Goal: Task Accomplishment & Management: Manage account settings

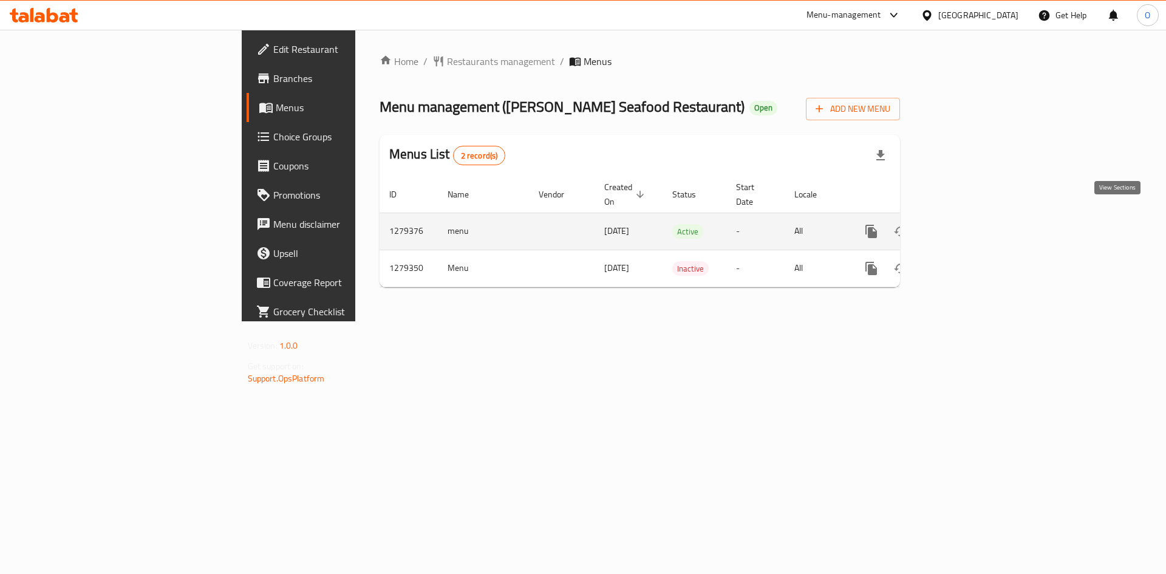
click at [966, 224] on icon "enhanced table" at bounding box center [958, 231] width 15 height 15
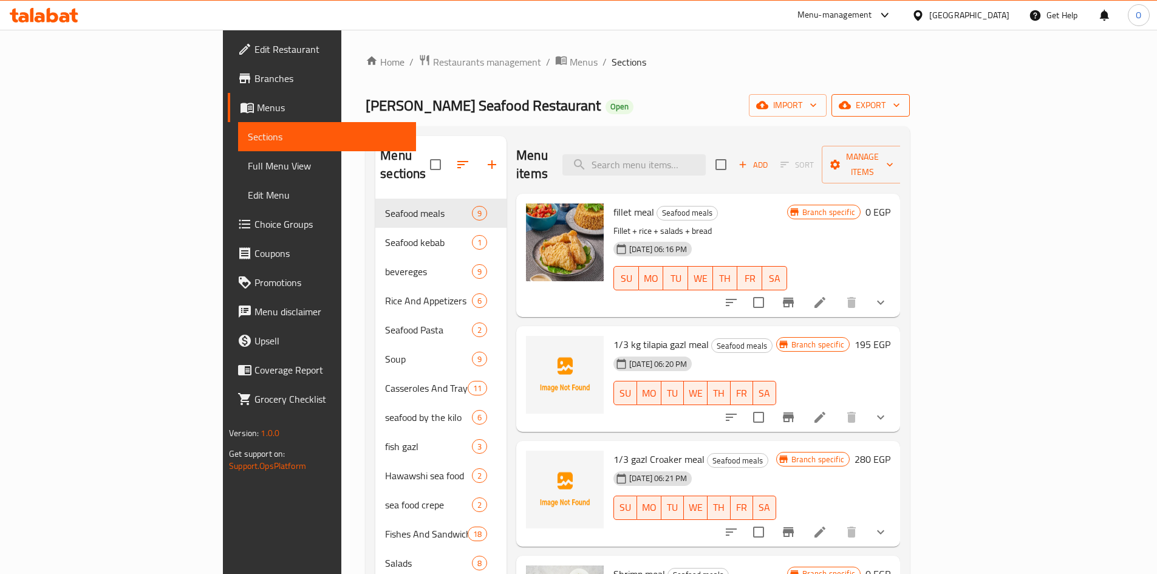
click at [900, 107] on span "export" at bounding box center [870, 105] width 59 height 15
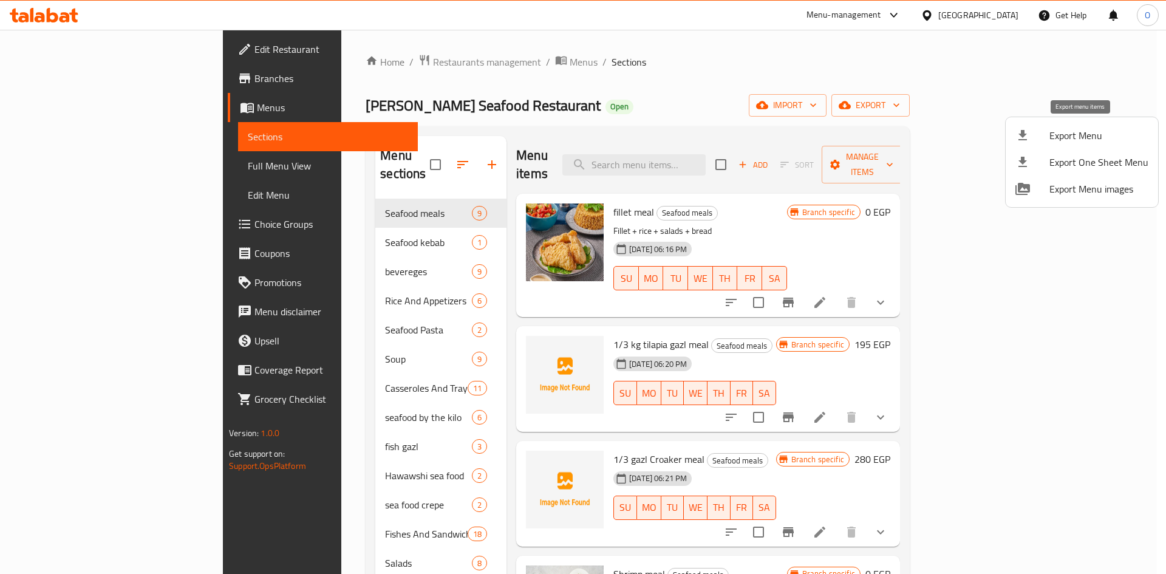
click at [1083, 131] on span "Export Menu" at bounding box center [1098, 135] width 99 height 15
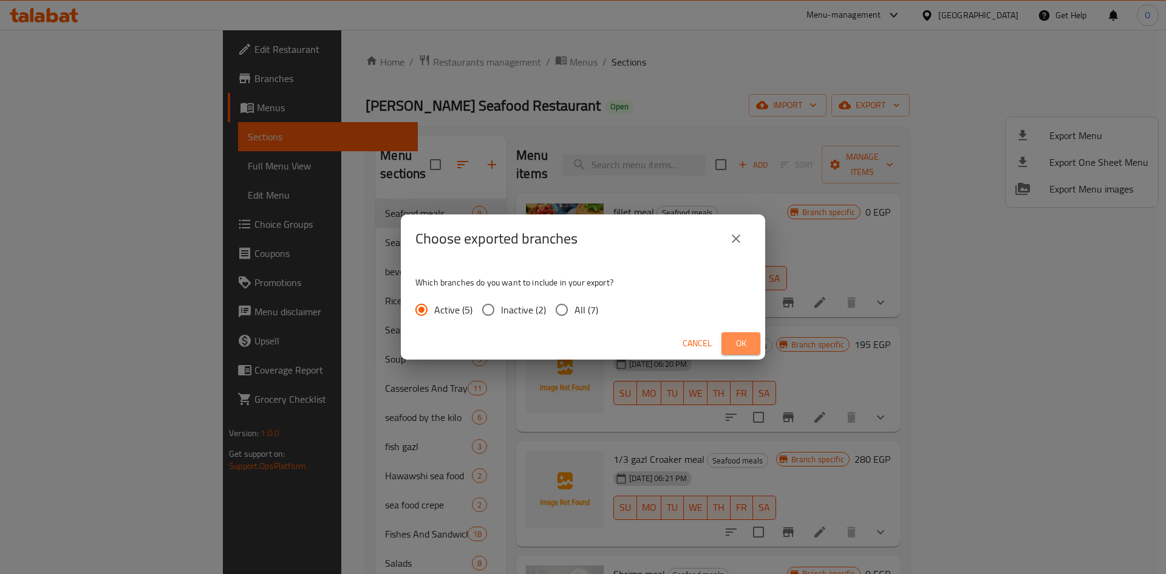
click at [756, 348] on button "Ok" at bounding box center [740, 343] width 39 height 22
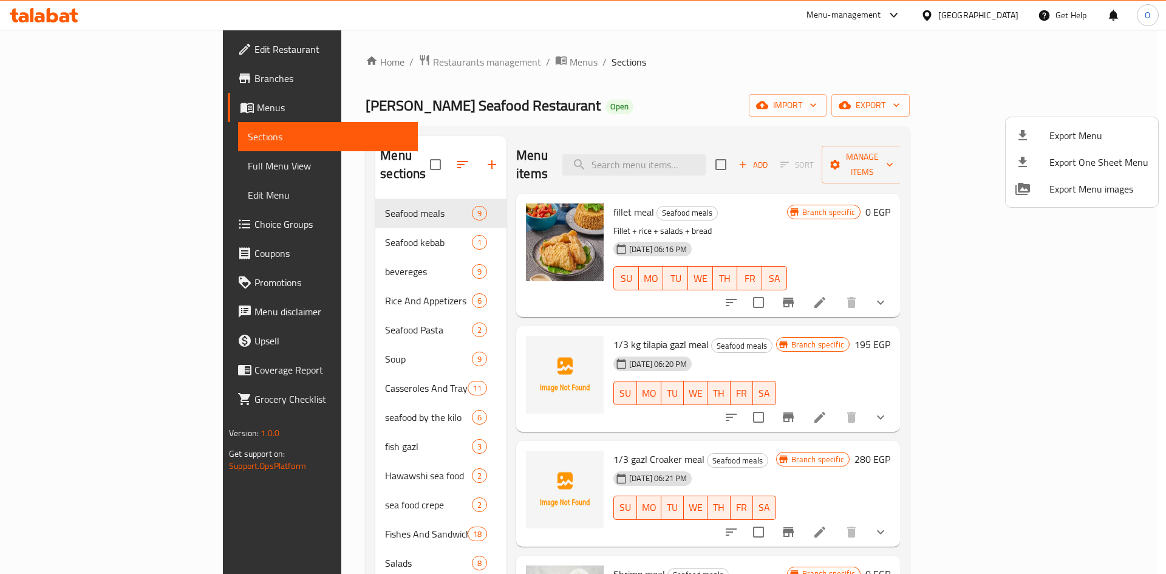
click at [592, 102] on div at bounding box center [583, 287] width 1166 height 574
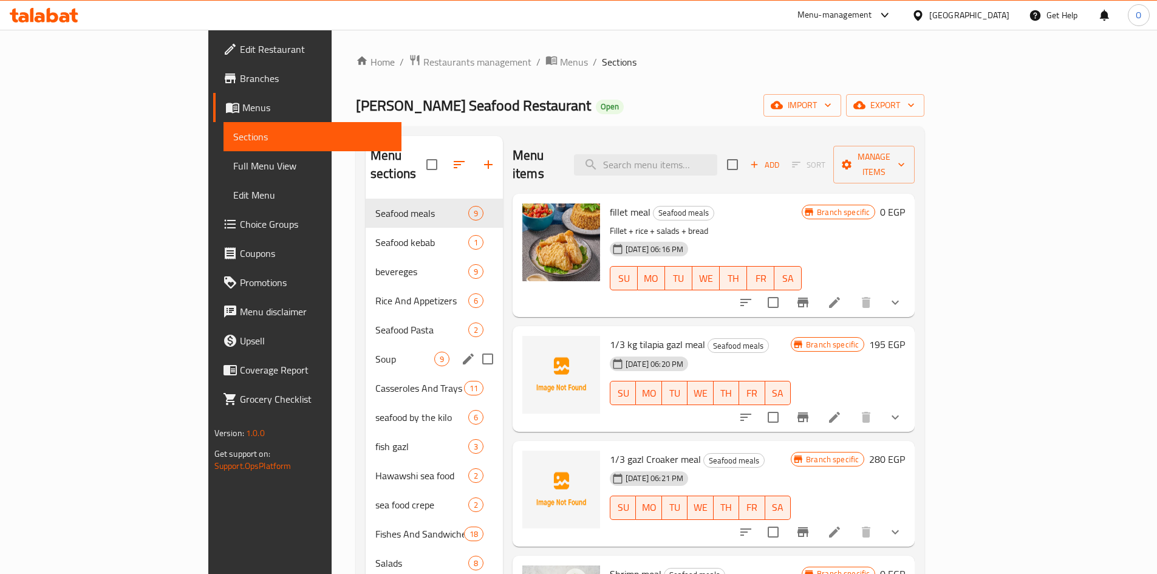
scroll to position [121, 0]
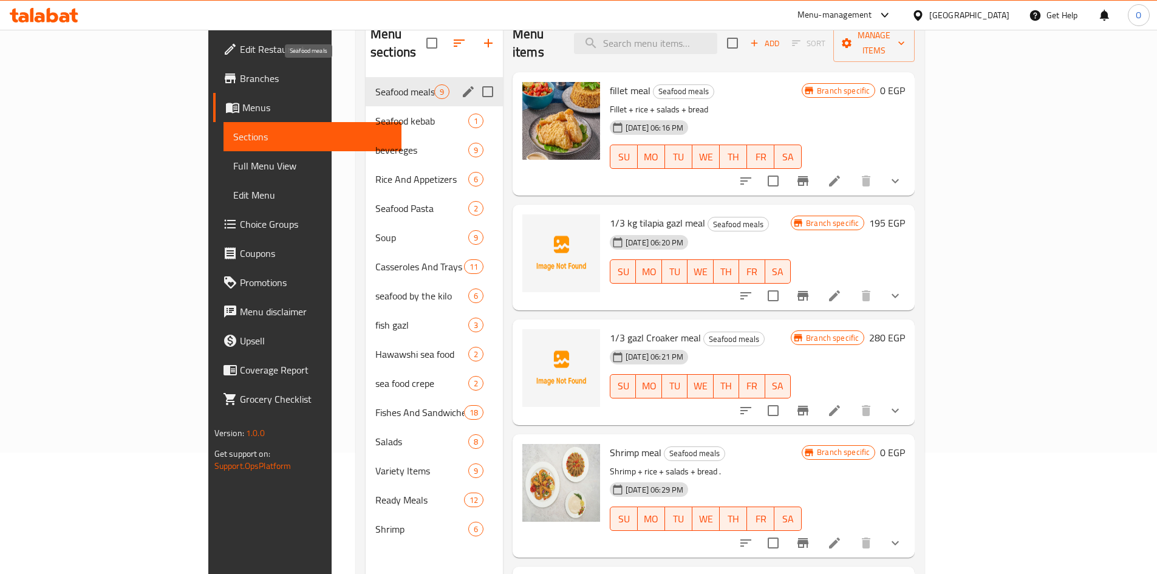
click at [375, 84] on span "Seafood meals" at bounding box center [404, 91] width 59 height 15
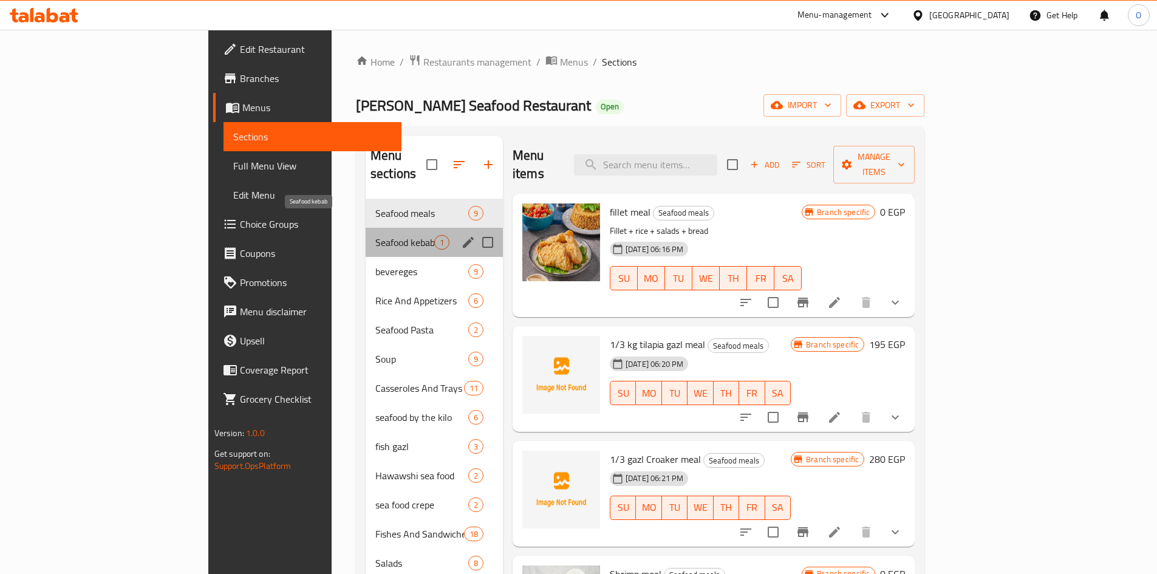
click at [375, 235] on span "Seafood kebab" at bounding box center [404, 242] width 59 height 15
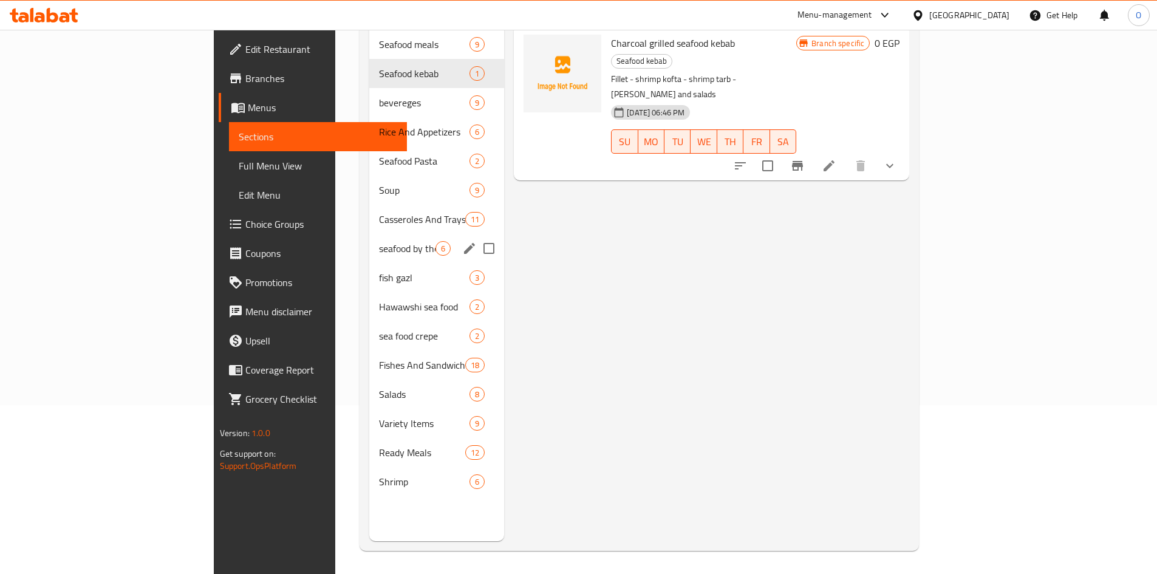
scroll to position [170, 0]
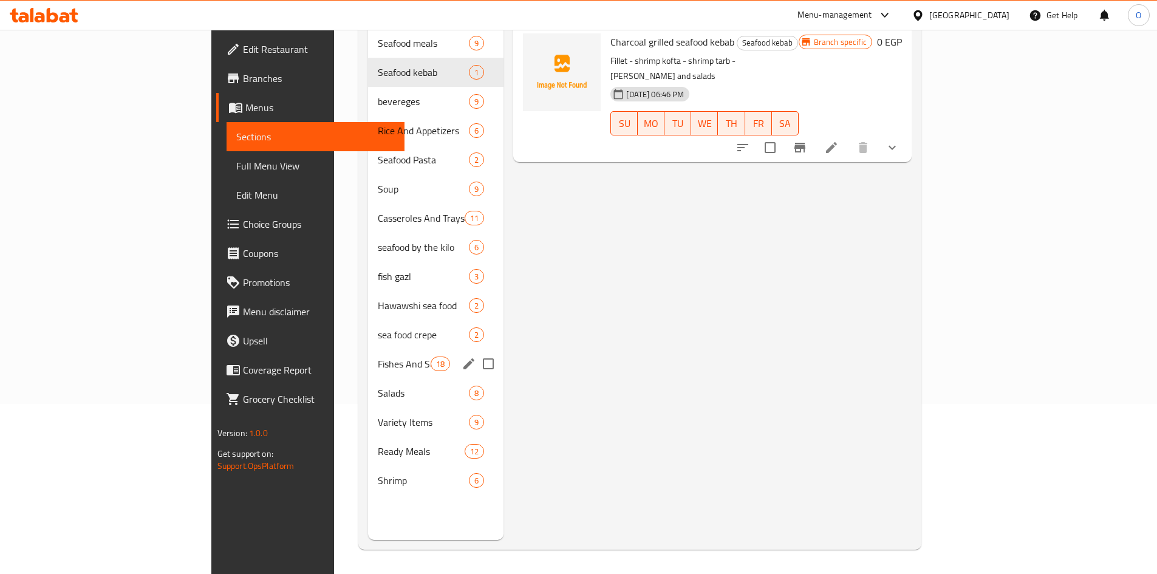
click at [368, 349] on div "Fishes And Sandwiches 18" at bounding box center [436, 363] width 136 height 29
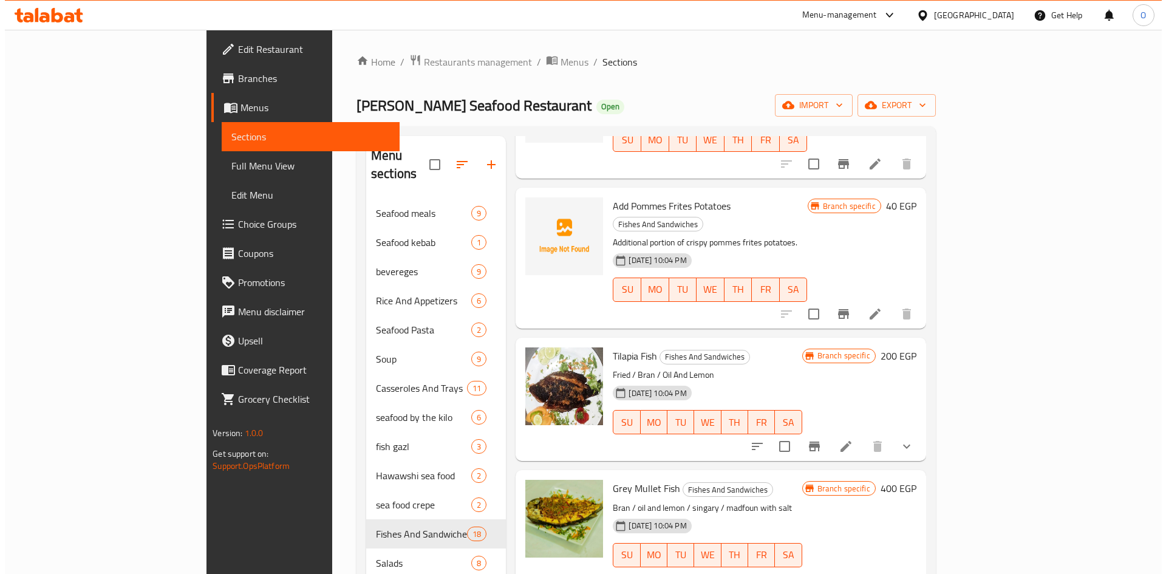
scroll to position [1275, 0]
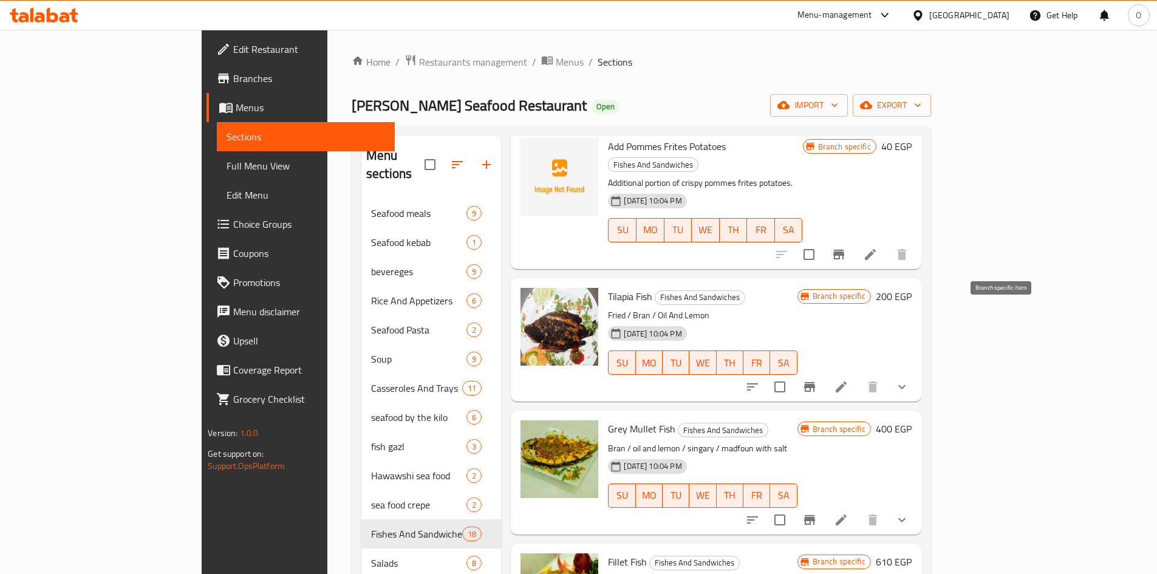
click at [815, 382] on icon "Branch-specific-item" at bounding box center [809, 387] width 11 height 10
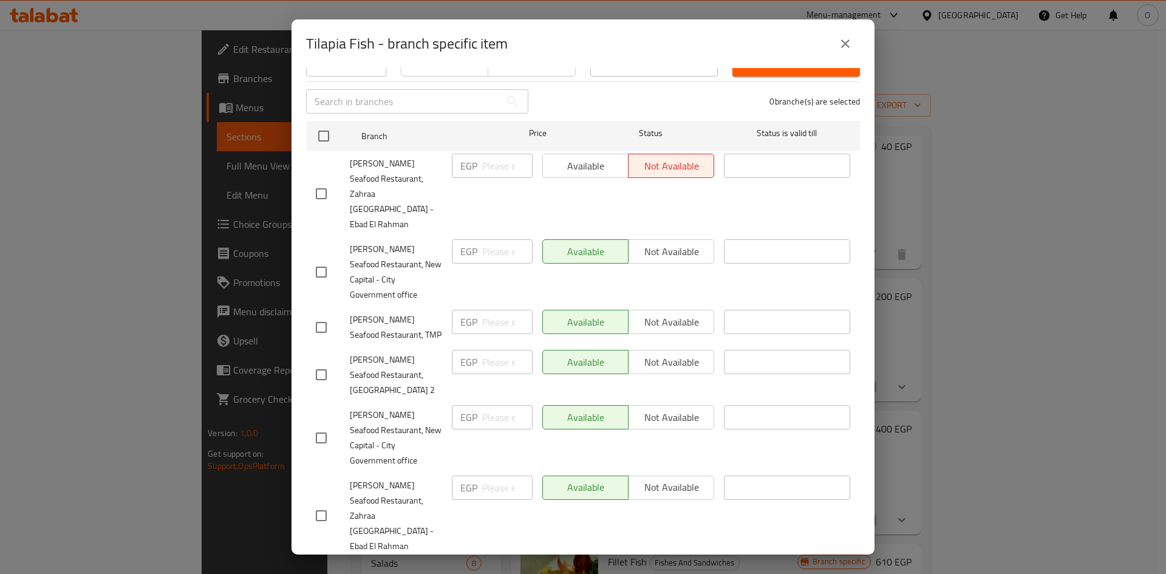
scroll to position [153, 0]
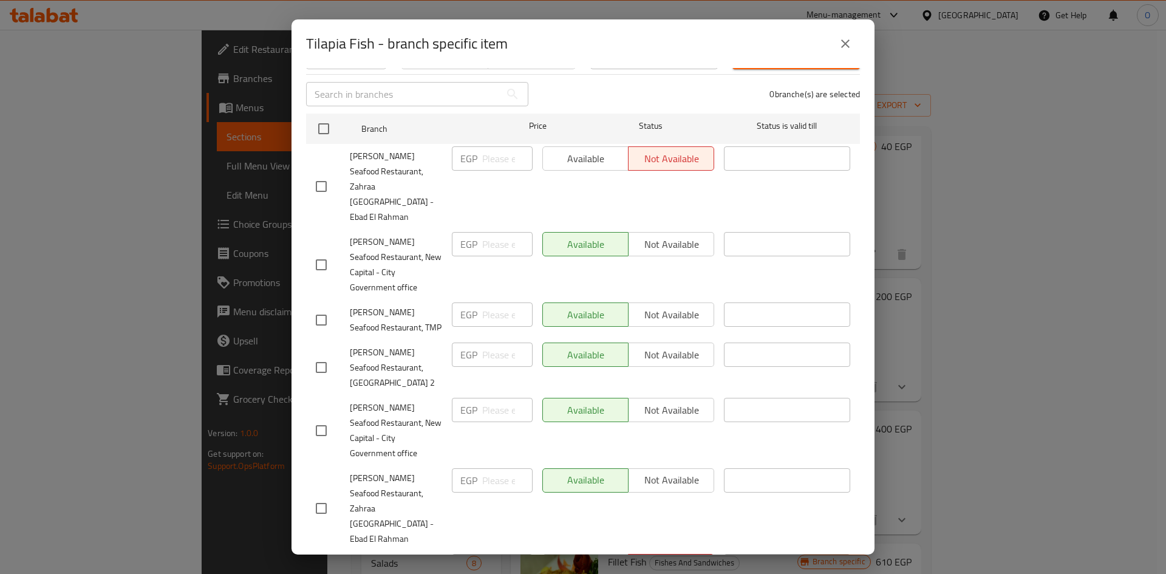
click at [323, 495] on input "checkbox" at bounding box center [321, 508] width 26 height 26
checkbox input "true"
click at [324, 418] on input "checkbox" at bounding box center [321, 431] width 26 height 26
checkbox input "true"
click at [324, 355] on input "checkbox" at bounding box center [321, 368] width 26 height 26
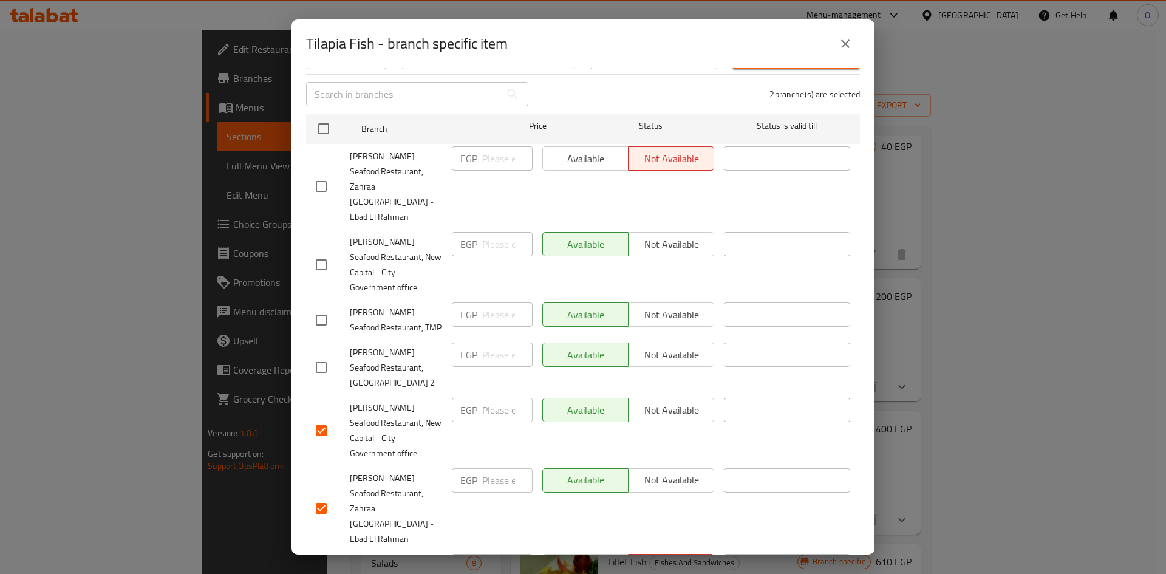
checkbox input "true"
click at [318, 307] on input "checkbox" at bounding box center [321, 320] width 26 height 26
checkbox input "true"
click at [331, 252] on input "checkbox" at bounding box center [321, 265] width 26 height 26
checkbox input "true"
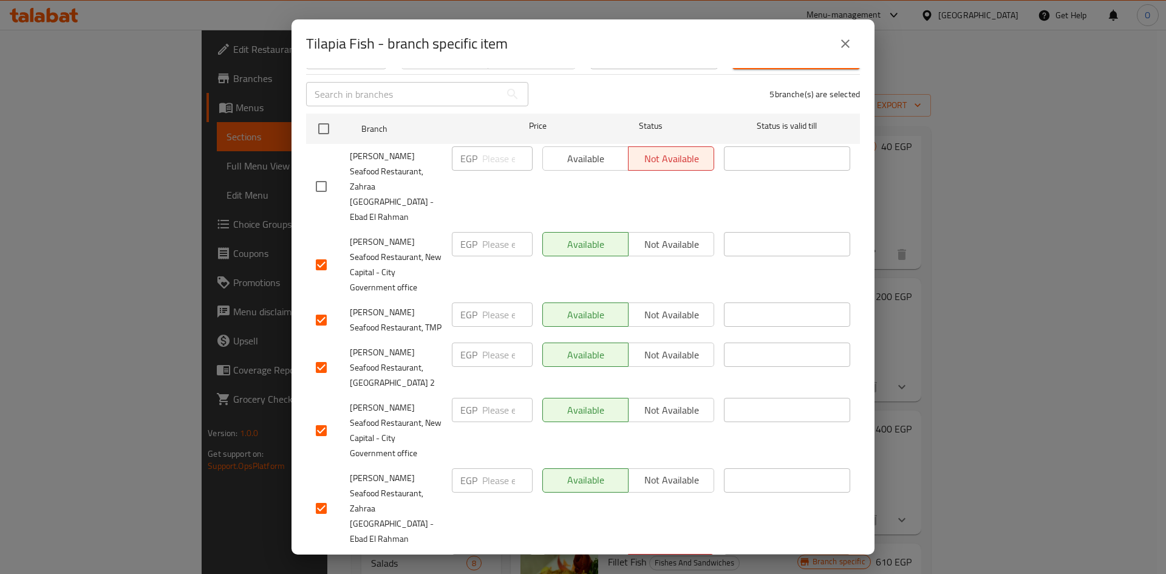
click at [324, 174] on input "checkbox" at bounding box center [321, 187] width 26 height 26
checkbox input "true"
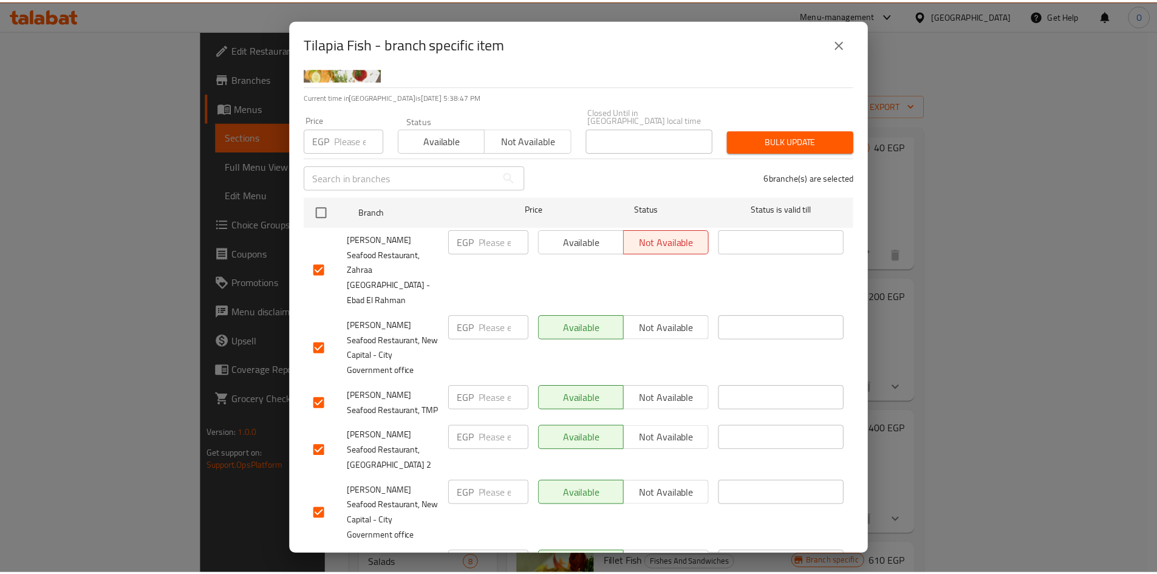
scroll to position [32, 0]
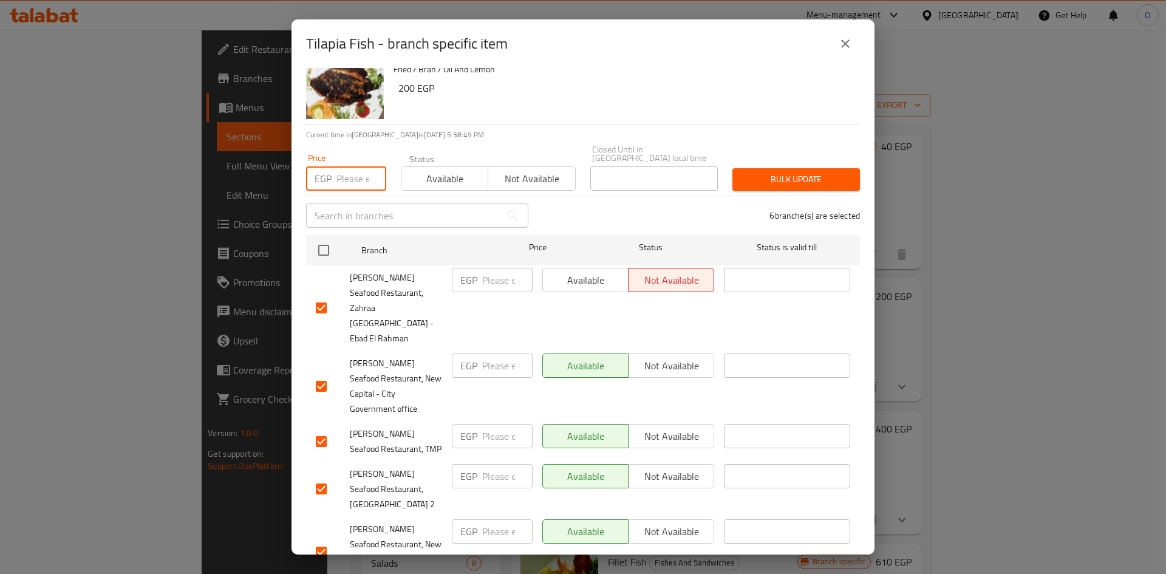
paste input "200"
type input "200"
click at [769, 172] on span "Bulk update" at bounding box center [796, 179] width 108 height 15
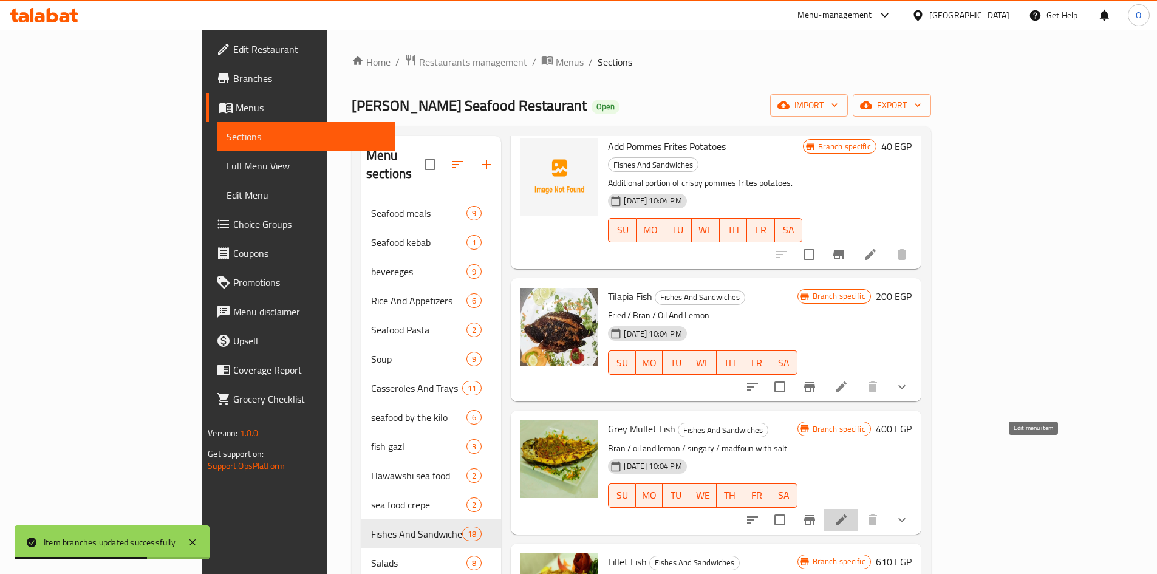
click at [848, 512] on icon at bounding box center [841, 519] width 15 height 15
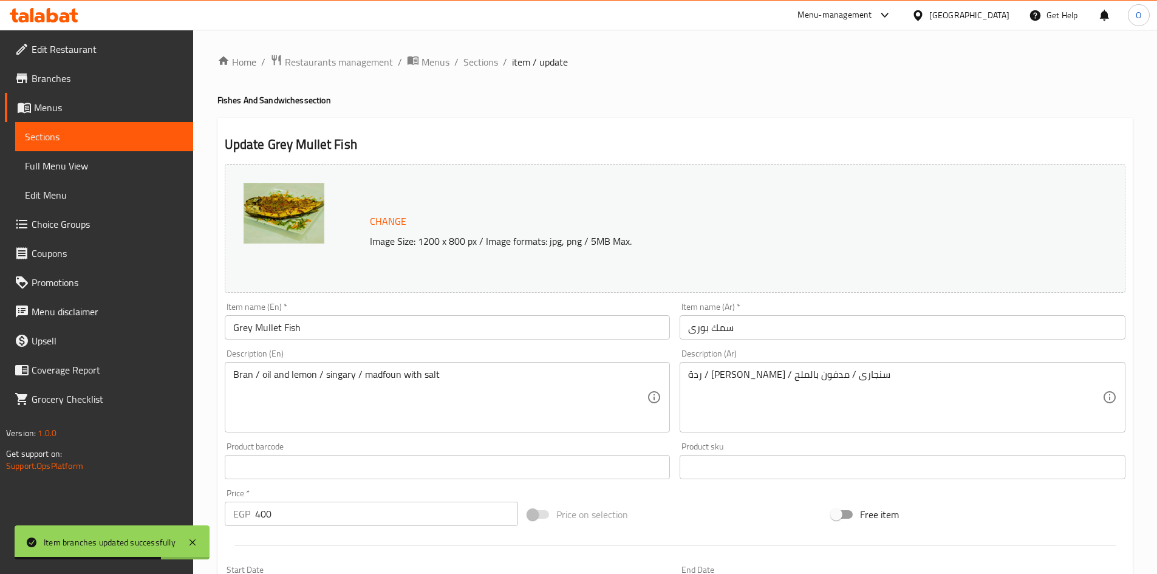
type input "إختيارك من:"
type input "1"
click at [476, 64] on span "Sections" at bounding box center [480, 62] width 35 height 15
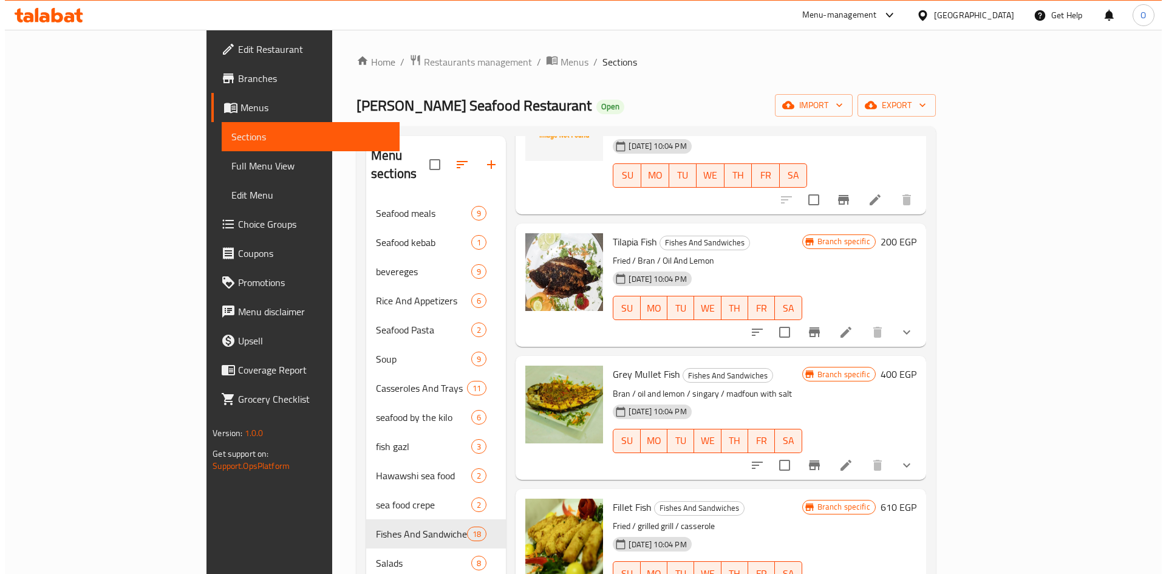
scroll to position [1336, 0]
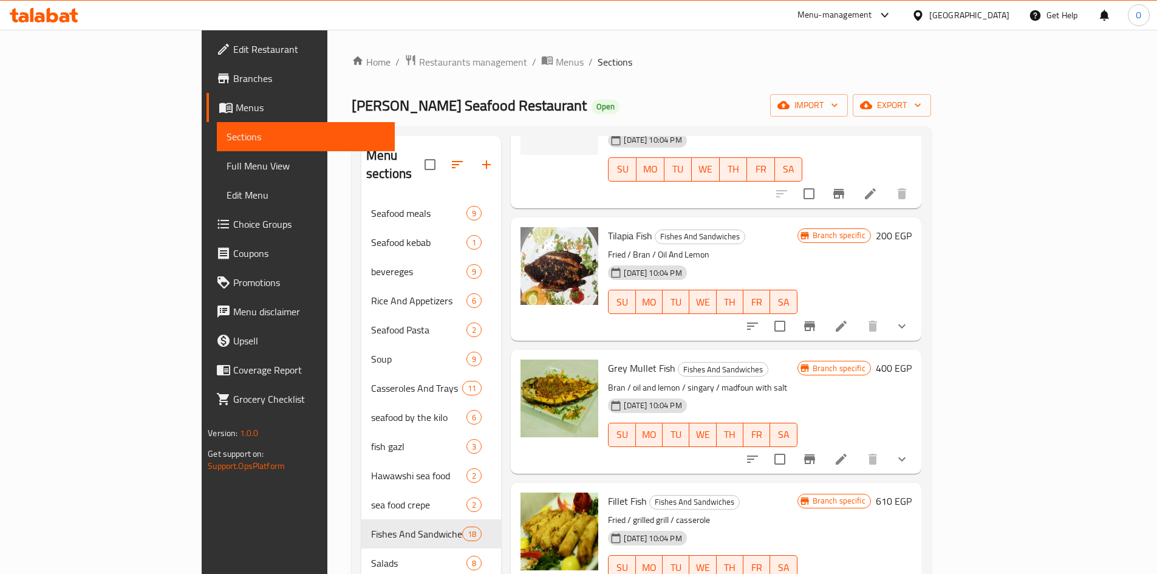
click at [815, 454] on icon "Branch-specific-item" at bounding box center [809, 459] width 11 height 10
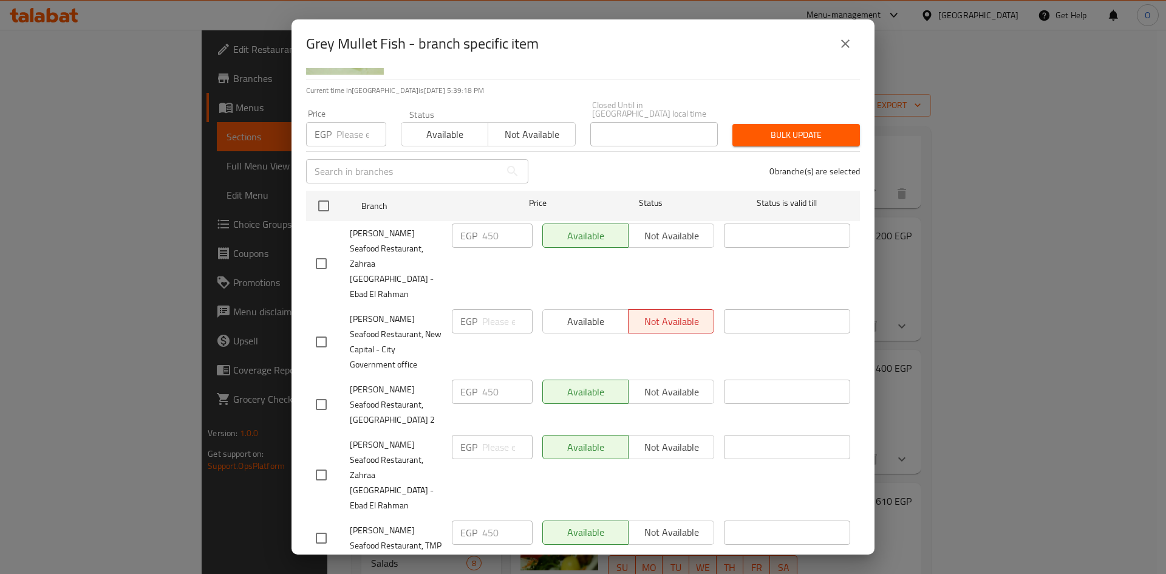
scroll to position [153, 0]
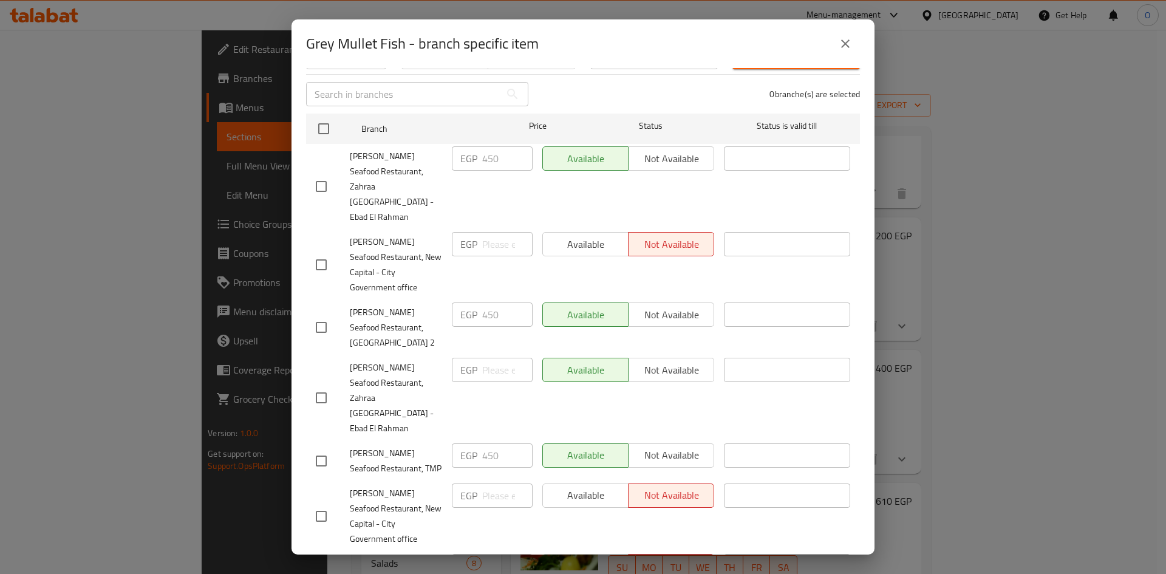
drag, startPoint x: 321, startPoint y: 422, endPoint x: 320, endPoint y: 407, distance: 15.2
click at [320, 503] on input "checkbox" at bounding box center [321, 516] width 26 height 26
checkbox input "true"
click at [320, 448] on input "checkbox" at bounding box center [321, 461] width 26 height 26
checkbox input "true"
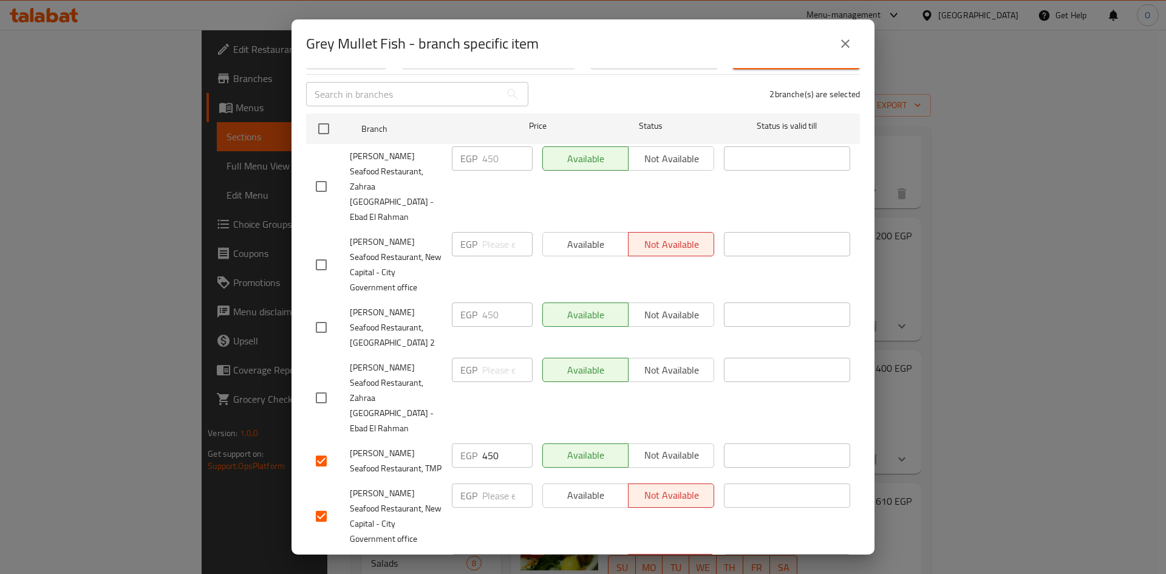
click at [318, 385] on input "checkbox" at bounding box center [321, 398] width 26 height 26
checkbox input "true"
click at [323, 315] on input "checkbox" at bounding box center [321, 328] width 26 height 26
checkbox input "true"
click at [316, 252] on input "checkbox" at bounding box center [321, 265] width 26 height 26
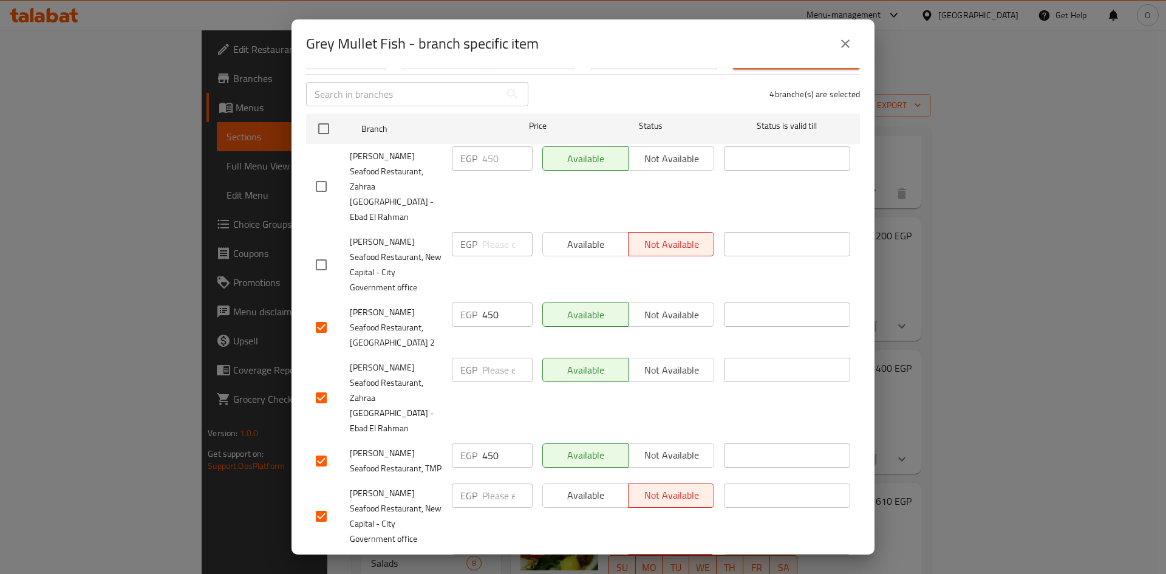
checkbox input "true"
click at [331, 174] on input "checkbox" at bounding box center [321, 187] width 26 height 26
checkbox input "true"
click at [336, 117] on div at bounding box center [334, 128] width 46 height 35
click at [319, 117] on input "checkbox" at bounding box center [324, 129] width 26 height 26
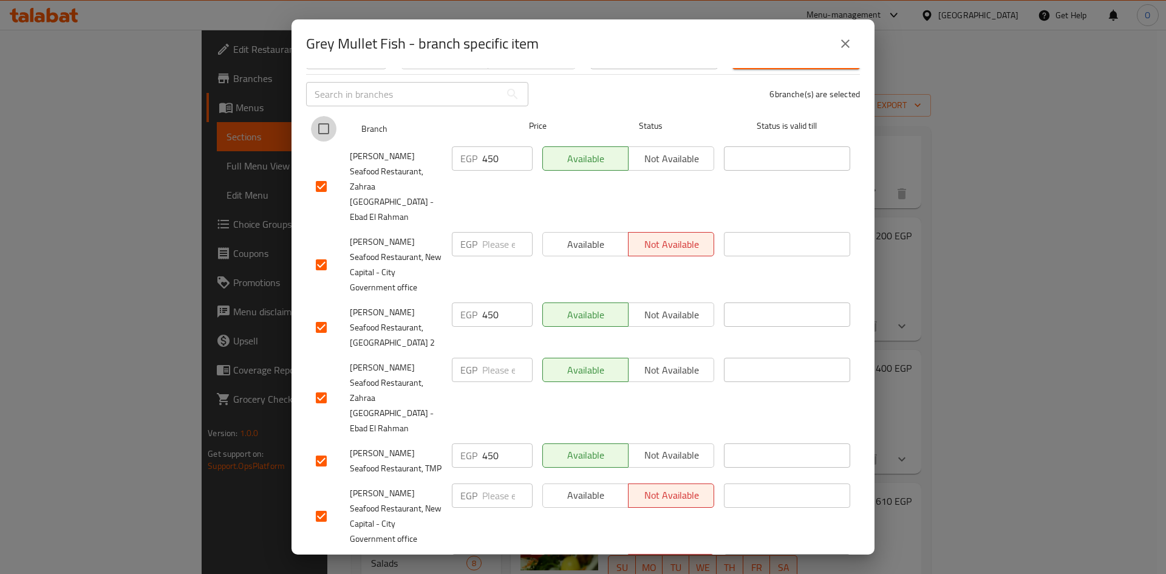
checkbox input "true"
checkbox input "false"
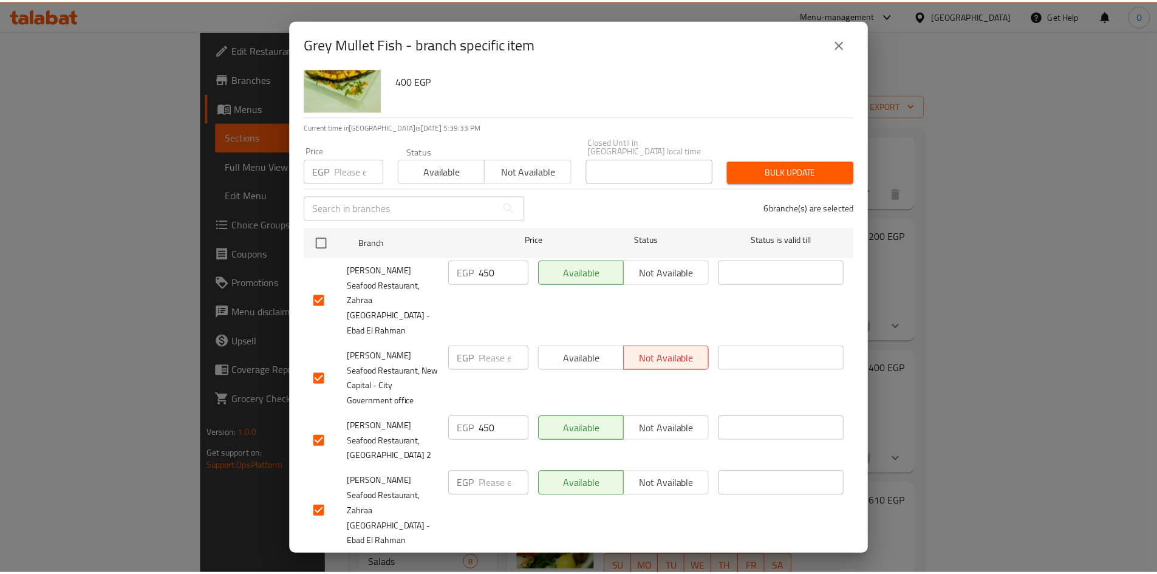
scroll to position [0, 0]
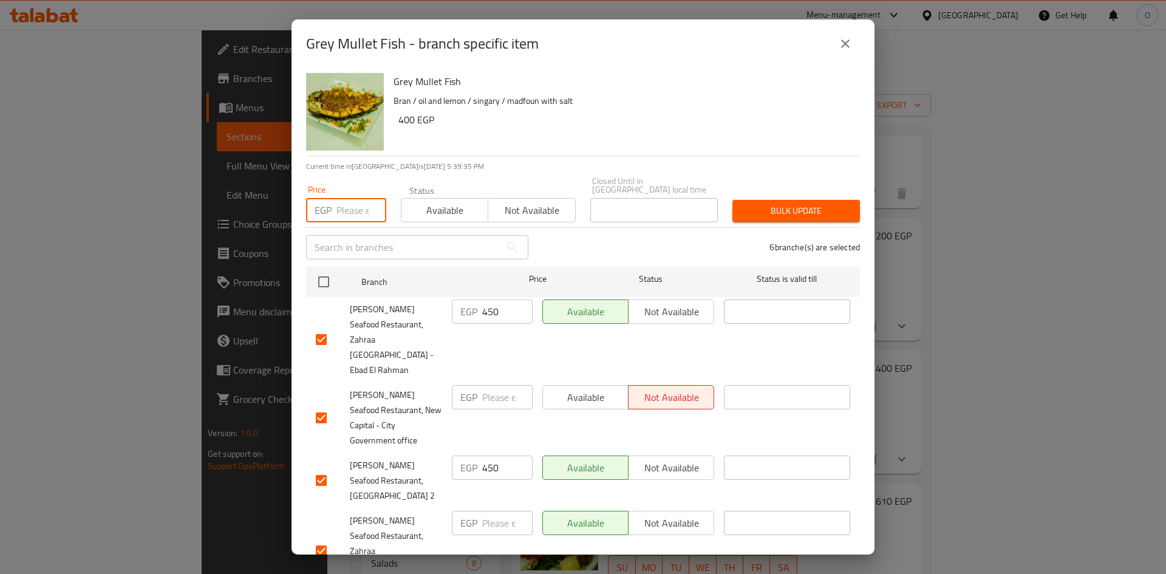
paste input "450"
type input "450"
click at [788, 209] on span "Bulk update" at bounding box center [796, 210] width 108 height 15
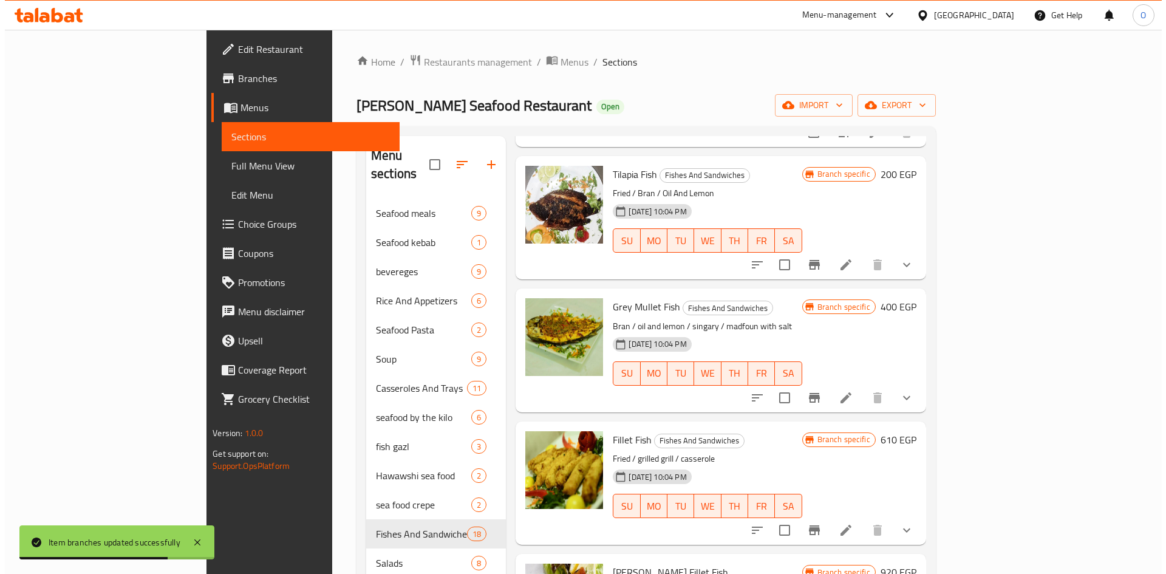
scroll to position [1457, 0]
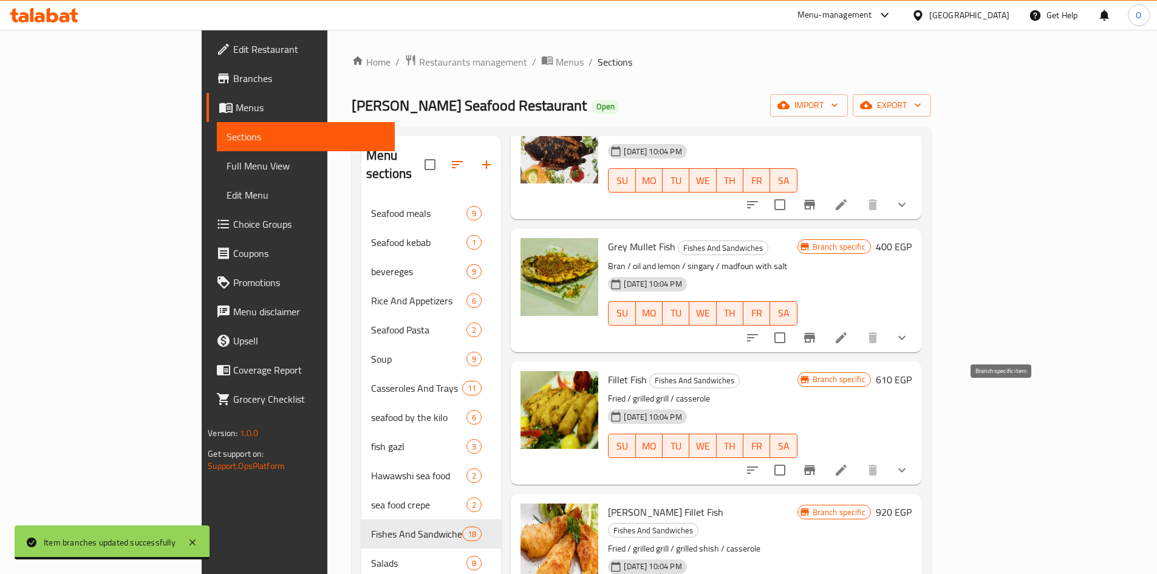
click at [815, 465] on icon "Branch-specific-item" at bounding box center [809, 470] width 11 height 10
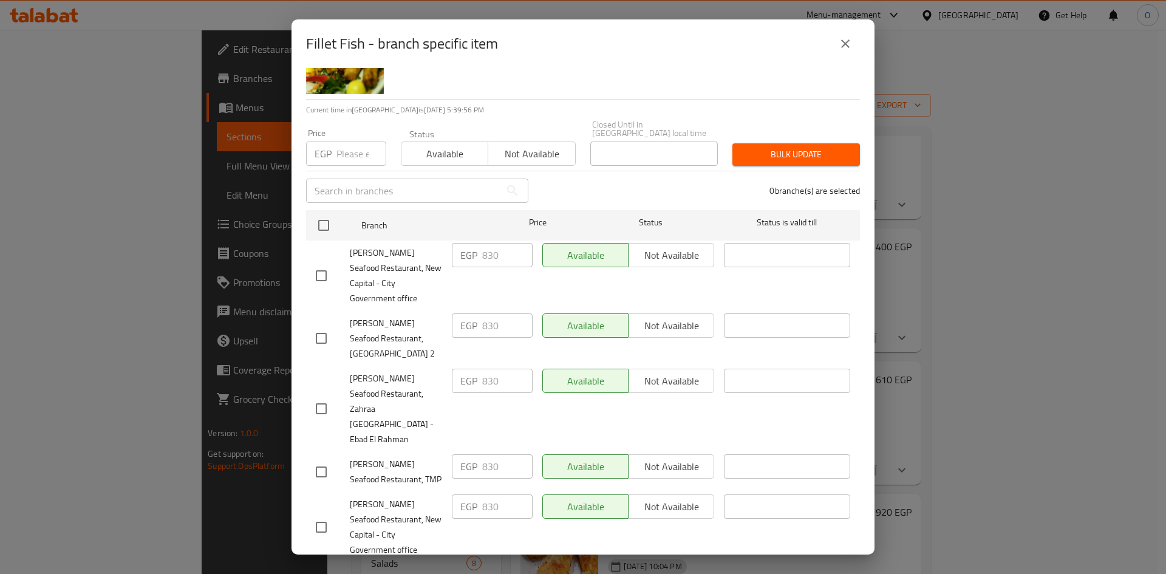
scroll to position [153, 0]
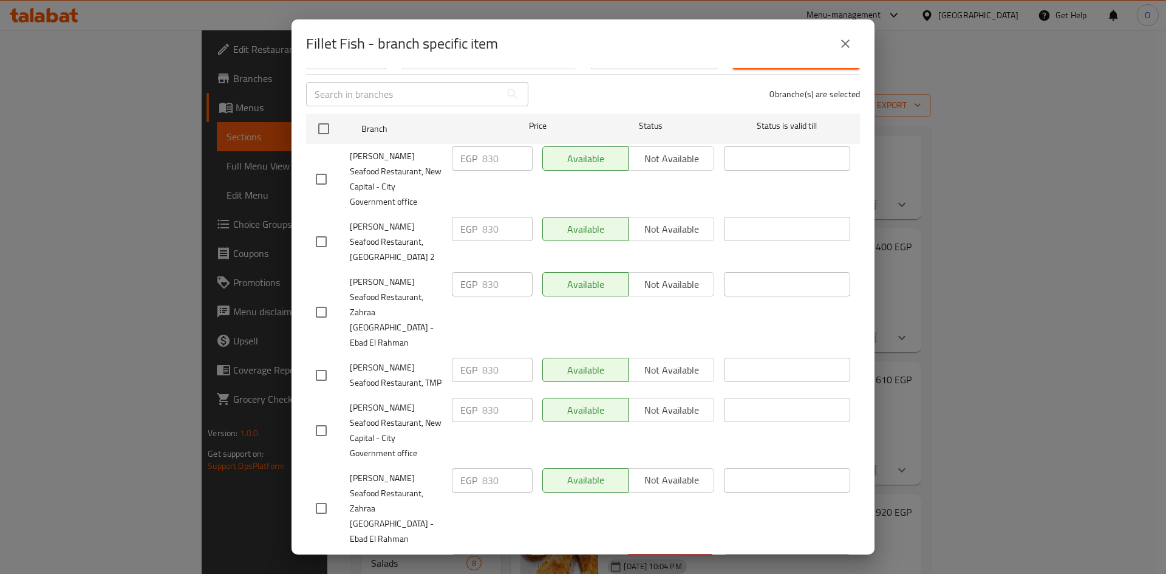
click at [323, 495] on input "checkbox" at bounding box center [321, 508] width 26 height 26
checkbox input "true"
drag, startPoint x: 321, startPoint y: 359, endPoint x: 318, endPoint y: 316, distance: 43.2
click at [320, 418] on input "checkbox" at bounding box center [321, 431] width 26 height 26
checkbox input "true"
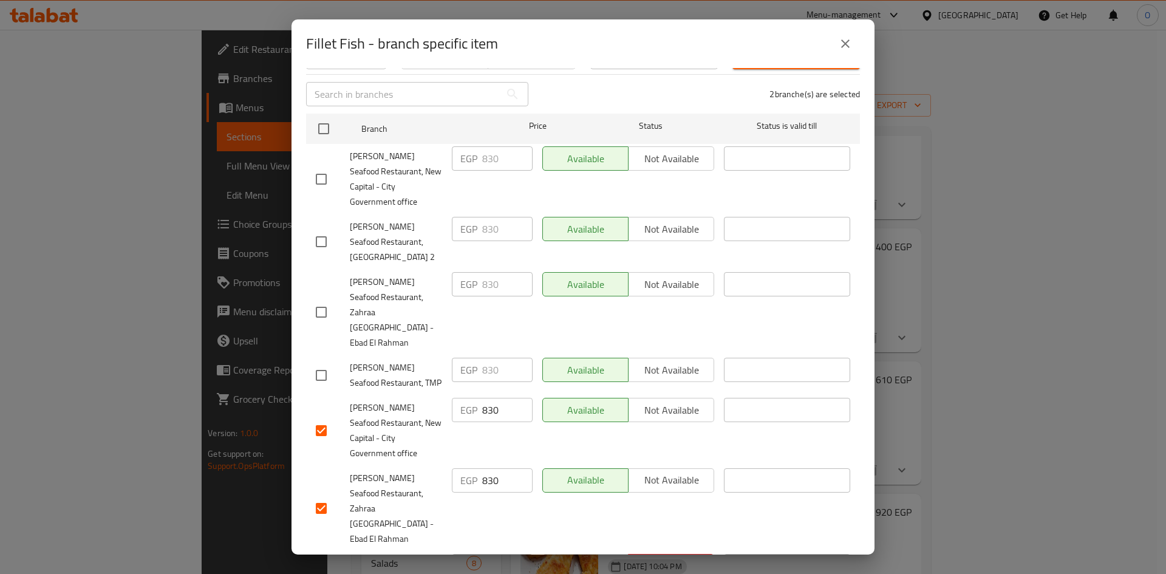
click at [315, 363] on input "checkbox" at bounding box center [321, 376] width 26 height 26
checkbox input "true"
click at [318, 299] on input "checkbox" at bounding box center [321, 312] width 26 height 26
checkbox input "true"
click at [324, 229] on input "checkbox" at bounding box center [321, 242] width 26 height 26
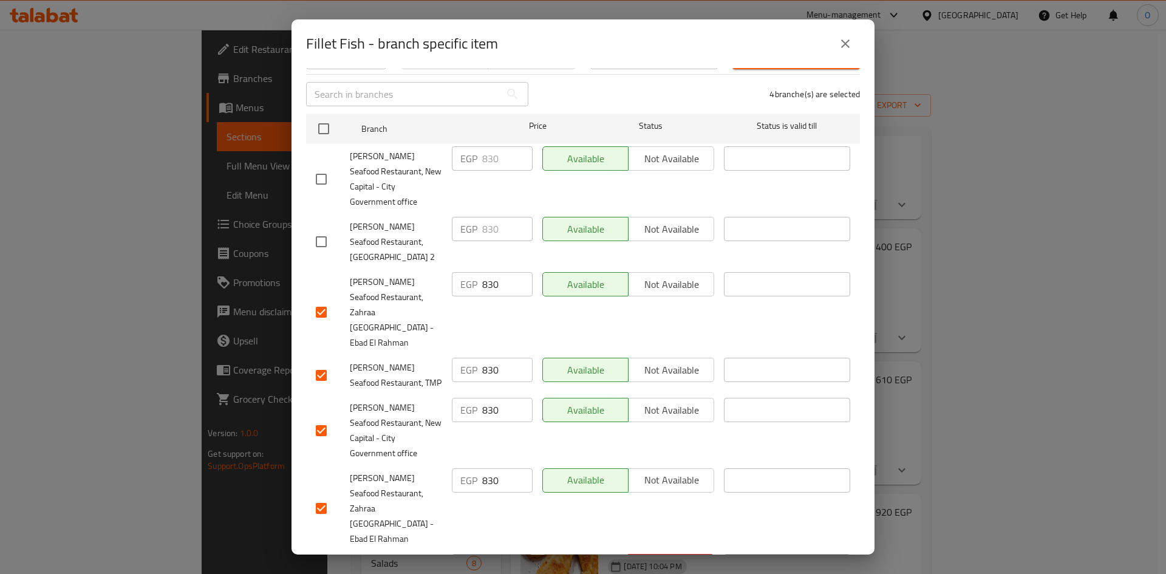
checkbox input "true"
click at [318, 166] on input "checkbox" at bounding box center [321, 179] width 26 height 26
checkbox input "true"
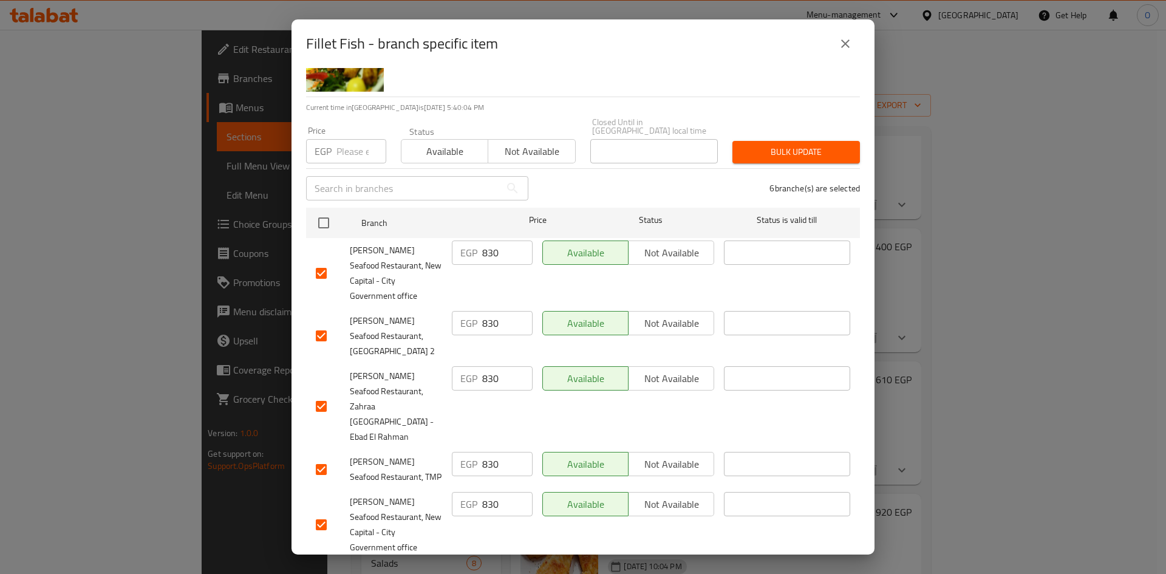
scroll to position [32, 0]
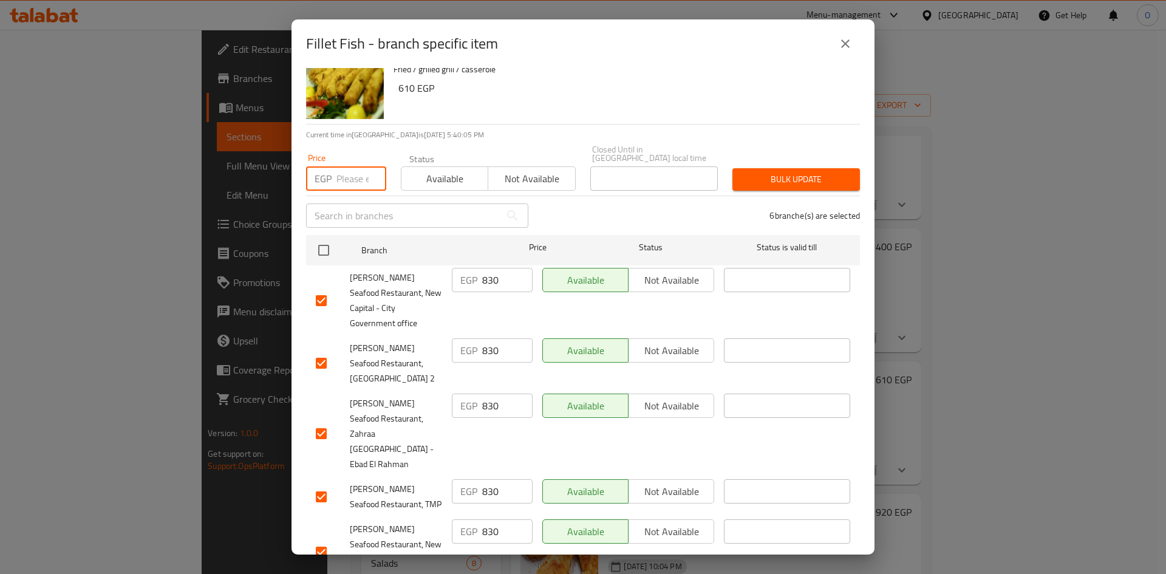
paste input "830"
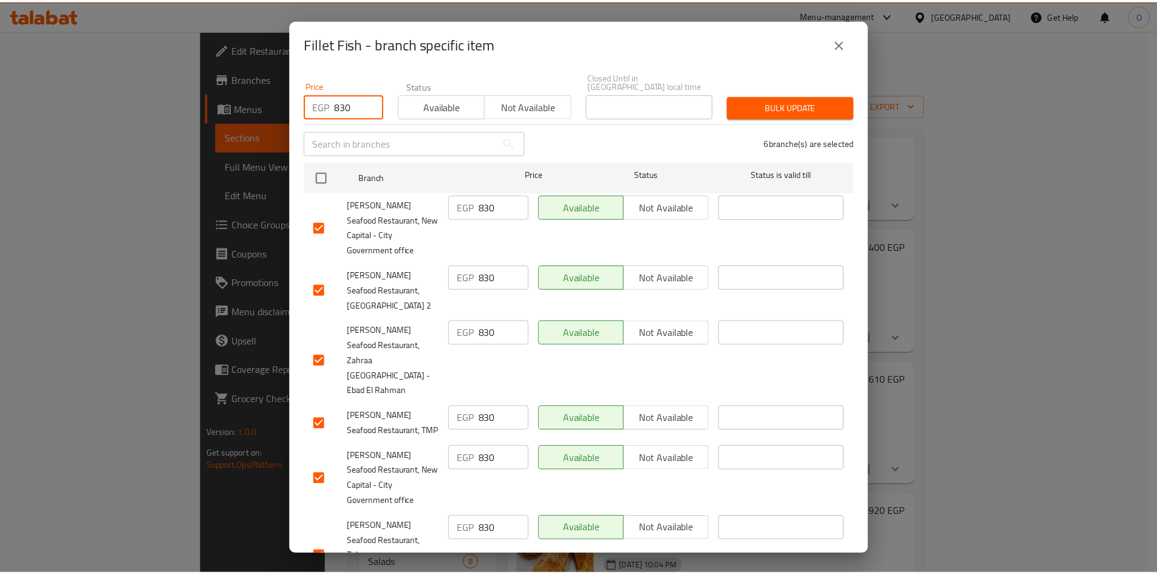
scroll to position [0, 0]
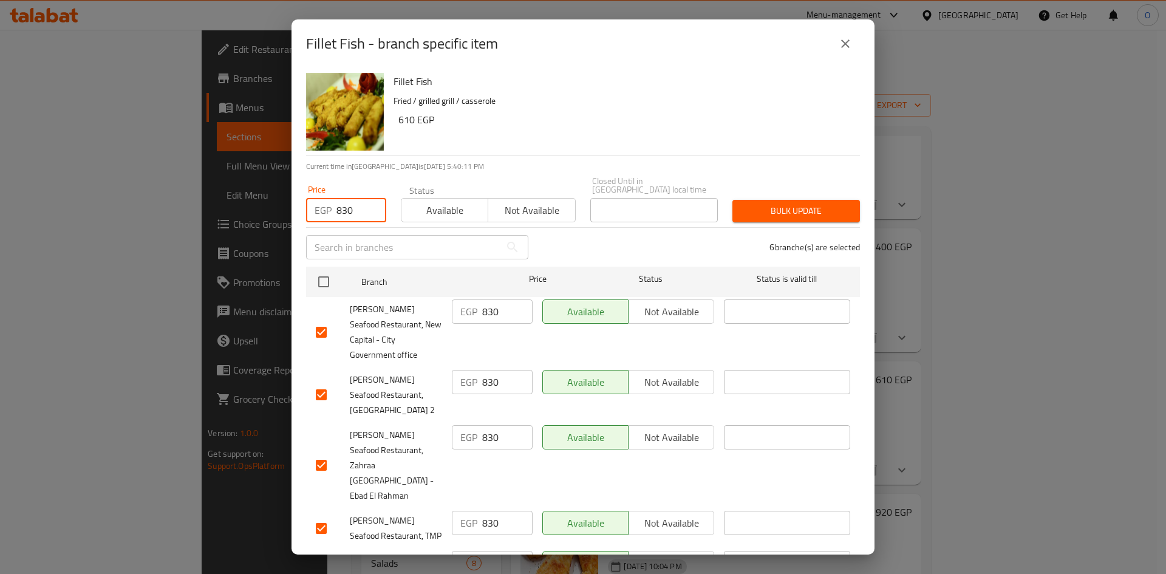
type input "830"
click at [791, 205] on span "Bulk update" at bounding box center [796, 210] width 108 height 15
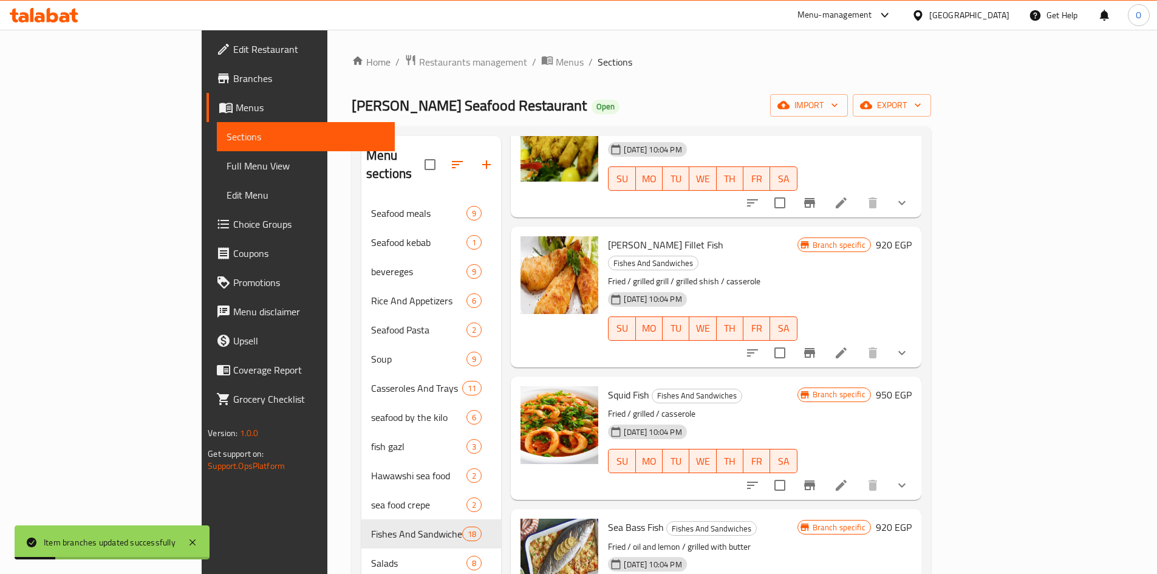
scroll to position [1822, 0]
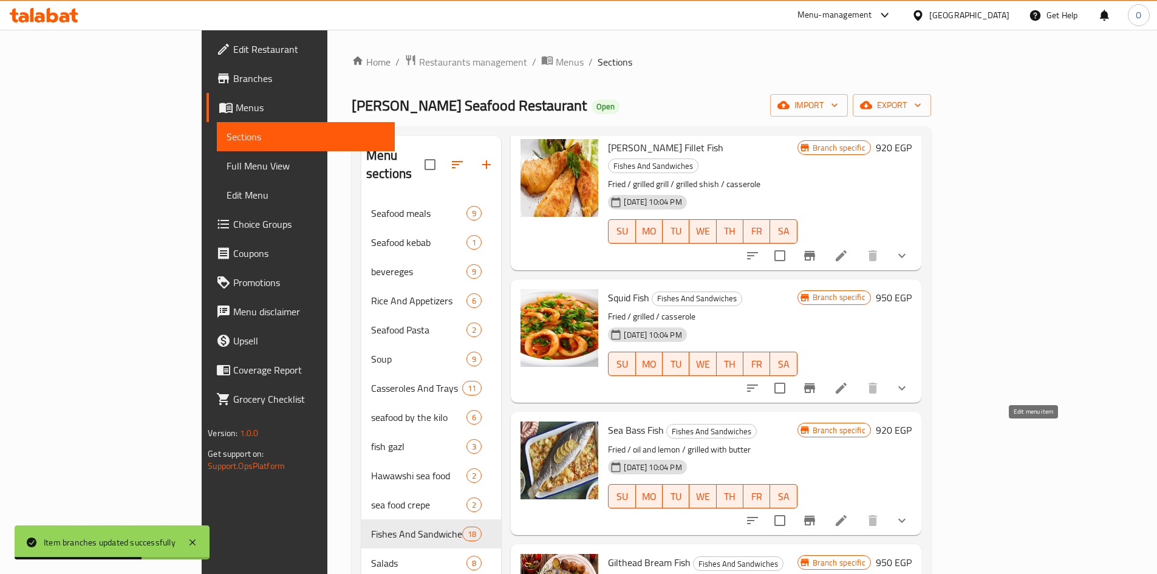
click at [848, 513] on icon at bounding box center [841, 520] width 15 height 15
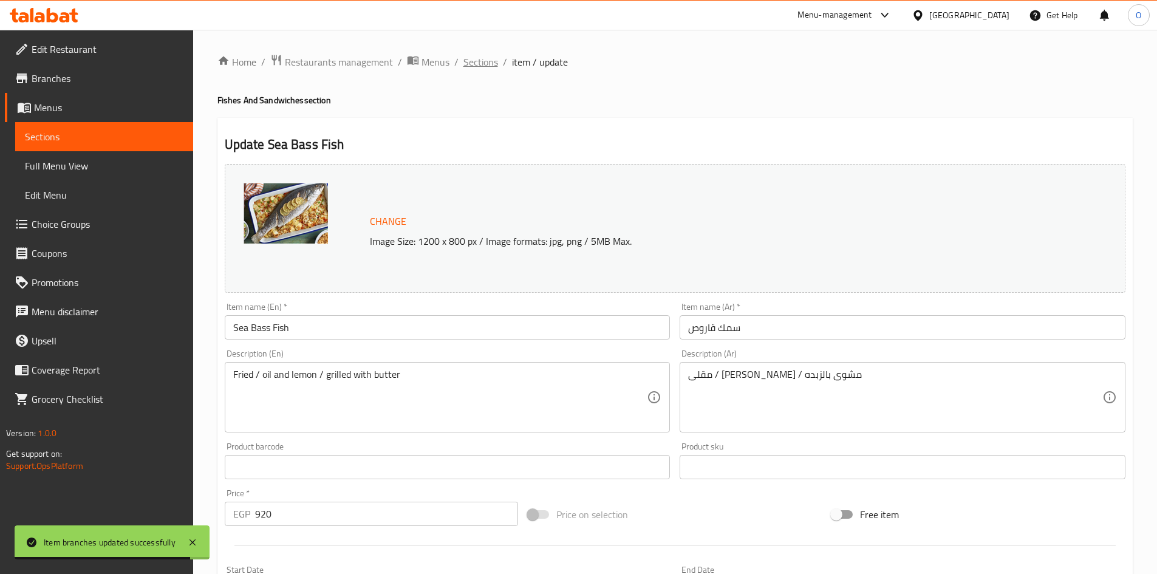
click at [490, 64] on span "Sections" at bounding box center [480, 62] width 35 height 15
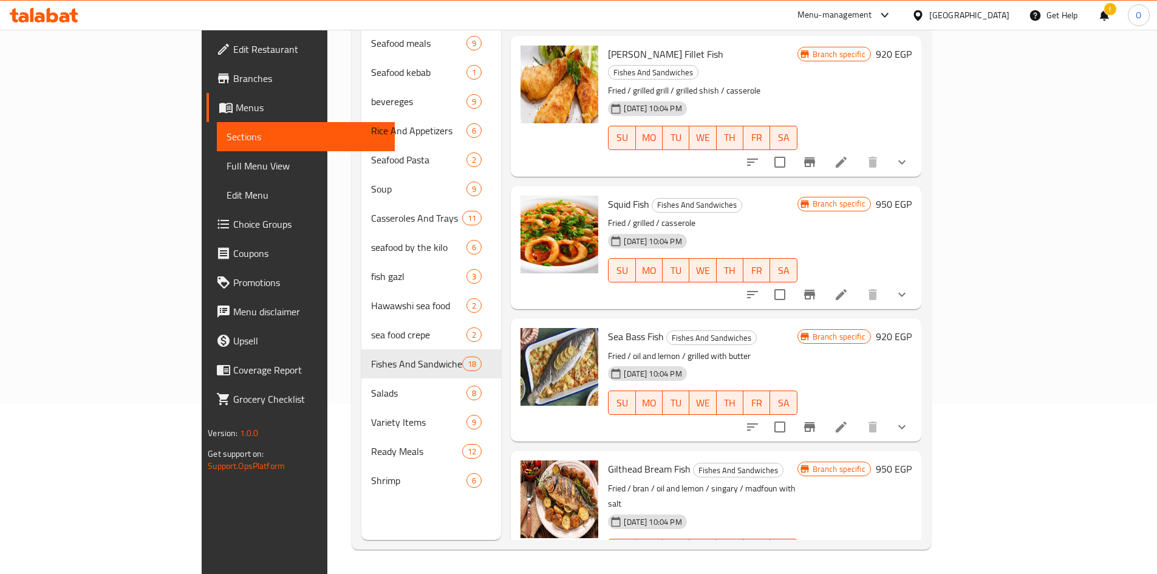
scroll to position [1765, 0]
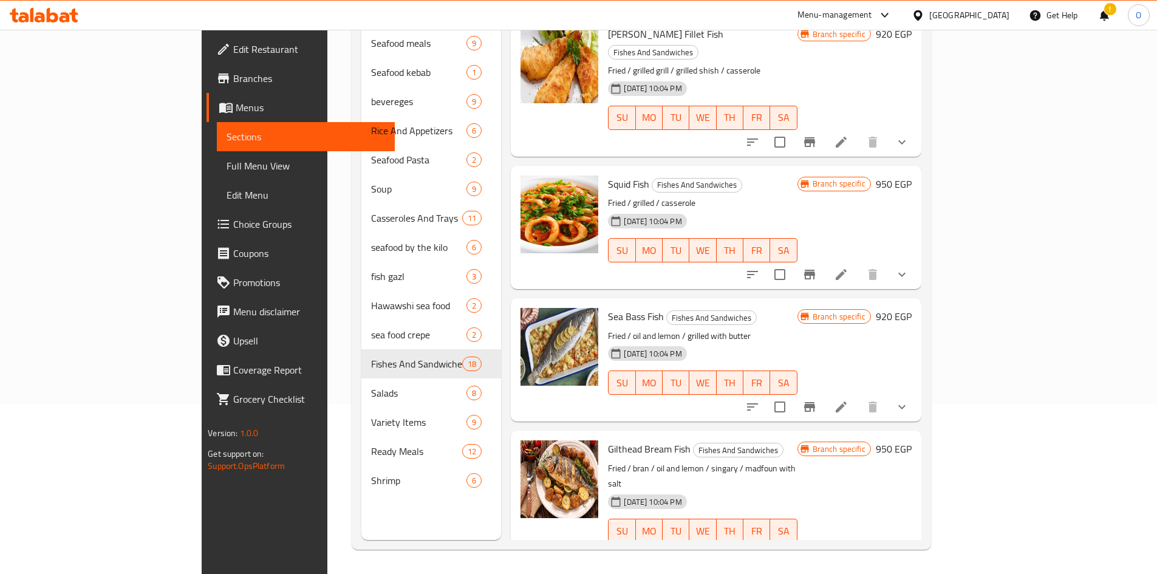
click at [848, 400] on icon at bounding box center [841, 407] width 15 height 15
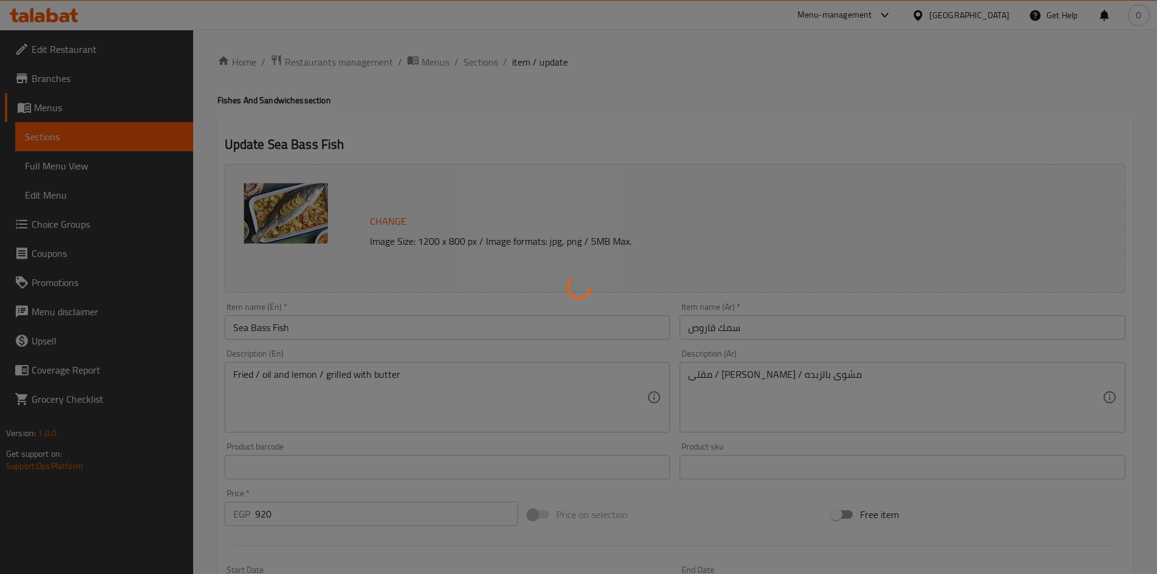
type input "إختيارك من:"
type input "1"
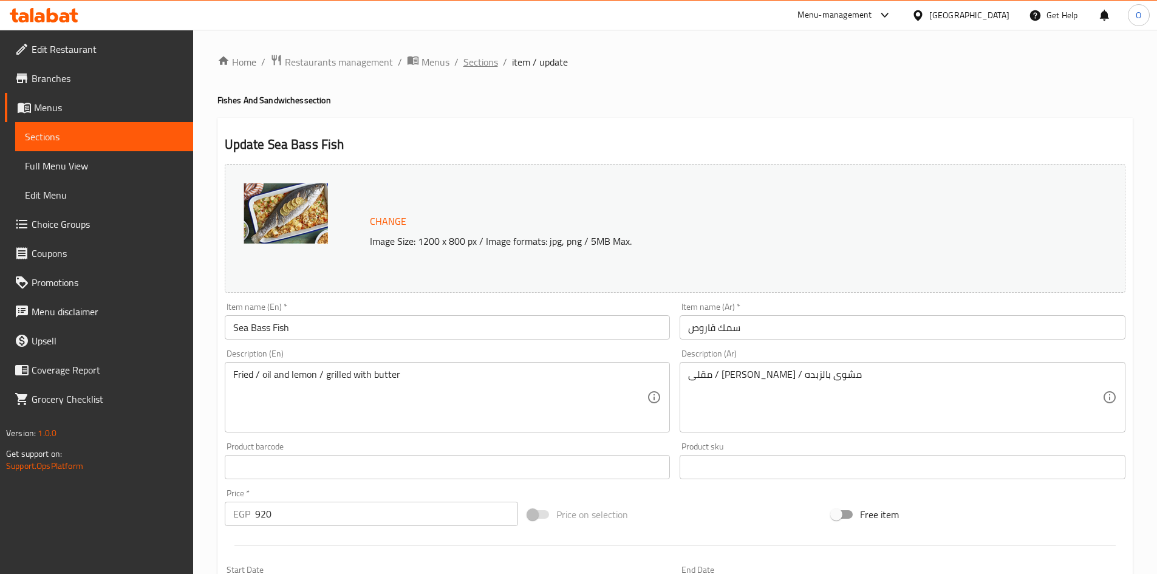
click at [487, 56] on span "Sections" at bounding box center [480, 62] width 35 height 15
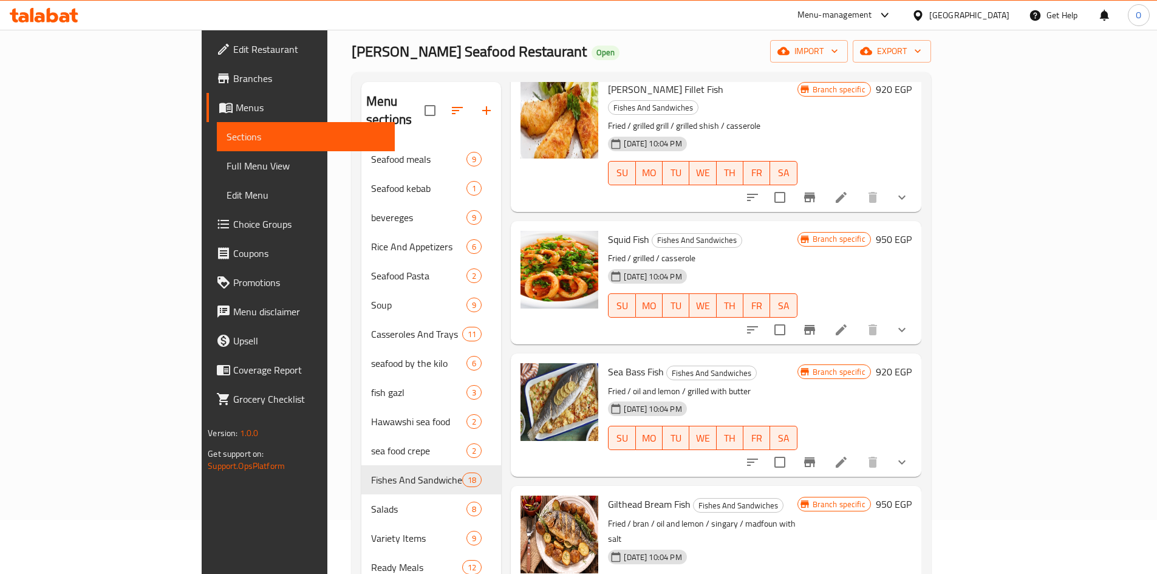
scroll to position [170, 0]
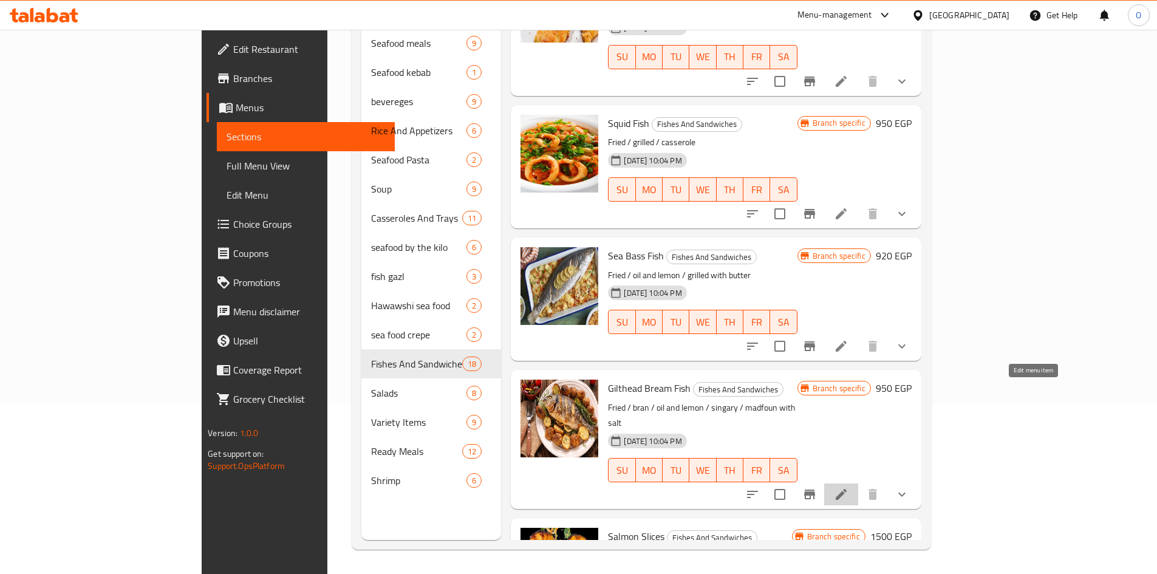
click at [848, 487] on icon at bounding box center [841, 494] width 15 height 15
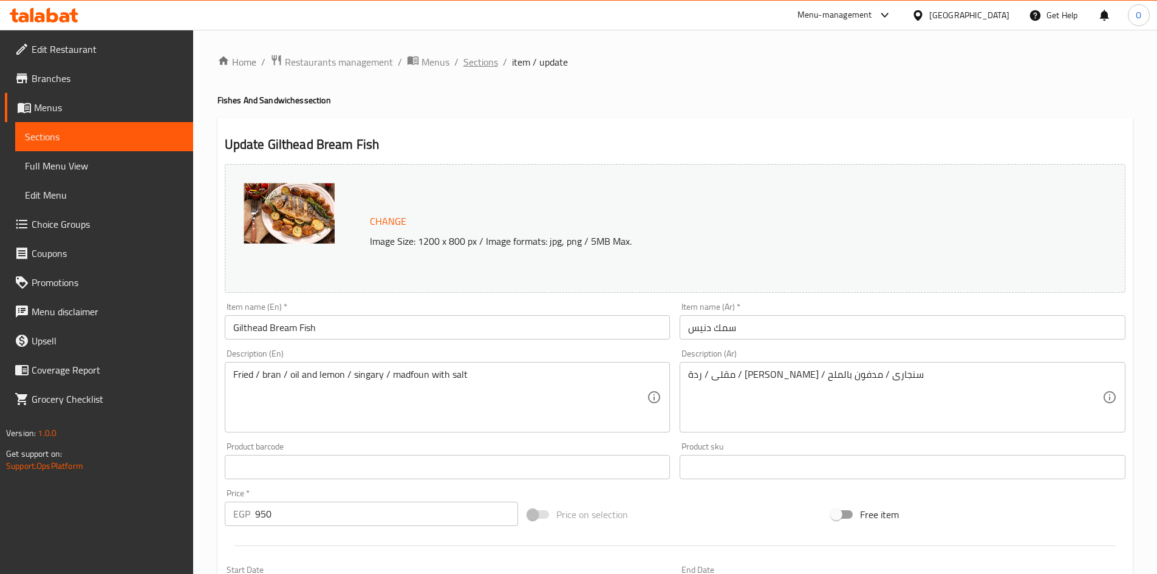
click at [478, 60] on span "Sections" at bounding box center [480, 62] width 35 height 15
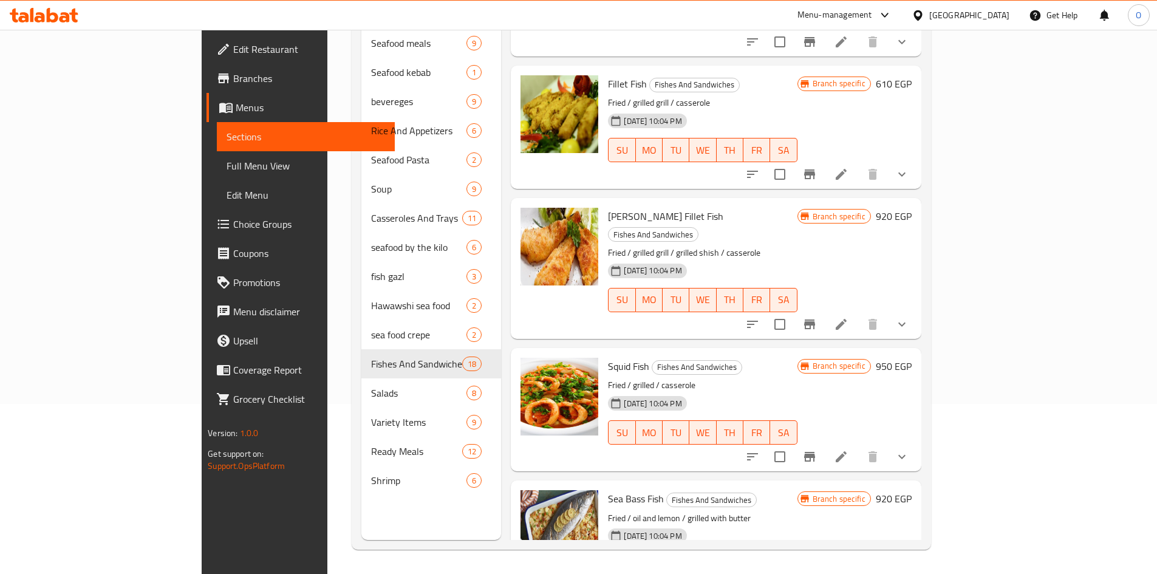
scroll to position [1522, 0]
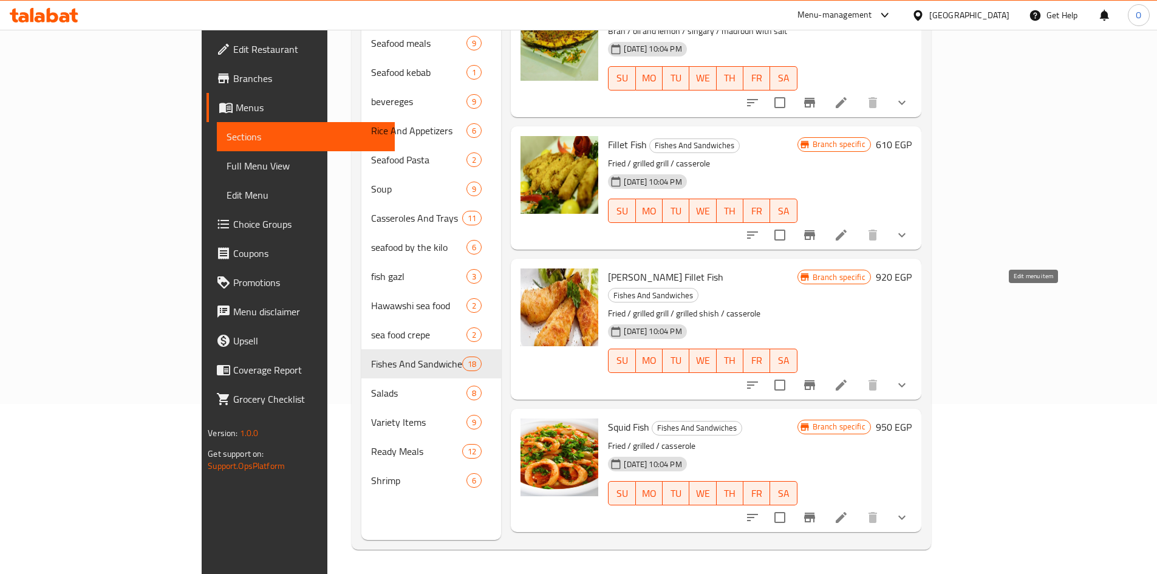
click at [848, 378] on icon at bounding box center [841, 385] width 15 height 15
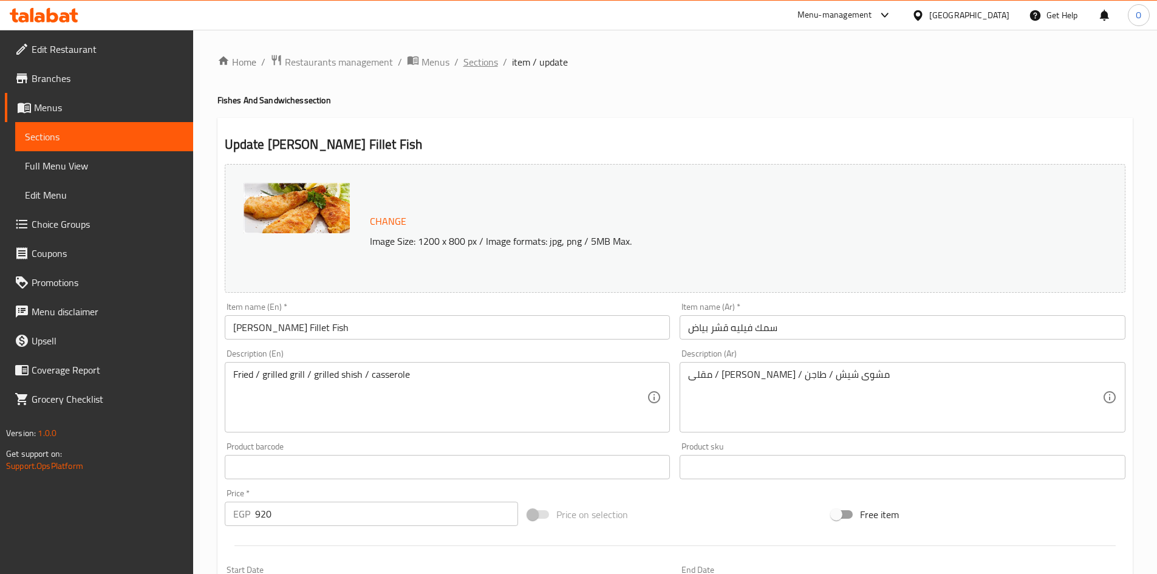
click at [489, 55] on span "Sections" at bounding box center [480, 62] width 35 height 15
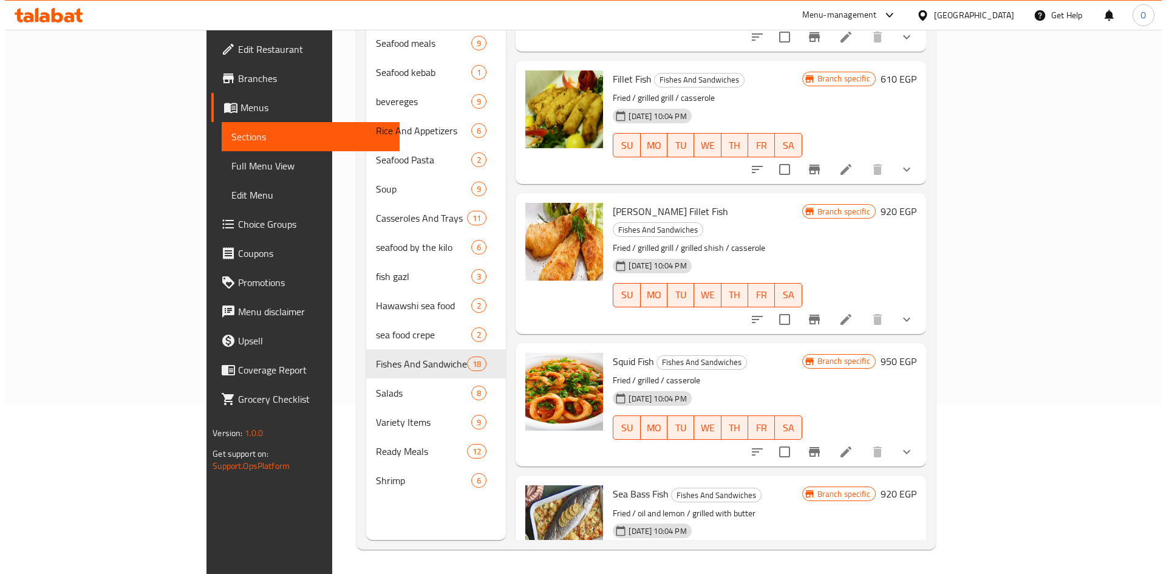
scroll to position [1583, 0]
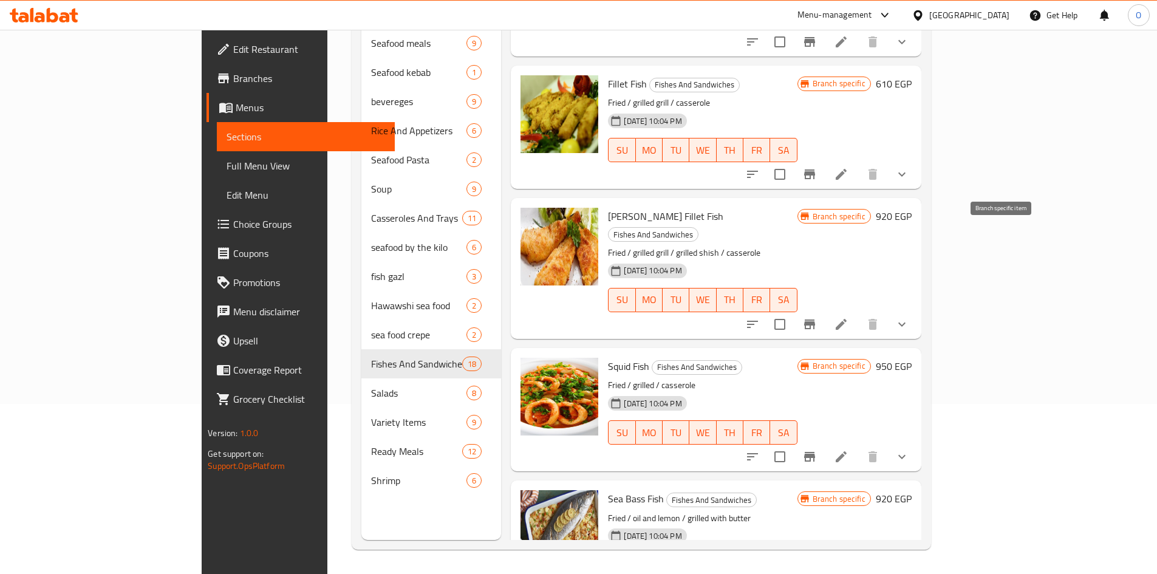
click at [824, 310] on button "Branch-specific-item" at bounding box center [809, 324] width 29 height 29
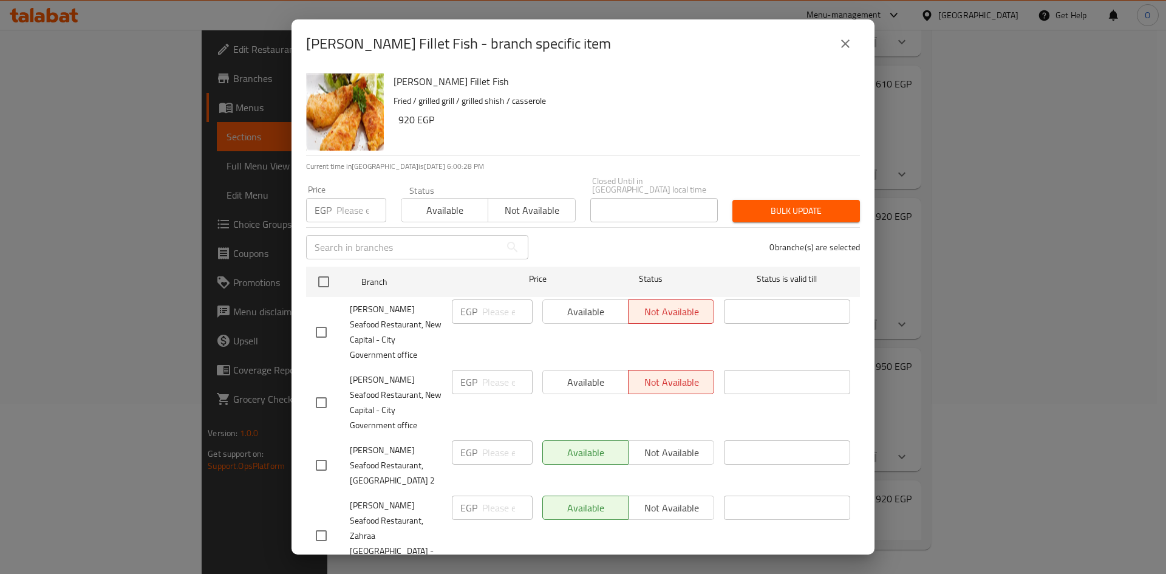
click at [315, 319] on input "checkbox" at bounding box center [321, 332] width 26 height 26
checkbox input "true"
click at [319, 390] on input "checkbox" at bounding box center [321, 403] width 26 height 26
checkbox input "true"
click at [316, 452] on input "checkbox" at bounding box center [321, 465] width 26 height 26
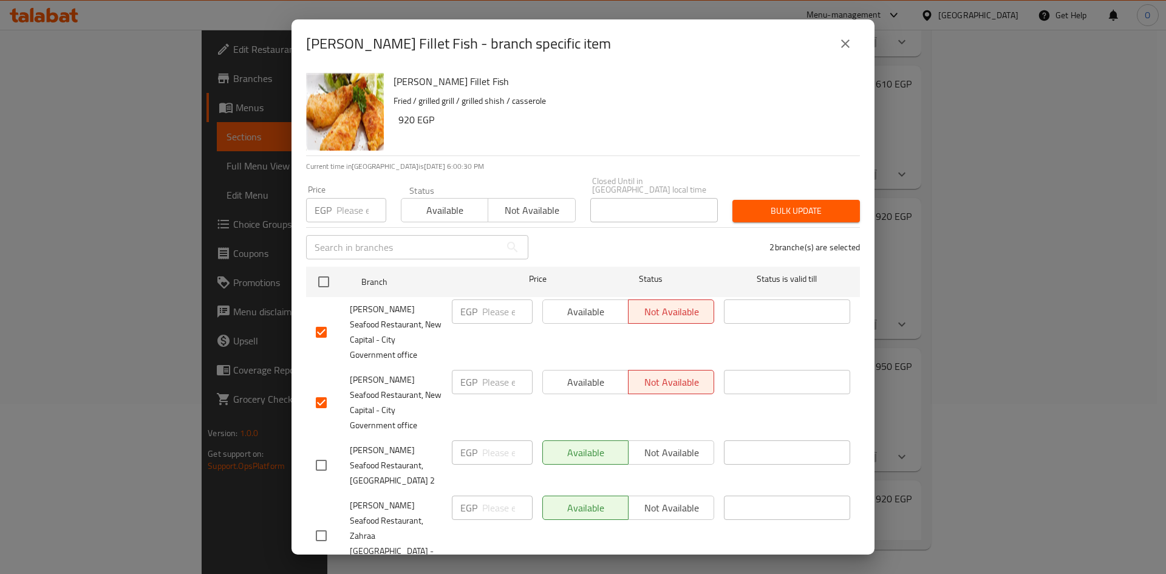
checkbox input "true"
click at [324, 523] on input "checkbox" at bounding box center [321, 536] width 26 height 26
checkbox input "true"
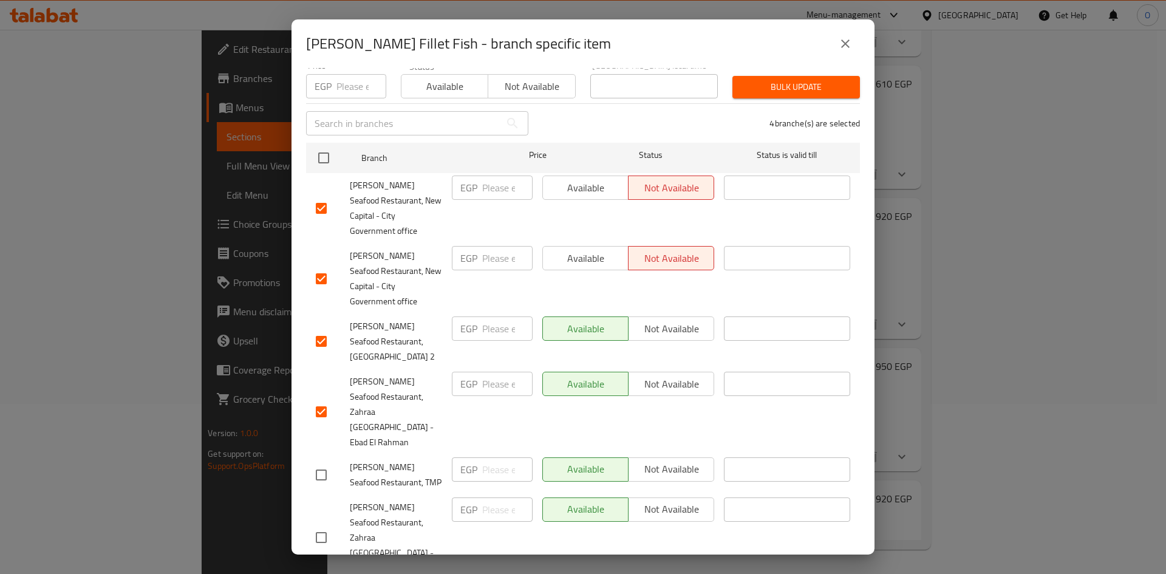
scroll to position [153, 0]
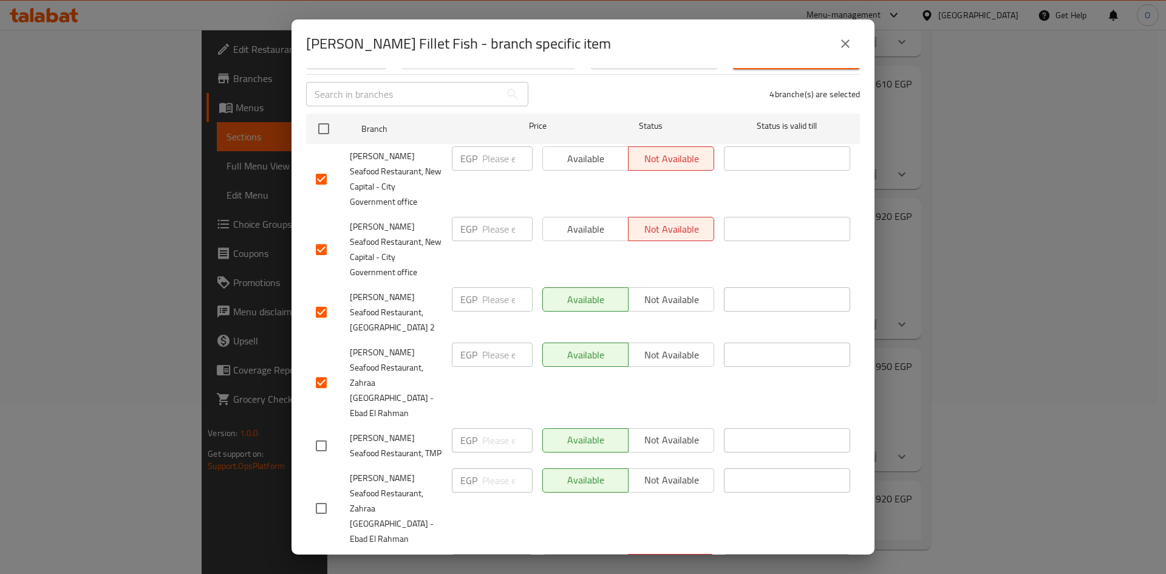
click at [319, 433] on input "checkbox" at bounding box center [321, 446] width 26 height 26
checkbox input "true"
click at [322, 495] on input "checkbox" at bounding box center [321, 508] width 26 height 26
checkbox input "true"
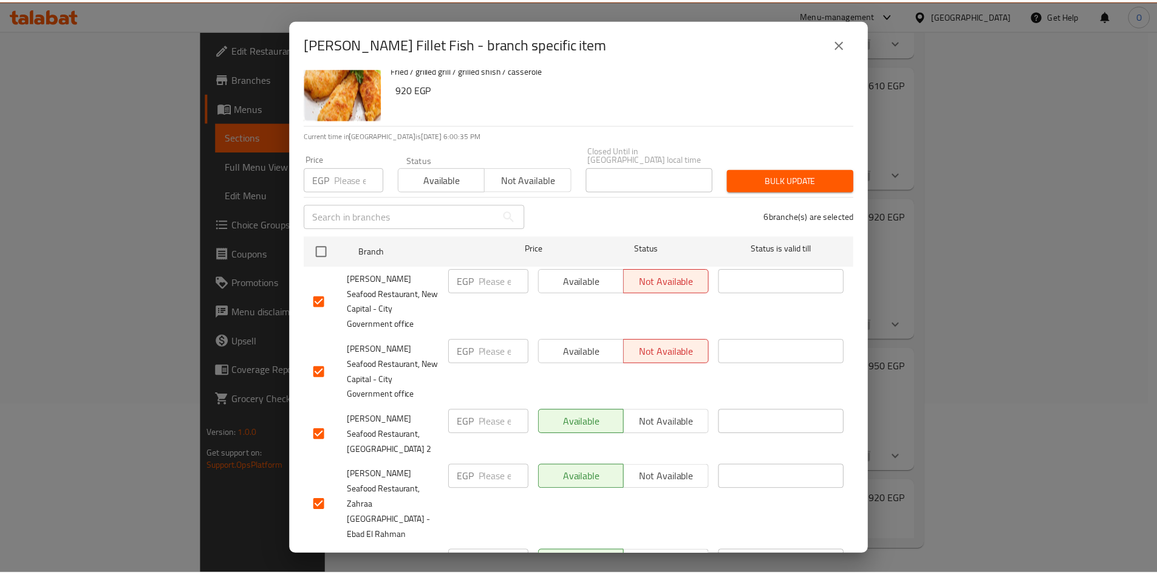
scroll to position [0, 0]
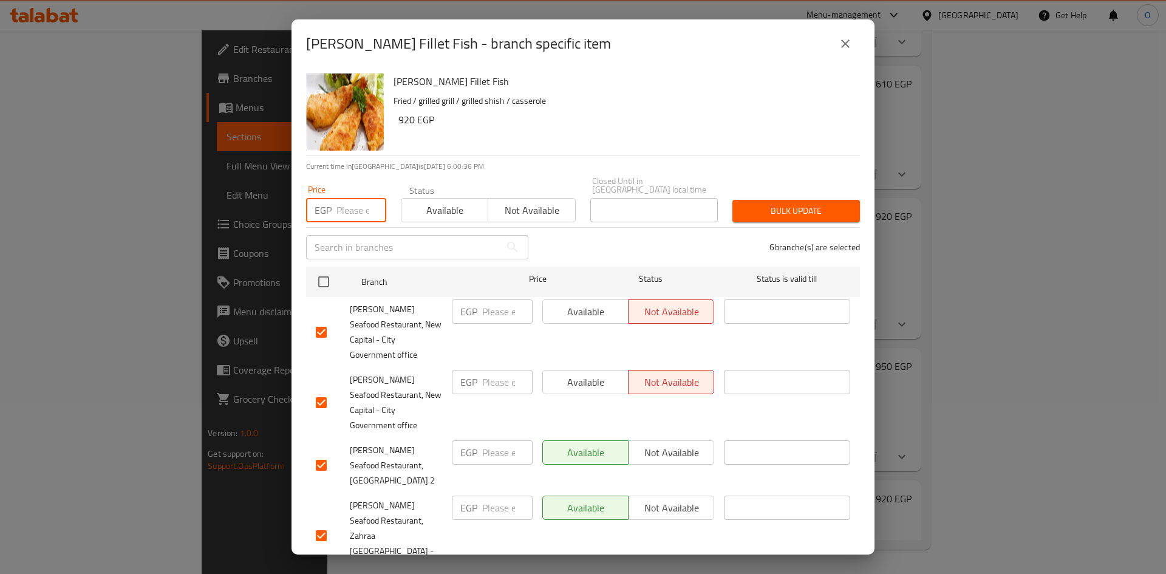
paste input "920"
type input "920"
click at [794, 203] on span "Bulk update" at bounding box center [796, 210] width 108 height 15
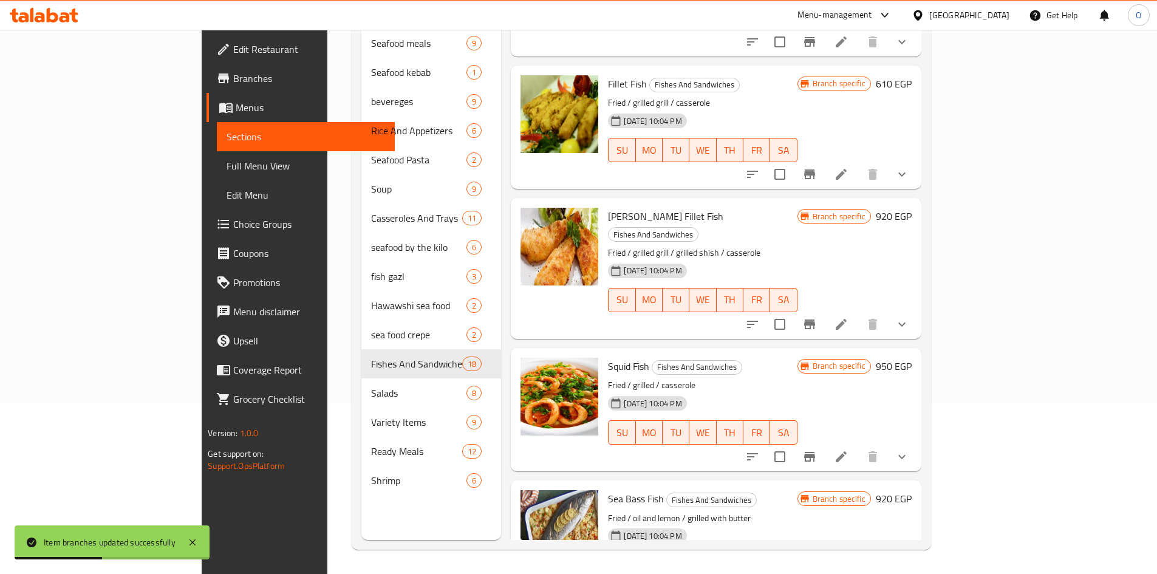
click at [848, 449] on icon at bounding box center [841, 456] width 15 height 15
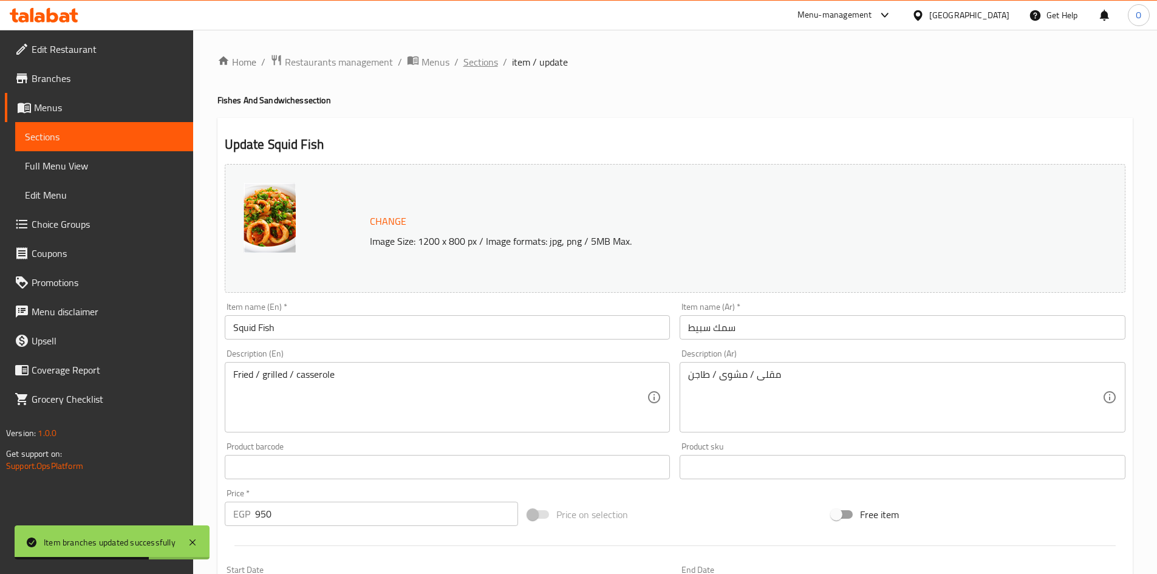
click at [489, 64] on span "Sections" at bounding box center [480, 62] width 35 height 15
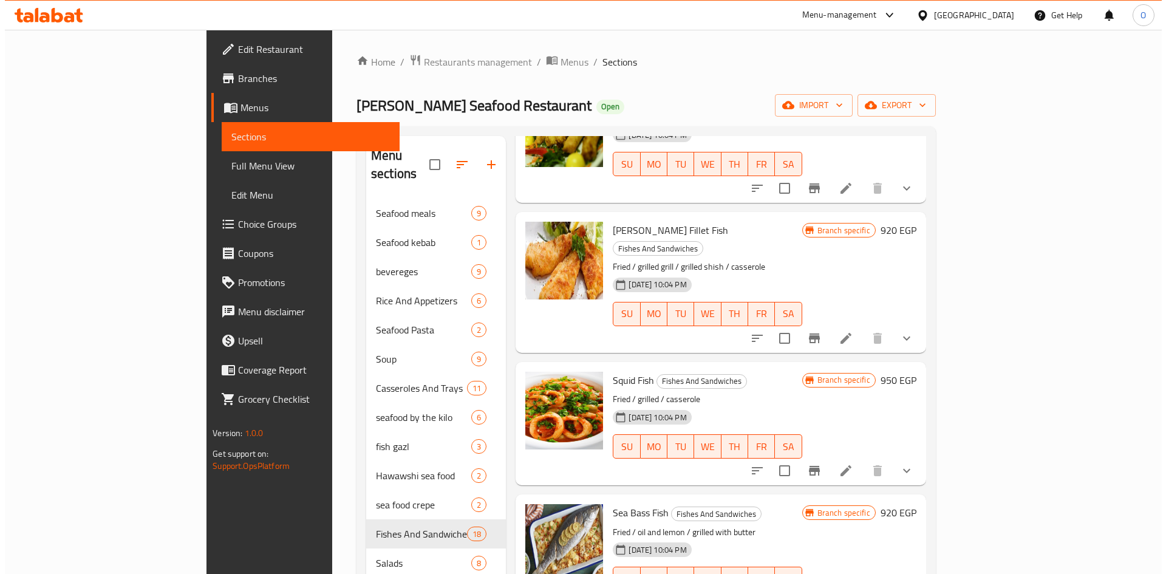
scroll to position [1761, 0]
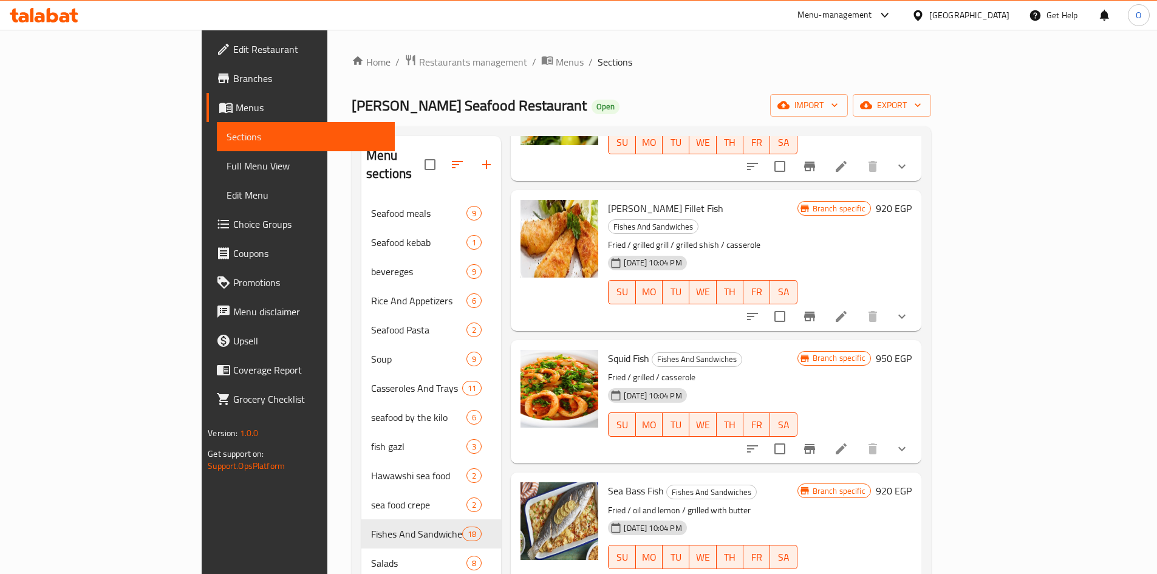
click at [815, 444] on icon "Branch-specific-item" at bounding box center [809, 449] width 11 height 10
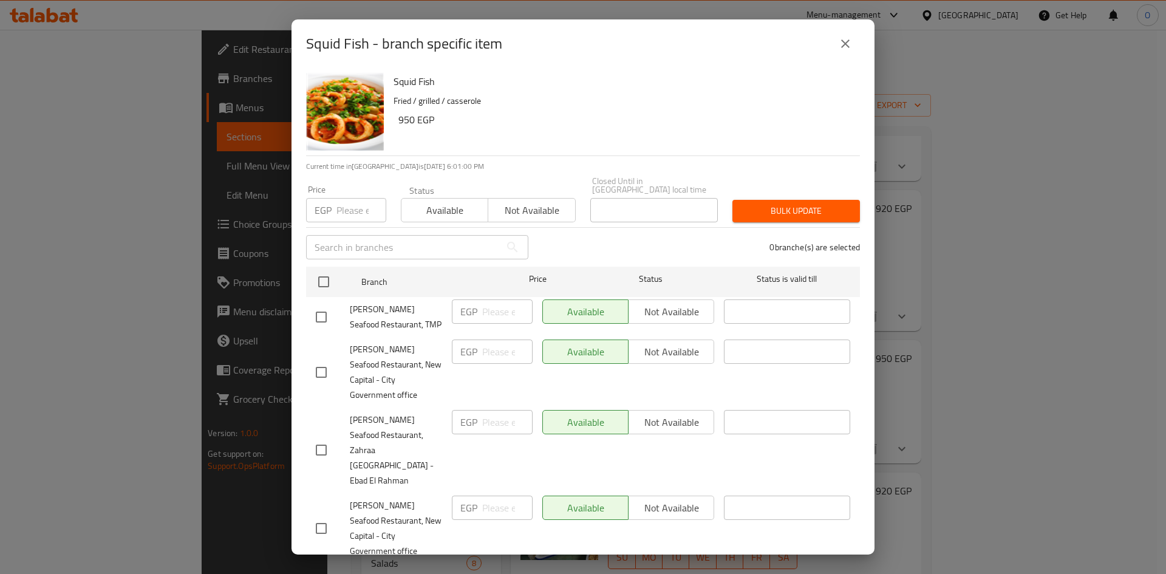
drag, startPoint x: 330, startPoint y: 308, endPoint x: 329, endPoint y: 331, distance: 22.5
click at [330, 308] on input "checkbox" at bounding box center [321, 317] width 26 height 26
checkbox input "true"
click at [331, 359] on input "checkbox" at bounding box center [321, 372] width 26 height 26
checkbox input "true"
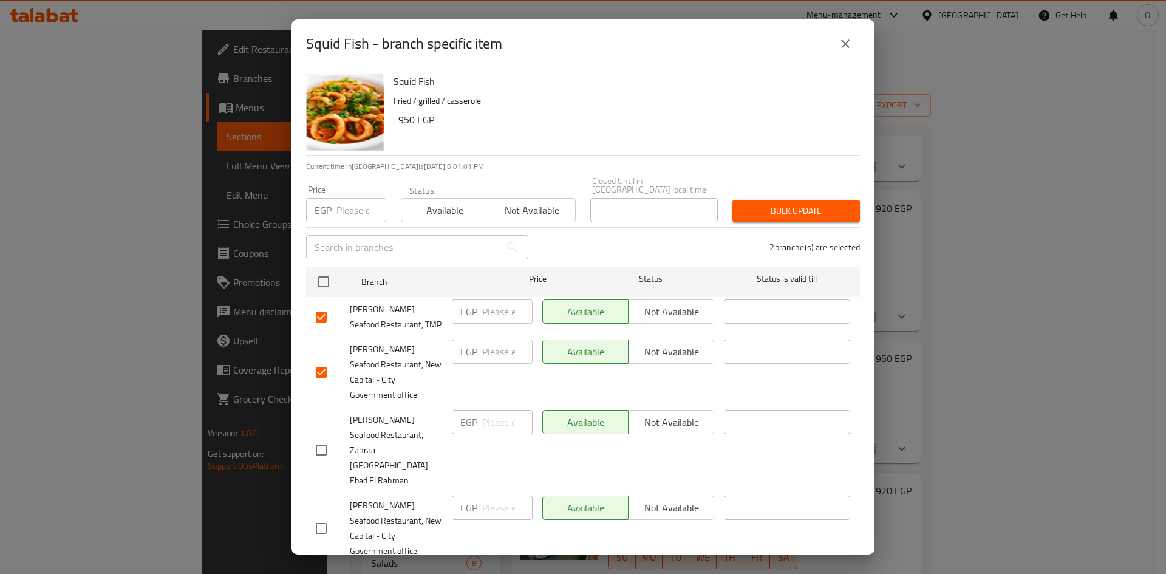
click at [328, 437] on input "checkbox" at bounding box center [321, 450] width 26 height 26
checkbox input "true"
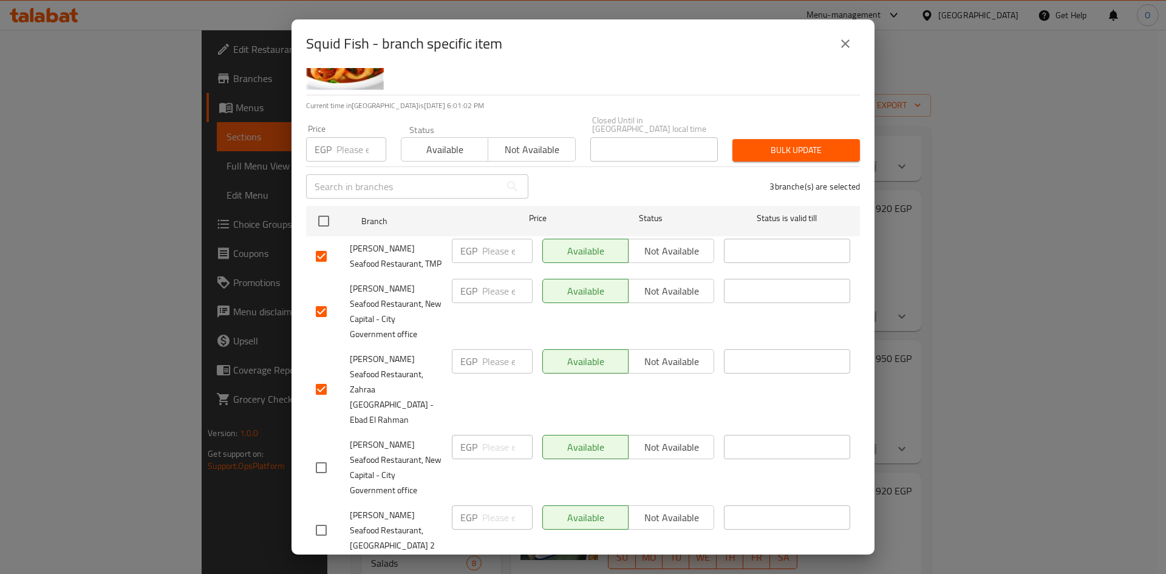
click at [317, 455] on input "checkbox" at bounding box center [321, 468] width 26 height 26
checkbox input "true"
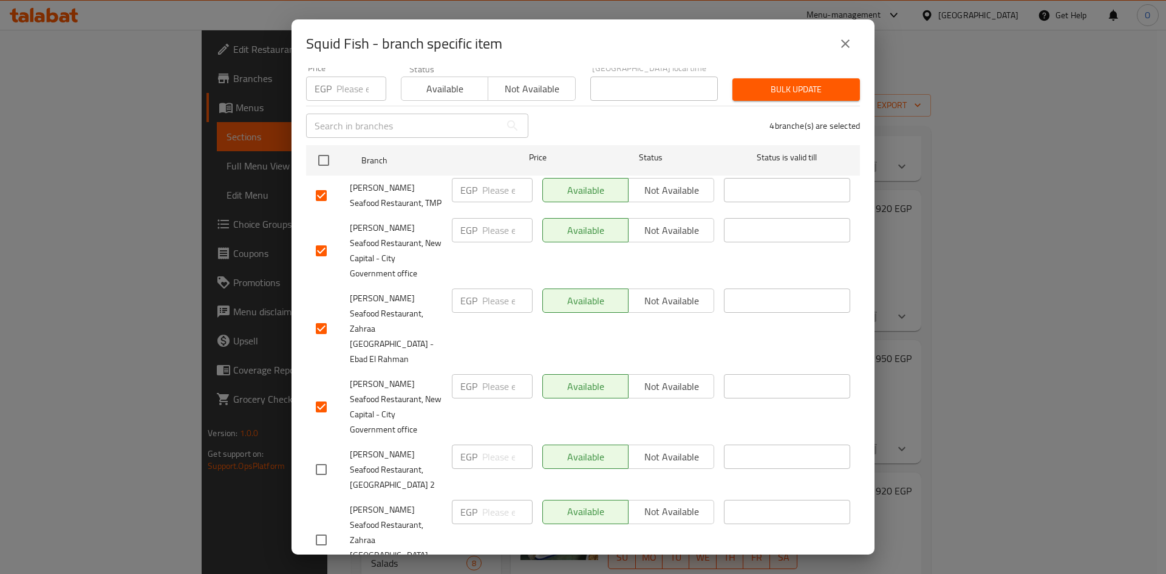
click at [312, 457] on input "checkbox" at bounding box center [321, 470] width 26 height 26
checkbox input "true"
click at [324, 527] on input "checkbox" at bounding box center [321, 540] width 26 height 26
checkbox input "true"
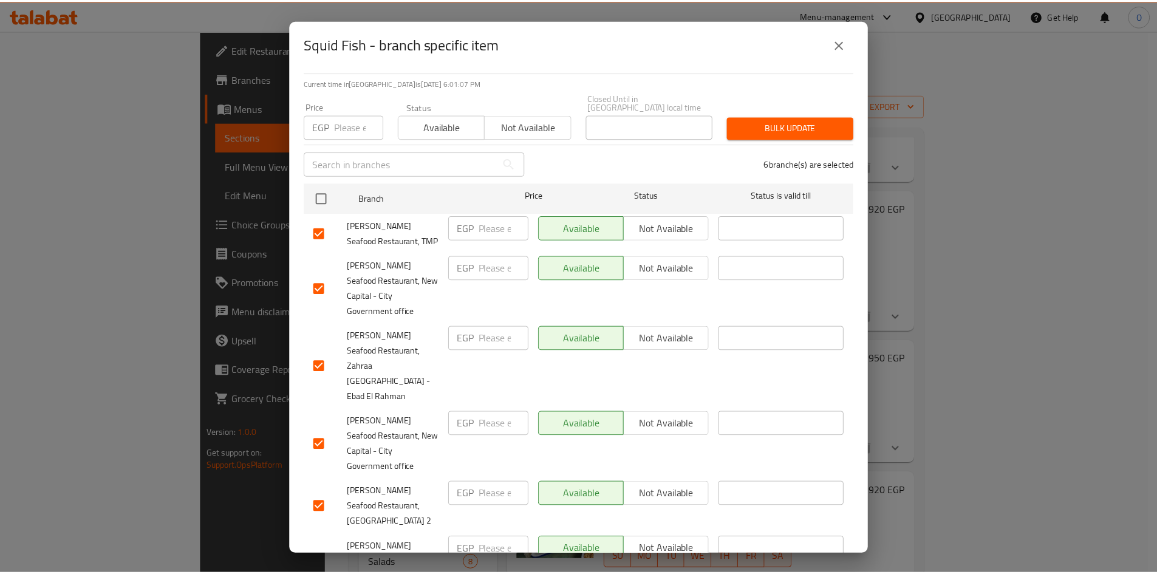
scroll to position [0, 0]
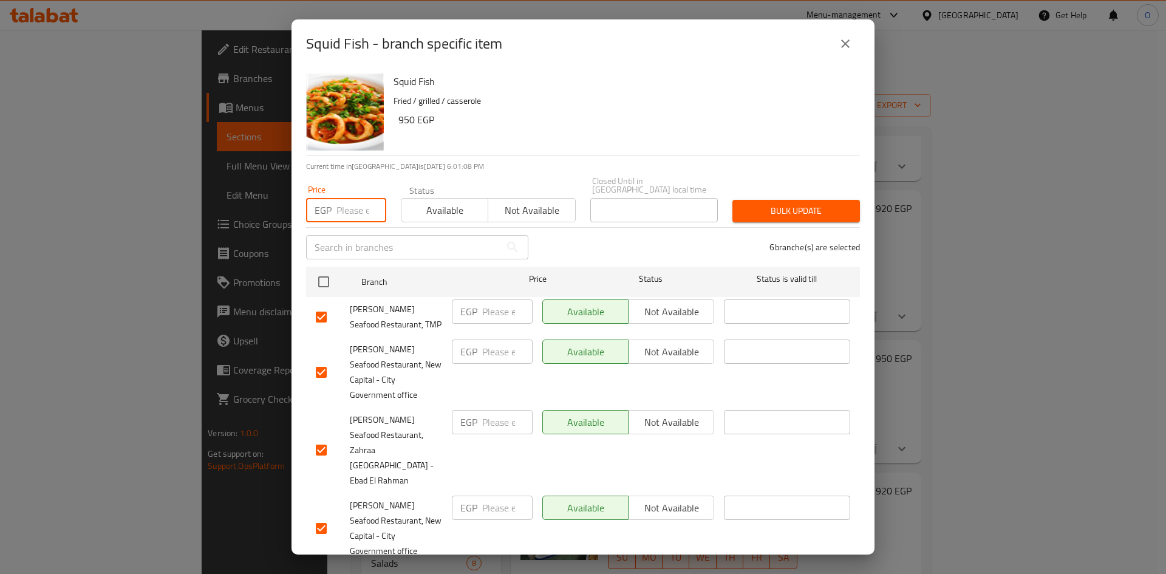
paste input "950"
type input "950"
click at [758, 207] on span "Bulk update" at bounding box center [796, 210] width 108 height 15
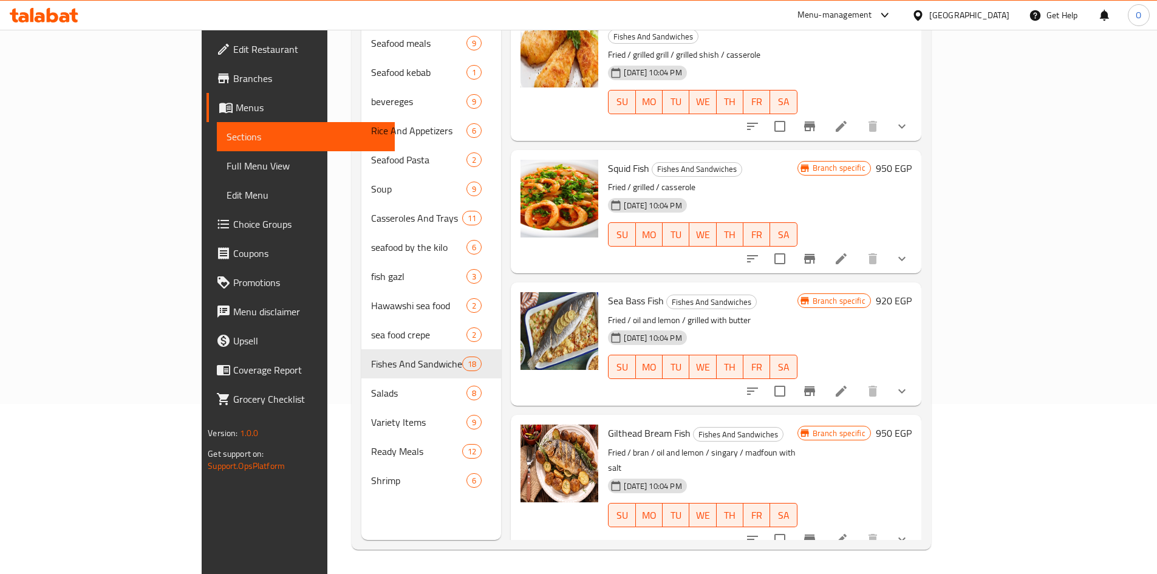
scroll to position [1826, 0]
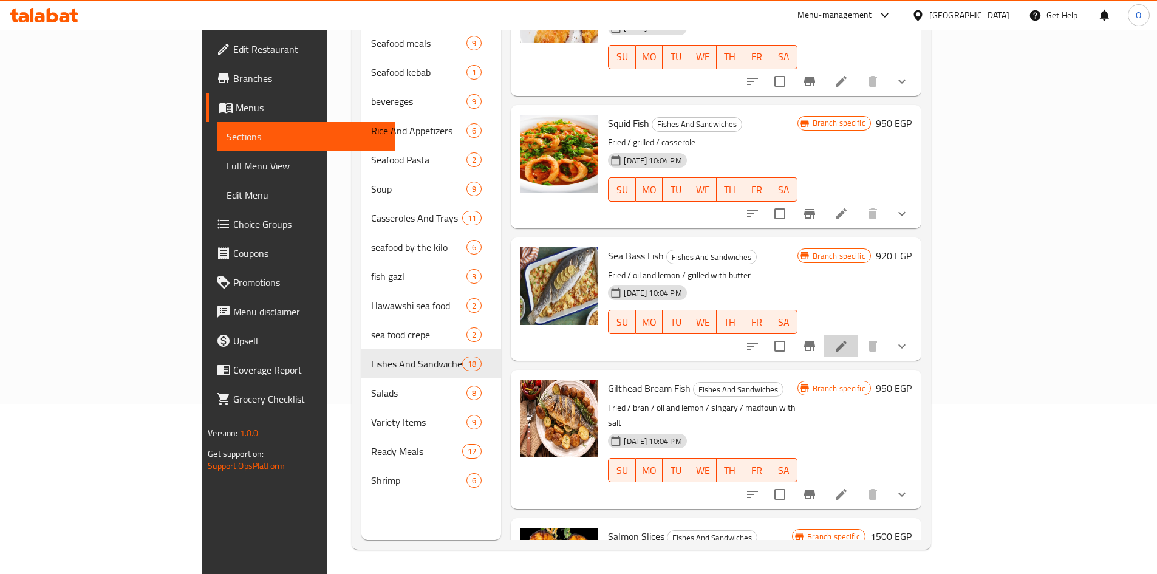
click at [858, 335] on li at bounding box center [841, 346] width 34 height 22
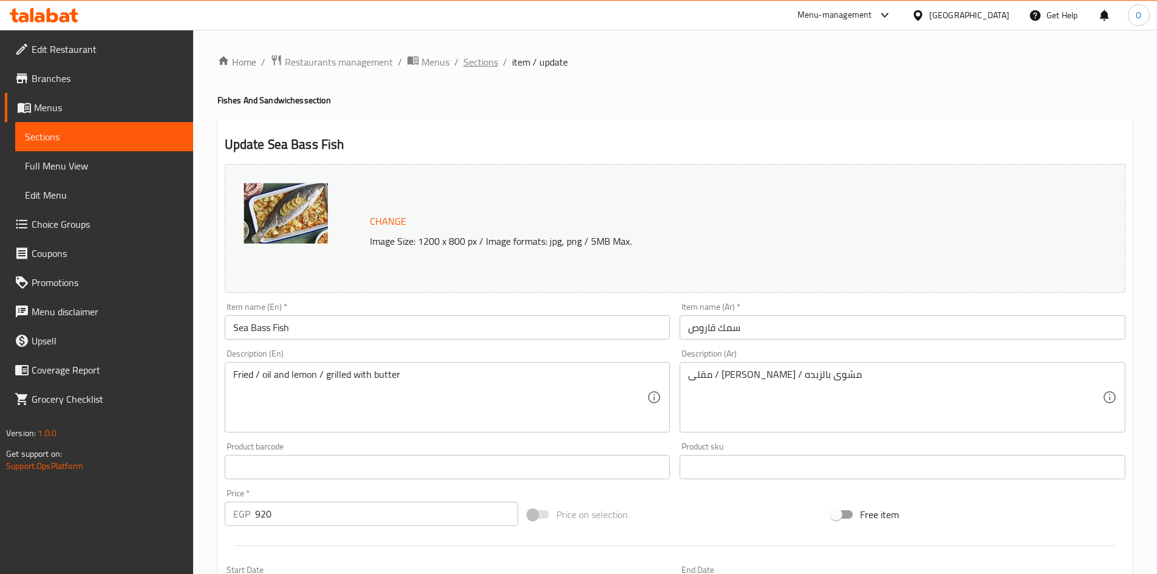
click at [477, 55] on span "Sections" at bounding box center [480, 62] width 35 height 15
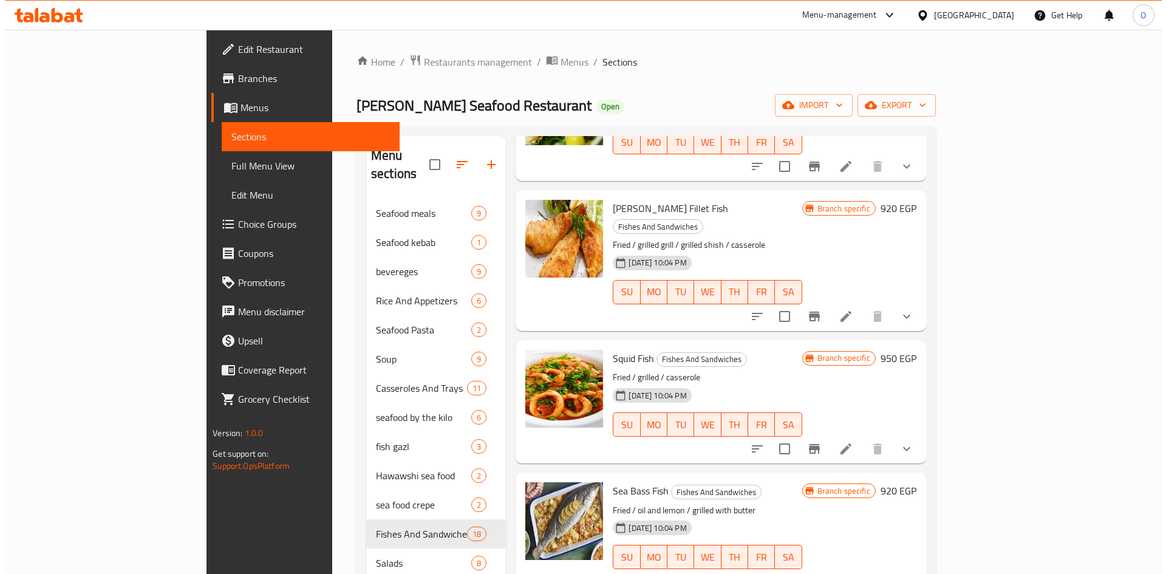
scroll to position [1826, 0]
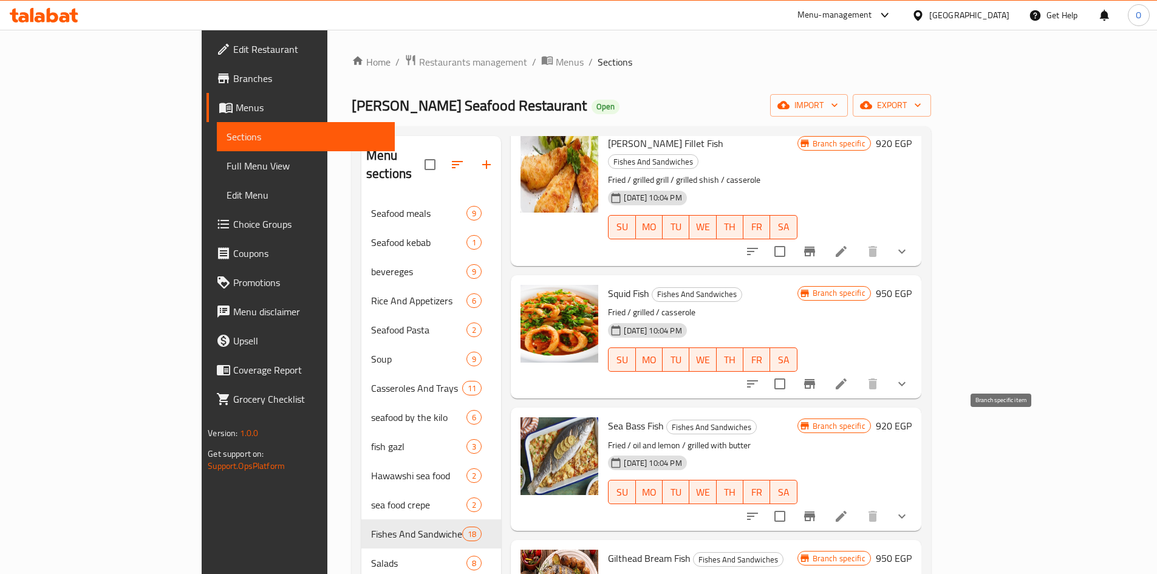
click at [815, 511] on icon "Branch-specific-item" at bounding box center [809, 516] width 11 height 10
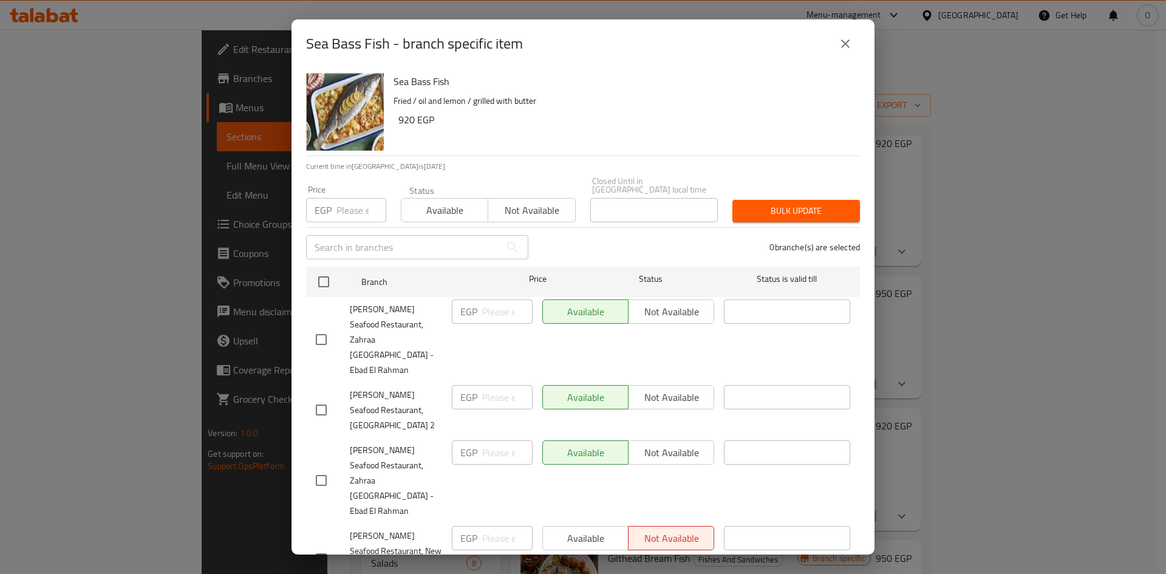
click at [322, 327] on input "checkbox" at bounding box center [321, 340] width 26 height 26
checkbox input "true"
click at [318, 397] on input "checkbox" at bounding box center [321, 410] width 26 height 26
checkbox input "true"
click at [321, 468] on input "checkbox" at bounding box center [321, 481] width 26 height 26
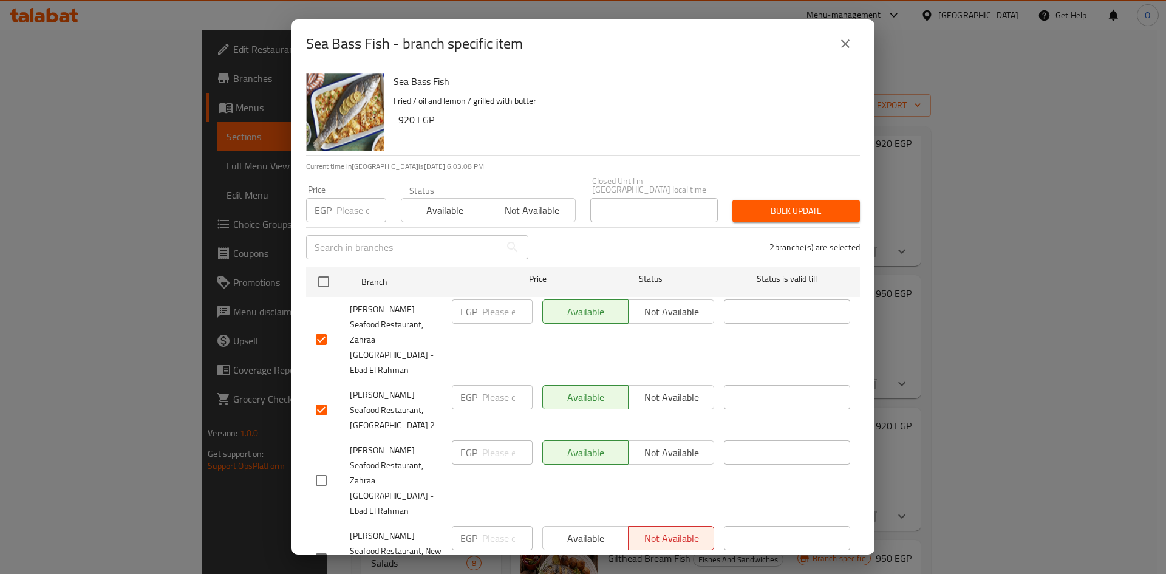
checkbox input "true"
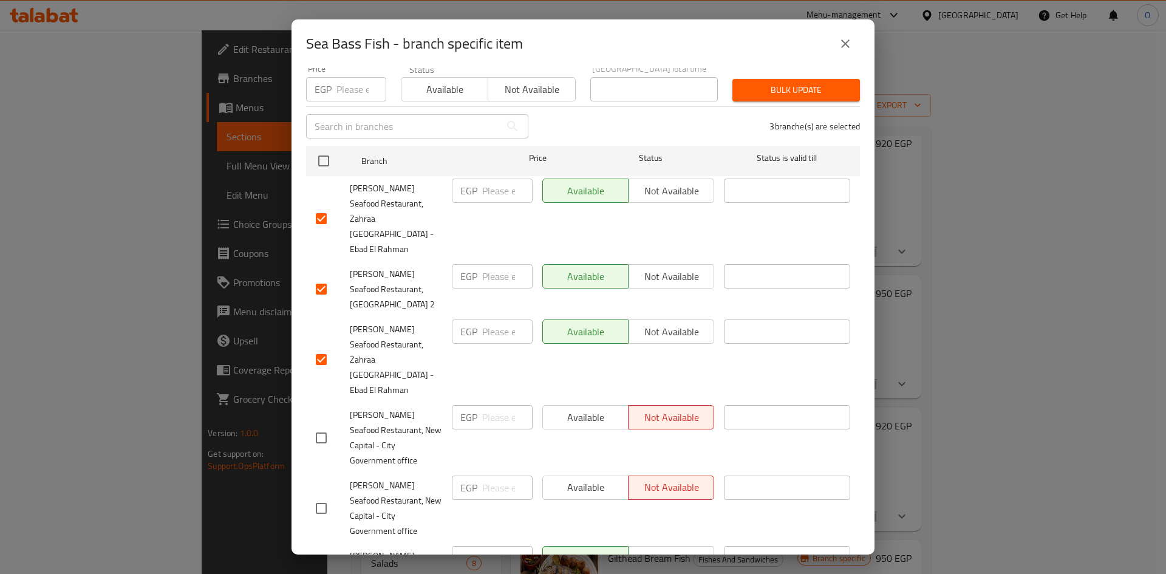
scroll to position [121, 0]
click at [321, 424] on input "checkbox" at bounding box center [321, 437] width 26 height 26
checkbox input "true"
click at [321, 495] on input "checkbox" at bounding box center [321, 508] width 26 height 26
checkbox input "true"
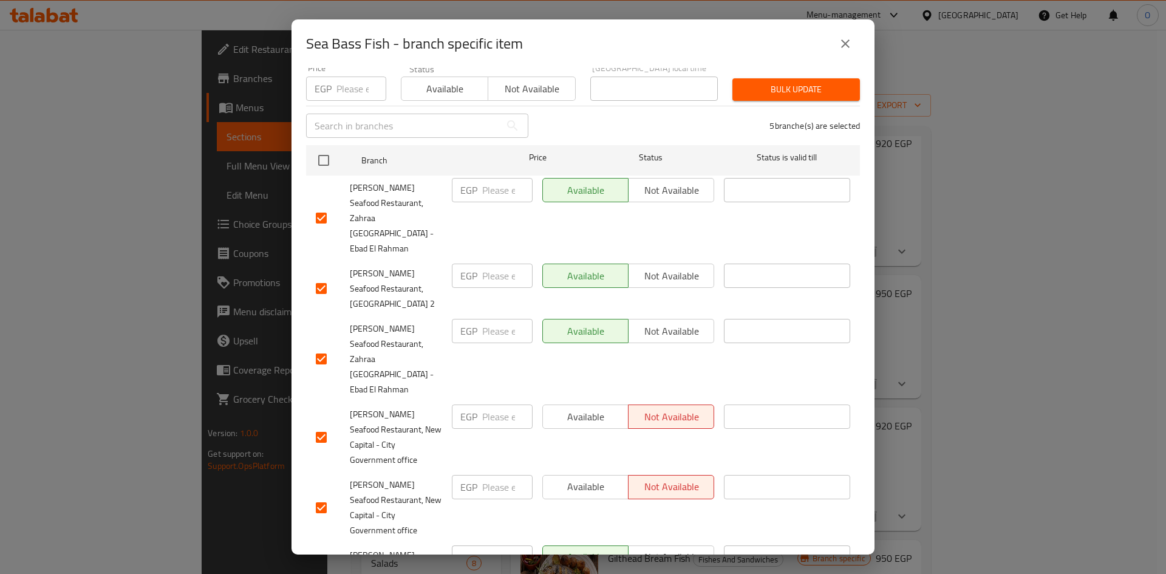
click at [322, 550] on input "checkbox" at bounding box center [321, 563] width 26 height 26
checkbox input "true"
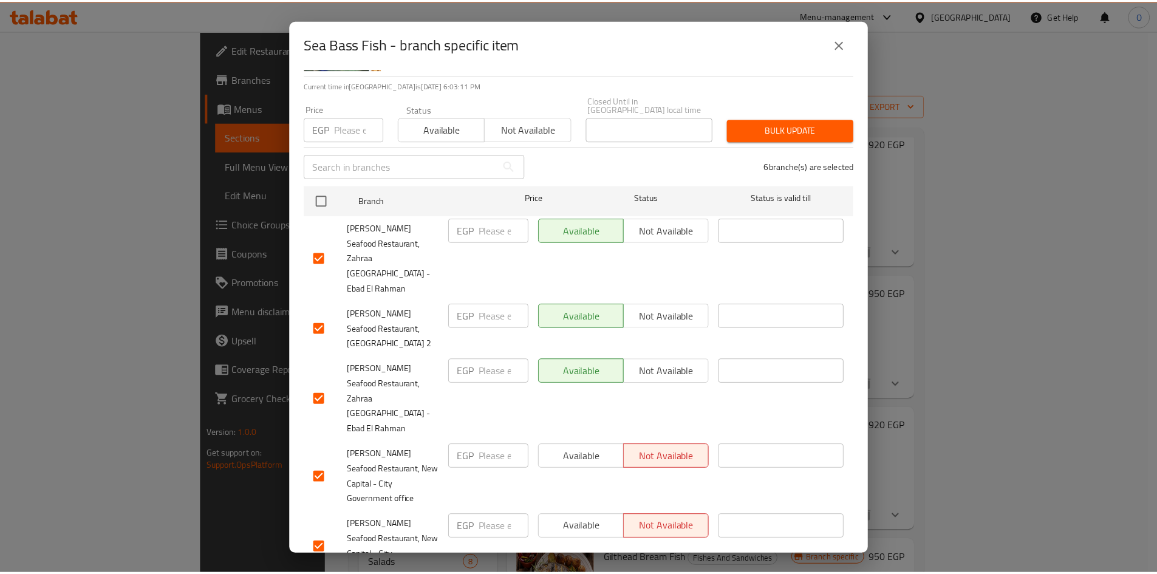
scroll to position [0, 0]
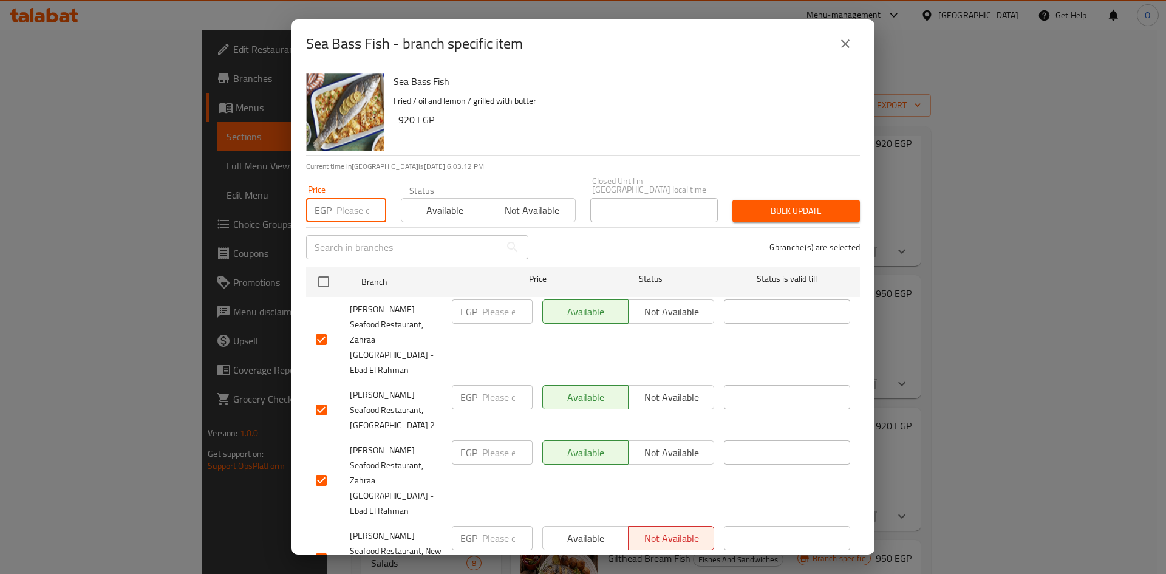
paste input "920"
type input "920"
click at [834, 203] on span "Bulk update" at bounding box center [796, 210] width 108 height 15
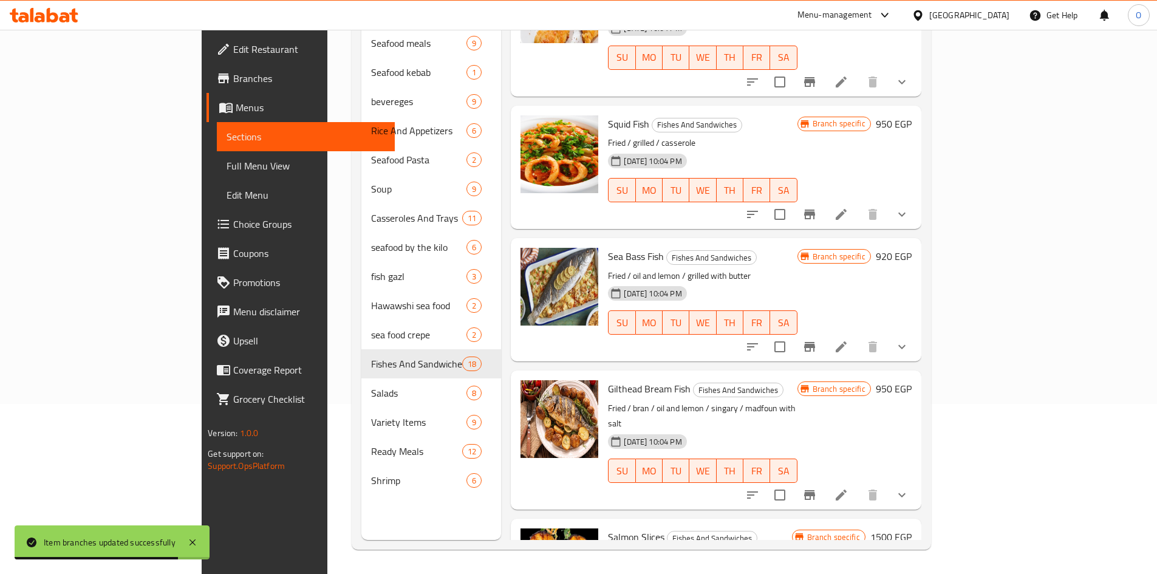
scroll to position [1826, 0]
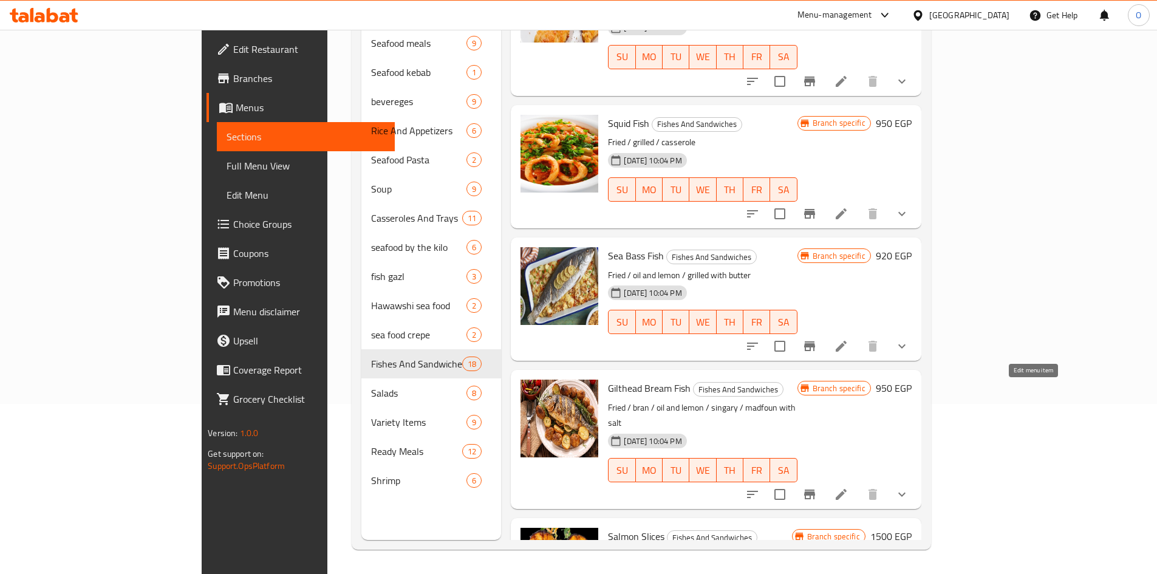
click at [848, 487] on icon at bounding box center [841, 494] width 15 height 15
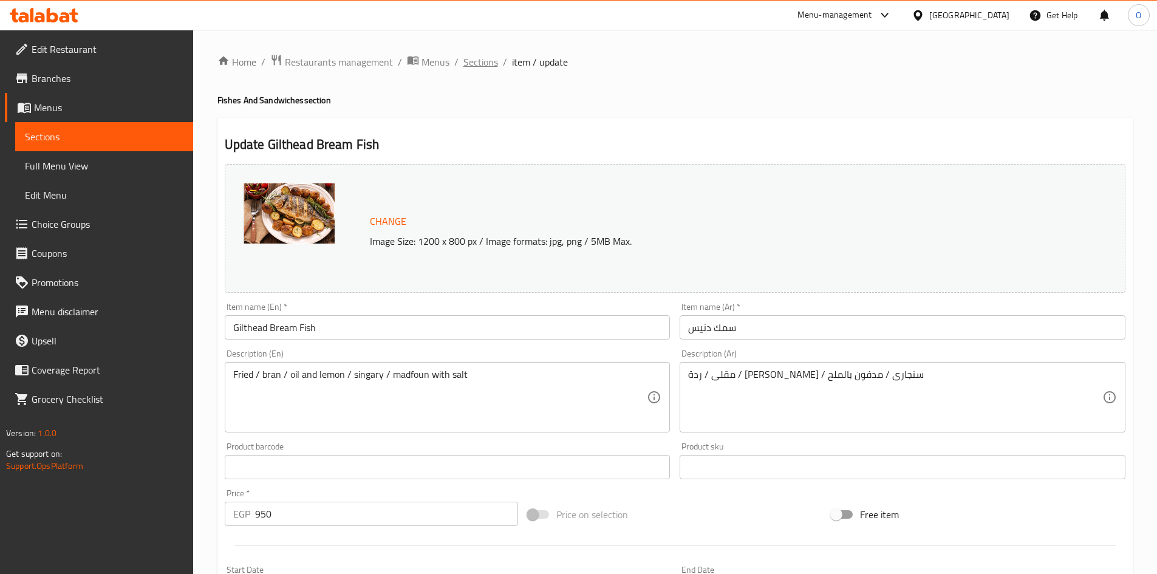
click at [482, 61] on span "Sections" at bounding box center [480, 62] width 35 height 15
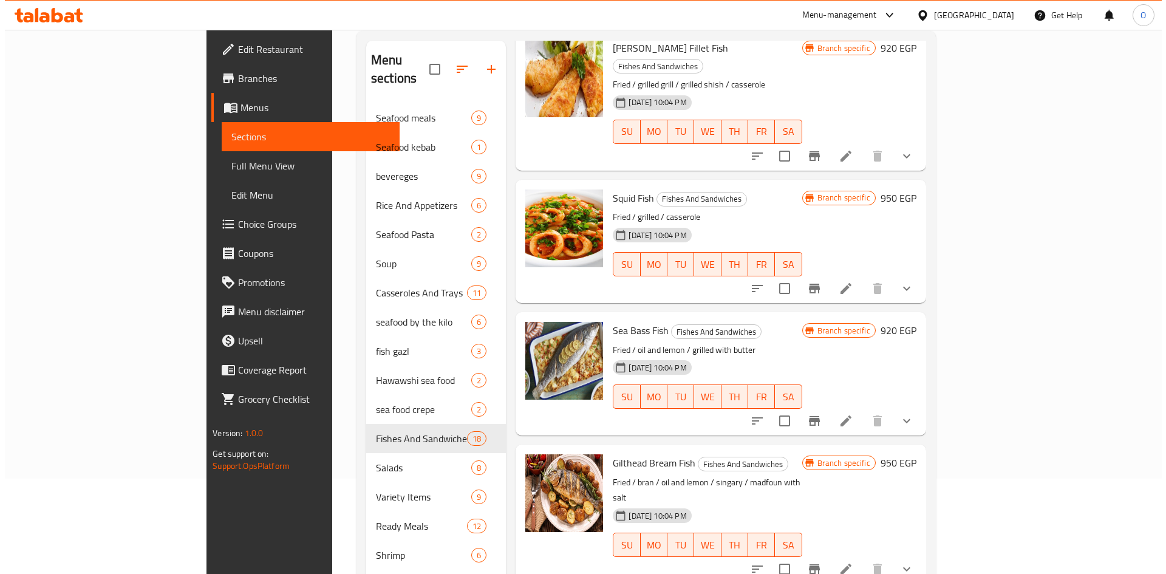
scroll to position [170, 0]
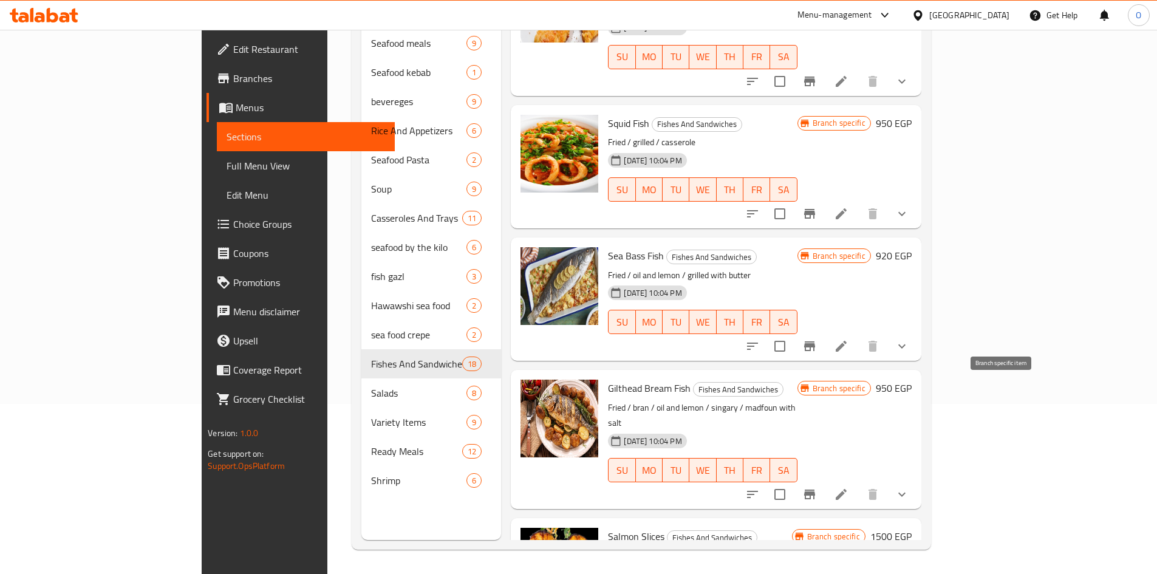
click at [815, 489] on icon "Branch-specific-item" at bounding box center [809, 494] width 11 height 10
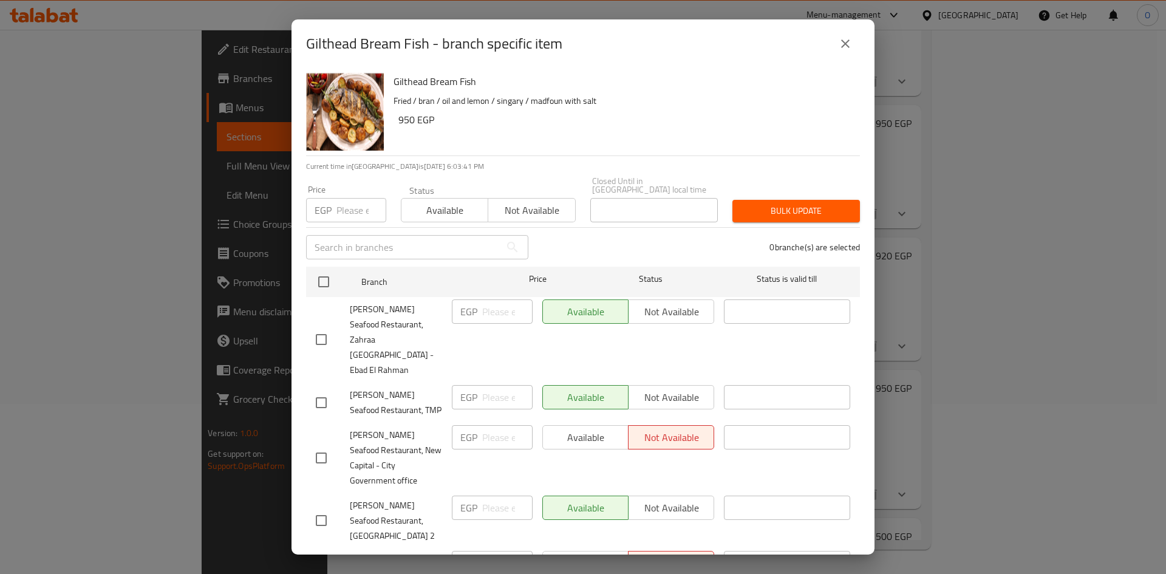
click at [323, 327] on input "checkbox" at bounding box center [321, 340] width 26 height 26
checkbox input "true"
click at [318, 390] on input "checkbox" at bounding box center [321, 403] width 26 height 26
checkbox input "true"
click at [321, 420] on div "[PERSON_NAME] Seafood Restaurant, New Capital - City Government office" at bounding box center [379, 457] width 136 height 75
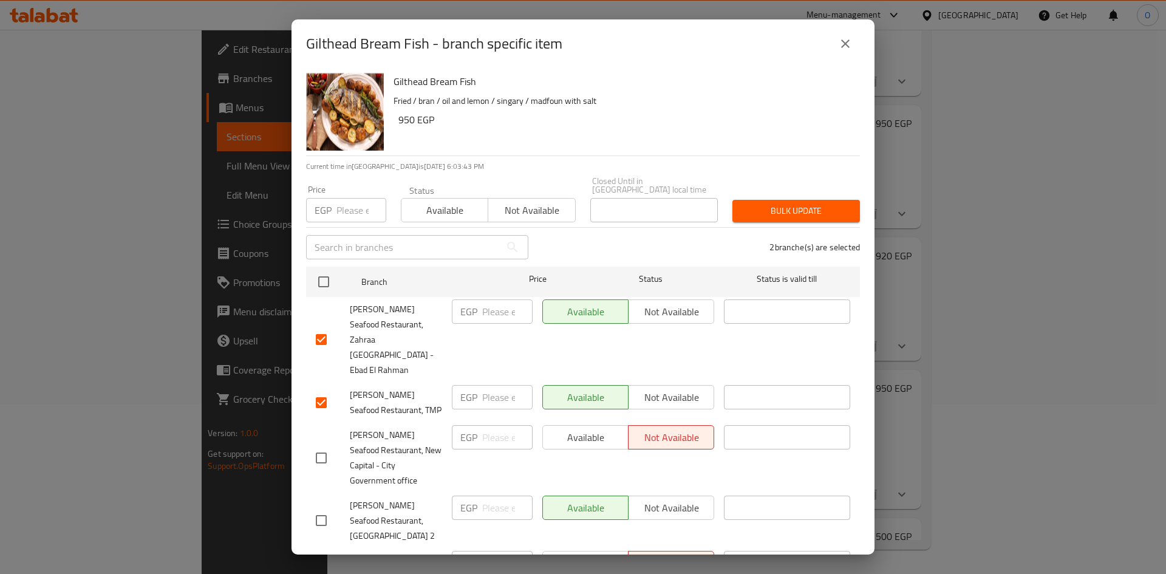
click at [324, 445] on input "checkbox" at bounding box center [321, 458] width 26 height 26
checkbox input "true"
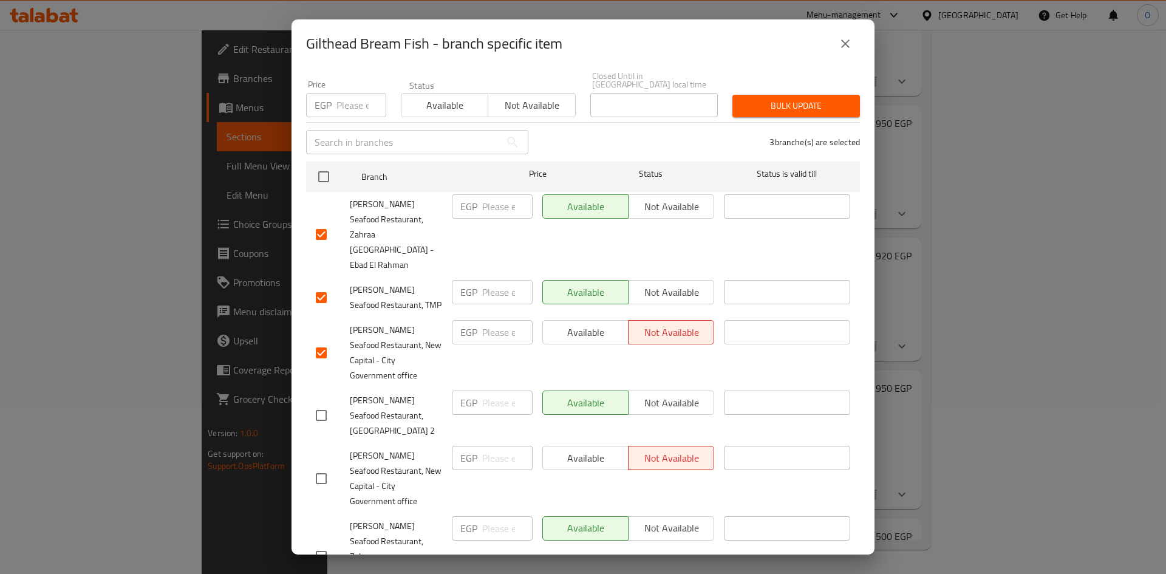
scroll to position [121, 0]
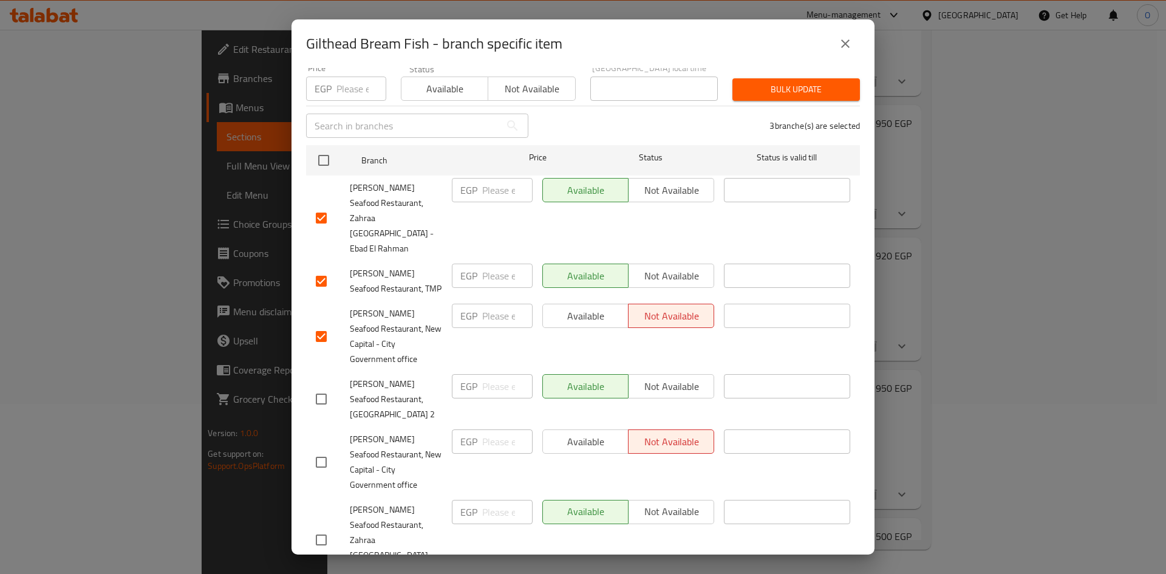
click at [317, 386] on input "checkbox" at bounding box center [321, 399] width 26 height 26
checkbox input "true"
click at [316, 449] on input "checkbox" at bounding box center [321, 462] width 26 height 26
checkbox input "true"
click at [325, 527] on input "checkbox" at bounding box center [321, 540] width 26 height 26
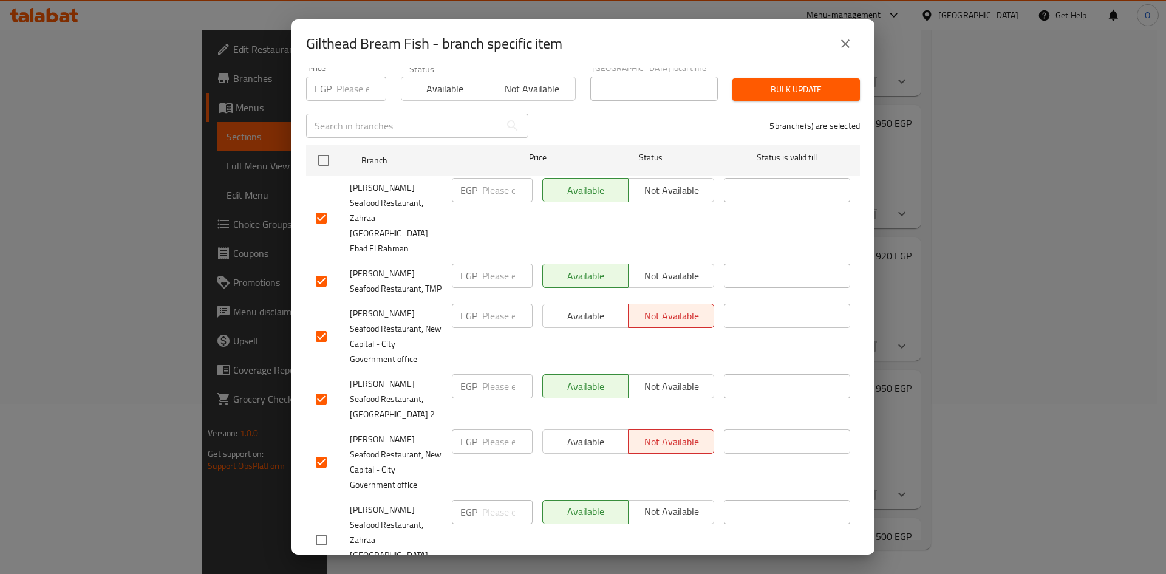
checkbox input "true"
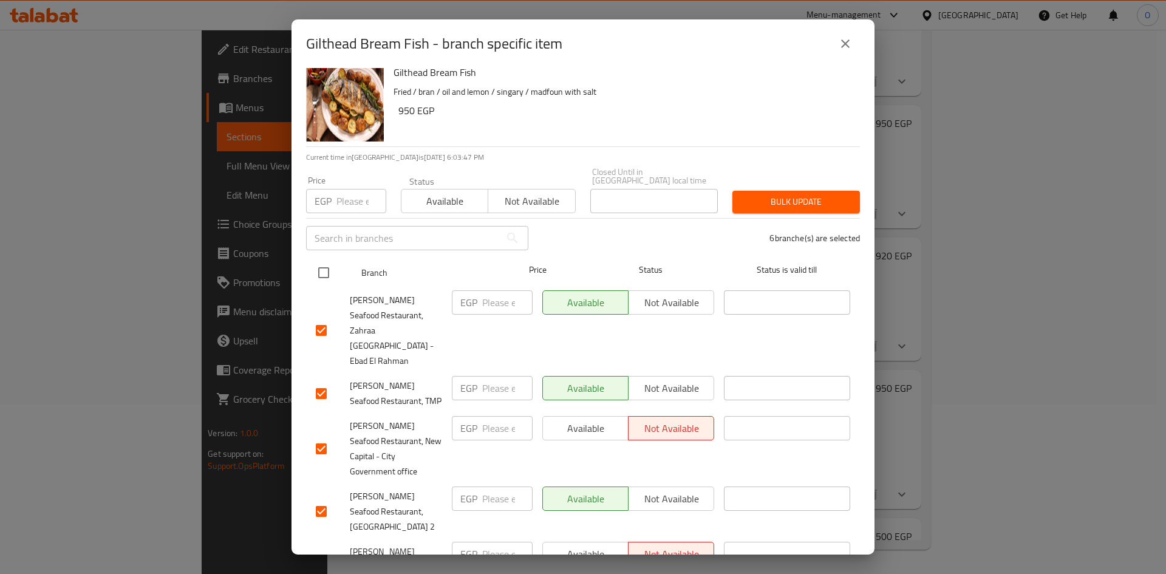
scroll to position [0, 0]
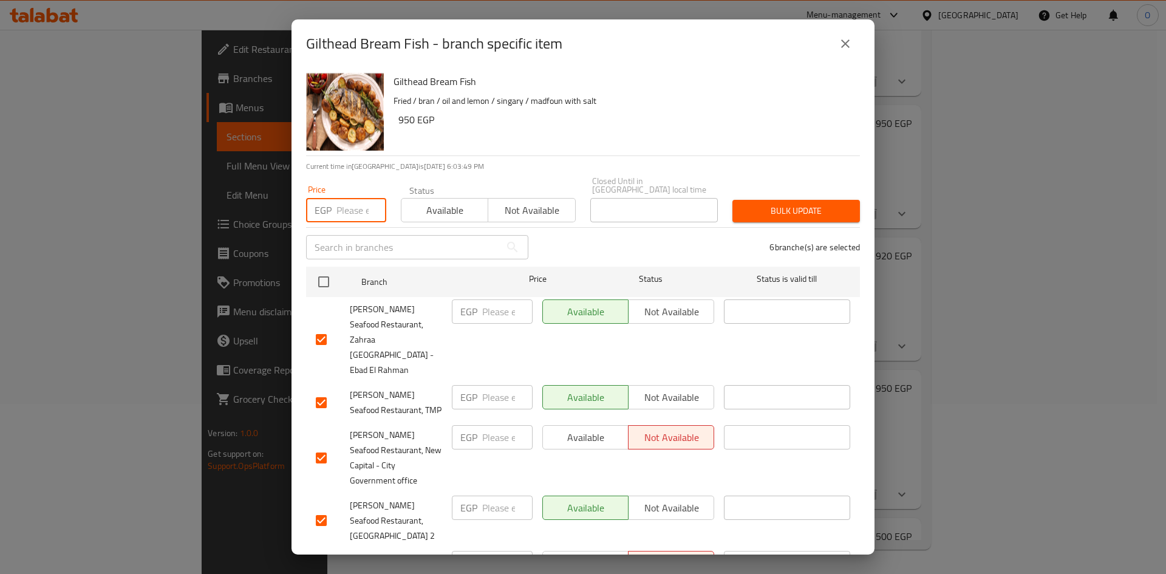
paste input "1950"
drag, startPoint x: 341, startPoint y: 203, endPoint x: 333, endPoint y: 203, distance: 8.5
click at [333, 203] on div "EGP 1950 Price" at bounding box center [346, 210] width 80 height 24
type input "950"
click at [803, 203] on span "Bulk update" at bounding box center [796, 210] width 108 height 15
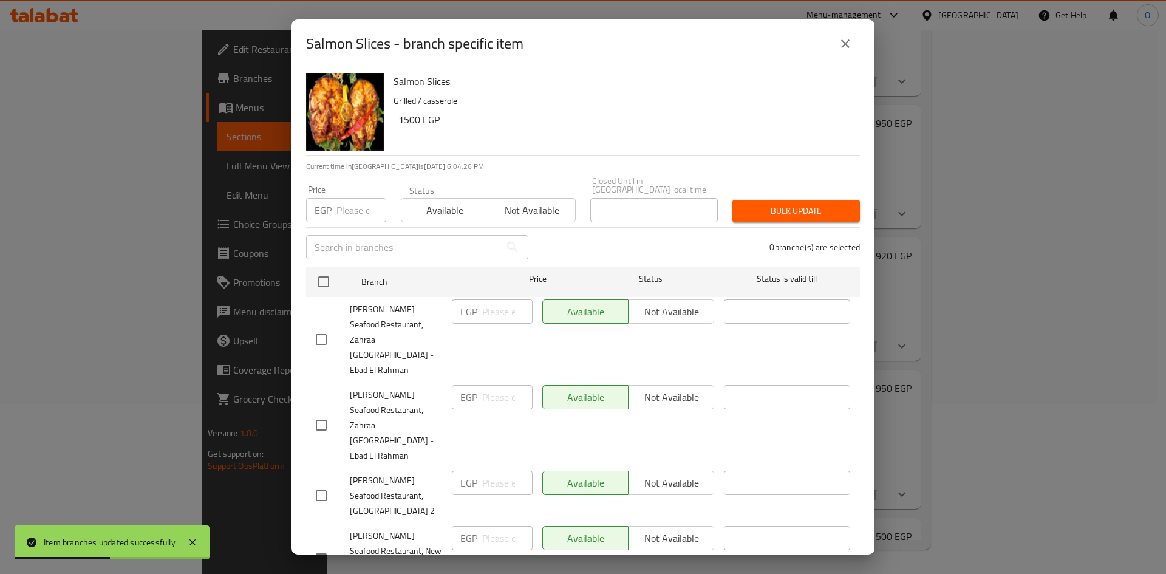
click at [328, 327] on input "checkbox" at bounding box center [321, 340] width 26 height 26
checkbox input "true"
click at [324, 412] on input "checkbox" at bounding box center [321, 425] width 26 height 26
checkbox input "true"
click at [319, 483] on input "checkbox" at bounding box center [321, 496] width 26 height 26
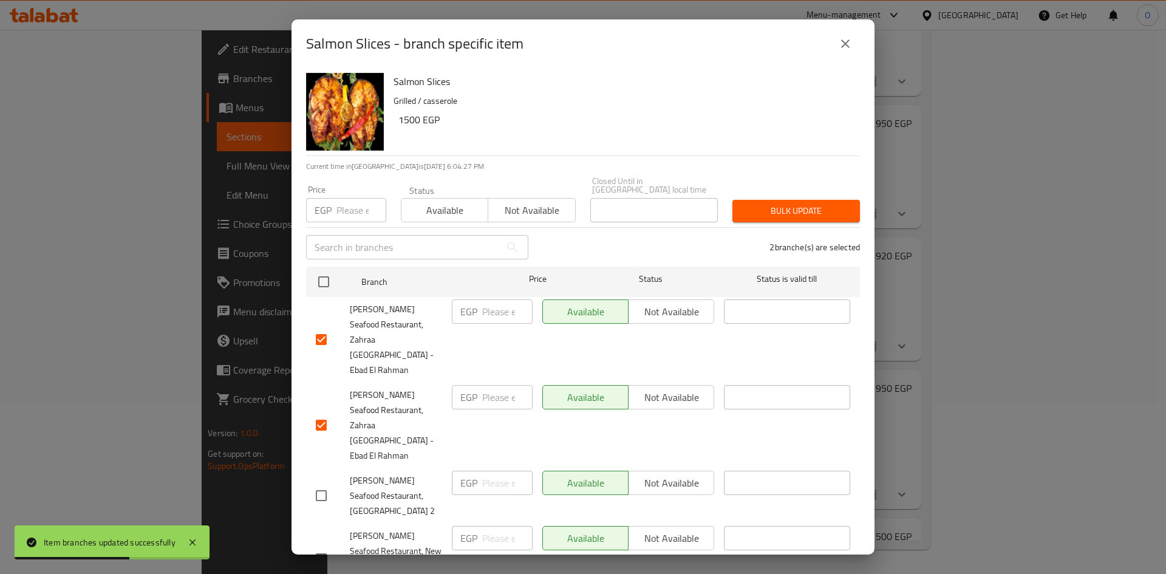
checkbox input "true"
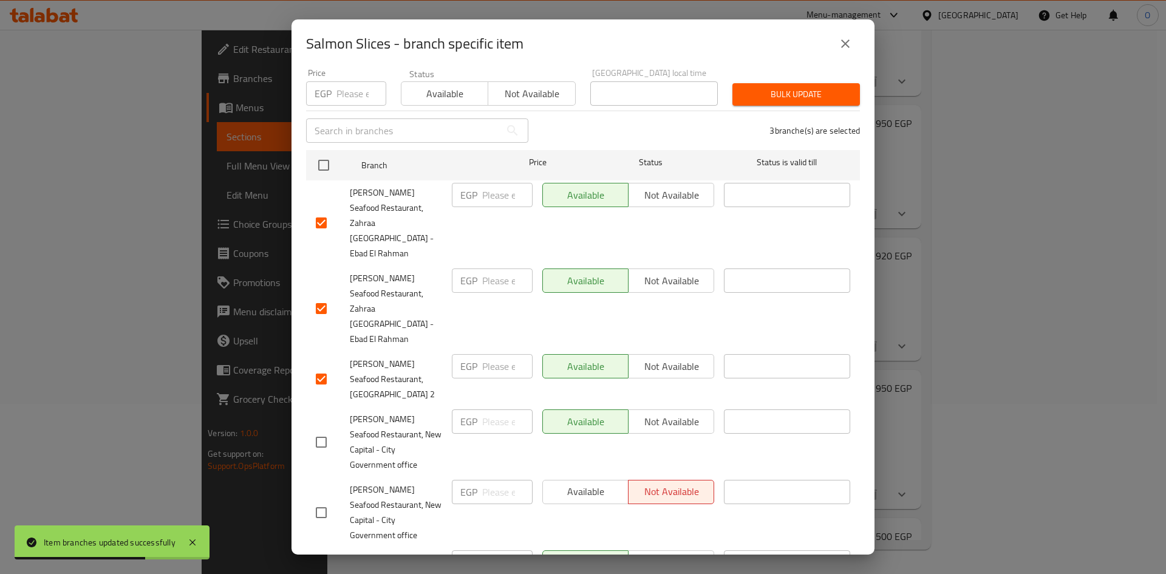
scroll to position [121, 0]
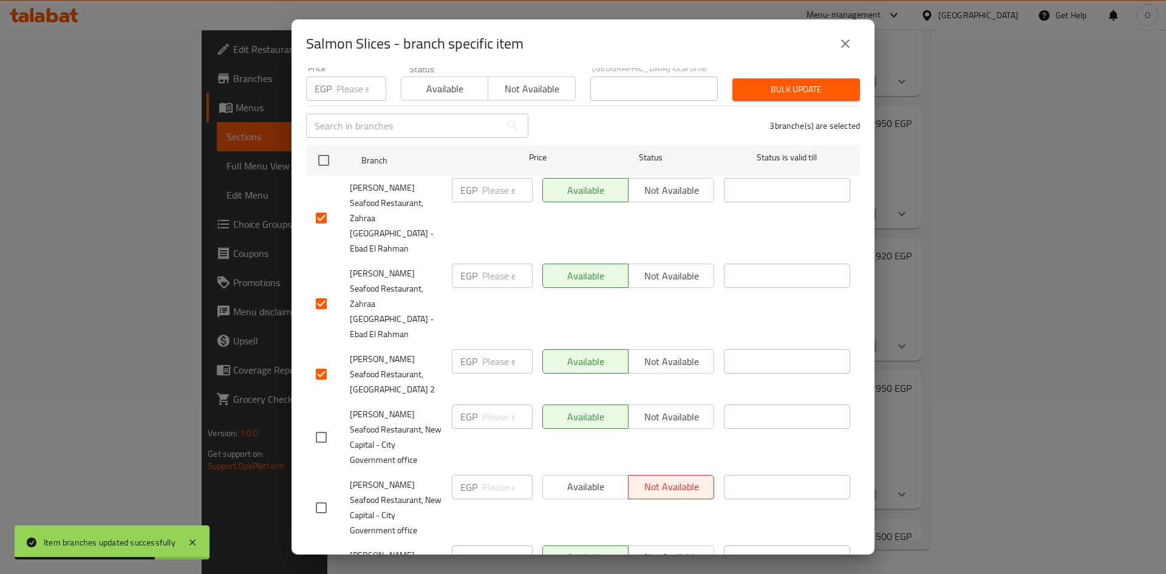
click at [324, 424] on input "checkbox" at bounding box center [321, 437] width 26 height 26
checkbox input "true"
click at [324, 495] on input "checkbox" at bounding box center [321, 508] width 26 height 26
checkbox input "true"
click at [321, 550] on input "checkbox" at bounding box center [321, 563] width 26 height 26
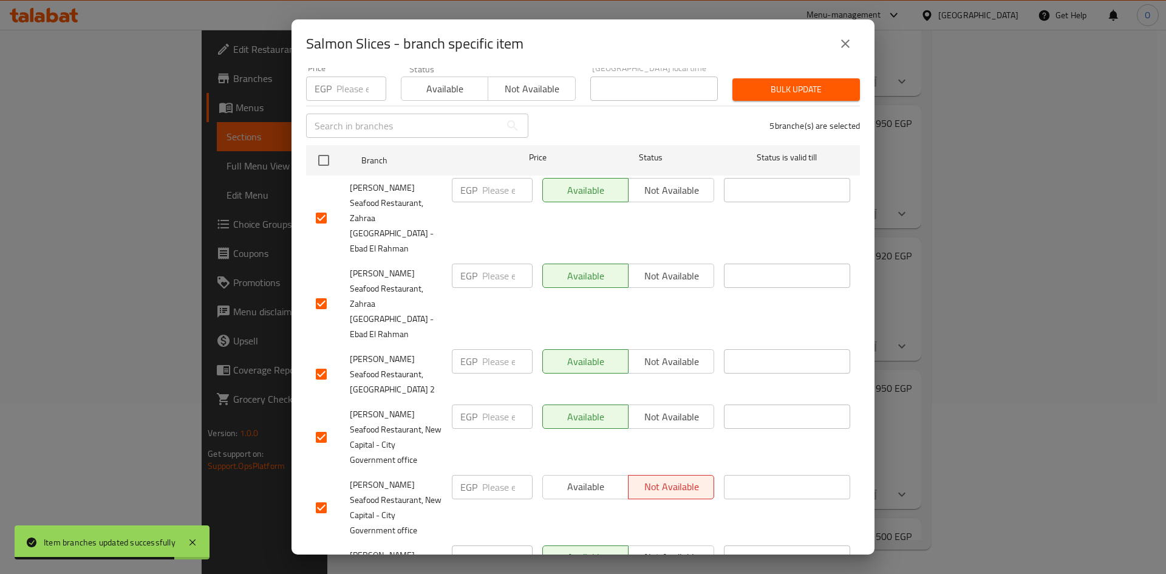
checkbox input "true"
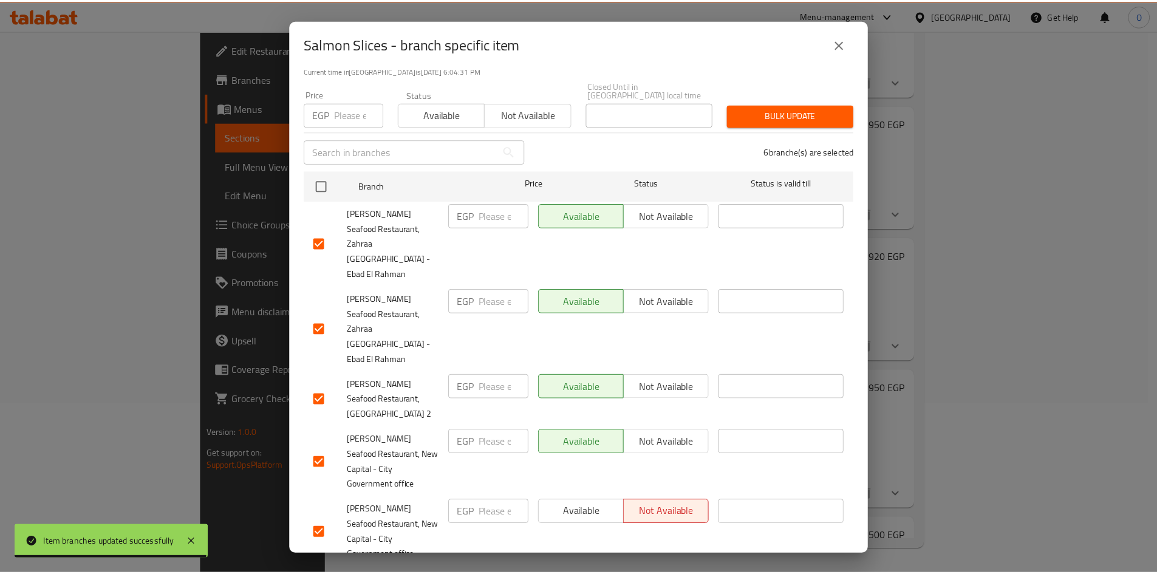
scroll to position [0, 0]
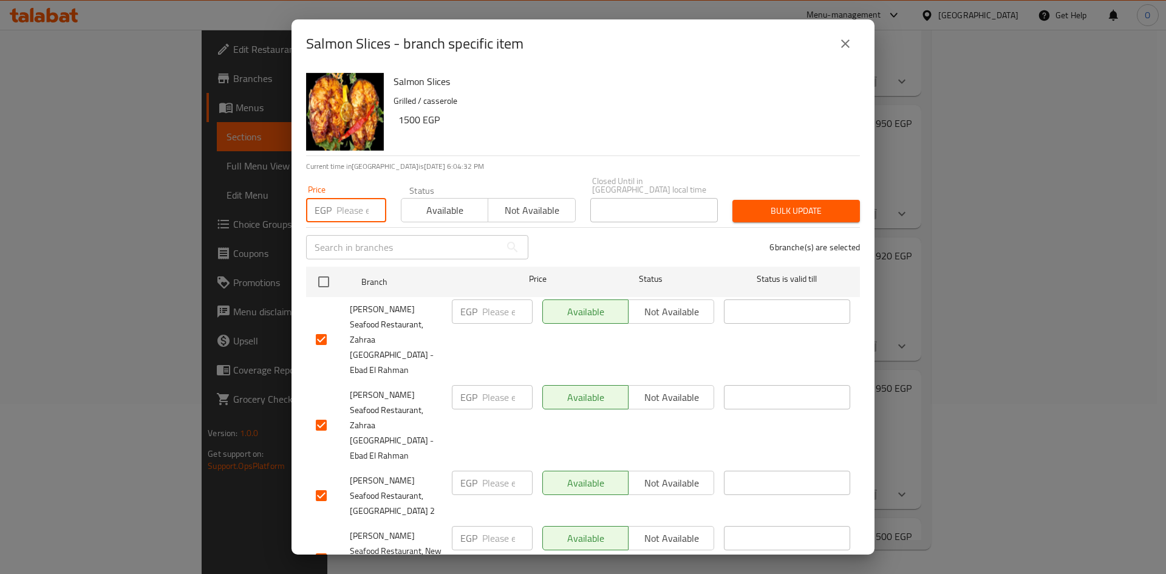
paste input "1500"
type input "1500"
click at [732, 200] on button "Bulk update" at bounding box center [796, 211] width 128 height 22
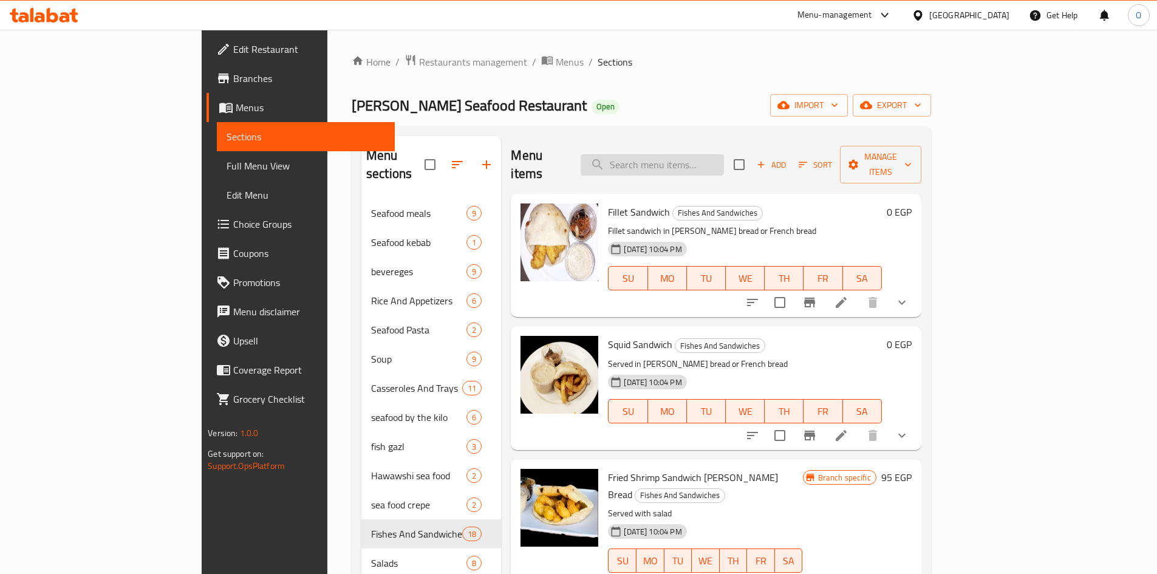
paste input "بربون"
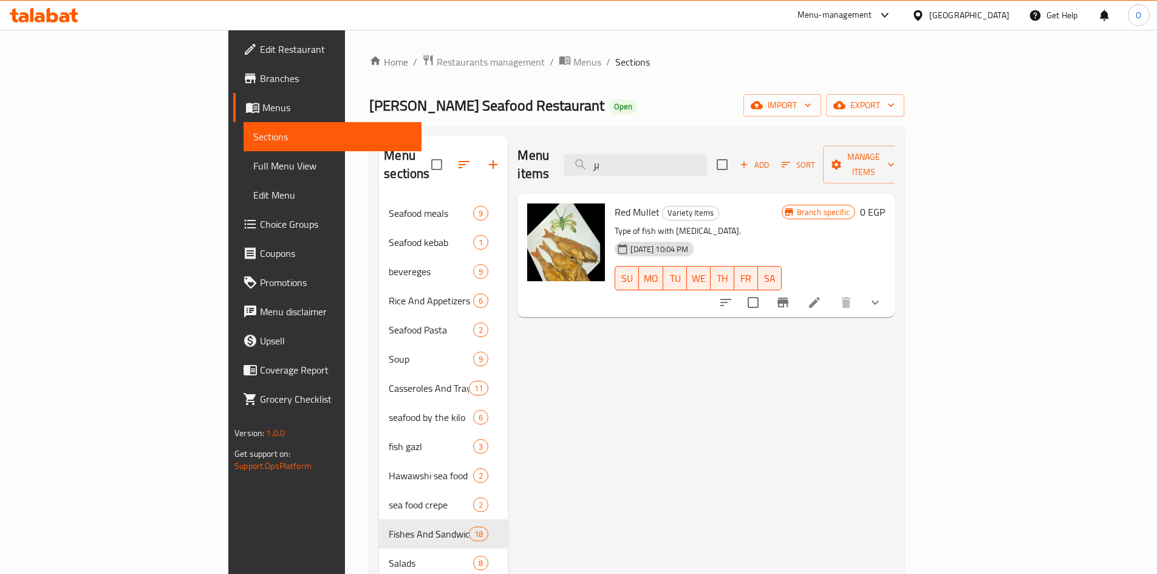
type input "ب"
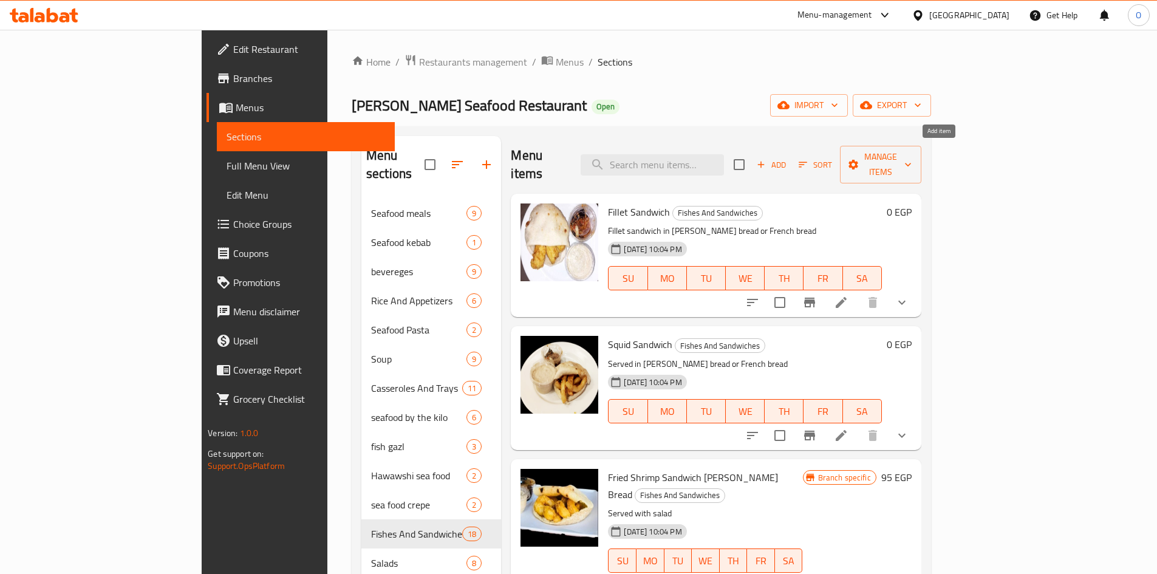
click at [788, 158] on span "Add" at bounding box center [771, 165] width 33 height 14
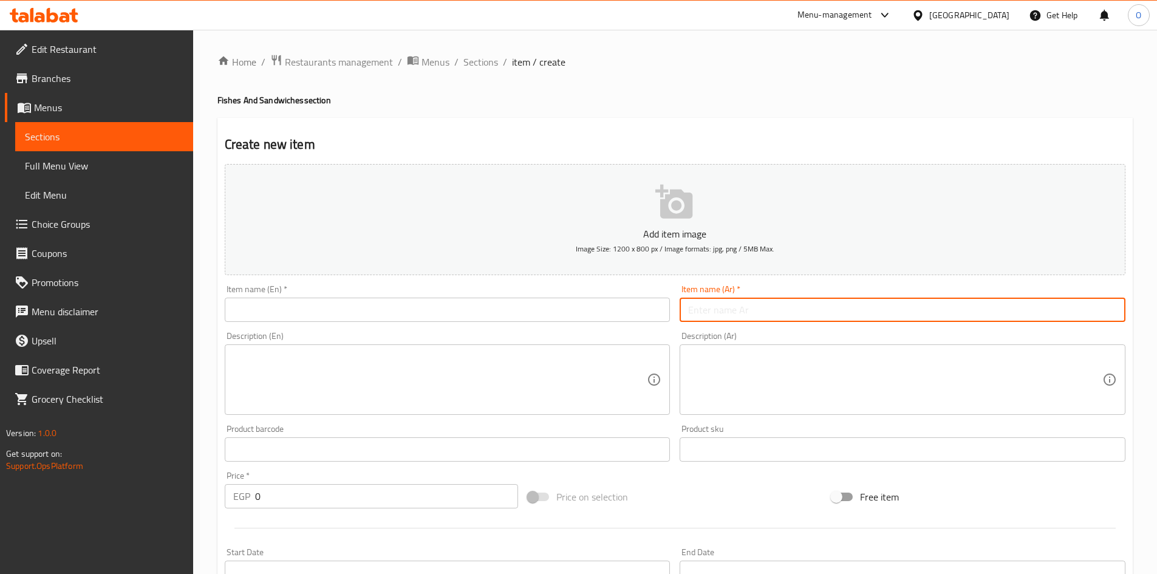
paste input "بربون"
type input "بربون"
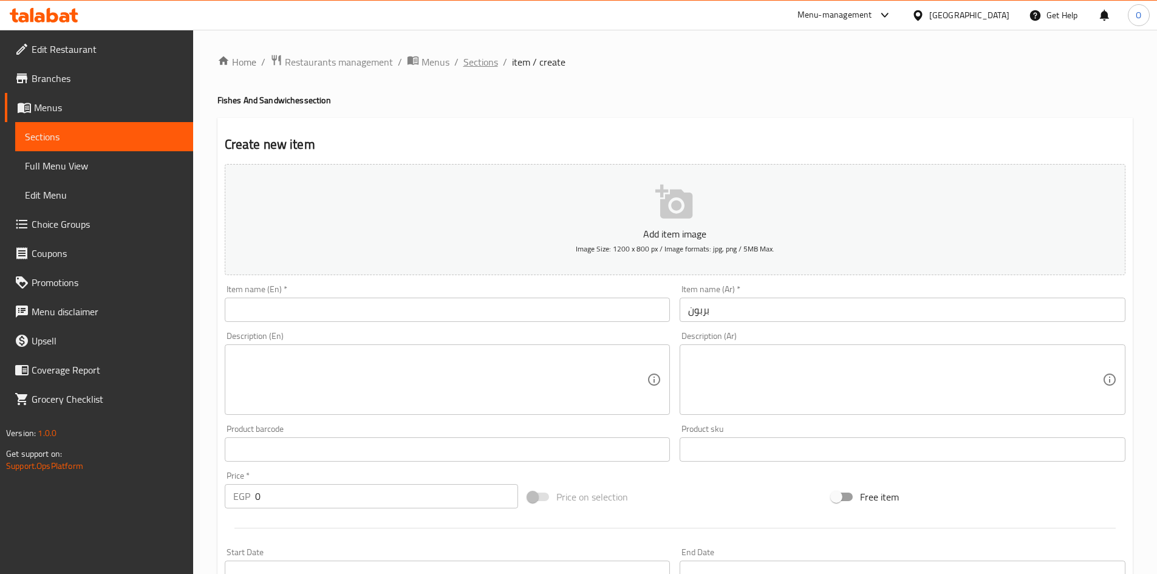
click at [475, 65] on span "Sections" at bounding box center [480, 62] width 35 height 15
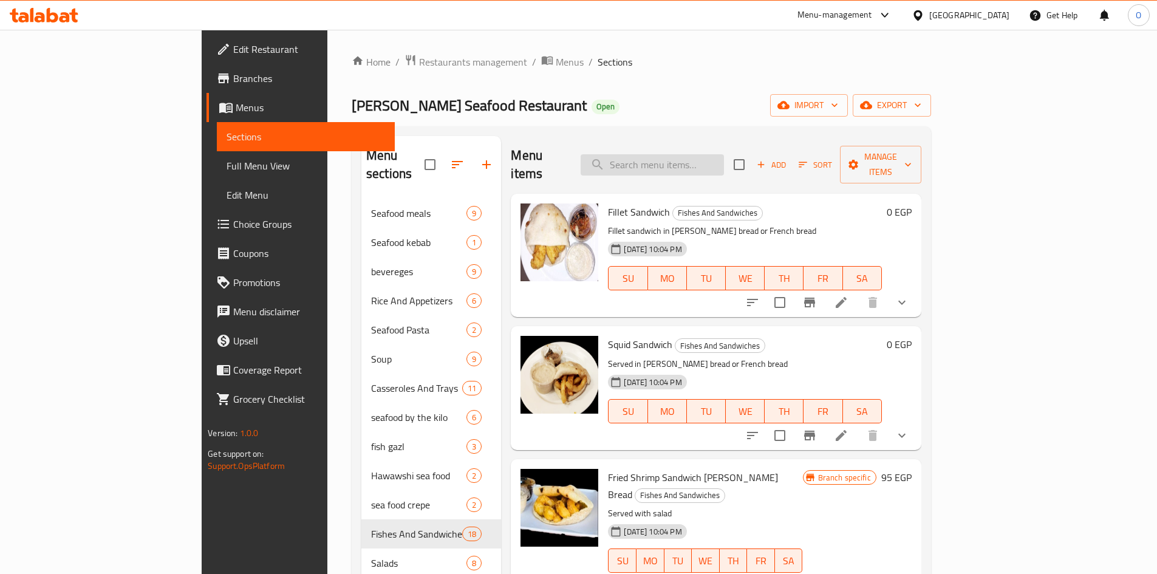
paste input "بربون"
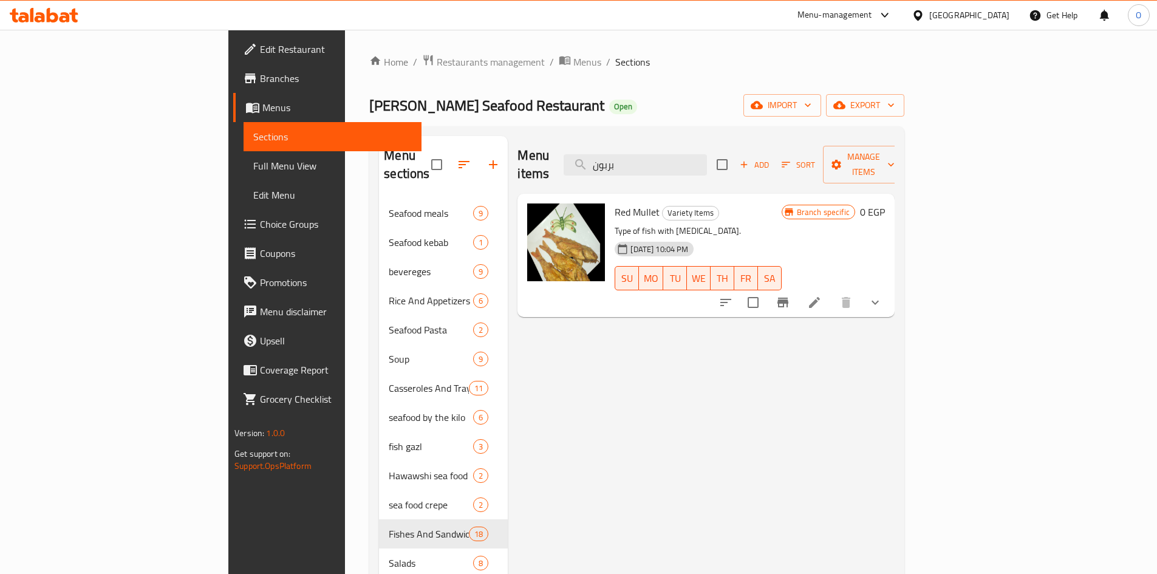
type input "بربون"
click at [614, 203] on span "Red Mullet" at bounding box center [636, 212] width 45 height 18
copy h6 "Mullet"
click at [822, 295] on icon at bounding box center [814, 302] width 15 height 15
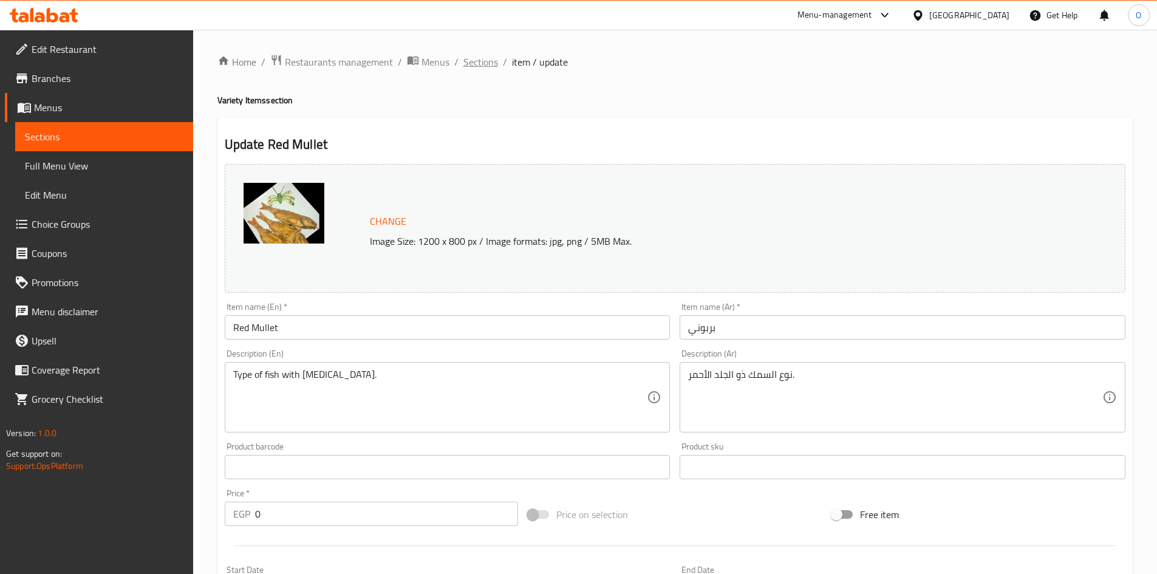
click at [491, 65] on span "Sections" at bounding box center [480, 62] width 35 height 15
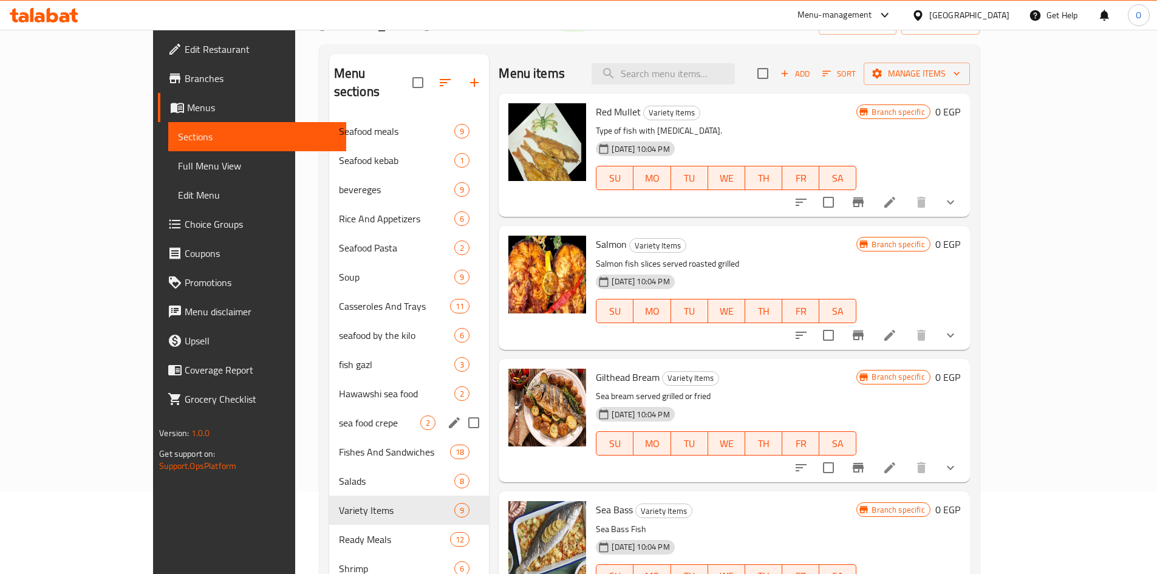
scroll to position [109, 0]
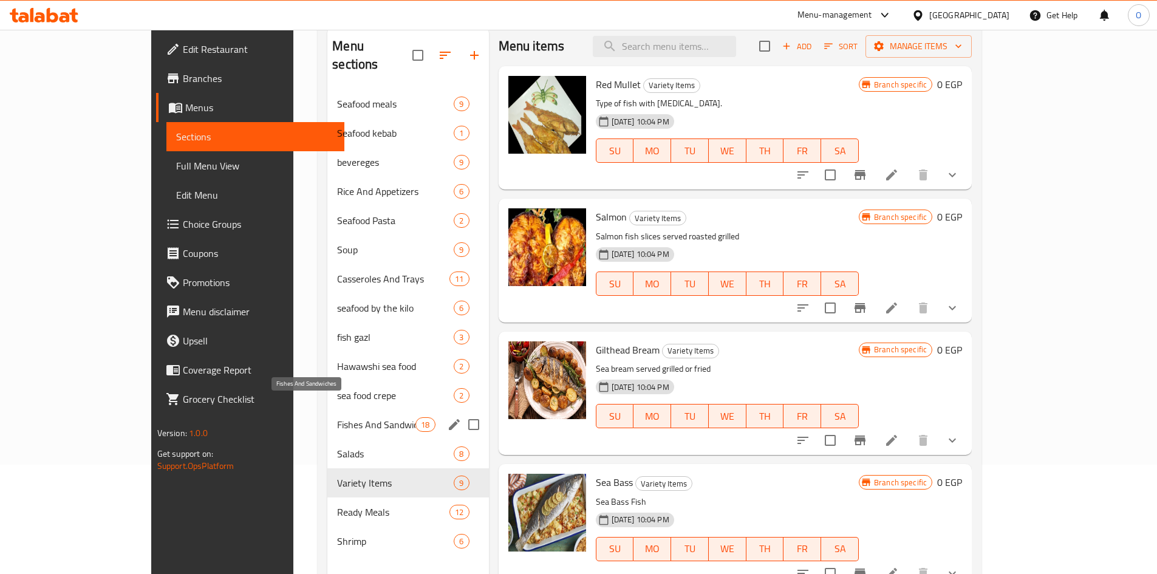
click at [341, 417] on span "Fishes And Sandwiches" at bounding box center [376, 424] width 78 height 15
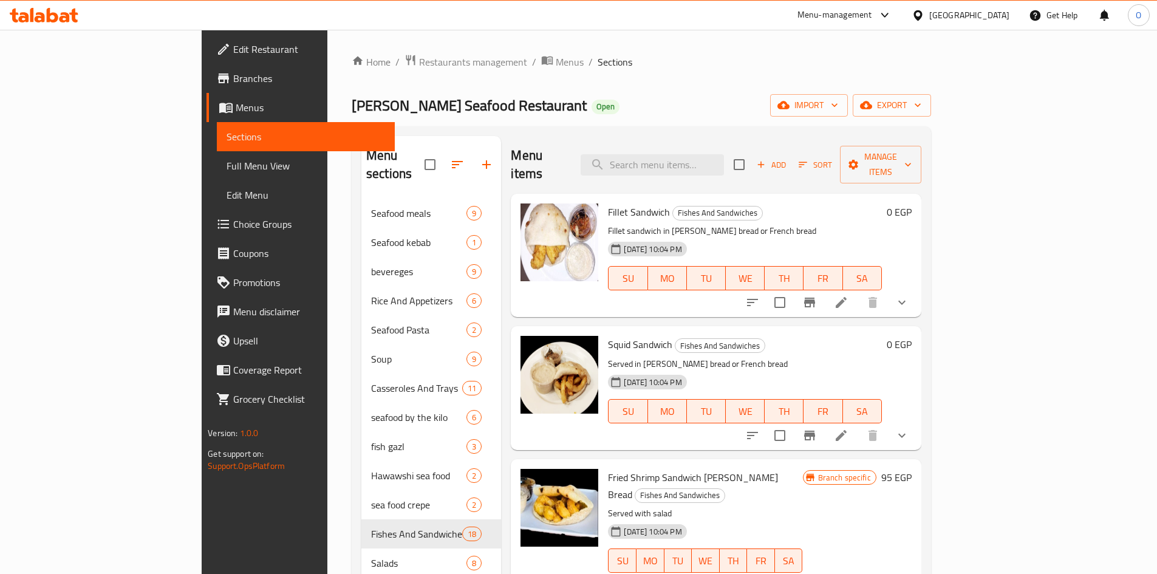
click at [788, 161] on span "Add" at bounding box center [771, 165] width 33 height 14
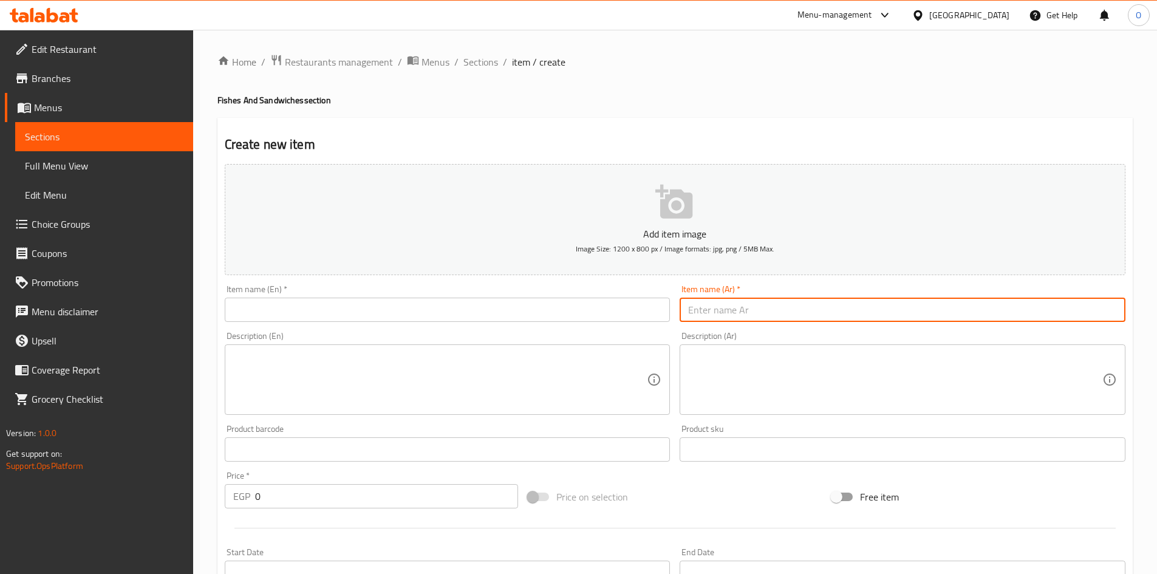
paste input "بربون"
type input "بربون"
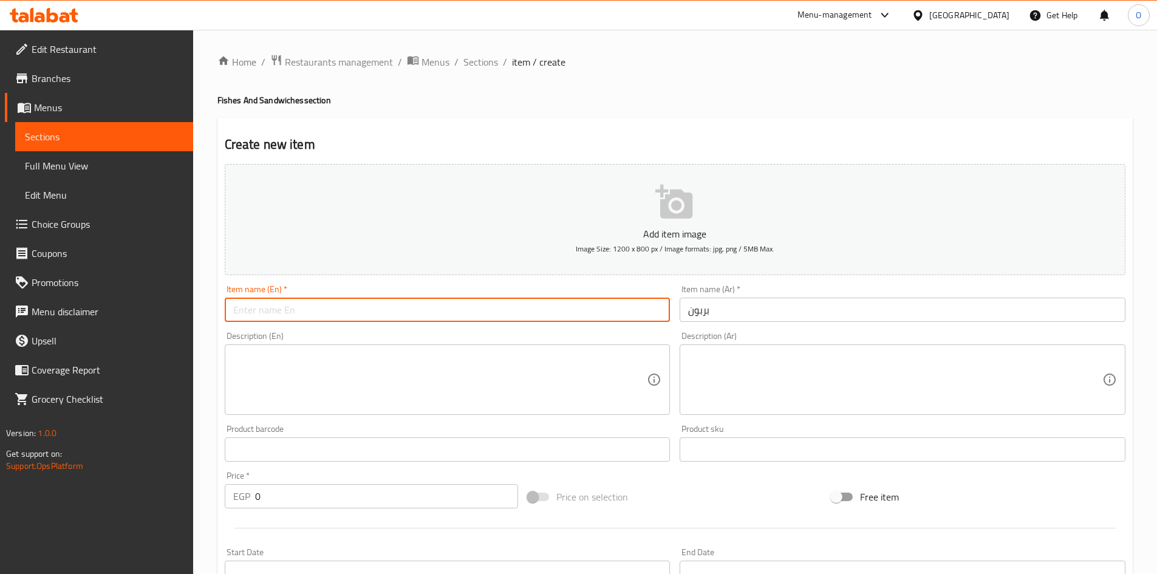
paste input "Bourbon"
type input "Bourbon"
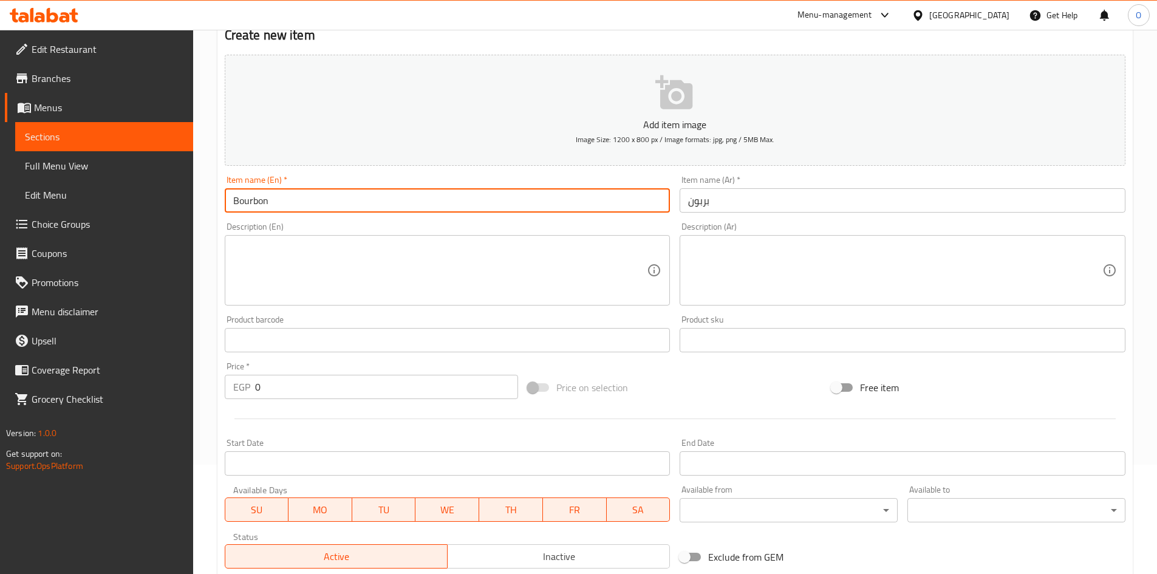
scroll to position [121, 0]
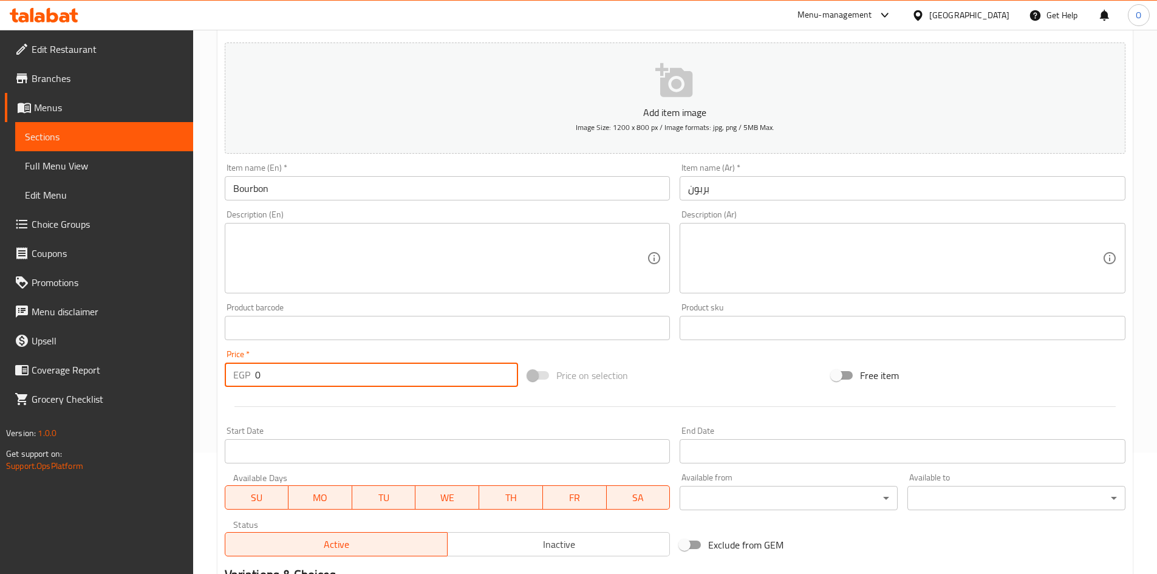
drag, startPoint x: 283, startPoint y: 380, endPoint x: 243, endPoint y: 380, distance: 40.1
click at [243, 380] on div "EGP 0 Price *" at bounding box center [372, 375] width 294 height 24
paste input "65"
type input "650"
click at [307, 252] on textarea at bounding box center [440, 259] width 414 height 58
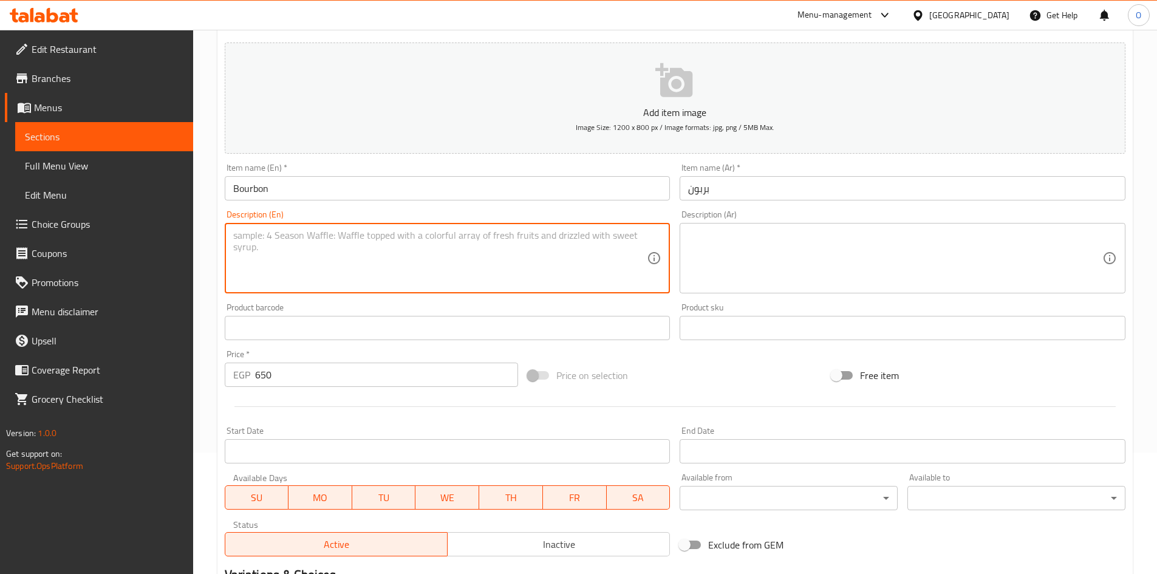
click at [307, 253] on textarea at bounding box center [440, 259] width 414 height 58
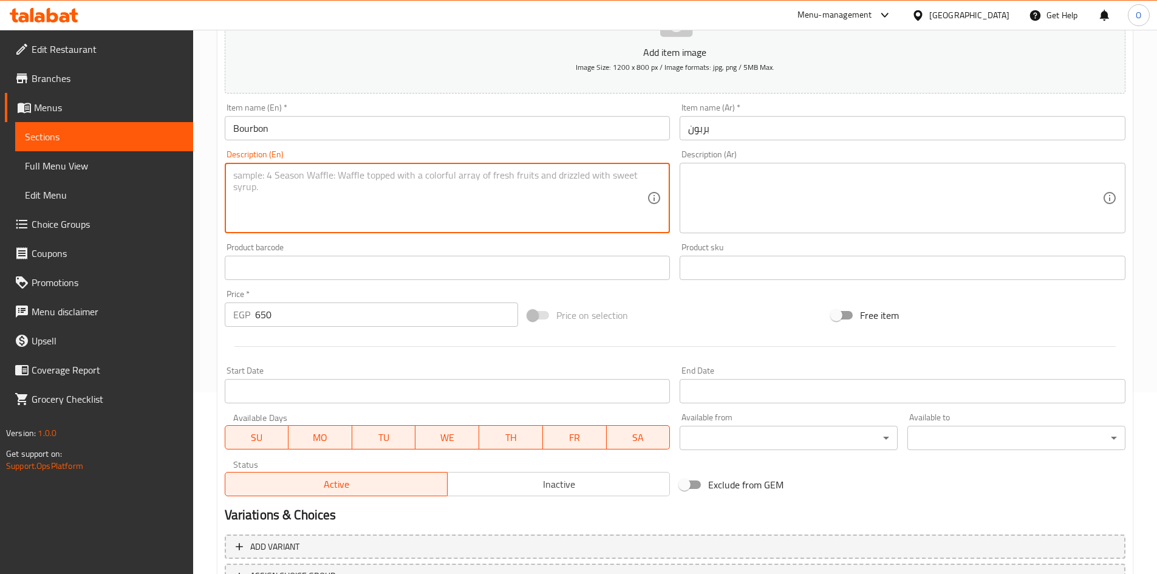
scroll to position [284, 0]
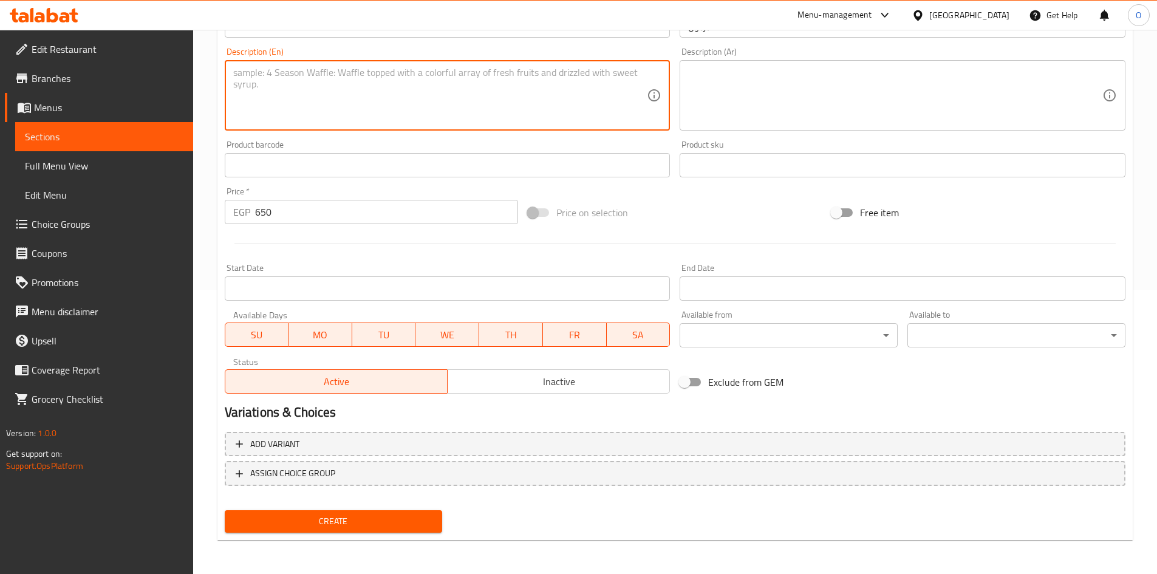
click at [358, 515] on span "Create" at bounding box center [333, 521] width 199 height 15
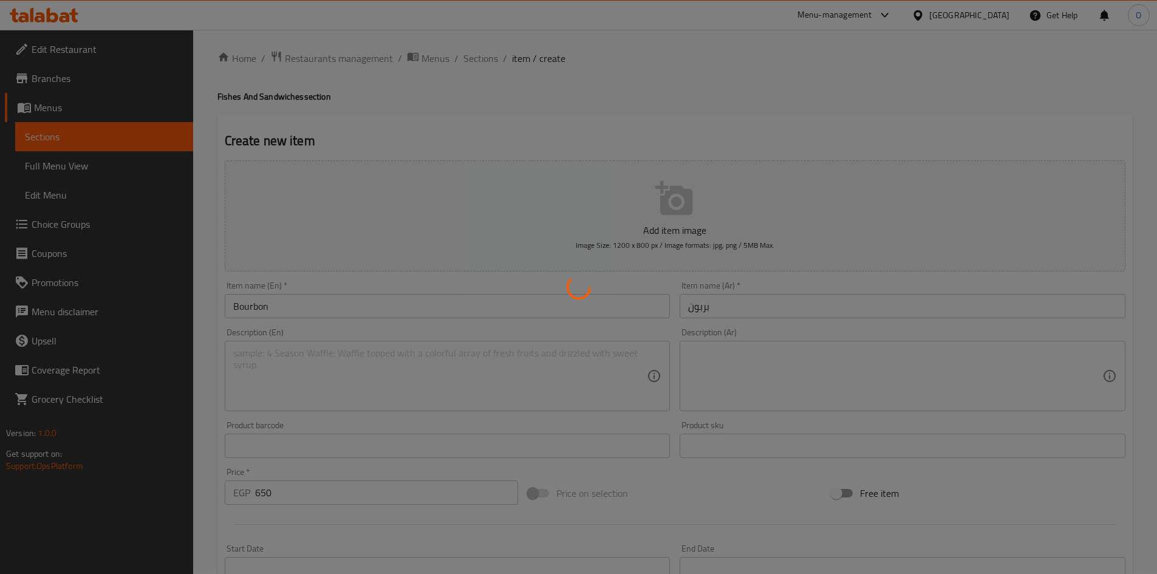
scroll to position [0, 0]
type input "0"
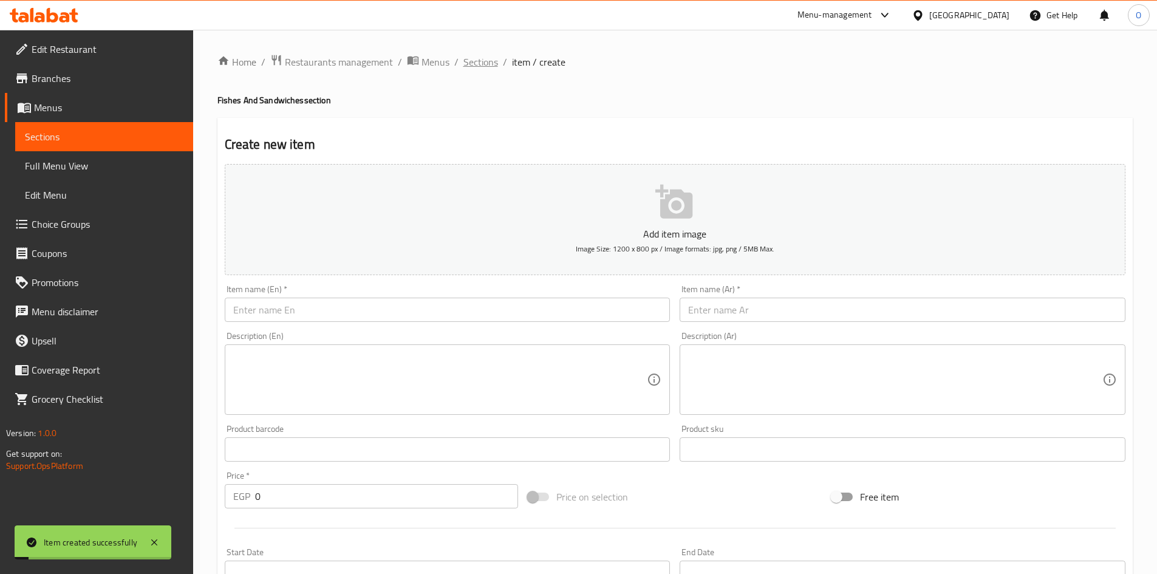
click at [467, 68] on span "Sections" at bounding box center [480, 62] width 35 height 15
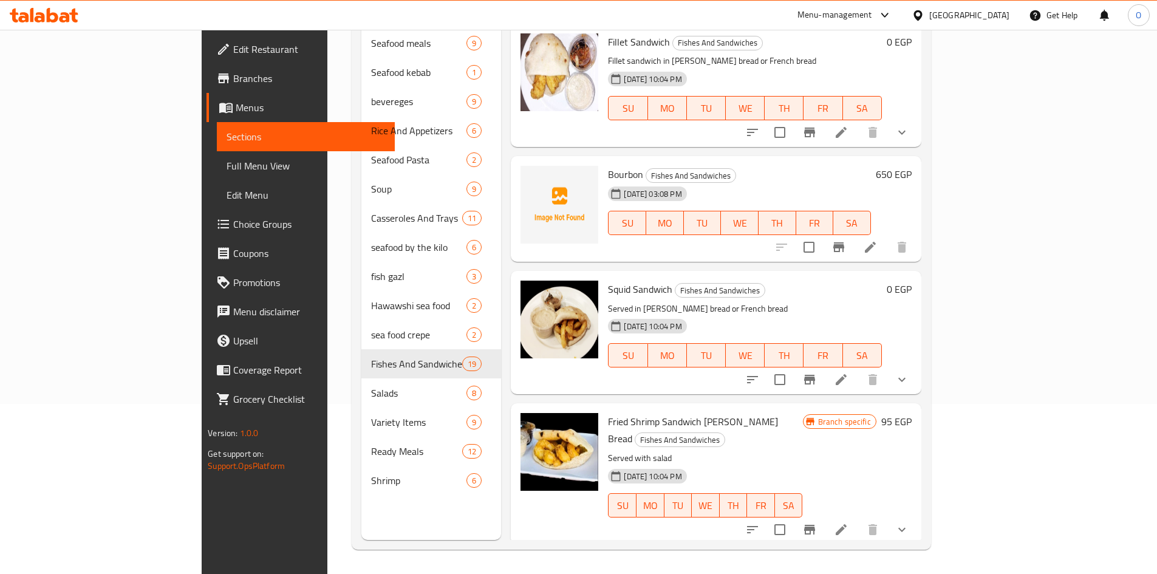
click at [846, 240] on icon "Branch-specific-item" at bounding box center [838, 247] width 15 height 15
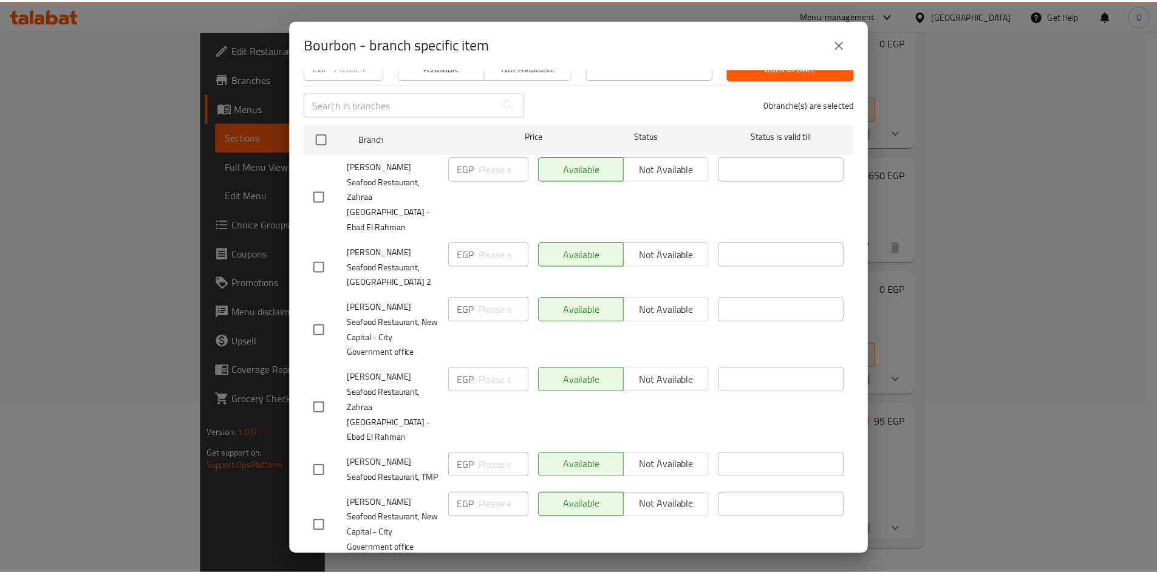
scroll to position [153, 0]
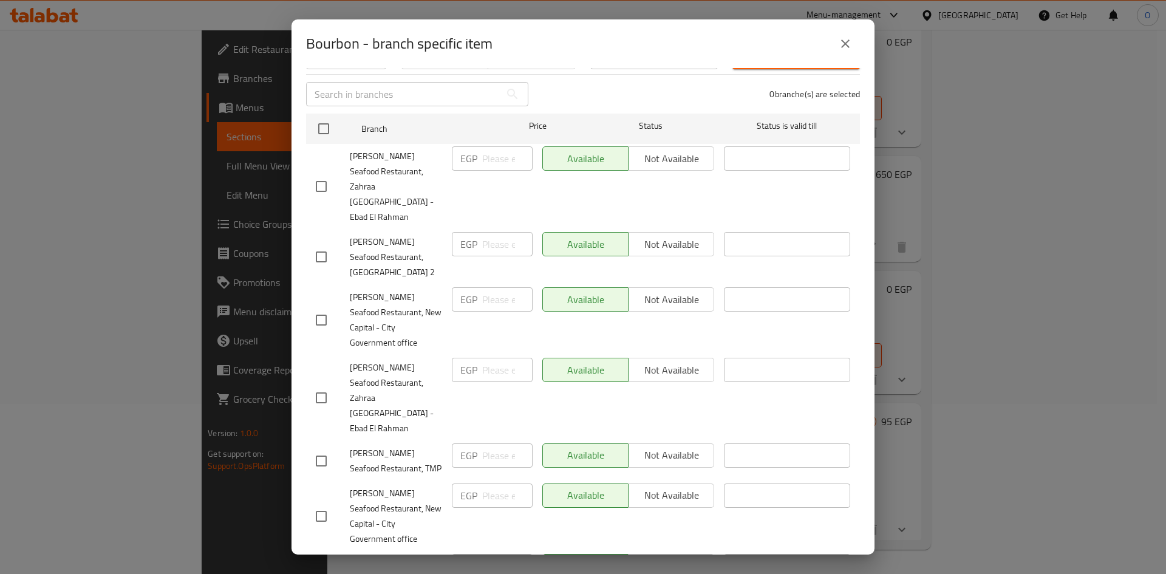
checkbox input "true"
click at [634, 557] on span "Not available" at bounding box center [671, 566] width 76 height 18
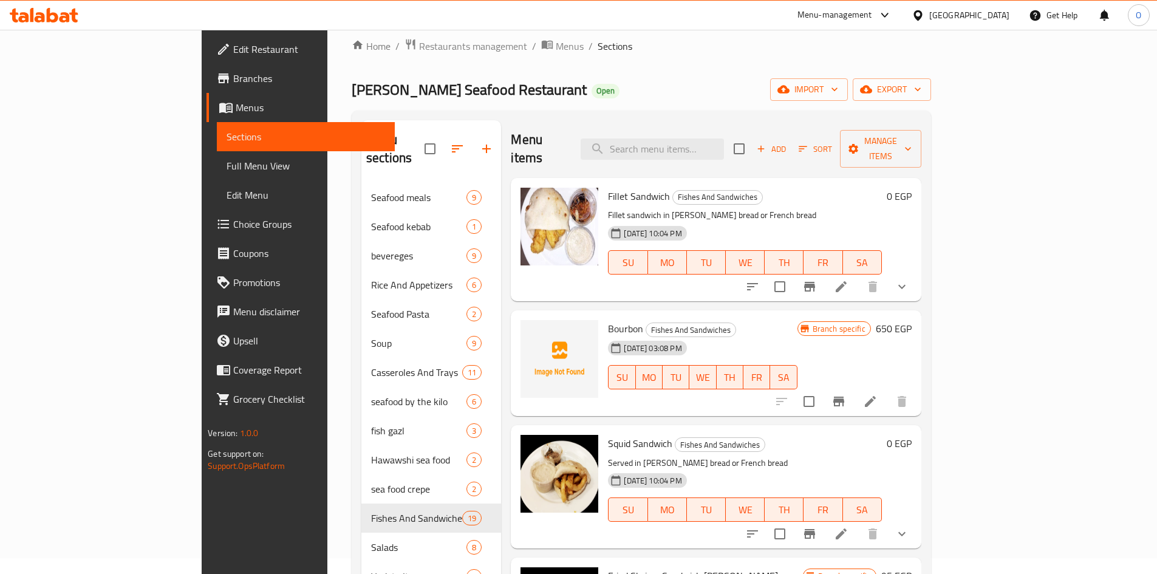
scroll to position [0, 0]
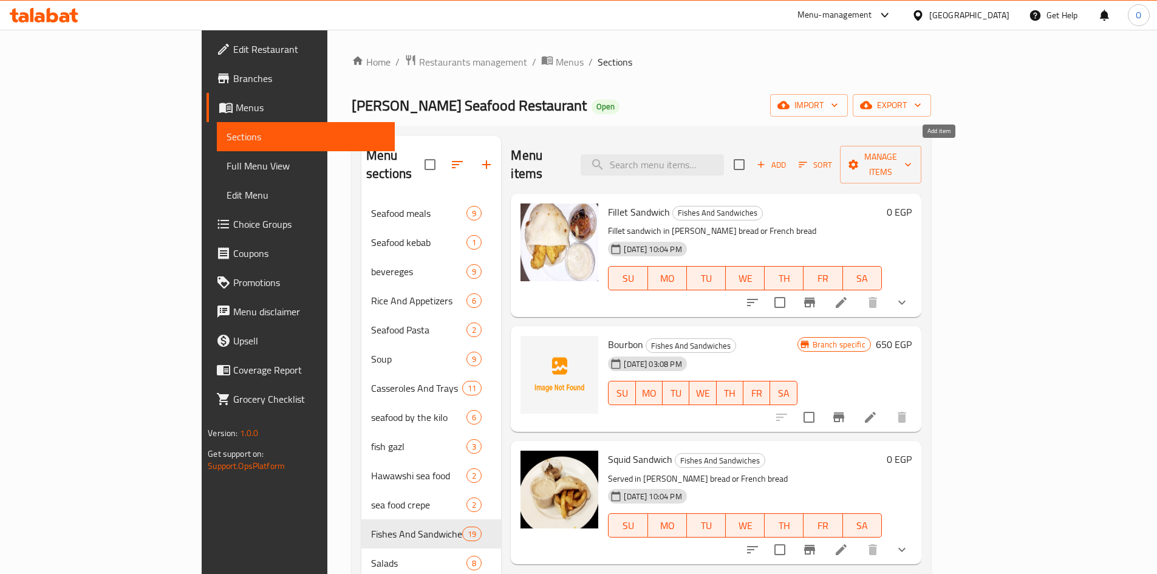
click at [791, 155] on button "Add" at bounding box center [771, 164] width 39 height 19
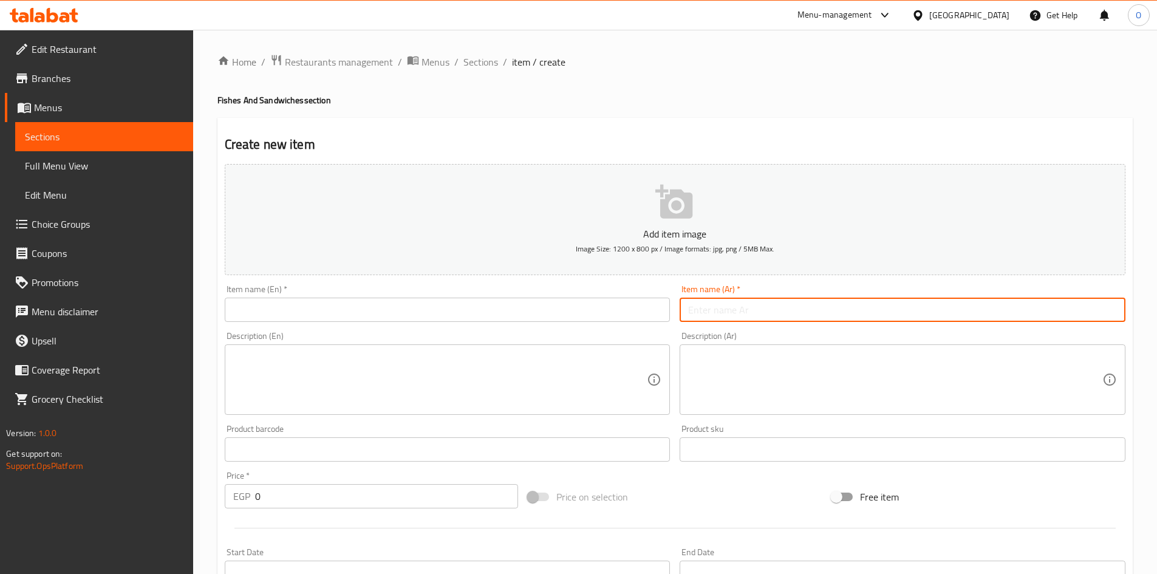
paste input "مكرونه سویسی"
type input "مكرونه سویسی"
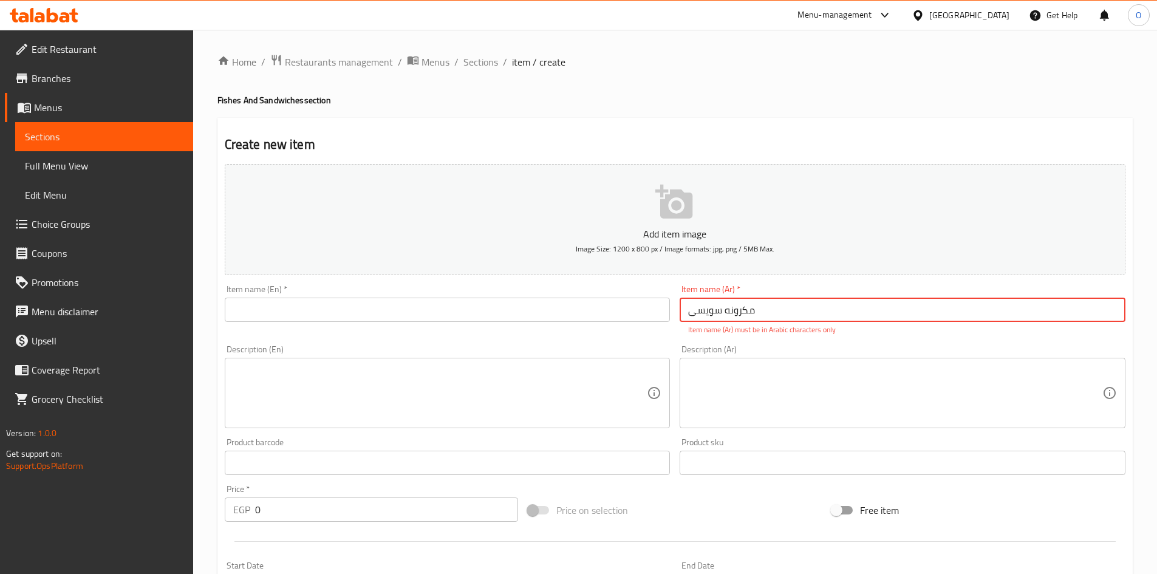
click at [741, 311] on input "مكرونه سویسی" at bounding box center [902, 310] width 446 height 24
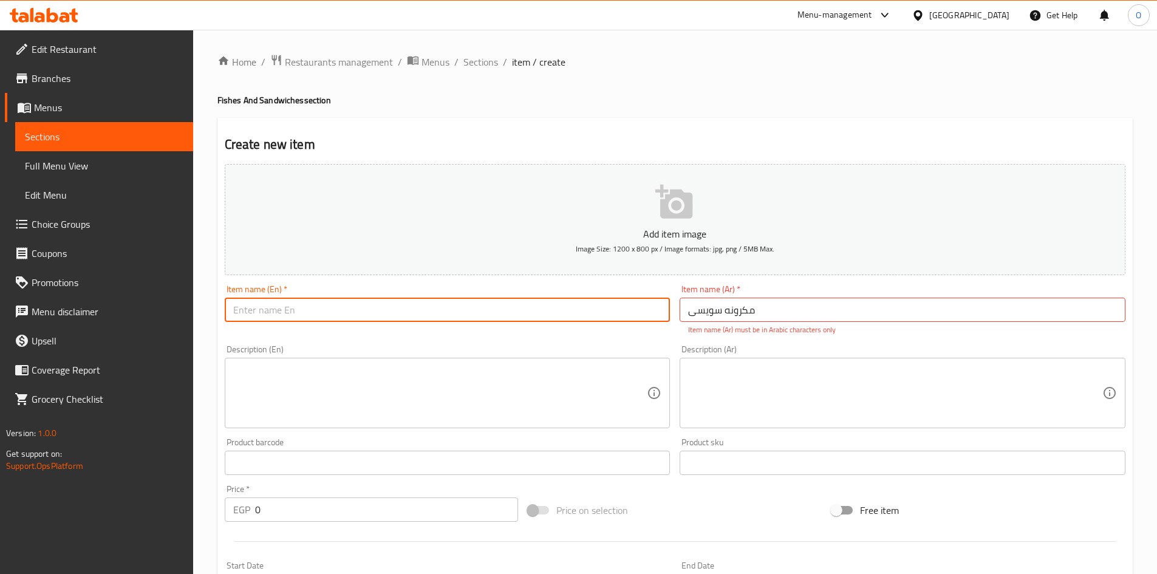
paste input "Macaroni"
type input "Macaroni"
click at [702, 318] on input "مكرونه سویسی" at bounding box center [902, 310] width 446 height 24
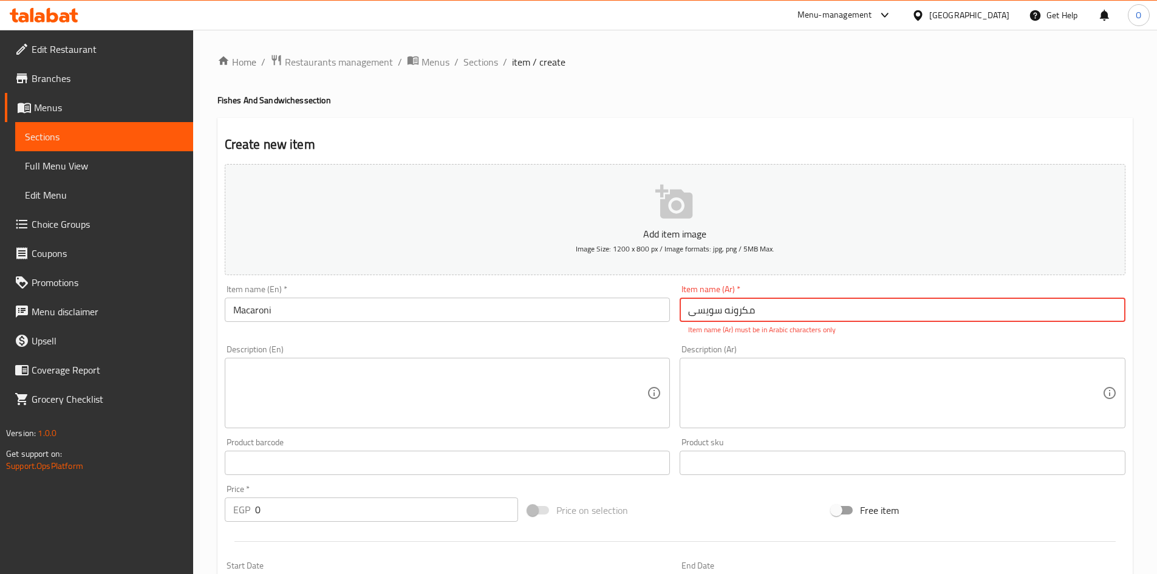
click at [702, 318] on input "مكرونه سویسی" at bounding box center [902, 310] width 446 height 24
drag, startPoint x: 702, startPoint y: 318, endPoint x: 694, endPoint y: 315, distance: 8.3
click at [694, 315] on input "مكرونه سویسی" at bounding box center [902, 310] width 446 height 24
click at [712, 321] on input "مكرونه سویسی" at bounding box center [902, 310] width 446 height 24
click at [715, 314] on input "مكرونه سویسی" at bounding box center [902, 310] width 446 height 24
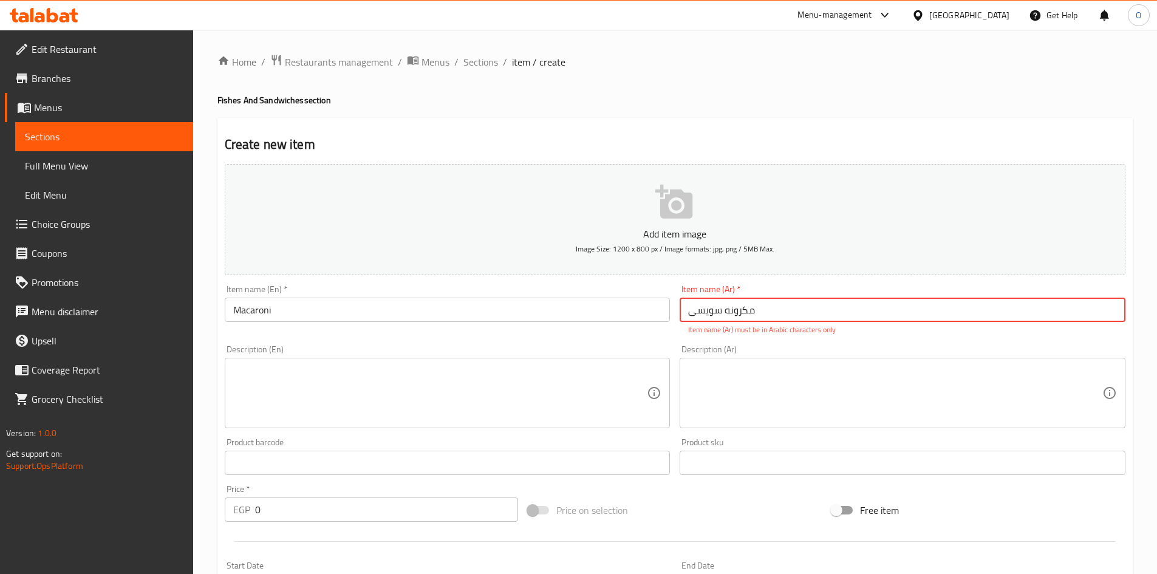
click at [715, 314] on input "مكرونه سویسی" at bounding box center [902, 310] width 446 height 24
click at [734, 310] on input "مكرونه سويسي" at bounding box center [902, 310] width 446 height 24
type input "مكرونة سويسي"
click at [723, 408] on textarea at bounding box center [895, 393] width 414 height 58
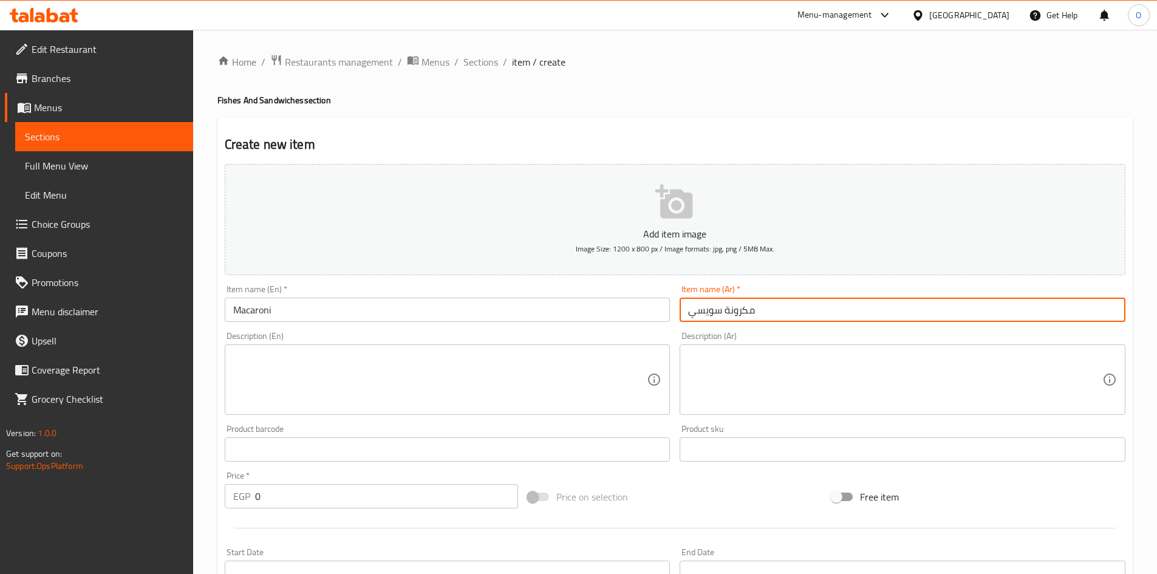
click at [709, 310] on input "مكرونة سويسي" at bounding box center [902, 310] width 446 height 24
click at [292, 314] on input "Macaroni" at bounding box center [448, 310] width 446 height 24
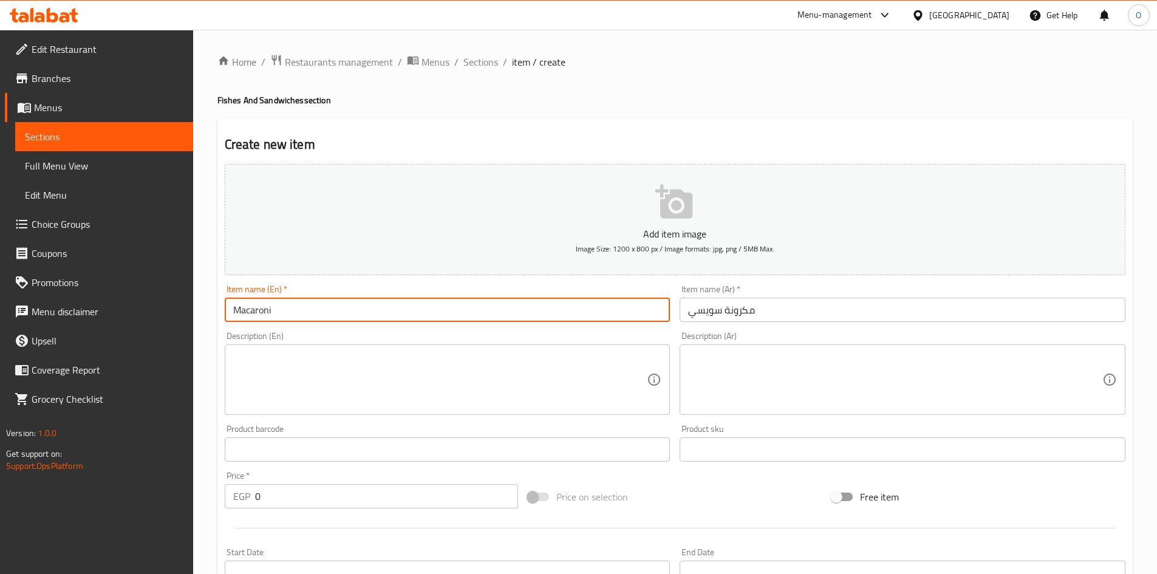
click at [234, 309] on input "Macaroni" at bounding box center [448, 310] width 446 height 24
paste input "Swiss"
type input "Swiss Macaroni"
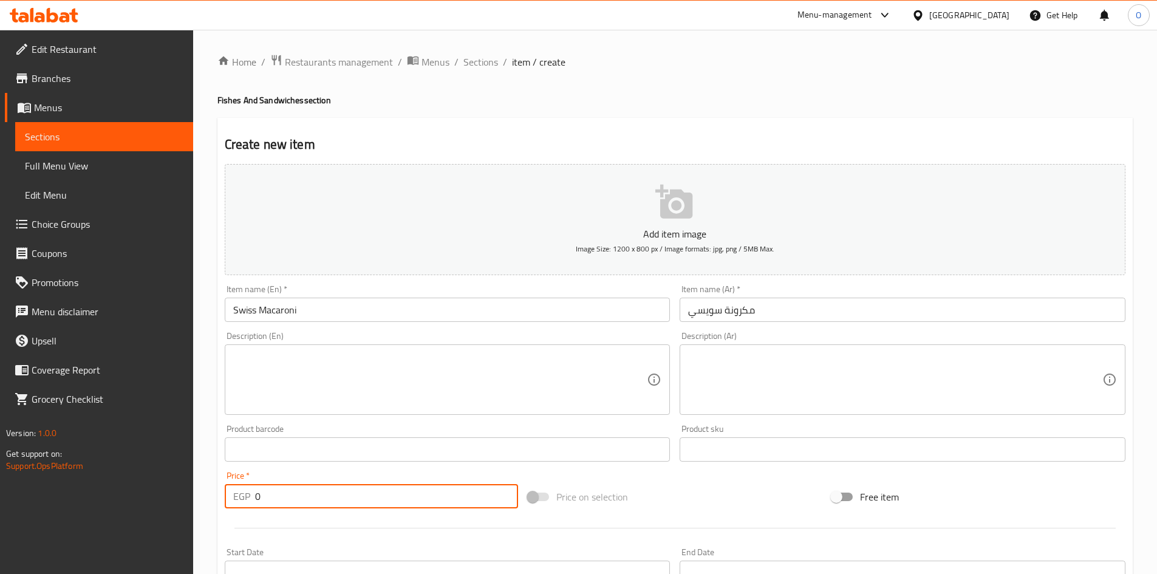
drag, startPoint x: 263, startPoint y: 505, endPoint x: 247, endPoint y: 498, distance: 17.1
click at [247, 498] on div "EGP 0 Price *" at bounding box center [372, 496] width 294 height 24
paste input "65"
type input "650"
click at [324, 392] on textarea at bounding box center [440, 380] width 414 height 58
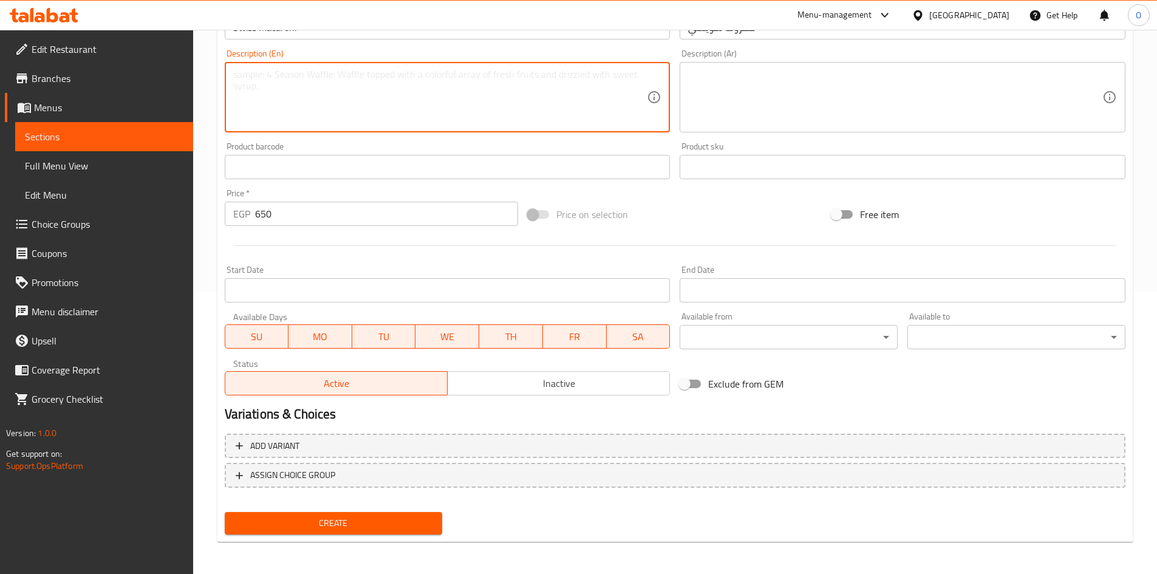
scroll to position [284, 0]
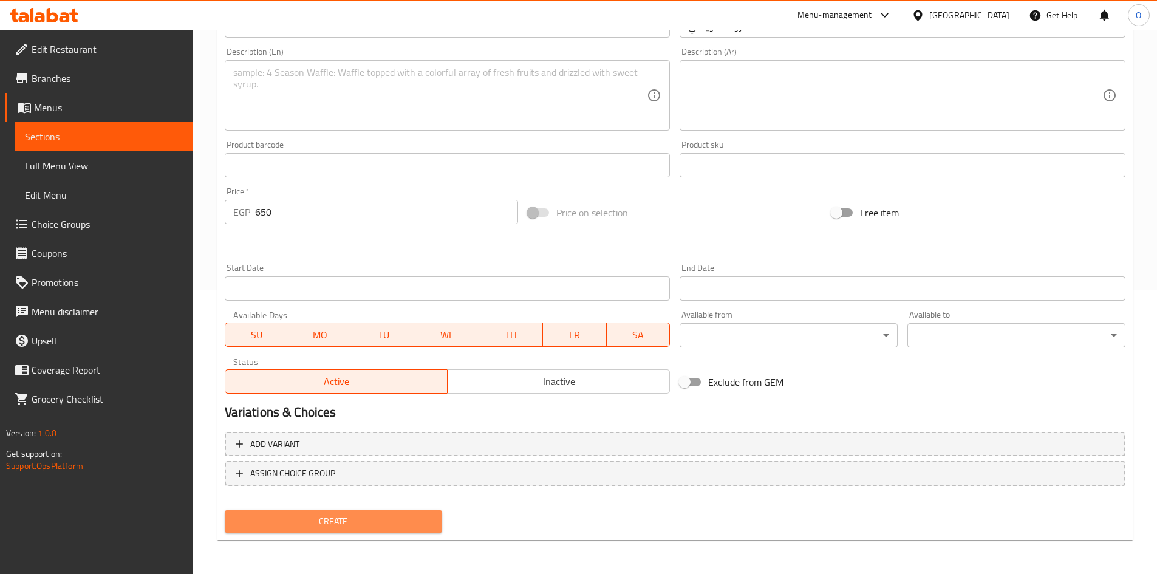
click at [347, 523] on span "Create" at bounding box center [333, 521] width 199 height 15
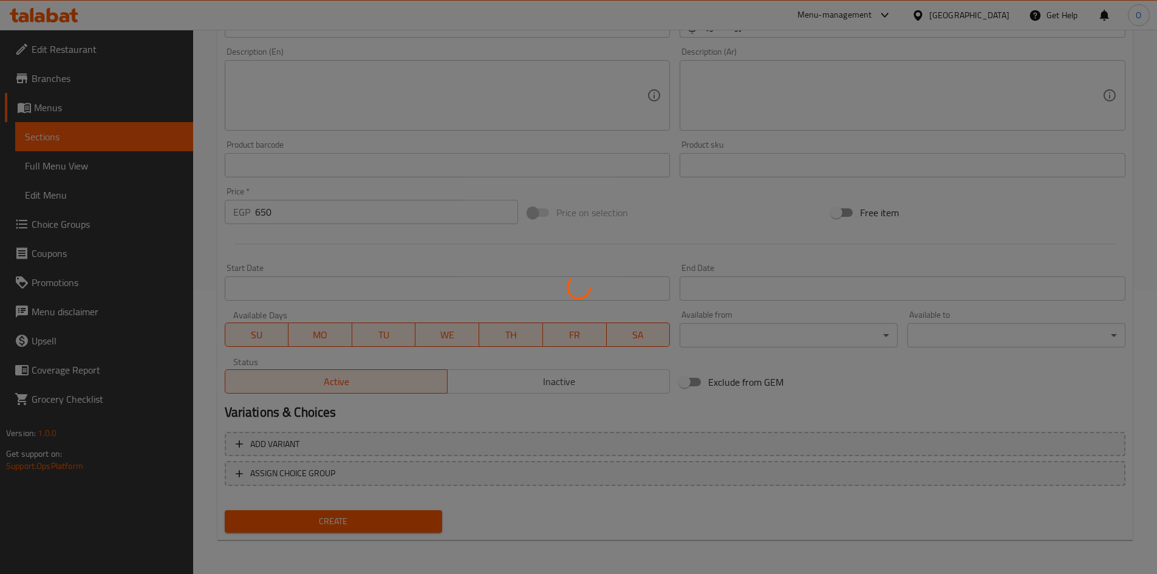
type input "0"
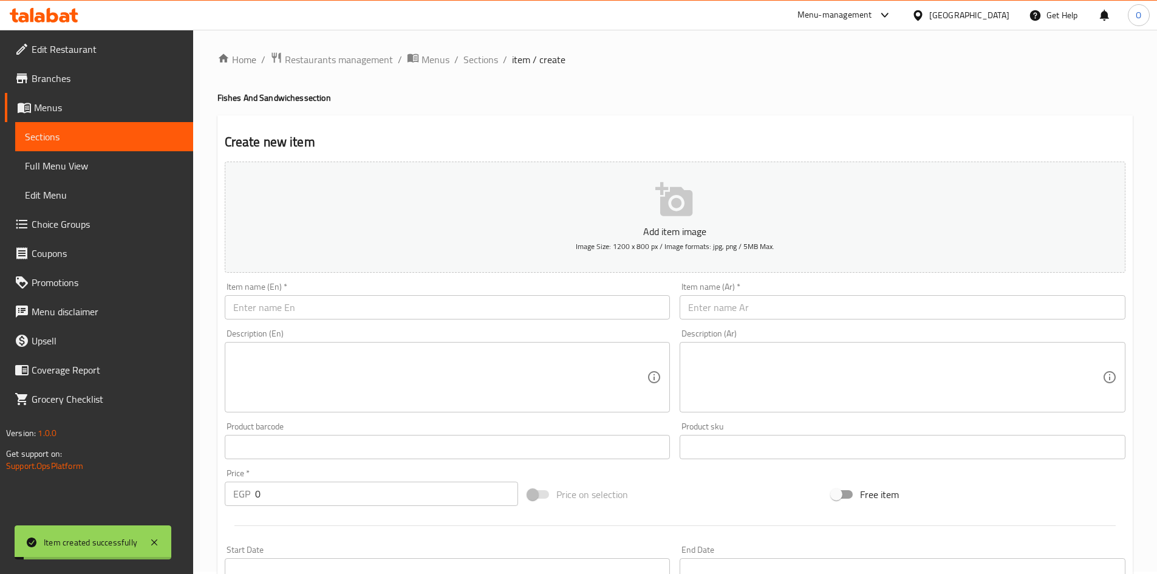
scroll to position [0, 0]
click at [468, 63] on span "Sections" at bounding box center [480, 62] width 35 height 15
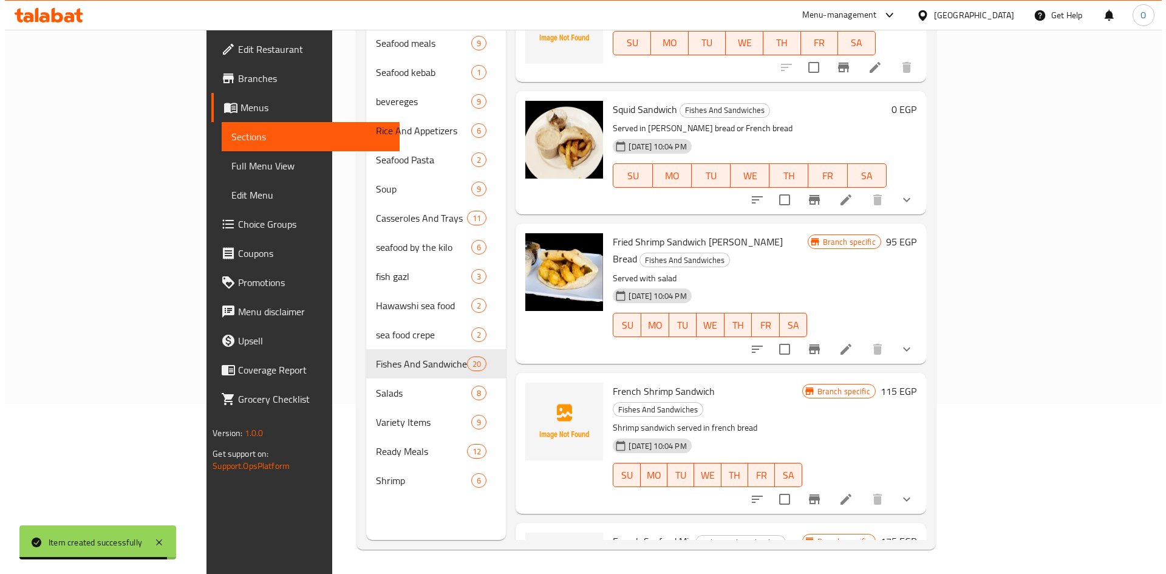
scroll to position [52, 0]
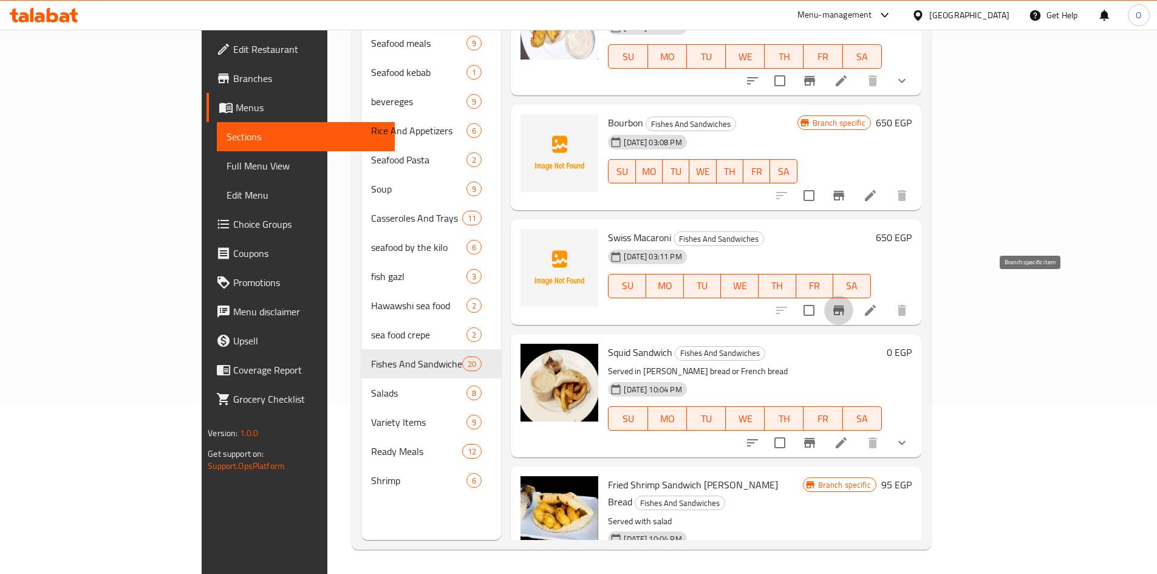
click at [844, 305] on icon "Branch-specific-item" at bounding box center [838, 310] width 11 height 10
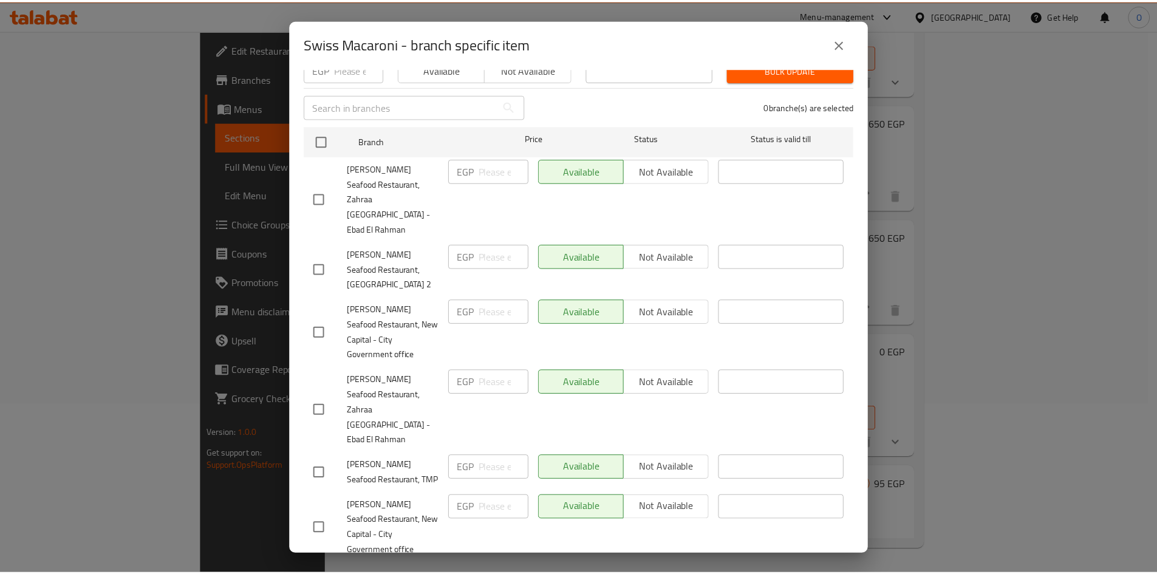
scroll to position [153, 0]
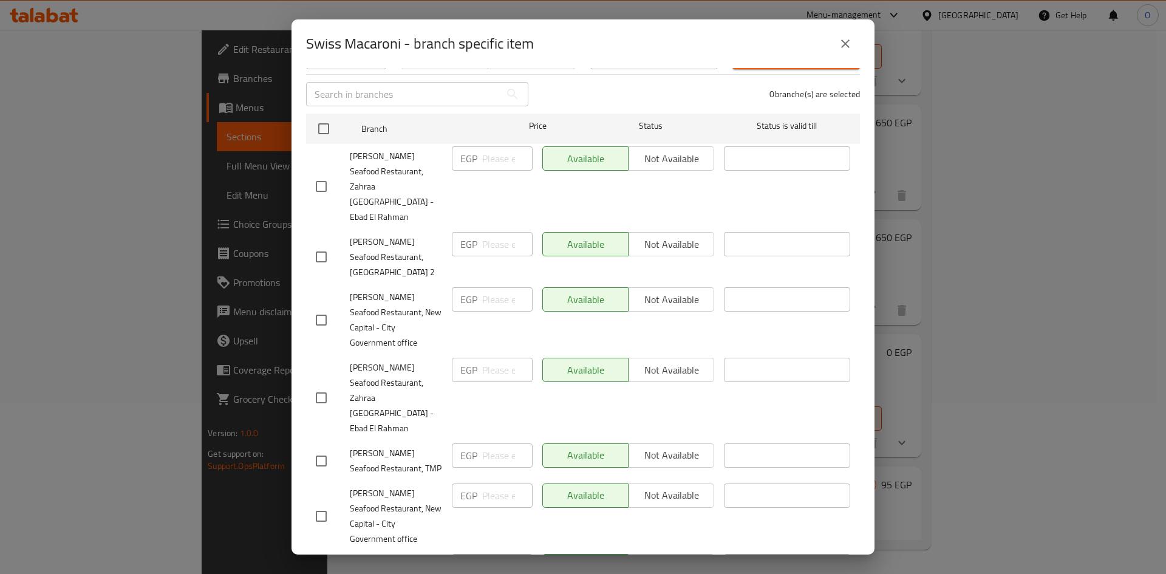
click at [326, 503] on input "checkbox" at bounding box center [321, 516] width 26 height 26
checkbox input "true"
click at [323, 438] on div "Al Fawaz Seafood Restaurant, TMP" at bounding box center [379, 460] width 136 height 45
click at [318, 448] on input "checkbox" at bounding box center [321, 461] width 26 height 26
checkbox input "true"
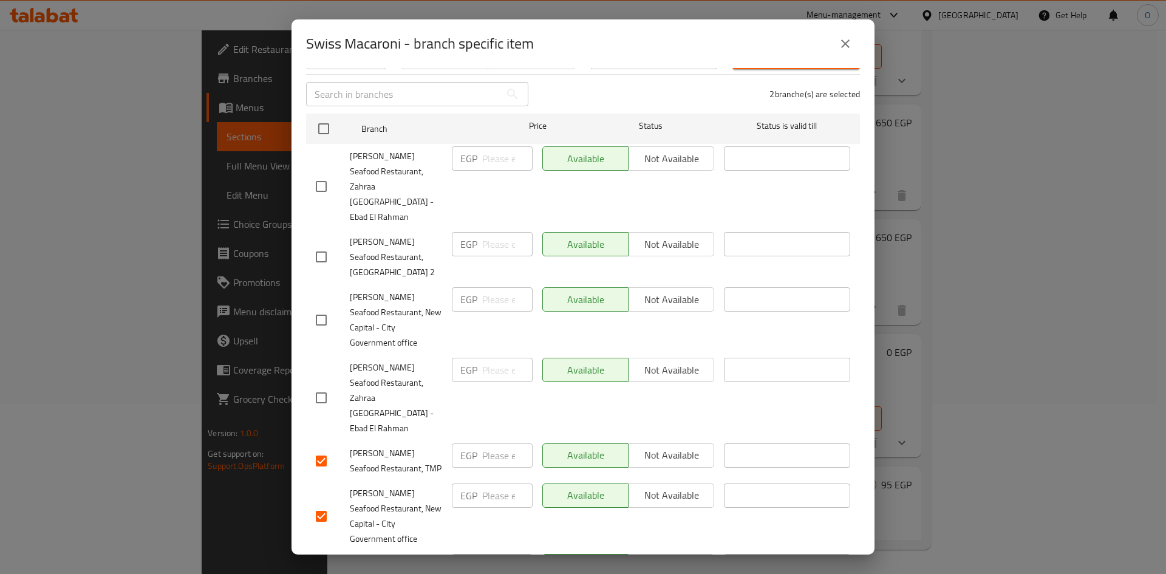
click at [319, 385] on input "checkbox" at bounding box center [321, 398] width 26 height 26
checkbox input "true"
click at [322, 503] on input "checkbox" at bounding box center [321, 516] width 26 height 26
checkbox input "false"
click at [323, 448] on input "checkbox" at bounding box center [321, 461] width 26 height 26
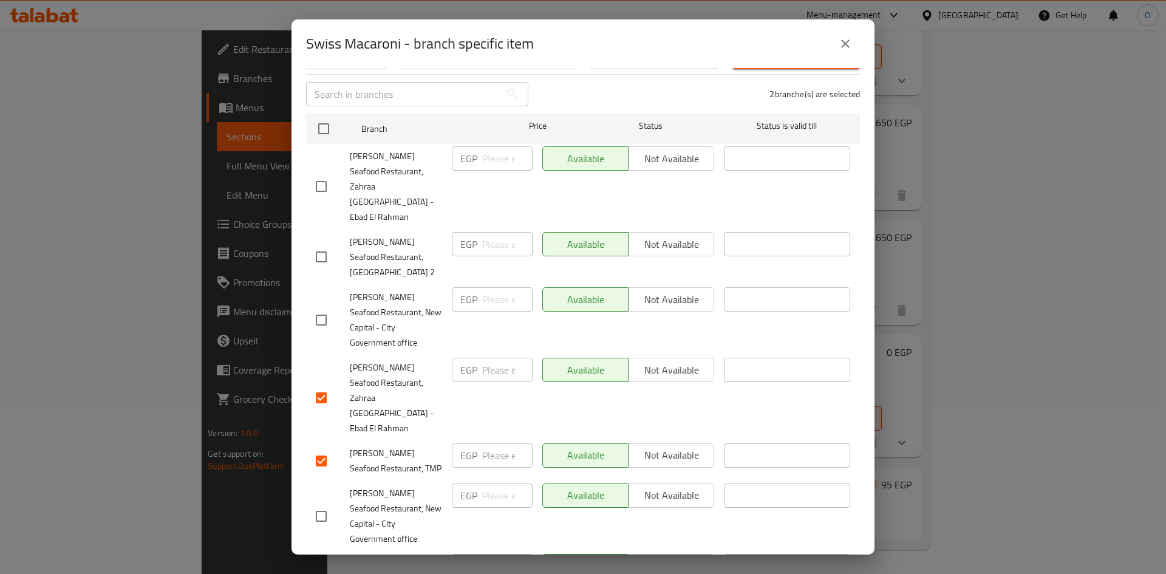
checkbox input "false"
click at [322, 385] on input "checkbox" at bounding box center [321, 398] width 26 height 26
checkbox input "false"
checkbox input "true"
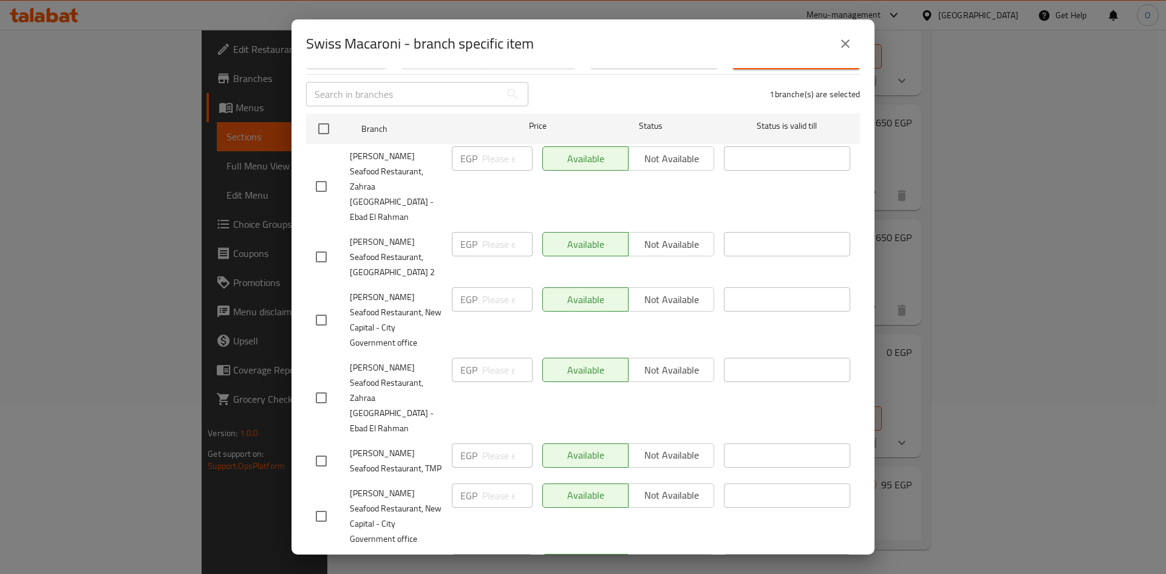
click at [673, 557] on span "Not available" at bounding box center [671, 566] width 76 height 18
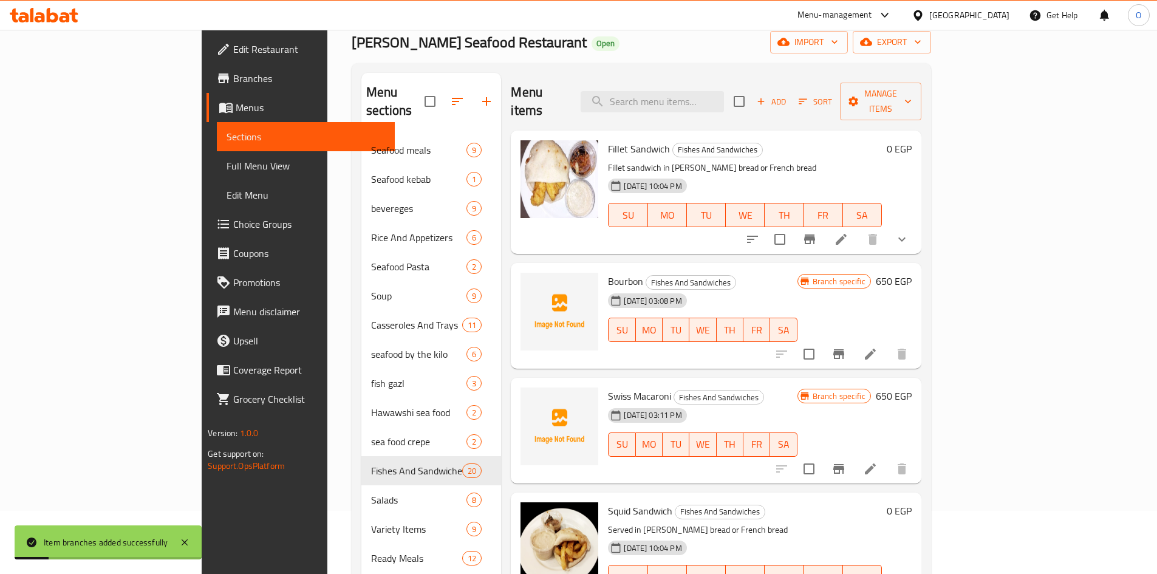
scroll to position [0, 0]
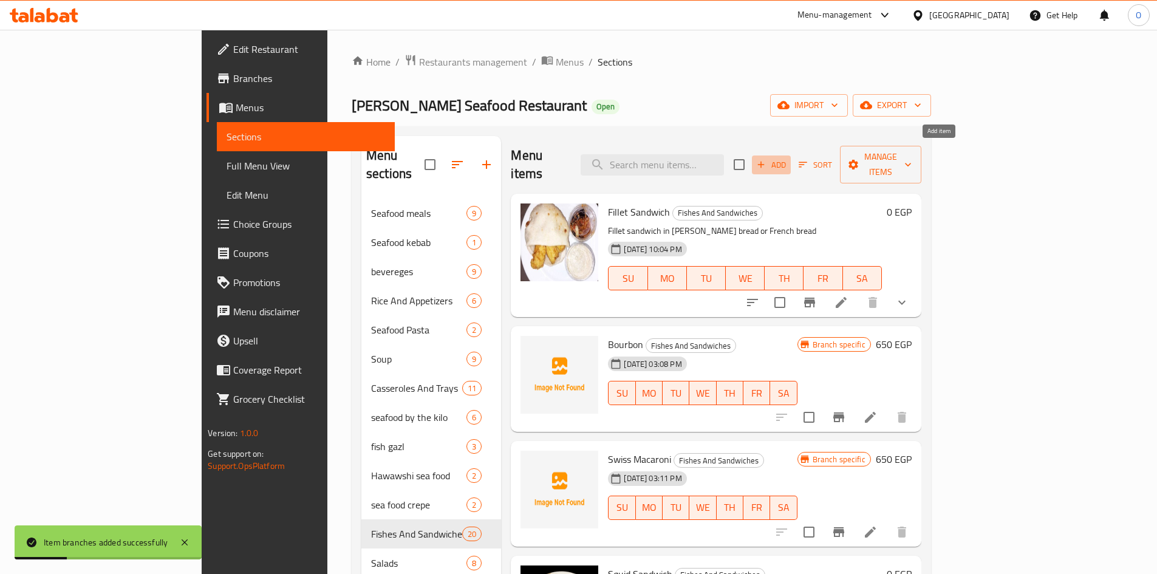
click at [788, 158] on span "Add" at bounding box center [771, 165] width 33 height 14
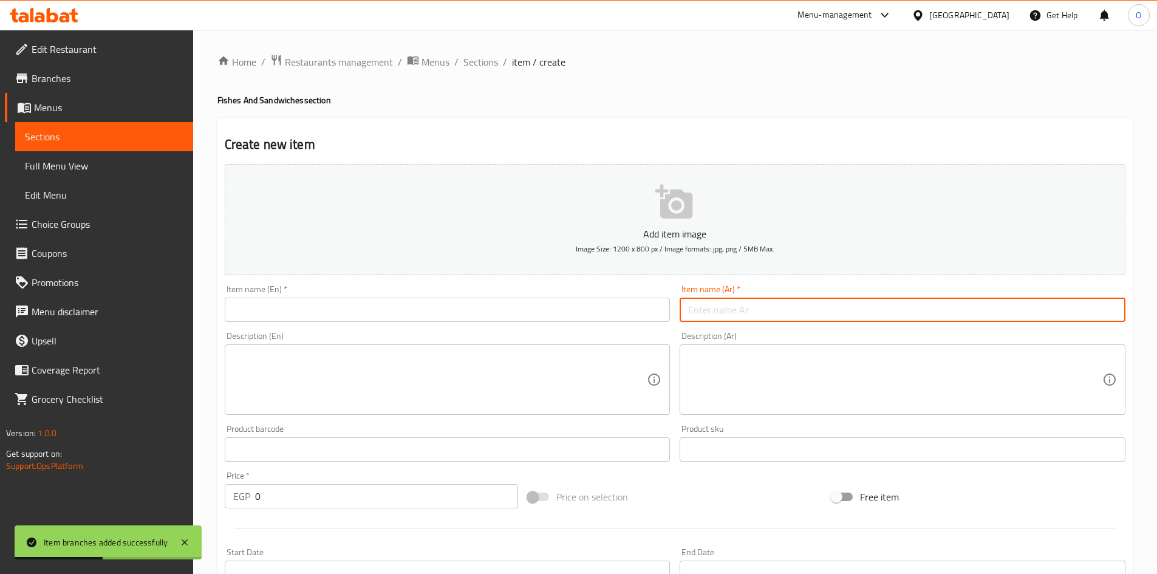
paste input "كابوريا"
type input "كابوريا"
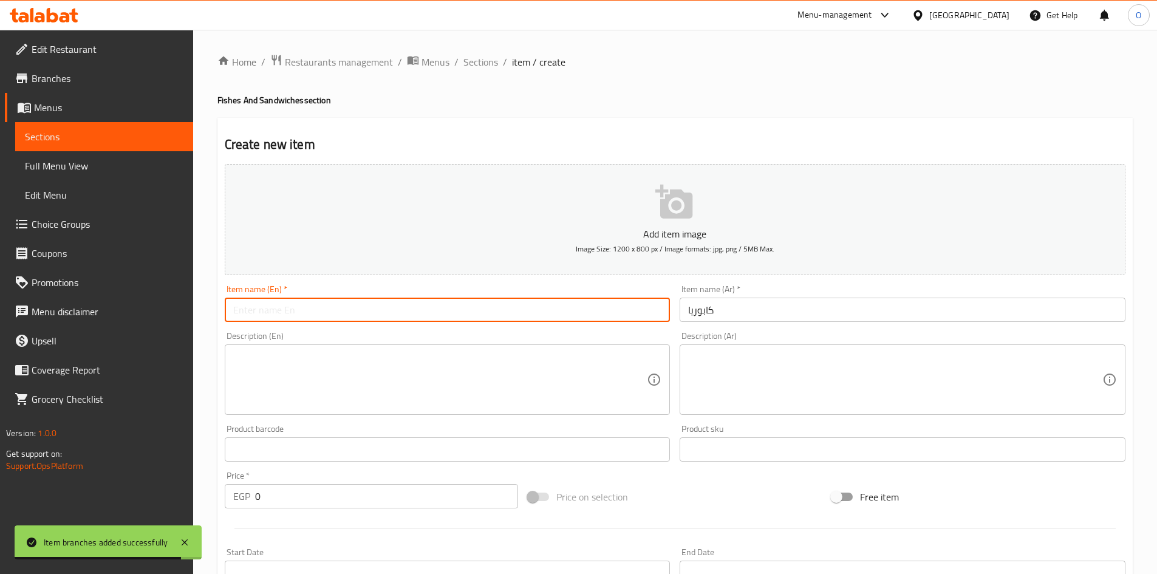
paste input "Crab"
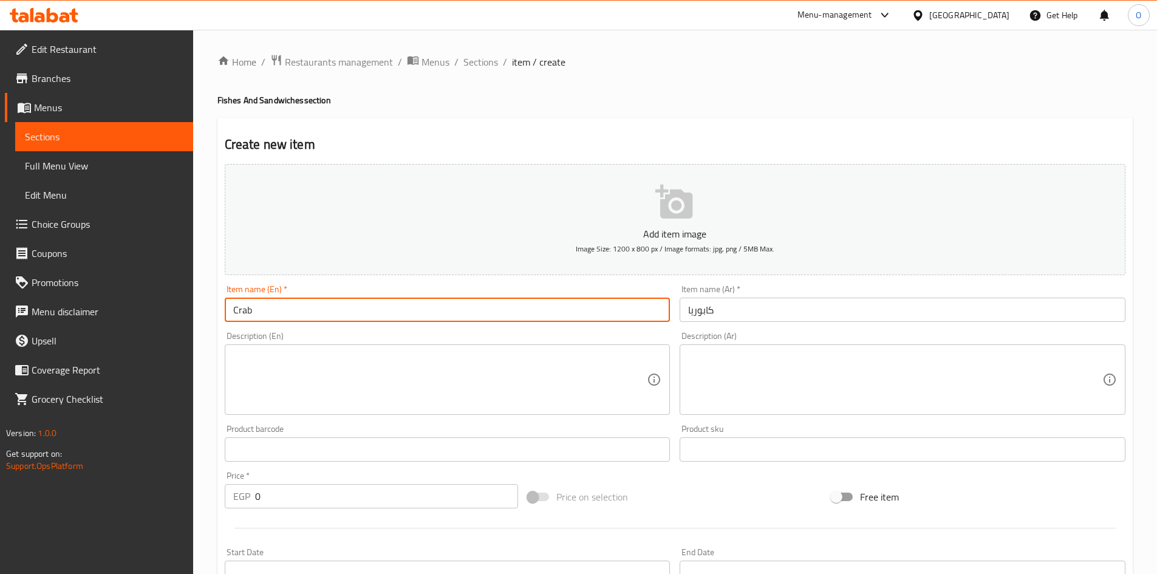
type input "Crab"
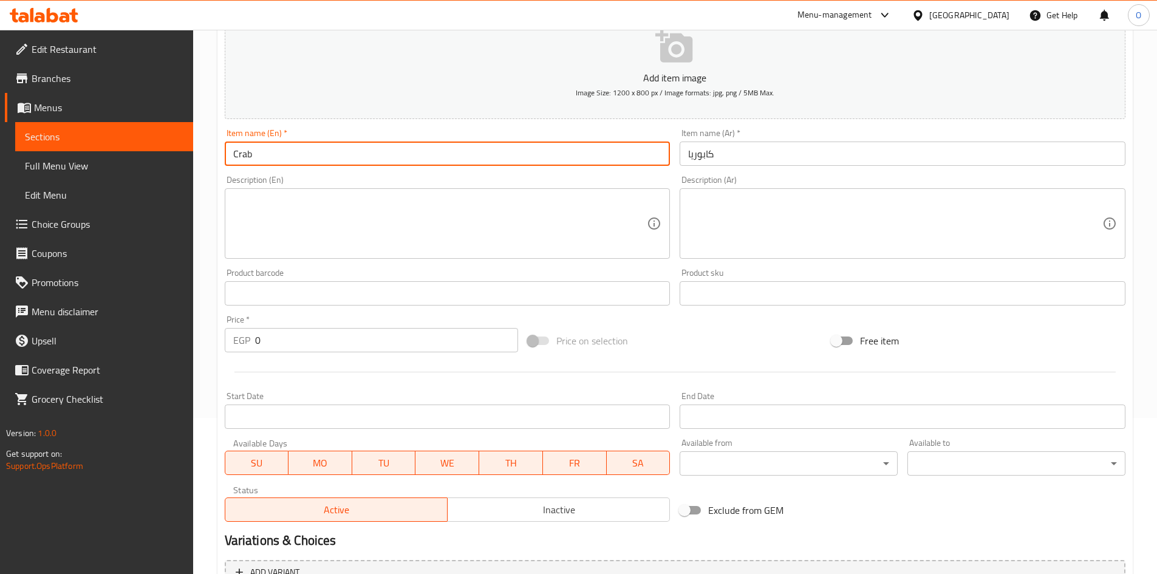
scroll to position [182, 0]
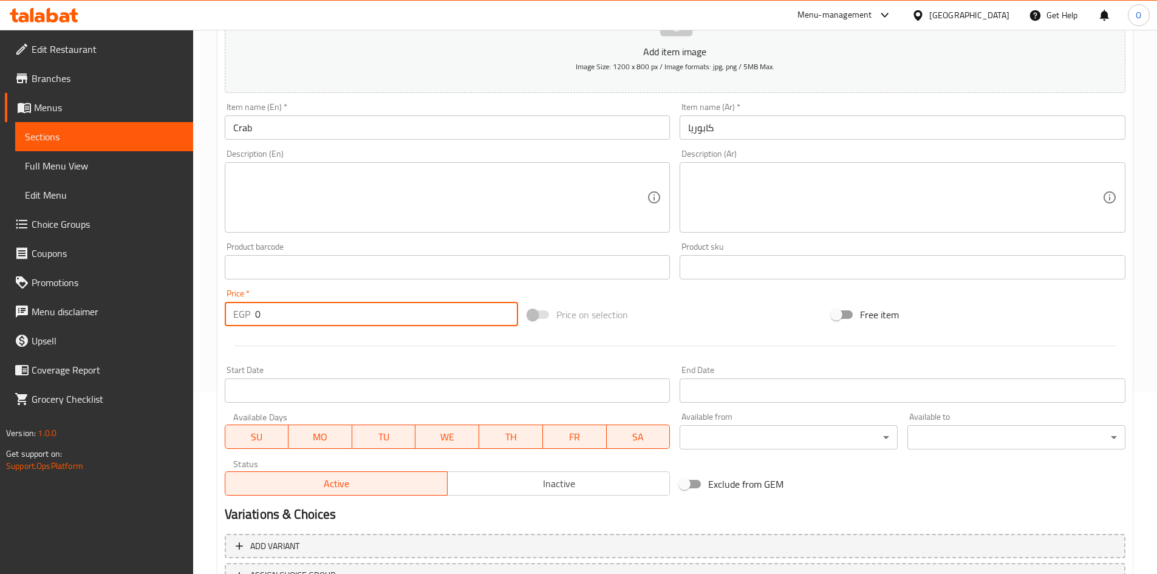
drag, startPoint x: 290, startPoint y: 325, endPoint x: 228, endPoint y: 317, distance: 61.9
click at [228, 317] on div "EGP 0 Price *" at bounding box center [372, 314] width 294 height 24
paste input "65"
type input "650"
click at [298, 359] on div at bounding box center [675, 346] width 910 height 30
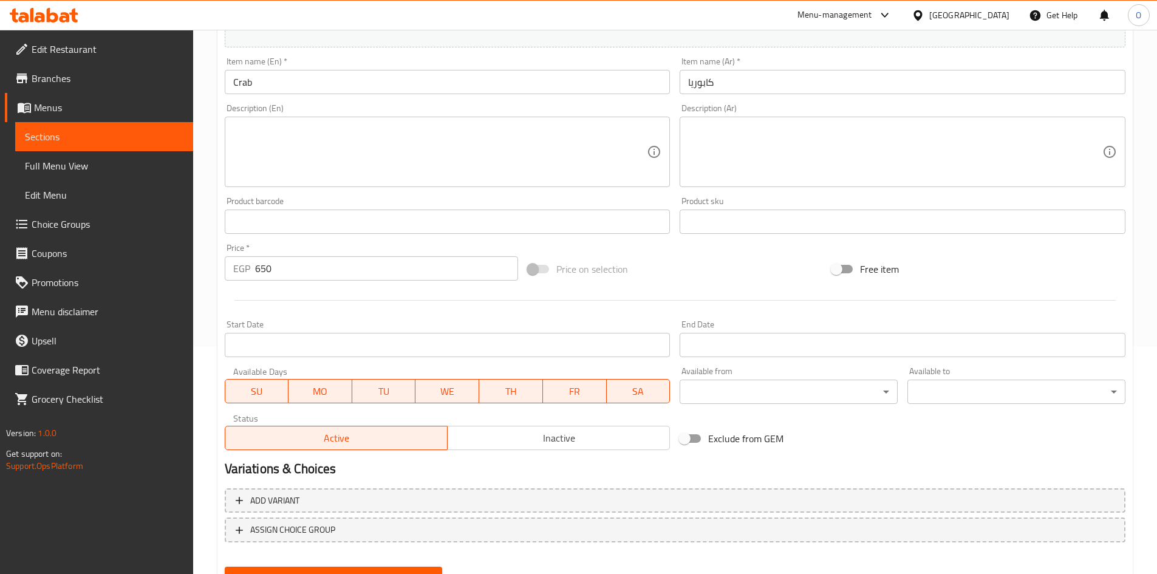
scroll to position [284, 0]
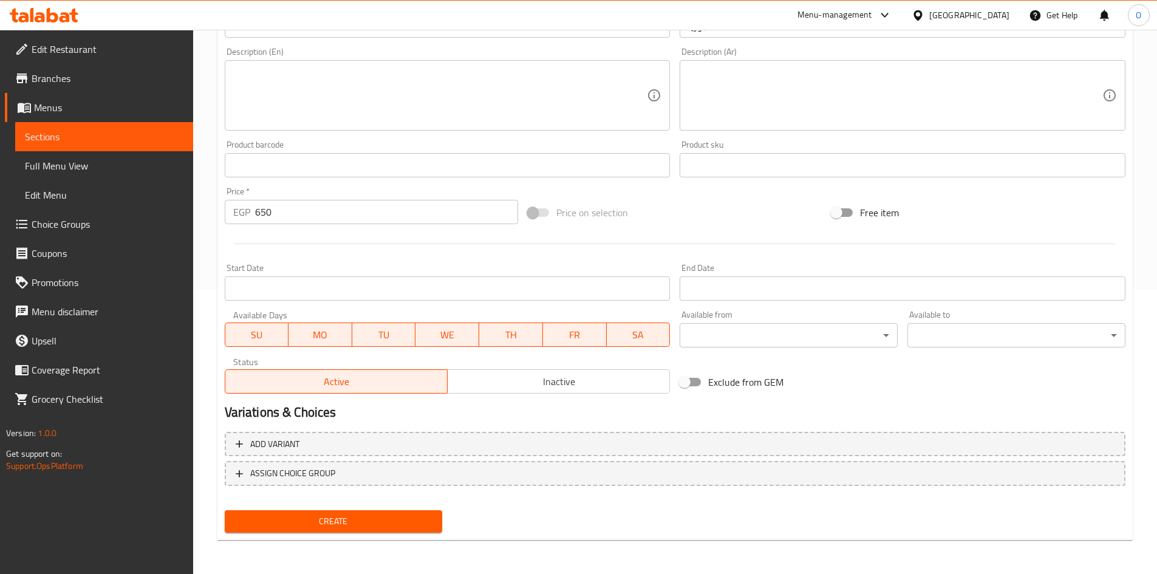
click at [407, 528] on span "Create" at bounding box center [333, 521] width 199 height 15
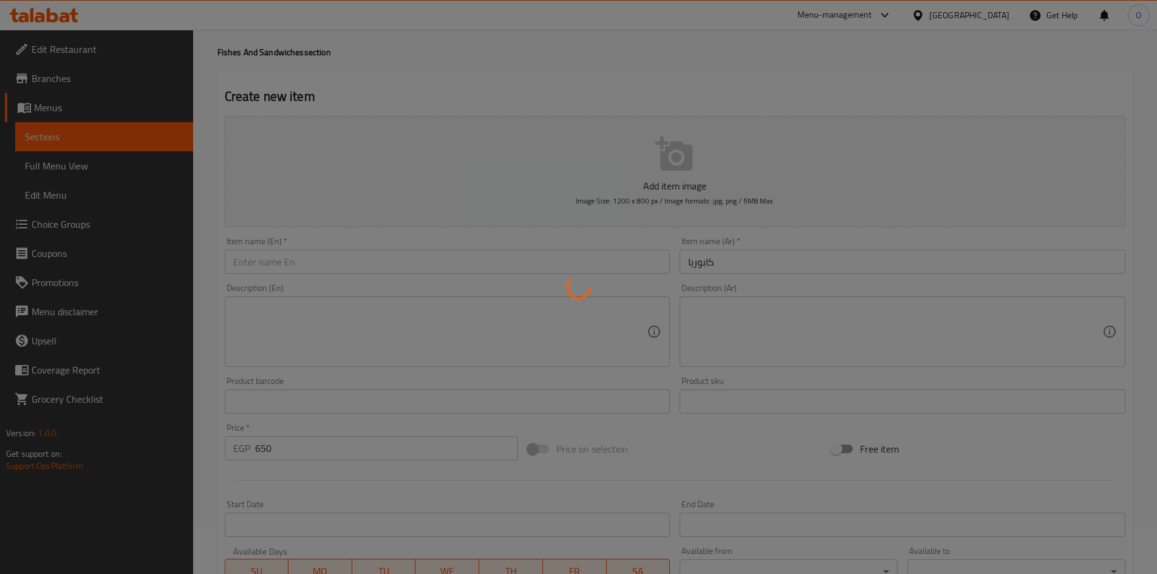
type input "0"
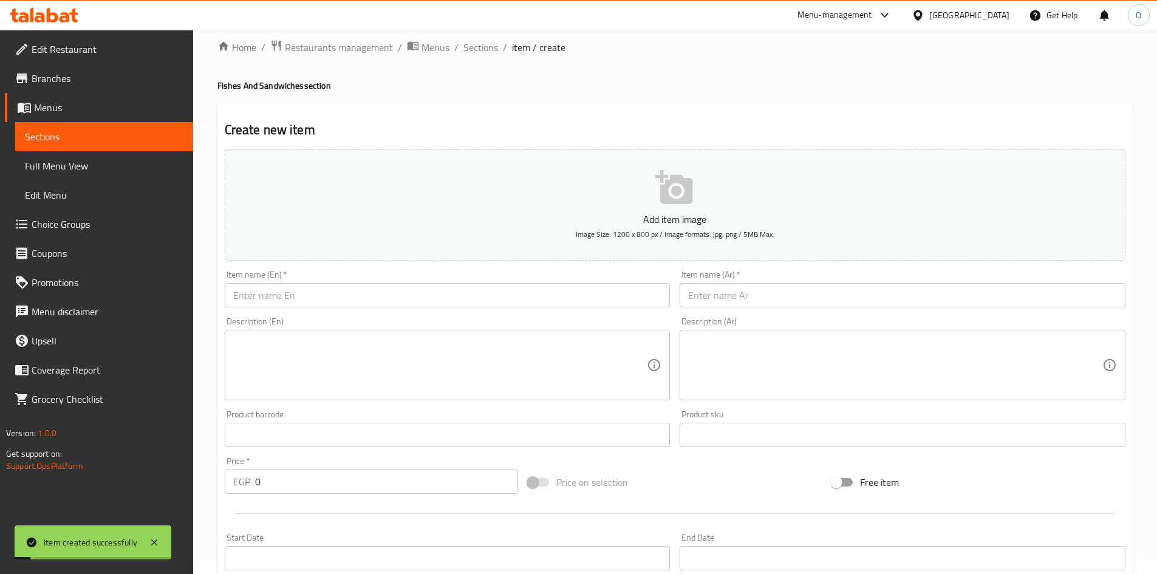
scroll to position [0, 0]
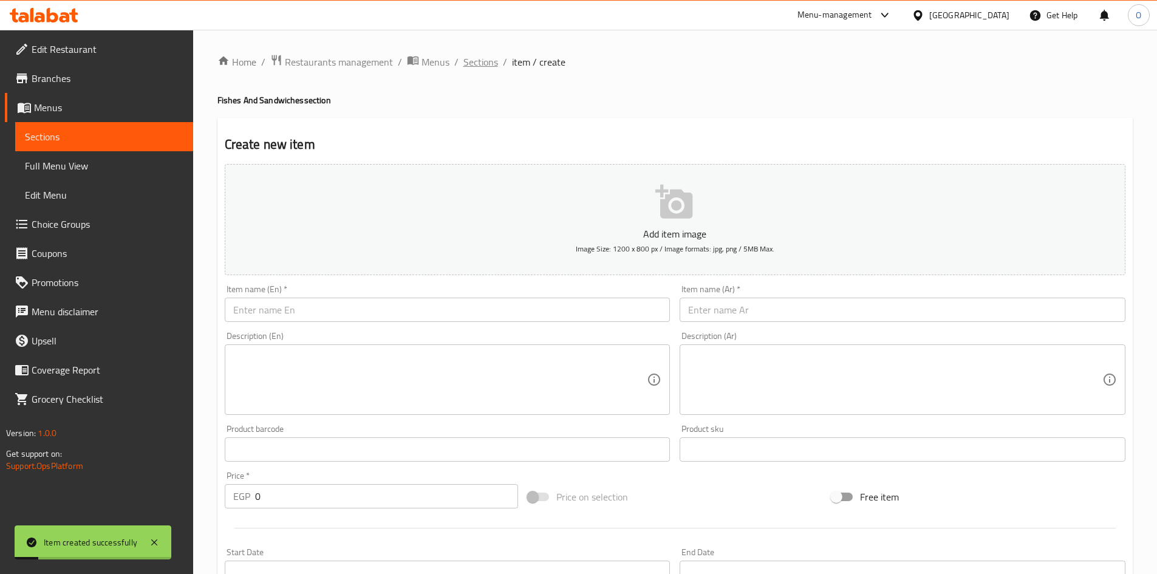
click at [489, 71] on div "Home / Restaurants management / Menus / Sections / item / create Fishes And San…" at bounding box center [674, 444] width 915 height 780
click at [486, 69] on span "Sections" at bounding box center [480, 62] width 35 height 15
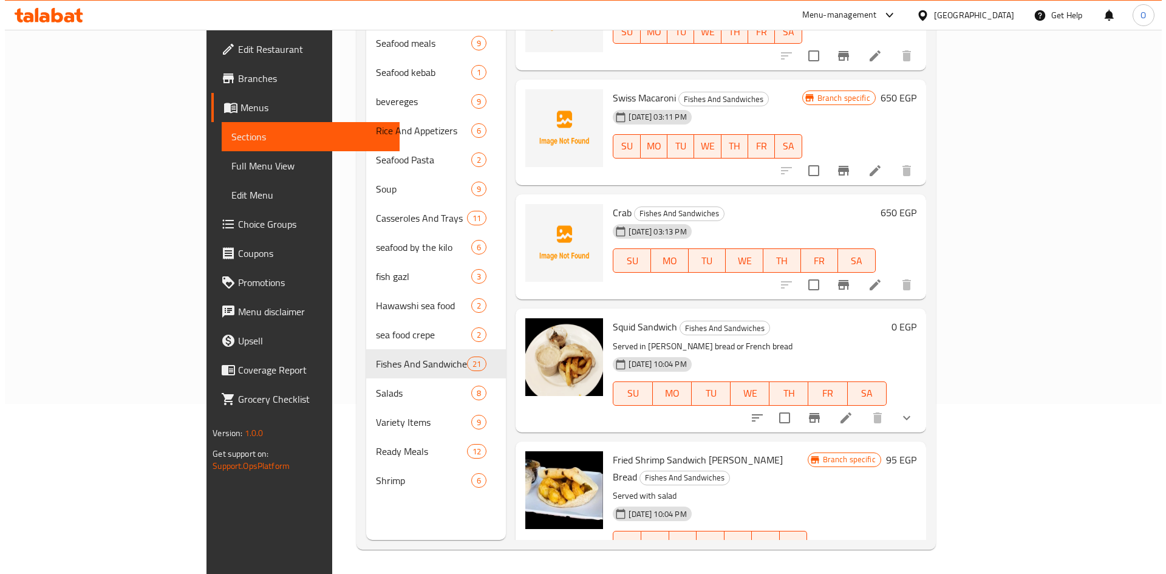
scroll to position [173, 0]
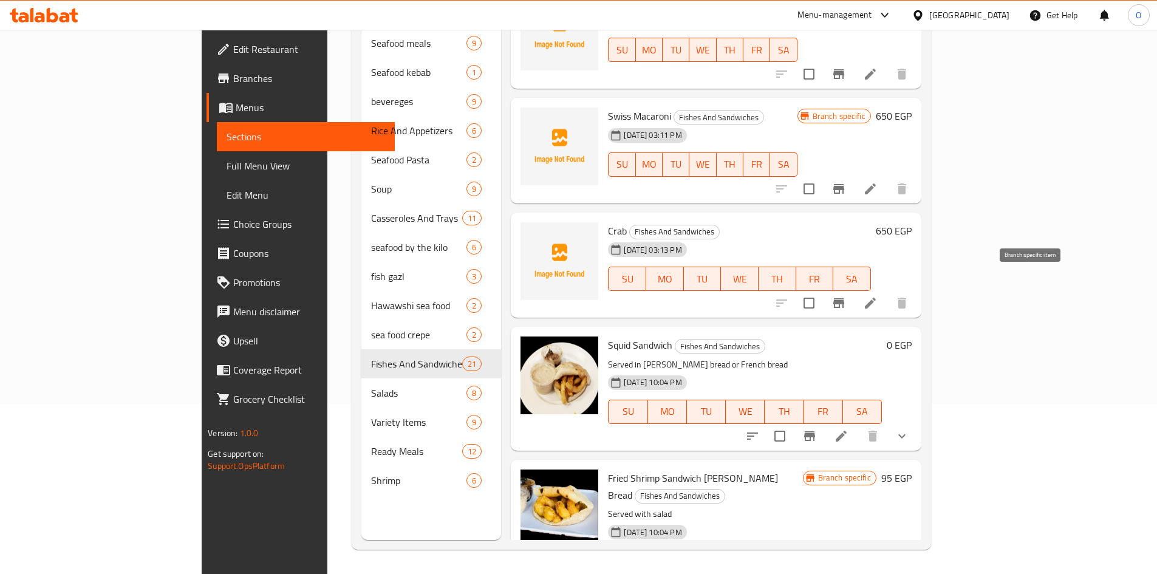
click at [844, 298] on icon "Branch-specific-item" at bounding box center [838, 303] width 11 height 10
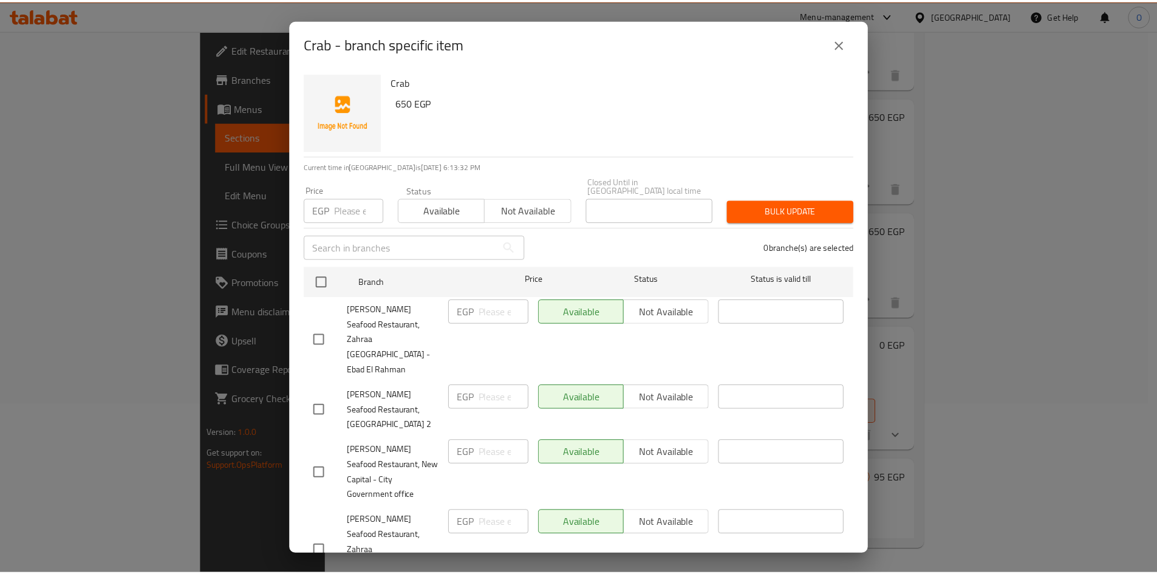
scroll to position [153, 0]
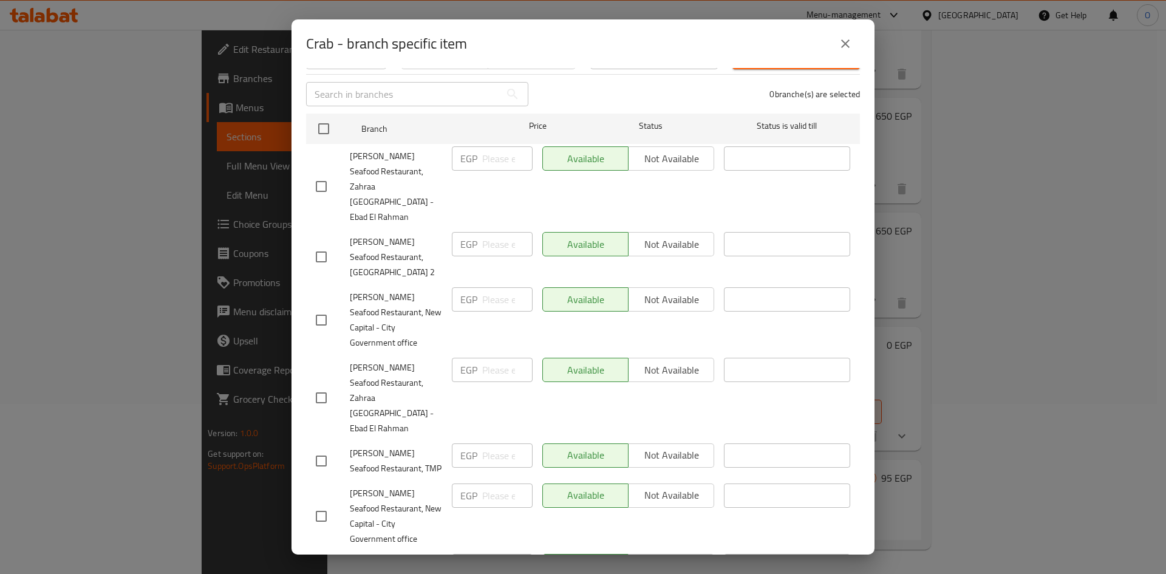
checkbox input "true"
click at [679, 557] on span "Not available" at bounding box center [671, 566] width 76 height 18
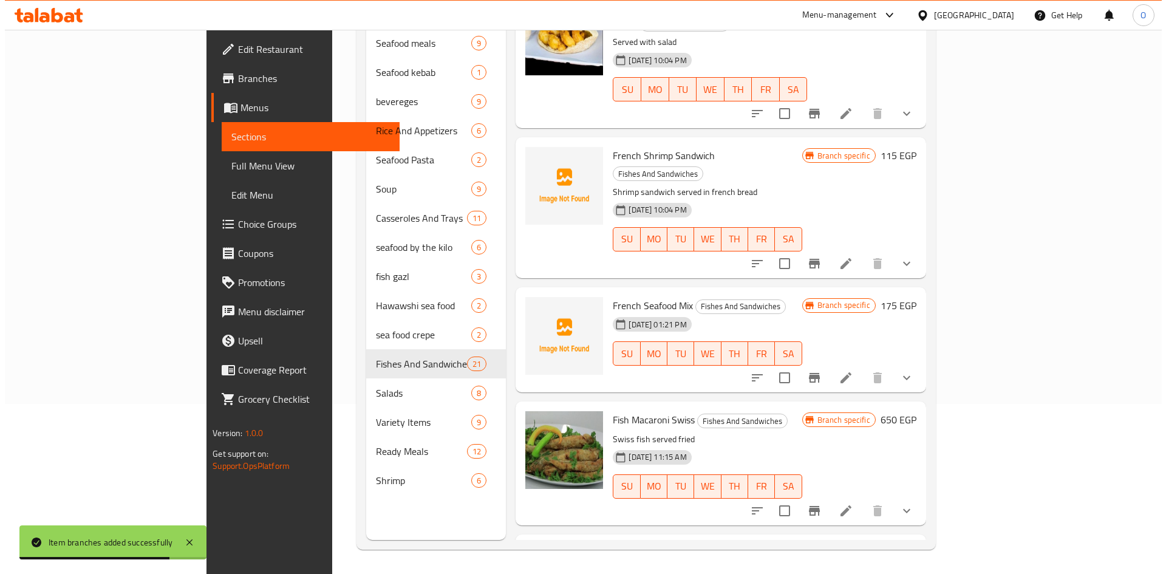
scroll to position [668, 0]
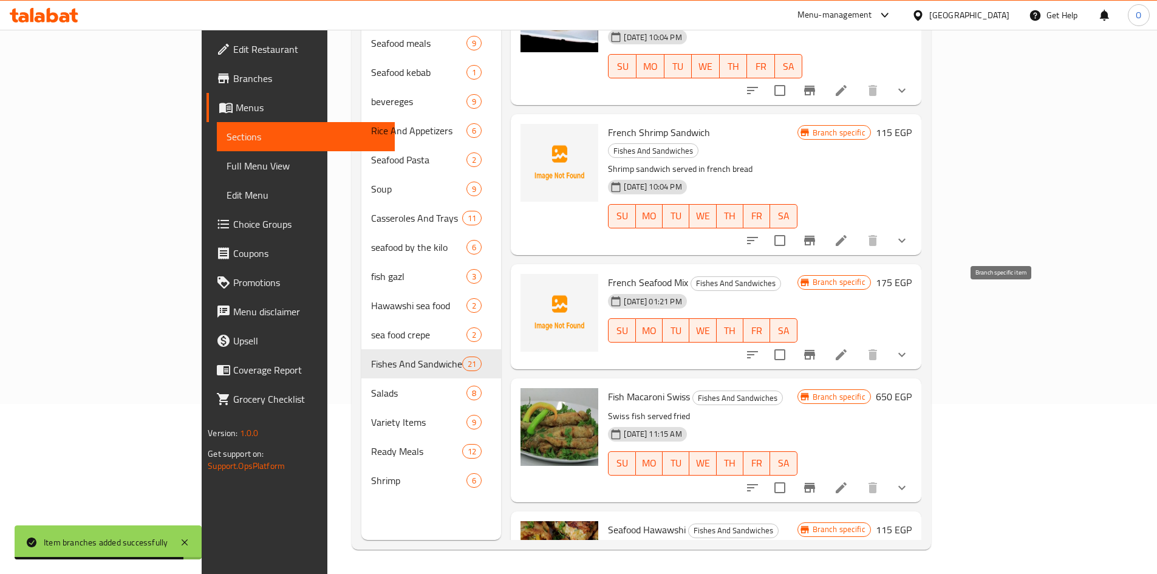
click at [815, 350] on icon "Branch-specific-item" at bounding box center [809, 355] width 11 height 10
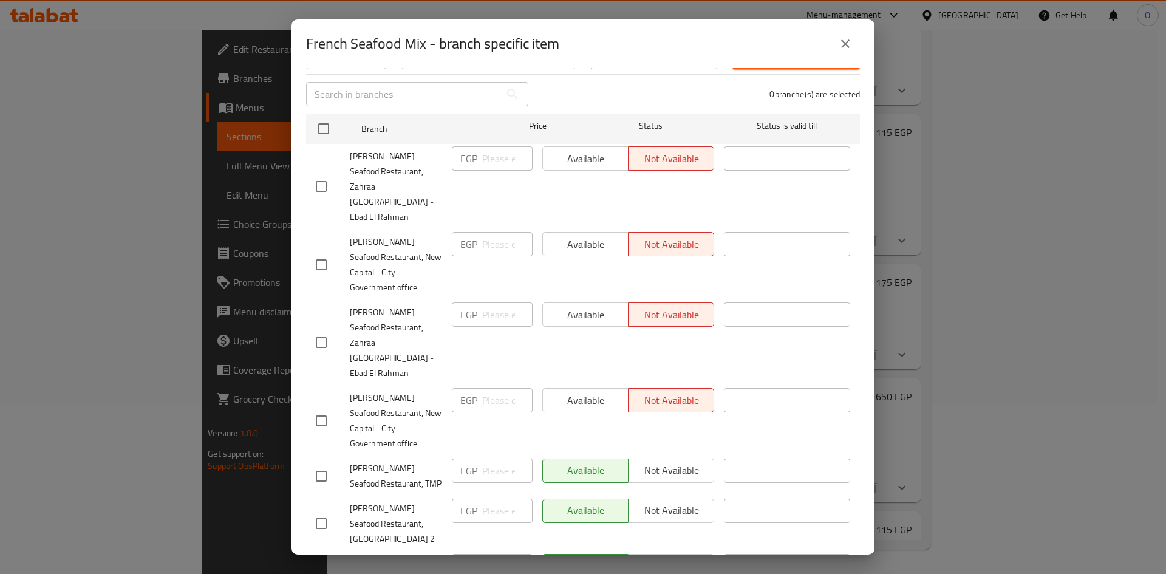
scroll to position [32, 0]
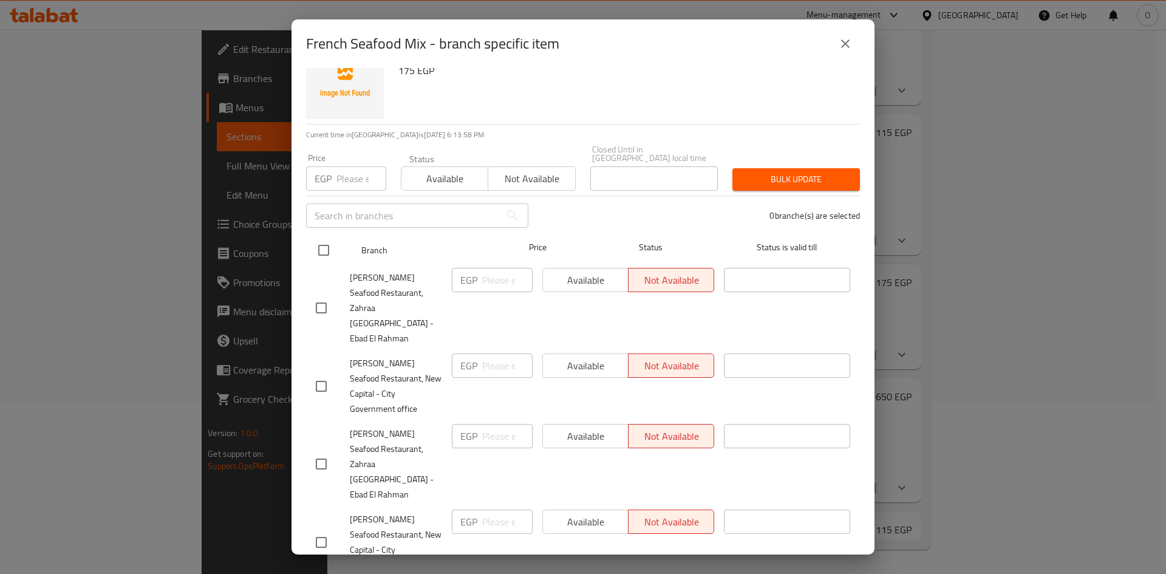
click at [325, 242] on input "checkbox" at bounding box center [324, 250] width 26 height 26
checkbox input "true"
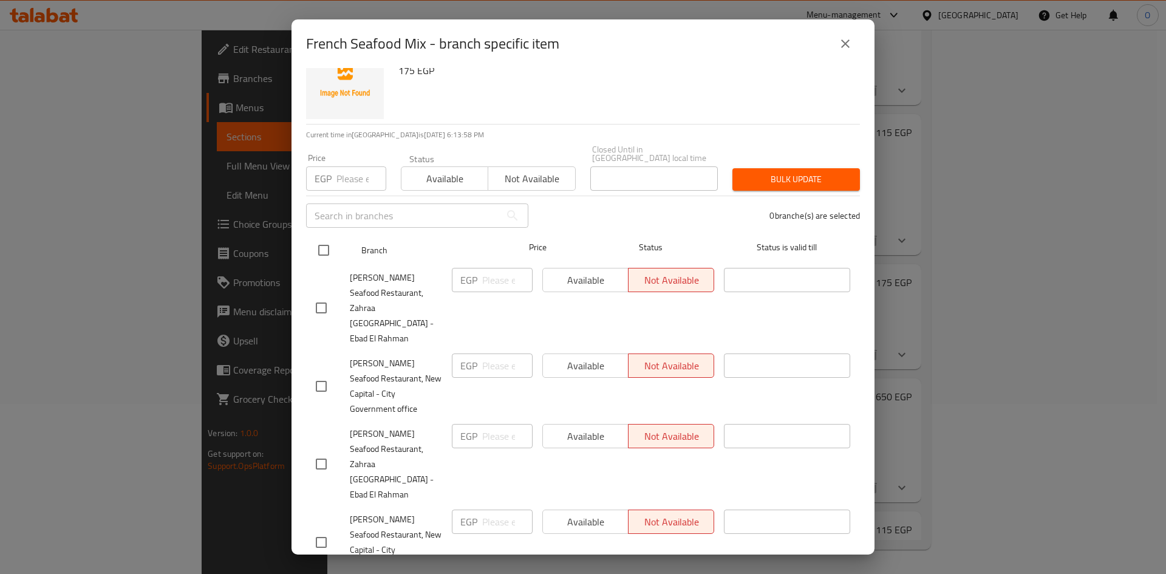
checkbox input "true"
click at [343, 166] on input "number" at bounding box center [361, 178] width 50 height 24
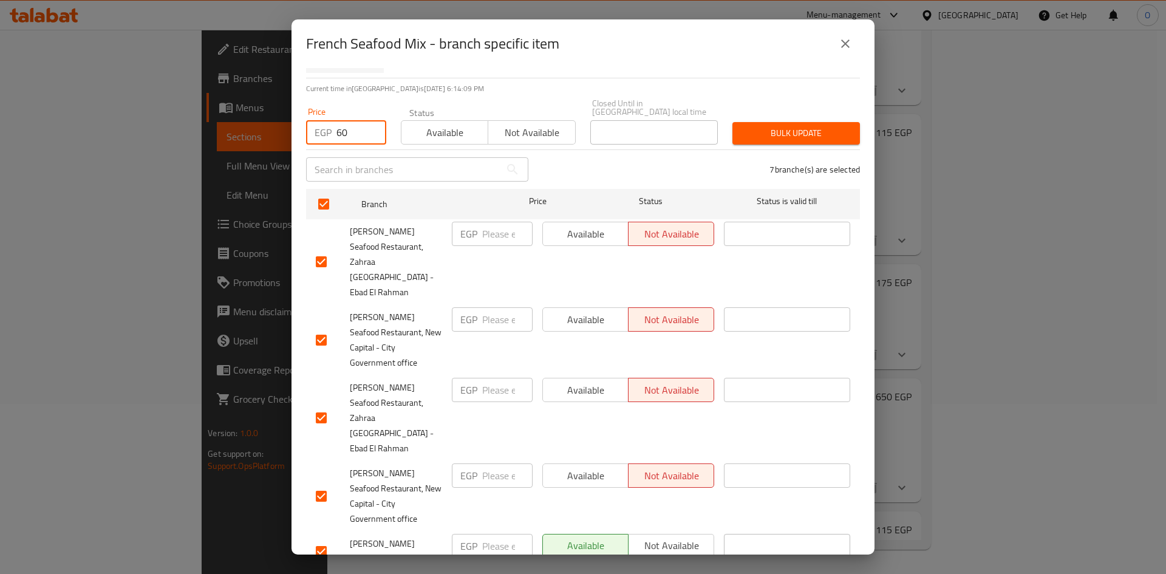
scroll to position [153, 0]
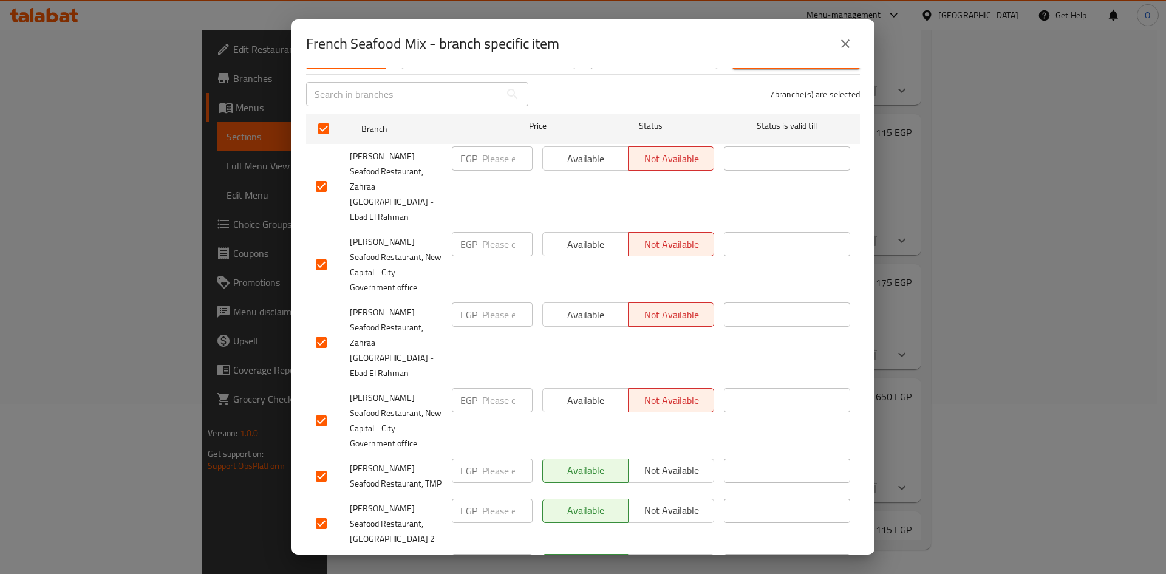
type input "60"
checkbox input "false"
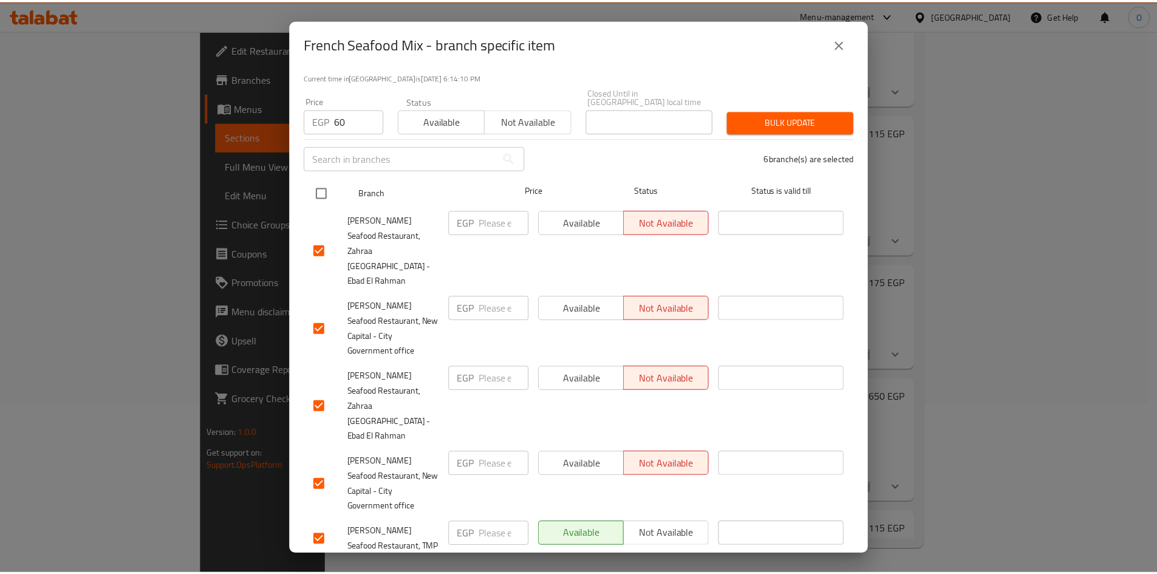
scroll to position [0, 0]
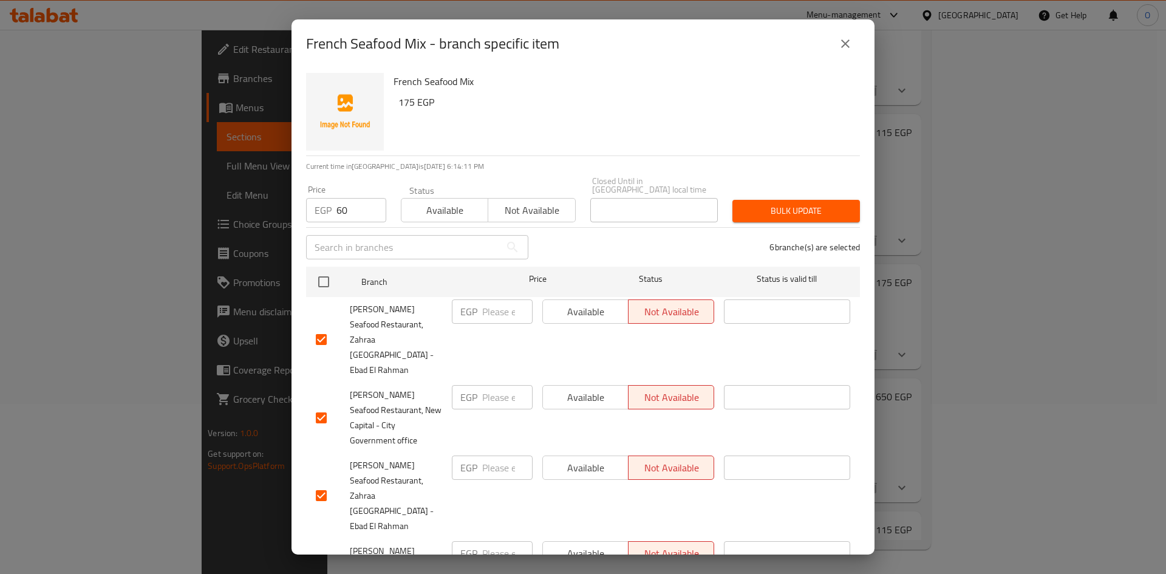
click at [779, 209] on span "Bulk update" at bounding box center [796, 210] width 108 height 15
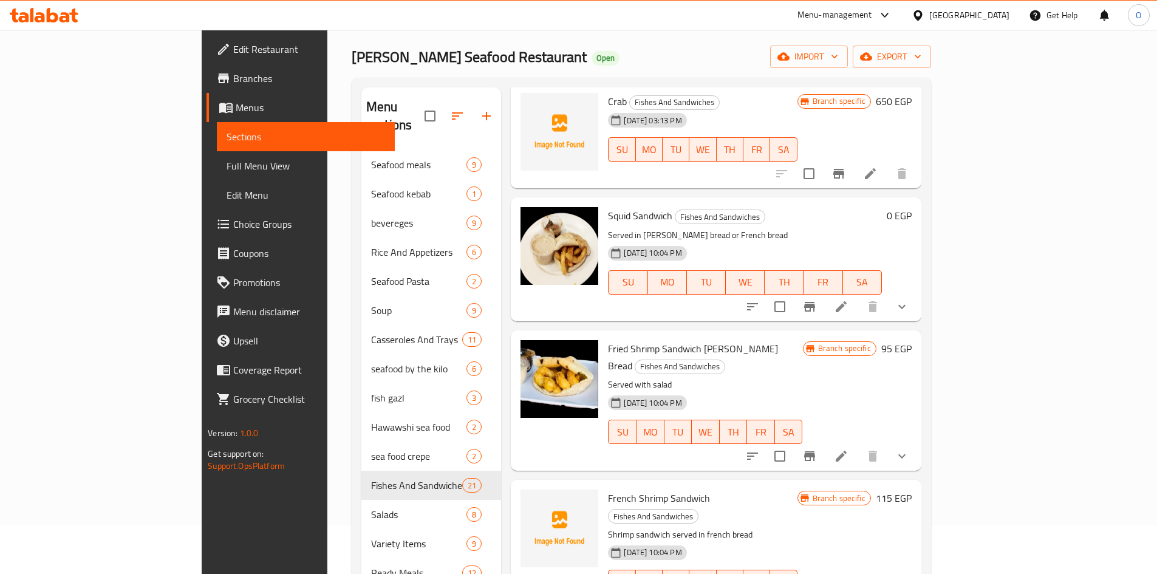
scroll to position [425, 0]
drag, startPoint x: 624, startPoint y: 327, endPoint x: 690, endPoint y: 332, distance: 66.4
click at [690, 338] on span "Fried Shrimp Sandwich Shami Bread" at bounding box center [693, 355] width 170 height 35
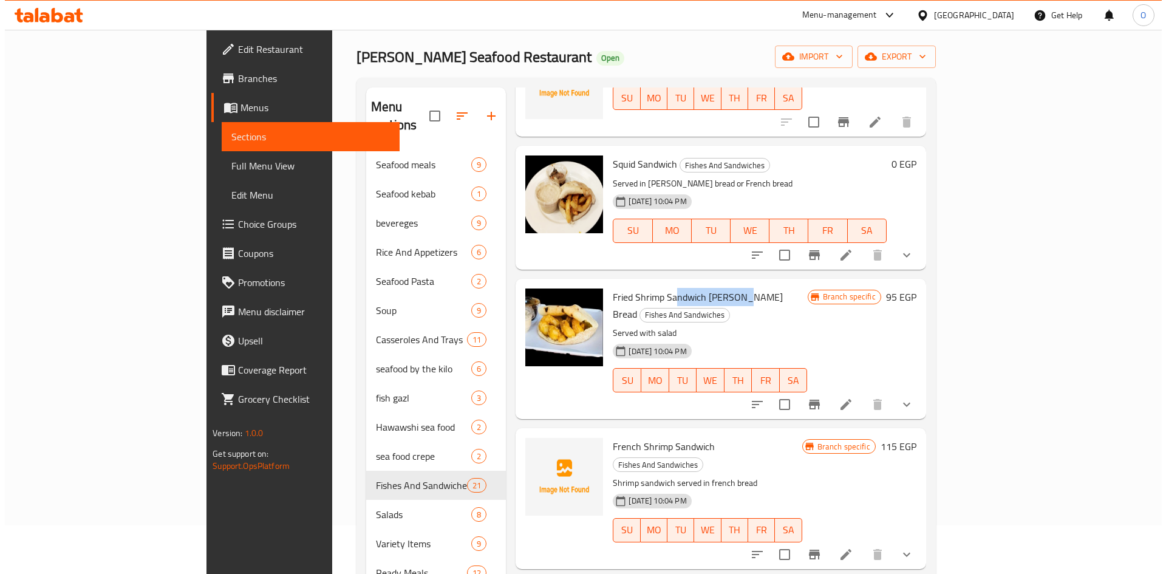
scroll to position [546, 0]
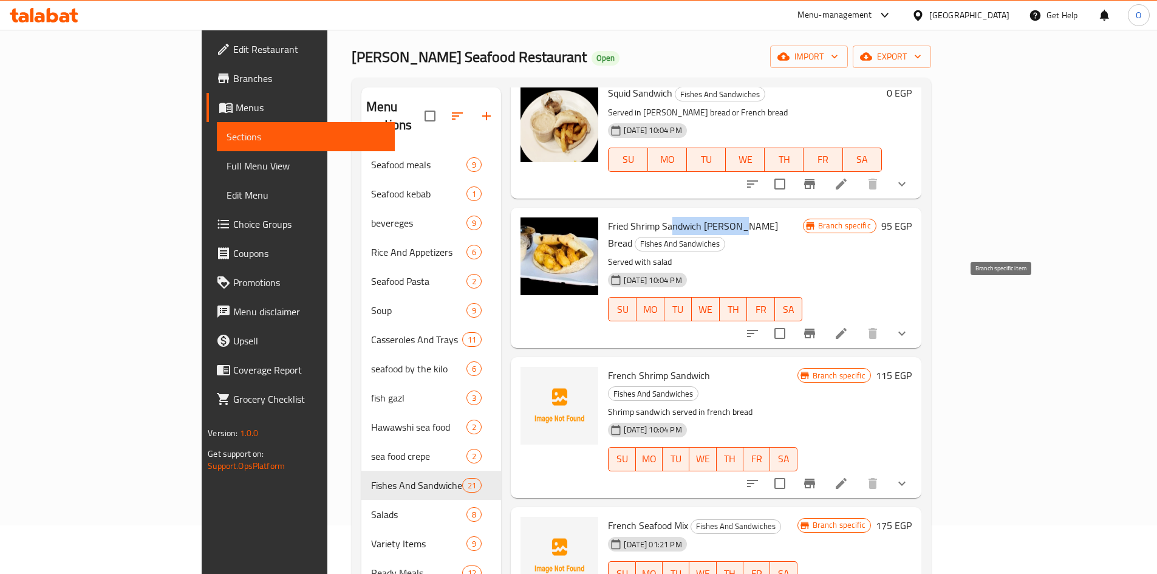
click at [815, 328] on icon "Branch-specific-item" at bounding box center [809, 333] width 11 height 10
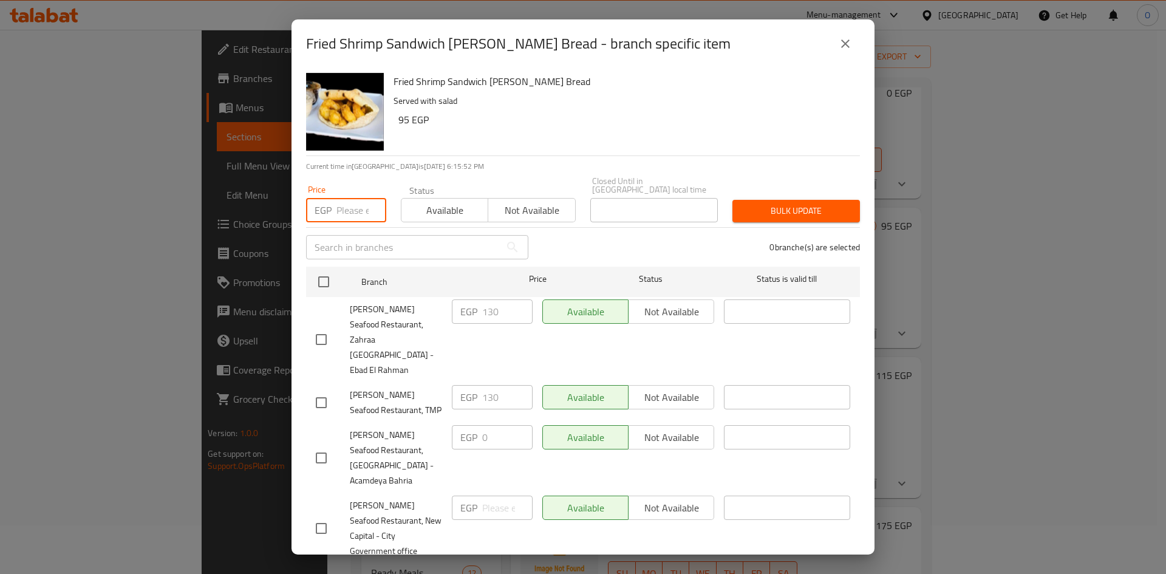
paste input "130"
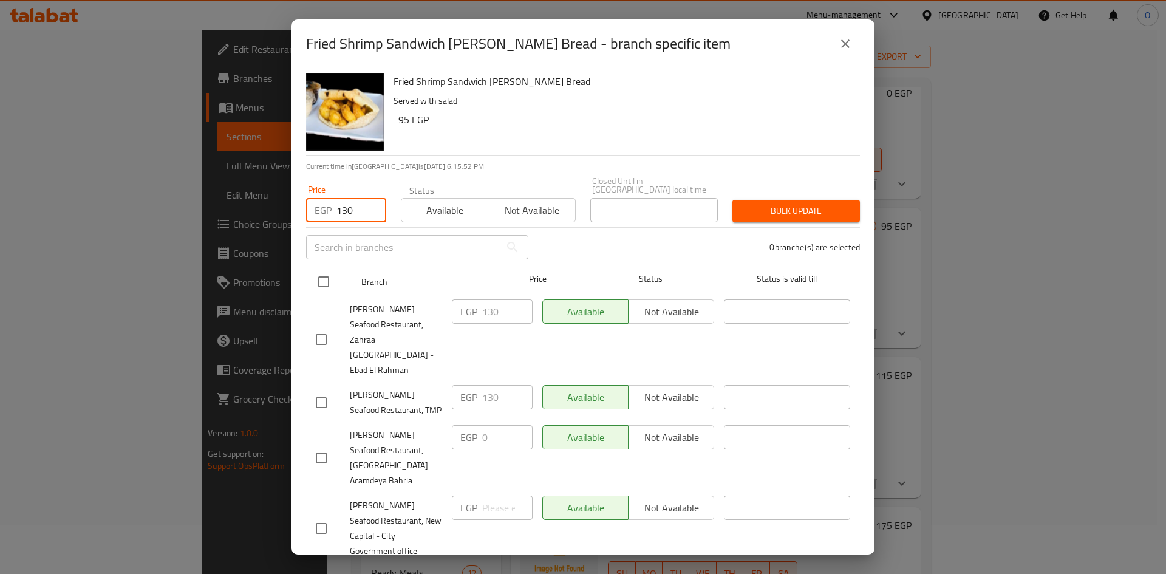
type input "130"
click at [325, 269] on input "checkbox" at bounding box center [324, 282] width 26 height 26
checkbox input "true"
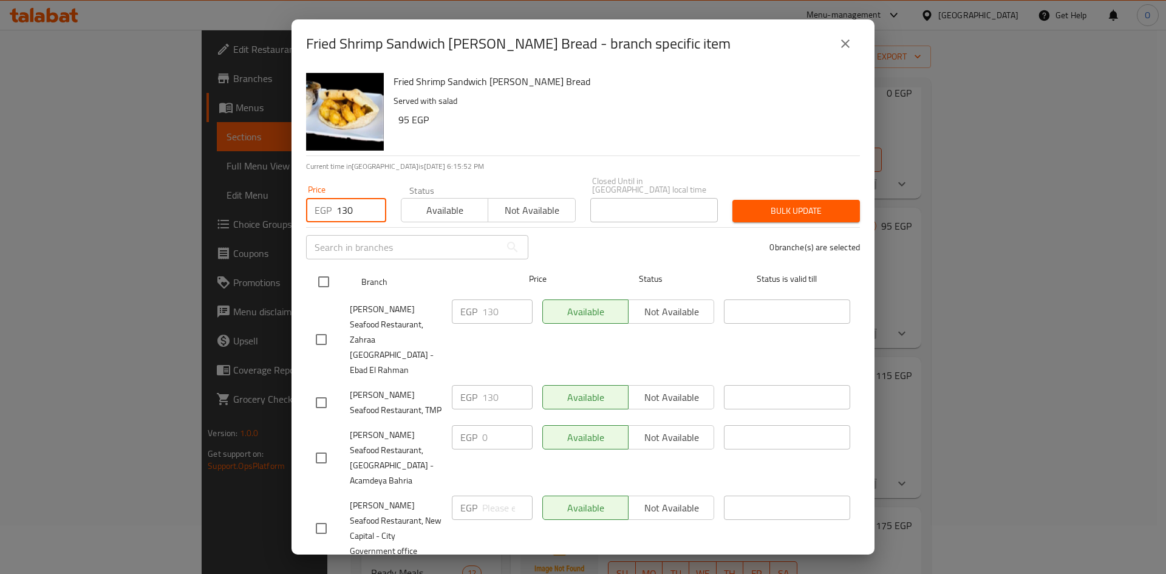
checkbox input "true"
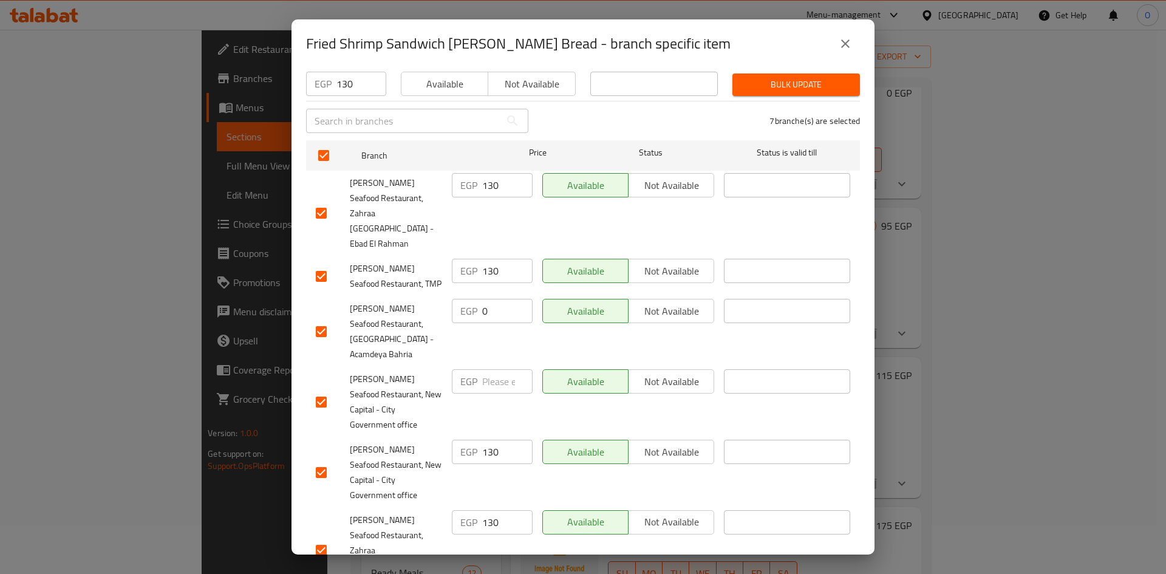
scroll to position [153, 0]
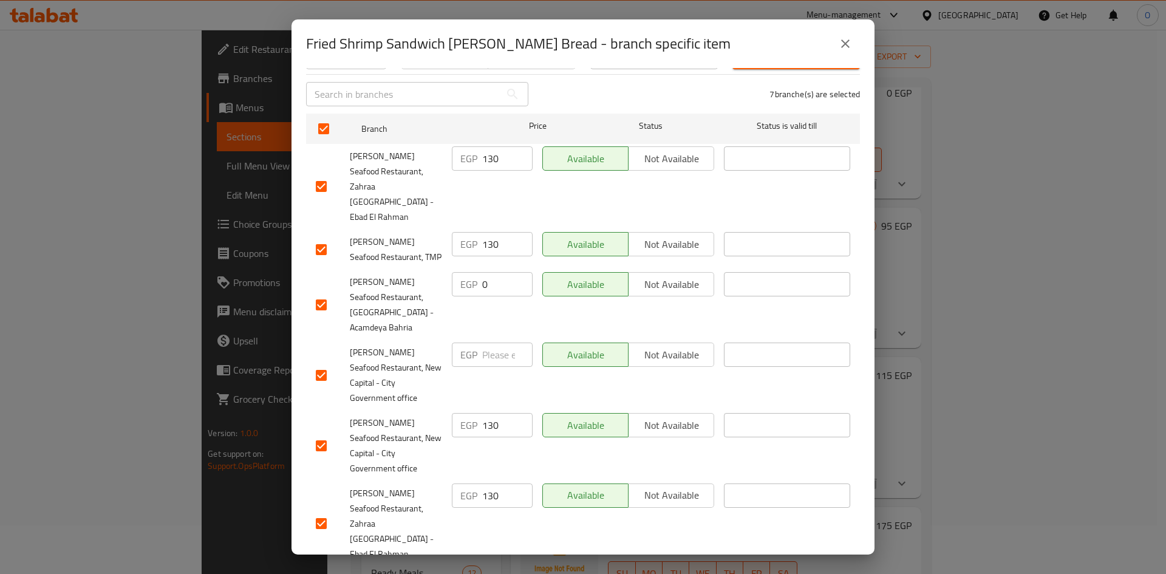
checkbox input "false"
checkbox input "true"
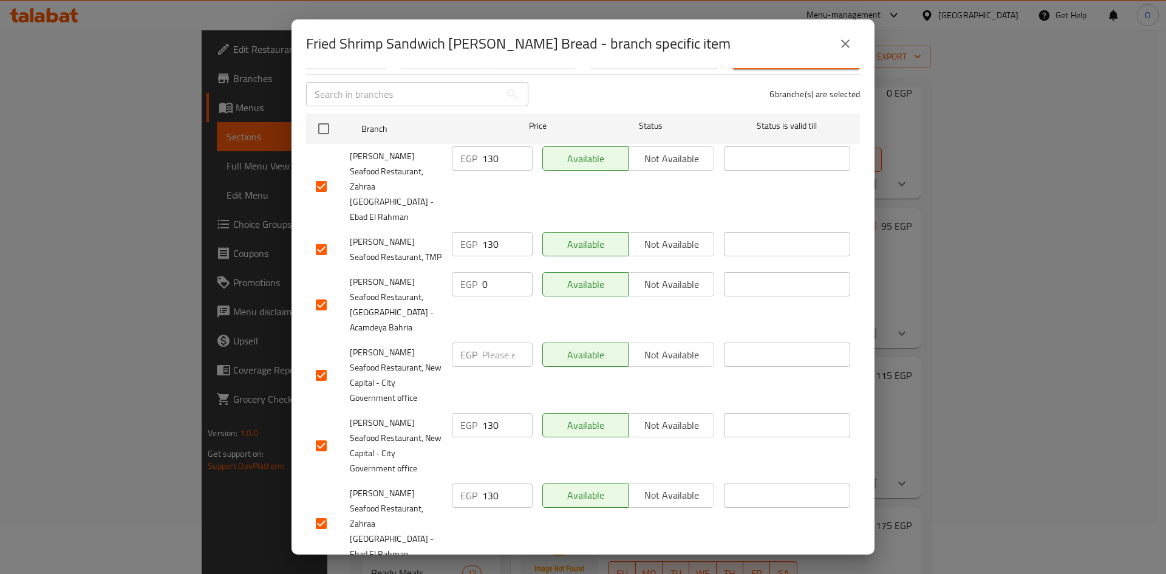
checkbox input "true"
click at [320, 292] on input "checkbox" at bounding box center [321, 305] width 26 height 26
checkbox input "false"
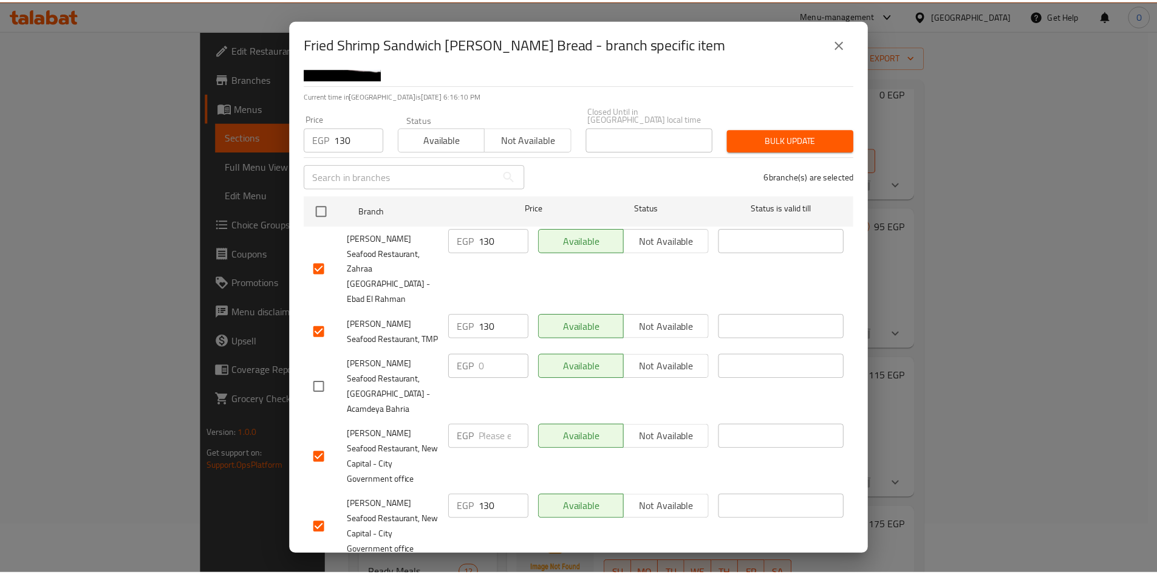
scroll to position [0, 0]
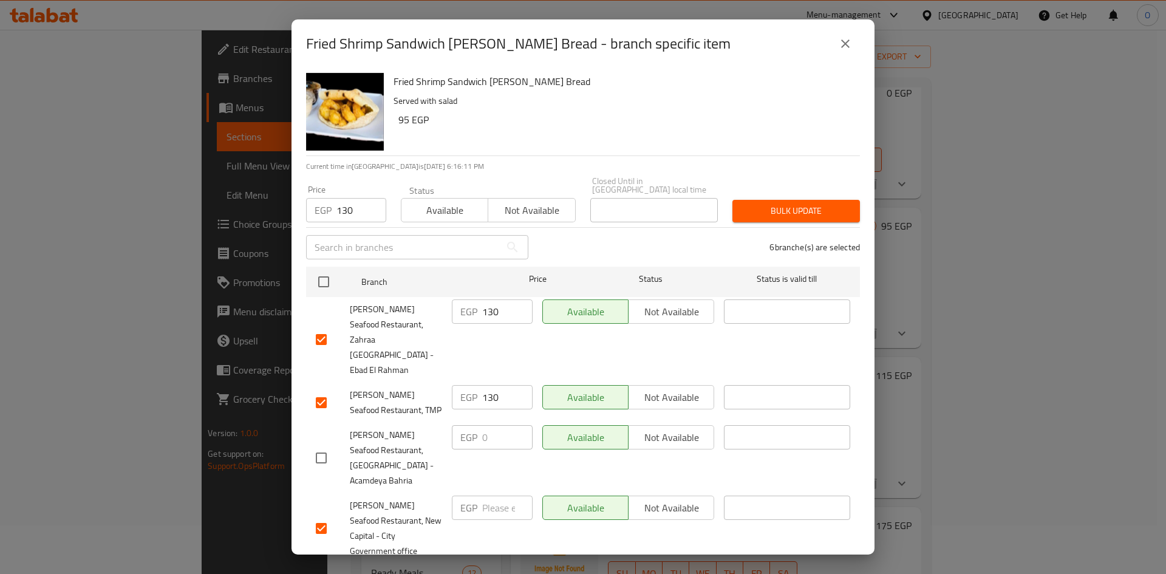
click at [800, 203] on span "Bulk update" at bounding box center [796, 210] width 108 height 15
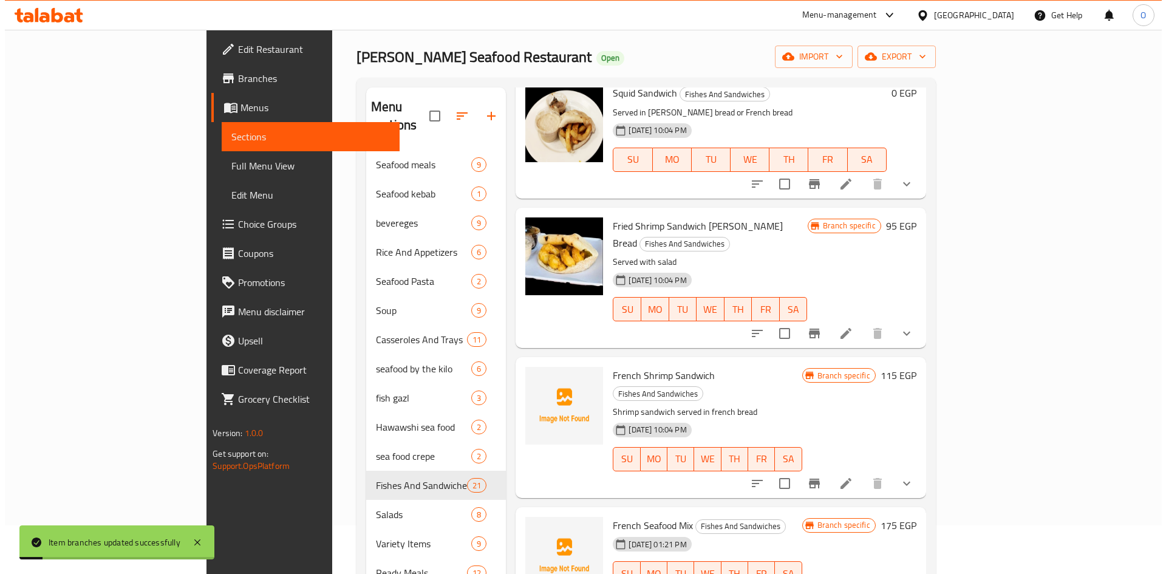
scroll to position [607, 0]
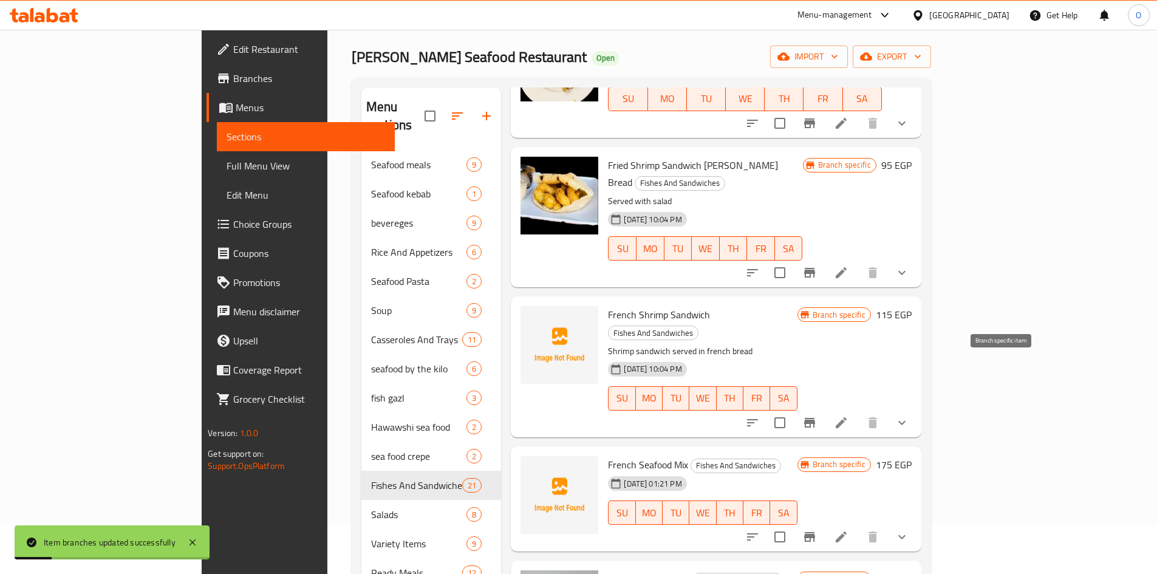
click at [815, 418] on icon "Branch-specific-item" at bounding box center [809, 423] width 11 height 10
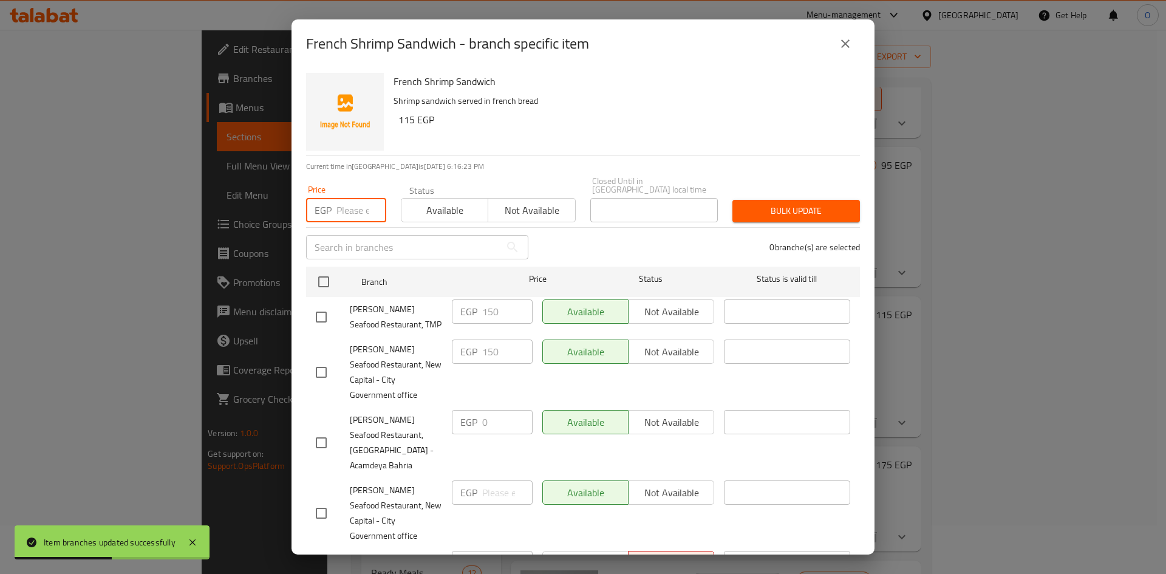
paste input "150"
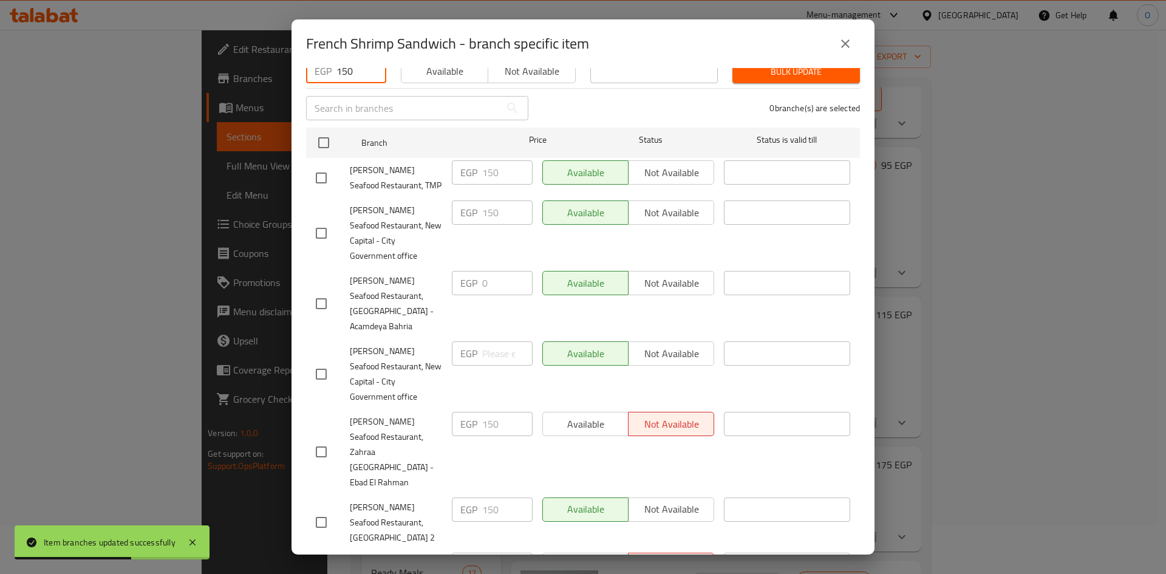
scroll to position [153, 0]
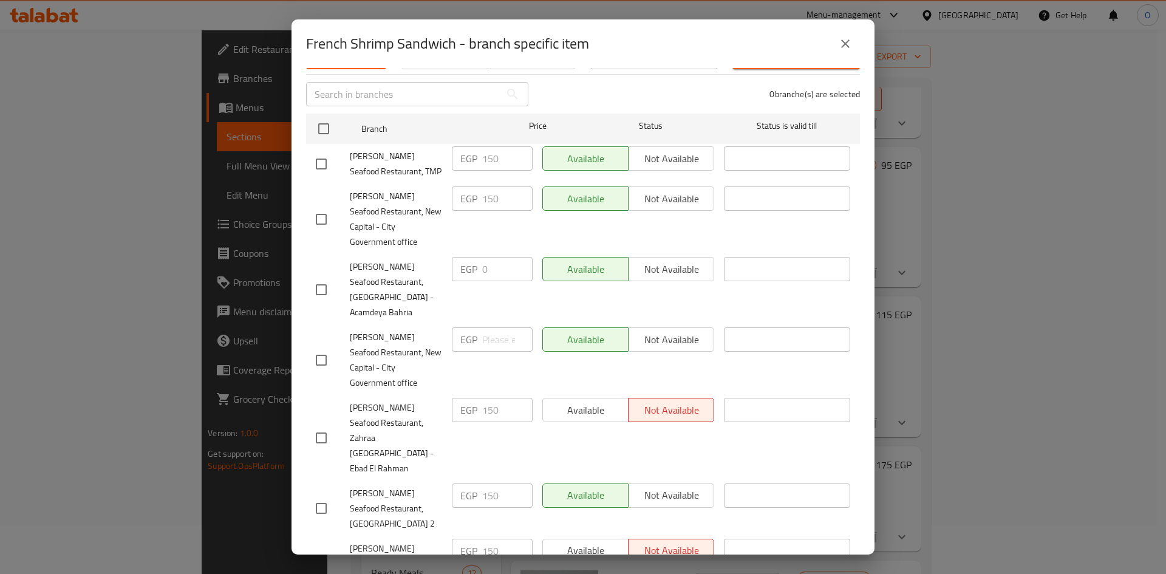
type input "150"
click at [315, 152] on input "checkbox" at bounding box center [321, 164] width 26 height 26
checkbox input "true"
click at [324, 206] on input "checkbox" at bounding box center [321, 219] width 26 height 26
checkbox input "true"
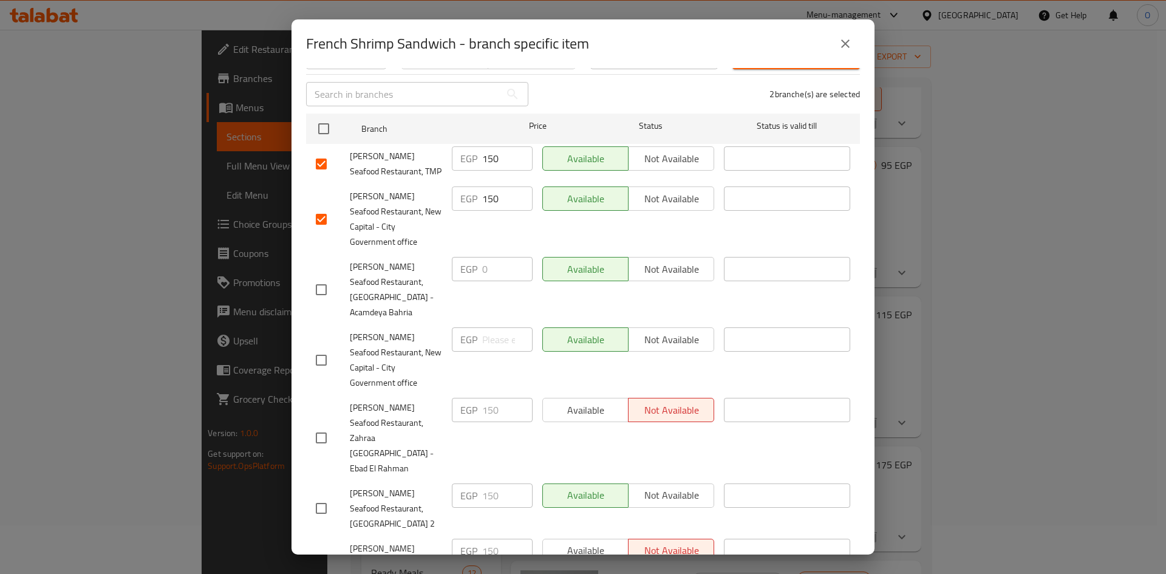
click at [322, 347] on input "checkbox" at bounding box center [321, 360] width 26 height 26
checkbox input "true"
click at [318, 425] on input "checkbox" at bounding box center [321, 438] width 26 height 26
checkbox input "true"
click at [325, 495] on input "checkbox" at bounding box center [321, 508] width 26 height 26
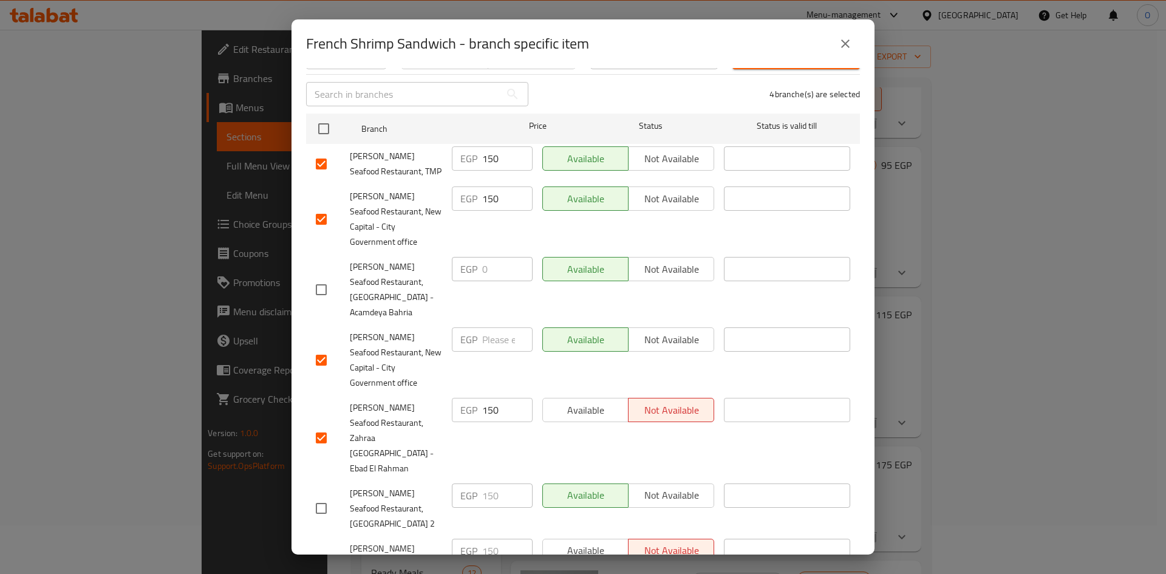
checkbox input "true"
click at [328, 566] on input "checkbox" at bounding box center [321, 579] width 26 height 26
checkbox input "true"
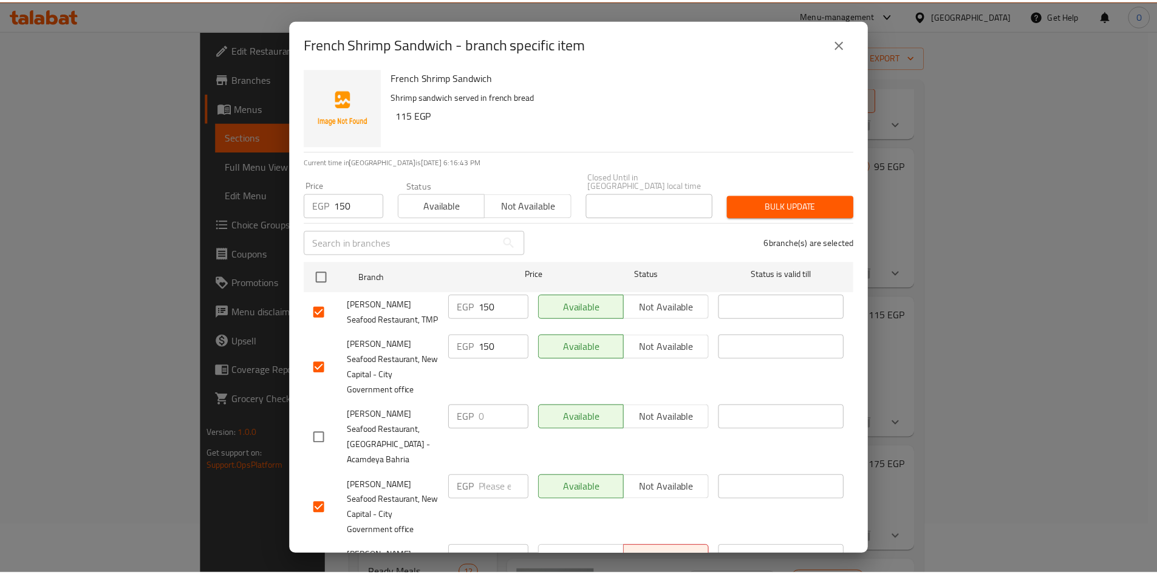
scroll to position [0, 0]
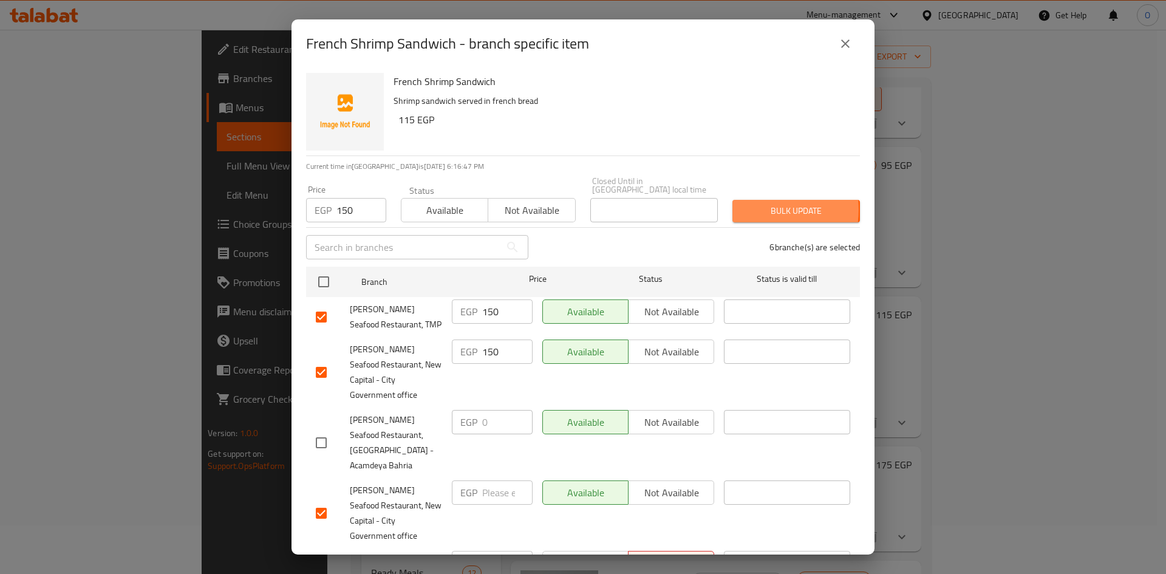
click at [744, 203] on span "Bulk update" at bounding box center [796, 210] width 108 height 15
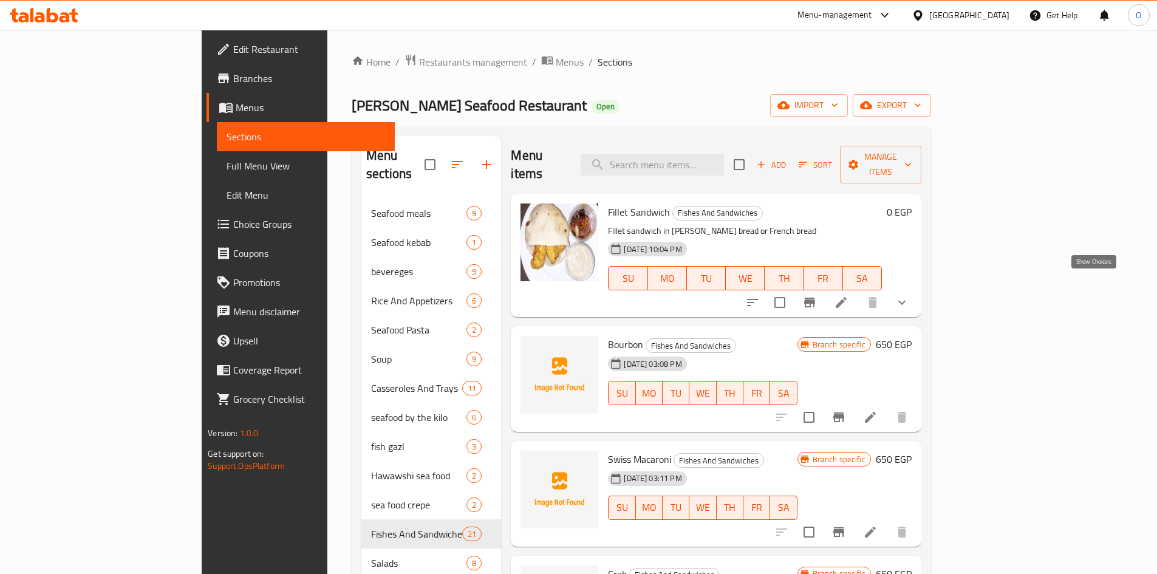
click at [909, 295] on icon "show more" at bounding box center [901, 302] width 15 height 15
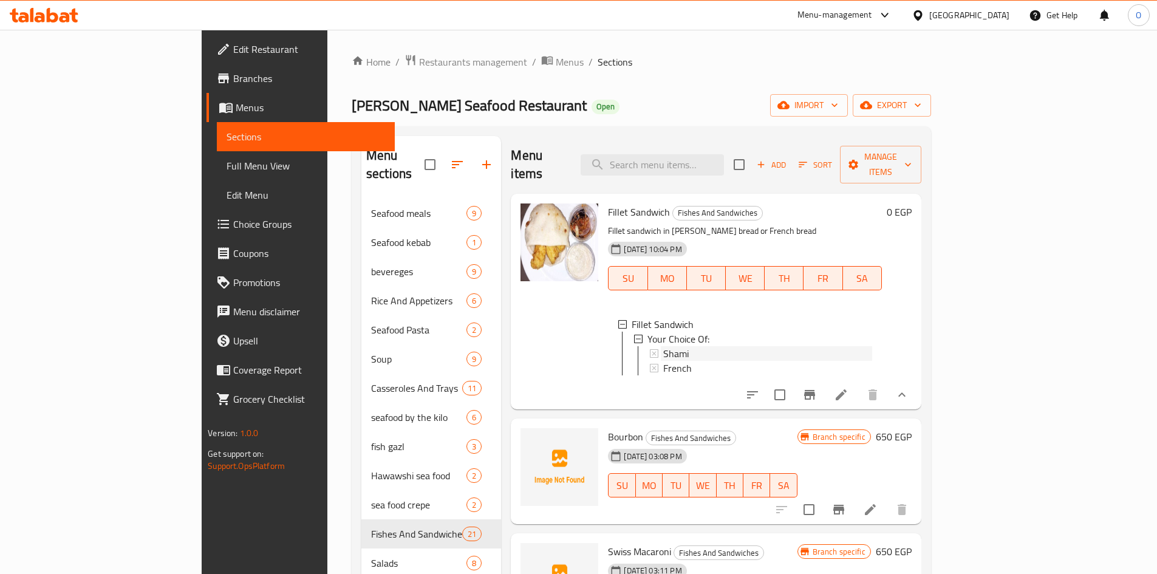
click at [665, 346] on div "Shami" at bounding box center [767, 353] width 208 height 15
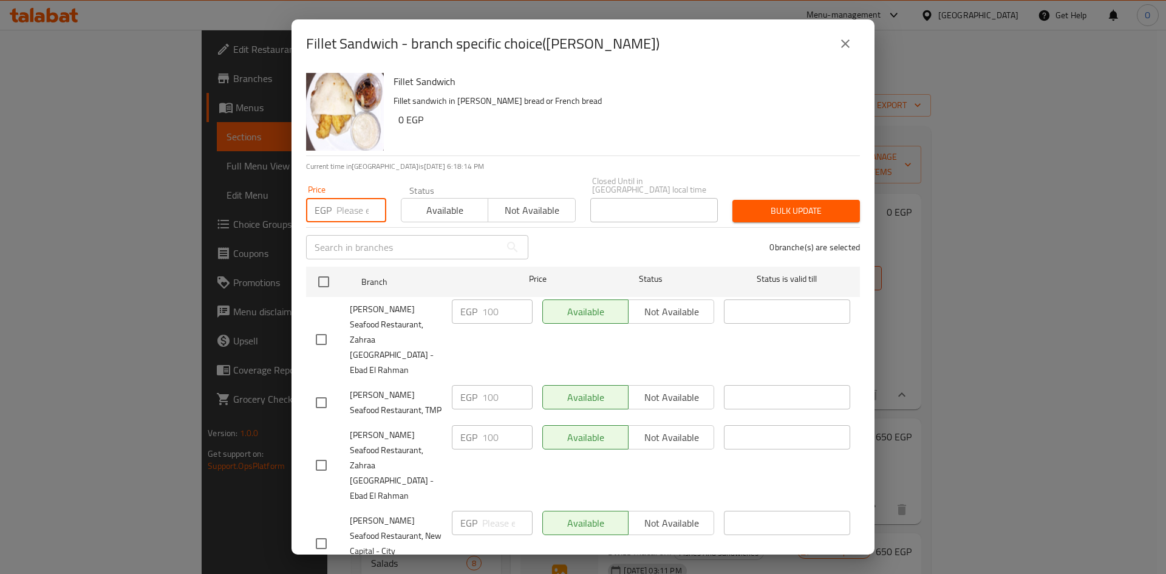
drag, startPoint x: 361, startPoint y: 203, endPoint x: 851, endPoint y: 36, distance: 517.9
click at [853, 32] on button "close" at bounding box center [845, 43] width 29 height 29
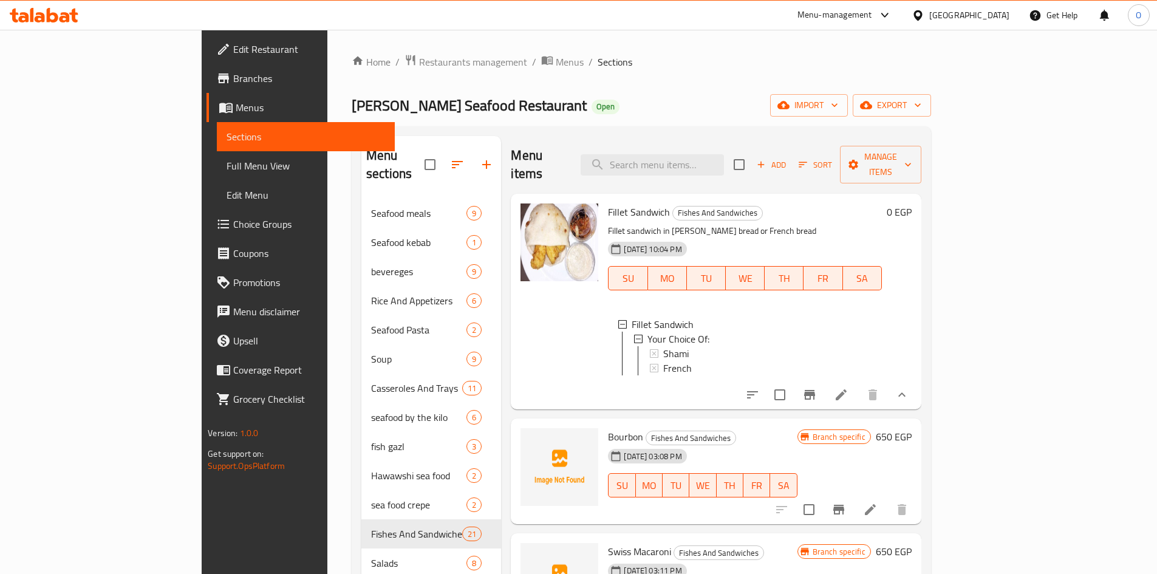
click at [849, 39] on div "Home / Restaurants management / Menus / Sections Al Fawaz Seafood Restaurant Op…" at bounding box center [641, 387] width 628 height 714
click at [663, 346] on div "Shami" at bounding box center [767, 353] width 208 height 15
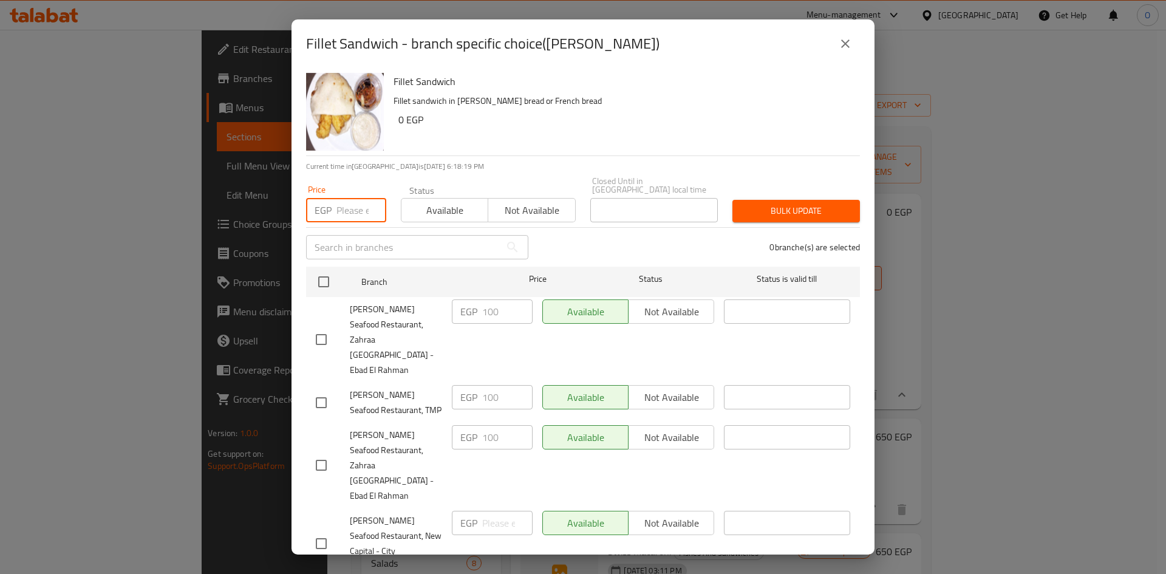
paste input "120"
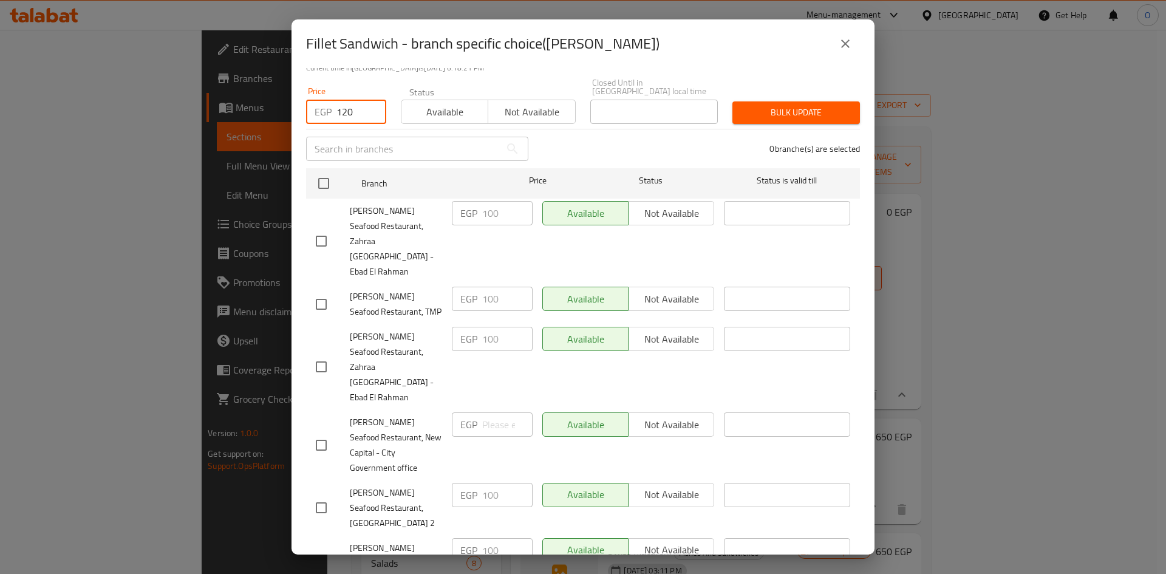
scroll to position [153, 0]
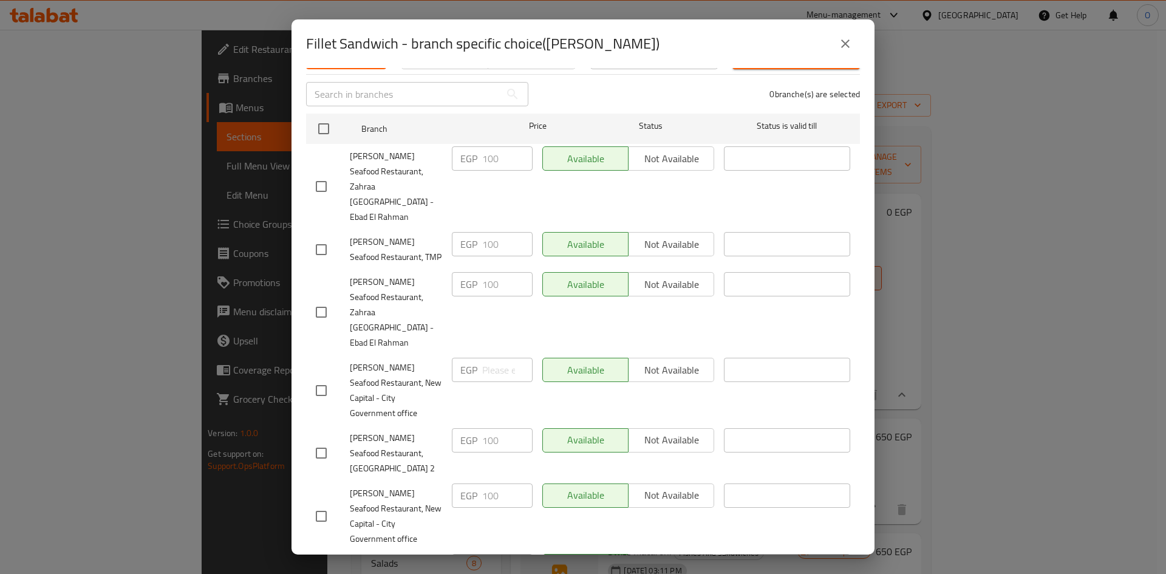
type input "120"
click at [329, 503] on input "checkbox" at bounding box center [321, 516] width 26 height 26
checkbox input "true"
click at [328, 440] on input "checkbox" at bounding box center [321, 453] width 26 height 26
checkbox input "true"
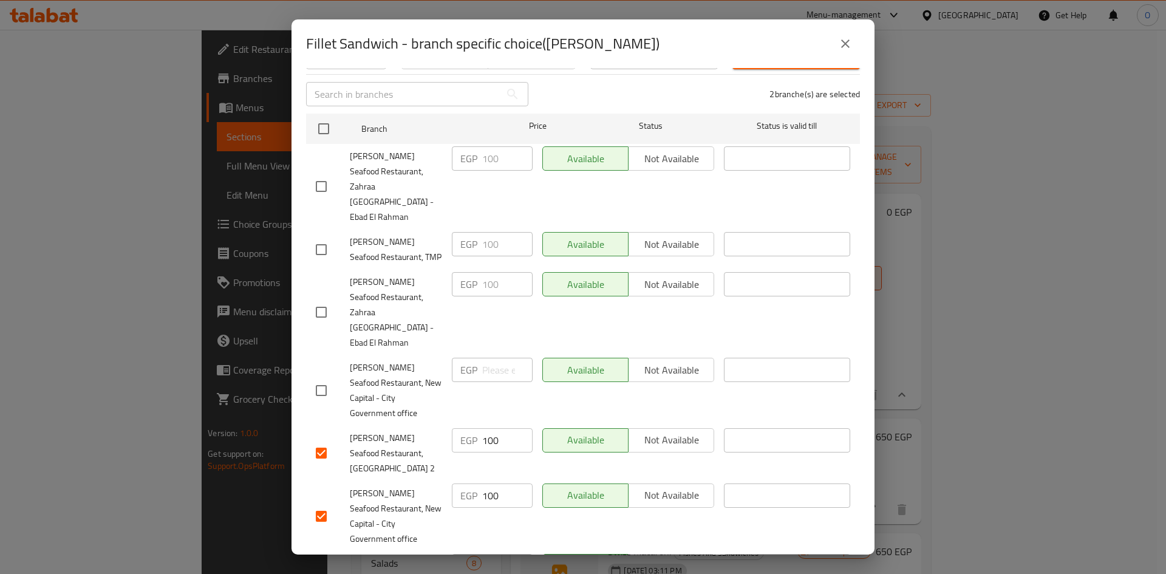
click at [324, 378] on input "checkbox" at bounding box center [321, 391] width 26 height 26
checkbox input "true"
click at [318, 299] on input "checkbox" at bounding box center [321, 312] width 26 height 26
checkbox input "true"
click at [324, 237] on input "checkbox" at bounding box center [321, 250] width 26 height 26
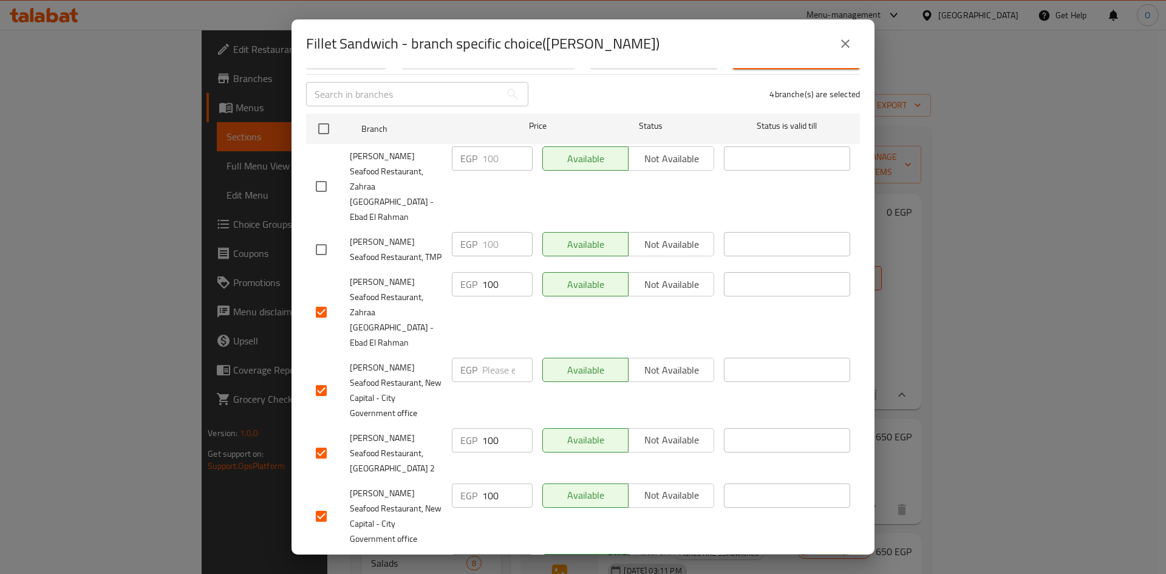
checkbox input "true"
click at [324, 174] on input "checkbox" at bounding box center [321, 187] width 26 height 26
checkbox input "true"
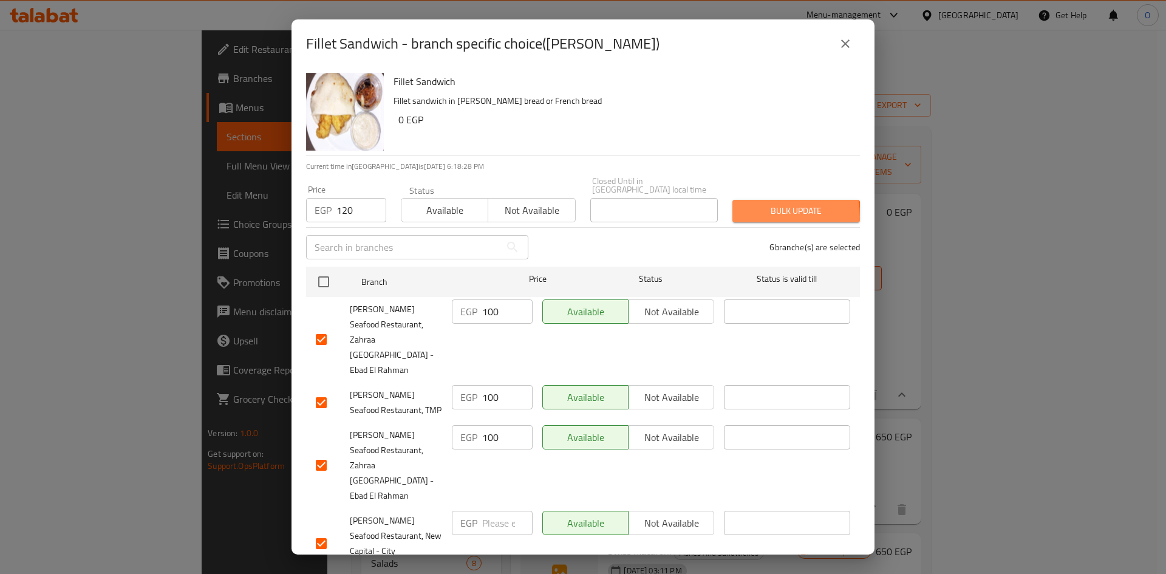
click at [757, 208] on span "Bulk update" at bounding box center [796, 210] width 108 height 15
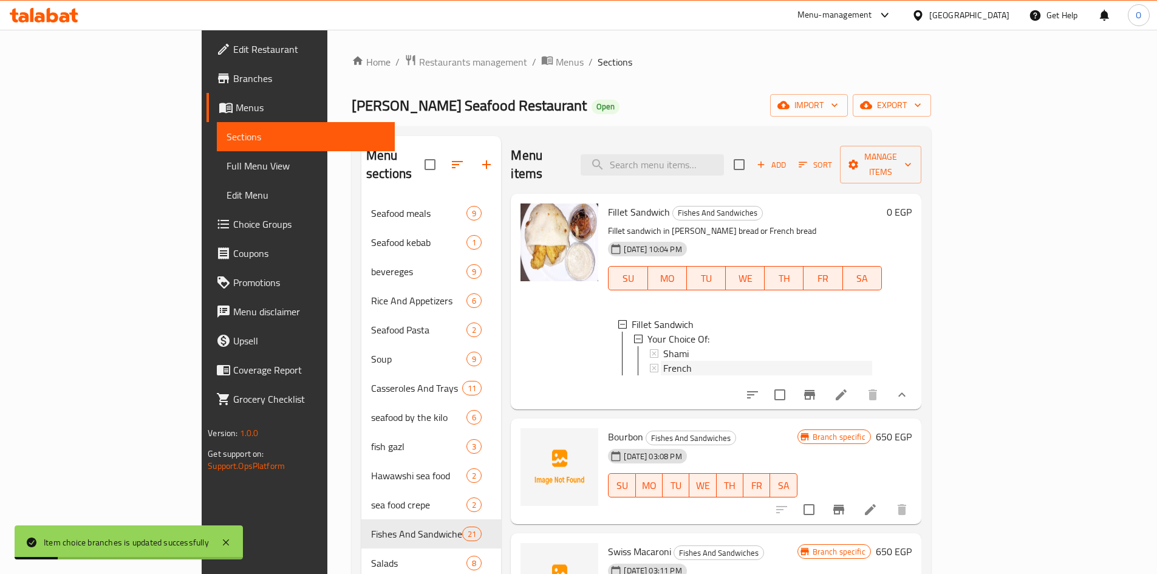
click at [663, 361] on span "French" at bounding box center [677, 368] width 29 height 15
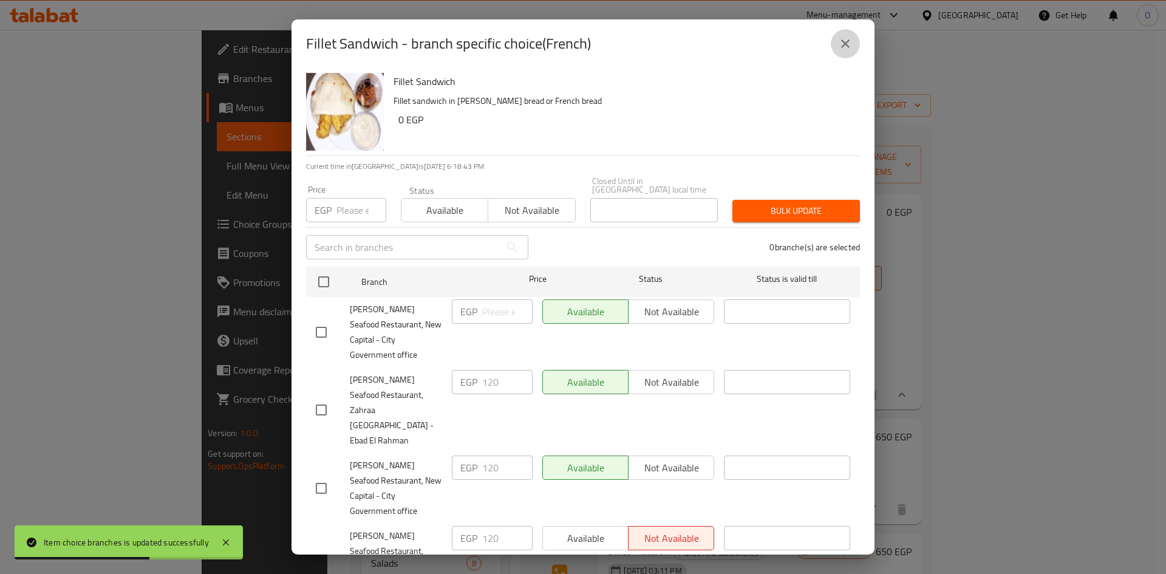
click at [845, 47] on icon "close" at bounding box center [845, 43] width 15 height 15
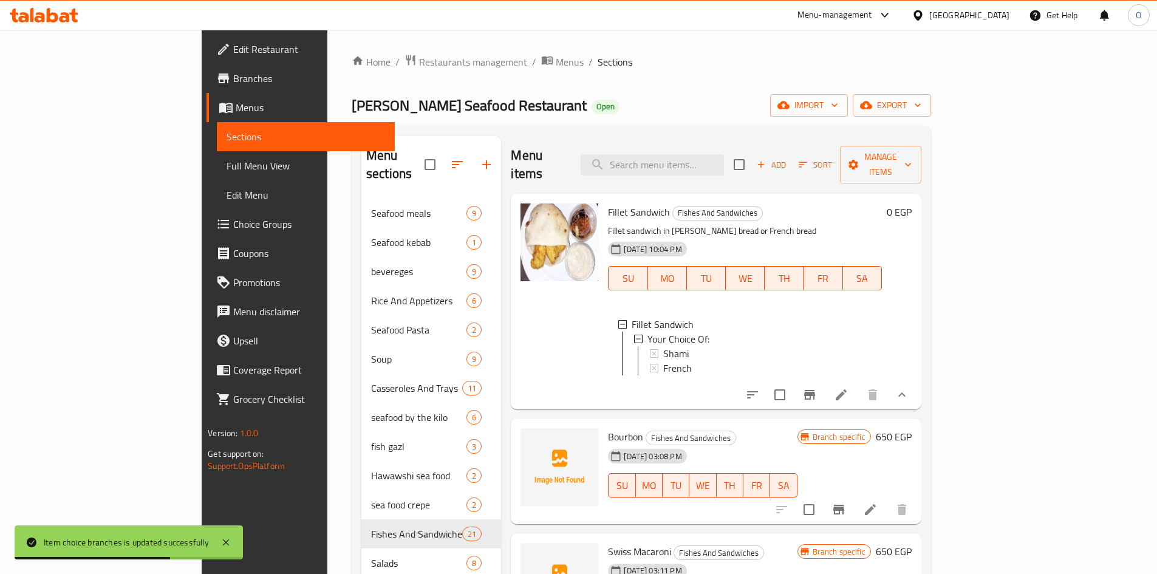
click at [663, 361] on span "French" at bounding box center [677, 368] width 29 height 15
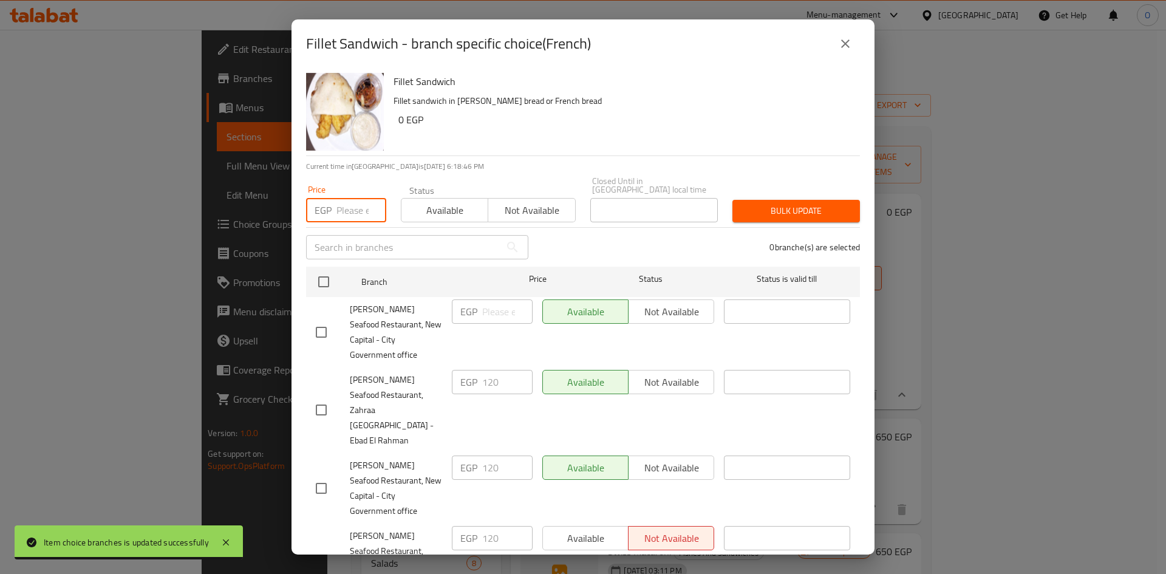
paste input "100"
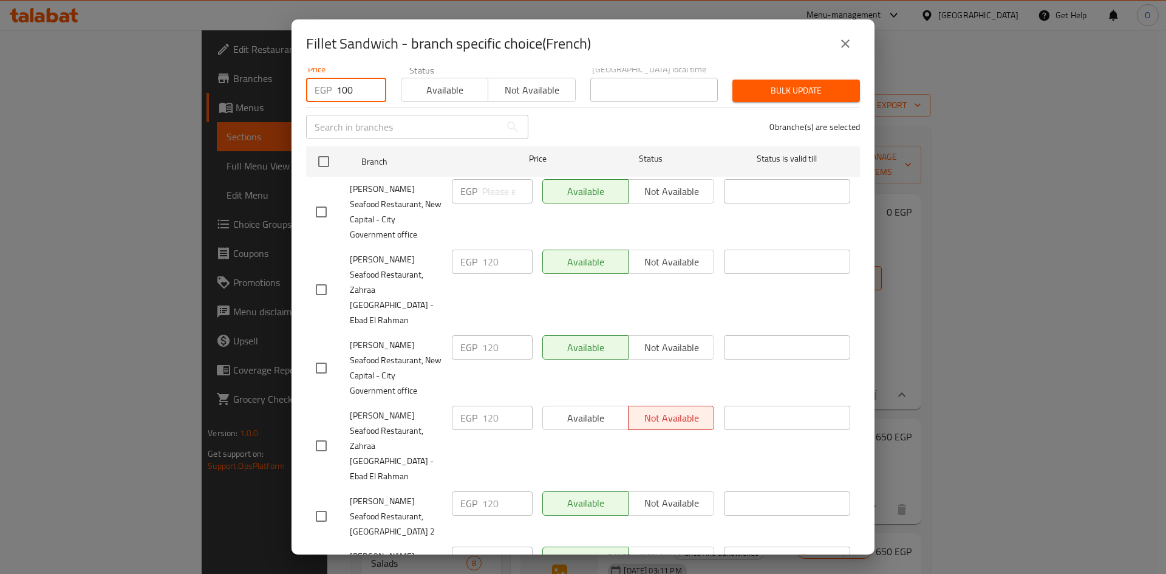
scroll to position [121, 0]
type input "100"
click at [324, 198] on input "checkbox" at bounding box center [321, 211] width 26 height 26
checkbox input "true"
click at [332, 276] on input "checkbox" at bounding box center [321, 289] width 26 height 26
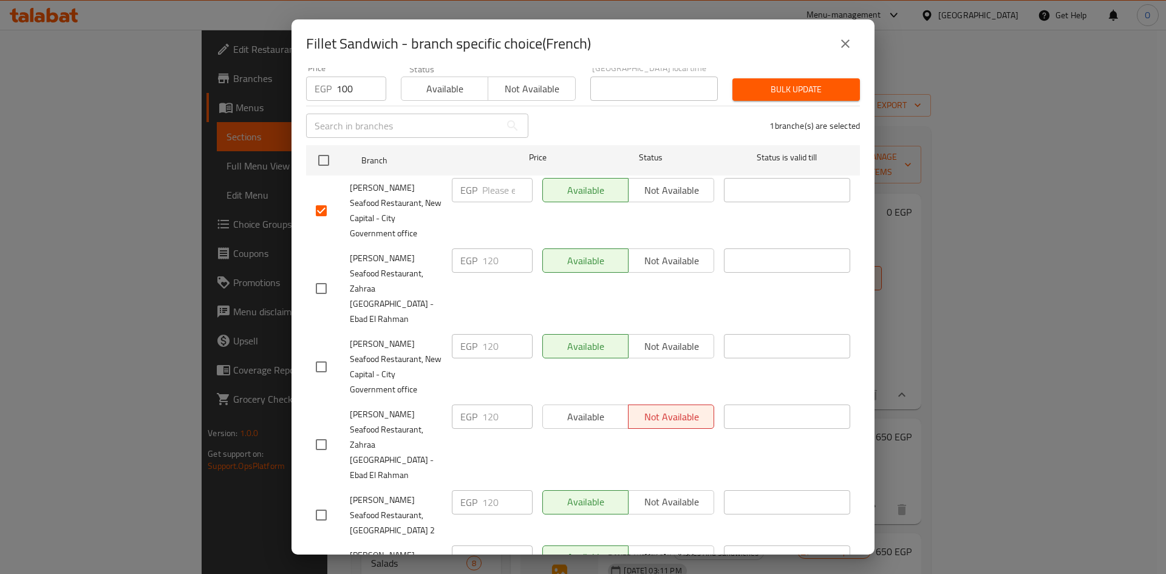
checkbox input "true"
click at [322, 354] on input "checkbox" at bounding box center [321, 367] width 26 height 26
checkbox input "true"
click at [319, 432] on input "checkbox" at bounding box center [321, 445] width 26 height 26
checkbox input "true"
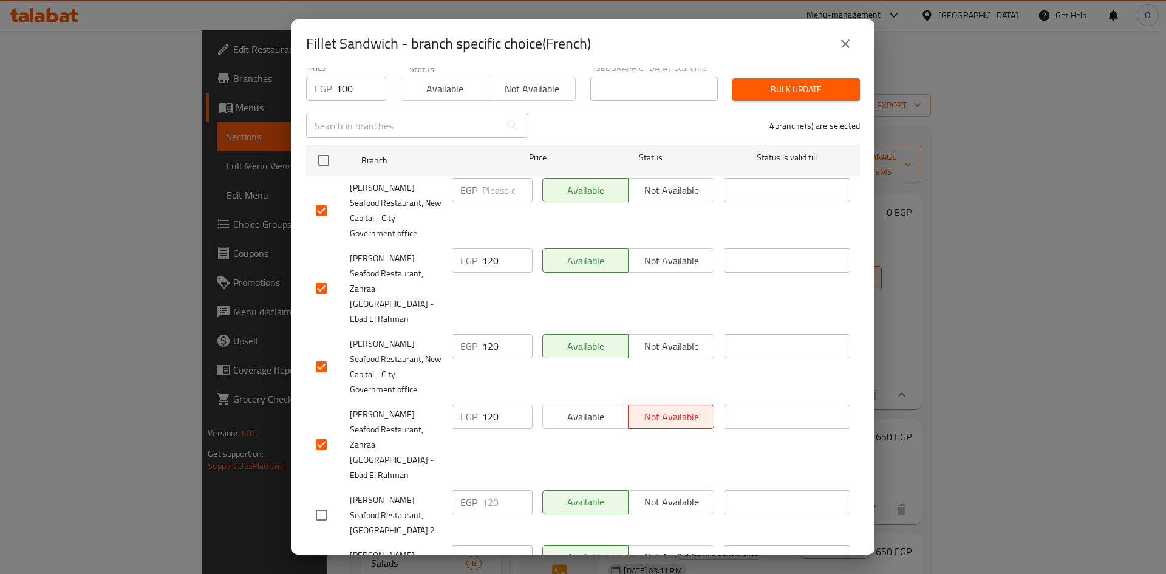
click at [322, 502] on input "checkbox" at bounding box center [321, 515] width 26 height 26
checkbox input "true"
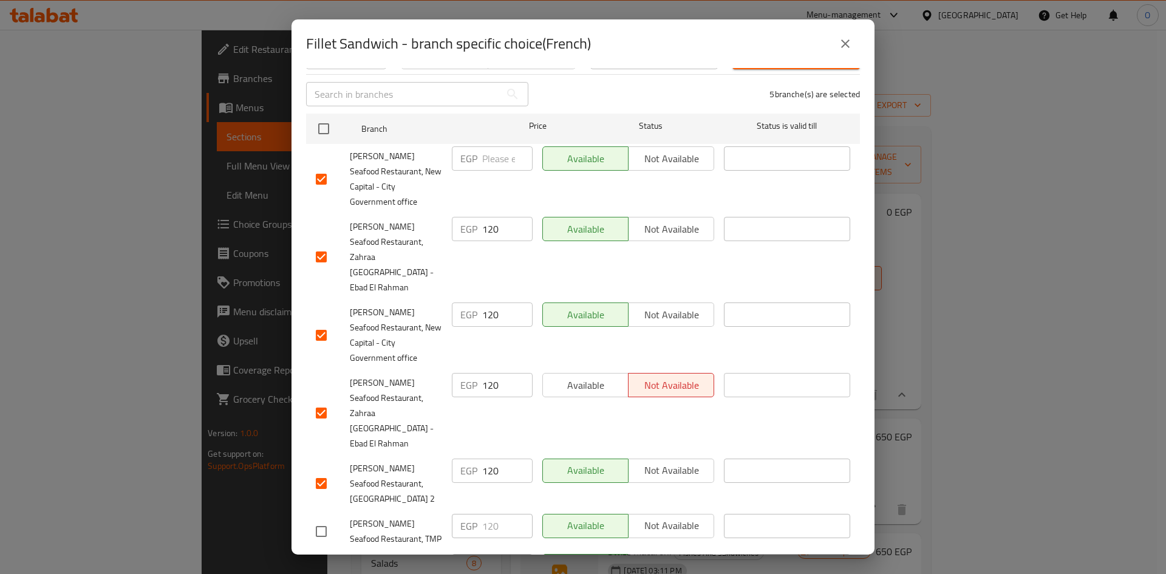
click at [322, 519] on input "checkbox" at bounding box center [321, 532] width 26 height 26
checkbox input "true"
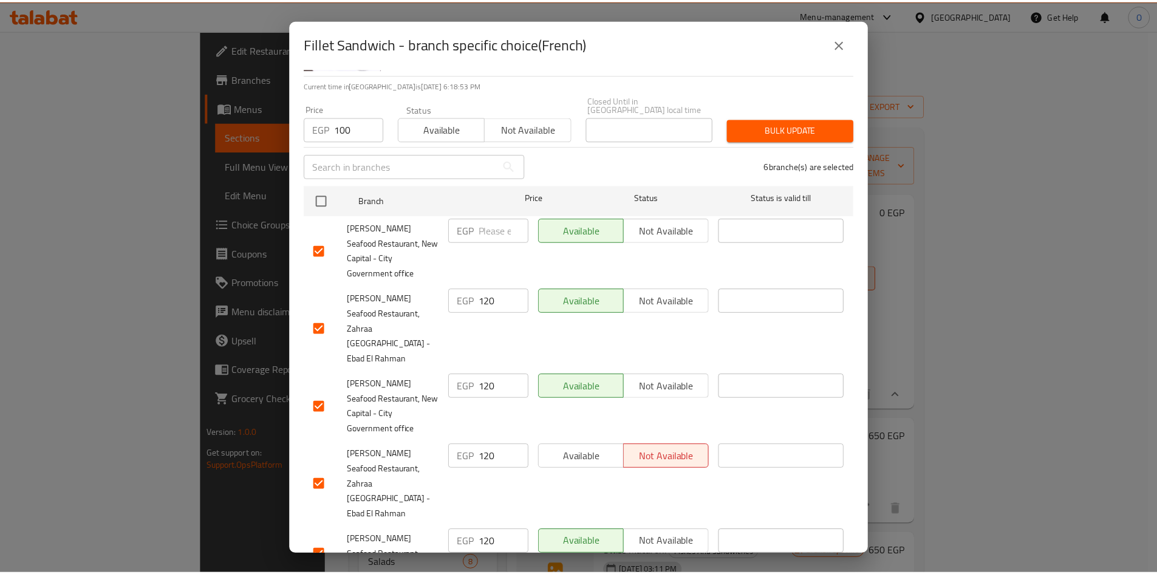
scroll to position [0, 0]
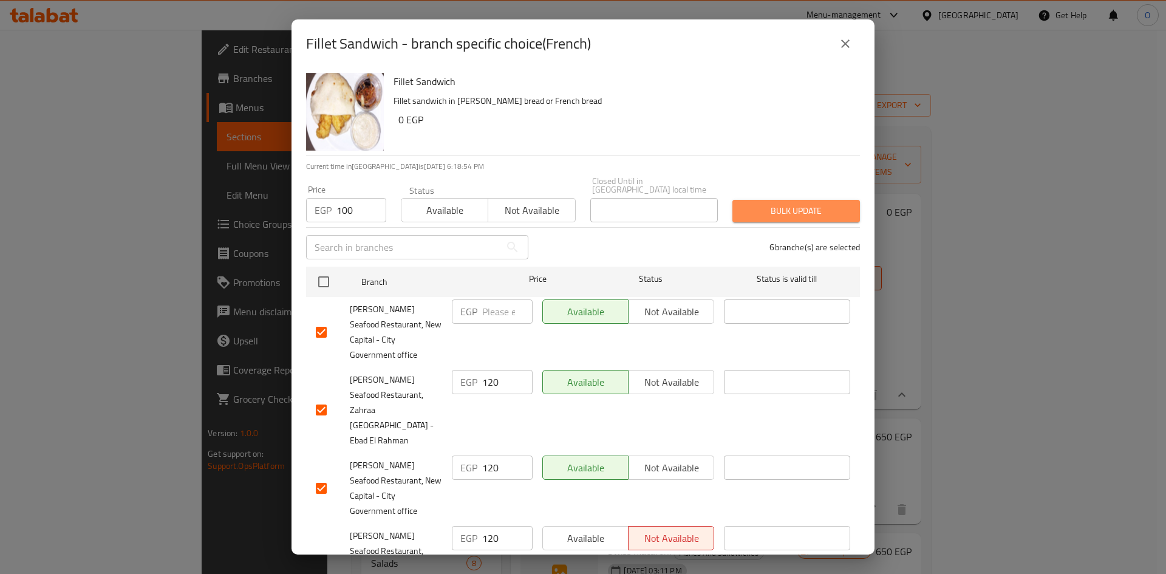
click at [791, 203] on span "Bulk update" at bounding box center [796, 210] width 108 height 15
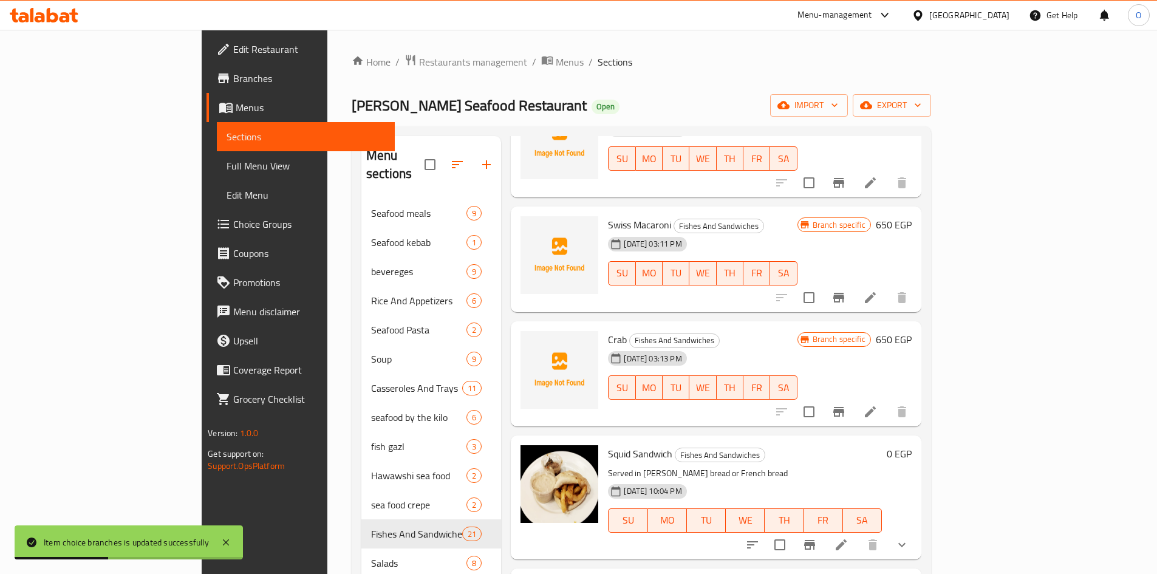
scroll to position [425, 0]
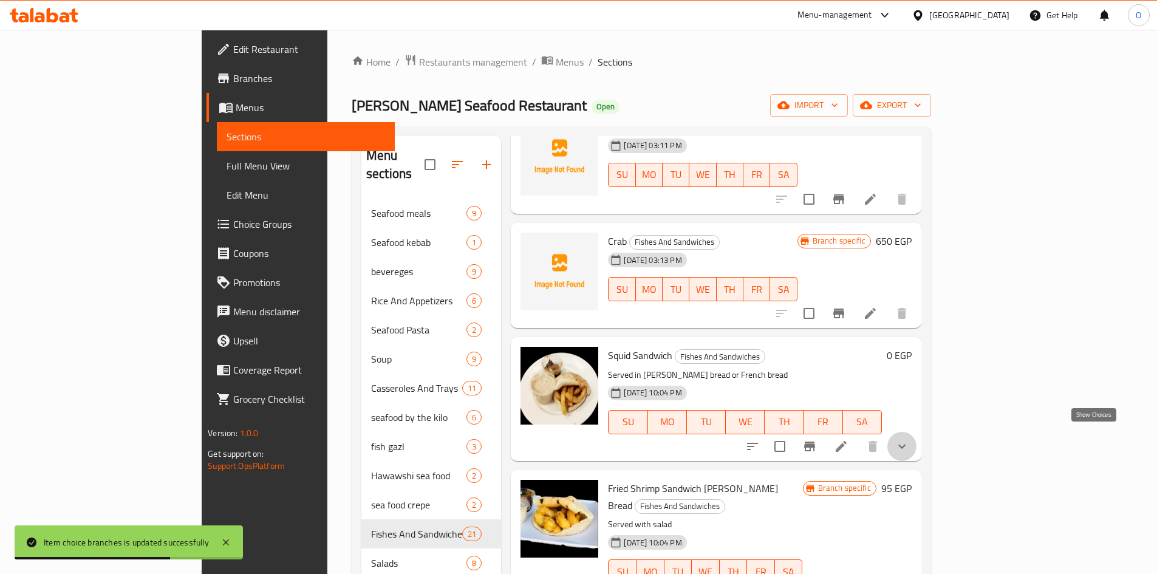
click at [909, 439] on icon "show more" at bounding box center [901, 446] width 15 height 15
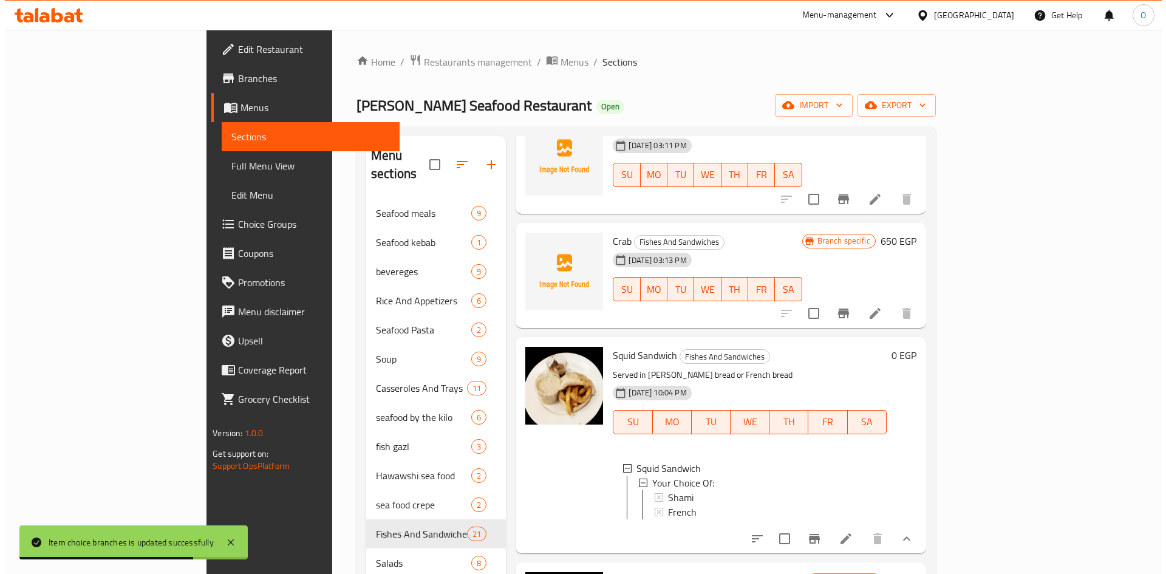
scroll to position [546, 0]
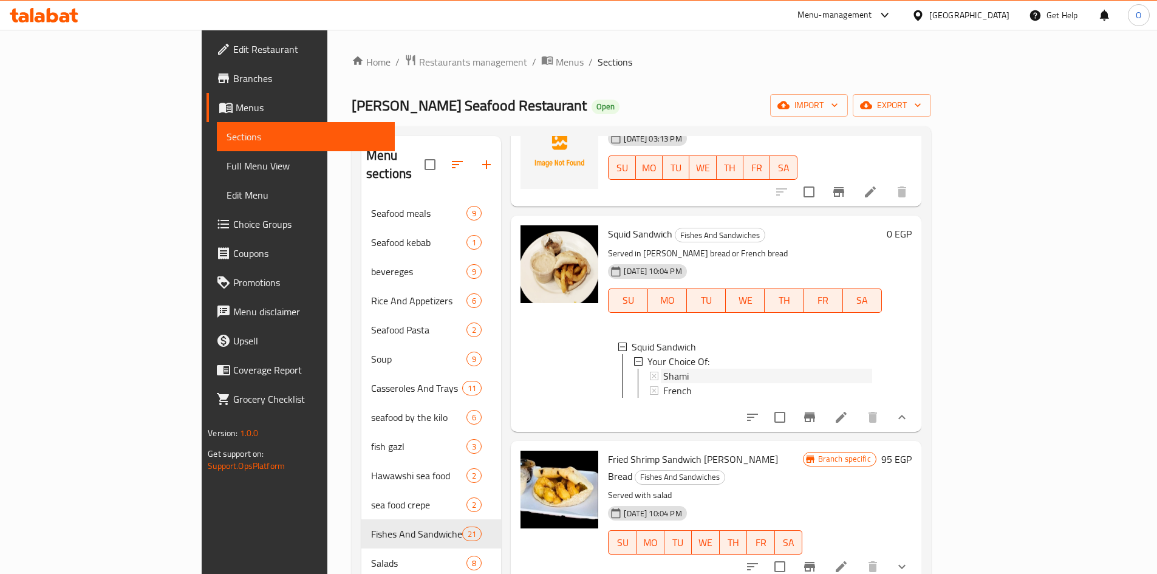
click at [663, 369] on div "Shami" at bounding box center [767, 376] width 208 height 15
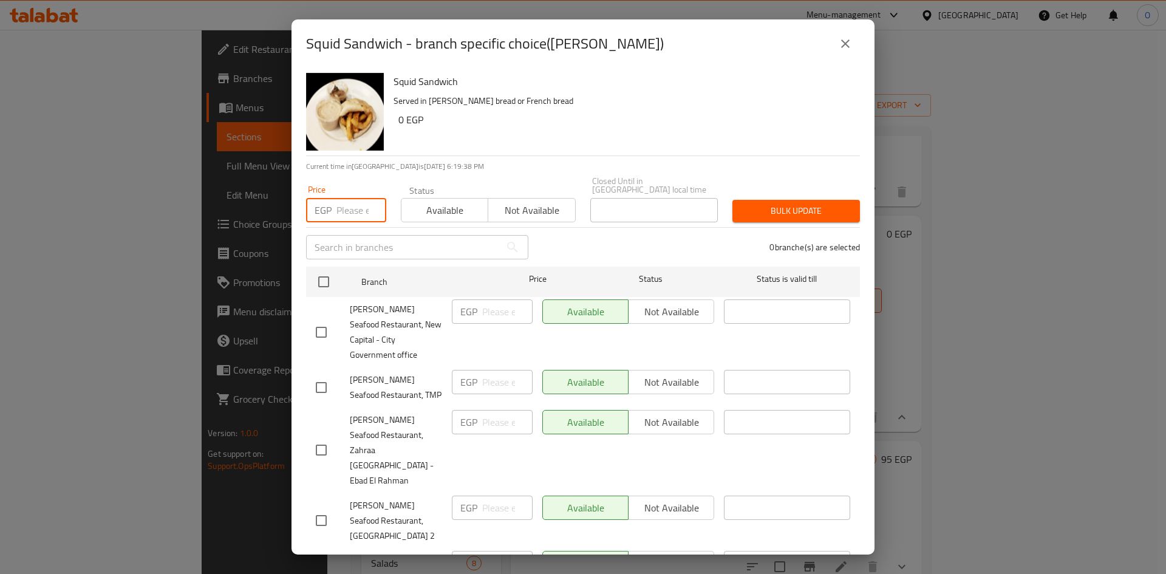
paste input "150"
type input "150"
click at [494, 137] on div "Squid Sandwich Served in shami bread or French bread 0 EGP" at bounding box center [622, 111] width 466 height 87
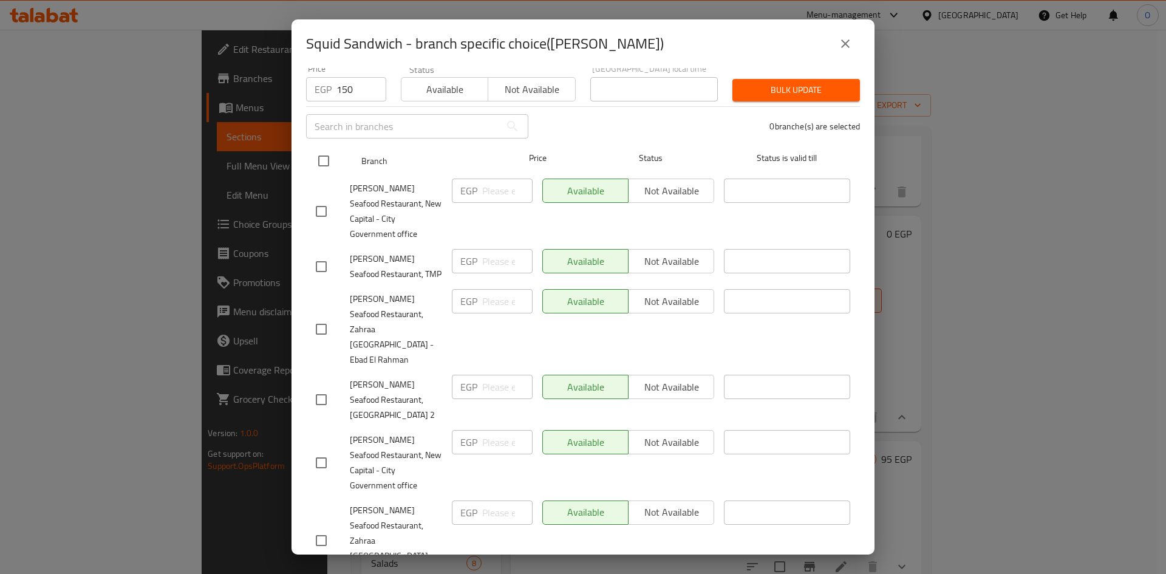
scroll to position [121, 0]
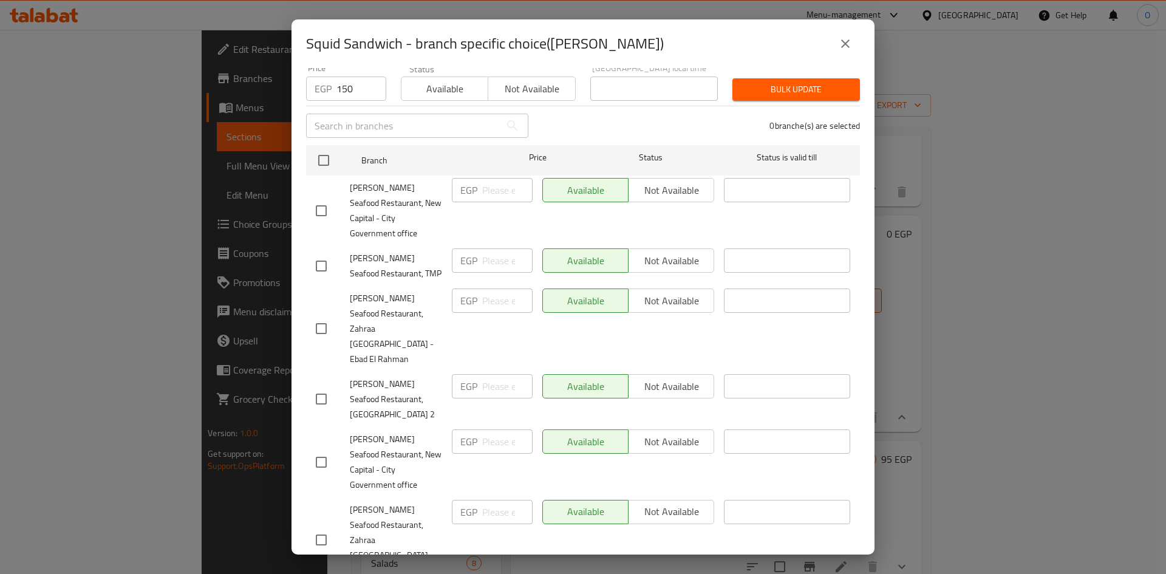
click at [319, 201] on input "checkbox" at bounding box center [321, 211] width 26 height 26
checkbox input "true"
click at [316, 253] on input "checkbox" at bounding box center [321, 266] width 26 height 26
checkbox input "true"
click at [322, 316] on input "checkbox" at bounding box center [321, 329] width 26 height 26
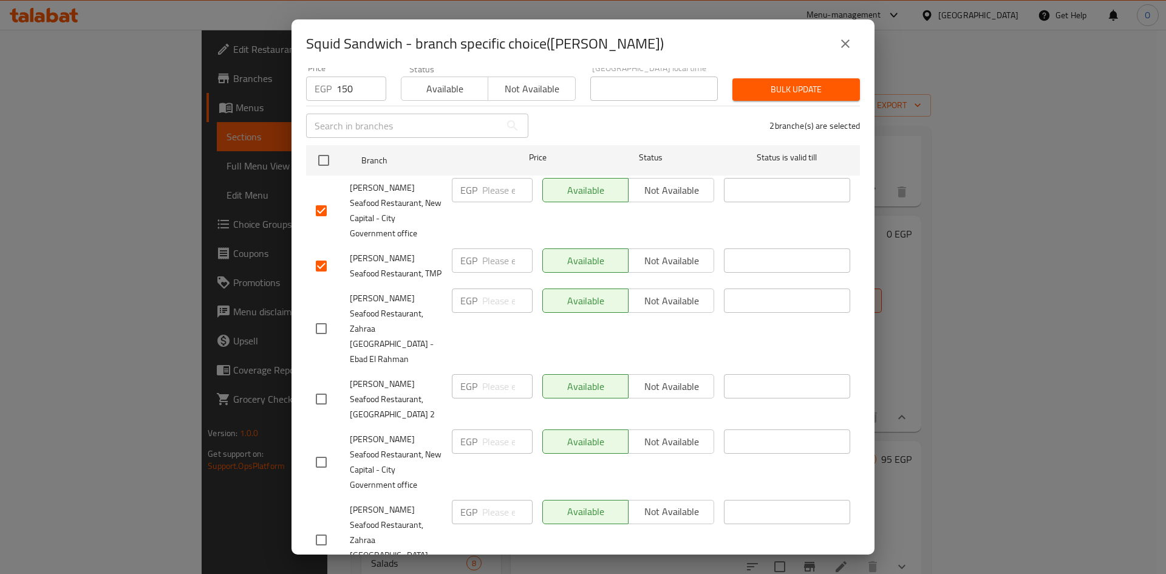
checkbox input "true"
click at [322, 386] on input "checkbox" at bounding box center [321, 399] width 26 height 26
checkbox input "true"
click at [316, 449] on input "checkbox" at bounding box center [321, 462] width 26 height 26
checkbox input "true"
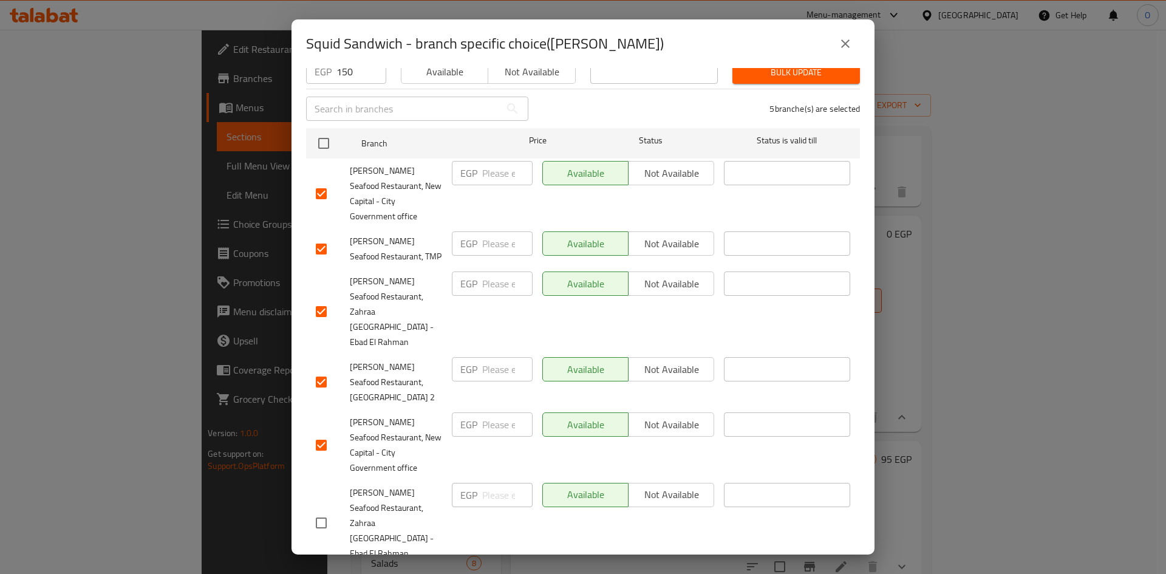
scroll to position [153, 0]
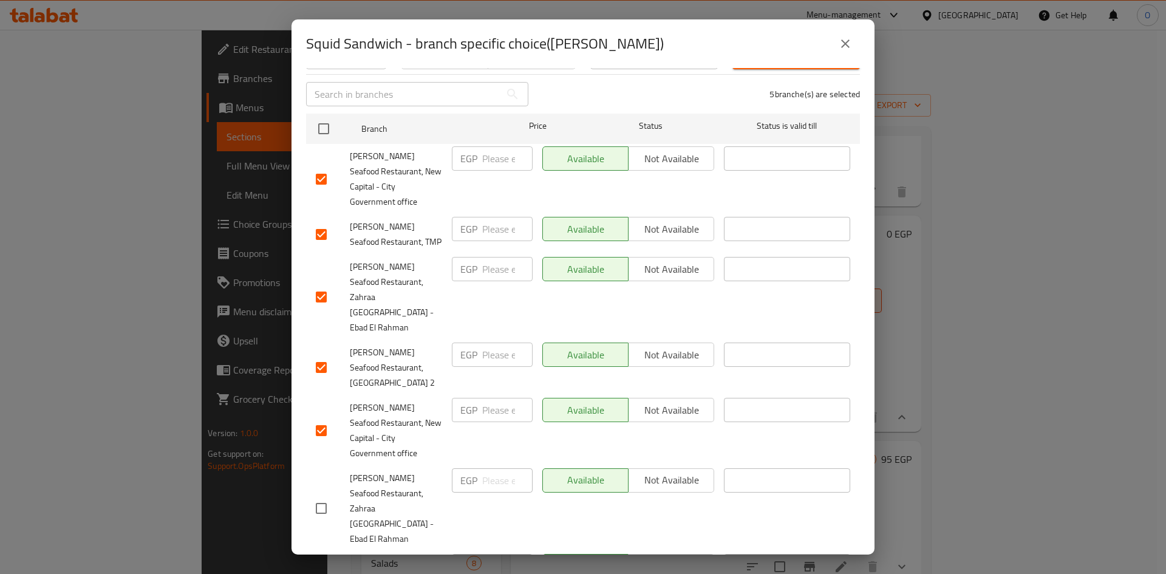
click at [325, 495] on input "checkbox" at bounding box center [321, 508] width 26 height 26
checkbox input "true"
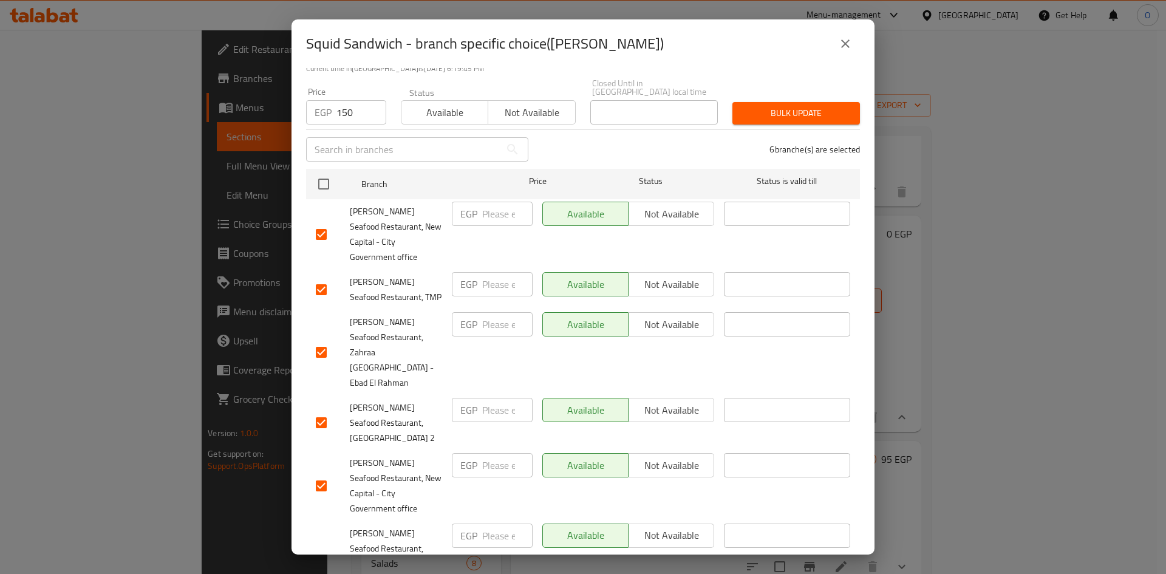
scroll to position [0, 0]
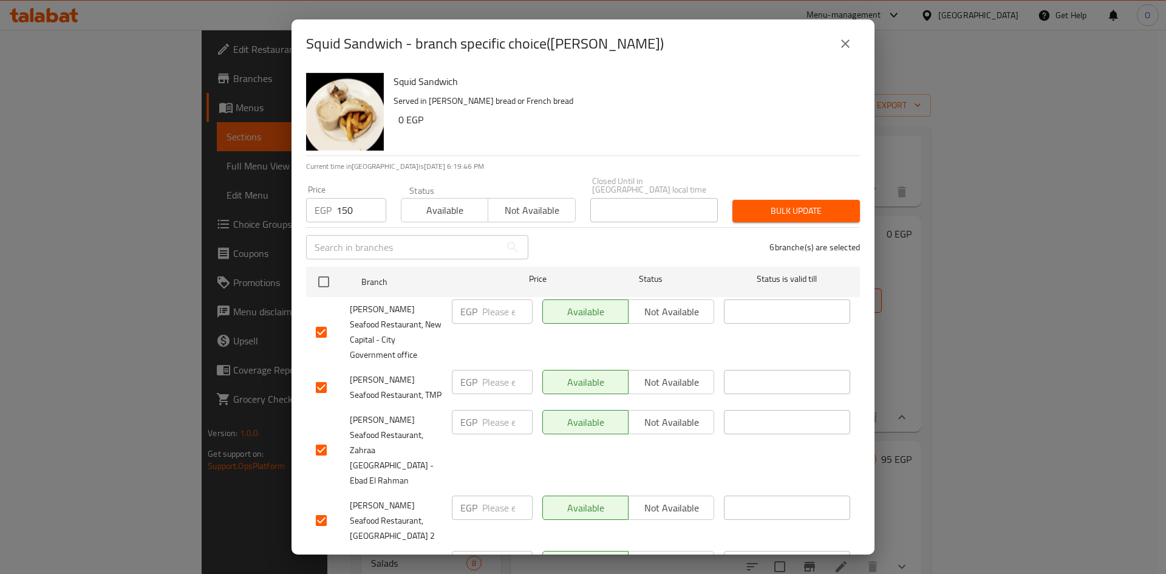
click at [783, 203] on span "Bulk update" at bounding box center [796, 210] width 108 height 15
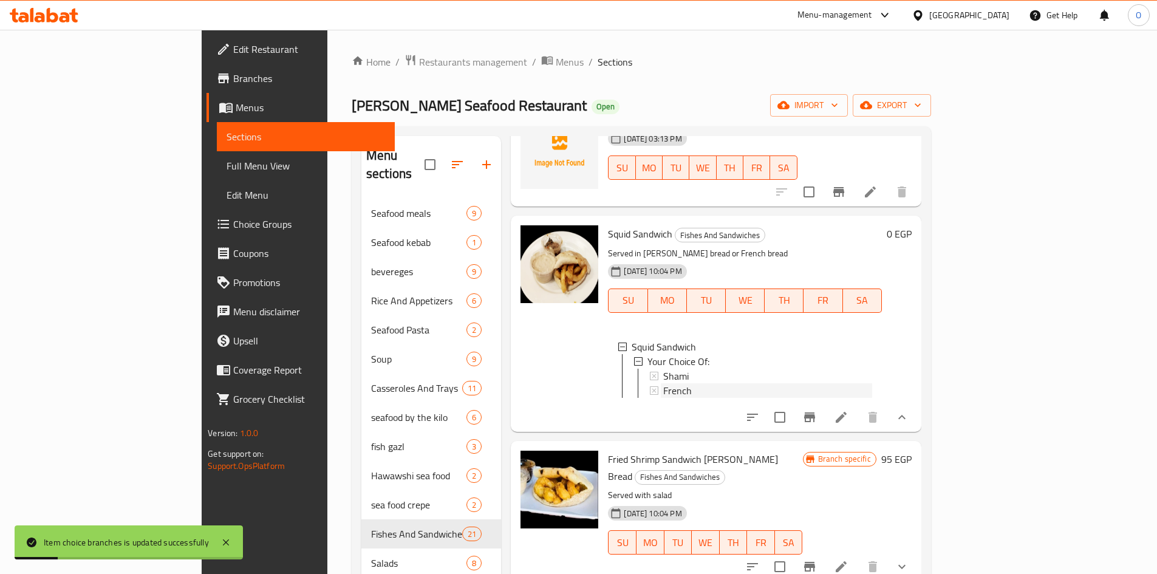
click at [663, 387] on span "French" at bounding box center [677, 390] width 29 height 15
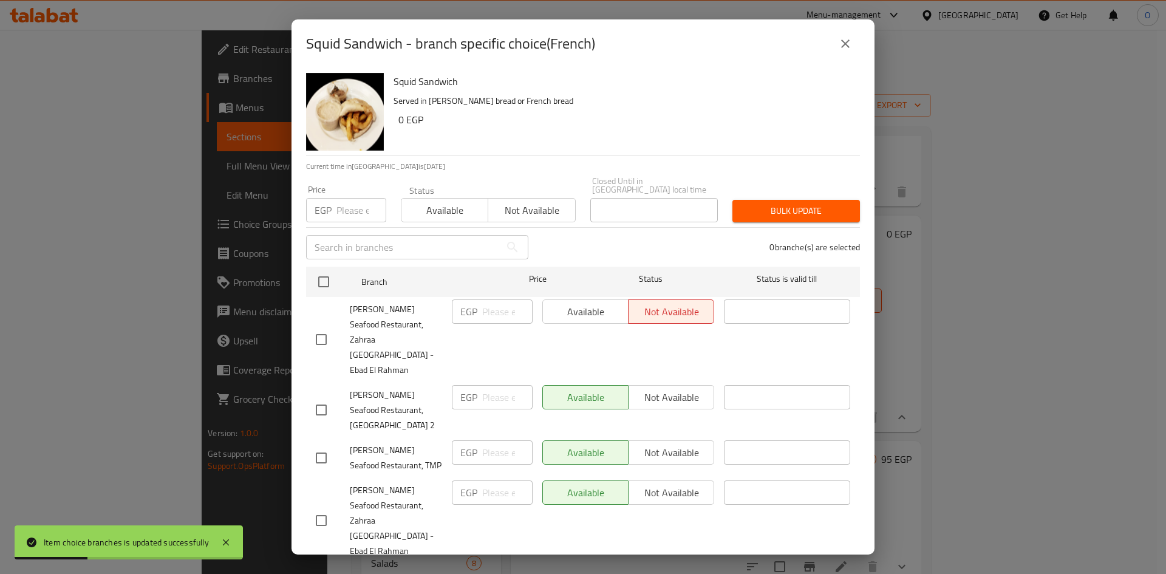
click at [317, 327] on input "checkbox" at bounding box center [321, 340] width 26 height 26
checkbox input "true"
drag, startPoint x: 320, startPoint y: 367, endPoint x: 324, endPoint y: 398, distance: 31.3
click at [320, 397] on input "checkbox" at bounding box center [321, 410] width 26 height 26
checkbox input "true"
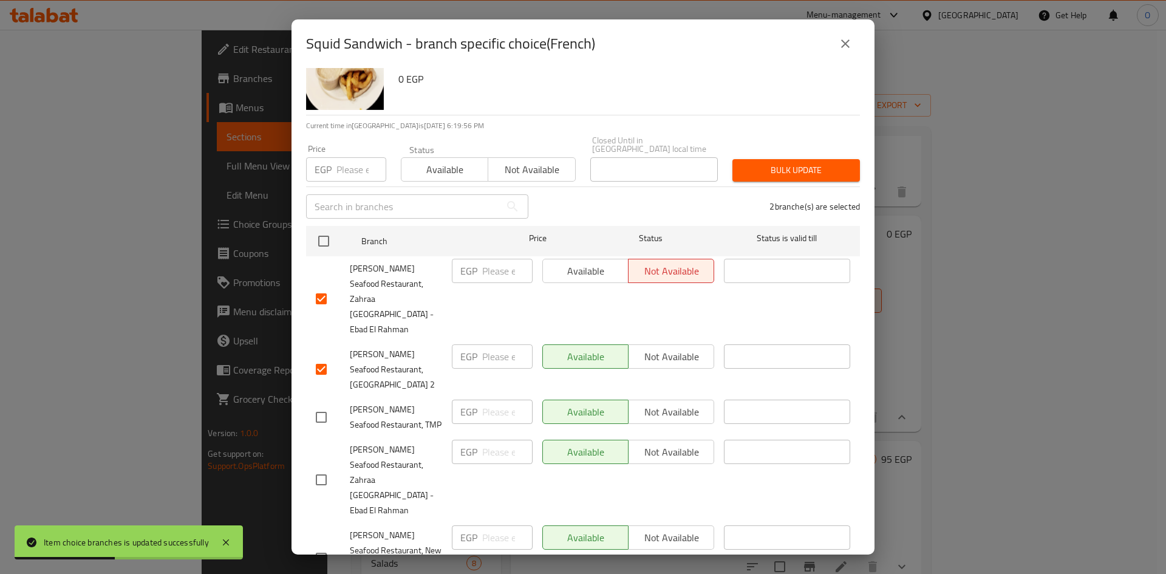
scroll to position [61, 0]
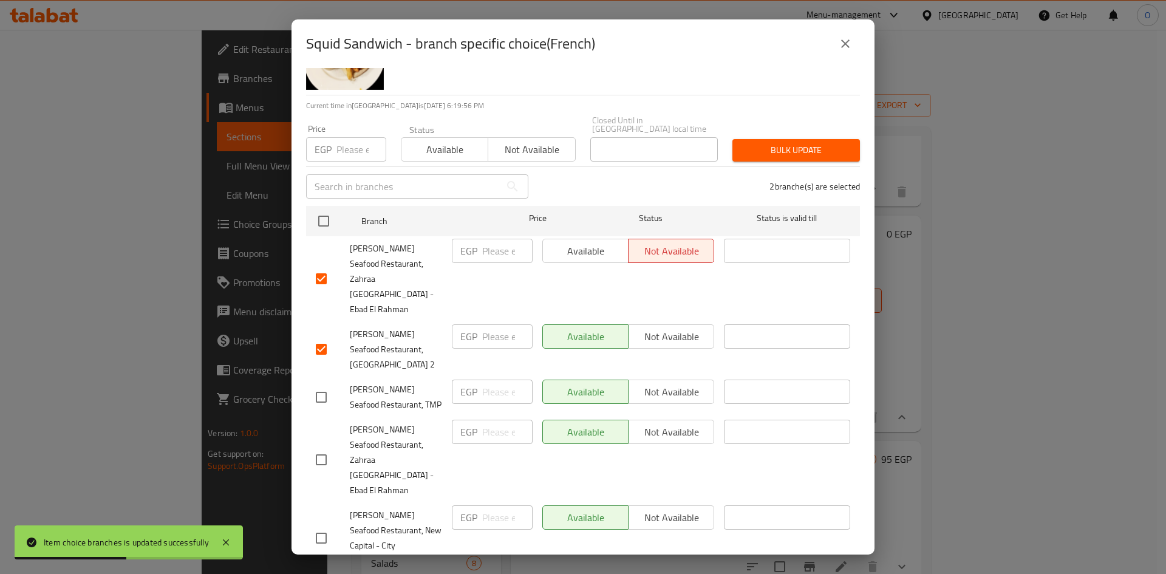
click at [317, 384] on input "checkbox" at bounding box center [321, 397] width 26 height 26
checkbox input "true"
click at [317, 447] on input "checkbox" at bounding box center [321, 460] width 26 height 26
checkbox input "true"
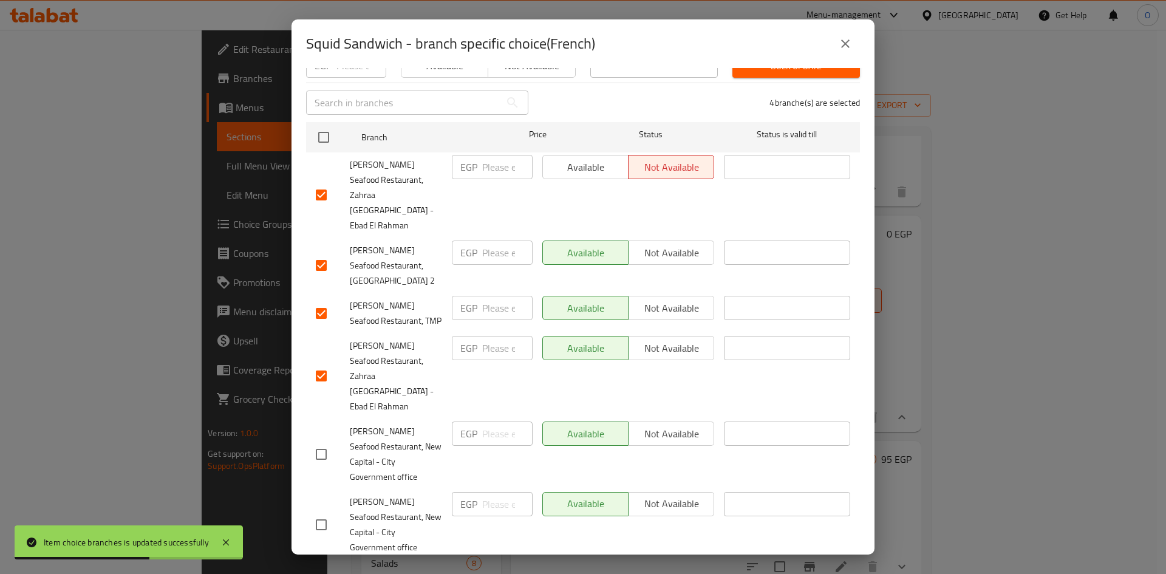
scroll to position [153, 0]
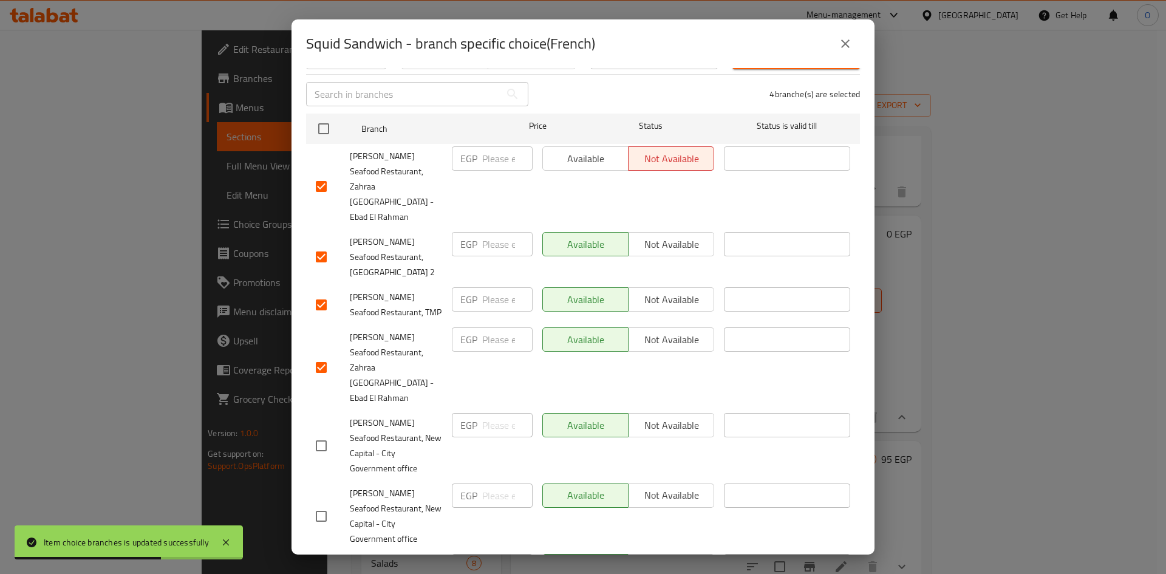
click at [320, 433] on input "checkbox" at bounding box center [321, 446] width 26 height 26
checkbox input "true"
click at [322, 503] on input "checkbox" at bounding box center [321, 516] width 26 height 26
checkbox input "true"
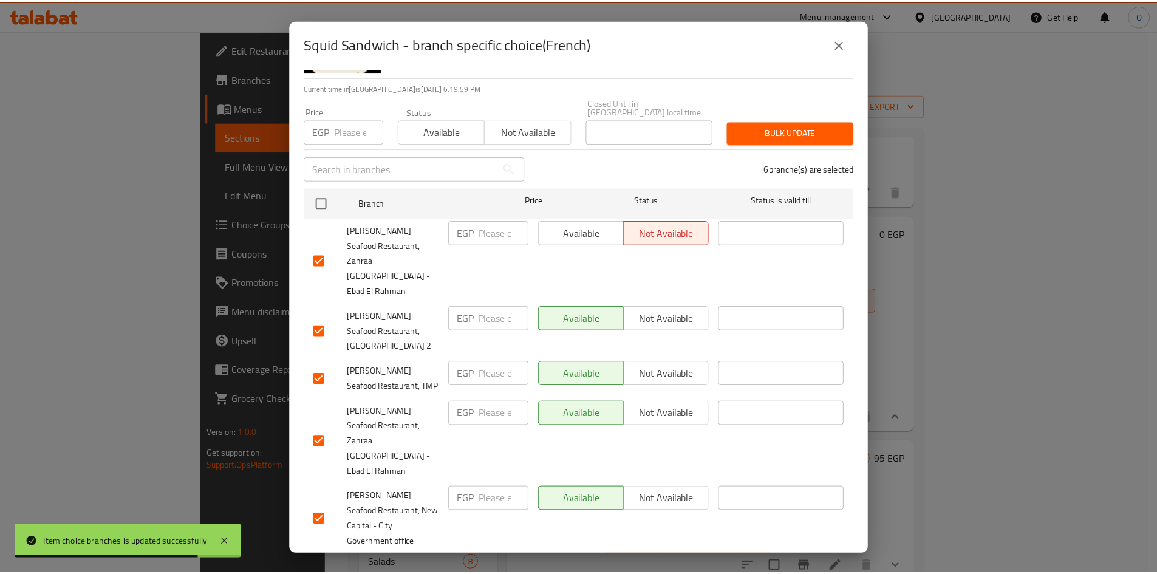
scroll to position [0, 0]
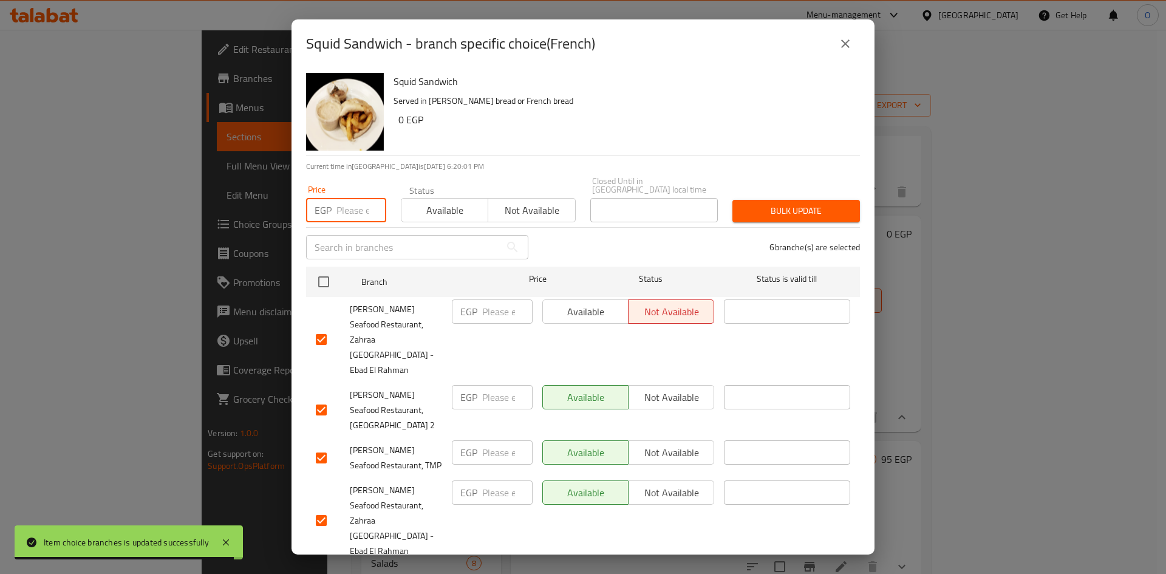
paste input "130"
type input "130"
click at [793, 203] on span "Bulk update" at bounding box center [796, 210] width 108 height 15
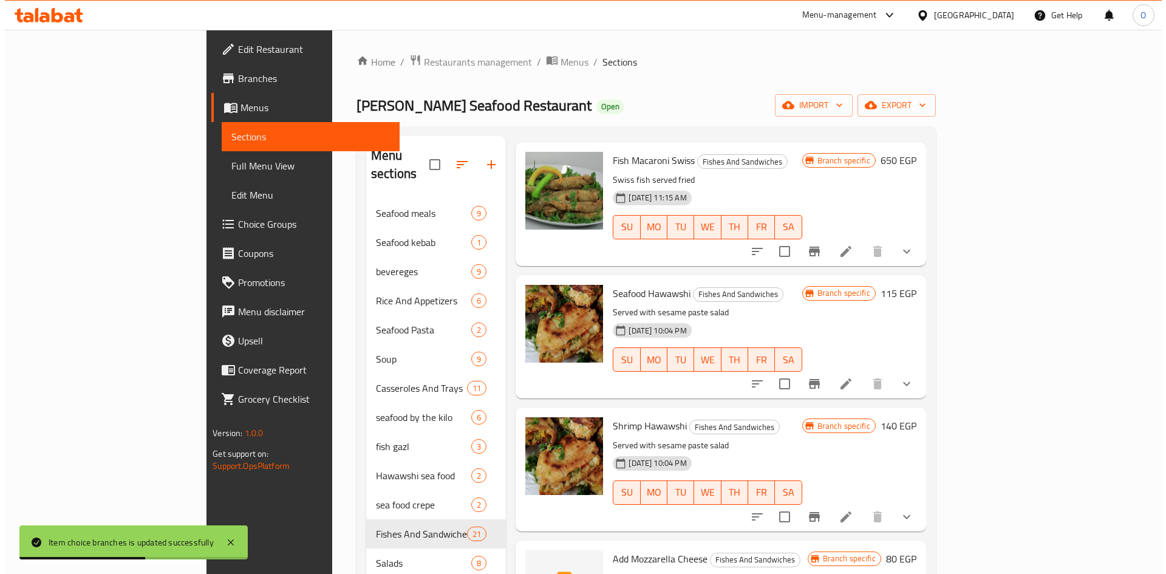
scroll to position [1275, 0]
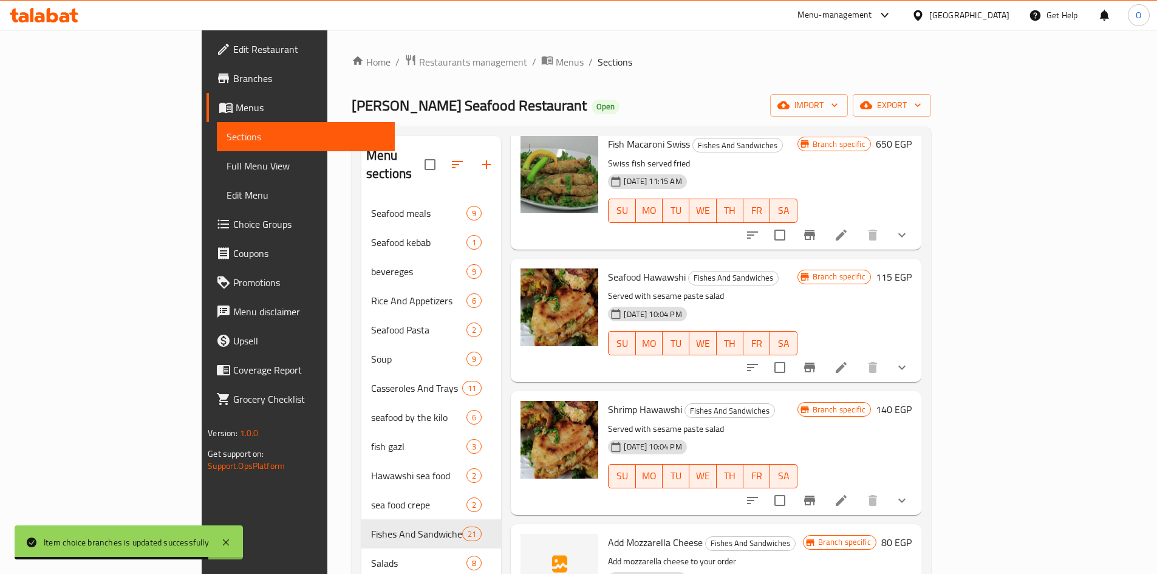
click at [815, 363] on icon "Branch-specific-item" at bounding box center [809, 368] width 11 height 10
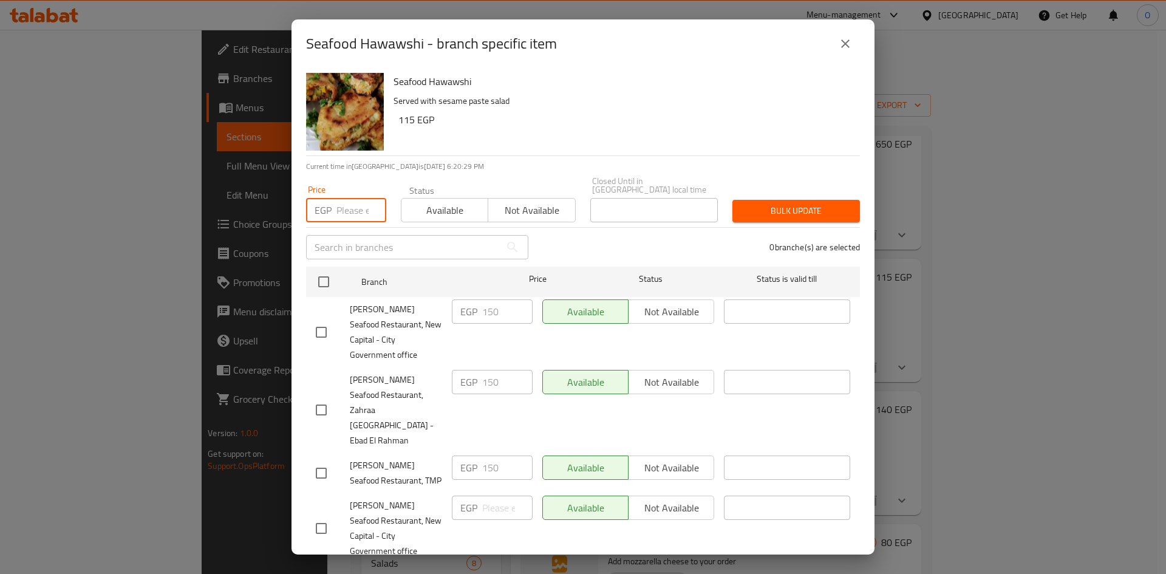
paste input "150"
type input "150"
click at [321, 325] on input "checkbox" at bounding box center [321, 332] width 26 height 26
checkbox input "true"
click at [332, 397] on input "checkbox" at bounding box center [321, 410] width 26 height 26
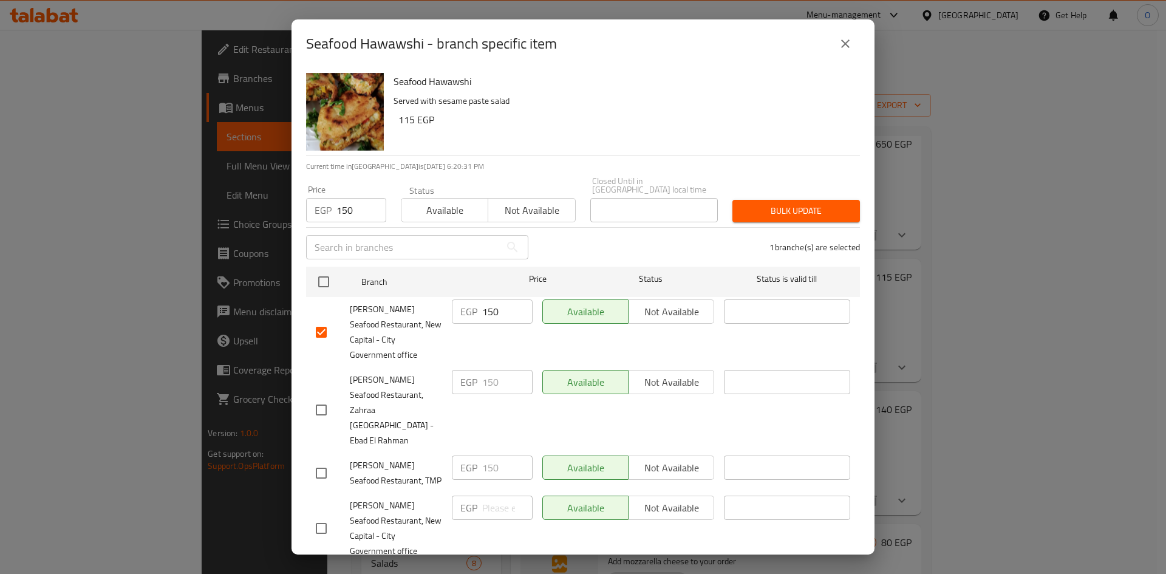
checkbox input "true"
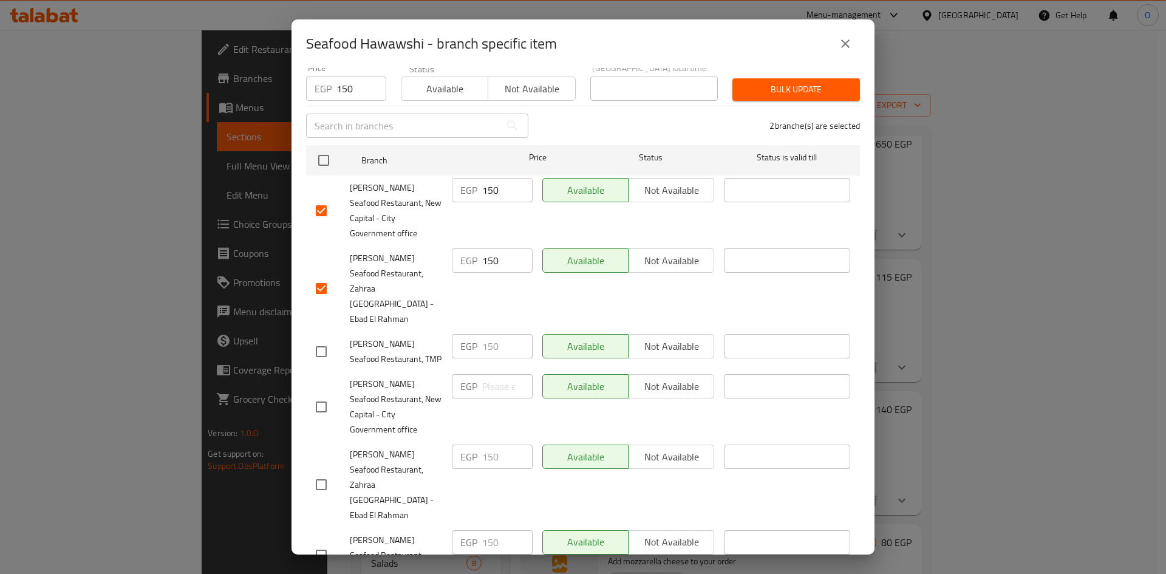
click at [324, 339] on input "checkbox" at bounding box center [321, 352] width 26 height 26
checkbox input "true"
click at [326, 394] on input "checkbox" at bounding box center [321, 407] width 26 height 26
checkbox input "true"
click at [322, 472] on input "checkbox" at bounding box center [321, 485] width 26 height 26
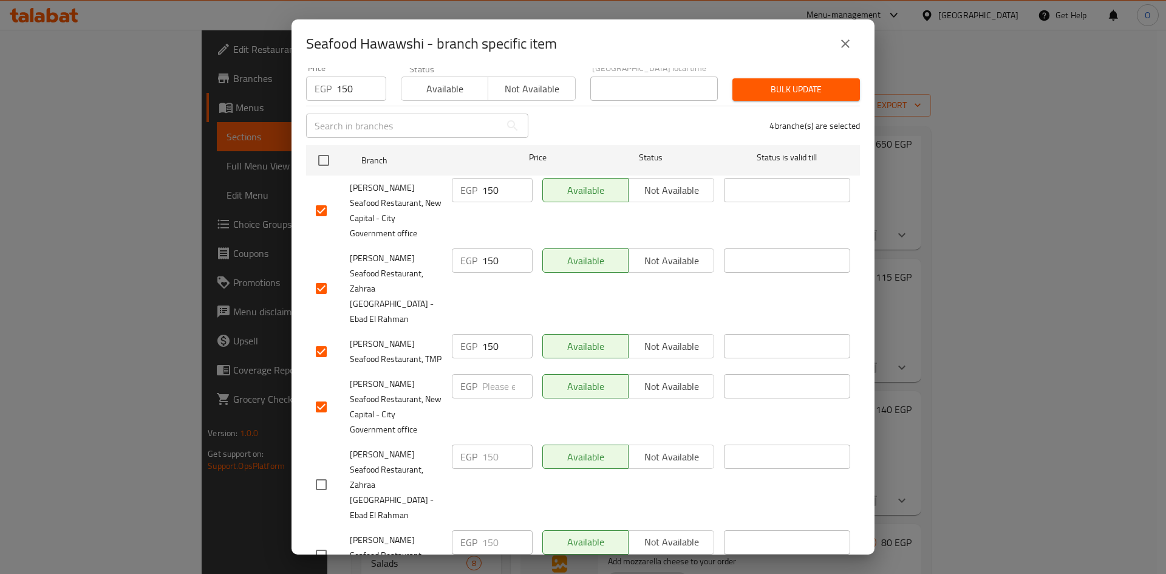
checkbox input "true"
click at [322, 542] on input "checkbox" at bounding box center [321, 555] width 26 height 26
checkbox input "true"
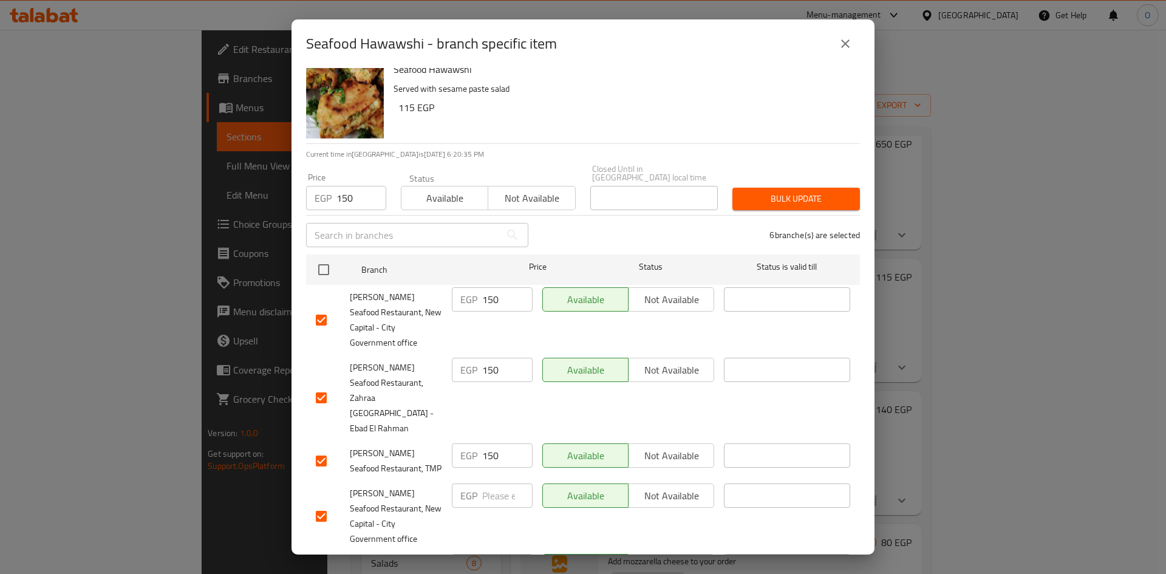
scroll to position [0, 0]
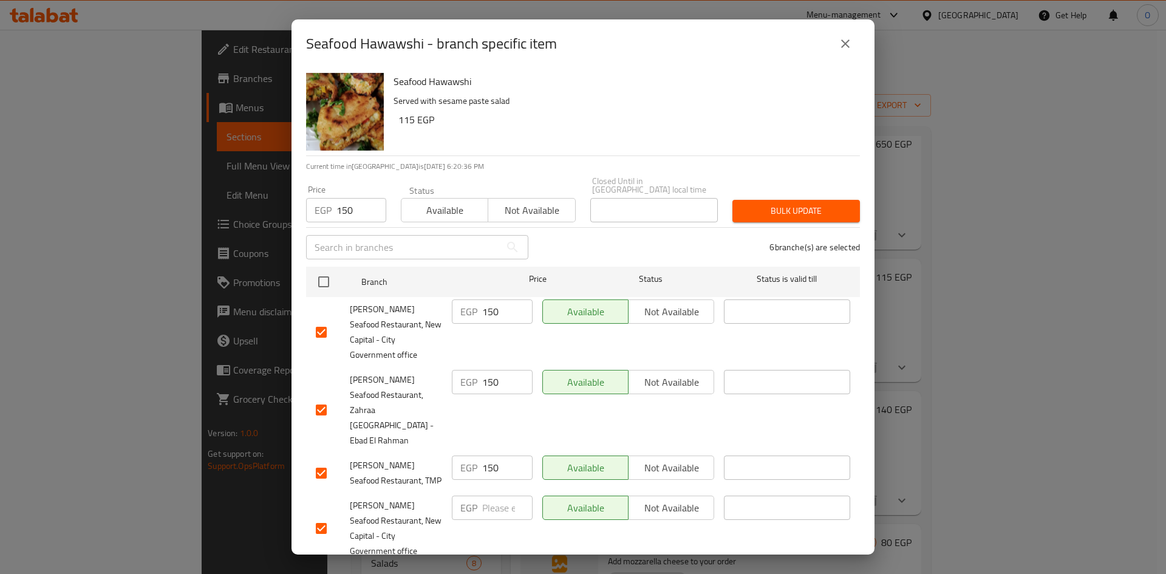
click at [816, 203] on span "Bulk update" at bounding box center [796, 210] width 108 height 15
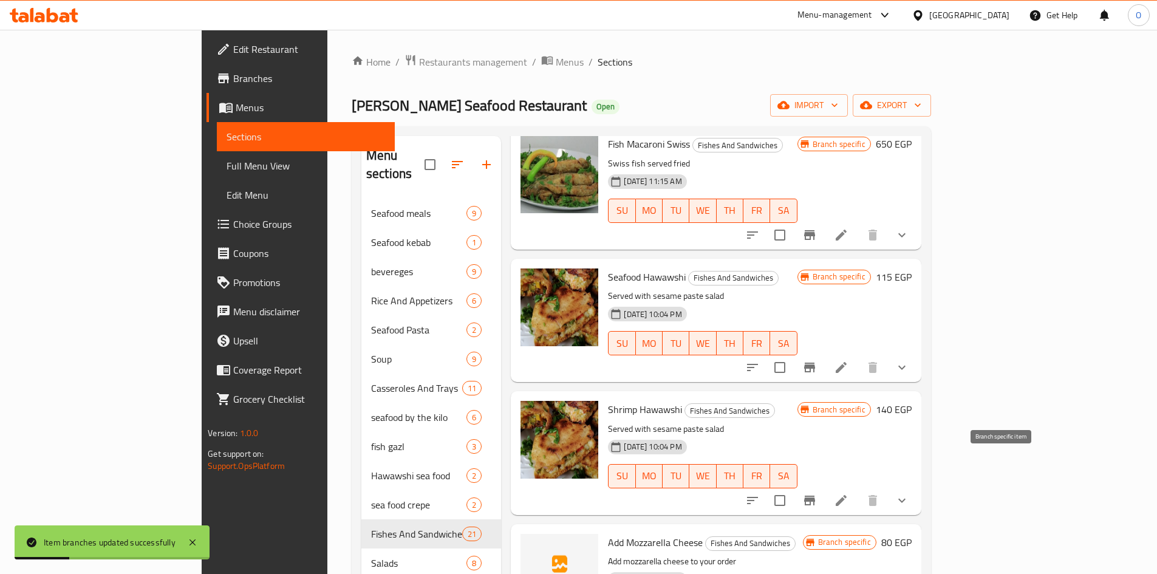
click at [824, 486] on button "Branch-specific-item" at bounding box center [809, 500] width 29 height 29
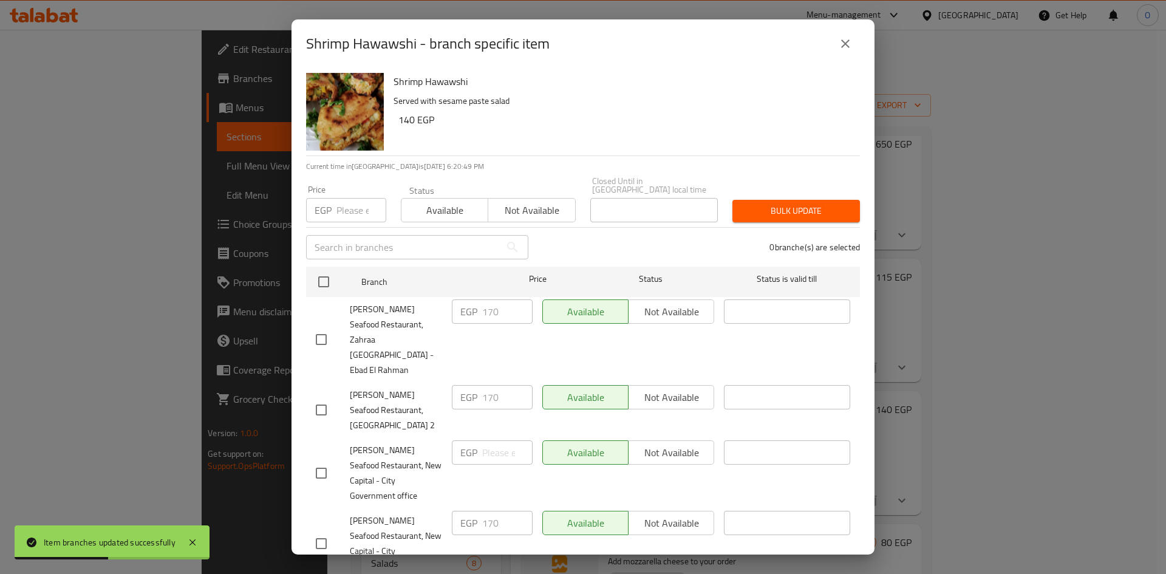
click at [322, 327] on input "checkbox" at bounding box center [321, 340] width 26 height 26
checkbox input "true"
click at [325, 397] on input "checkbox" at bounding box center [321, 410] width 26 height 26
checkbox input "true"
click at [322, 460] on input "checkbox" at bounding box center [321, 473] width 26 height 26
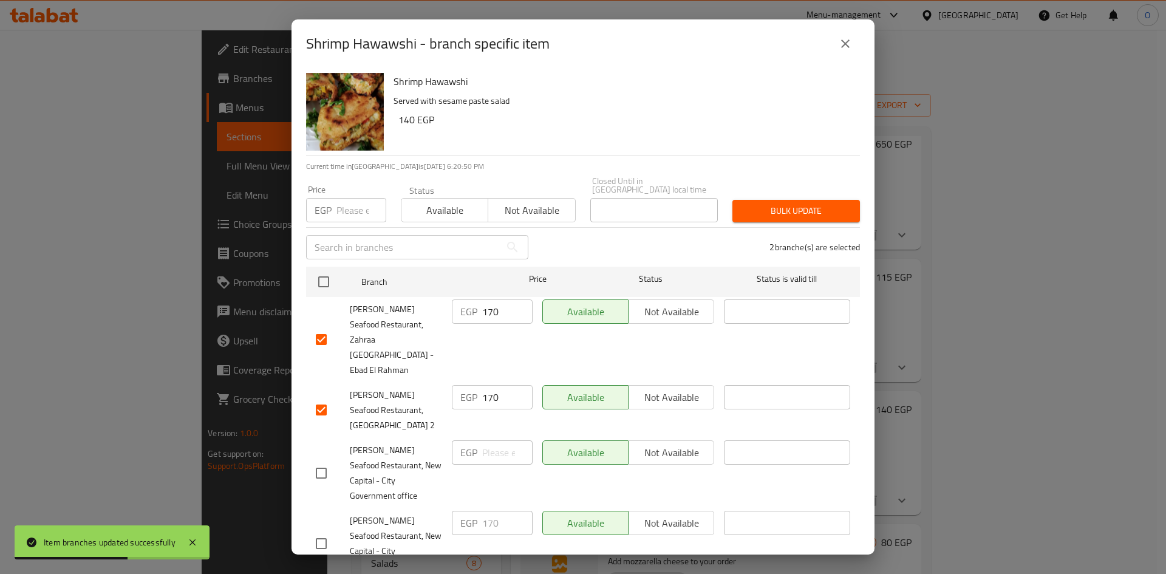
checkbox input "true"
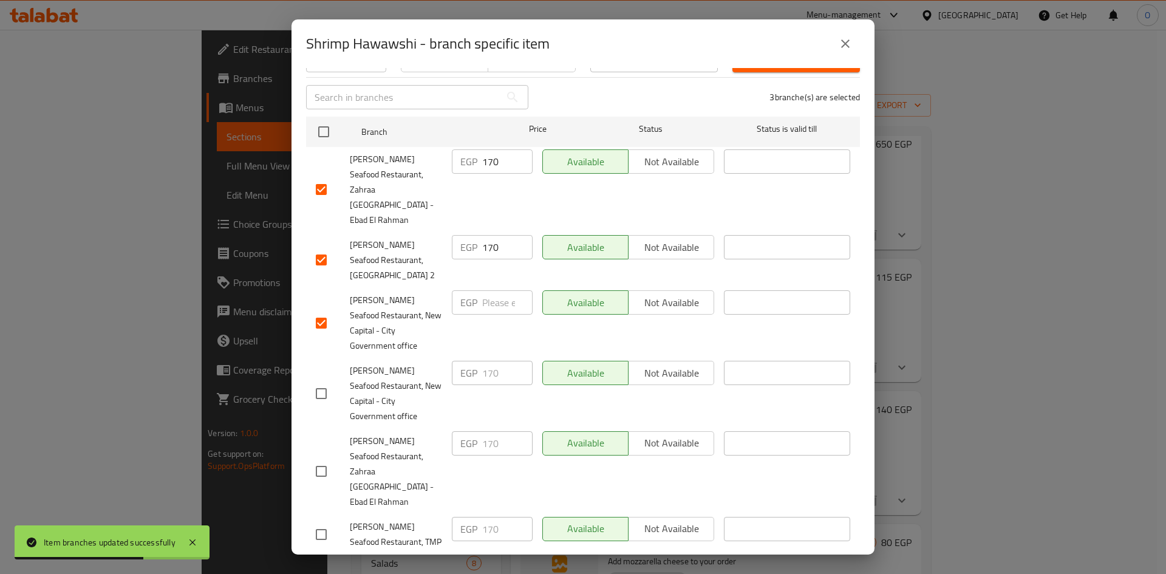
scroll to position [153, 0]
click at [320, 378] on input "checkbox" at bounding box center [321, 391] width 26 height 26
checkbox input "true"
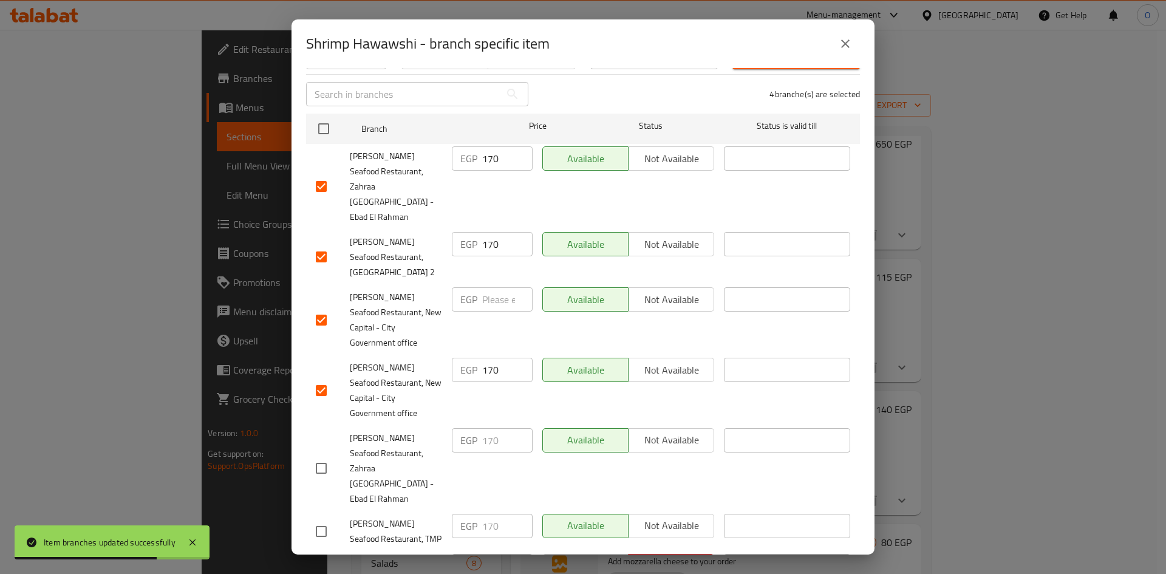
click at [324, 455] on input "checkbox" at bounding box center [321, 468] width 26 height 26
checkbox input "true"
click at [323, 519] on input "checkbox" at bounding box center [321, 532] width 26 height 26
checkbox input "true"
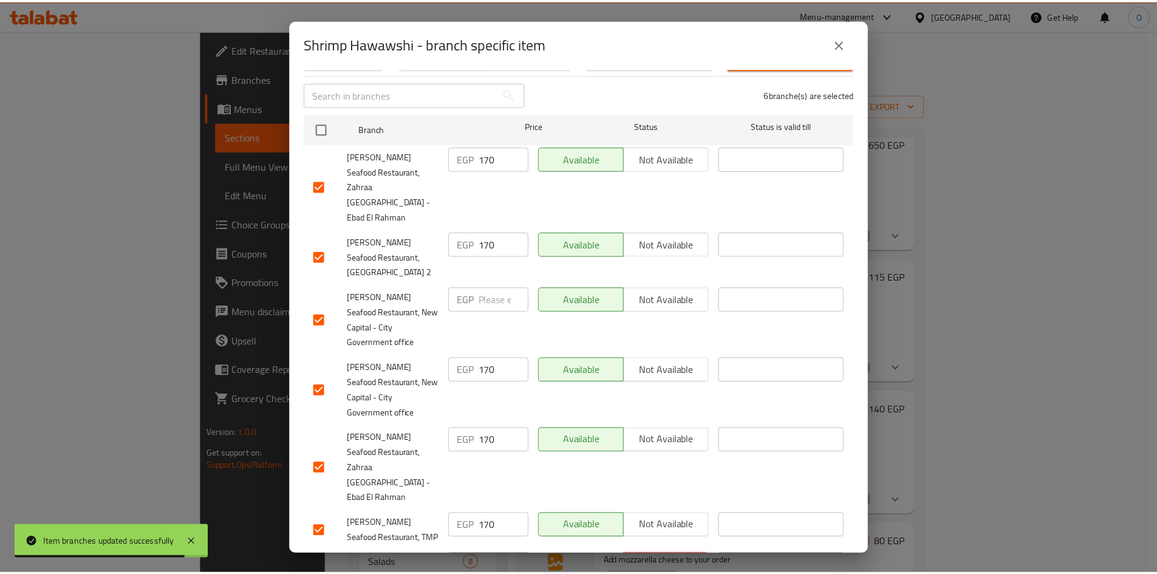
scroll to position [0, 0]
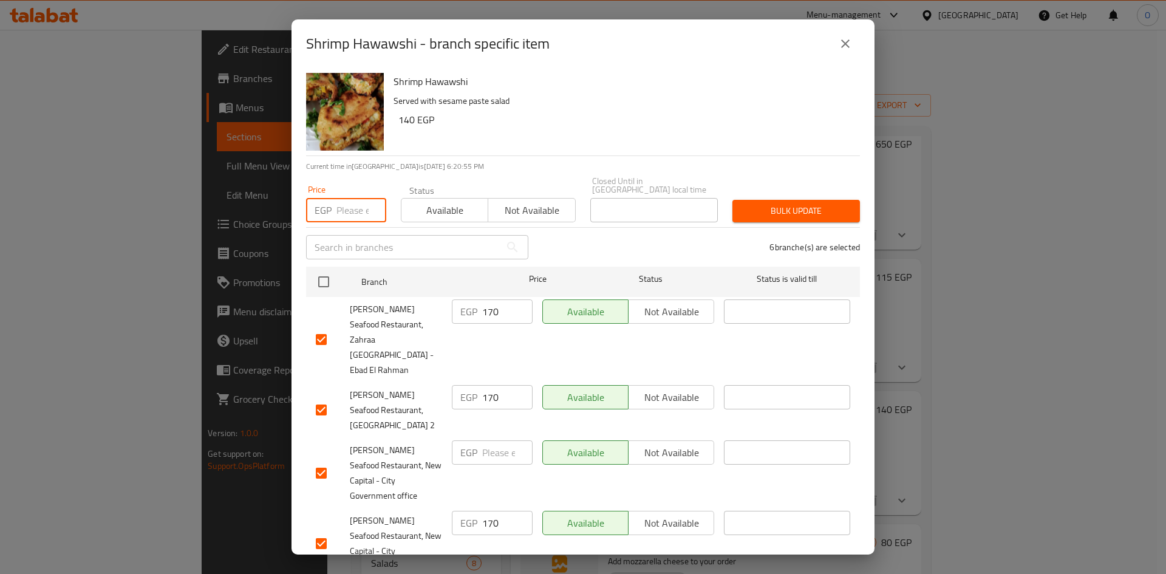
paste input "170"
type input "170"
click at [800, 203] on span "Bulk update" at bounding box center [796, 210] width 108 height 15
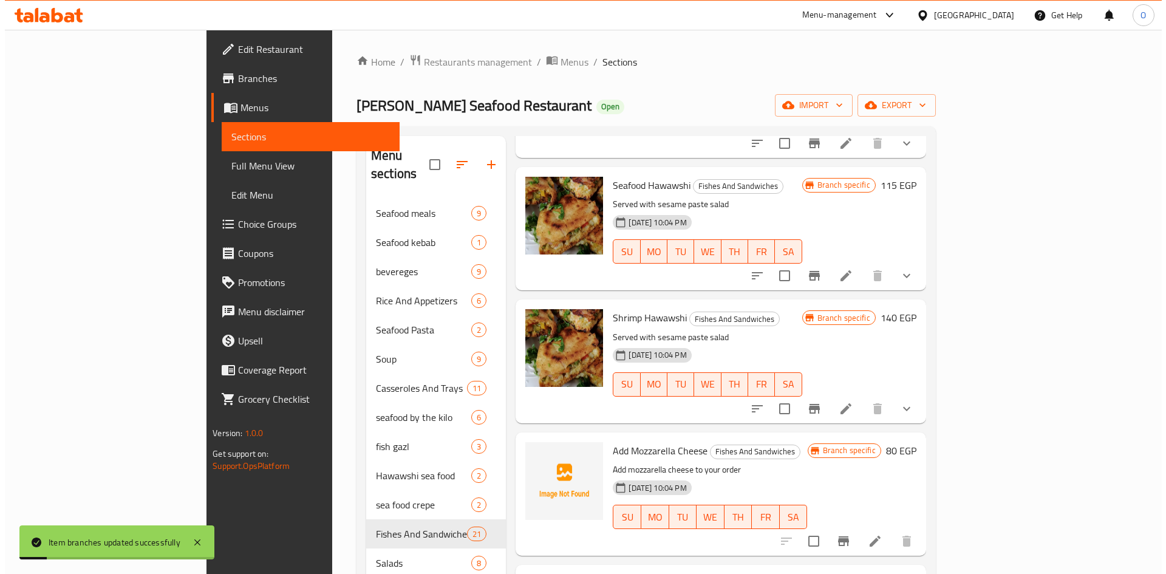
scroll to position [1457, 0]
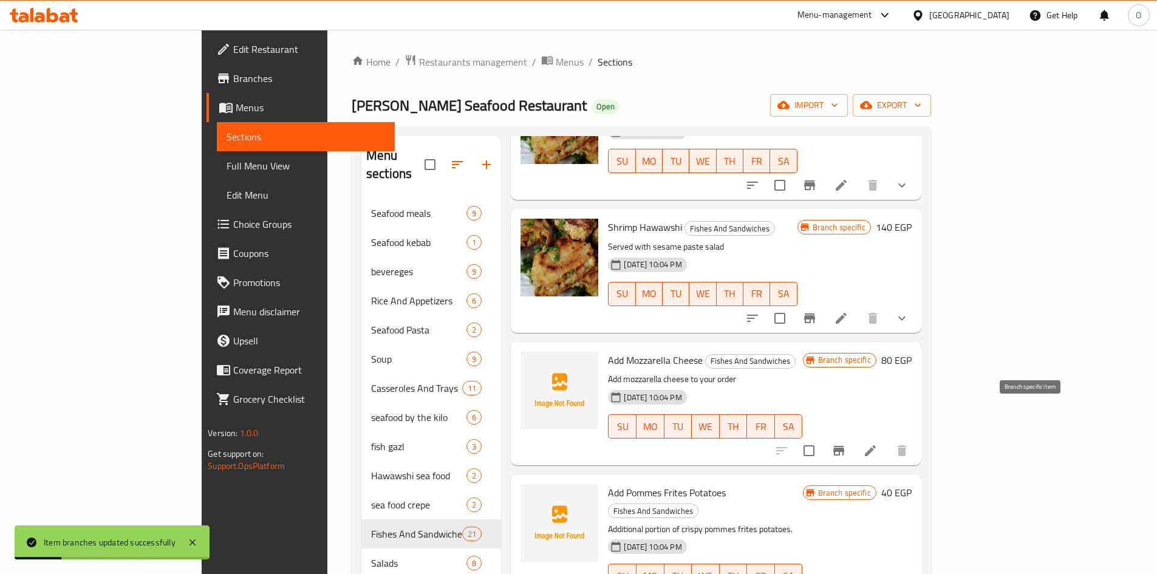
click at [844, 446] on icon "Branch-specific-item" at bounding box center [838, 451] width 11 height 10
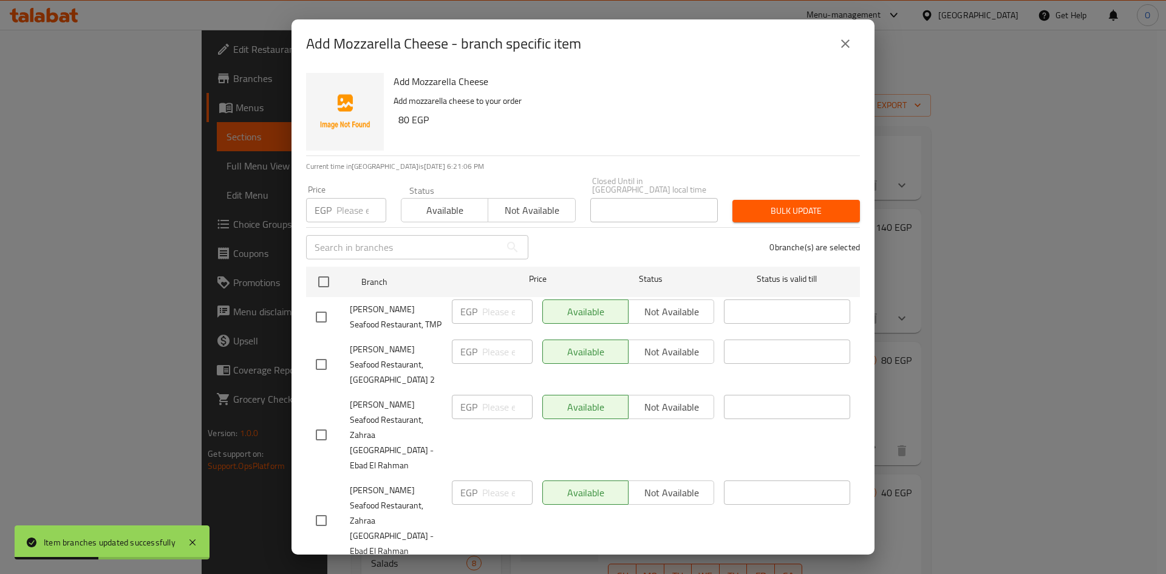
click at [321, 308] on input "checkbox" at bounding box center [321, 317] width 26 height 26
checkbox input "true"
click at [321, 366] on input "checkbox" at bounding box center [321, 365] width 26 height 26
checkbox input "true"
click at [319, 423] on input "checkbox" at bounding box center [321, 435] width 26 height 26
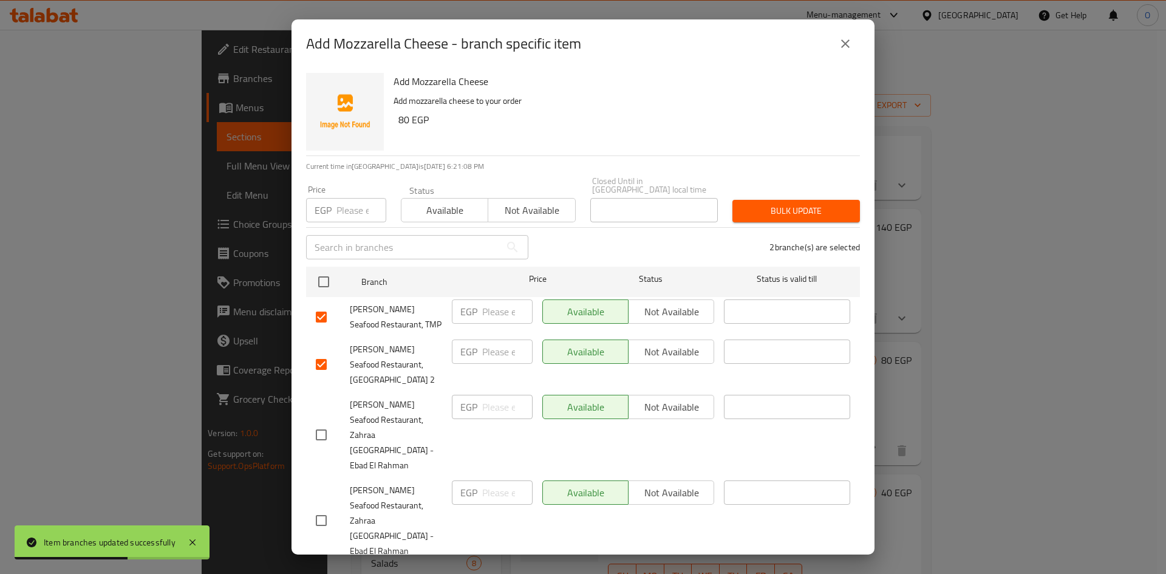
checkbox input "true"
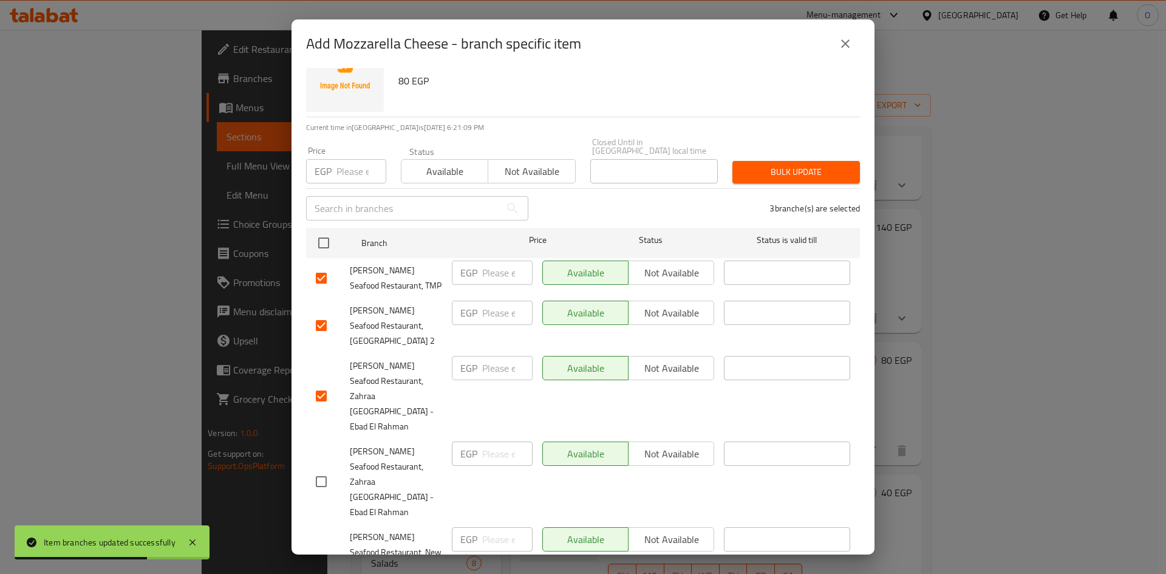
scroll to position [121, 0]
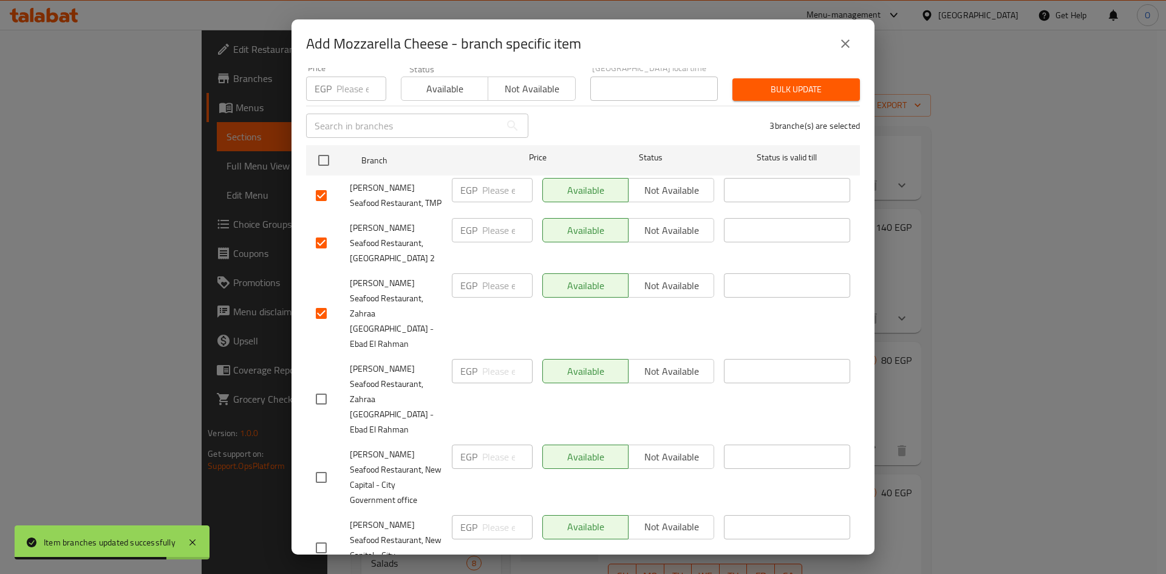
click at [330, 386] on input "checkbox" at bounding box center [321, 399] width 26 height 26
checkbox input "true"
drag, startPoint x: 323, startPoint y: 397, endPoint x: 327, endPoint y: 417, distance: 19.9
click at [323, 465] on input "checkbox" at bounding box center [321, 478] width 26 height 26
checkbox input "true"
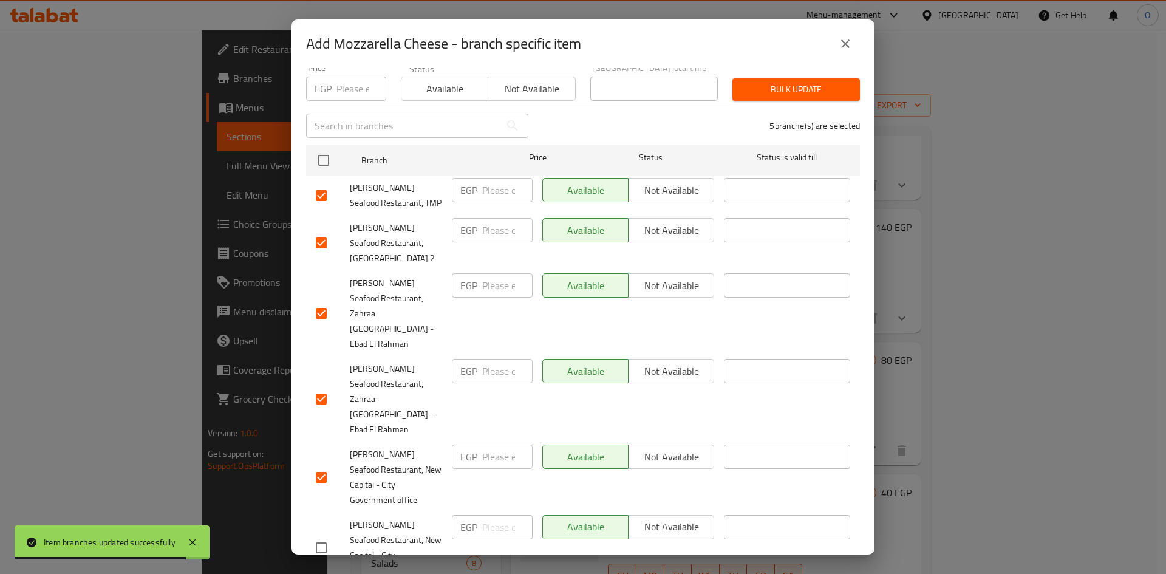
click at [327, 535] on input "checkbox" at bounding box center [321, 548] width 26 height 26
checkbox input "true"
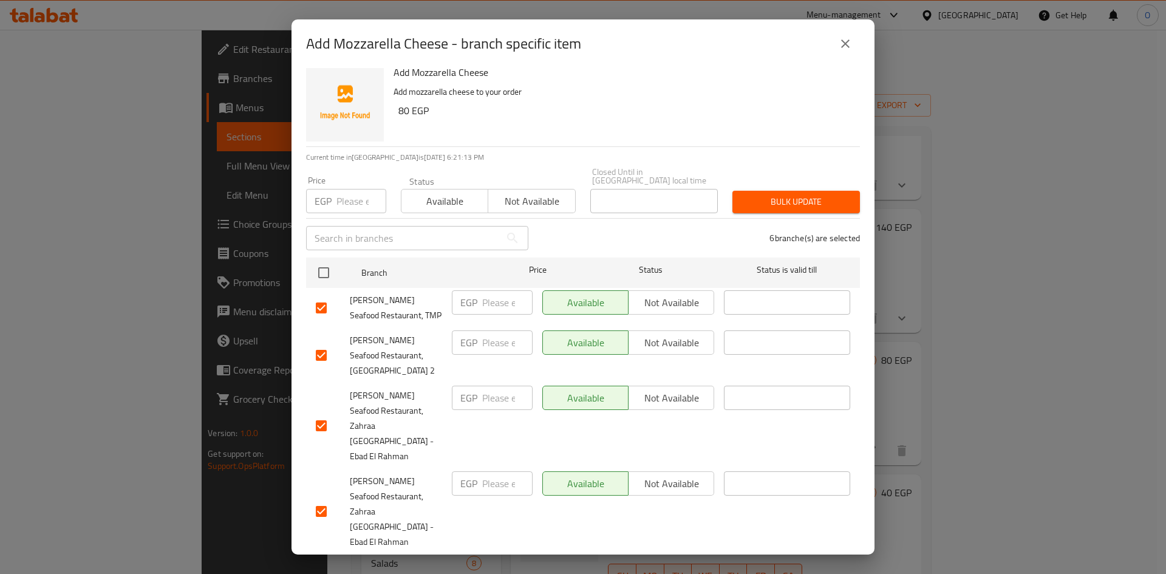
scroll to position [0, 0]
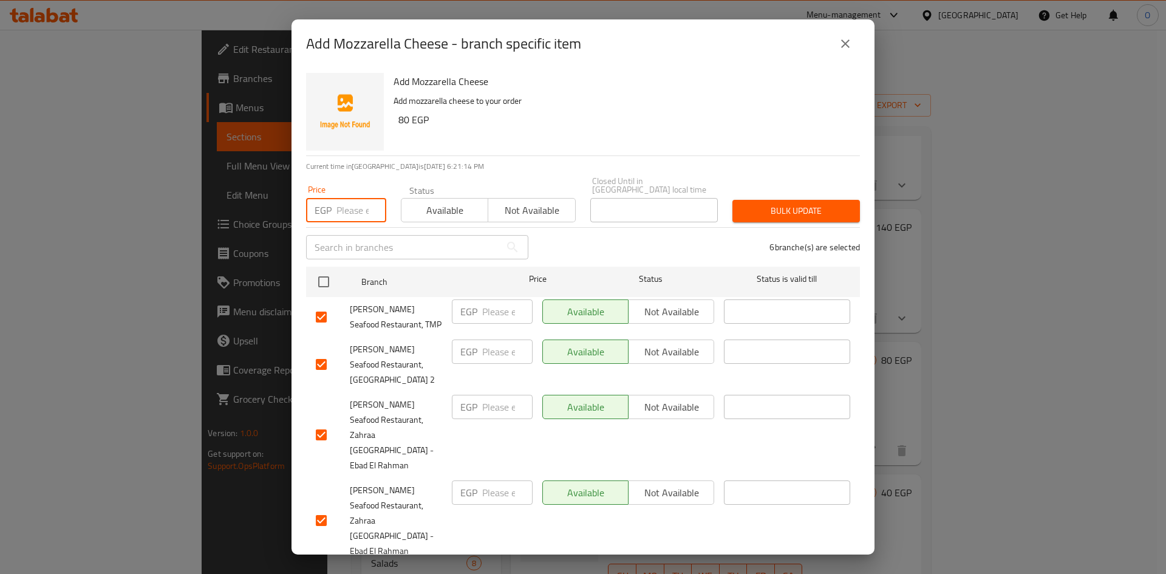
paste input "80"
type input "80"
click at [787, 203] on span "Bulk update" at bounding box center [796, 210] width 108 height 15
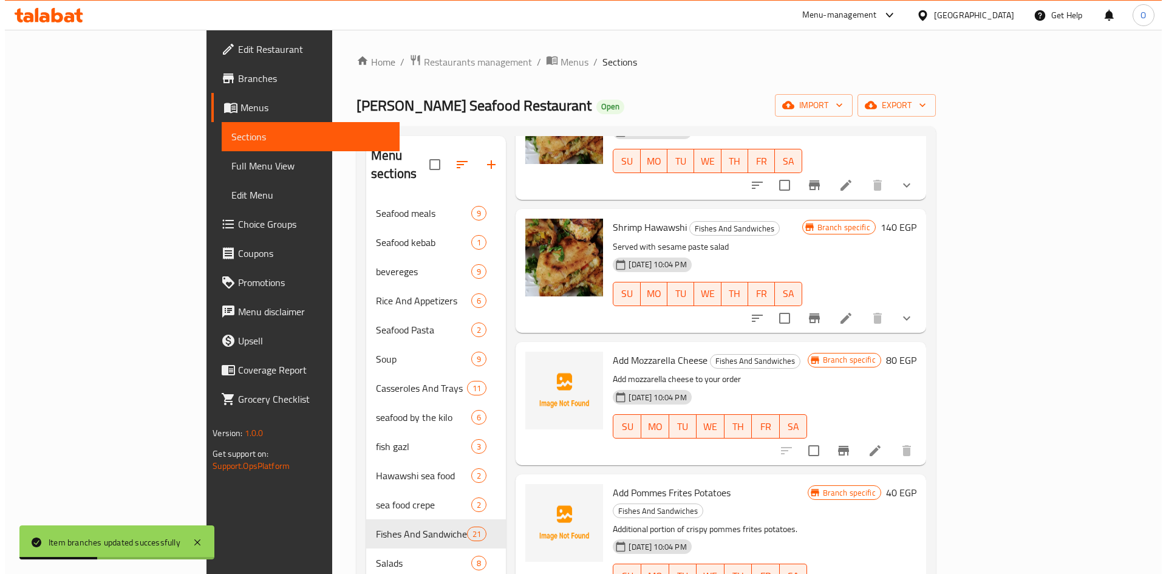
scroll to position [1518, 0]
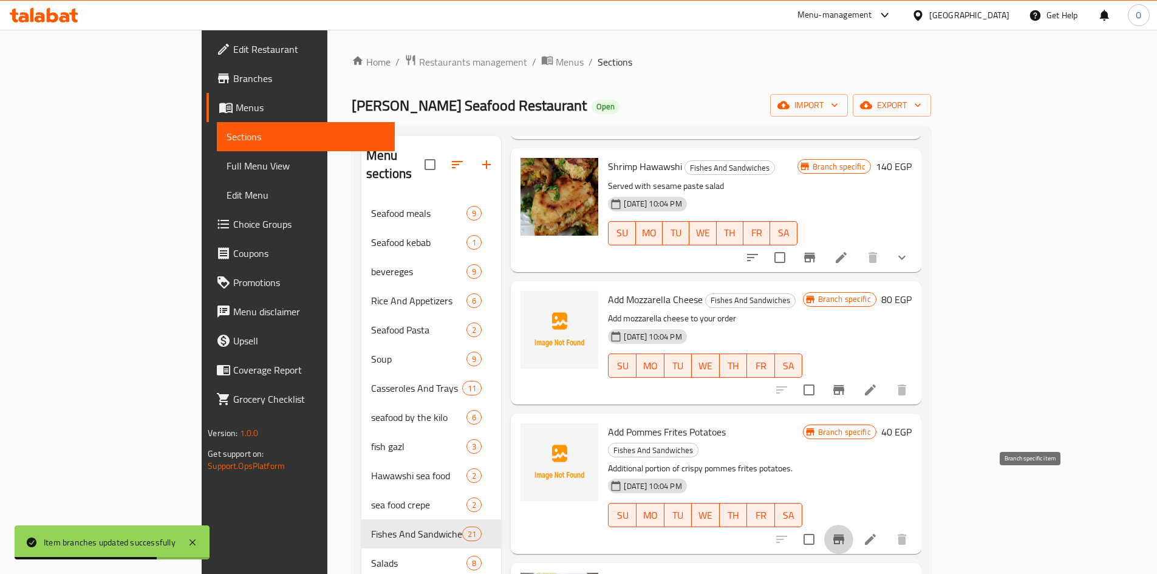
click at [846, 532] on icon "Branch-specific-item" at bounding box center [838, 539] width 15 height 15
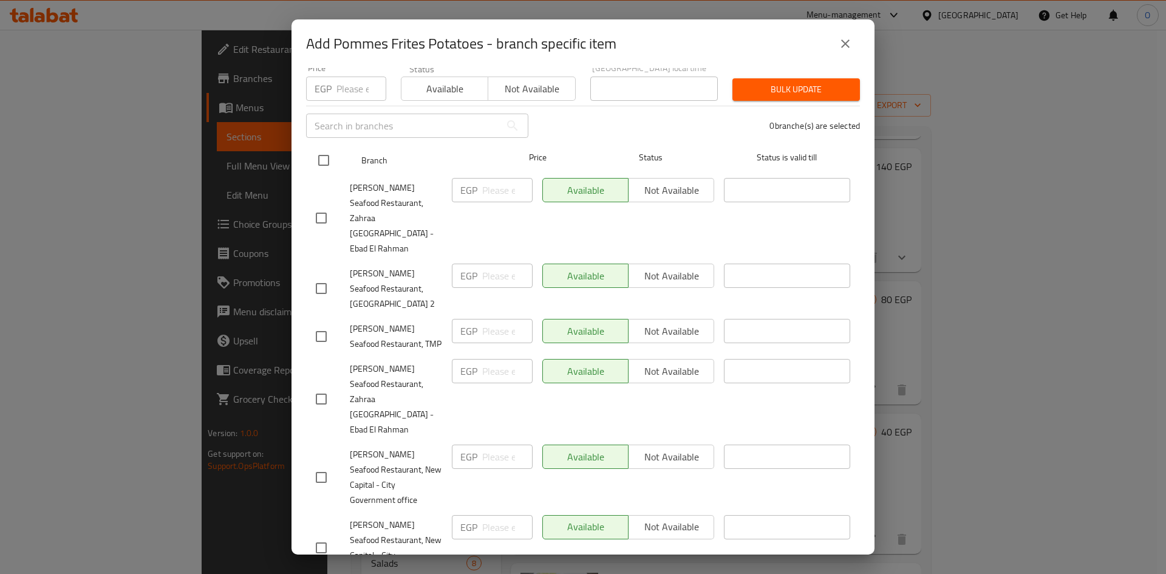
scroll to position [153, 0]
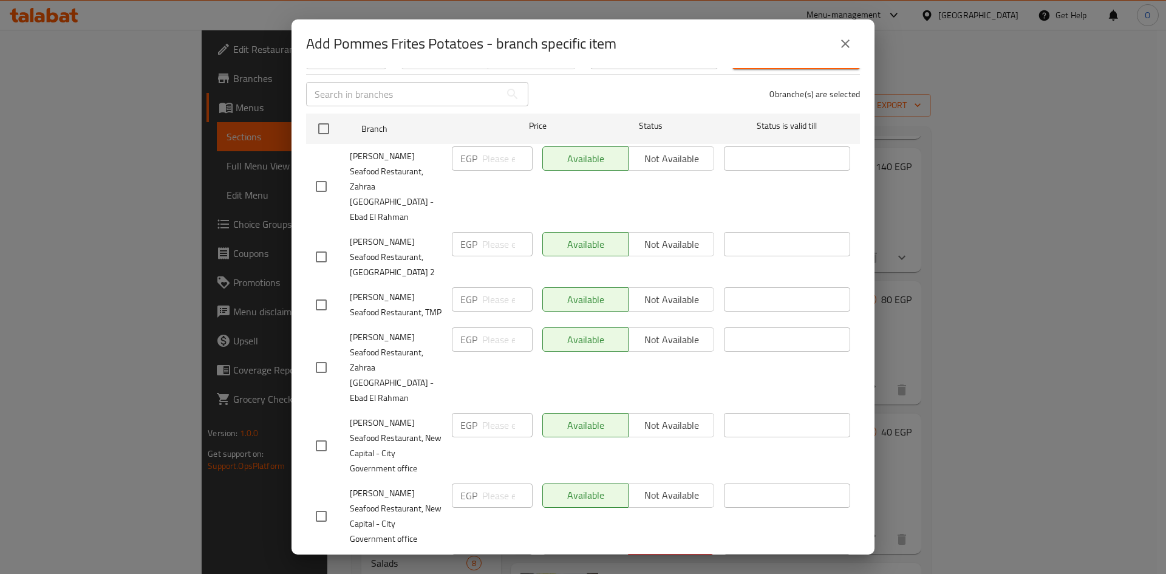
checkbox input "false"
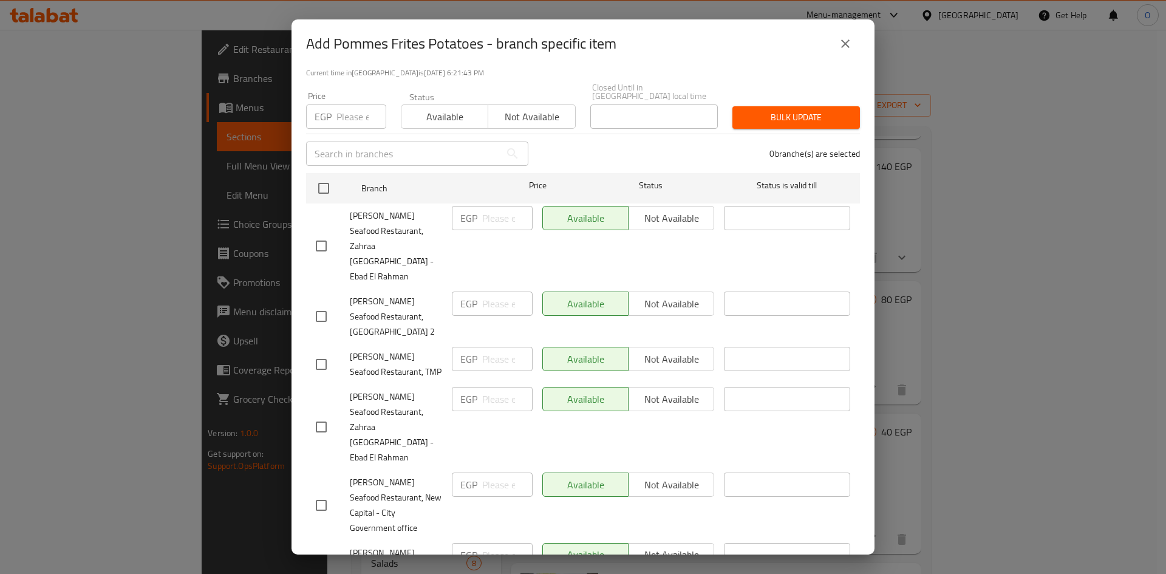
scroll to position [0, 0]
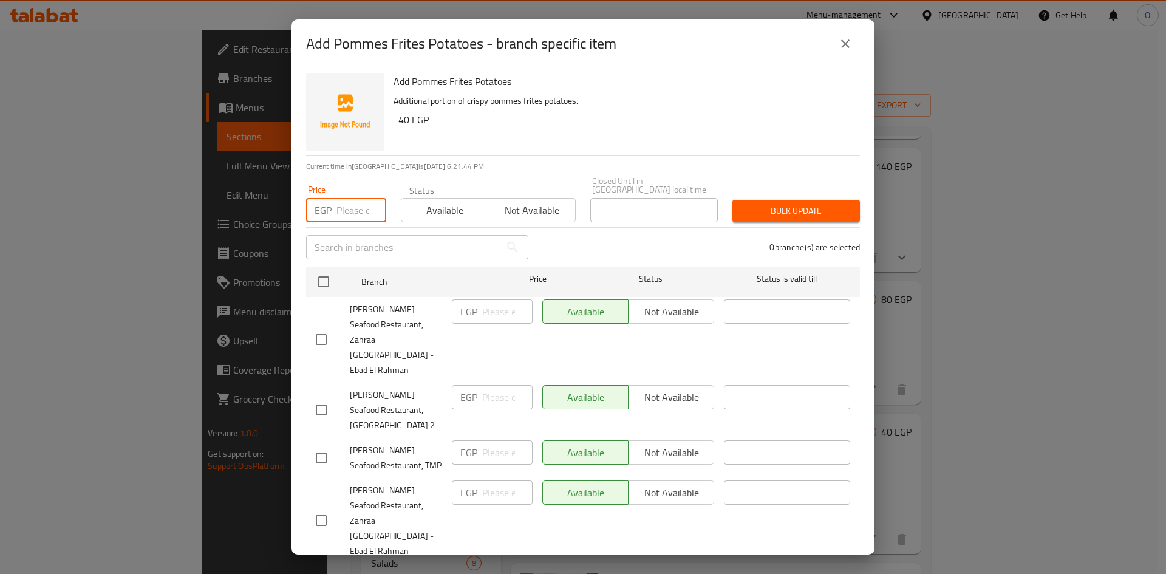
paste input "40"
type input "40"
click at [318, 327] on input "checkbox" at bounding box center [321, 340] width 26 height 26
checkbox input "true"
click at [325, 397] on input "checkbox" at bounding box center [321, 410] width 26 height 26
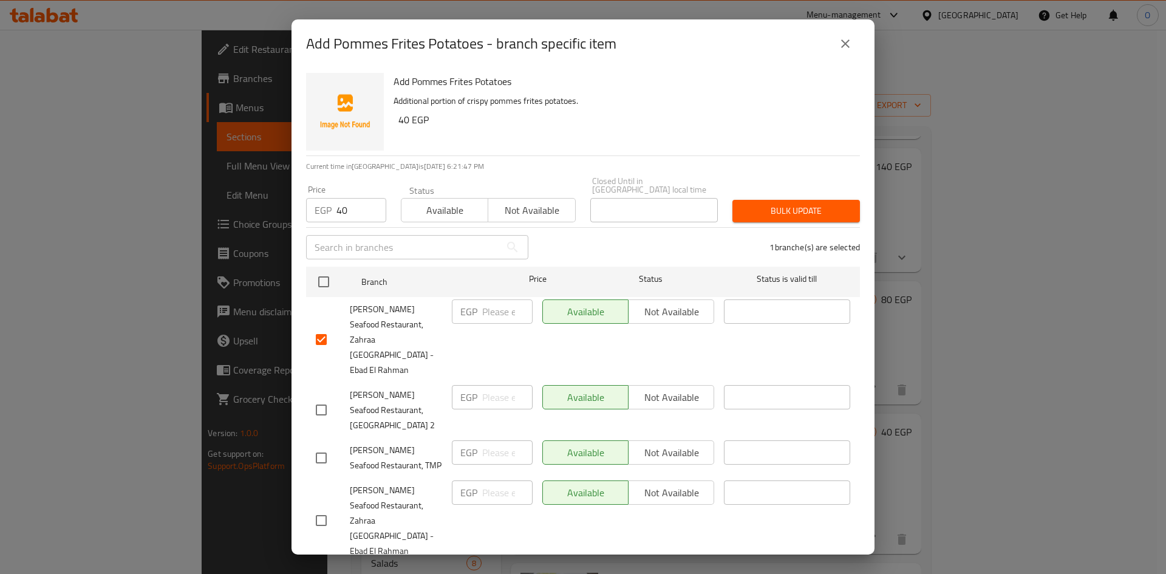
checkbox input "true"
click at [320, 445] on input "checkbox" at bounding box center [321, 458] width 26 height 26
checkbox input "true"
click at [322, 508] on input "checkbox" at bounding box center [321, 521] width 26 height 26
checkbox input "true"
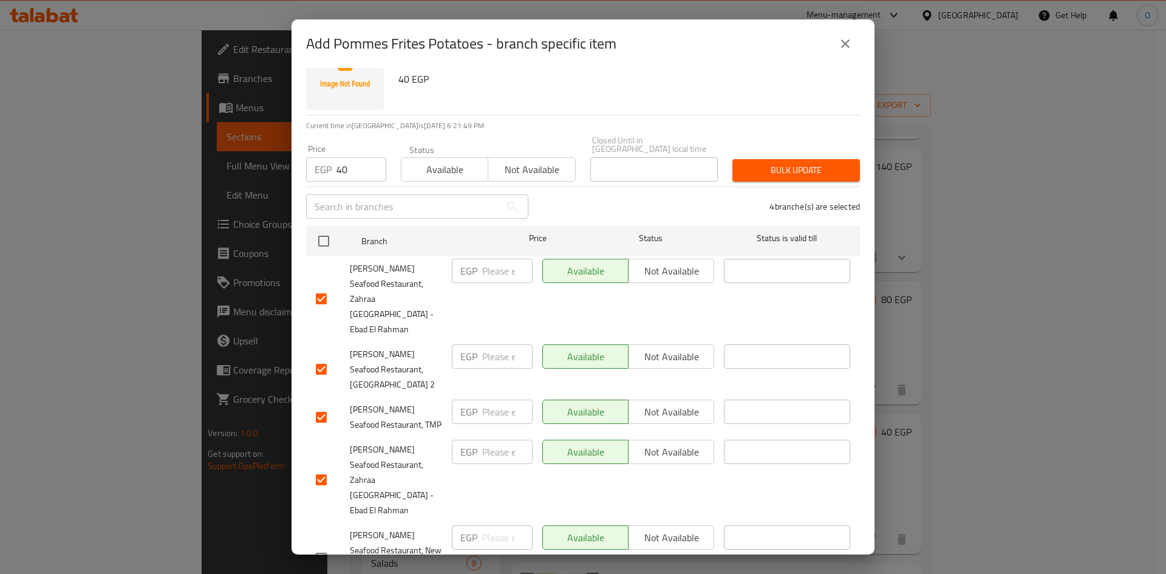
scroll to position [121, 0]
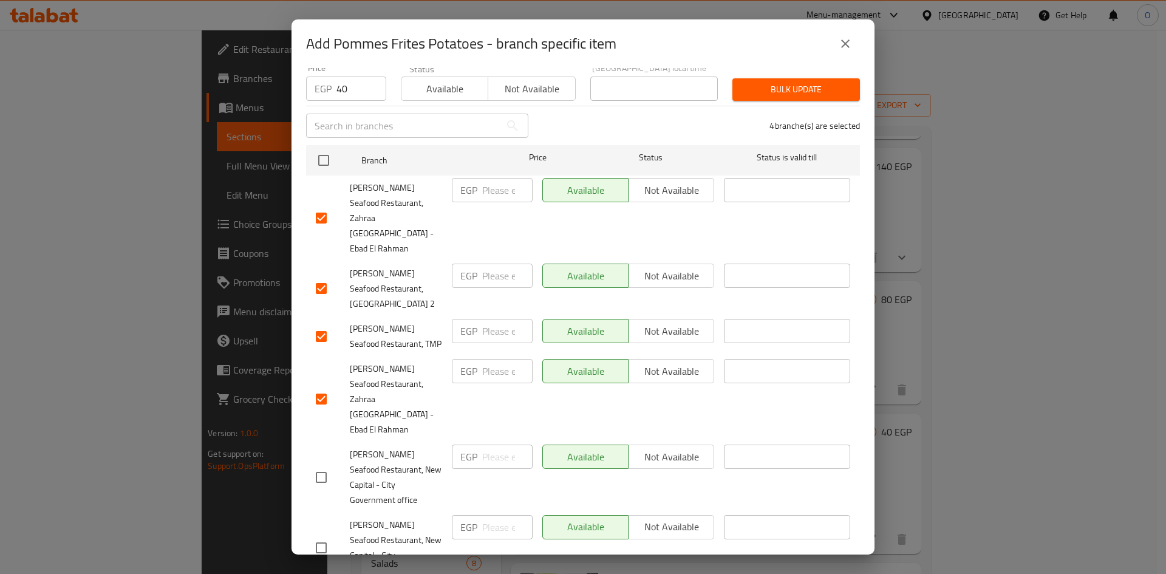
click at [323, 465] on input "checkbox" at bounding box center [321, 478] width 26 height 26
checkbox input "true"
click at [317, 535] on input "checkbox" at bounding box center [321, 548] width 26 height 26
checkbox input "true"
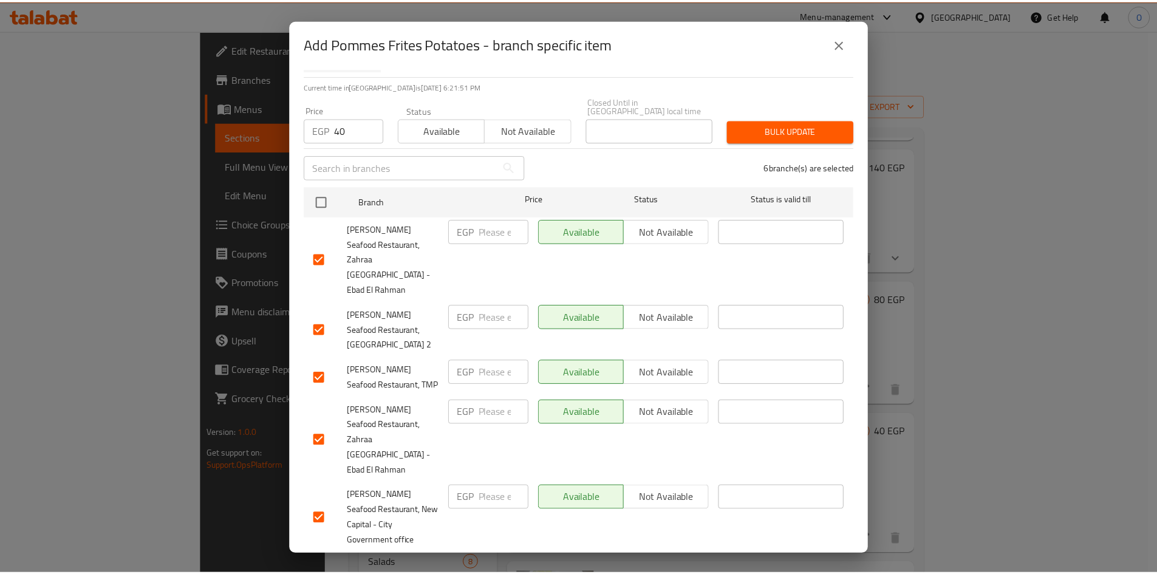
scroll to position [0, 0]
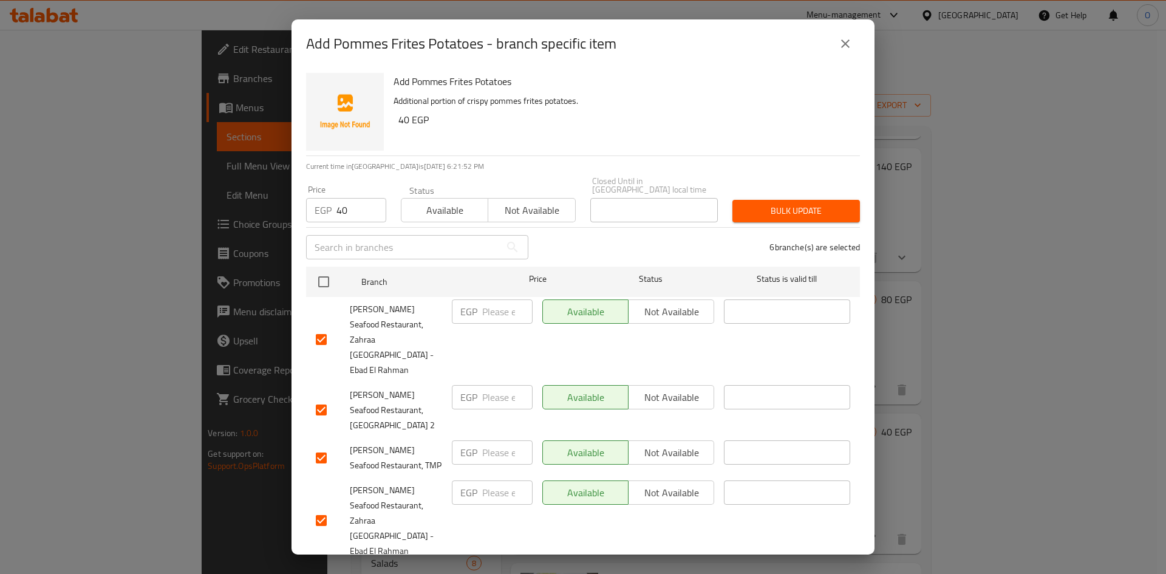
click at [793, 203] on span "Bulk update" at bounding box center [796, 210] width 108 height 15
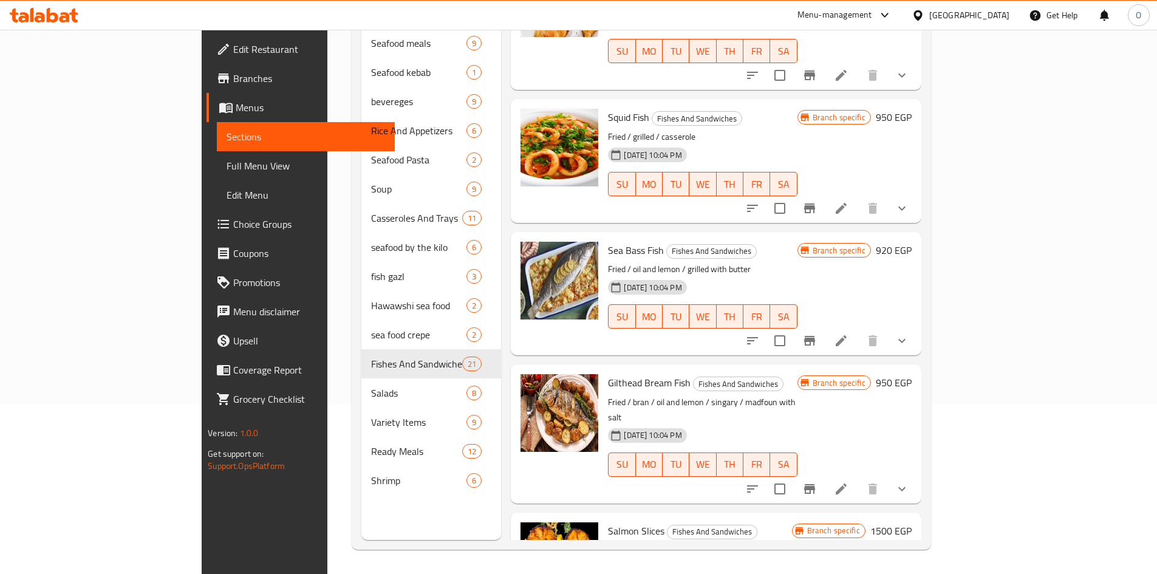
scroll to position [2372, 0]
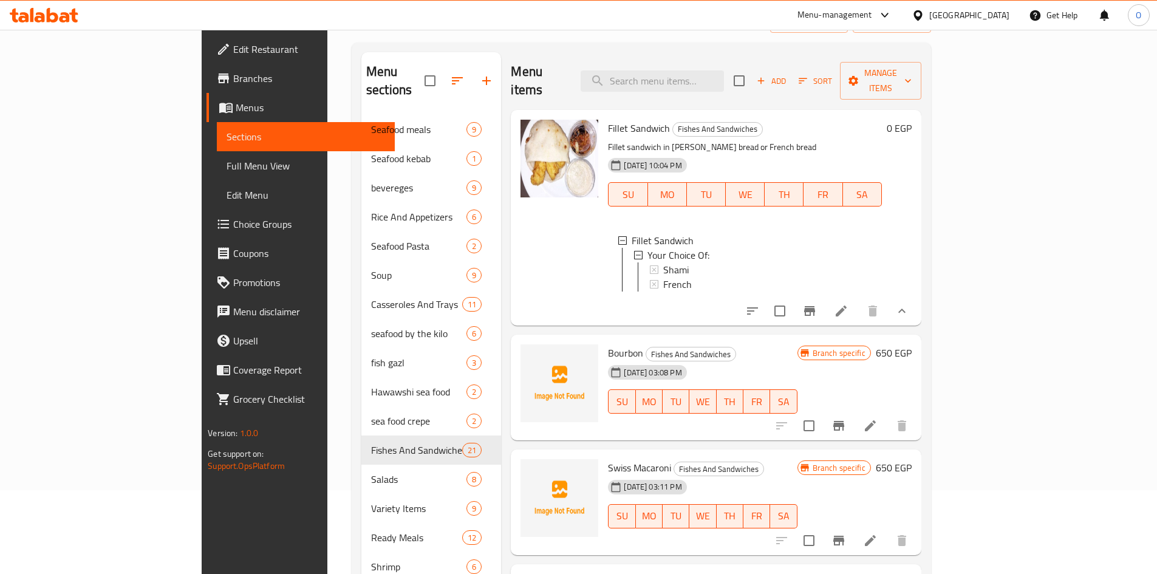
scroll to position [0, 0]
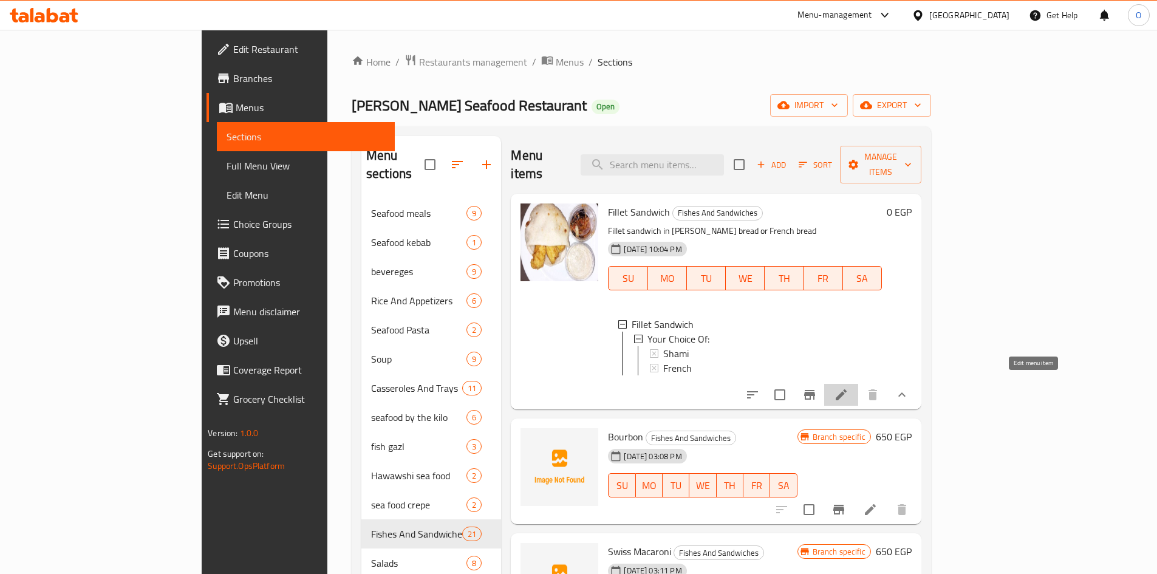
click at [848, 387] on icon at bounding box center [841, 394] width 15 height 15
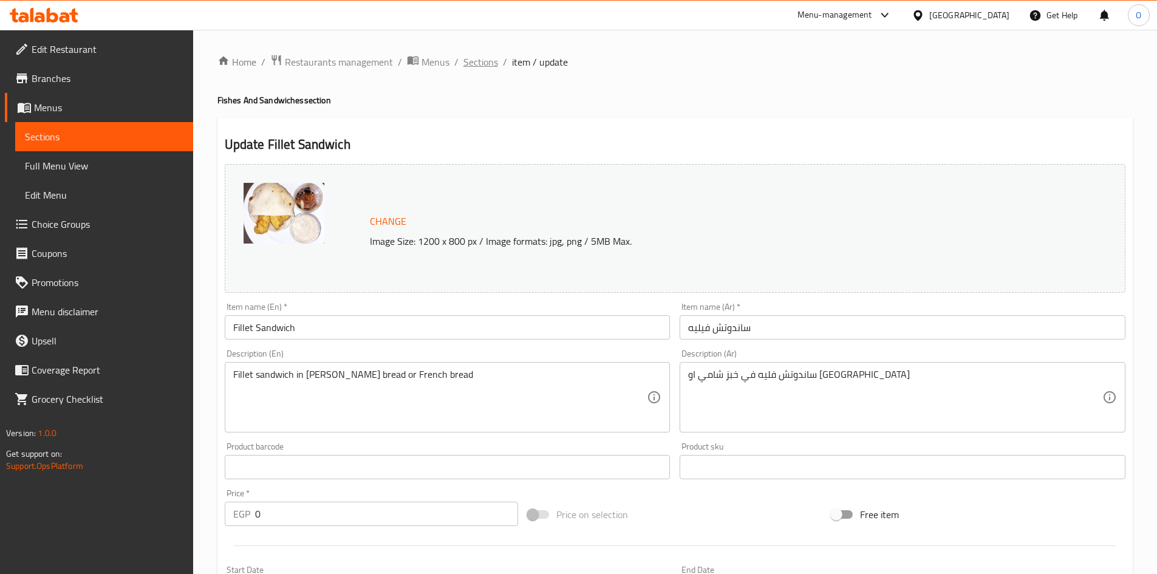
click at [485, 64] on span "Sections" at bounding box center [480, 62] width 35 height 15
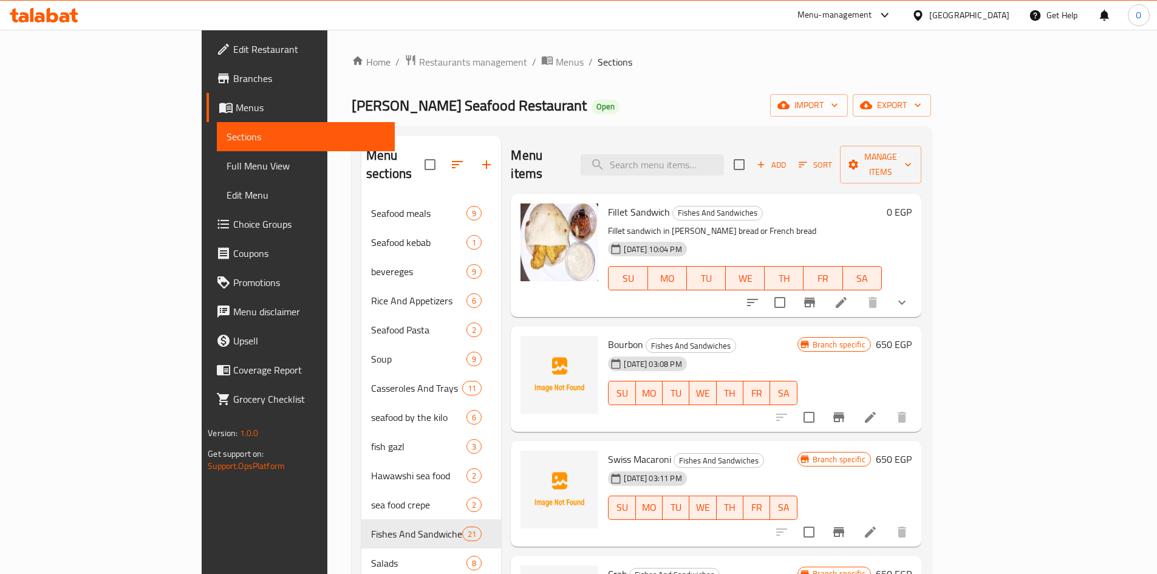
click at [788, 158] on span "Add" at bounding box center [771, 165] width 33 height 14
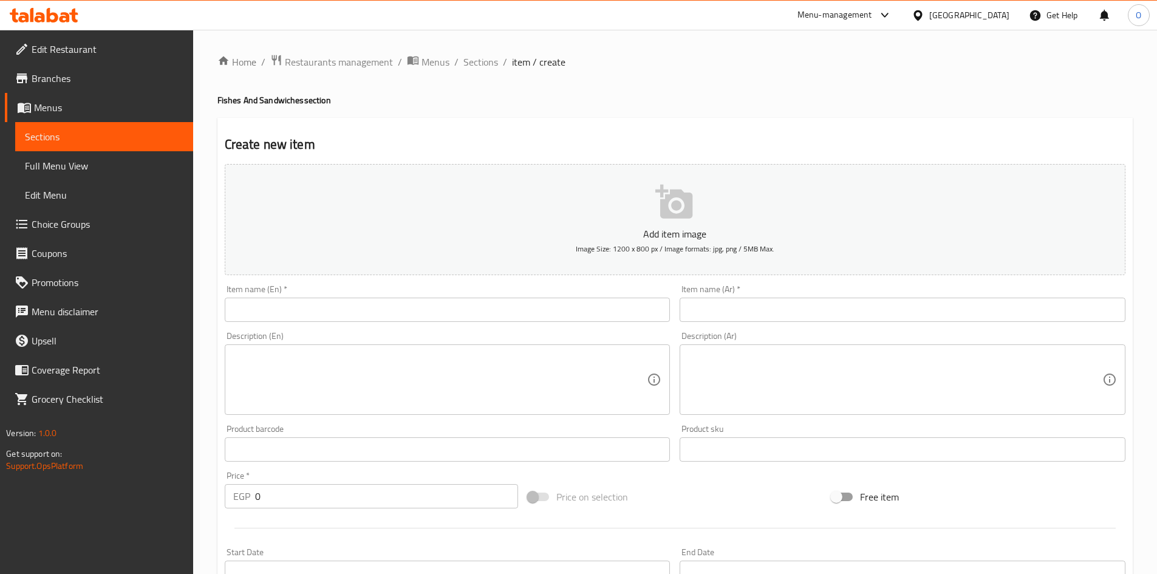
click at [803, 312] on input "text" at bounding box center [902, 310] width 446 height 24
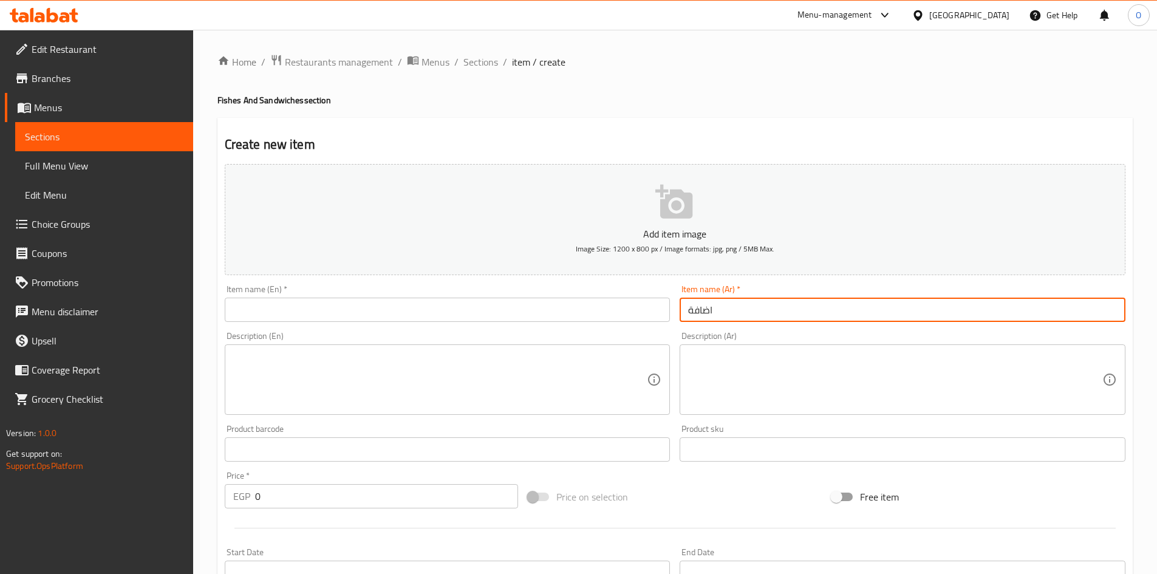
paste input "صينية بالبطاطس"
click at [803, 311] on input "اضافة صينية بالبطاطس" at bounding box center [902, 310] width 446 height 24
drag, startPoint x: 803, startPoint y: 312, endPoint x: 810, endPoint y: 313, distance: 6.7
click at [805, 313] on input "اضافة صينية بالبطاطس" at bounding box center [902, 310] width 446 height 24
click at [810, 313] on input "اضافة صينية بالبطاطس" at bounding box center [902, 310] width 446 height 24
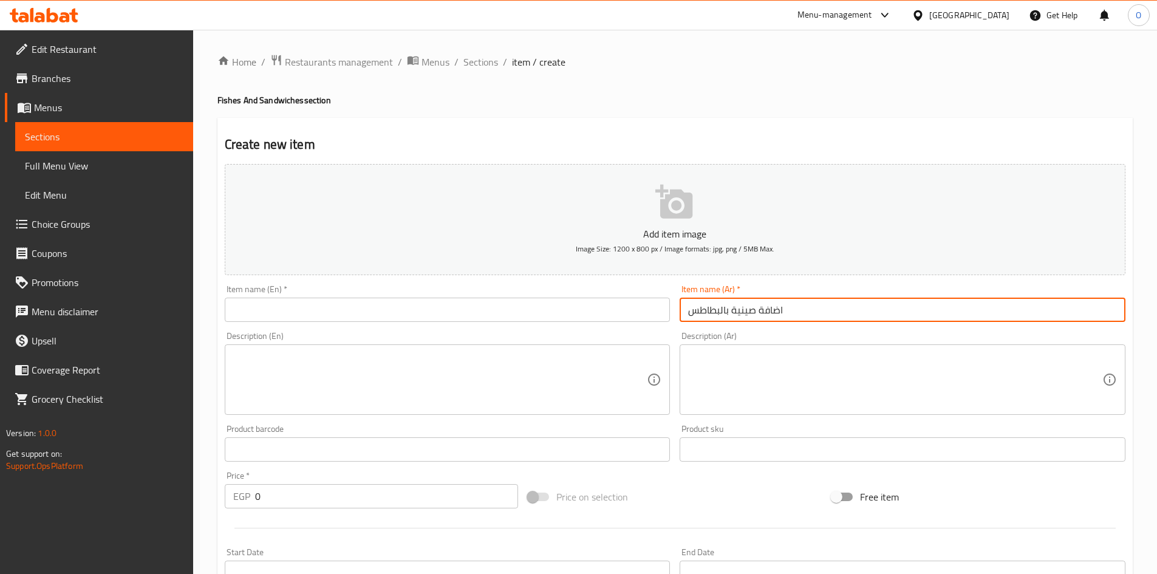
drag, startPoint x: 810, startPoint y: 313, endPoint x: 787, endPoint y: 316, distance: 23.3
click at [787, 316] on input "اضافة صينية بالبطاطس" at bounding box center [902, 310] width 446 height 24
type input "اضافة صينية بالبطاطس"
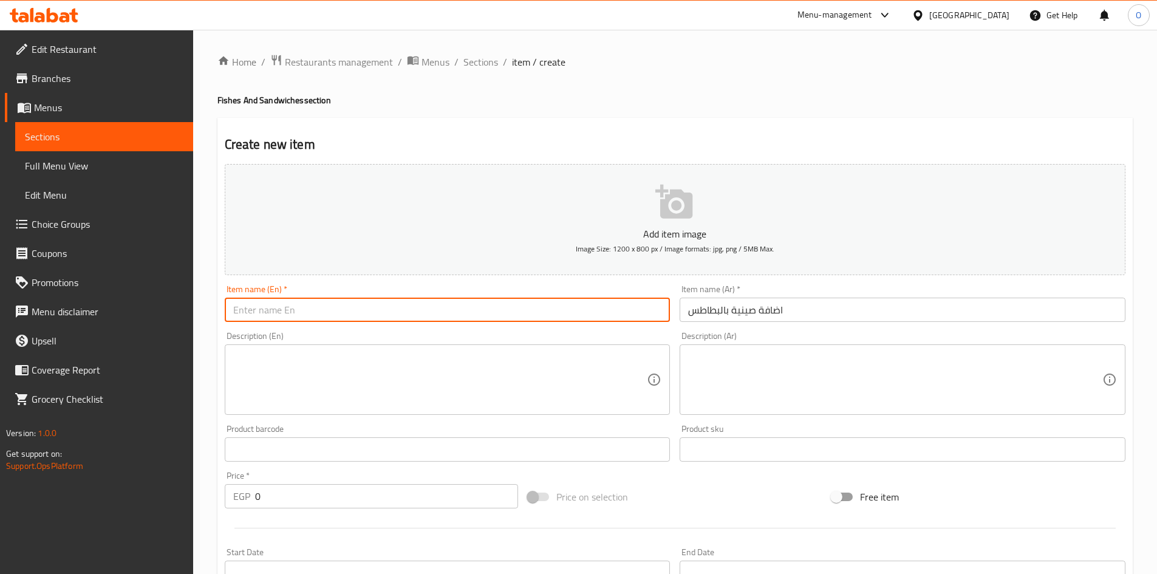
click at [348, 319] on input "text" at bounding box center [448, 310] width 446 height 24
paste input "Add A Tray Of Potatoes"
type input "Add A Tray Of Potatoes"
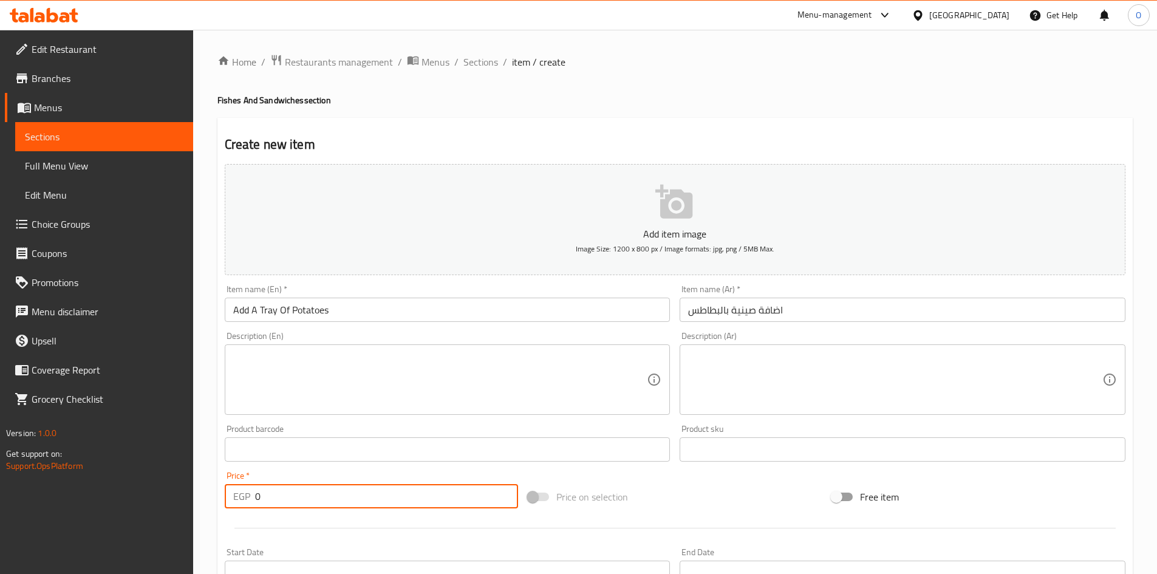
drag, startPoint x: 264, startPoint y: 500, endPoint x: 249, endPoint y: 501, distance: 14.6
click at [249, 501] on div "EGP 0 Price *" at bounding box center [372, 496] width 294 height 24
paste input "6"
type input "60"
click at [327, 382] on textarea at bounding box center [440, 380] width 414 height 58
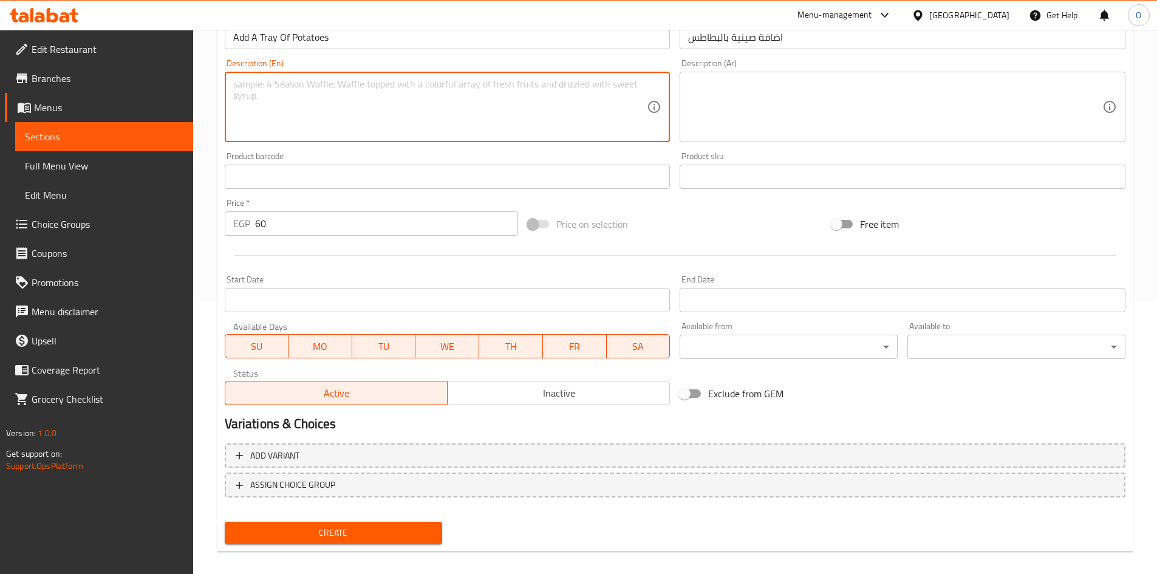
scroll to position [284, 0]
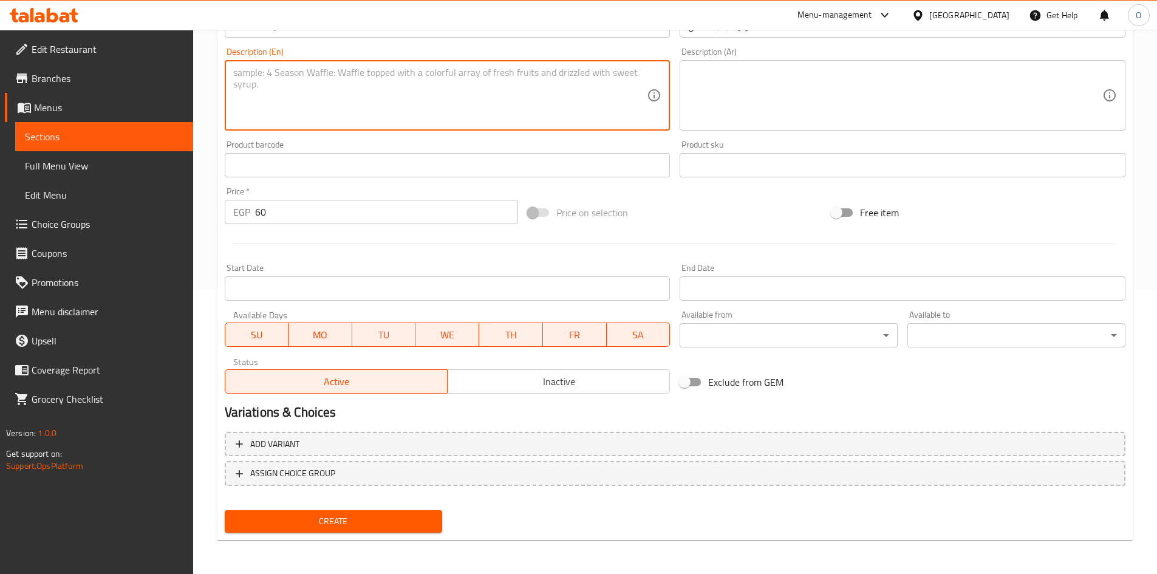
click at [327, 517] on span "Create" at bounding box center [333, 521] width 199 height 15
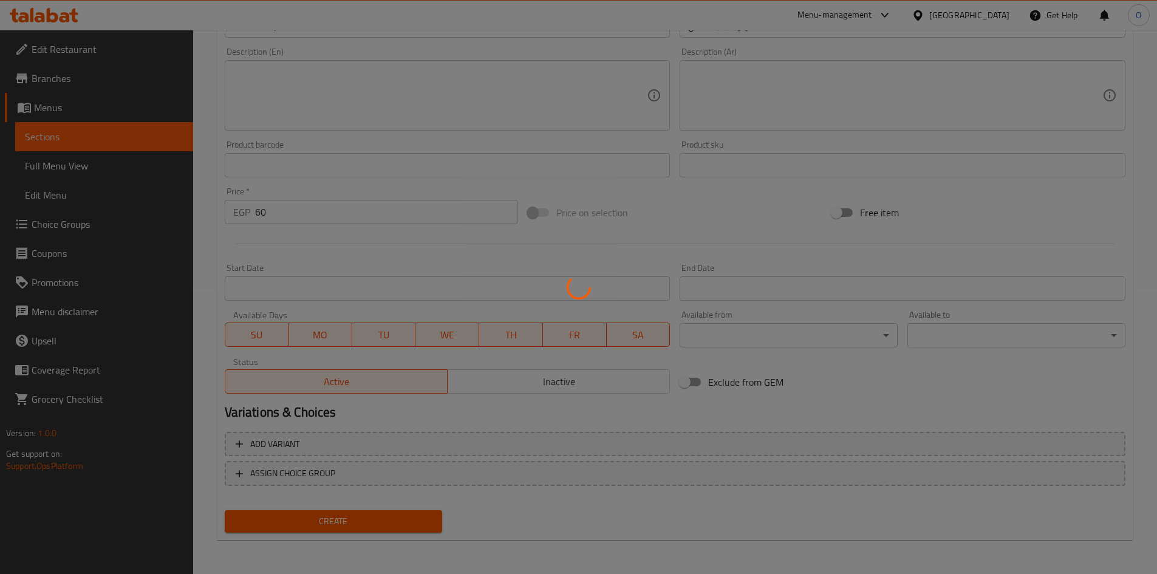
type input "0"
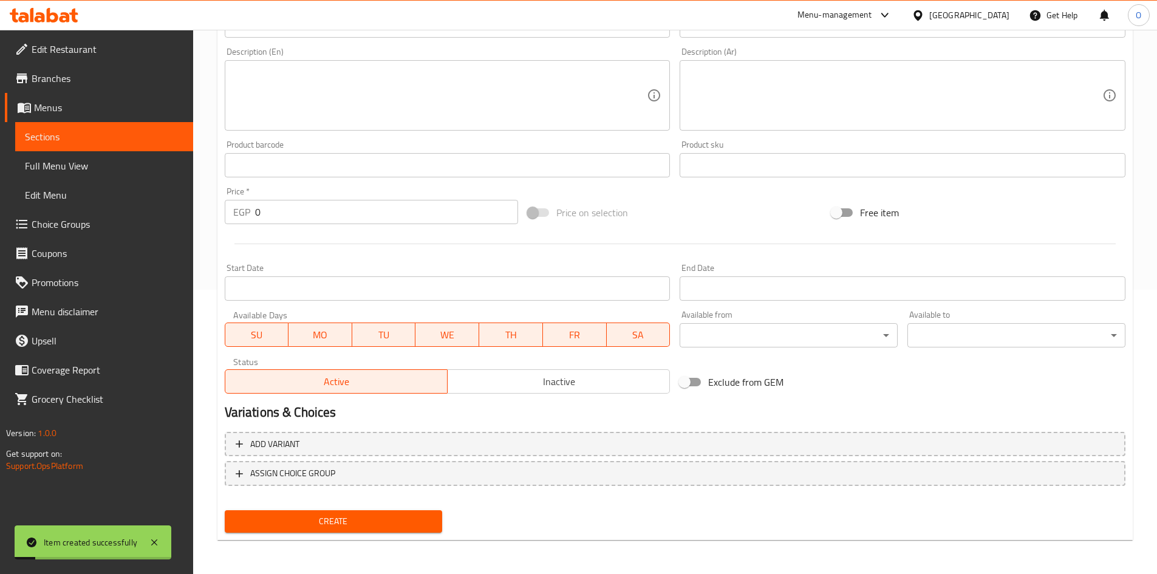
scroll to position [0, 0]
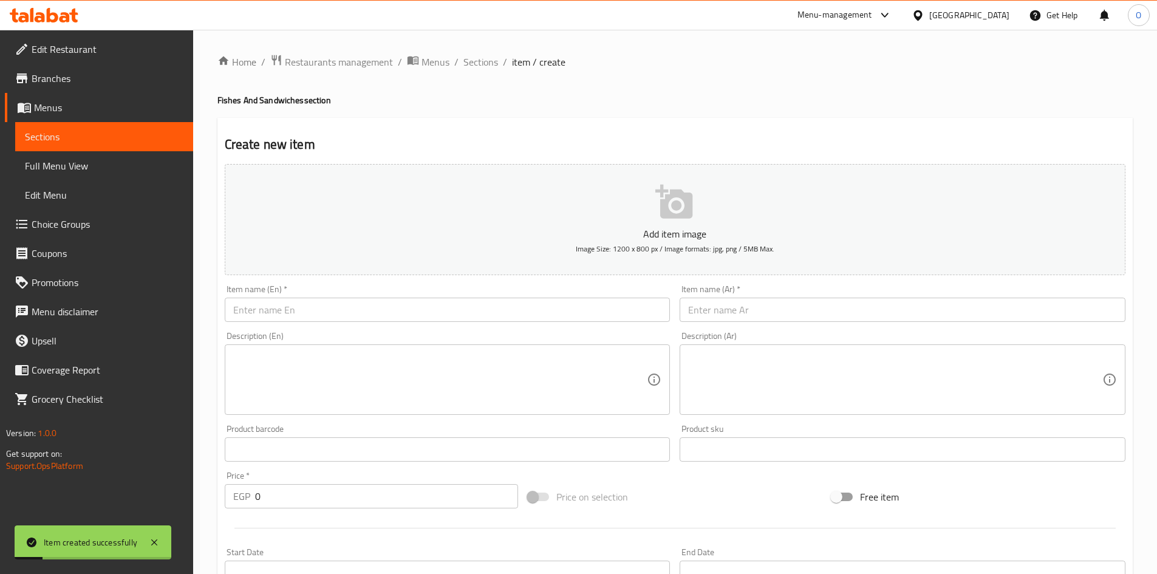
drag, startPoint x: 474, startPoint y: 63, endPoint x: 469, endPoint y: 92, distance: 29.5
click at [474, 63] on span "Sections" at bounding box center [480, 62] width 35 height 15
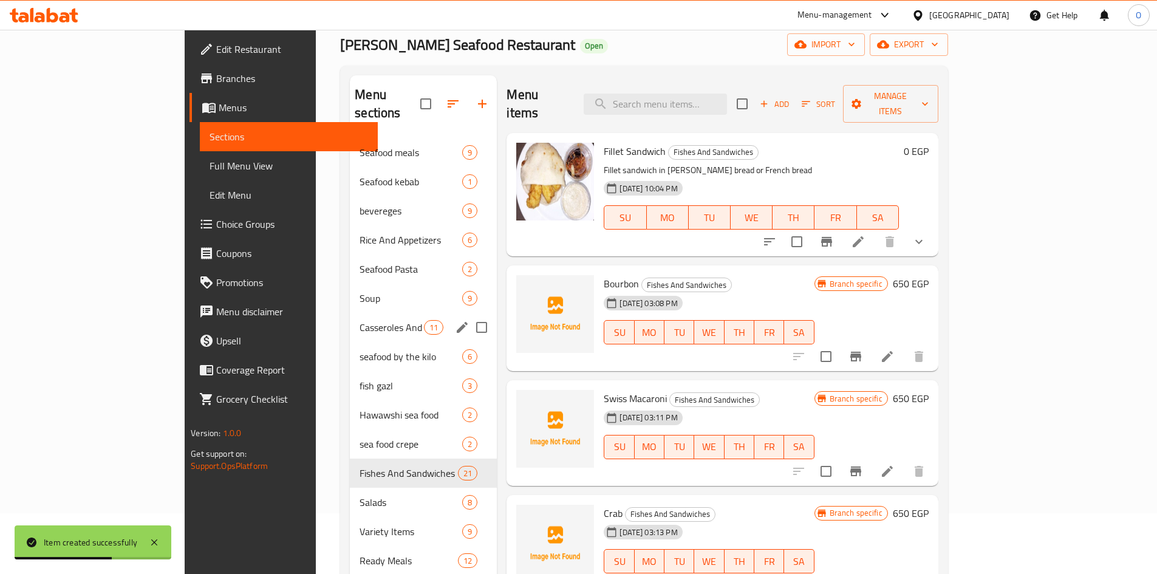
scroll to position [121, 0]
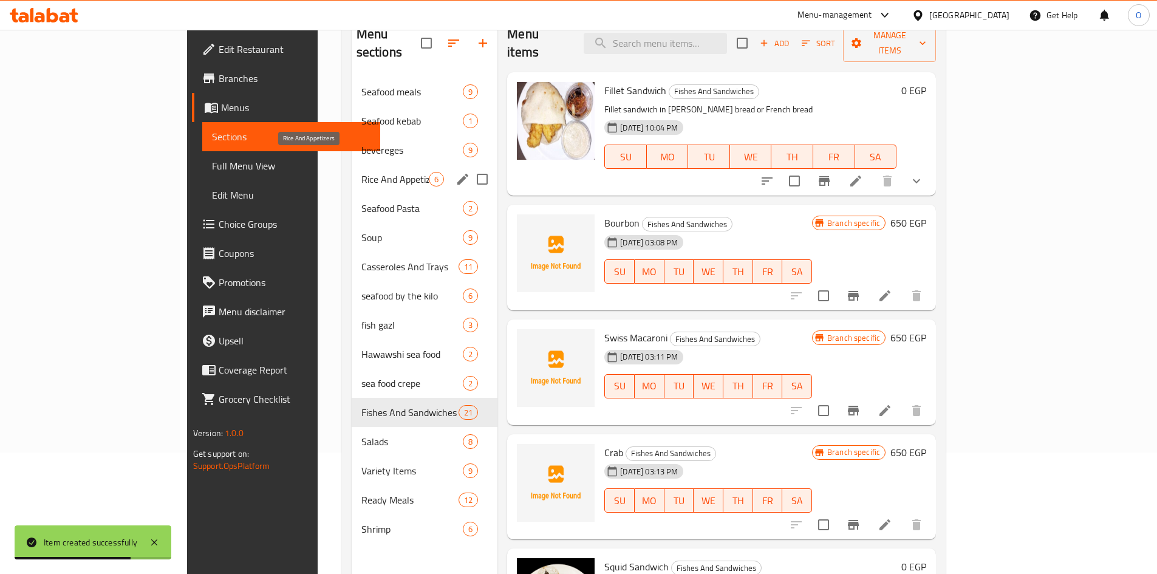
click at [361, 172] on span "Rice And Appetizers" at bounding box center [394, 179] width 67 height 15
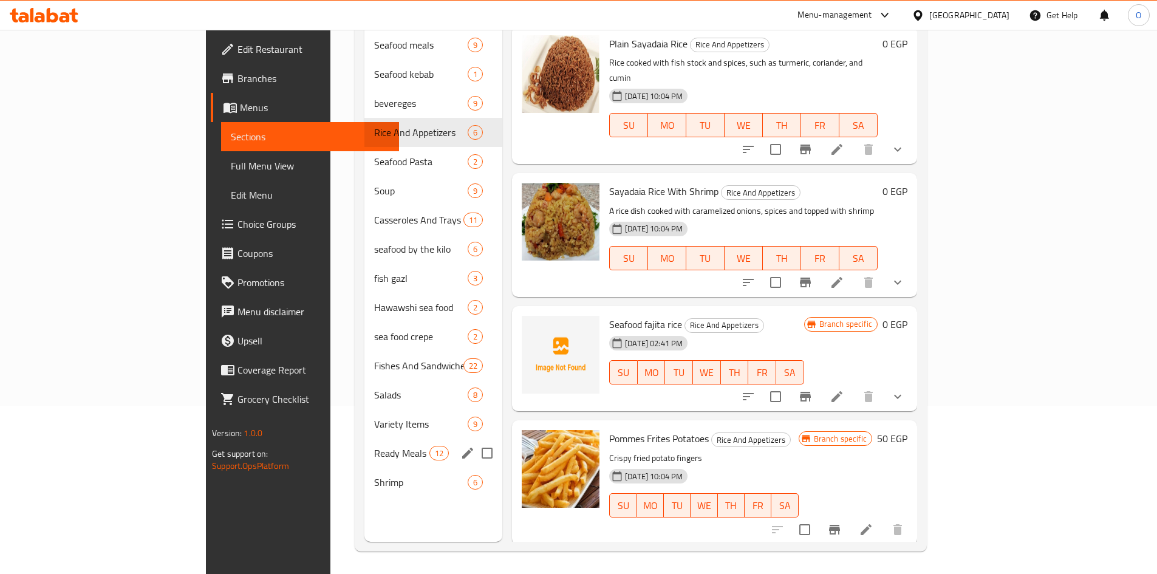
scroll to position [170, 0]
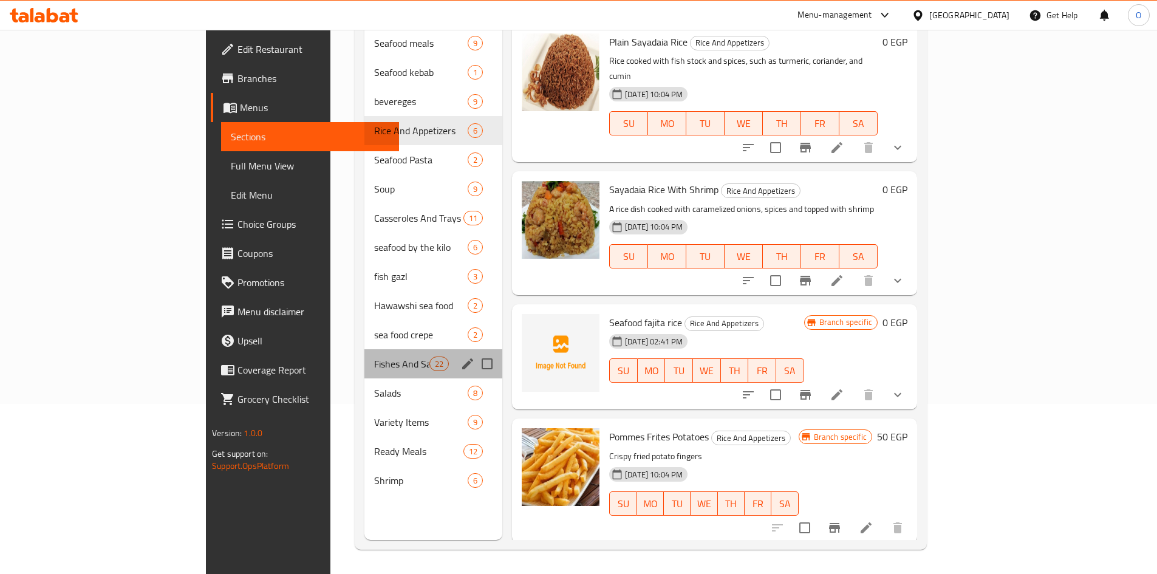
click at [374, 356] on span "Fishes And Sandwiches" at bounding box center [401, 363] width 55 height 15
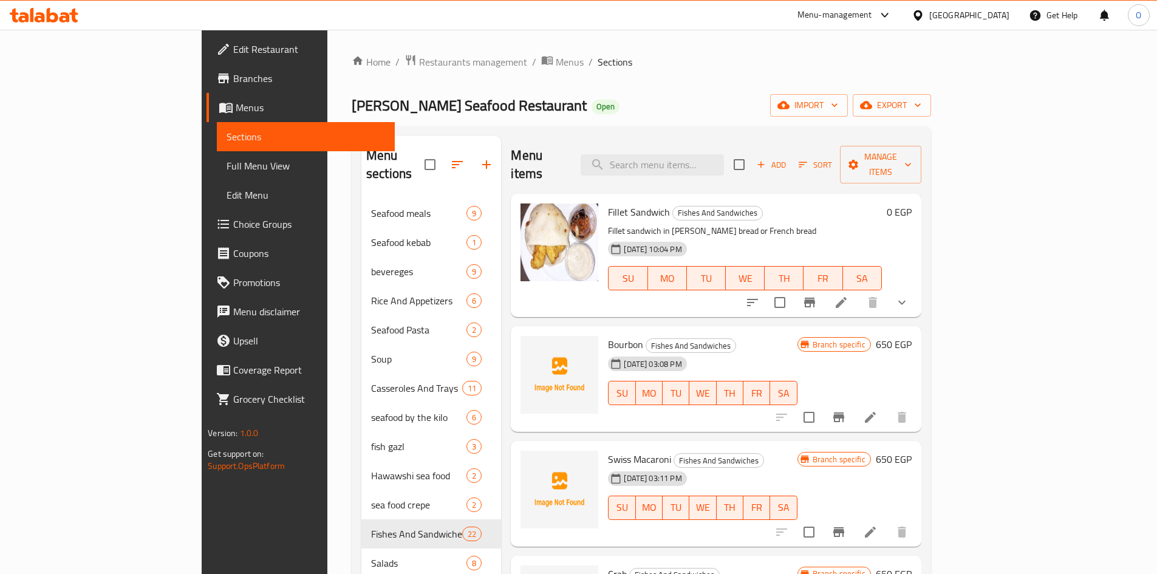
click at [916, 288] on button "show more" at bounding box center [901, 302] width 29 height 29
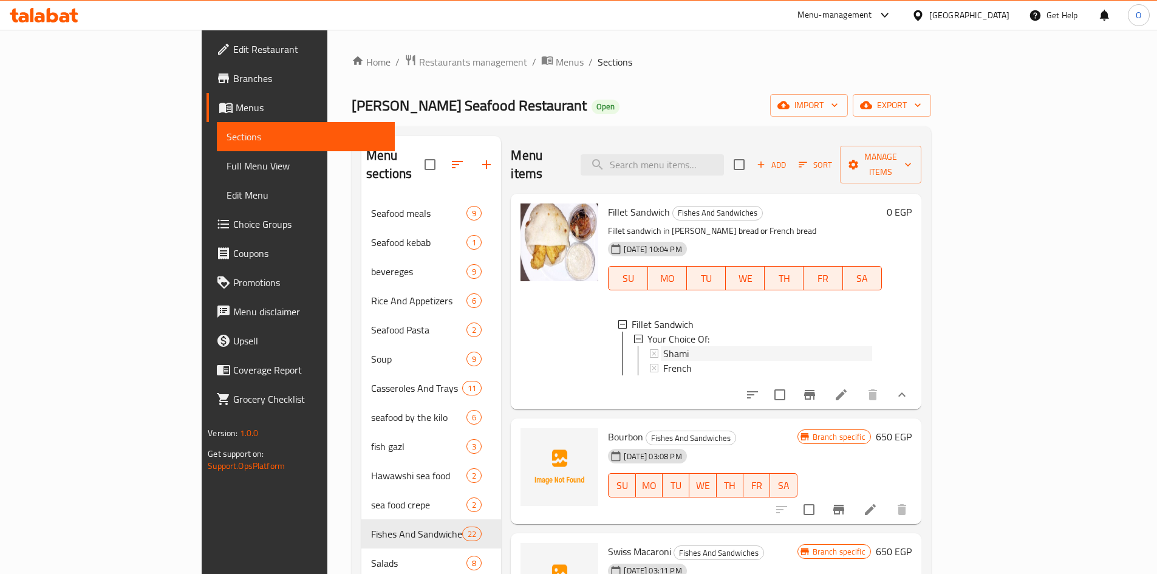
click at [663, 346] on div "Shami" at bounding box center [767, 353] width 208 height 15
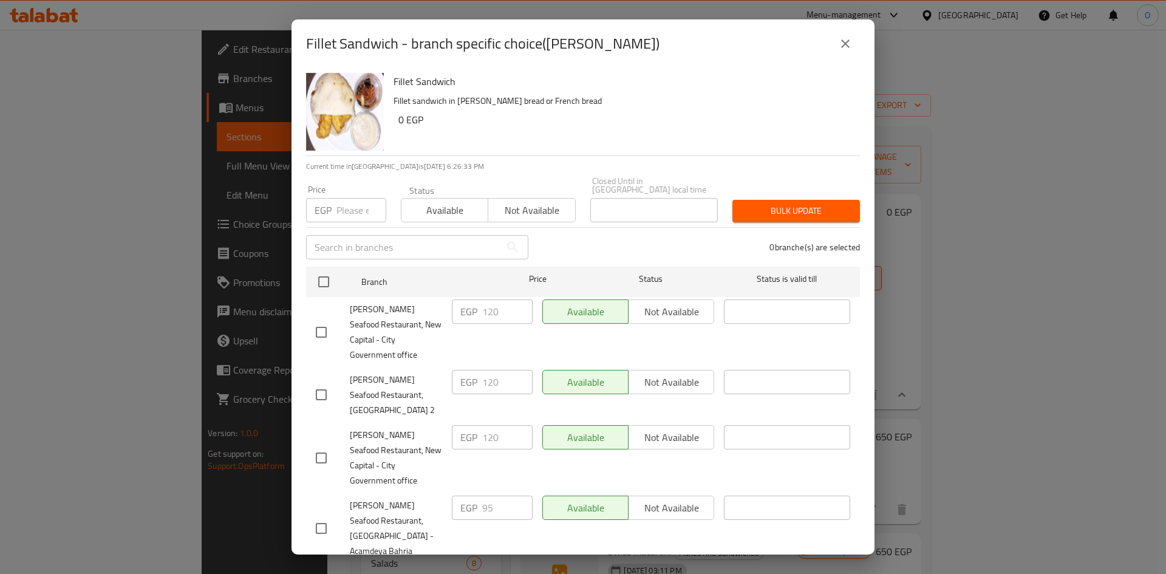
click at [324, 319] on input "checkbox" at bounding box center [321, 332] width 26 height 26
checkbox input "true"
click at [326, 382] on input "checkbox" at bounding box center [321, 395] width 26 height 26
checkbox input "true"
click at [324, 445] on input "checkbox" at bounding box center [321, 458] width 26 height 26
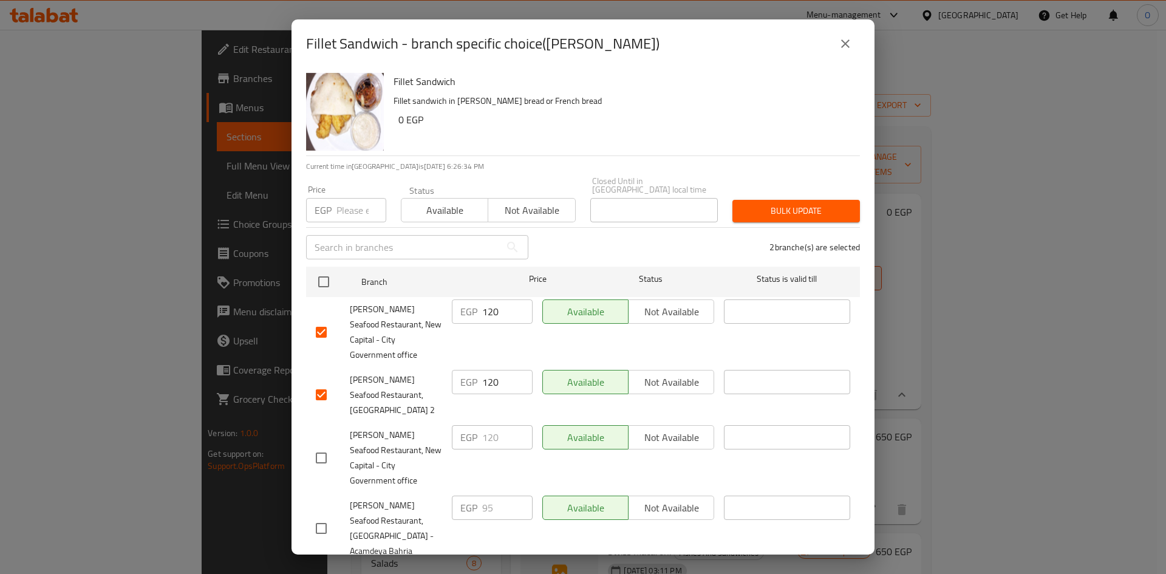
checkbox input "true"
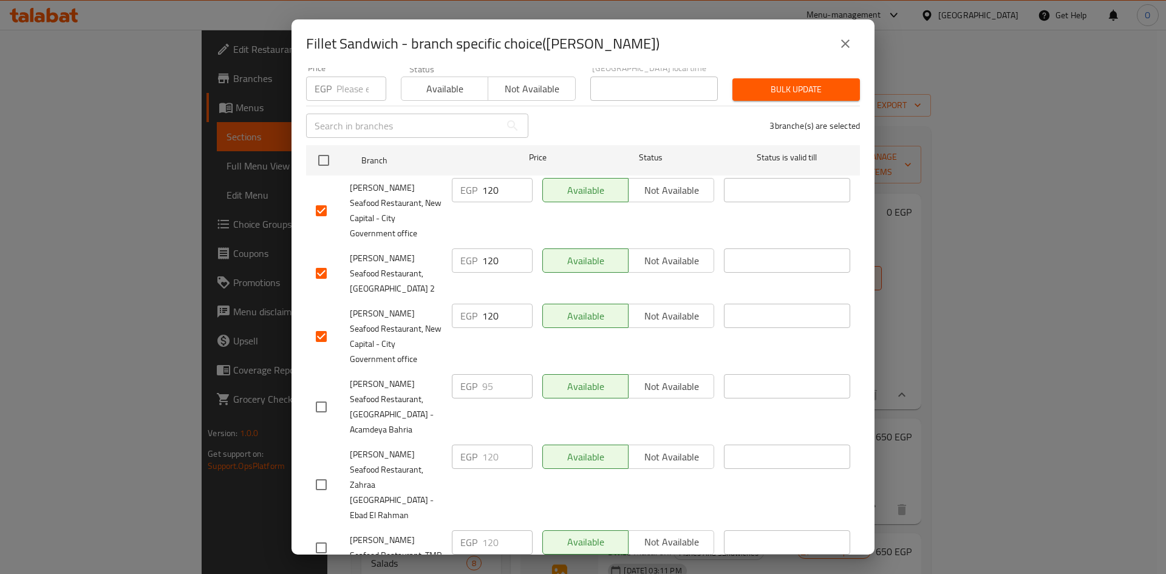
click at [316, 394] on input "checkbox" at bounding box center [321, 407] width 26 height 26
checkbox input "true"
click at [328, 472] on input "checkbox" at bounding box center [321, 485] width 26 height 26
checkbox input "true"
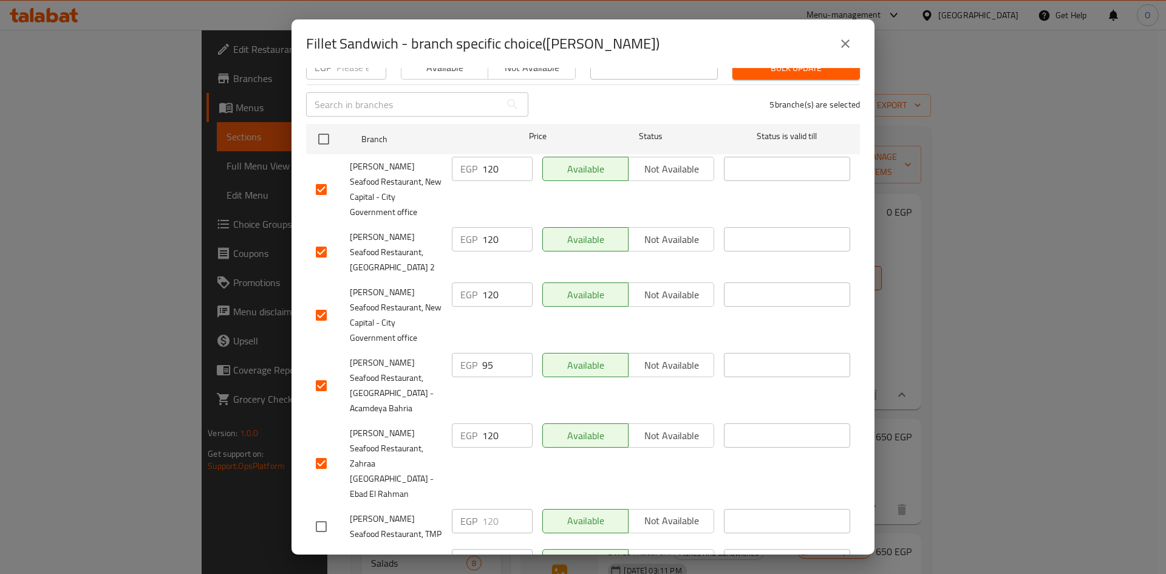
scroll to position [153, 0]
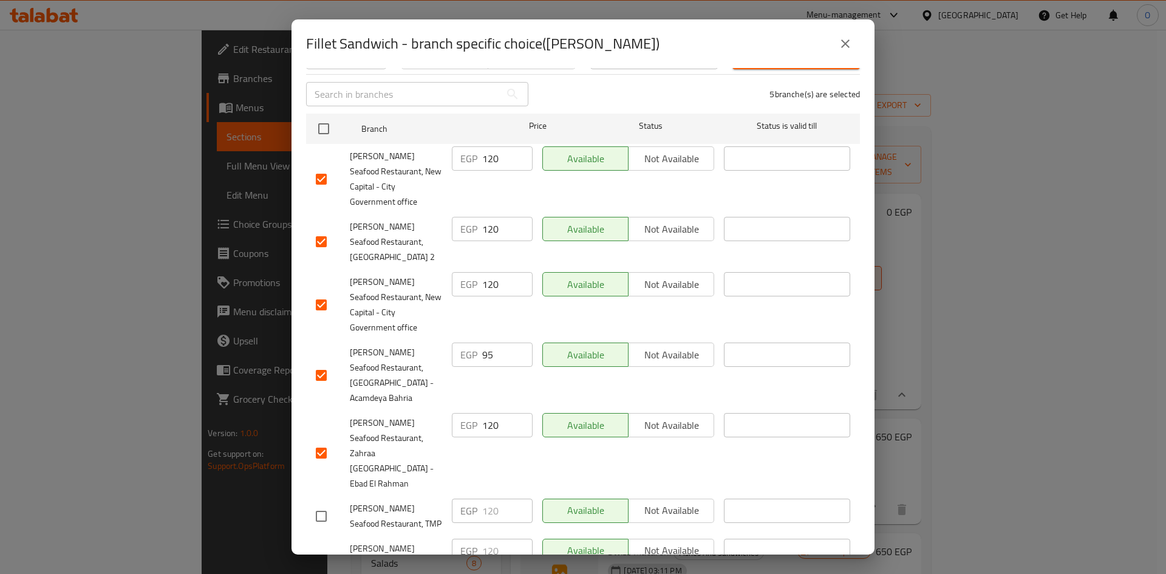
click at [329, 503] on input "checkbox" at bounding box center [321, 516] width 26 height 26
checkbox input "true"
click at [324, 566] on input "checkbox" at bounding box center [321, 579] width 26 height 26
checkbox input "true"
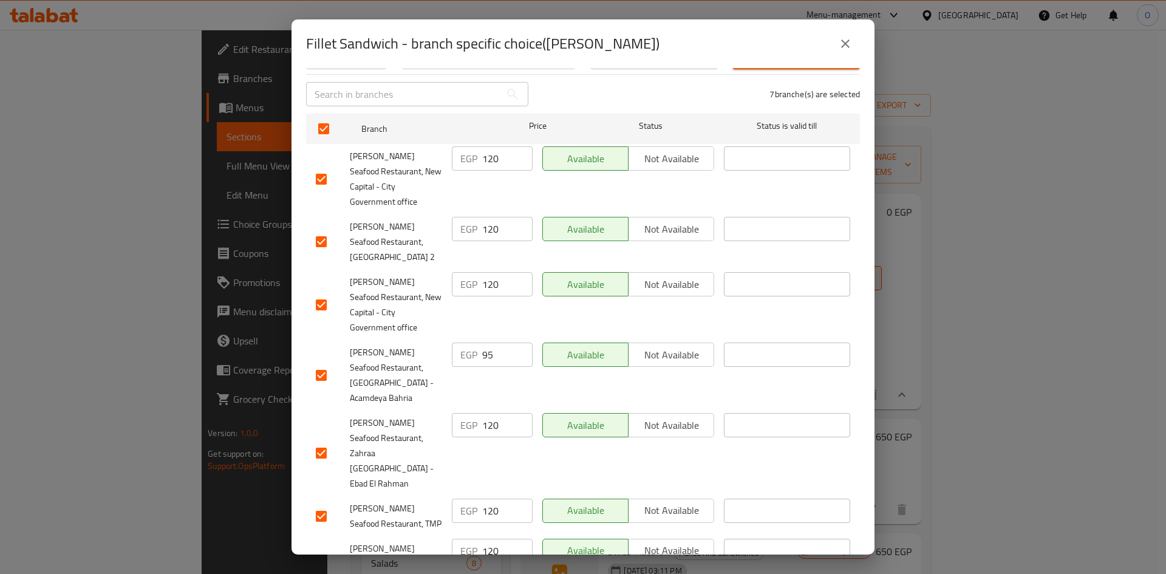
click at [325, 363] on input "checkbox" at bounding box center [321, 376] width 26 height 26
checkbox input "false"
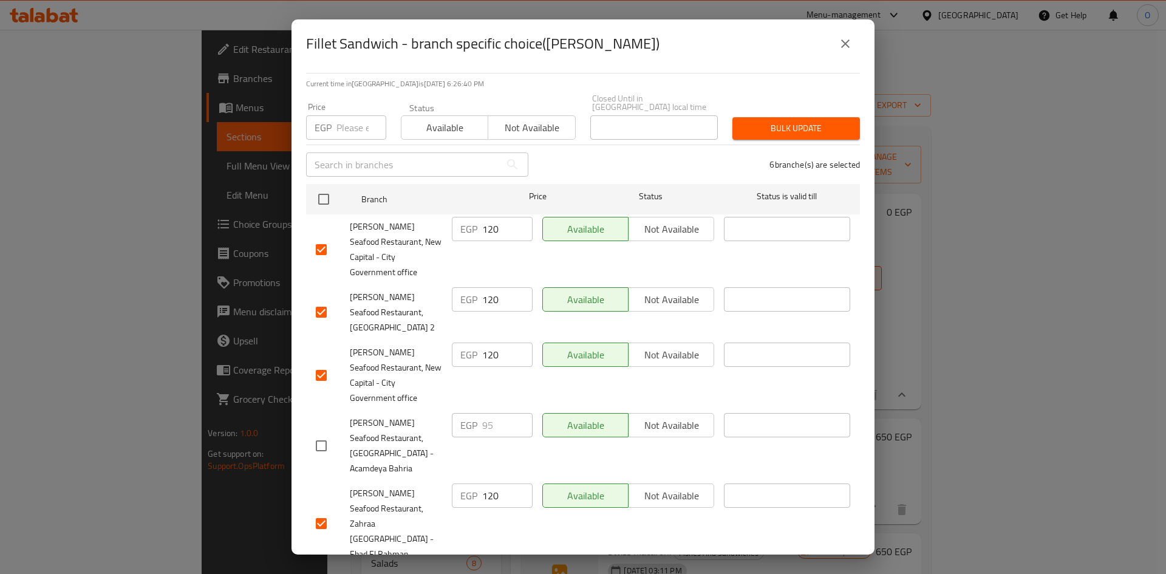
scroll to position [0, 0]
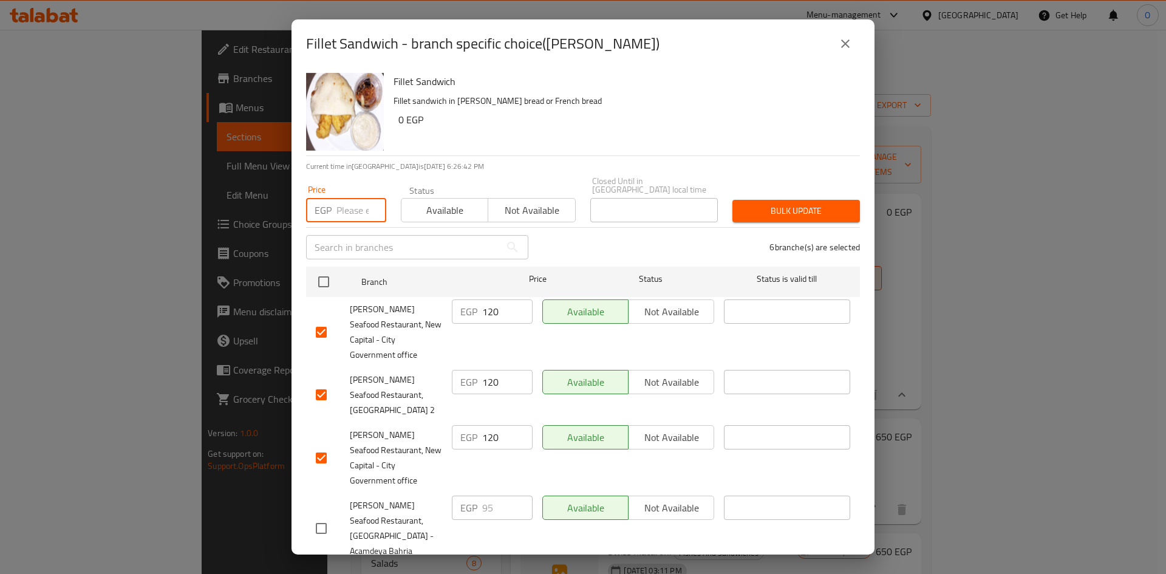
paste input "100"
type input "100"
click at [743, 203] on span "Bulk update" at bounding box center [796, 210] width 108 height 15
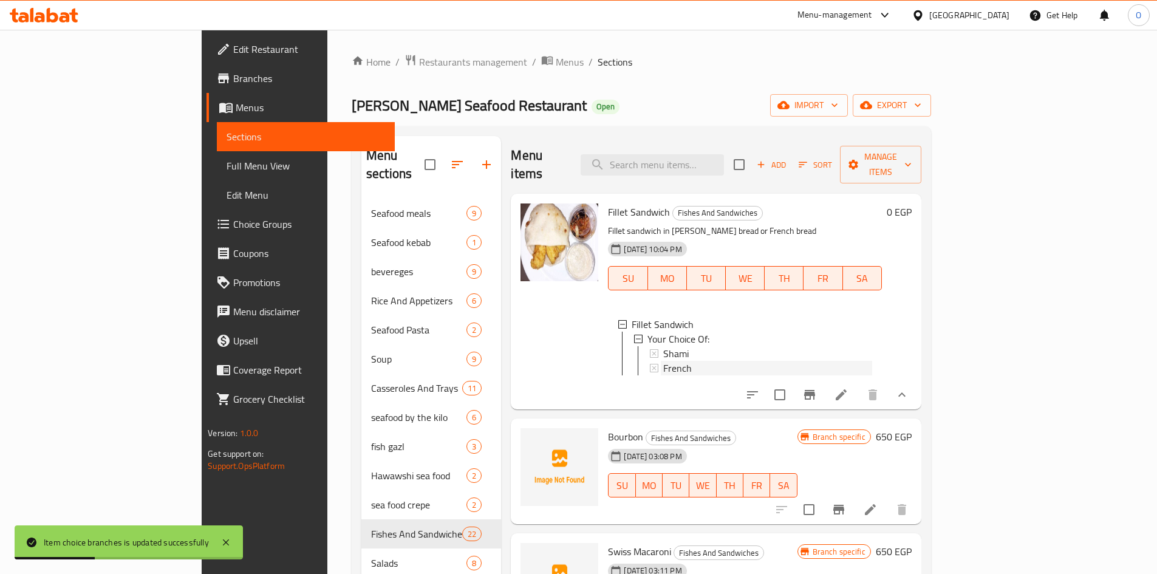
click at [663, 361] on span "French" at bounding box center [677, 368] width 29 height 15
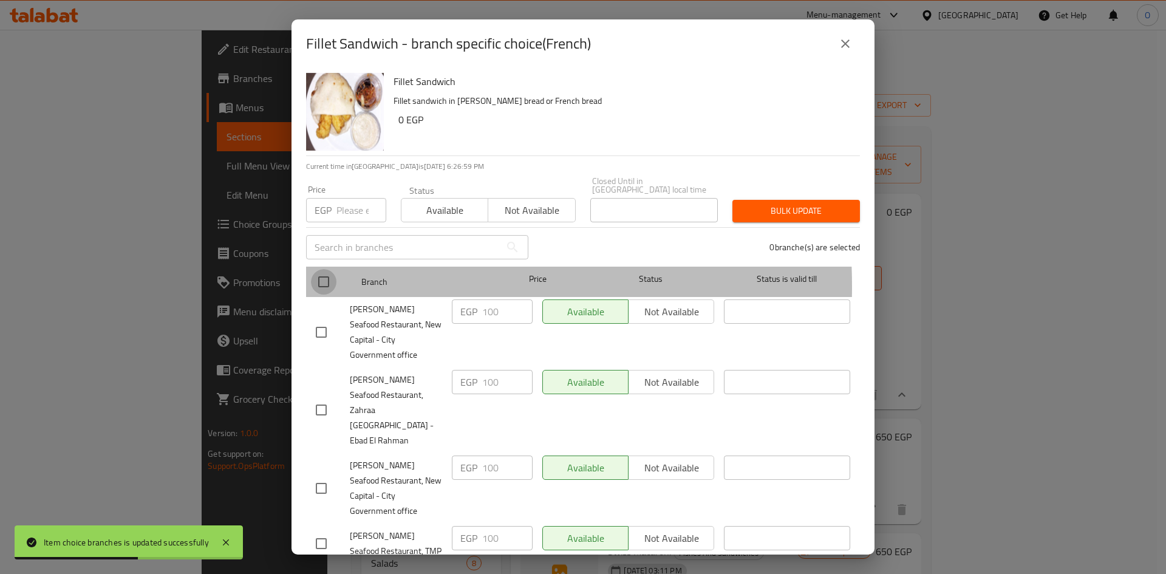
click at [322, 278] on input "checkbox" at bounding box center [324, 282] width 26 height 26
checkbox input "true"
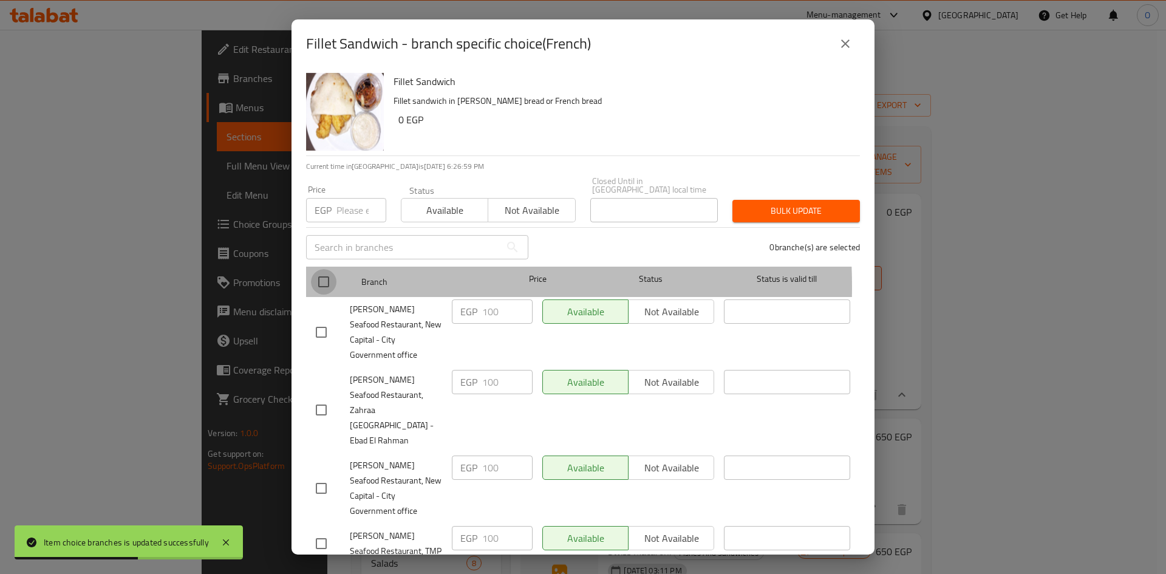
checkbox input "true"
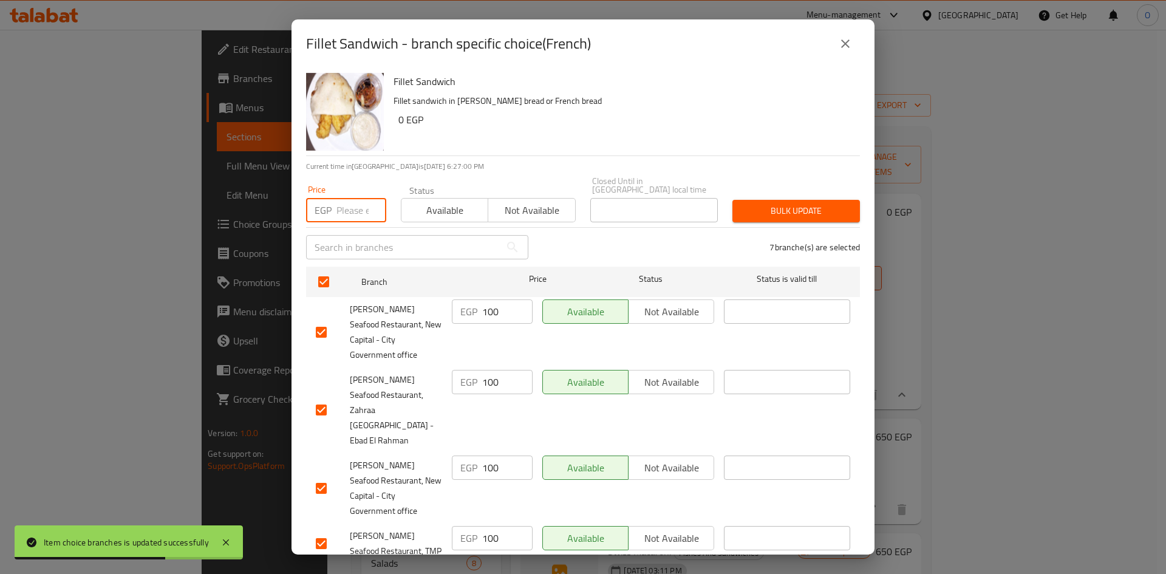
paste input "120"
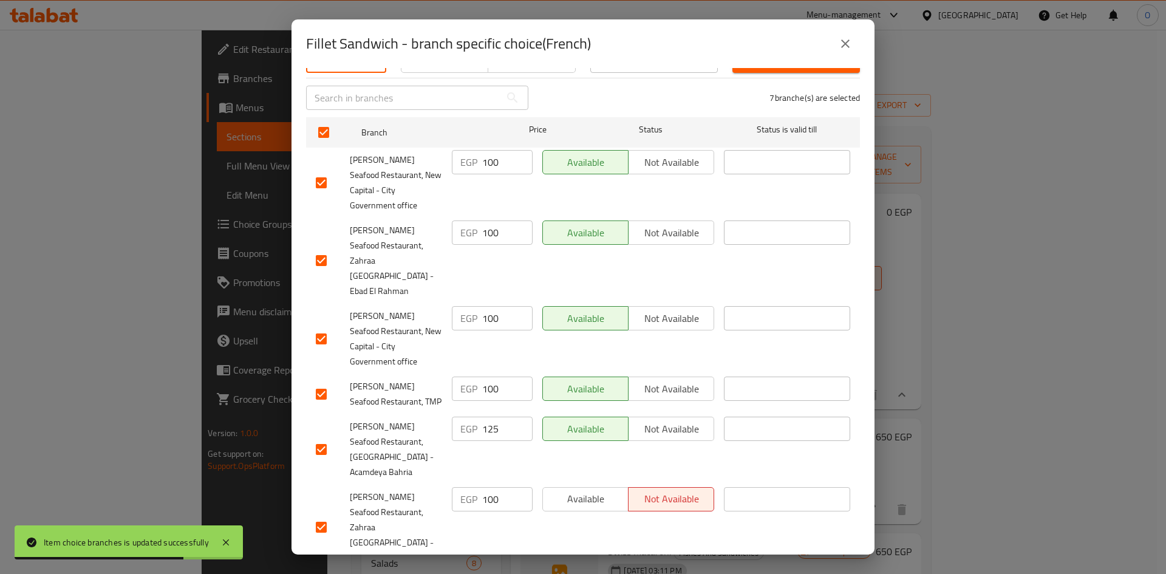
scroll to position [153, 0]
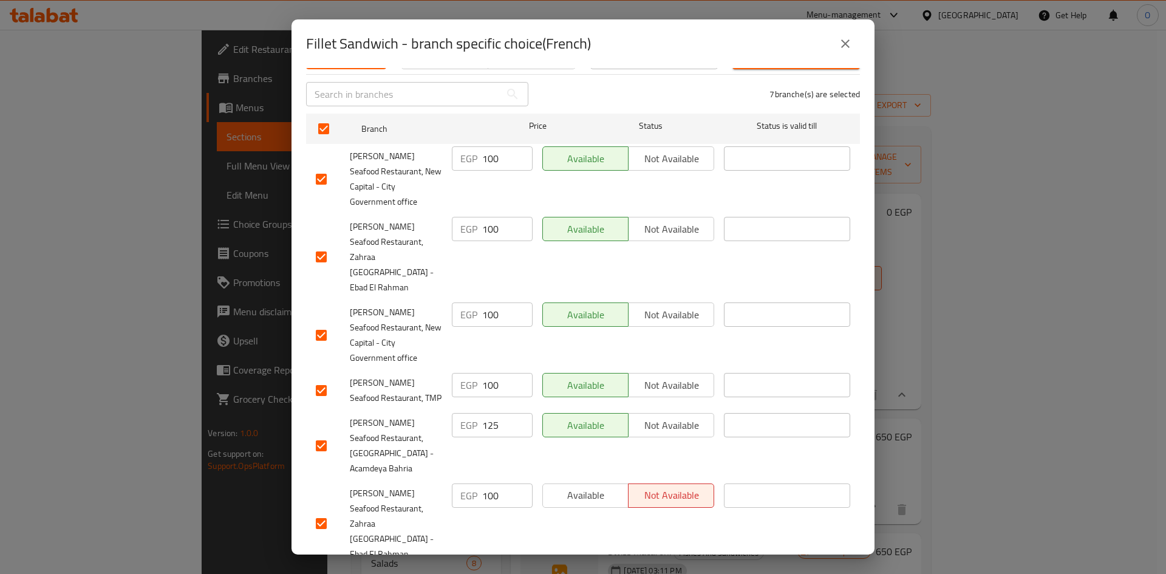
type input "120"
click at [324, 433] on input "checkbox" at bounding box center [321, 446] width 26 height 26
checkbox input "false"
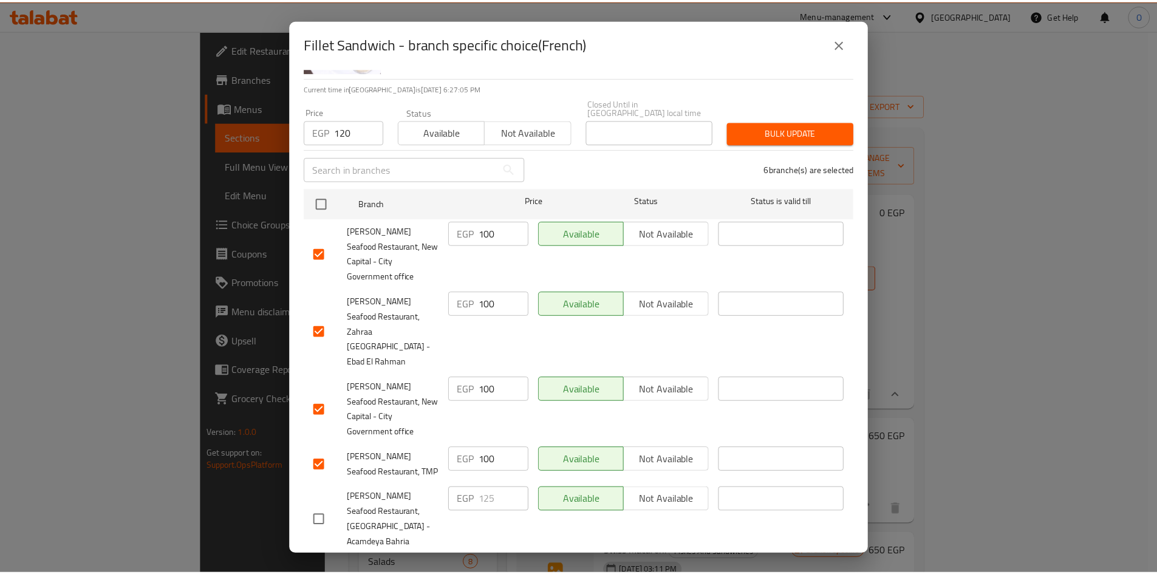
scroll to position [0, 0]
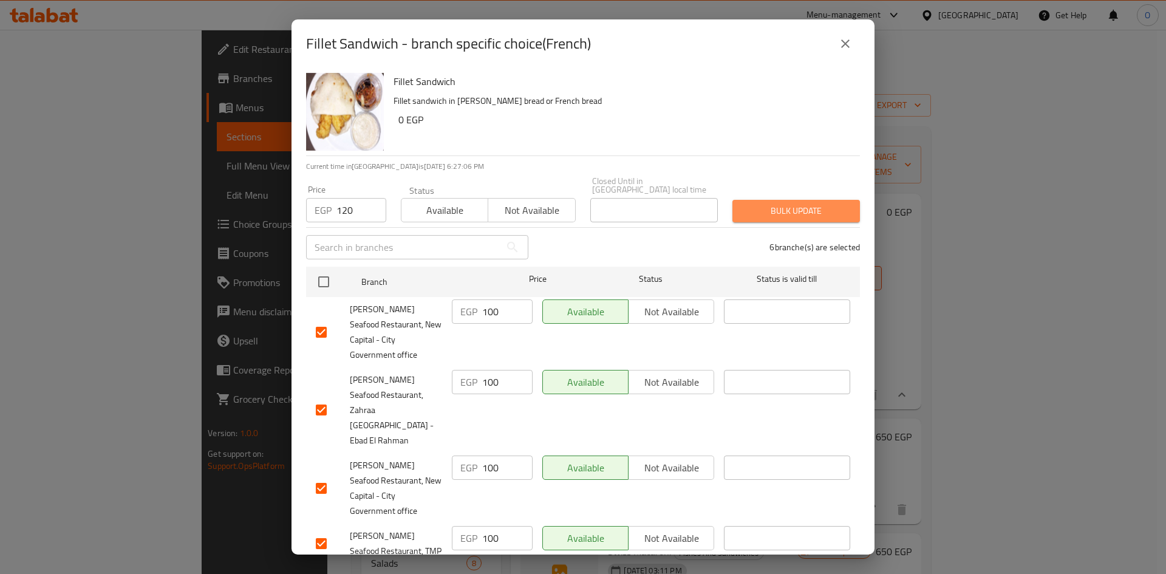
click at [798, 200] on button "Bulk update" at bounding box center [796, 211] width 128 height 22
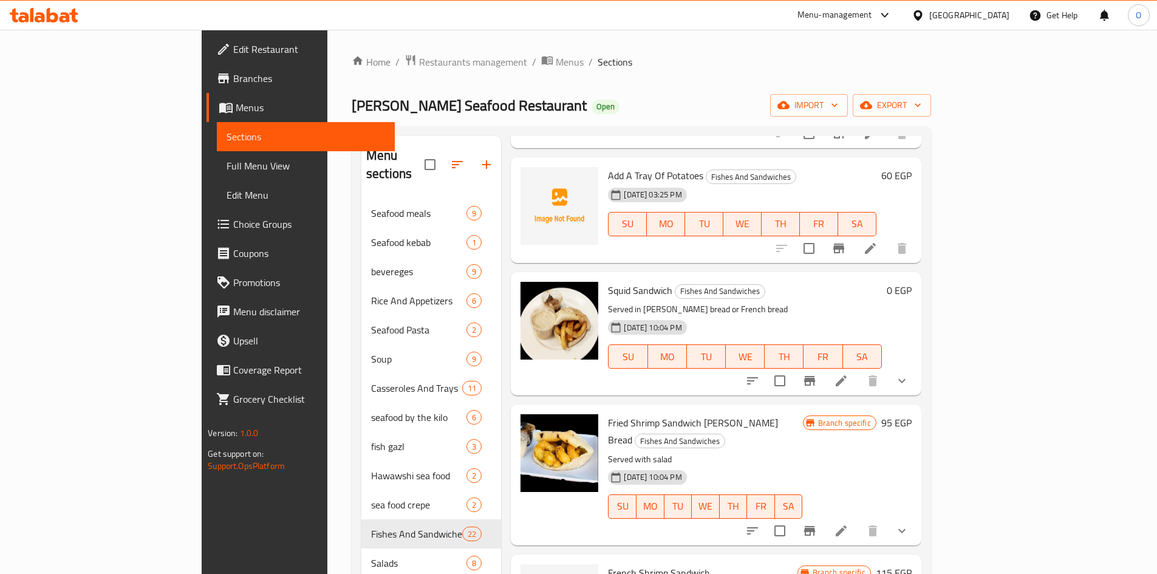
scroll to position [607, 0]
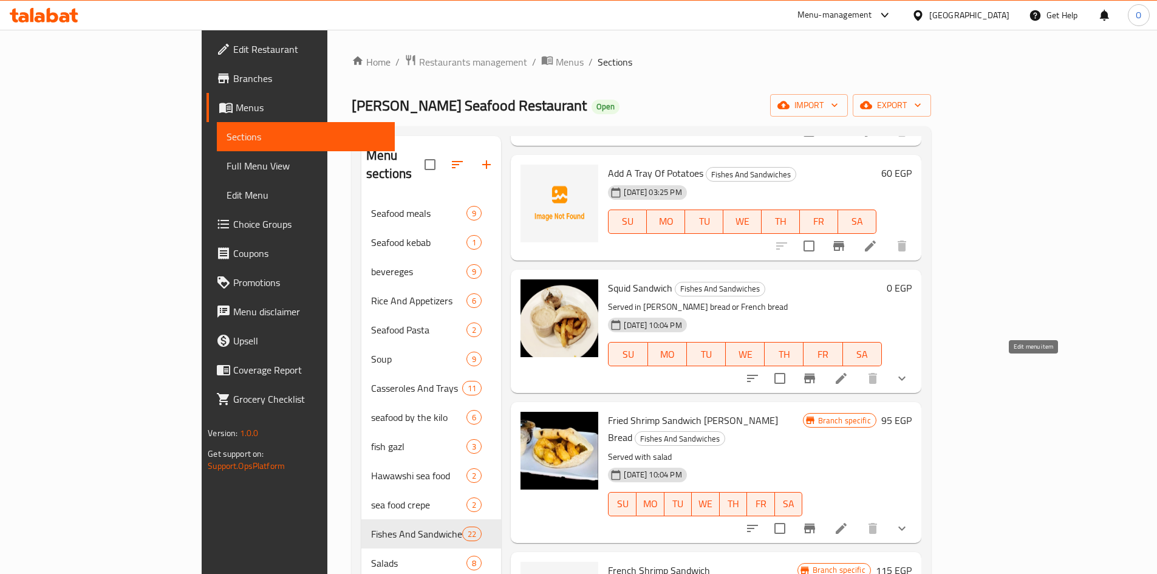
click at [848, 375] on icon at bounding box center [841, 378] width 15 height 15
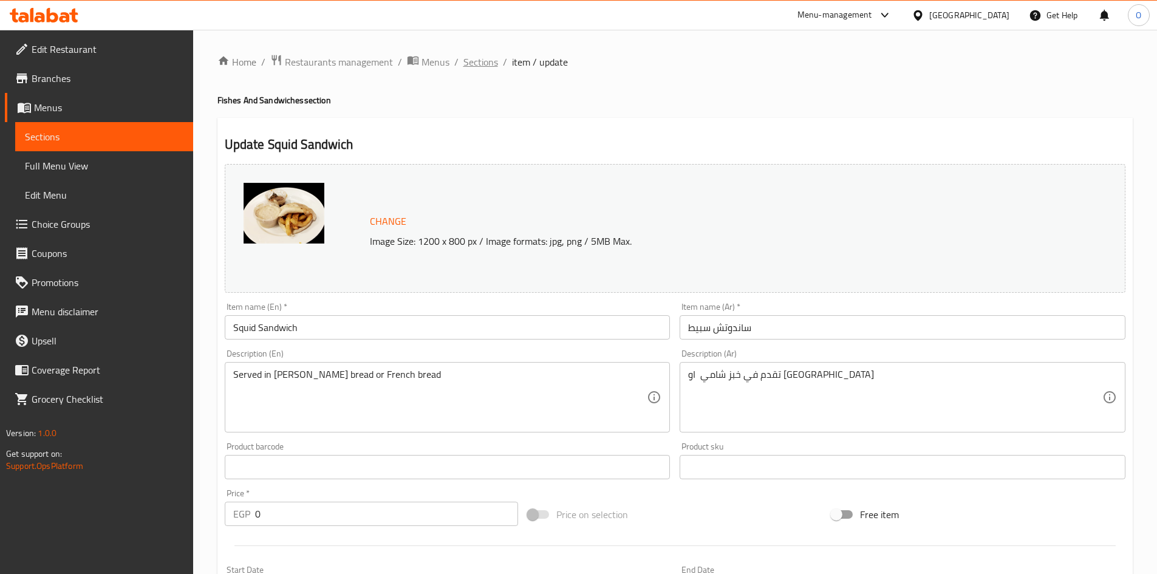
click at [472, 62] on span "Sections" at bounding box center [480, 62] width 35 height 15
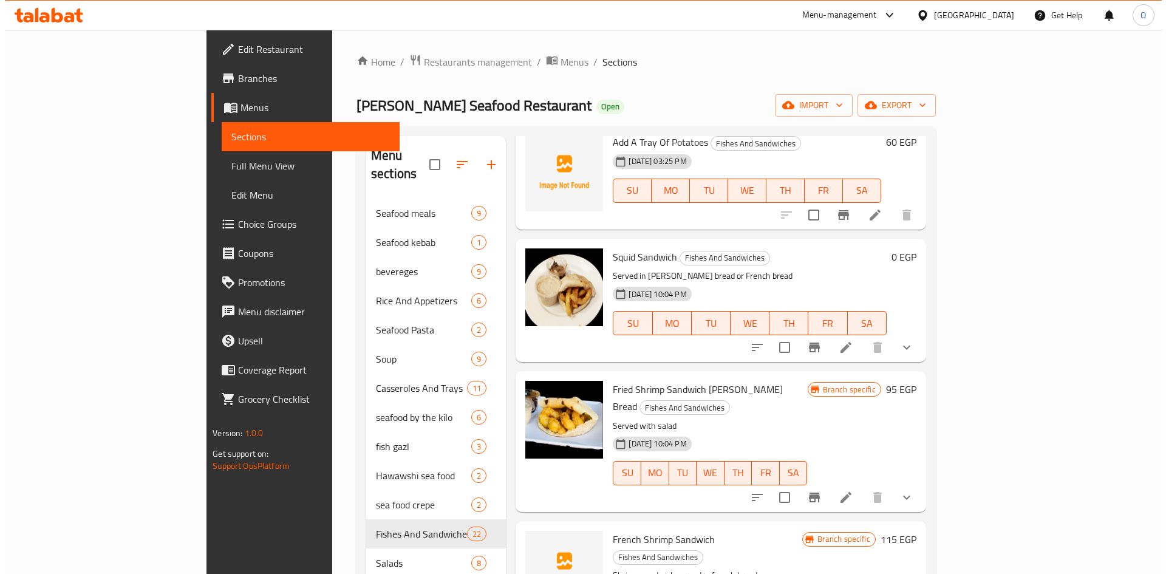
scroll to position [546, 0]
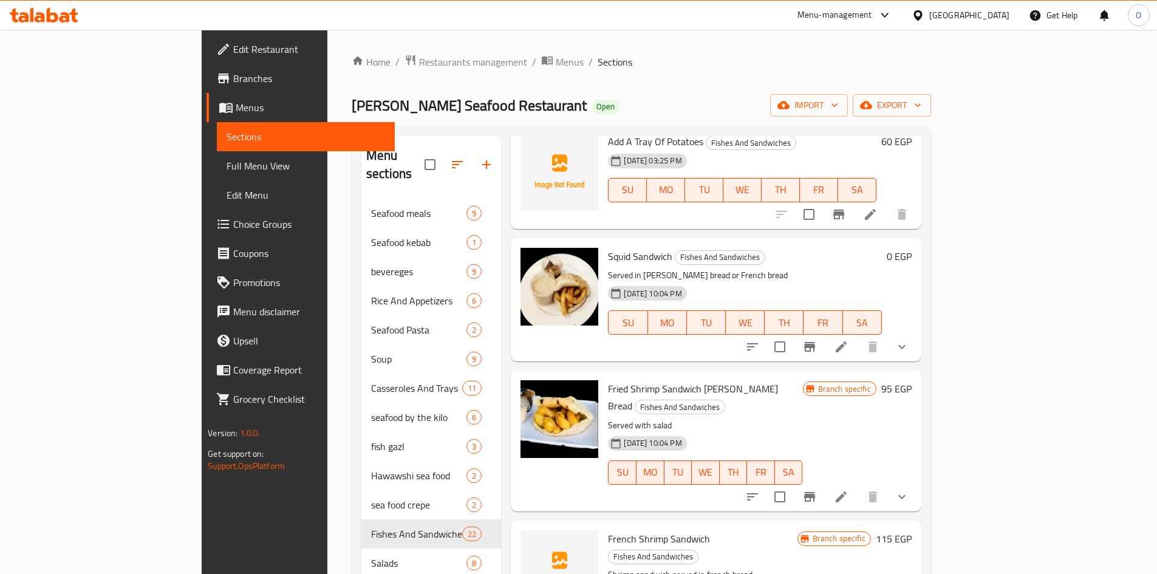
click at [909, 339] on icon "show more" at bounding box center [901, 346] width 15 height 15
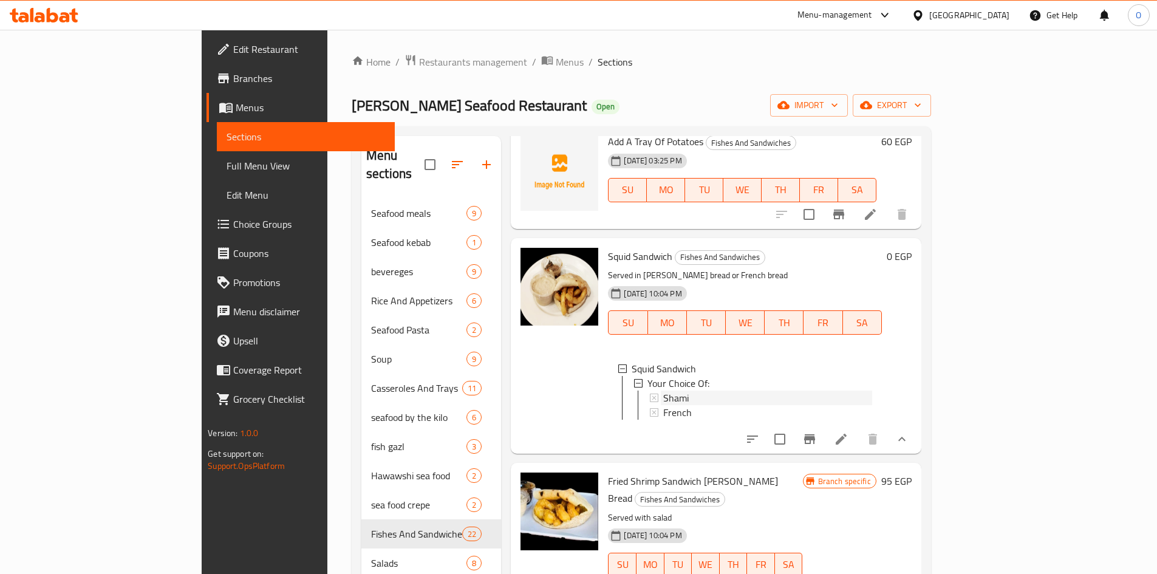
click at [663, 390] on span "Shami" at bounding box center [676, 397] width 26 height 15
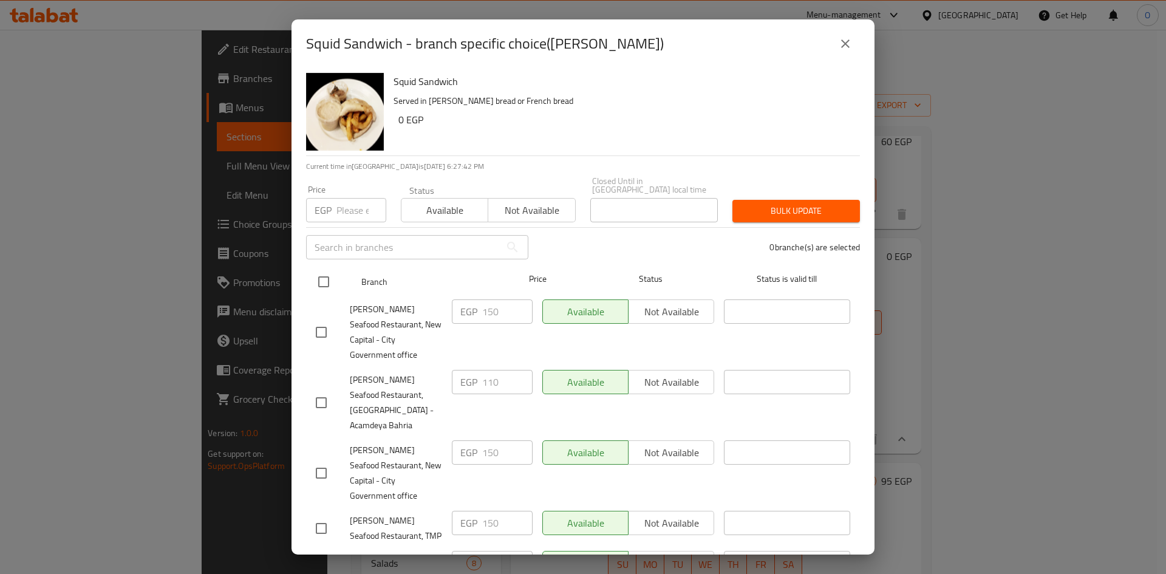
click at [326, 273] on input "checkbox" at bounding box center [324, 282] width 26 height 26
checkbox input "true"
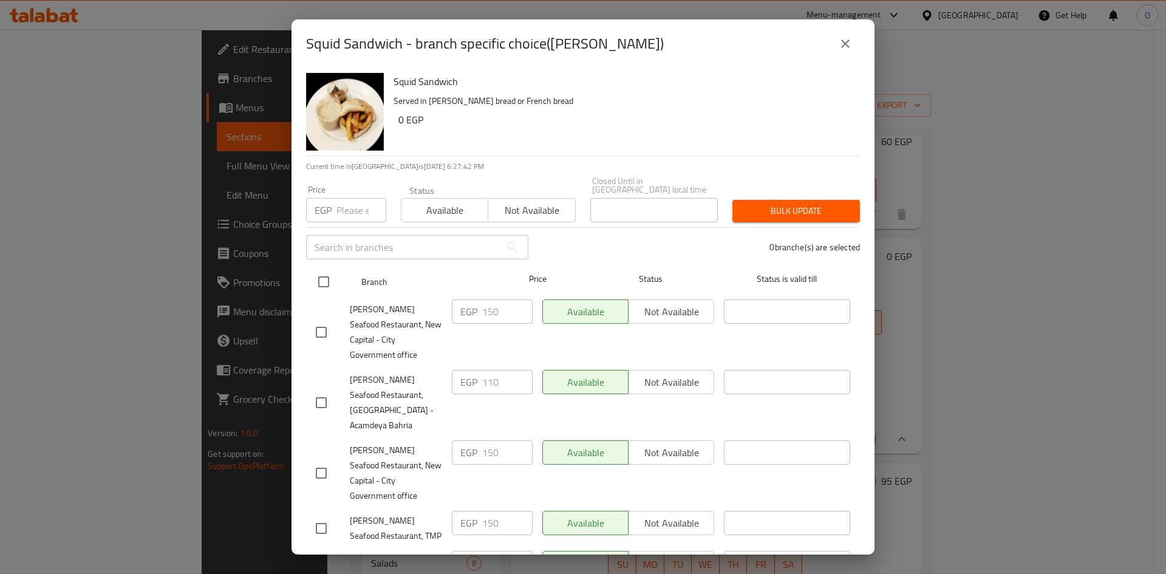
checkbox input "true"
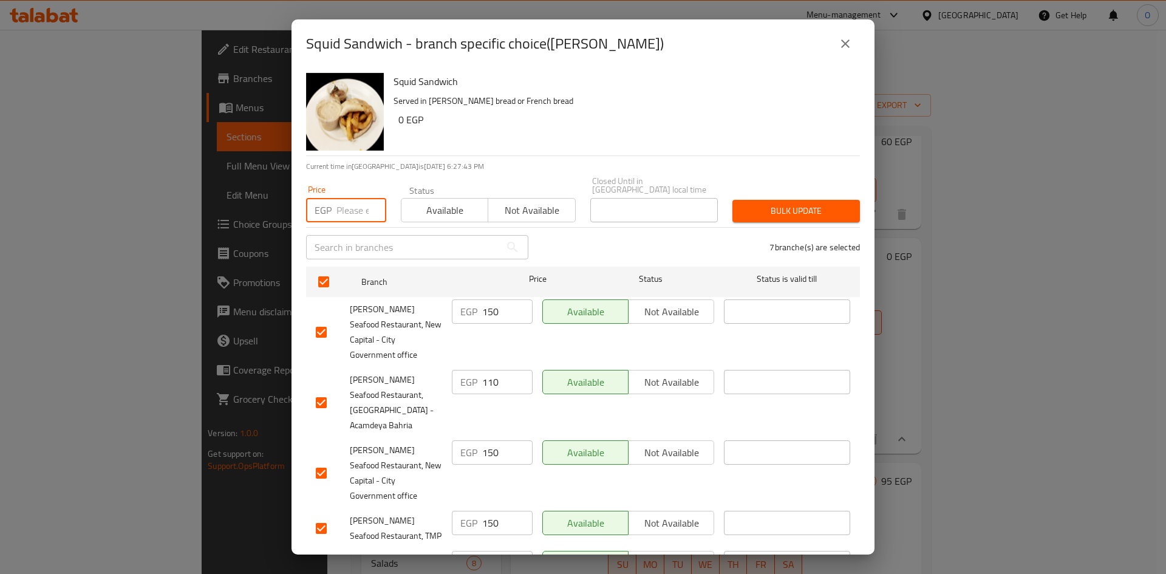
paste input "130"
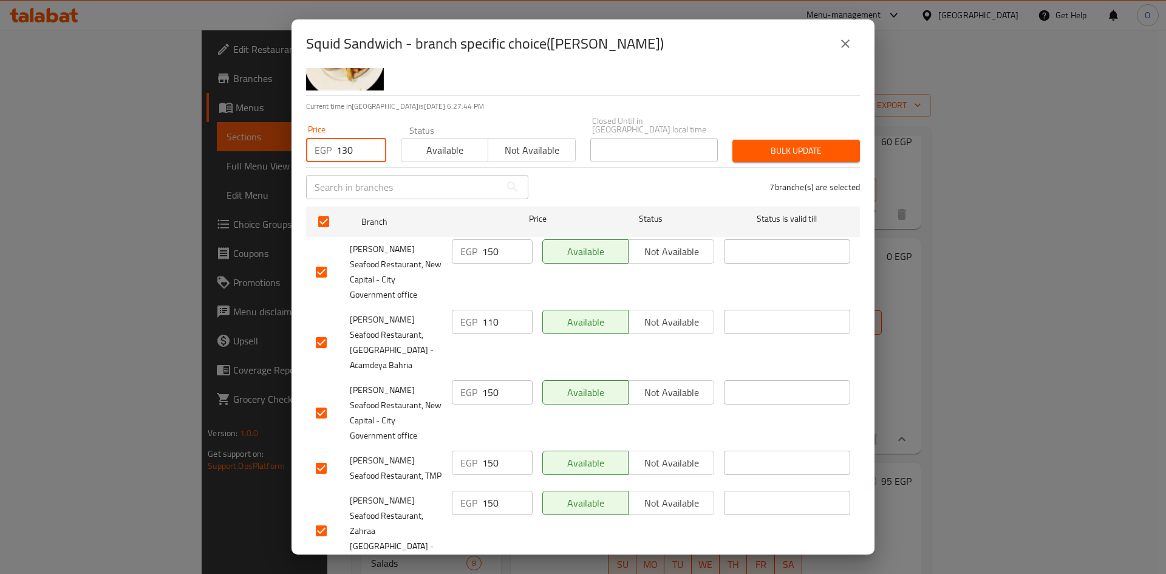
scroll to position [153, 0]
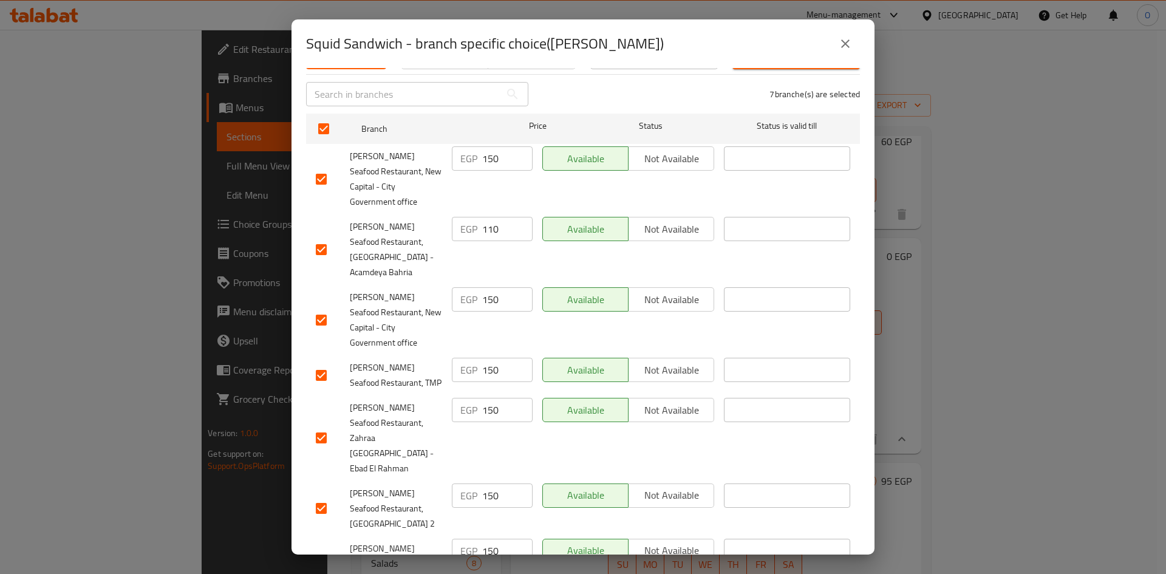
type input "130"
click at [328, 237] on input "checkbox" at bounding box center [321, 250] width 26 height 26
checkbox input "false"
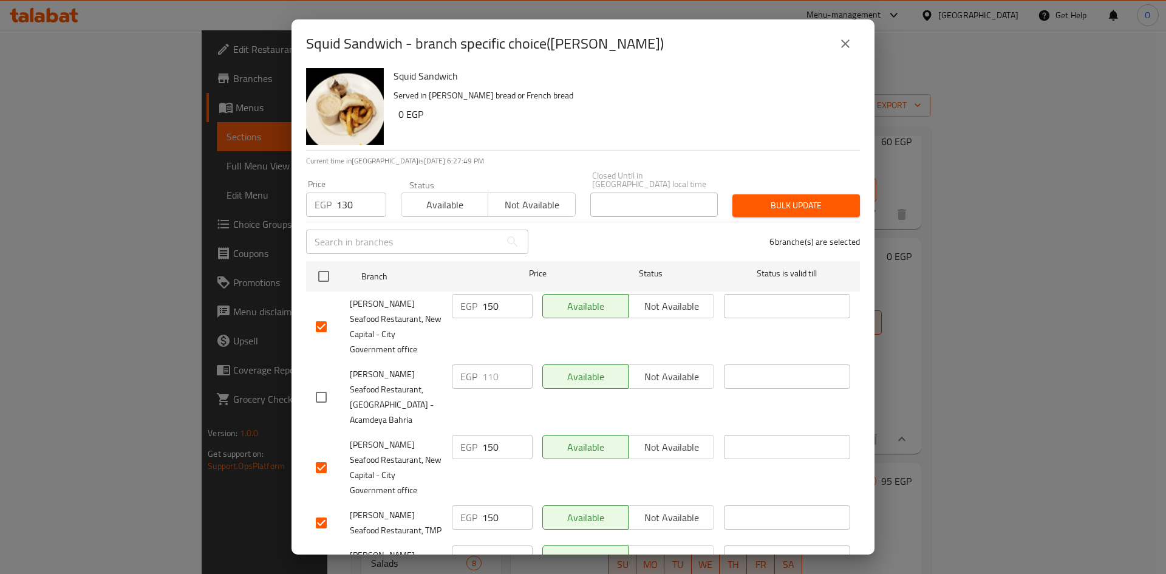
scroll to position [0, 0]
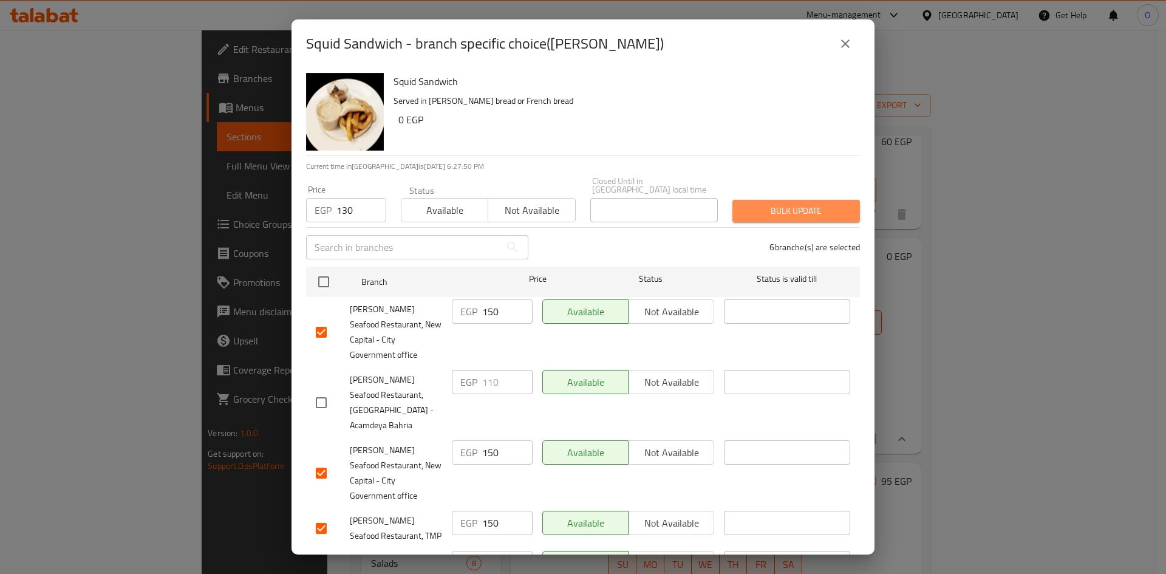
click at [810, 211] on button "Bulk update" at bounding box center [796, 211] width 128 height 22
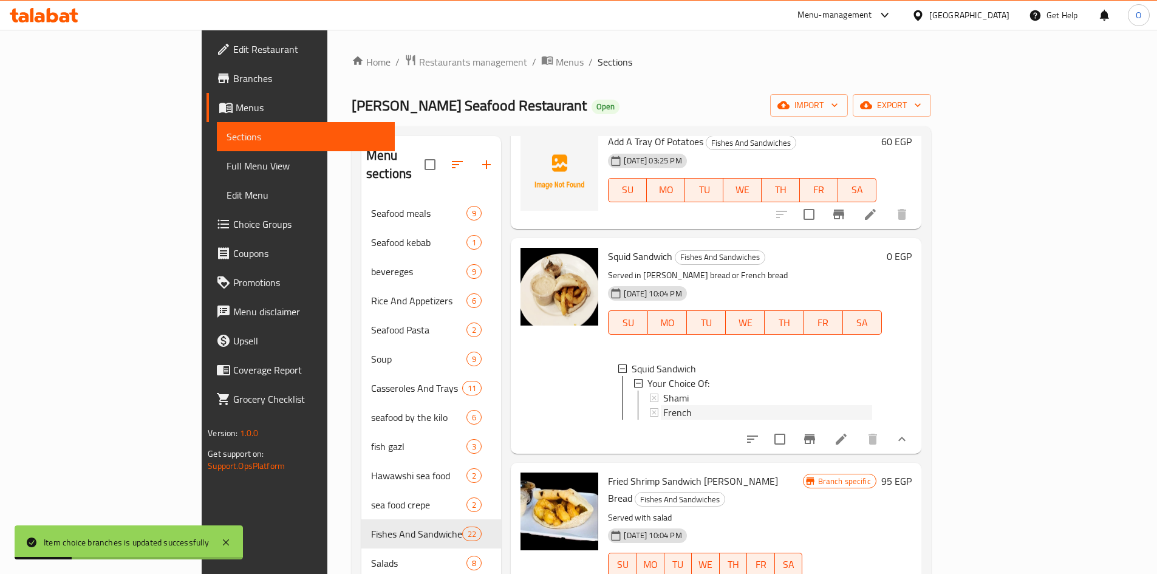
click at [663, 405] on span "French" at bounding box center [677, 412] width 29 height 15
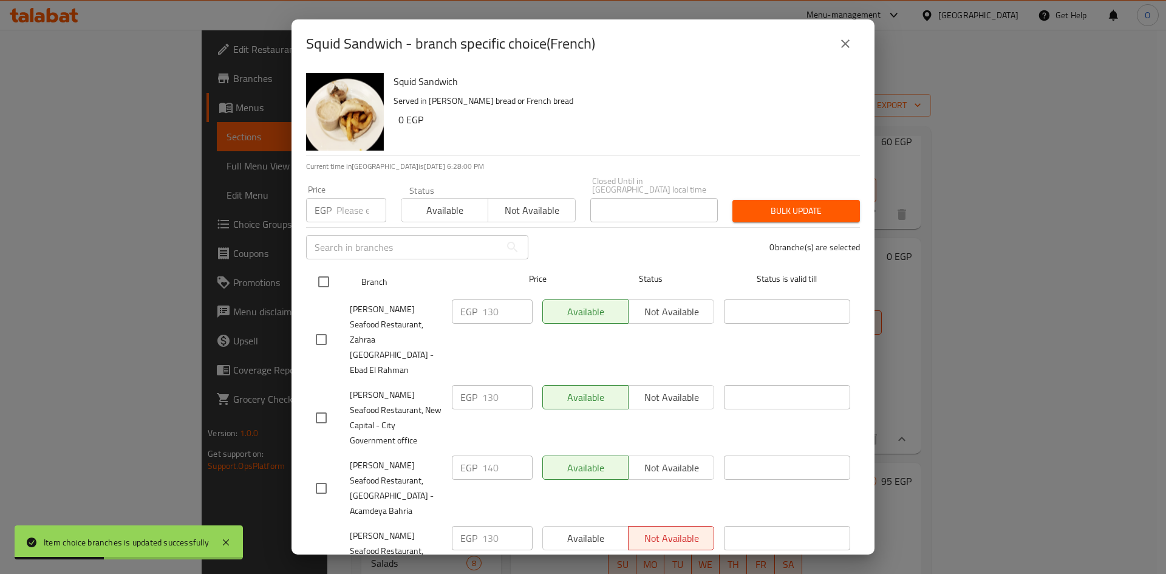
click at [325, 281] on input "checkbox" at bounding box center [324, 282] width 26 height 26
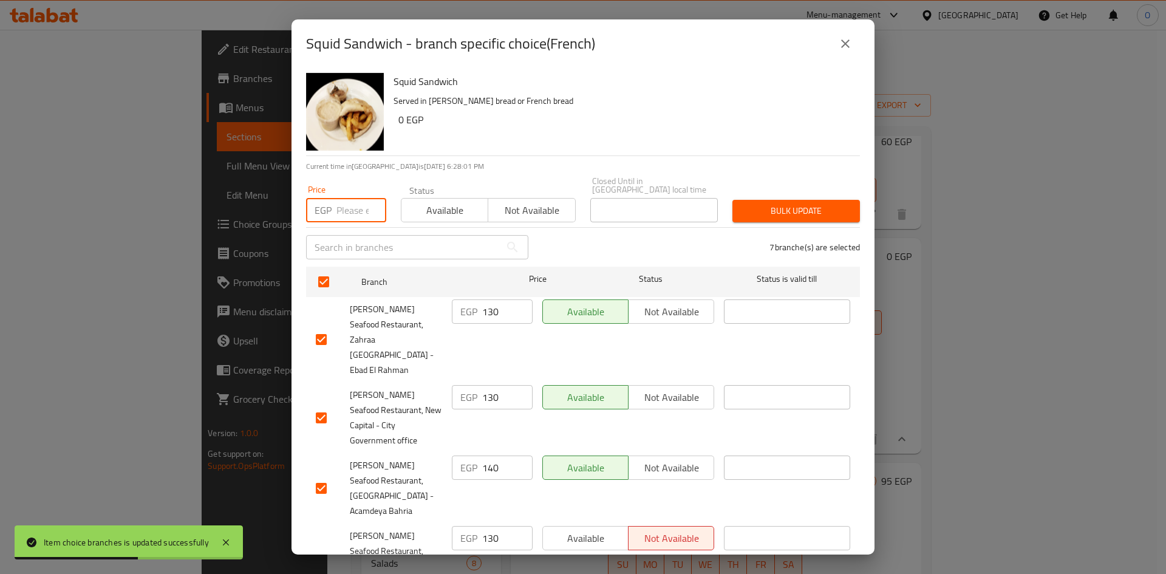
paste input "150"
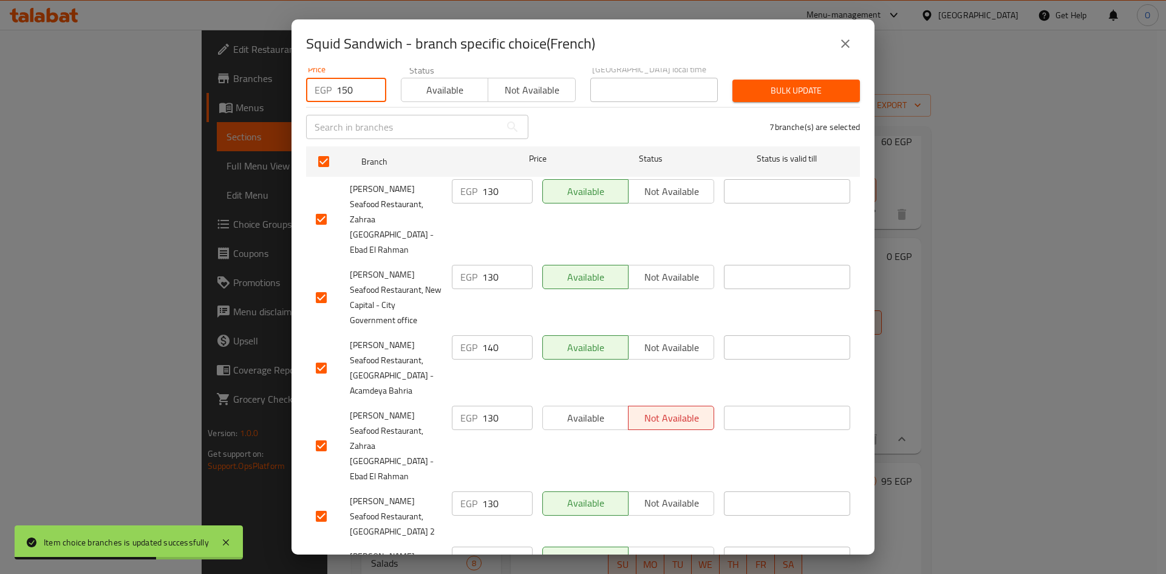
scroll to position [153, 0]
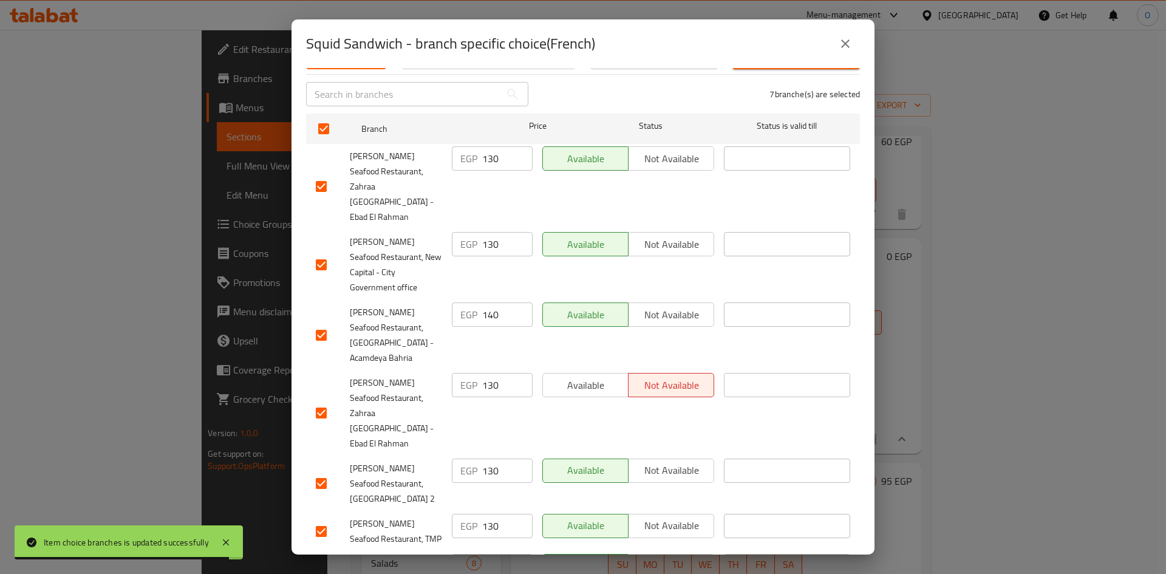
click at [328, 322] on input "checkbox" at bounding box center [321, 335] width 26 height 26
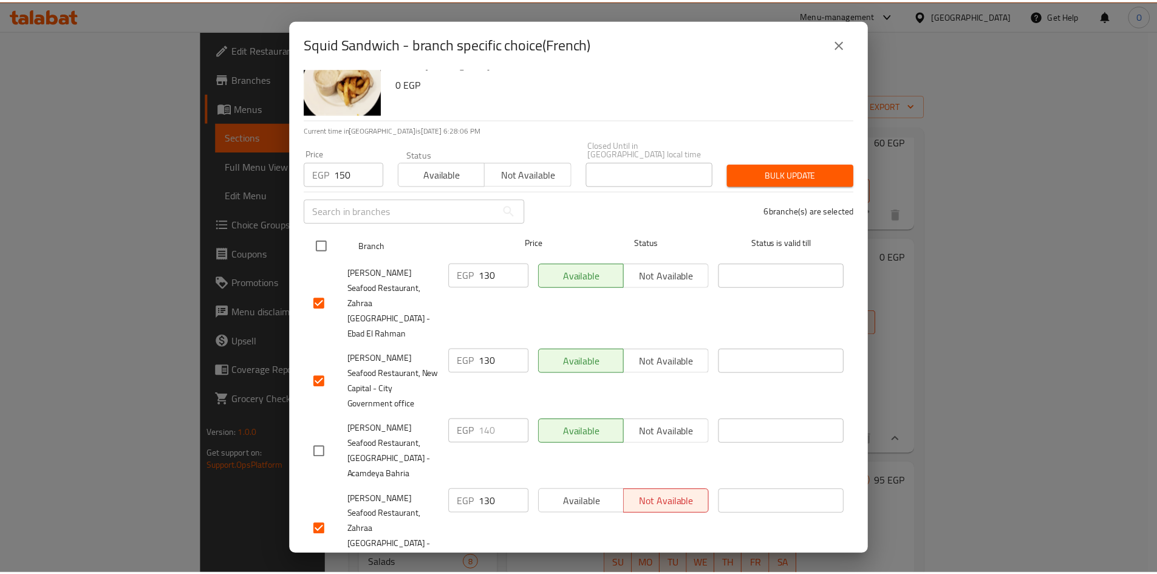
scroll to position [32, 0]
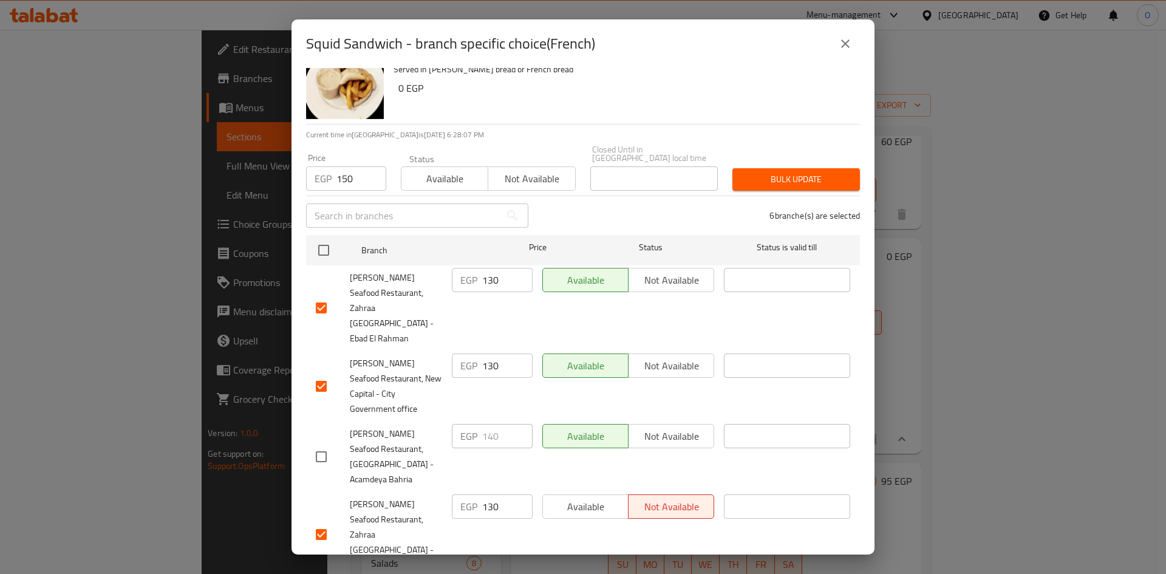
click at [799, 172] on span "Bulk update" at bounding box center [796, 179] width 108 height 15
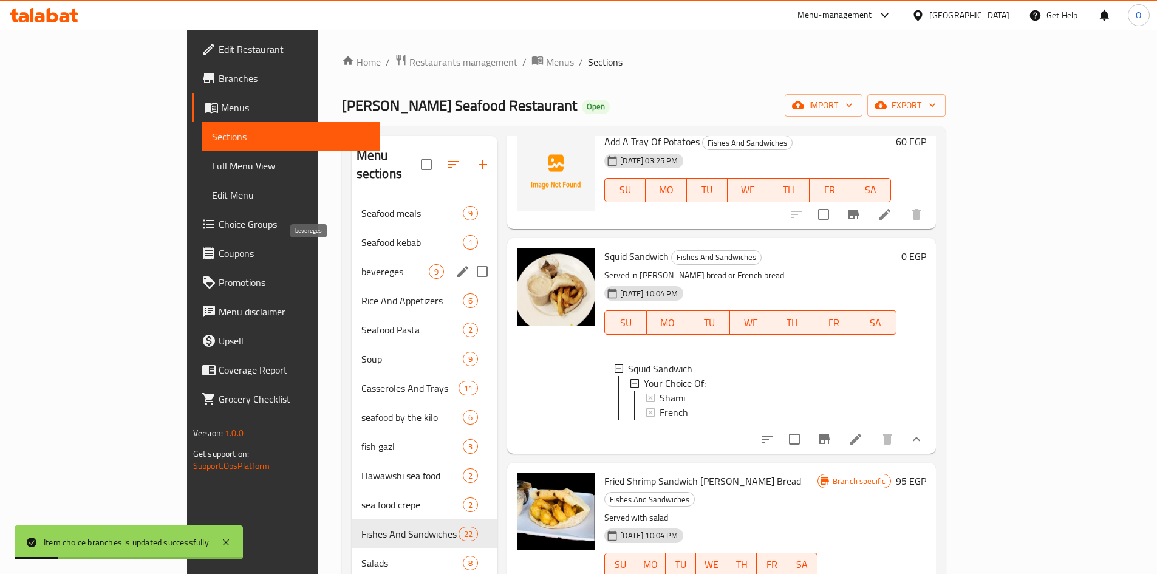
click at [361, 264] on span "bevereges" at bounding box center [394, 271] width 67 height 15
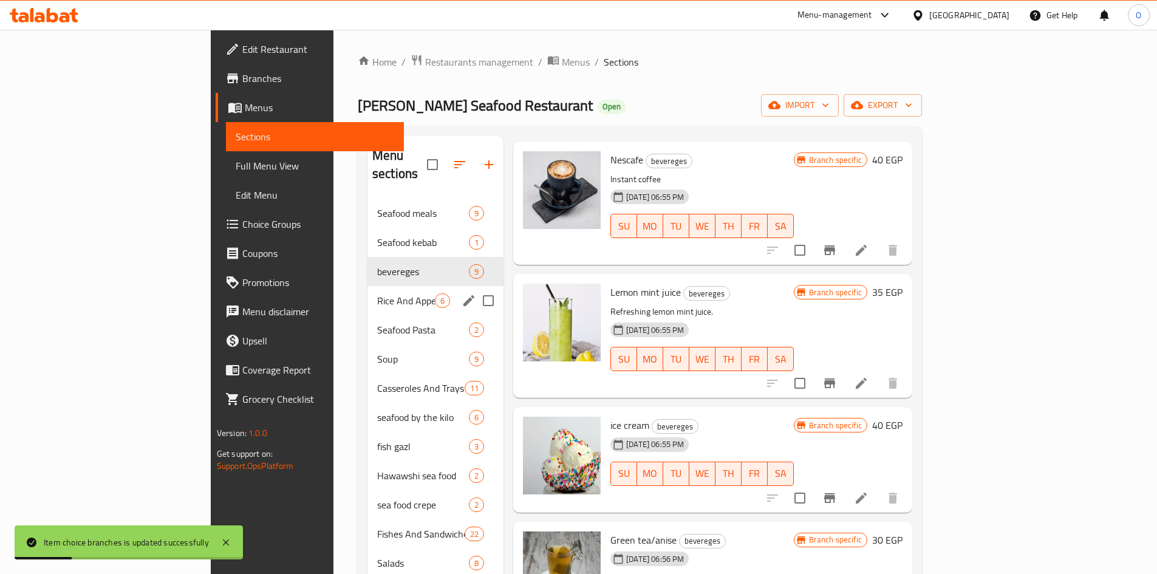
click at [367, 290] on div "Rice And Appetizers 6" at bounding box center [435, 300] width 136 height 29
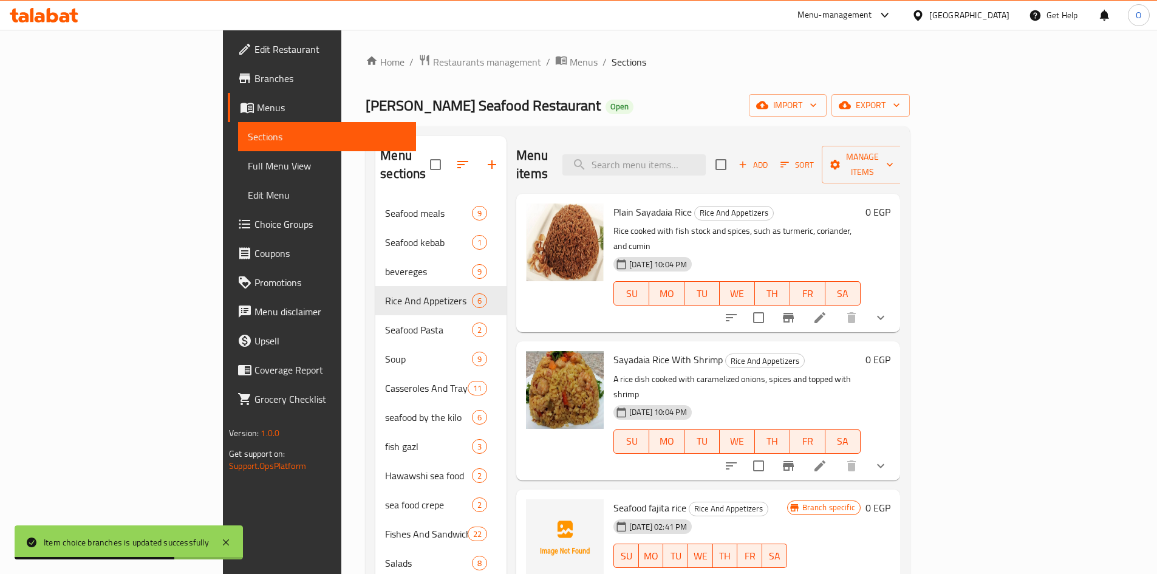
click at [888, 310] on icon "show more" at bounding box center [880, 317] width 15 height 15
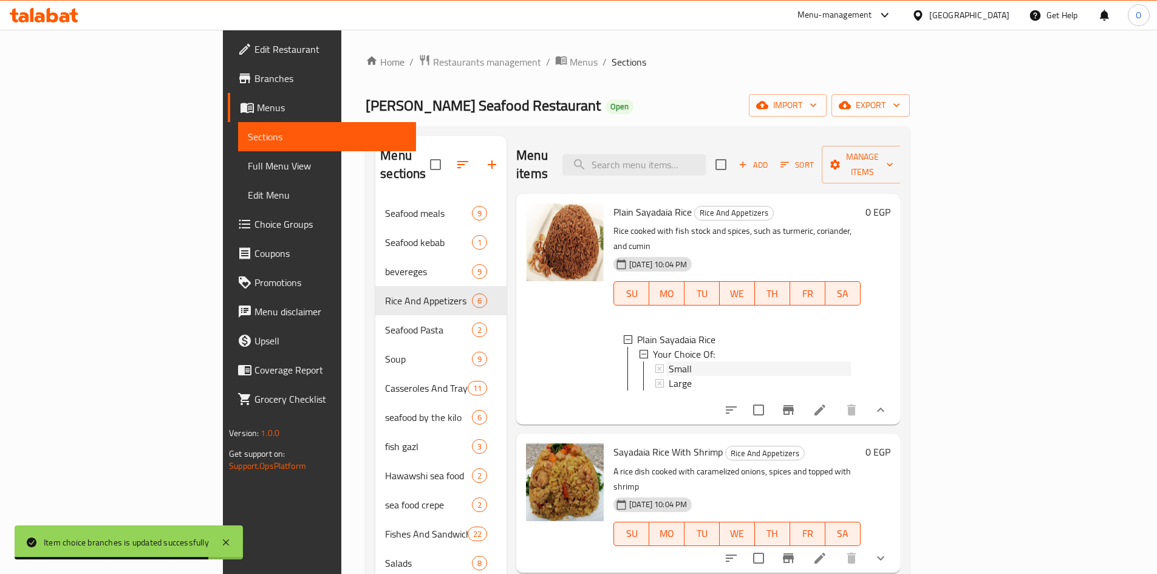
click at [669, 361] on span "Small" at bounding box center [680, 368] width 23 height 15
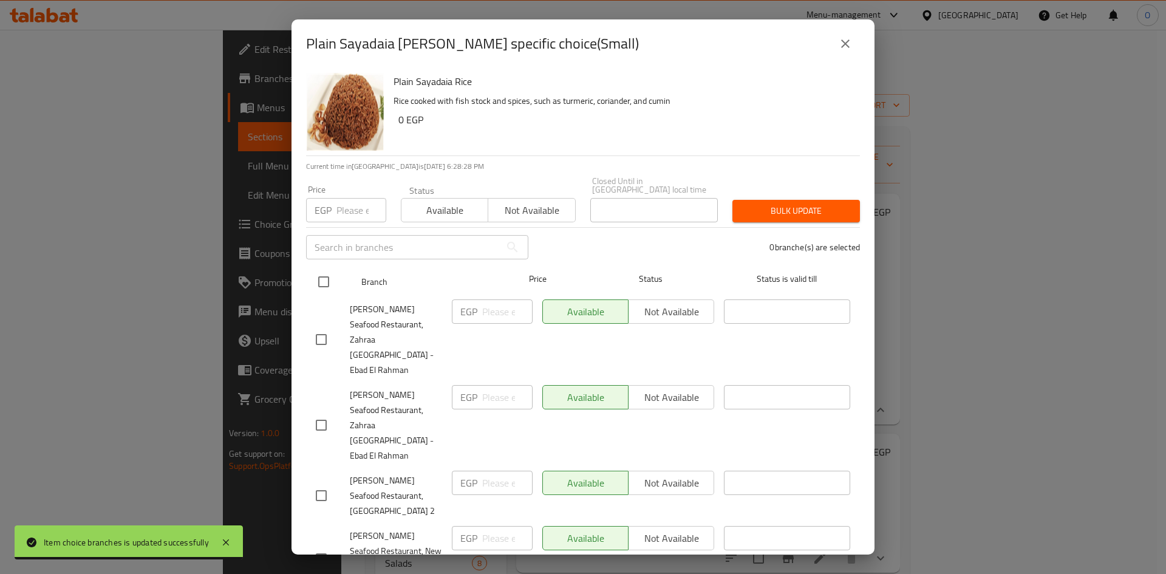
click at [323, 272] on input "checkbox" at bounding box center [324, 282] width 26 height 26
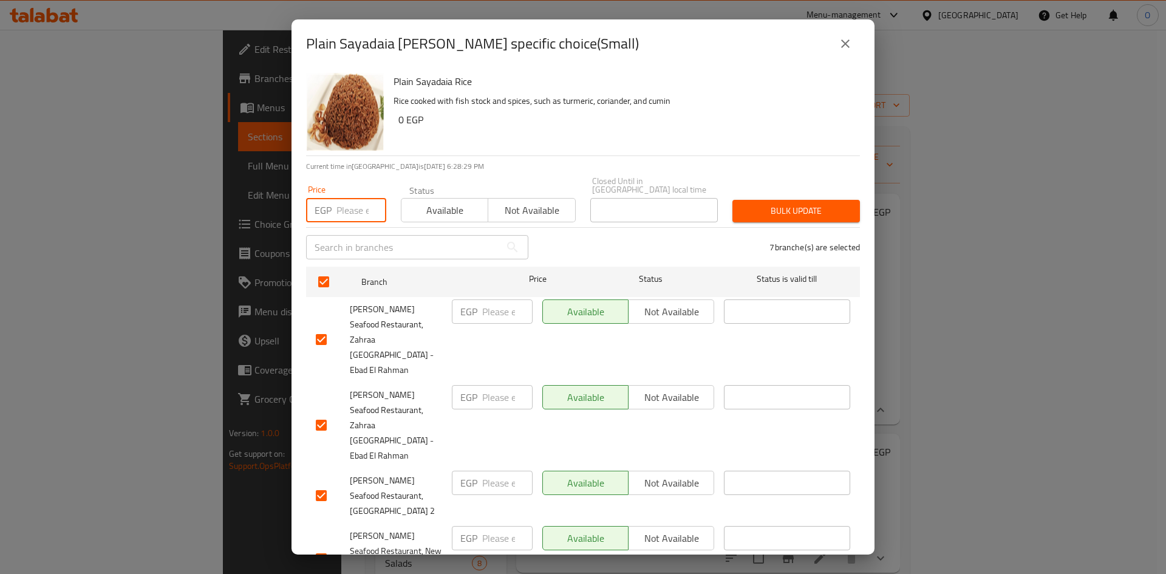
paste input "50"
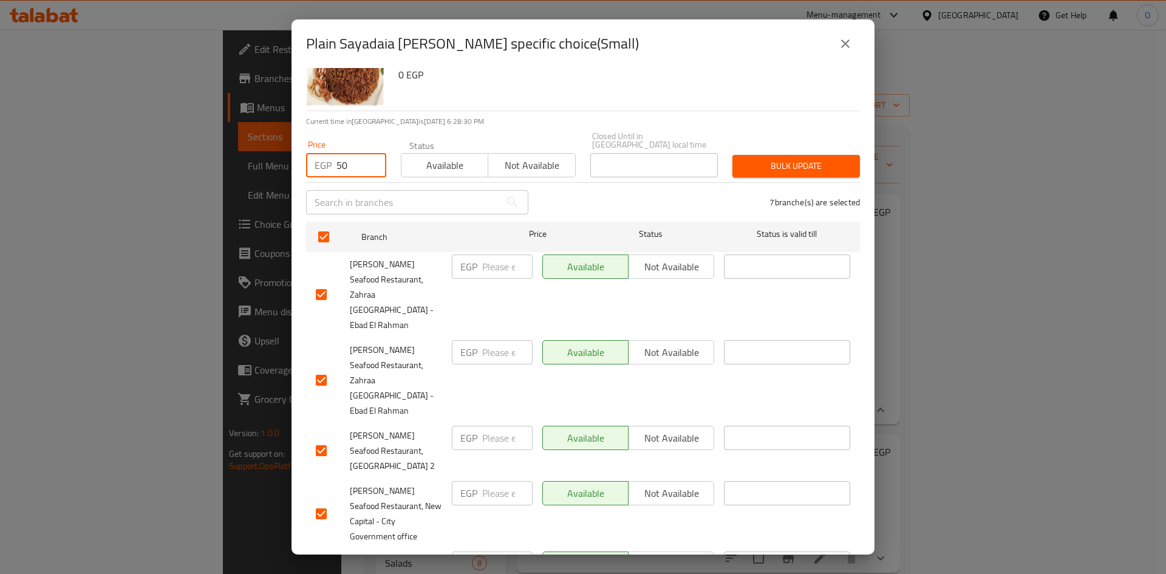
scroll to position [153, 0]
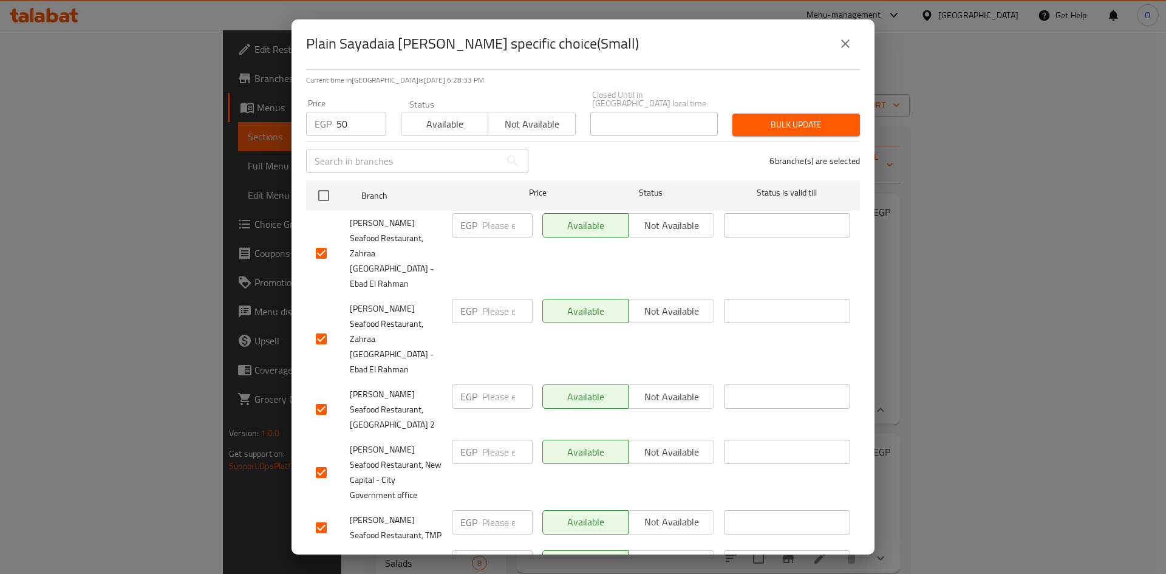
scroll to position [0, 0]
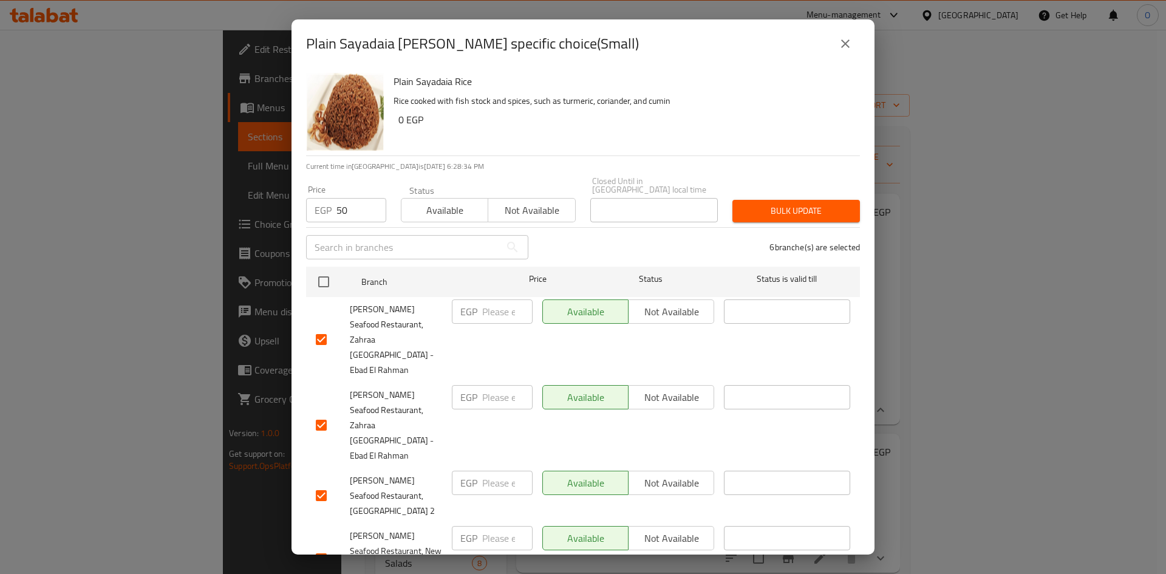
click at [806, 207] on span "Bulk update" at bounding box center [796, 210] width 108 height 15
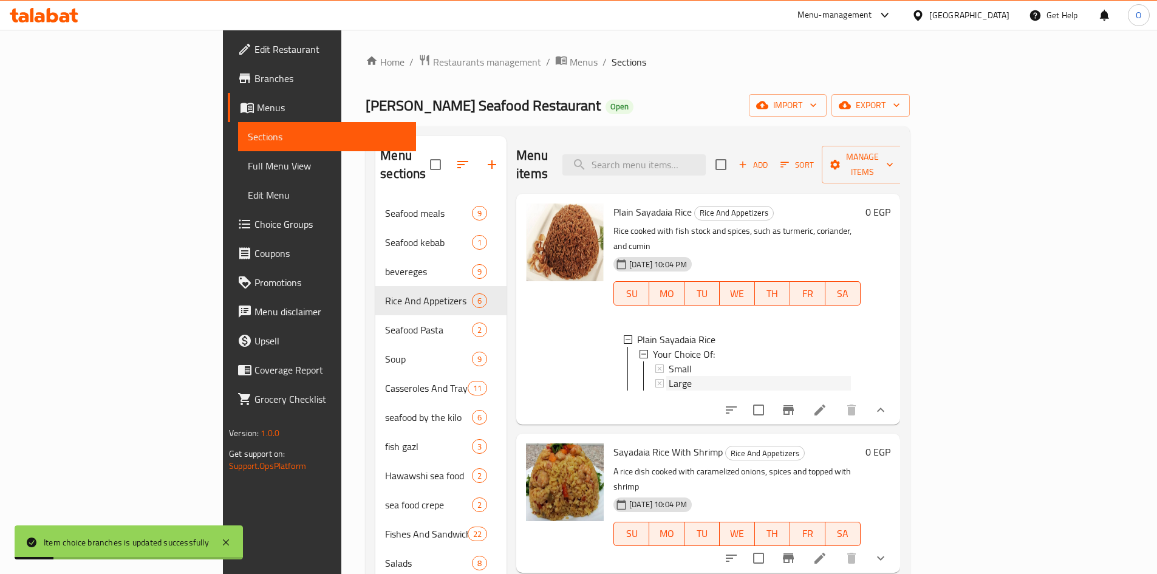
click at [669, 376] on span "Large" at bounding box center [680, 383] width 23 height 15
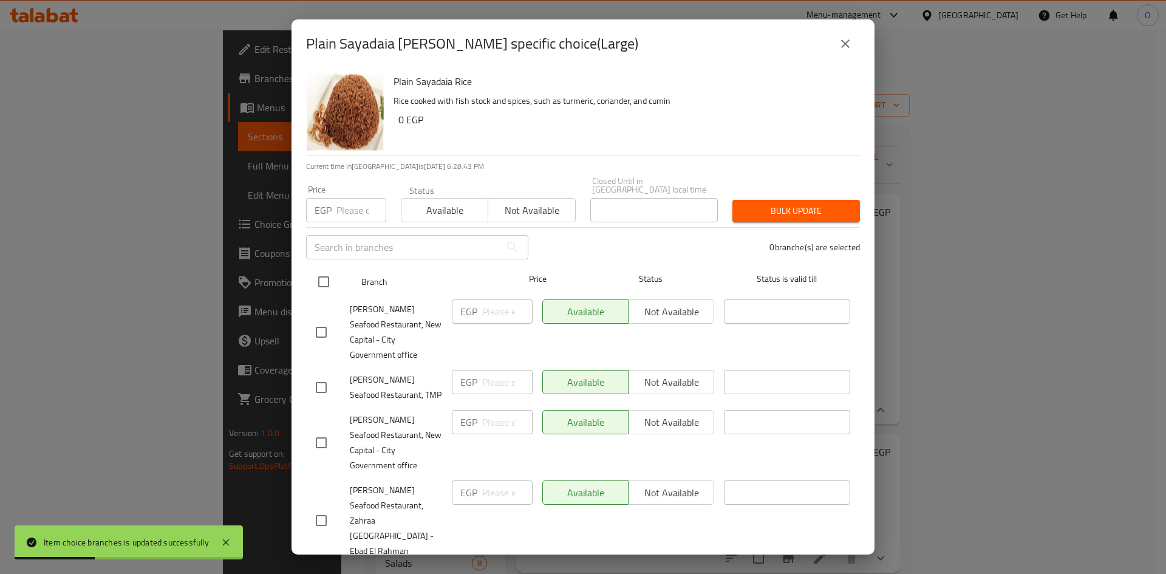
click at [316, 273] on input "checkbox" at bounding box center [324, 282] width 26 height 26
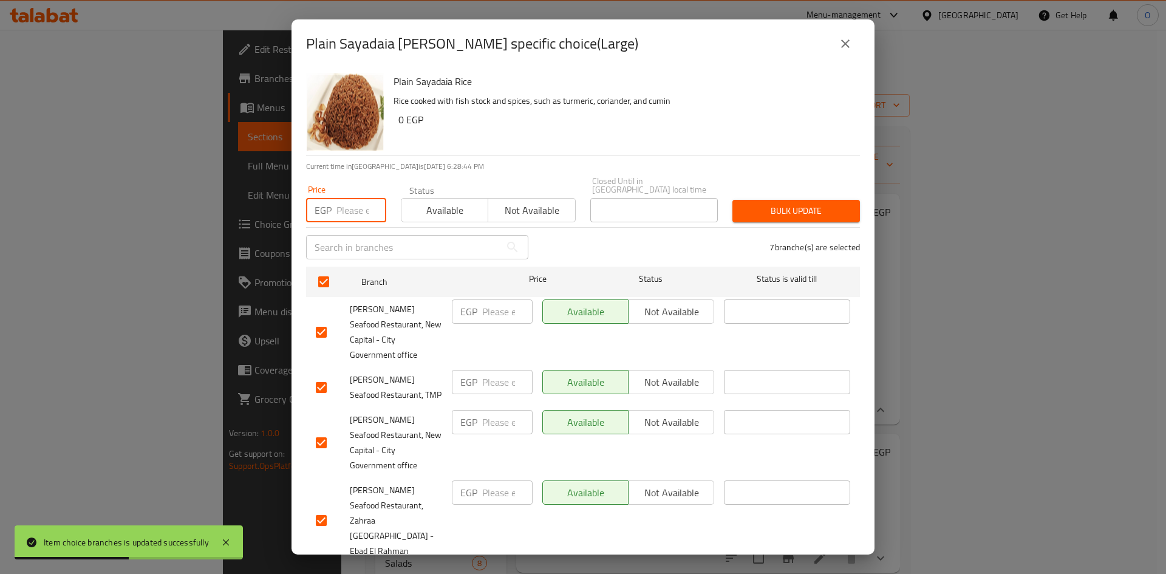
paste input "60"
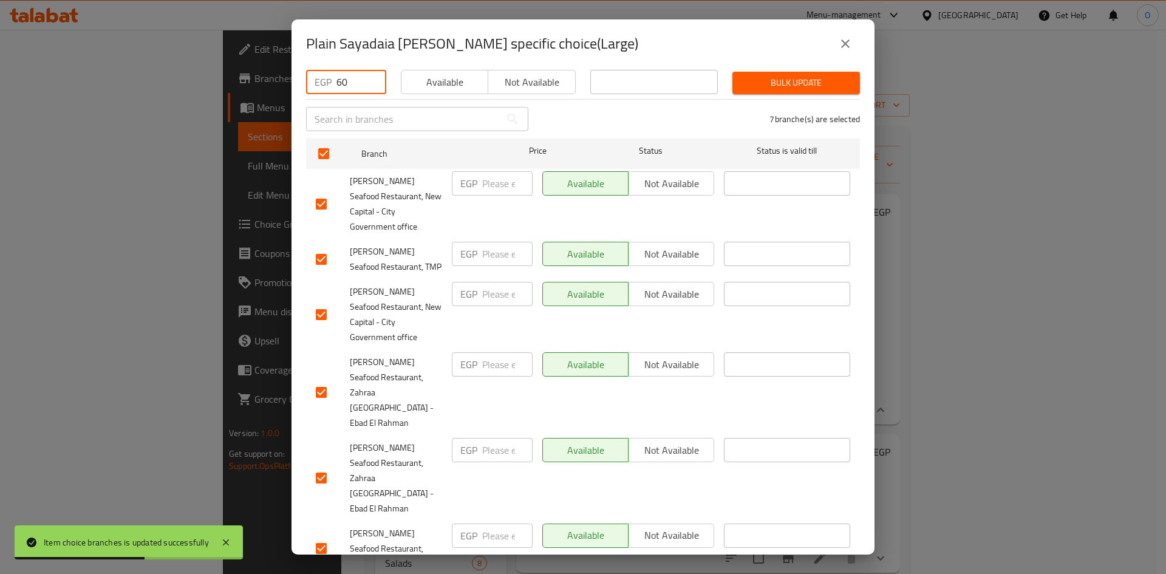
scroll to position [153, 0]
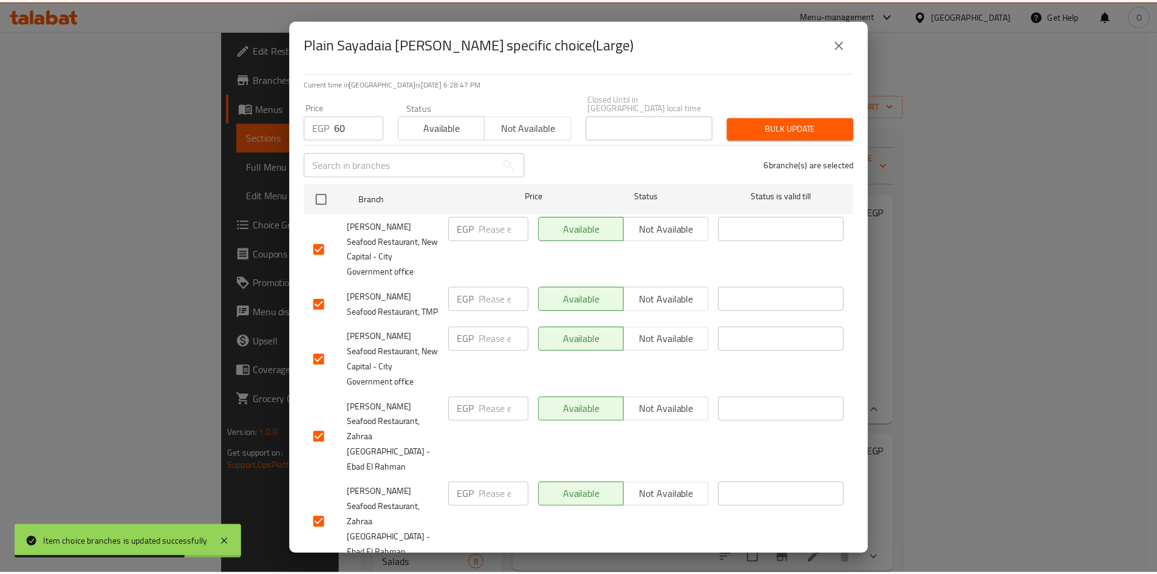
scroll to position [0, 0]
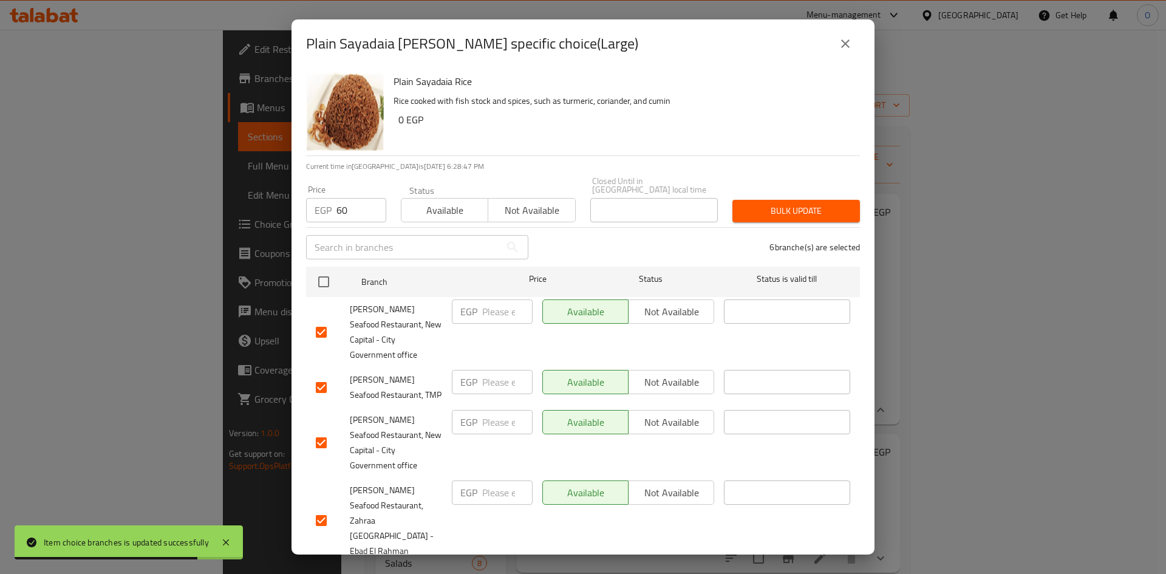
click at [798, 203] on span "Bulk update" at bounding box center [796, 210] width 108 height 15
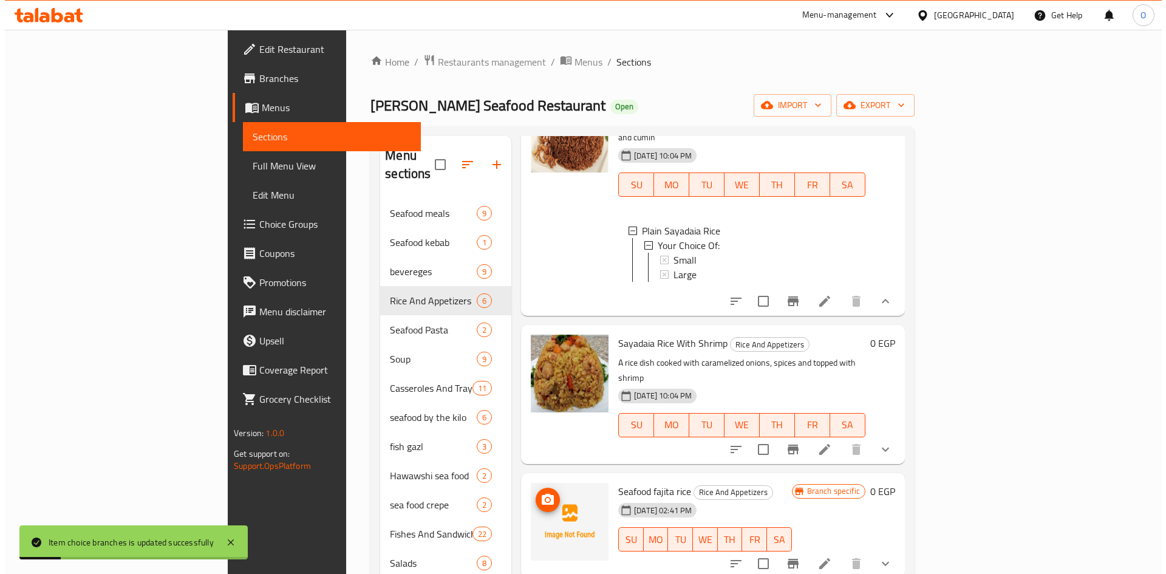
scroll to position [182, 0]
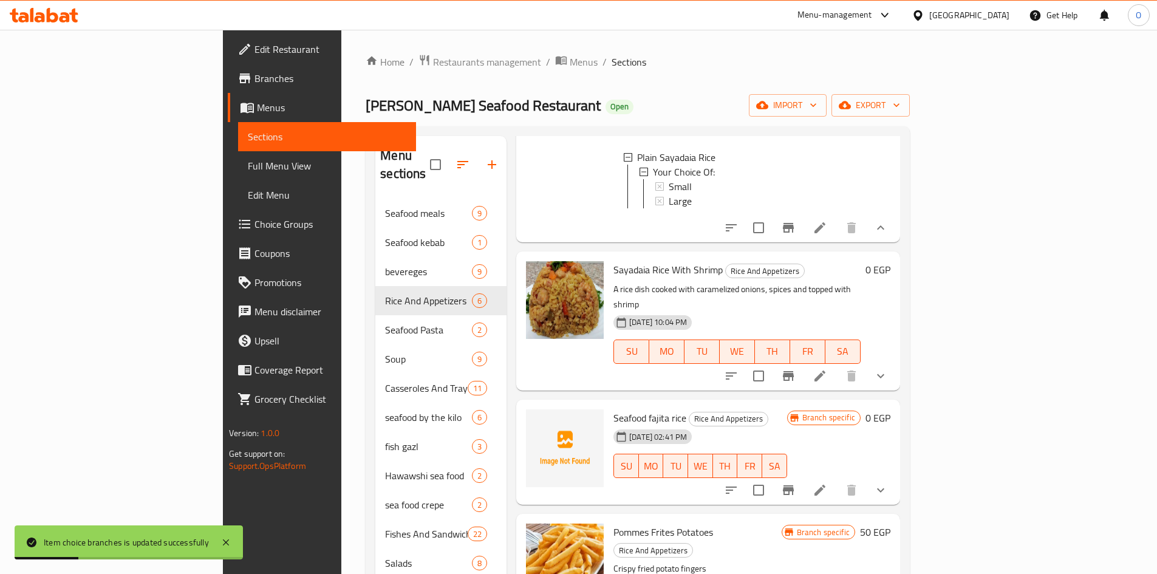
click at [895, 361] on button "show more" at bounding box center [880, 375] width 29 height 29
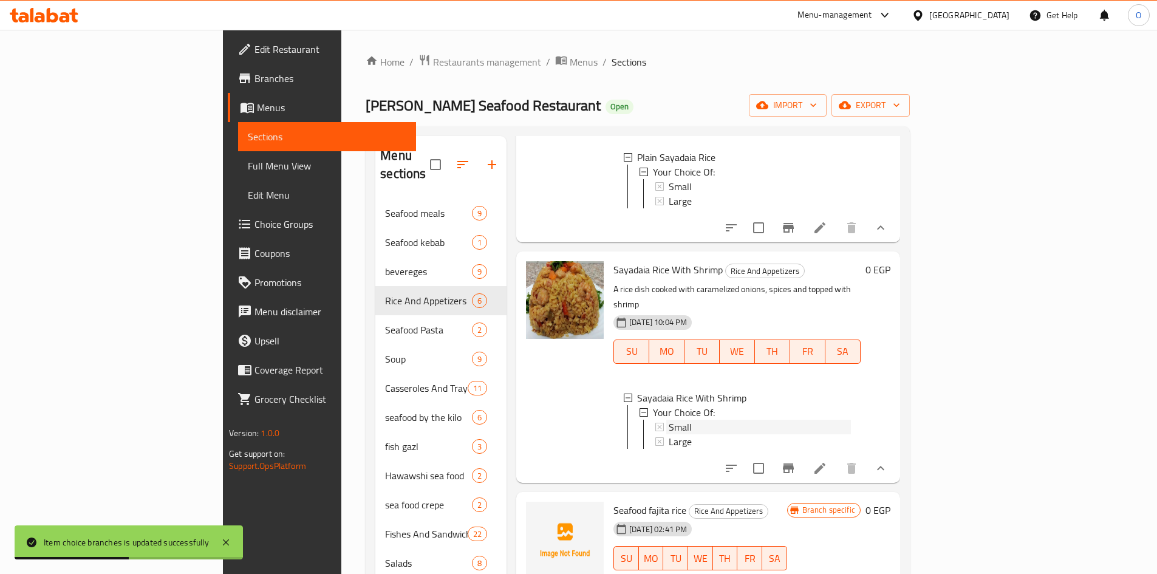
click at [669, 420] on div "Small" at bounding box center [760, 427] width 182 height 15
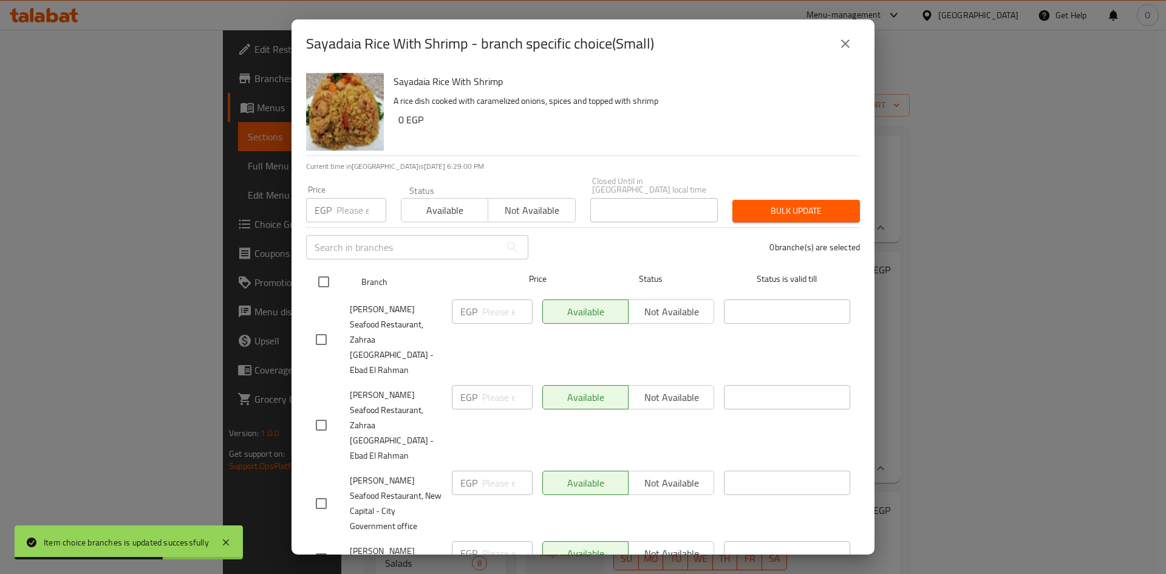
click at [324, 274] on input "checkbox" at bounding box center [324, 282] width 26 height 26
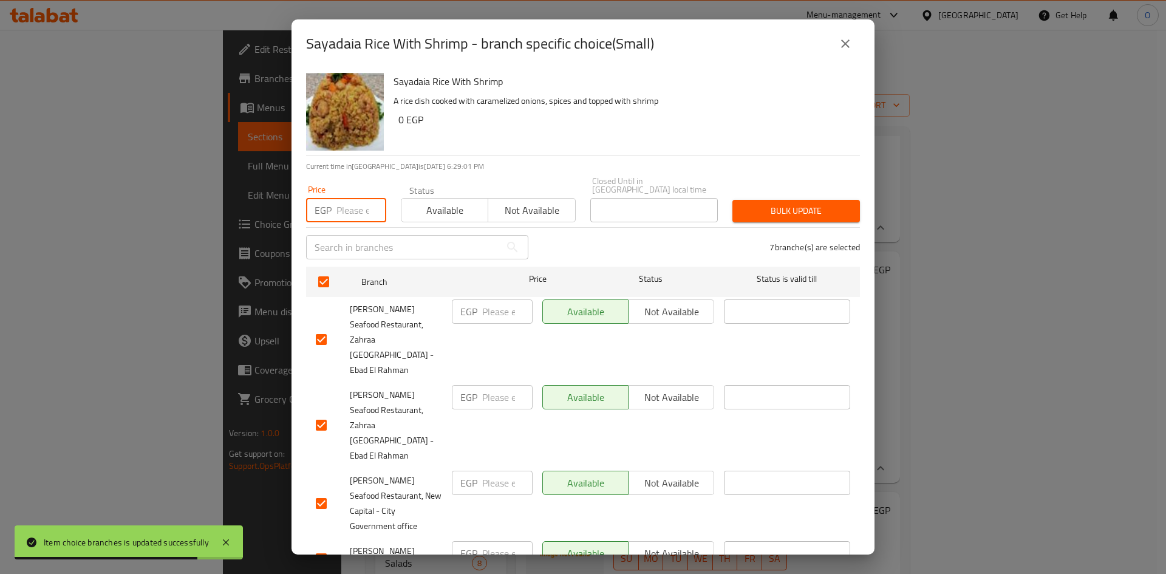
paste input "100"
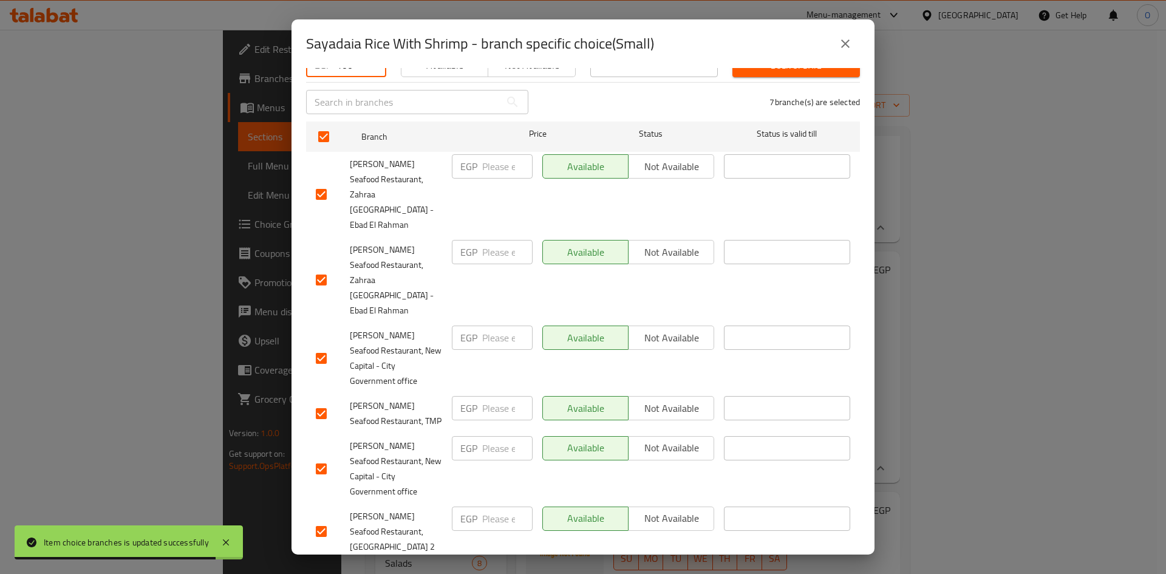
scroll to position [153, 0]
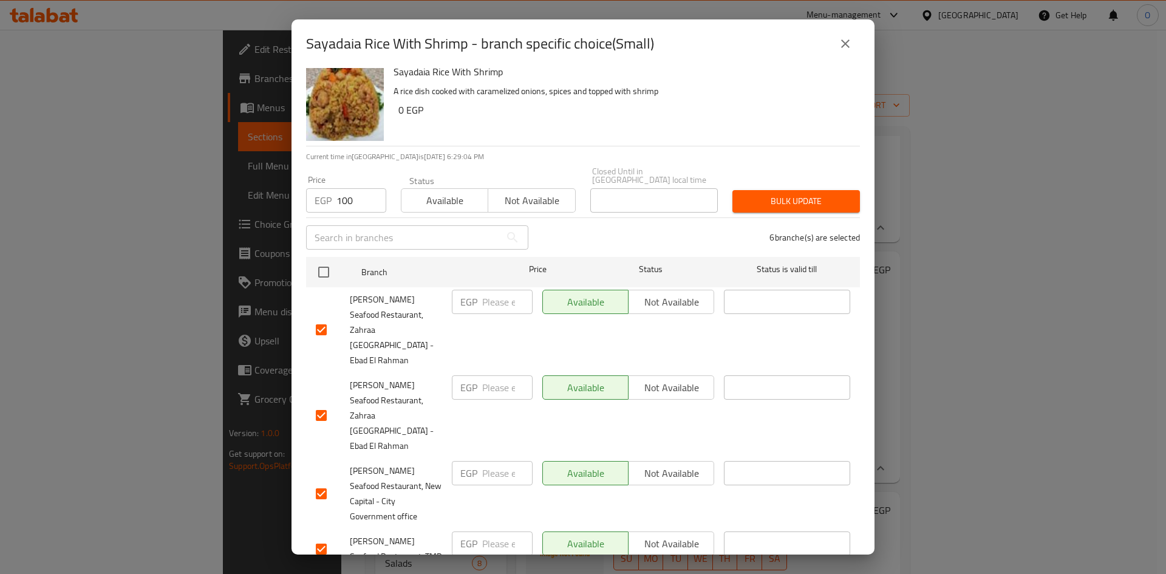
scroll to position [0, 0]
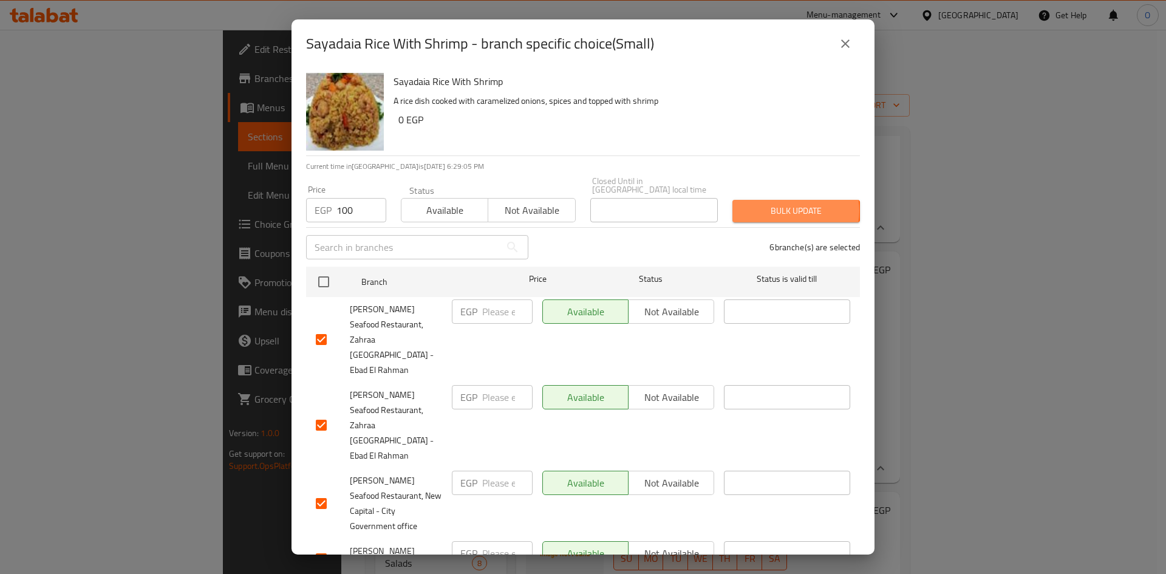
click at [773, 203] on span "Bulk update" at bounding box center [796, 210] width 108 height 15
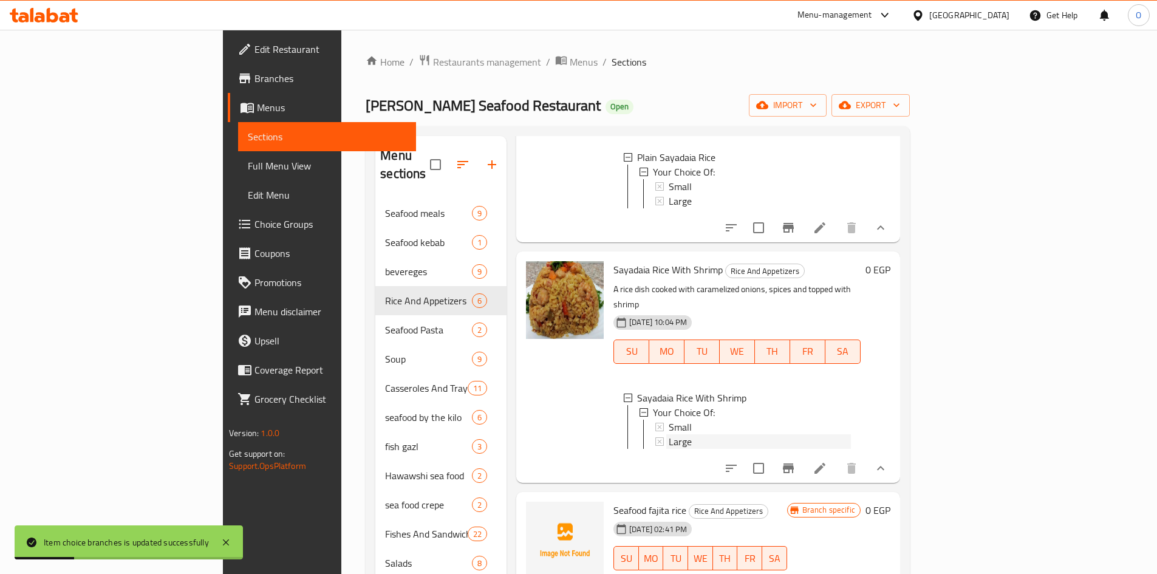
click at [669, 434] on span "Large" at bounding box center [680, 441] width 23 height 15
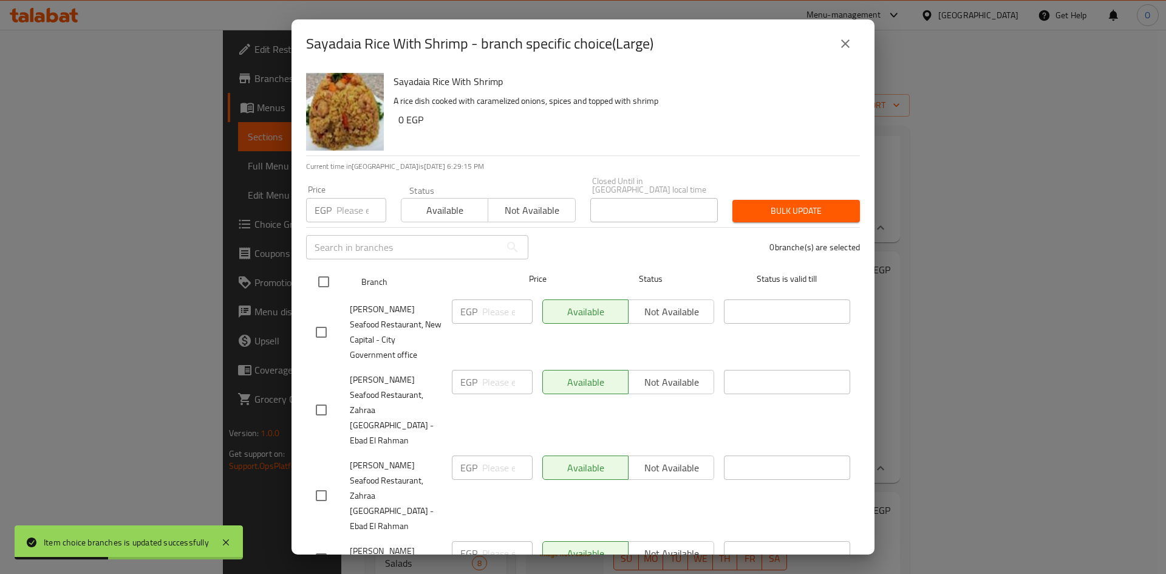
click at [324, 276] on input "checkbox" at bounding box center [324, 282] width 26 height 26
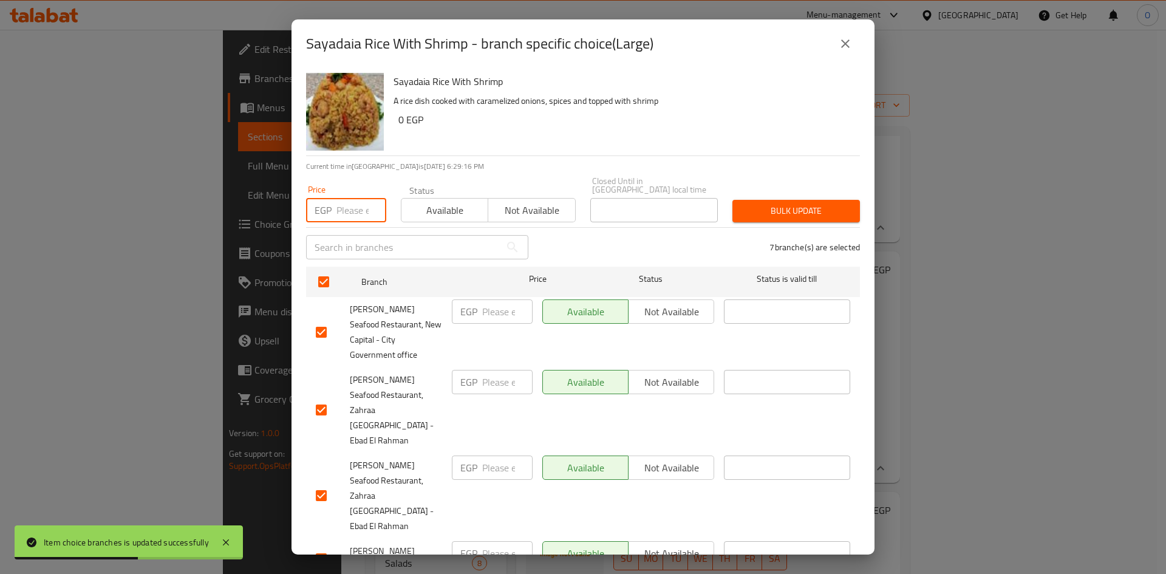
paste input "120"
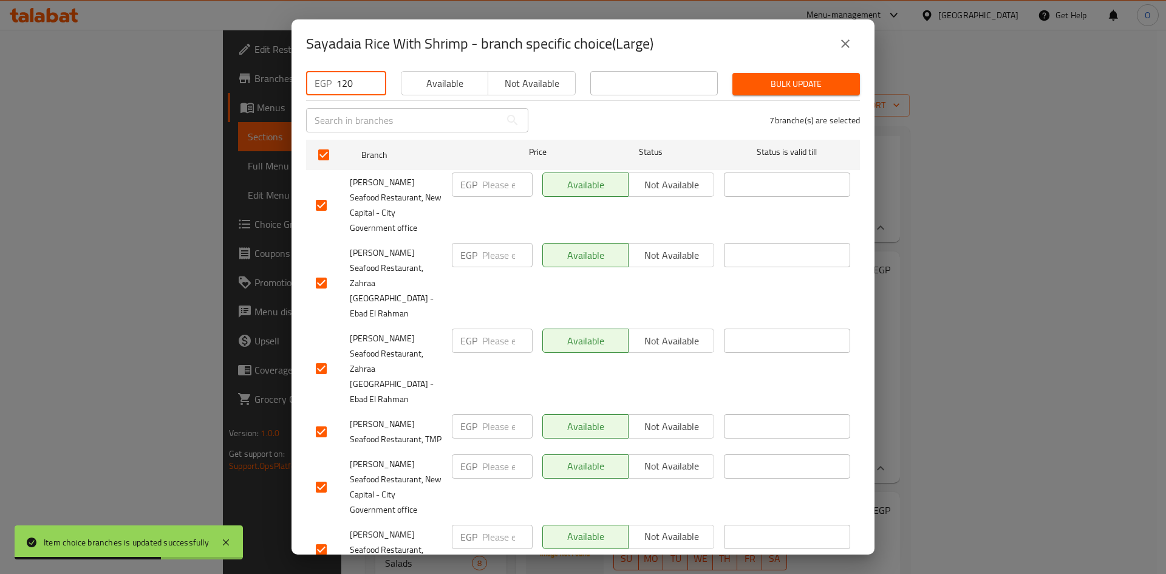
scroll to position [153, 0]
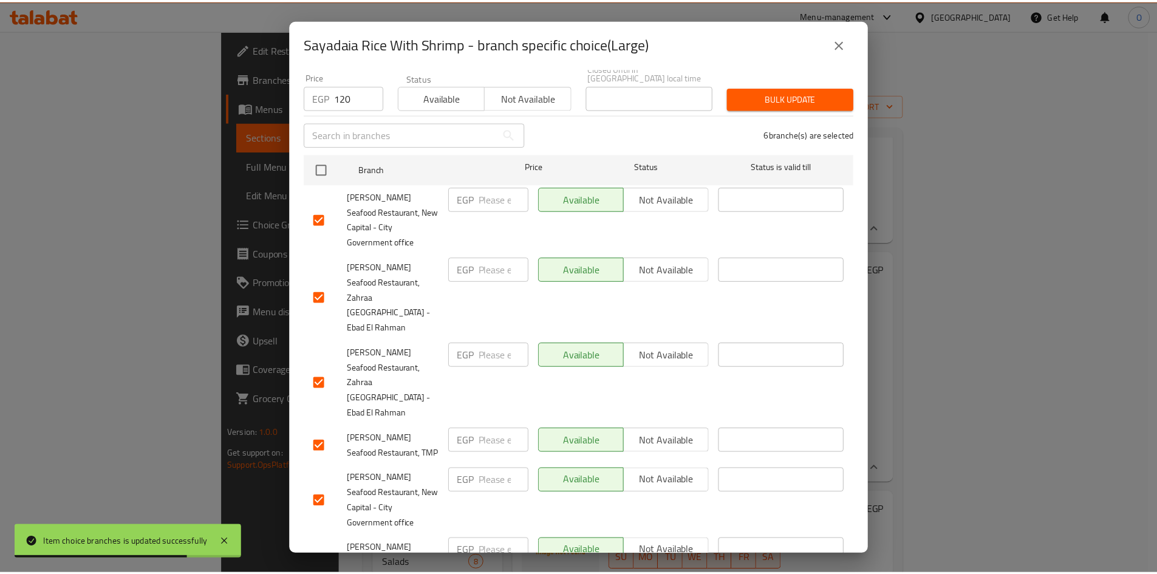
scroll to position [0, 0]
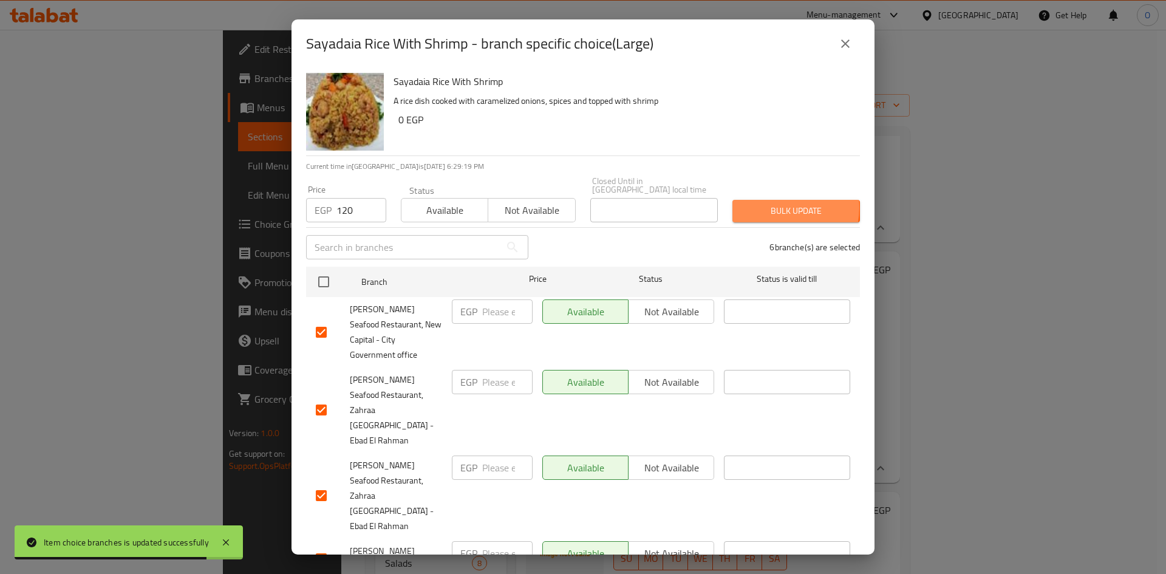
click at [758, 203] on span "Bulk update" at bounding box center [796, 210] width 108 height 15
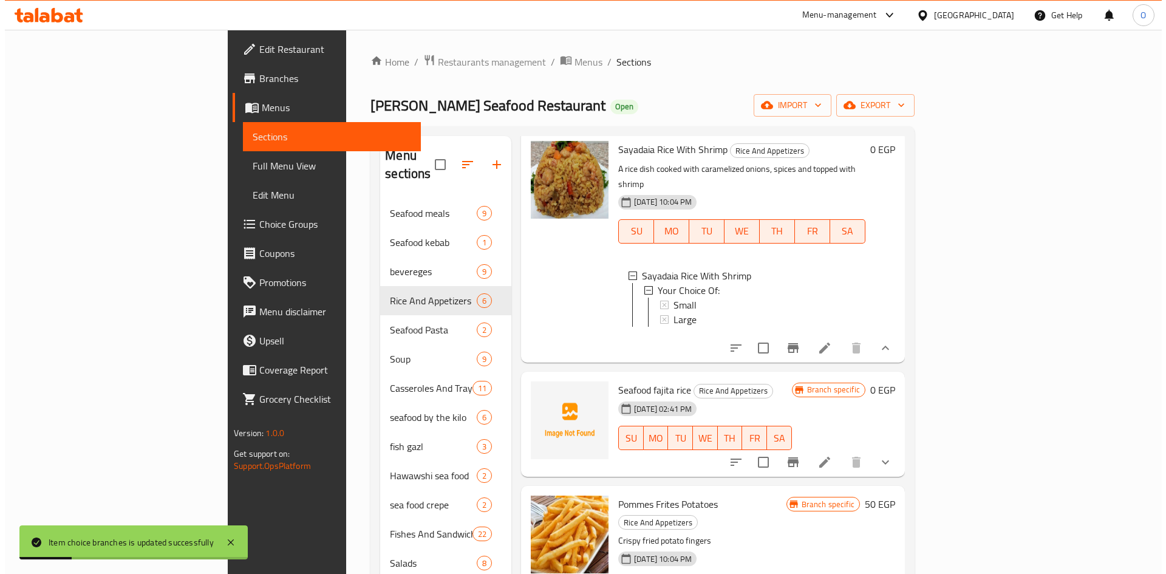
scroll to position [425, 0]
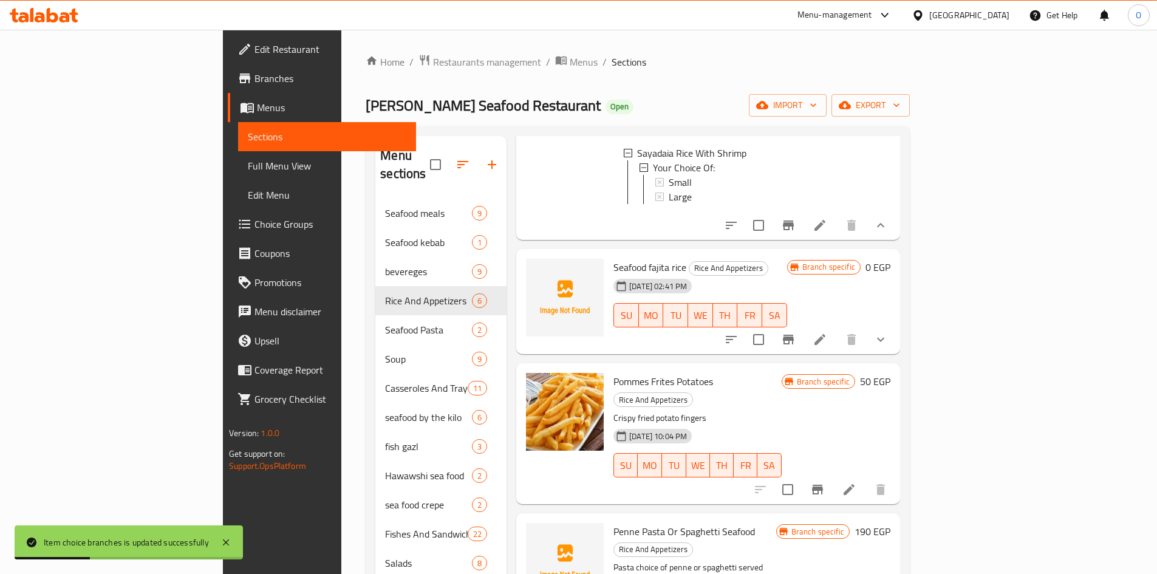
click at [895, 325] on button "show more" at bounding box center [880, 339] width 29 height 29
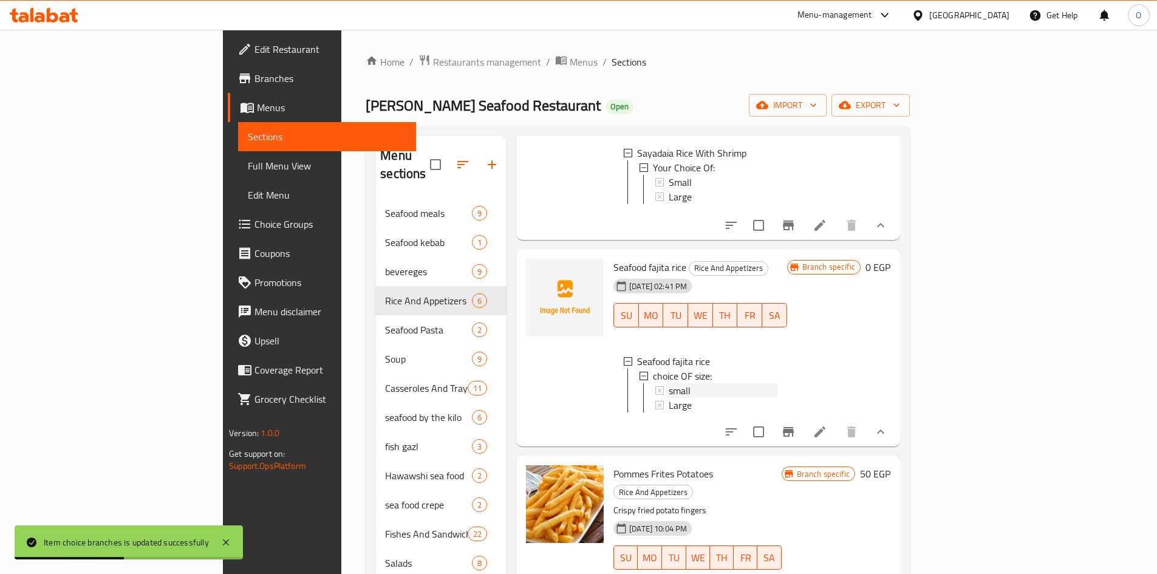
click at [669, 383] on span "small" at bounding box center [680, 390] width 22 height 15
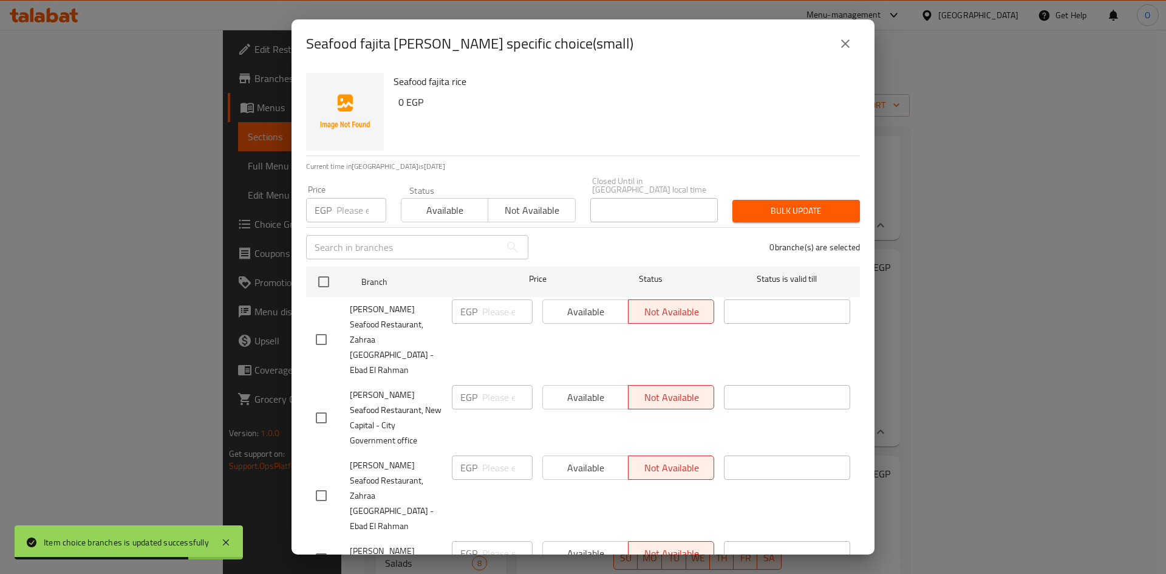
click at [328, 274] on input "checkbox" at bounding box center [324, 282] width 26 height 26
paste input "100"
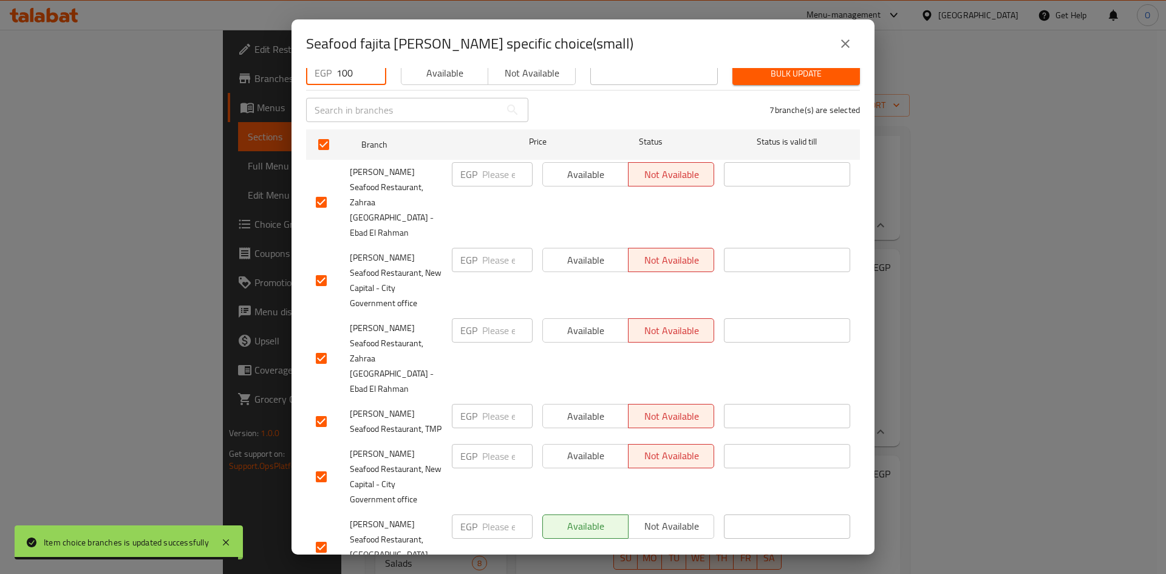
scroll to position [153, 0]
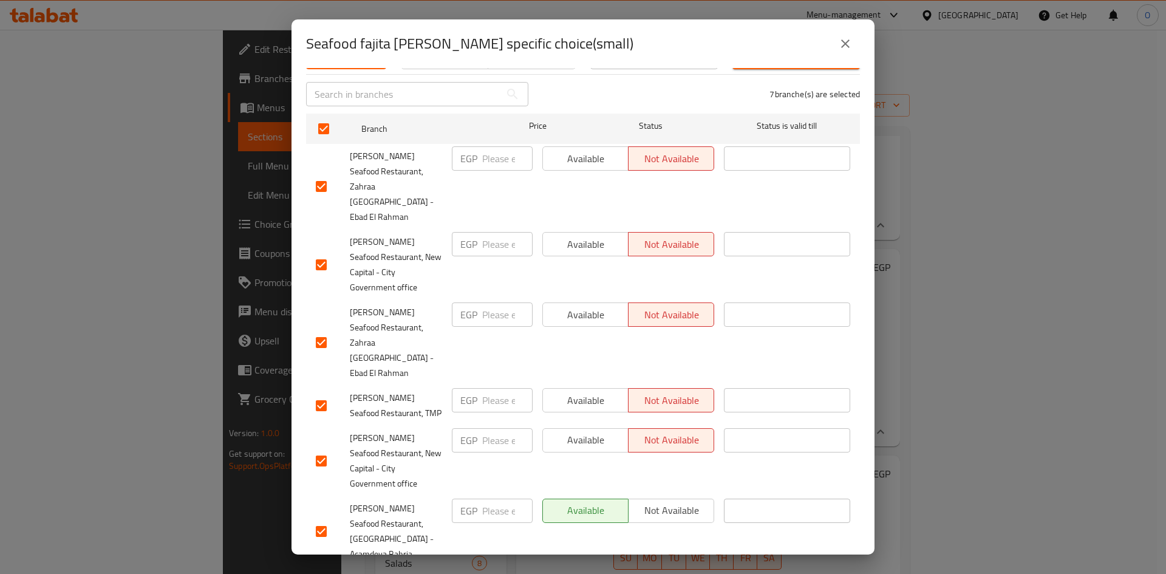
click at [324, 519] on input "checkbox" at bounding box center [321, 532] width 26 height 26
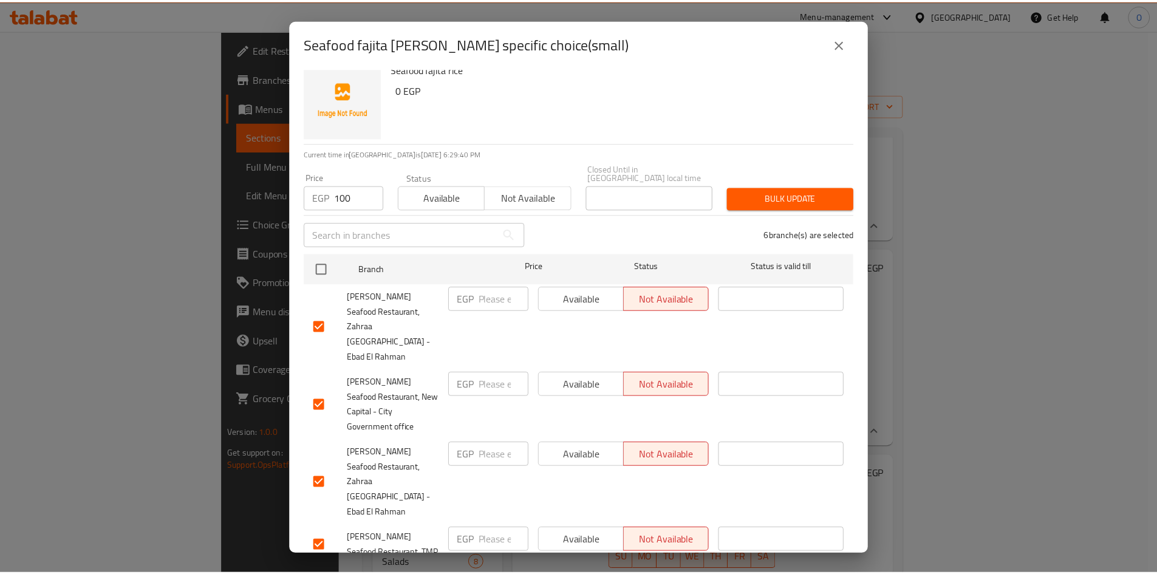
scroll to position [0, 0]
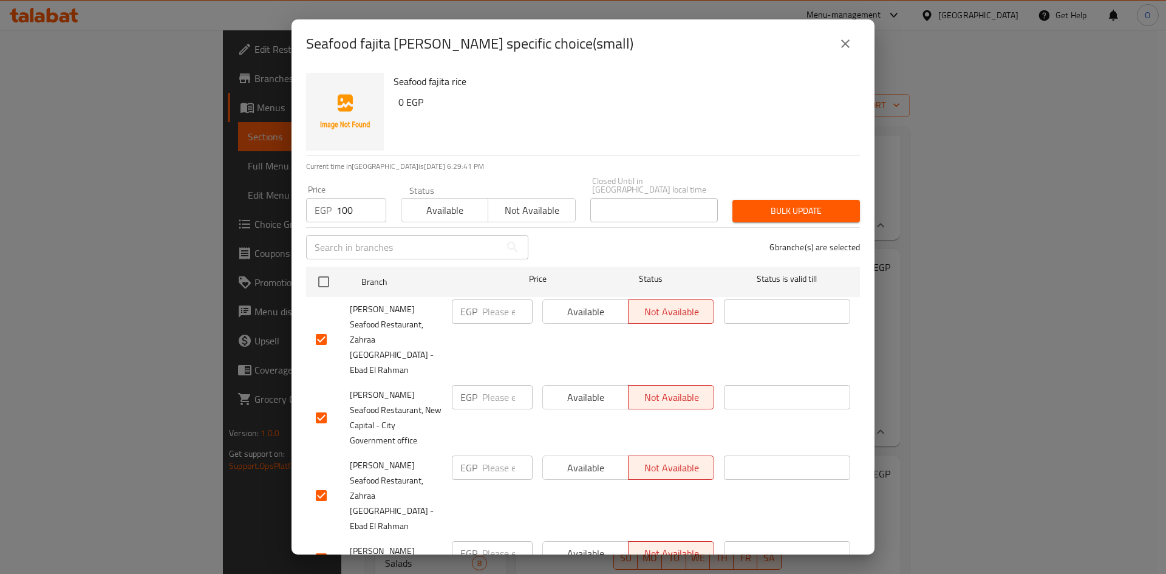
click at [786, 206] on span "Bulk update" at bounding box center [796, 210] width 108 height 15
click at [840, 43] on icon "close" at bounding box center [845, 43] width 15 height 15
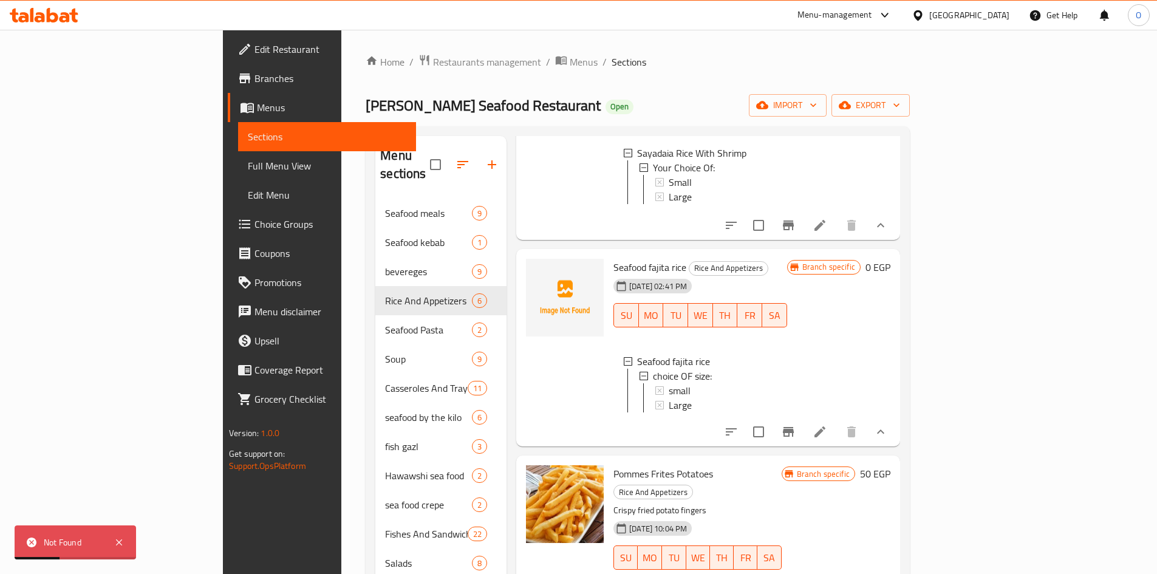
click at [827, 424] on icon at bounding box center [819, 431] width 15 height 15
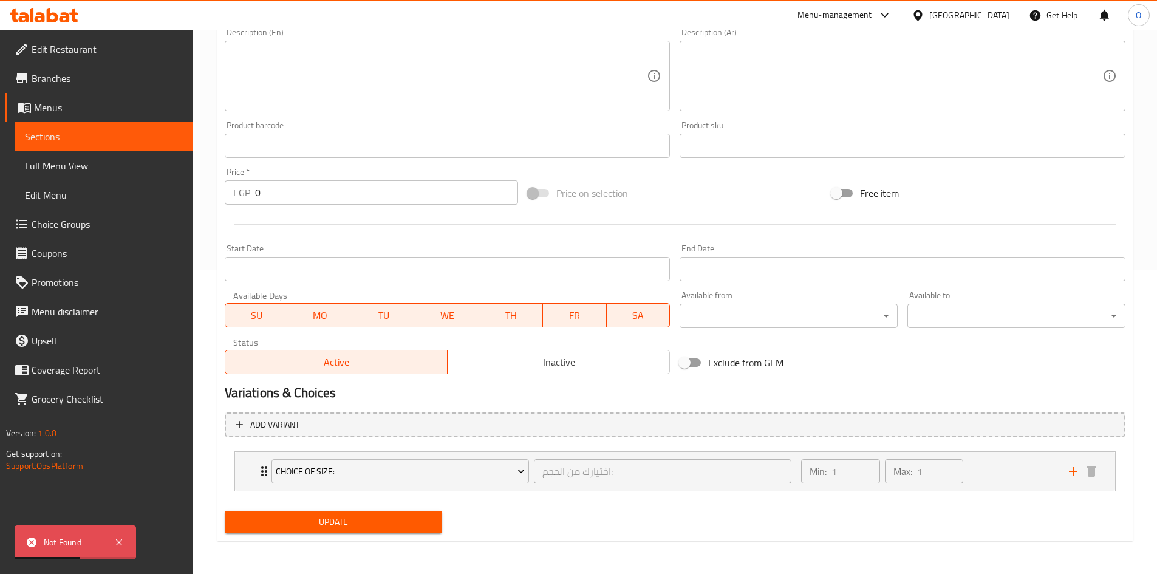
scroll to position [304, 0]
click at [1034, 483] on div "Min: 1 ​ Max: 1 ​" at bounding box center [927, 470] width 267 height 39
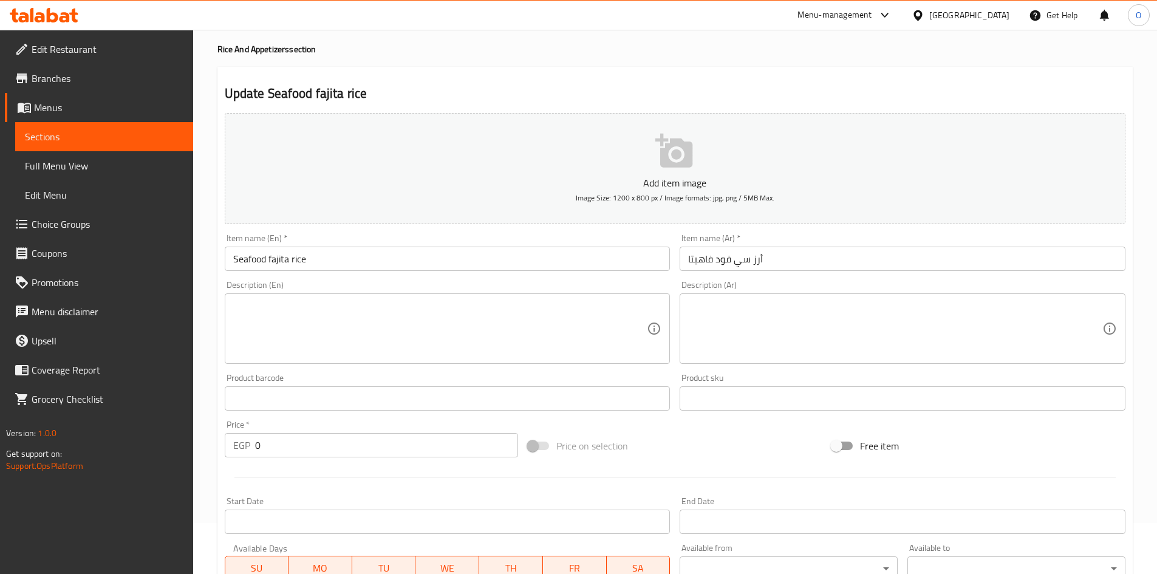
scroll to position [0, 0]
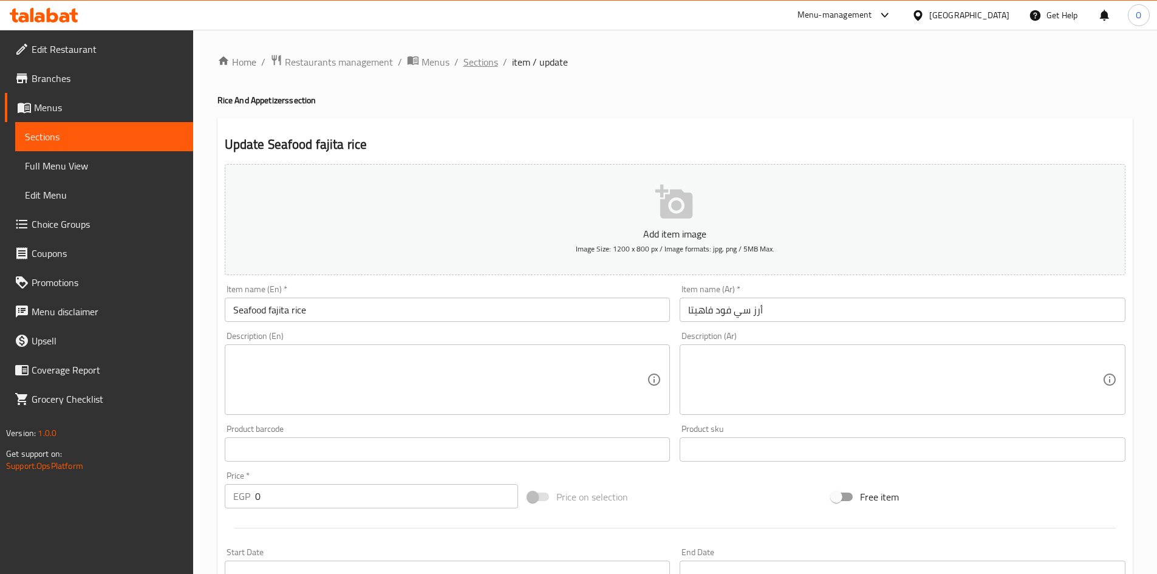
click at [463, 66] on span "Sections" at bounding box center [480, 62] width 35 height 15
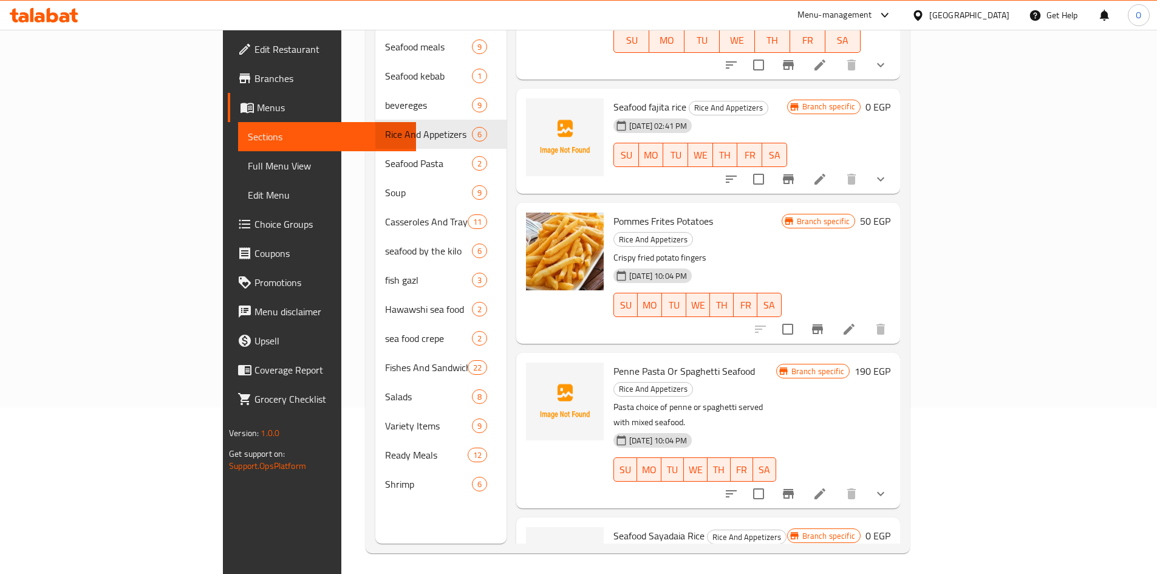
scroll to position [170, 0]
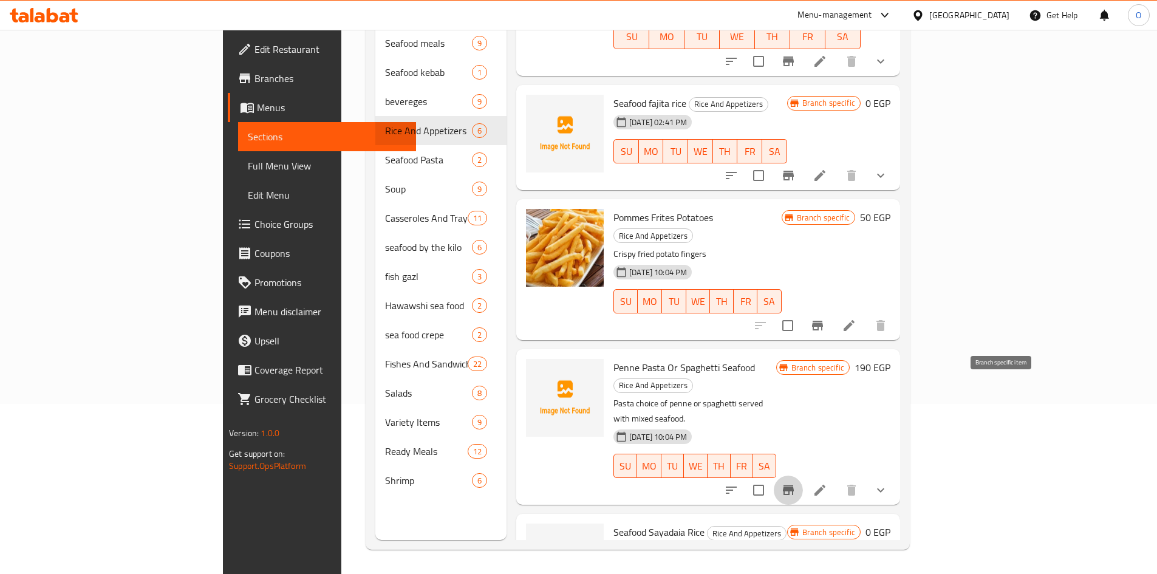
click at [794, 485] on icon "Branch-specific-item" at bounding box center [788, 490] width 11 height 10
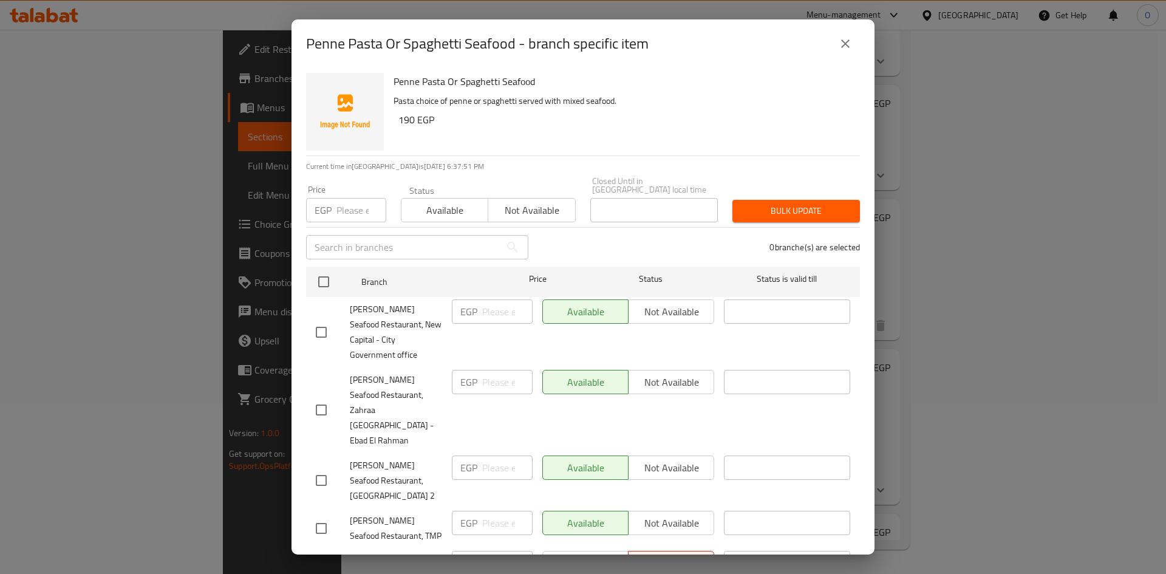
drag, startPoint x: 850, startPoint y: 46, endPoint x: 847, endPoint y: 80, distance: 33.5
click at [849, 46] on icon "close" at bounding box center [845, 43] width 15 height 15
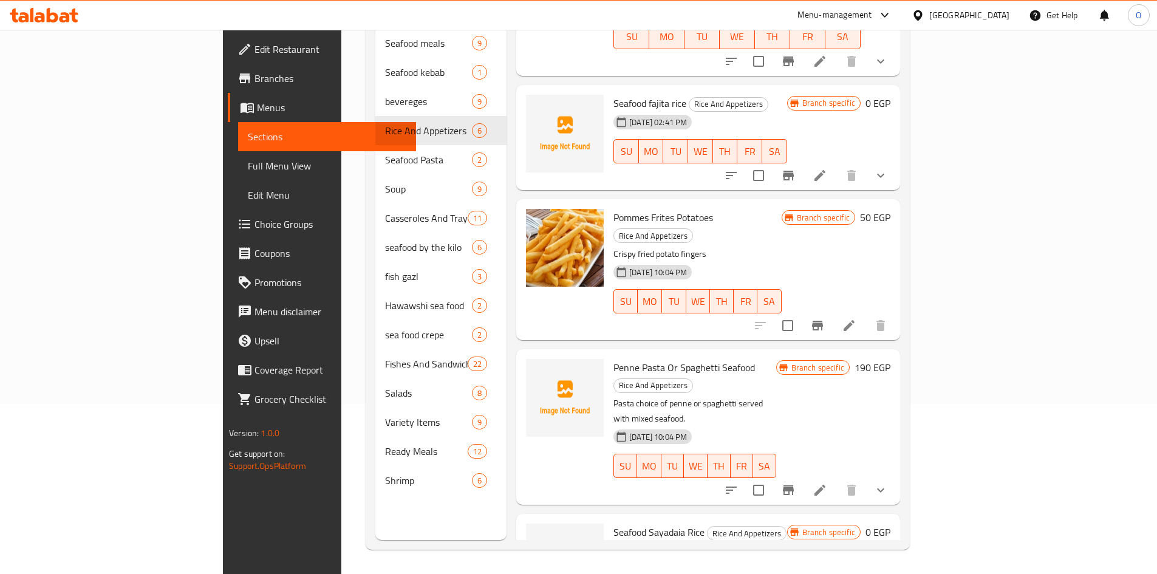
click at [900, 386] on div "Penne Pasta Or Spaghetti Seafood Rice And Appetizers Pasta choice of penne or s…" at bounding box center [708, 426] width 384 height 155
click at [895, 475] on button "show more" at bounding box center [880, 489] width 29 height 29
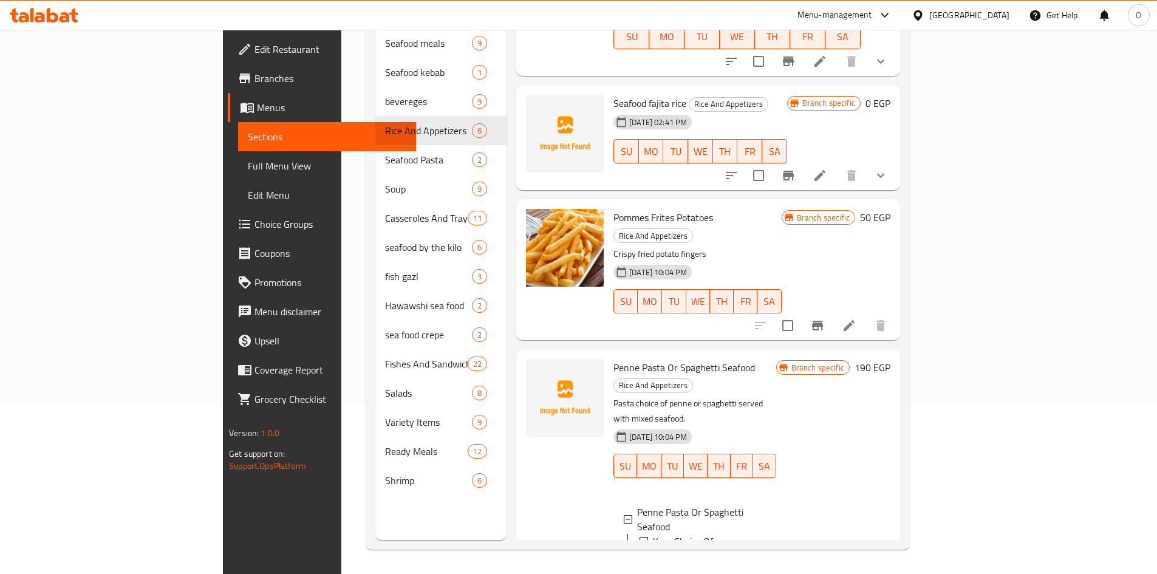
click at [669, 548] on span "Penne Pasta" at bounding box center [695, 555] width 52 height 15
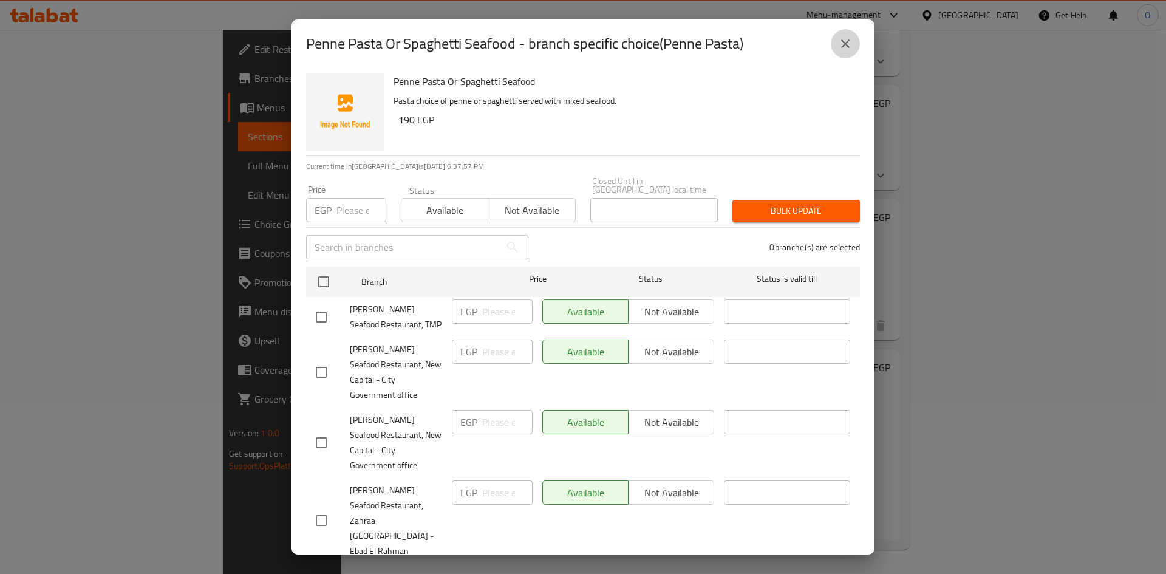
click at [843, 56] on button "close" at bounding box center [845, 43] width 29 height 29
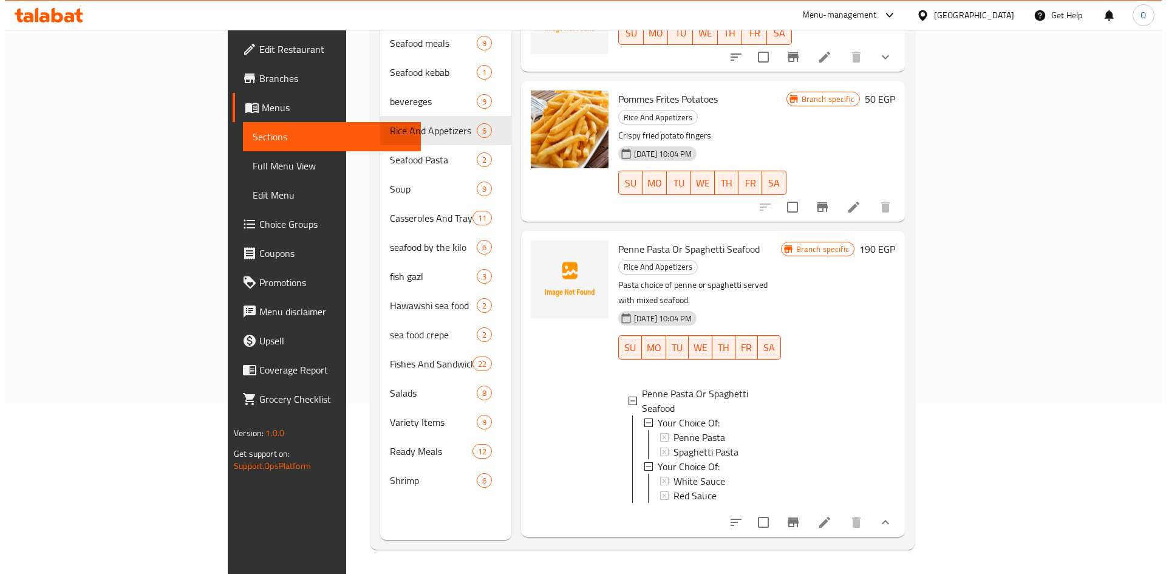
scroll to position [356, 0]
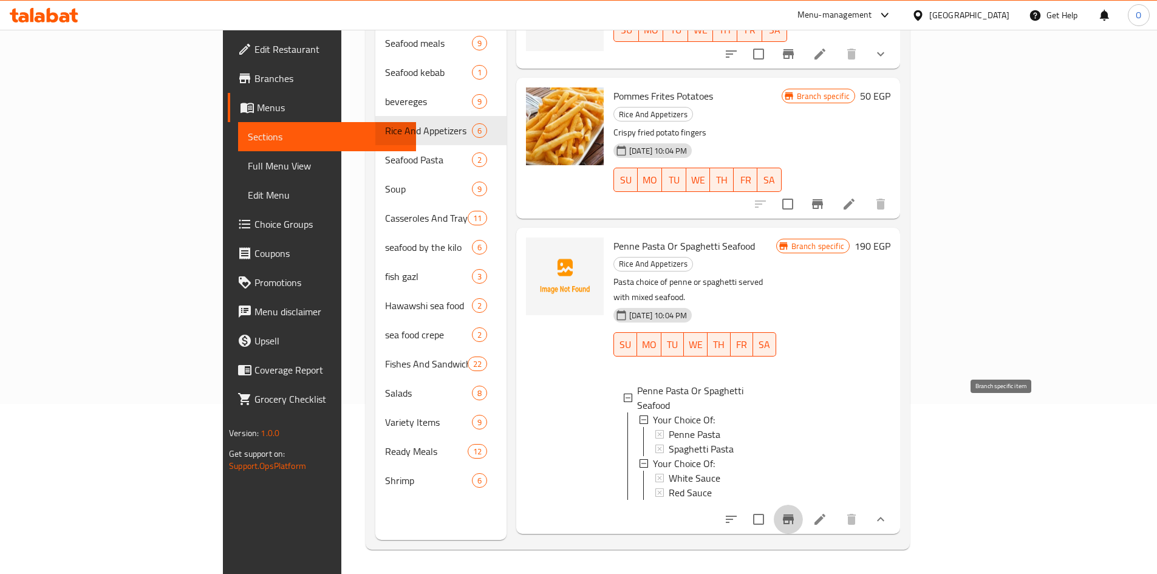
click at [794, 514] on icon "Branch-specific-item" at bounding box center [788, 519] width 11 height 10
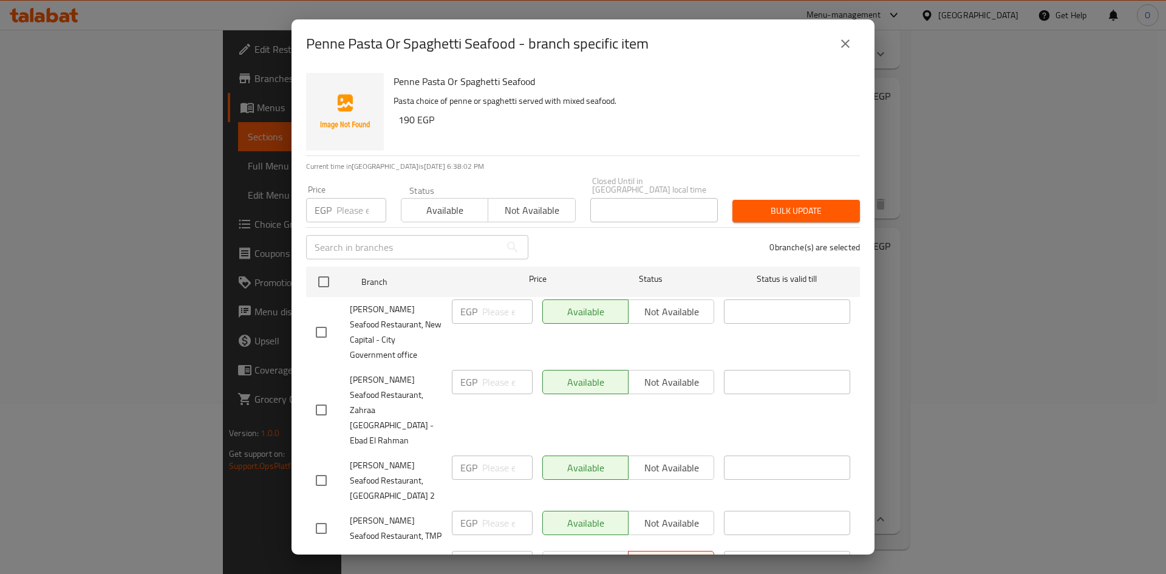
drag, startPoint x: 352, startPoint y: 188, endPoint x: 352, endPoint y: 200, distance: 11.6
click at [352, 200] on input "number" at bounding box center [361, 210] width 50 height 24
click at [348, 201] on input "number" at bounding box center [361, 210] width 50 height 24
paste input "190"
click at [326, 319] on input "checkbox" at bounding box center [321, 332] width 26 height 26
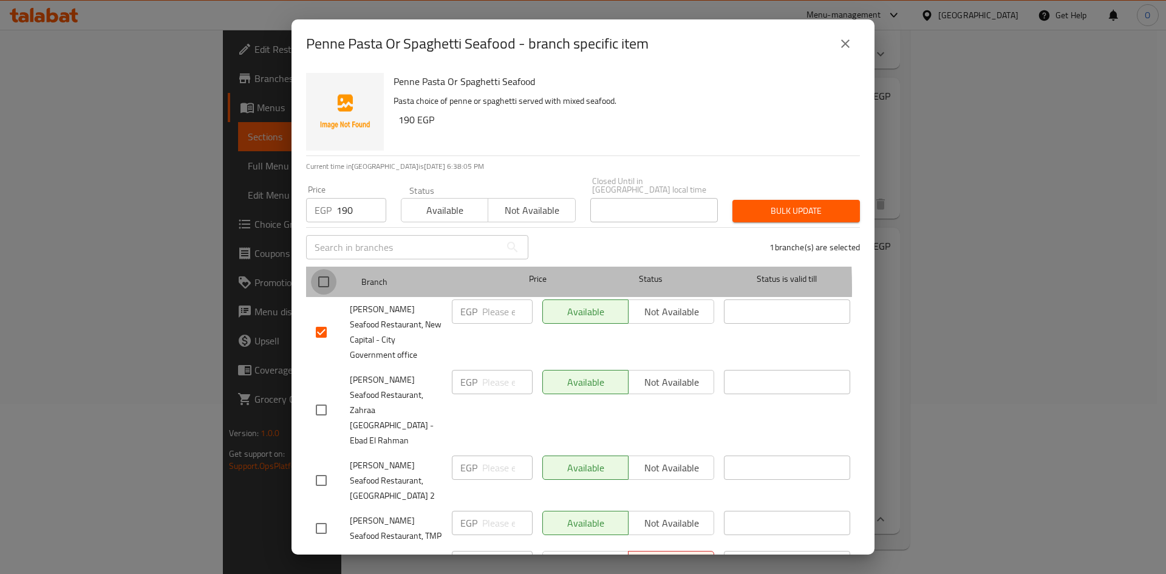
click at [327, 280] on input "checkbox" at bounding box center [324, 282] width 26 height 26
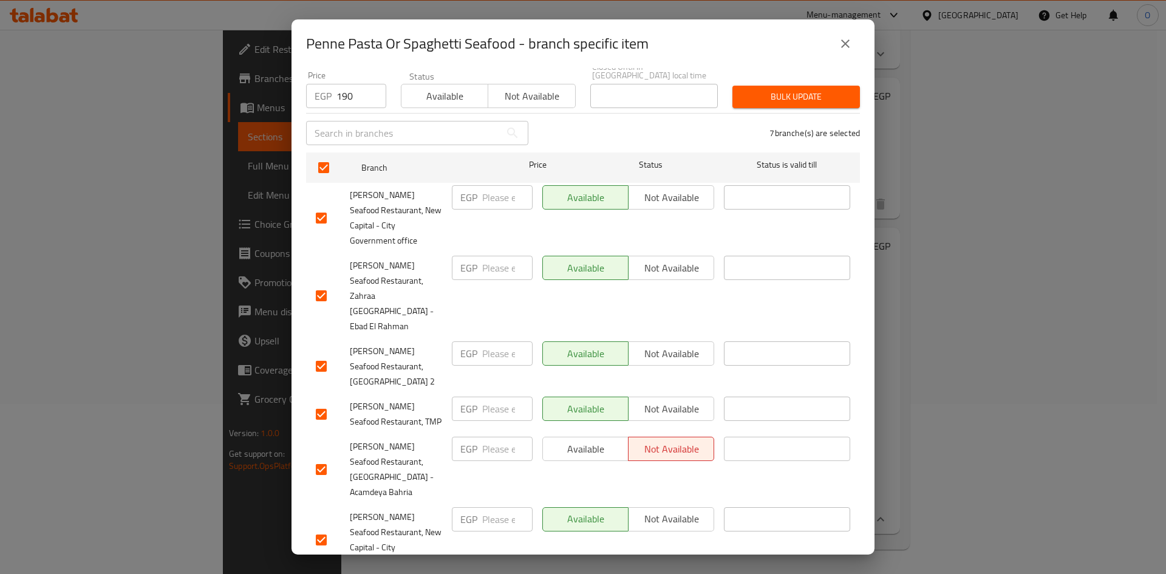
scroll to position [153, 0]
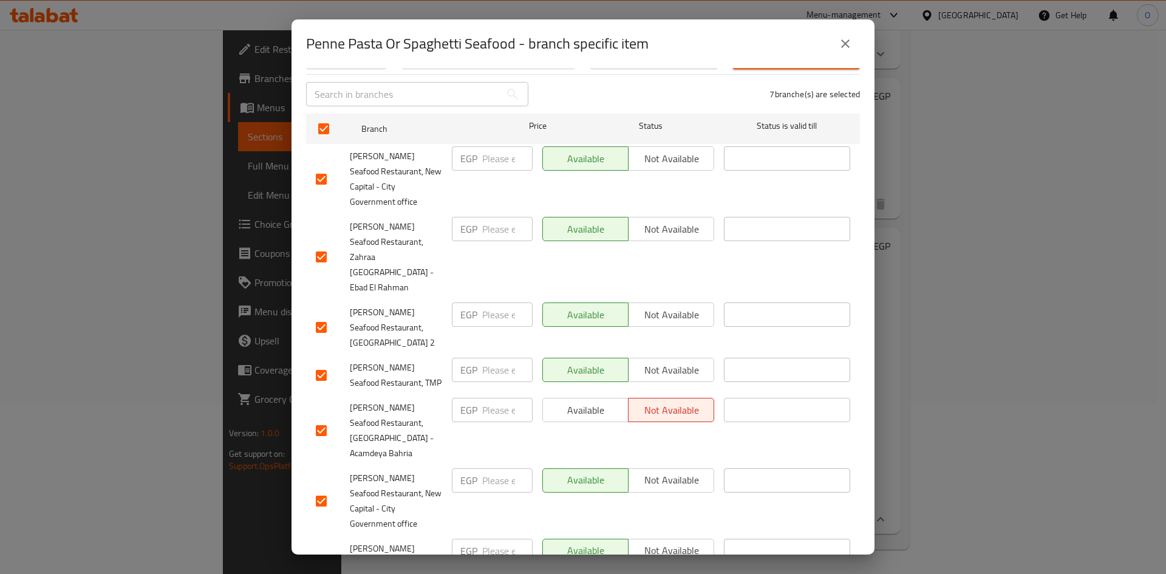
click at [328, 418] on input "checkbox" at bounding box center [321, 431] width 26 height 26
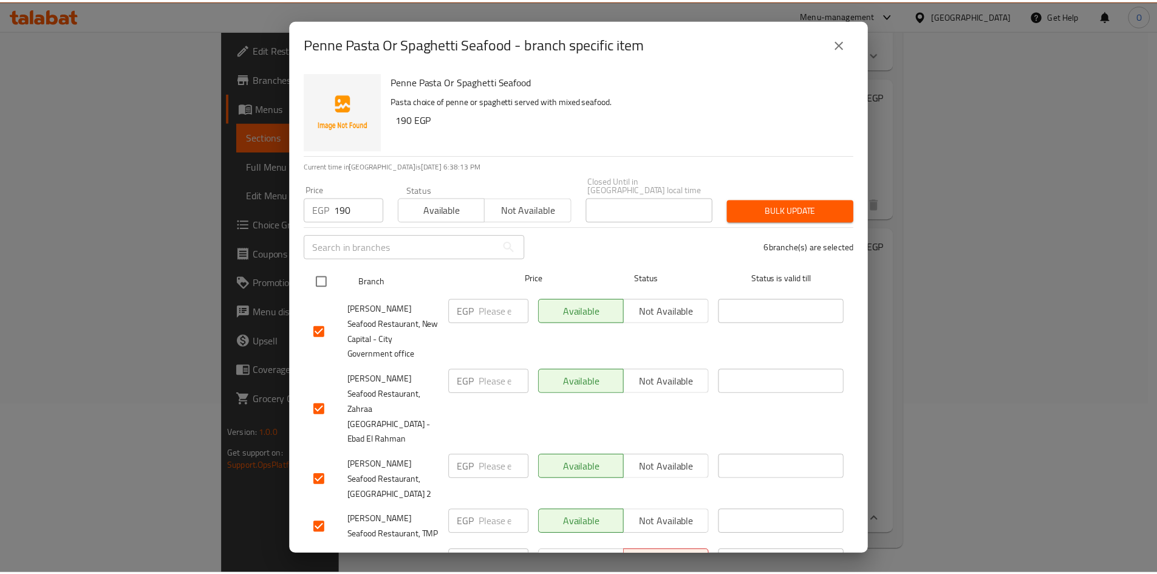
scroll to position [0, 0]
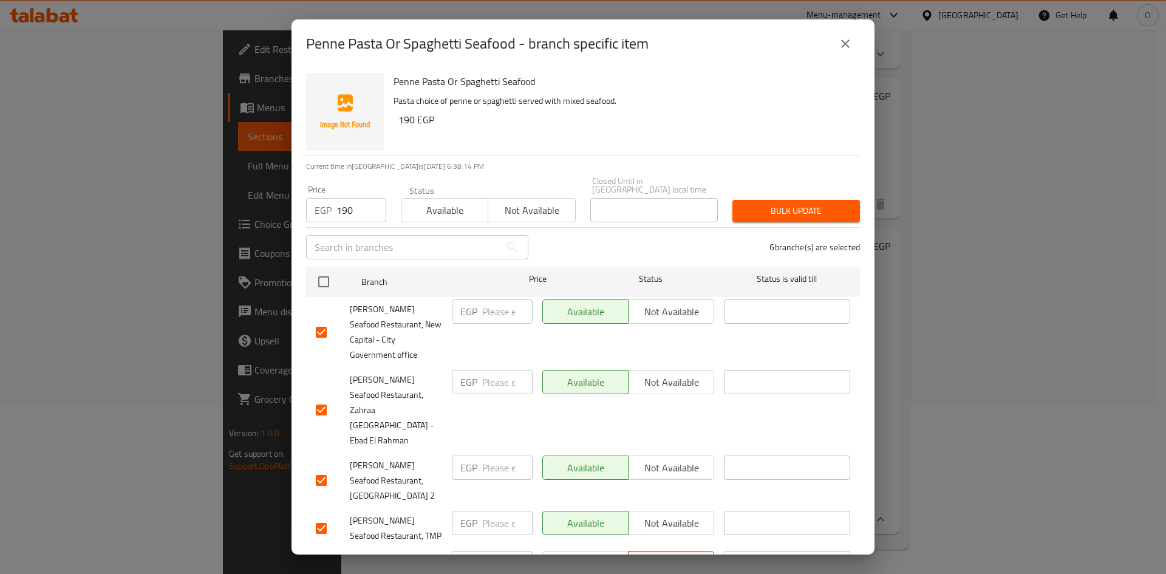
click at [774, 203] on span "Bulk update" at bounding box center [796, 210] width 108 height 15
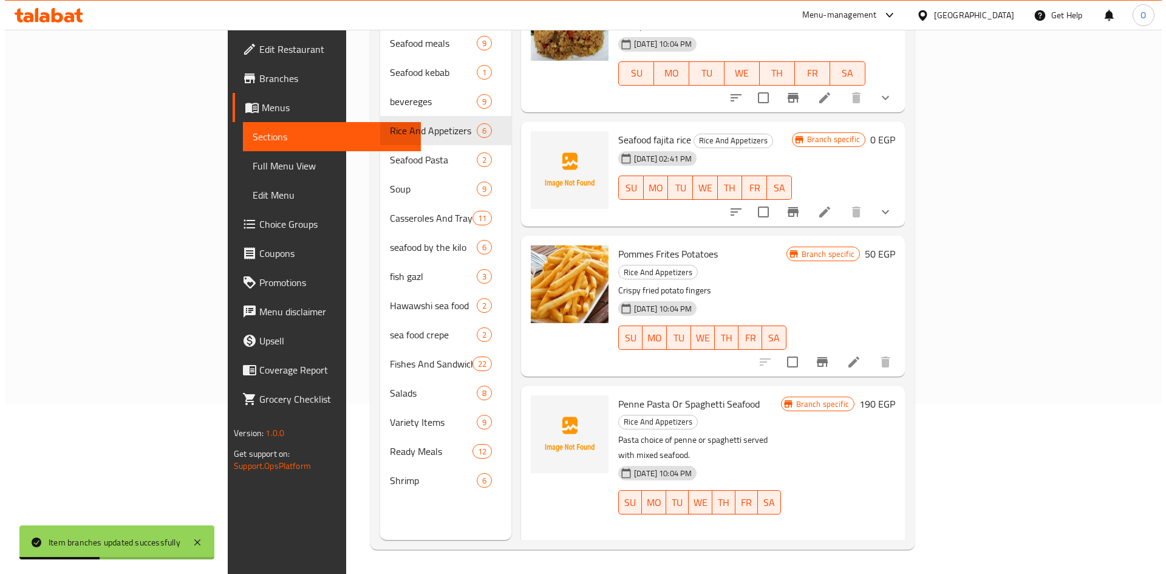
scroll to position [113, 0]
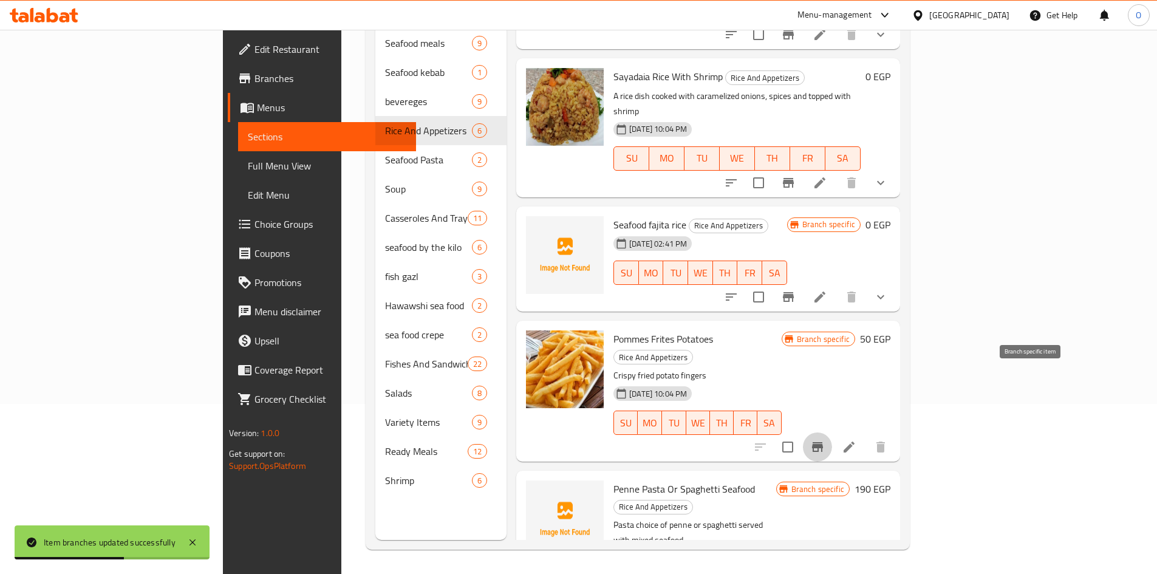
click at [825, 440] on icon "Branch-specific-item" at bounding box center [817, 447] width 15 height 15
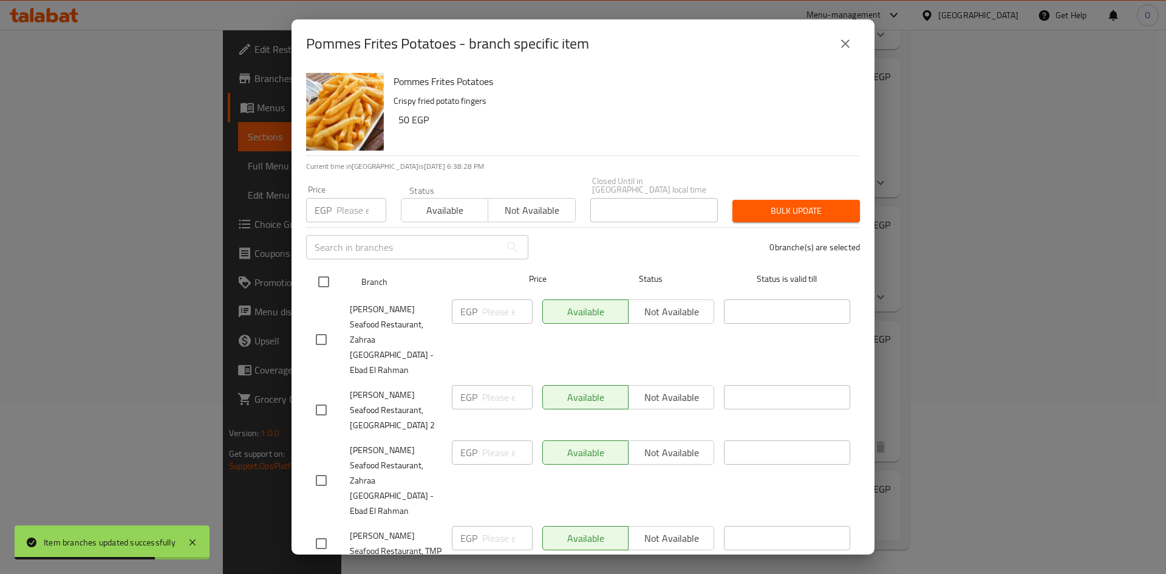
click at [324, 276] on input "checkbox" at bounding box center [324, 282] width 26 height 26
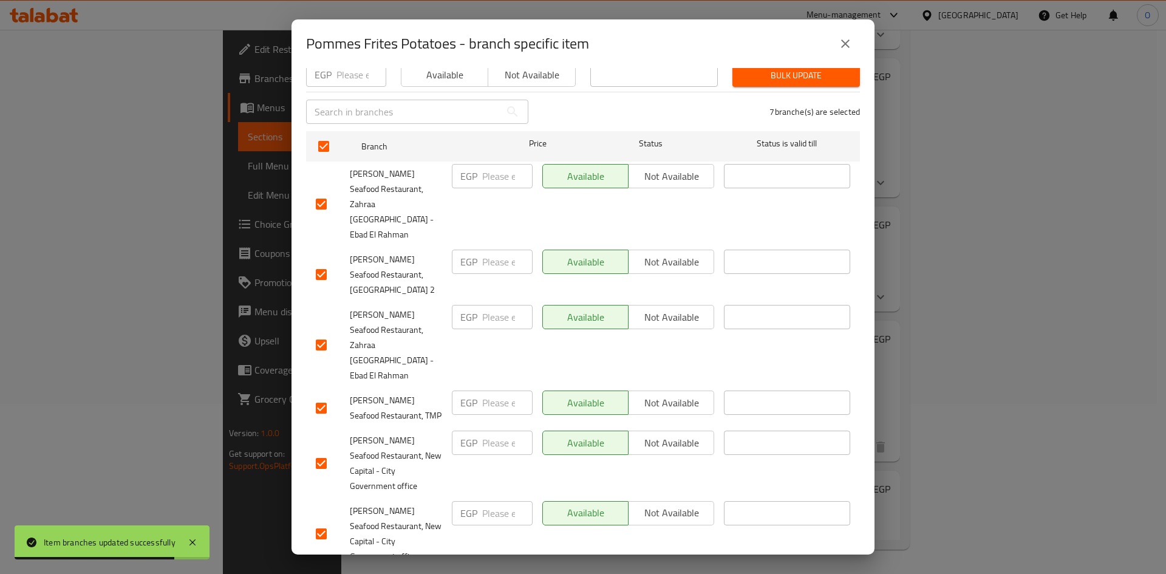
scroll to position [153, 0]
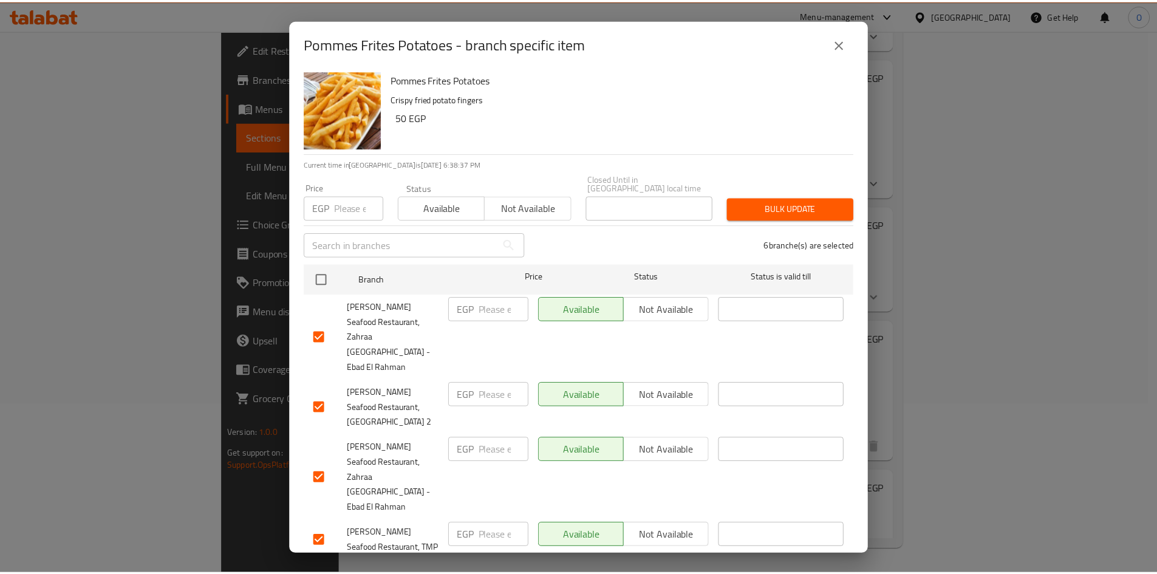
scroll to position [0, 0]
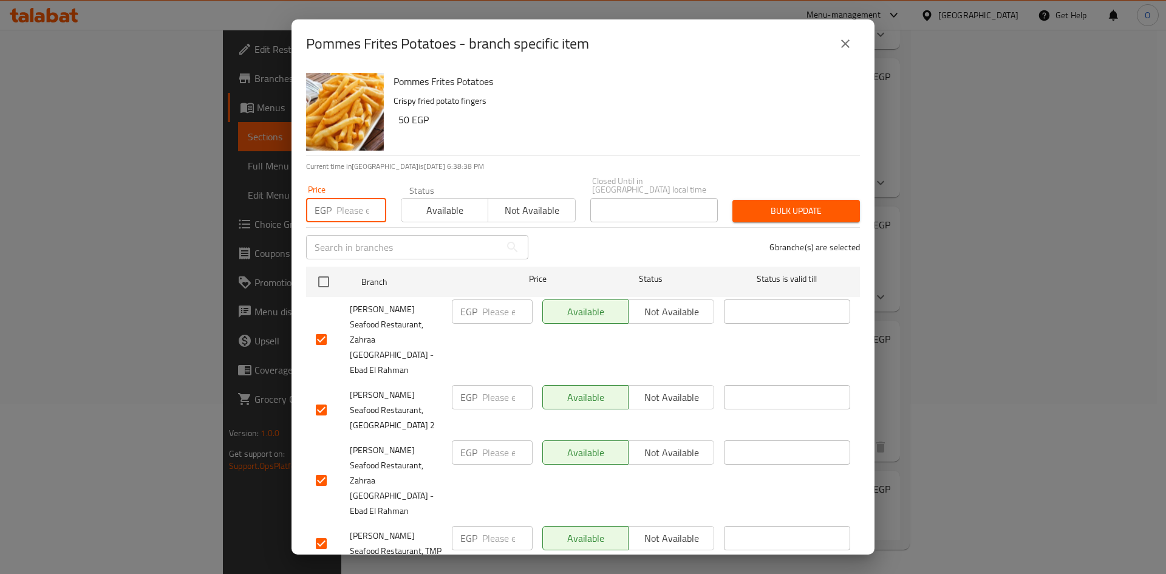
paste input "50"
click at [793, 205] on span "Bulk update" at bounding box center [796, 210] width 108 height 15
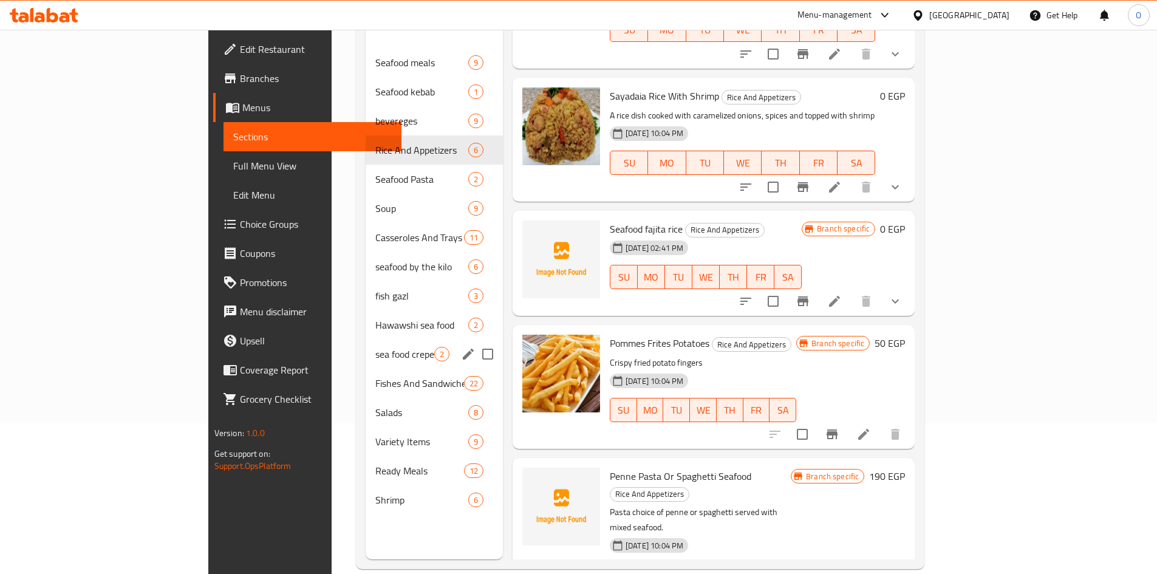
scroll to position [170, 0]
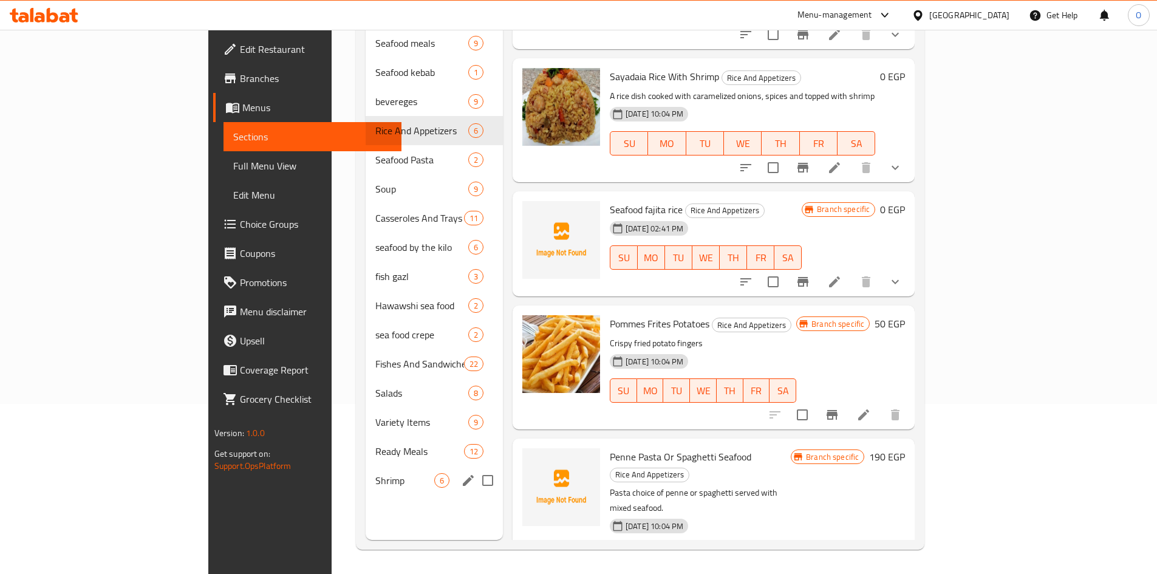
click at [375, 473] on span "Shrimp" at bounding box center [404, 480] width 59 height 15
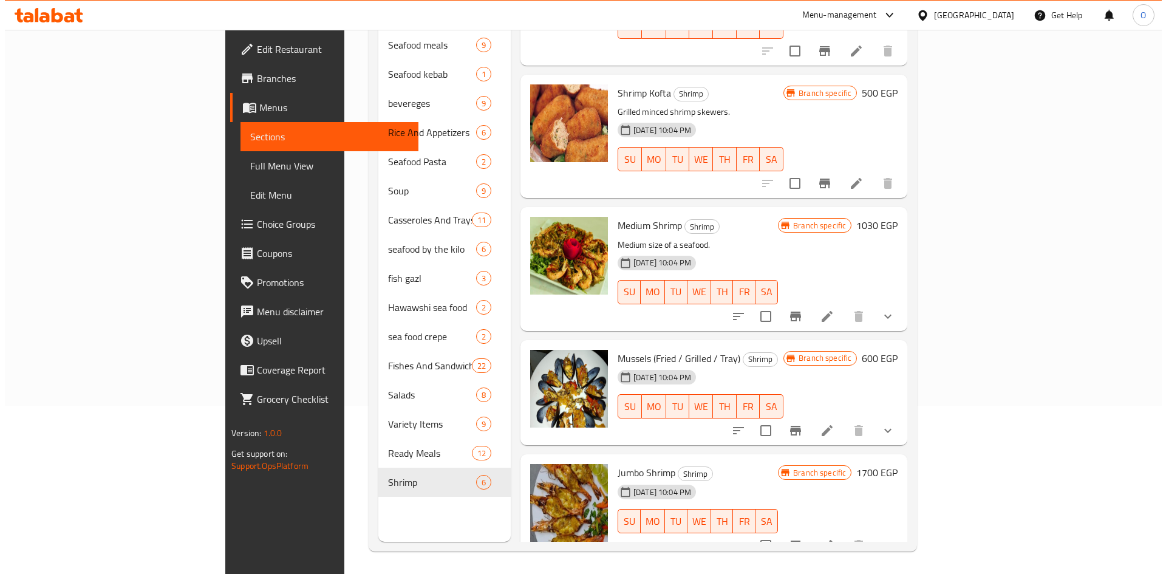
scroll to position [170, 0]
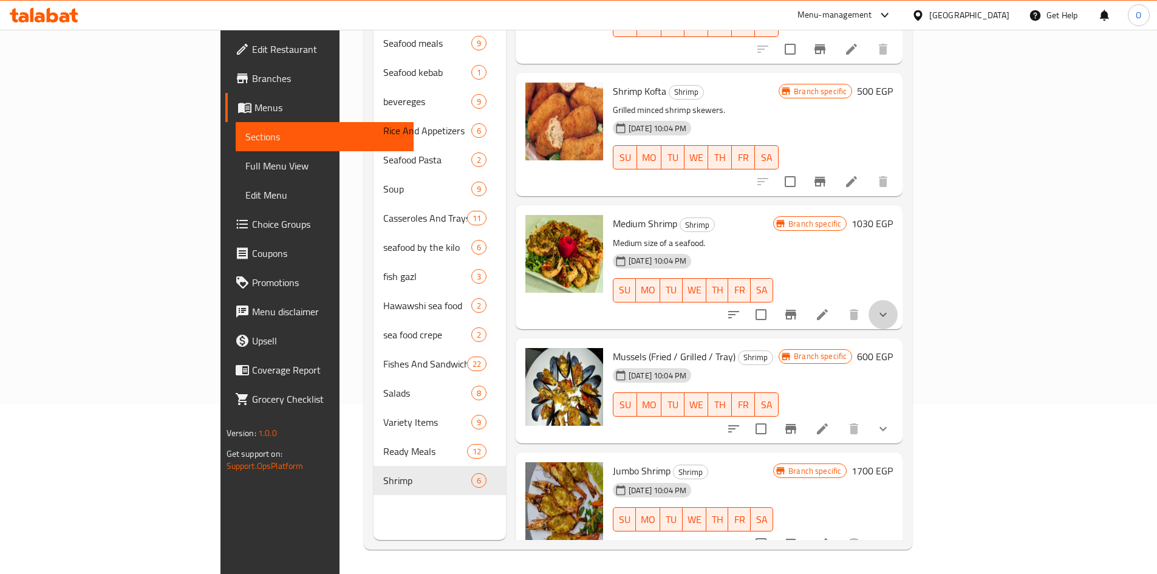
click at [897, 304] on button "show more" at bounding box center [882, 314] width 29 height 29
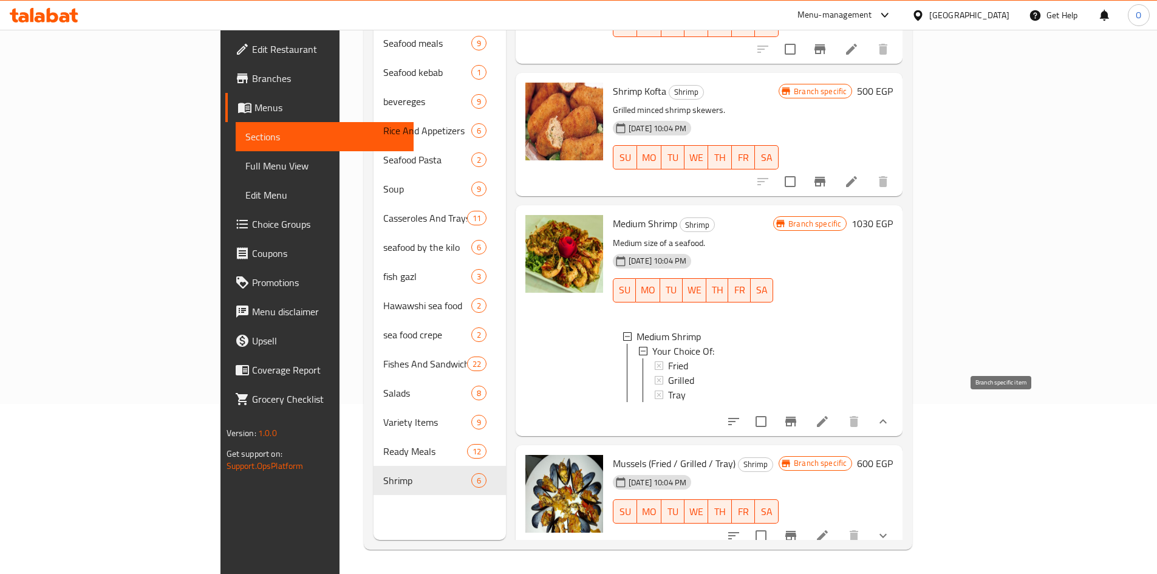
click at [798, 414] on icon "Branch-specific-item" at bounding box center [790, 421] width 15 height 15
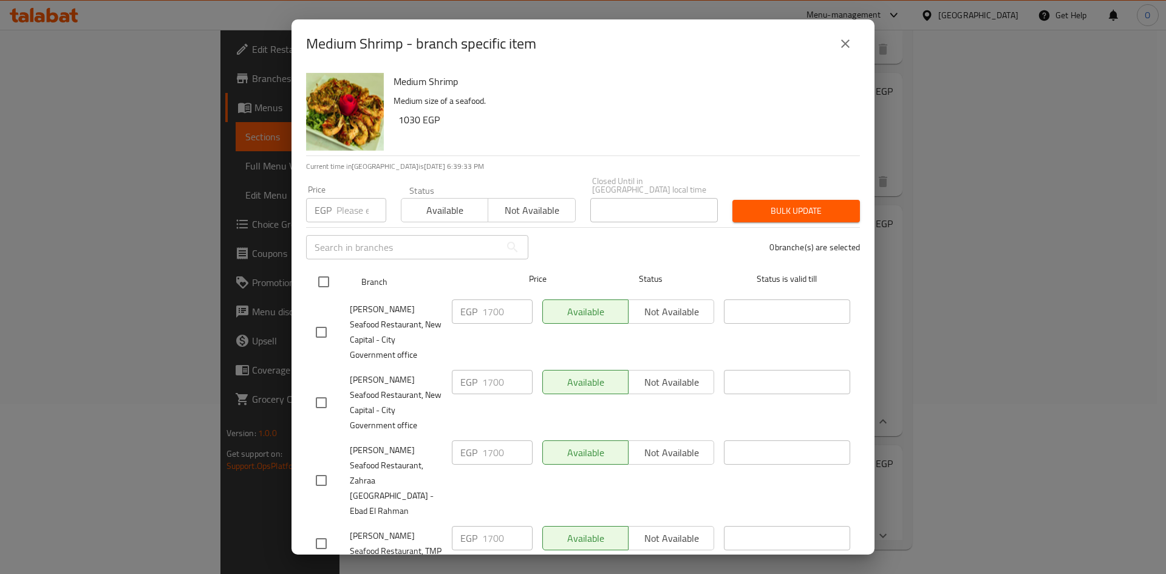
click at [322, 274] on input "checkbox" at bounding box center [324, 282] width 26 height 26
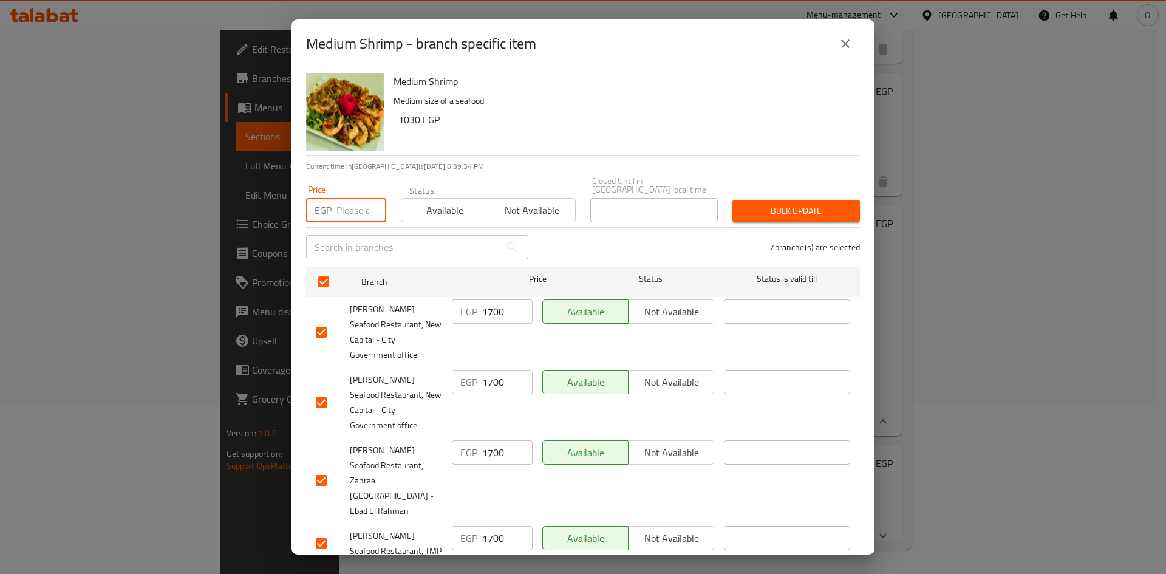
paste input "1700"
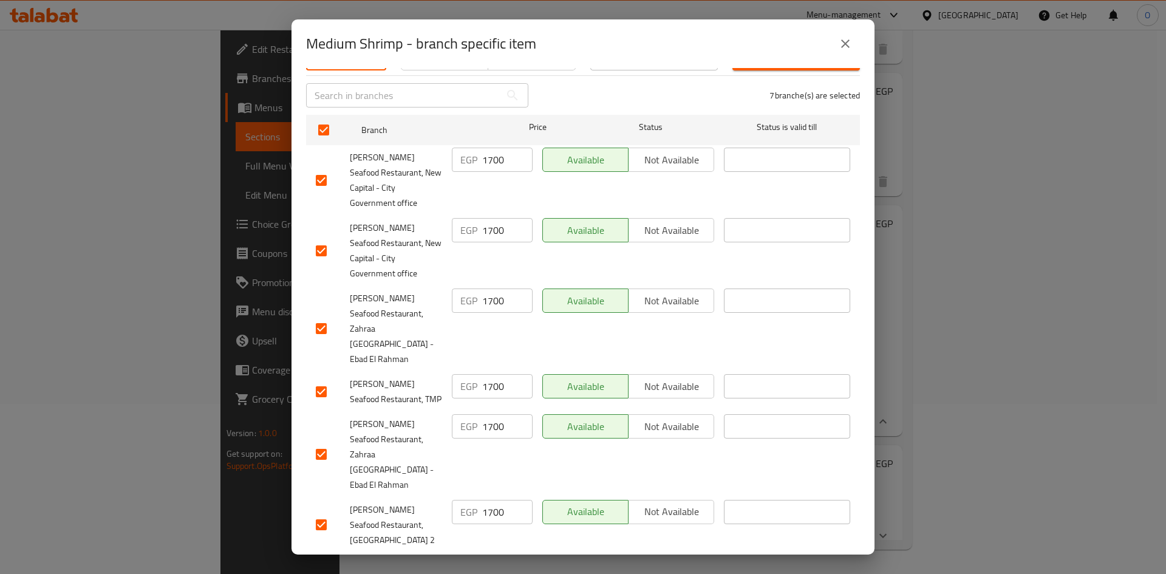
scroll to position [153, 0]
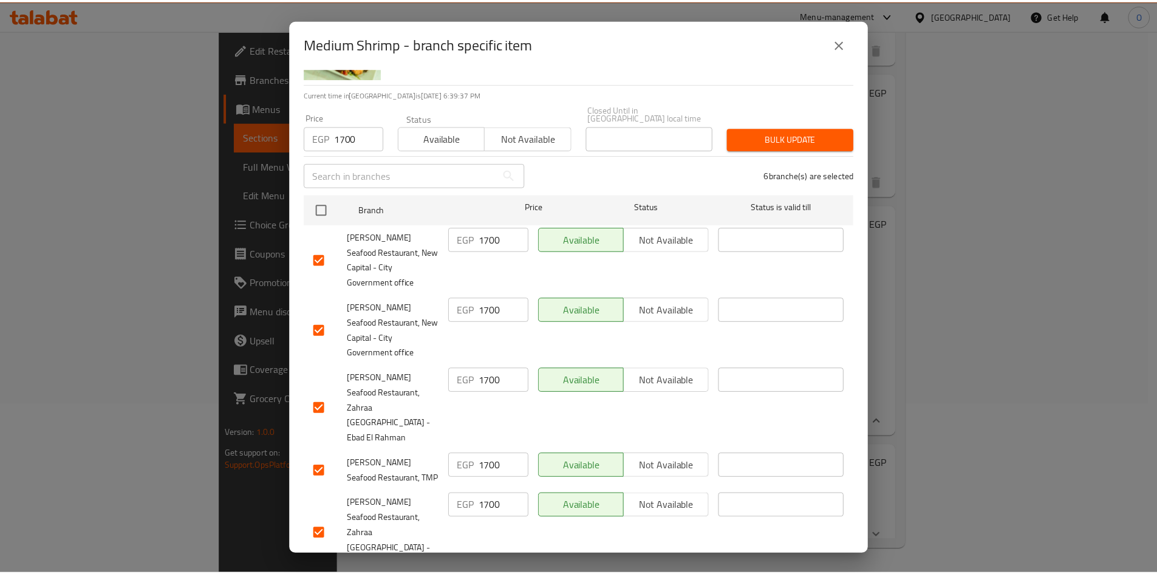
scroll to position [0, 0]
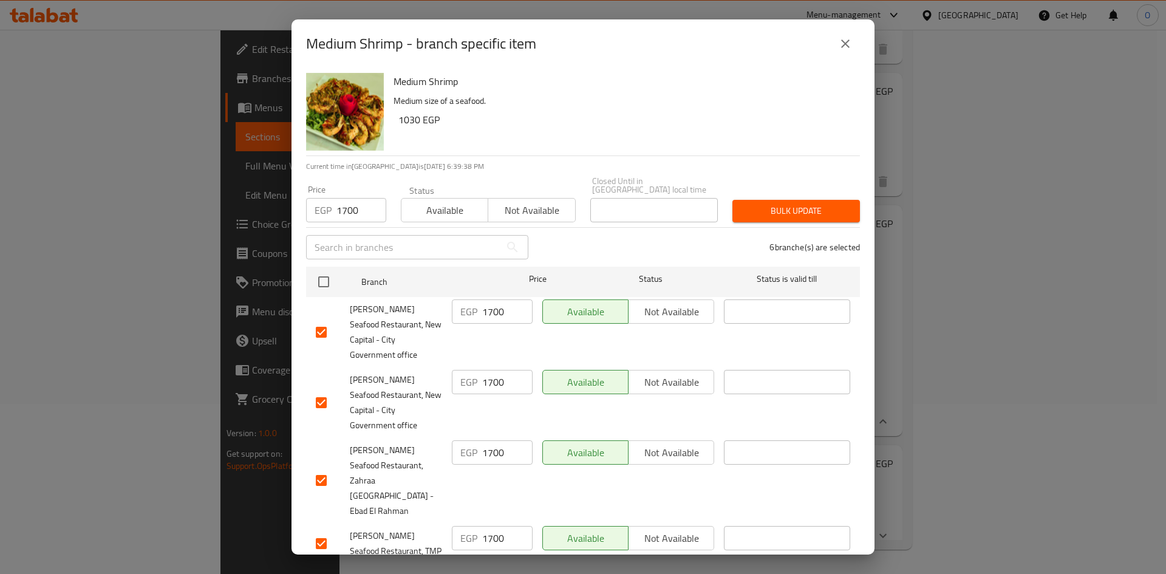
click at [801, 214] on div "Bulk update" at bounding box center [796, 210] width 142 height 37
click at [802, 205] on span "Bulk update" at bounding box center [796, 210] width 108 height 15
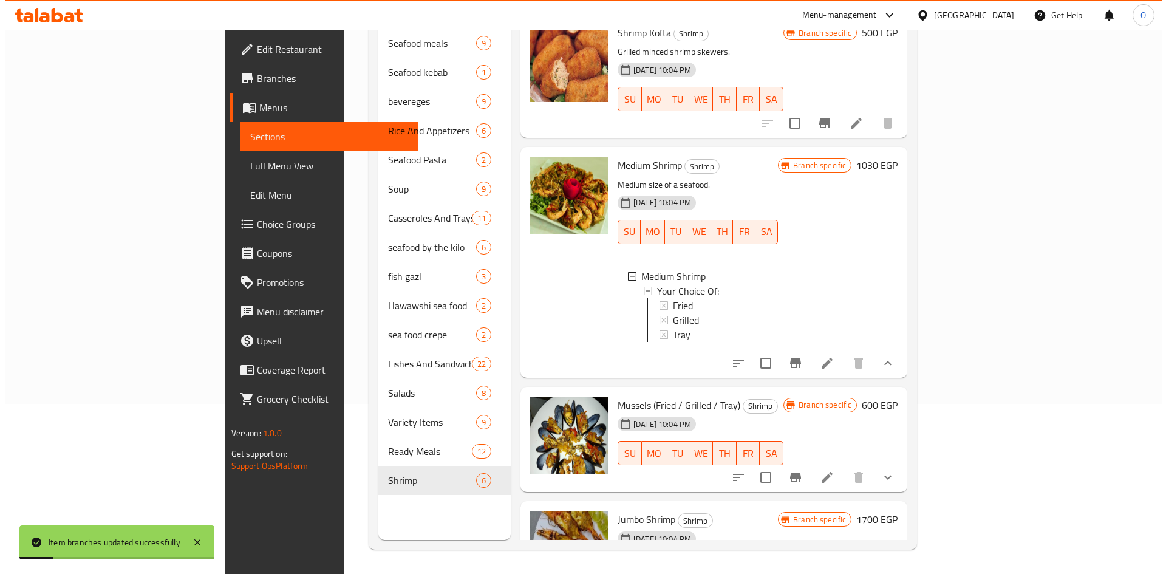
scroll to position [332, 0]
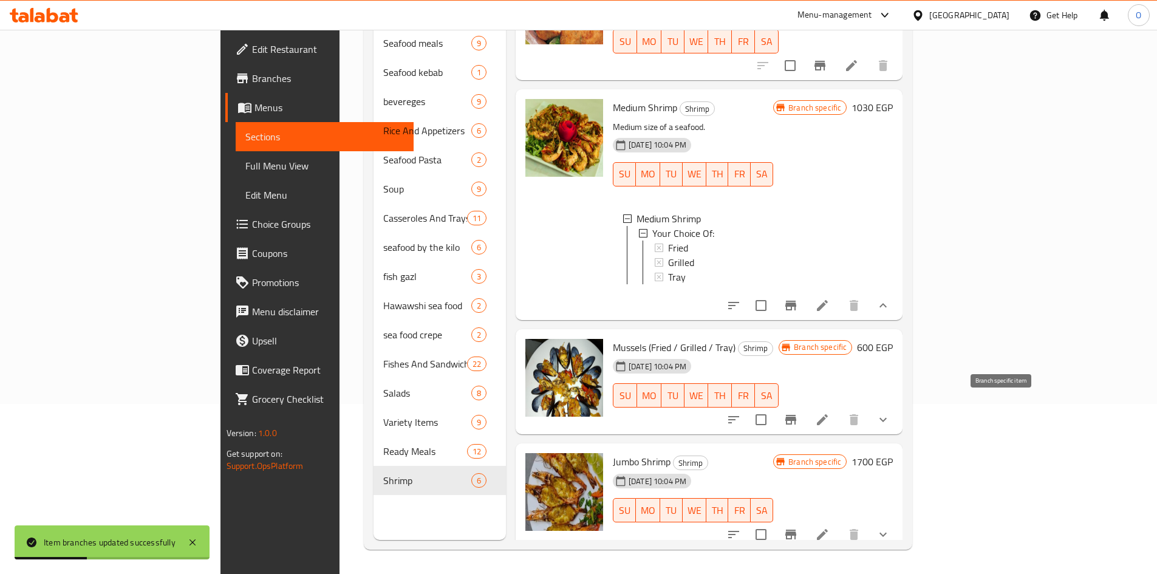
click at [796, 415] on icon "Branch-specific-item" at bounding box center [790, 420] width 11 height 10
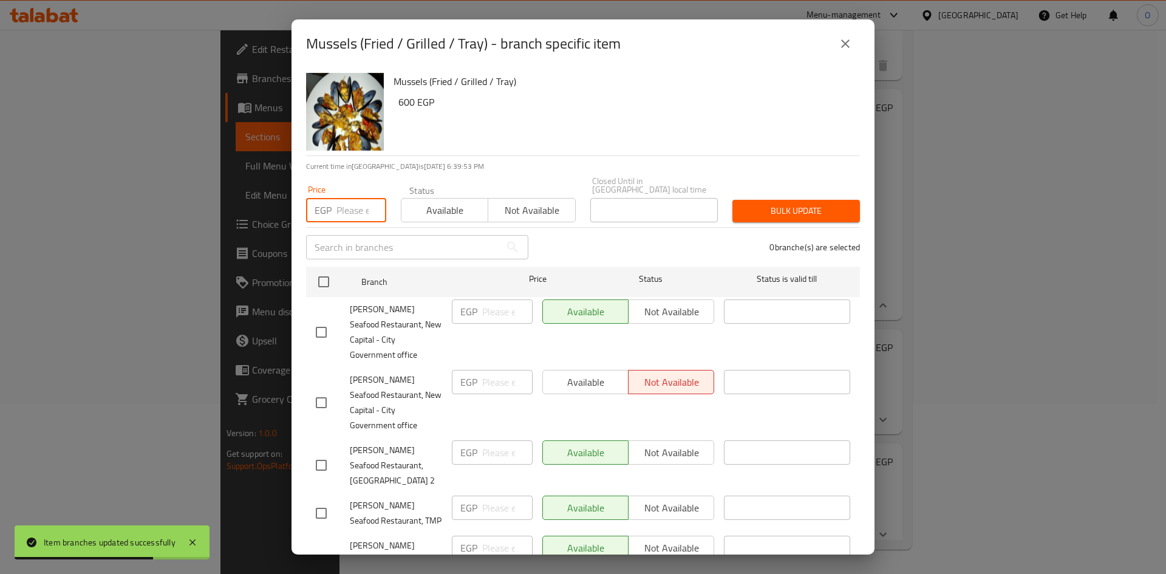
paste input "600"
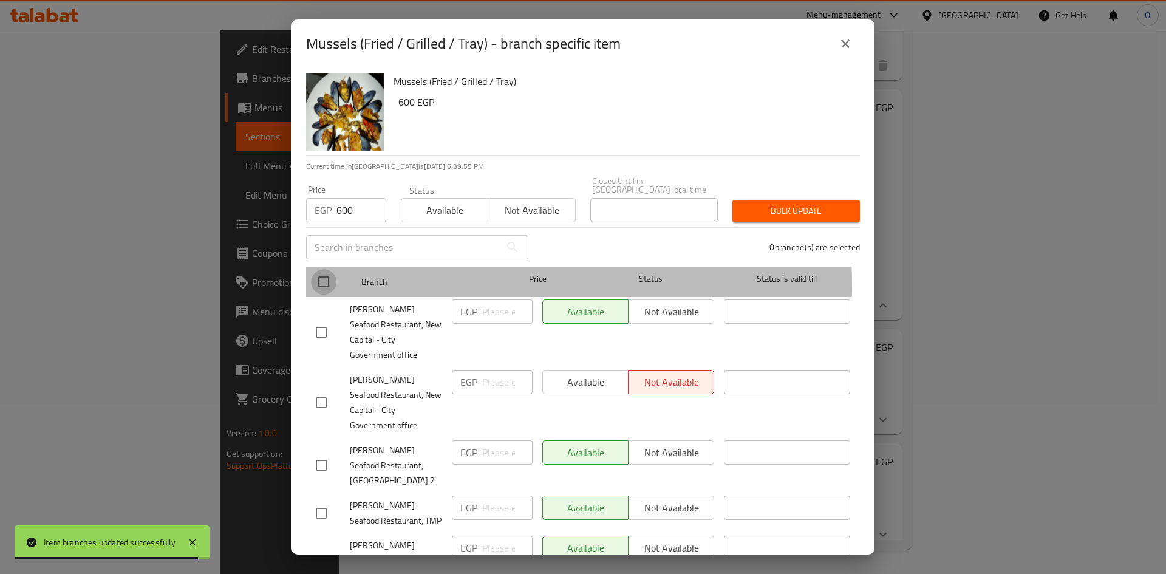
click at [324, 279] on input "checkbox" at bounding box center [324, 282] width 26 height 26
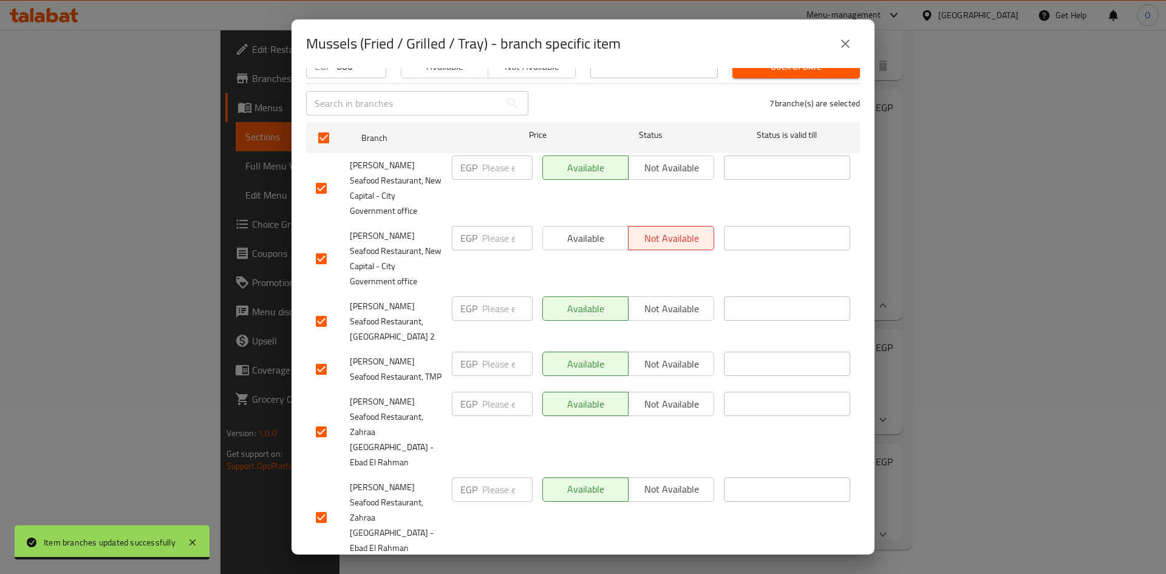
scroll to position [153, 0]
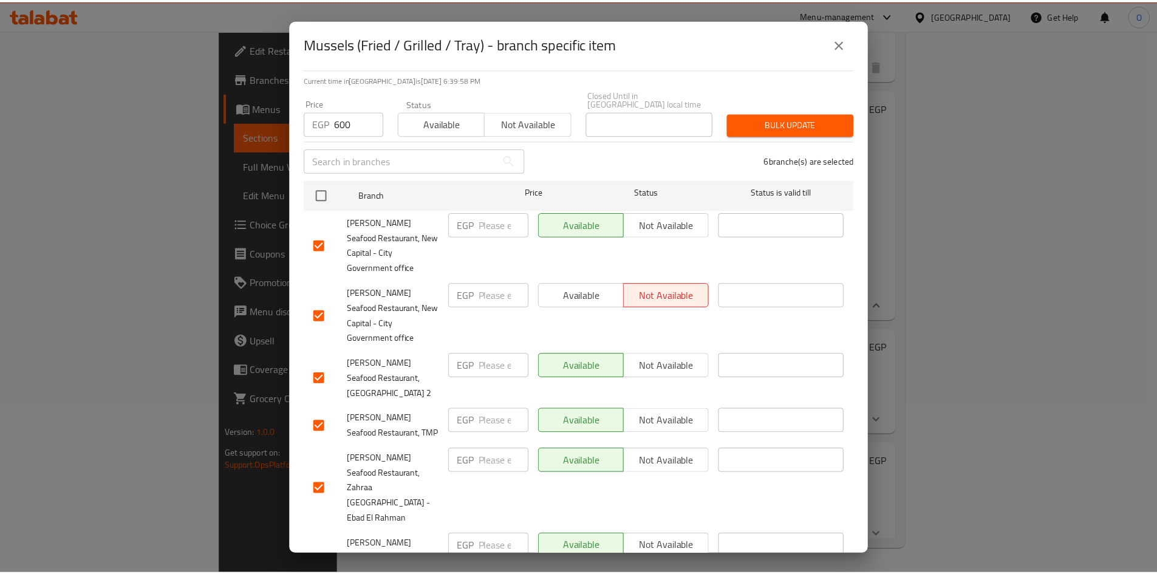
scroll to position [0, 0]
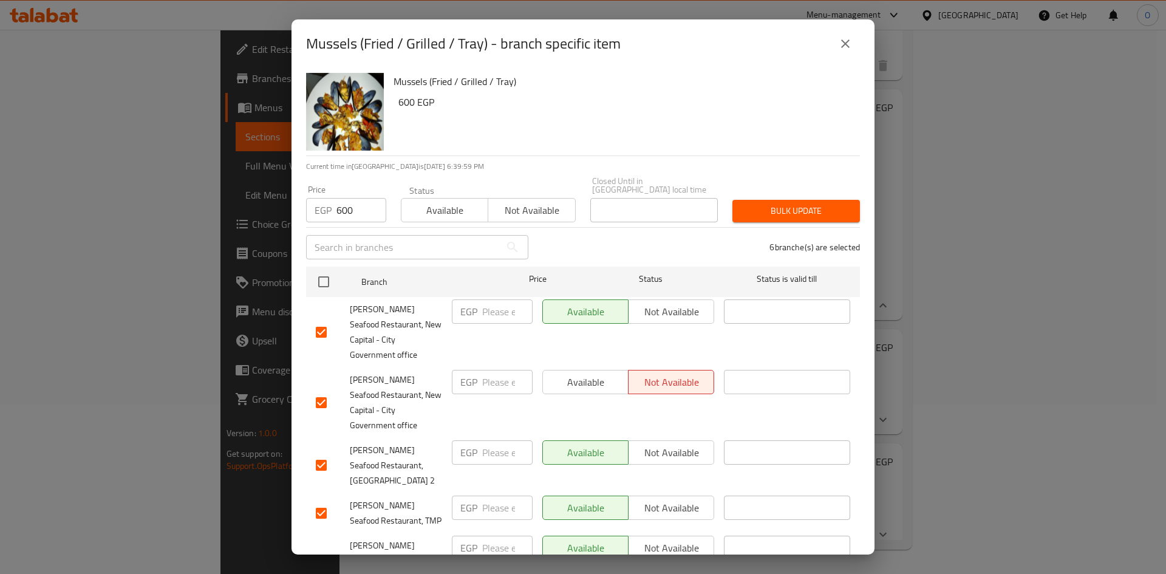
click at [750, 206] on span "Bulk update" at bounding box center [796, 210] width 108 height 15
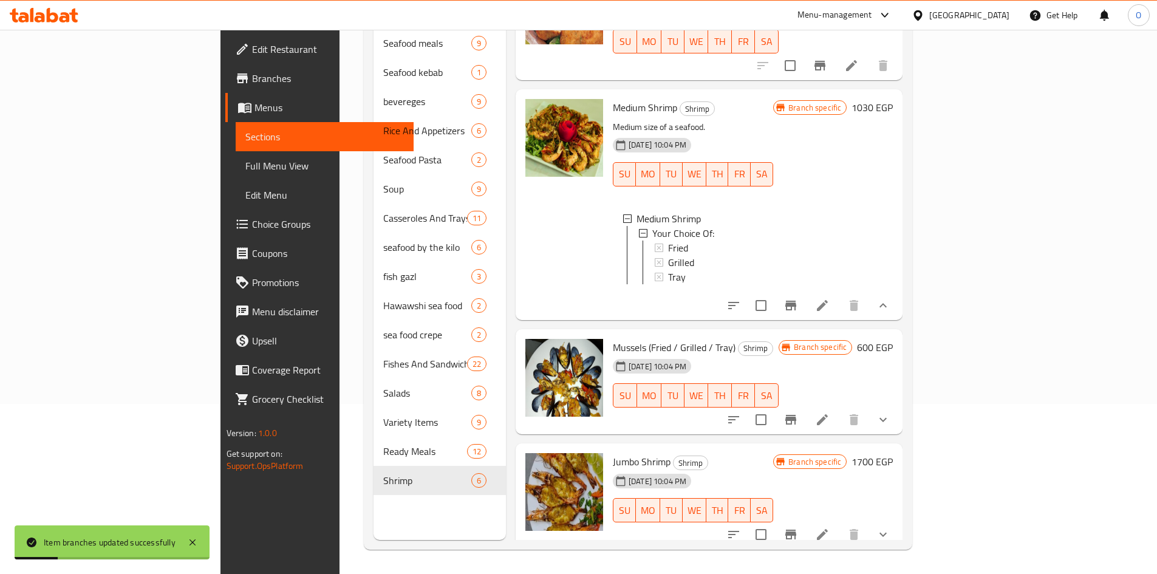
click at [890, 417] on icon "show more" at bounding box center [883, 419] width 15 height 15
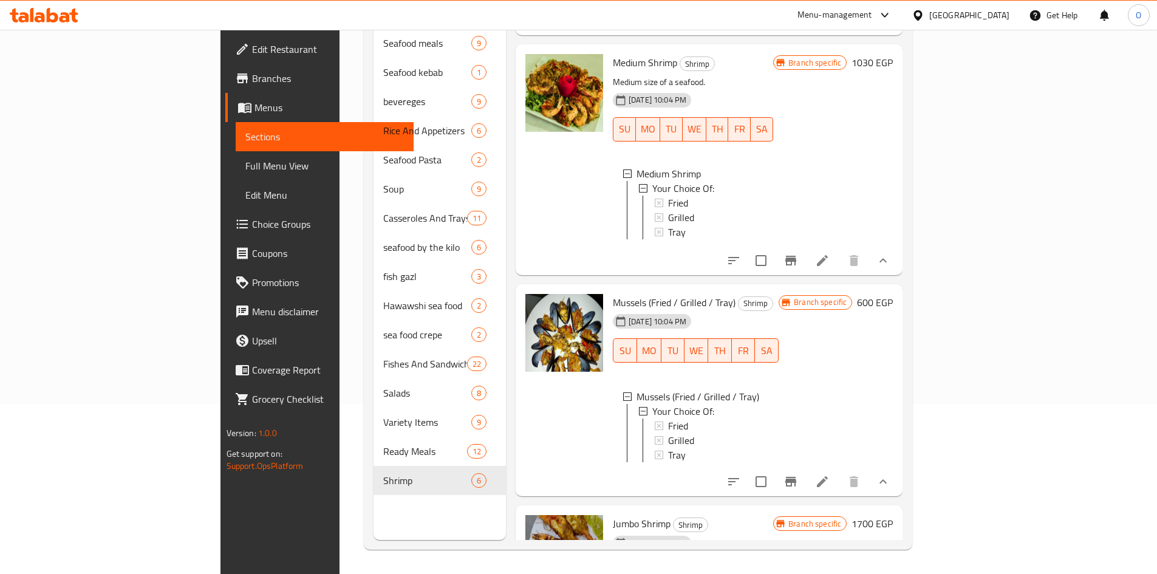
scroll to position [448, 0]
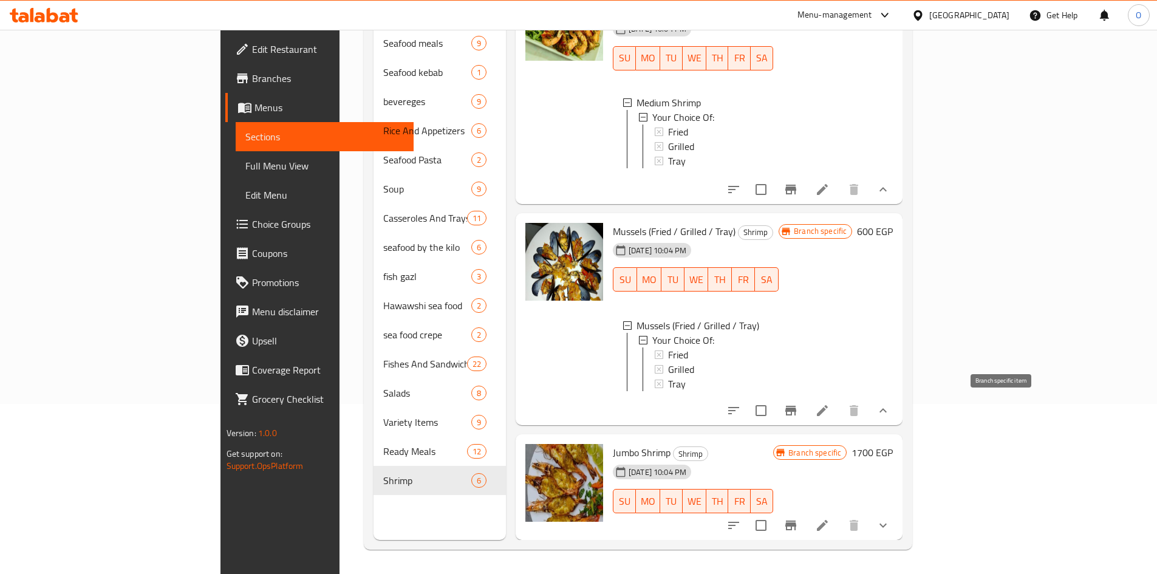
click at [796, 415] on icon "Branch-specific-item" at bounding box center [790, 411] width 11 height 10
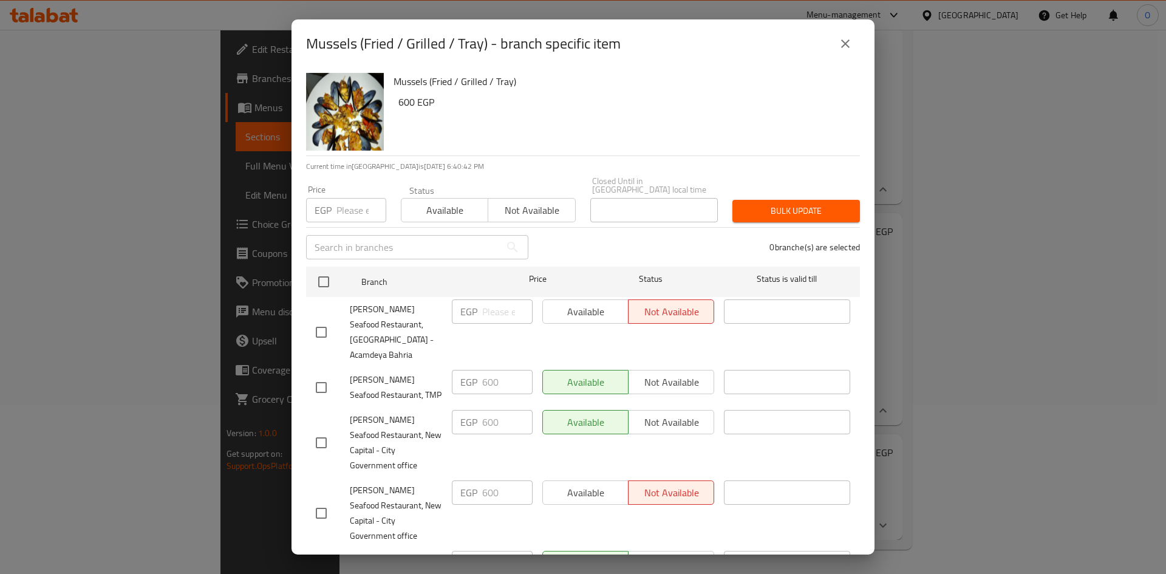
click at [838, 49] on icon "close" at bounding box center [845, 43] width 15 height 15
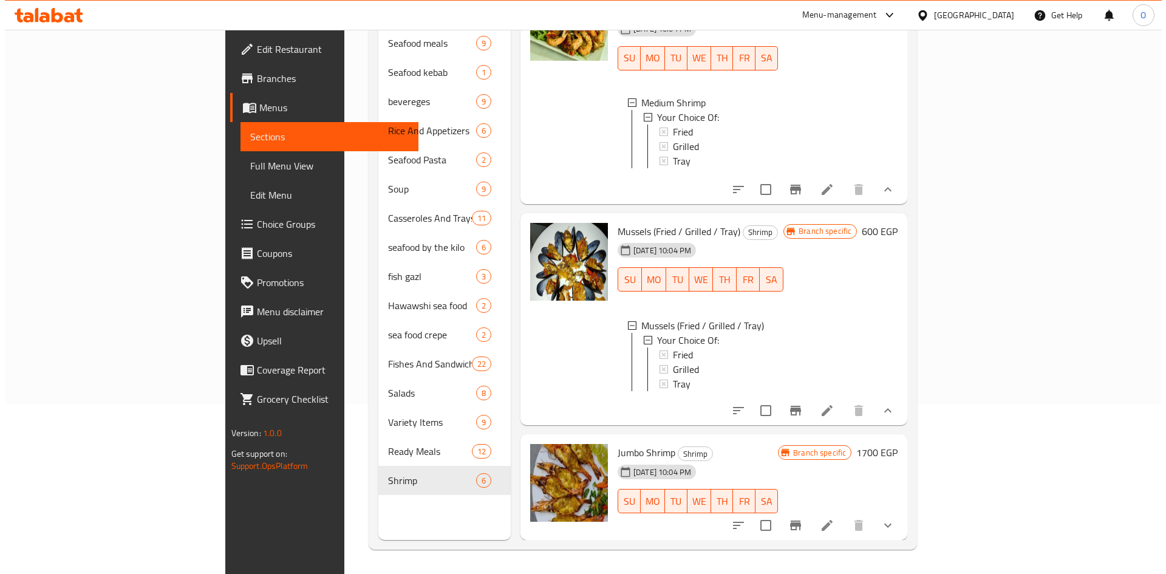
scroll to position [2, 0]
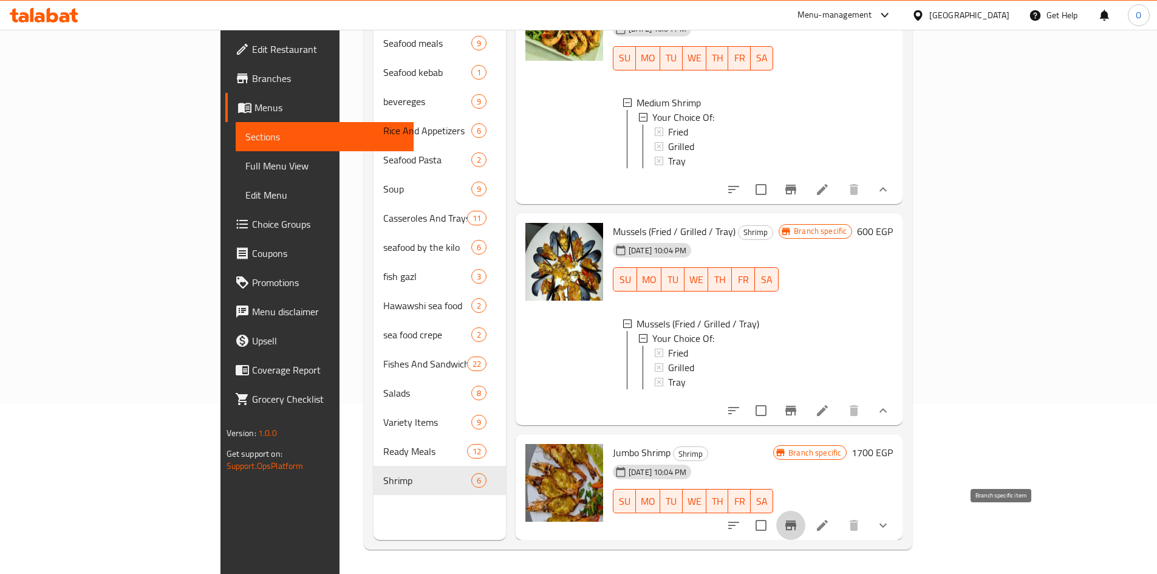
click at [796, 526] on icon "Branch-specific-item" at bounding box center [790, 525] width 11 height 10
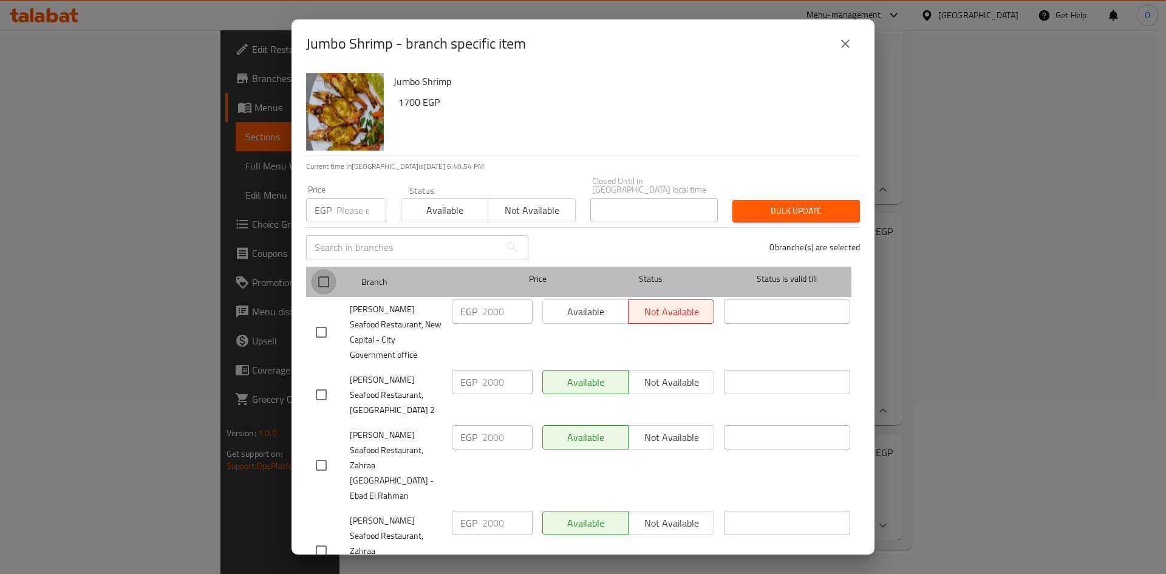
click at [326, 275] on input "checkbox" at bounding box center [324, 282] width 26 height 26
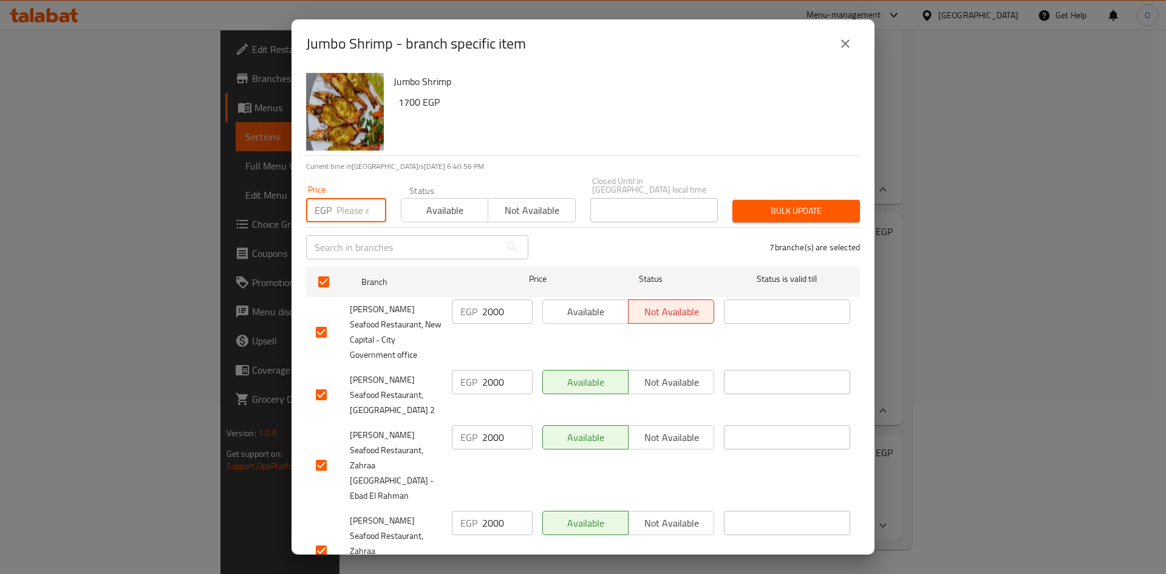
paste input "2000"
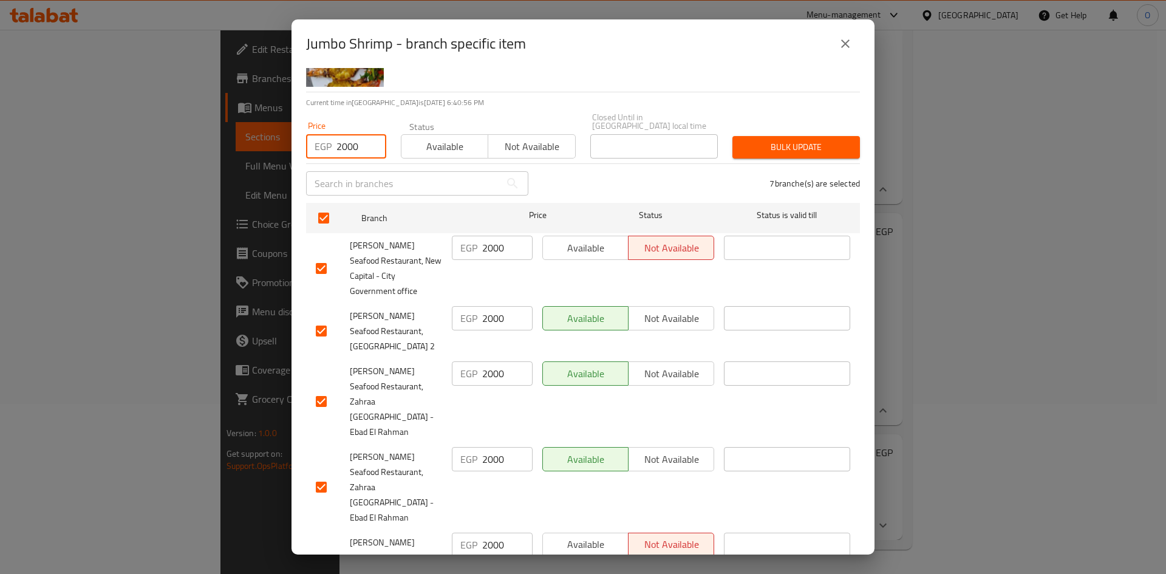
scroll to position [153, 0]
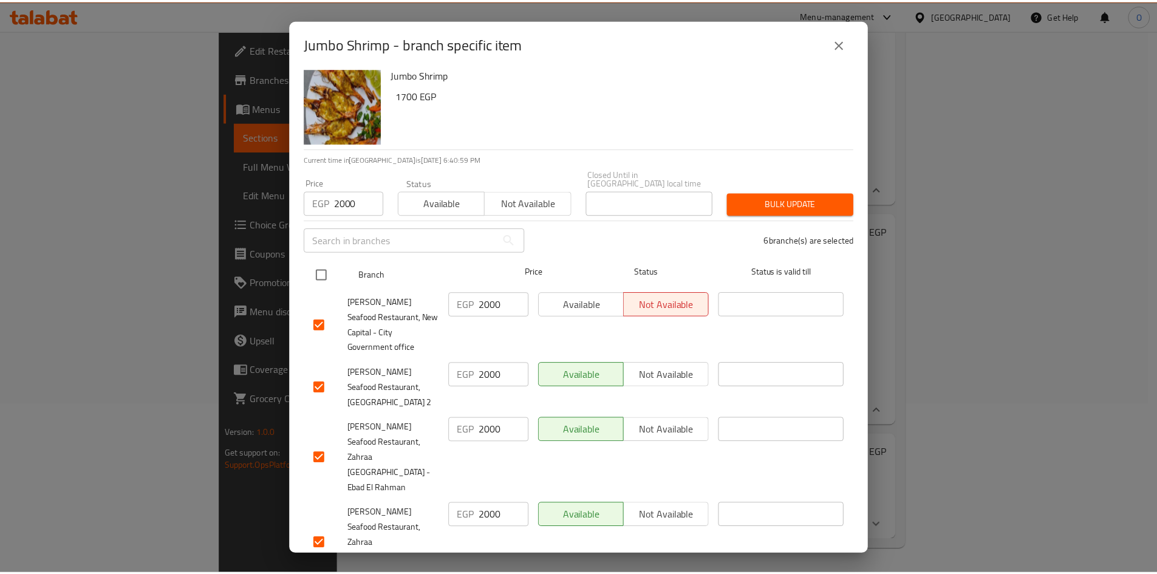
scroll to position [0, 0]
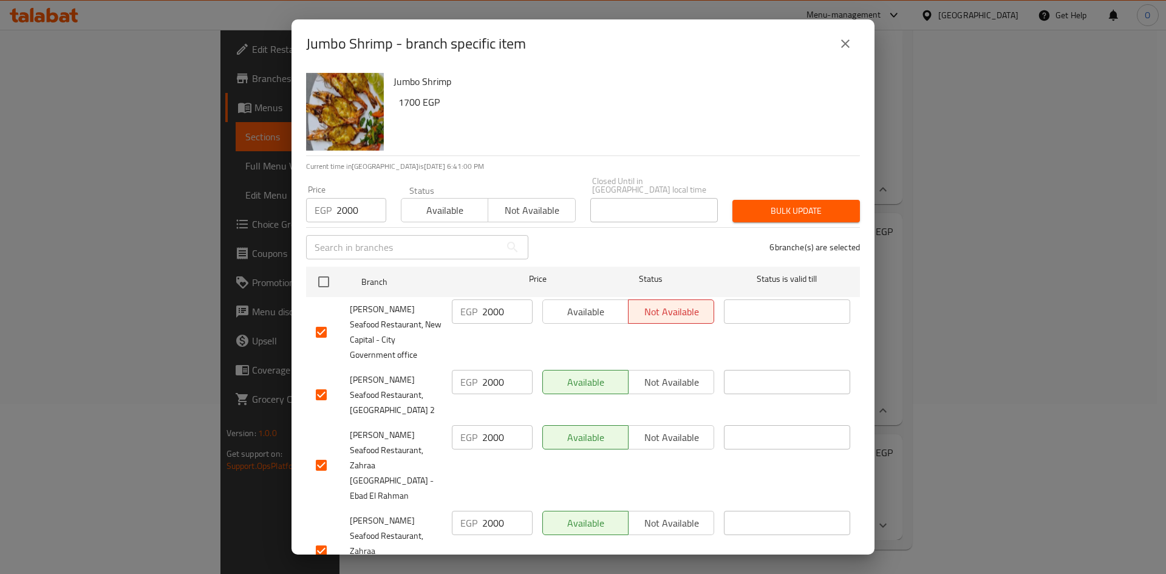
click at [752, 203] on span "Bulk update" at bounding box center [796, 210] width 108 height 15
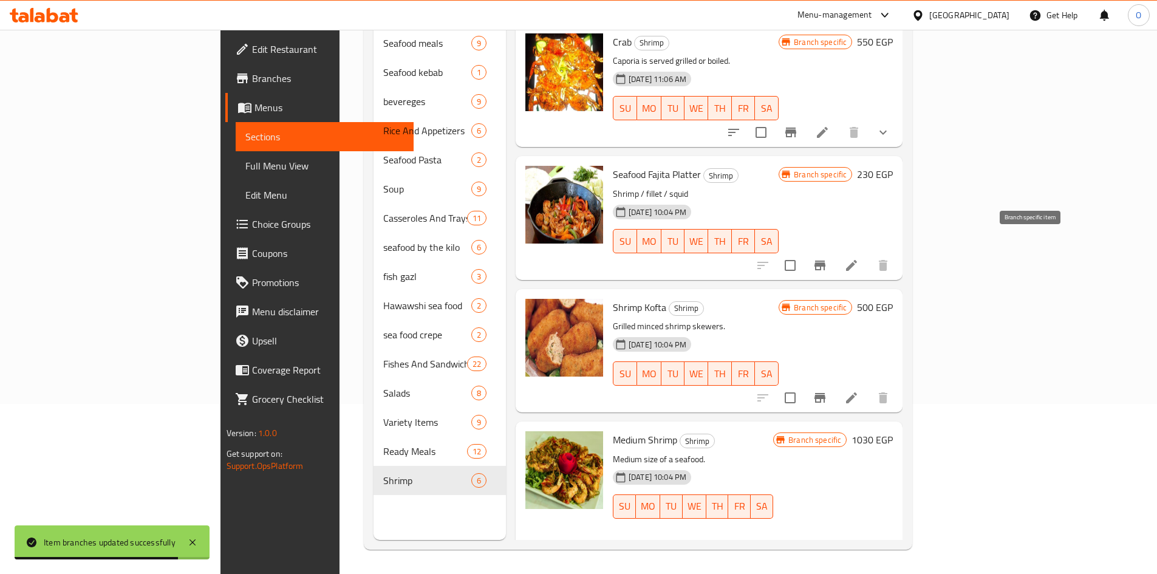
click at [827, 258] on icon "Branch-specific-item" at bounding box center [819, 265] width 15 height 15
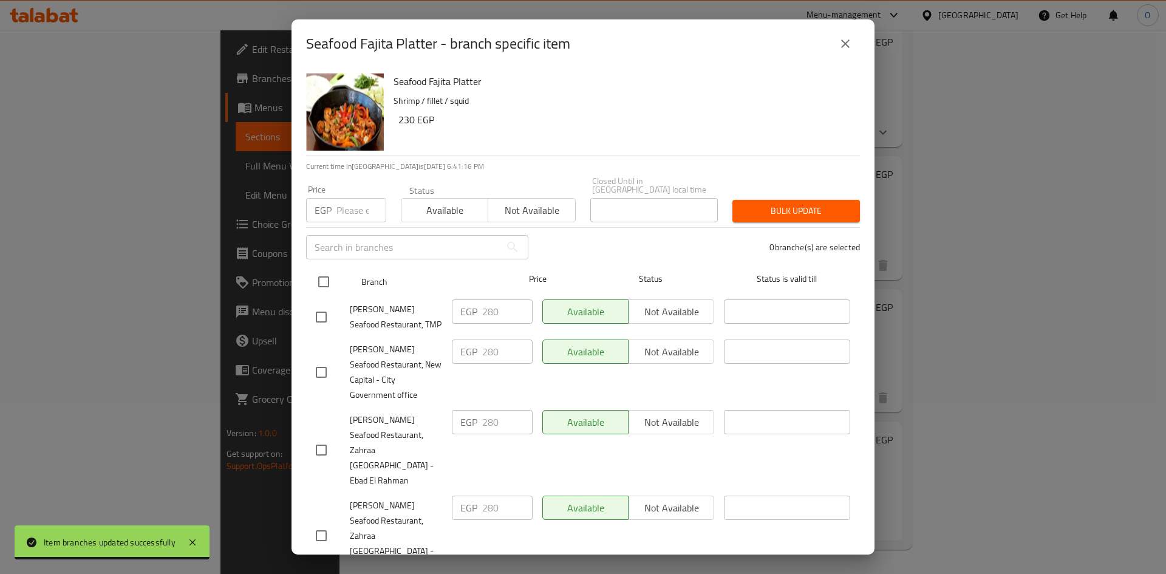
click at [321, 269] on input "checkbox" at bounding box center [324, 282] width 26 height 26
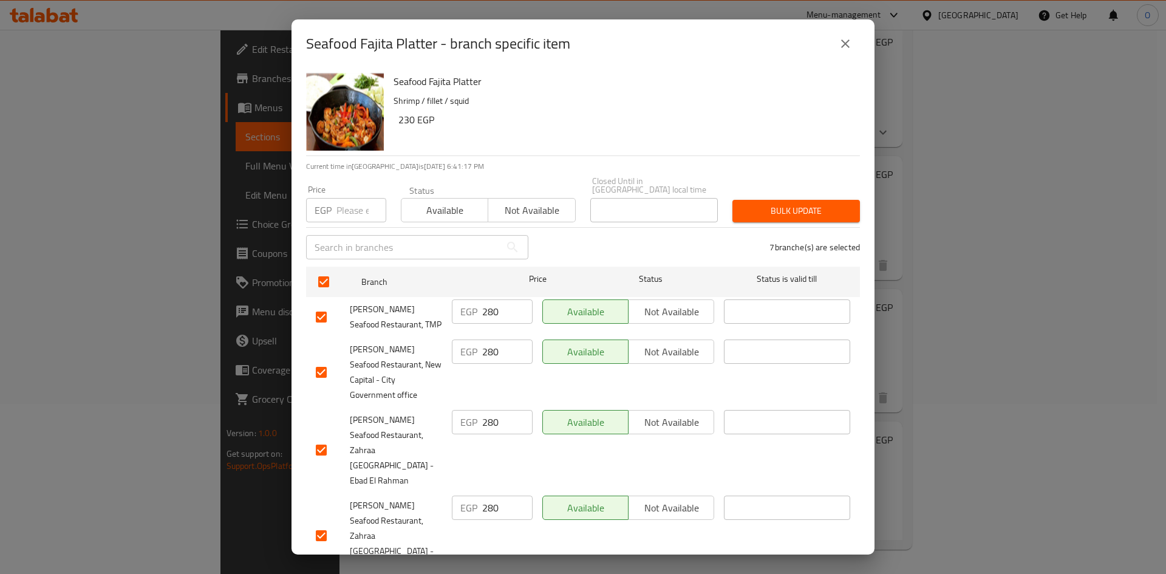
click at [338, 199] on input "number" at bounding box center [361, 210] width 50 height 24
paste input "280"
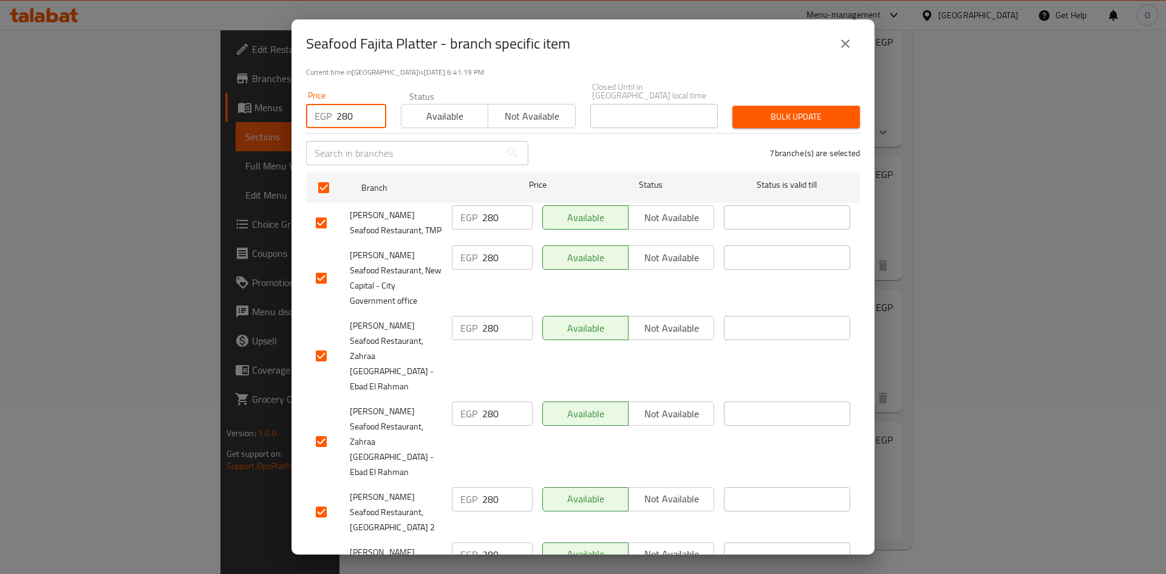
scroll to position [153, 0]
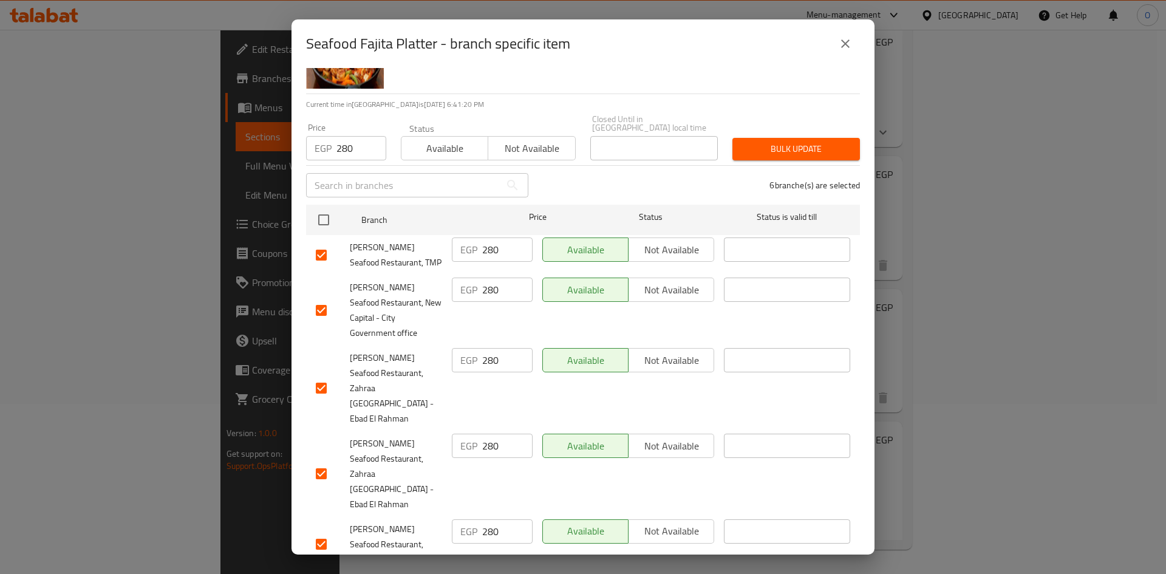
scroll to position [0, 0]
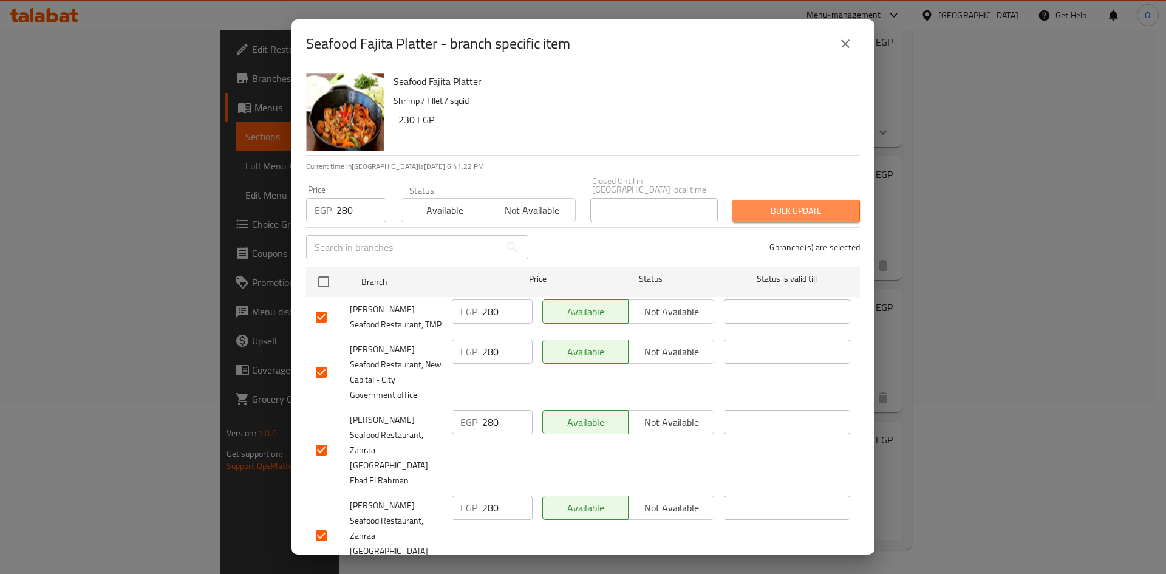
click at [742, 203] on span "Bulk update" at bounding box center [796, 210] width 108 height 15
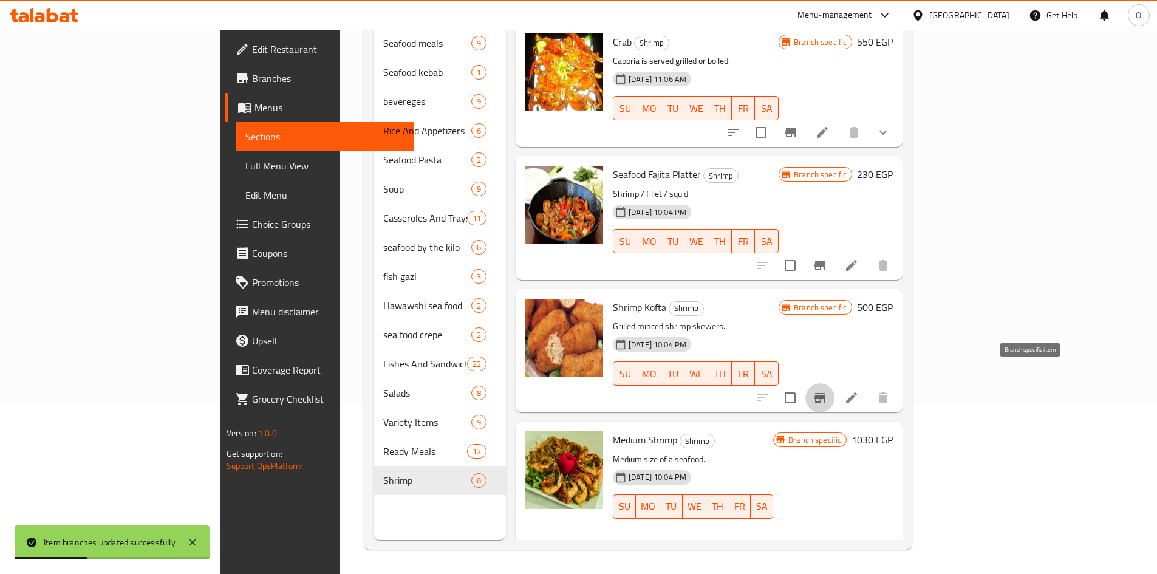
click at [825, 393] on icon "Branch-specific-item" at bounding box center [819, 398] width 11 height 10
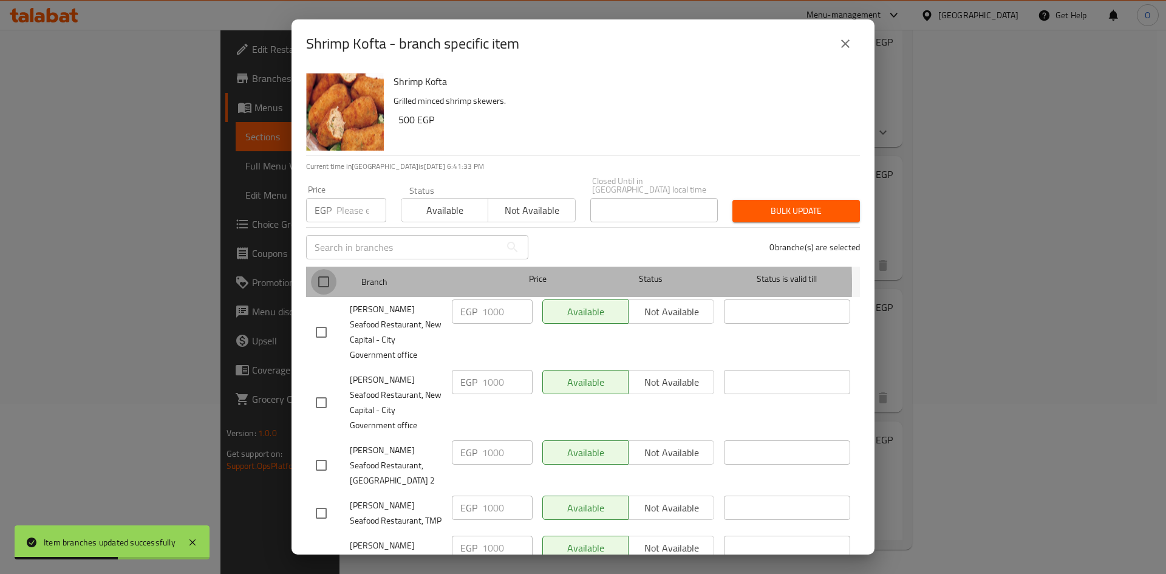
drag, startPoint x: 332, startPoint y: 276, endPoint x: 337, endPoint y: 220, distance: 55.5
click at [331, 274] on input "checkbox" at bounding box center [324, 282] width 26 height 26
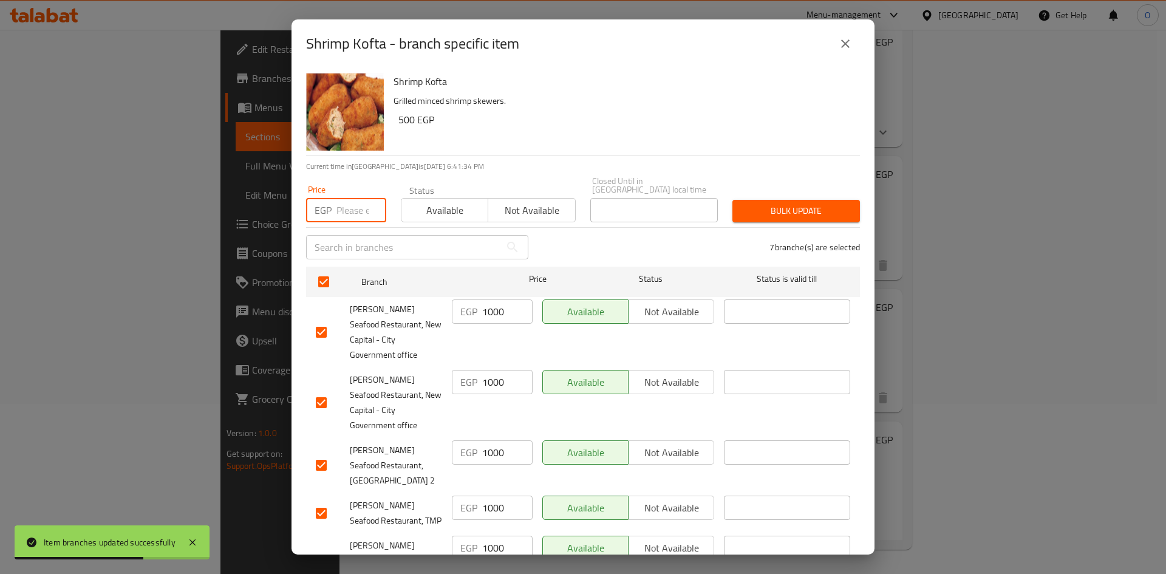
drag, startPoint x: 347, startPoint y: 214, endPoint x: 338, endPoint y: 204, distance: 13.8
click at [338, 204] on input "number" at bounding box center [361, 210] width 50 height 24
paste input "1000"
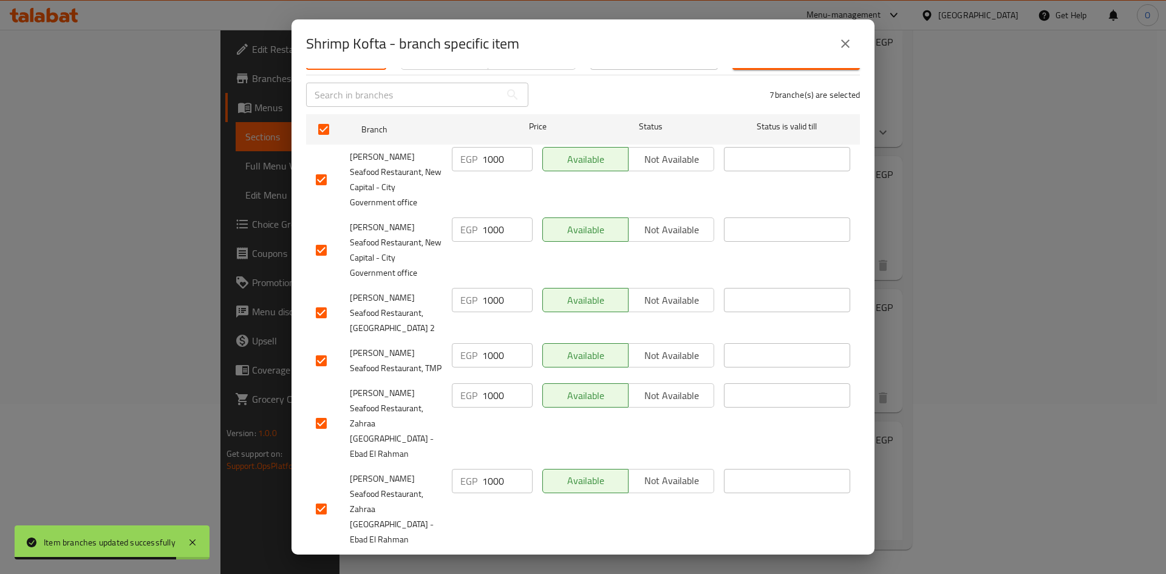
scroll to position [153, 0]
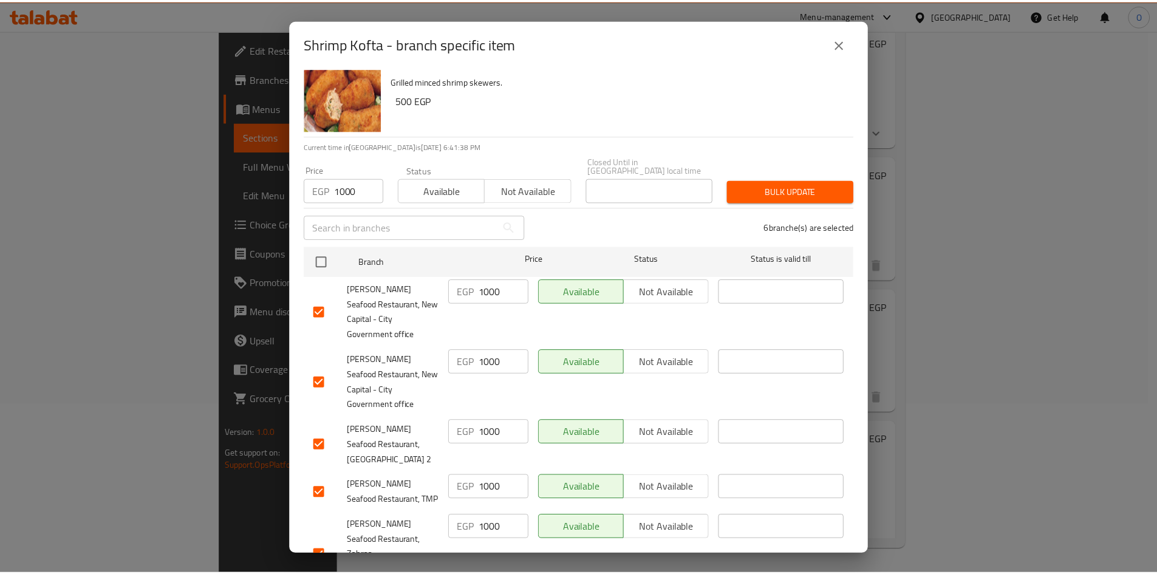
scroll to position [0, 0]
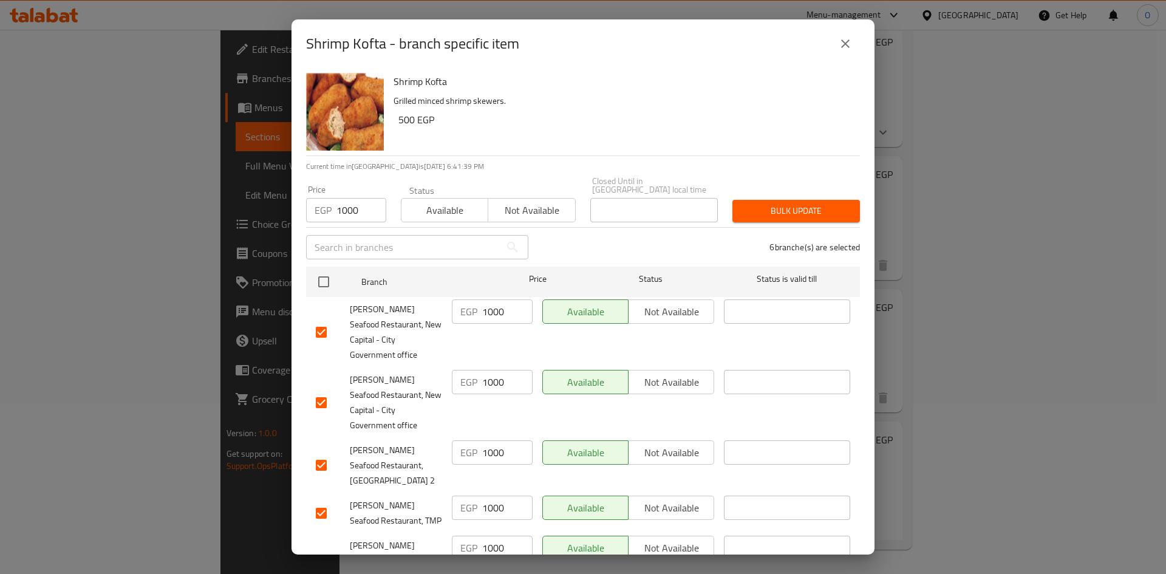
click at [765, 203] on span "Bulk update" at bounding box center [796, 210] width 108 height 15
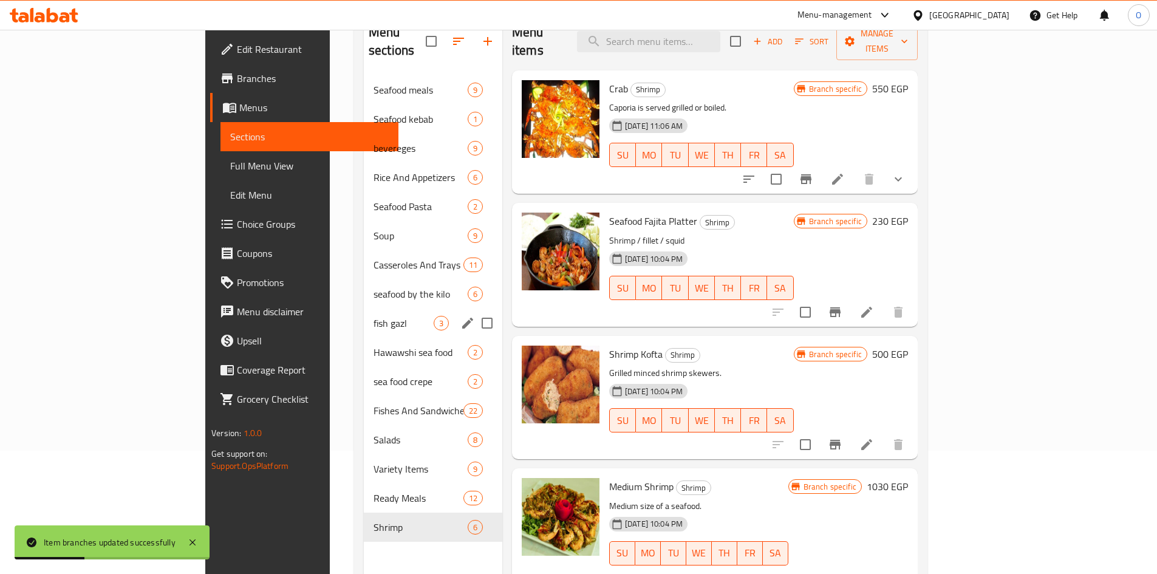
scroll to position [109, 0]
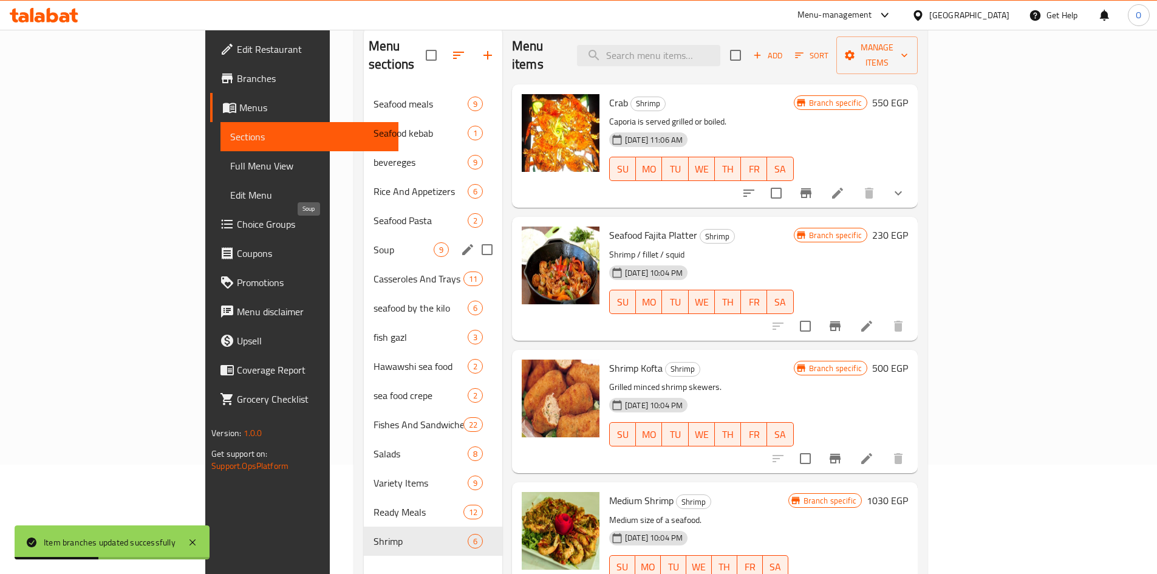
click at [373, 242] on span "Soup" at bounding box center [403, 249] width 60 height 15
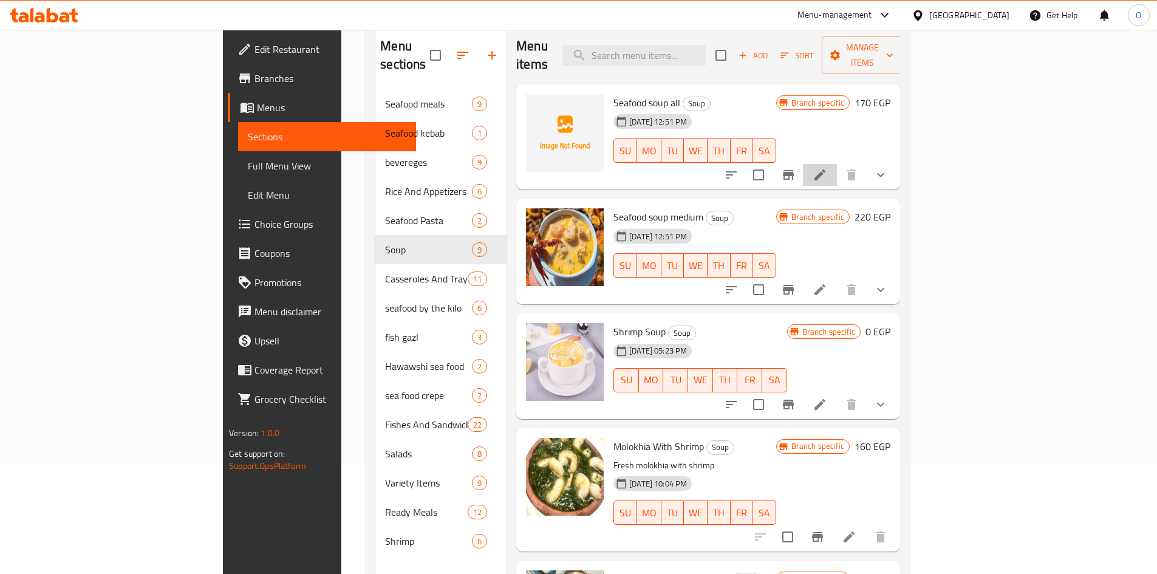
click at [837, 164] on li at bounding box center [820, 175] width 34 height 22
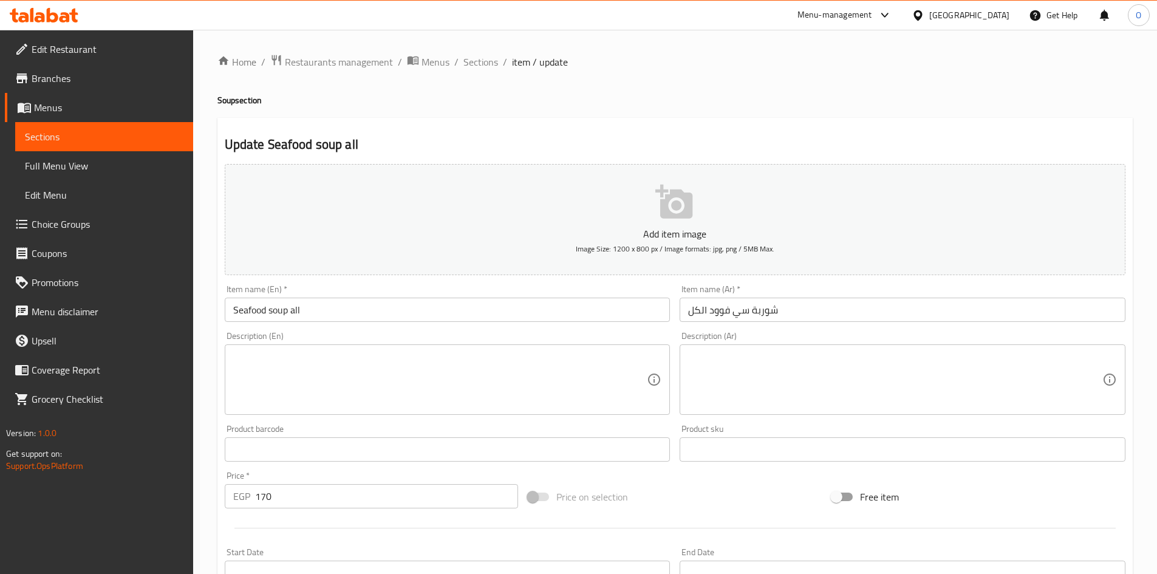
click at [476, 52] on div "Home / Restaurants management / Menus / Sections / item / update Soup section U…" at bounding box center [675, 454] width 964 height 848
click at [478, 60] on span "Sections" at bounding box center [480, 62] width 35 height 15
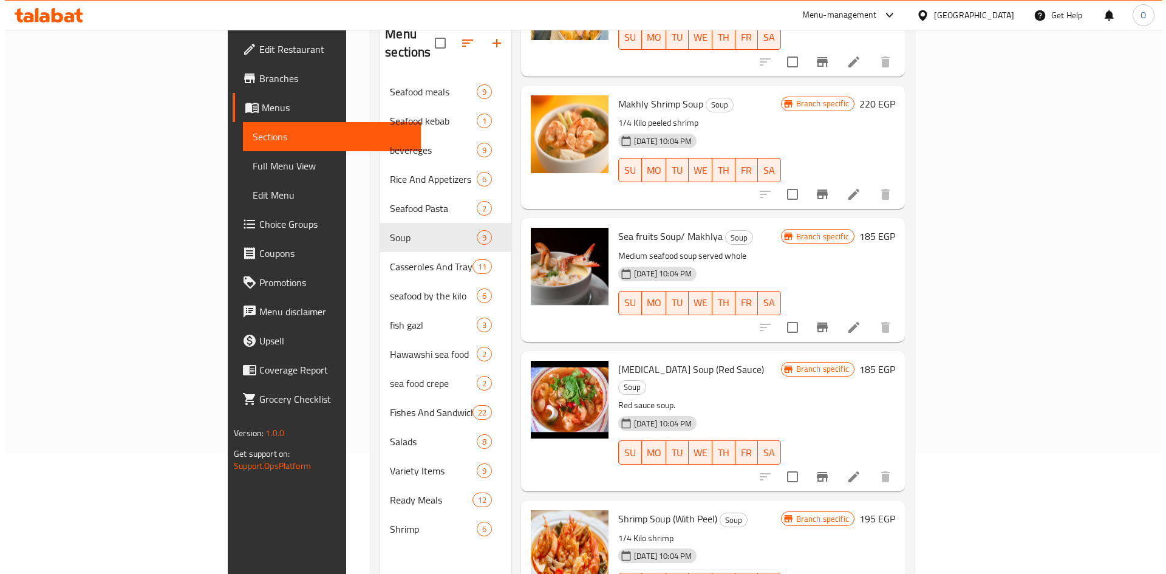
scroll to position [170, 0]
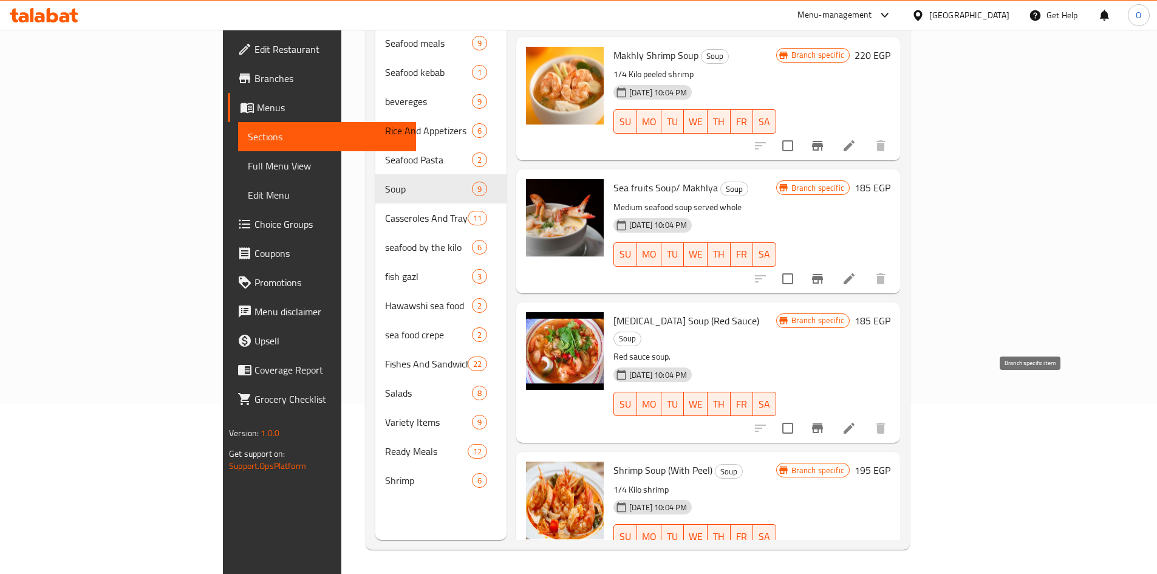
click at [825, 421] on icon "Branch-specific-item" at bounding box center [817, 428] width 15 height 15
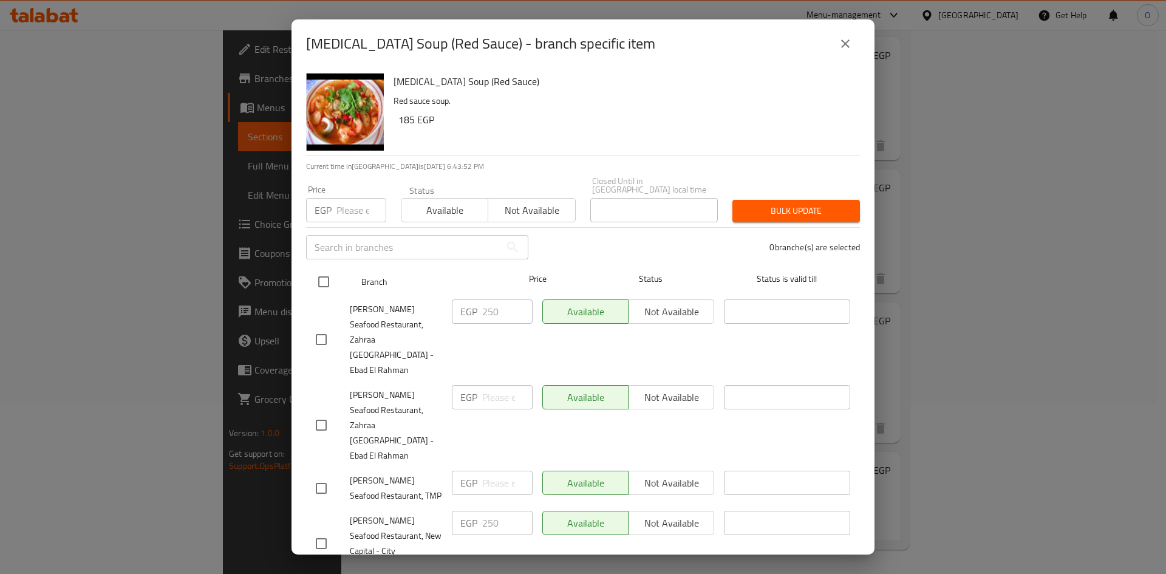
click at [324, 271] on input "checkbox" at bounding box center [324, 282] width 26 height 26
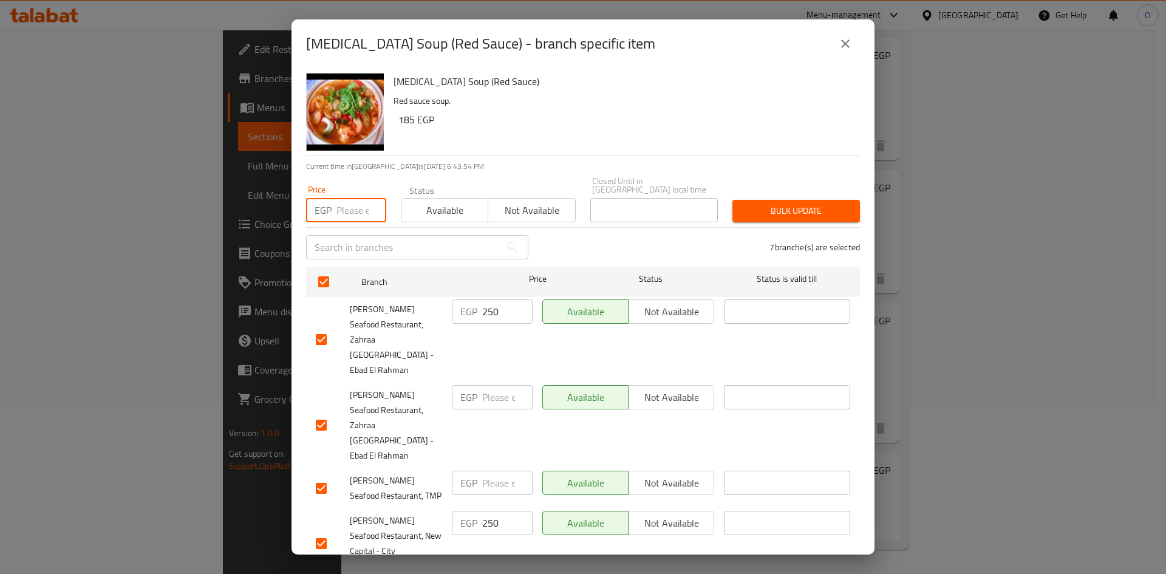
paste input "250"
click at [515, 158] on div "Viagra Soup (Red Sauce) Red sauce soup. 185 EGP Current time in Egypt is 29 Sep…" at bounding box center [582, 311] width 583 height 486
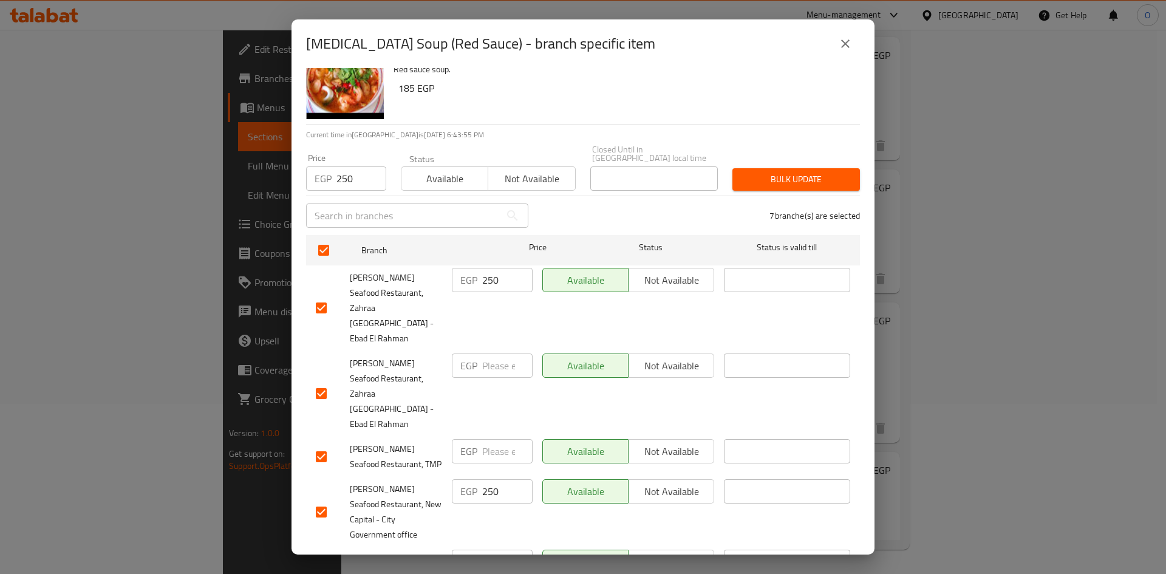
scroll to position [153, 0]
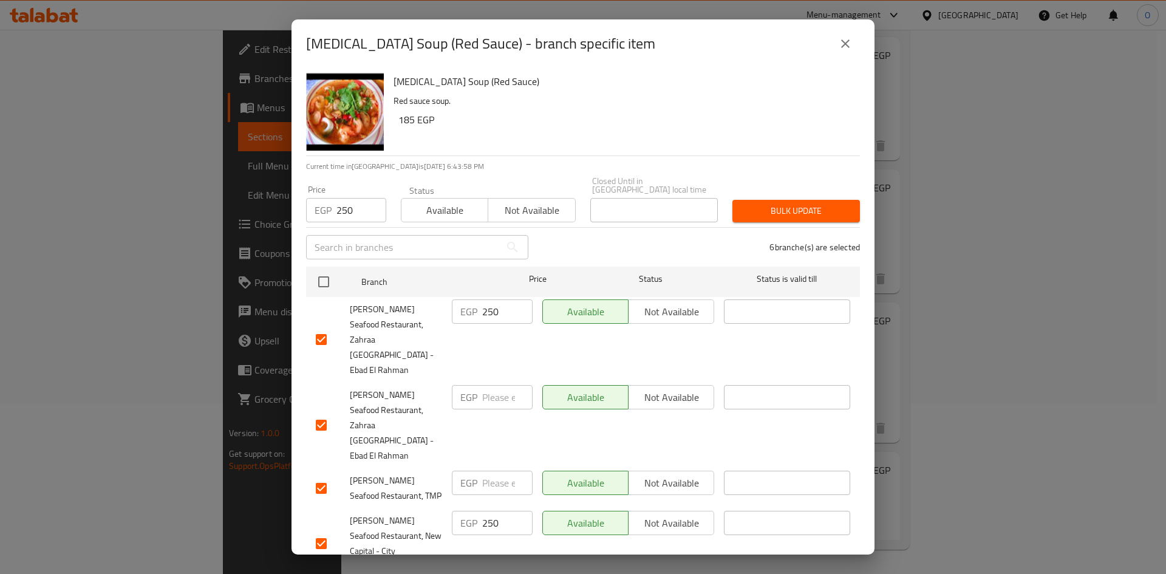
click at [742, 205] on span "Bulk update" at bounding box center [796, 210] width 108 height 15
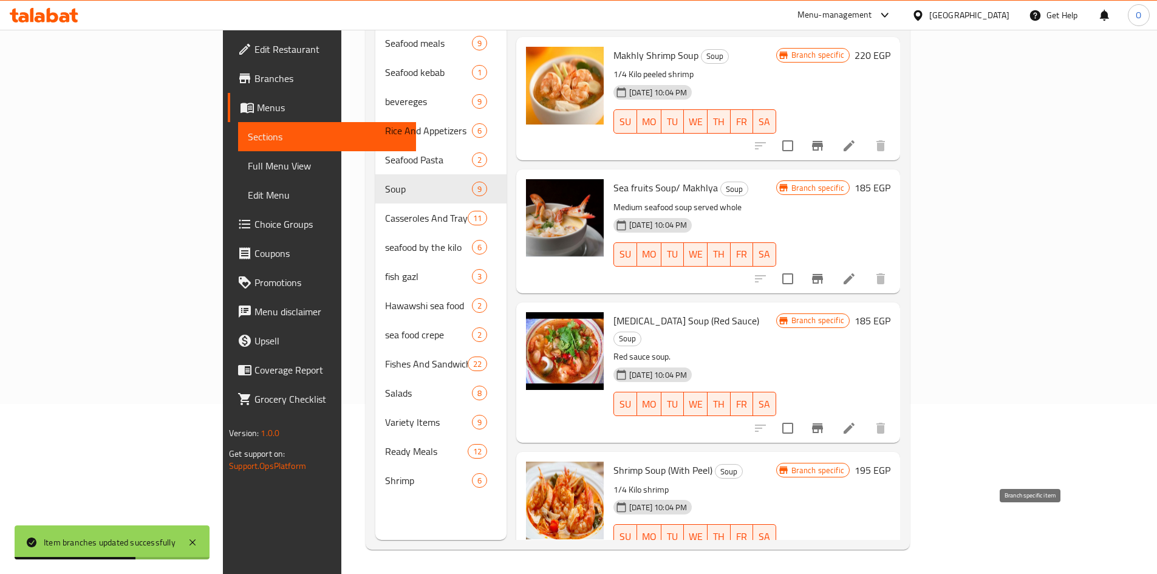
click at [823, 556] on icon "Branch-specific-item" at bounding box center [817, 561] width 11 height 10
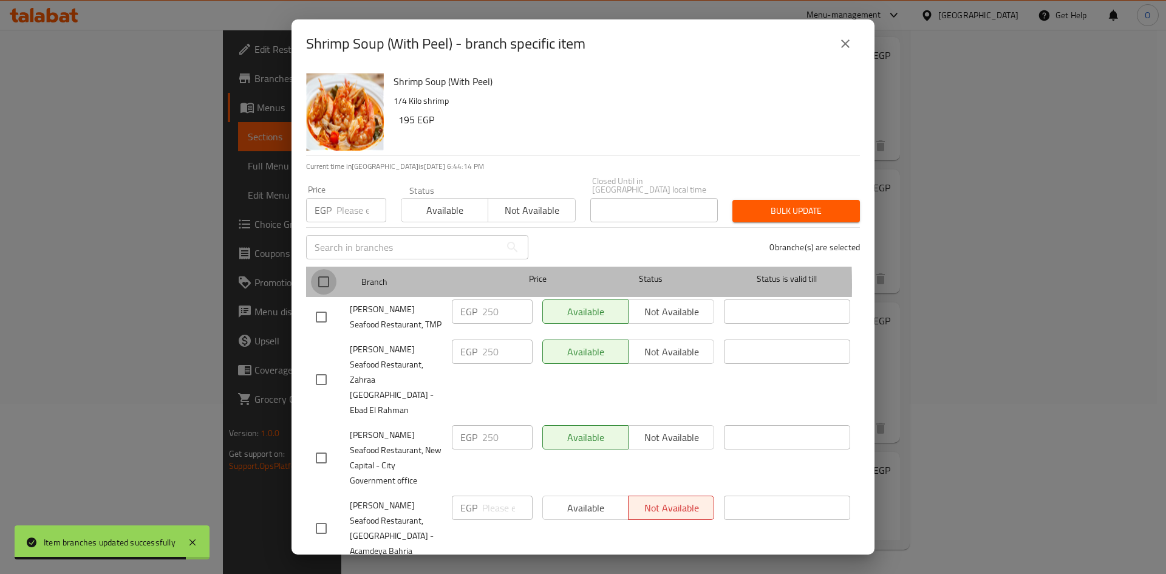
click at [321, 277] on input "checkbox" at bounding box center [324, 282] width 26 height 26
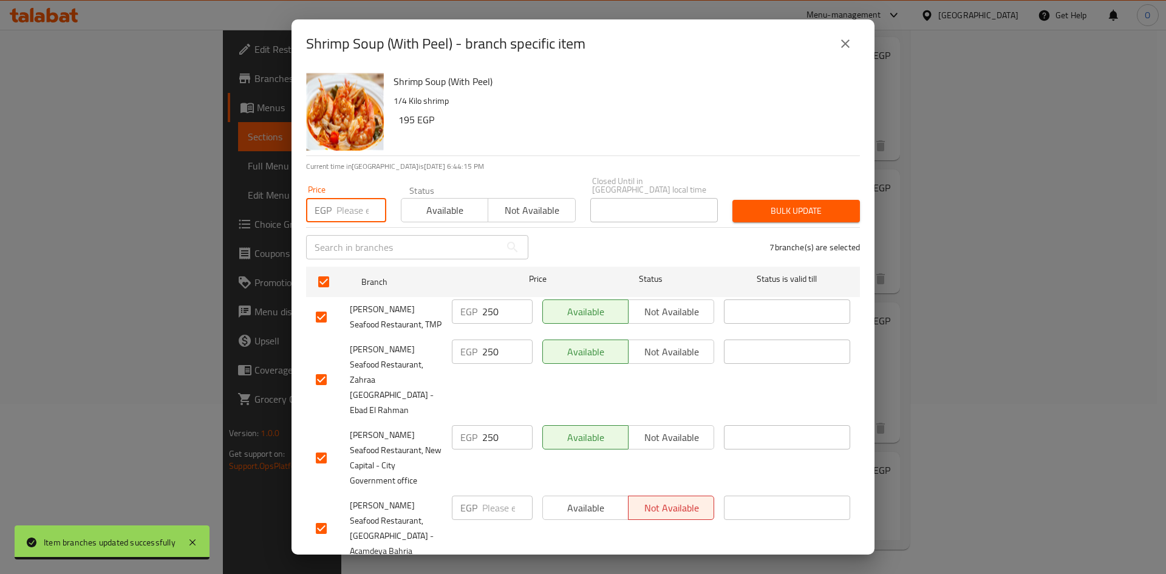
paste input "250"
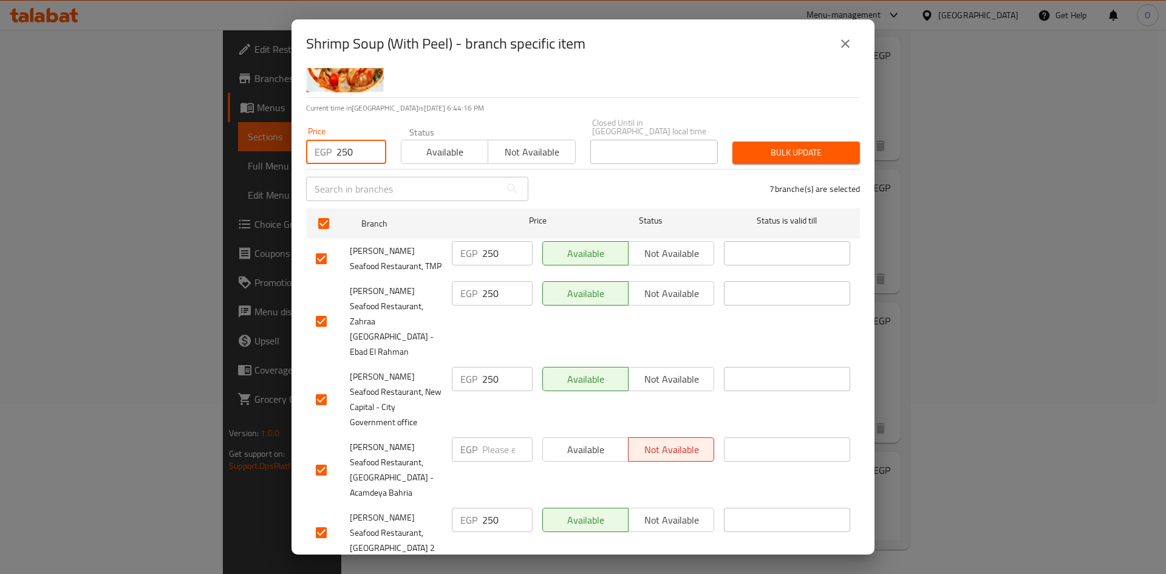
scroll to position [153, 0]
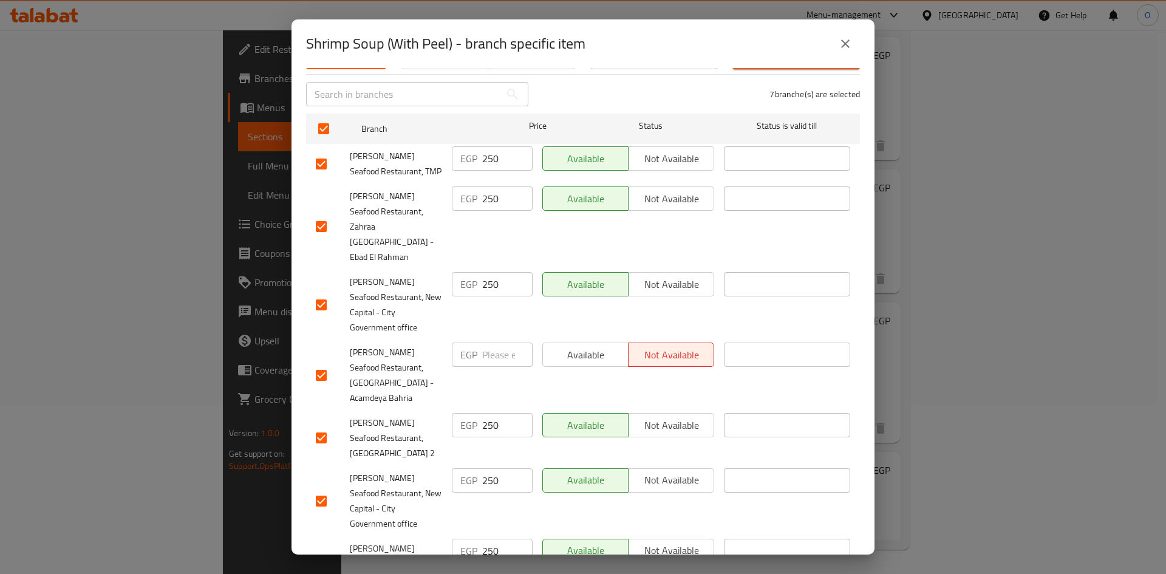
click at [321, 363] on input "checkbox" at bounding box center [321, 376] width 26 height 26
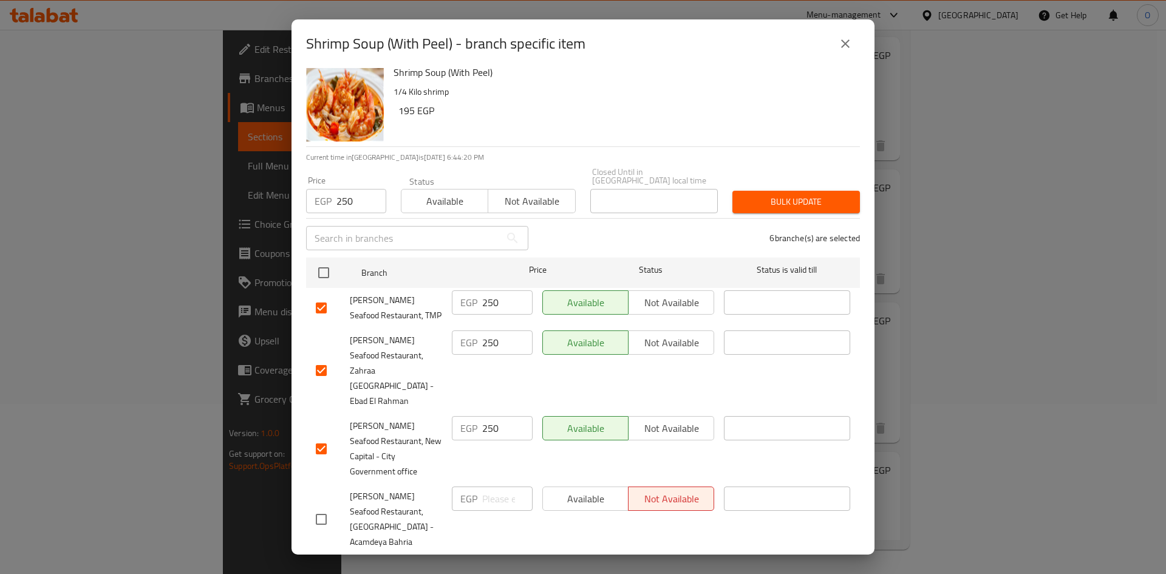
scroll to position [0, 0]
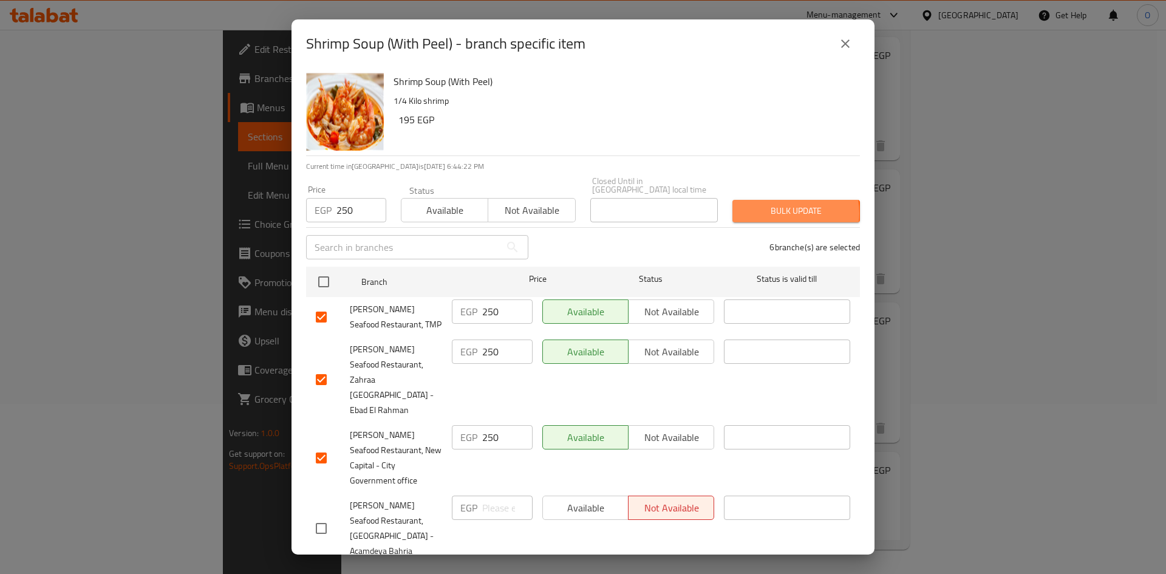
click at [764, 205] on span "Bulk update" at bounding box center [796, 210] width 108 height 15
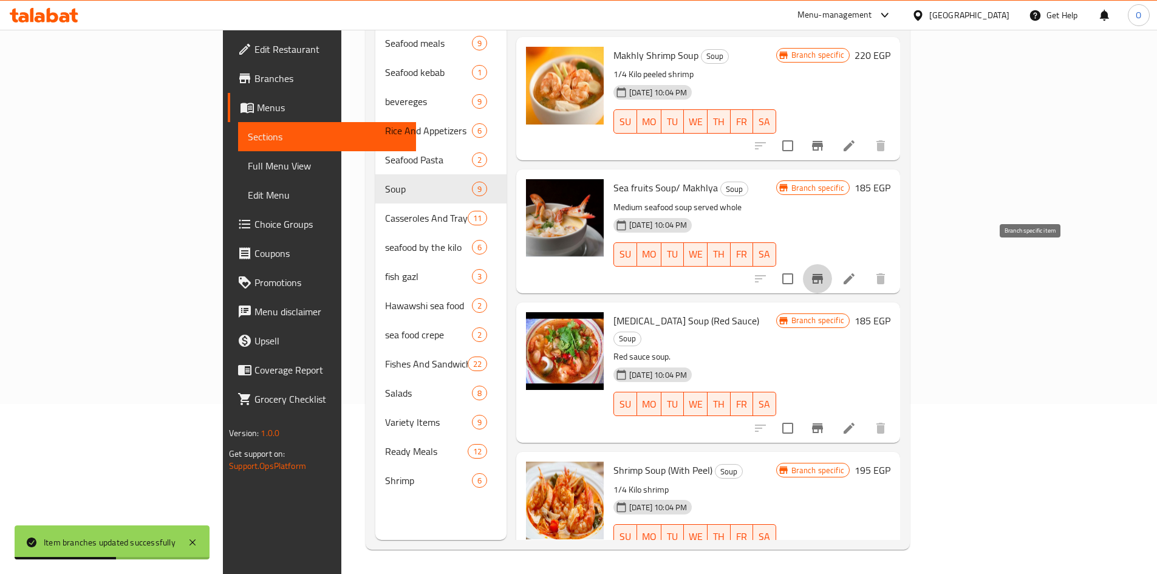
click at [832, 270] on button "Branch-specific-item" at bounding box center [817, 278] width 29 height 29
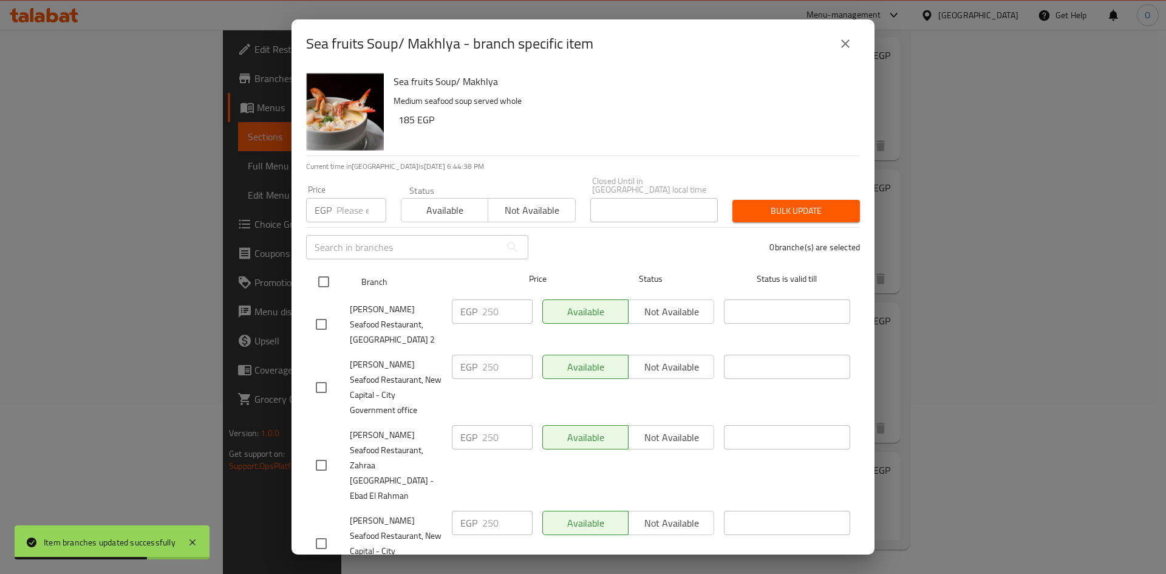
click at [323, 276] on input "checkbox" at bounding box center [324, 282] width 26 height 26
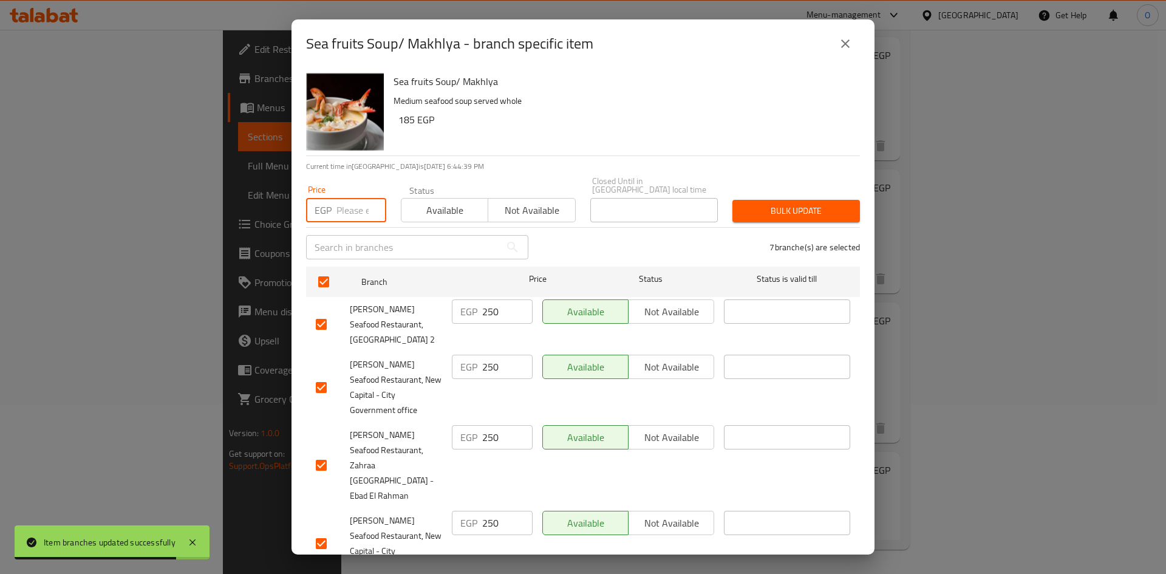
paste input "250"
click at [503, 143] on div "Sea fruits Soup/ Makhlya Medium seafood soup served whole 185 EGP" at bounding box center [622, 111] width 466 height 87
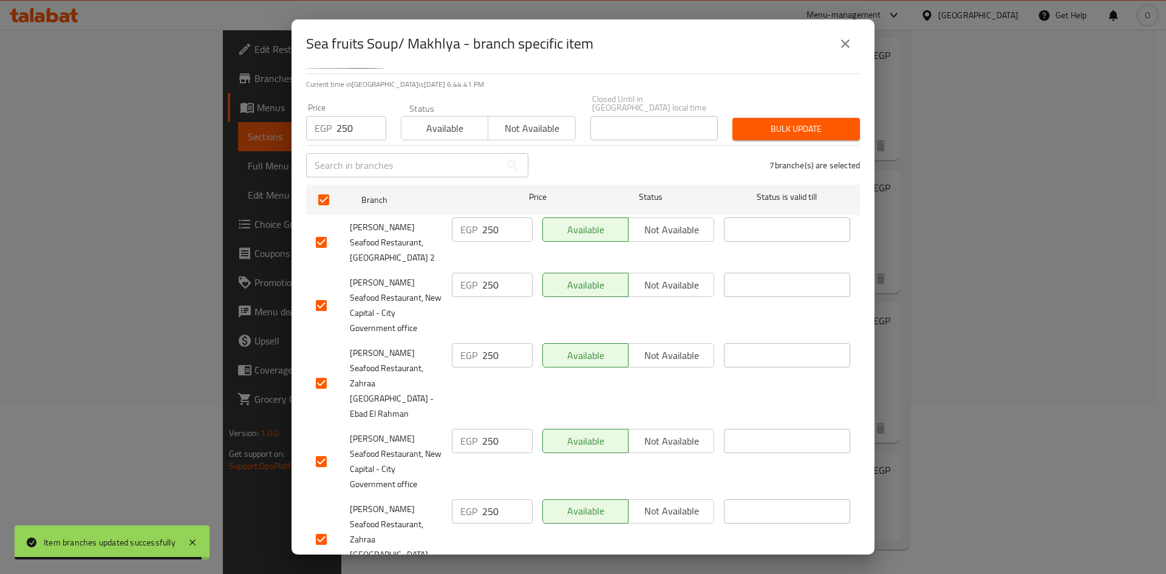
scroll to position [153, 0]
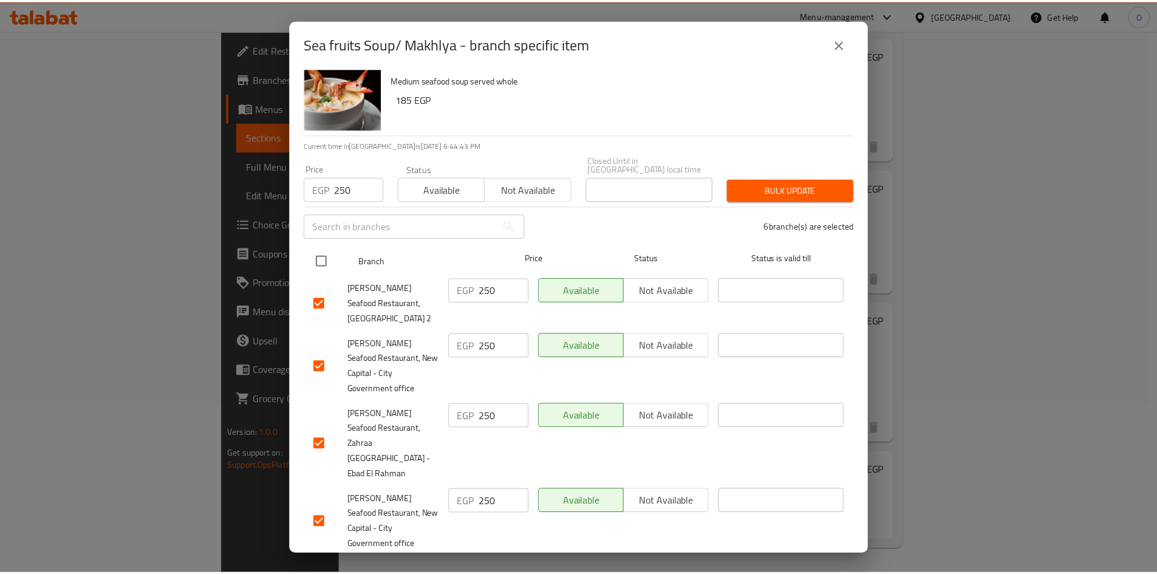
scroll to position [0, 0]
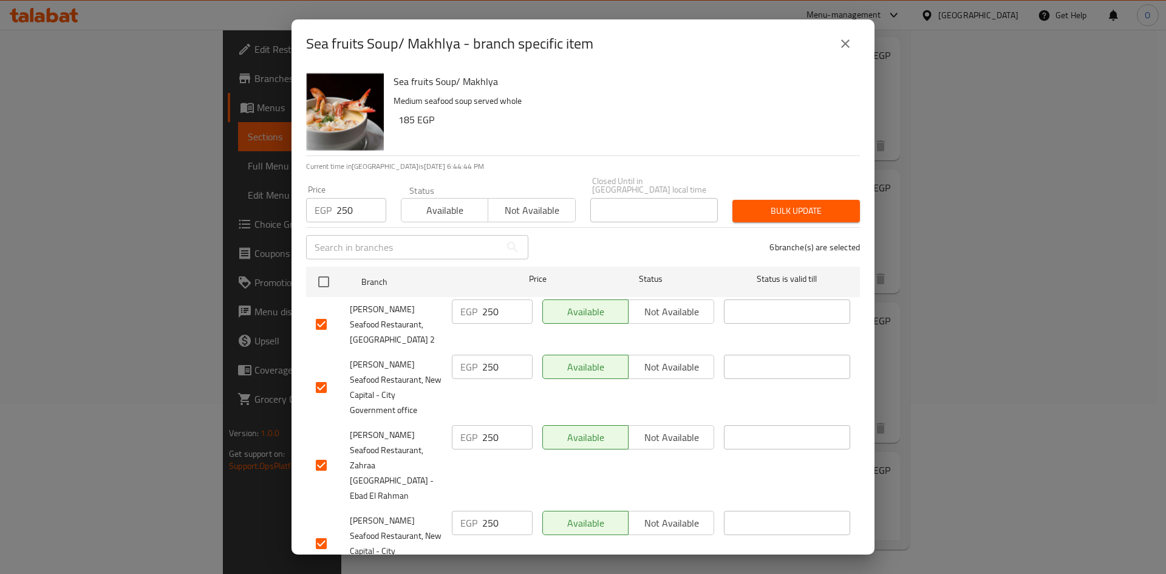
click at [754, 203] on span "Bulk update" at bounding box center [796, 210] width 108 height 15
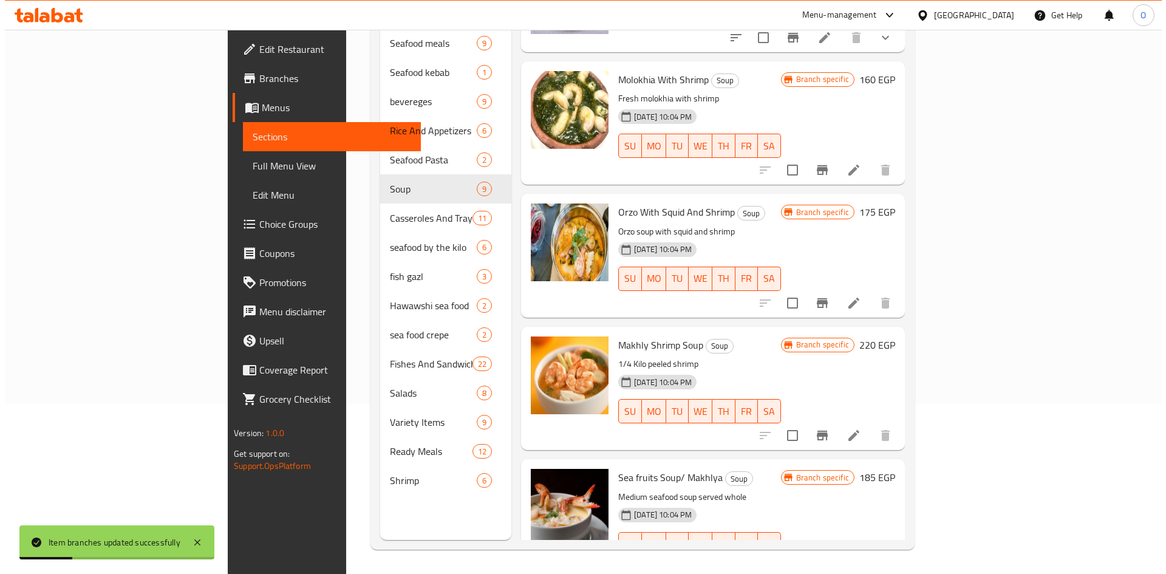
scroll to position [231, 0]
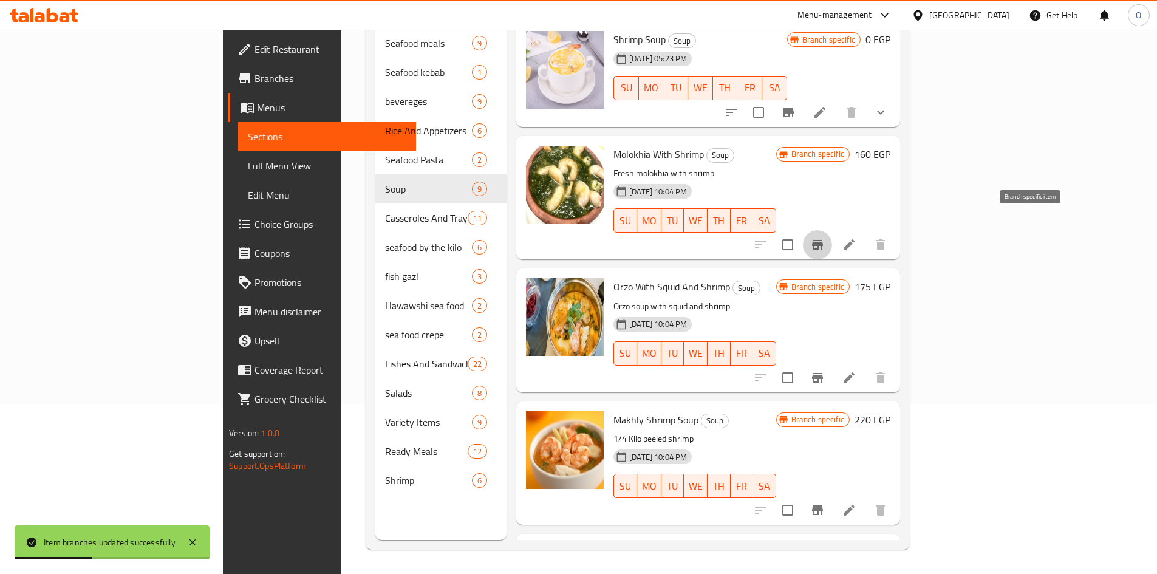
click at [825, 237] on icon "Branch-specific-item" at bounding box center [817, 244] width 15 height 15
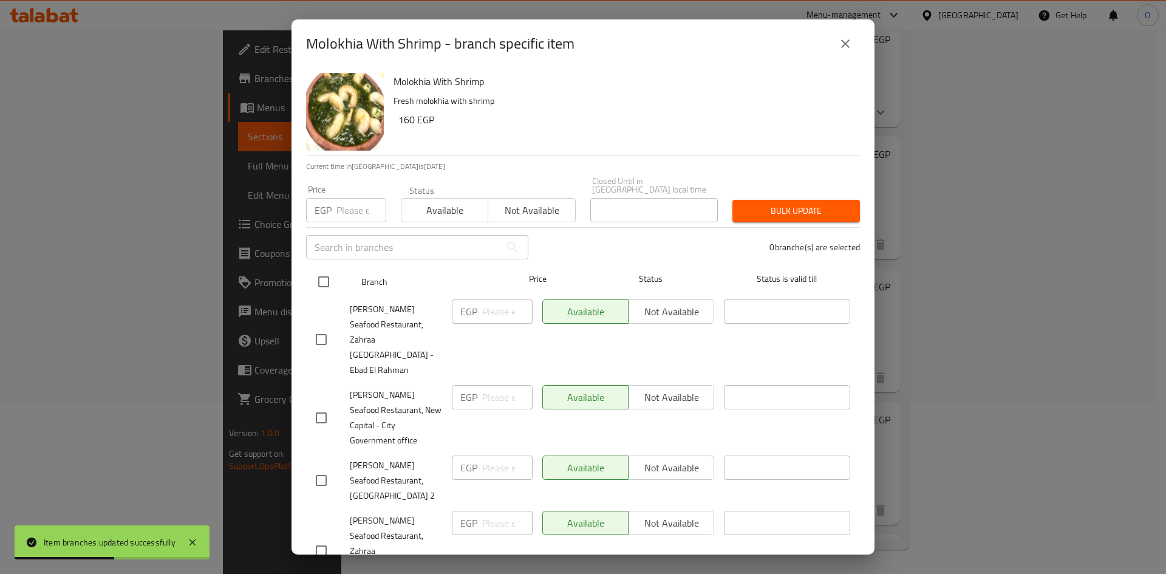
click at [334, 270] on input "checkbox" at bounding box center [324, 282] width 26 height 26
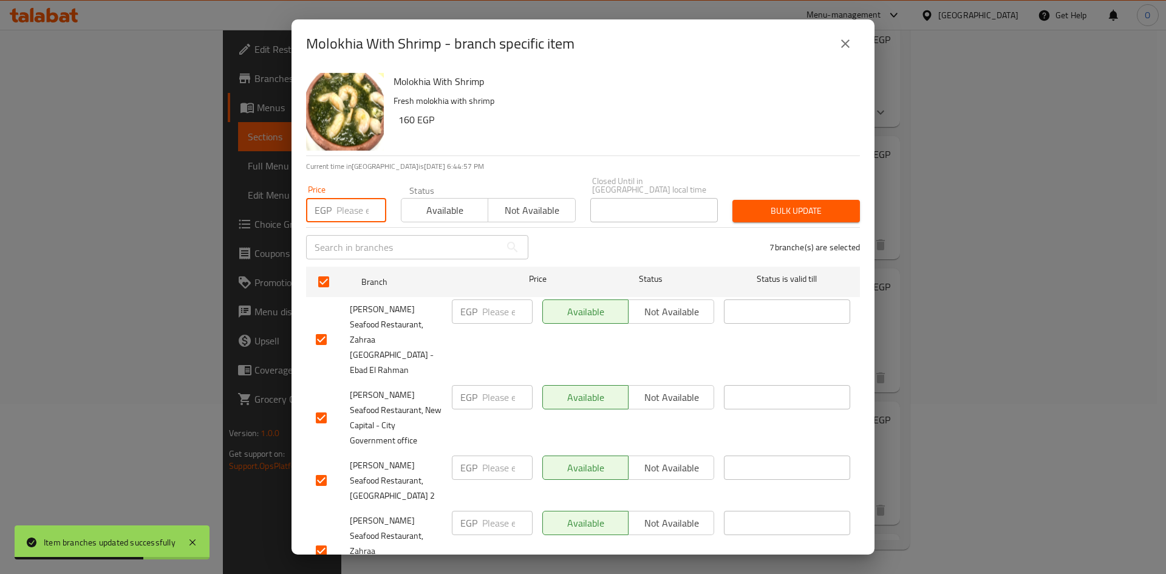
paste input "160"
click at [517, 137] on div "Molokhia With Shrimp Fresh molokhia with shrimp 160 EGP" at bounding box center [622, 111] width 466 height 87
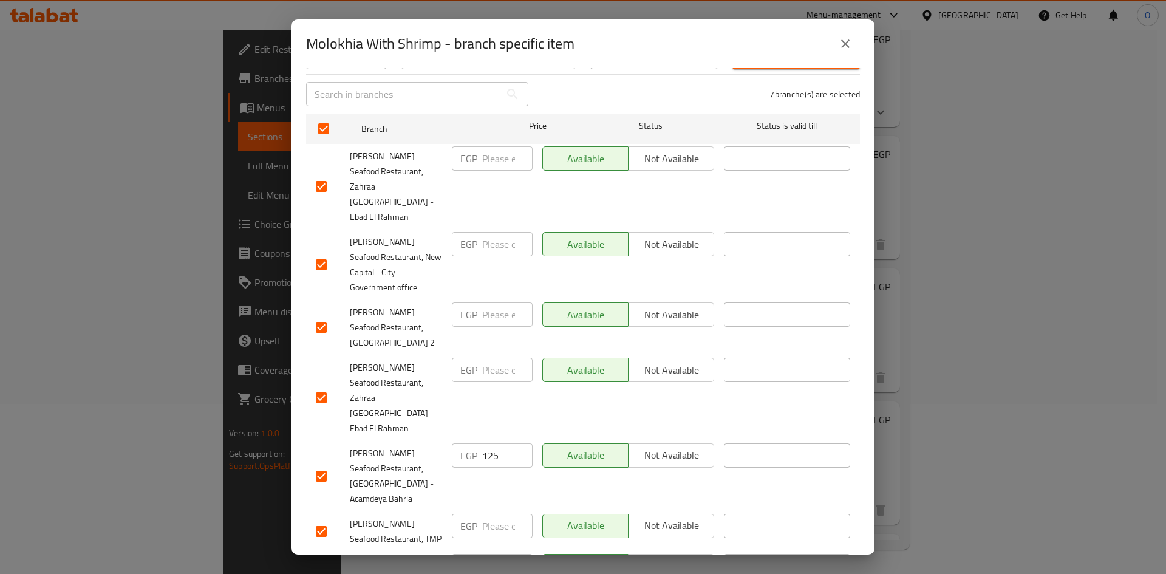
click at [320, 463] on input "checkbox" at bounding box center [321, 476] width 26 height 26
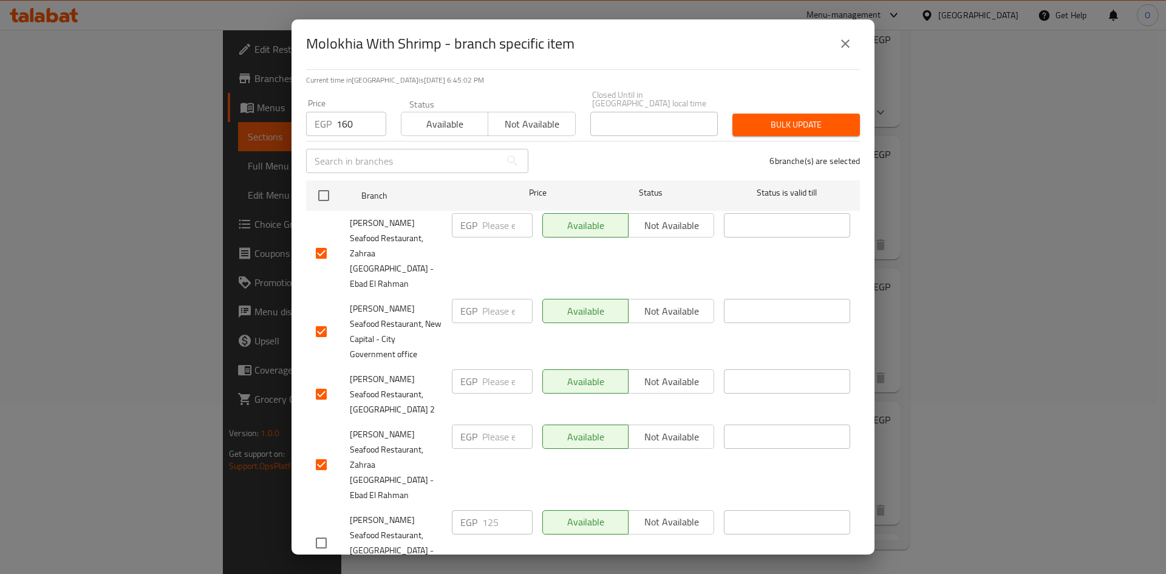
scroll to position [0, 0]
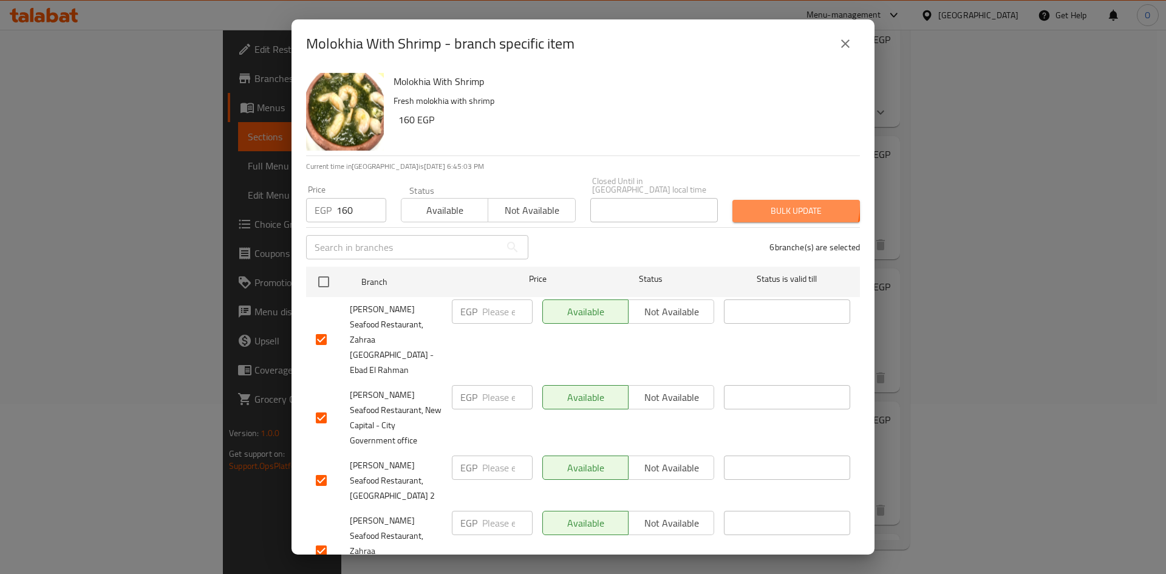
click at [765, 203] on span "Bulk update" at bounding box center [796, 210] width 108 height 15
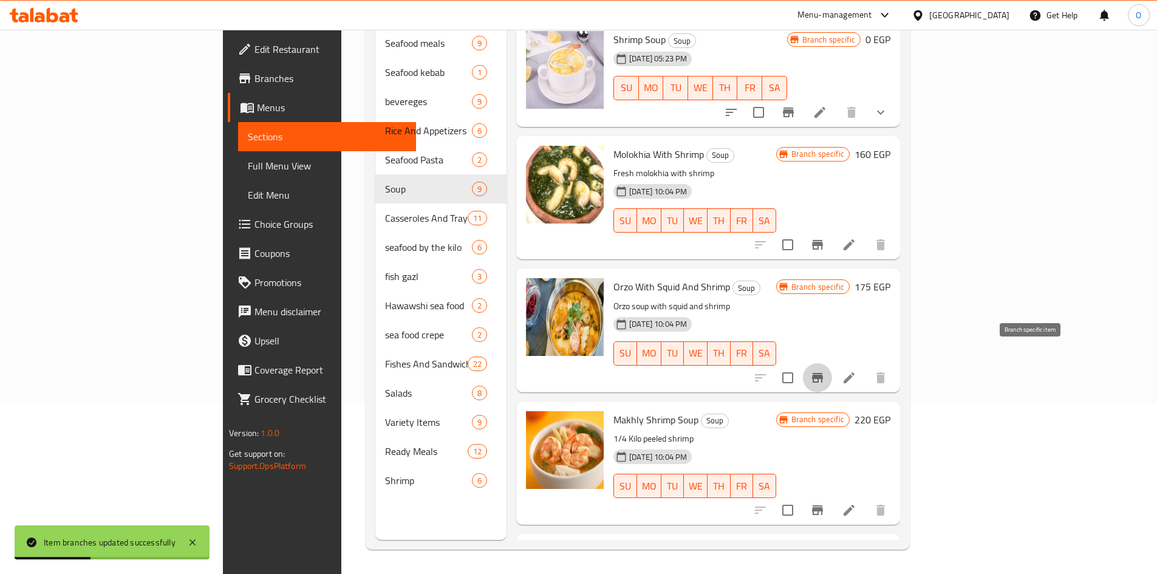
click at [825, 370] on icon "Branch-specific-item" at bounding box center [817, 377] width 15 height 15
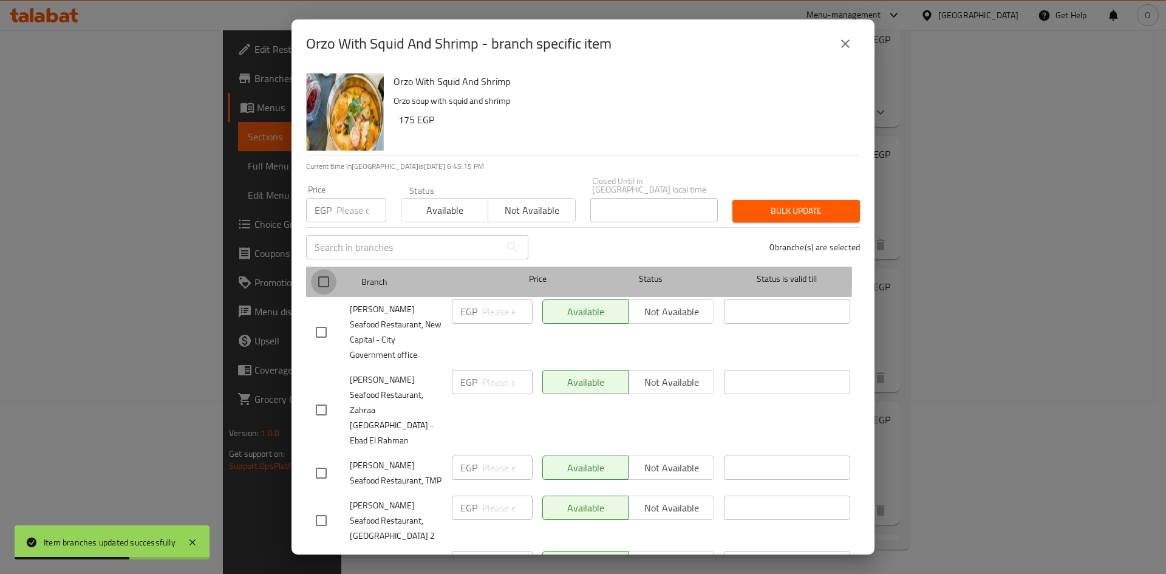
drag, startPoint x: 322, startPoint y: 270, endPoint x: 339, endPoint y: 230, distance: 43.5
click at [323, 270] on input "checkbox" at bounding box center [324, 282] width 26 height 26
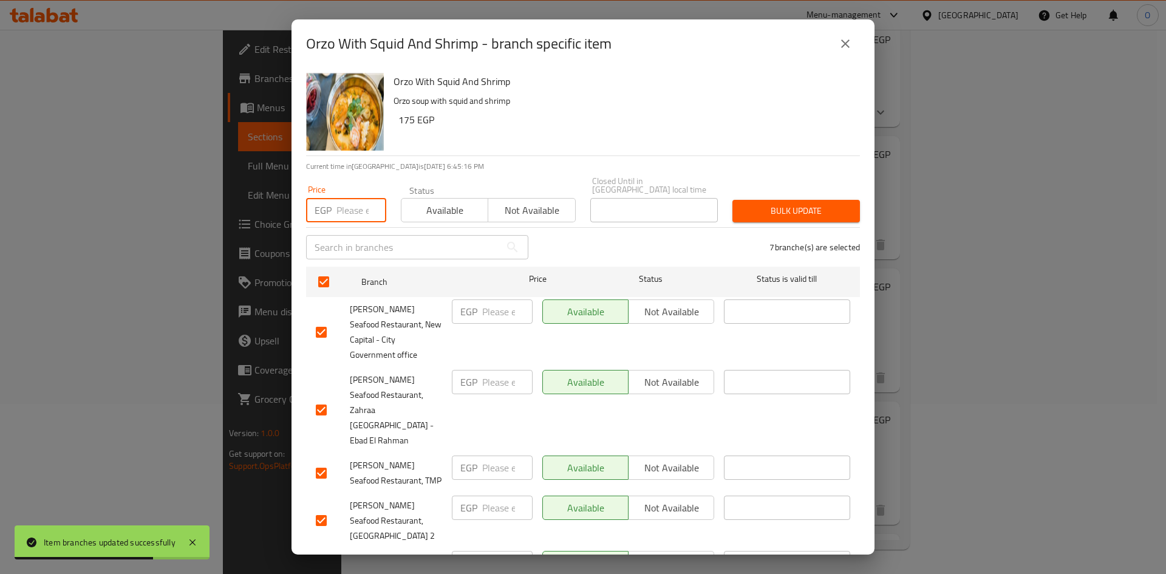
paste input "175"
click at [509, 137] on div "Orzo With Squid And Shrimp Orzo soup with squid and shrimp 175 EGP" at bounding box center [622, 111] width 466 height 87
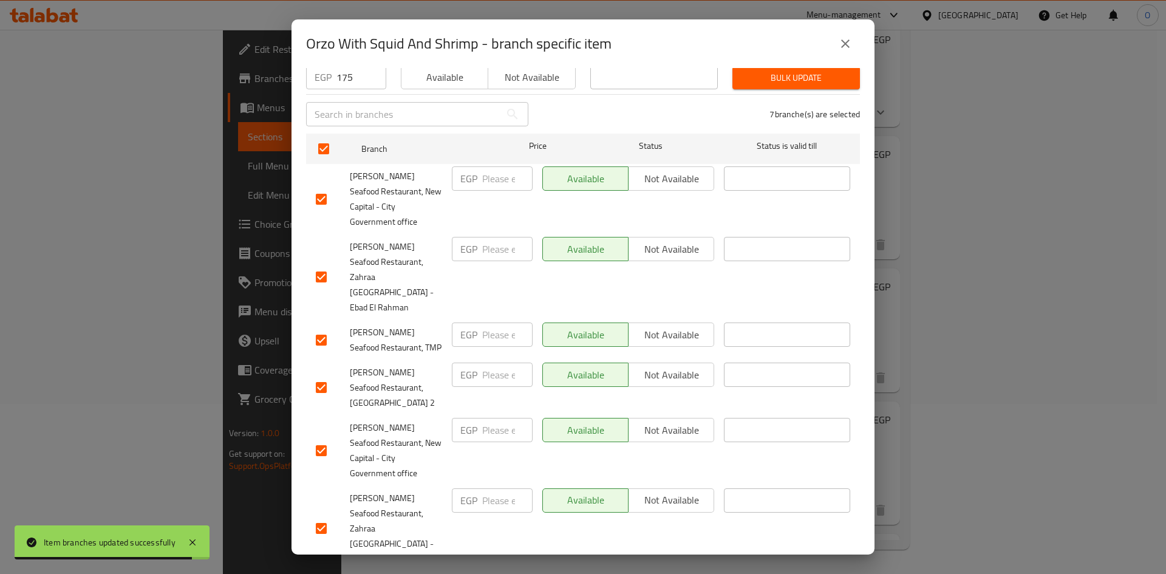
scroll to position [153, 0]
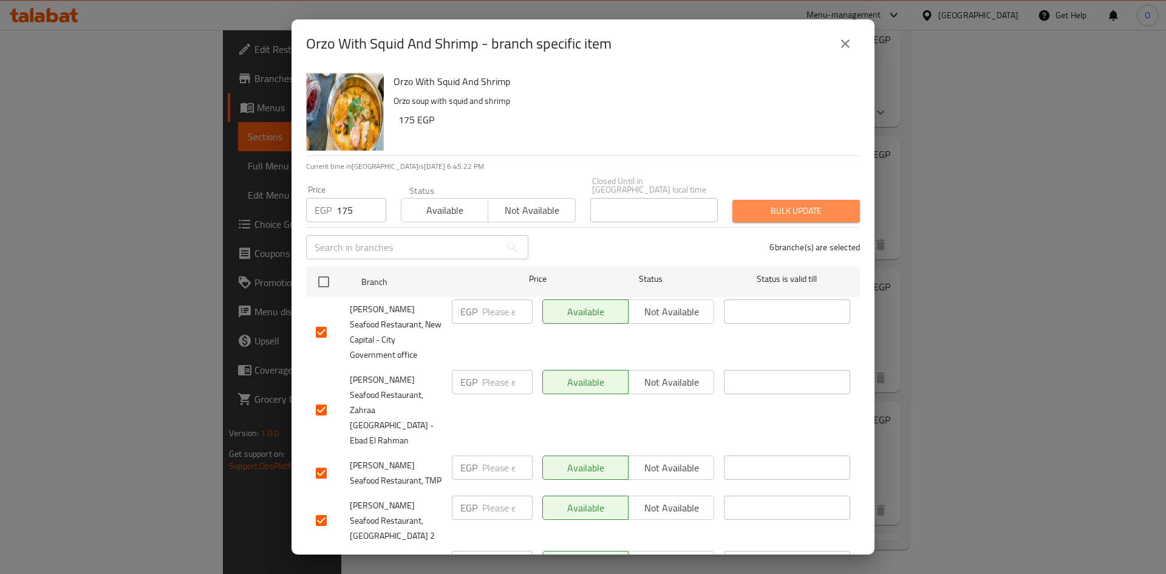
click at [807, 208] on span "Bulk update" at bounding box center [796, 210] width 108 height 15
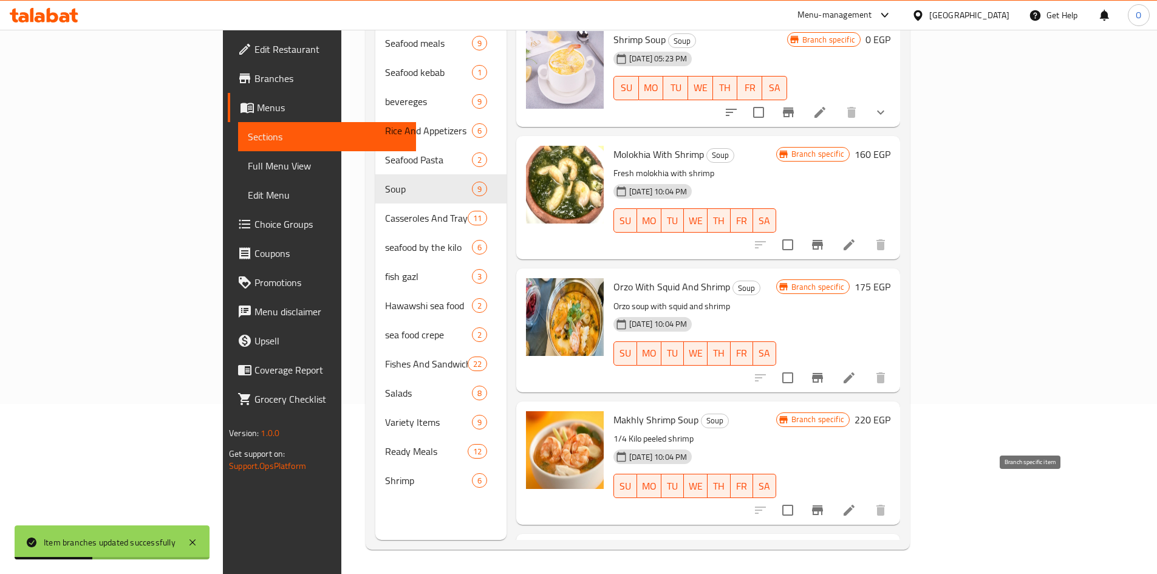
click at [823, 505] on icon "Branch-specific-item" at bounding box center [817, 510] width 11 height 10
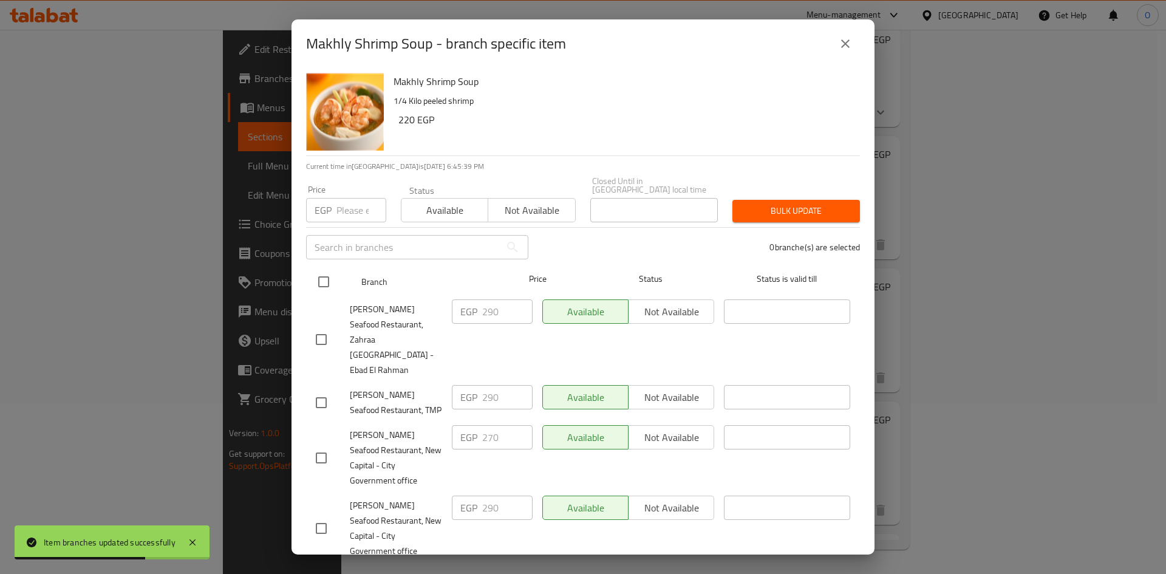
click at [313, 269] on input "checkbox" at bounding box center [324, 282] width 26 height 26
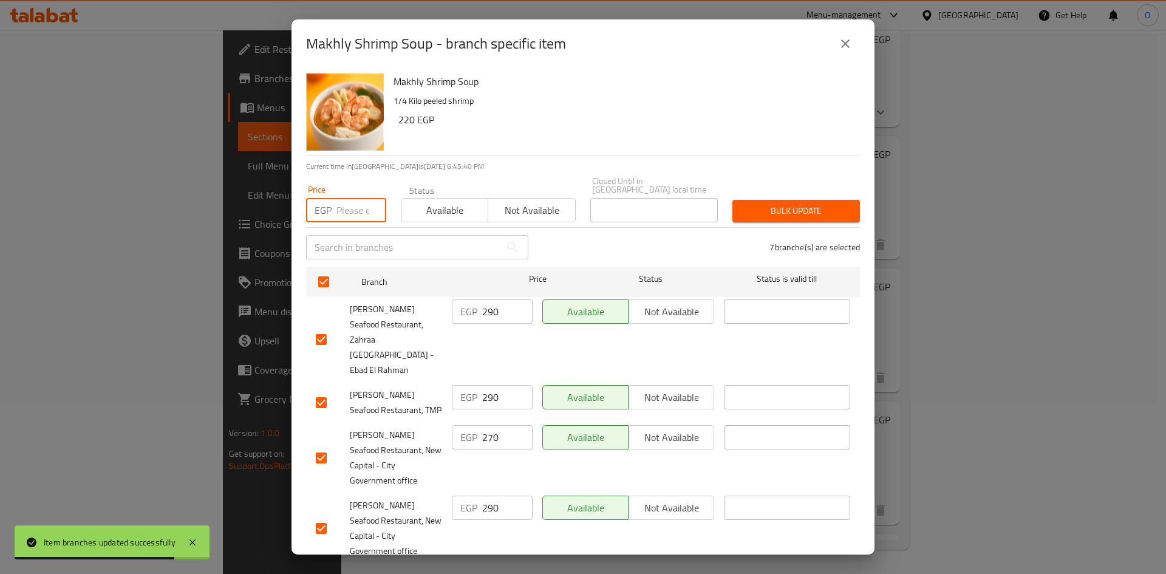
paste input "290"
click at [553, 99] on p "1/4 Kilo peeled shrimp" at bounding box center [621, 101] width 457 height 15
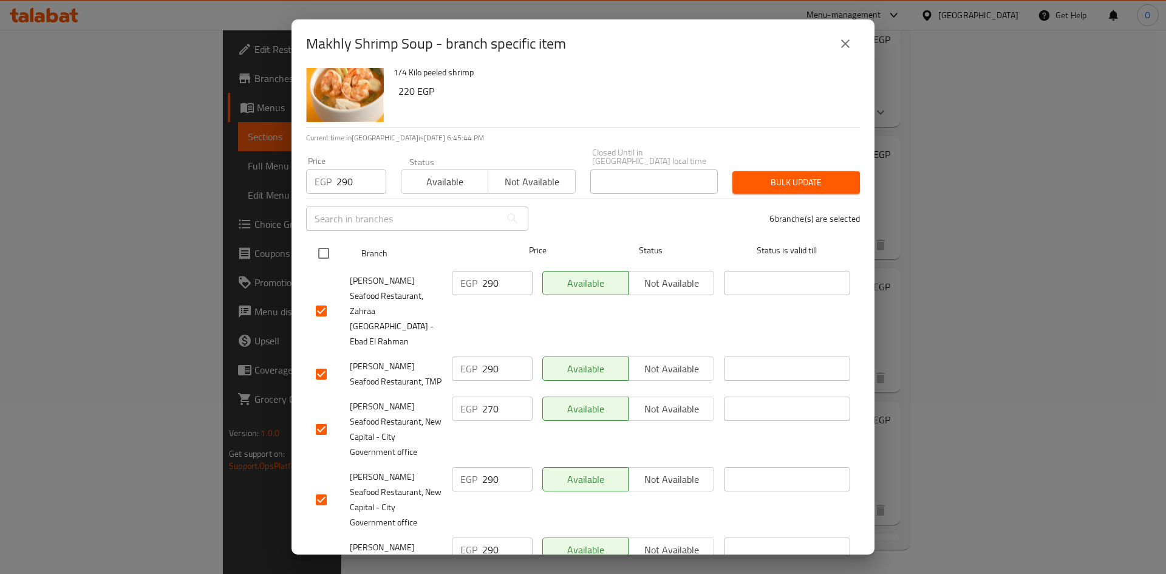
scroll to position [0, 0]
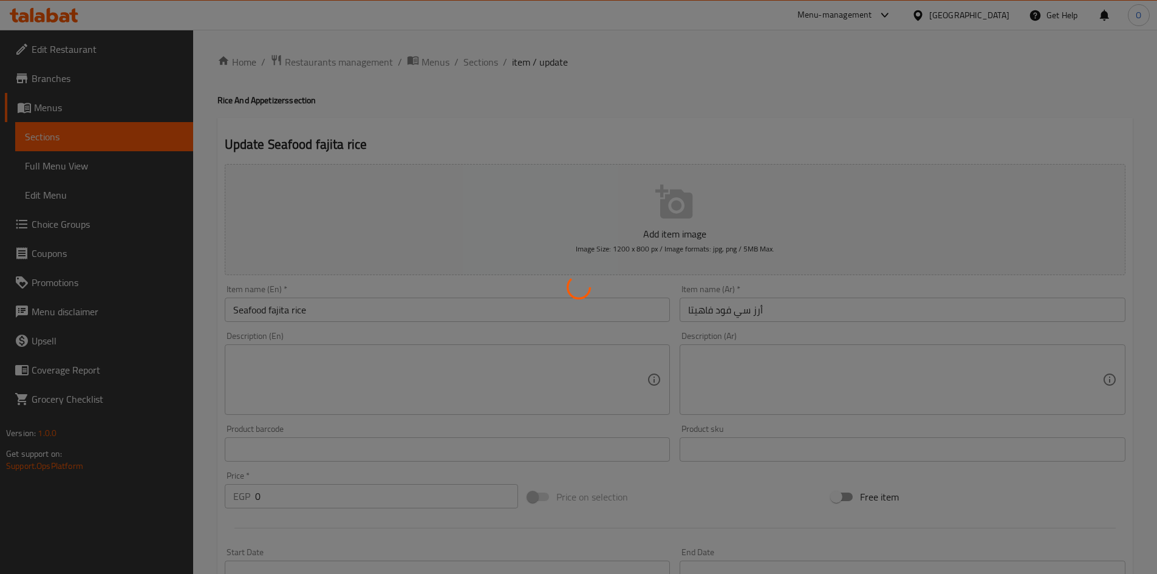
type input "اختيارك من الحجم:"
type input "1"
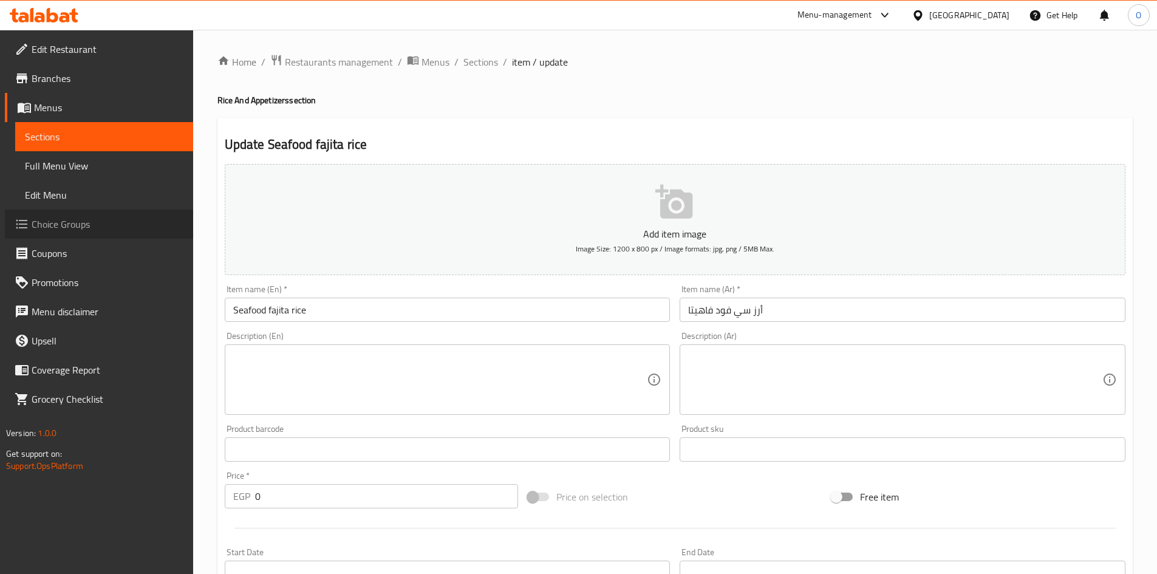
click at [49, 222] on span "Choice Groups" at bounding box center [108, 224] width 152 height 15
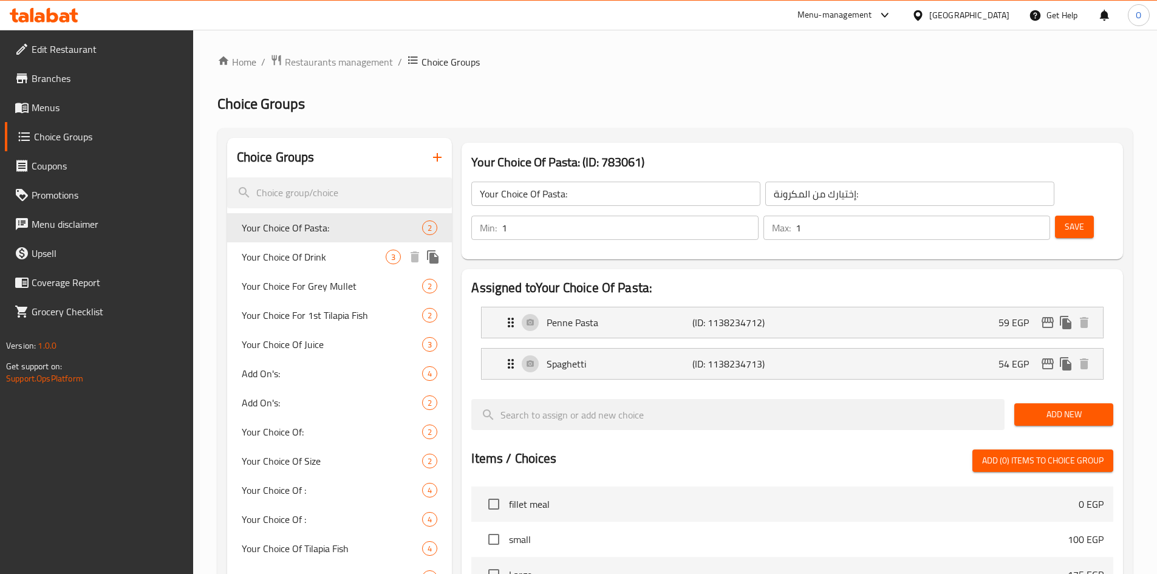
click at [363, 256] on span "Your Choice Of Drink" at bounding box center [314, 257] width 145 height 15
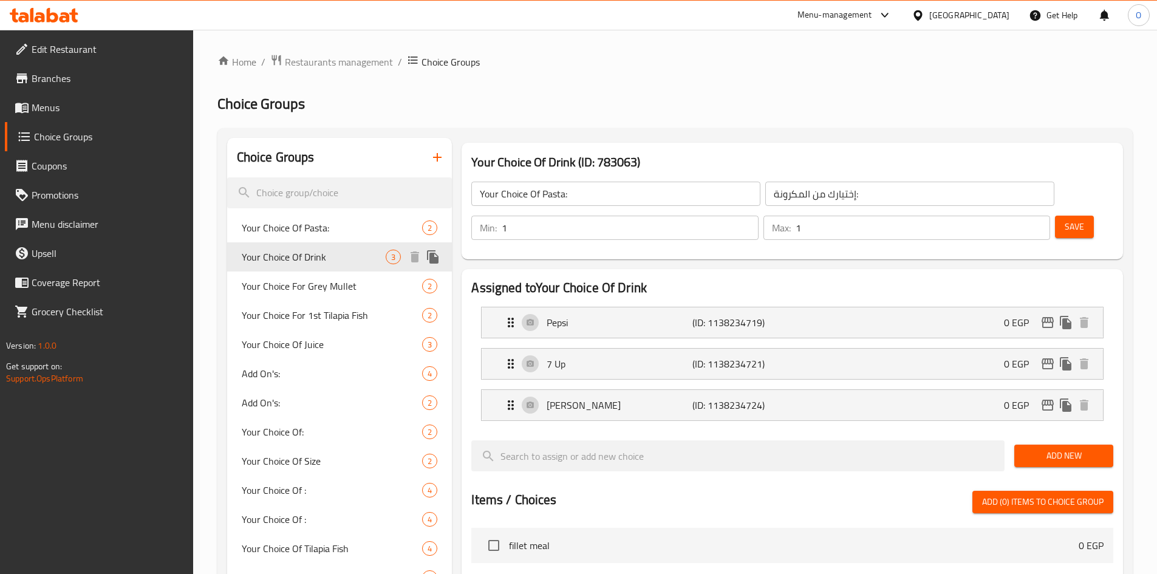
type input "Your Choice Of Drink"
type input "إختيارك من المشروب"
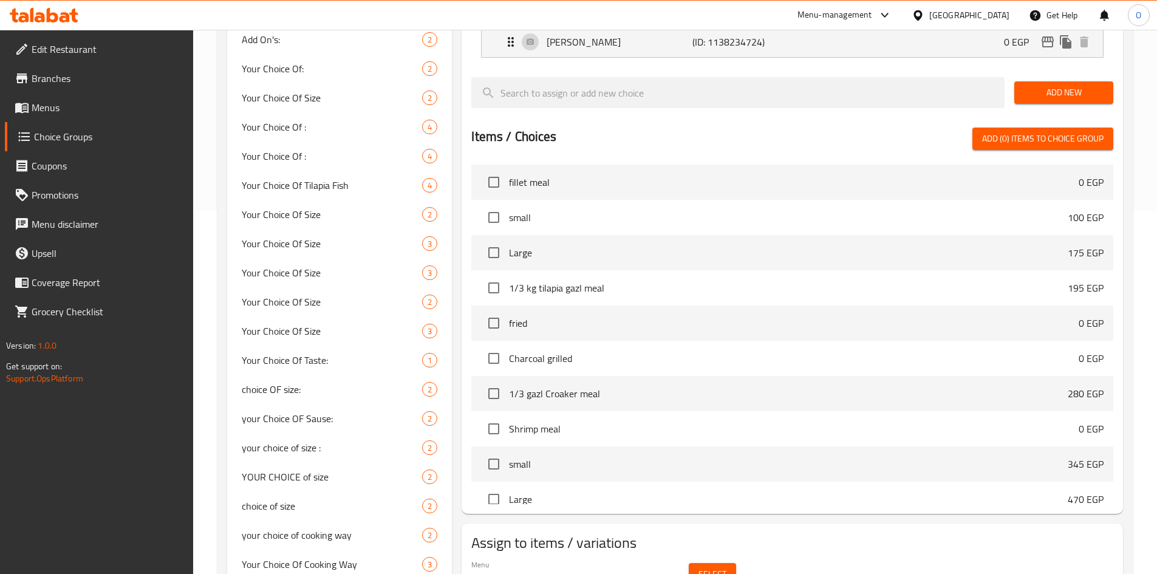
scroll to position [364, 0]
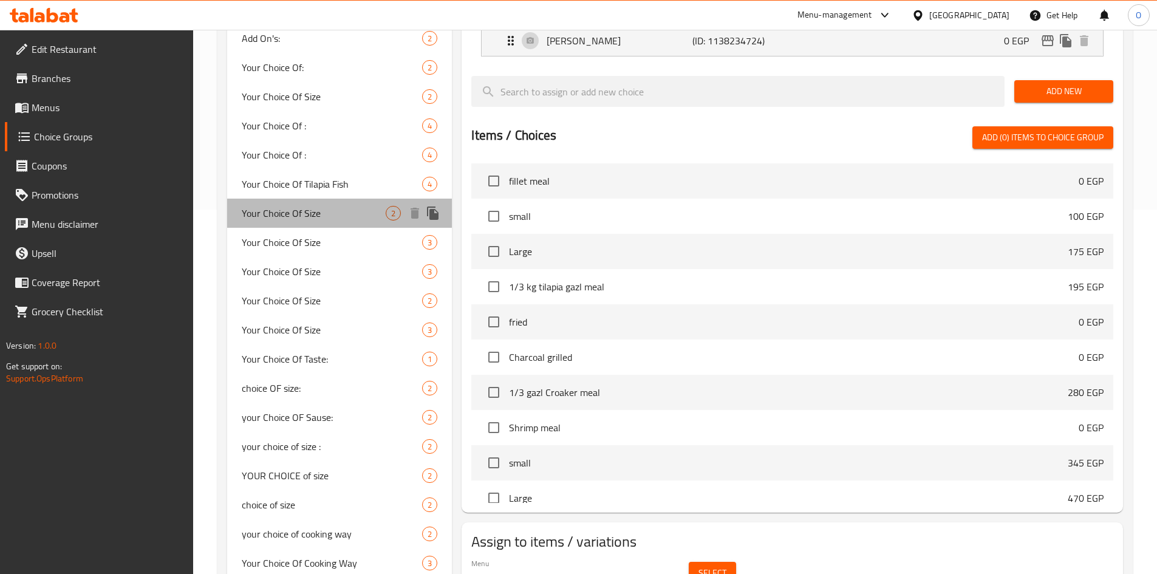
click at [337, 209] on span "Your Choice Of Size" at bounding box center [314, 213] width 145 height 15
type input "Your Choice Of Size"
type input "إختيارك من الحجم"
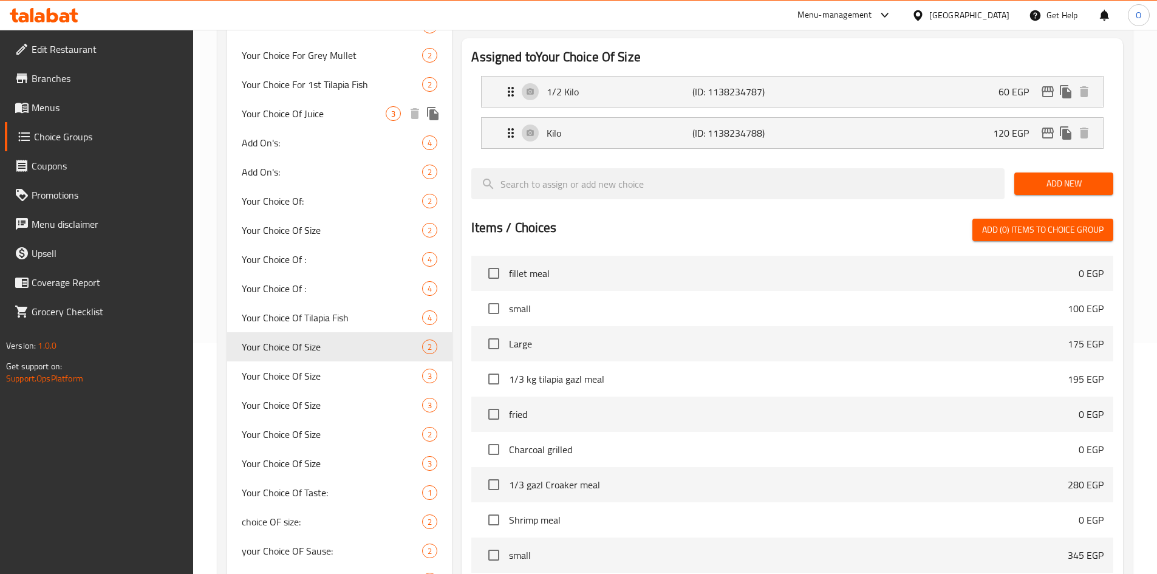
scroll to position [243, 0]
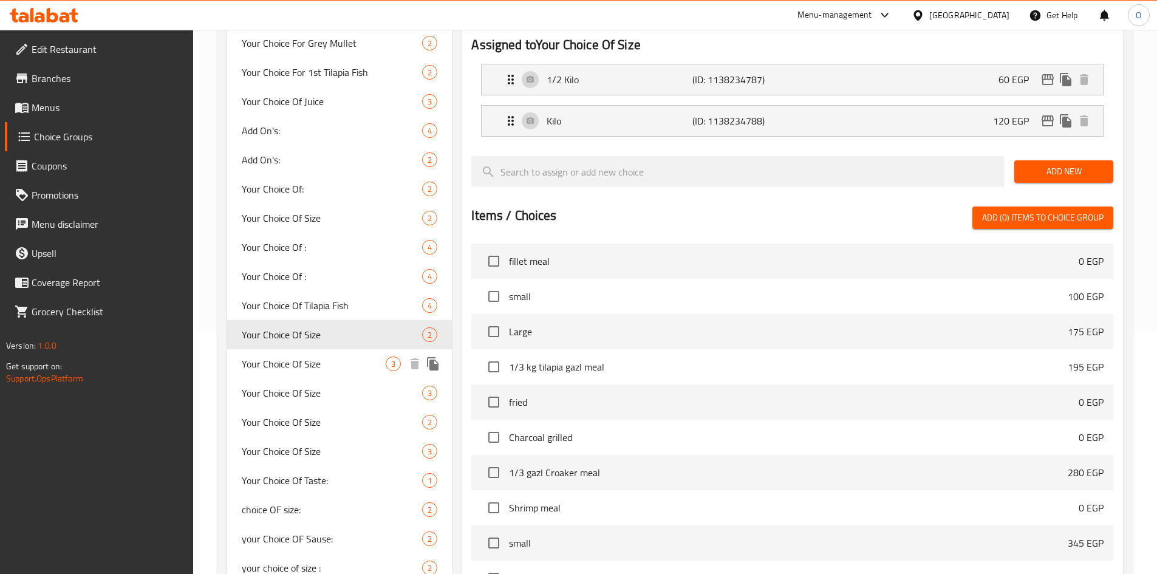
click at [290, 356] on span "Your Choice Of Size" at bounding box center [314, 363] width 145 height 15
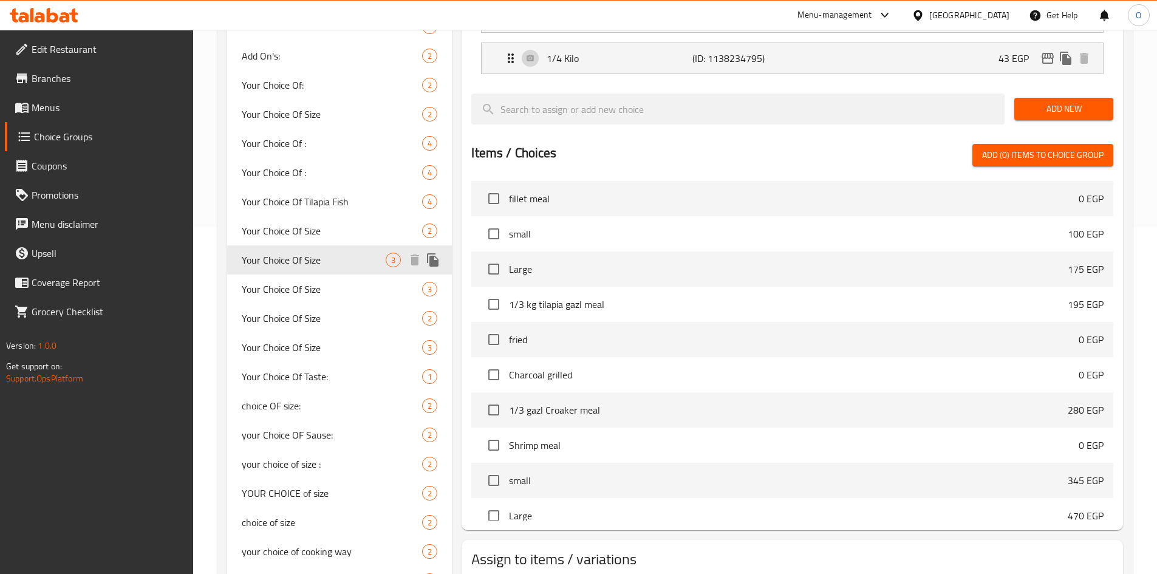
scroll to position [425, 0]
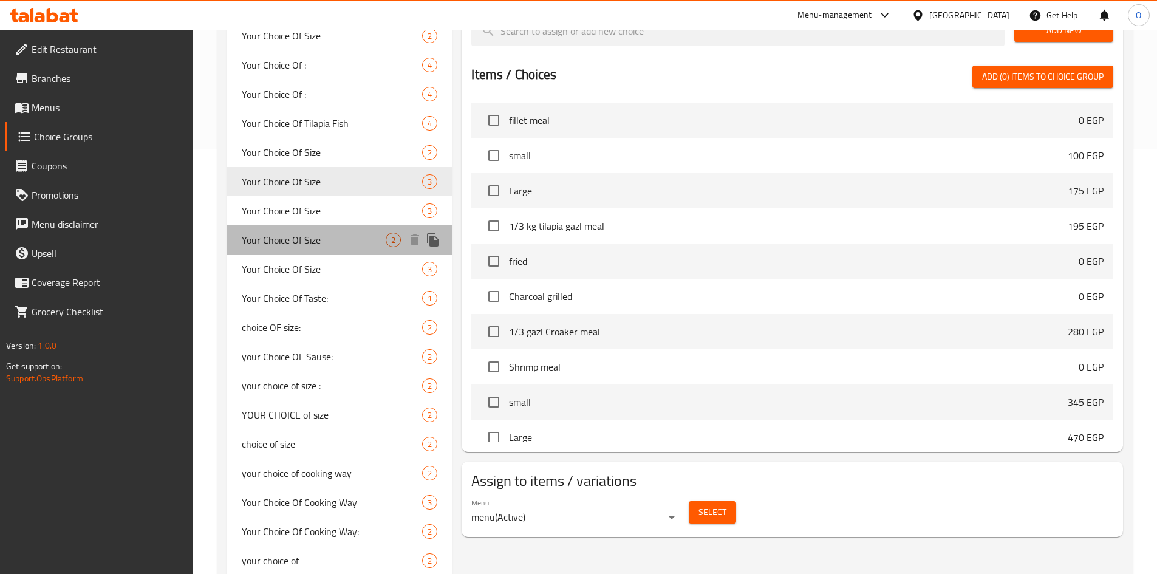
click at [333, 242] on span "Your Choice Of Size" at bounding box center [314, 240] width 145 height 15
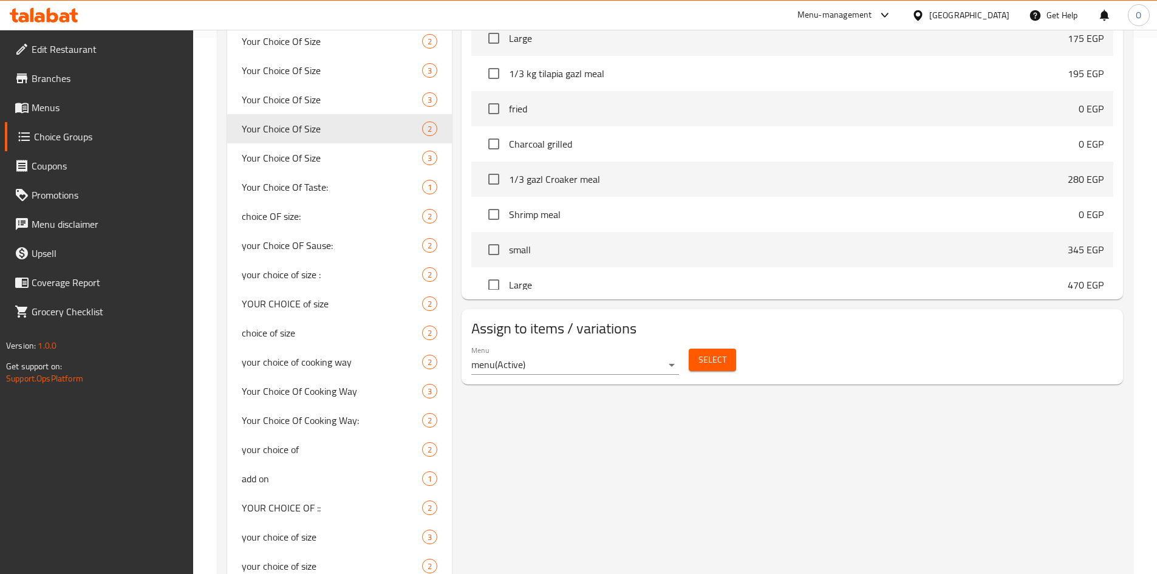
scroll to position [546, 0]
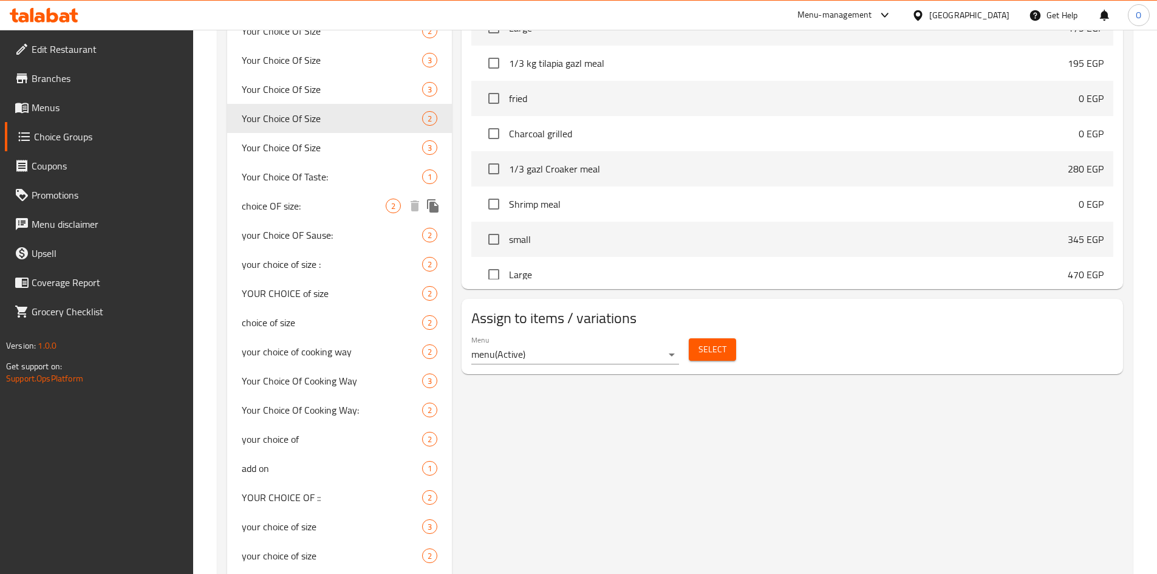
click at [339, 214] on div "choice OF size: 2" at bounding box center [339, 205] width 225 height 29
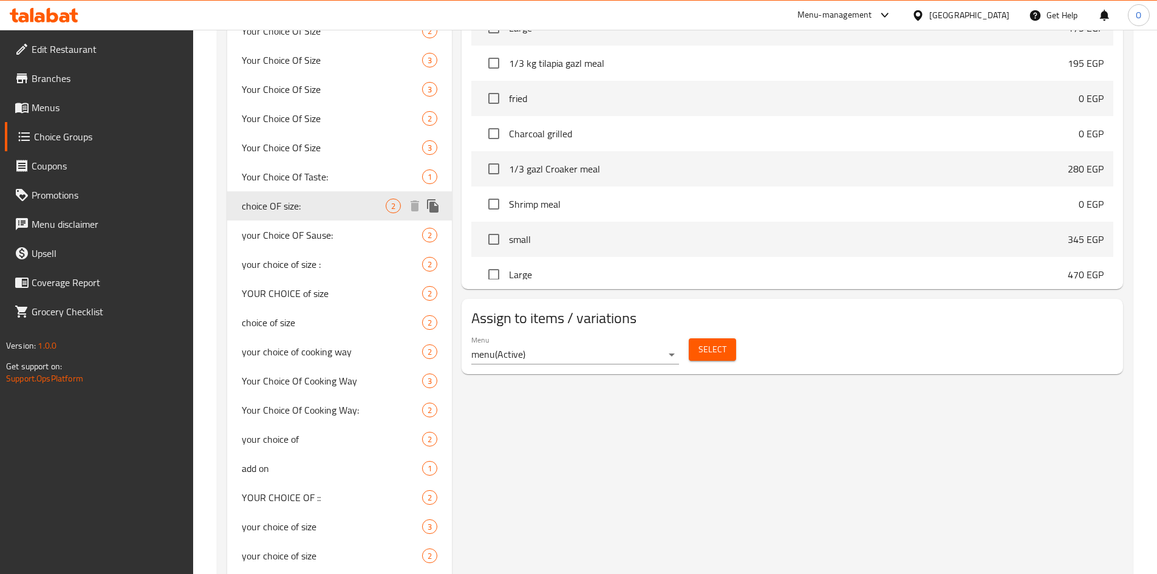
type input "choice OF size:"
type input "اختيارك من الحجم:"
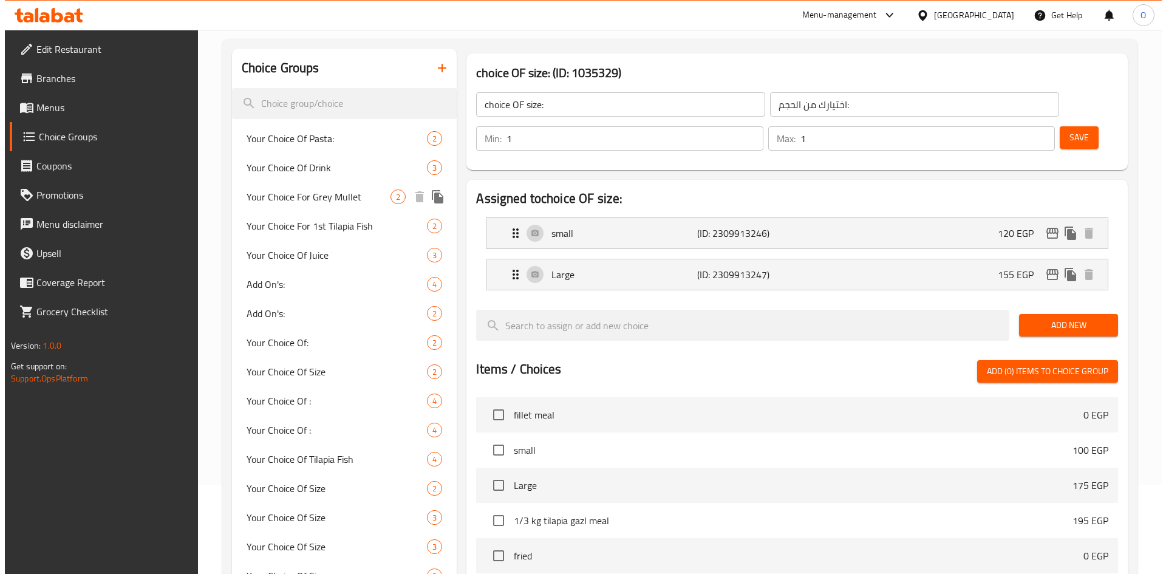
scroll to position [61, 0]
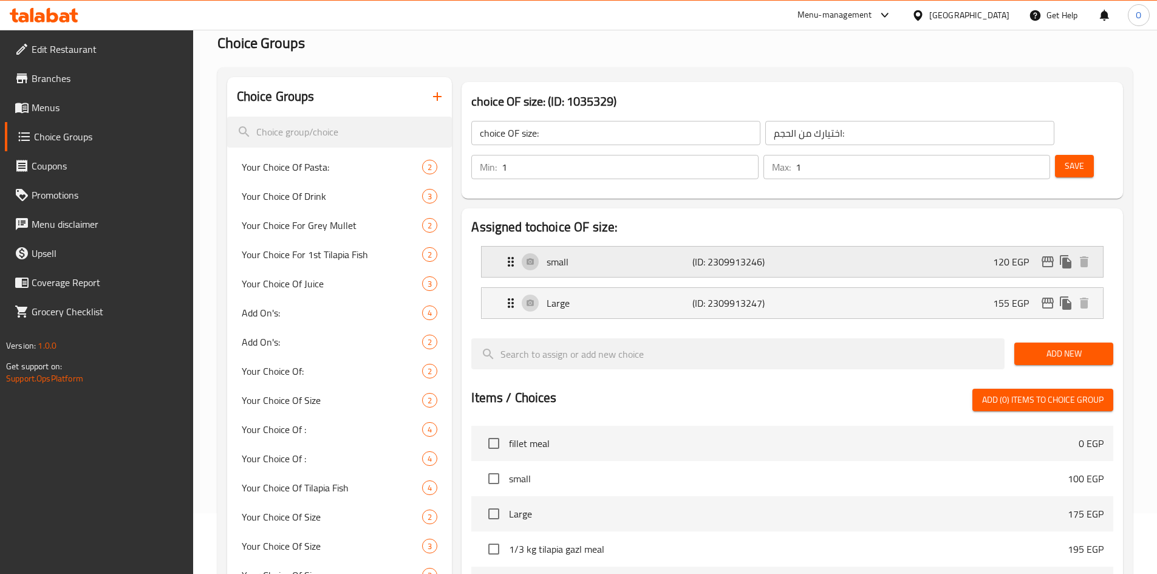
click at [1046, 256] on icon "edit" at bounding box center [1047, 261] width 12 height 11
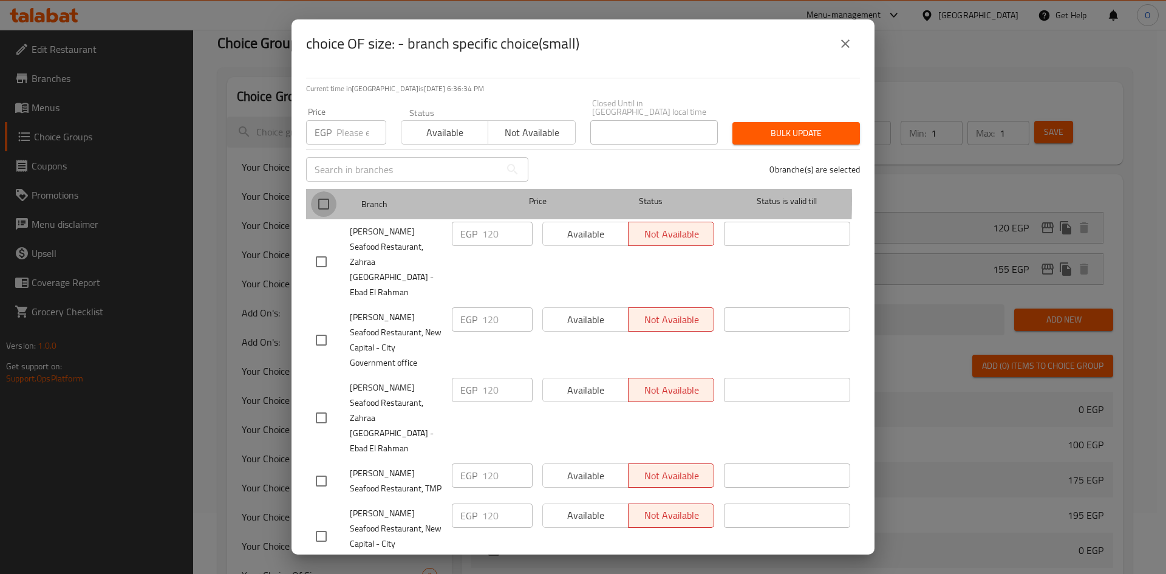
click at [326, 191] on input "checkbox" at bounding box center [324, 204] width 26 height 26
checkbox input "true"
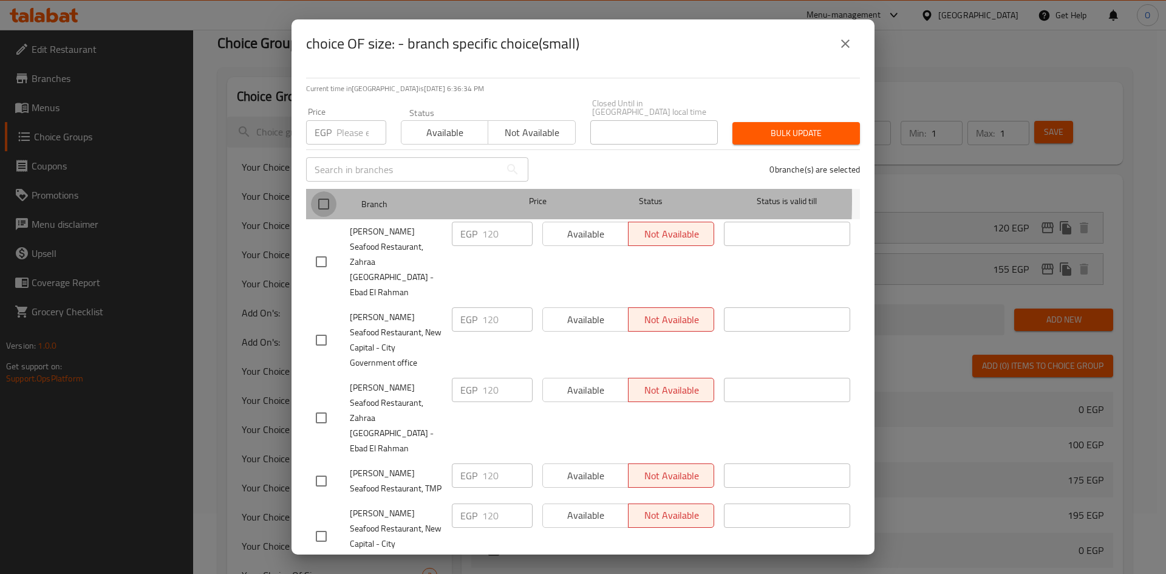
checkbox input "true"
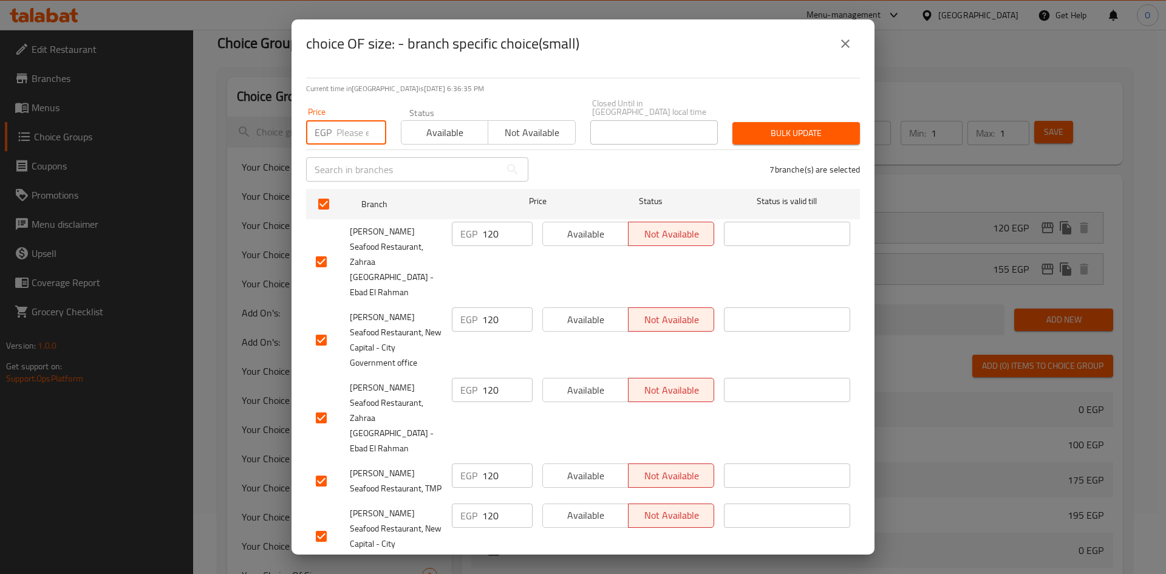
paste input "100"
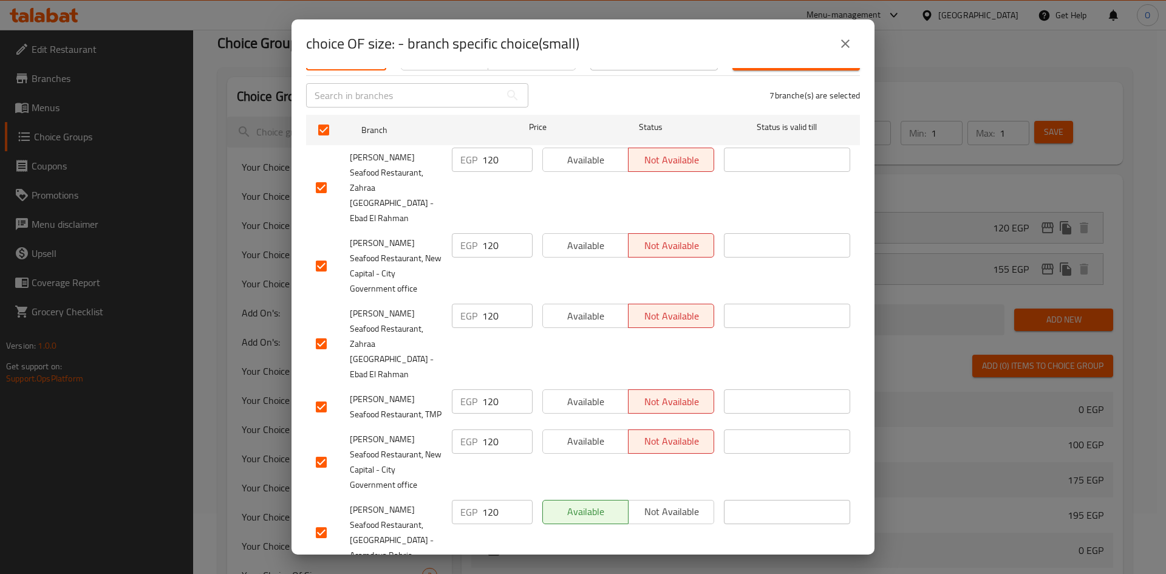
scroll to position [75, 0]
type input "100"
click at [319, 519] on input "checkbox" at bounding box center [321, 532] width 26 height 26
checkbox input "false"
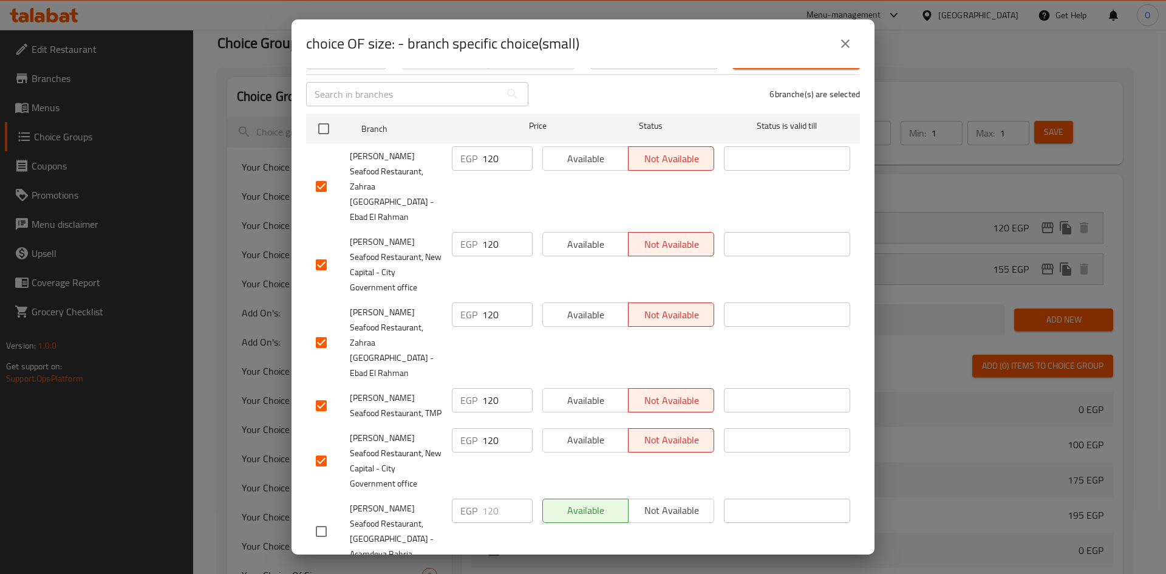
scroll to position [0, 0]
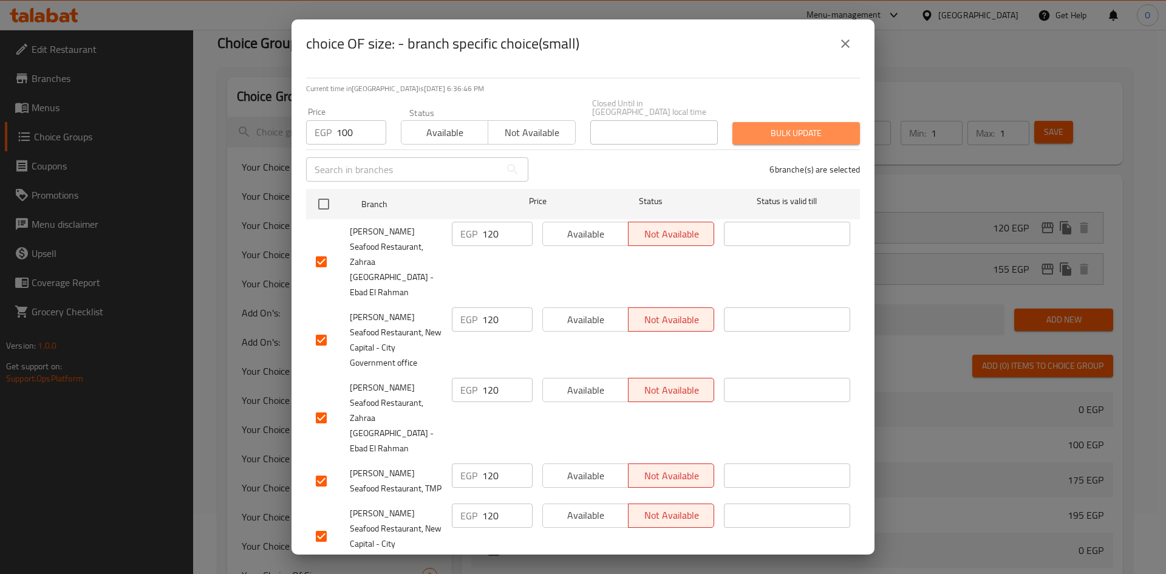
click at [823, 126] on span "Bulk update" at bounding box center [796, 133] width 108 height 15
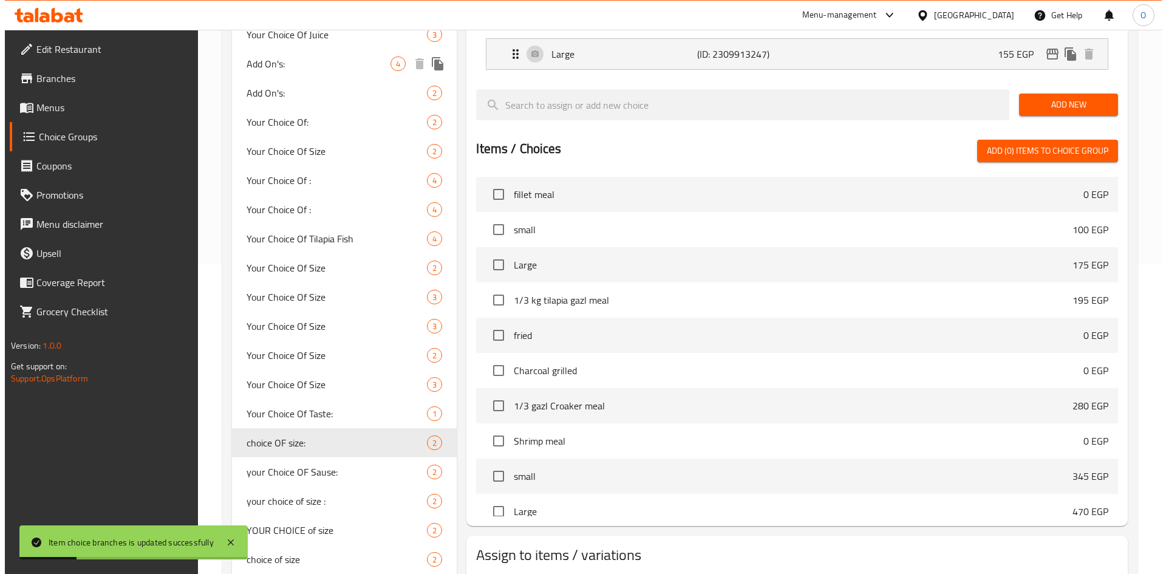
scroll to position [101, 0]
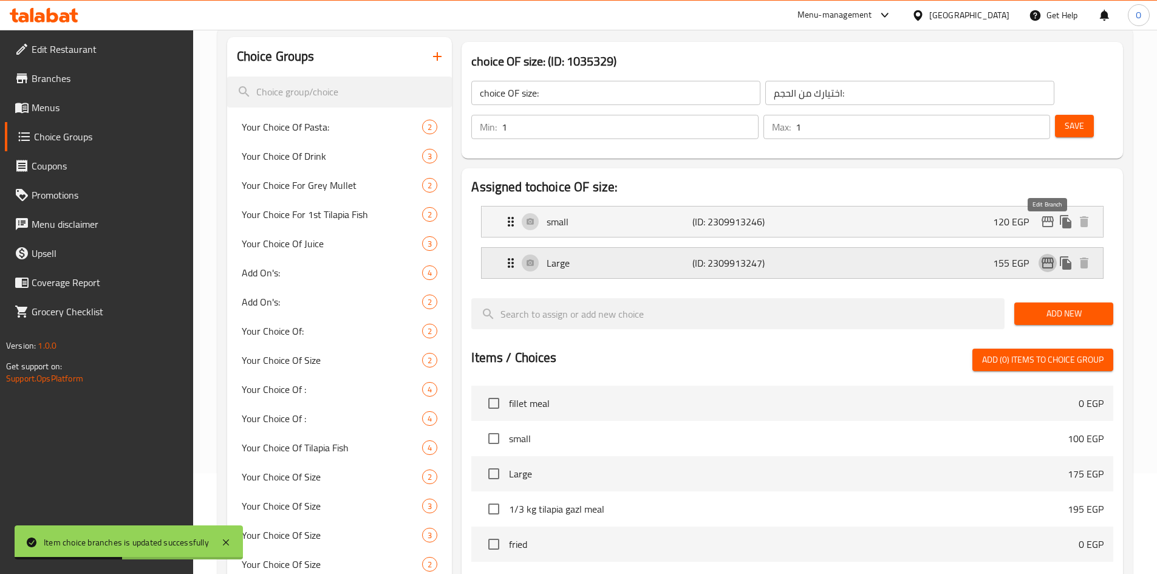
click at [1050, 257] on icon "edit" at bounding box center [1047, 262] width 12 height 11
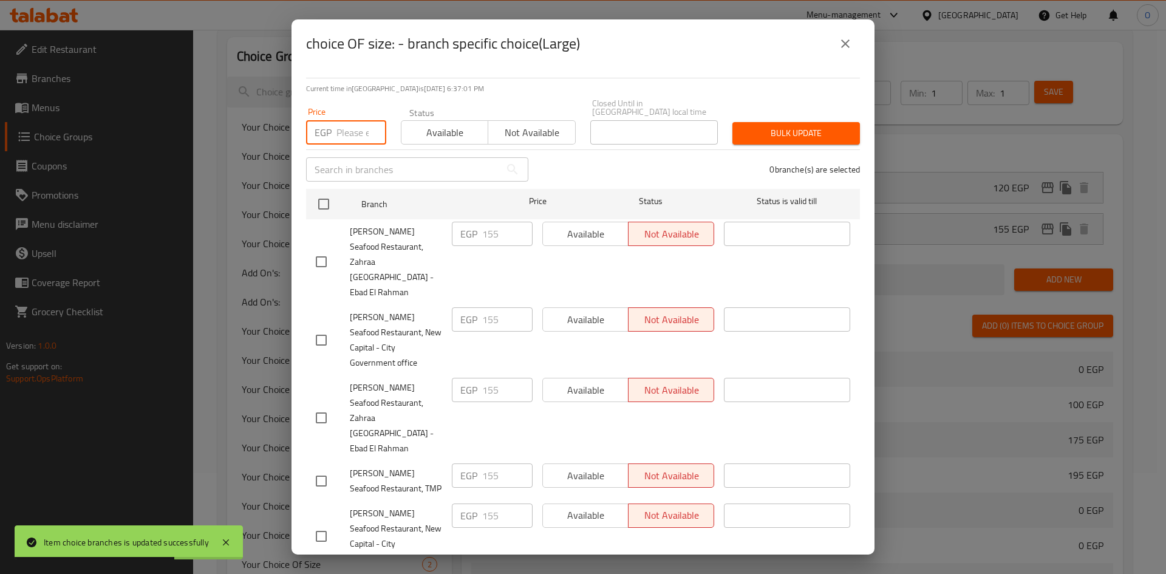
paste input "120"
type input "120"
click at [328, 197] on input "checkbox" at bounding box center [324, 204] width 26 height 26
checkbox input "true"
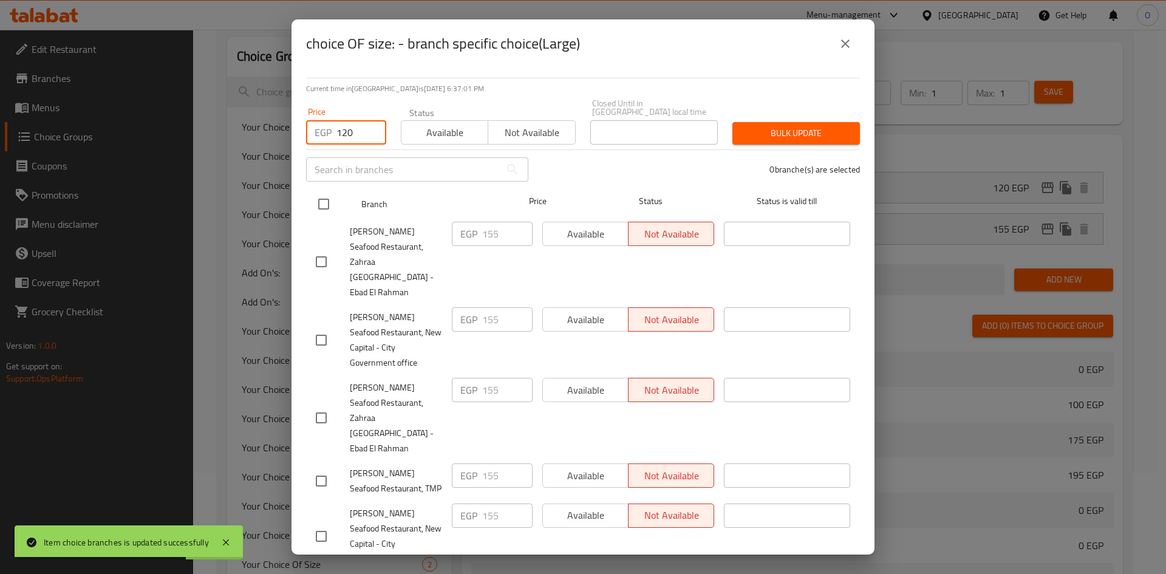
checkbox input "true"
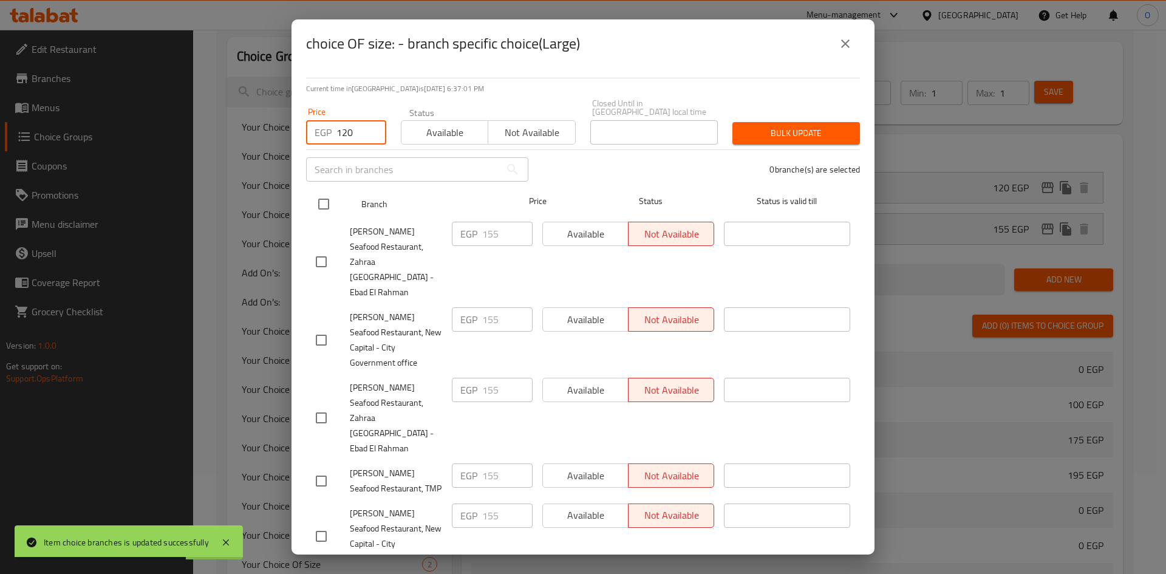
checkbox input "true"
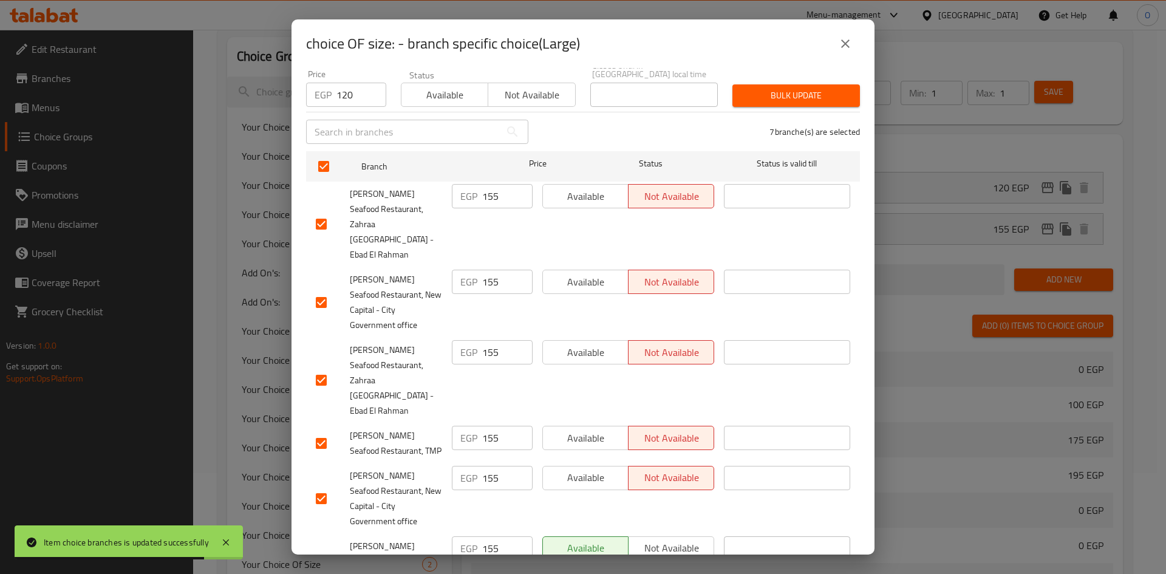
scroll to position [75, 0]
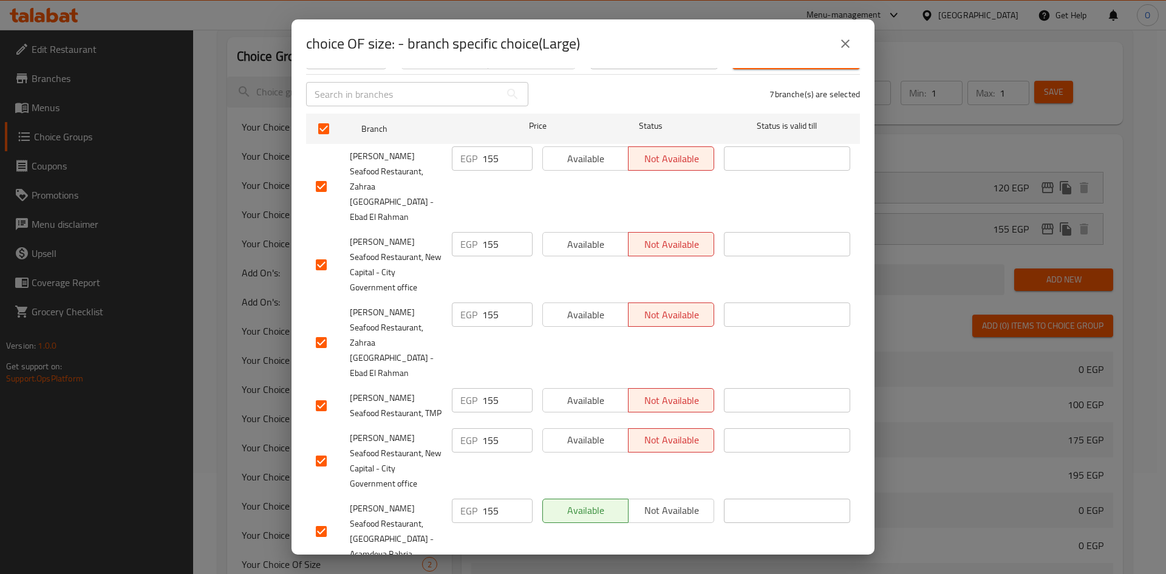
click at [319, 519] on input "checkbox" at bounding box center [321, 532] width 26 height 26
checkbox input "false"
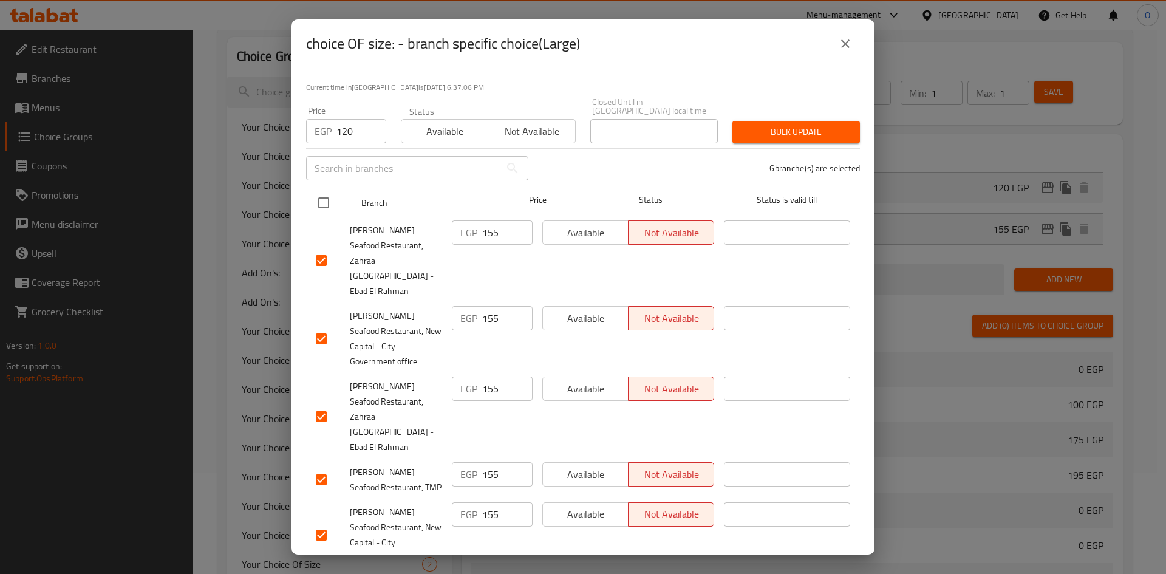
scroll to position [0, 0]
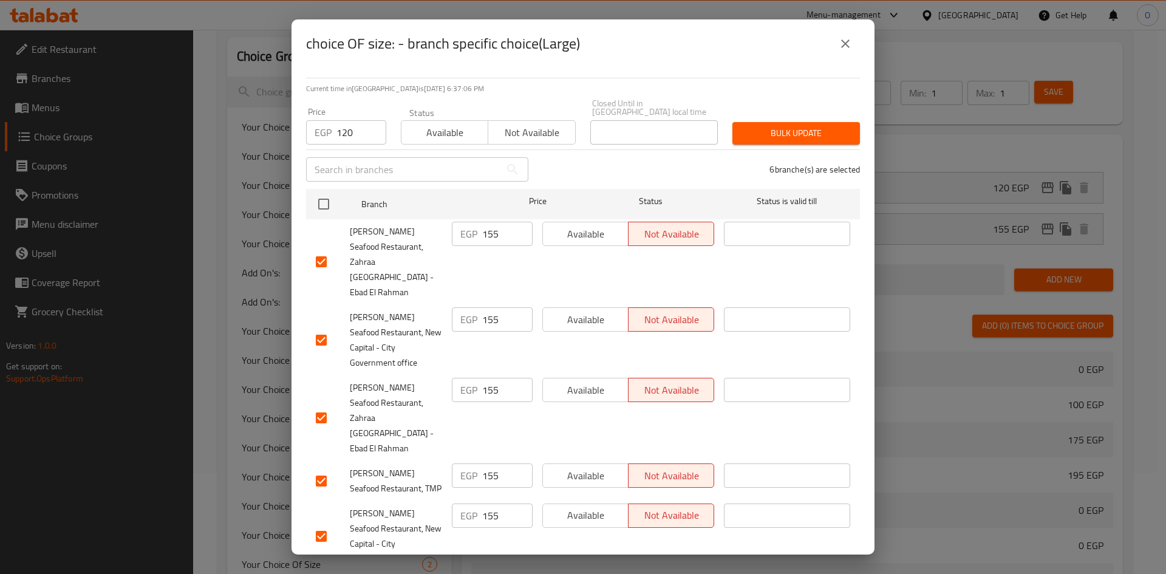
click at [792, 126] on span "Bulk update" at bounding box center [796, 133] width 108 height 15
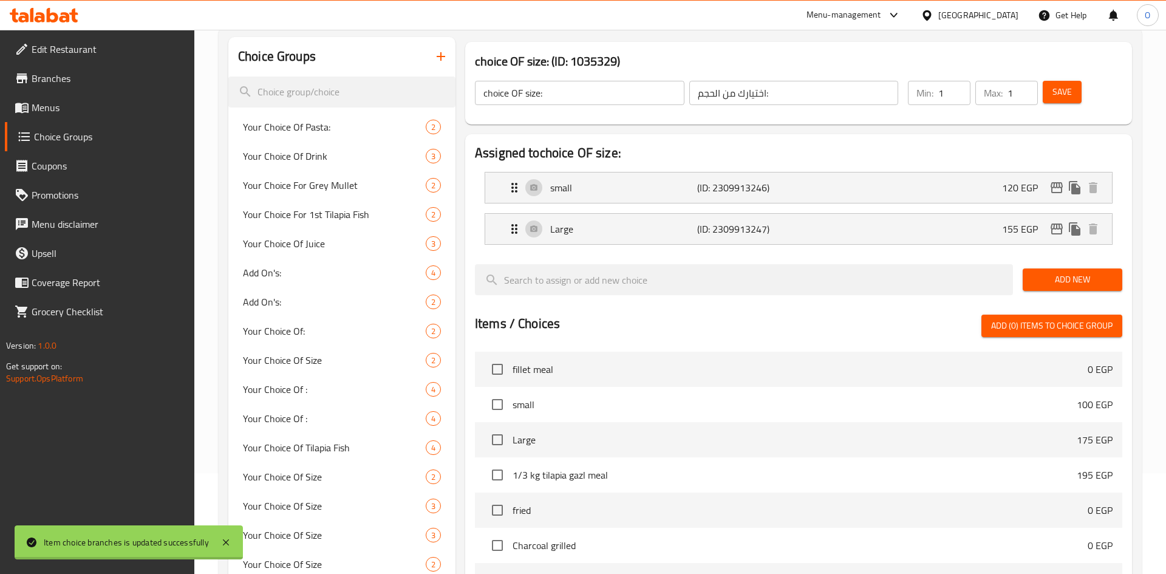
scroll to position [465, 0]
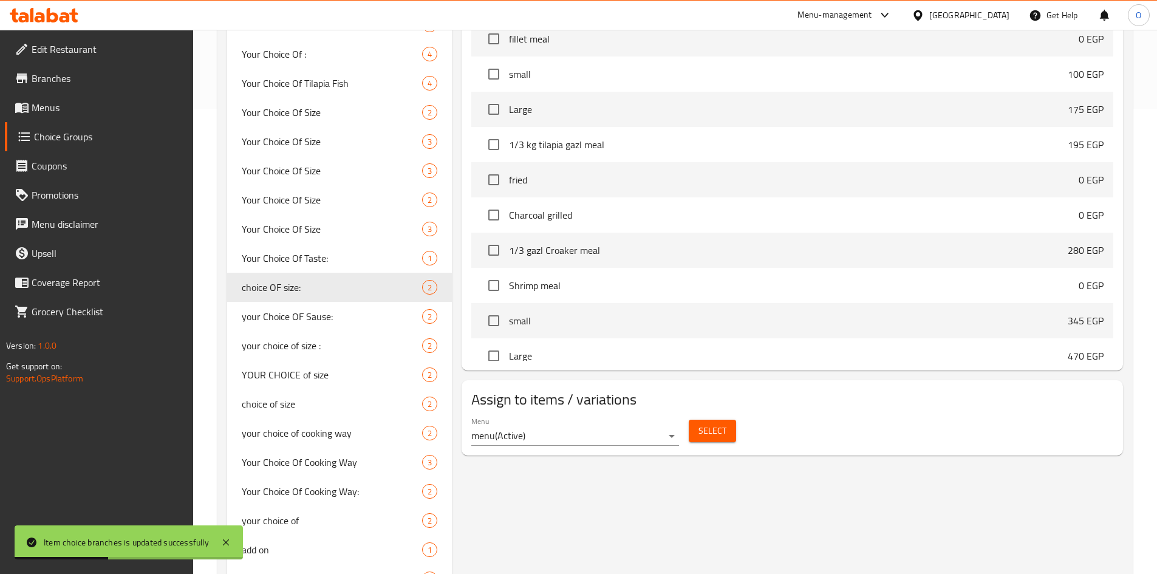
click at [715, 423] on span "Select" at bounding box center [712, 430] width 28 height 15
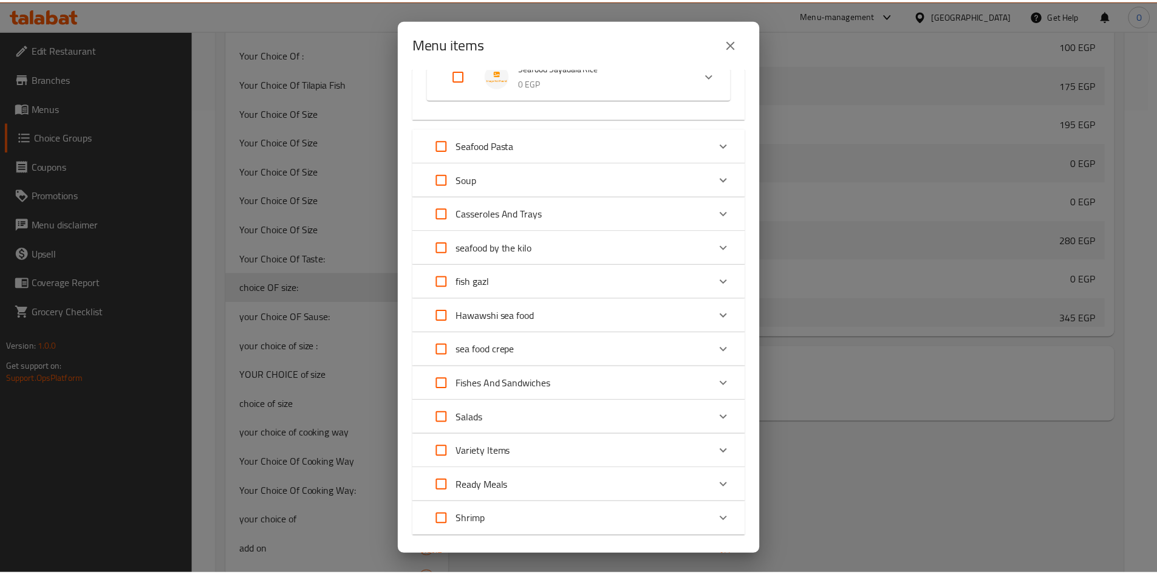
scroll to position [537, 0]
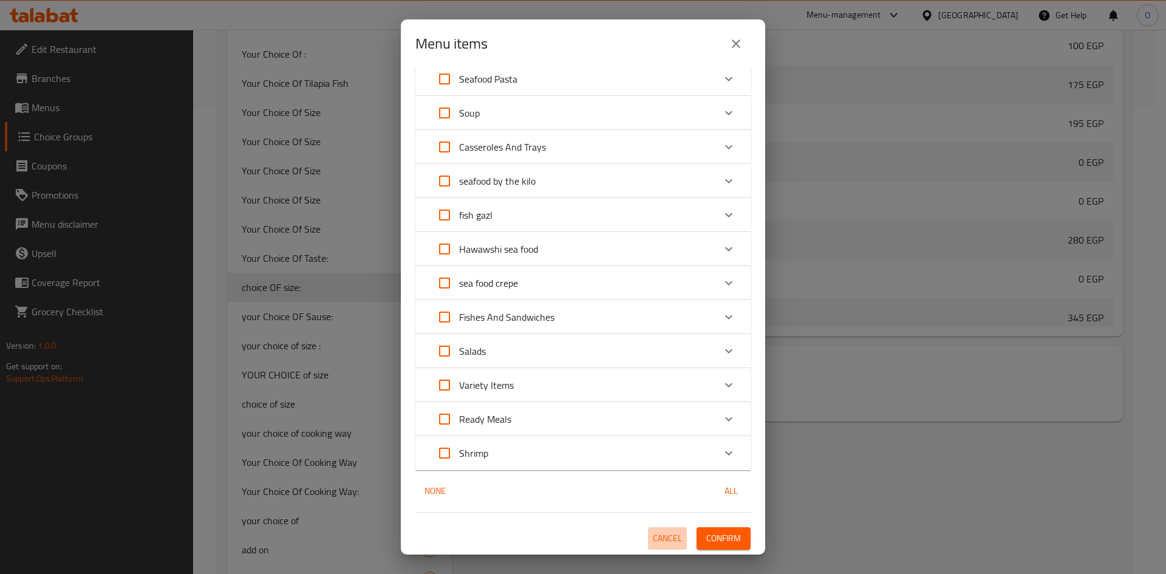
click at [661, 538] on span "Cancel" at bounding box center [667, 538] width 29 height 15
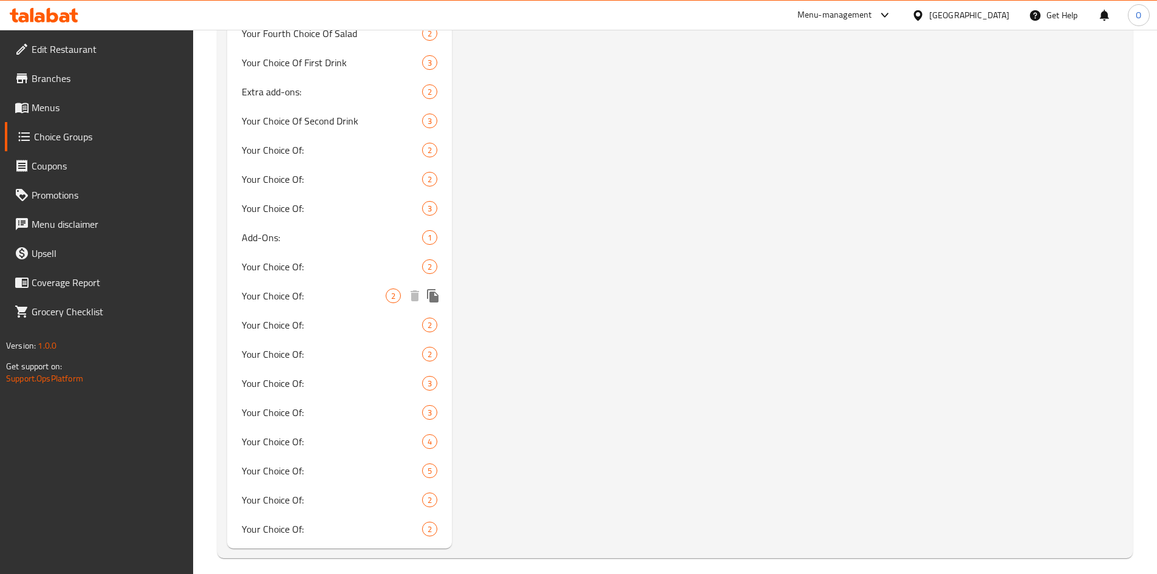
scroll to position [2083, 0]
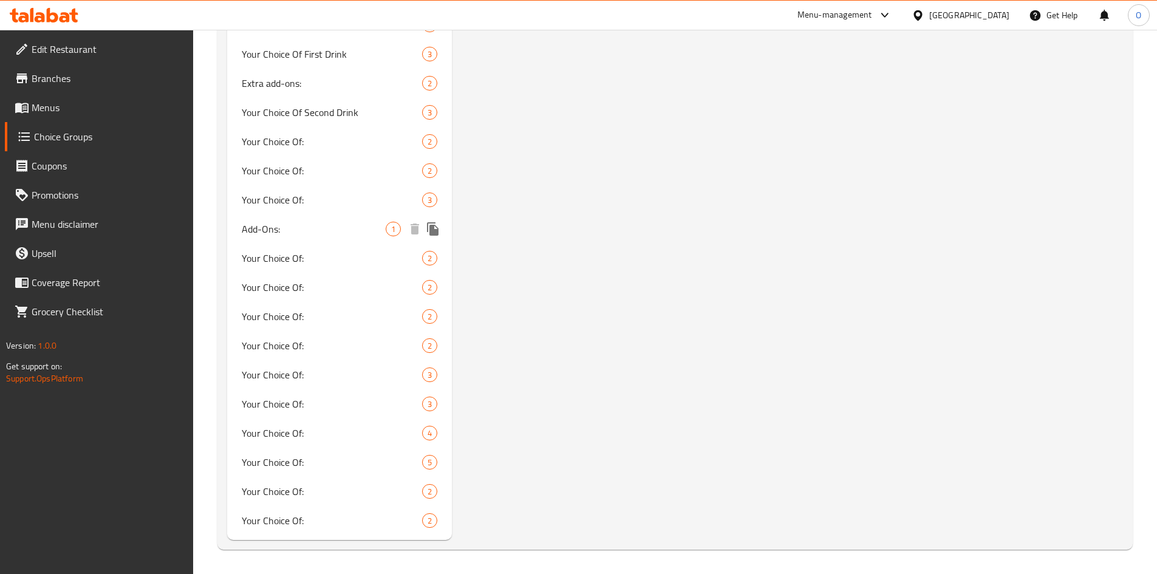
drag, startPoint x: 349, startPoint y: 220, endPoint x: 719, endPoint y: 279, distance: 374.5
click at [349, 220] on div "Add-Ons: 1" at bounding box center [339, 228] width 225 height 29
type input "Add-Ons:"
type input "الإضافات:"
type input "0"
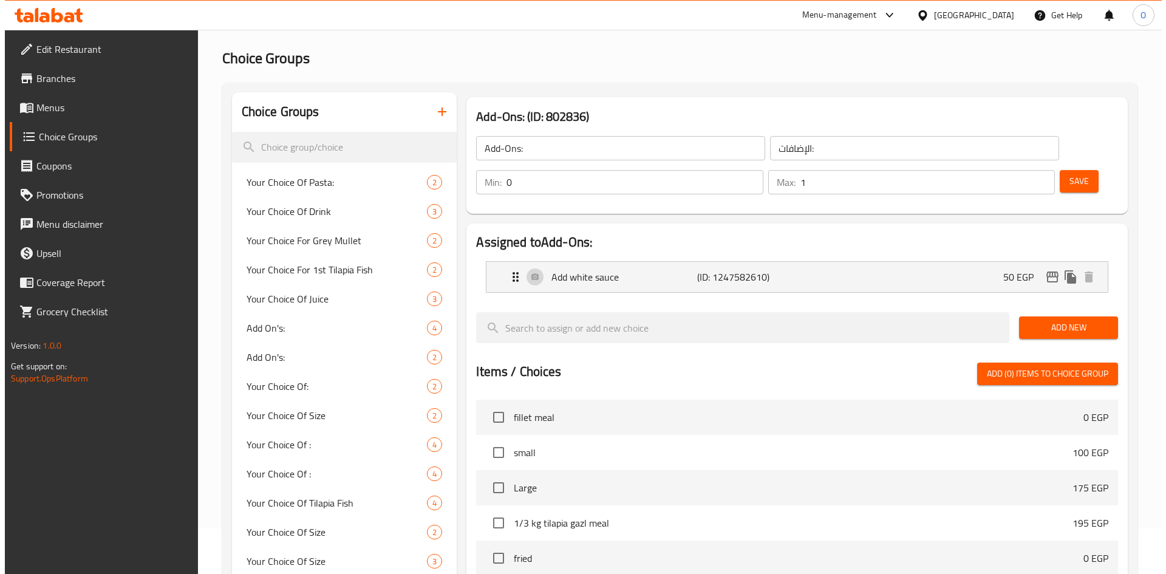
scroll to position [18, 0]
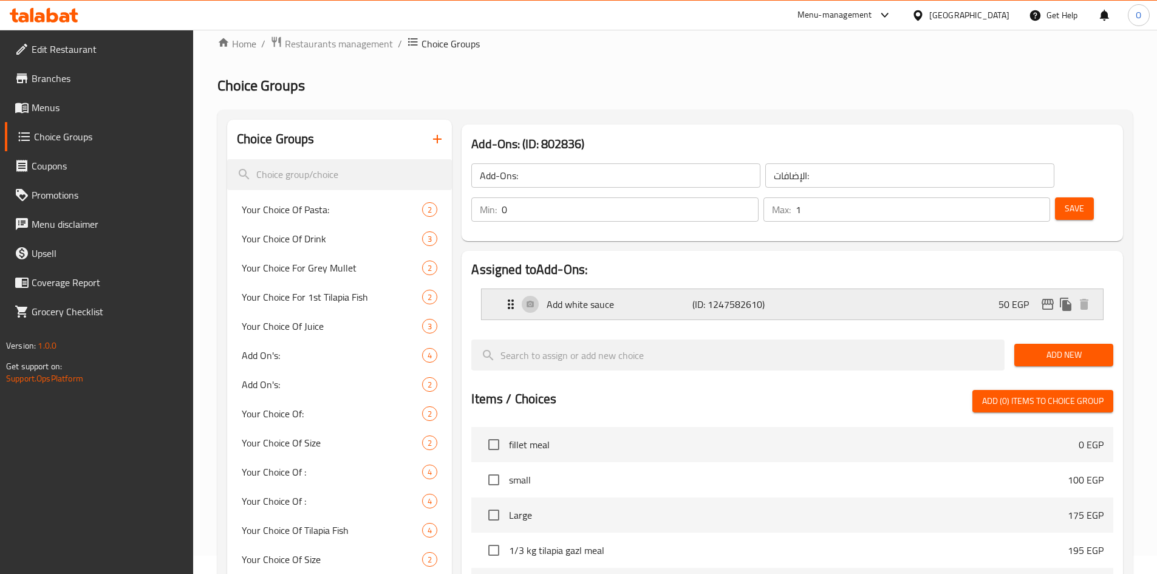
click at [1046, 297] on icon "edit" at bounding box center [1047, 304] width 15 height 15
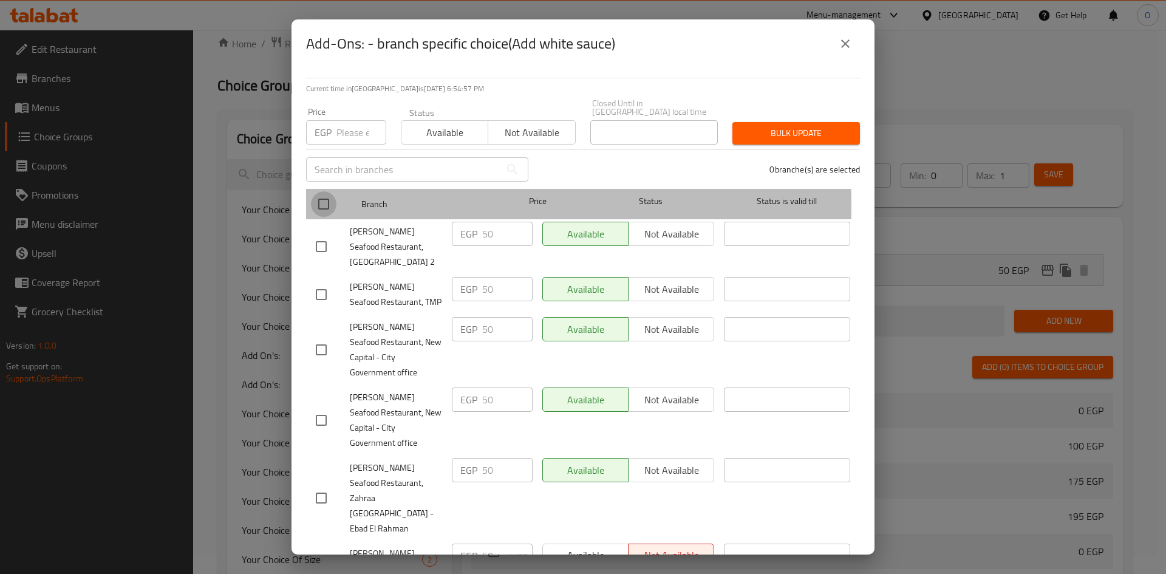
click at [330, 196] on input "checkbox" at bounding box center [324, 204] width 26 height 26
checkbox input "true"
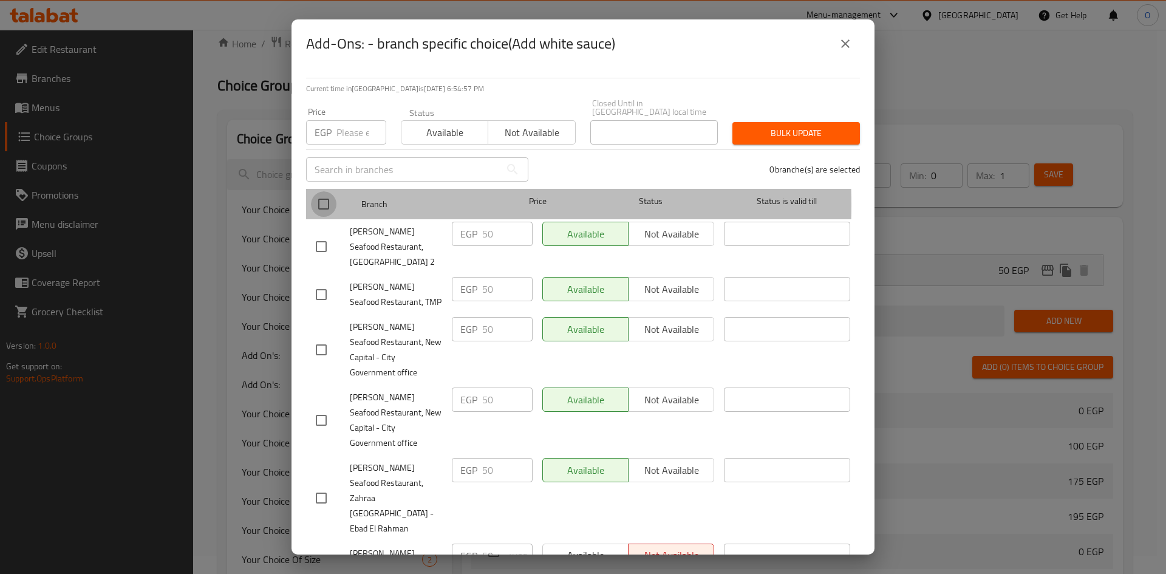
checkbox input "true"
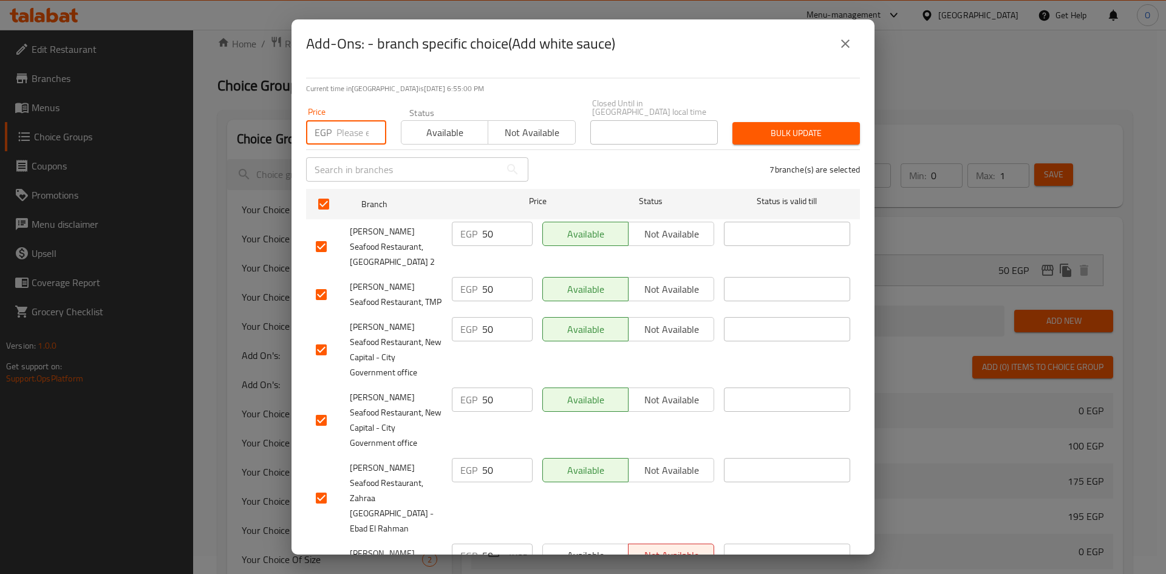
paste input "50"
type input "50"
click at [556, 74] on div "Current time in Egypt is 29 Sep 2025 6:55:02 PM Price EGP 50 Price Status Avail…" at bounding box center [582, 311] width 583 height 486
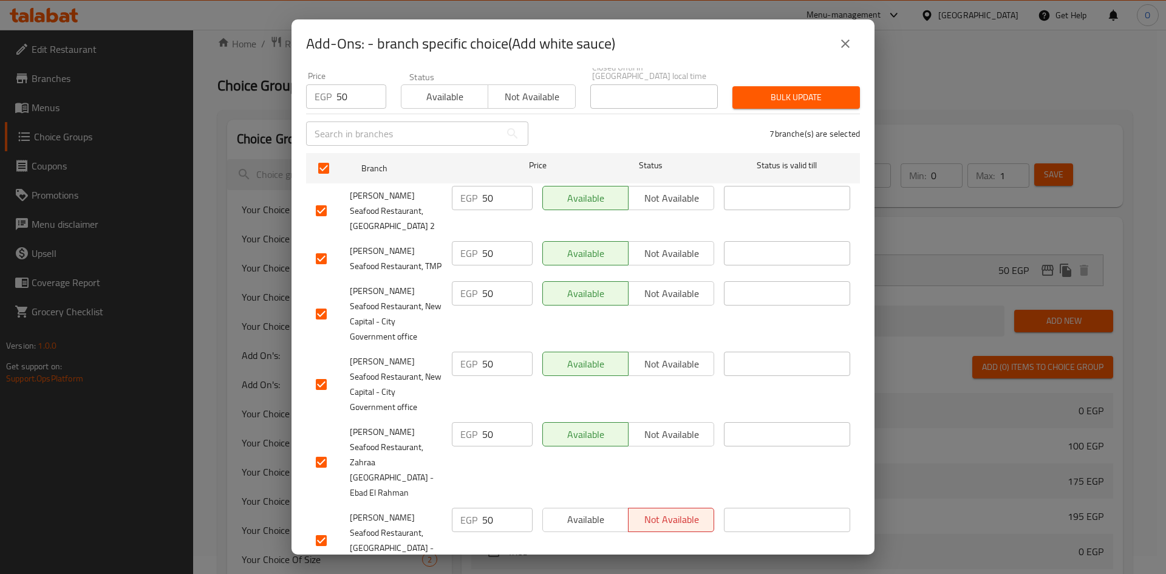
scroll to position [75, 0]
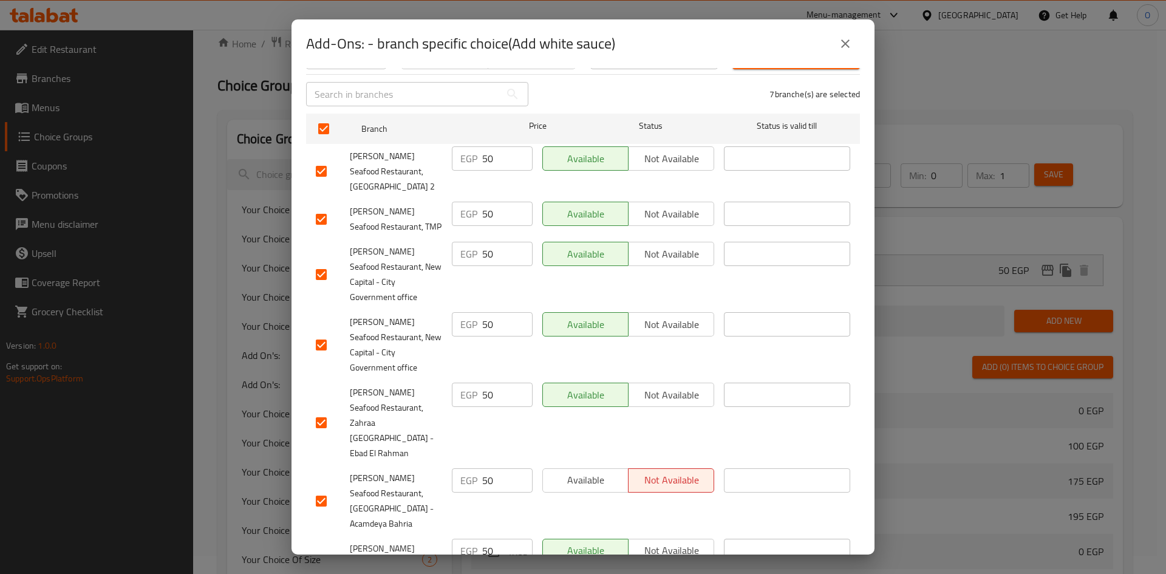
click at [324, 488] on input "checkbox" at bounding box center [321, 501] width 26 height 26
checkbox input "false"
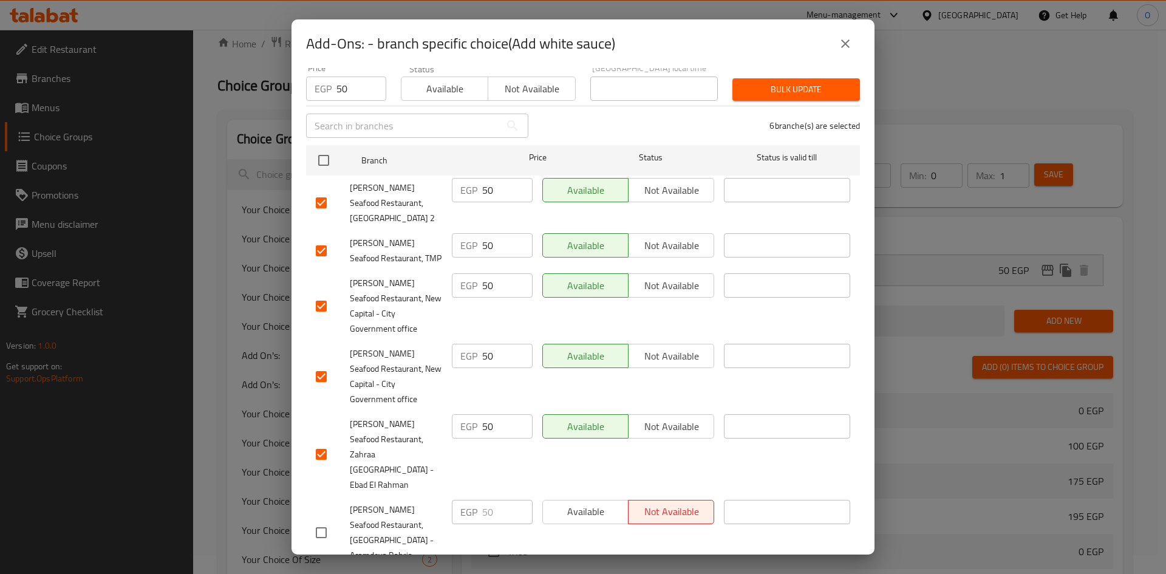
scroll to position [0, 0]
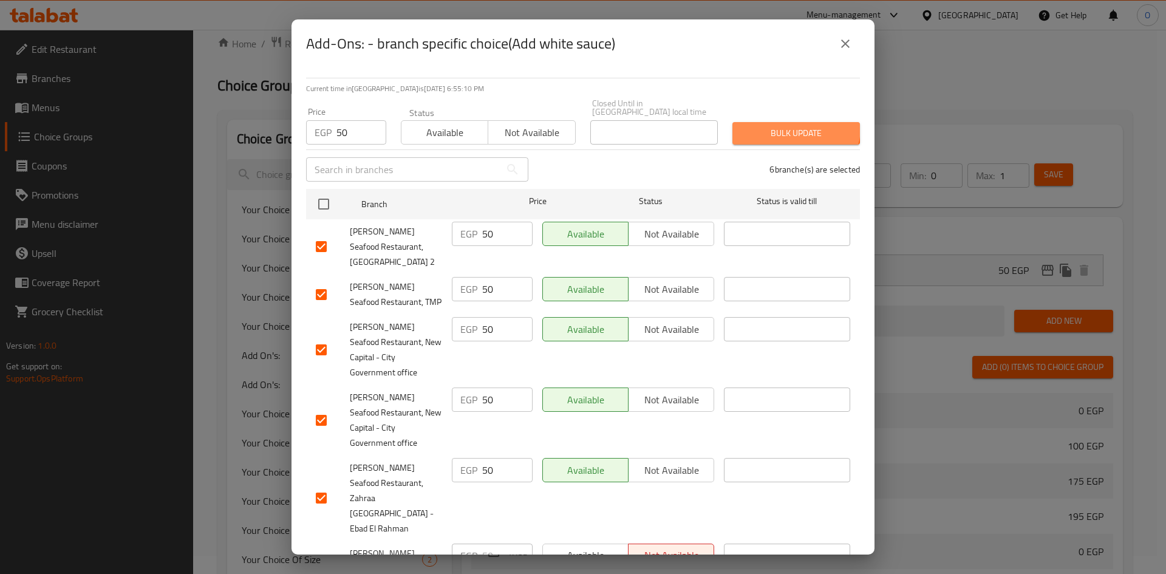
click at [781, 126] on span "Bulk update" at bounding box center [796, 133] width 108 height 15
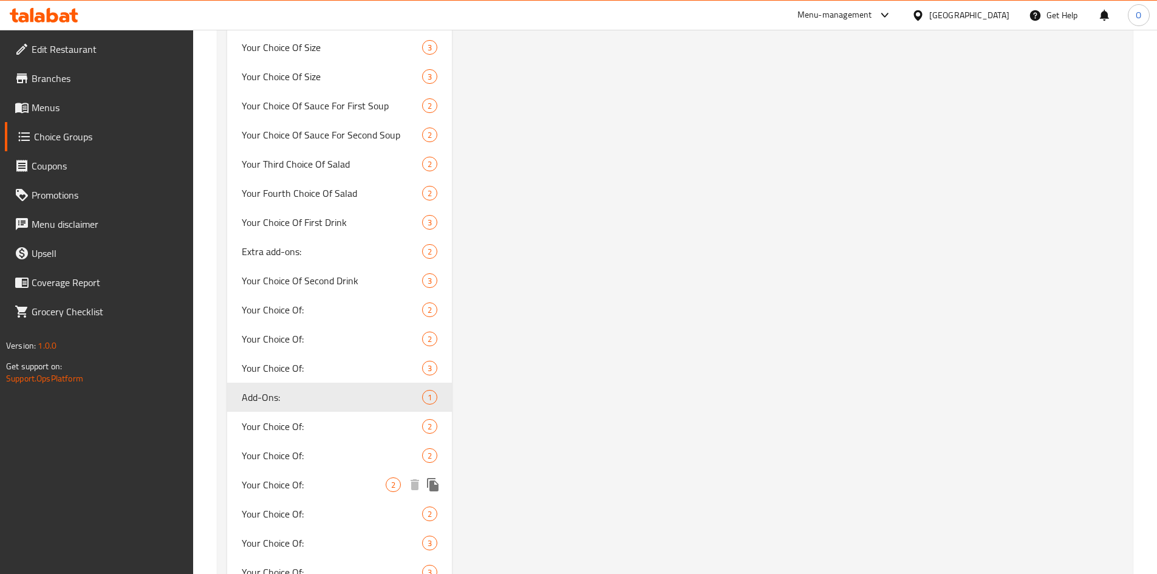
scroll to position [1901, 0]
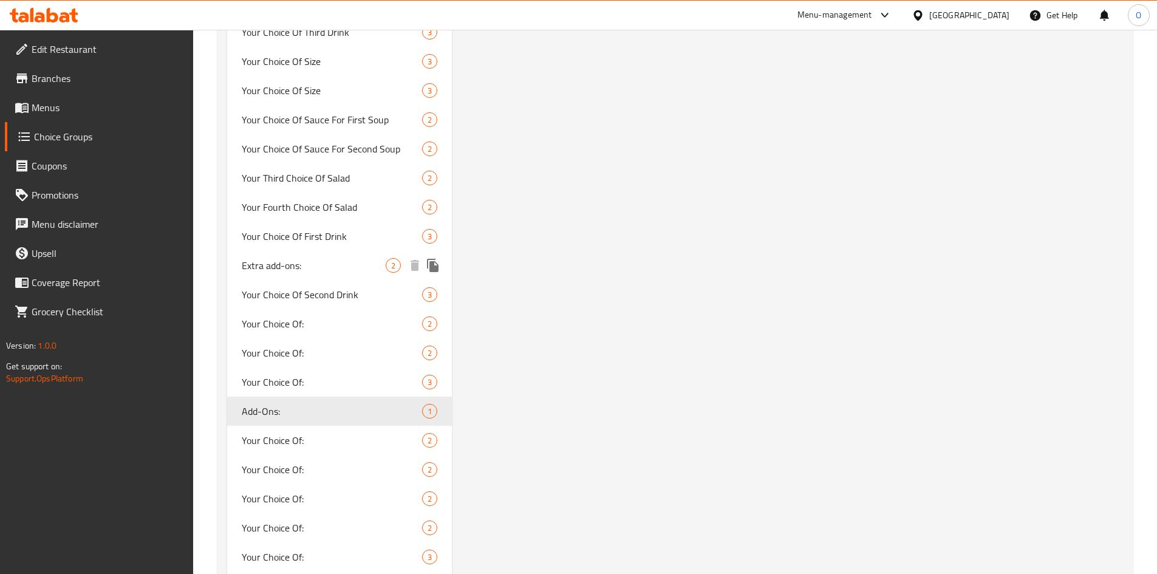
click at [338, 271] on span "Extra add-ons:" at bounding box center [314, 265] width 145 height 15
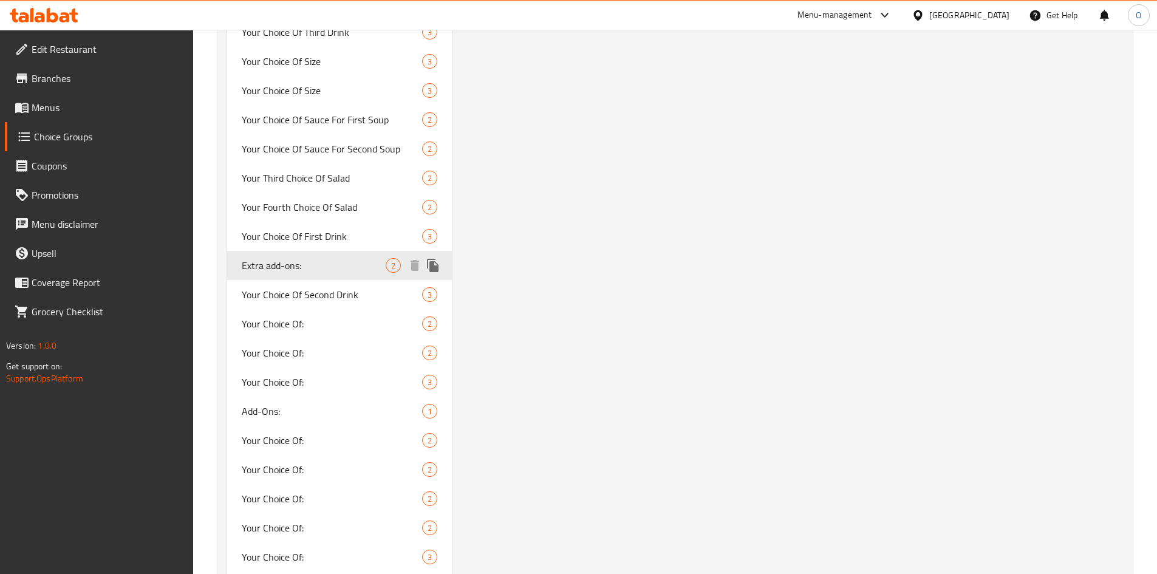
type input "Extra add-ons:"
type input "إضافات إضافية:"
type input "0"
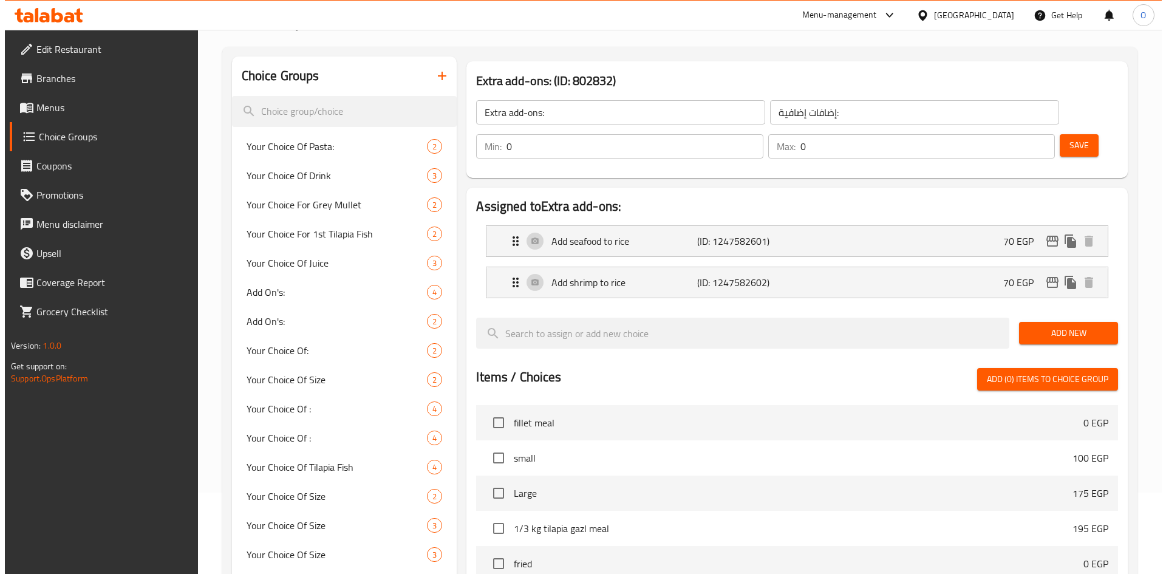
scroll to position [79, 0]
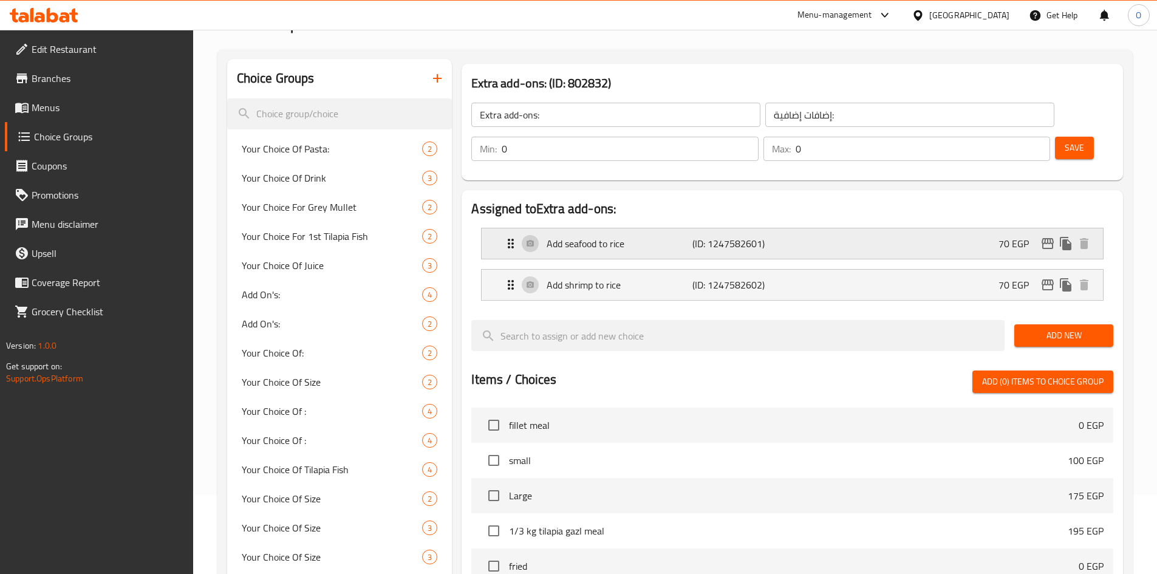
click at [1047, 238] on icon "edit" at bounding box center [1047, 243] width 12 height 11
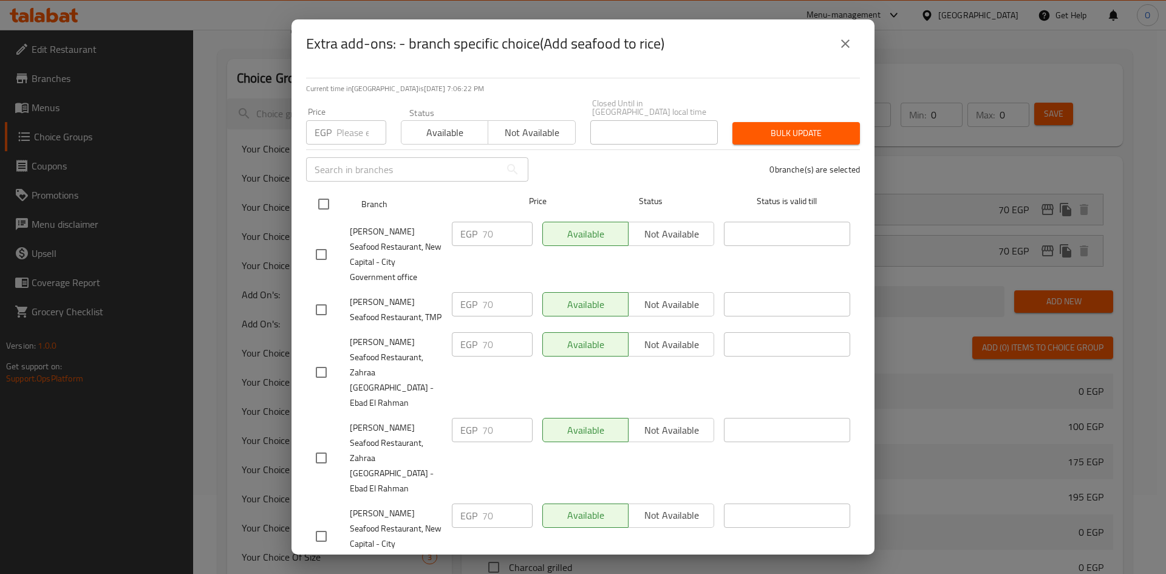
click at [326, 198] on input "checkbox" at bounding box center [324, 204] width 26 height 26
checkbox input "true"
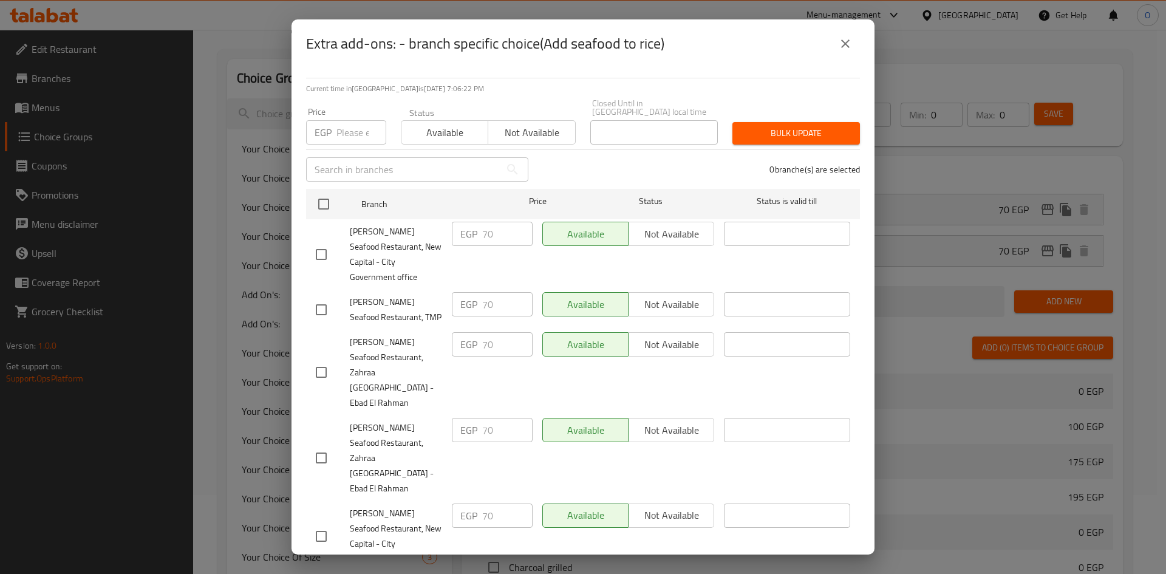
checkbox input "true"
paste input "70"
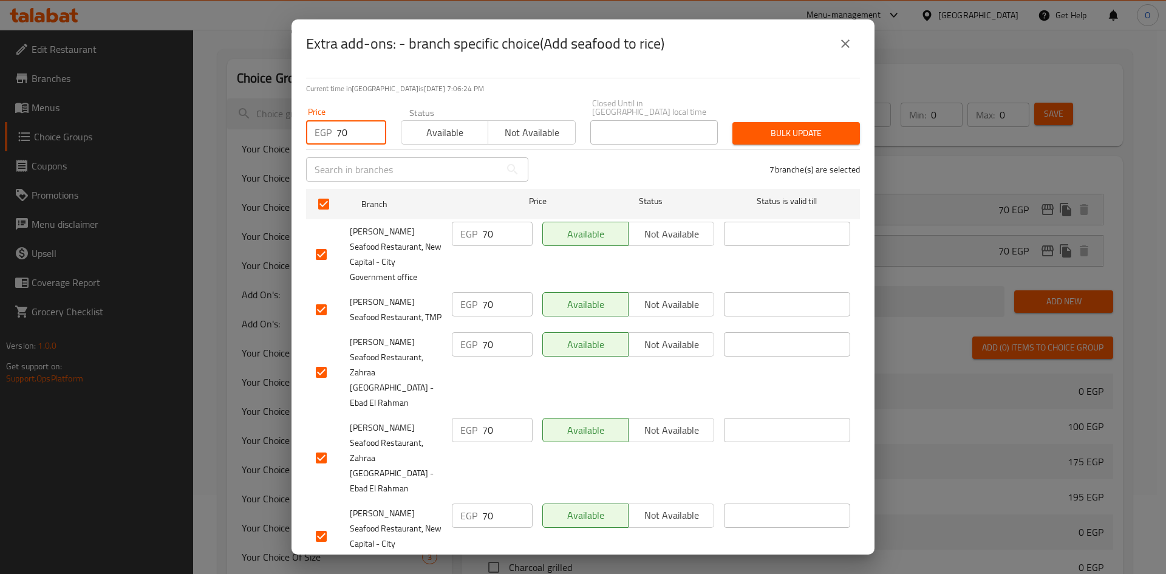
type input "70"
click at [525, 67] on div "Extra add-ons: - branch specific choice(Add seafood to rice)" at bounding box center [582, 43] width 583 height 49
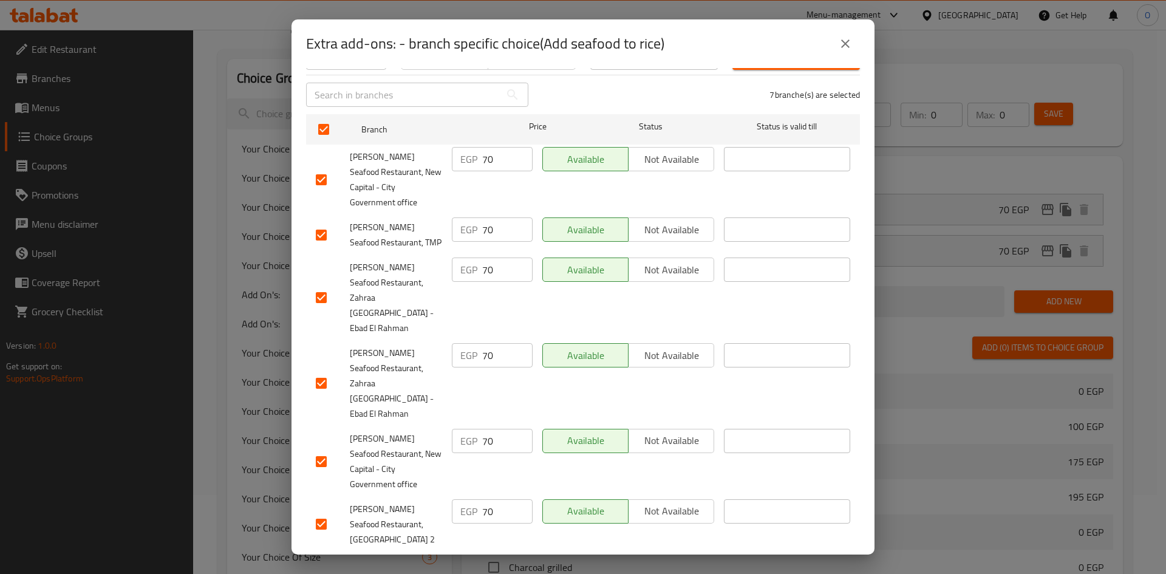
scroll to position [75, 0]
checkbox input "false"
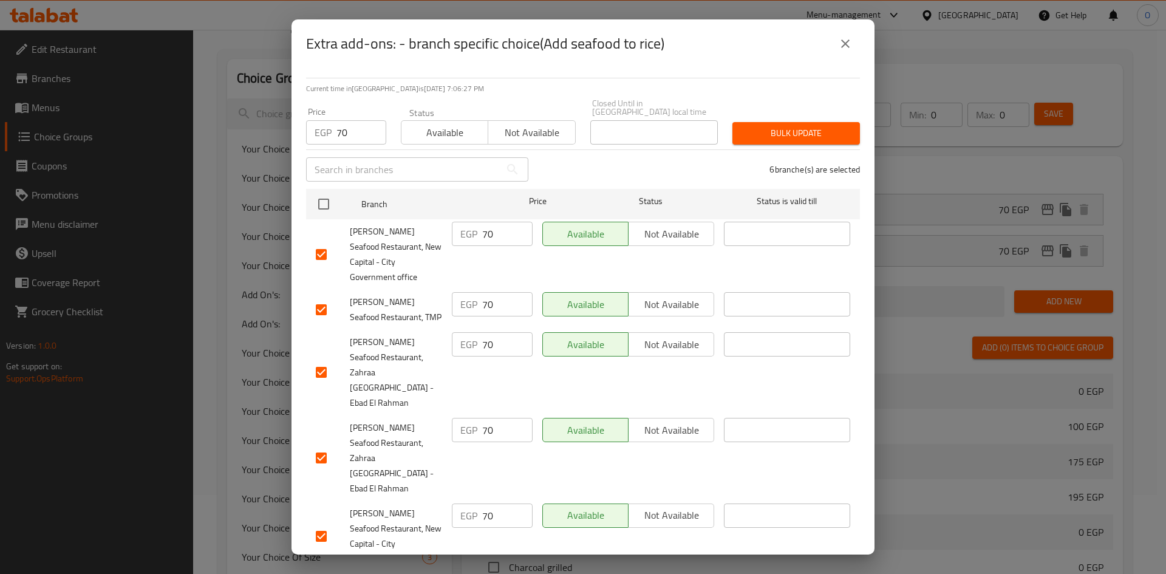
click at [781, 126] on span "Bulk update" at bounding box center [796, 133] width 108 height 15
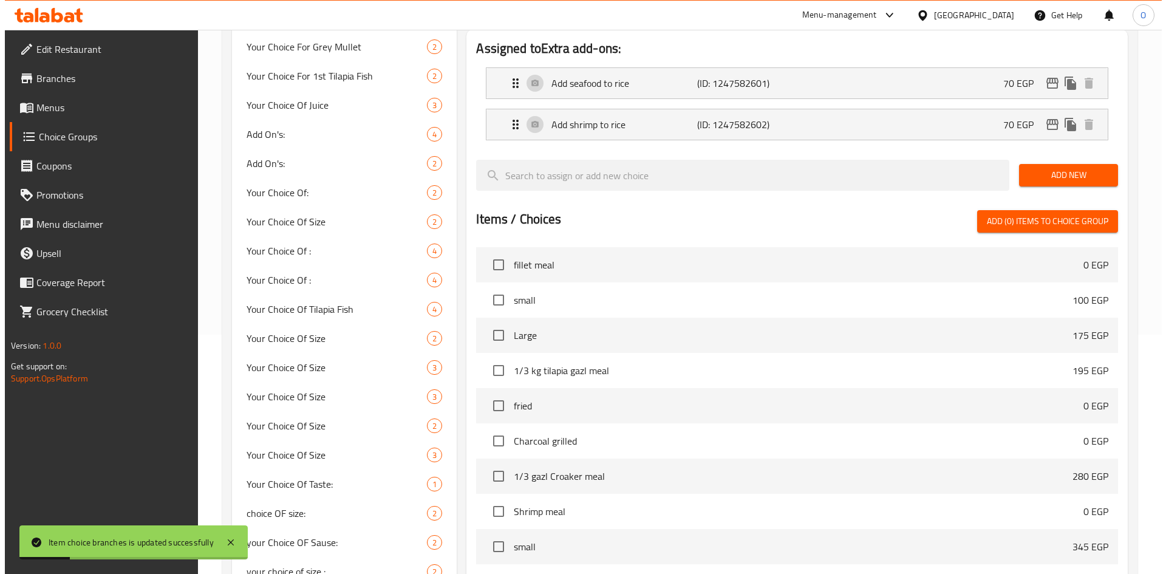
scroll to position [57, 0]
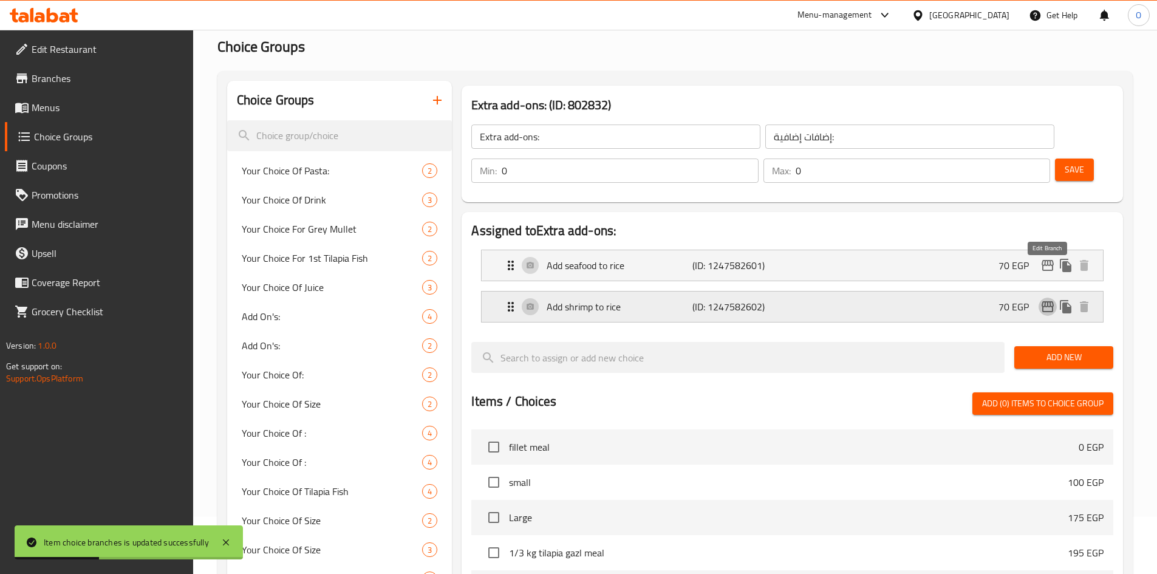
click at [1041, 299] on icon "edit" at bounding box center [1047, 306] width 15 height 15
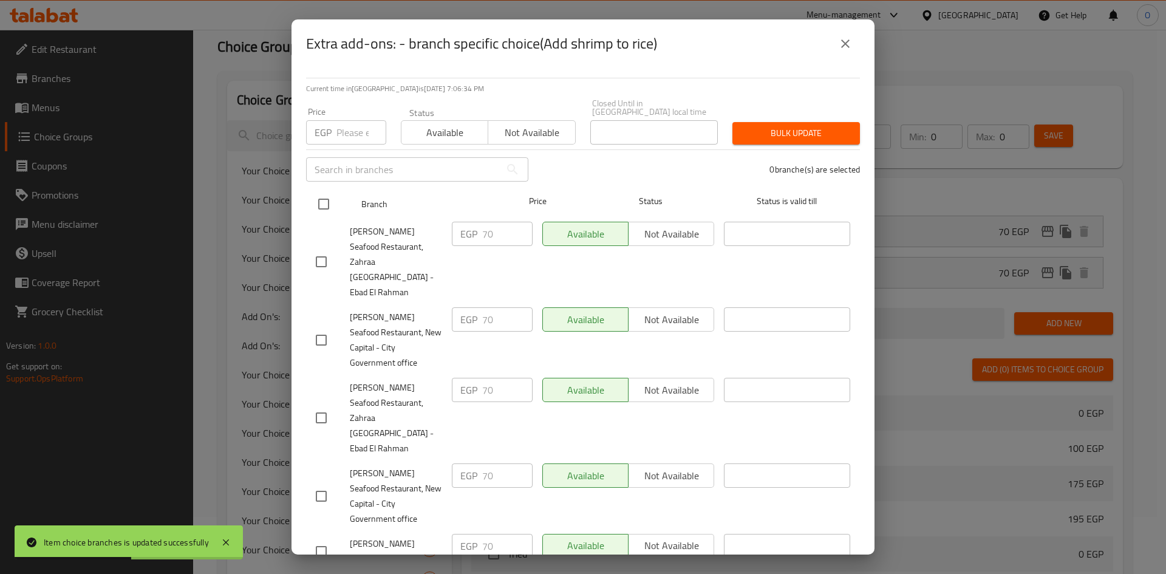
click at [324, 197] on input "checkbox" at bounding box center [324, 204] width 26 height 26
checkbox input "true"
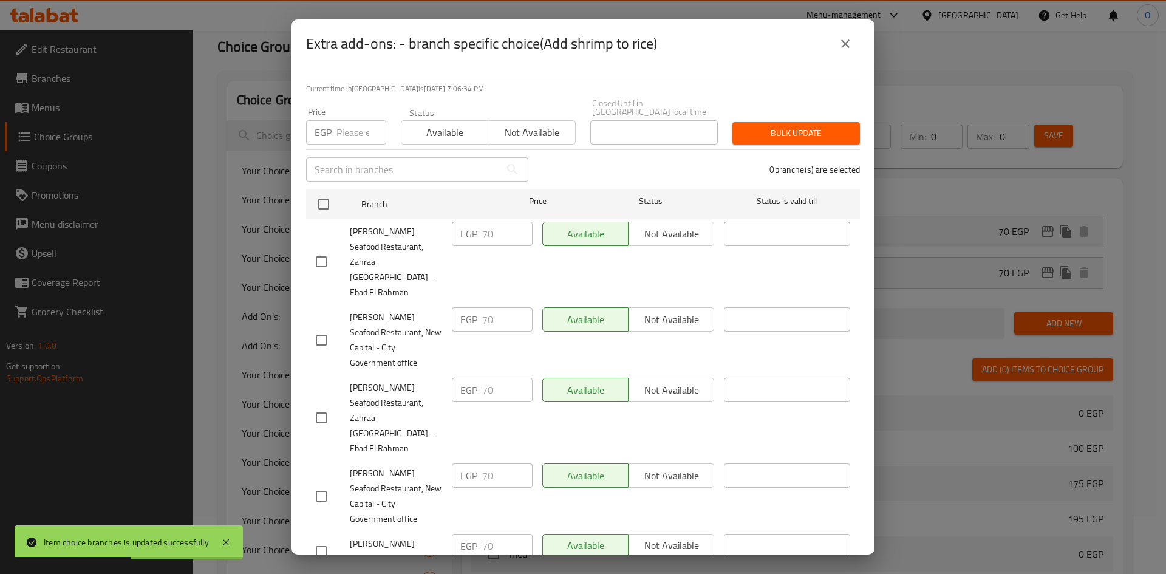
checkbox input "true"
paste input "70"
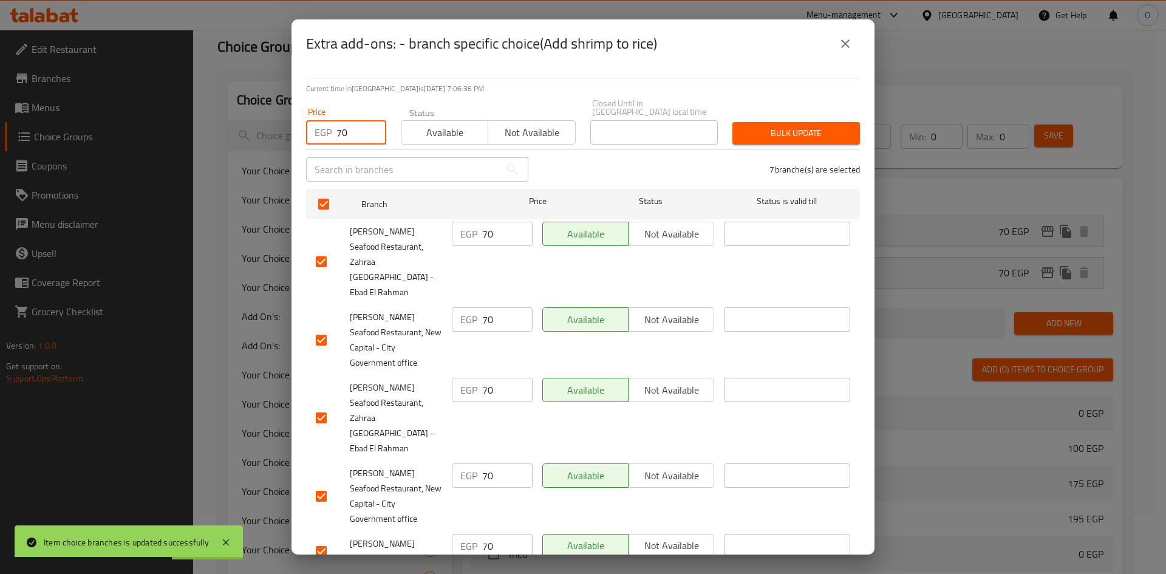
type input "70"
click at [430, 53] on h2 "Extra add-ons: - branch specific choice(Add shrimp to rice)" at bounding box center [481, 43] width 351 height 19
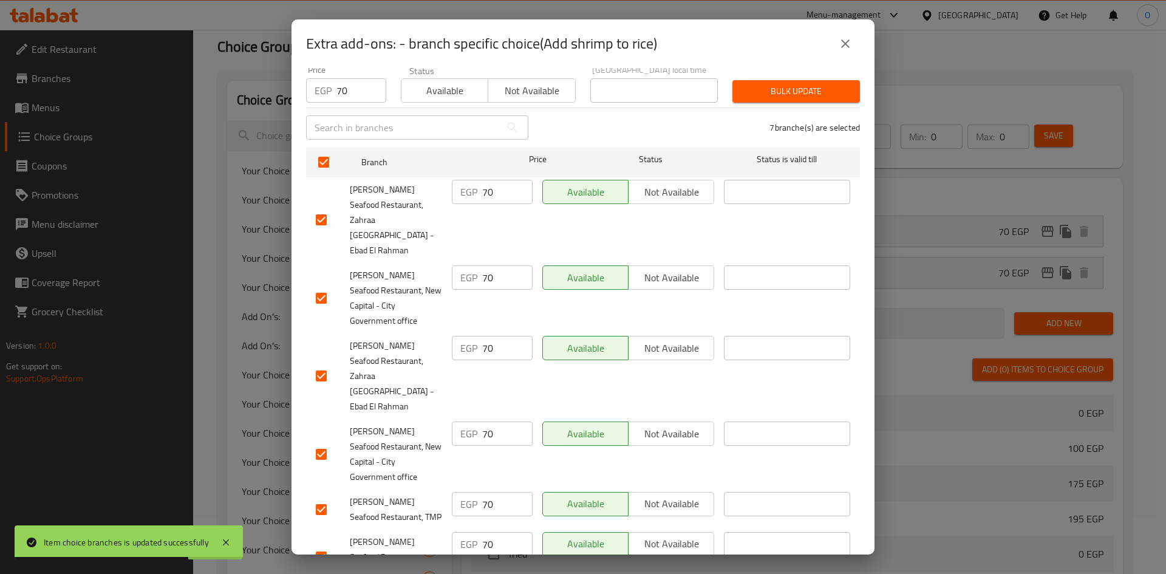
scroll to position [75, 0]
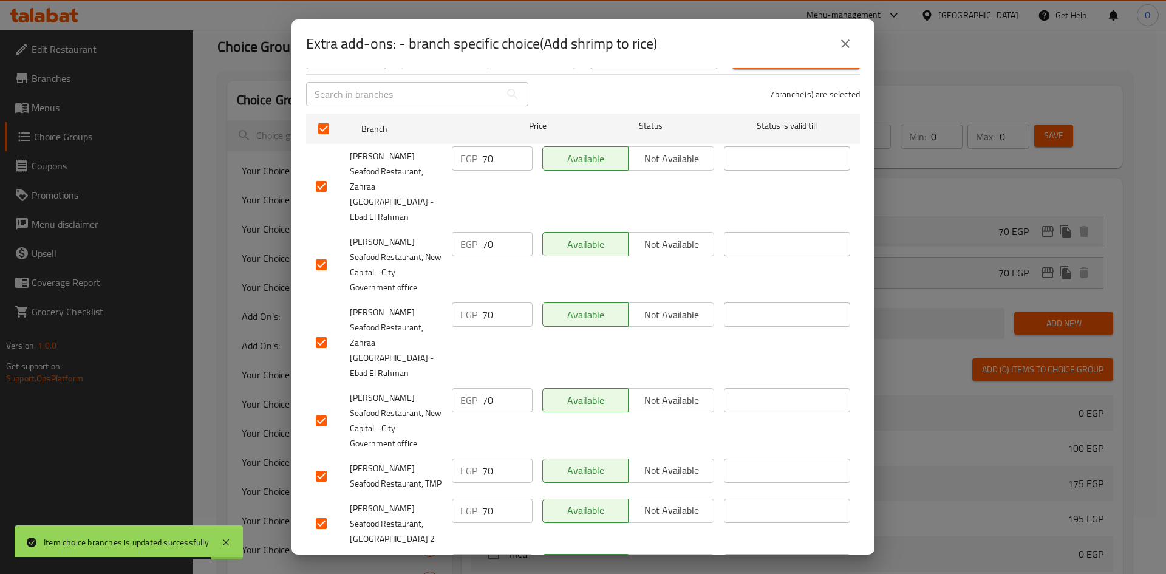
checkbox input "false"
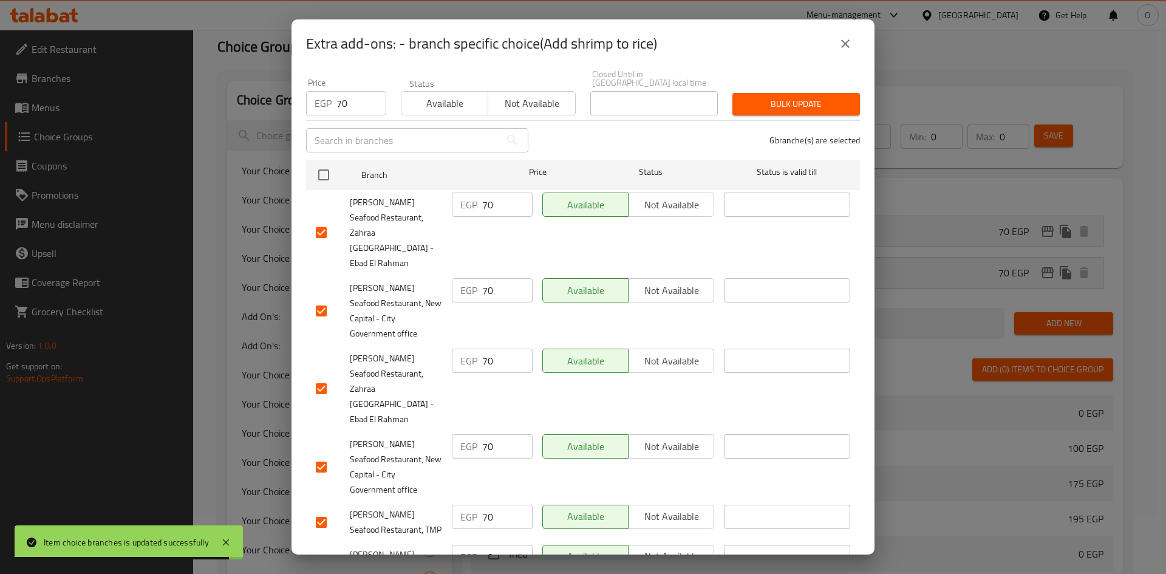
scroll to position [0, 0]
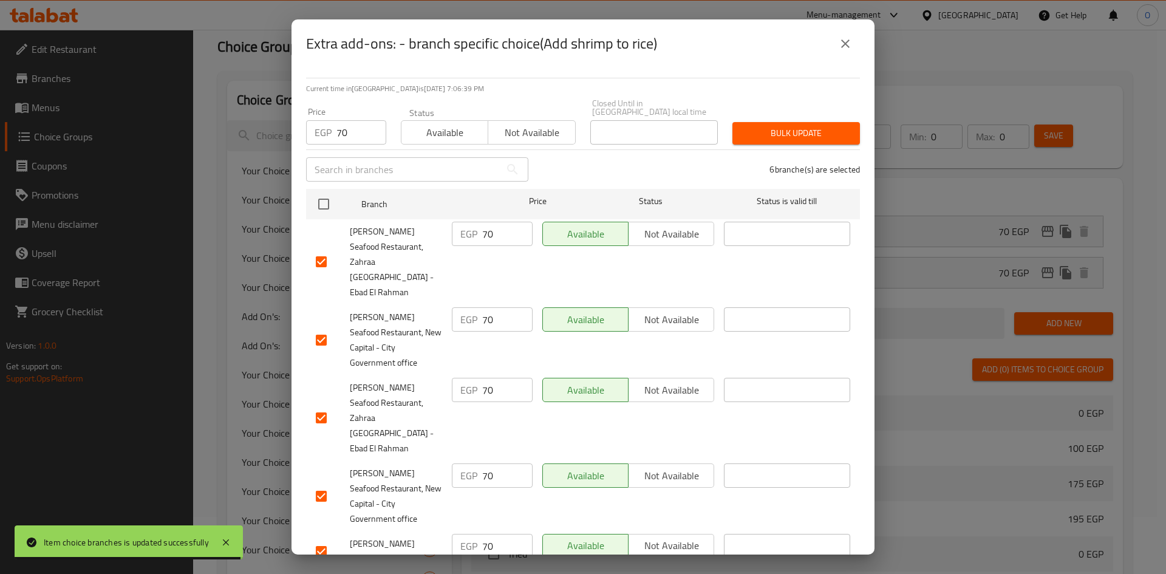
click at [742, 128] on span "Bulk update" at bounding box center [796, 133] width 108 height 15
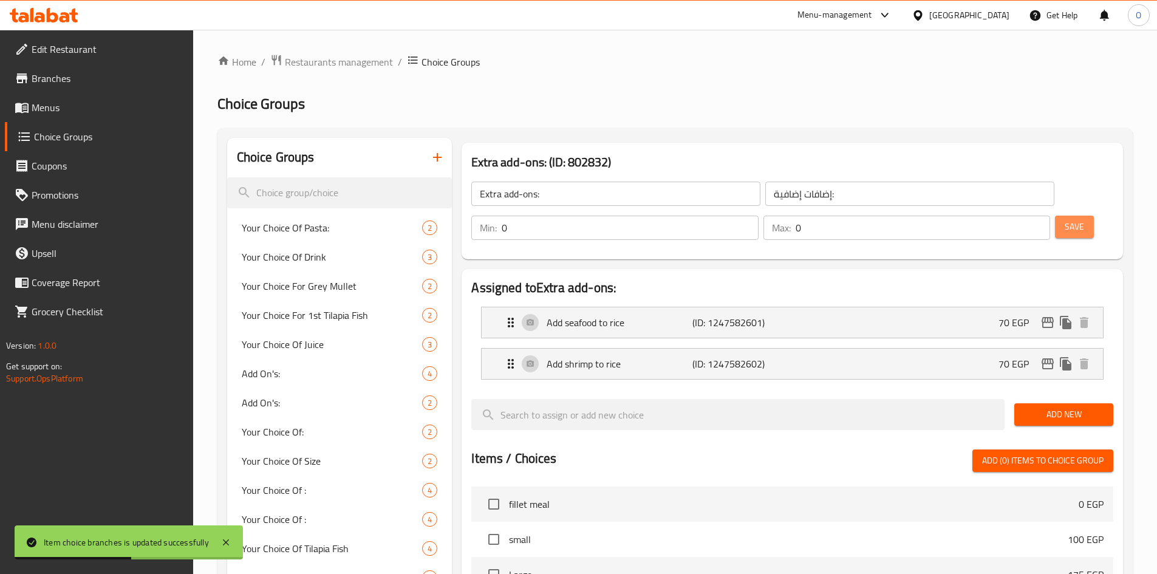
click at [1064, 219] on span "Save" at bounding box center [1073, 226] width 19 height 15
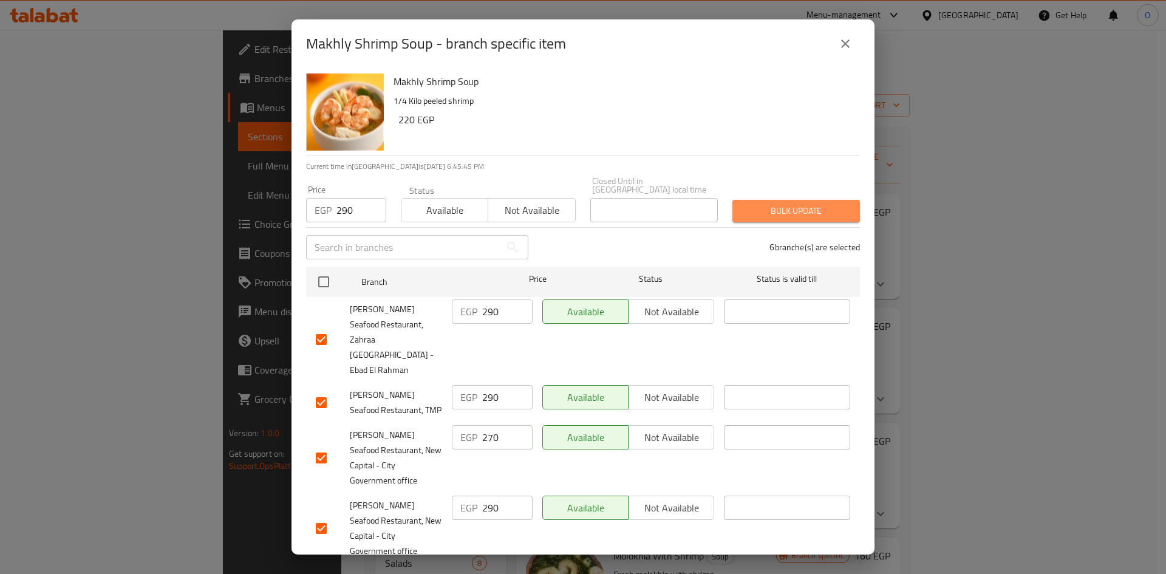
click at [823, 203] on span "Bulk update" at bounding box center [796, 210] width 108 height 15
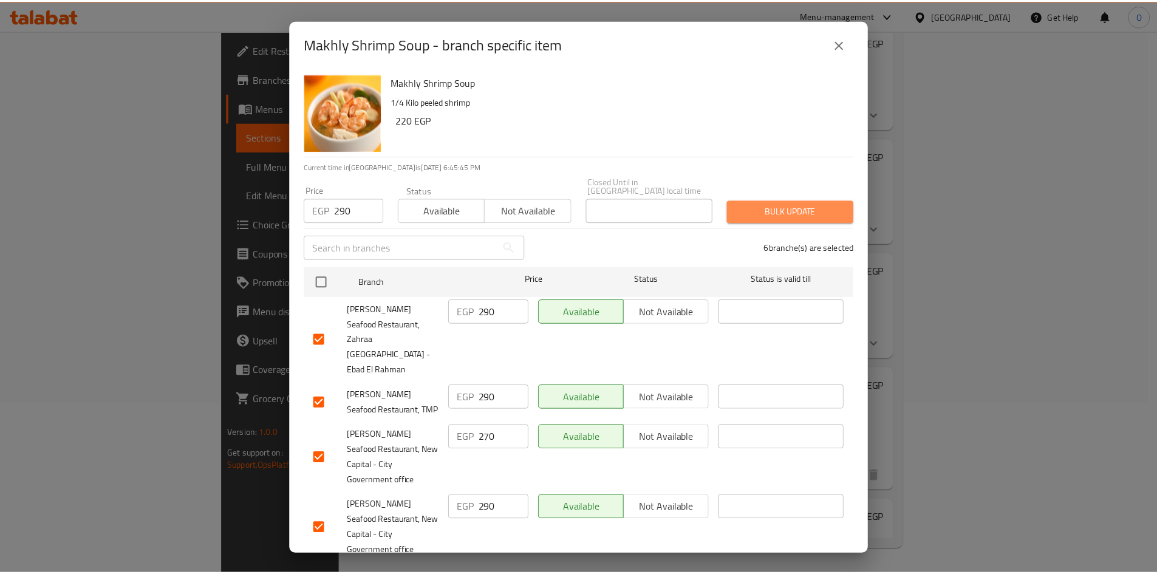
scroll to position [231, 0]
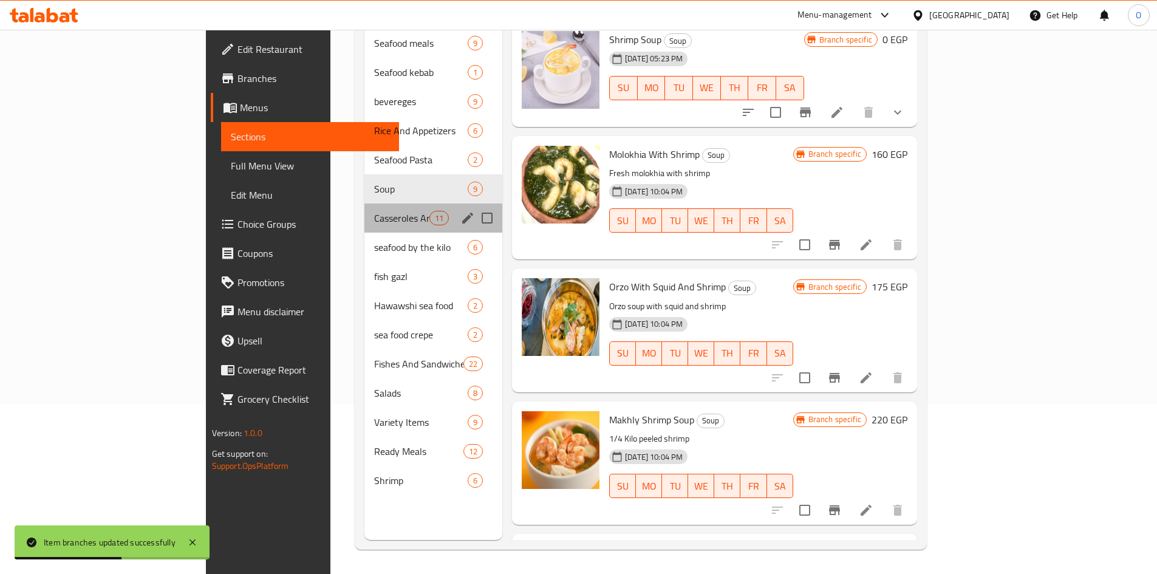
click at [364, 208] on div "Casseroles And Trays 11" at bounding box center [433, 217] width 138 height 29
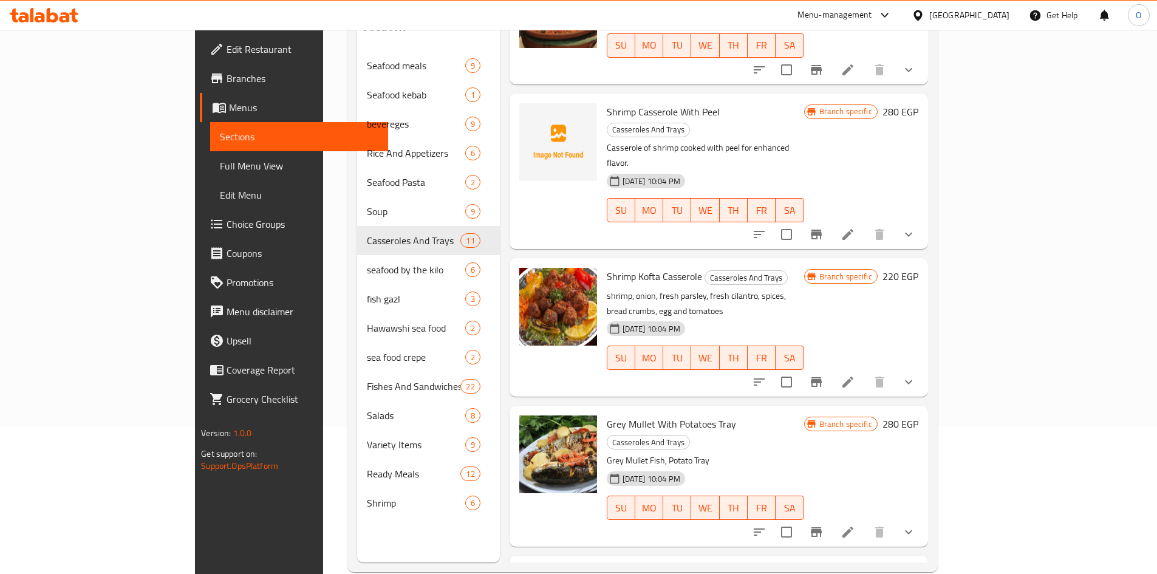
scroll to position [170, 0]
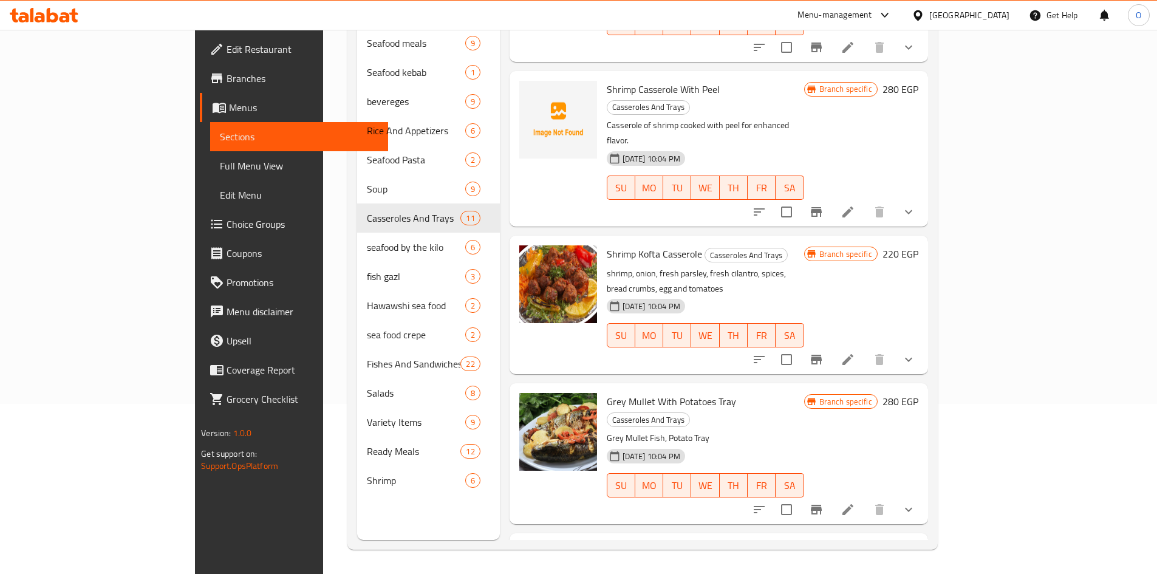
click at [853, 504] on icon at bounding box center [847, 509] width 11 height 11
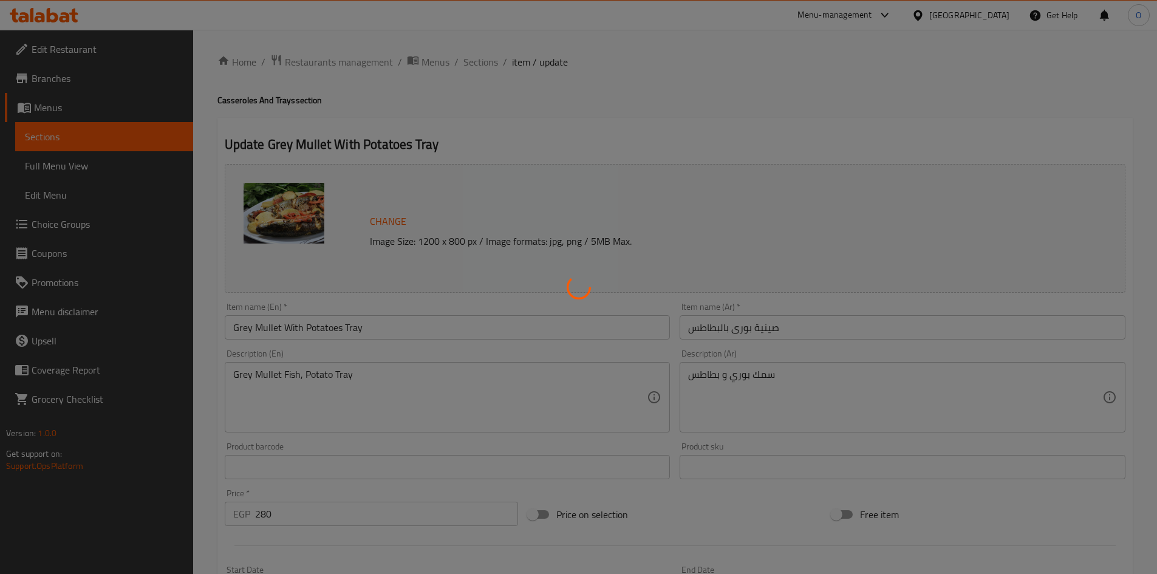
type input "الإضافات:"
type input "0"
type input "1"
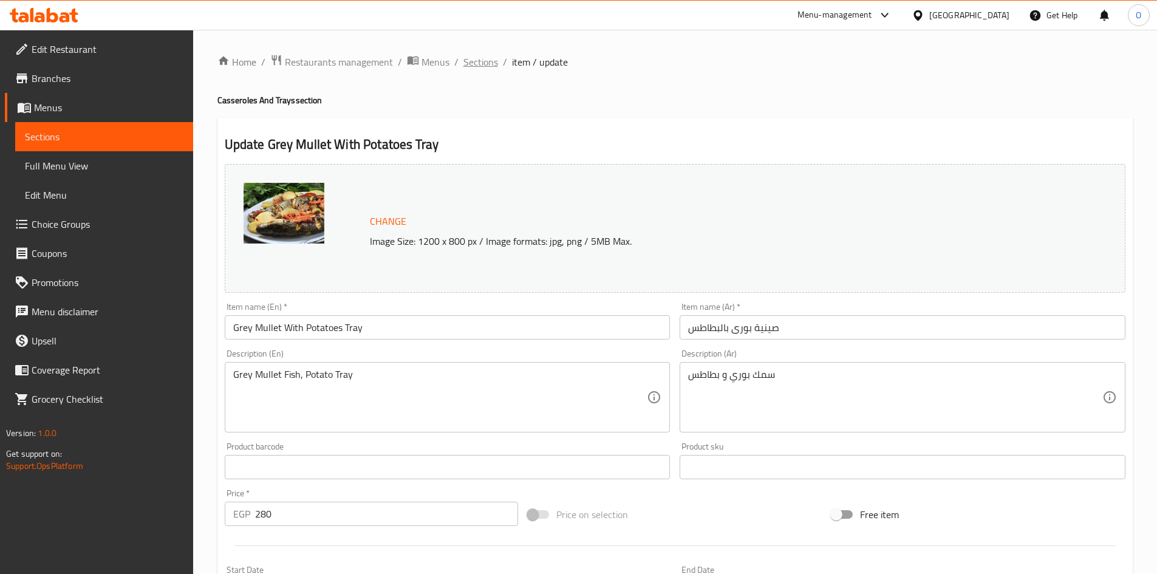
click at [472, 58] on span "Sections" at bounding box center [480, 62] width 35 height 15
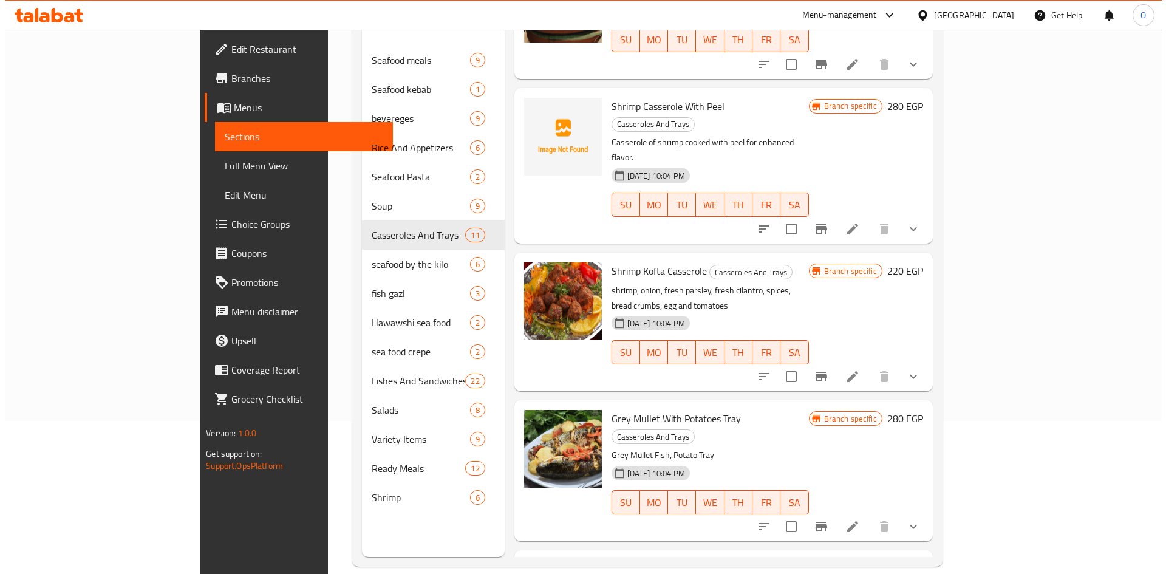
scroll to position [170, 0]
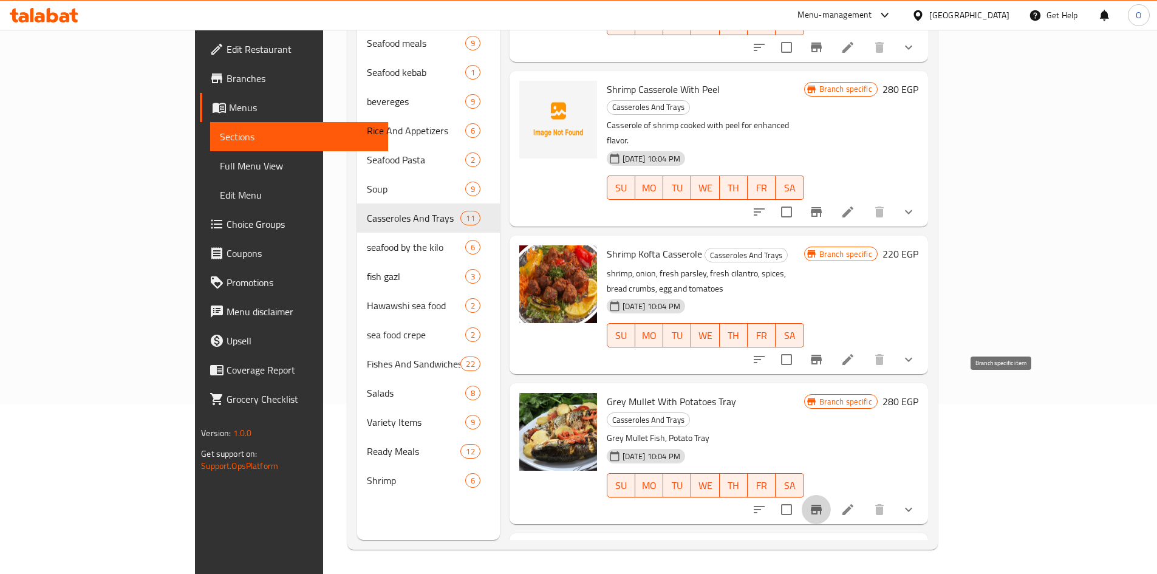
click at [822, 505] on icon "Branch-specific-item" at bounding box center [816, 510] width 11 height 10
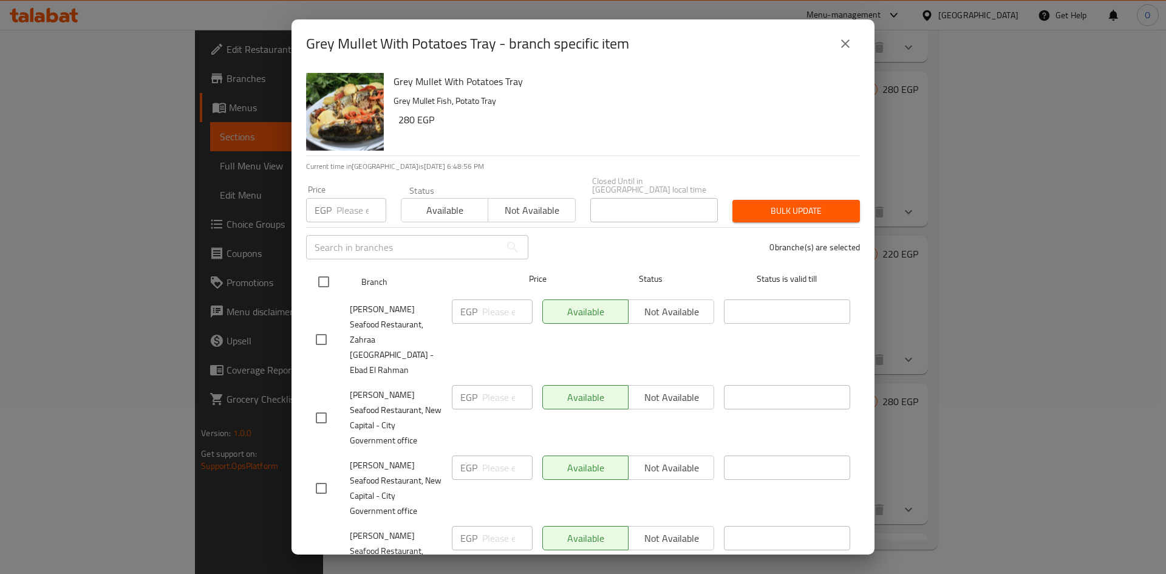
click at [325, 272] on input "checkbox" at bounding box center [324, 282] width 26 height 26
checkbox input "true"
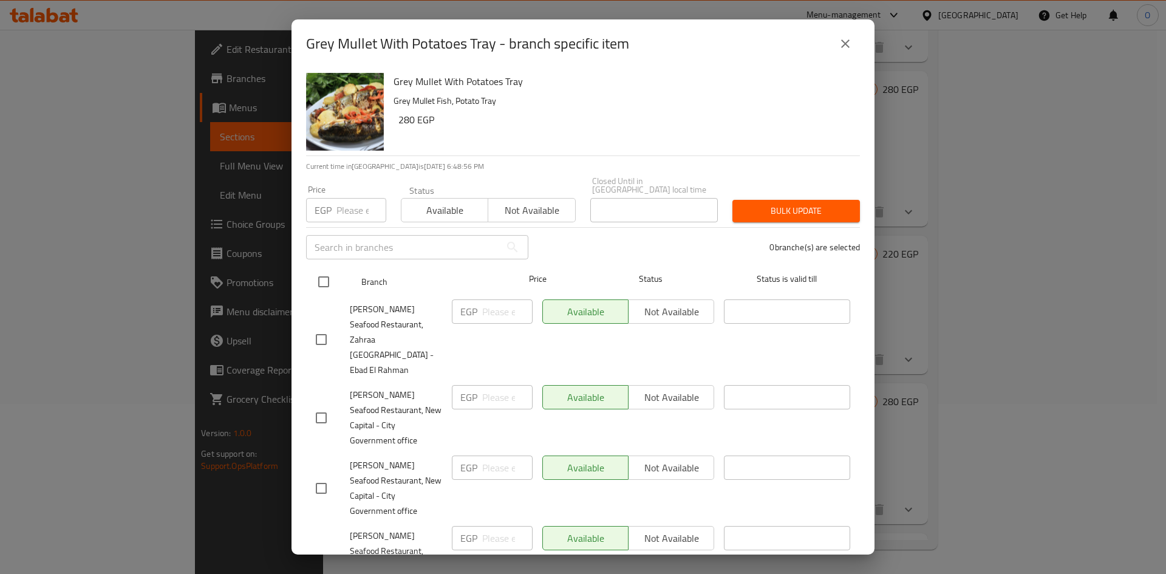
checkbox input "true"
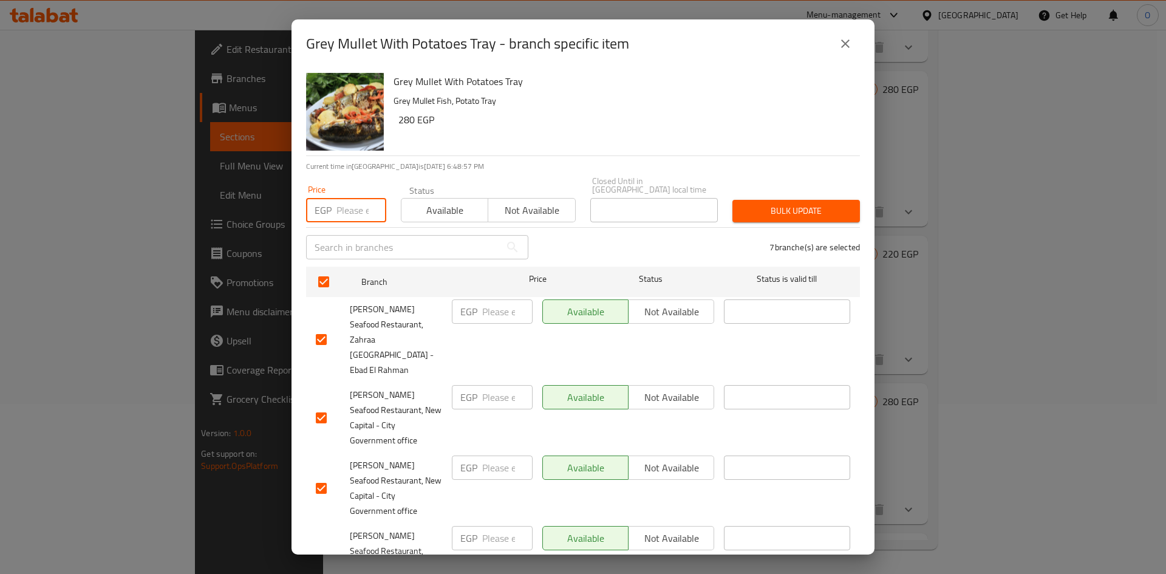
paste input "280"
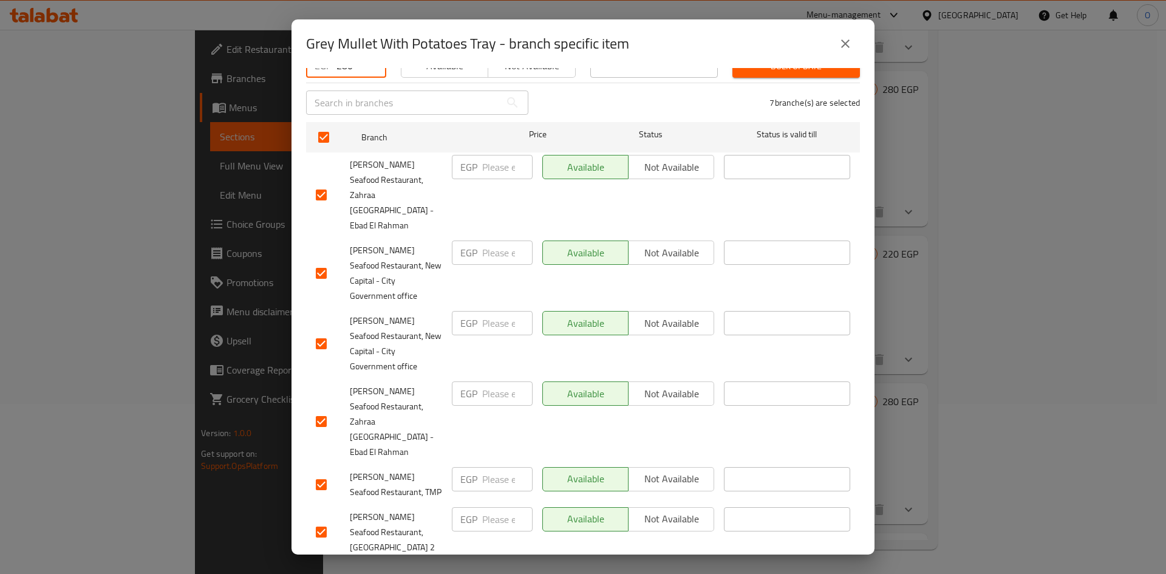
scroll to position [153, 0]
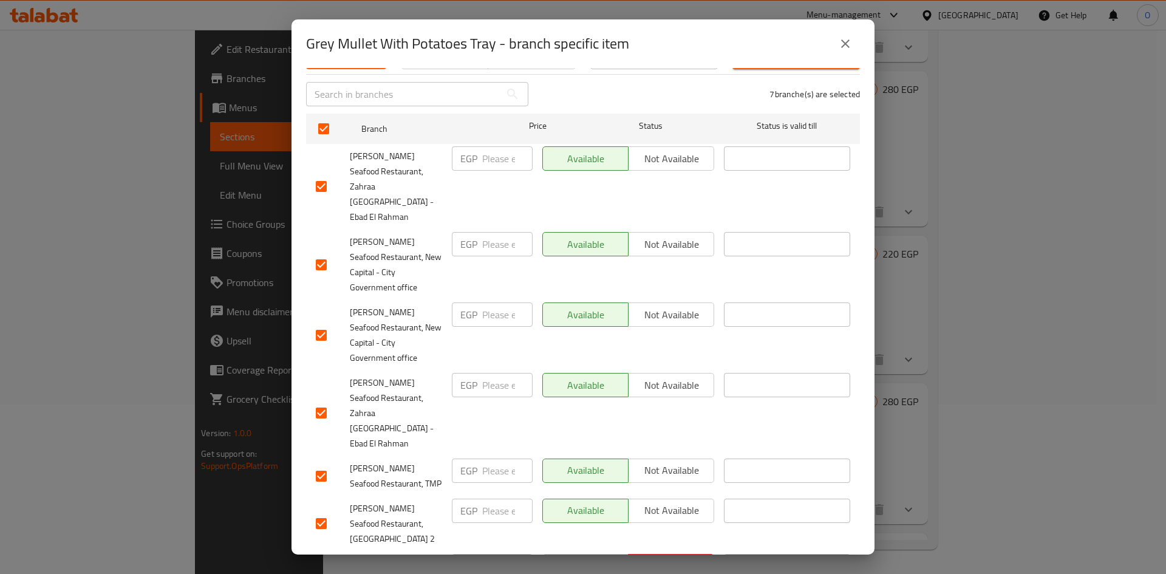
type input "280"
checkbox input "false"
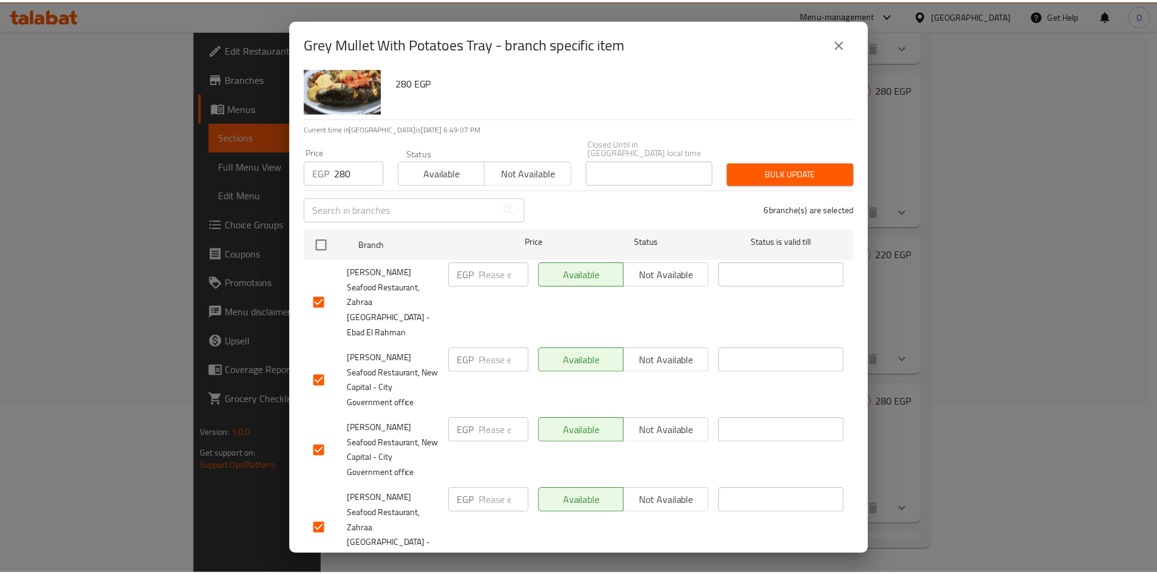
scroll to position [0, 0]
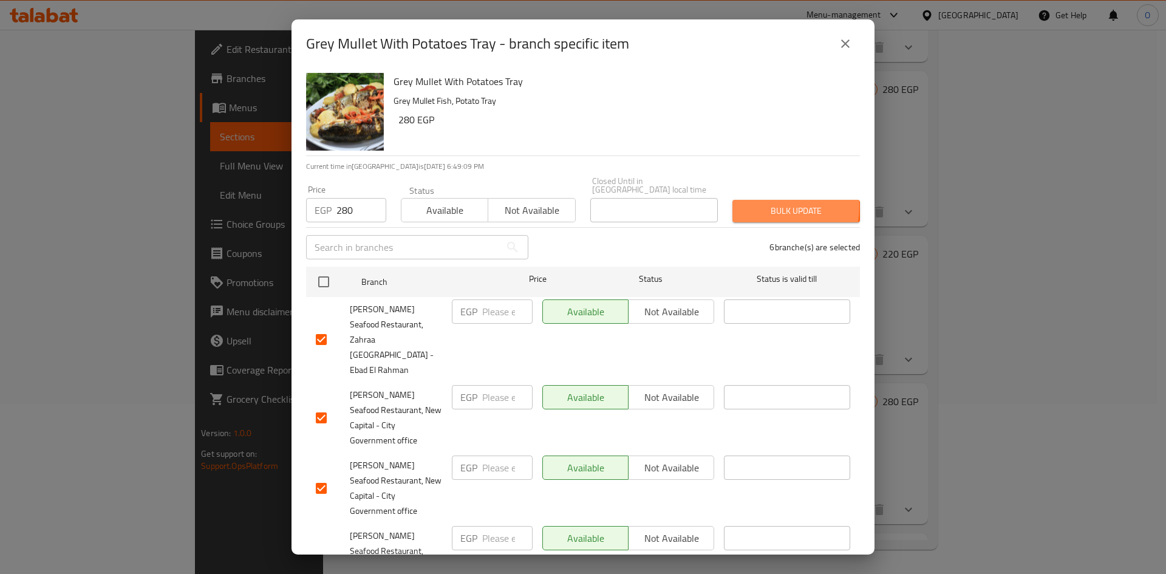
click at [732, 200] on button "Bulk update" at bounding box center [796, 211] width 128 height 22
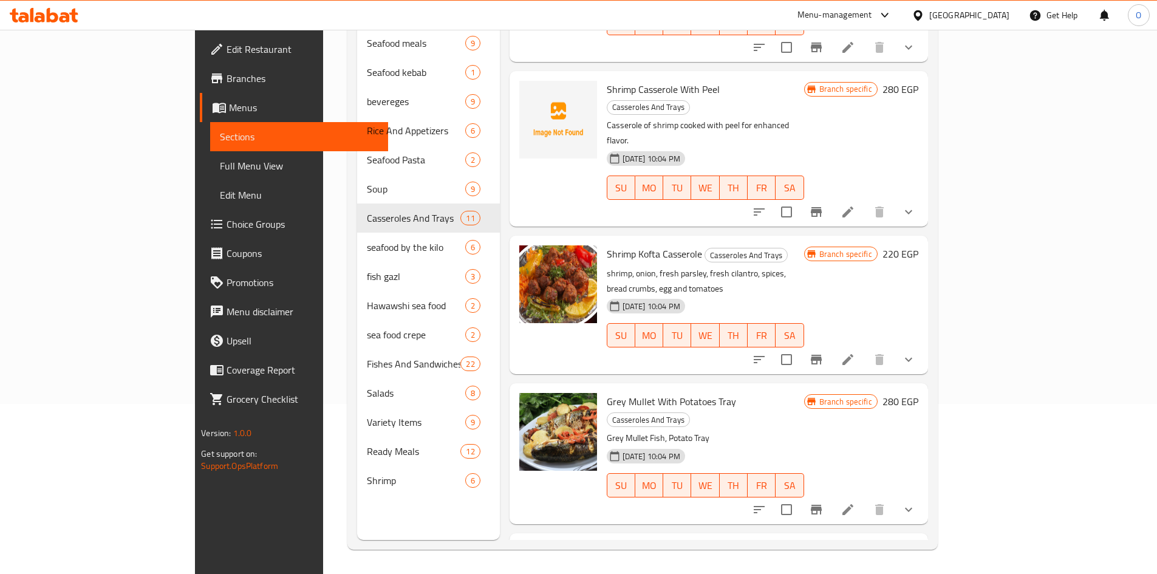
drag, startPoint x: 631, startPoint y: 434, endPoint x: 640, endPoint y: 434, distance: 8.5
click at [640, 542] on span "Peeled Shrimp Casserole" at bounding box center [657, 551] width 101 height 18
click at [658, 392] on span "Grey Mullet With Potatoes Tray" at bounding box center [671, 401] width 129 height 18
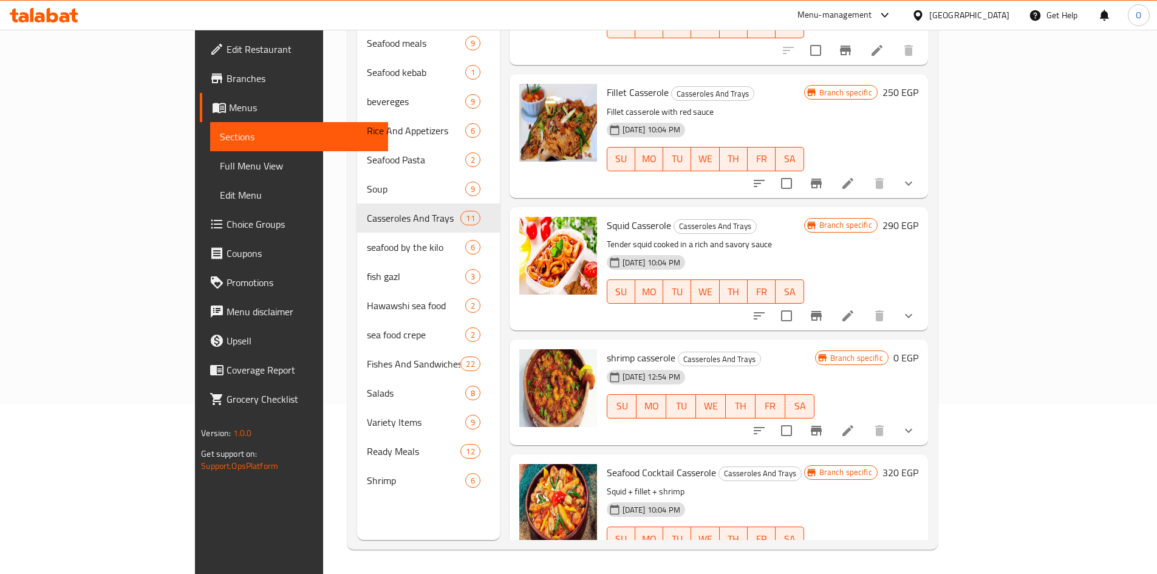
scroll to position [193, 0]
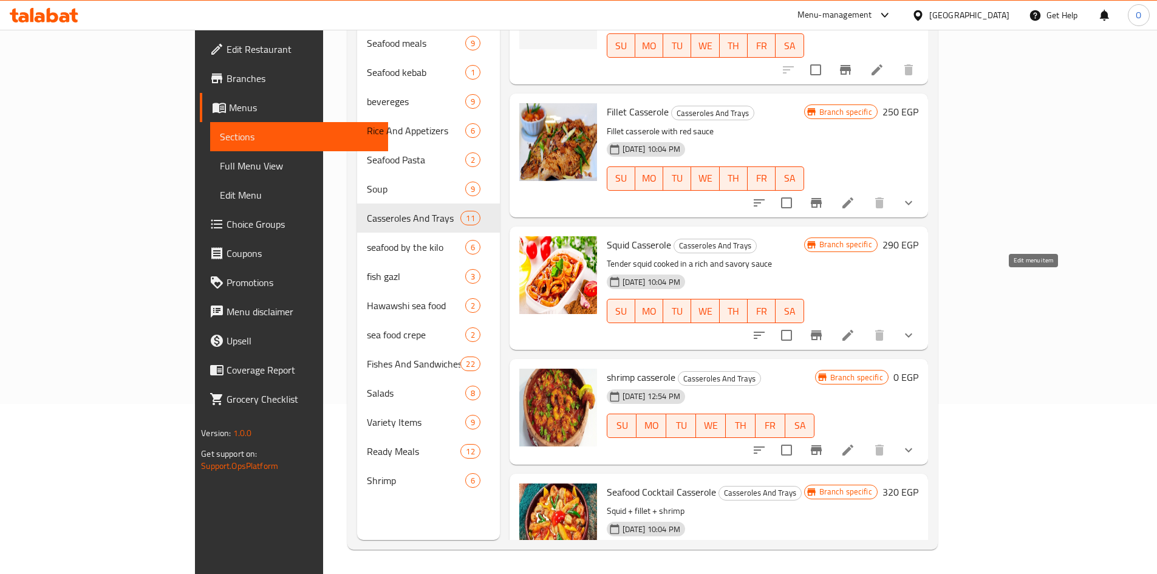
click at [855, 328] on icon at bounding box center [847, 335] width 15 height 15
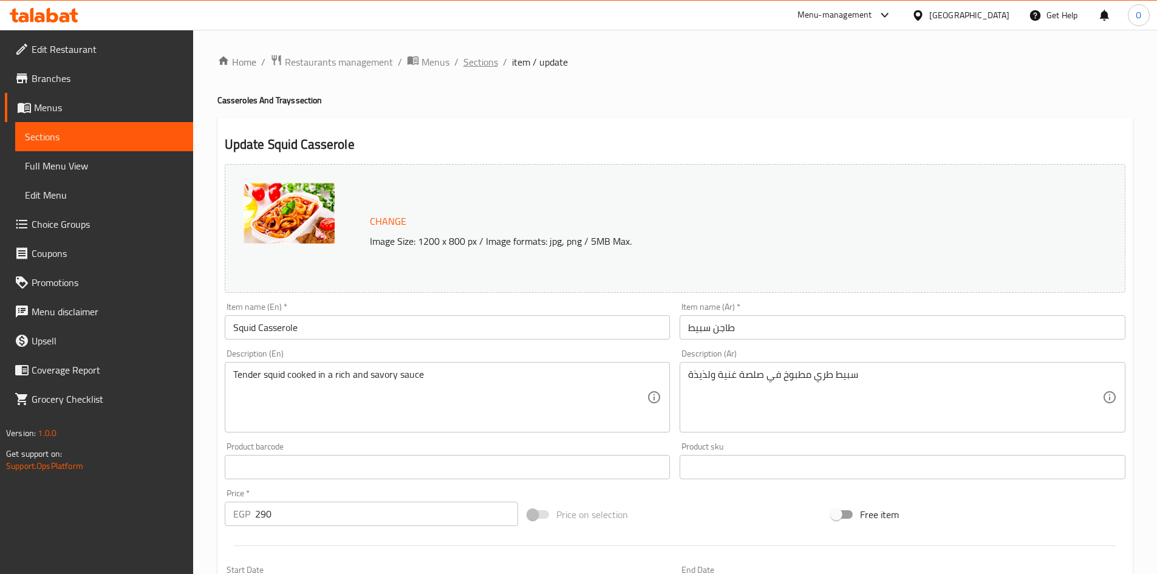
click at [470, 69] on span "Sections" at bounding box center [480, 62] width 35 height 15
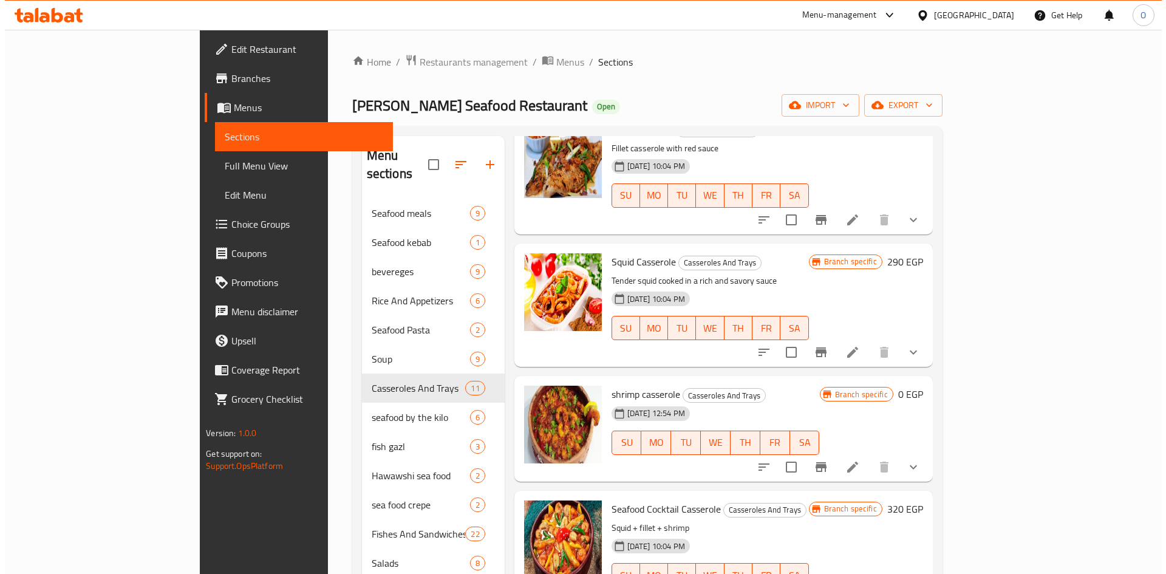
scroll to position [364, 0]
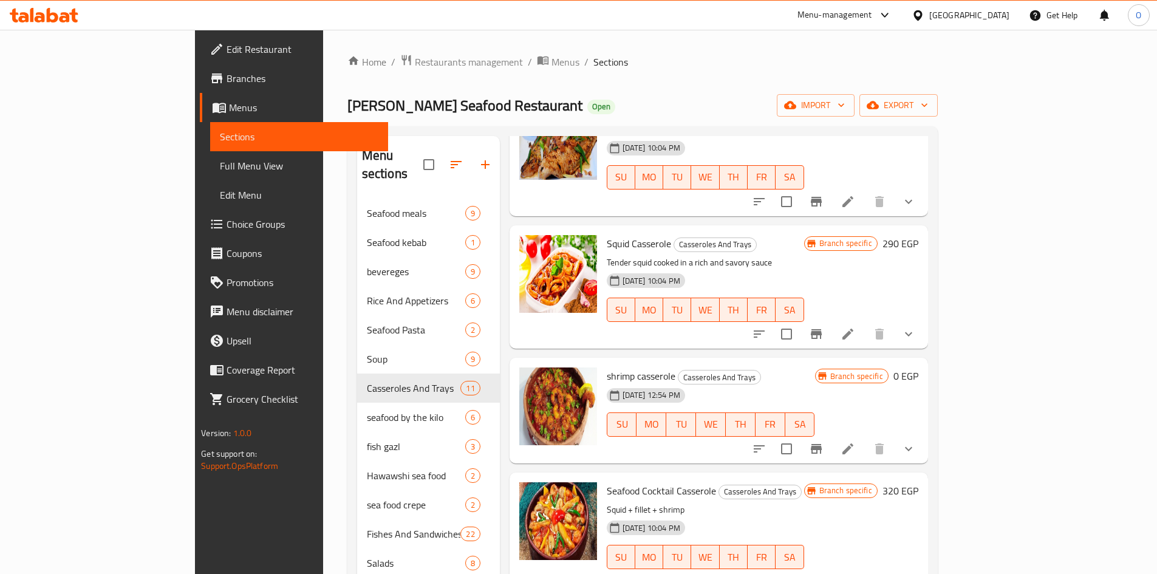
click at [822, 329] on icon "Branch-specific-item" at bounding box center [816, 334] width 11 height 10
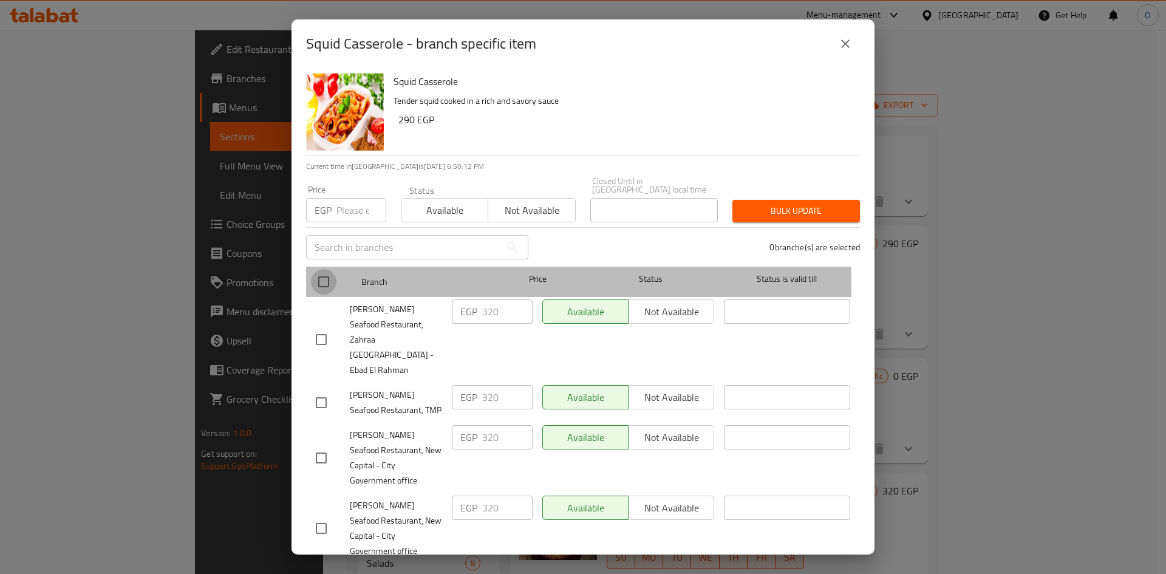
click at [328, 273] on input "checkbox" at bounding box center [324, 282] width 26 height 26
checkbox input "true"
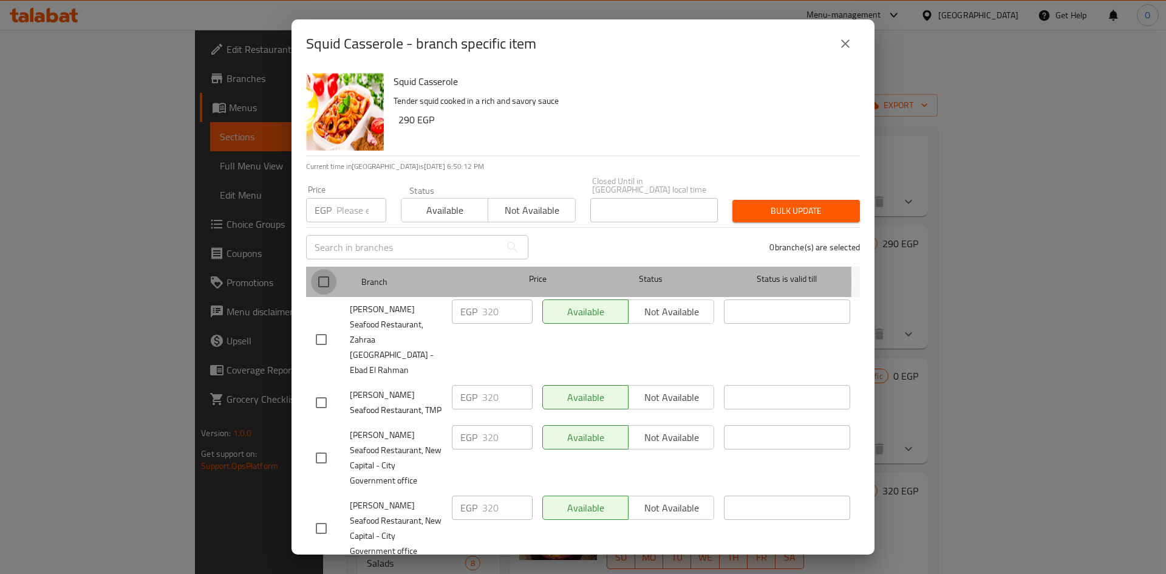
checkbox input "true"
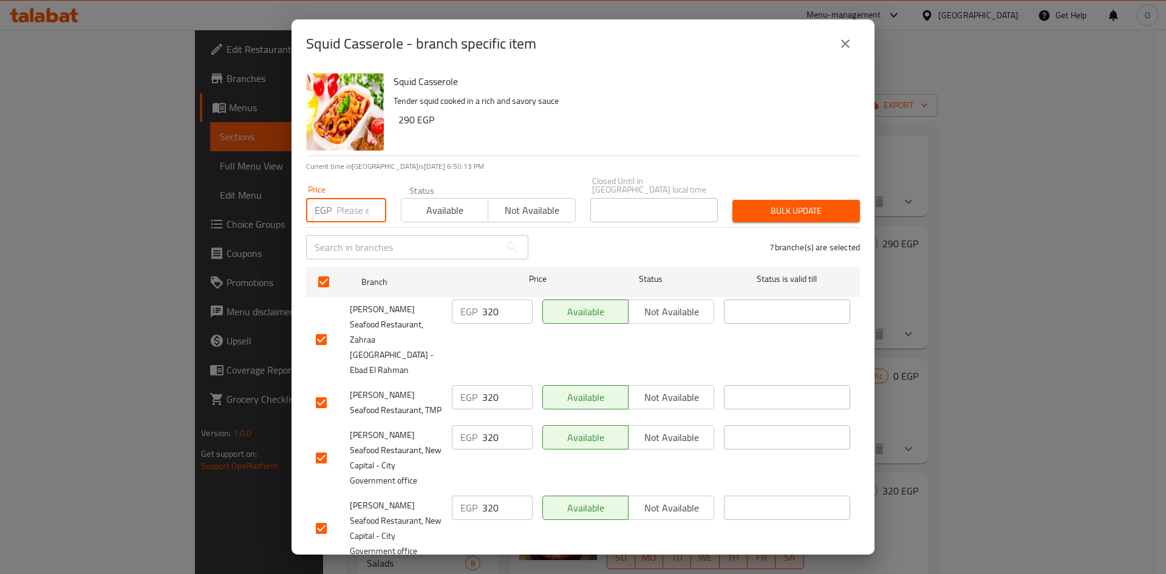
paste input "320"
type input "320"
click at [486, 153] on div "Squid Casserole Tender squid cooked in a rich and savory sauce 290 EGP" at bounding box center [622, 111] width 466 height 87
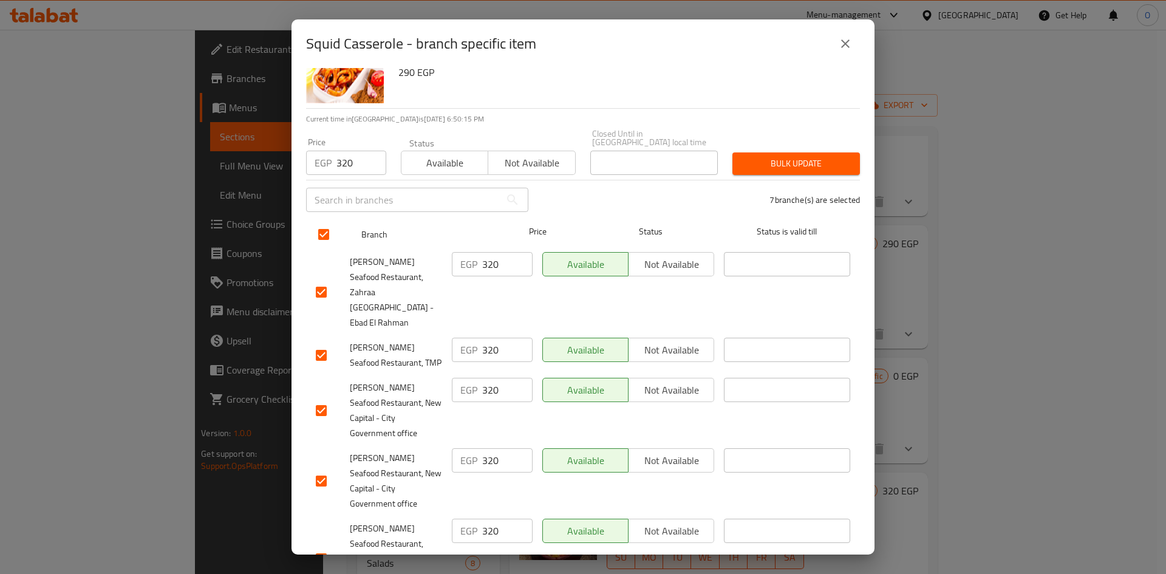
scroll to position [153, 0]
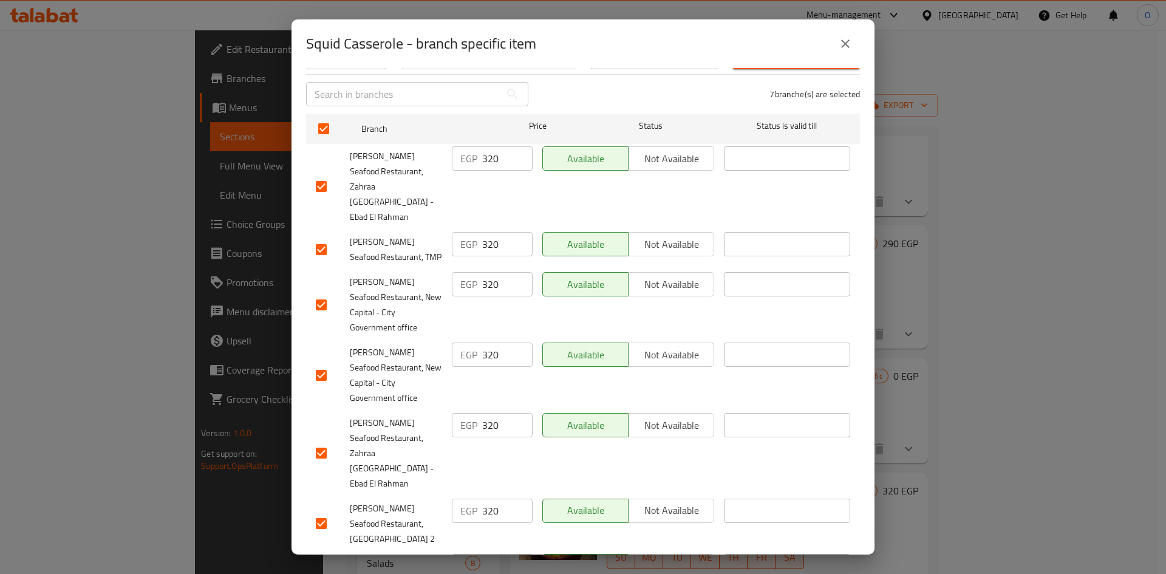
checkbox input "false"
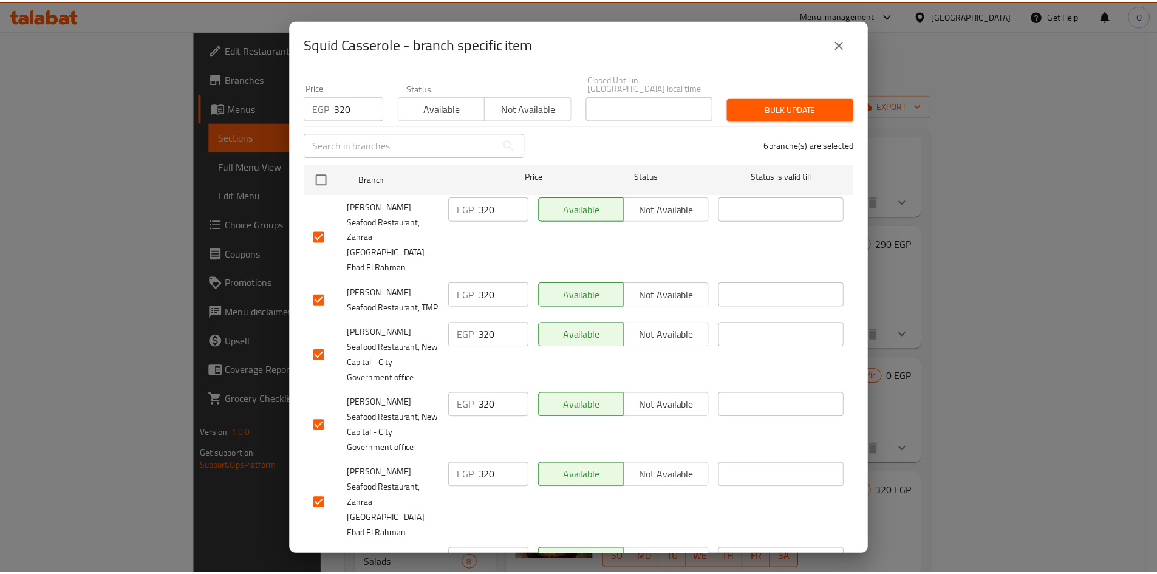
scroll to position [0, 0]
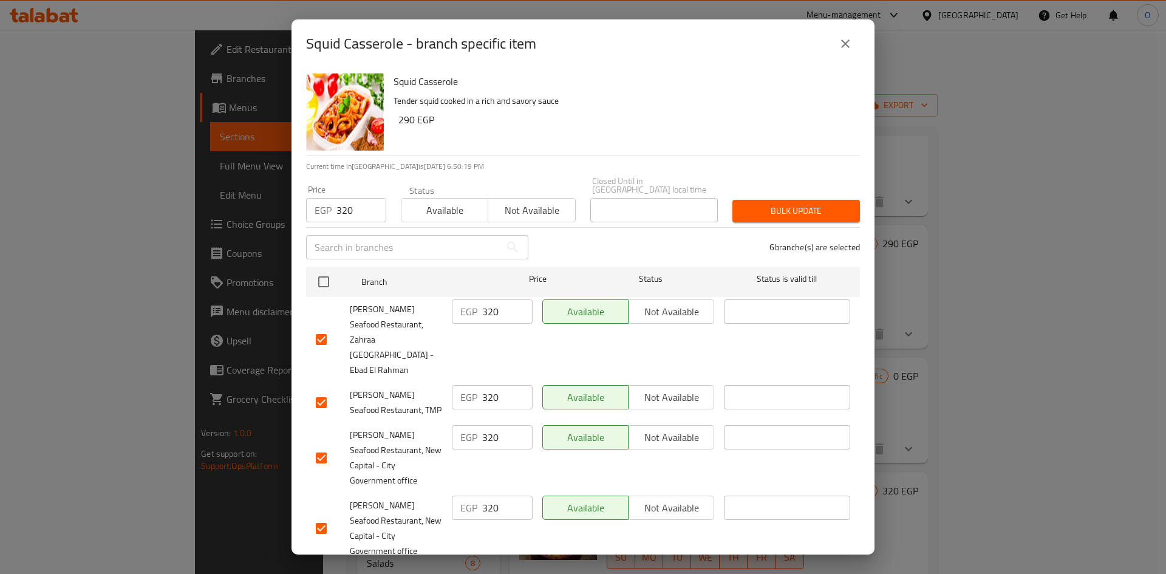
click at [750, 203] on span "Bulk update" at bounding box center [796, 210] width 108 height 15
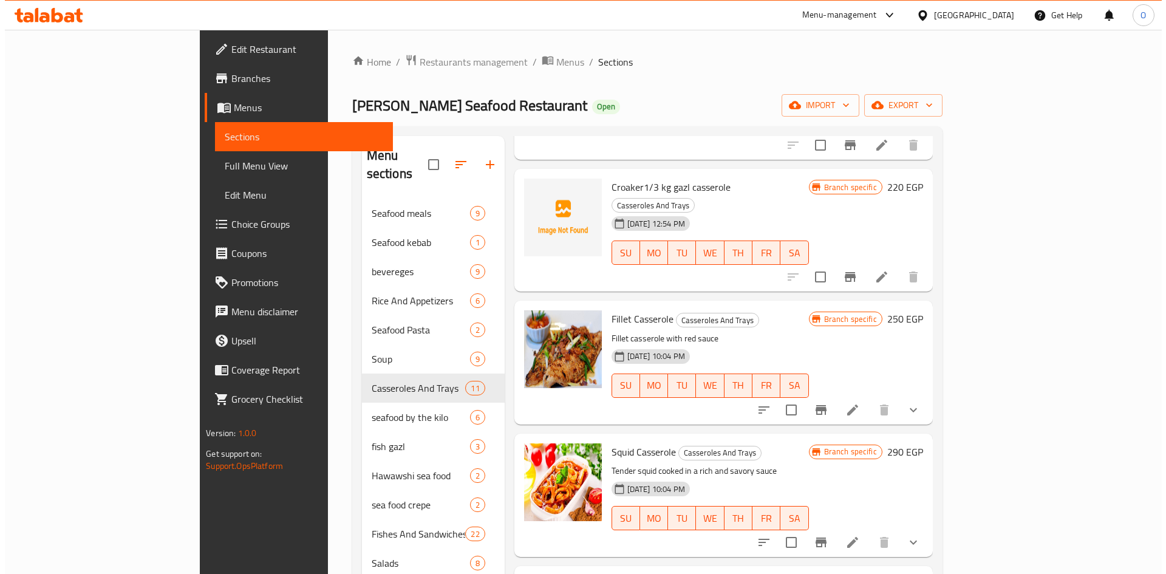
scroll to position [182, 0]
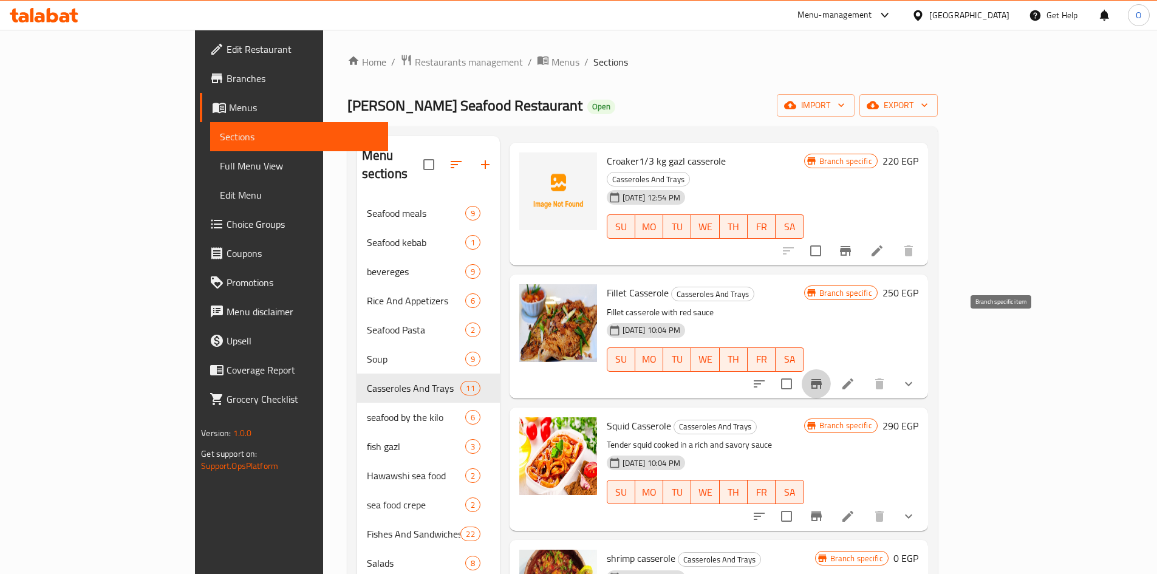
click at [822, 379] on icon "Branch-specific-item" at bounding box center [816, 384] width 11 height 10
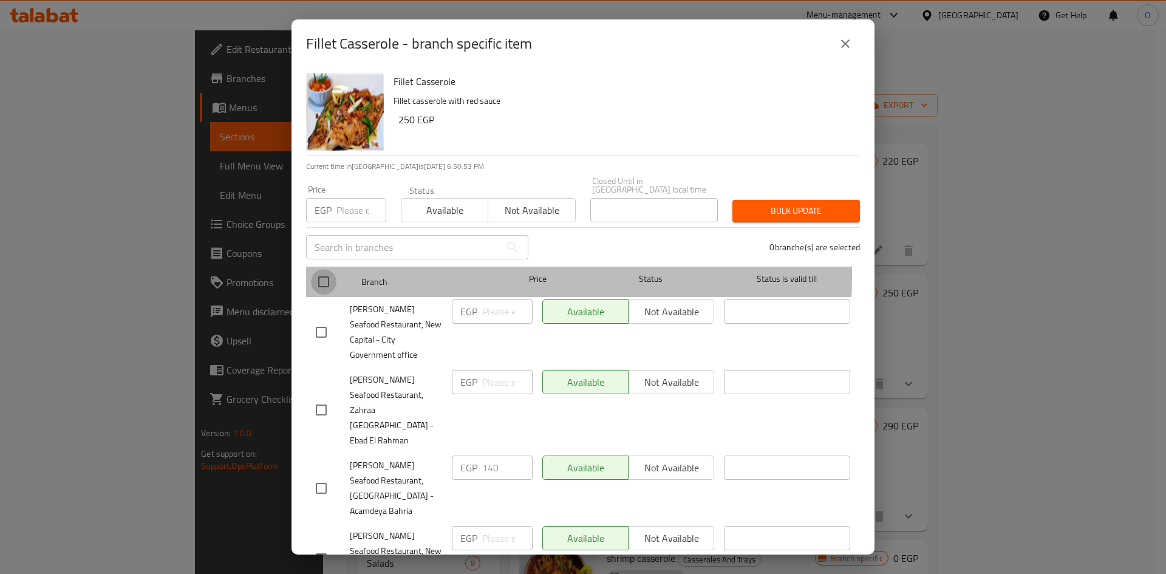
click at [313, 269] on input "checkbox" at bounding box center [324, 282] width 26 height 26
checkbox input "true"
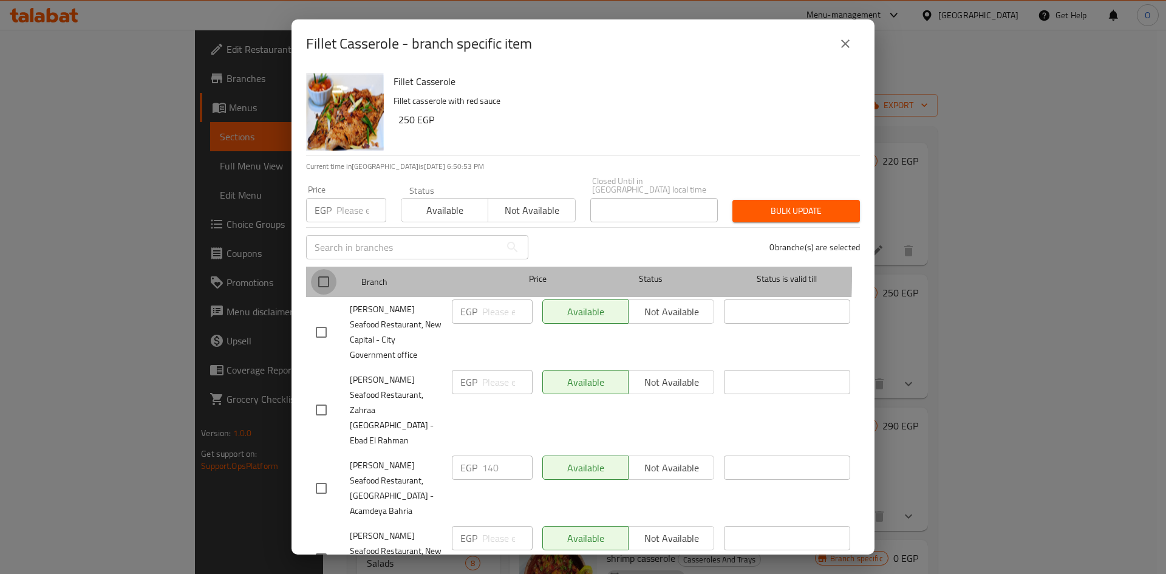
checkbox input "true"
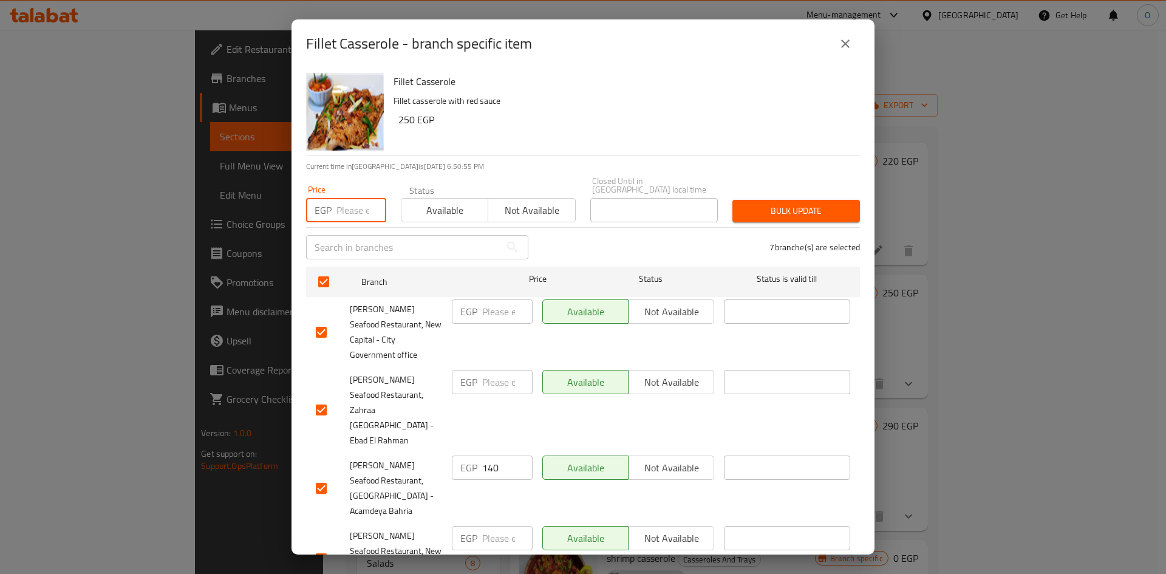
paste input "250"
type input "250"
click at [472, 145] on div "Fillet Casserole Fillet casserole with red sauce 250 EGP" at bounding box center [622, 111] width 466 height 87
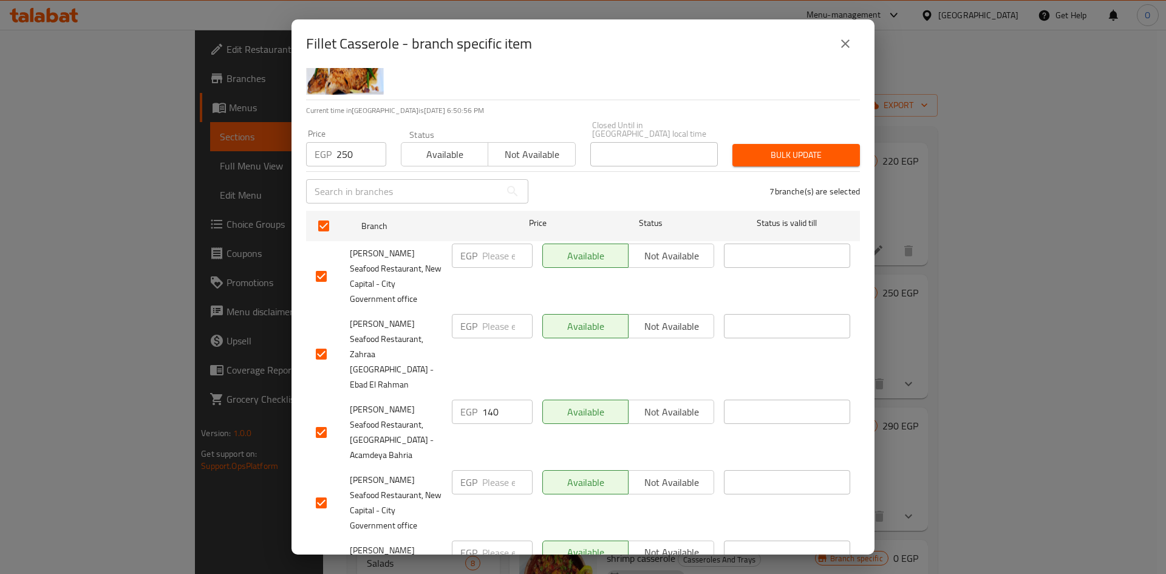
scroll to position [153, 0]
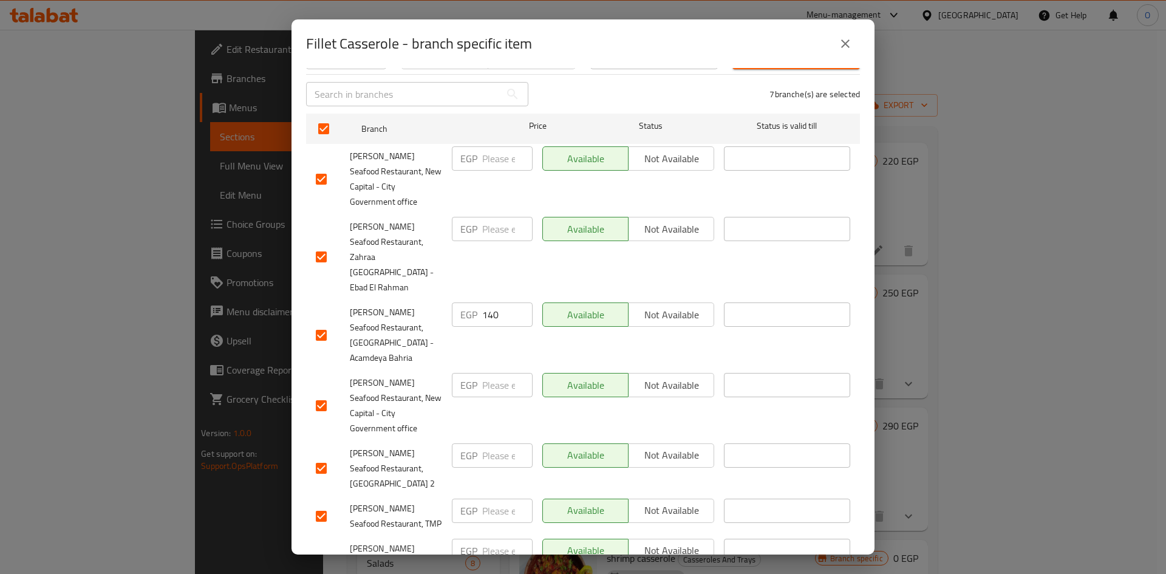
click at [322, 322] on input "checkbox" at bounding box center [321, 335] width 26 height 26
checkbox input "false"
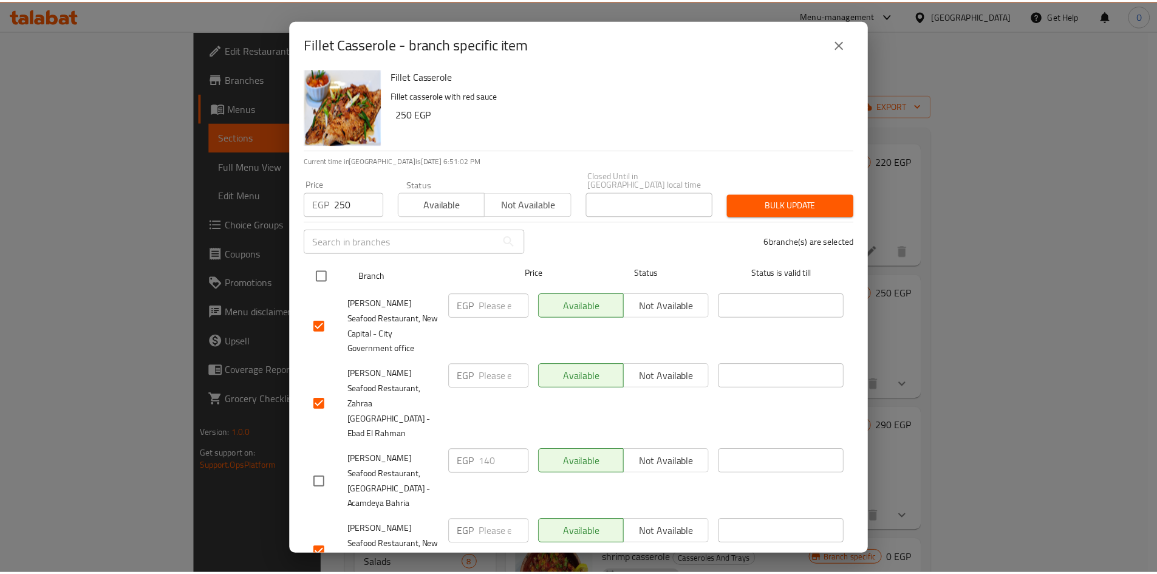
scroll to position [0, 0]
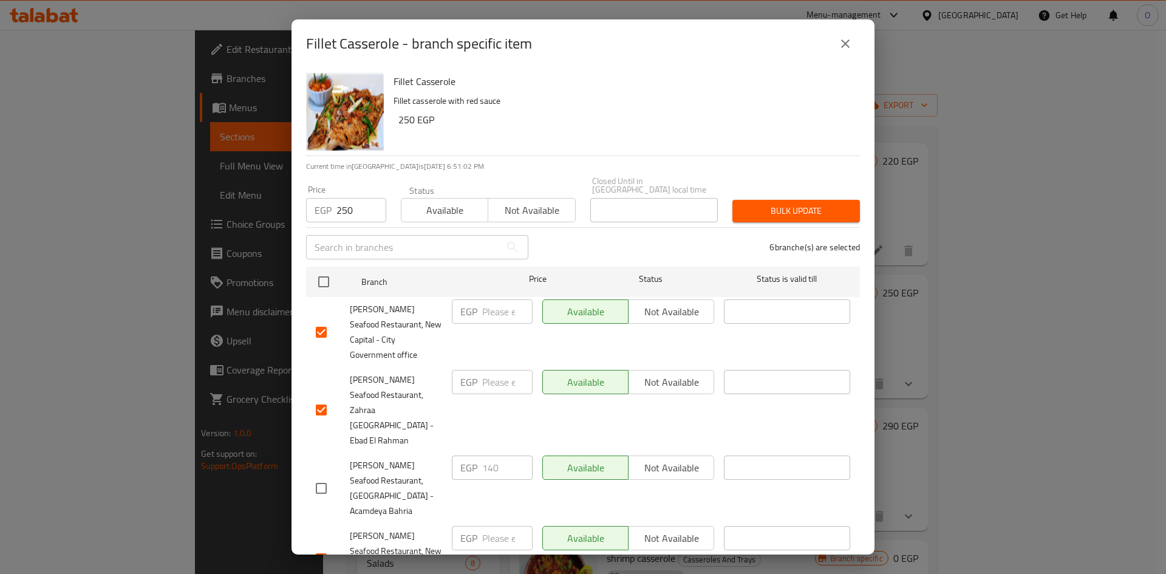
click at [751, 209] on span "Bulk update" at bounding box center [796, 210] width 108 height 15
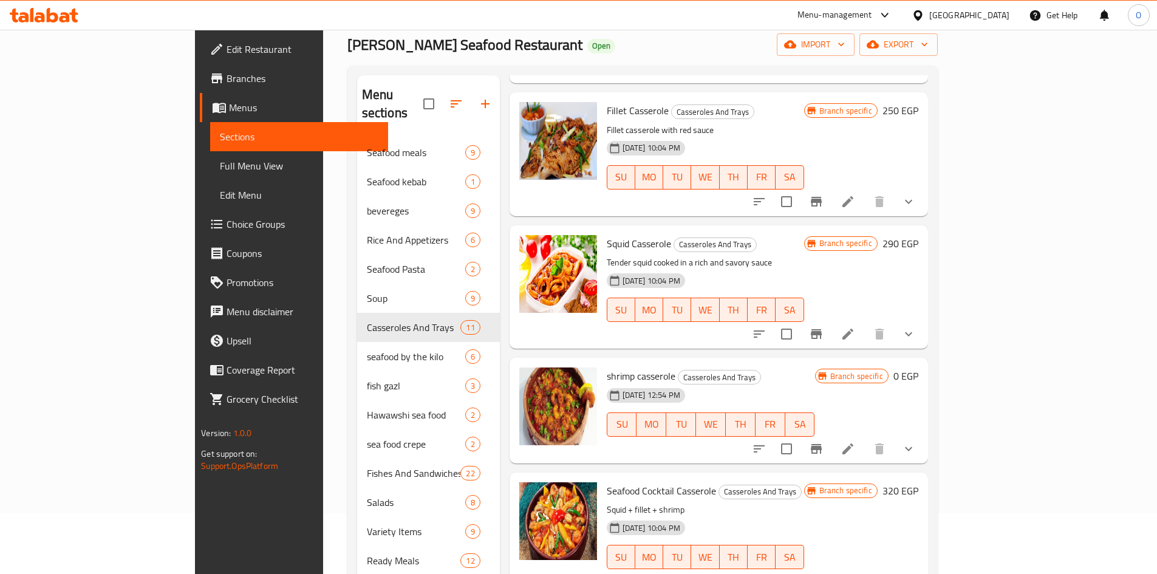
scroll to position [364, 0]
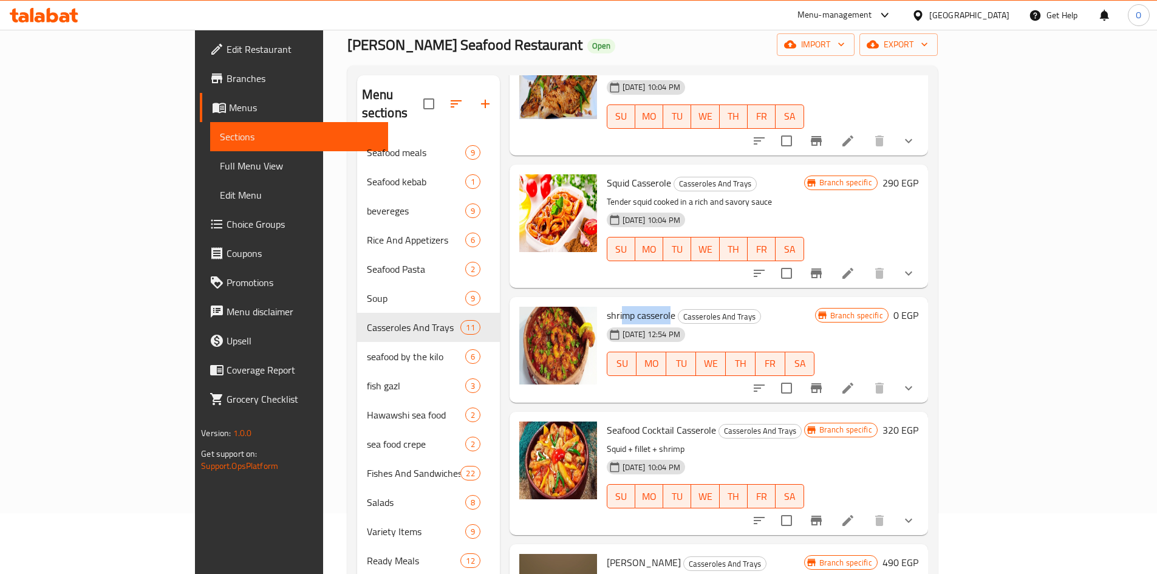
drag, startPoint x: 565, startPoint y: 262, endPoint x: 616, endPoint y: 256, distance: 51.4
click at [616, 306] on span "shrimp casserole" at bounding box center [641, 315] width 69 height 18
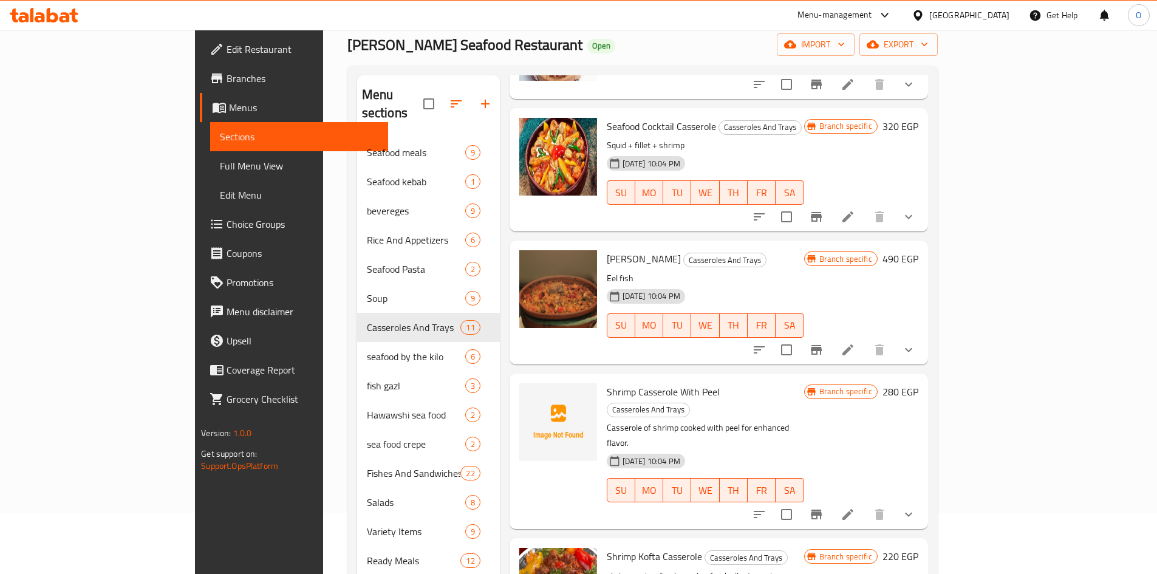
scroll to position [729, 0]
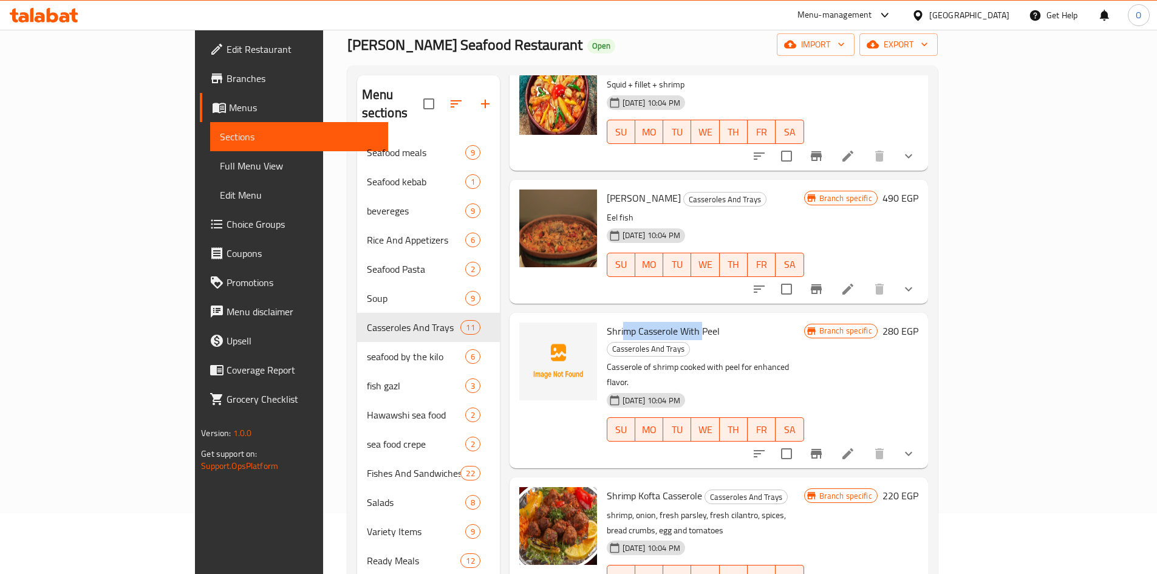
drag, startPoint x: 573, startPoint y: 282, endPoint x: 653, endPoint y: 280, distance: 80.8
click at [653, 322] on span "Shrimp Casserole With Peel" at bounding box center [663, 331] width 113 height 18
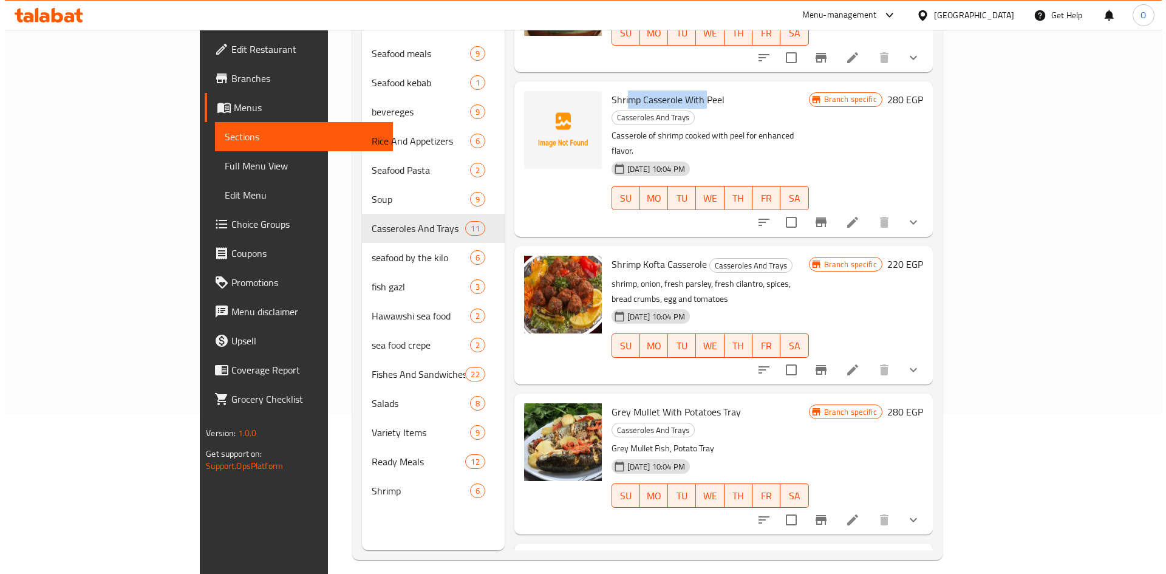
scroll to position [170, 0]
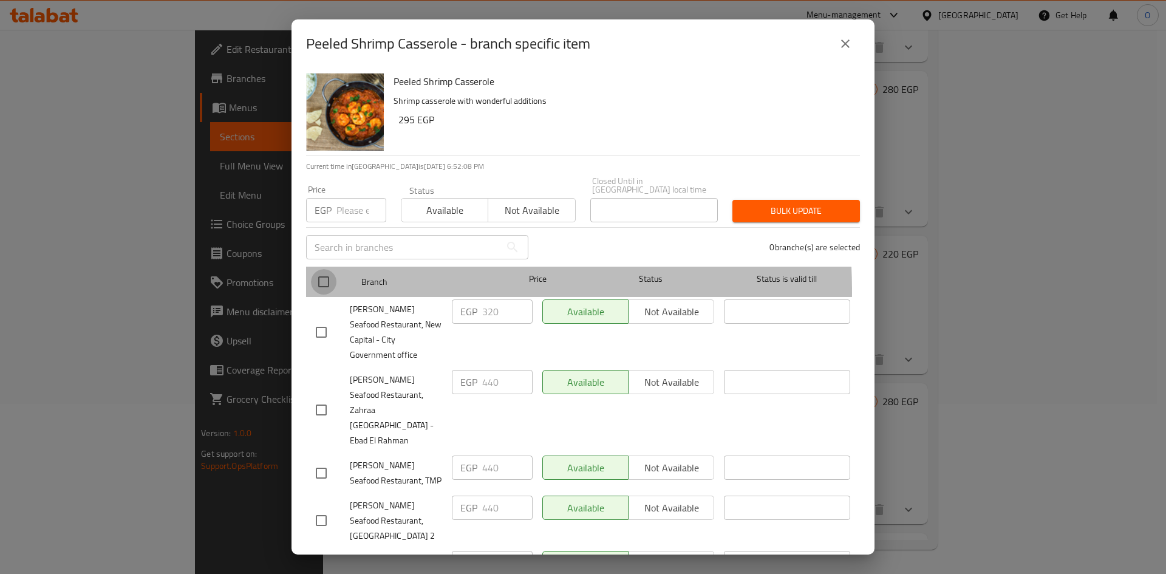
click at [329, 283] on input "checkbox" at bounding box center [324, 282] width 26 height 26
checkbox input "true"
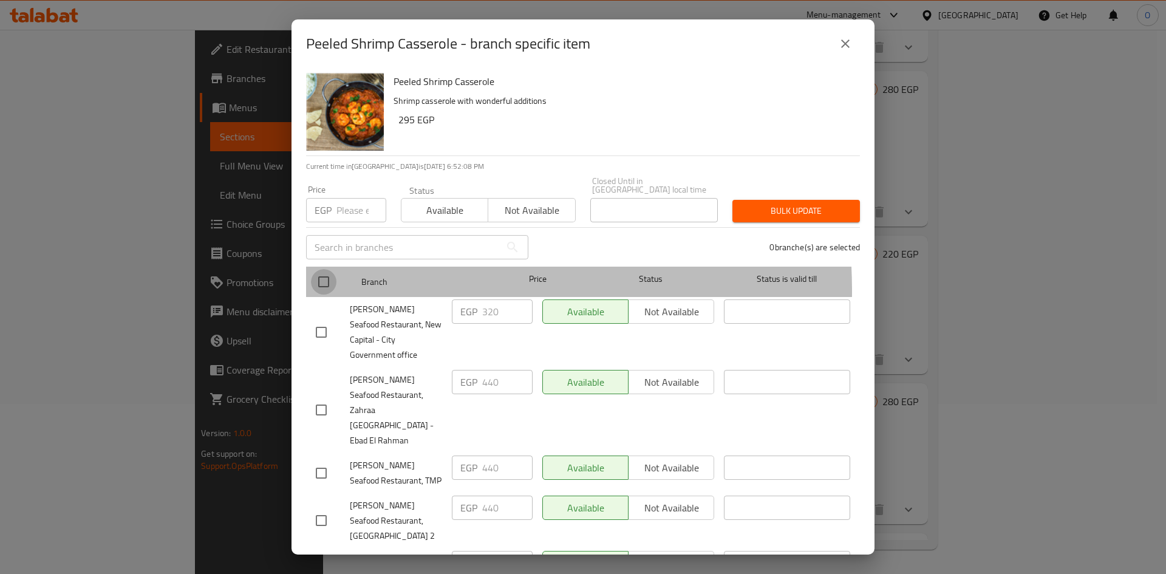
checkbox input "true"
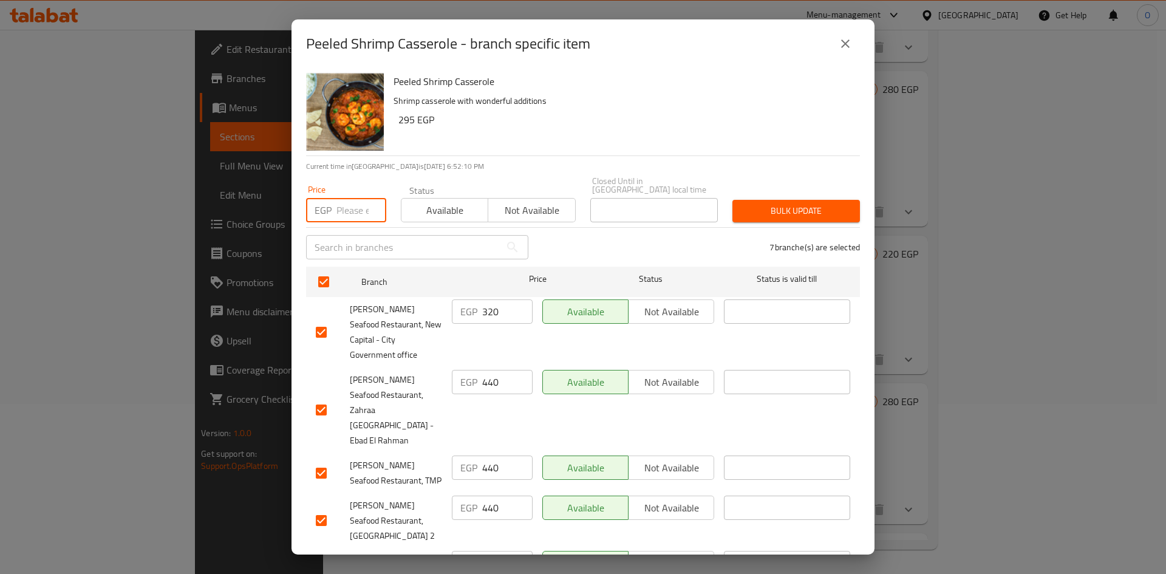
paste input "440"
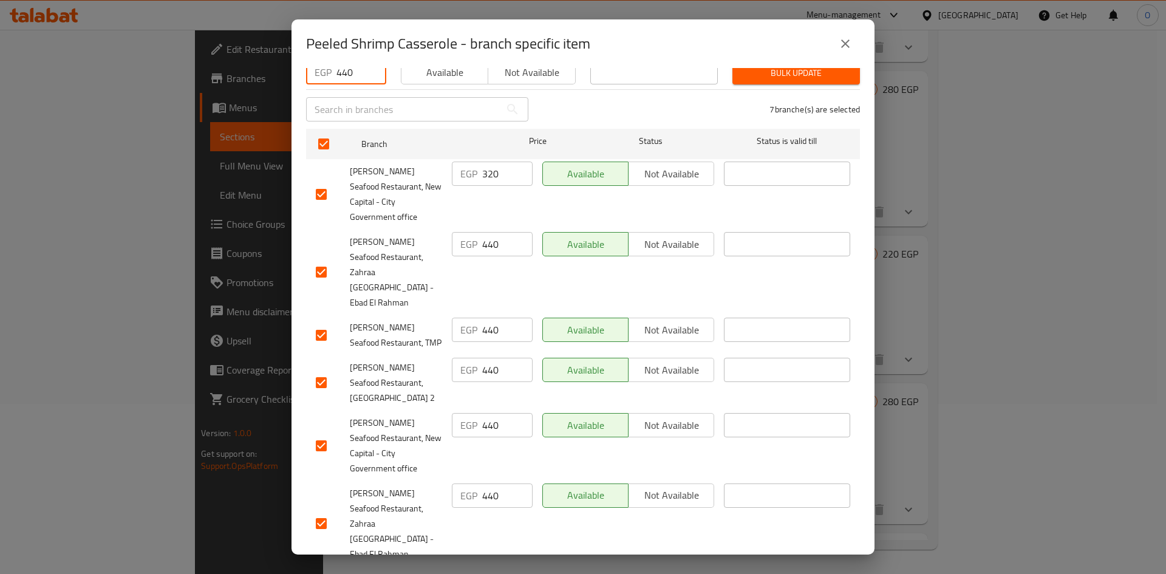
scroll to position [153, 0]
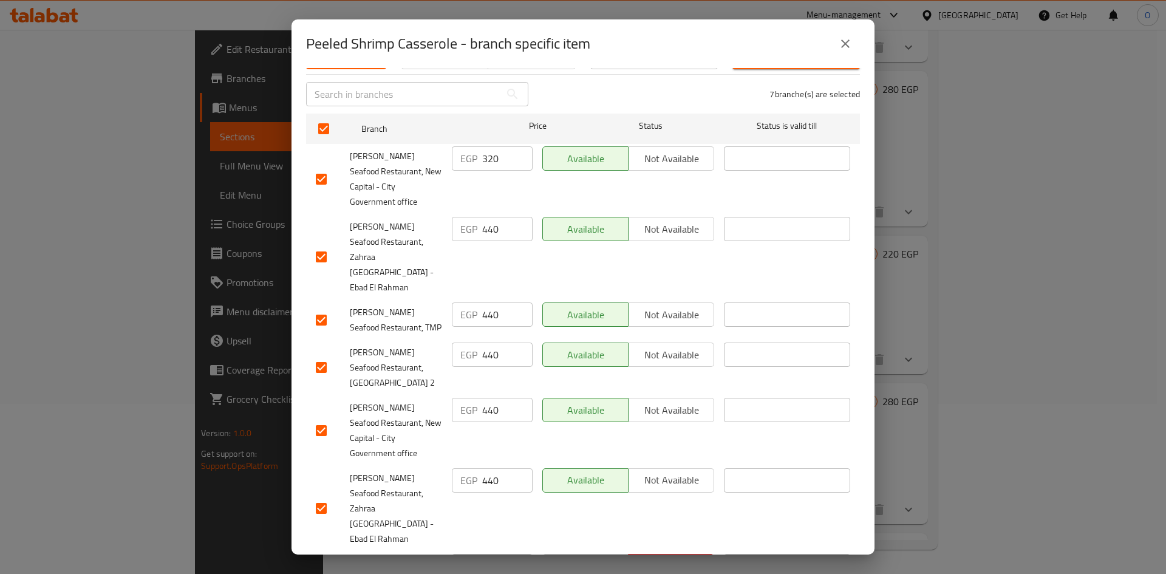
type input "440"
checkbox input "false"
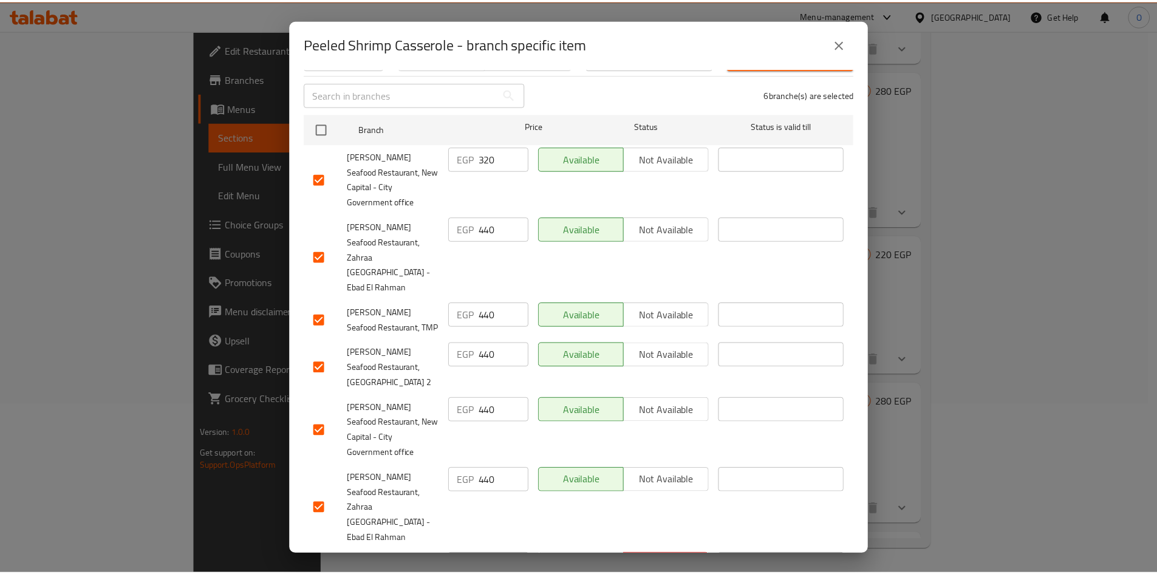
scroll to position [0, 0]
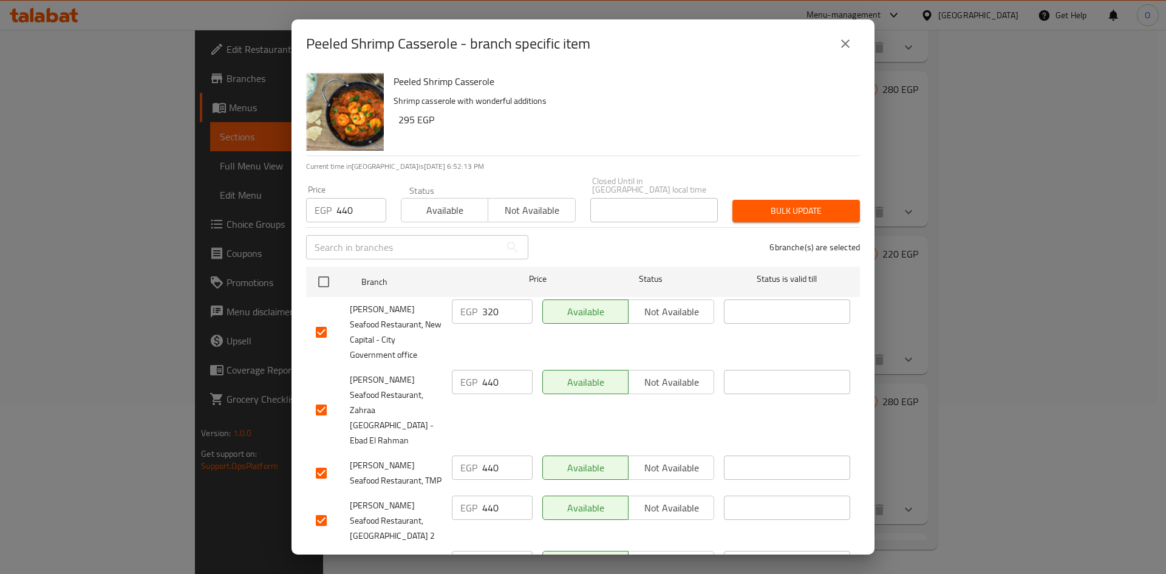
click at [775, 203] on span "Bulk update" at bounding box center [796, 210] width 108 height 15
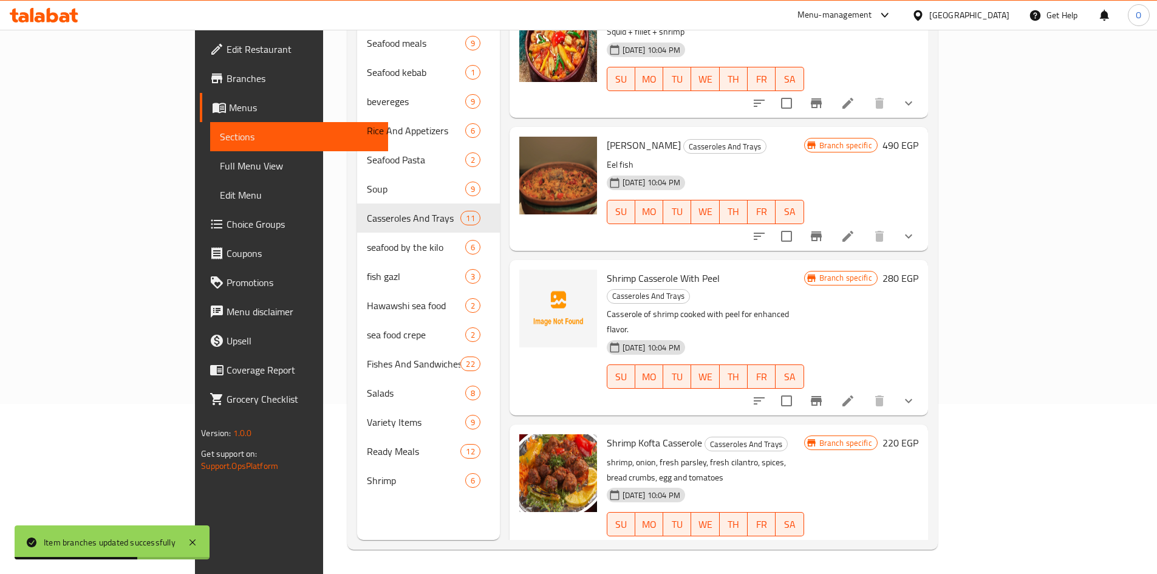
scroll to position [618, 0]
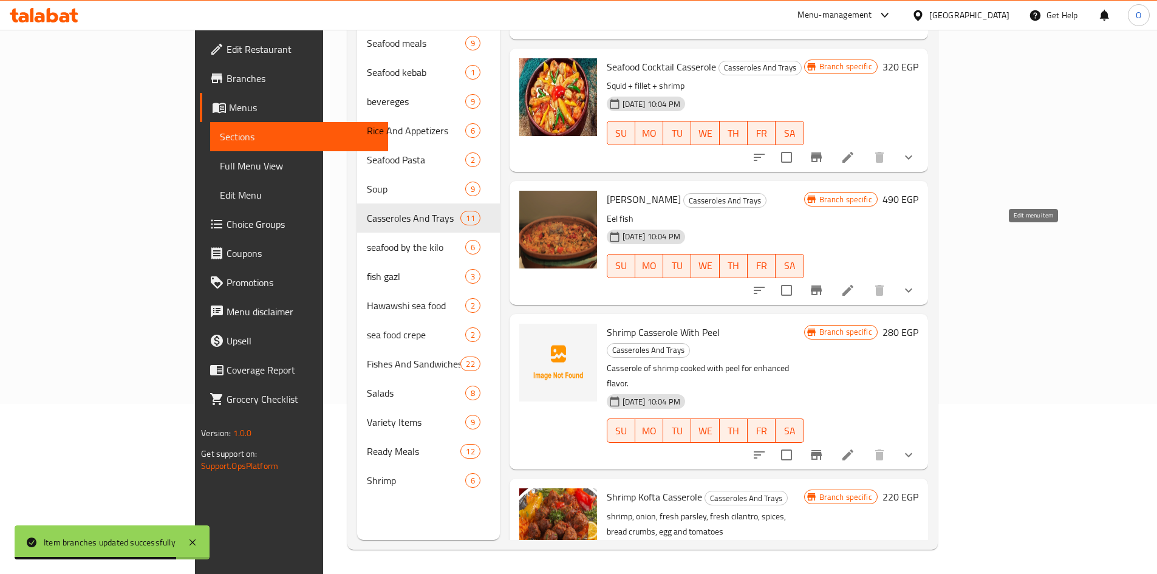
click at [855, 283] on icon at bounding box center [847, 290] width 15 height 15
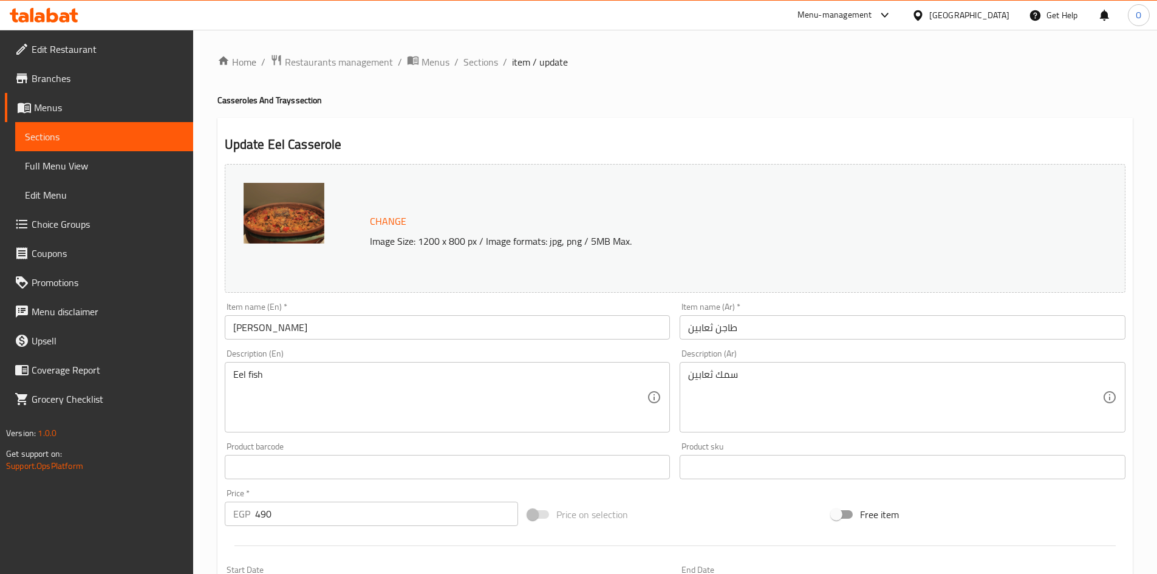
click at [474, 50] on div "Home / Restaurants management / Menus / Sections / item / update Casseroles And…" at bounding box center [675, 463] width 964 height 866
click at [480, 69] on span "Sections" at bounding box center [480, 62] width 35 height 15
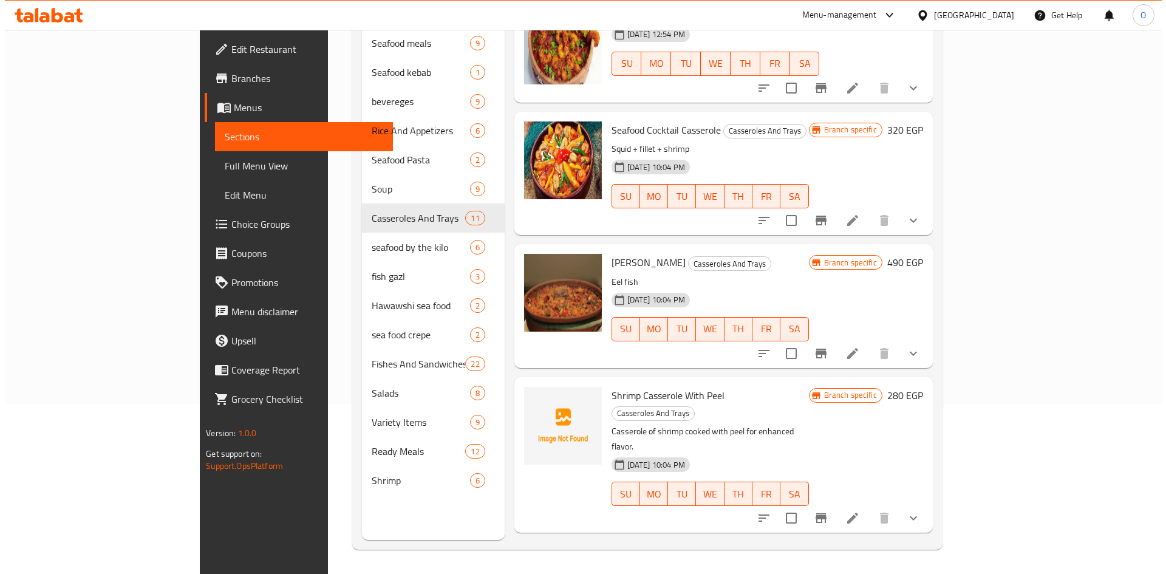
scroll to position [668, 0]
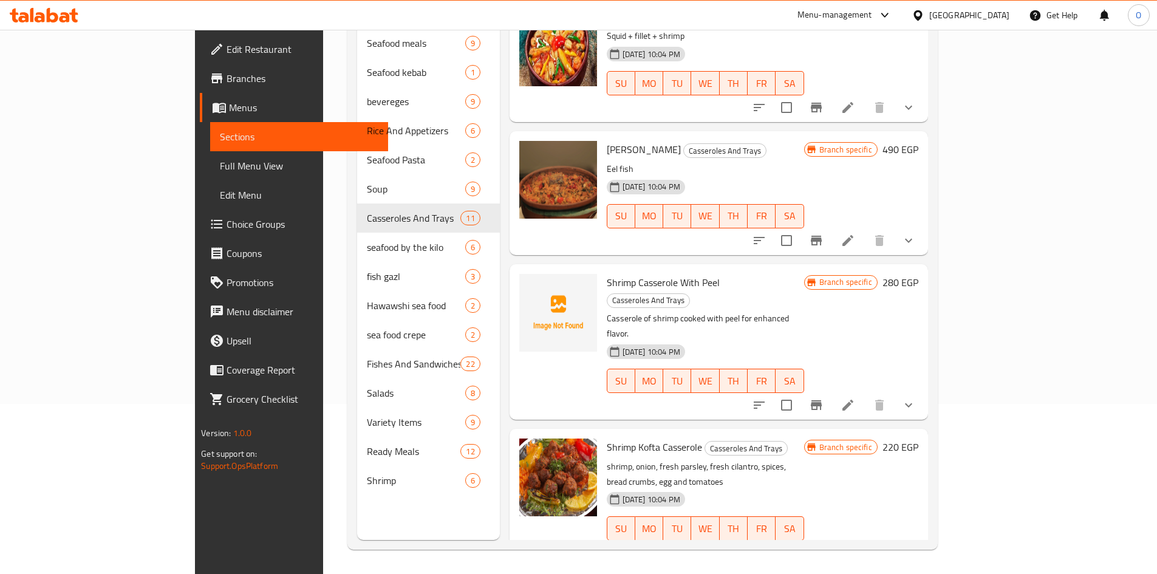
click at [822, 236] on icon "Branch-specific-item" at bounding box center [816, 241] width 11 height 10
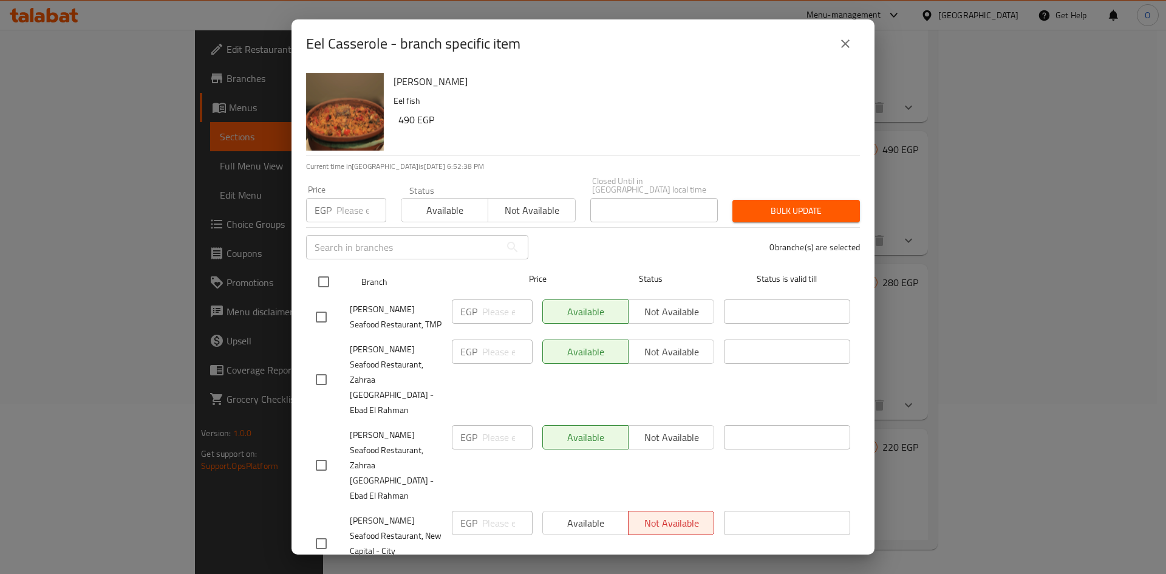
click at [318, 269] on input "checkbox" at bounding box center [324, 282] width 26 height 26
checkbox input "true"
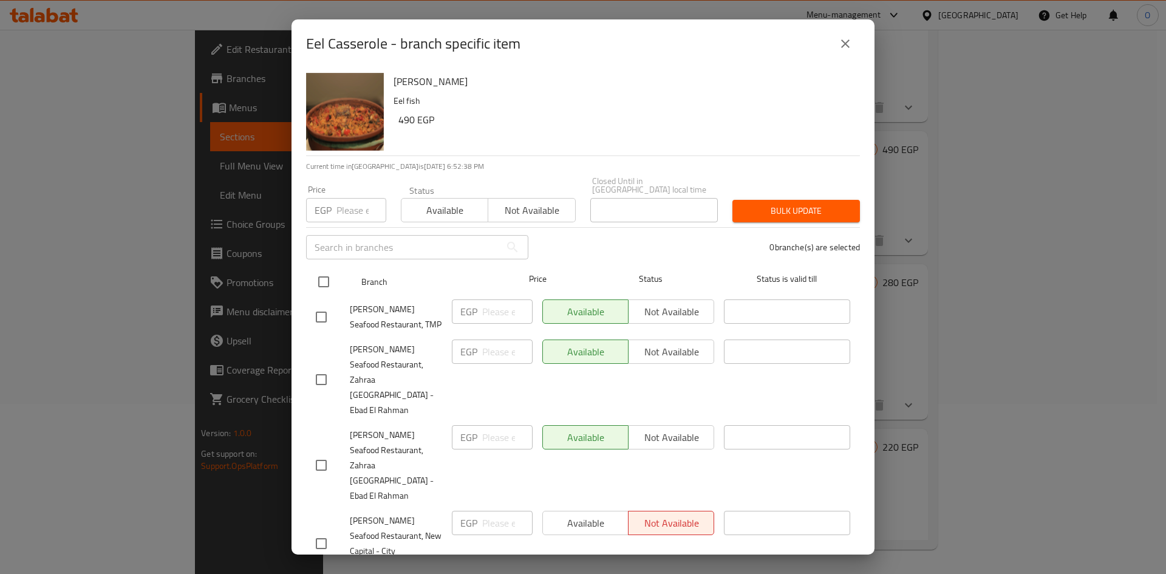
checkbox input "true"
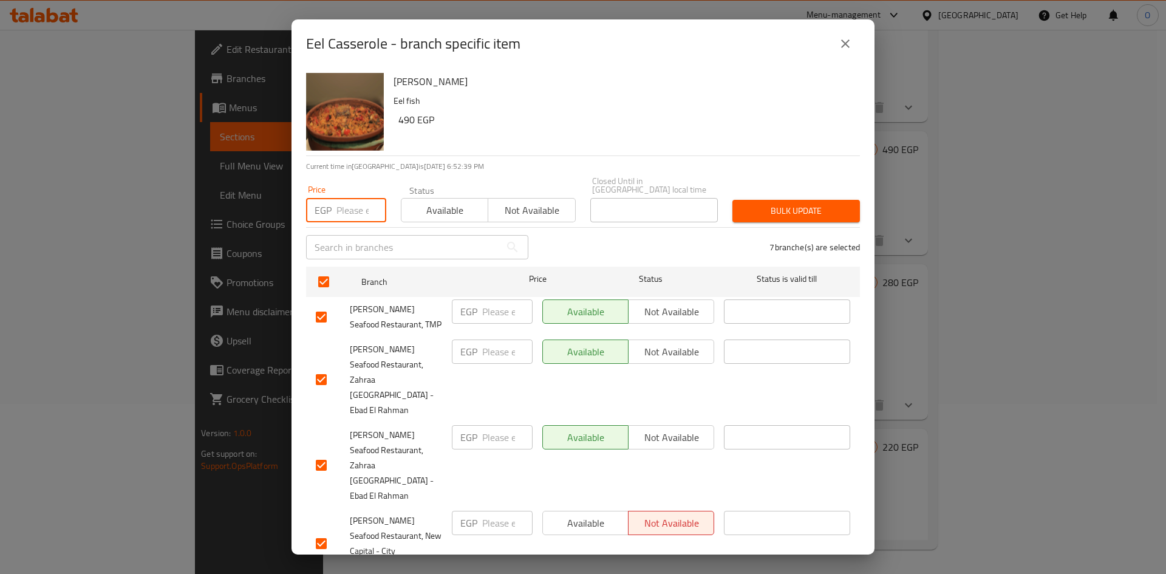
paste input "490"
type input "490"
click at [495, 131] on div "Eel Casserole Eel fish 490 EGP" at bounding box center [622, 111] width 466 height 87
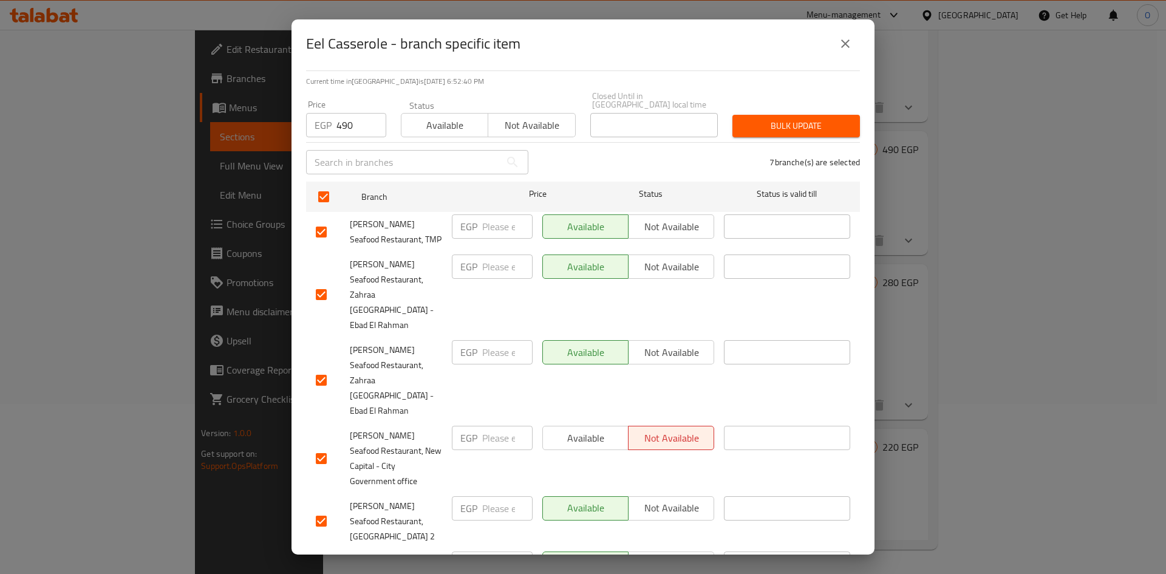
scroll to position [153, 0]
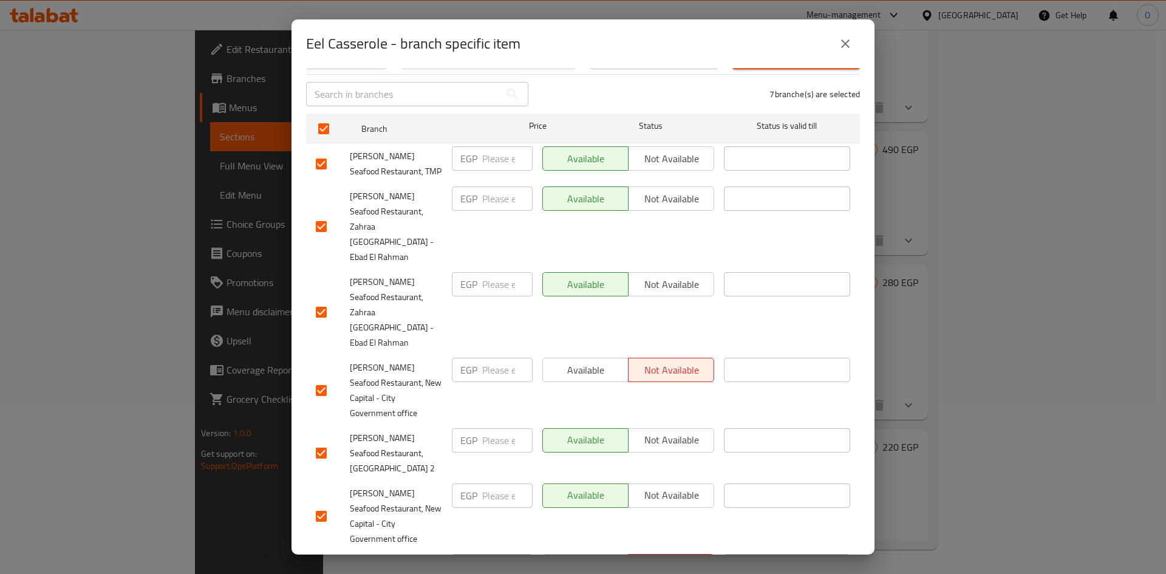
checkbox input "false"
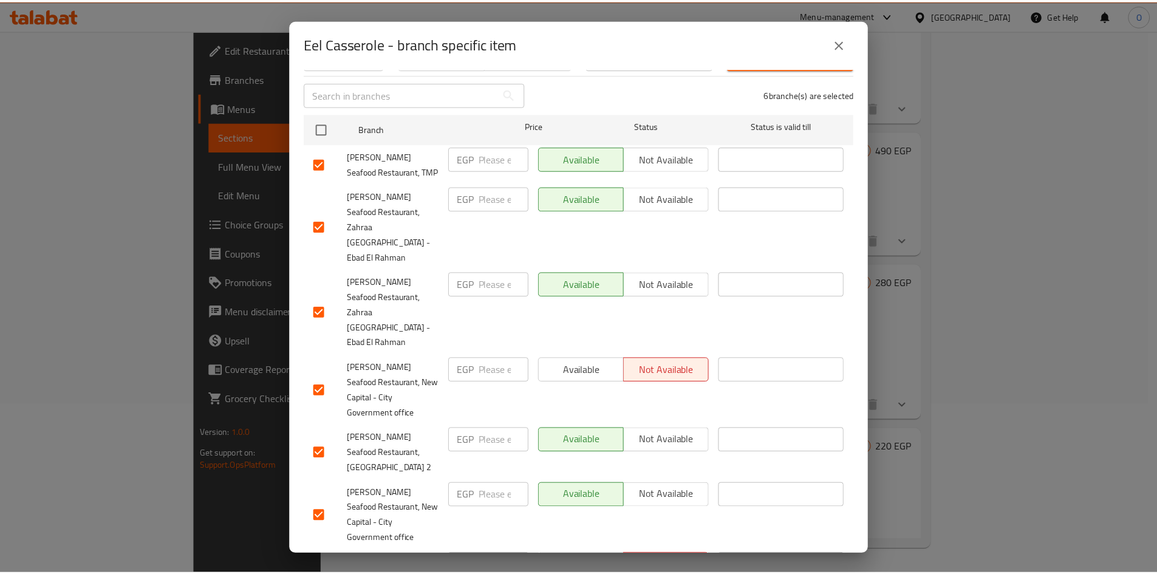
scroll to position [0, 0]
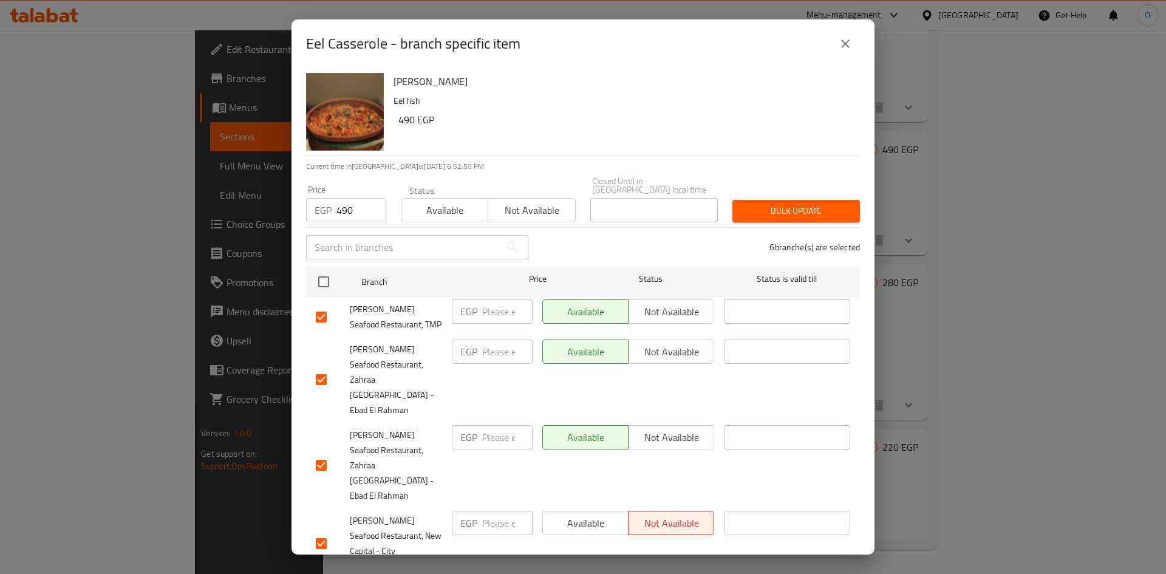
click at [781, 214] on div "Bulk update" at bounding box center [796, 210] width 142 height 37
click at [792, 203] on span "Bulk update" at bounding box center [796, 210] width 108 height 15
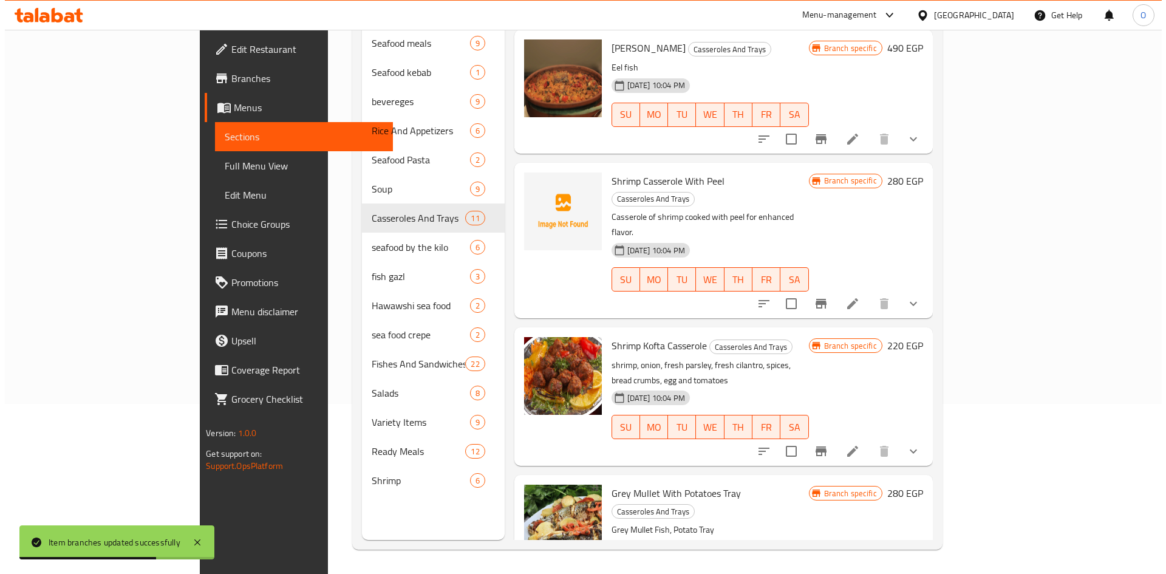
scroll to position [740, 0]
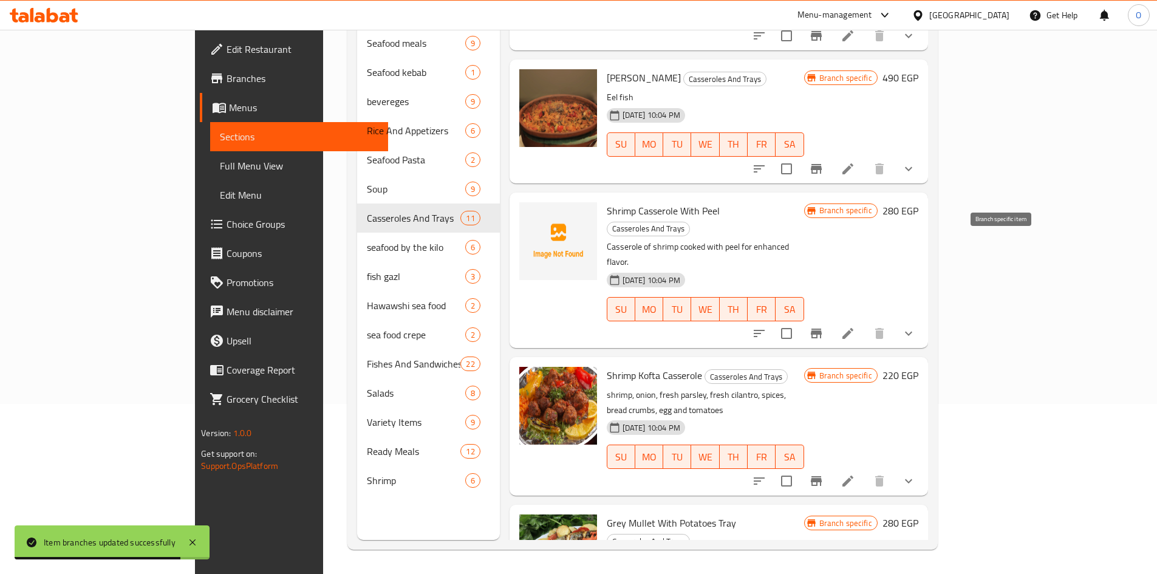
click at [822, 328] on icon "Branch-specific-item" at bounding box center [816, 333] width 11 height 10
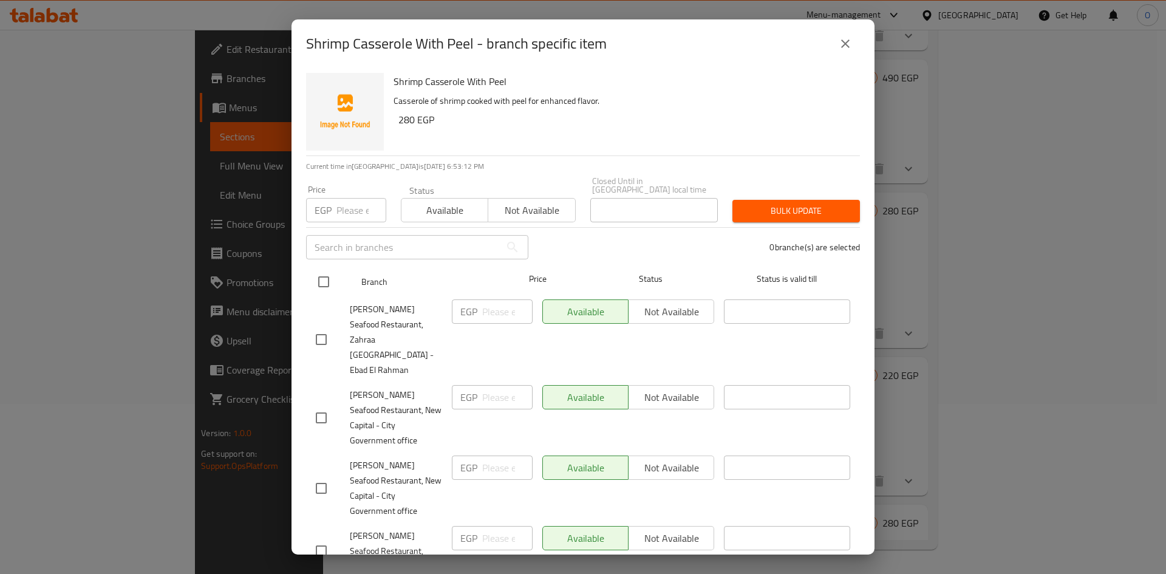
click at [332, 277] on input "checkbox" at bounding box center [324, 282] width 26 height 26
checkbox input "true"
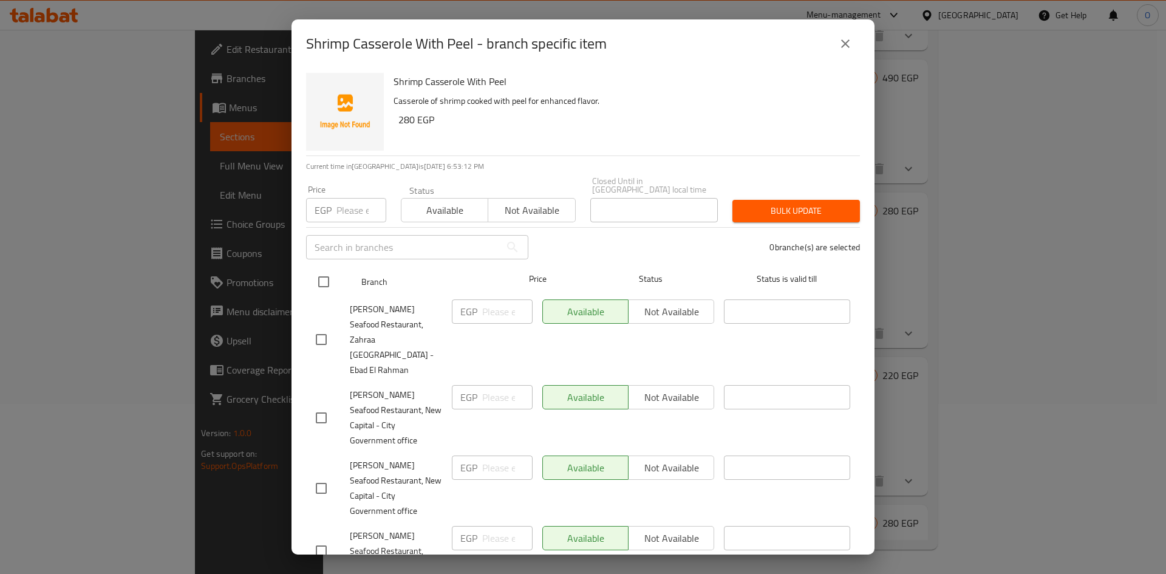
checkbox input "true"
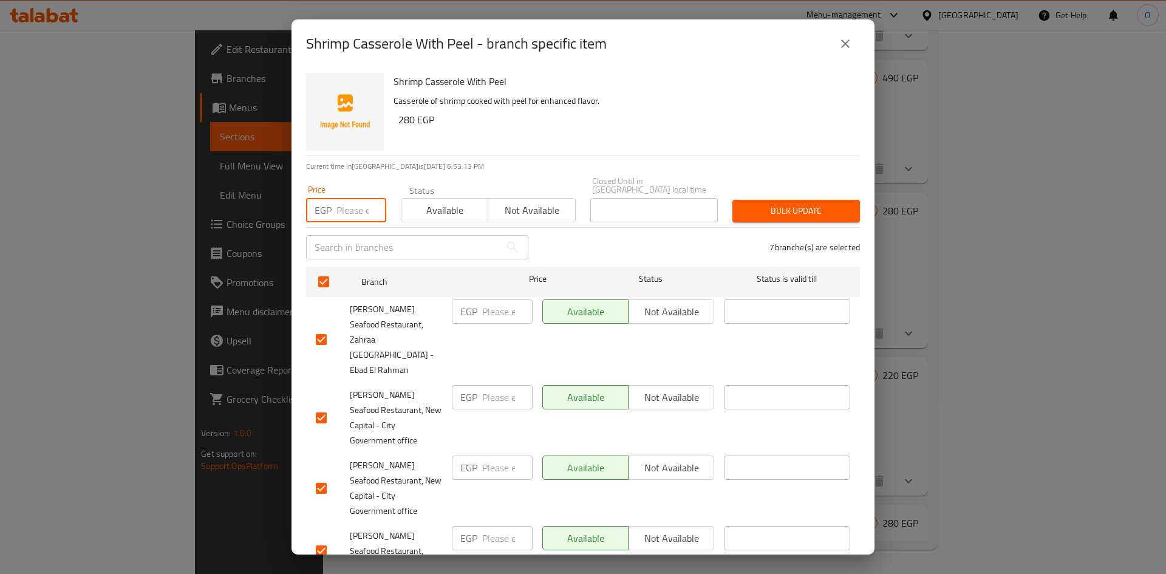
paste input "300"
type input "300"
click at [495, 135] on div "Shrimp Casserole With Peel Casserole of shrimp cooked with peel for enhanced fl…" at bounding box center [622, 111] width 466 height 87
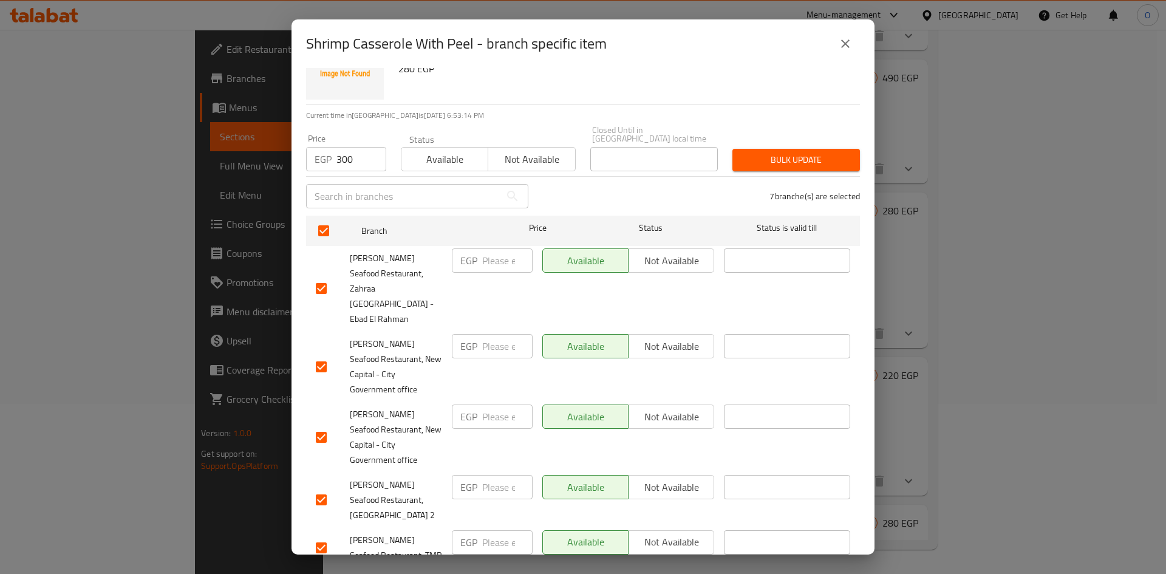
scroll to position [153, 0]
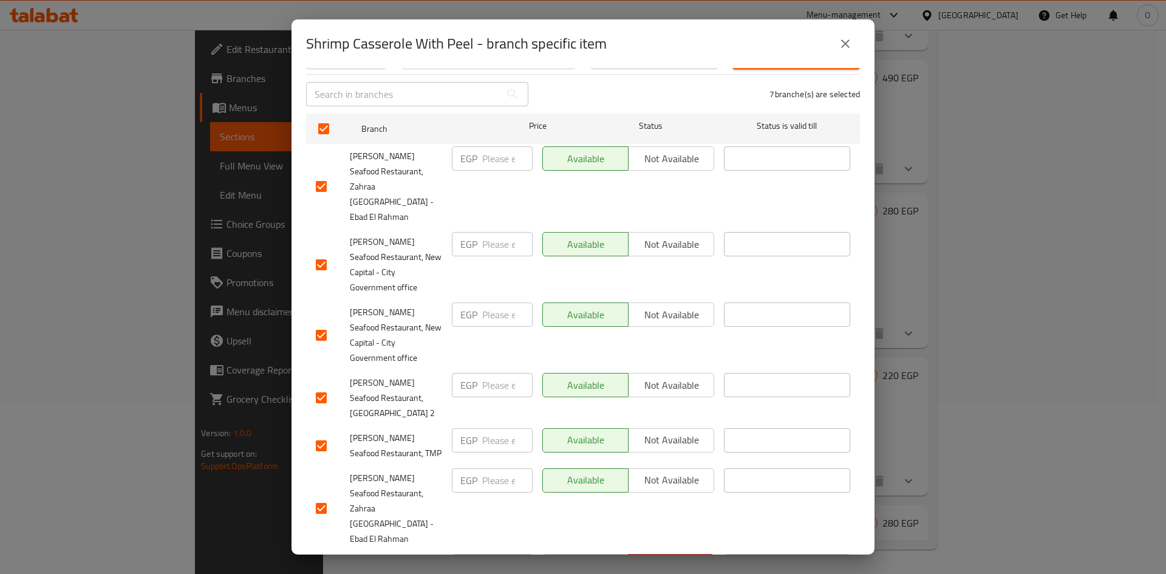
checkbox input "false"
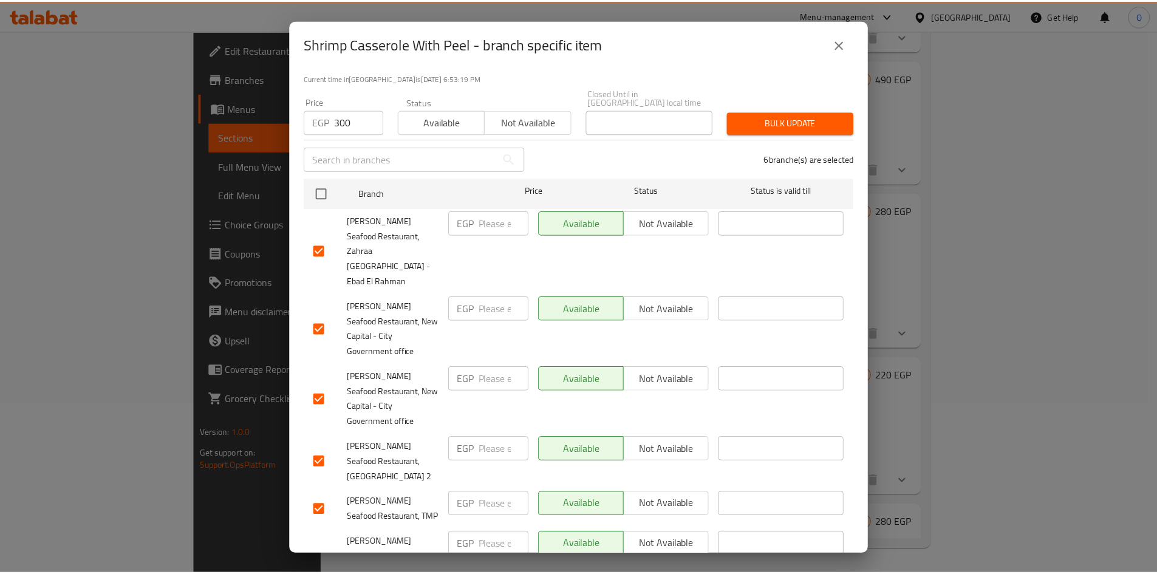
scroll to position [0, 0]
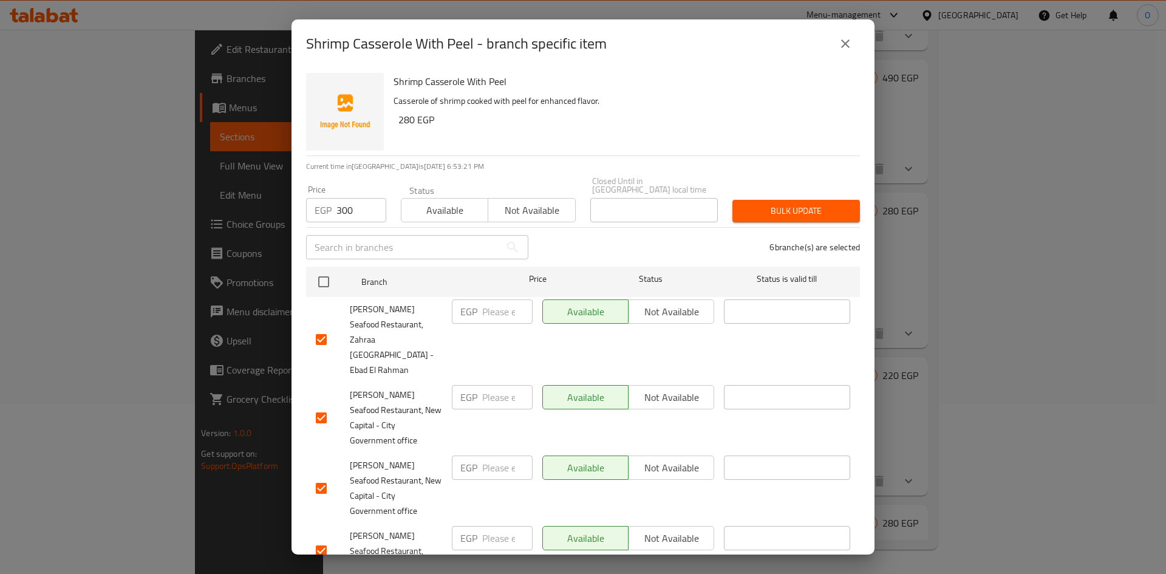
click at [732, 203] on button "Bulk update" at bounding box center [796, 211] width 128 height 22
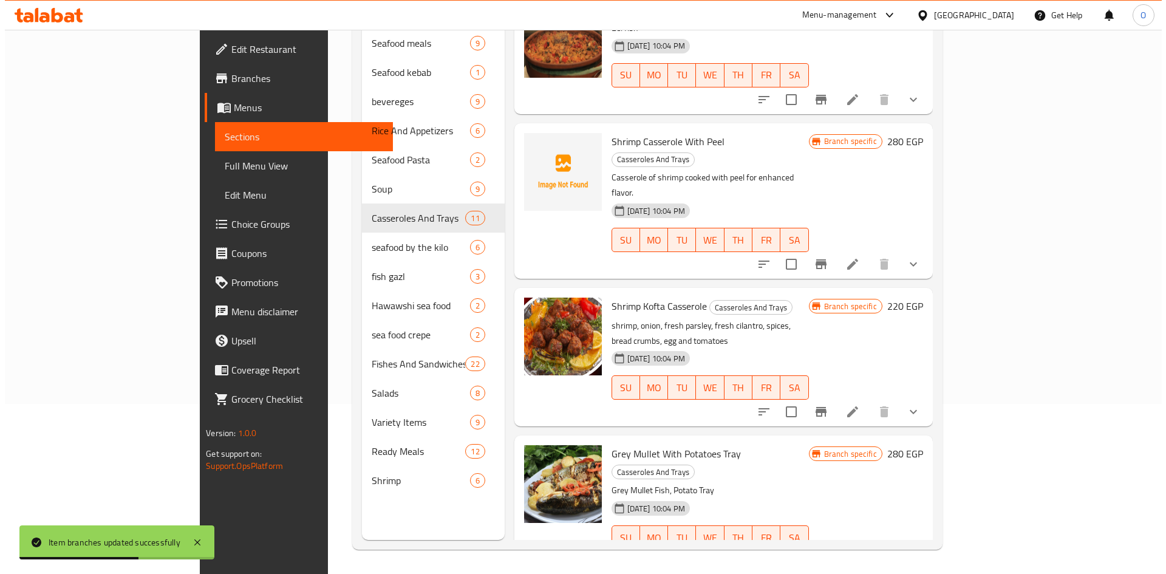
scroll to position [740, 0]
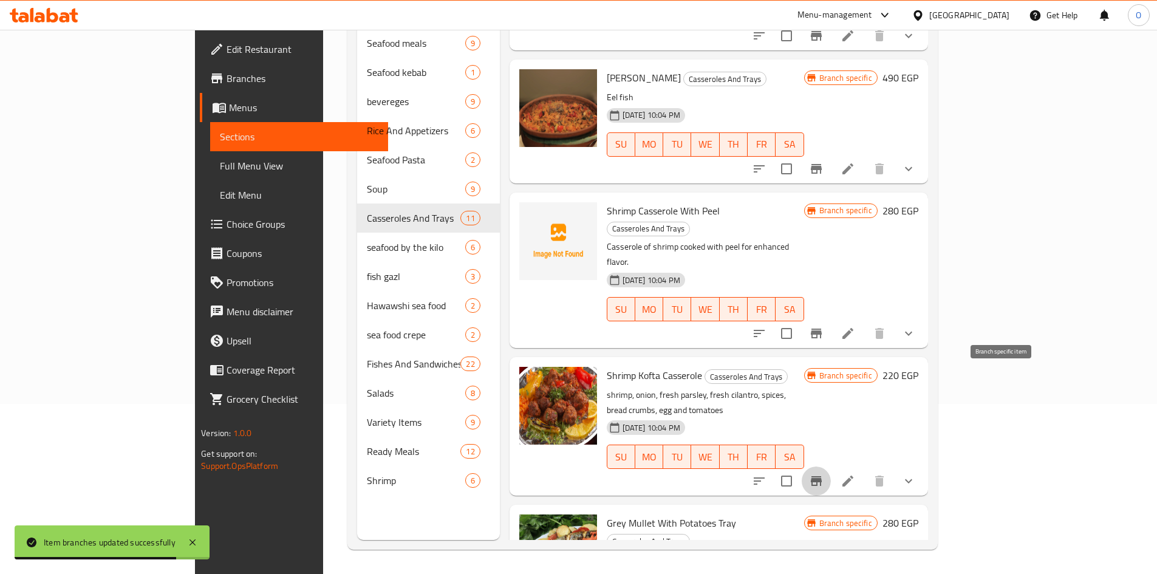
click at [822, 476] on icon "Branch-specific-item" at bounding box center [816, 481] width 11 height 10
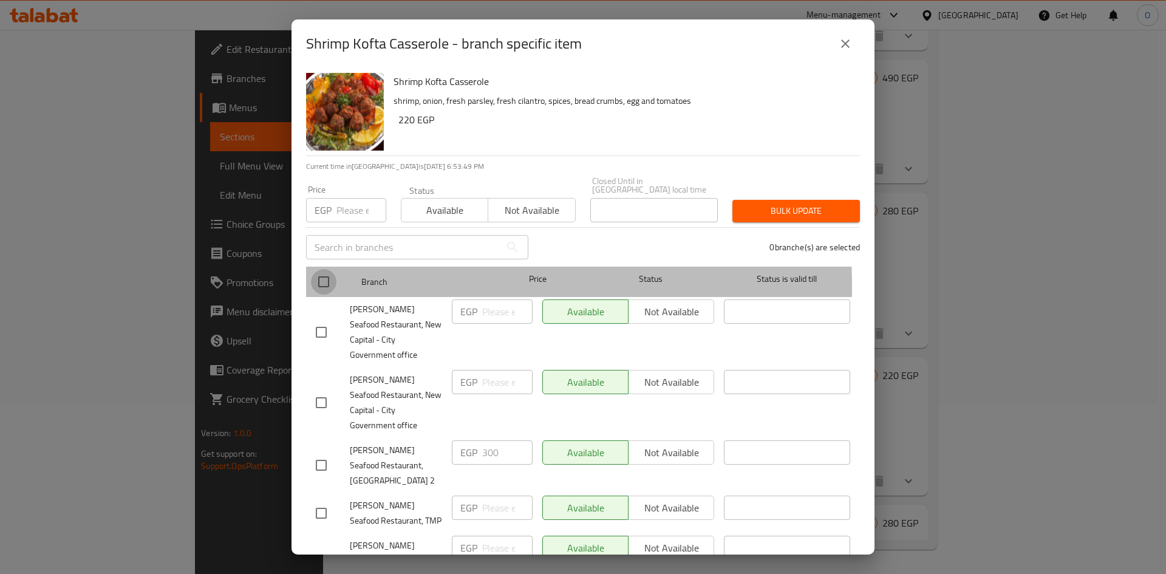
click at [318, 278] on input "checkbox" at bounding box center [324, 282] width 26 height 26
checkbox input "true"
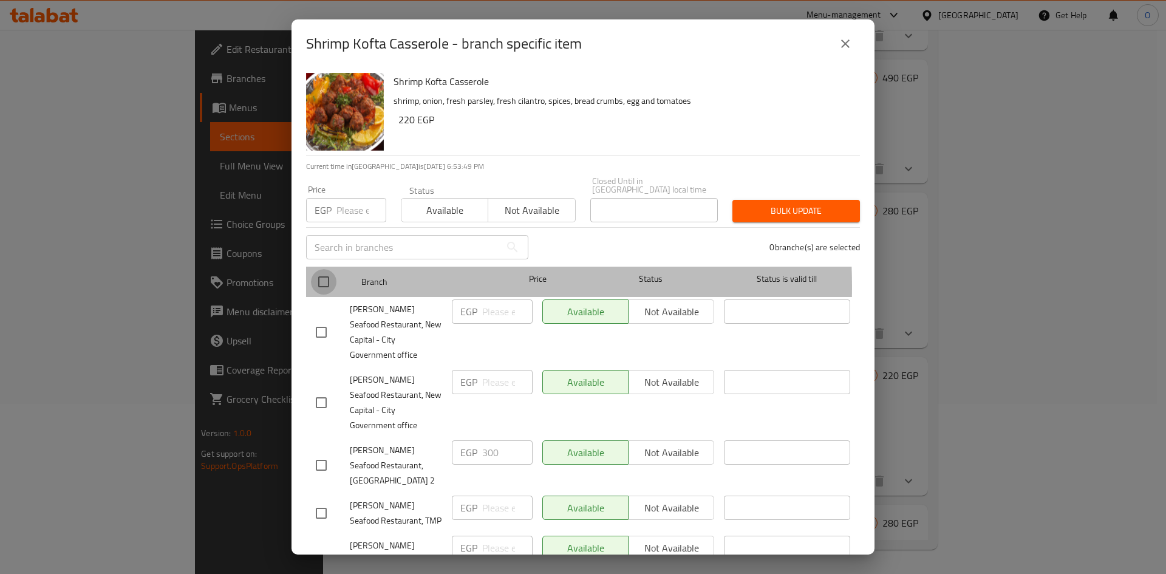
checkbox input "true"
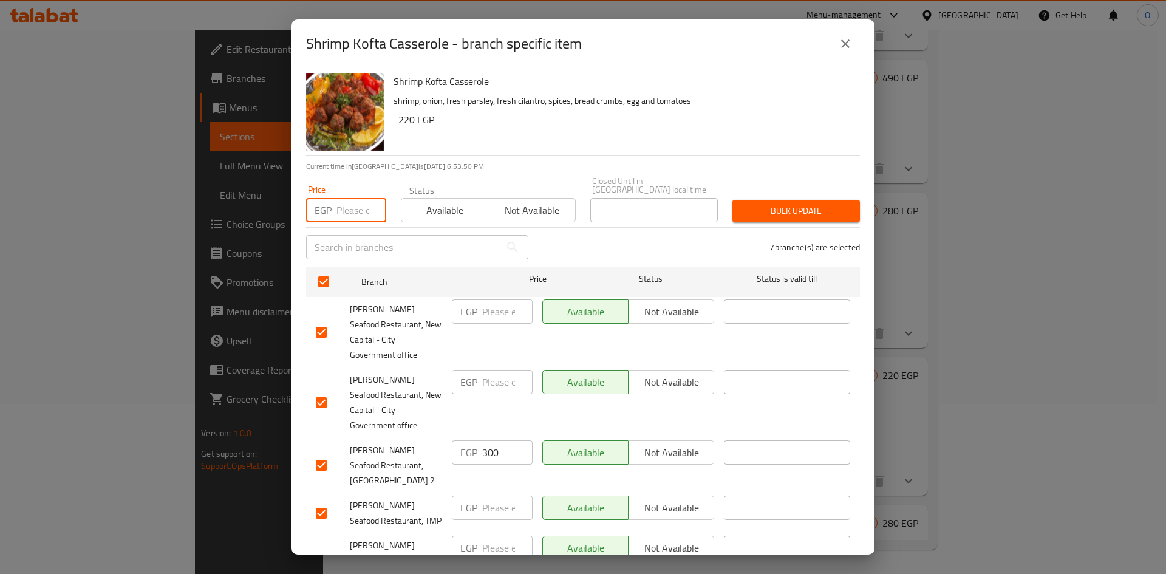
paste input "300"
type input "300"
click at [483, 132] on div "Shrimp Kofta Casserole shrimp, onion, fresh parsley, fresh cilantro, spices, br…" at bounding box center [622, 111] width 466 height 87
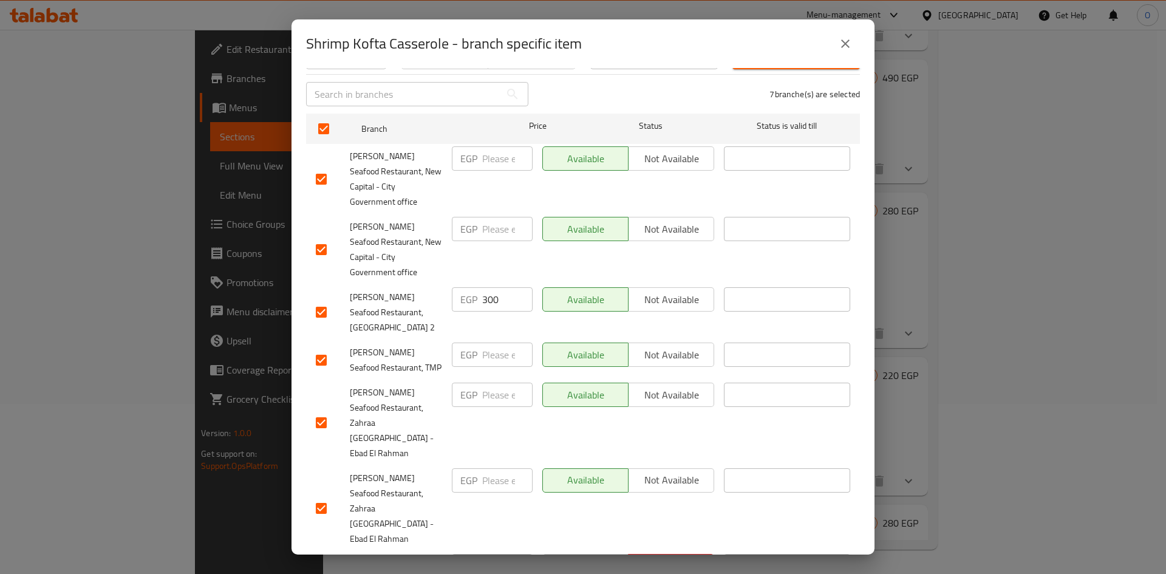
checkbox input "false"
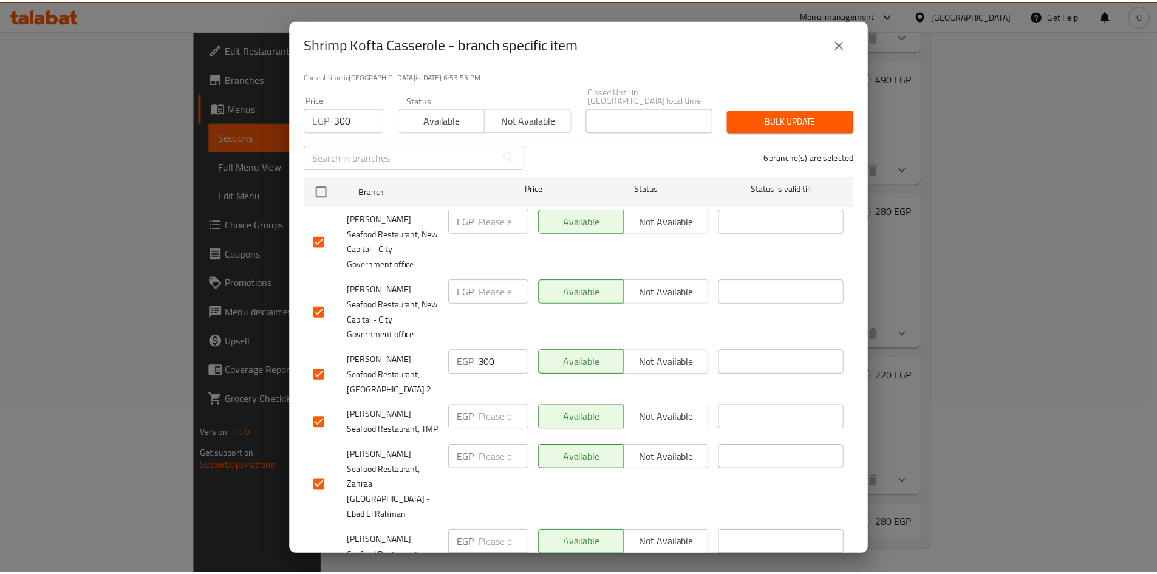
scroll to position [0, 0]
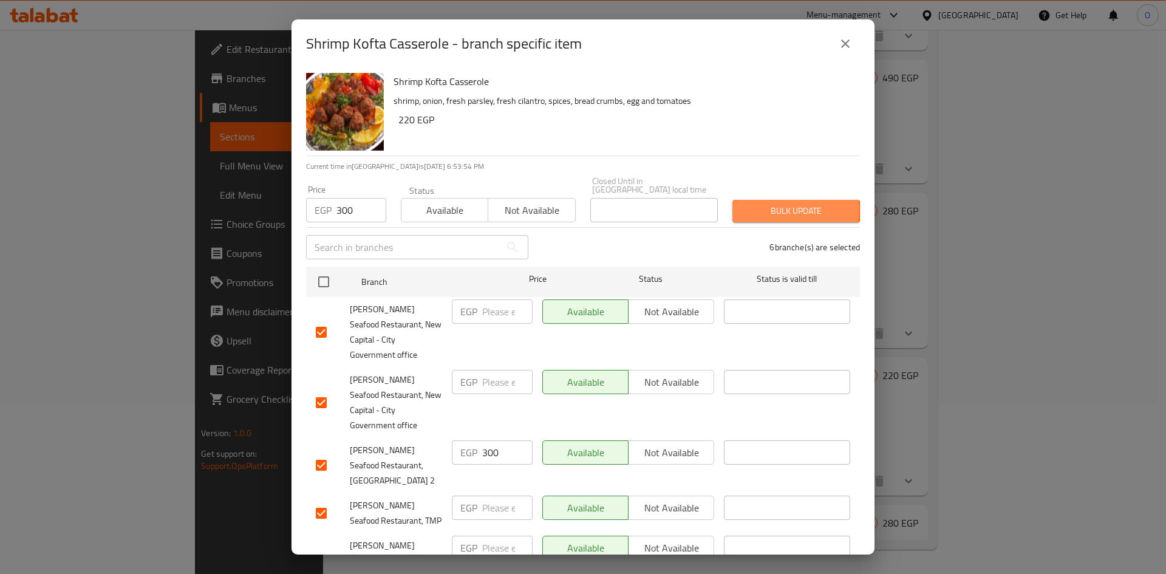
click at [782, 203] on span "Bulk update" at bounding box center [796, 210] width 108 height 15
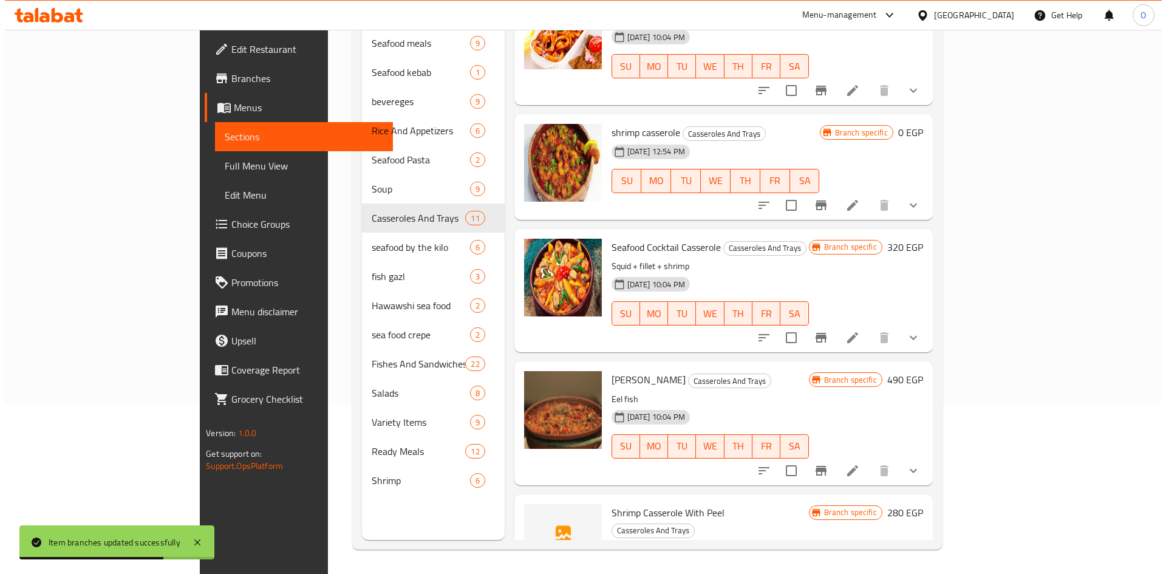
scroll to position [375, 0]
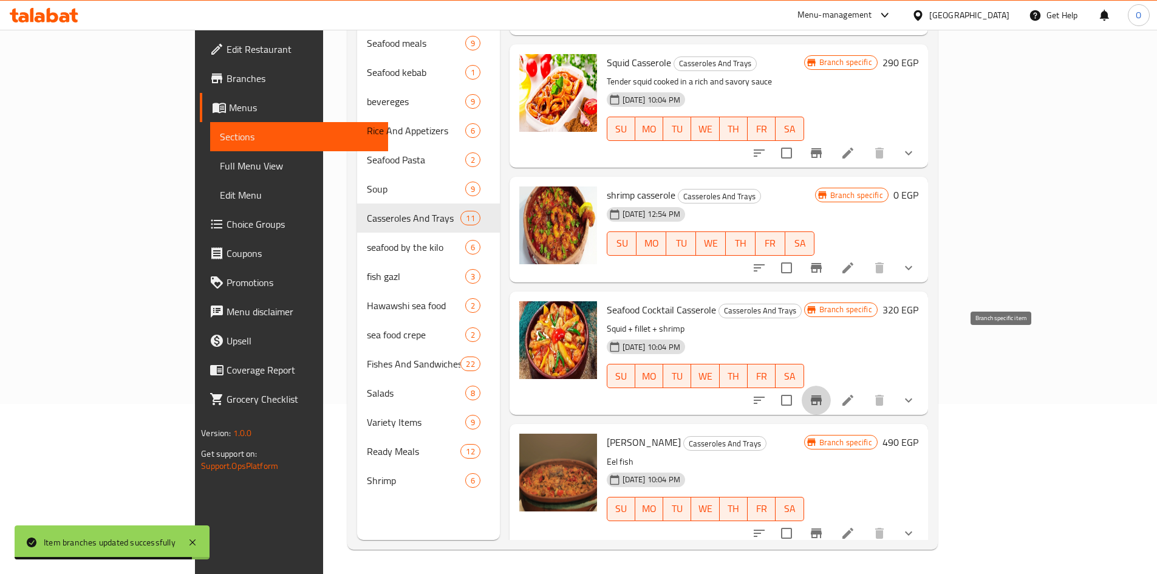
click at [822, 395] on icon "Branch-specific-item" at bounding box center [816, 400] width 11 height 10
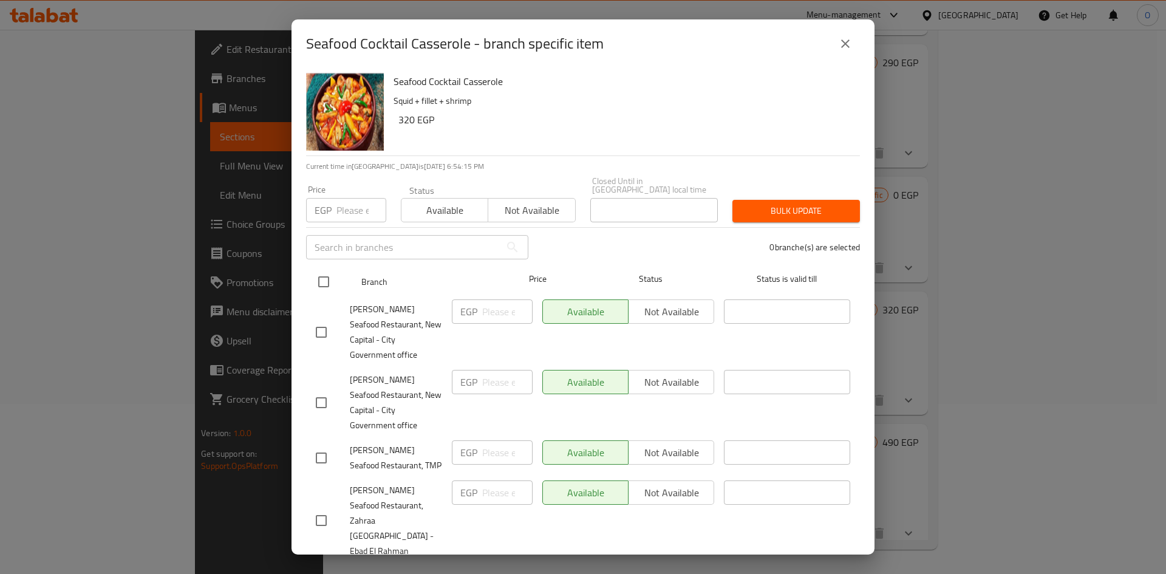
click at [315, 274] on input "checkbox" at bounding box center [324, 282] width 26 height 26
checkbox input "true"
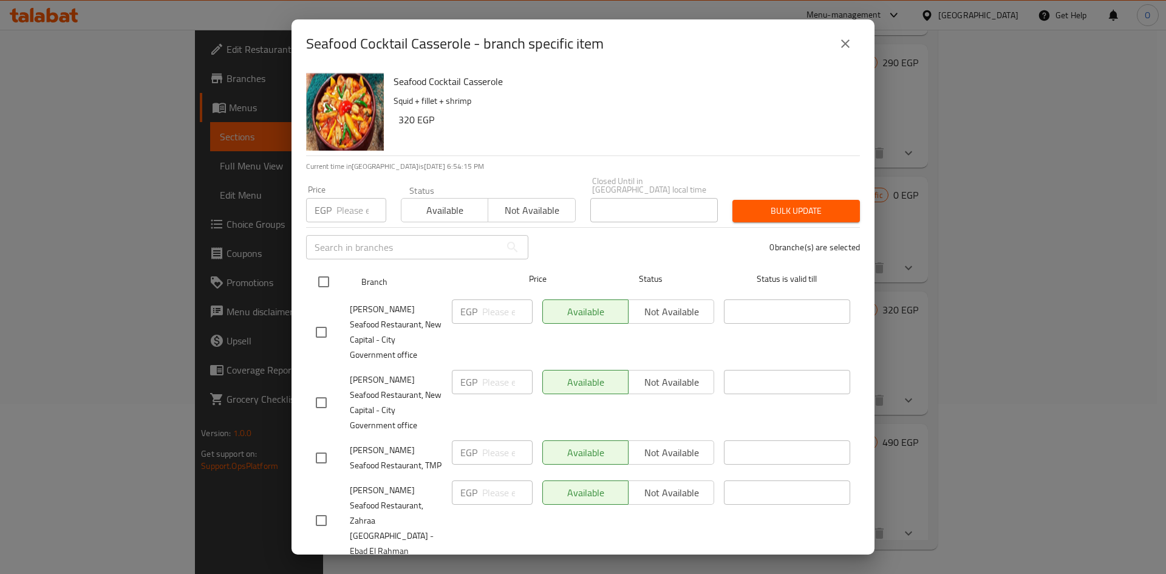
checkbox input "true"
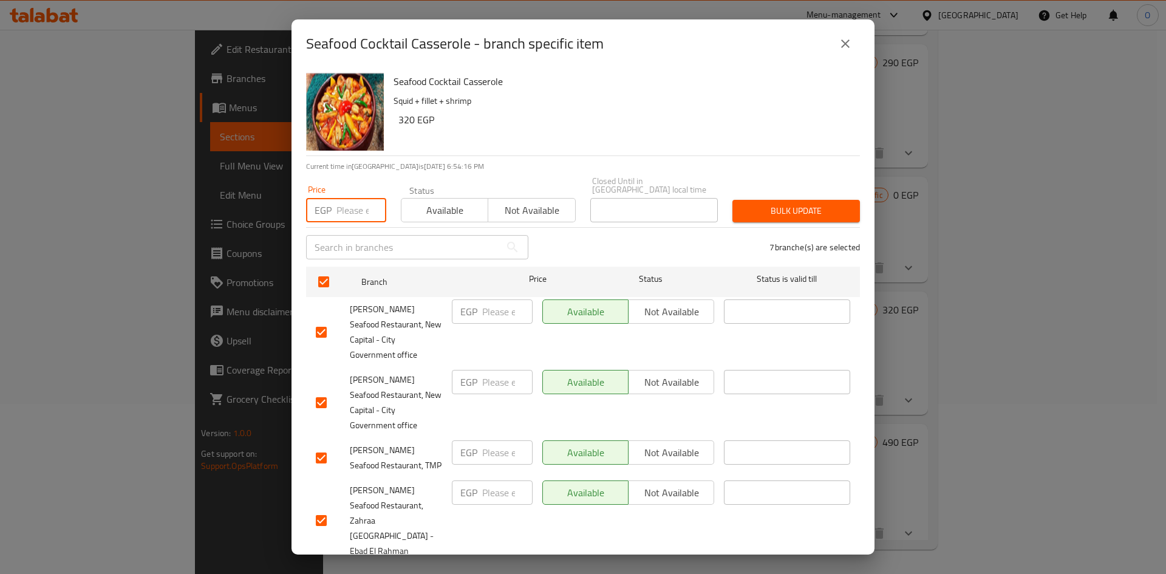
paste input "320"
type input "320"
click at [528, 133] on div "Seafood Cocktail Casserole Squid + fillet + shrimp 320 EGP" at bounding box center [622, 111] width 466 height 87
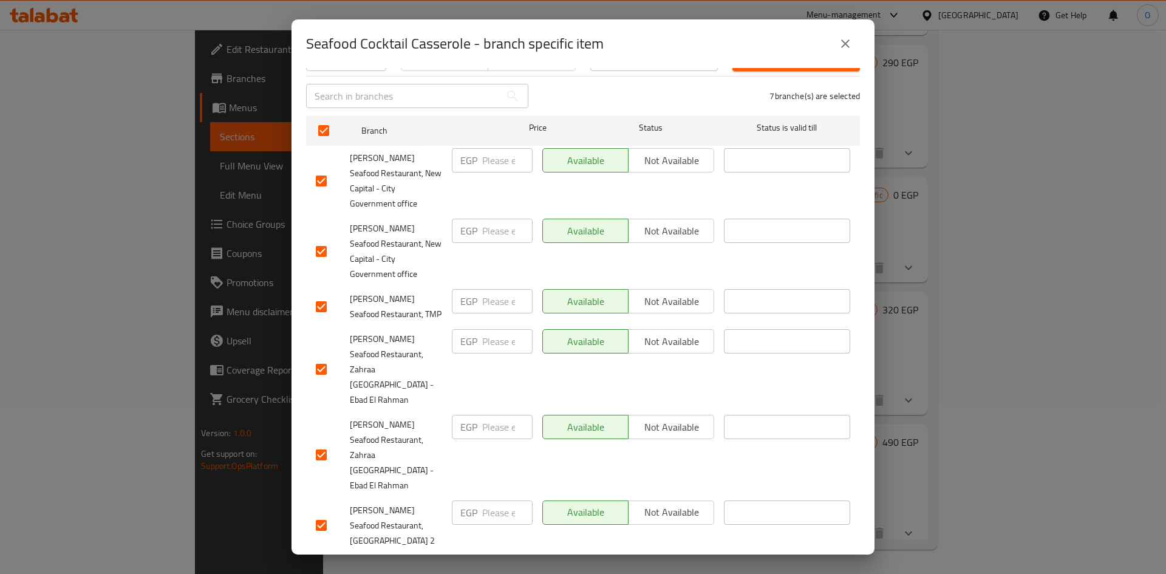
scroll to position [153, 0]
checkbox input "false"
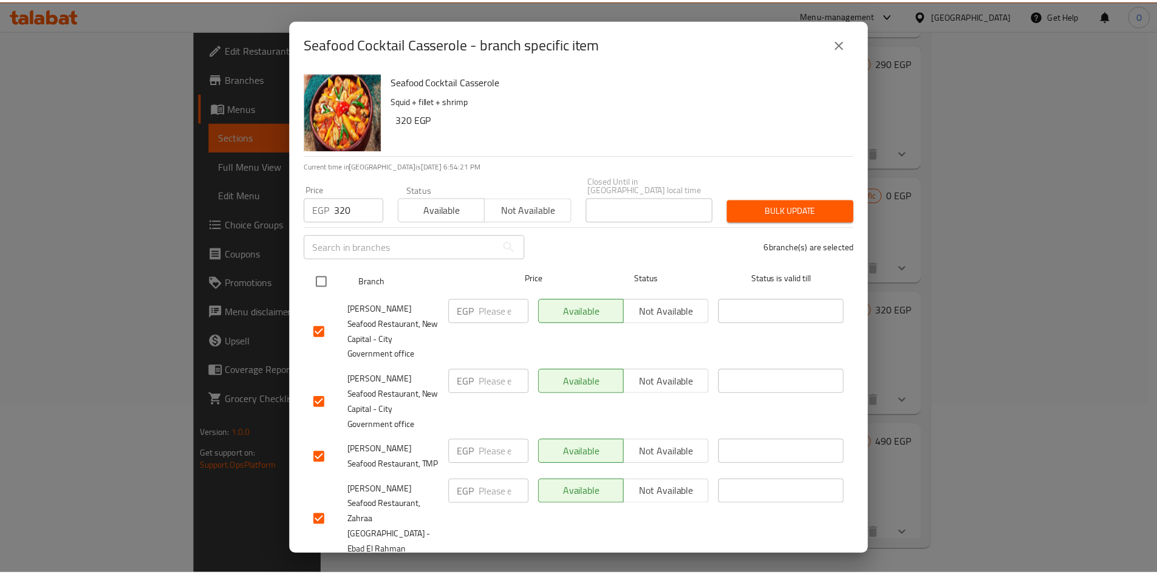
scroll to position [0, 0]
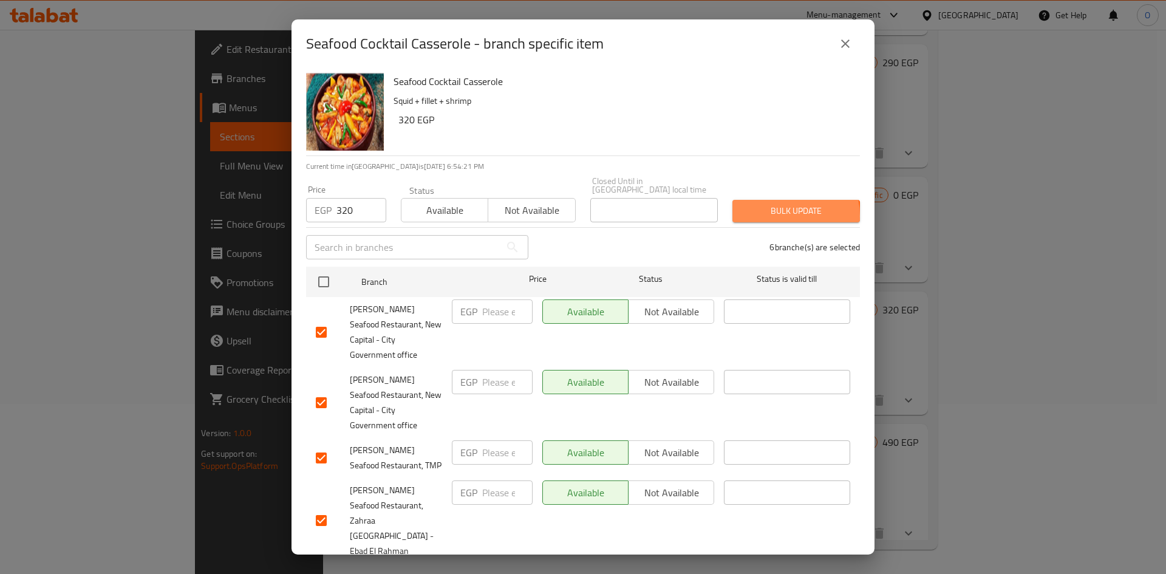
click at [764, 208] on span "Bulk update" at bounding box center [796, 210] width 108 height 15
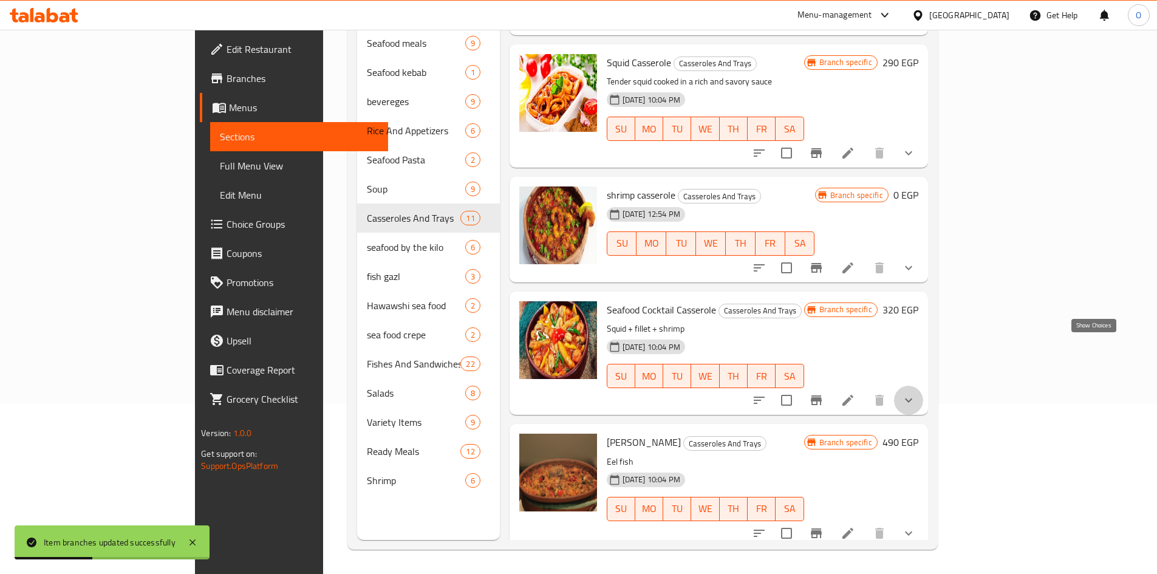
click at [916, 393] on icon "show more" at bounding box center [908, 400] width 15 height 15
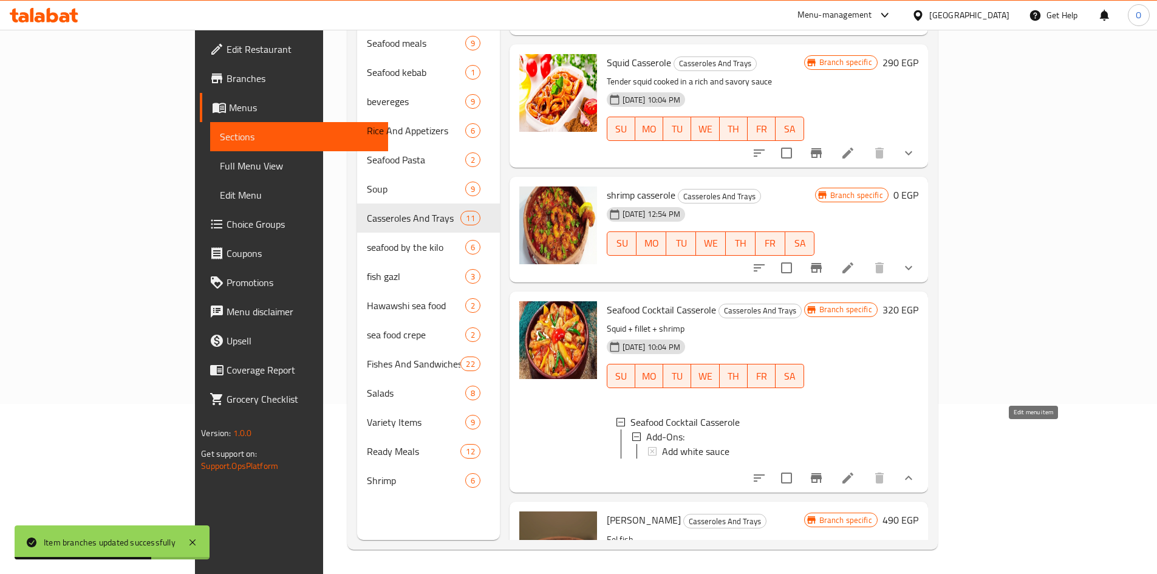
click at [853, 472] on icon at bounding box center [847, 477] width 11 height 11
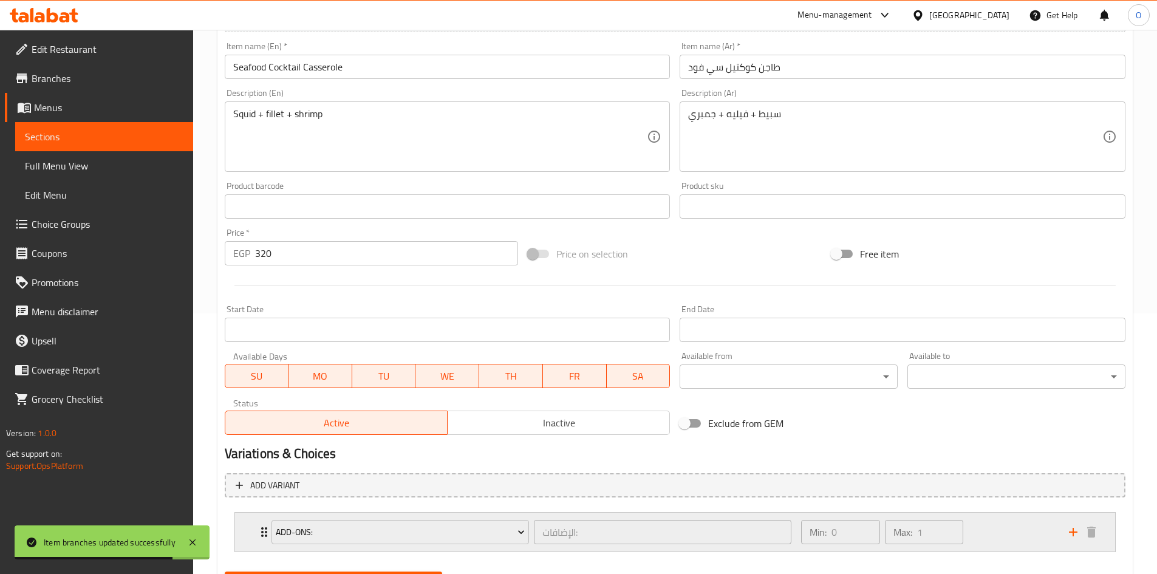
scroll to position [322, 0]
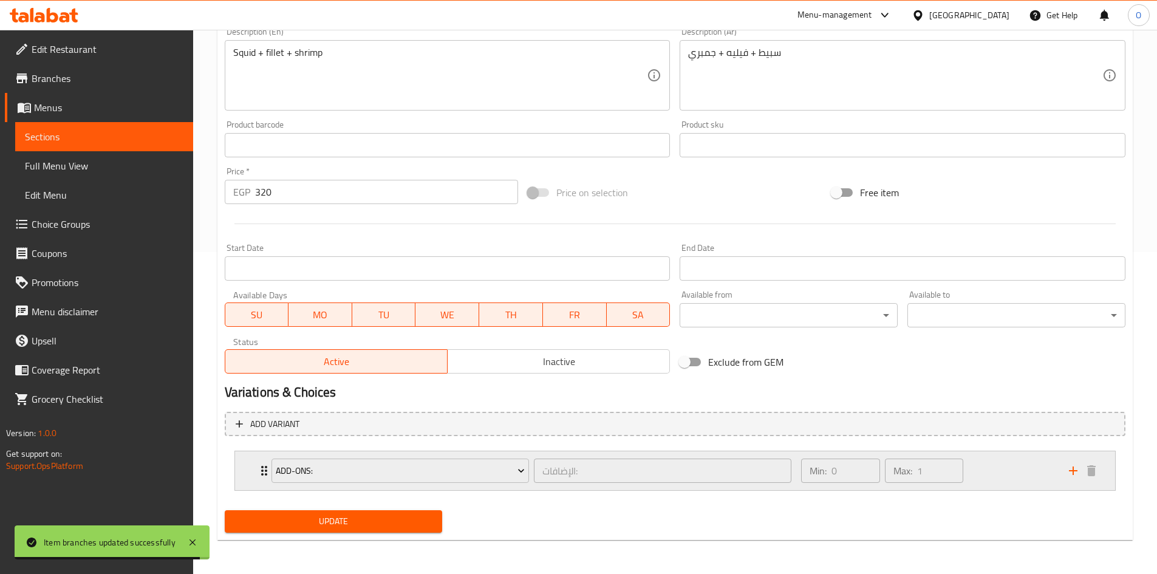
click at [1012, 487] on div "Min: 0 ​ Max: 1 ​" at bounding box center [927, 470] width 267 height 39
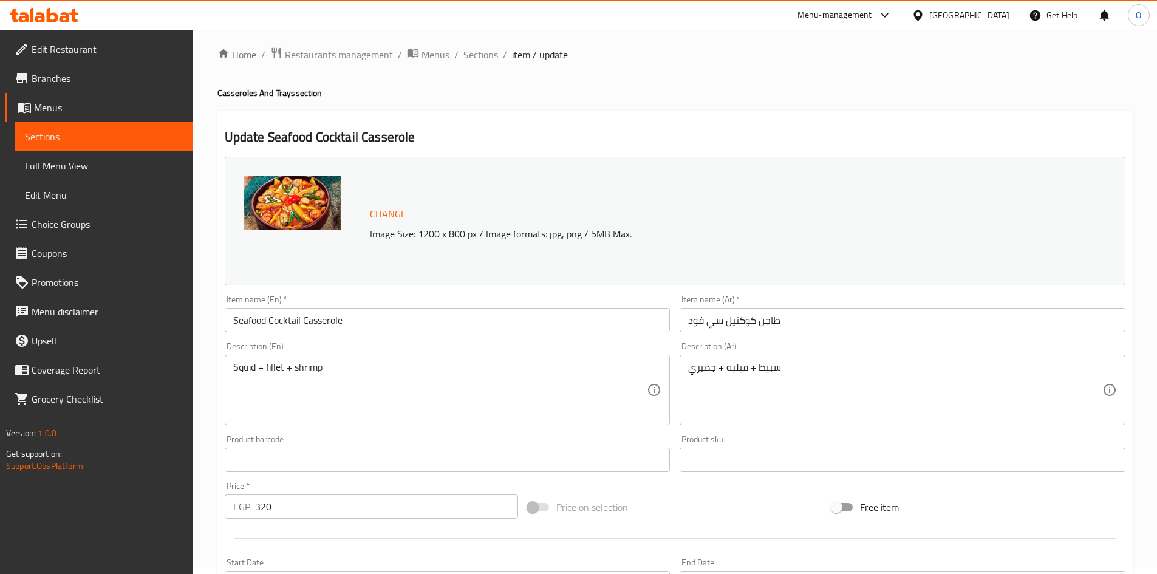
scroll to position [0, 0]
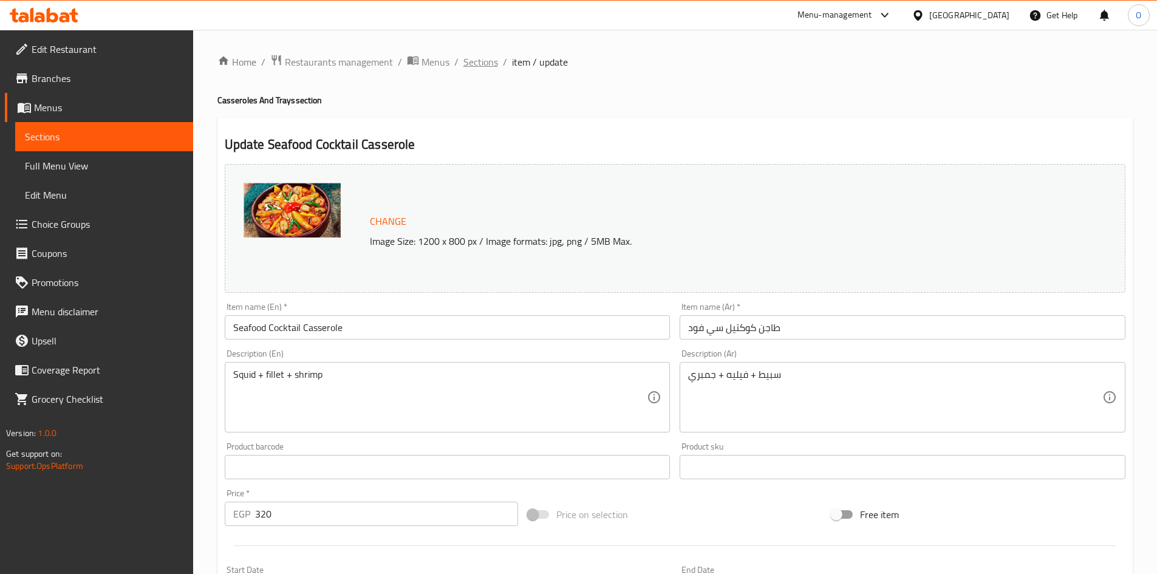
click at [490, 60] on span "Sections" at bounding box center [480, 62] width 35 height 15
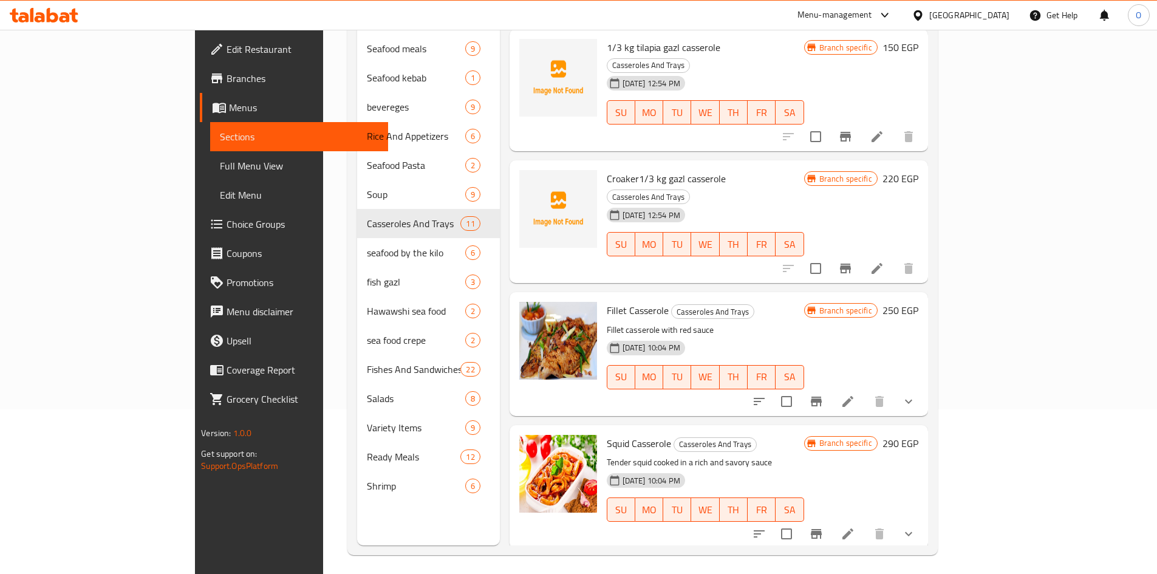
scroll to position [170, 0]
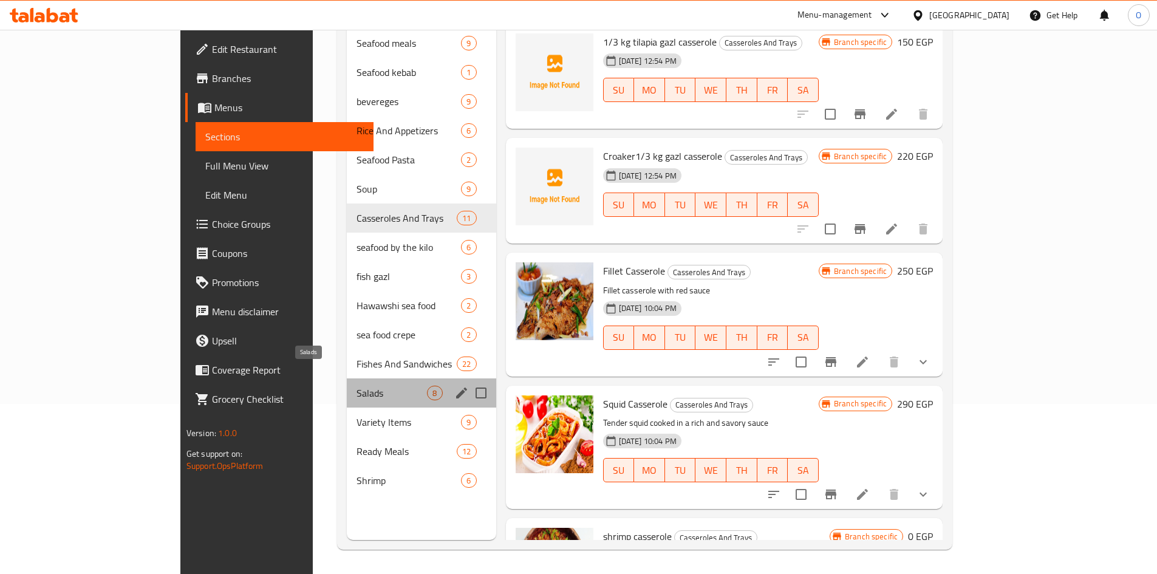
click at [356, 386] on span "Salads" at bounding box center [391, 393] width 70 height 15
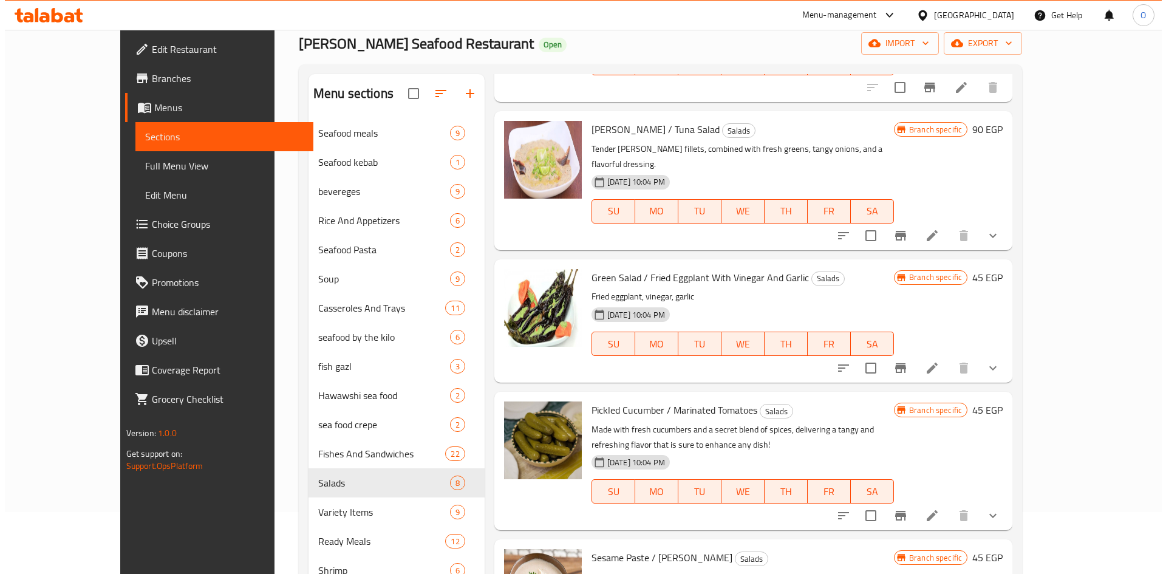
scroll to position [121, 0]
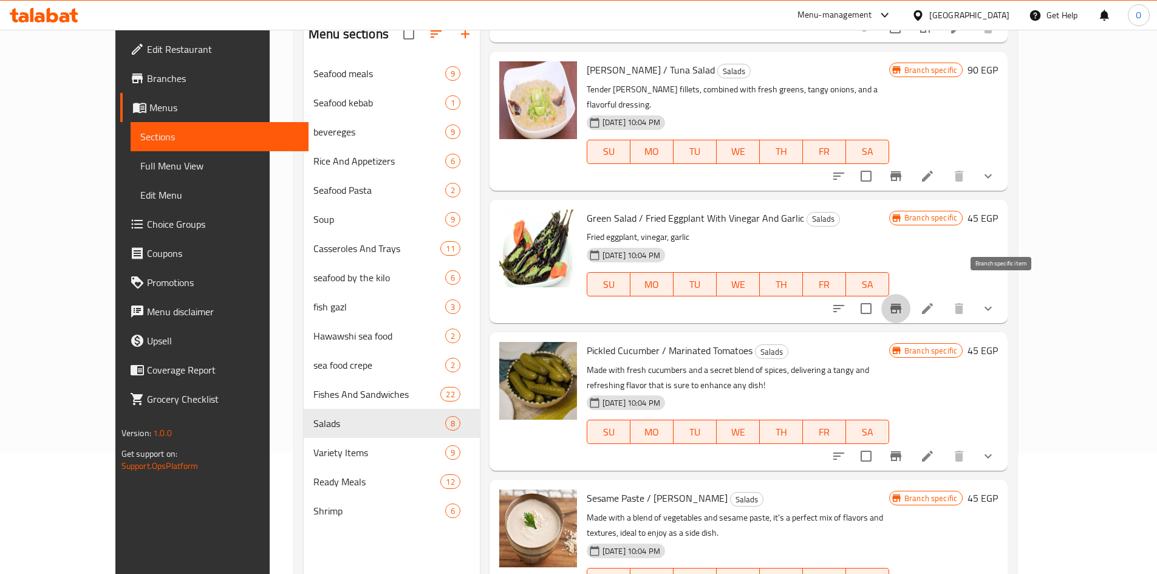
click at [910, 294] on button "Branch-specific-item" at bounding box center [895, 308] width 29 height 29
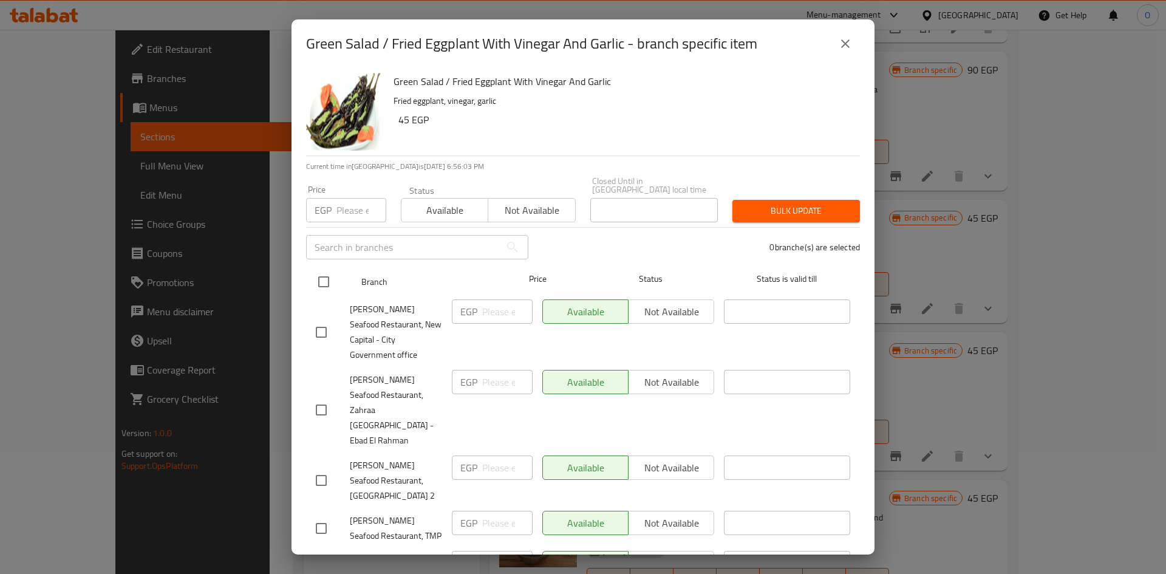
click at [331, 277] on input "checkbox" at bounding box center [324, 282] width 26 height 26
checkbox input "true"
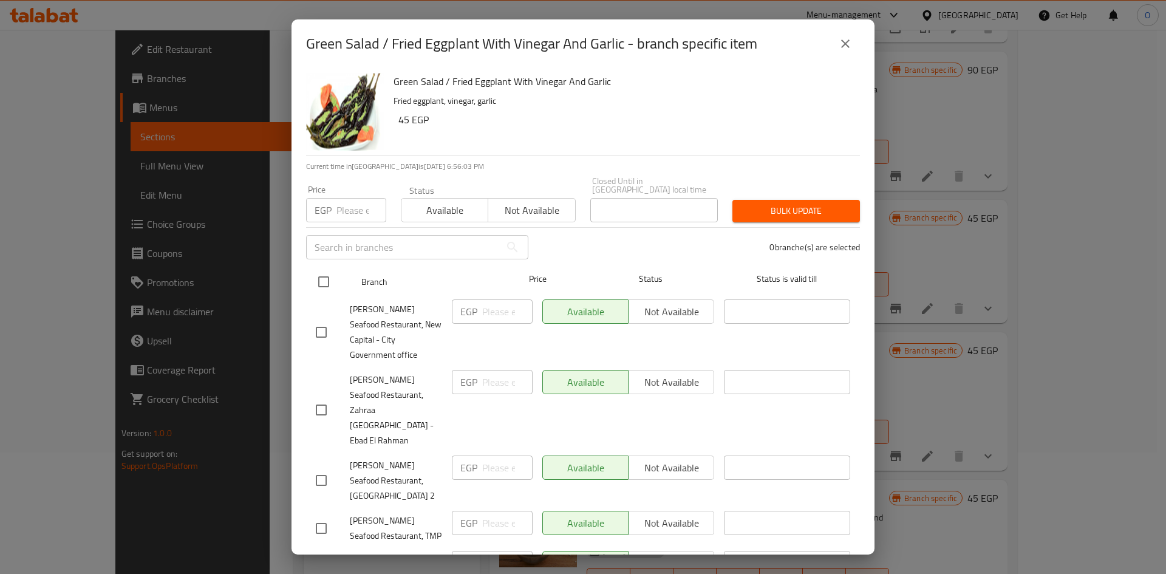
checkbox input "true"
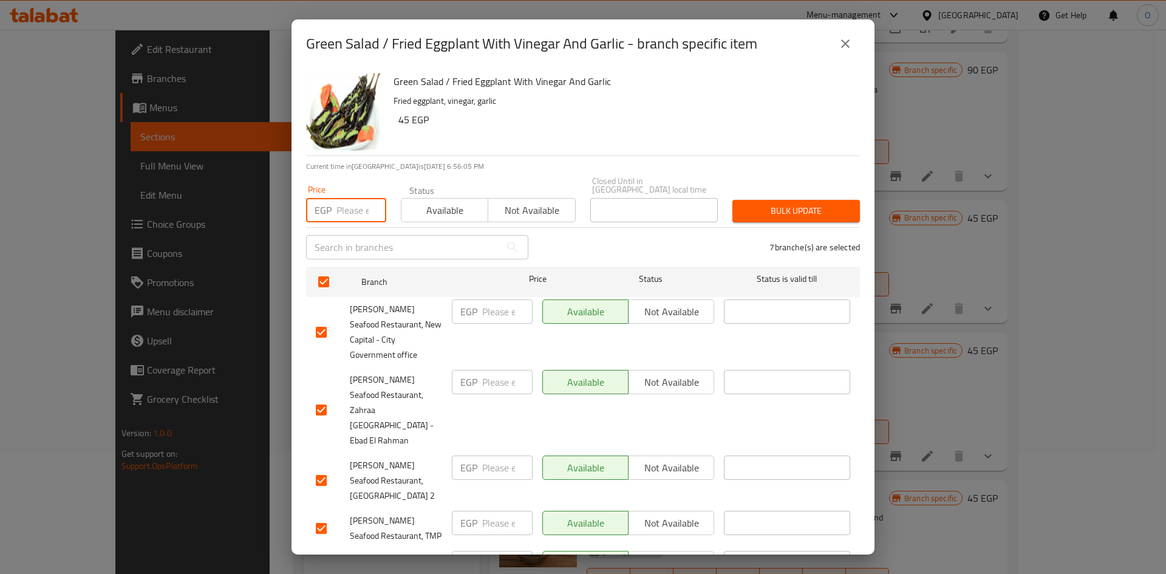
paste input "45"
type input "45"
click at [465, 158] on div "Green Salad / Fried Eggplant With Vinegar And Garlic Fried eggplant, vinegar, g…" at bounding box center [582, 311] width 583 height 486
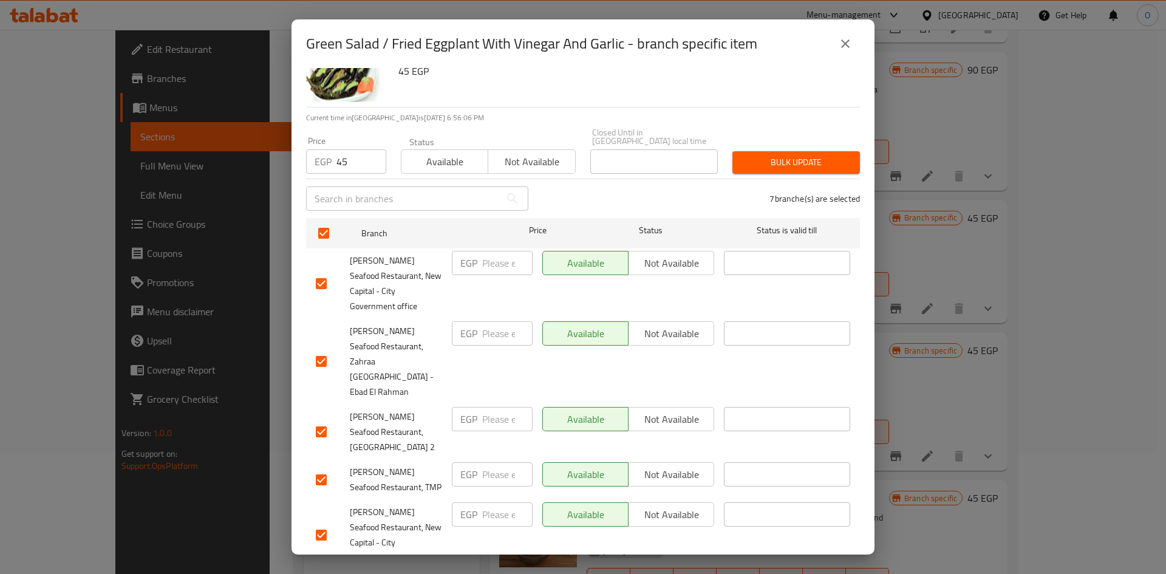
scroll to position [153, 0]
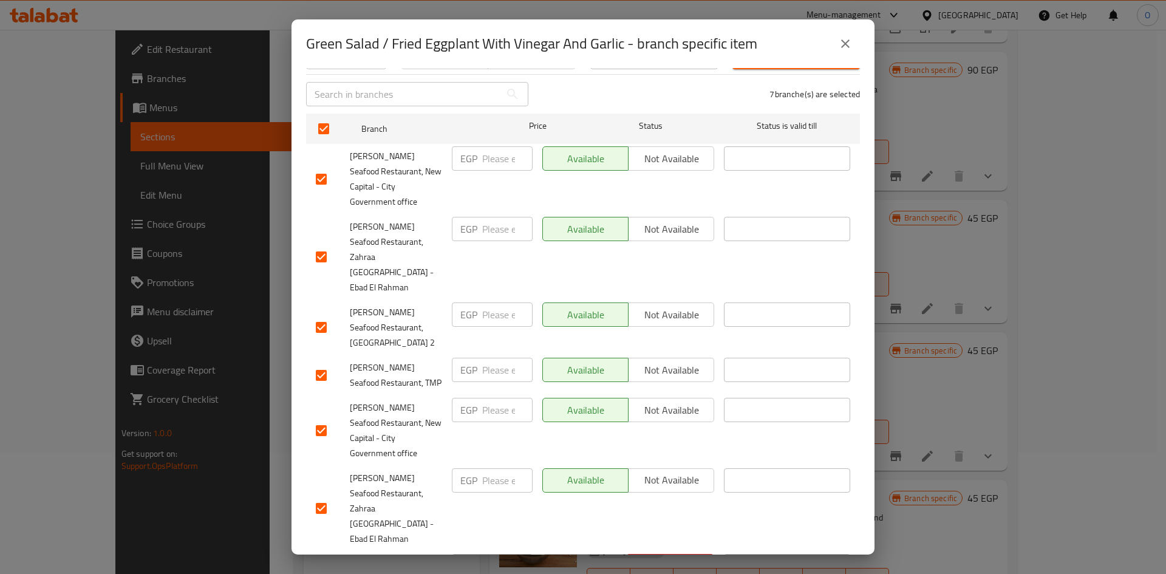
checkbox input "false"
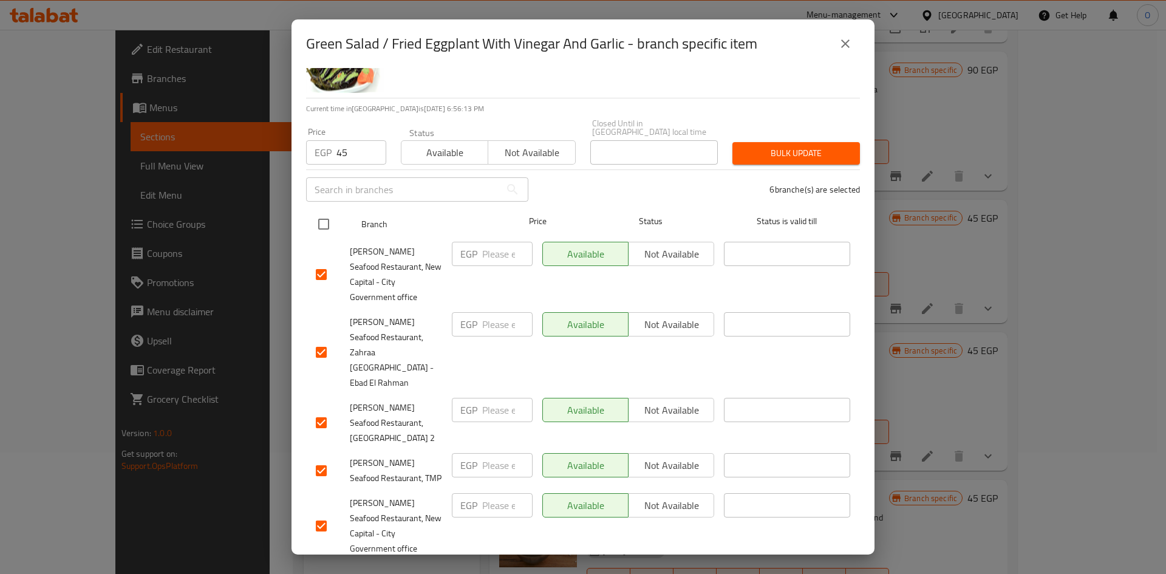
scroll to position [0, 0]
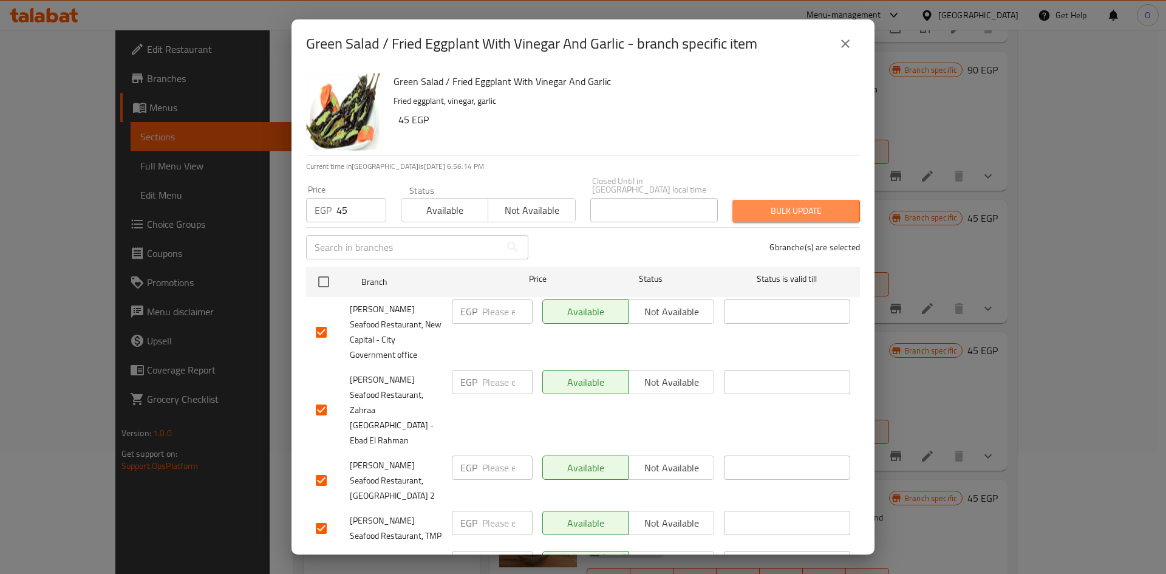
click at [777, 203] on span "Bulk update" at bounding box center [796, 210] width 108 height 15
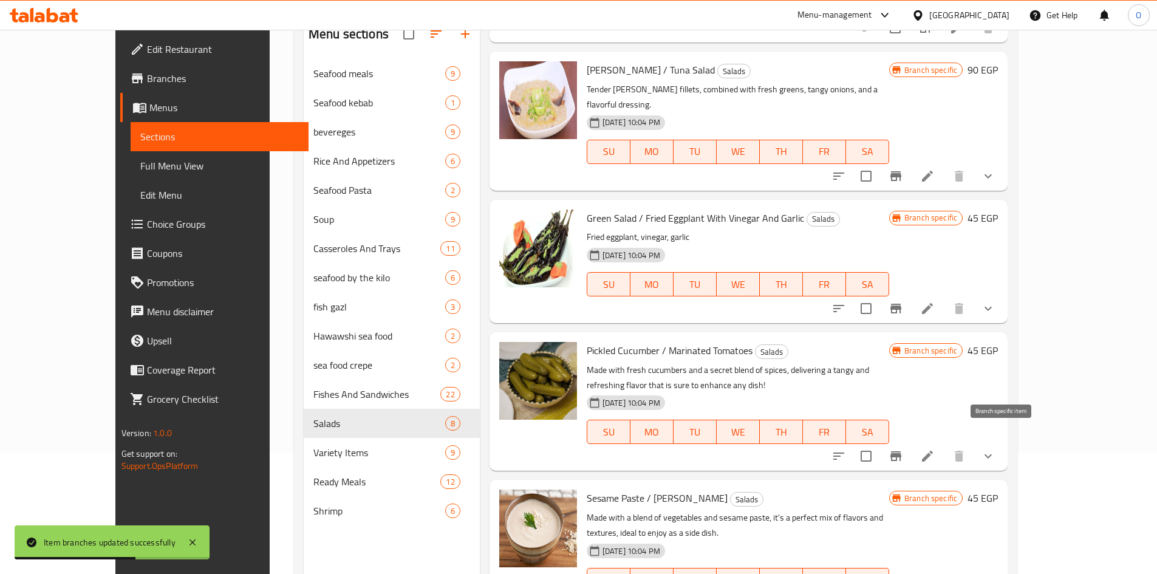
click at [903, 449] on icon "Branch-specific-item" at bounding box center [895, 456] width 15 height 15
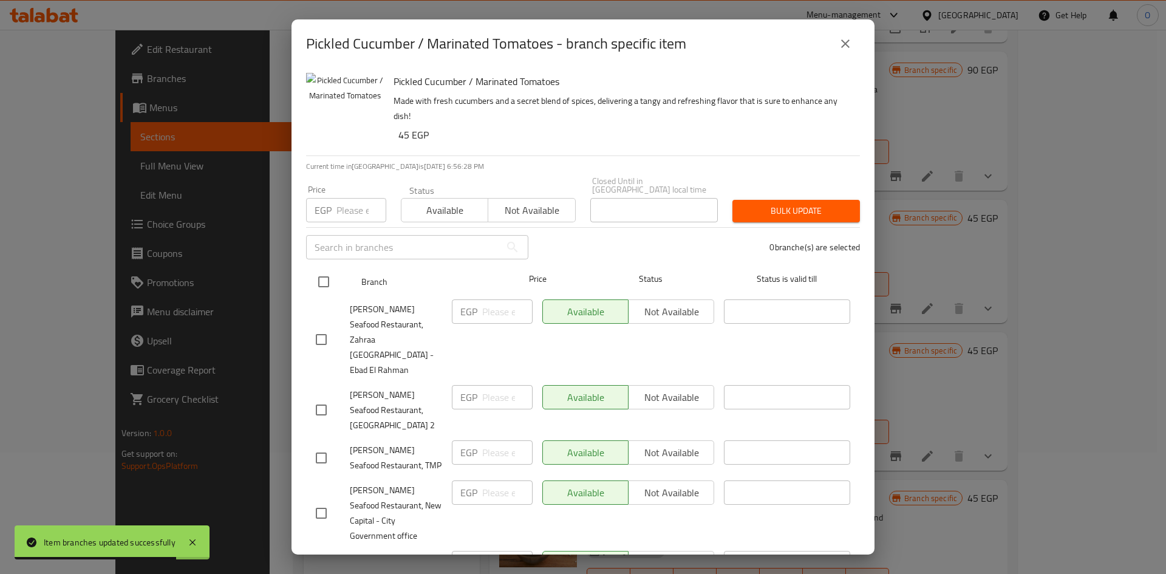
click at [323, 269] on input "checkbox" at bounding box center [324, 282] width 26 height 26
checkbox input "true"
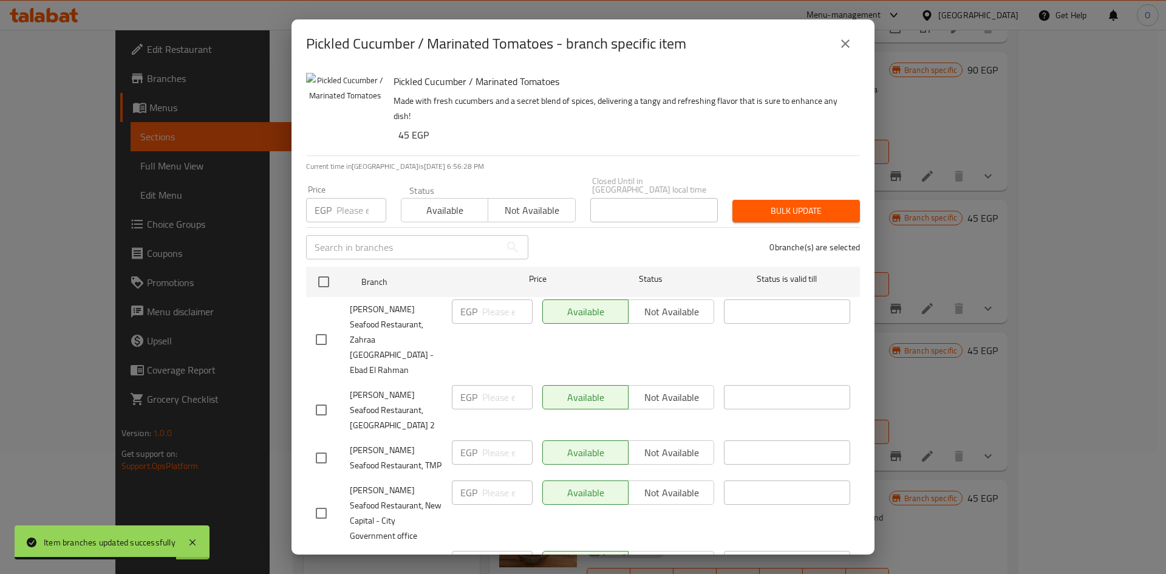
checkbox input "true"
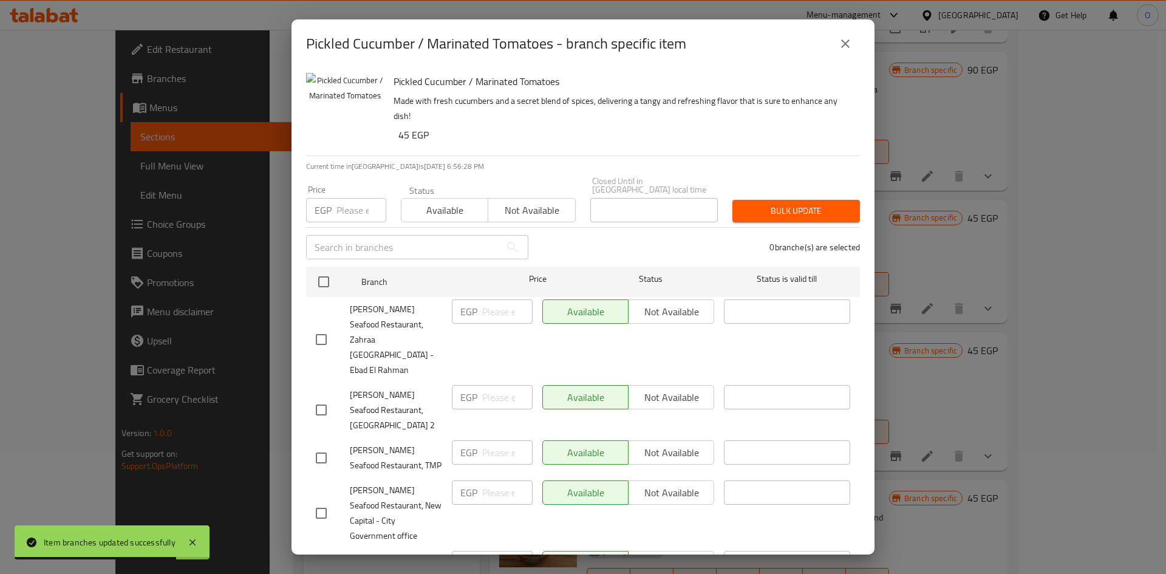
checkbox input "true"
paste input "45"
type input "45"
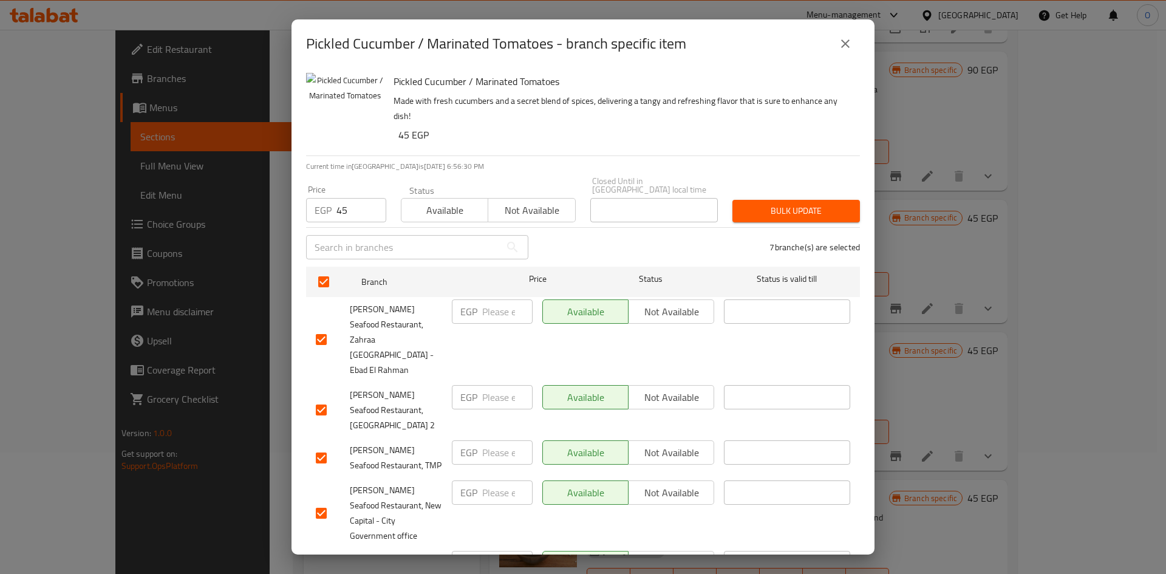
click at [472, 129] on h6 "45 EGP" at bounding box center [624, 134] width 452 height 17
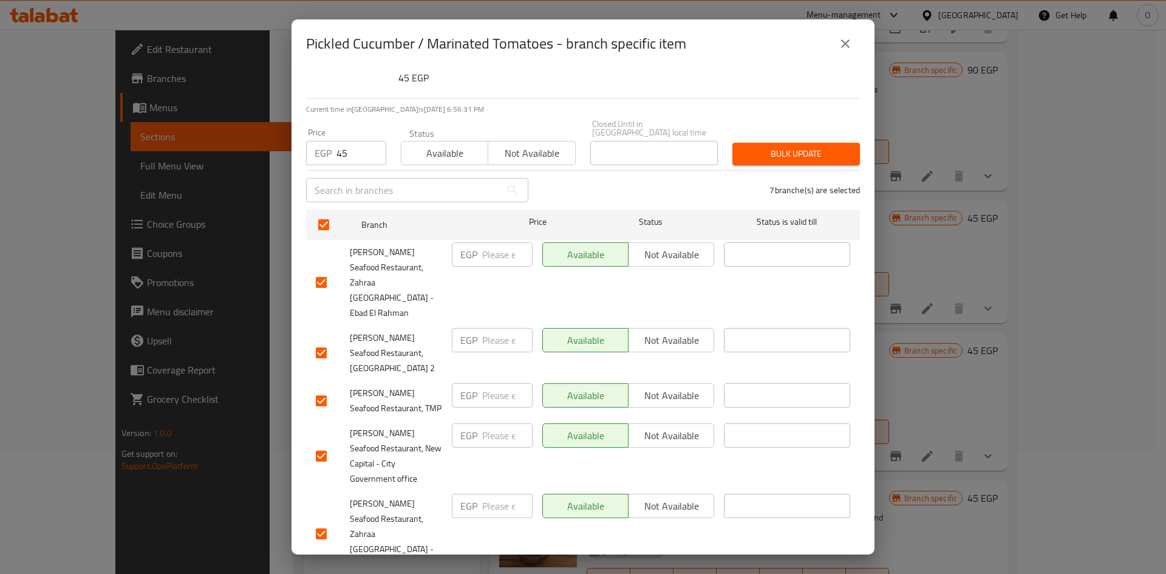
scroll to position [153, 0]
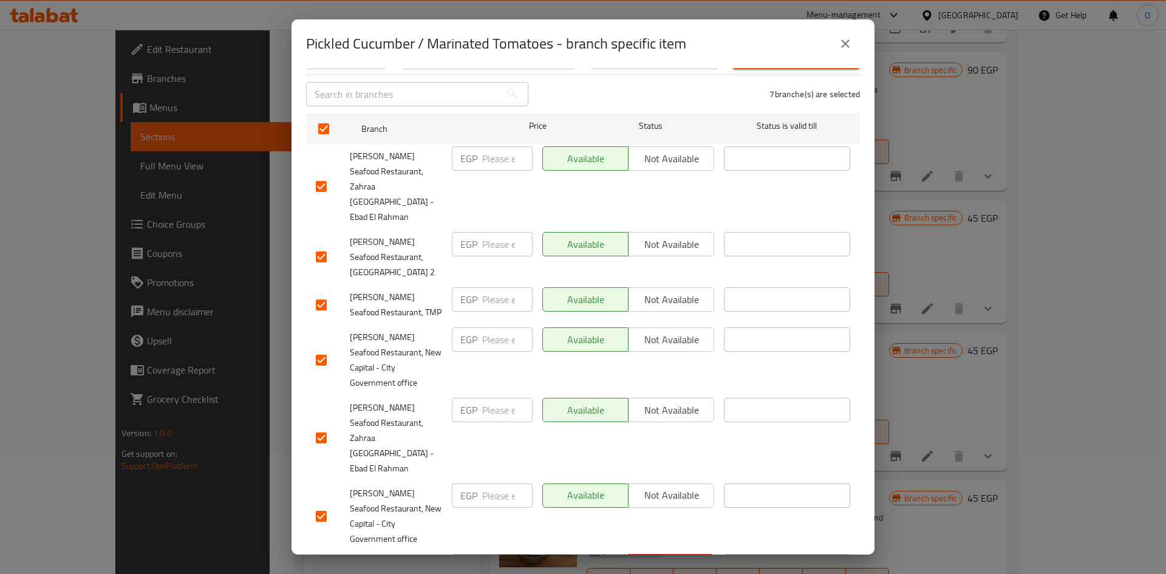
checkbox input "false"
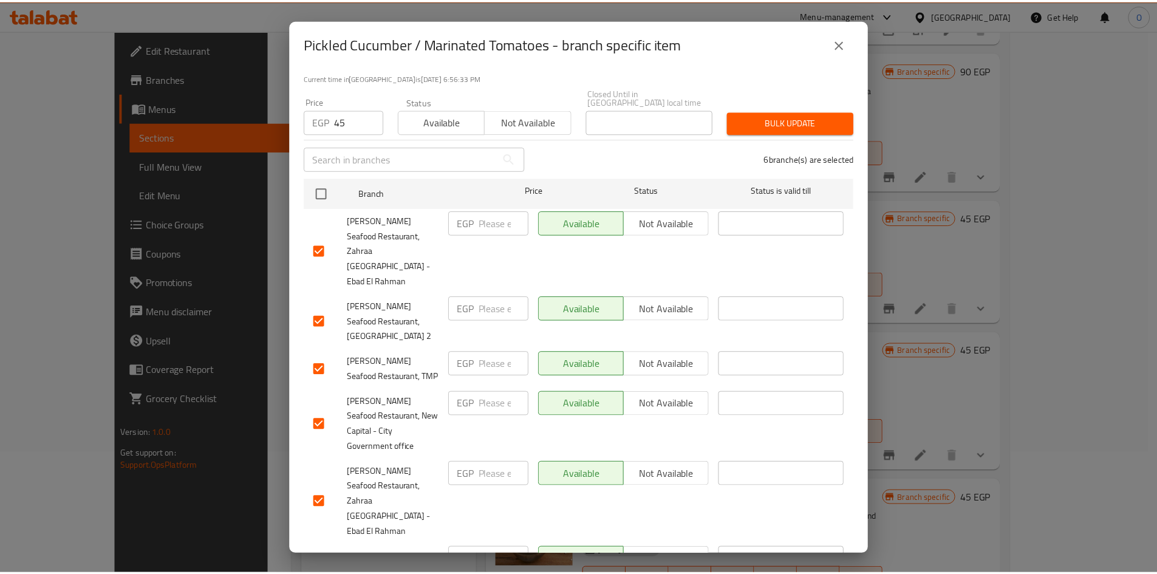
scroll to position [0, 0]
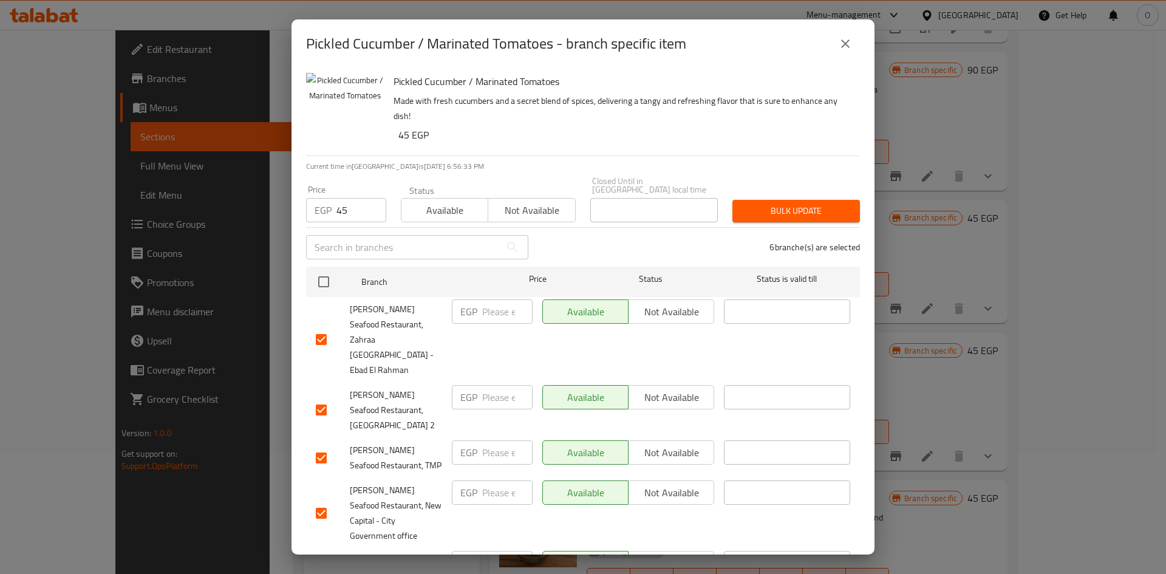
drag, startPoint x: 739, startPoint y: 210, endPoint x: 727, endPoint y: 209, distance: 12.2
click at [737, 209] on button "Bulk update" at bounding box center [796, 211] width 128 height 22
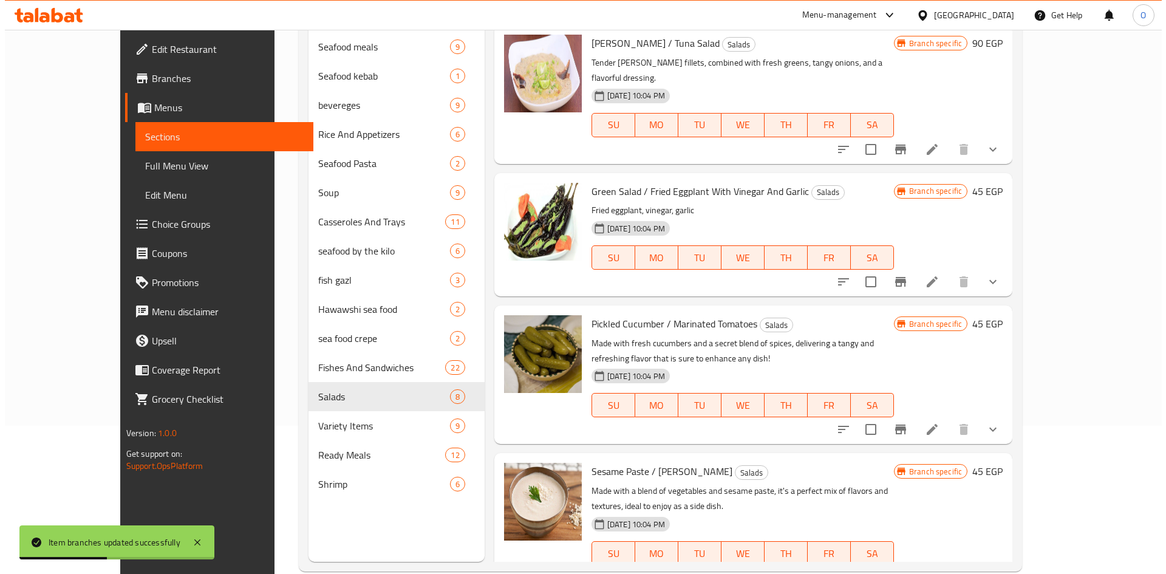
scroll to position [170, 0]
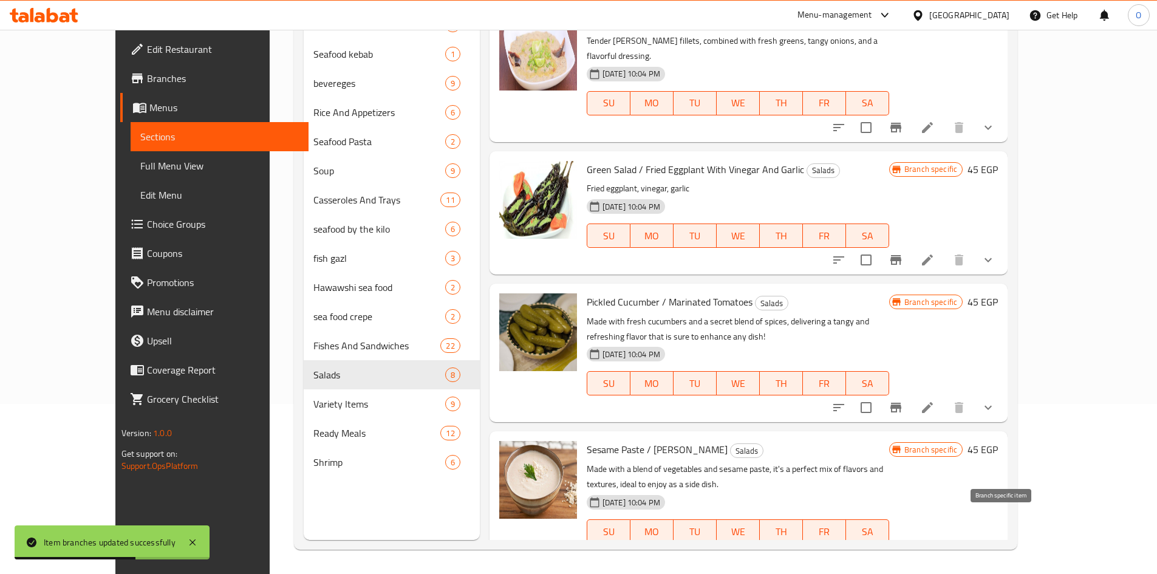
click at [903, 548] on icon "Branch-specific-item" at bounding box center [895, 555] width 15 height 15
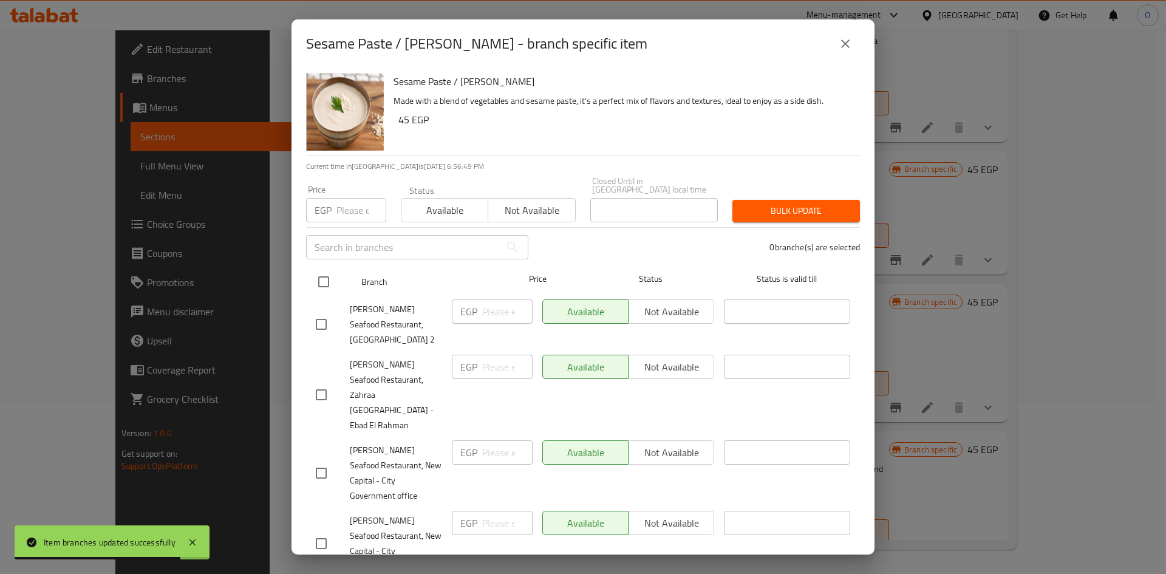
click at [324, 269] on input "checkbox" at bounding box center [324, 282] width 26 height 26
checkbox input "true"
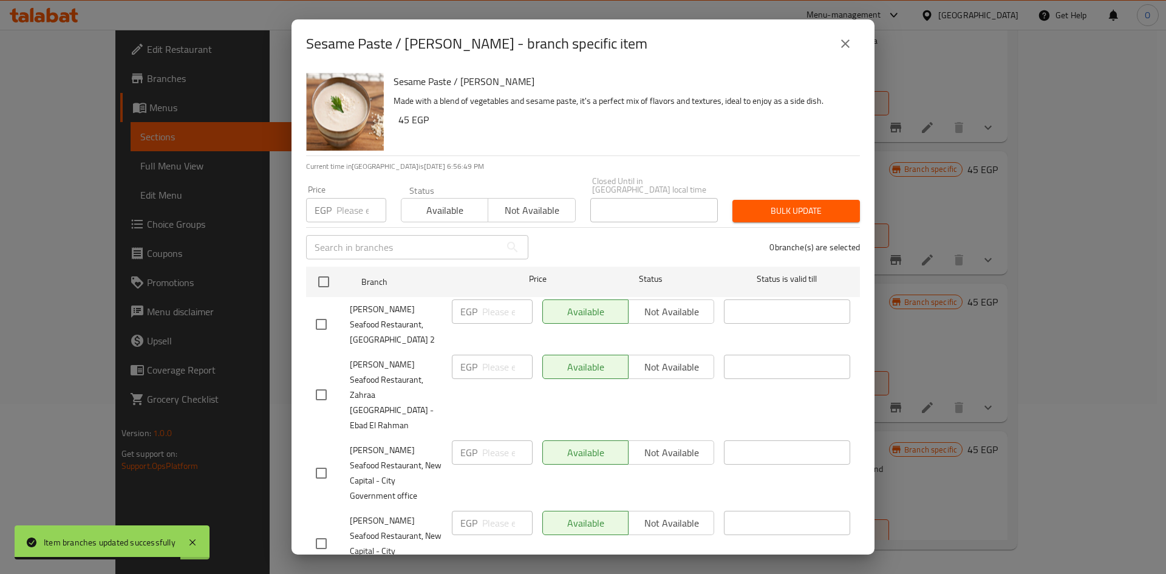
checkbox input "true"
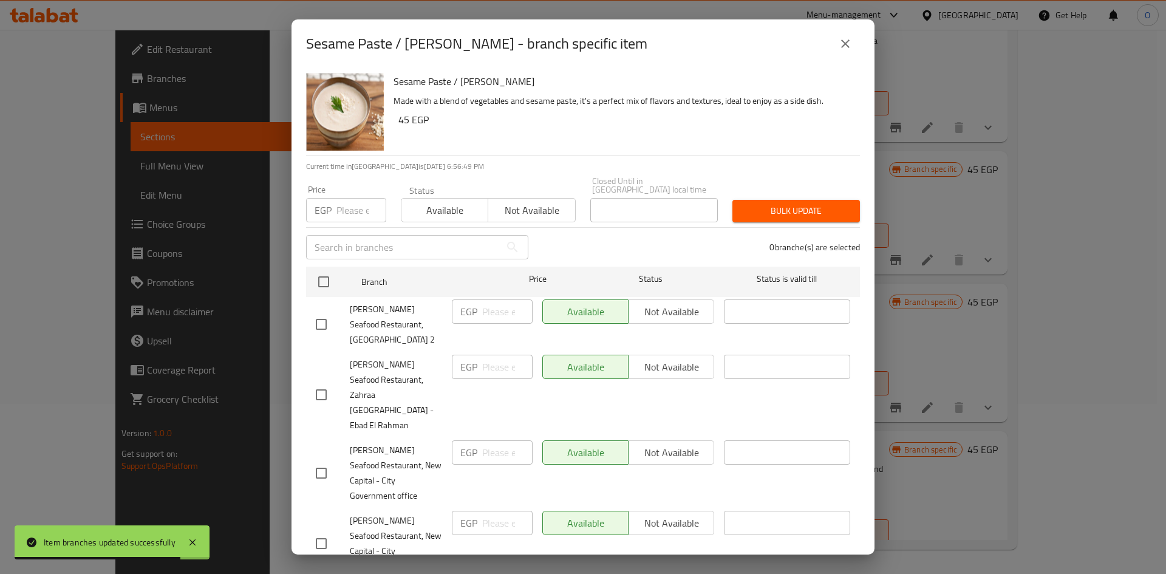
checkbox input "true"
paste input "45"
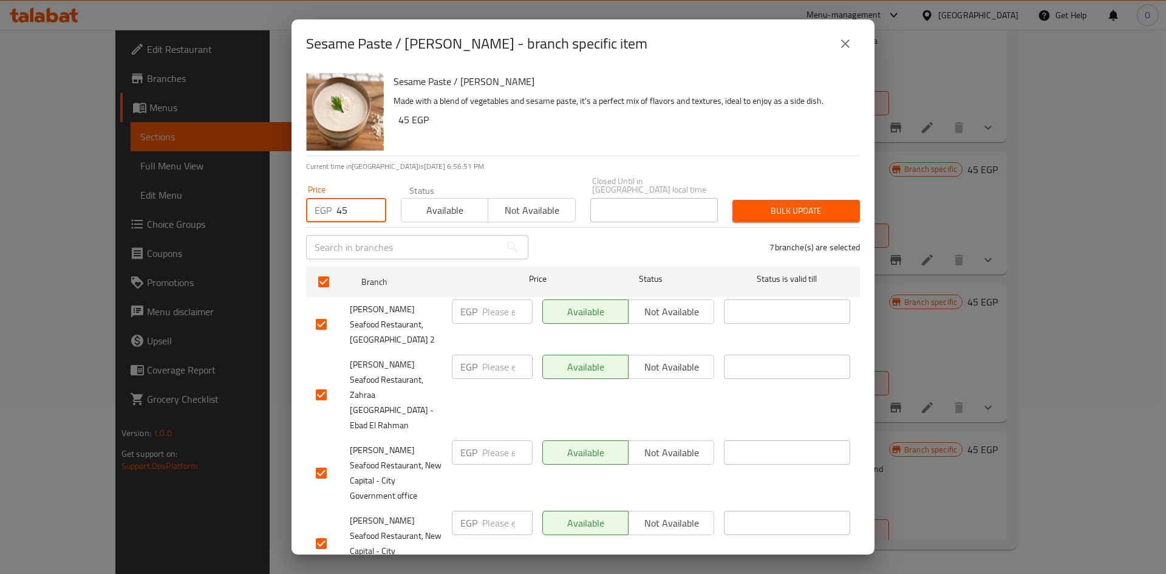
type input "45"
click at [488, 138] on div "Sesame Paste / Baba Ghannoug Made with a blend of vegetables and sesame paste, …" at bounding box center [622, 111] width 466 height 87
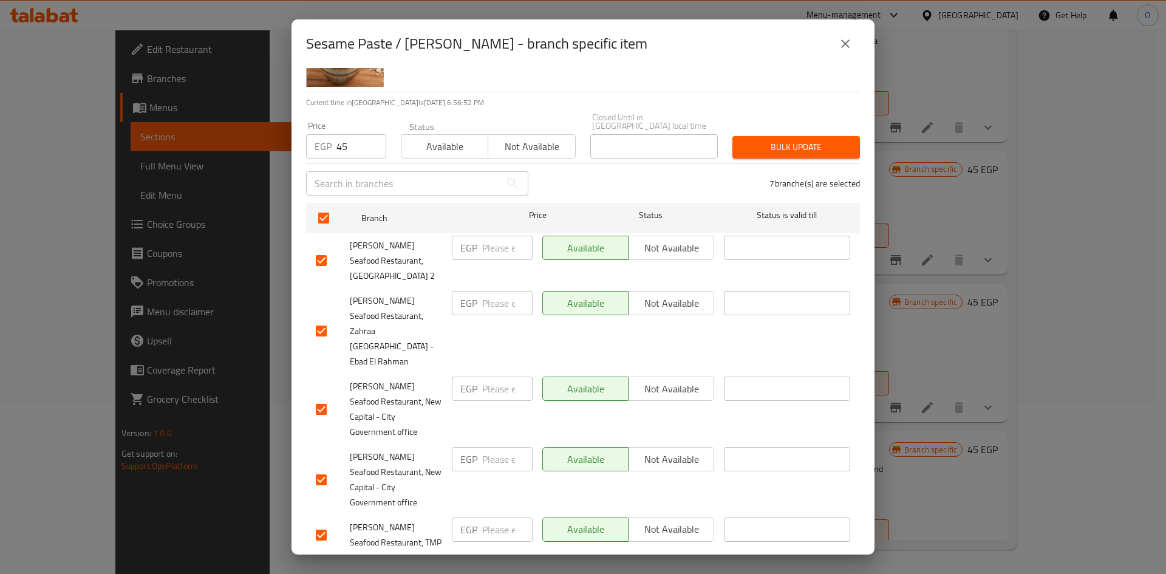
scroll to position [153, 0]
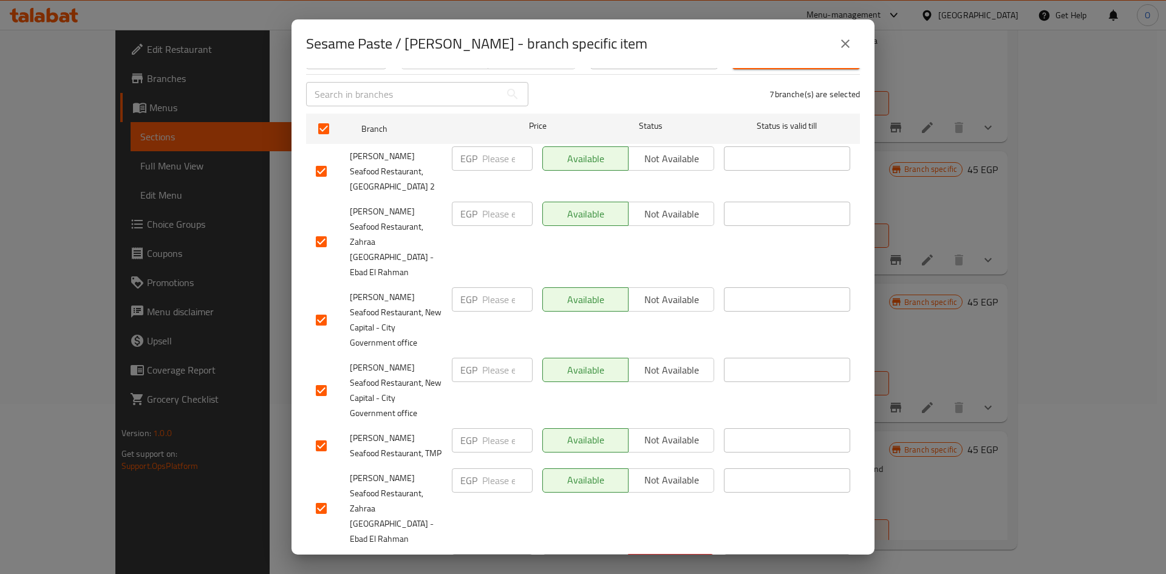
checkbox input "false"
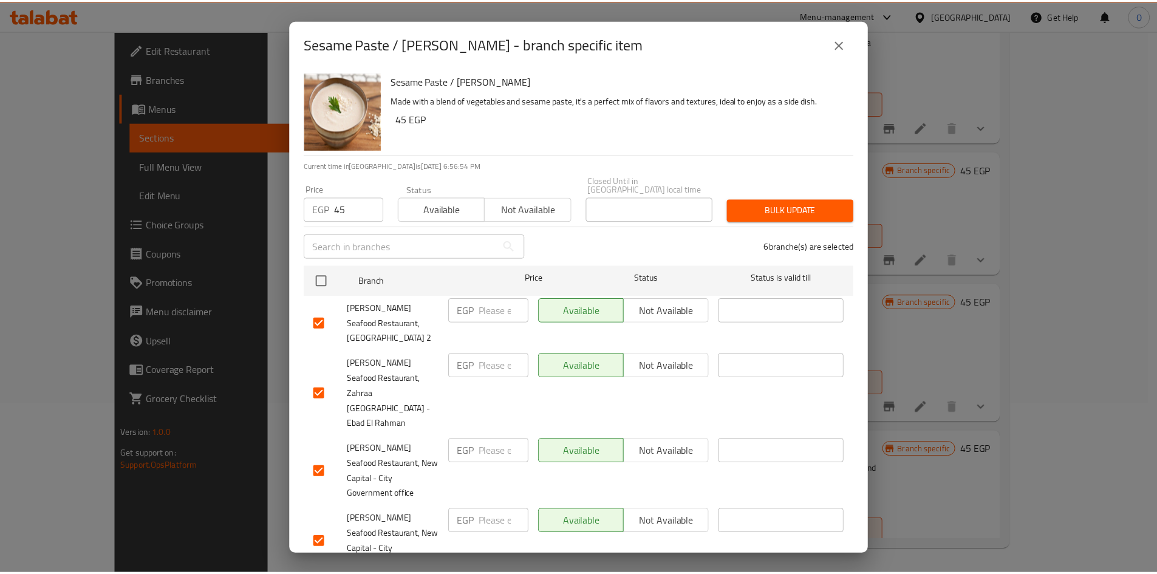
scroll to position [0, 0]
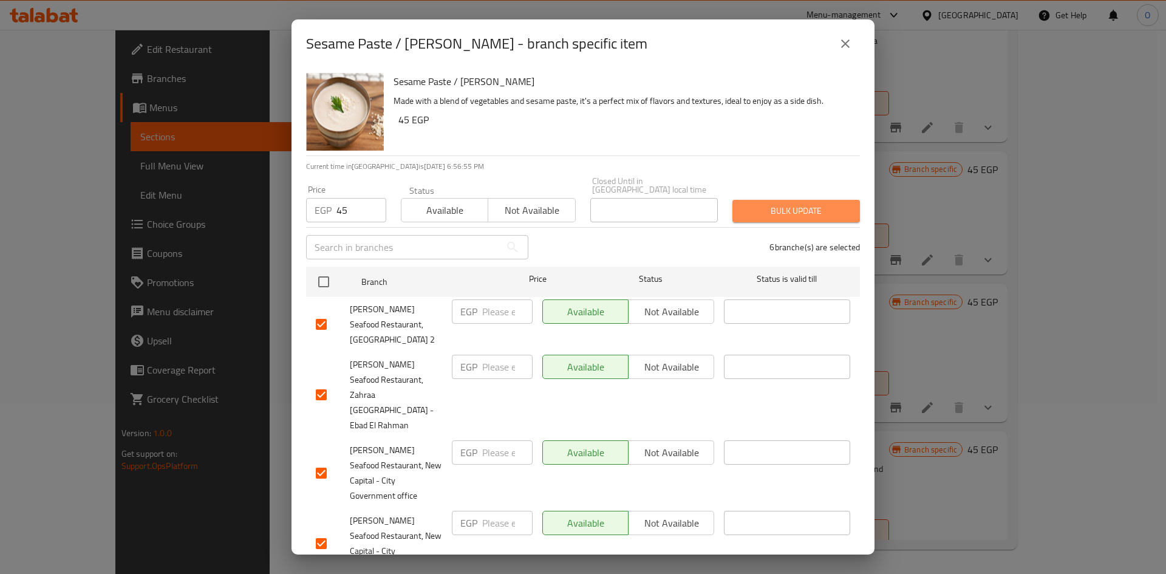
click at [789, 203] on span "Bulk update" at bounding box center [796, 210] width 108 height 15
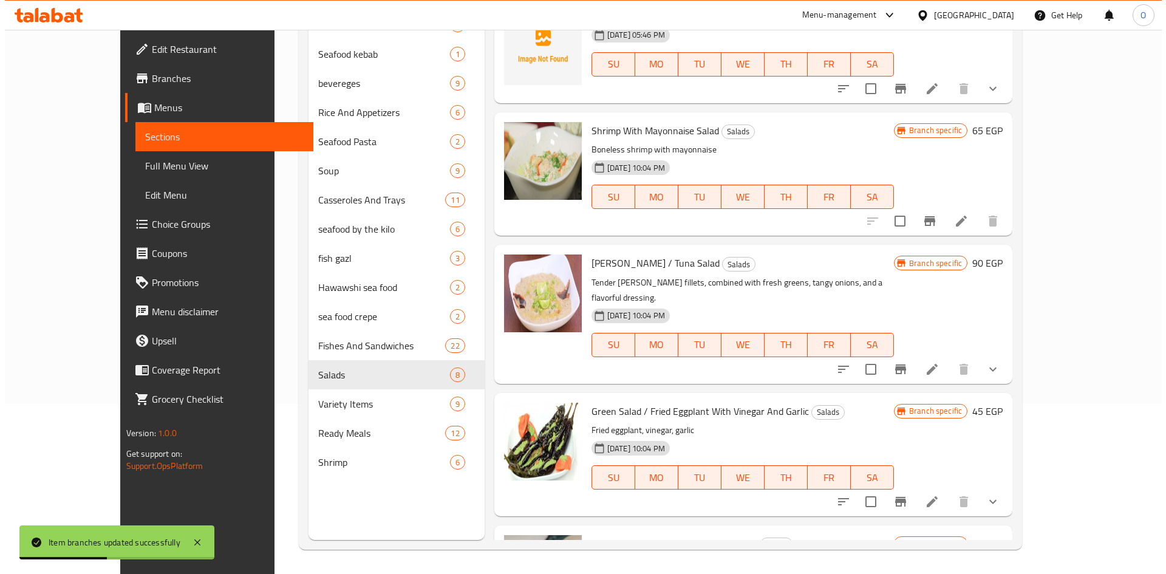
scroll to position [236, 0]
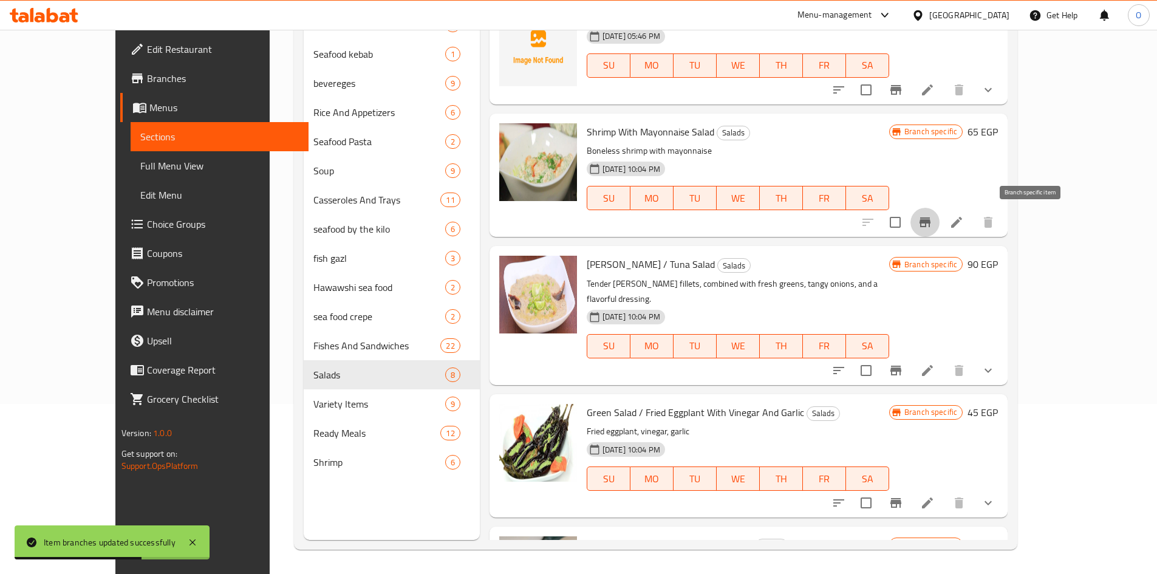
click at [932, 224] on icon "Branch-specific-item" at bounding box center [924, 222] width 15 height 15
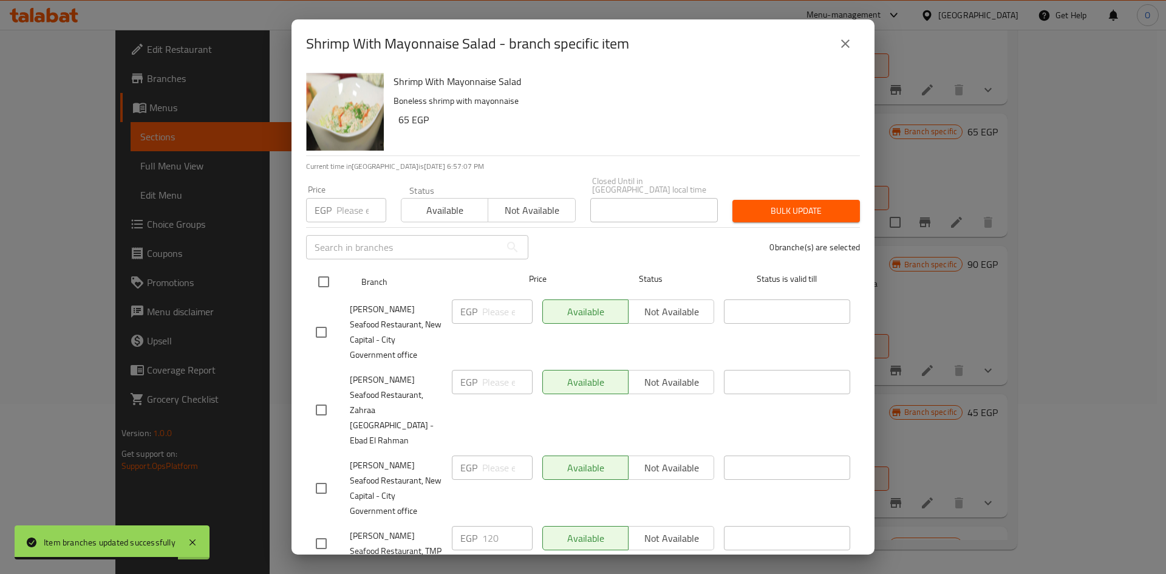
click at [321, 270] on input "checkbox" at bounding box center [324, 282] width 26 height 26
checkbox input "true"
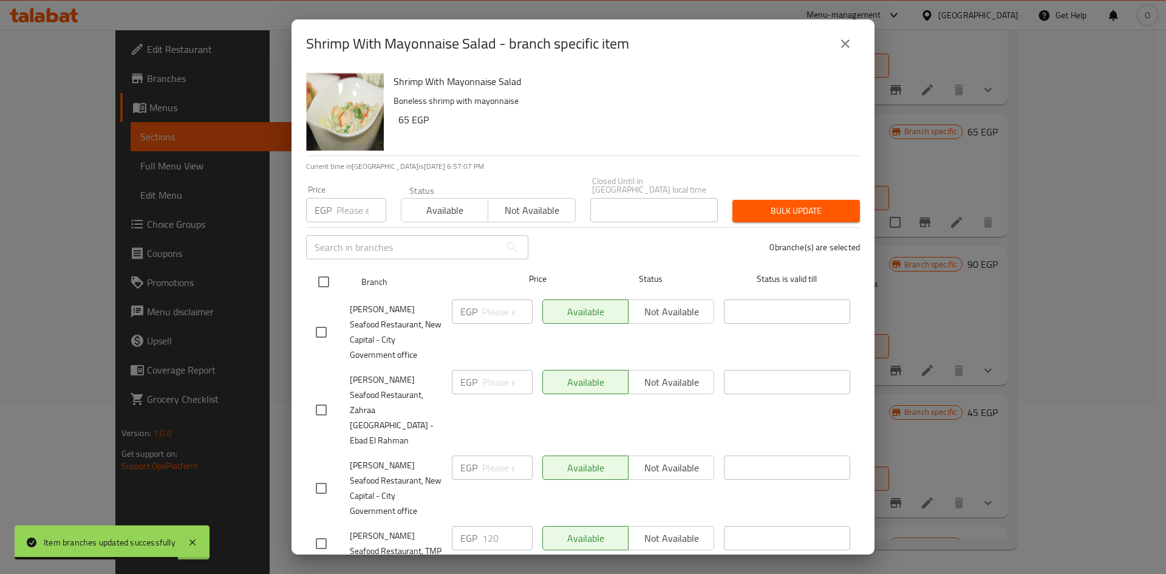
checkbox input "true"
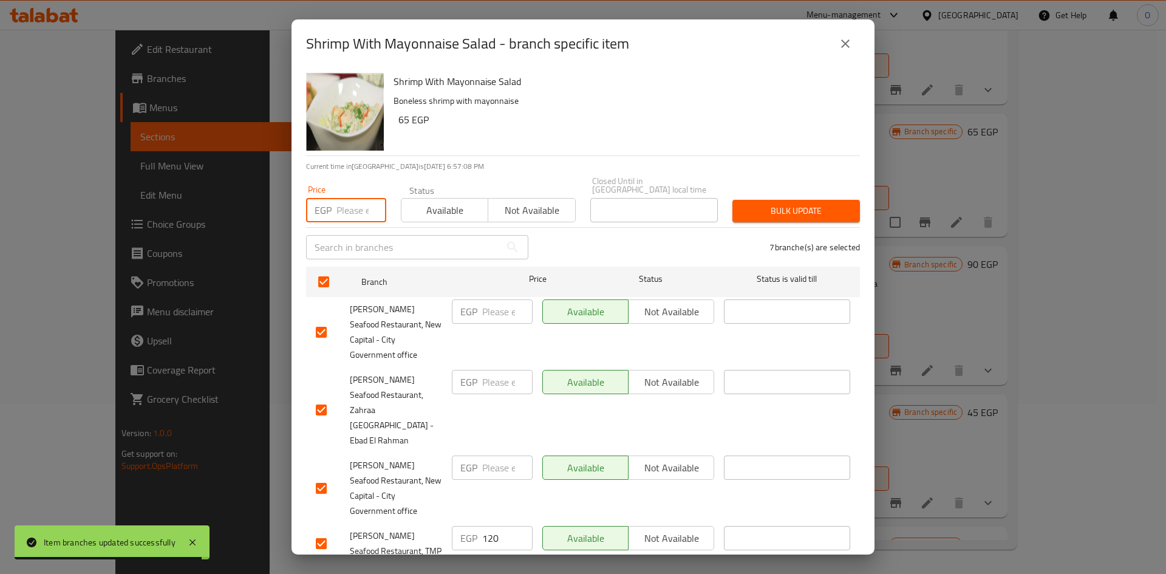
paste input "45"
type input "45"
click at [485, 125] on h6 "65 EGP" at bounding box center [624, 119] width 452 height 17
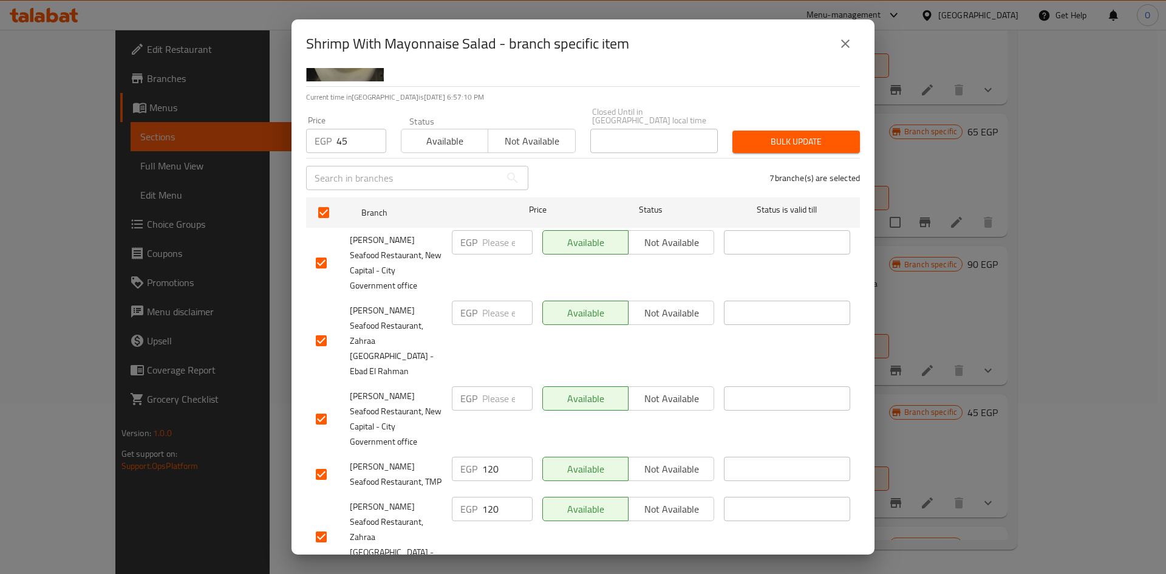
scroll to position [153, 0]
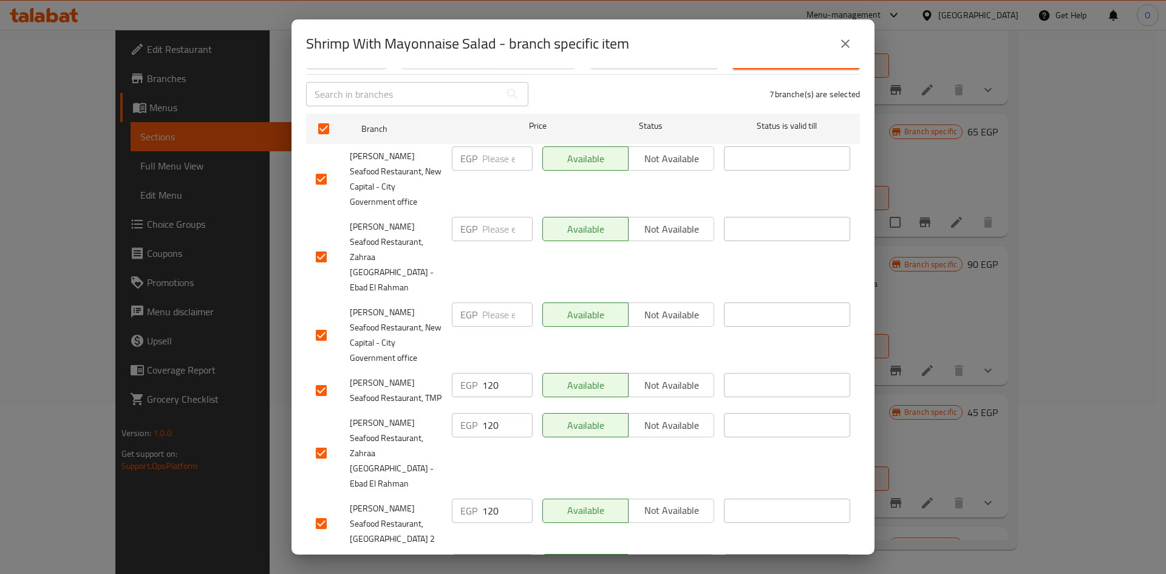
checkbox input "false"
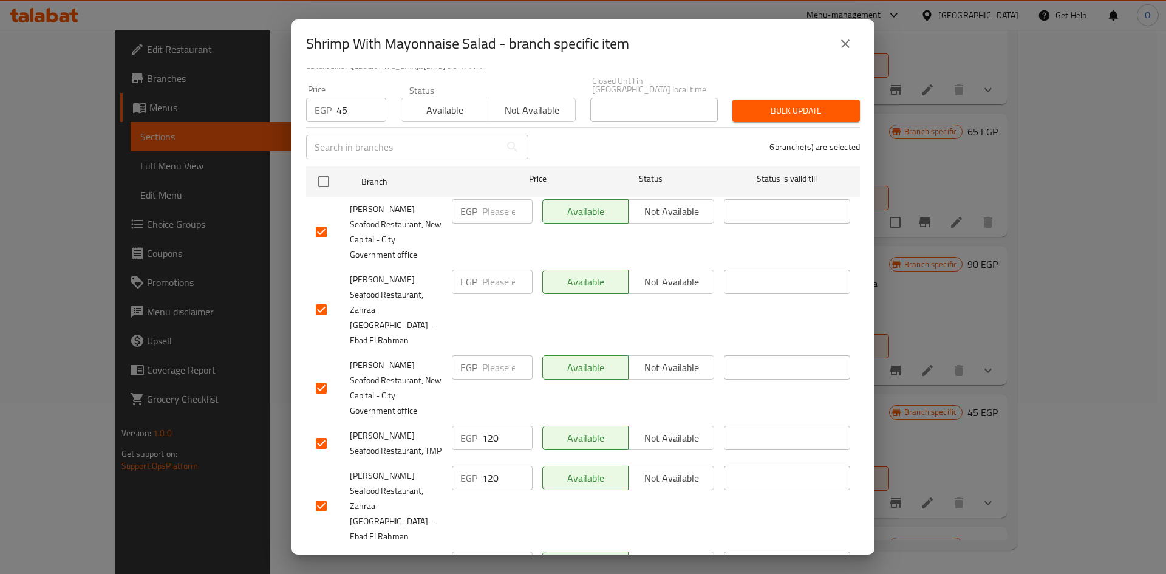
scroll to position [0, 0]
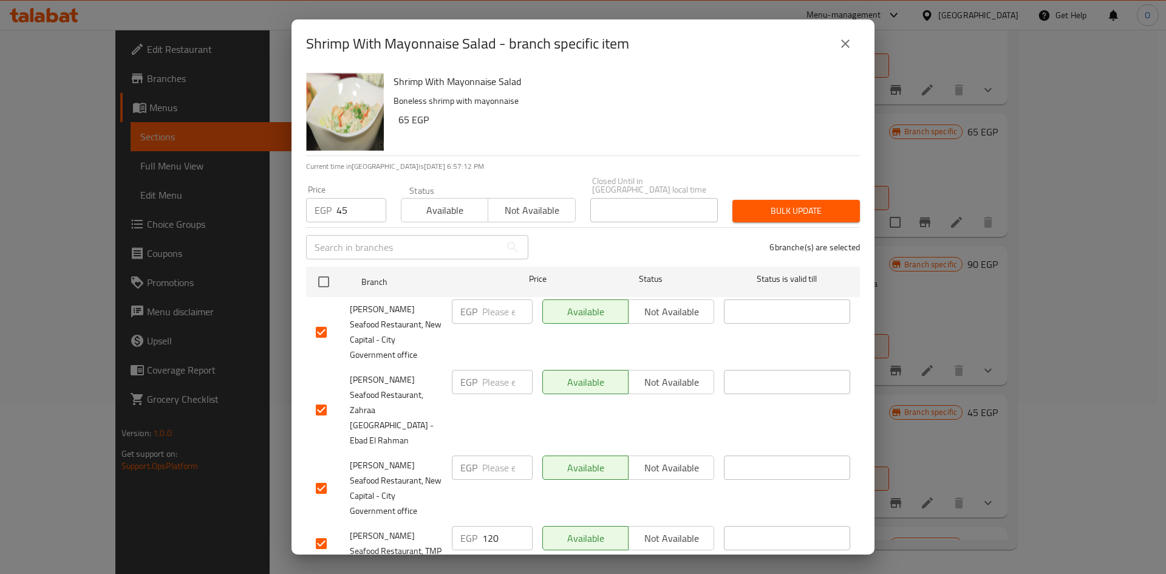
click at [766, 203] on span "Bulk update" at bounding box center [796, 210] width 108 height 15
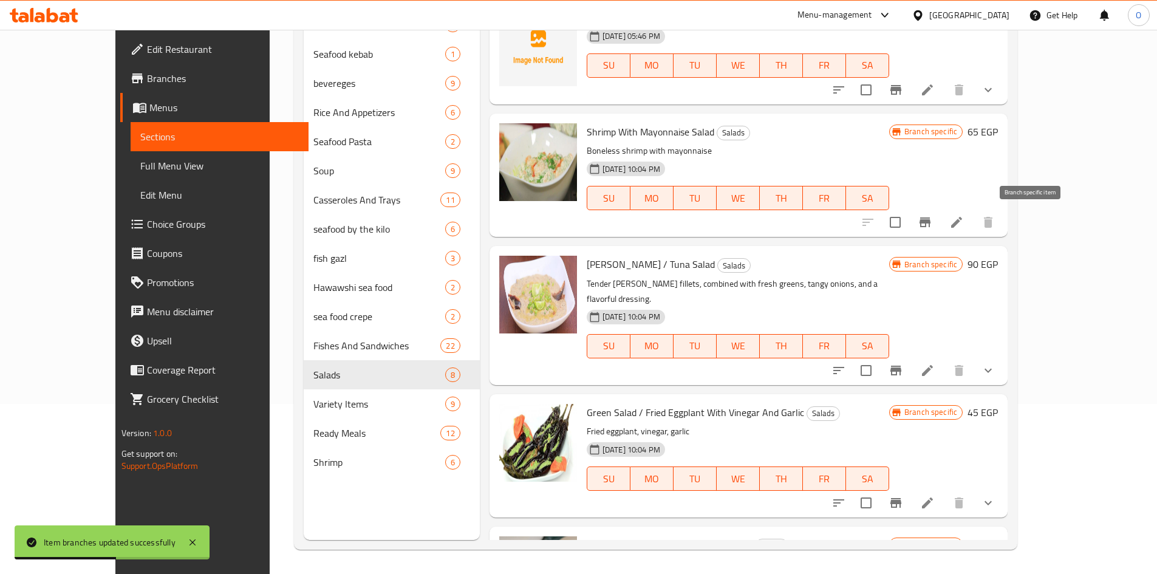
click at [932, 225] on icon "Branch-specific-item" at bounding box center [924, 222] width 15 height 15
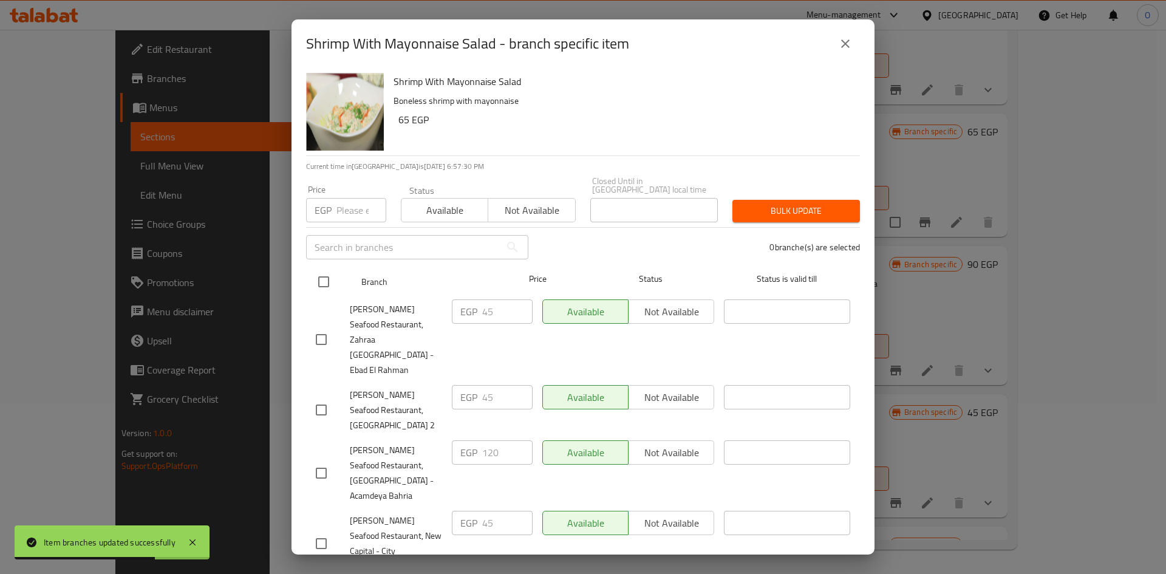
click at [328, 279] on input "checkbox" at bounding box center [324, 282] width 26 height 26
checkbox input "true"
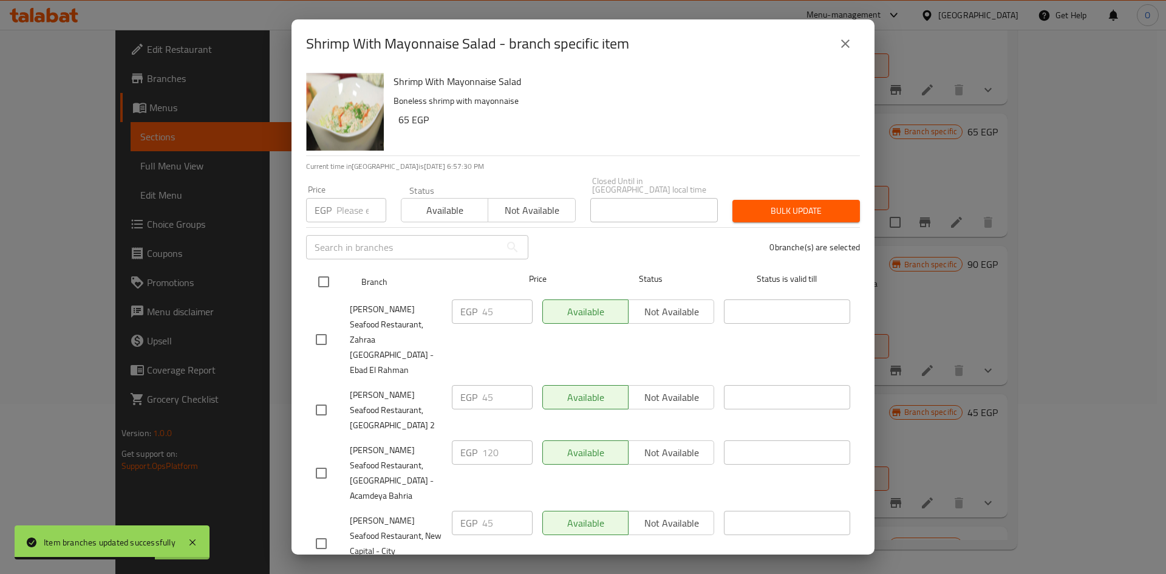
checkbox input "true"
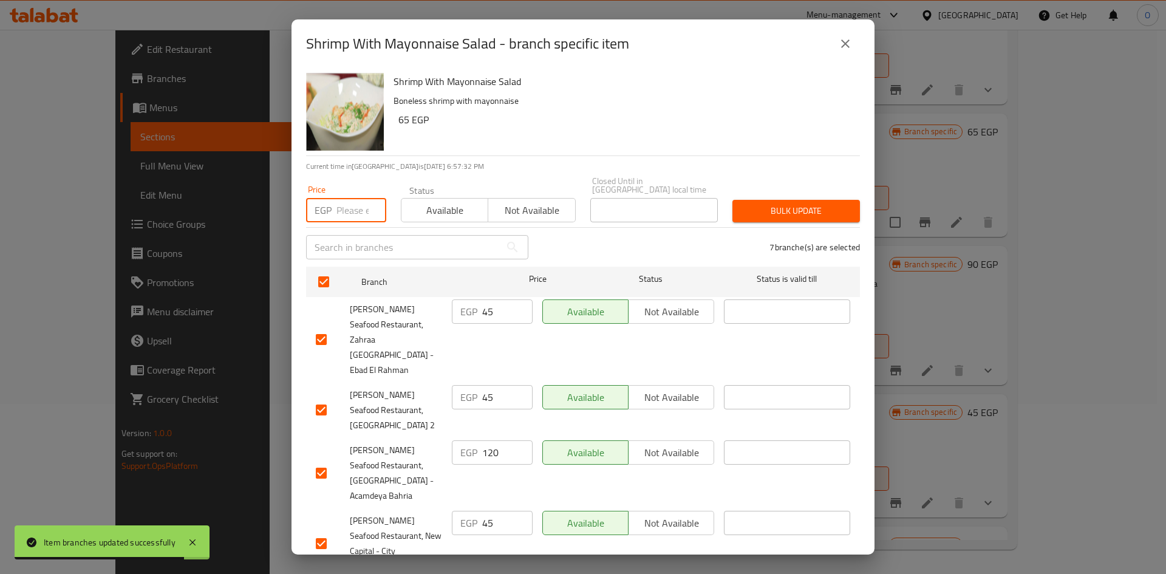
paste input "65"
type input "65"
click at [457, 117] on h6 "65 EGP" at bounding box center [624, 119] width 452 height 17
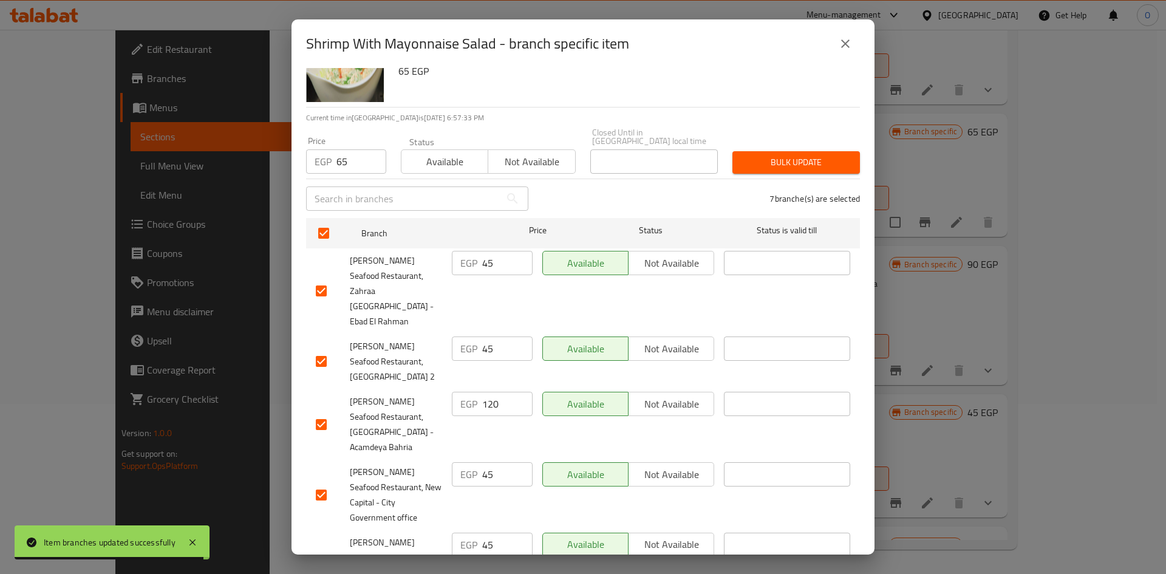
scroll to position [153, 0]
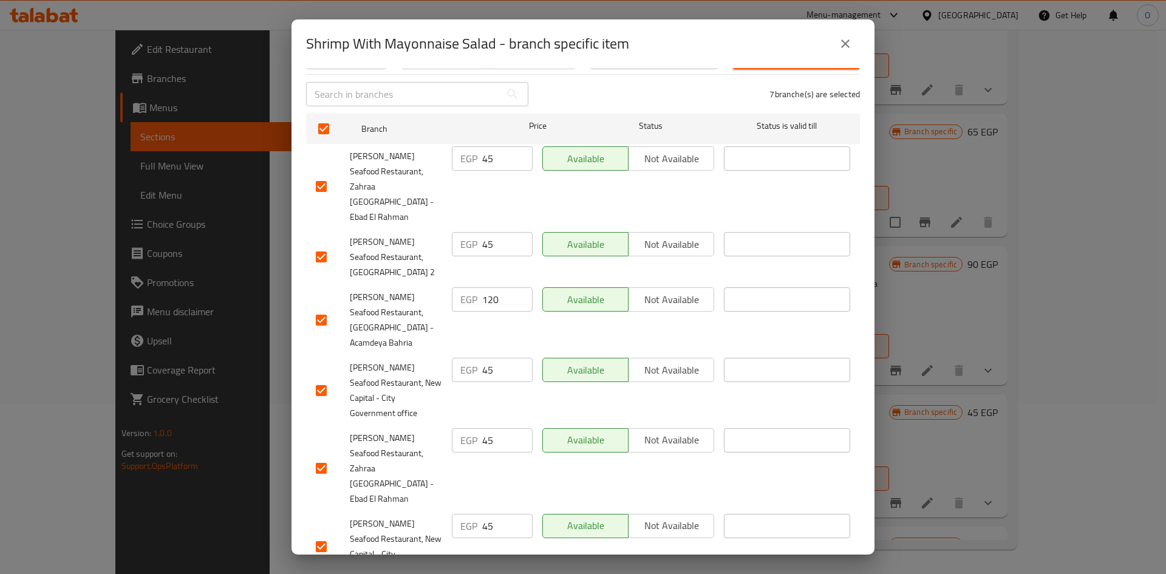
checkbox input "false"
checkbox input "true"
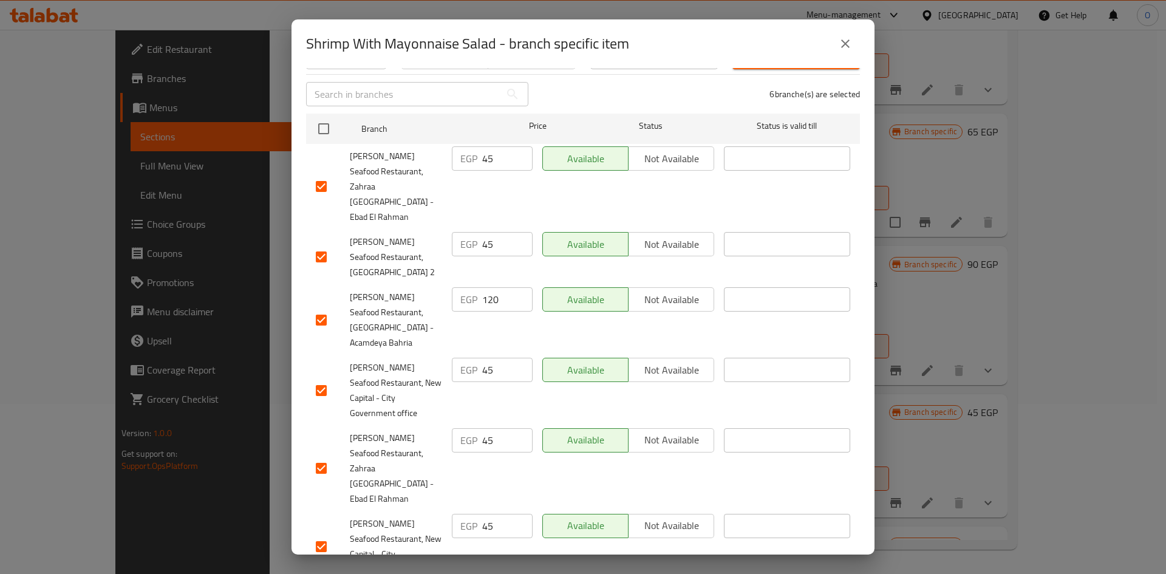
checkbox input "true"
click at [322, 307] on input "checkbox" at bounding box center [321, 320] width 26 height 26
checkbox input "false"
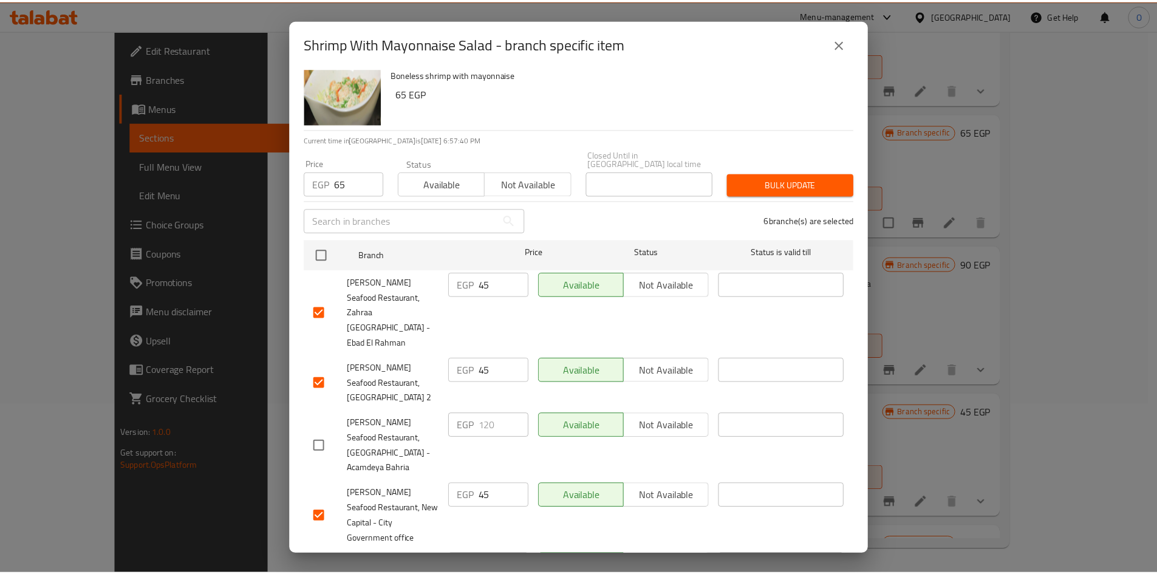
scroll to position [0, 0]
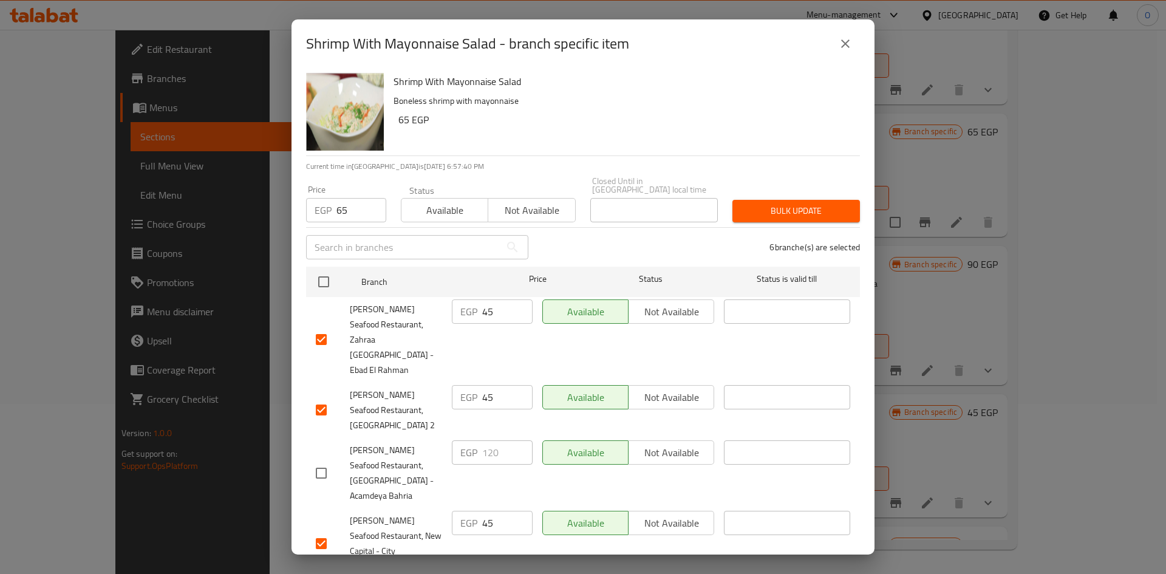
click at [770, 203] on span "Bulk update" at bounding box center [796, 210] width 108 height 15
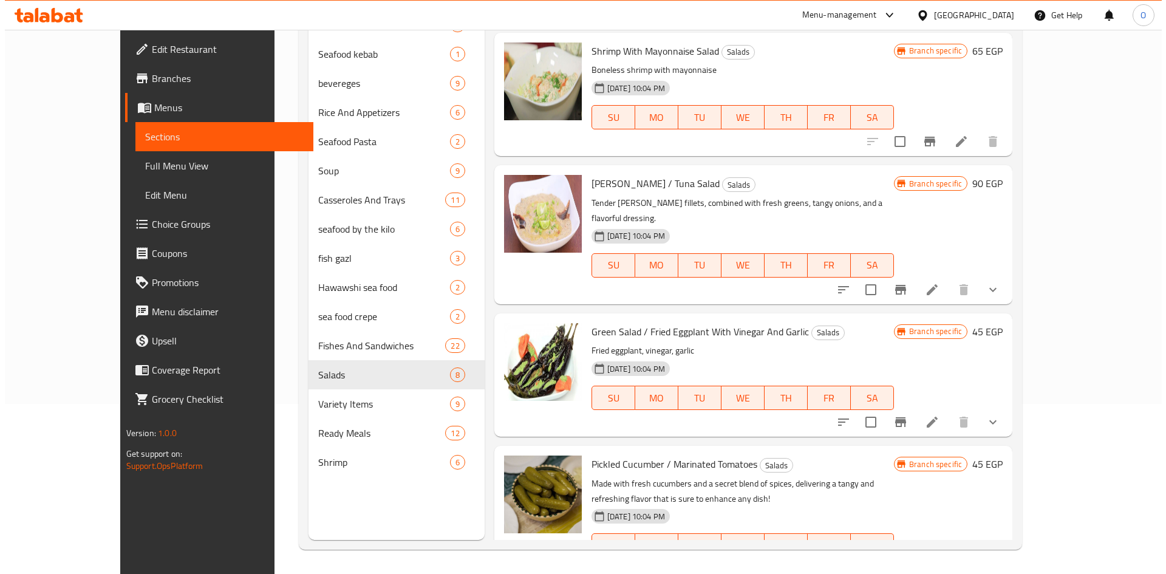
scroll to position [296, 0]
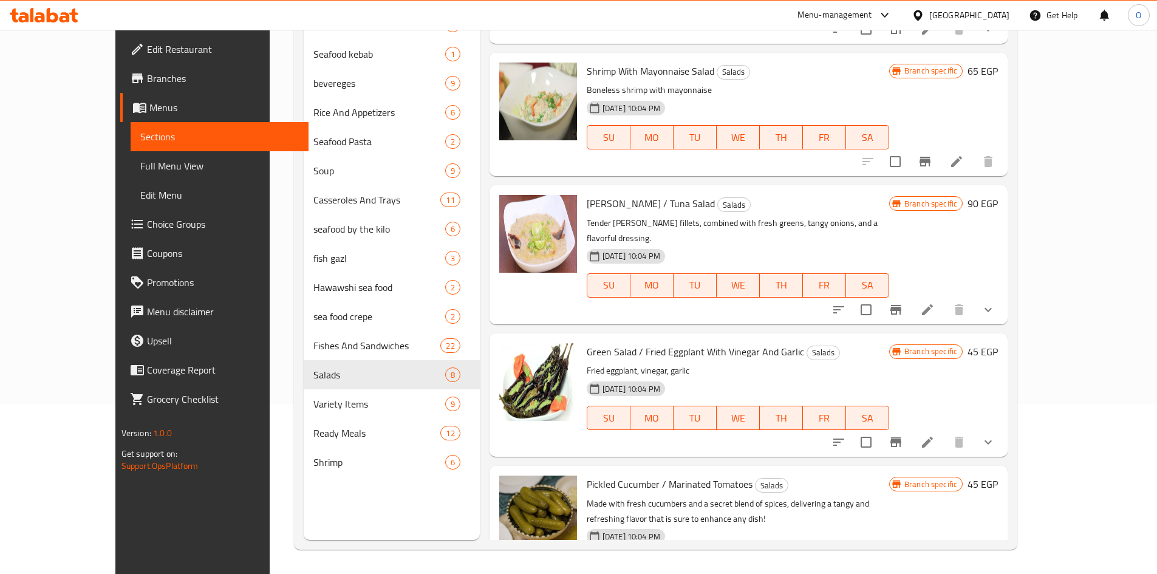
click at [901, 305] on icon "Branch-specific-item" at bounding box center [895, 310] width 11 height 10
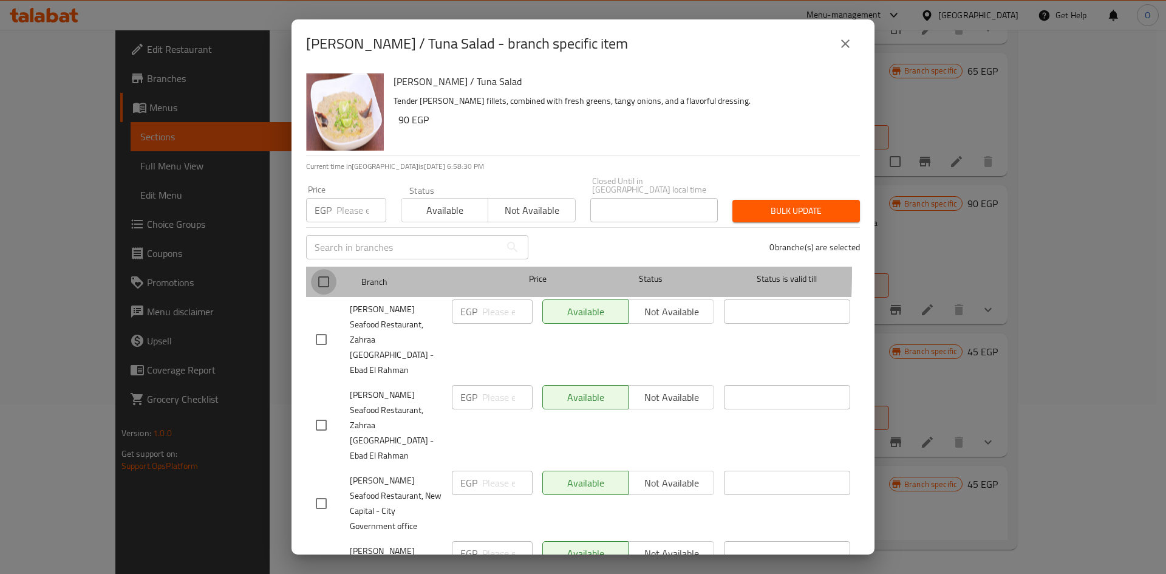
click at [332, 269] on input "checkbox" at bounding box center [324, 282] width 26 height 26
checkbox input "true"
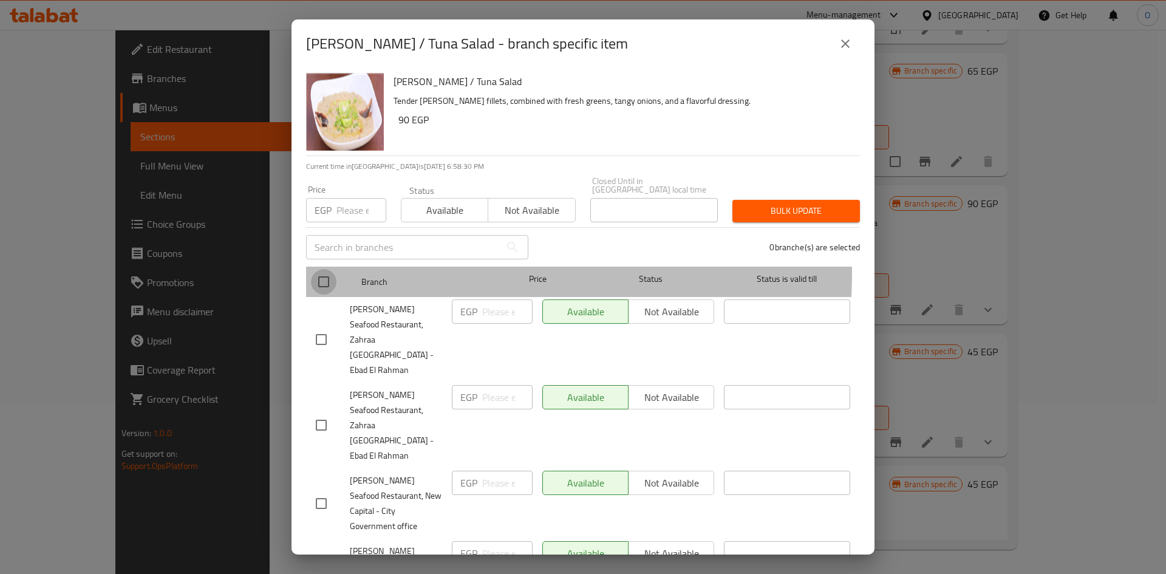
checkbox input "true"
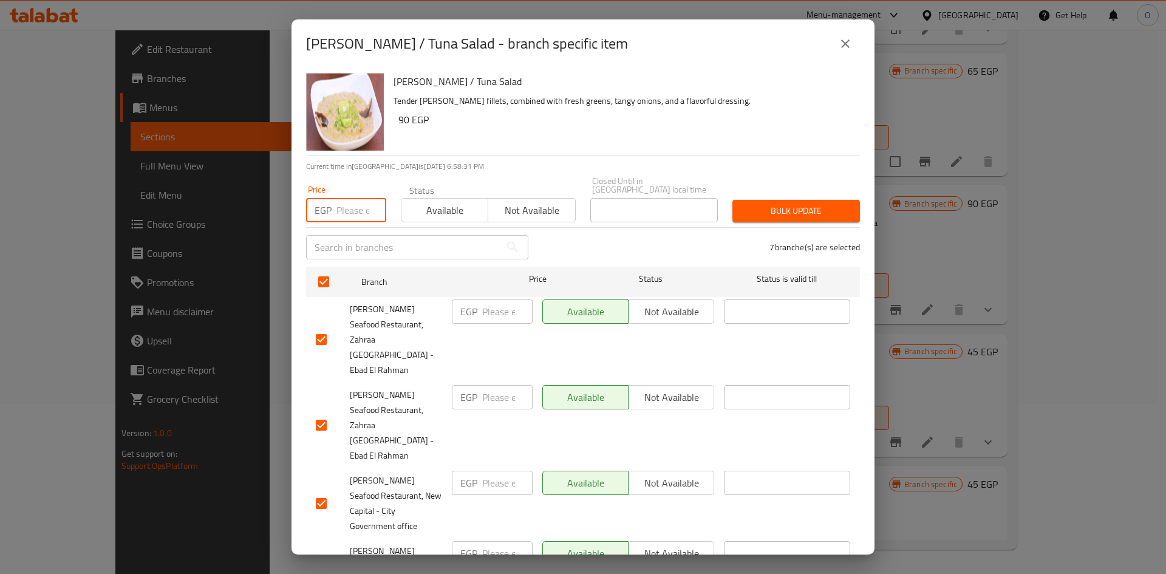
paste input "90"
type input "90"
click at [440, 143] on div "Herring / Tuna Salad Tender herring fillets, combined with fresh greens, tangy …" at bounding box center [622, 111] width 466 height 87
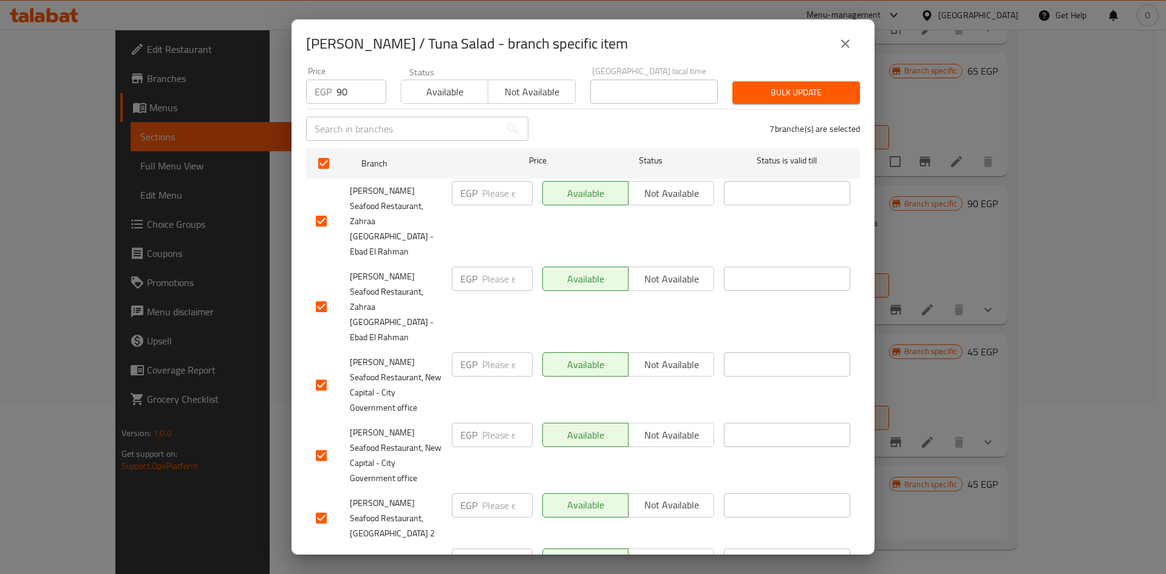
scroll to position [153, 0]
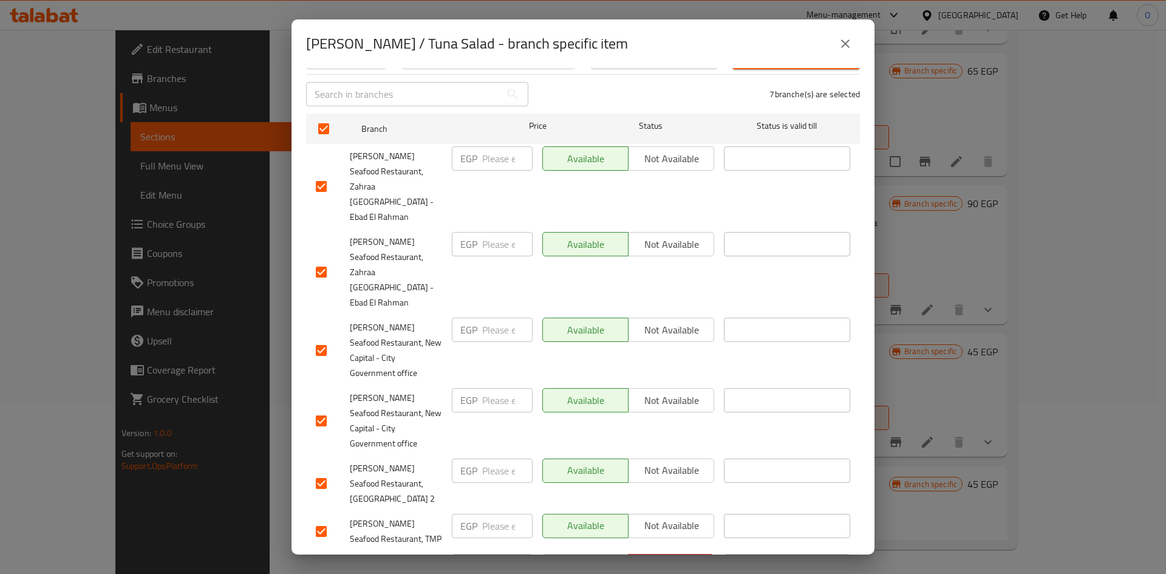
checkbox input "false"
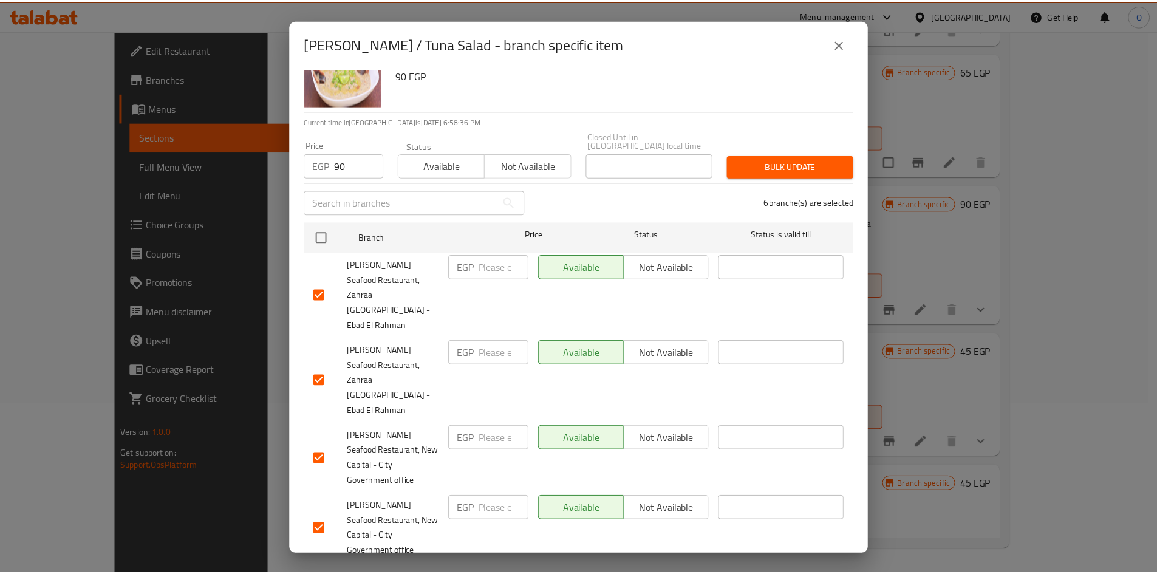
scroll to position [61, 0]
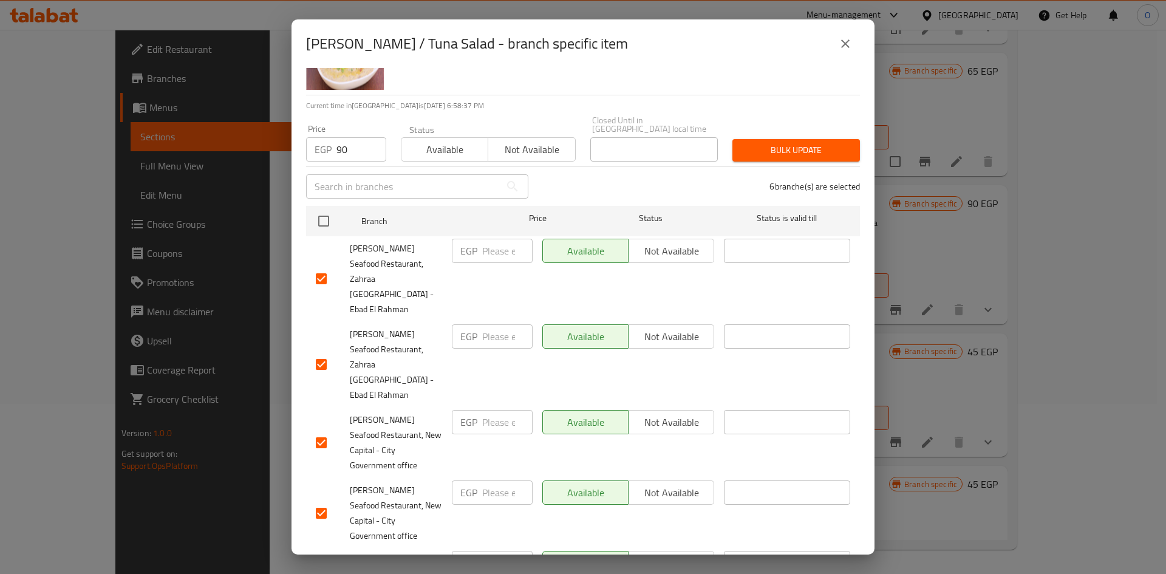
click at [785, 139] on button "Bulk update" at bounding box center [796, 150] width 128 height 22
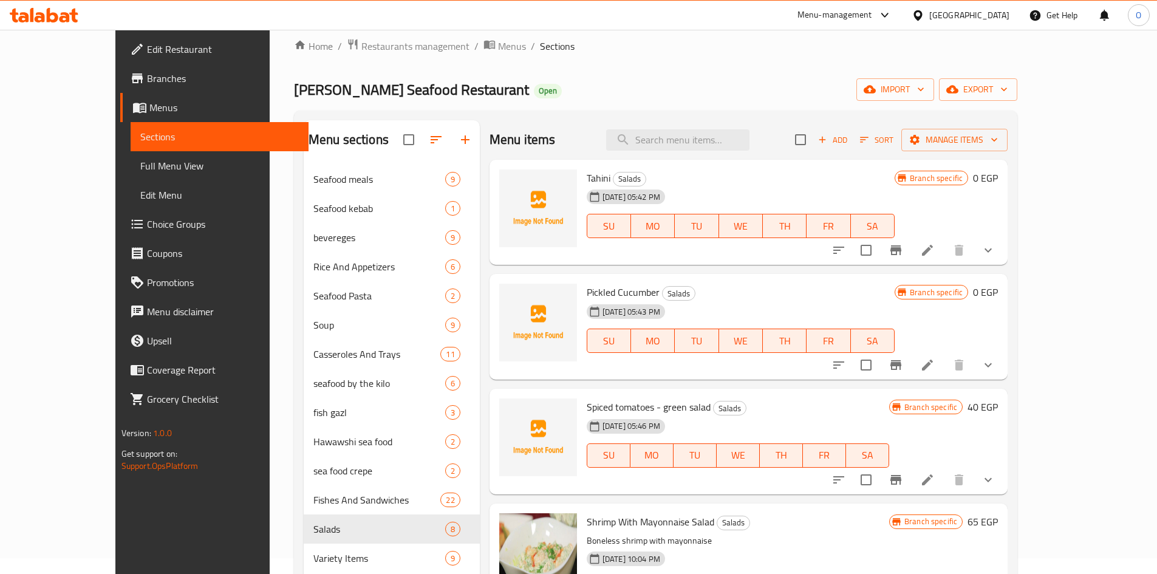
scroll to position [0, 0]
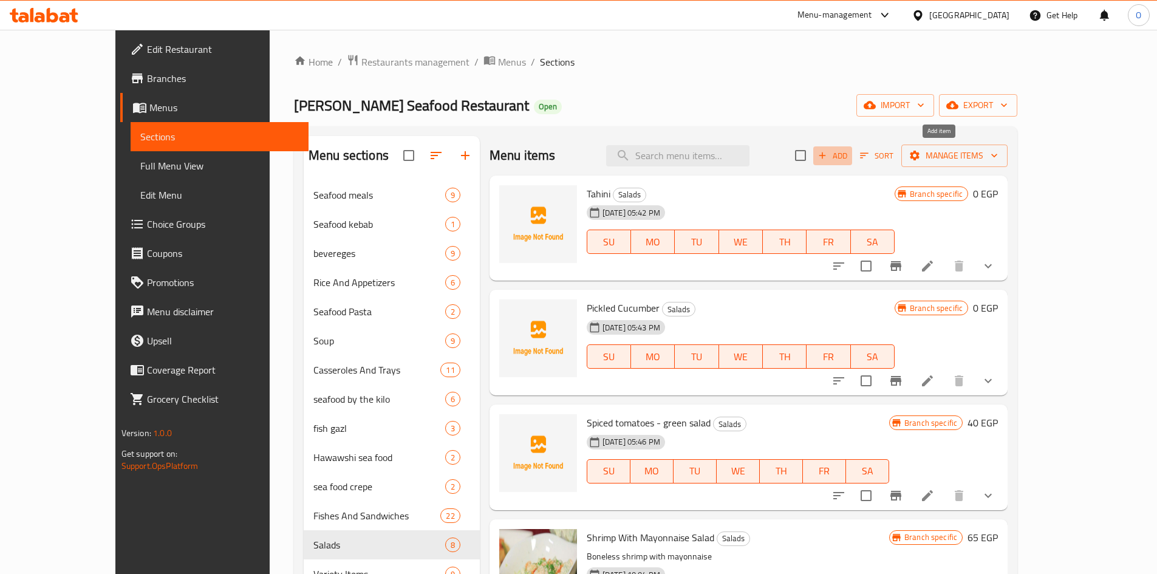
click at [852, 165] on button "Add" at bounding box center [832, 155] width 39 height 19
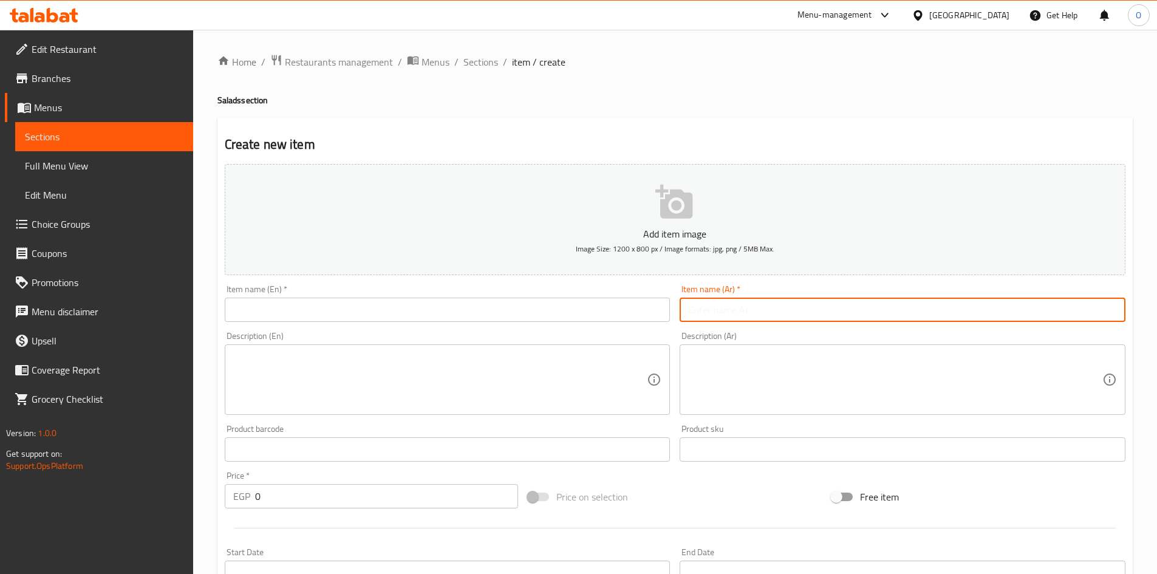
paste input "سلطة ثومية / زبادي"
type input "سلطة ثومية / زبادي"
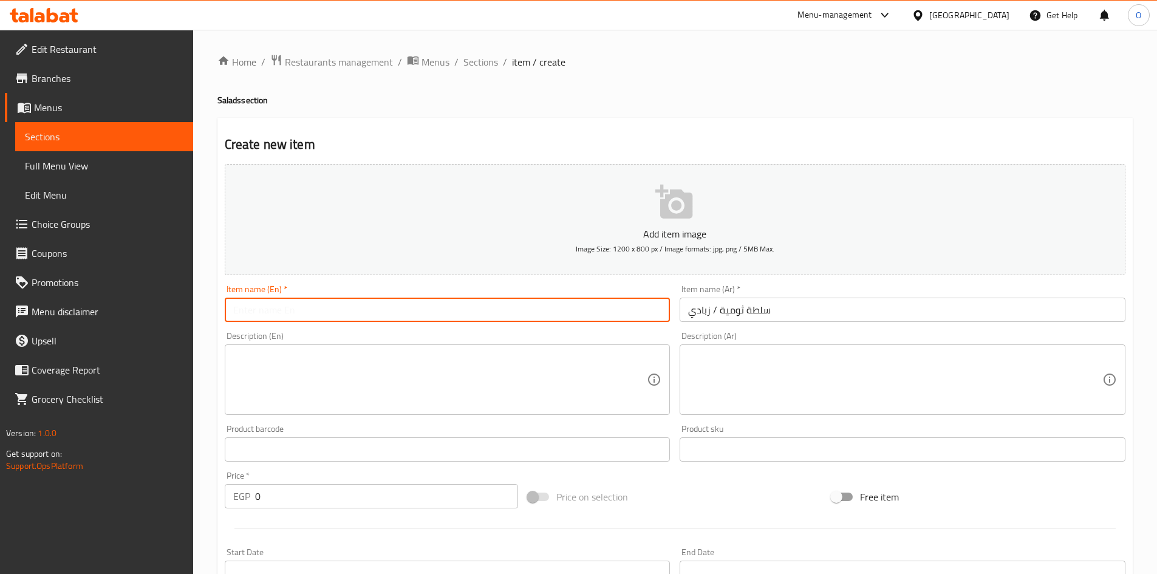
paste input "Garlic/Yogurt Salad"
drag, startPoint x: 256, startPoint y: 314, endPoint x: 288, endPoint y: 313, distance: 32.2
click at [288, 313] on input "Garlic/Yogurt Salad" at bounding box center [448, 310] width 446 height 24
click at [314, 311] on input "Garlic Salad" at bounding box center [448, 310] width 446 height 24
paste input "/Yogurt"
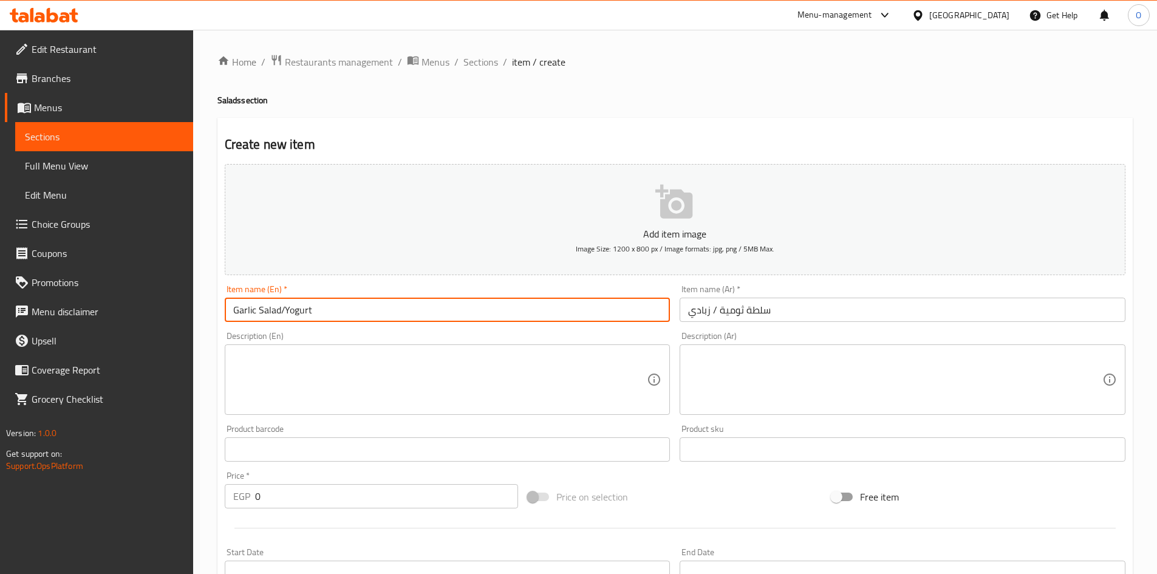
type input "Garlic Salad/Yogurt"
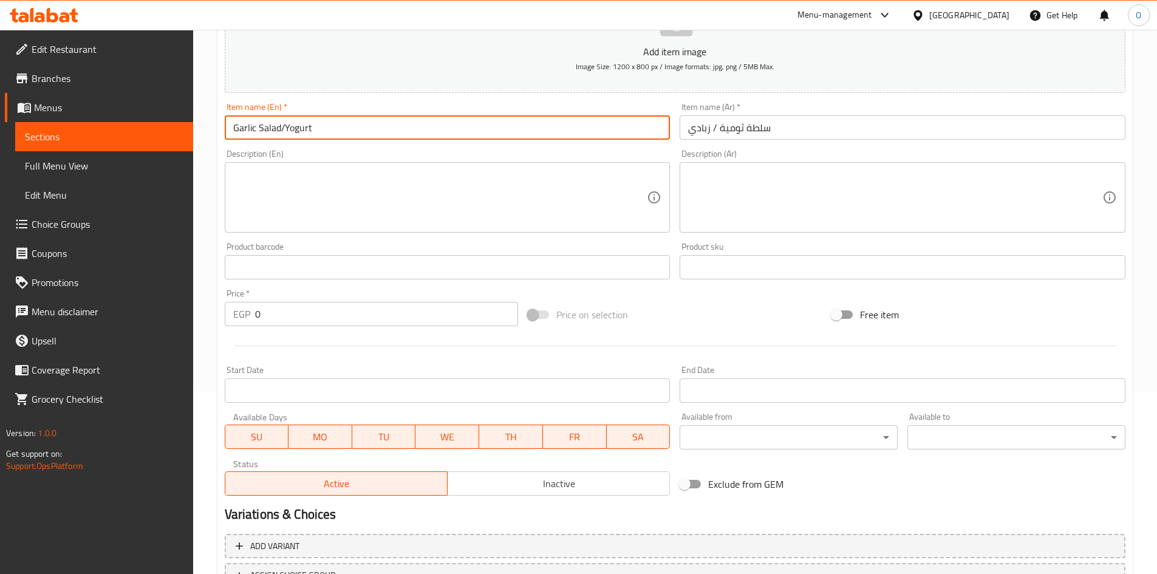
scroll to position [284, 0]
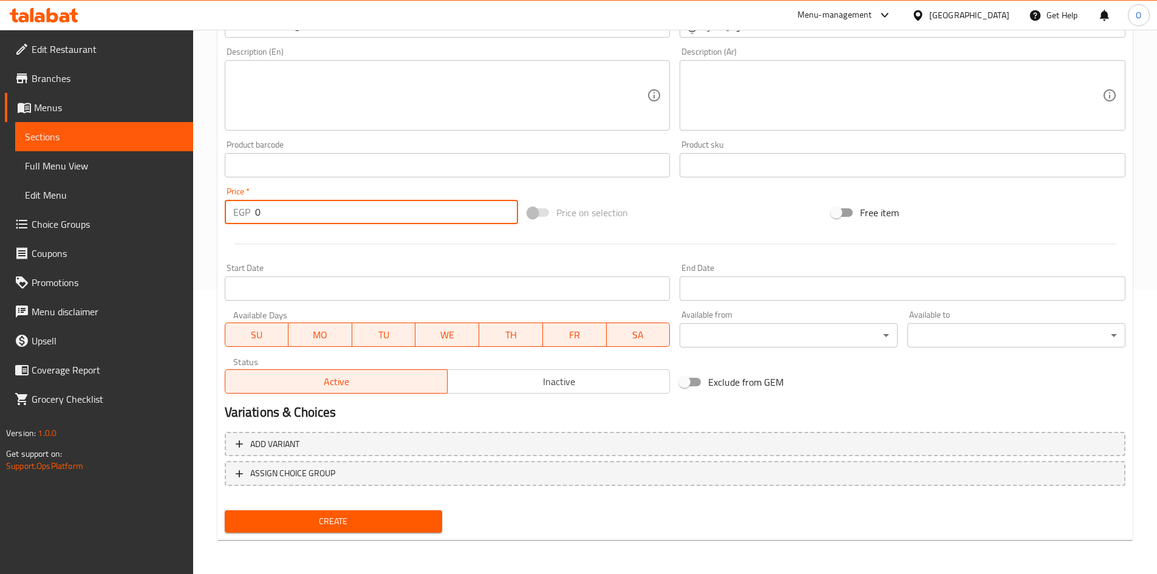
drag, startPoint x: 264, startPoint y: 214, endPoint x: 234, endPoint y: 216, distance: 30.4
click at [234, 216] on div "EGP 0 Price *" at bounding box center [372, 212] width 294 height 24
paste input "45"
type input "45"
click at [308, 245] on div at bounding box center [675, 244] width 910 height 30
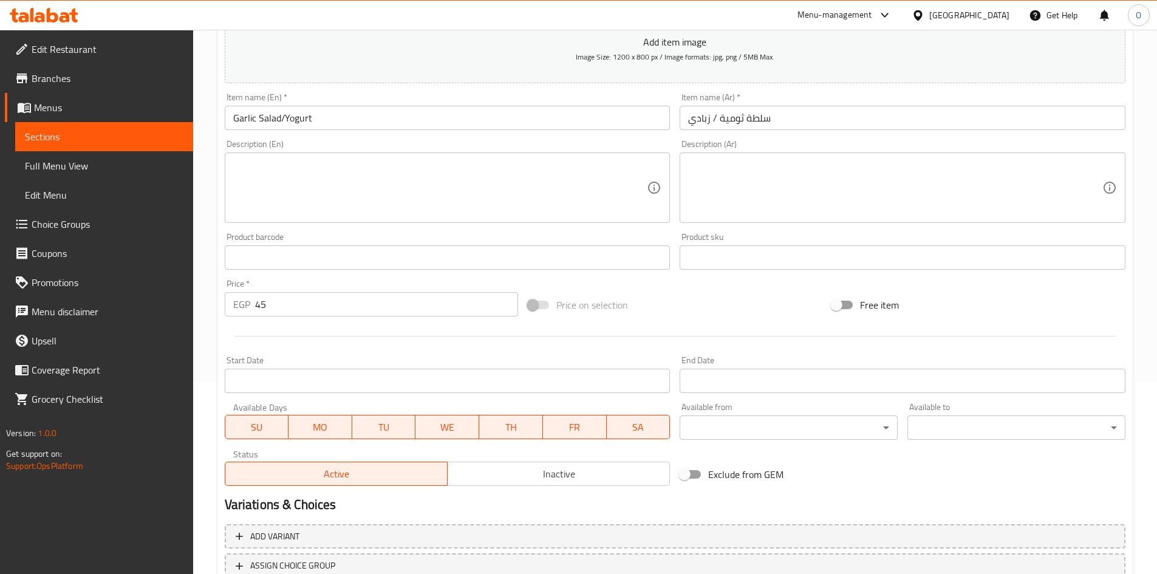
scroll to position [41, 0]
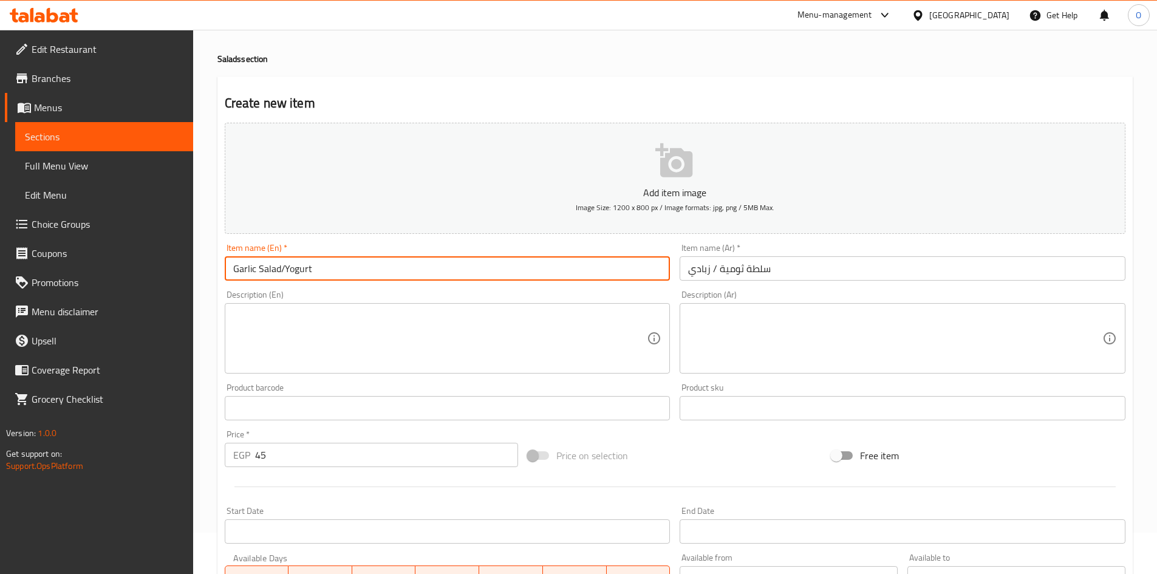
click at [259, 270] on input "Garlic Salad/Yogurt" at bounding box center [448, 268] width 446 height 24
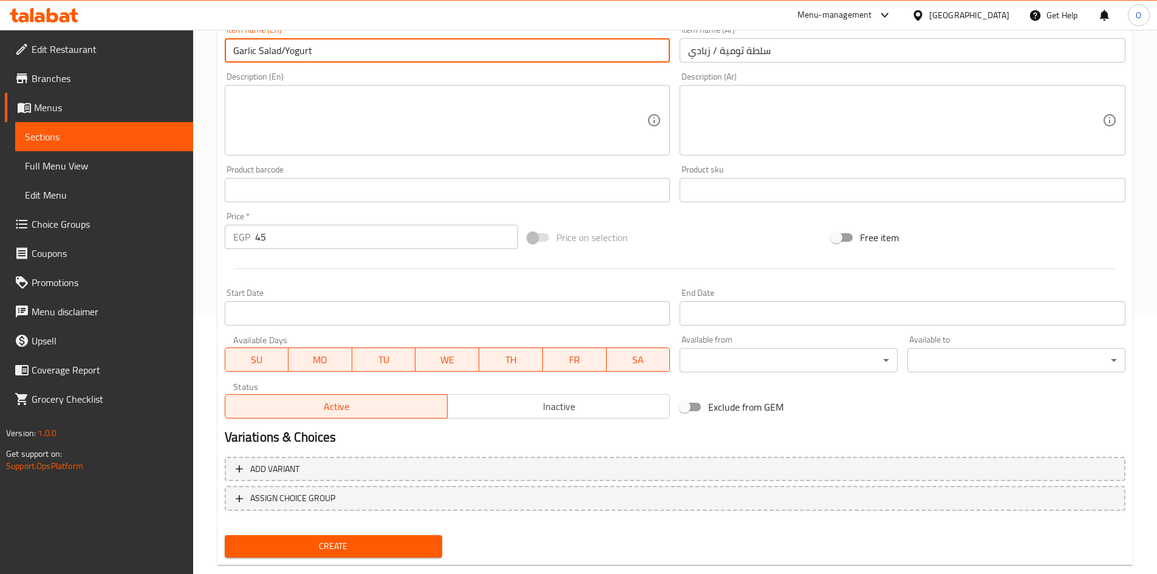
scroll to position [284, 0]
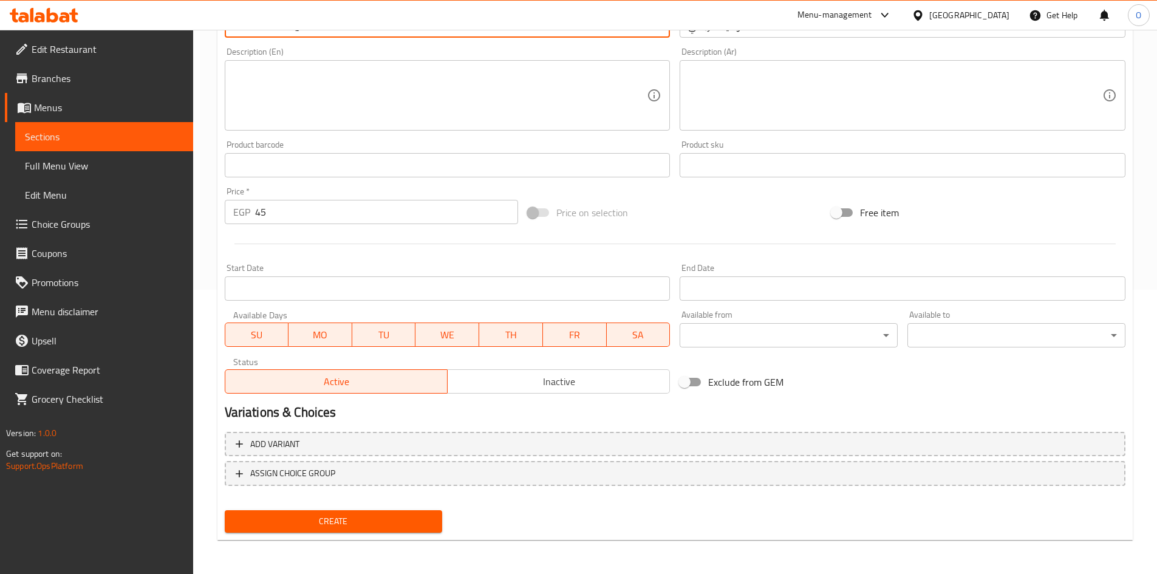
click at [268, 528] on span "Create" at bounding box center [333, 521] width 199 height 15
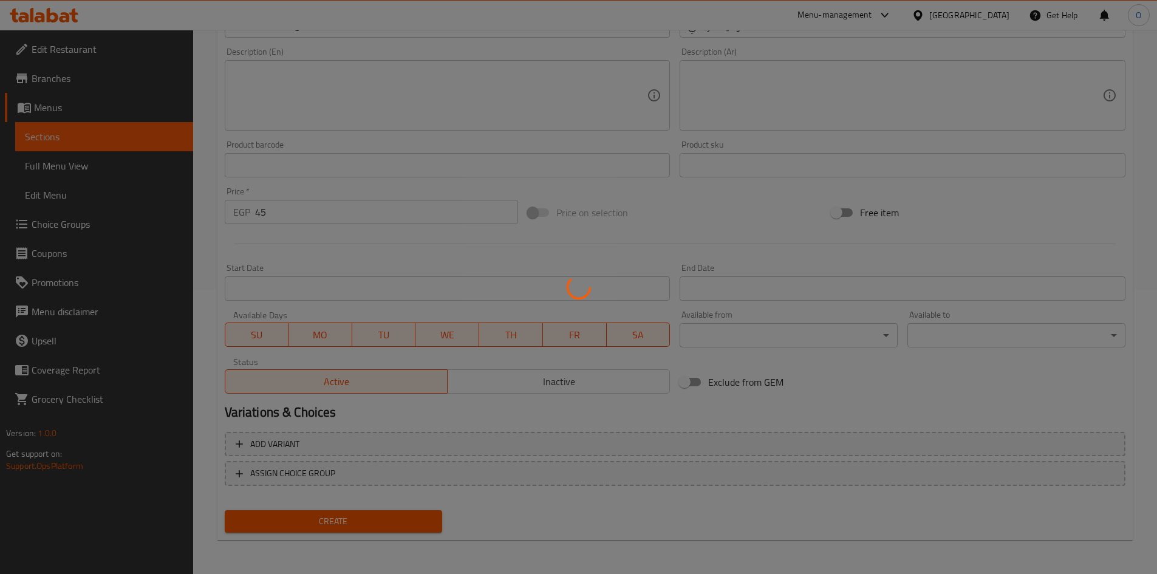
type input "0"
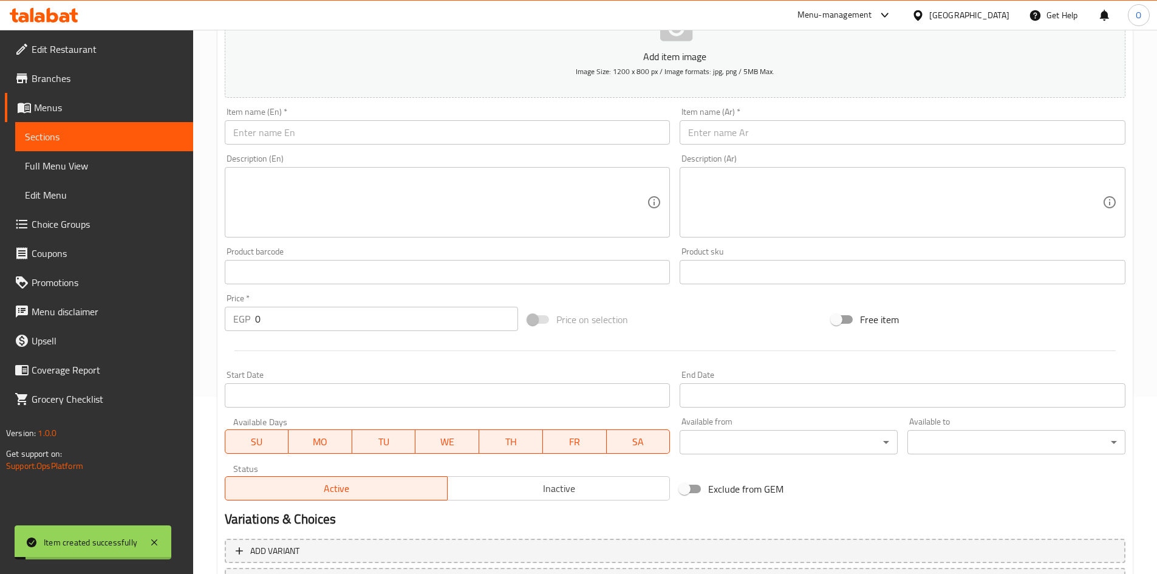
scroll to position [0, 0]
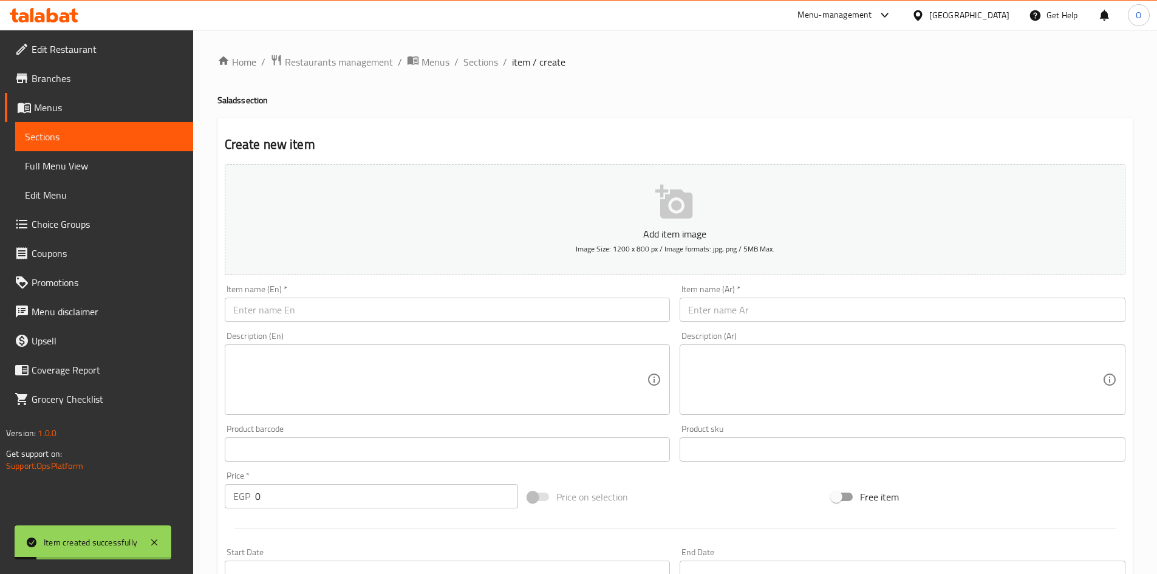
click at [497, 67] on ol "Home / Restaurants management / Menus / Sections / item / create" at bounding box center [674, 62] width 915 height 16
drag, startPoint x: 486, startPoint y: 61, endPoint x: 451, endPoint y: 122, distance: 71.0
click at [486, 61] on span "Sections" at bounding box center [480, 62] width 35 height 15
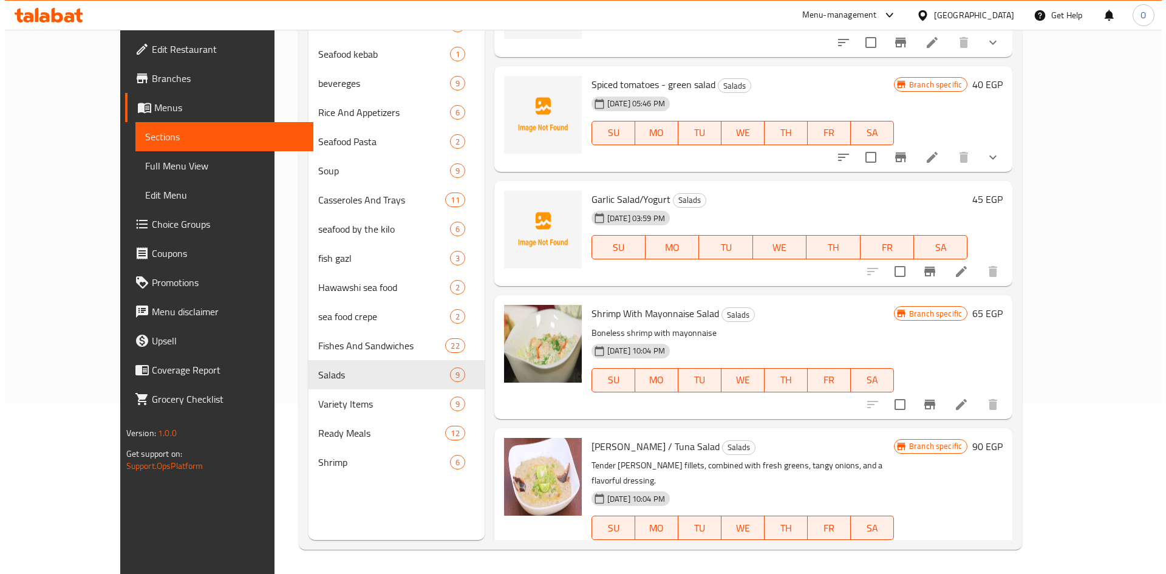
scroll to position [47, 0]
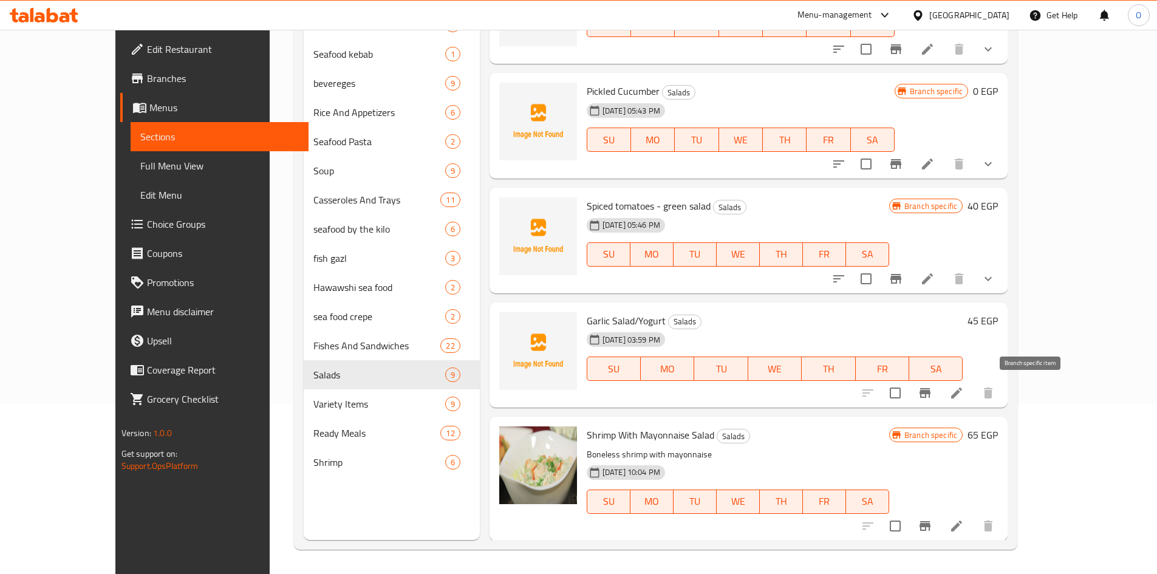
click at [930, 392] on icon "Branch-specific-item" at bounding box center [924, 393] width 11 height 10
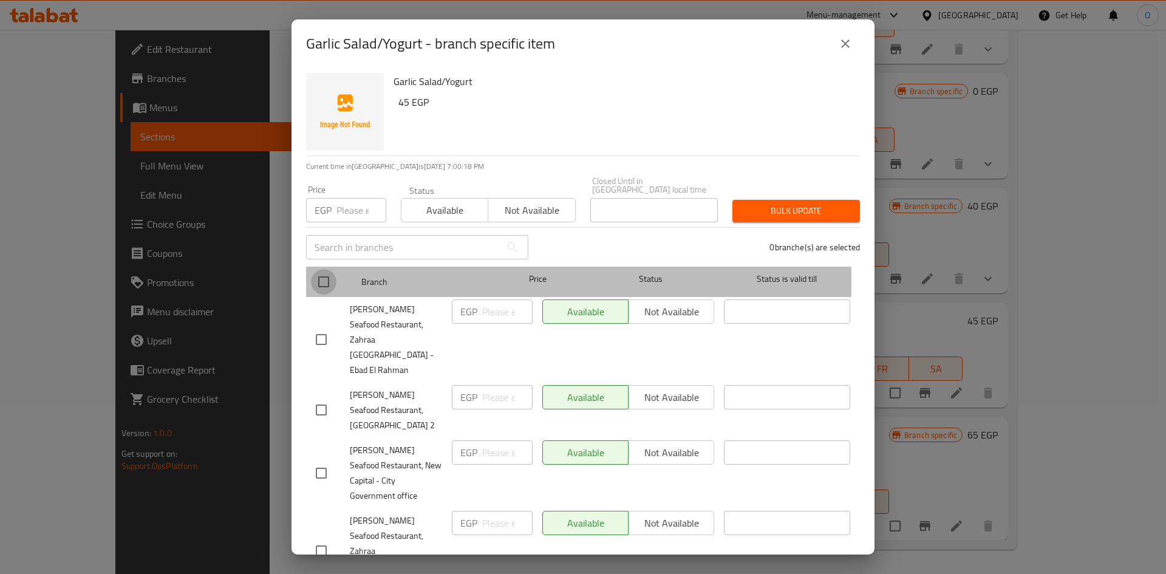
click at [332, 273] on input "checkbox" at bounding box center [324, 282] width 26 height 26
checkbox input "true"
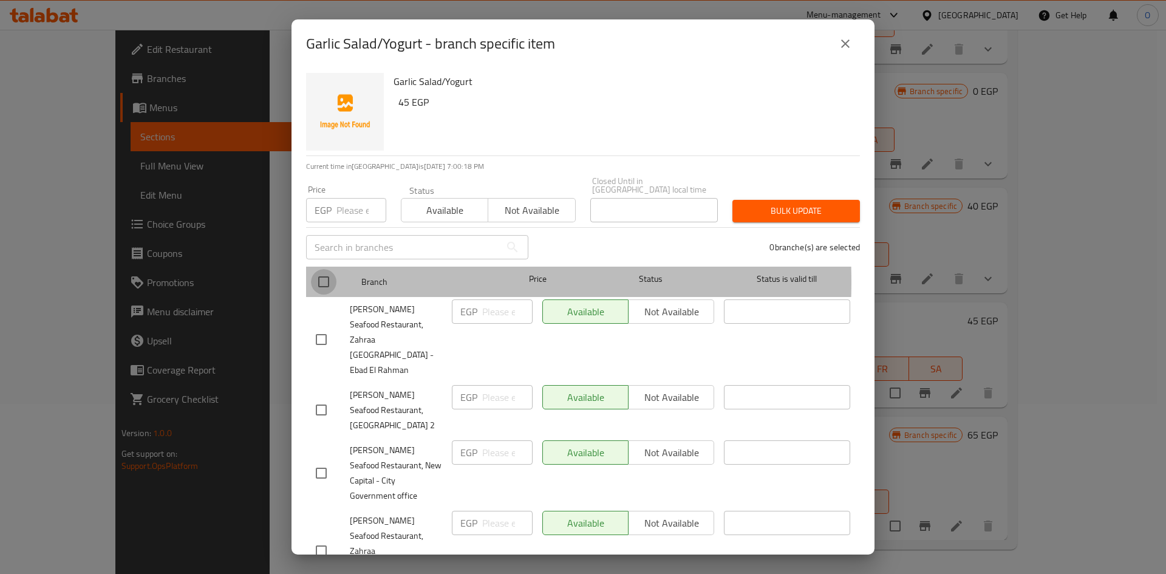
checkbox input "true"
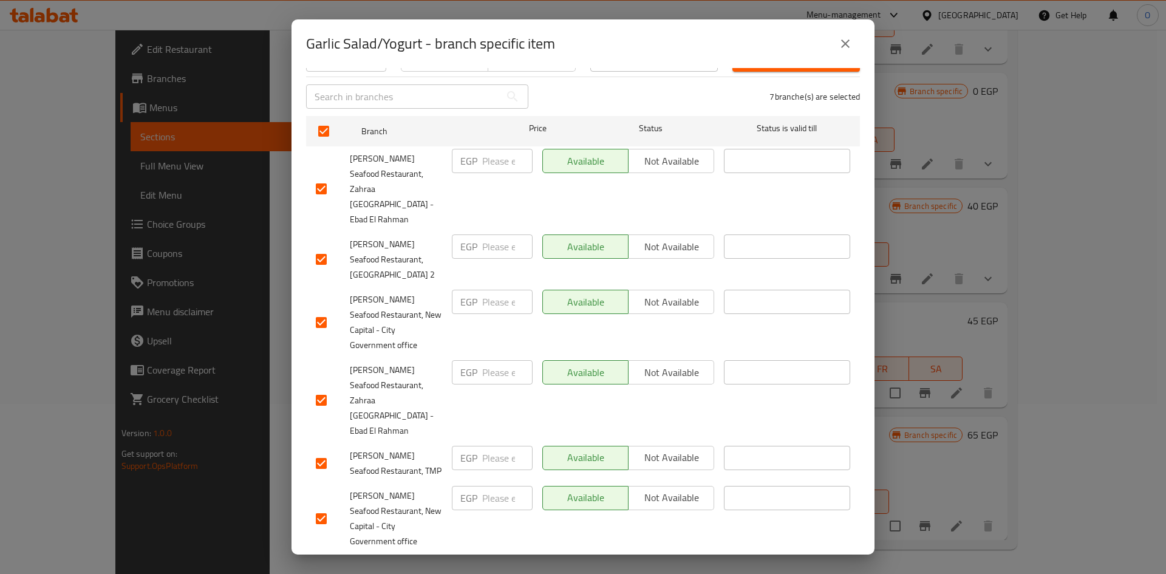
scroll to position [153, 0]
drag, startPoint x: 325, startPoint y: 486, endPoint x: 333, endPoint y: 485, distance: 8.6
checkbox input "false"
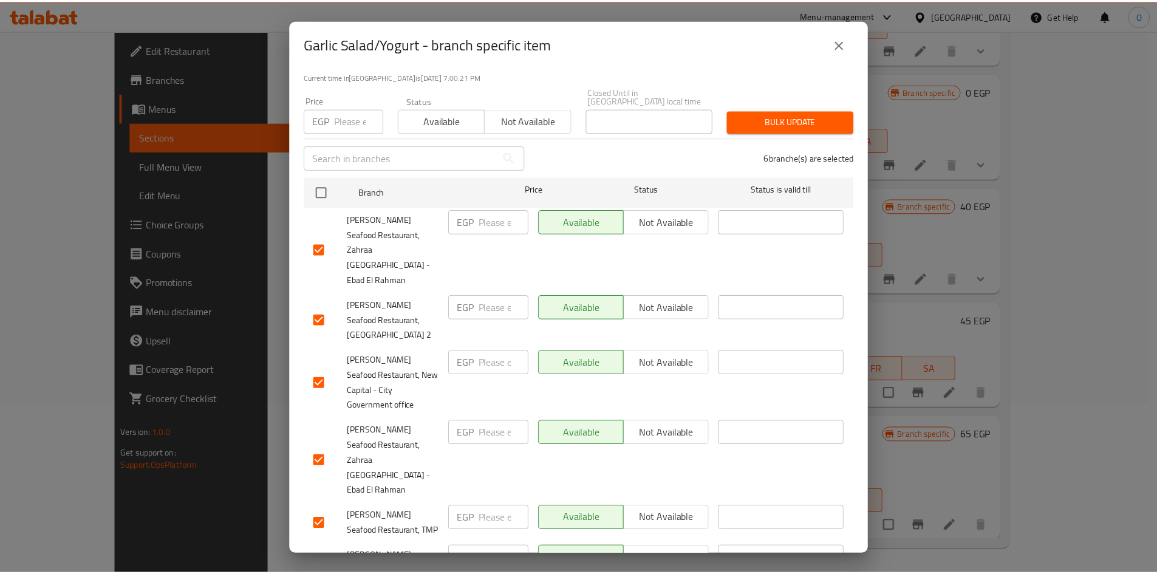
scroll to position [0, 0]
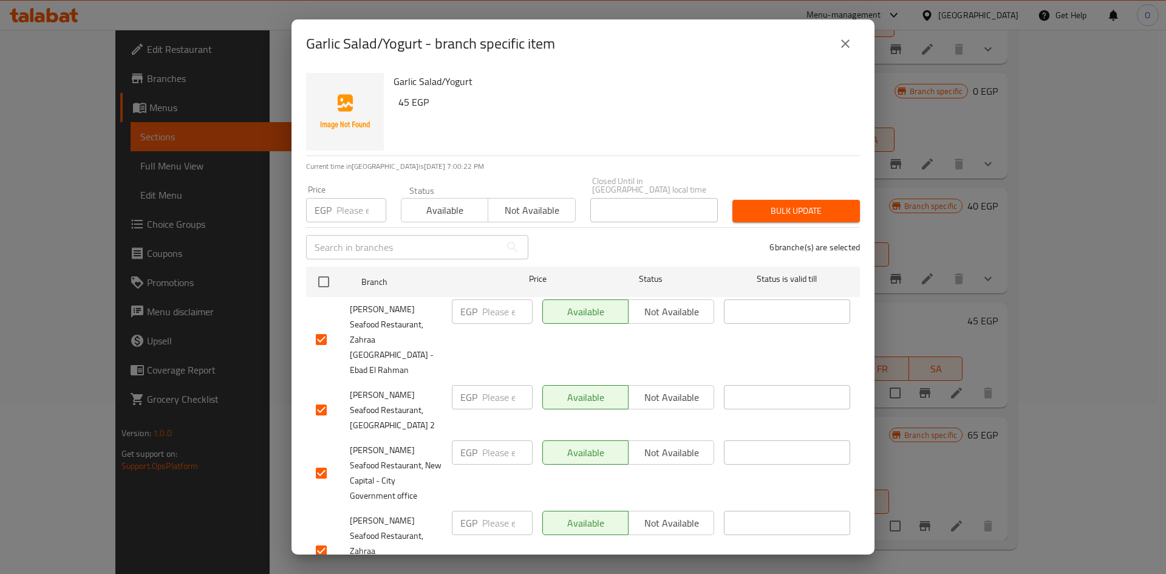
click at [742, 203] on span "Bulk update" at bounding box center [796, 210] width 108 height 15
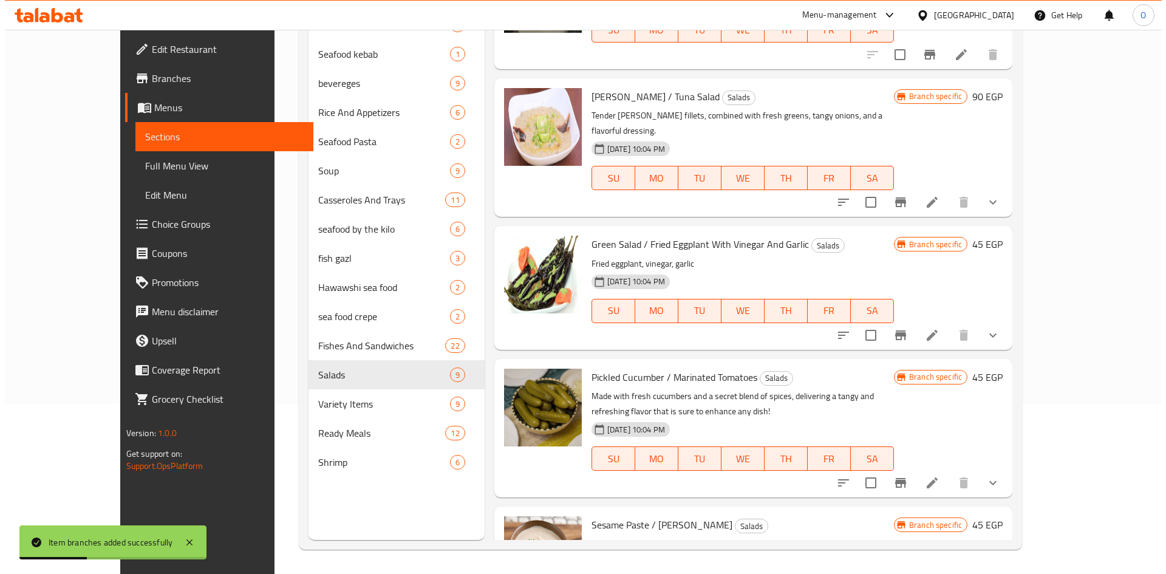
scroll to position [411, 0]
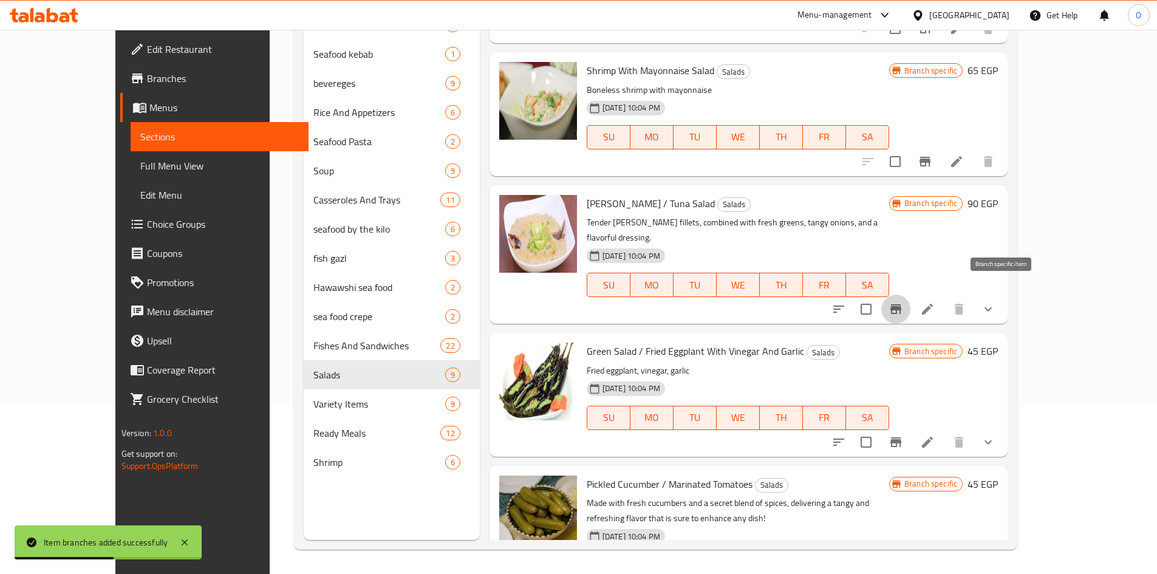
click at [901, 304] on icon "Branch-specific-item" at bounding box center [895, 309] width 11 height 10
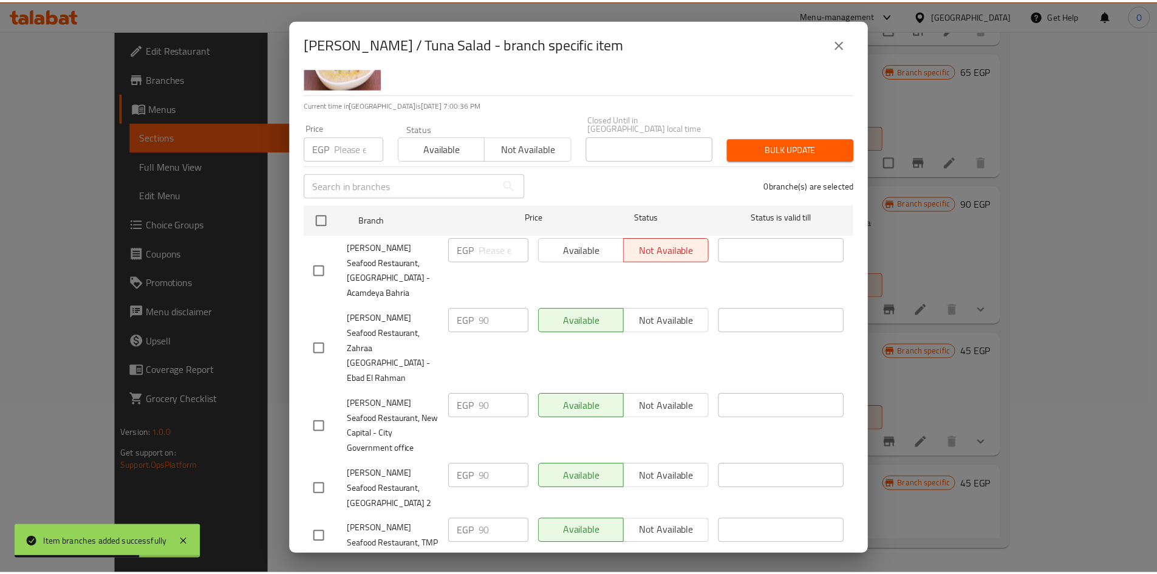
scroll to position [153, 0]
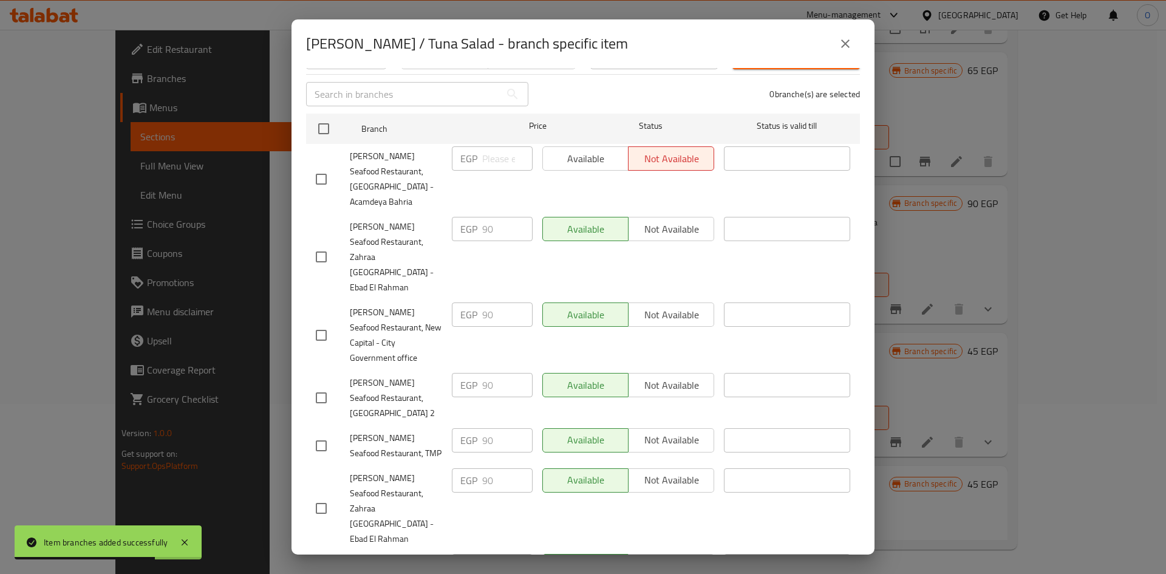
click at [839, 38] on icon "close" at bounding box center [845, 43] width 15 height 15
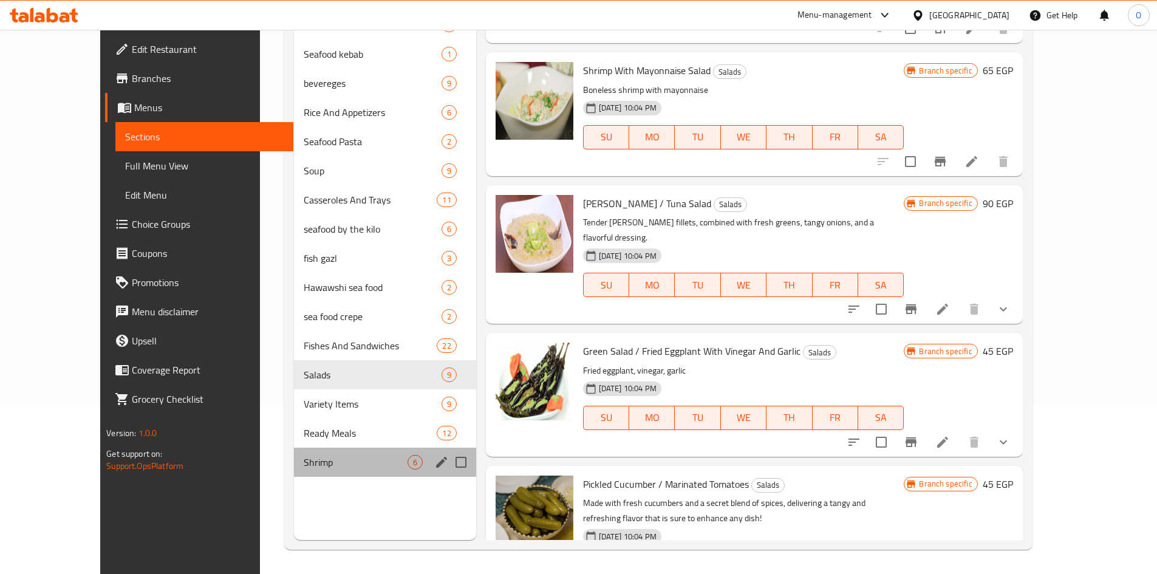
click at [310, 452] on div "Shrimp 6" at bounding box center [385, 462] width 182 height 29
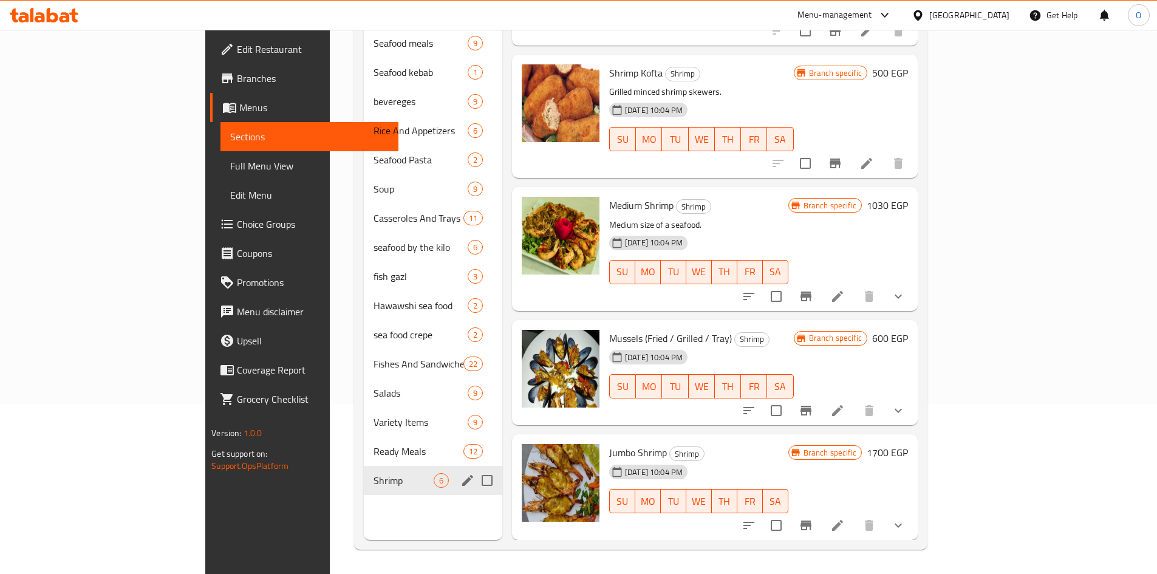
scroll to position [216, 0]
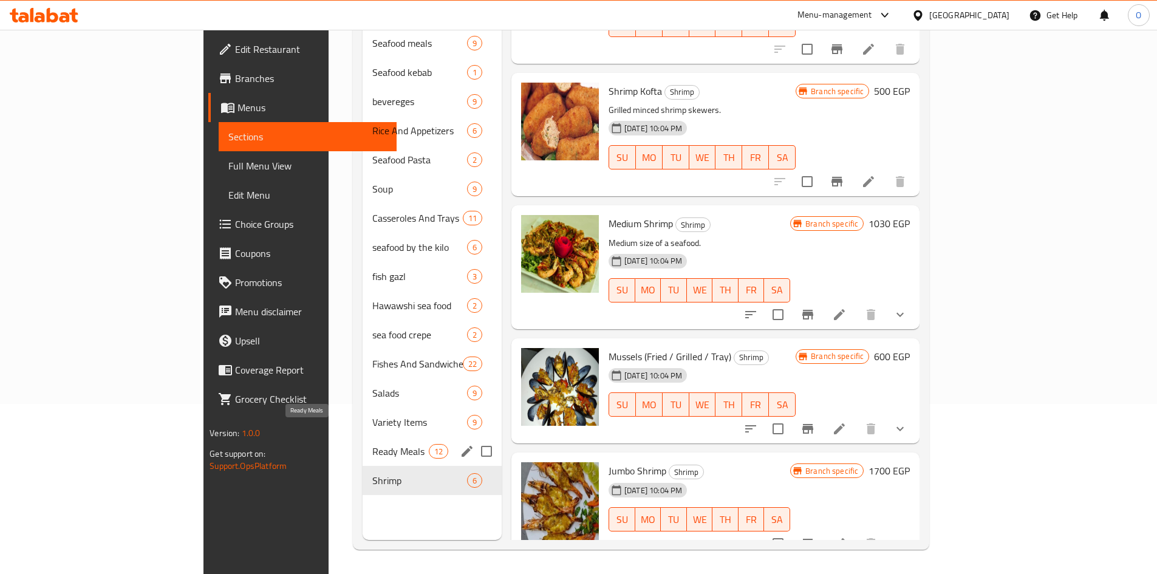
click at [372, 444] on span "Ready Meals" at bounding box center [400, 451] width 56 height 15
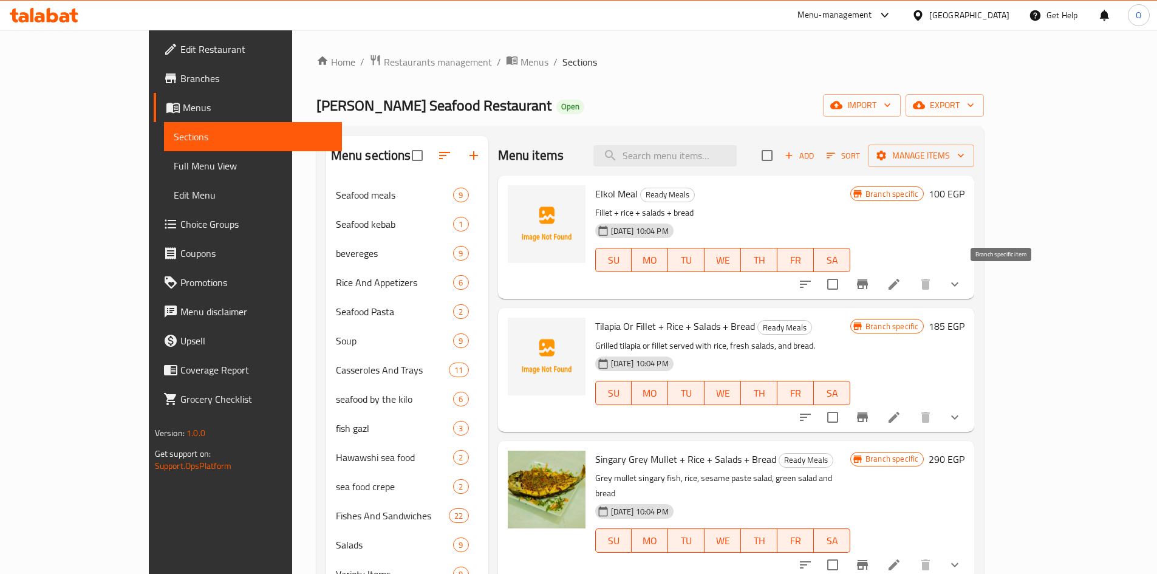
click at [868, 284] on icon "Branch-specific-item" at bounding box center [862, 284] width 11 height 10
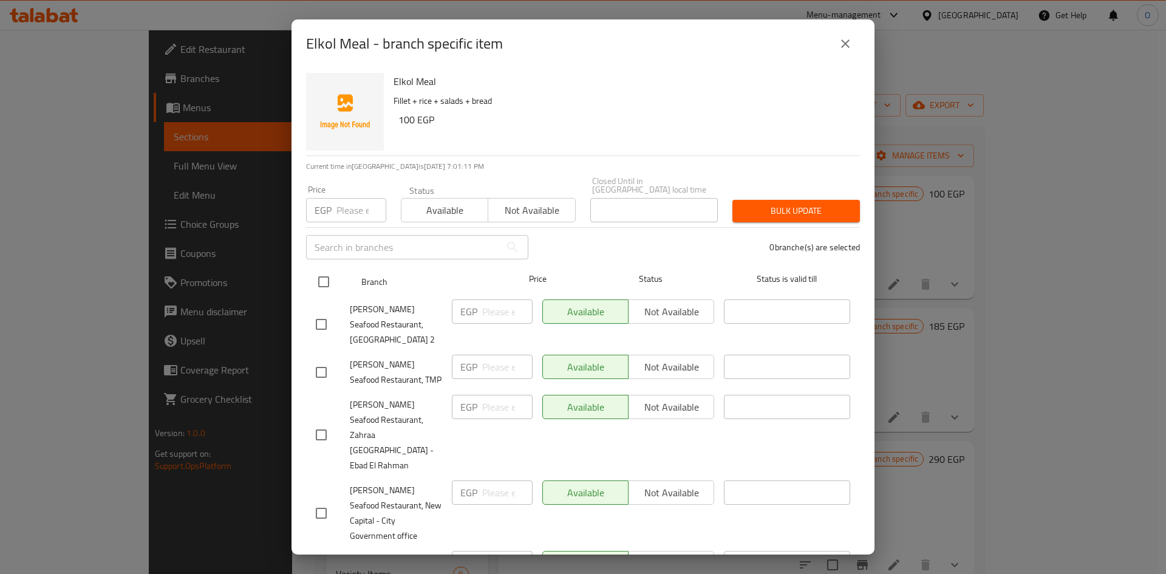
click at [324, 278] on input "checkbox" at bounding box center [324, 282] width 26 height 26
checkbox input "true"
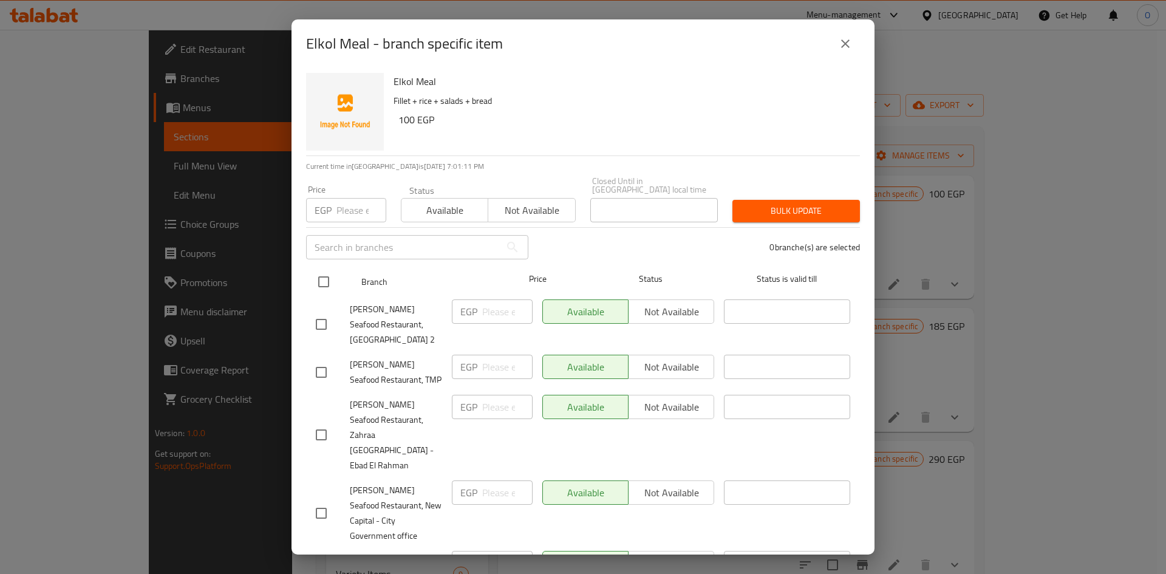
checkbox input "true"
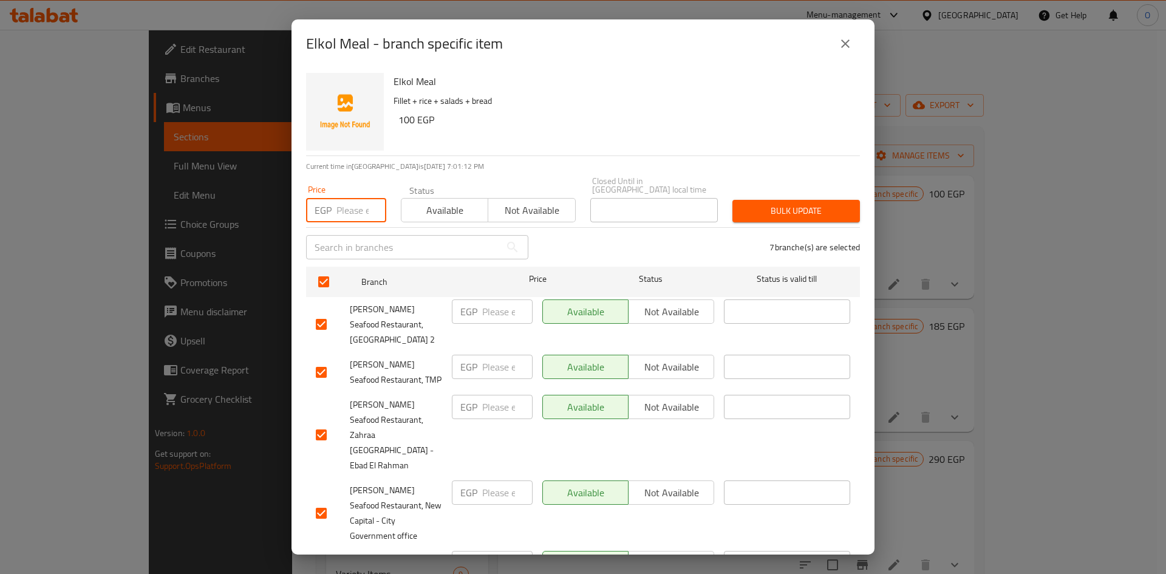
paste input "130"
type input "130"
click at [521, 120] on h6 "100 EGP" at bounding box center [624, 119] width 452 height 17
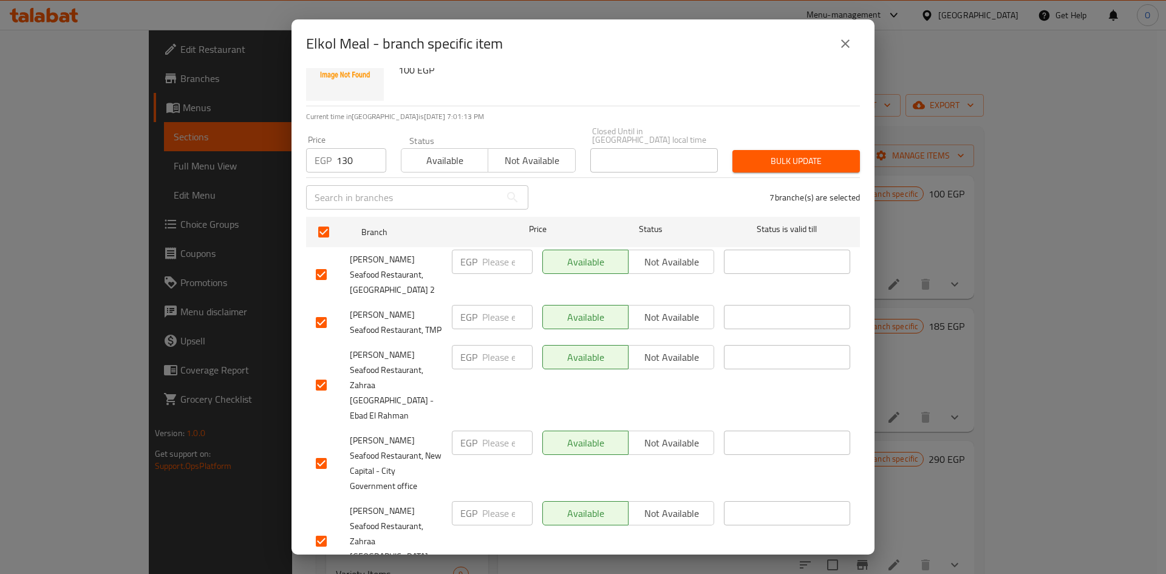
scroll to position [153, 0]
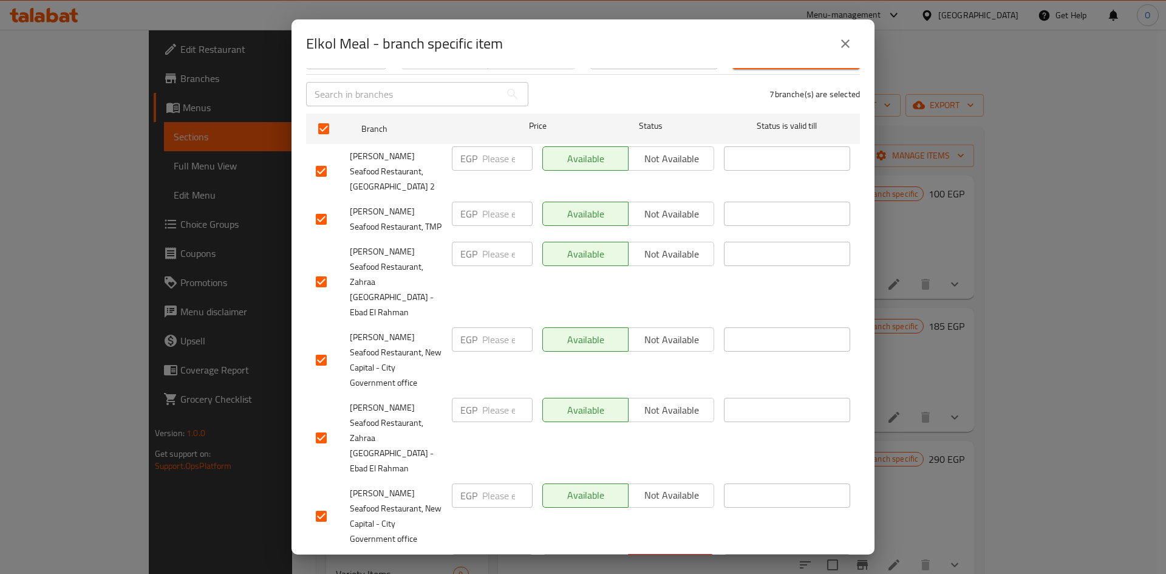
checkbox input "false"
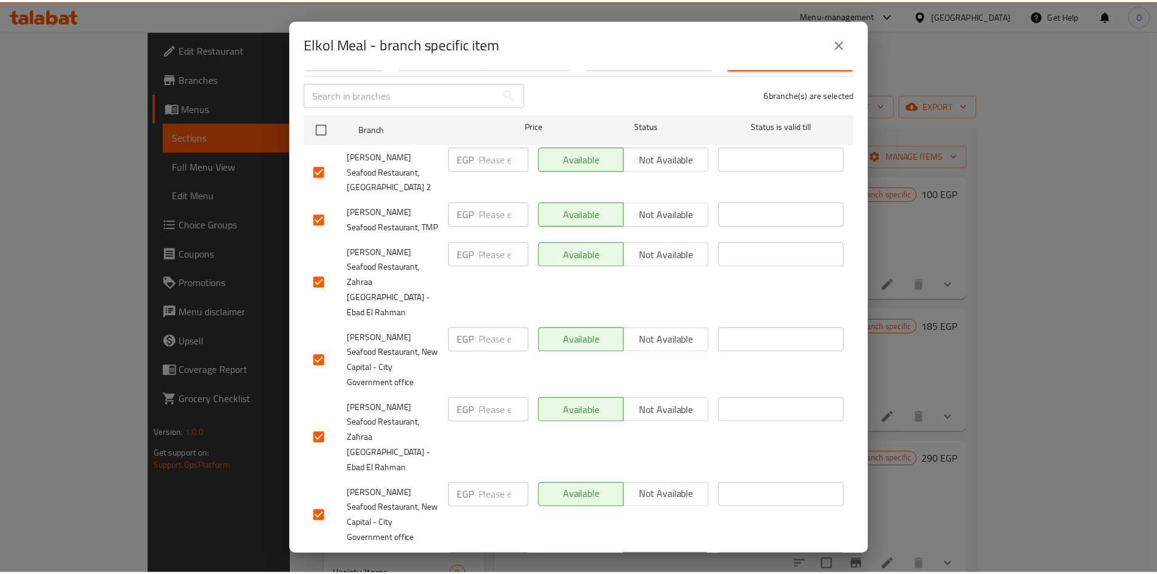
scroll to position [0, 0]
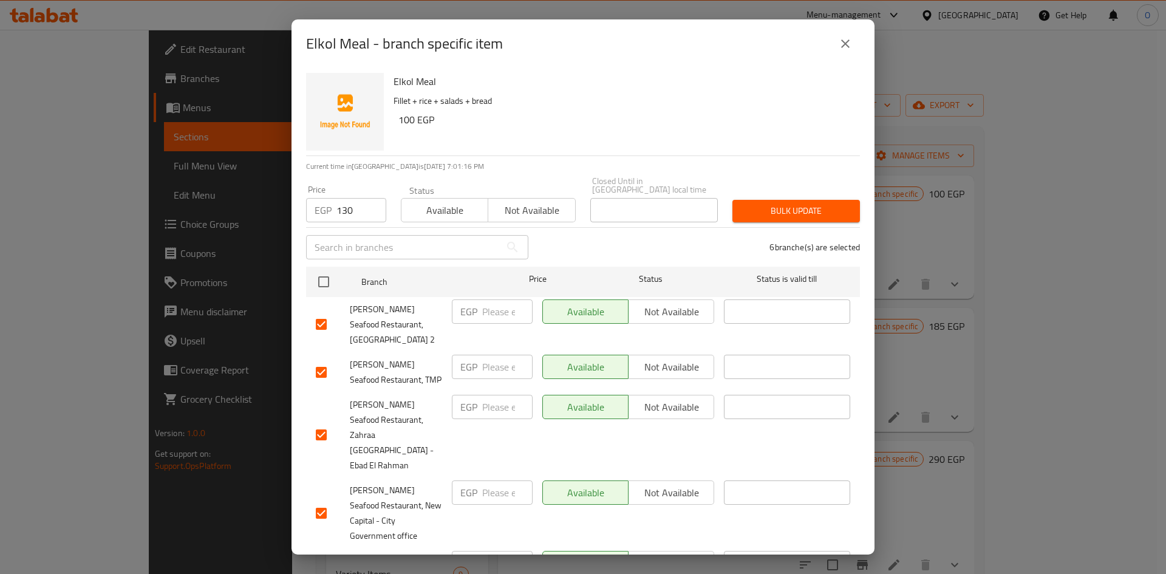
click at [760, 205] on span "Bulk update" at bounding box center [796, 210] width 108 height 15
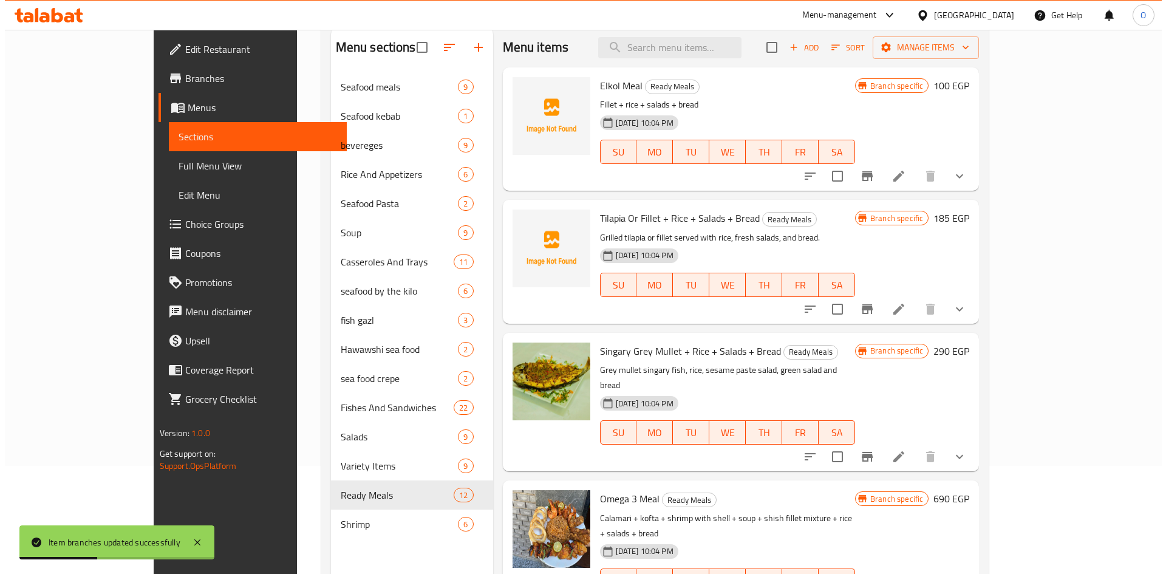
scroll to position [121, 0]
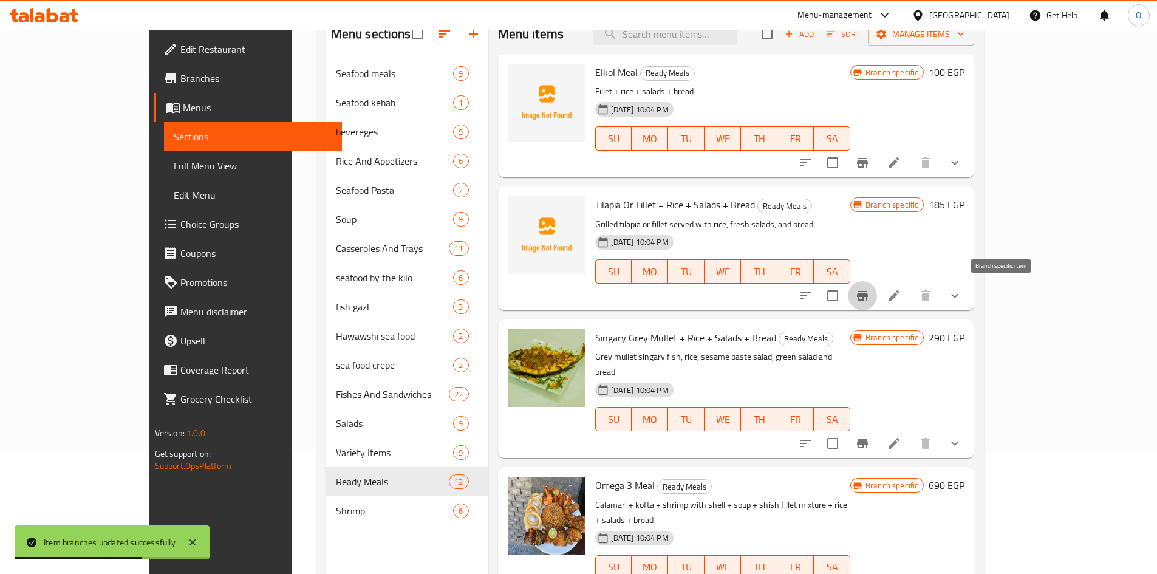
click at [870, 291] on icon "Branch-specific-item" at bounding box center [862, 295] width 15 height 15
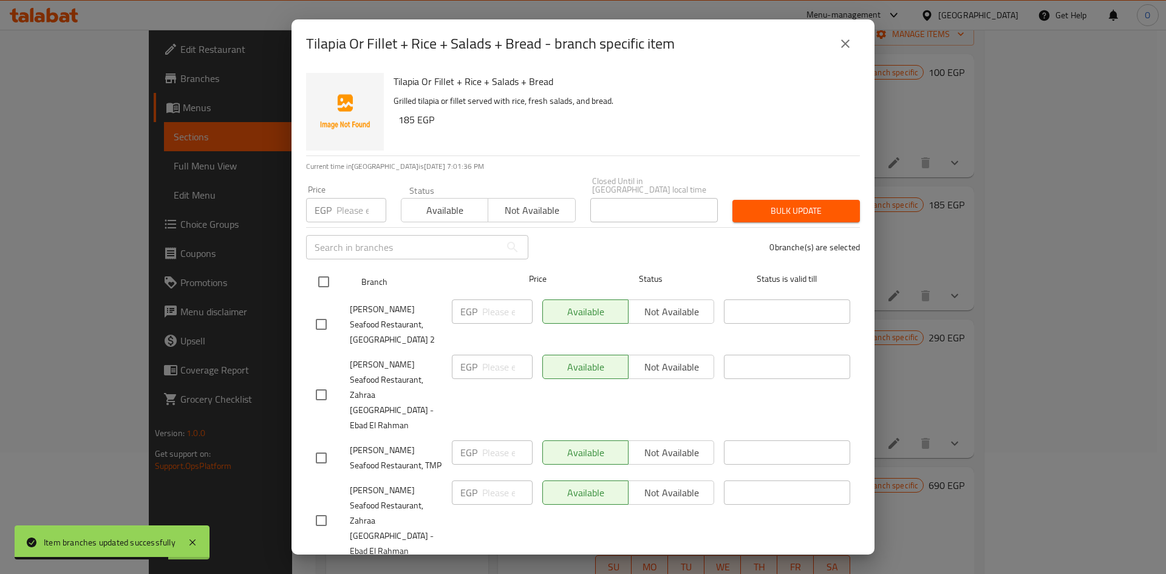
click at [337, 280] on div at bounding box center [334, 281] width 46 height 35
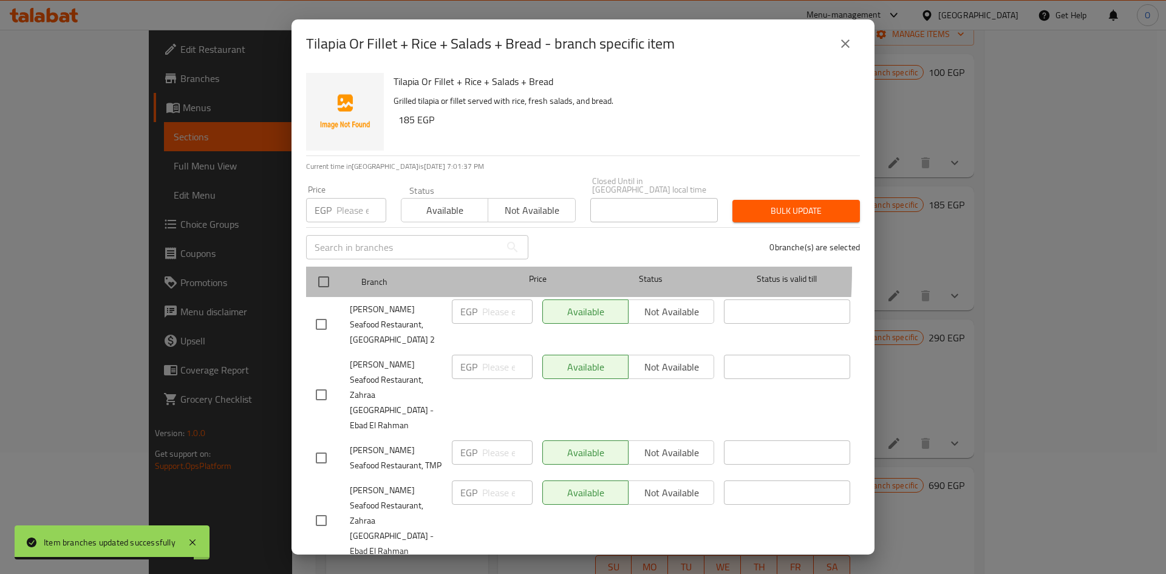
click at [330, 264] on div at bounding box center [334, 281] width 46 height 35
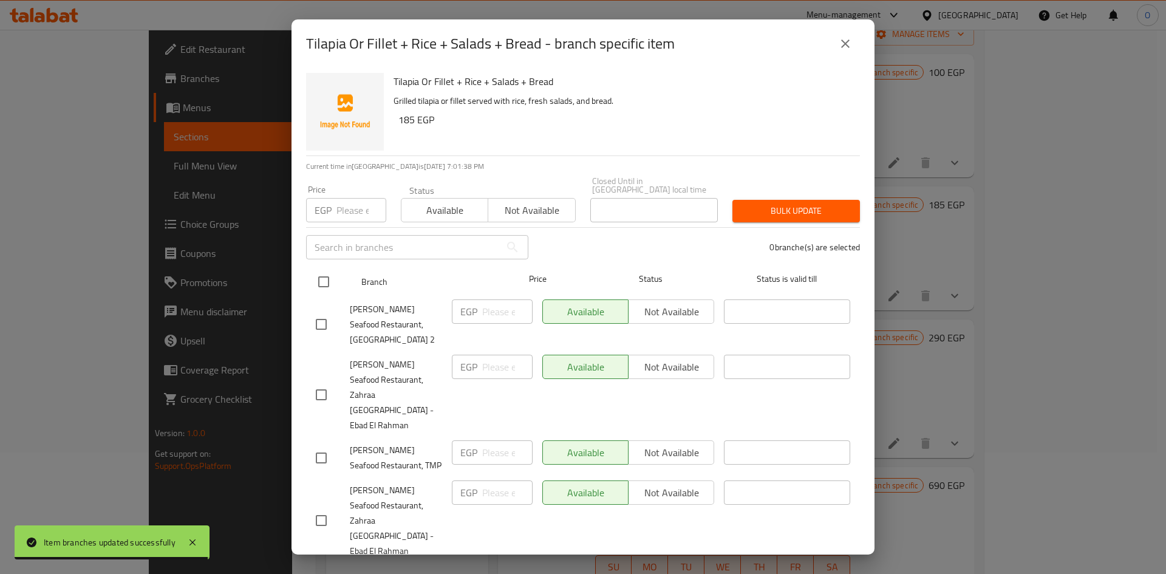
click at [324, 270] on input "checkbox" at bounding box center [324, 282] width 26 height 26
checkbox input "true"
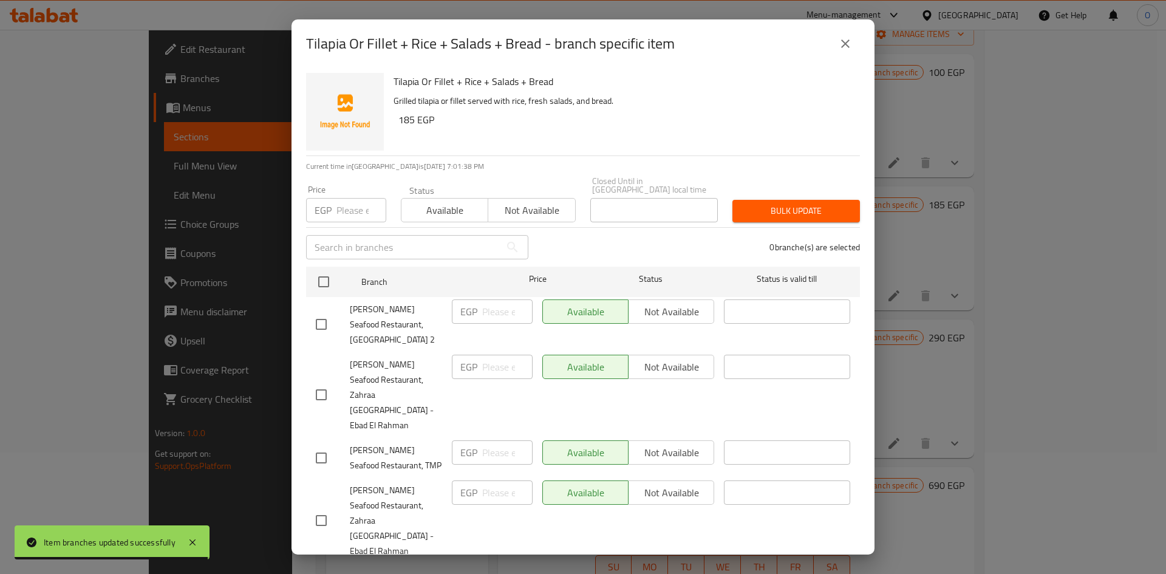
checkbox input "true"
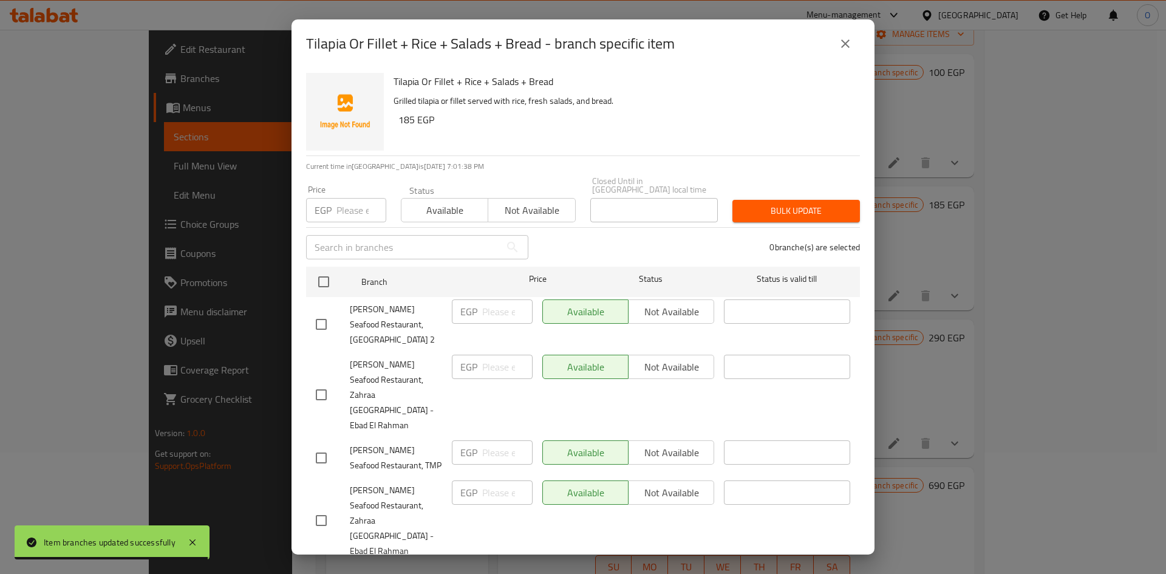
checkbox input "true"
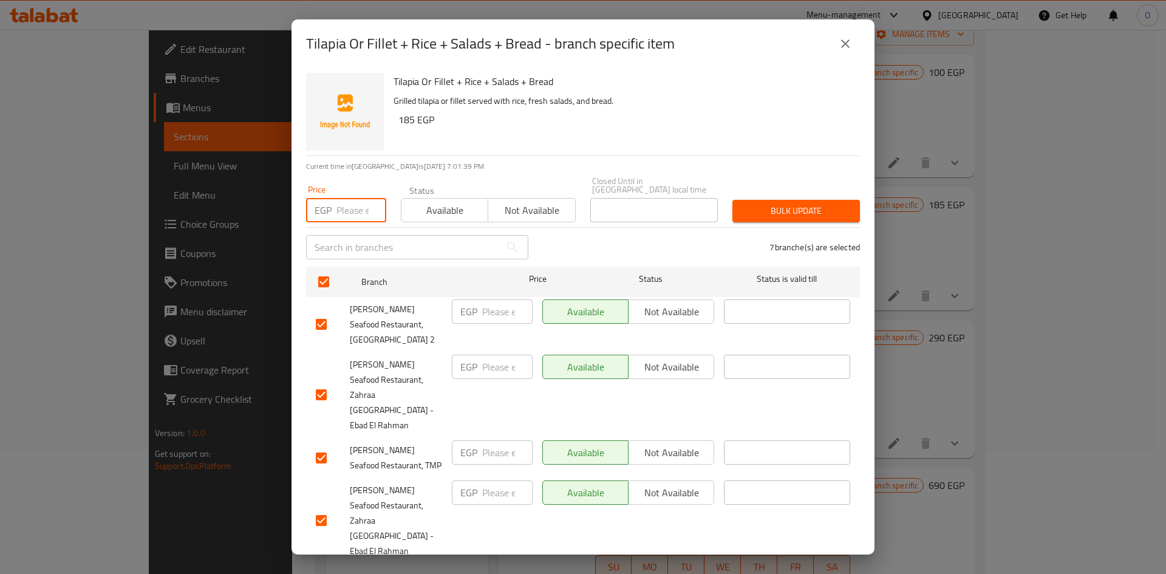
paste input "185"
type input "185"
click at [478, 132] on div "Tilapia Or Fillet + Rice + Salads + Bread Grilled tilapia or fillet served with…" at bounding box center [622, 111] width 466 height 87
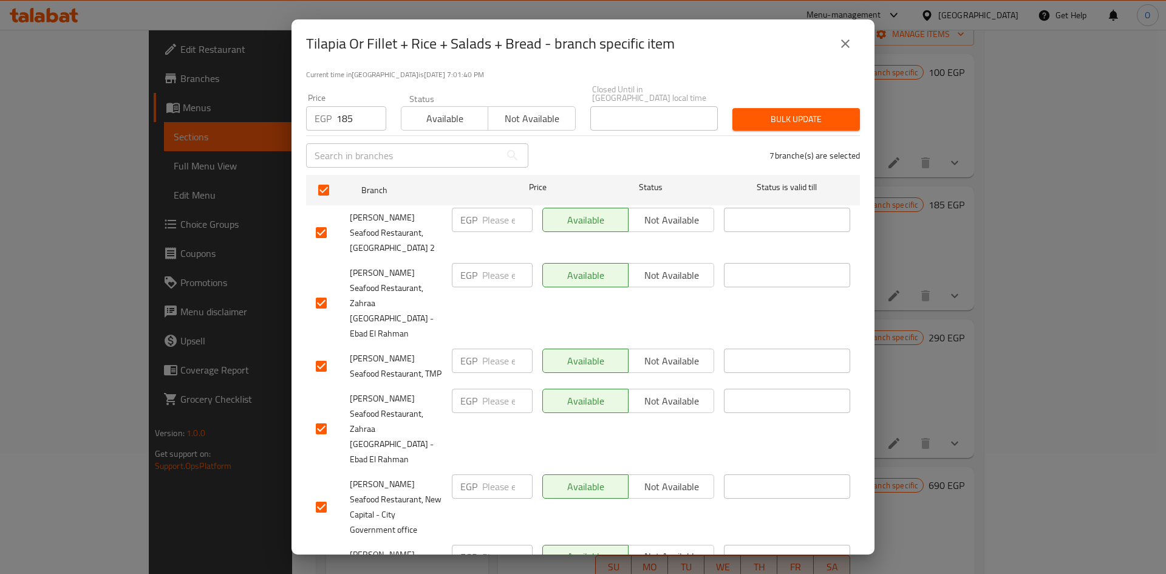
scroll to position [153, 0]
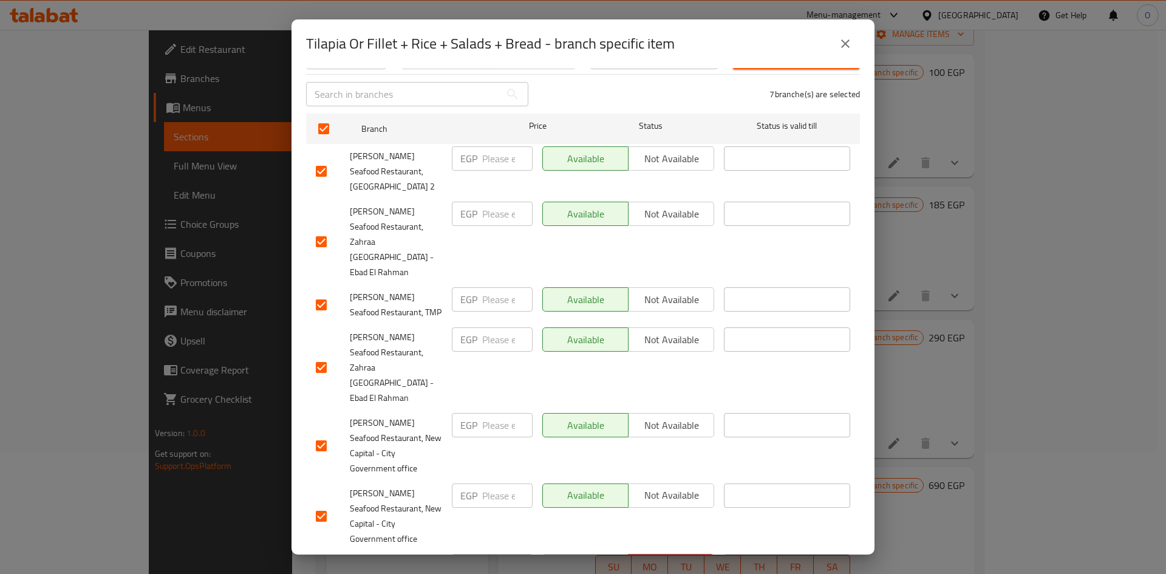
checkbox input "false"
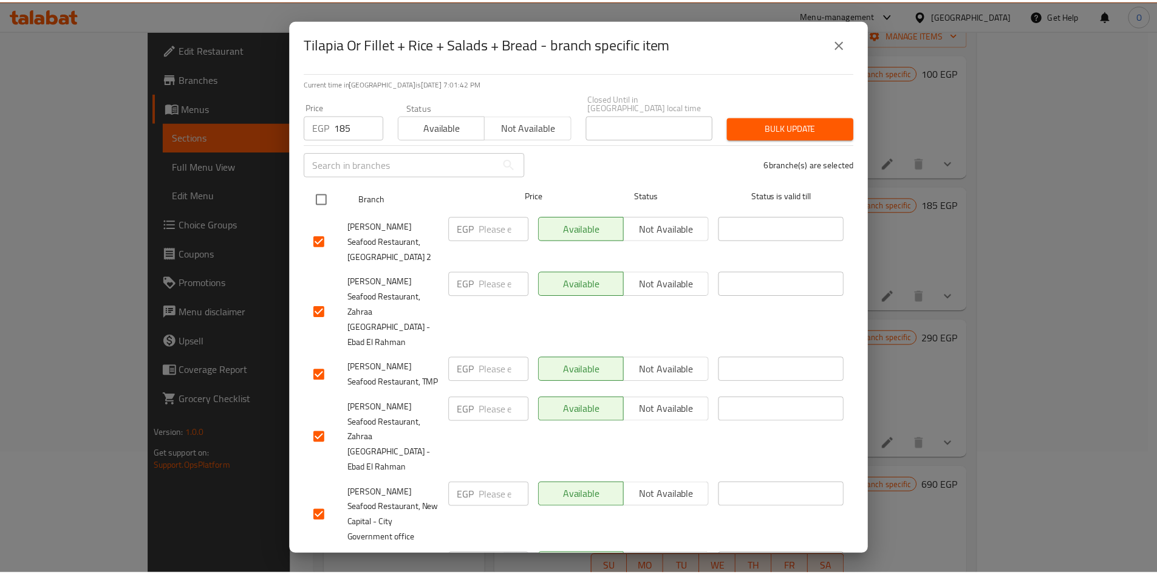
scroll to position [0, 0]
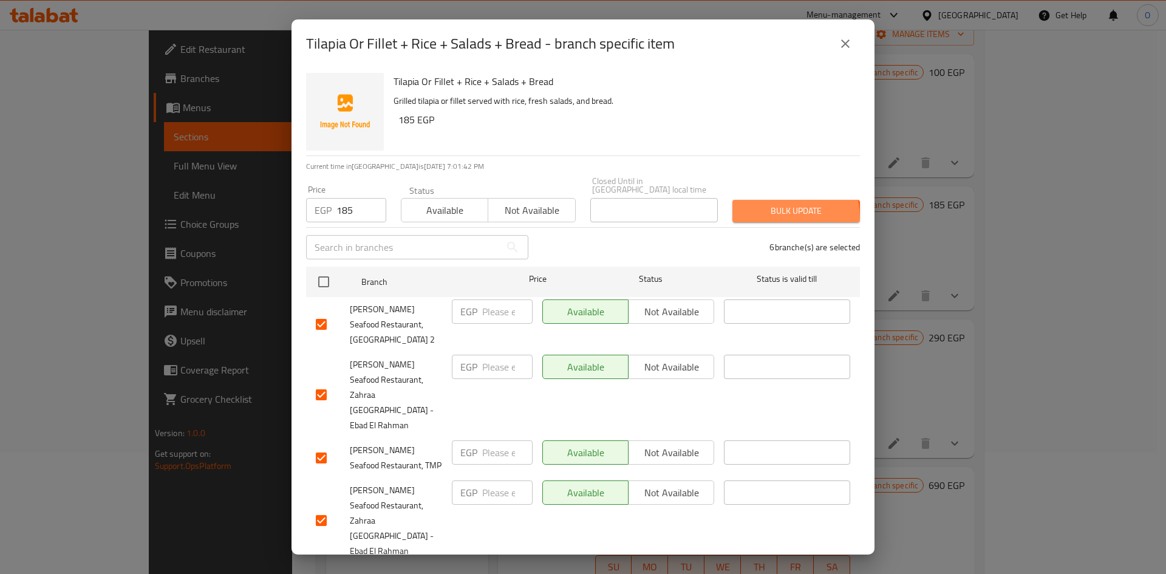
click at [747, 211] on button "Bulk update" at bounding box center [796, 211] width 128 height 22
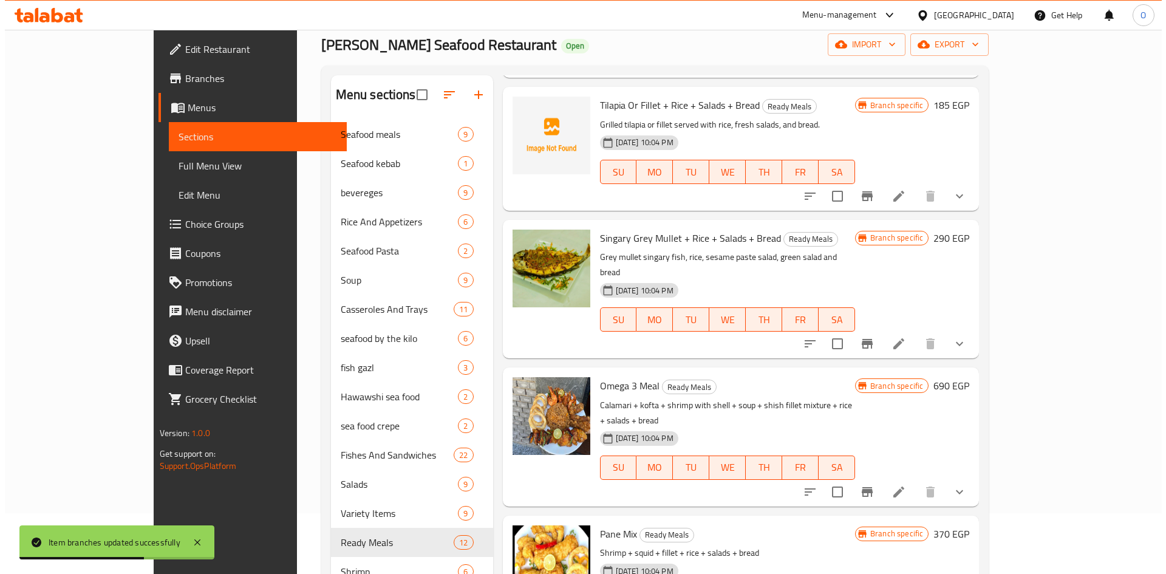
scroll to position [182, 0]
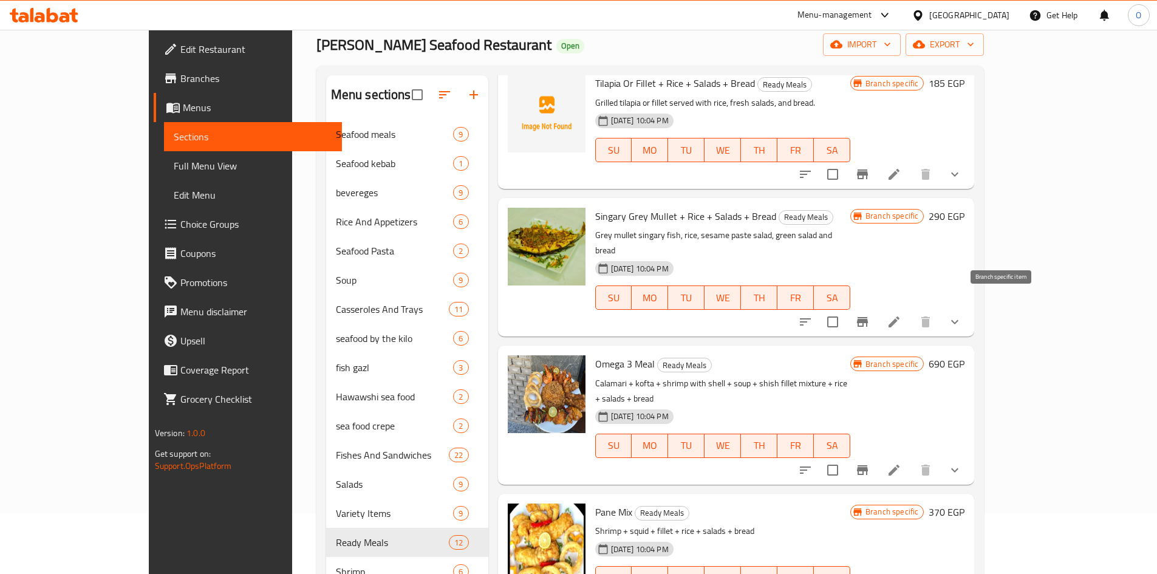
click at [868, 317] on icon "Branch-specific-item" at bounding box center [862, 322] width 11 height 10
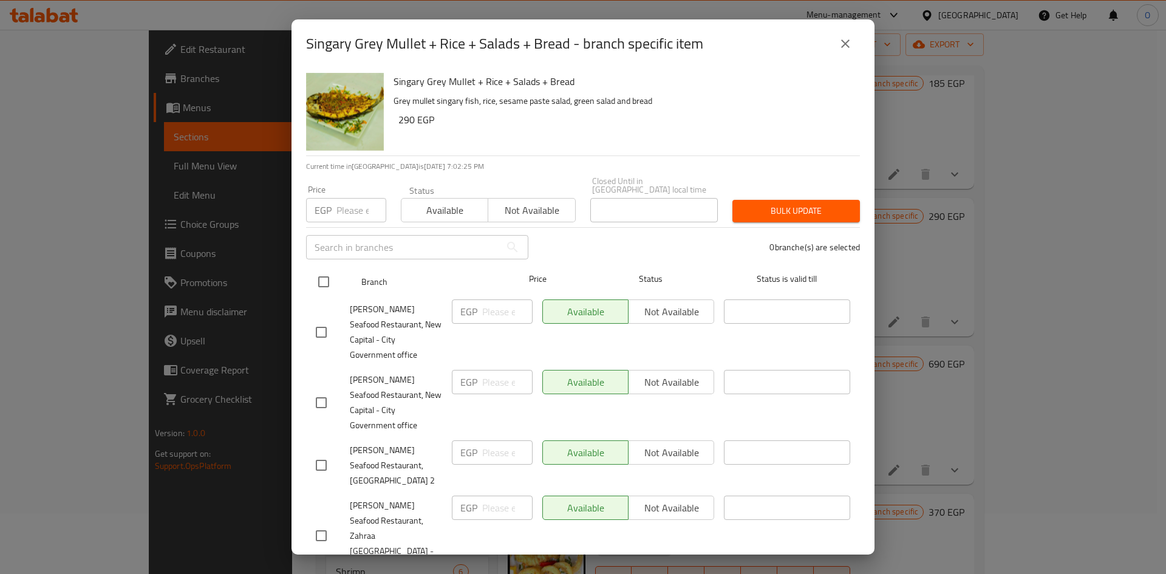
click at [319, 277] on input "checkbox" at bounding box center [324, 282] width 26 height 26
checkbox input "true"
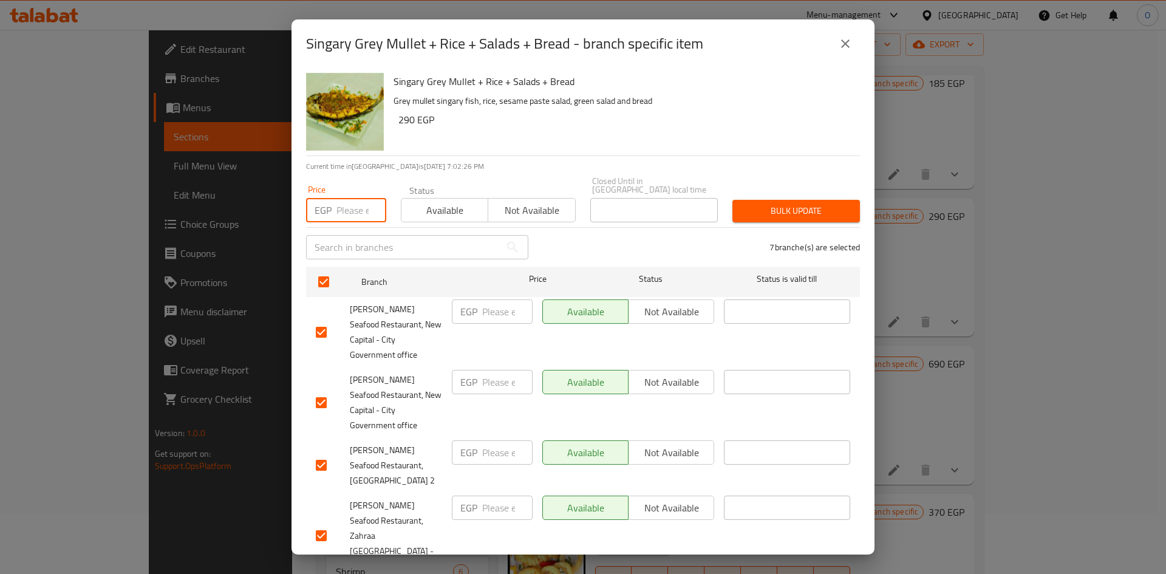
paste input "290"
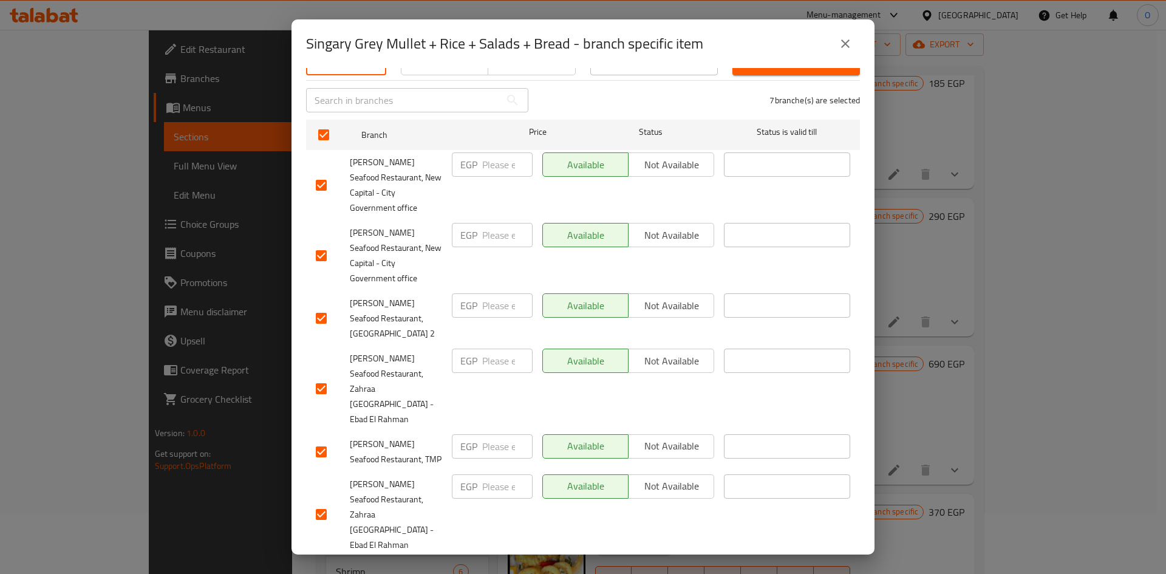
scroll to position [153, 0]
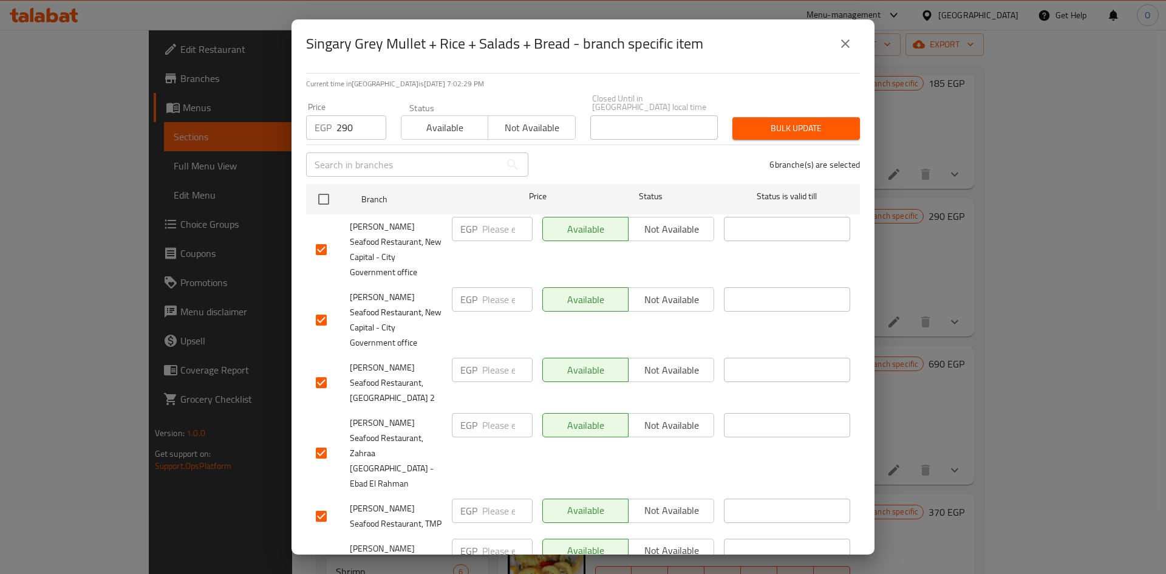
scroll to position [0, 0]
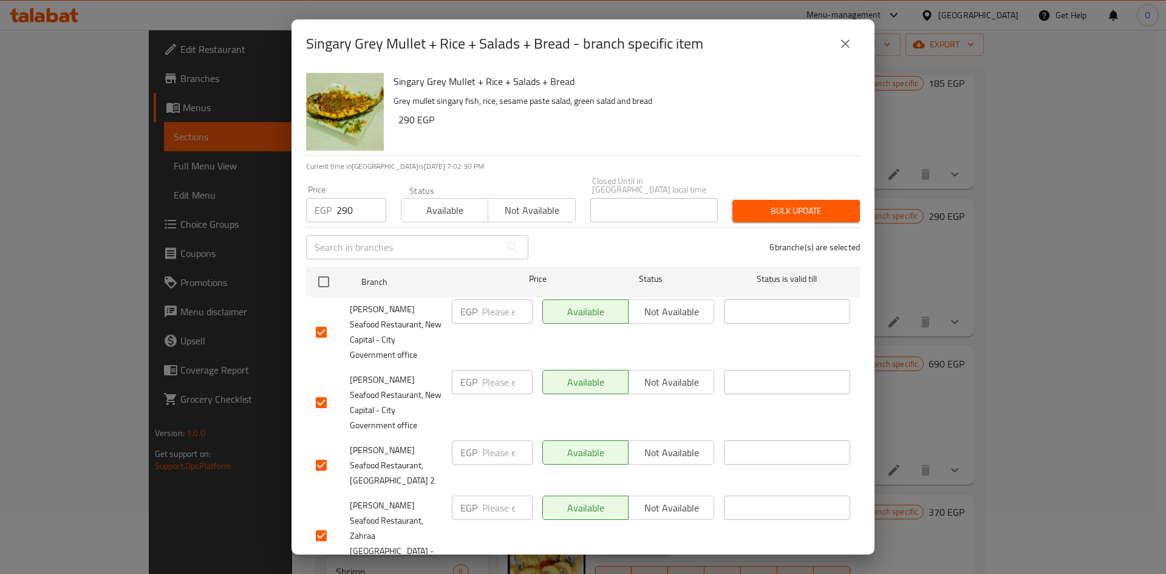
click at [755, 206] on span "Bulk update" at bounding box center [796, 210] width 108 height 15
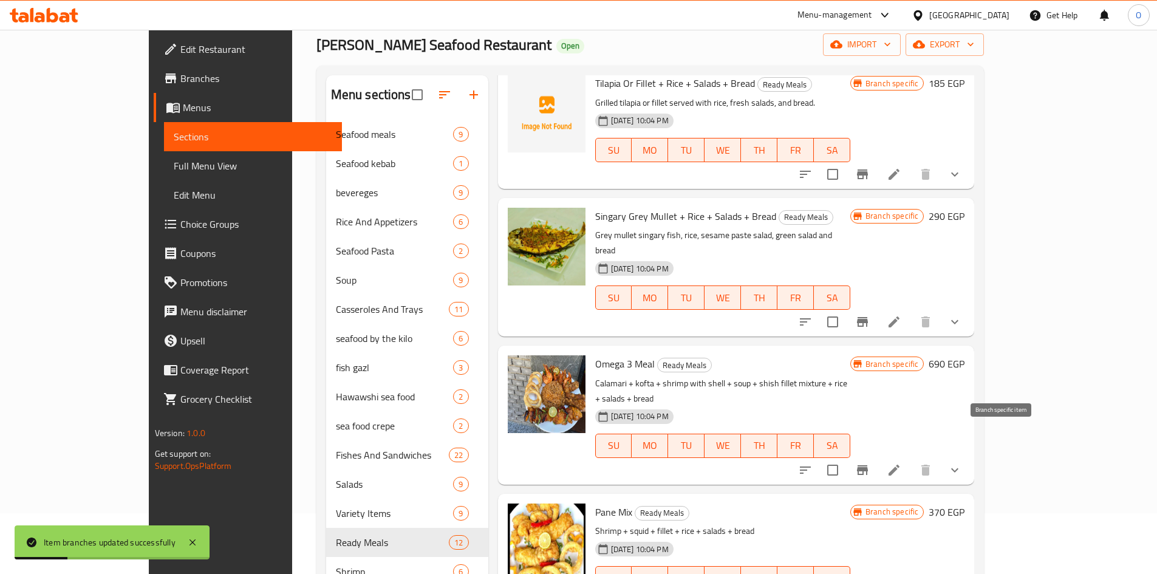
click at [868, 465] on icon "Branch-specific-item" at bounding box center [862, 470] width 11 height 10
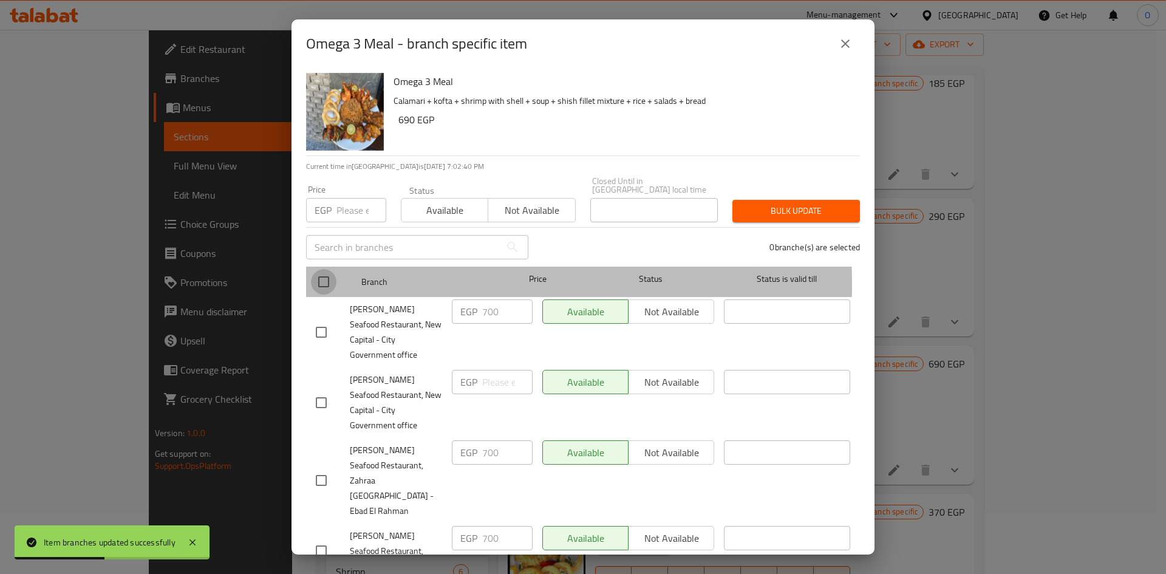
click at [327, 276] on input "checkbox" at bounding box center [324, 282] width 26 height 26
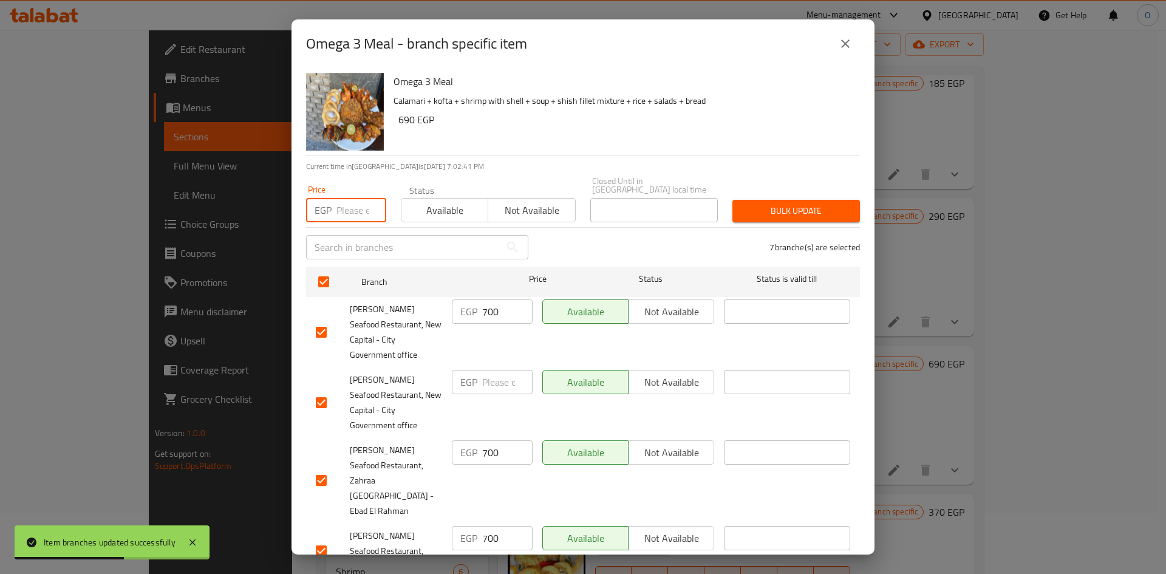
paste input "700"
click at [508, 147] on div "Omega 3 Meal Calamari + kofta + shrimp with shell + soup + shish fillet mixture…" at bounding box center [622, 111] width 466 height 87
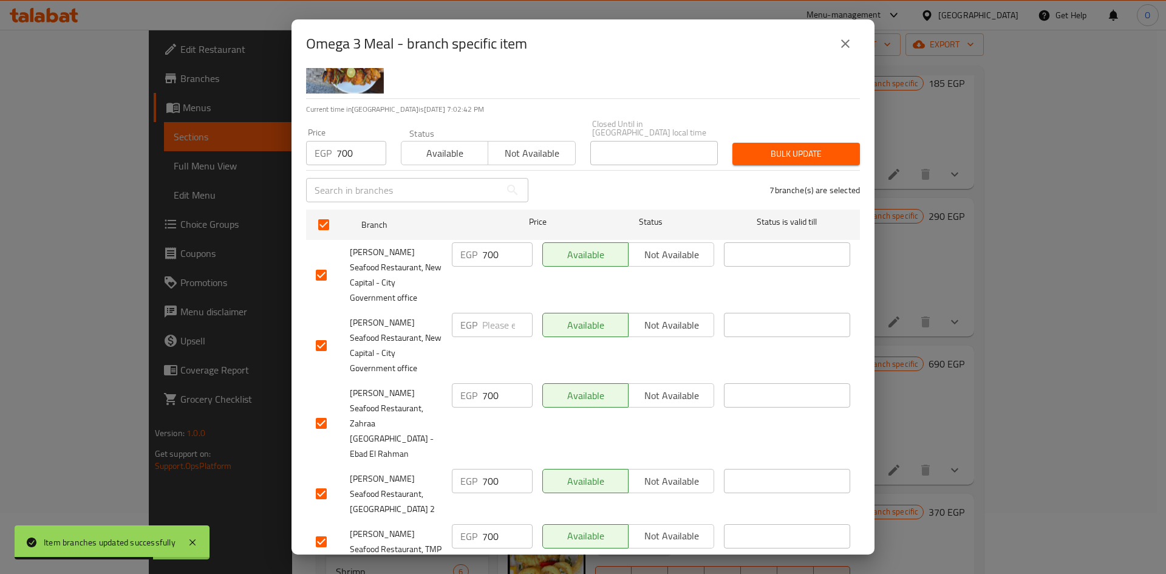
scroll to position [153, 0]
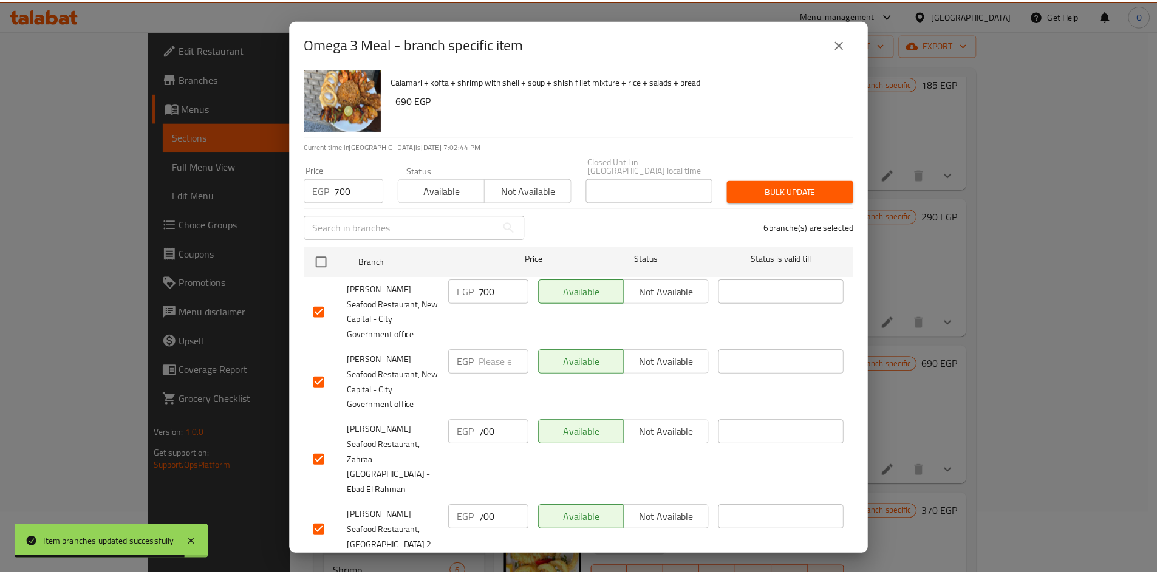
scroll to position [0, 0]
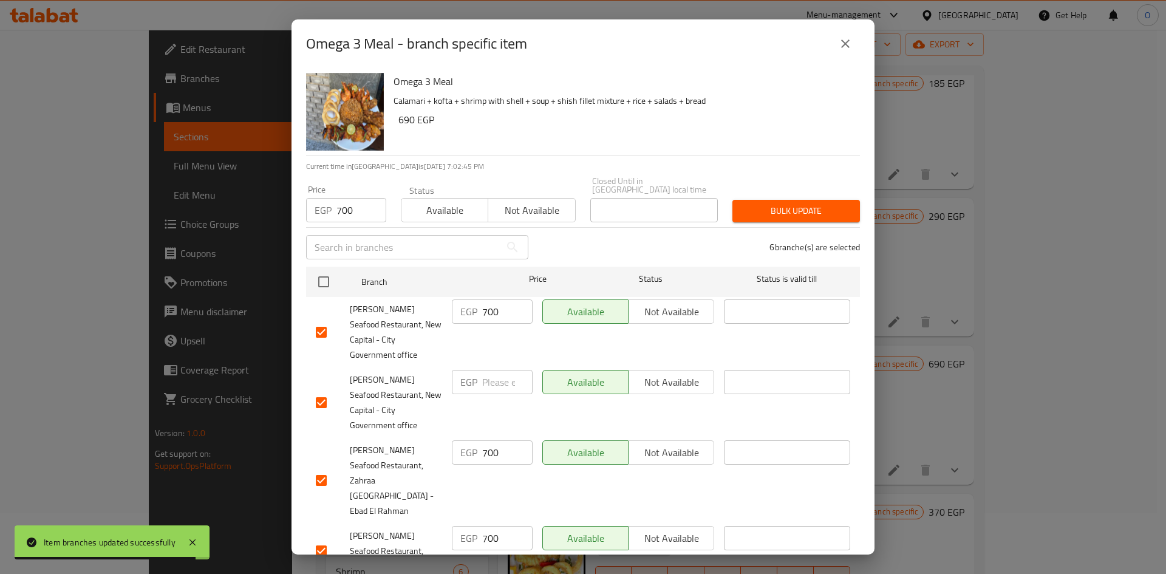
click at [741, 214] on div "Bulk update" at bounding box center [796, 210] width 142 height 37
click at [742, 209] on span "Bulk update" at bounding box center [796, 210] width 108 height 15
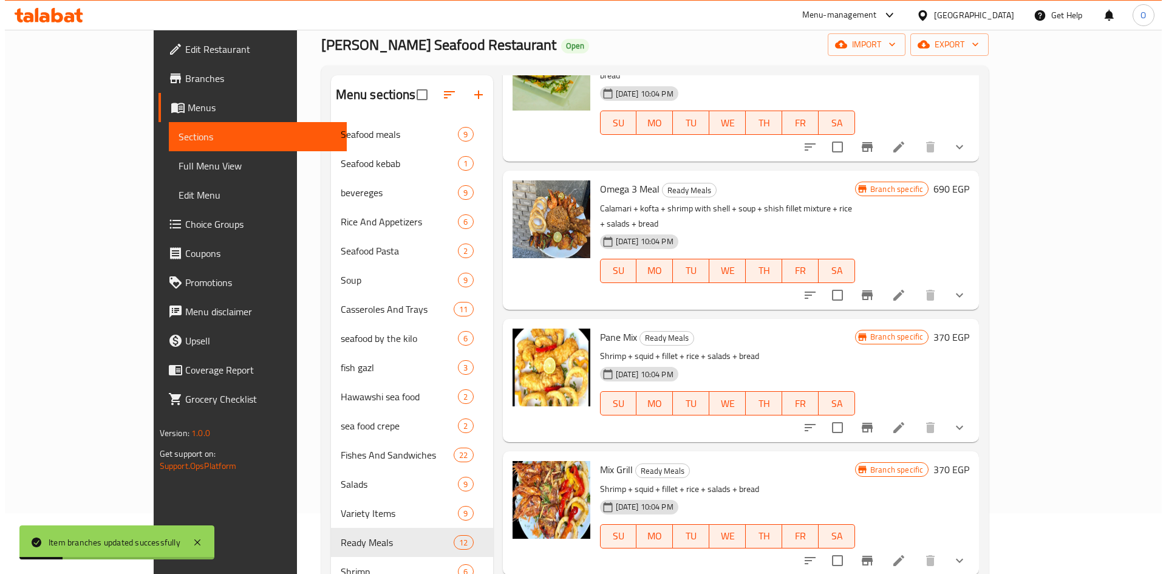
scroll to position [364, 0]
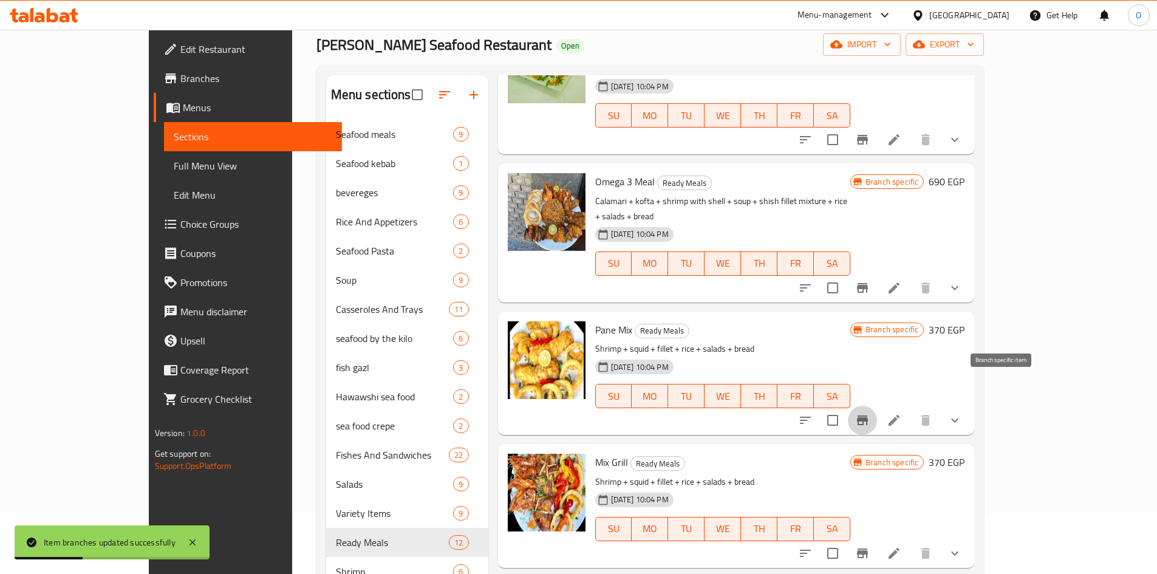
click at [870, 413] on icon "Branch-specific-item" at bounding box center [862, 420] width 15 height 15
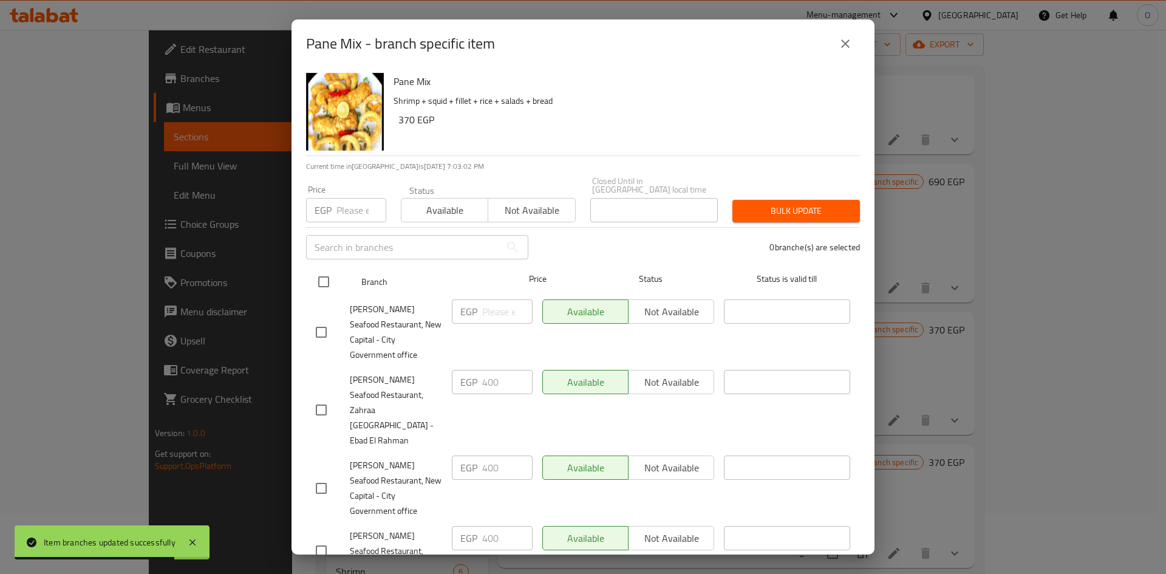
click at [317, 271] on input "checkbox" at bounding box center [324, 282] width 26 height 26
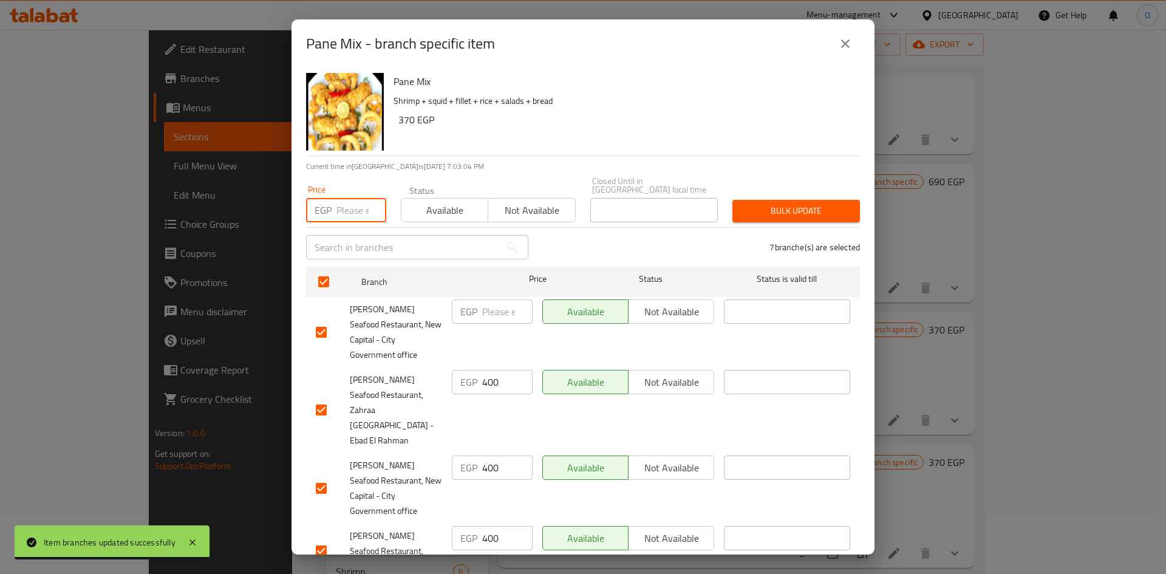
paste input "400"
click at [486, 140] on div "Pane Mix Shrimp + squid + fillet + rice + salads + bread 370 EGP" at bounding box center [622, 111] width 466 height 87
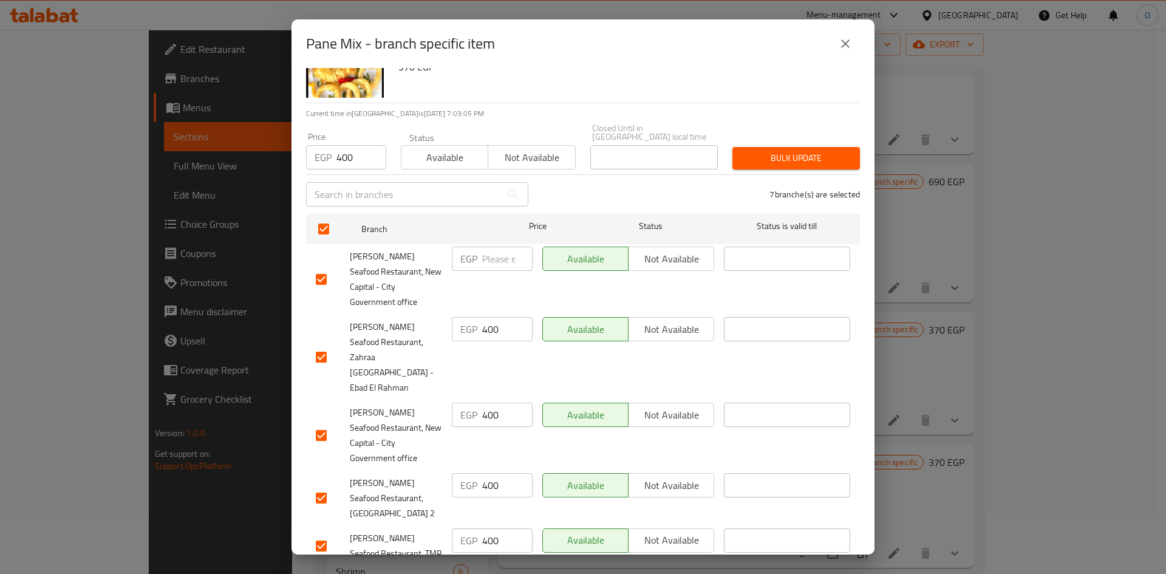
scroll to position [153, 0]
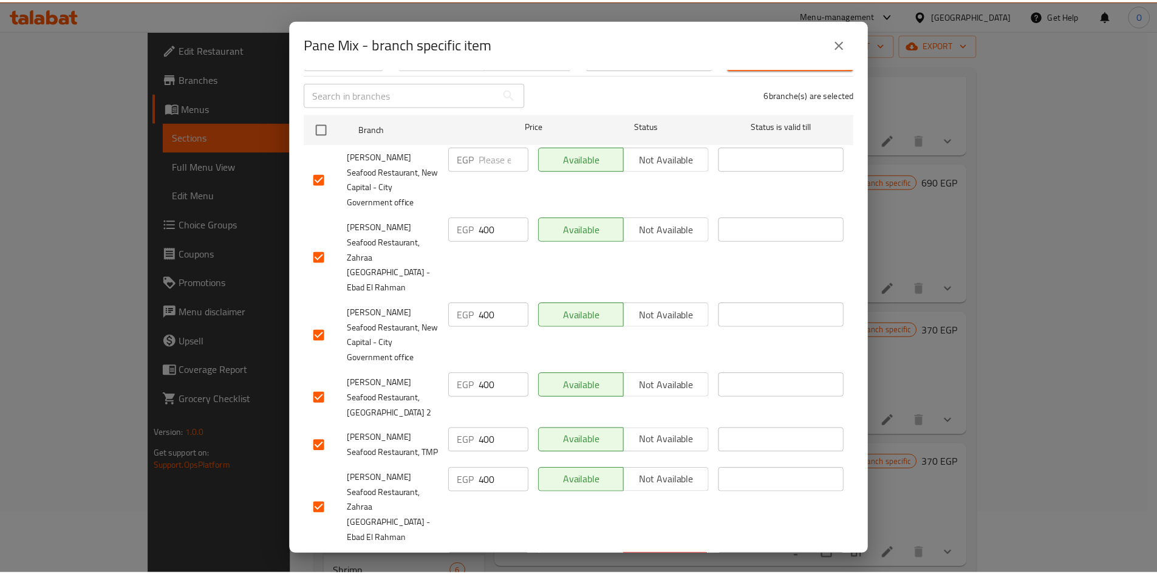
scroll to position [0, 0]
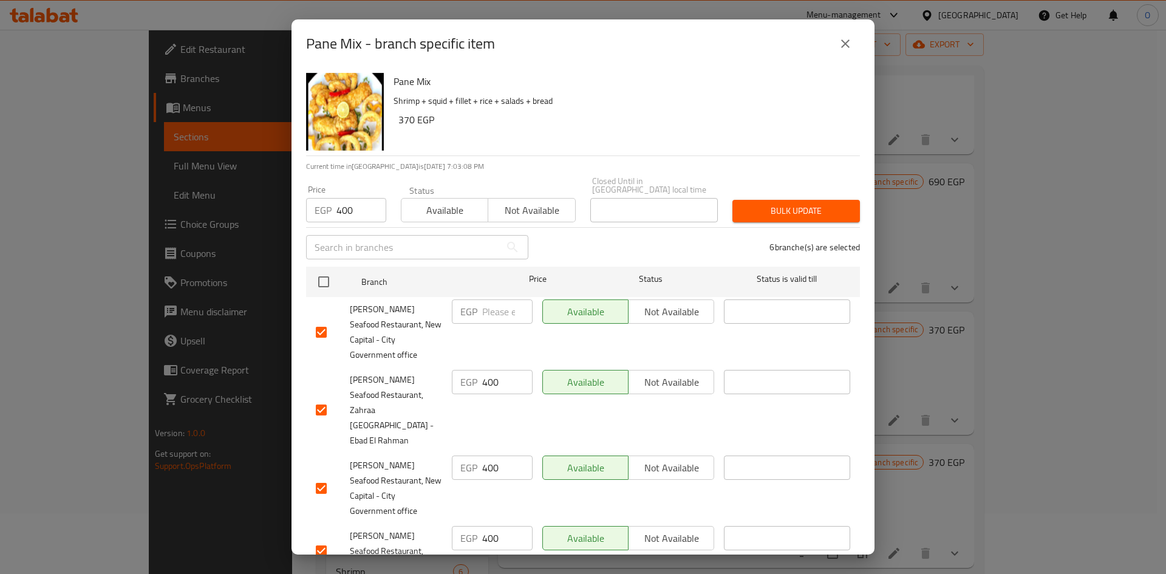
click at [758, 209] on span "Bulk update" at bounding box center [796, 210] width 108 height 15
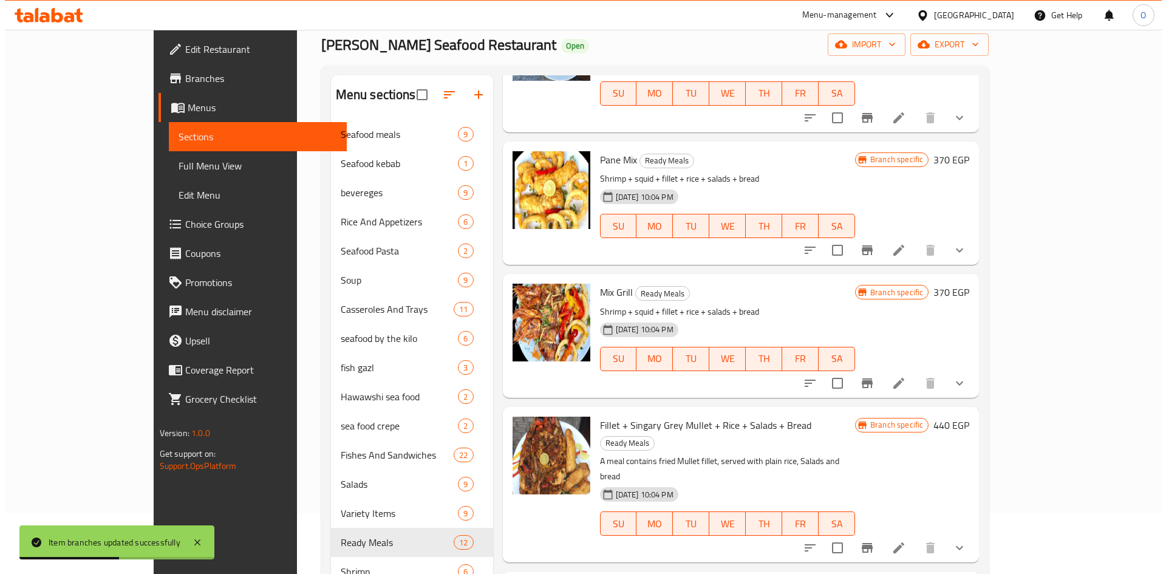
scroll to position [546, 0]
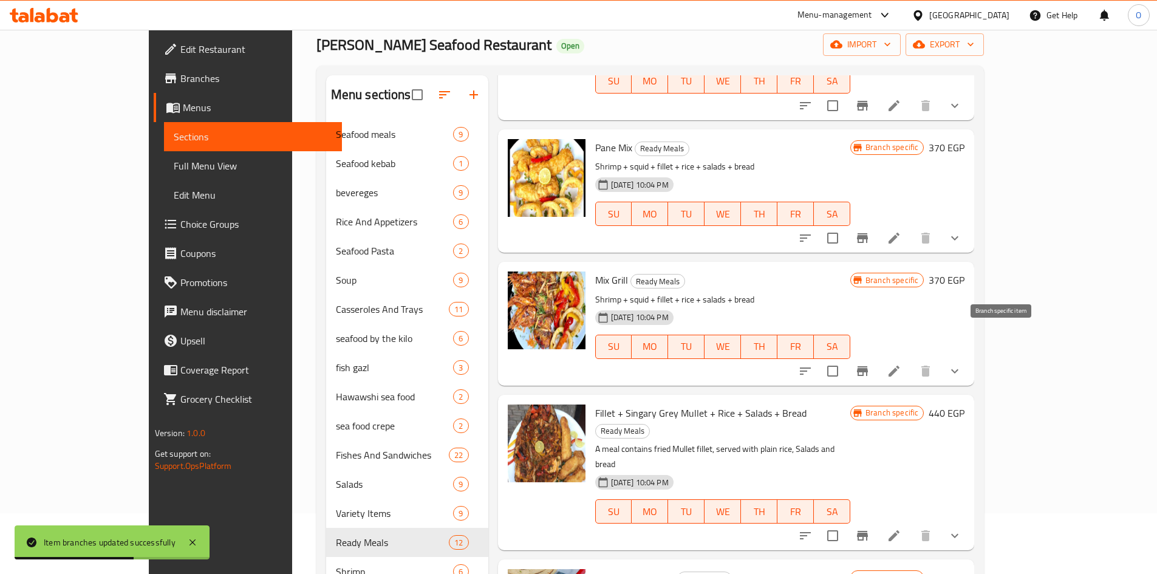
click at [868, 366] on icon "Branch-specific-item" at bounding box center [862, 371] width 11 height 10
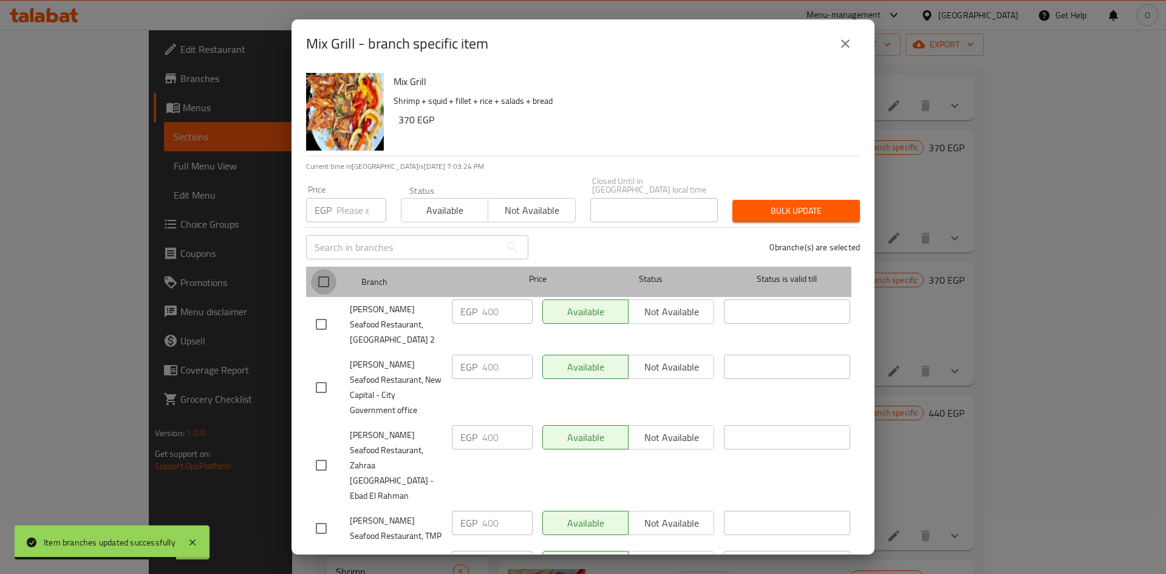
click at [324, 273] on input "checkbox" at bounding box center [324, 282] width 26 height 26
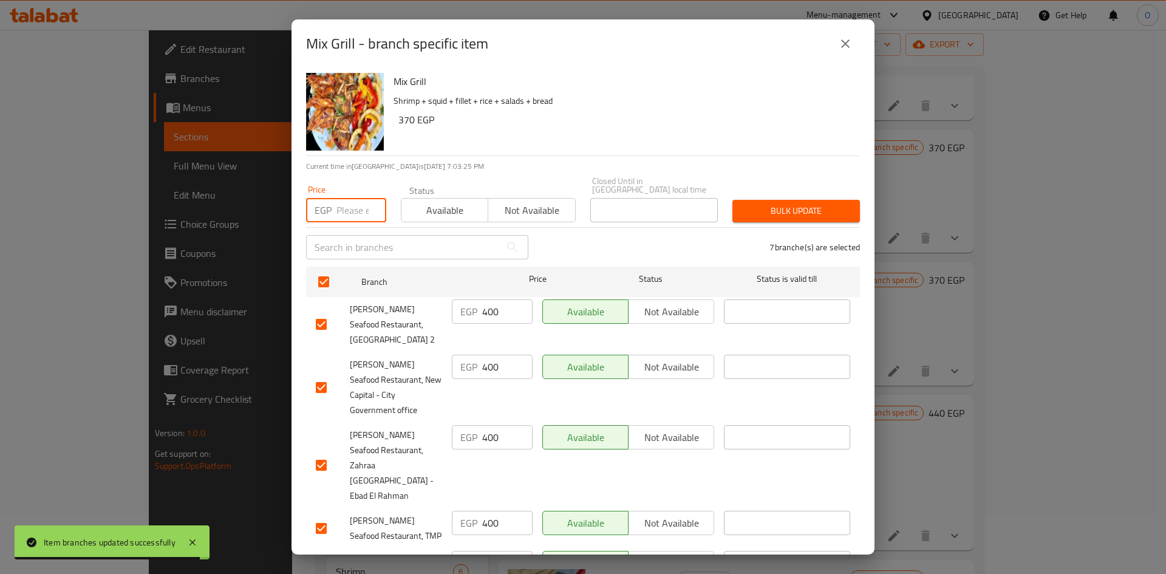
paste input "400"
click at [534, 81] on h6 "Mix Grill" at bounding box center [621, 81] width 457 height 17
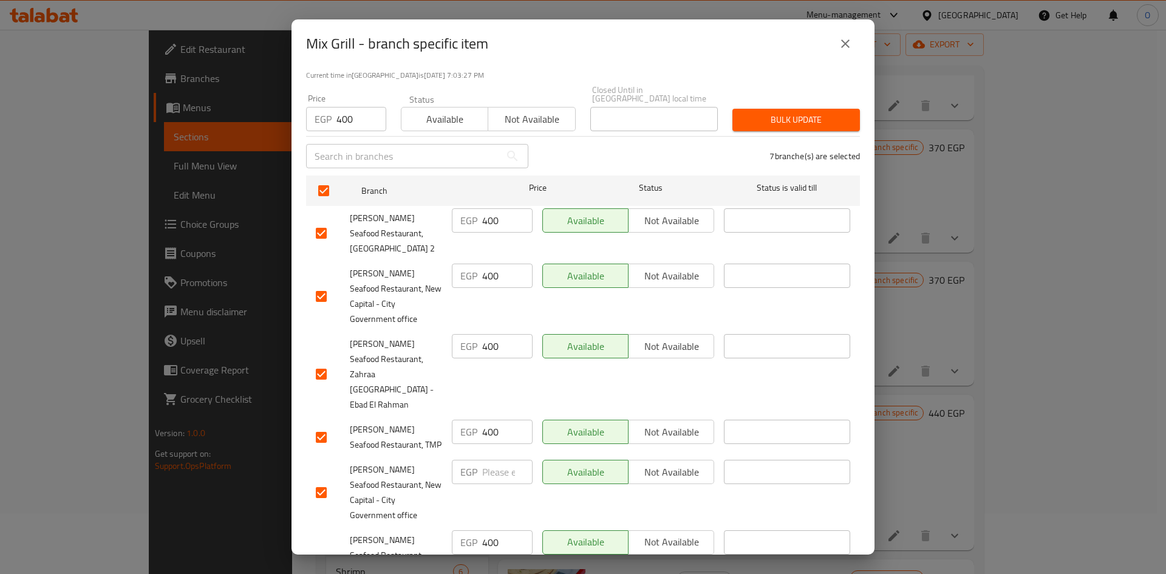
scroll to position [153, 0]
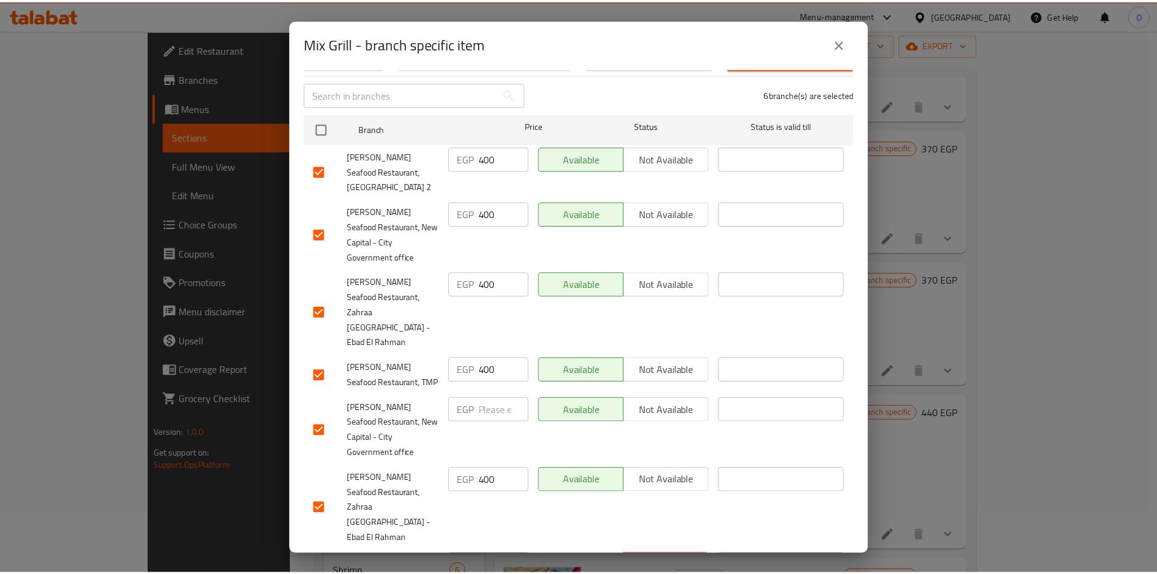
scroll to position [0, 0]
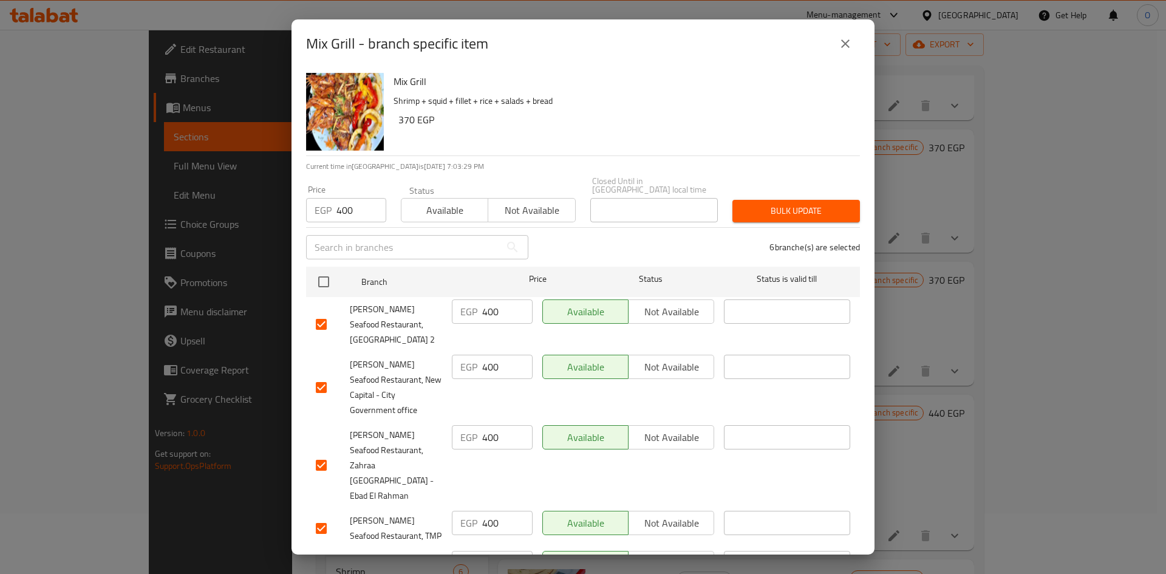
click at [772, 211] on button "Bulk update" at bounding box center [796, 211] width 128 height 22
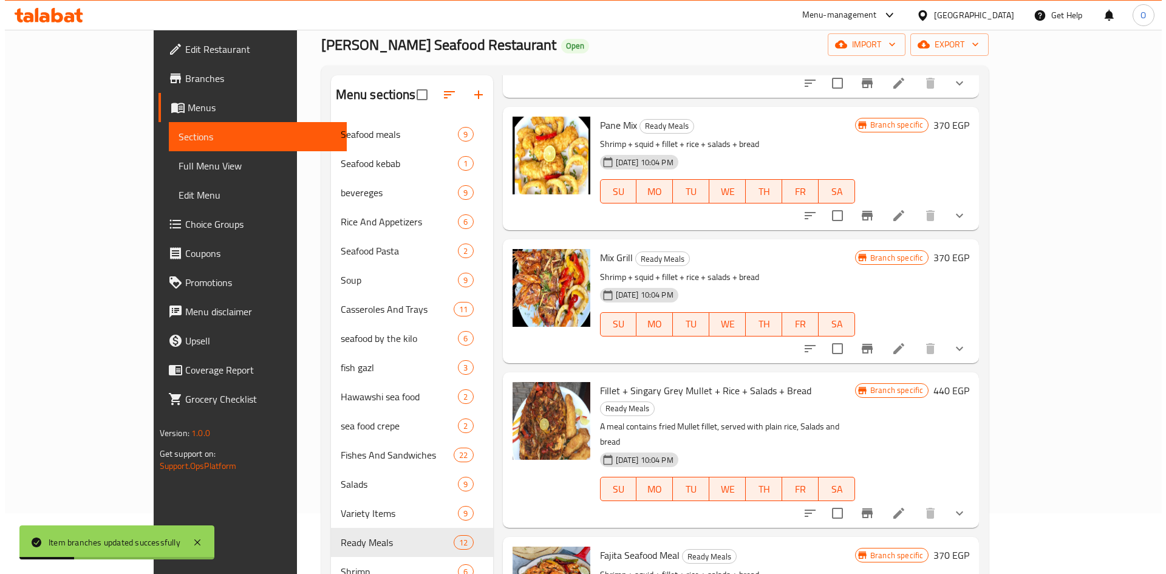
scroll to position [668, 0]
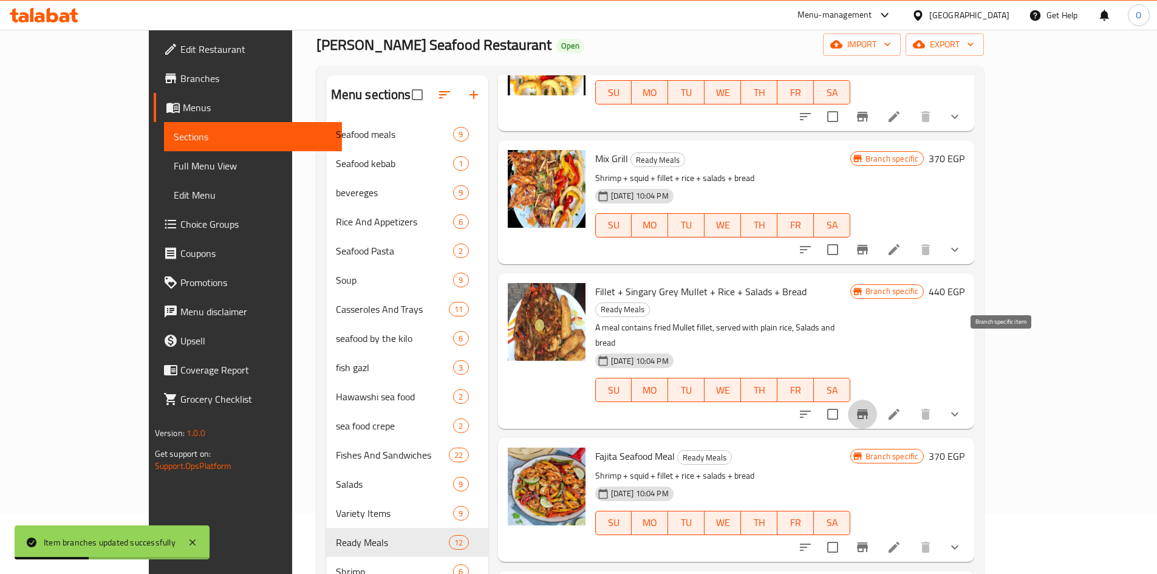
click at [868, 409] on icon "Branch-specific-item" at bounding box center [862, 414] width 11 height 10
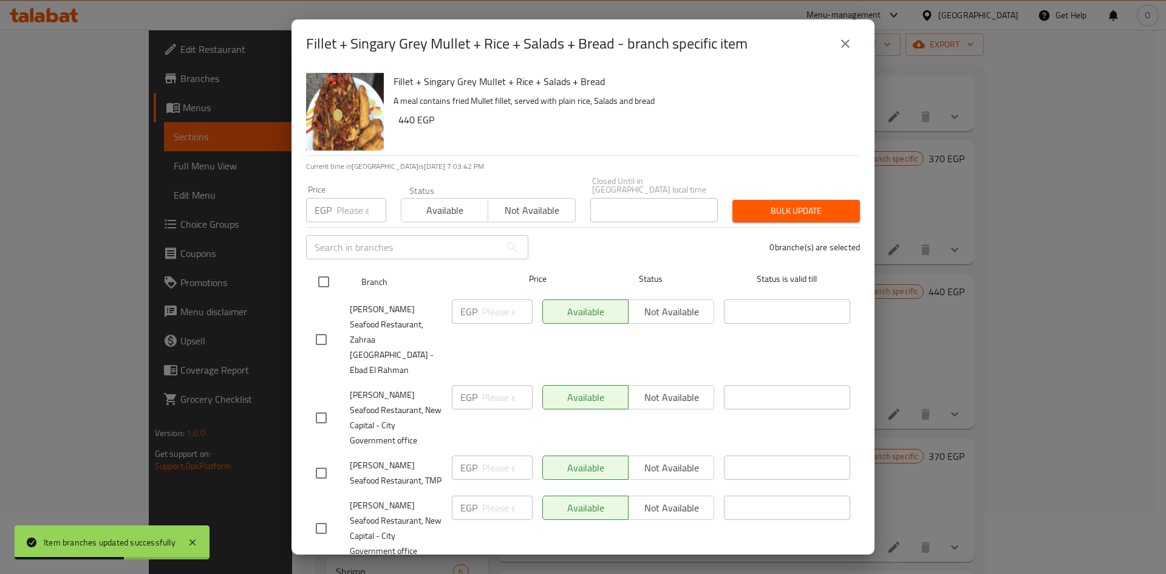
click at [324, 272] on input "checkbox" at bounding box center [324, 282] width 26 height 26
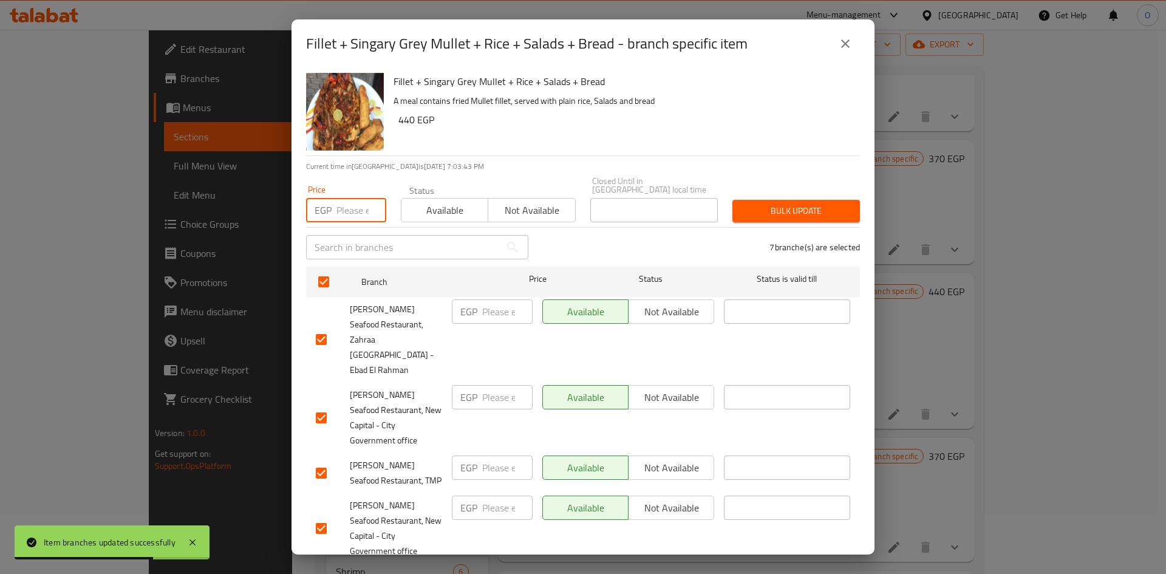
paste input "440"
click at [463, 132] on div "Fillet + Singary Grey Mullet + Rice + Salads + Bread A meal contains fried Mull…" at bounding box center [622, 111] width 466 height 87
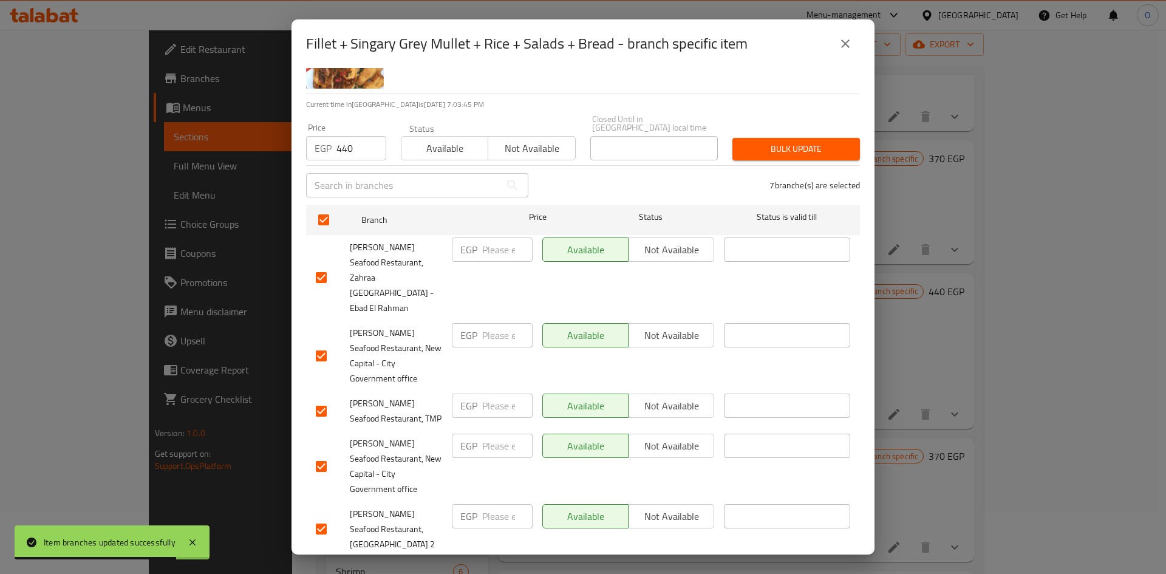
scroll to position [153, 0]
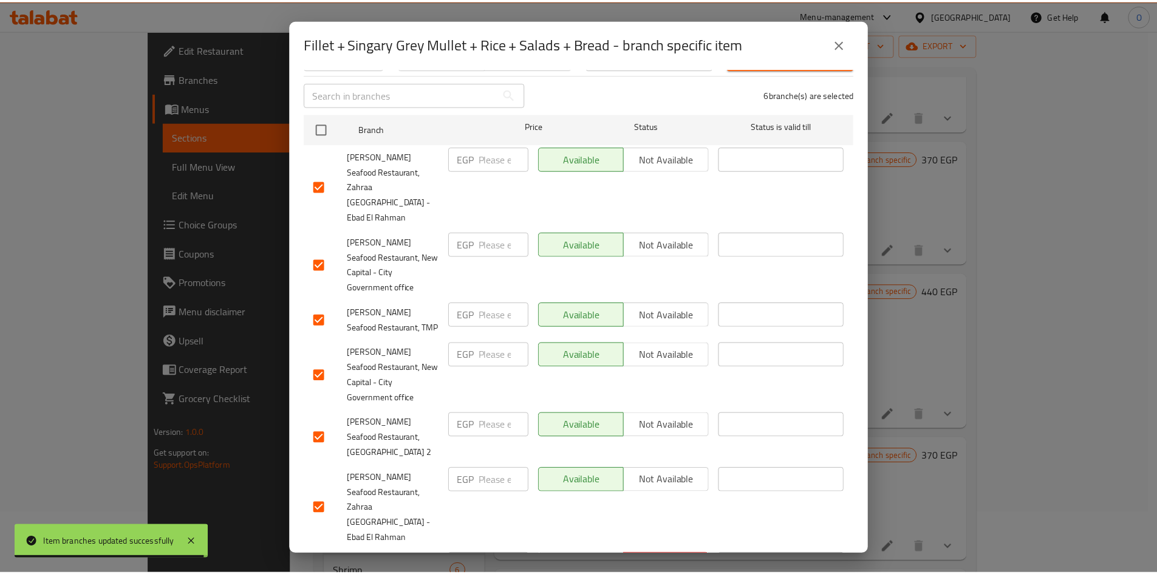
scroll to position [0, 0]
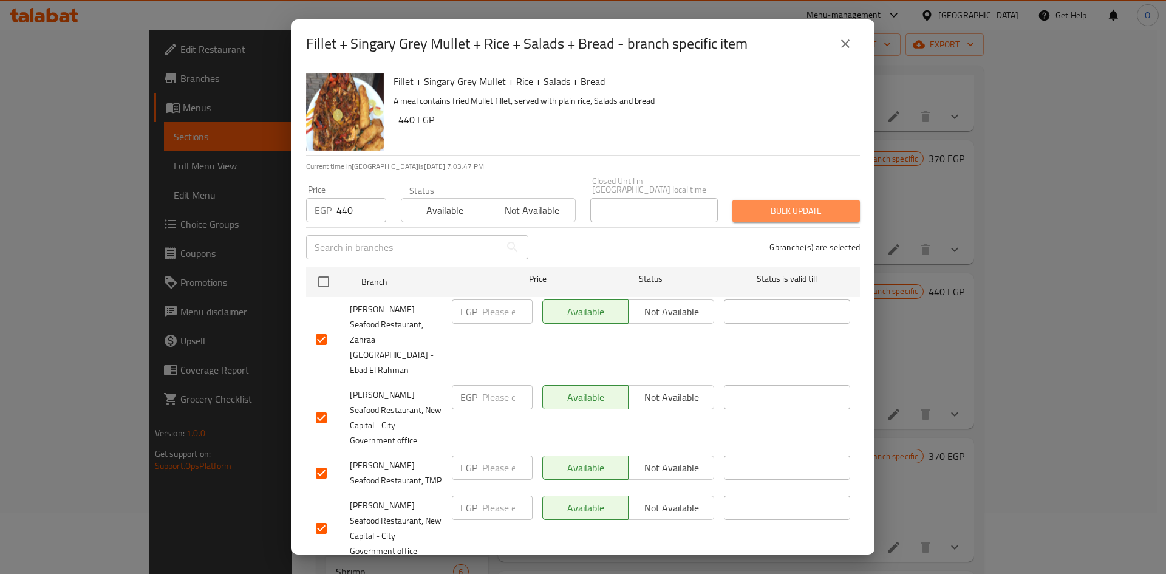
click at [795, 204] on span "Bulk update" at bounding box center [796, 210] width 108 height 15
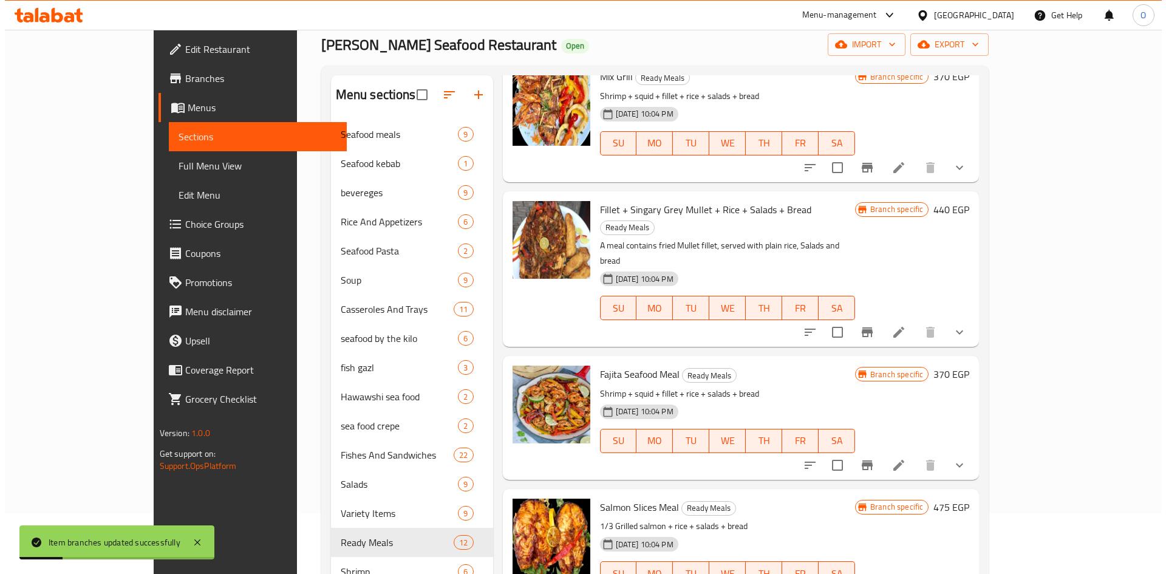
scroll to position [850, 0]
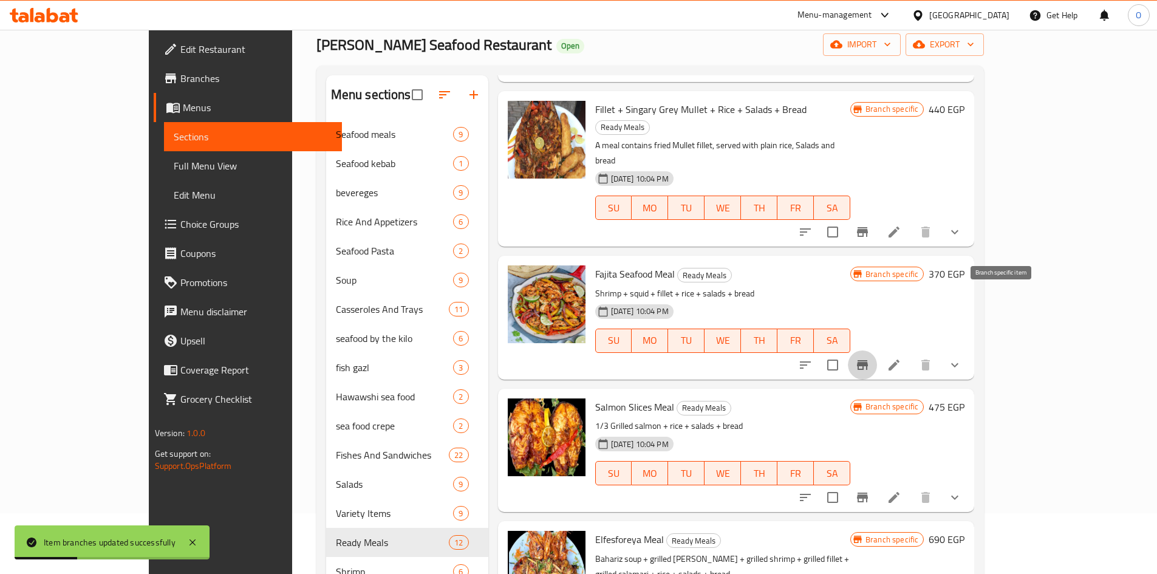
click at [870, 358] on icon "Branch-specific-item" at bounding box center [862, 365] width 15 height 15
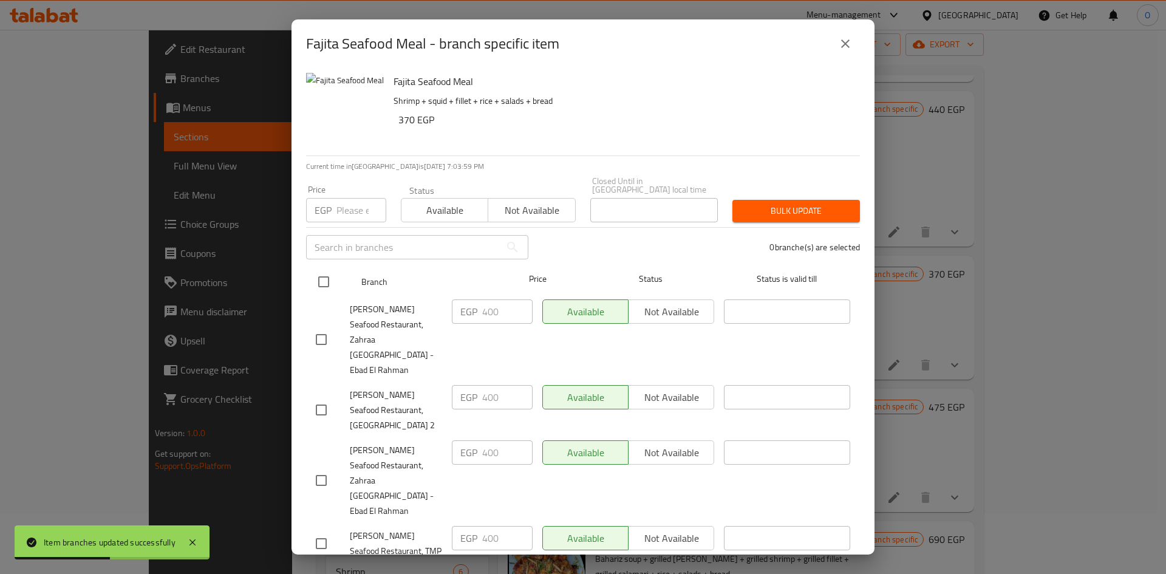
click at [323, 269] on input "checkbox" at bounding box center [324, 282] width 26 height 26
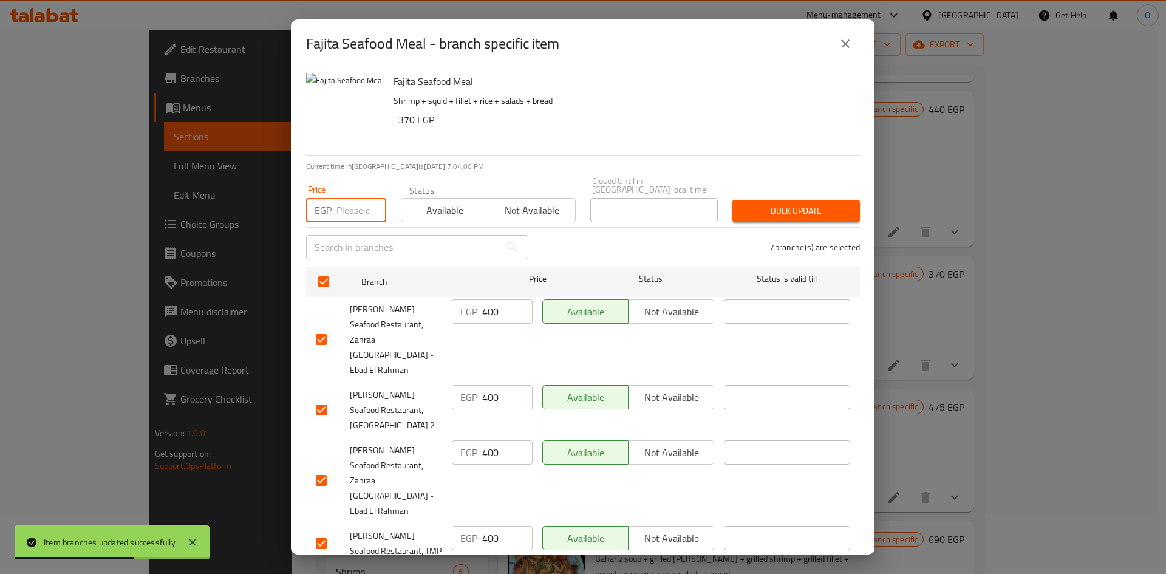
paste input "400"
click at [552, 132] on div "Fajita Seafood Meal Shrimp + squid + fillet + rice + salads + bread 370 EGP" at bounding box center [622, 111] width 466 height 87
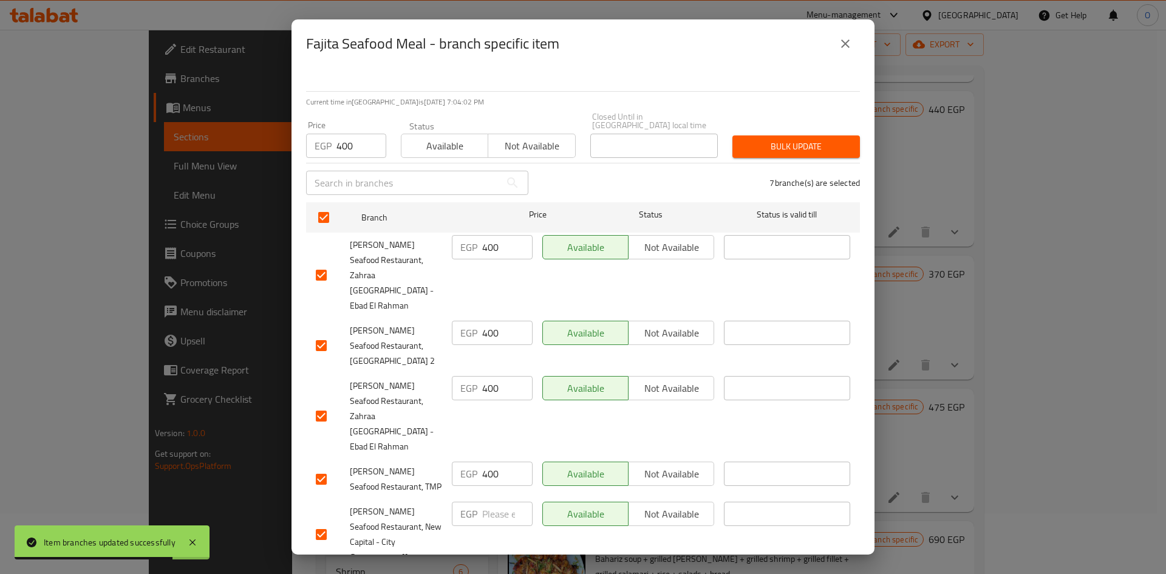
scroll to position [153, 0]
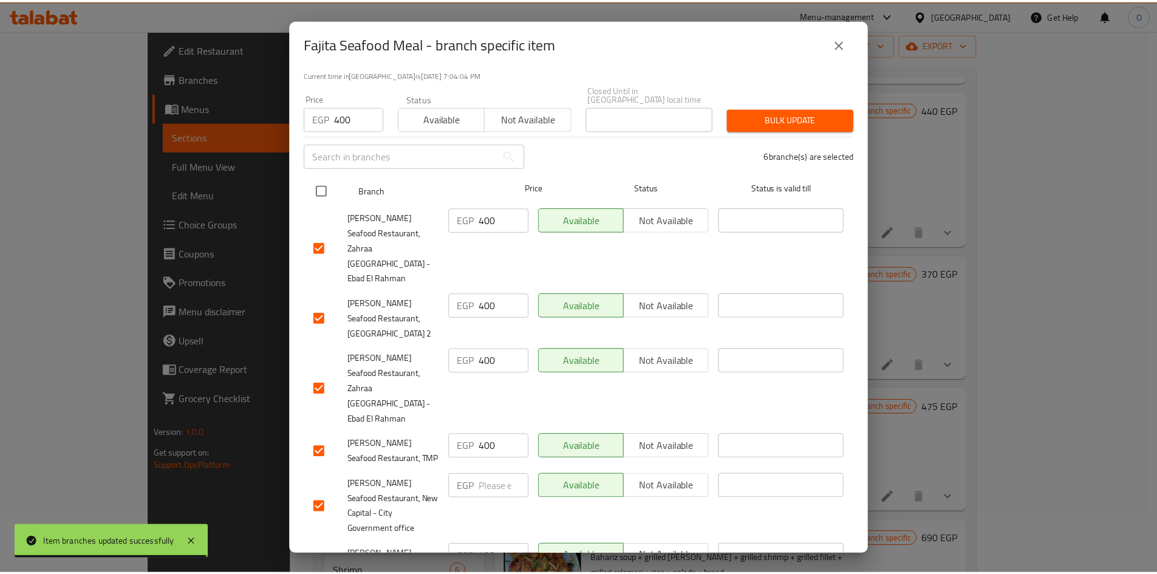
scroll to position [0, 0]
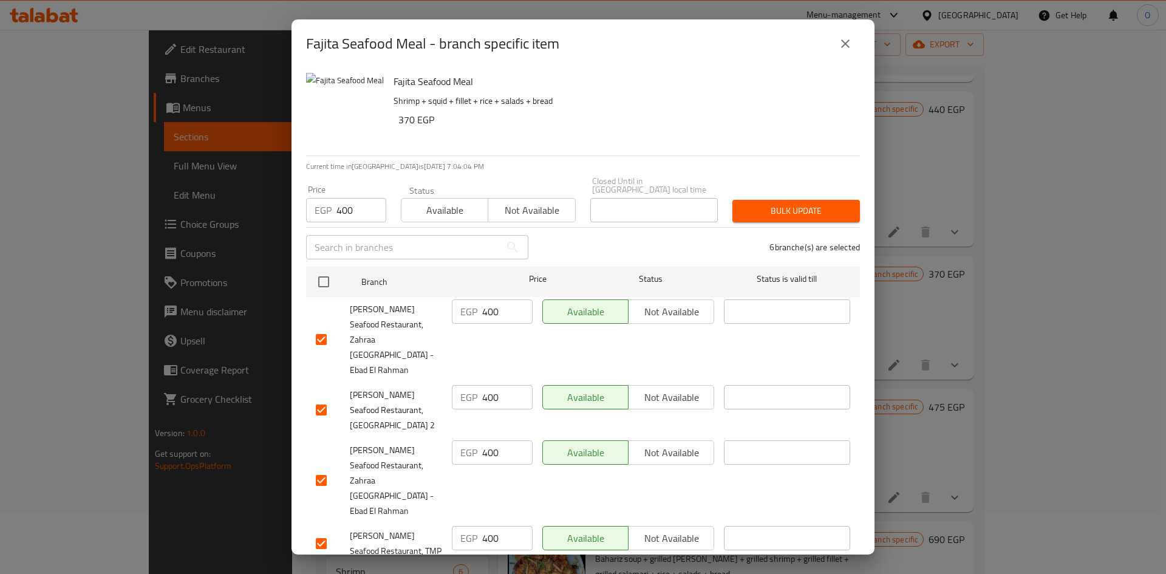
click at [778, 213] on button "Bulk update" at bounding box center [796, 211] width 128 height 22
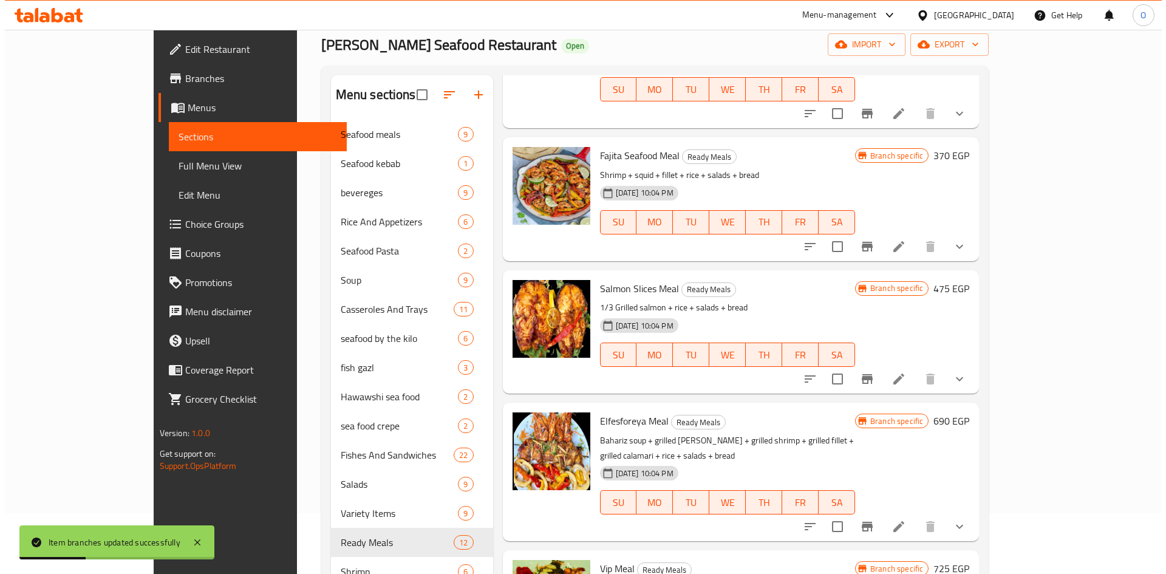
scroll to position [972, 0]
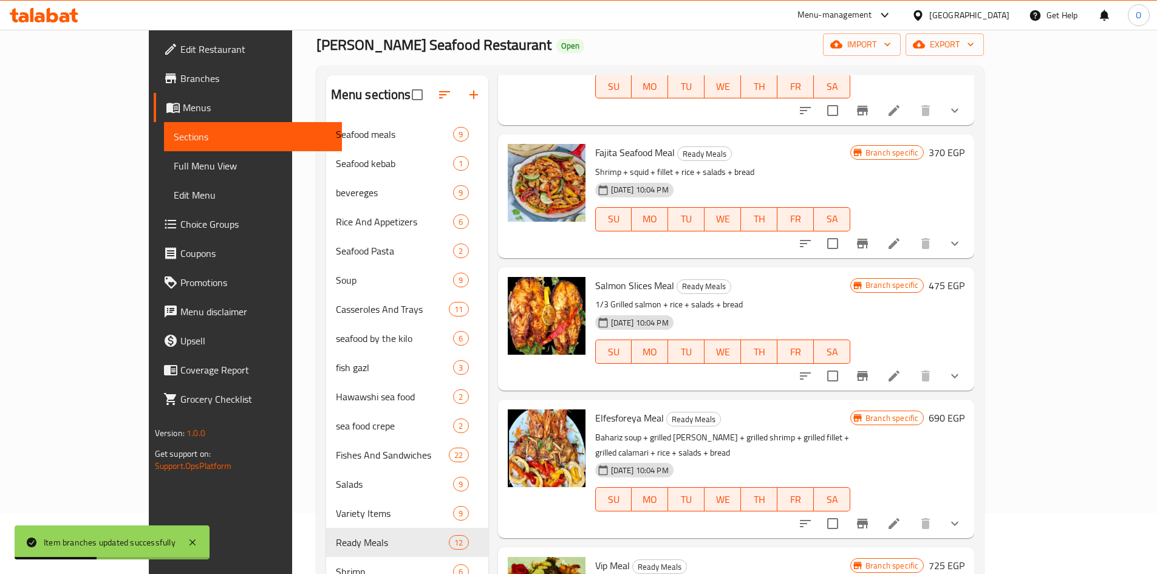
click at [868, 371] on icon "Branch-specific-item" at bounding box center [862, 376] width 11 height 10
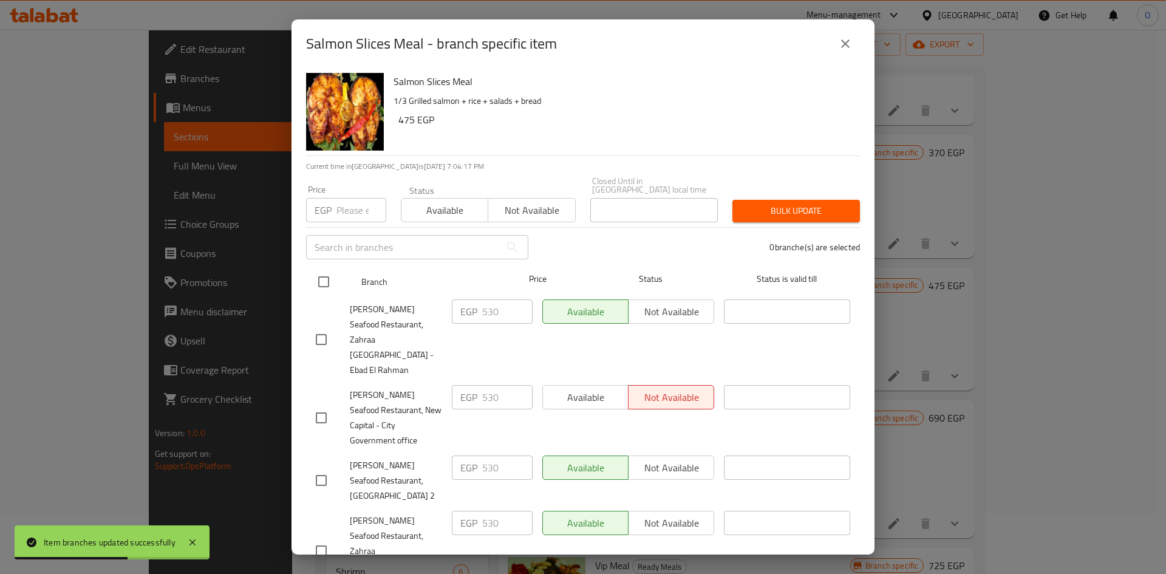
click at [318, 269] on input "checkbox" at bounding box center [324, 282] width 26 height 26
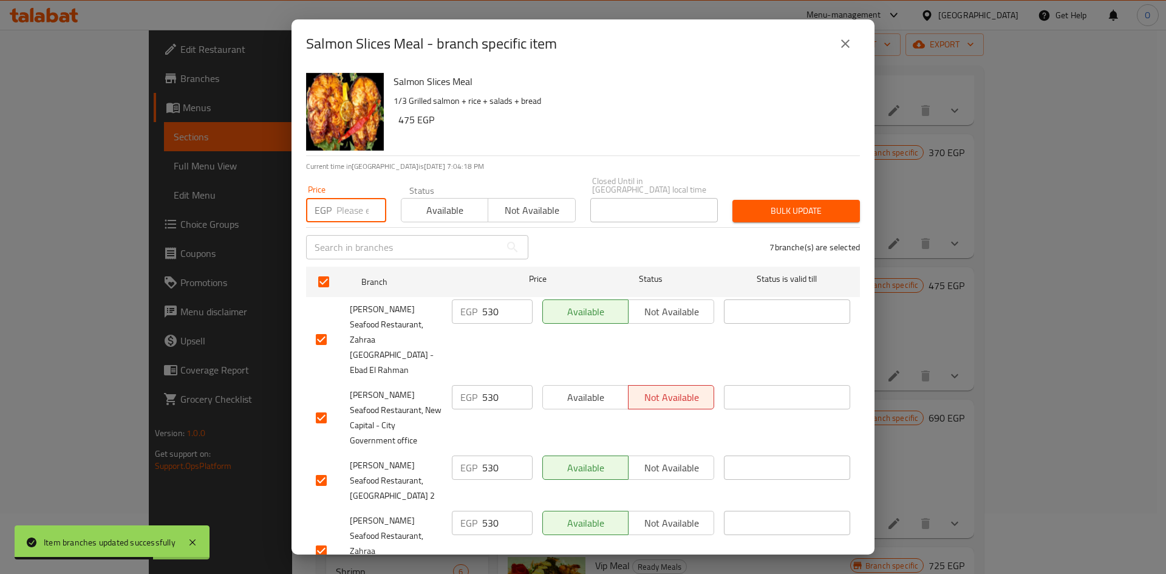
paste input "530"
click at [548, 97] on p "1/3 Grilled salmon + rice + salads + bread" at bounding box center [621, 101] width 457 height 15
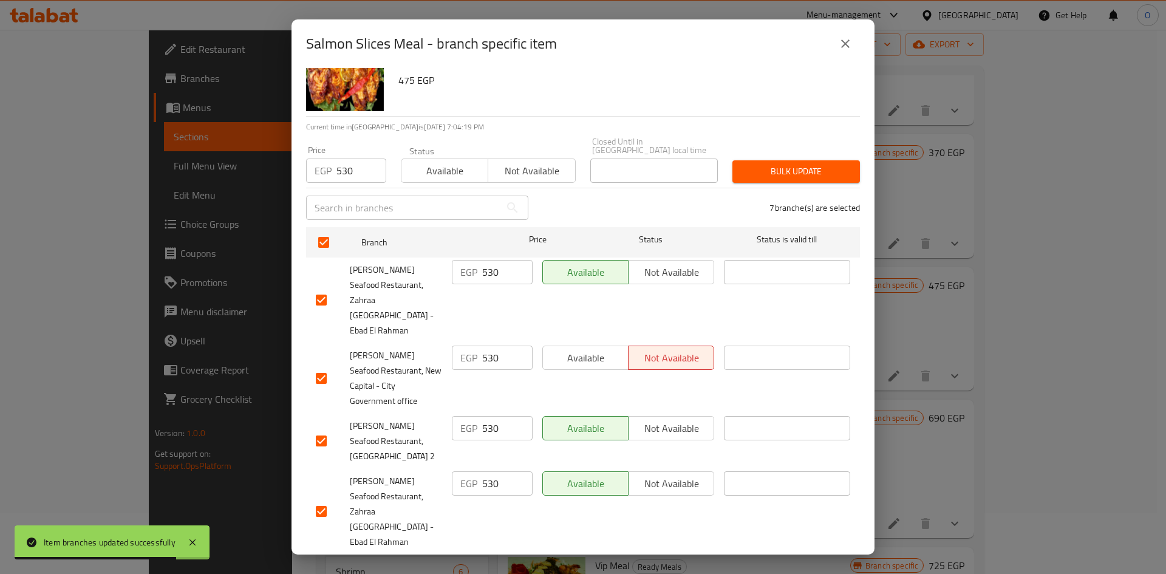
scroll to position [153, 0]
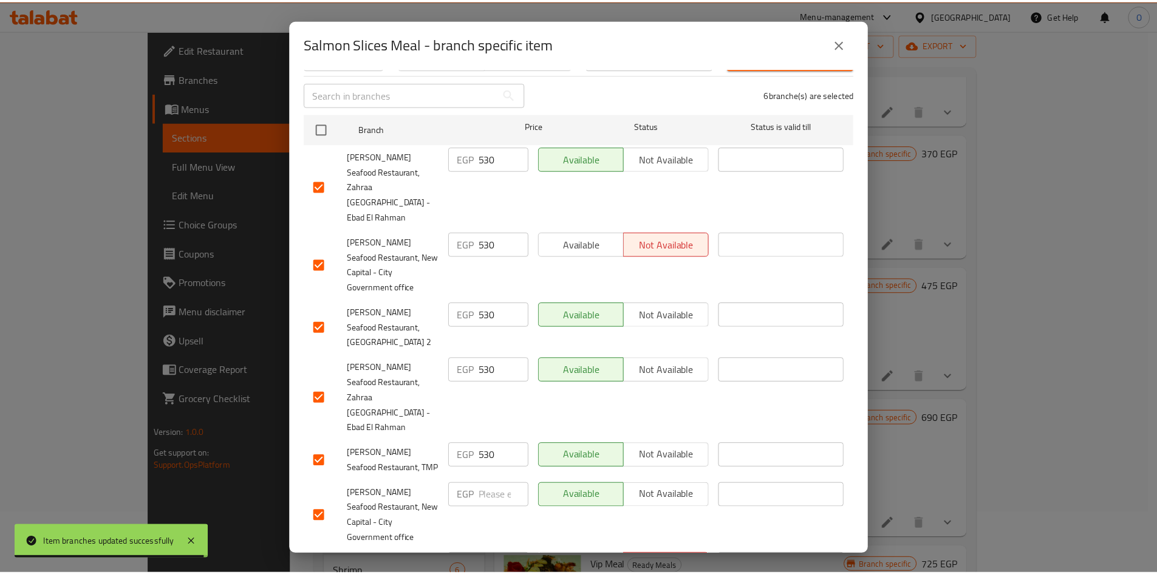
scroll to position [0, 0]
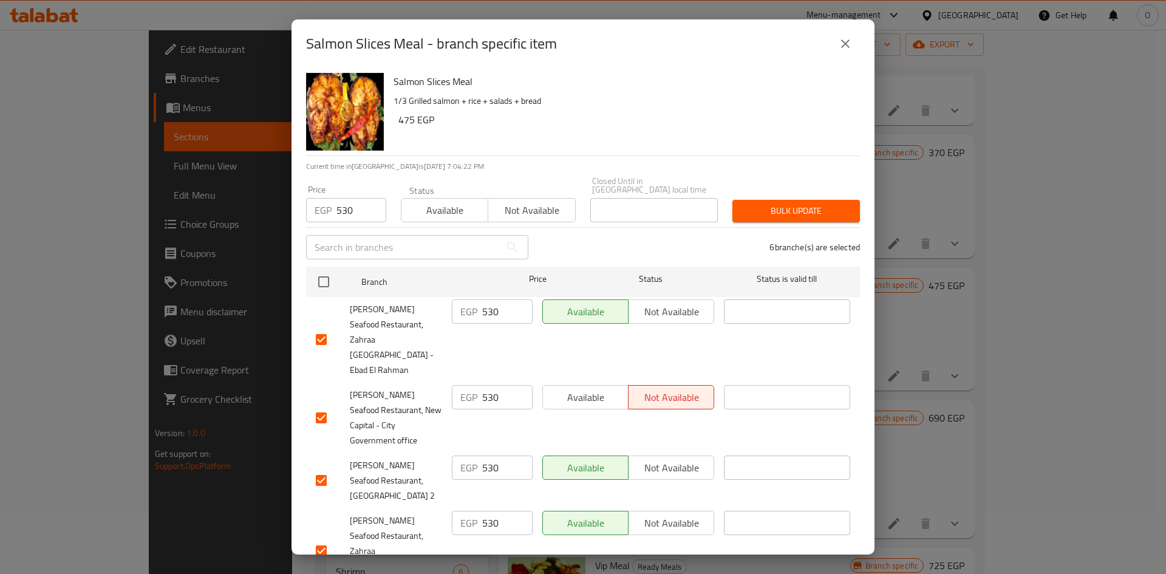
click at [823, 225] on div "6 branche(s) are selected" at bounding box center [702, 247] width 332 height 44
click at [820, 203] on span "Bulk update" at bounding box center [796, 210] width 108 height 15
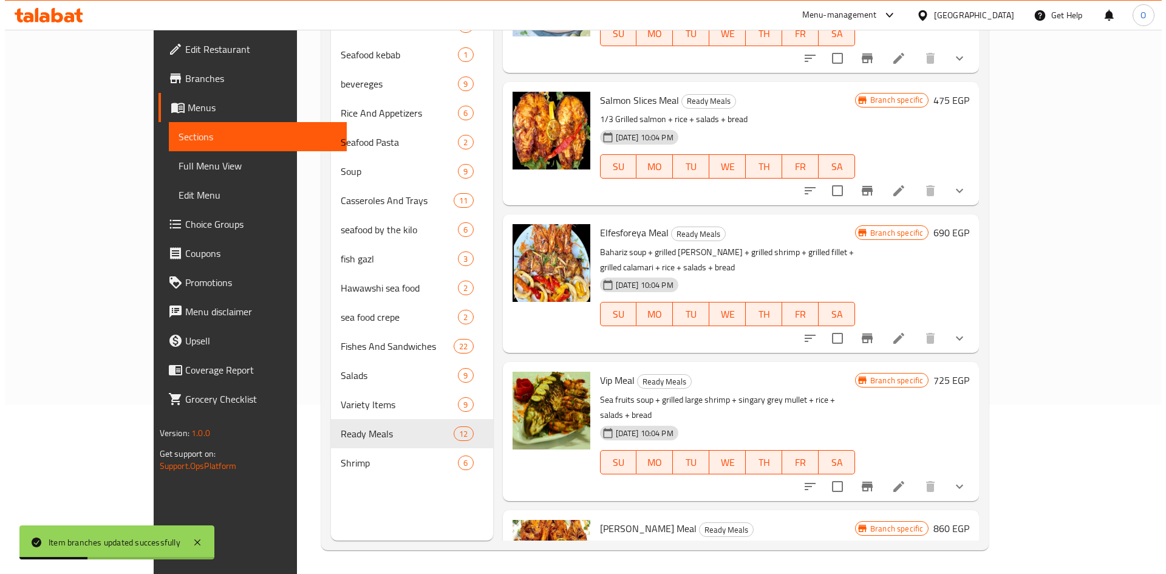
scroll to position [170, 0]
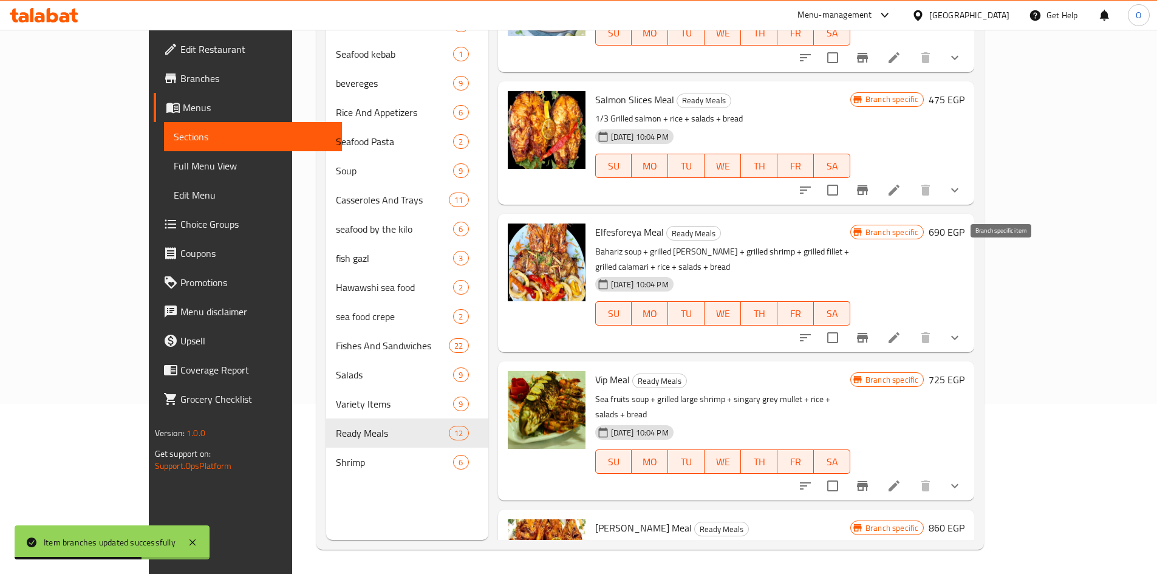
click at [870, 330] on icon "Branch-specific-item" at bounding box center [862, 337] width 15 height 15
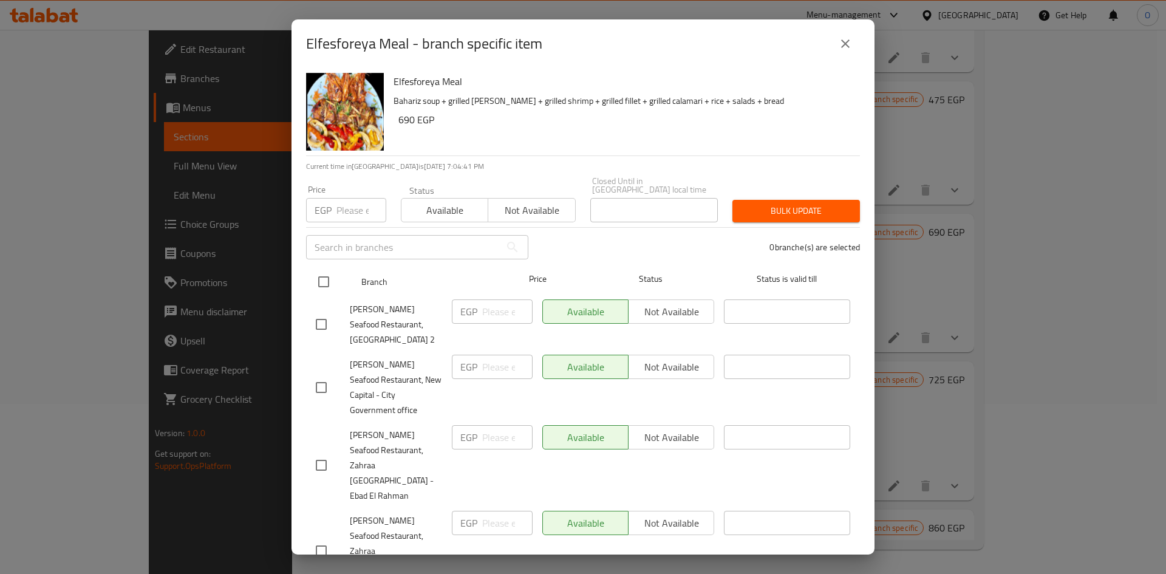
click at [328, 279] on input "checkbox" at bounding box center [324, 282] width 26 height 26
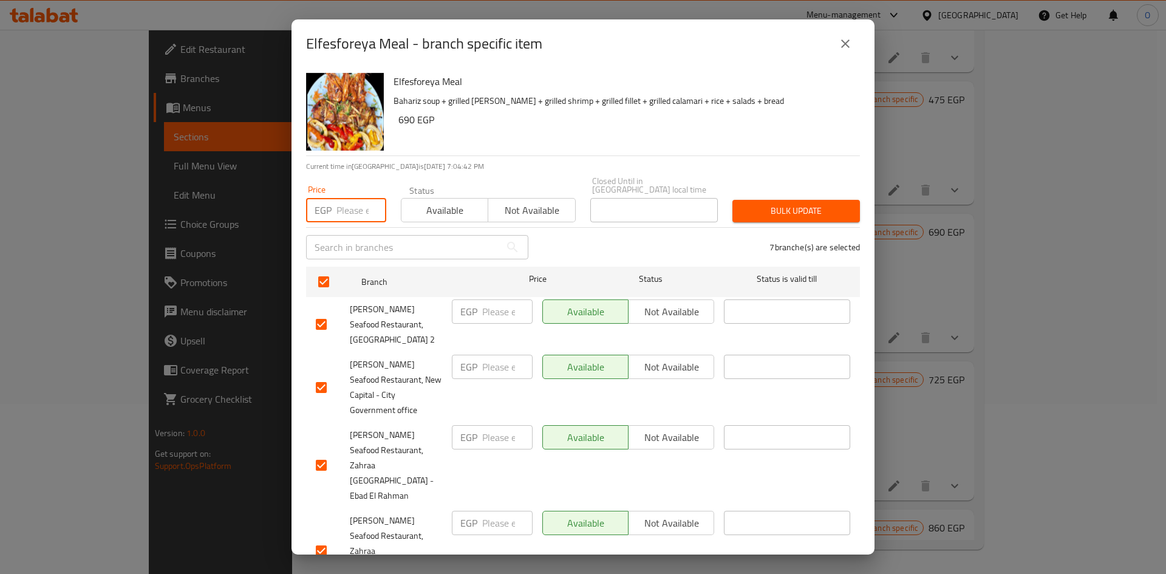
paste input "690"
click at [468, 137] on div "Elfesforeya Meal Bahariz soup + grilled roe + grilled shrimp + grilled fillet +…" at bounding box center [622, 111] width 466 height 87
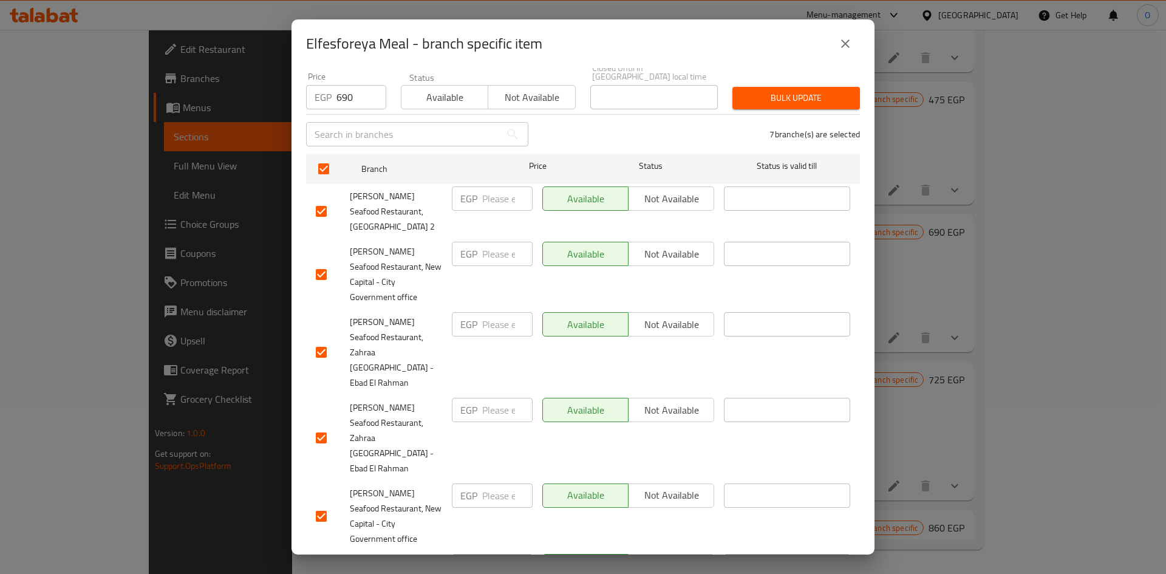
scroll to position [153, 0]
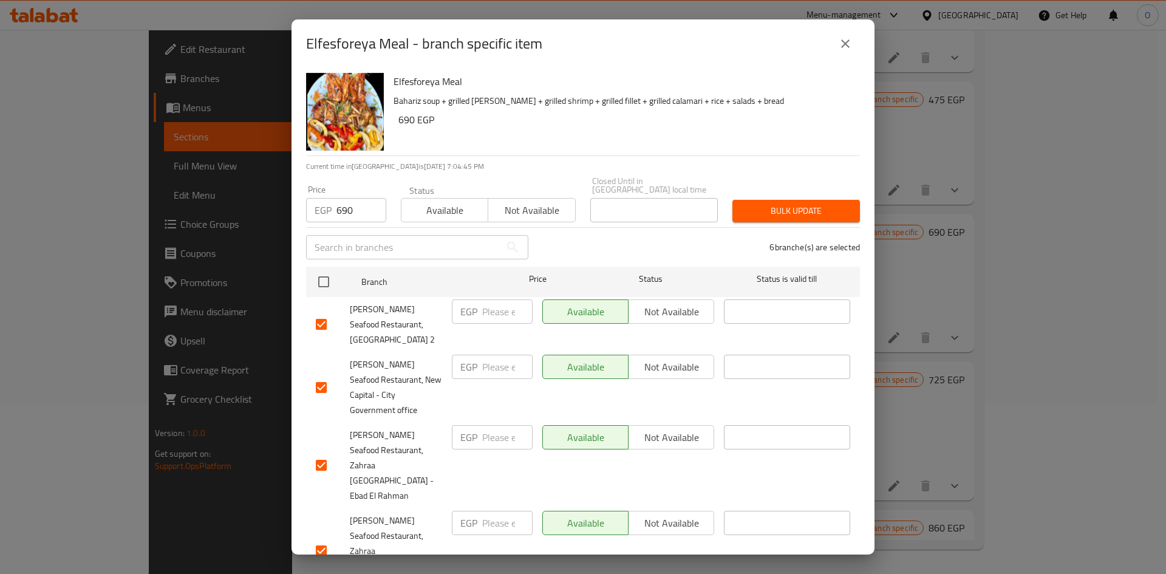
click at [776, 203] on span "Bulk update" at bounding box center [796, 210] width 108 height 15
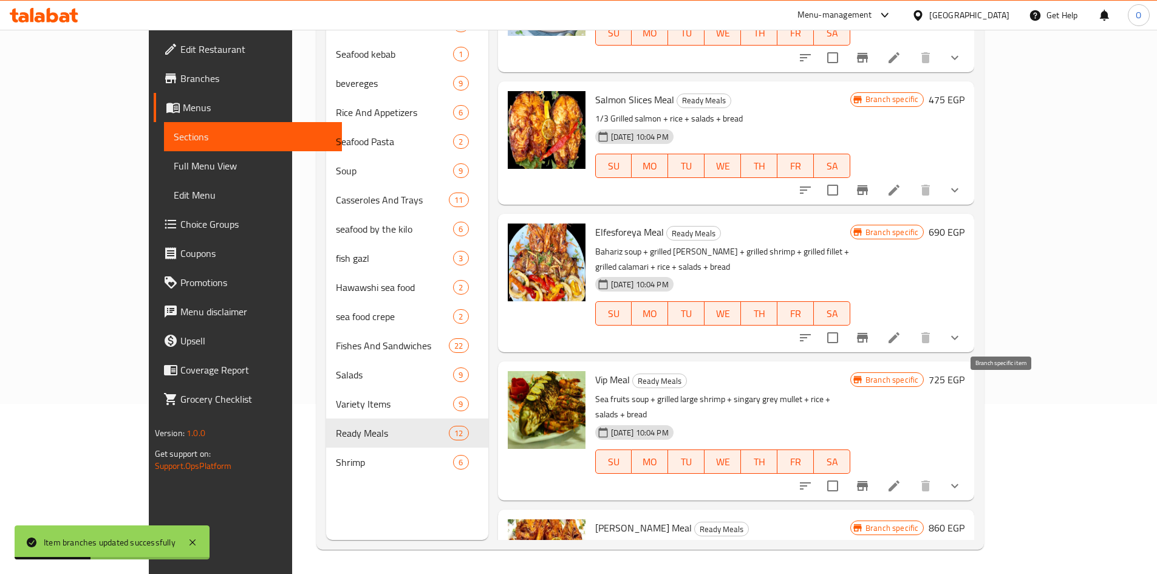
click at [868, 481] on icon "Branch-specific-item" at bounding box center [862, 486] width 11 height 10
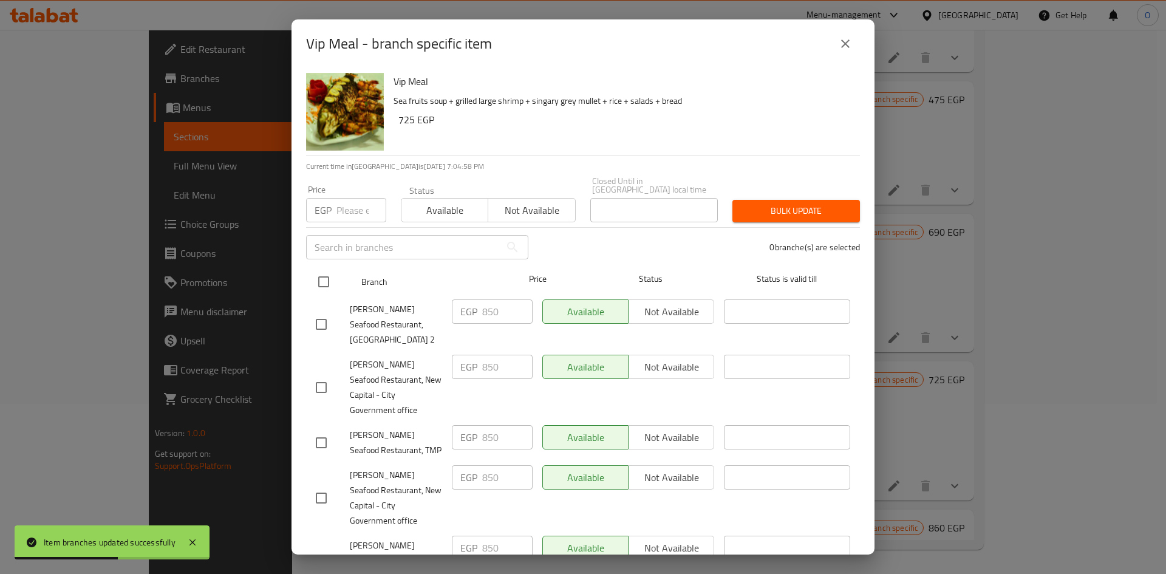
click at [321, 269] on input "checkbox" at bounding box center [324, 282] width 26 height 26
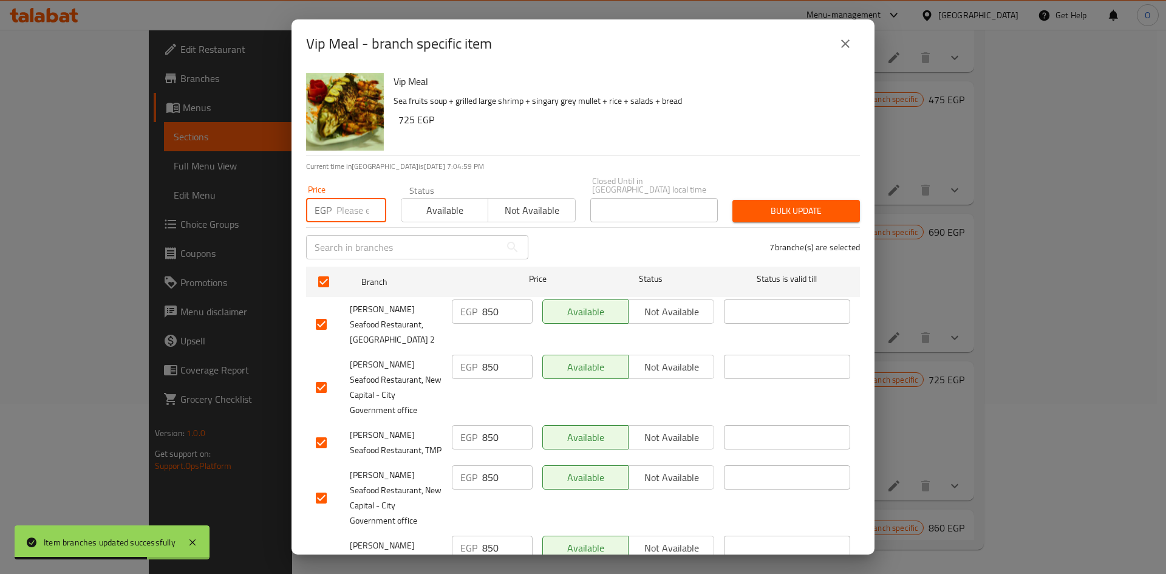
paste input "945"
click at [445, 129] on div "Vip Meal Sea fruits soup + grilled large shrimp + singary grey mullet + rice + …" at bounding box center [622, 111] width 466 height 87
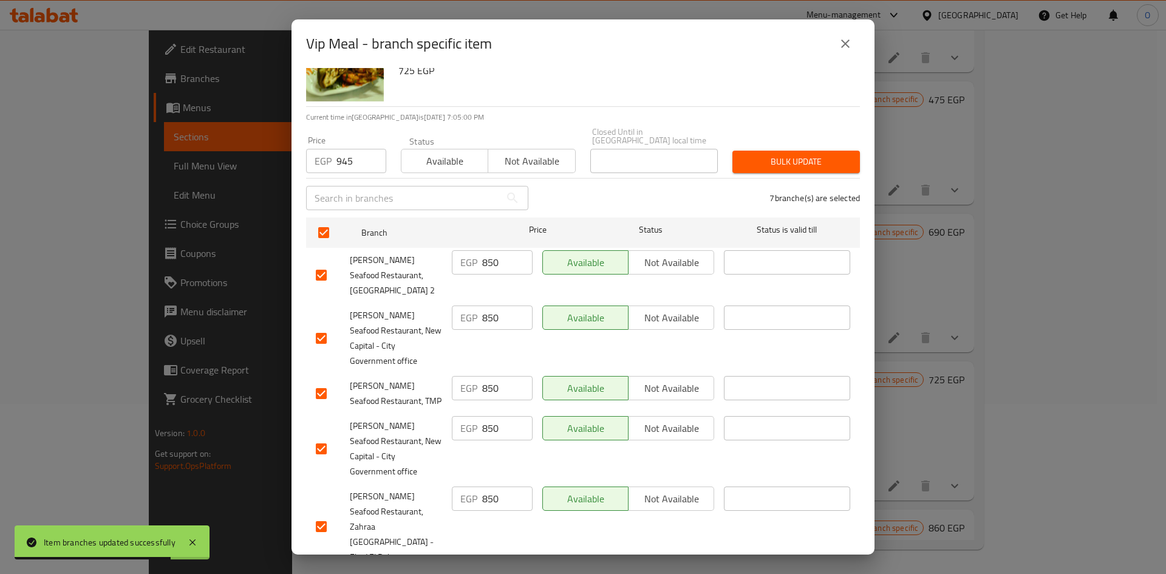
scroll to position [153, 0]
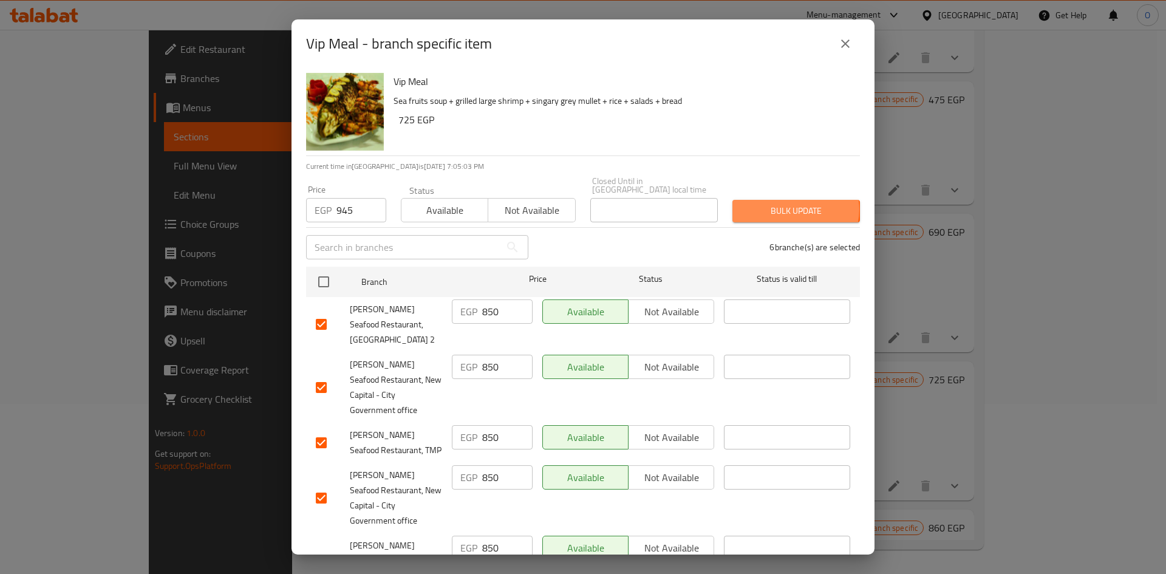
click at [784, 203] on span "Bulk update" at bounding box center [796, 210] width 108 height 15
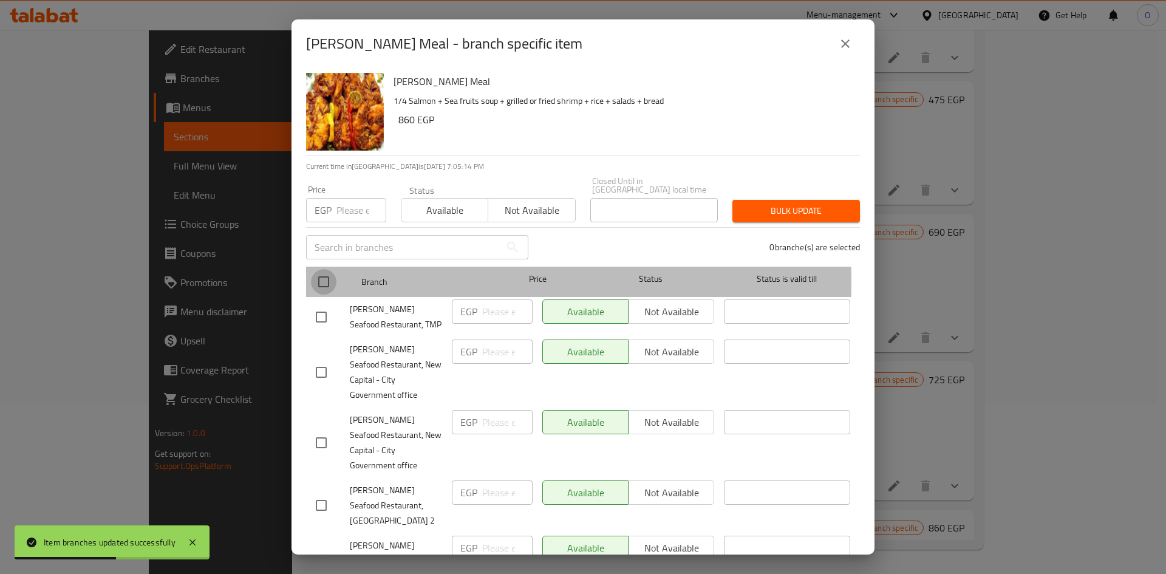
click at [333, 273] on input "checkbox" at bounding box center [324, 282] width 26 height 26
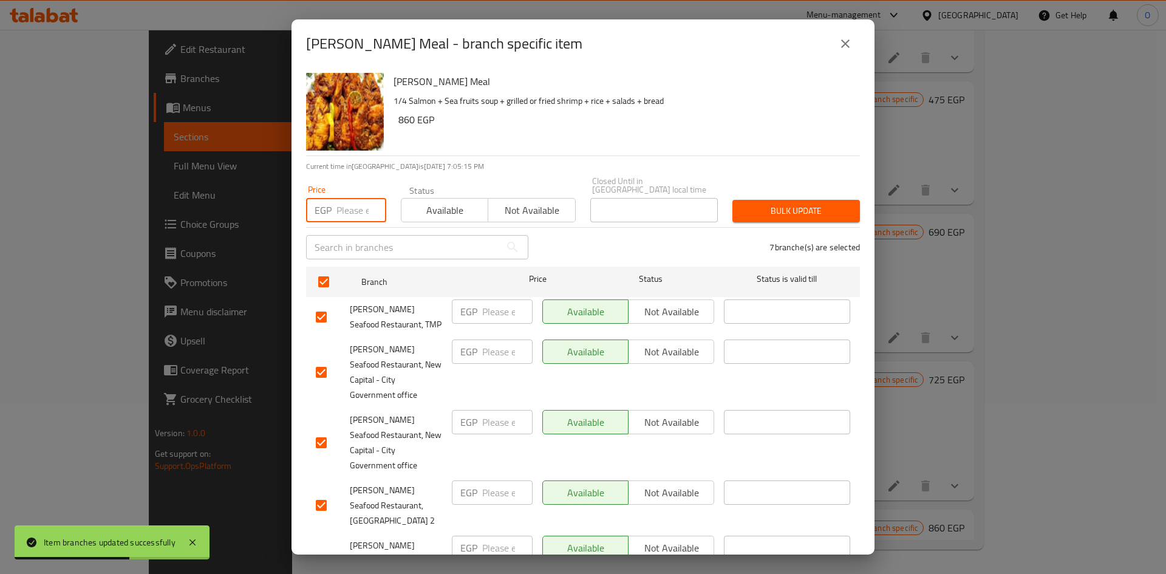
drag, startPoint x: 358, startPoint y: 196, endPoint x: 353, endPoint y: 202, distance: 8.6
paste input "860"
click at [448, 136] on div "Al Fawaz Meal 1/4 Salmon + Sea fruits soup + grilled or fried shrimp + rice + s…" at bounding box center [622, 111] width 466 height 87
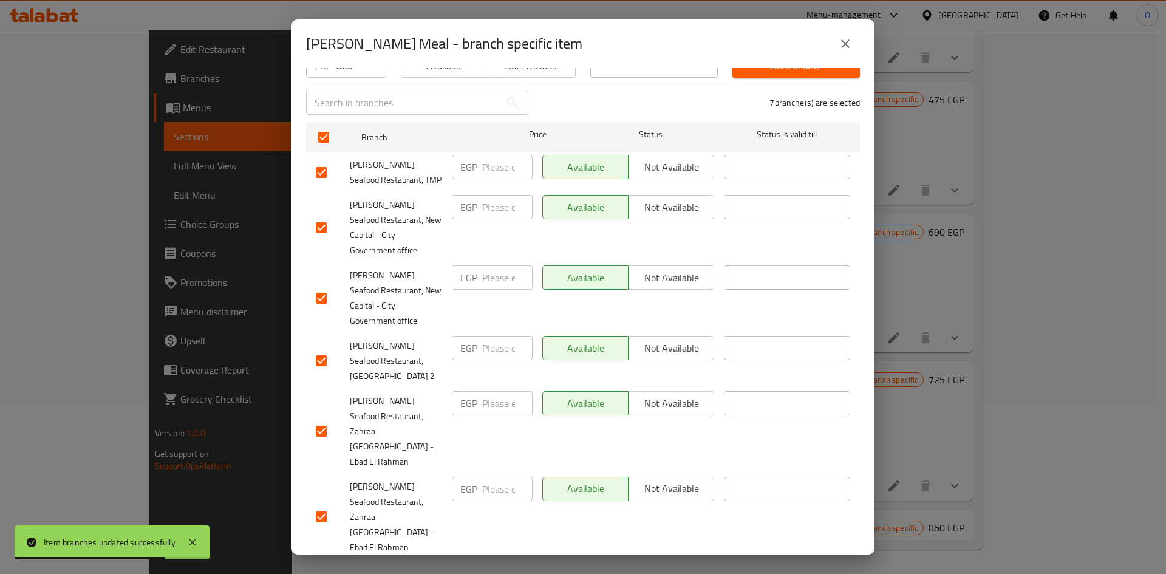
scroll to position [153, 0]
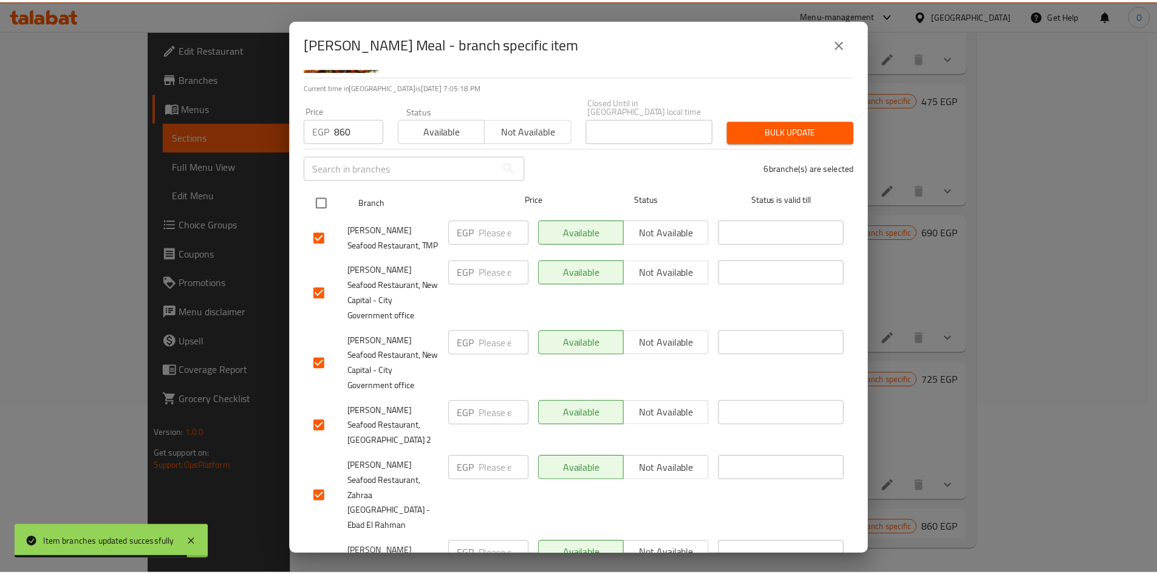
scroll to position [0, 0]
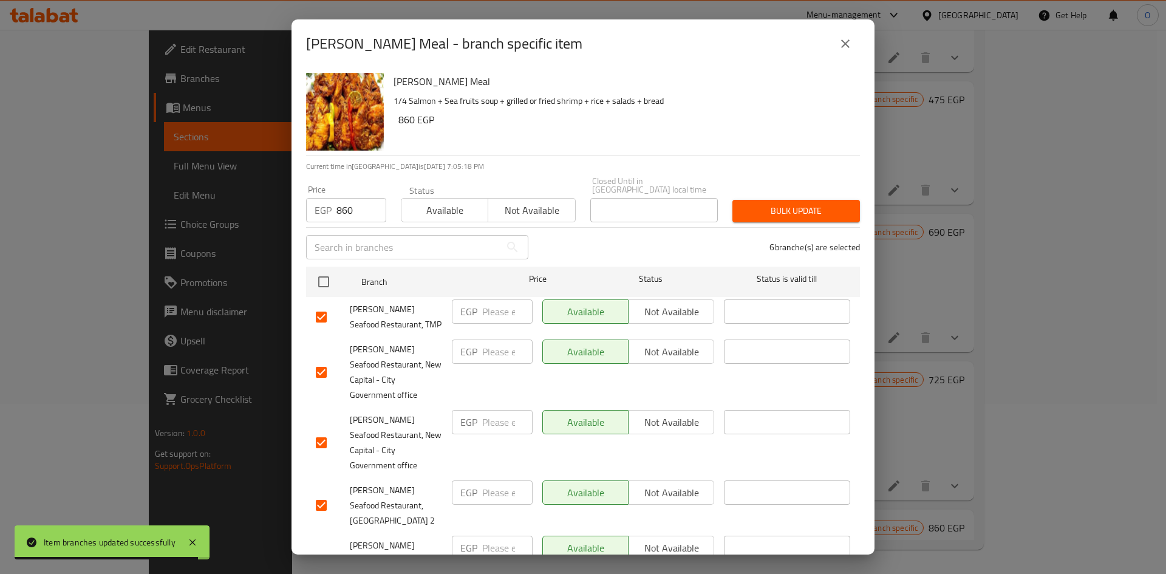
click at [783, 203] on span "Bulk update" at bounding box center [796, 210] width 108 height 15
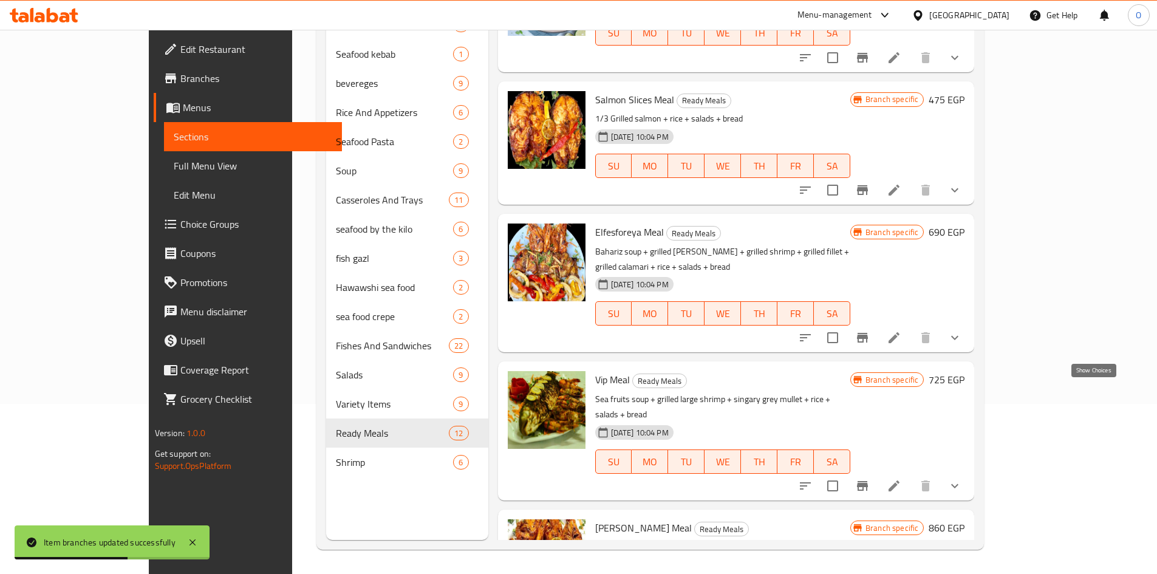
click at [962, 478] on icon "show more" at bounding box center [954, 485] width 15 height 15
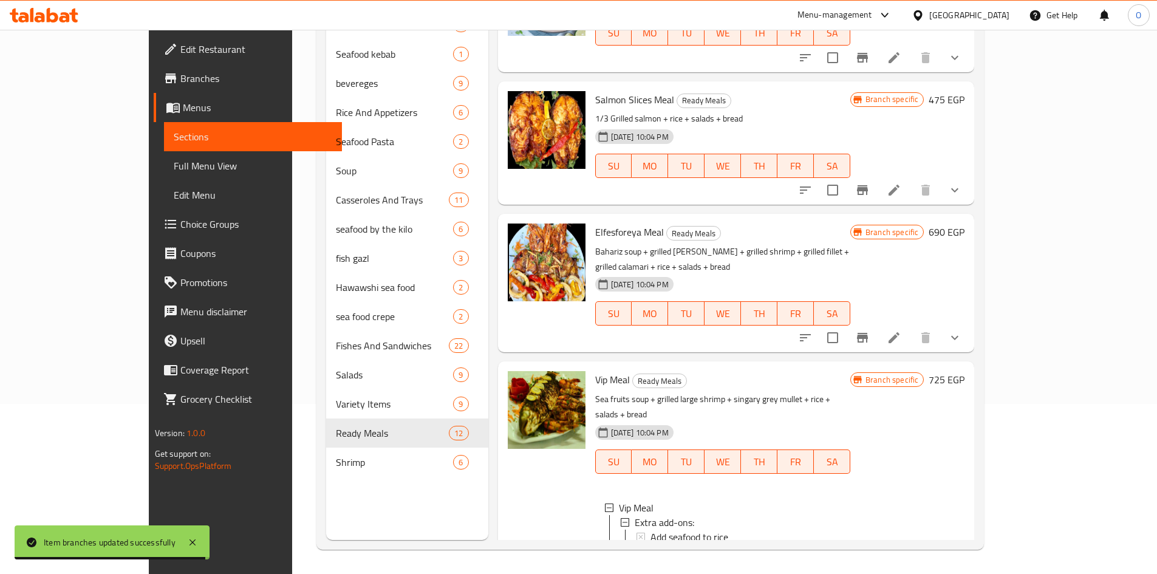
click at [911, 567] on li at bounding box center [894, 578] width 34 height 22
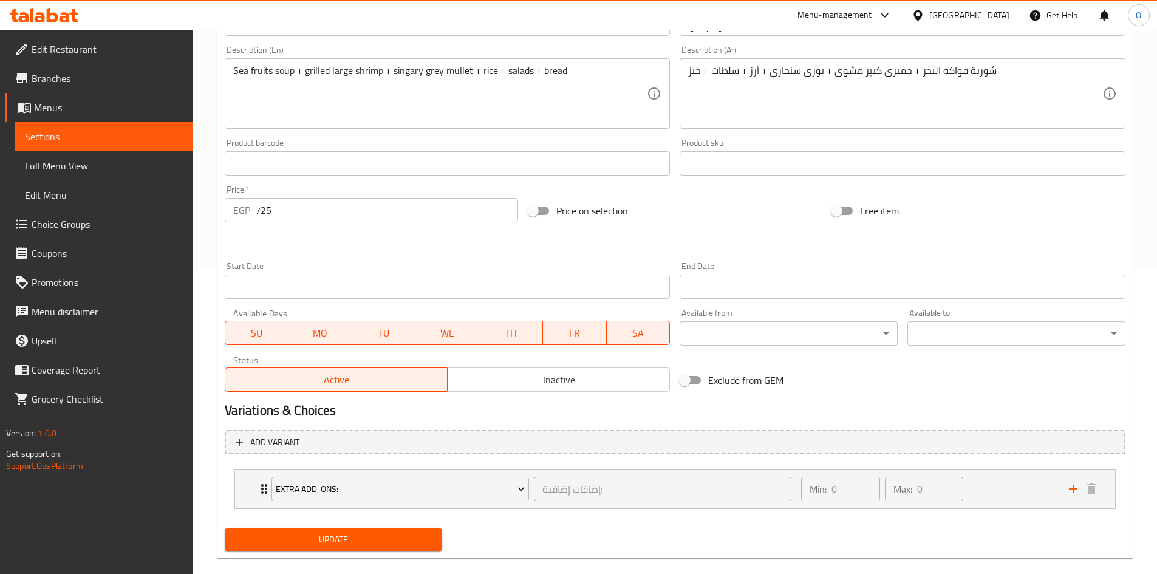
scroll to position [322, 0]
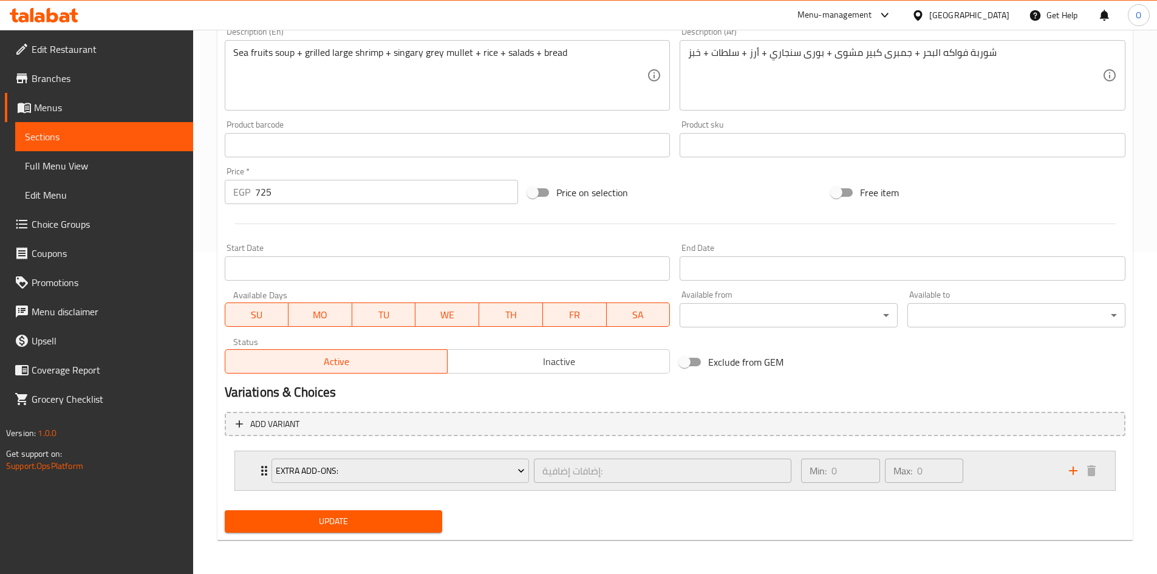
click at [1007, 480] on div "Min: 0 ​ Max: 0 ​" at bounding box center [927, 470] width 267 height 39
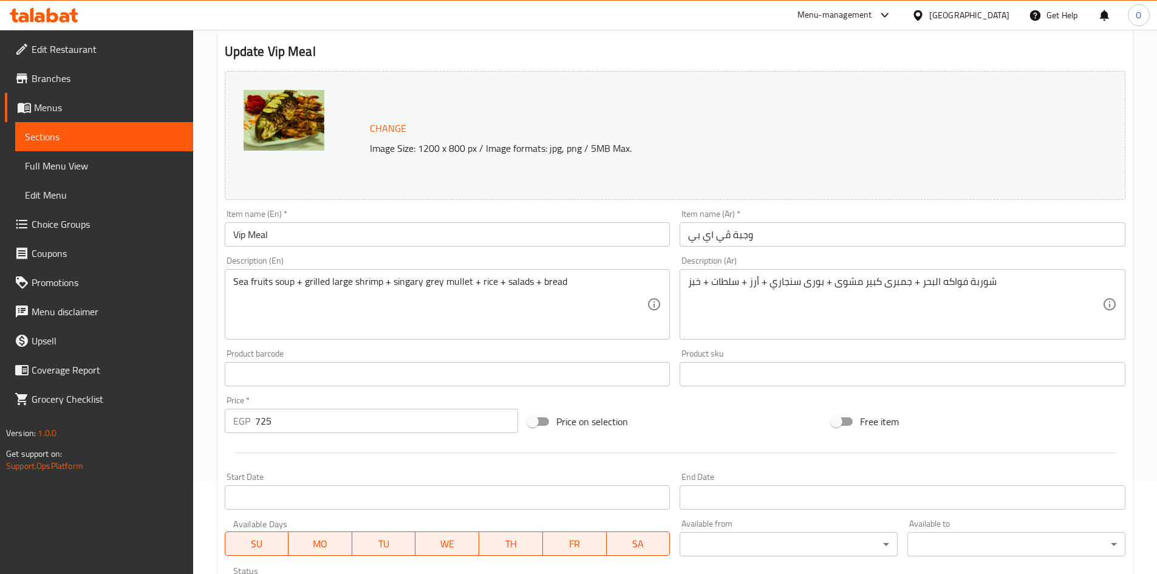
scroll to position [4, 0]
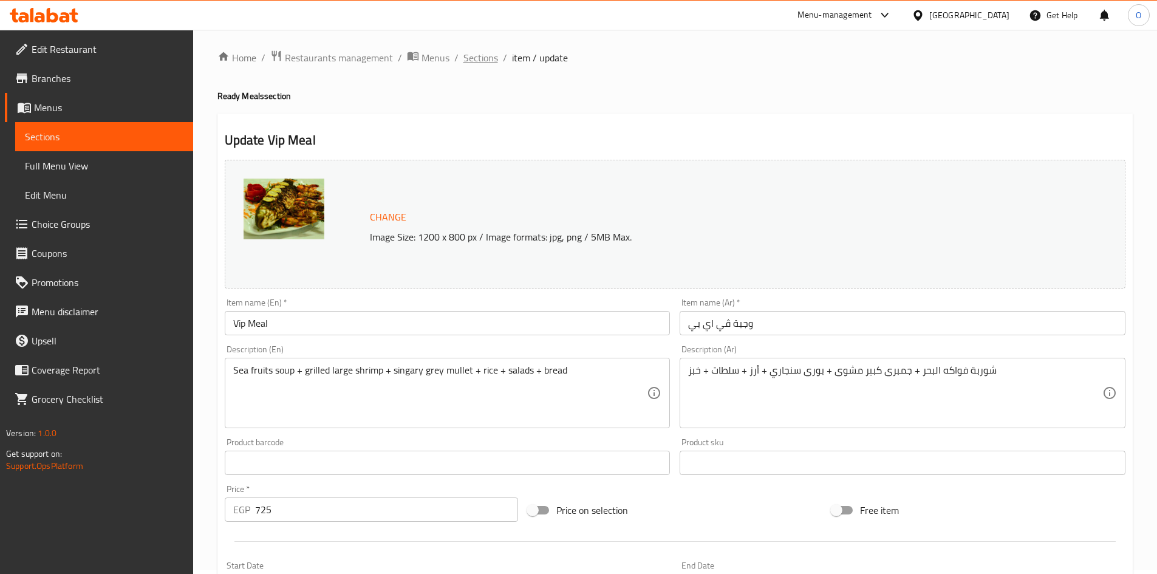
click at [489, 59] on span "Sections" at bounding box center [480, 57] width 35 height 15
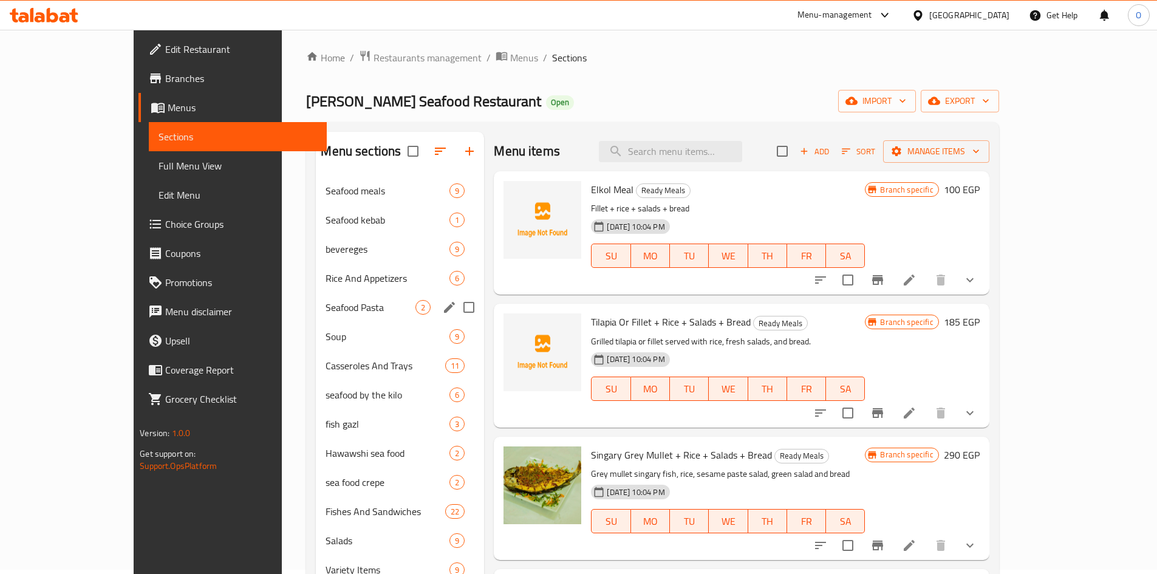
scroll to position [65, 0]
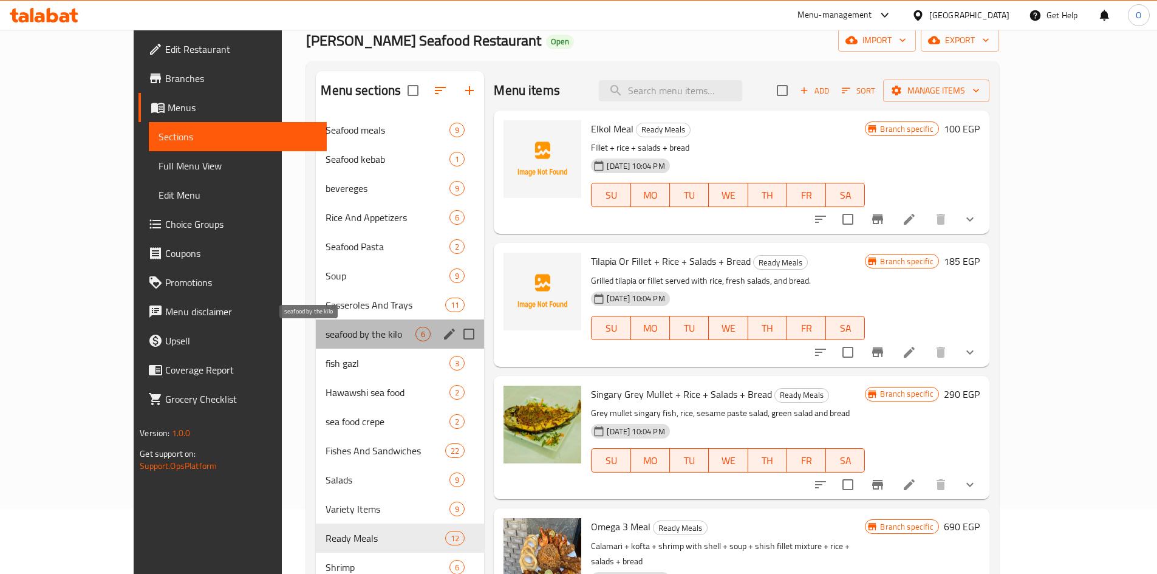
click at [325, 339] on span "seafood by the kilo" at bounding box center [370, 334] width 90 height 15
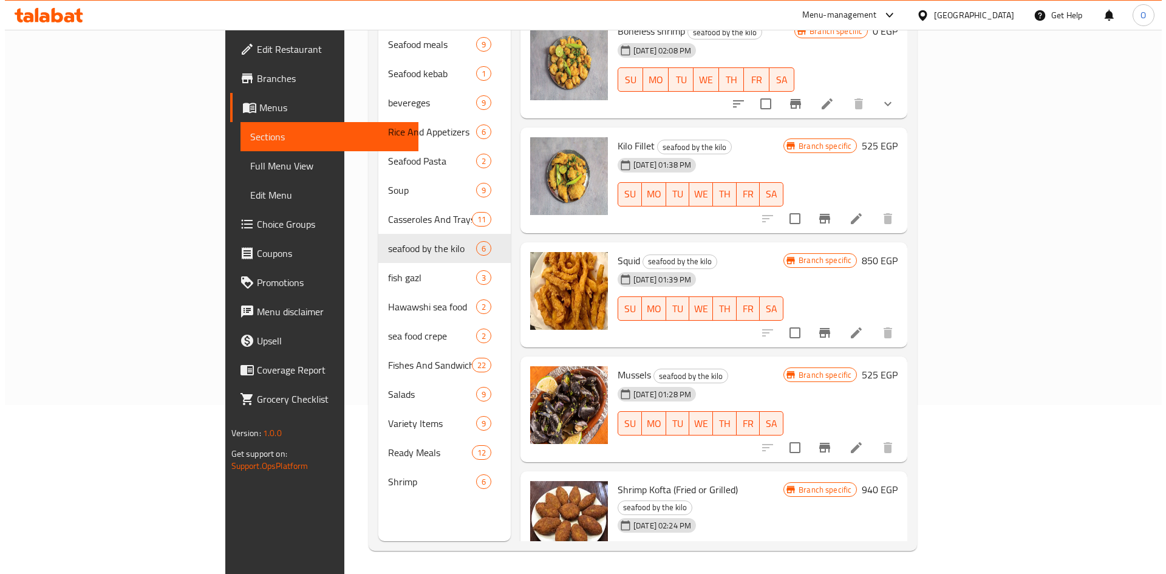
scroll to position [170, 0]
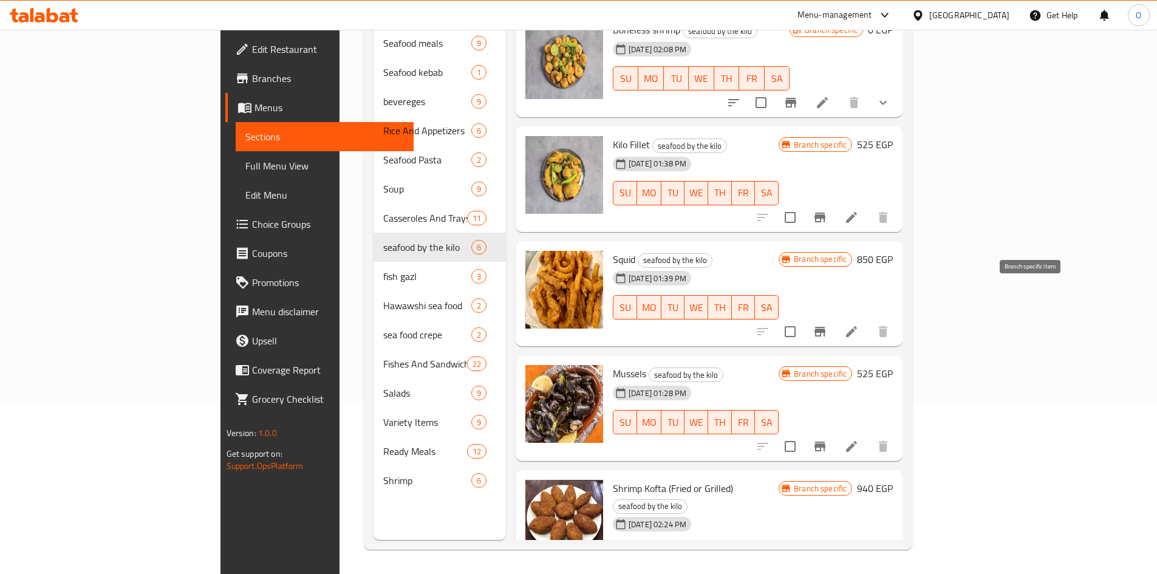
click at [827, 324] on icon "Branch-specific-item" at bounding box center [819, 331] width 15 height 15
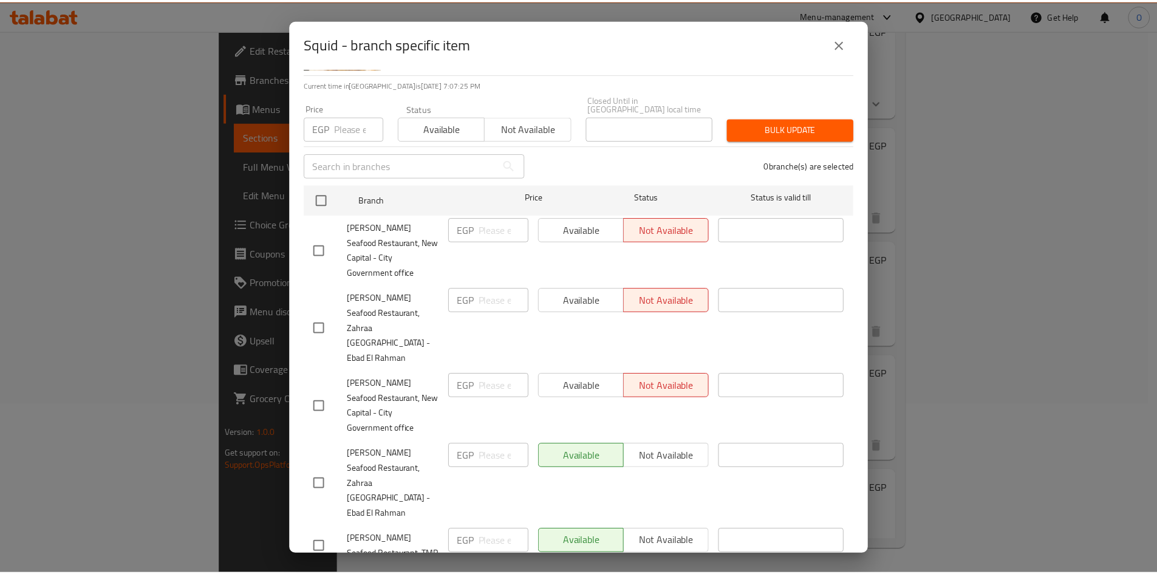
scroll to position [153, 0]
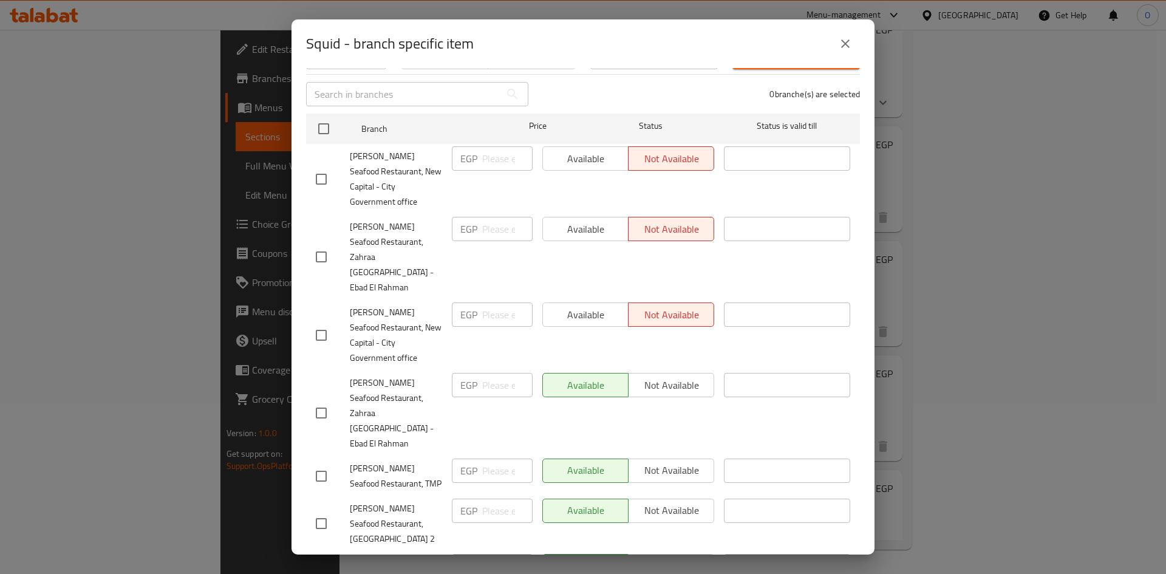
click at [846, 38] on icon "close" at bounding box center [845, 43] width 15 height 15
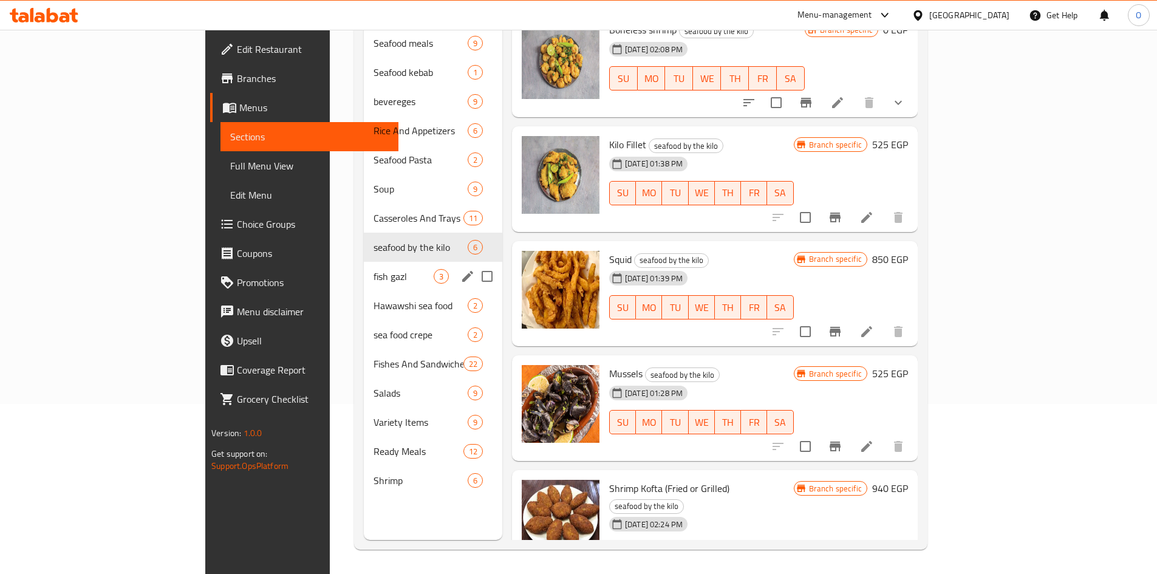
click at [373, 269] on span "fish gazl" at bounding box center [403, 276] width 60 height 15
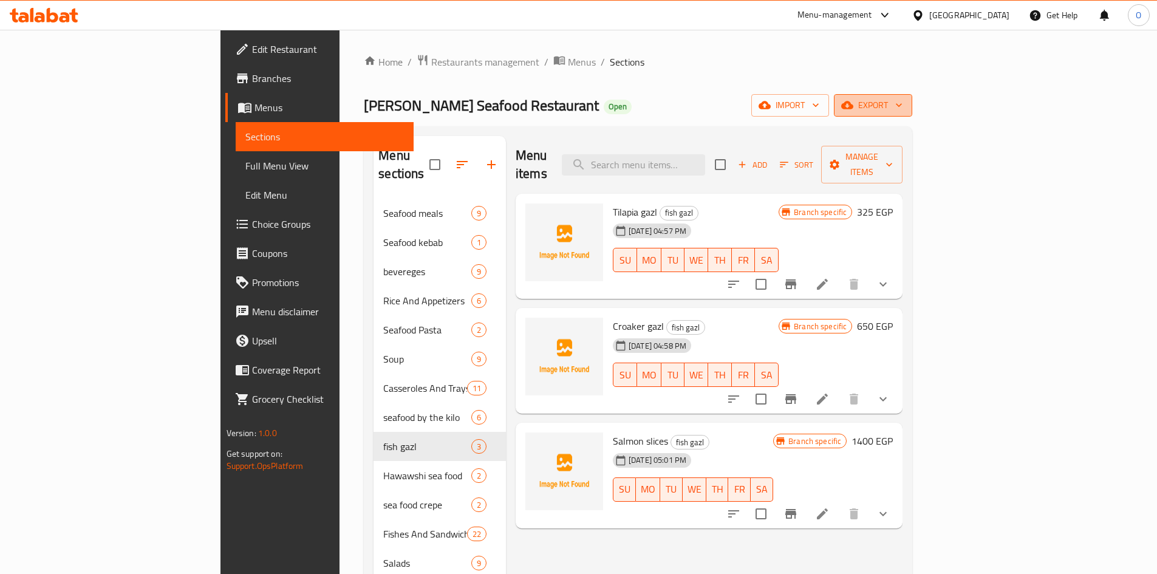
click at [902, 103] on span "export" at bounding box center [872, 105] width 59 height 15
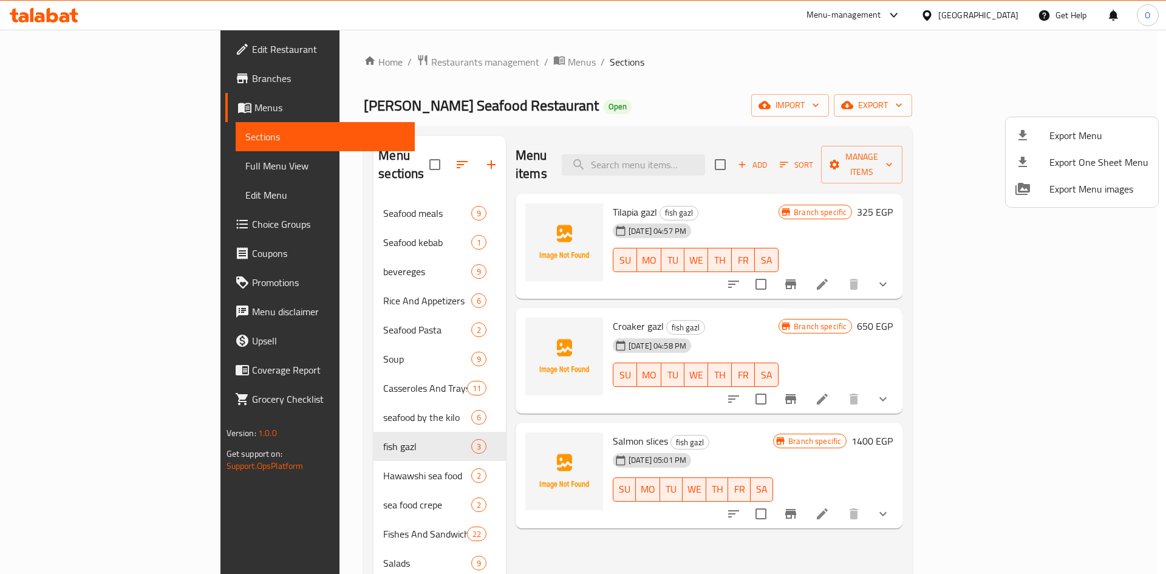
click at [1043, 131] on div at bounding box center [1032, 135] width 34 height 15
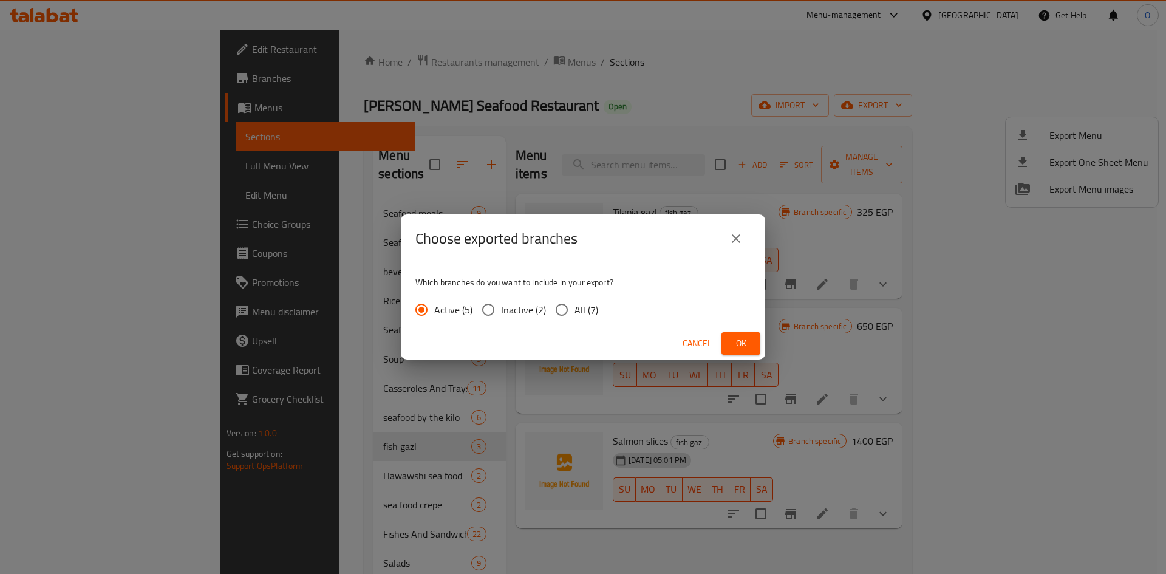
click at [746, 346] on span "Ok" at bounding box center [740, 343] width 19 height 15
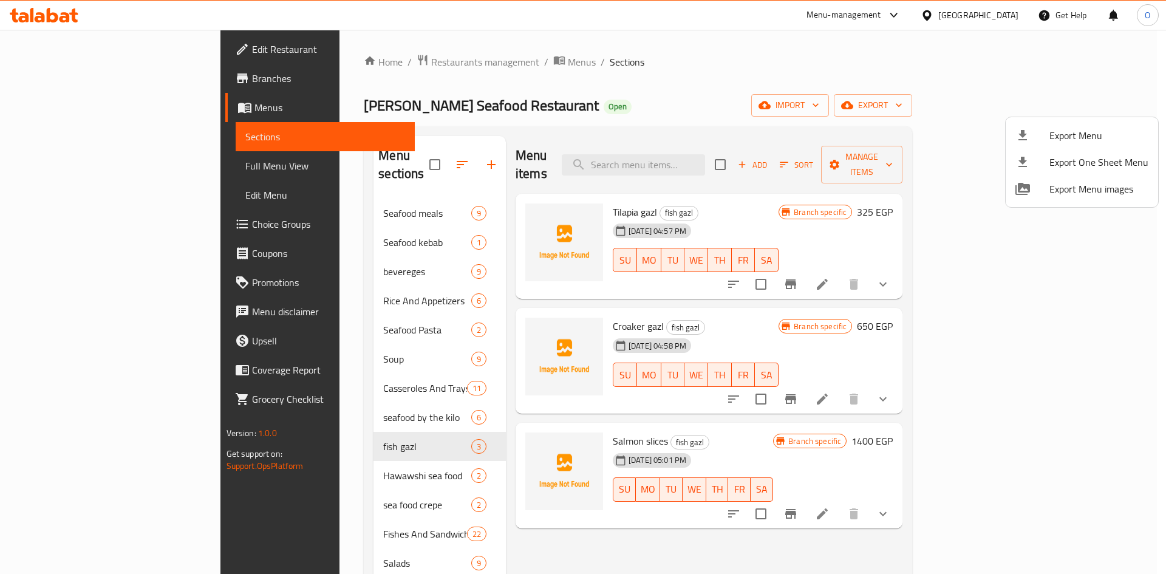
click at [563, 101] on div at bounding box center [583, 287] width 1166 height 574
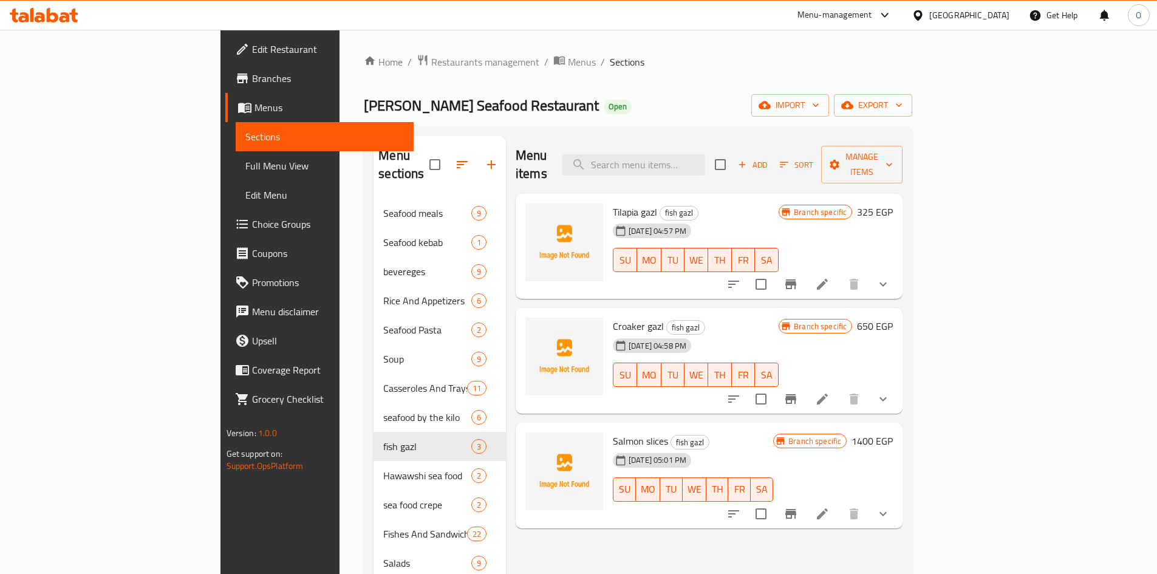
click at [717, 93] on div "Home / Restaurants management / Menus / Sections Al Fawaz Seafood Restaurant Op…" at bounding box center [638, 386] width 548 height 665
click at [1002, 21] on div "Egypt" at bounding box center [969, 15] width 80 height 13
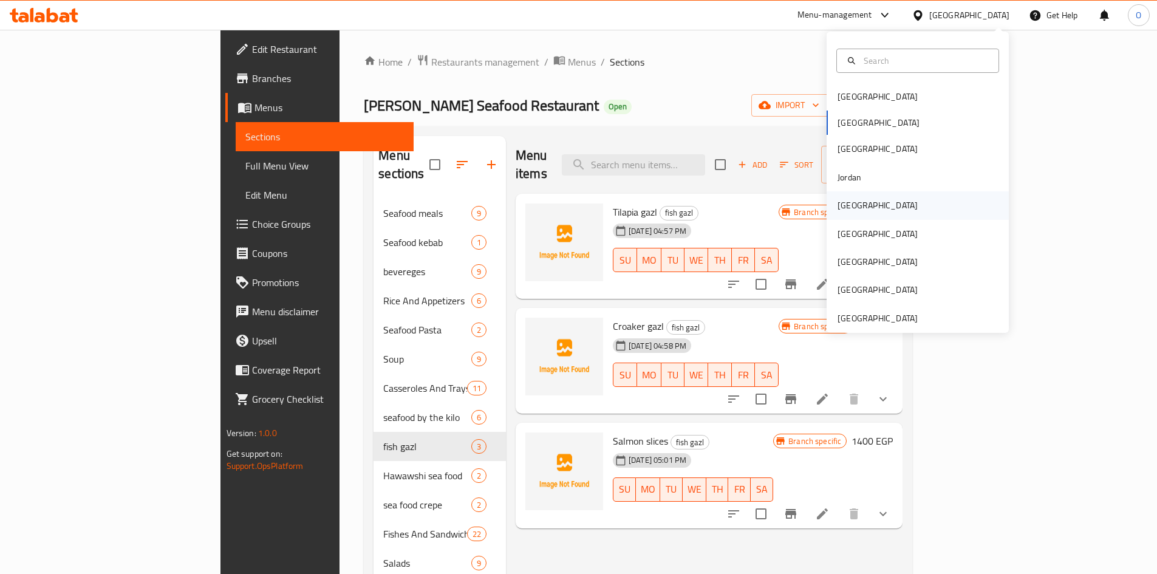
click at [868, 203] on div "[GEOGRAPHIC_DATA]" at bounding box center [917, 205] width 182 height 28
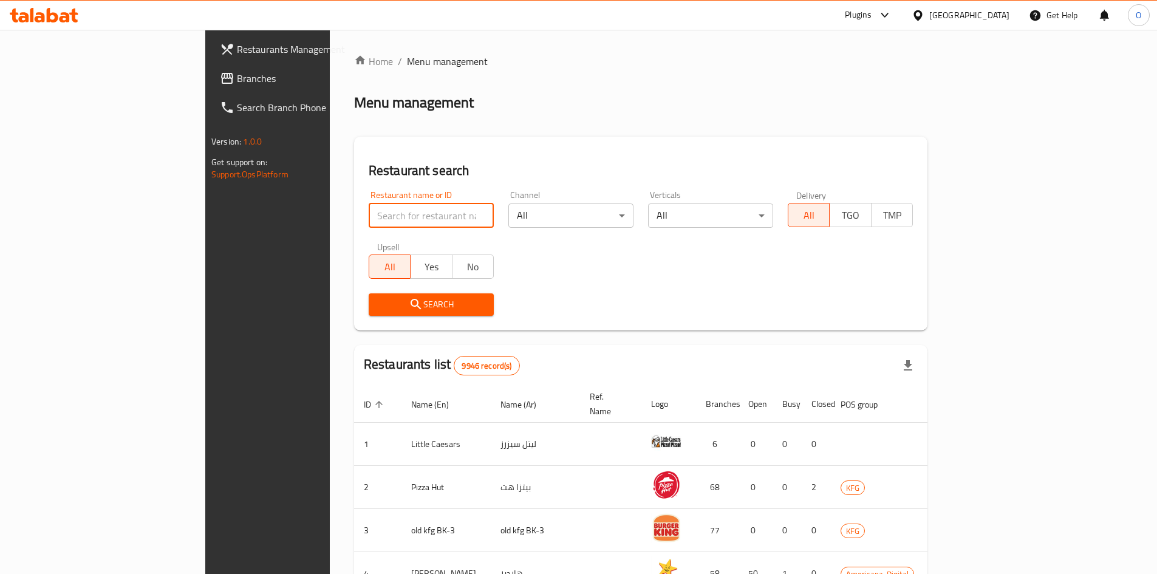
click at [369, 217] on input "search" at bounding box center [431, 215] width 125 height 24
paste input "11702"
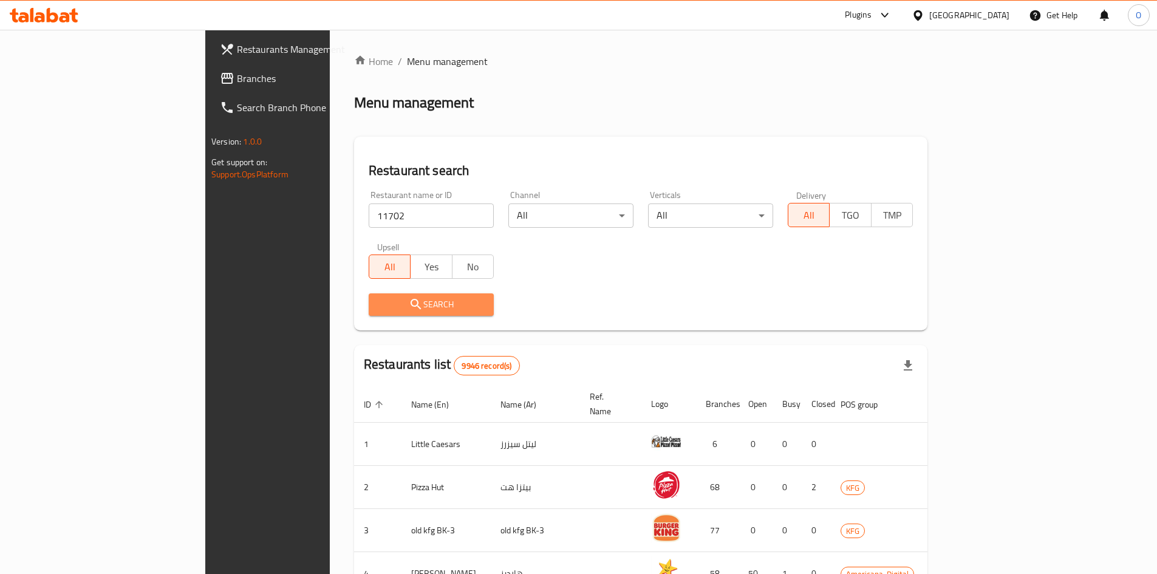
click at [369, 295] on button "Search" at bounding box center [431, 304] width 125 height 22
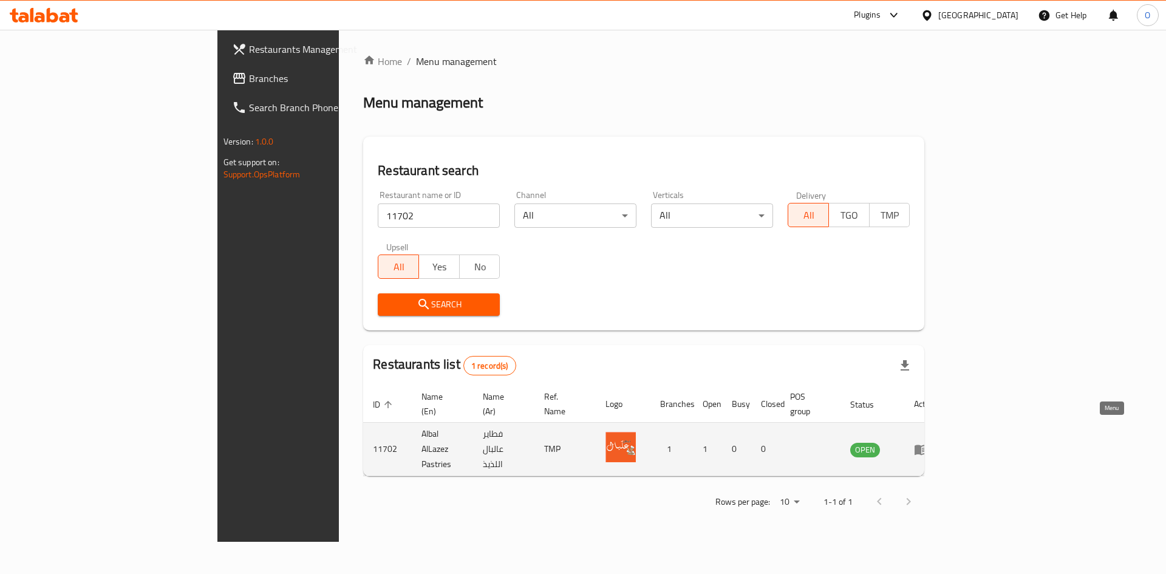
click at [936, 442] on link "enhanced table" at bounding box center [925, 449] width 22 height 15
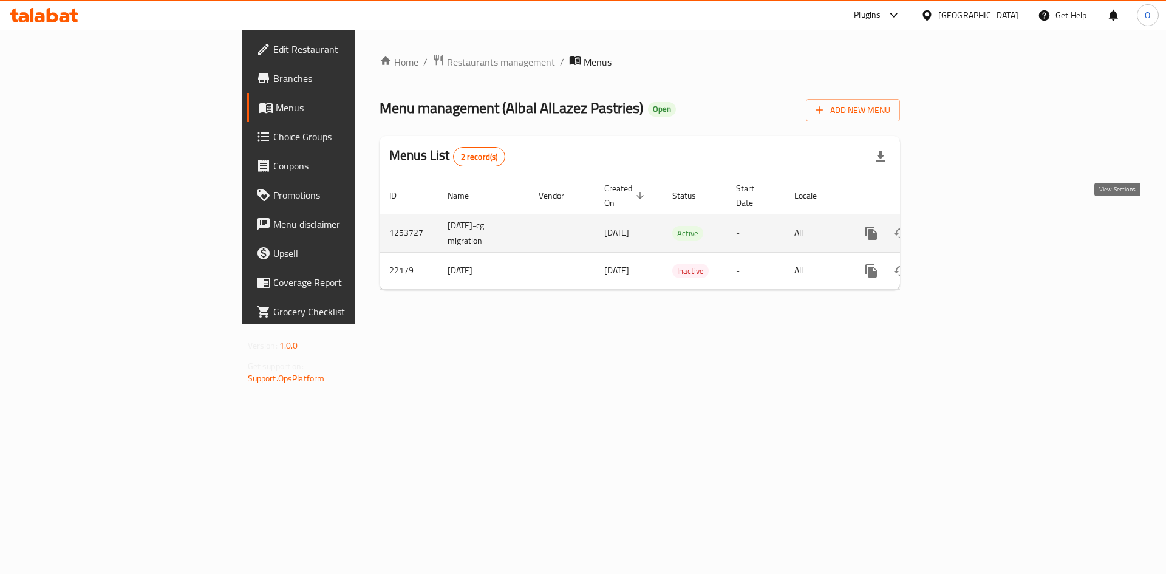
click at [973, 219] on link "enhanced table" at bounding box center [958, 233] width 29 height 29
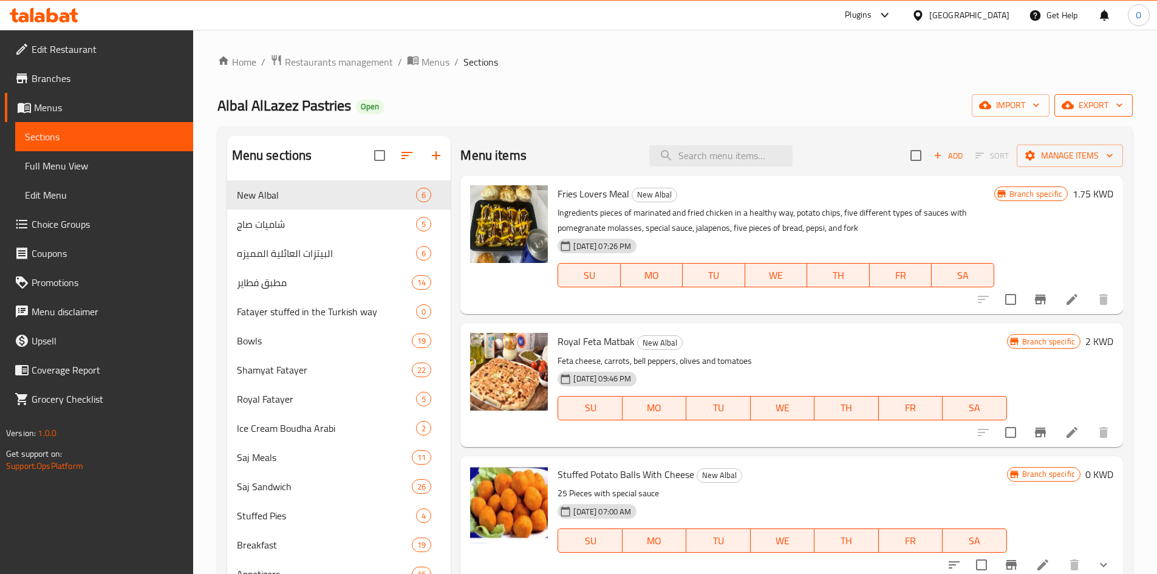
click at [1095, 106] on span "export" at bounding box center [1093, 105] width 59 height 15
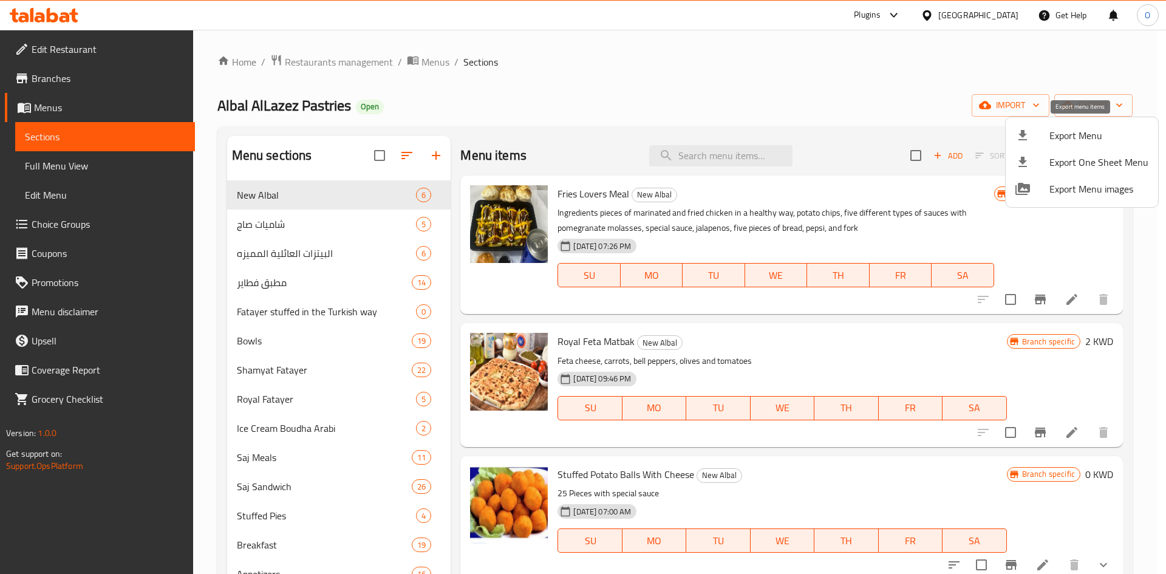
click at [1048, 136] on div at bounding box center [1032, 135] width 34 height 15
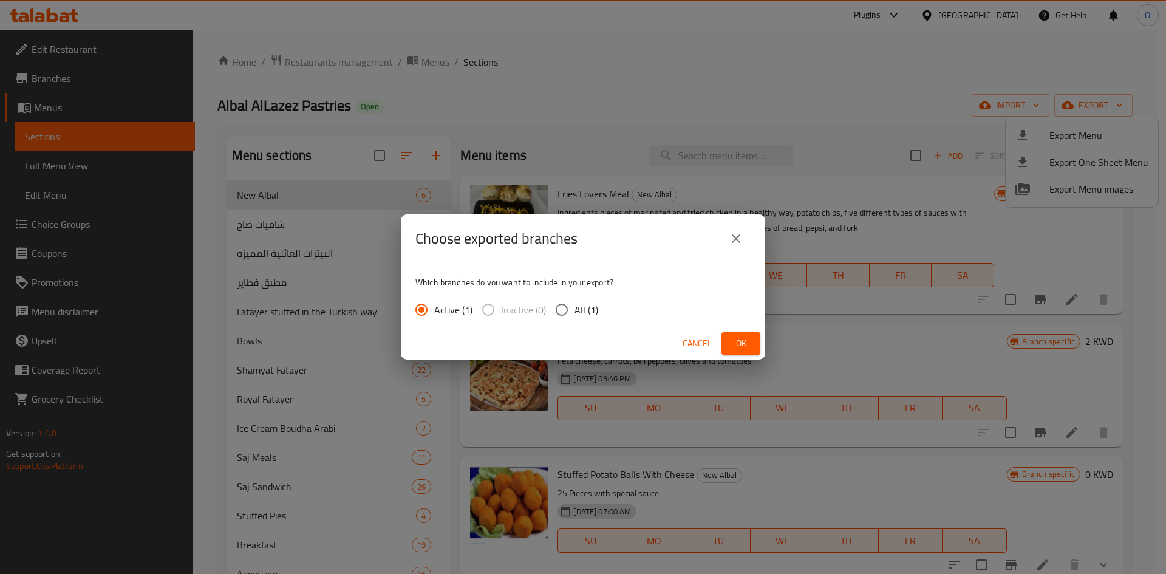
click at [728, 341] on button "Ok" at bounding box center [740, 343] width 39 height 22
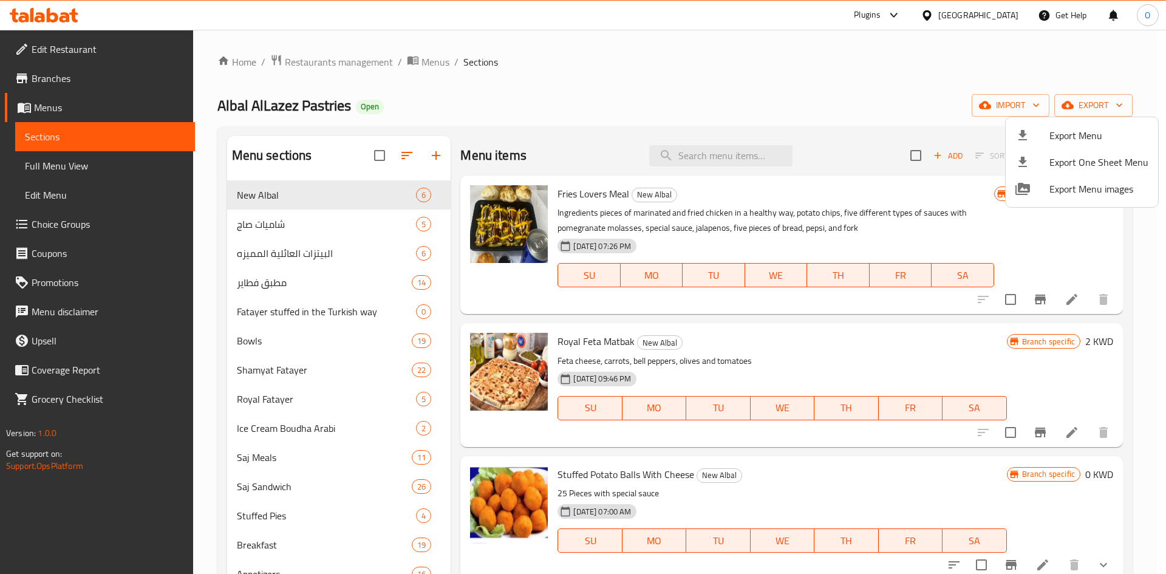
click at [463, 106] on div at bounding box center [583, 287] width 1166 height 574
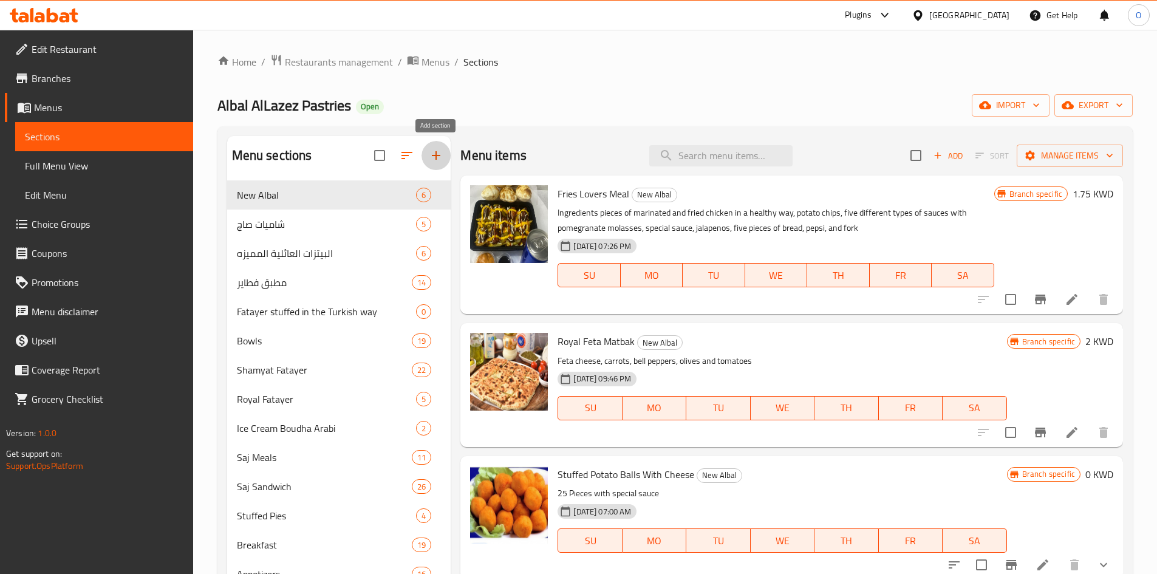
click at [438, 155] on icon "button" at bounding box center [436, 155] width 15 height 15
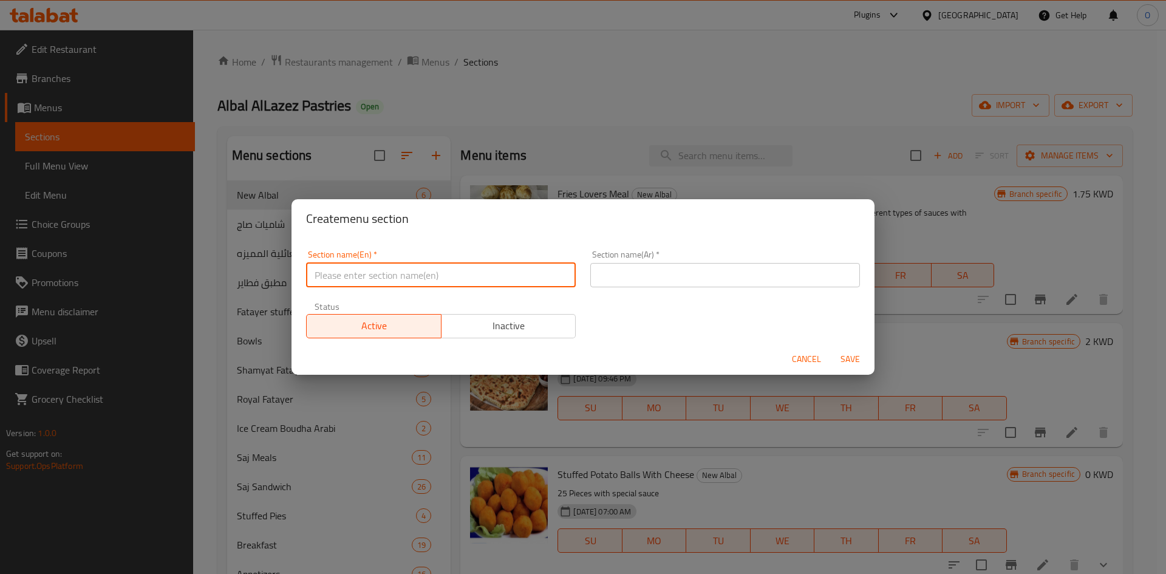
paste input "All for 4 KD"
click at [330, 274] on input "All for 4 KD" at bounding box center [441, 275] width 270 height 24
click at [361, 277] on input "All For 4 KD" at bounding box center [441, 275] width 270 height 24
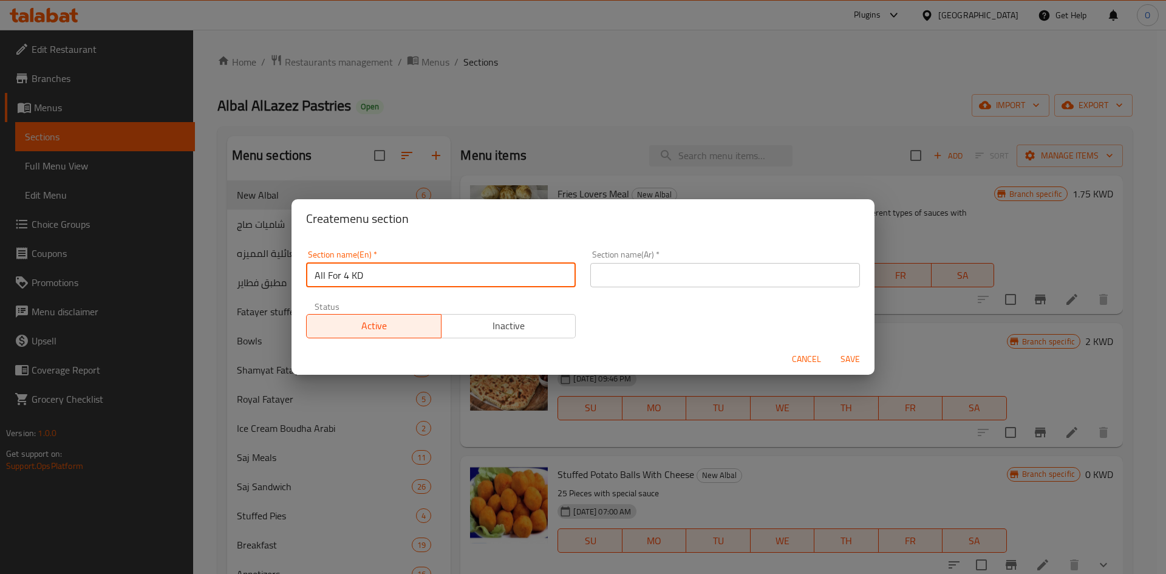
click at [695, 270] on input "text" at bounding box center [725, 275] width 270 height 24
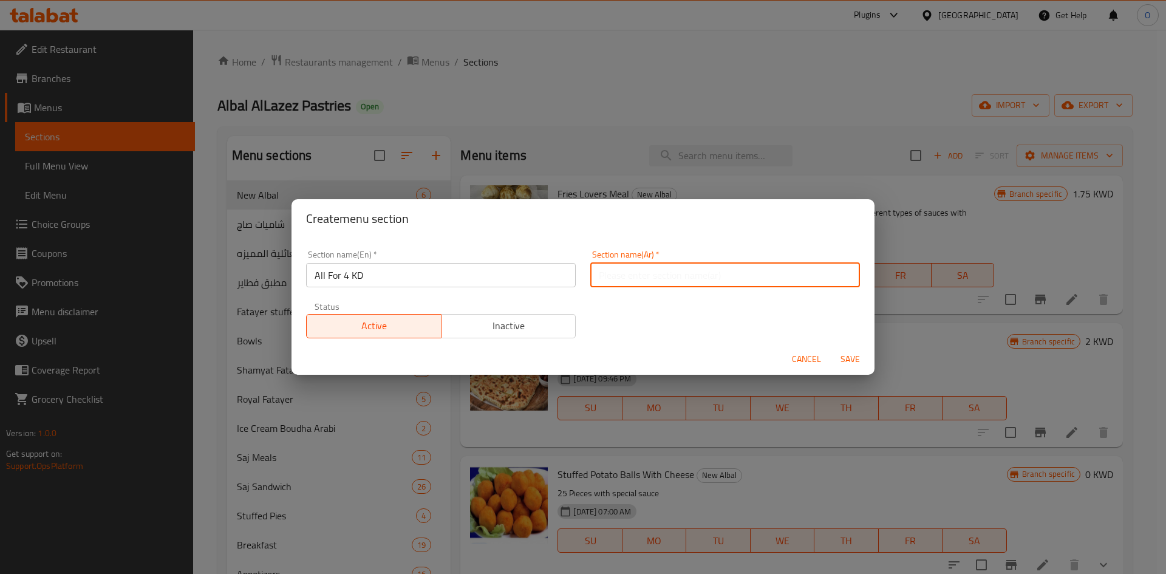
paste input "الكل بـ 4 دنانير"
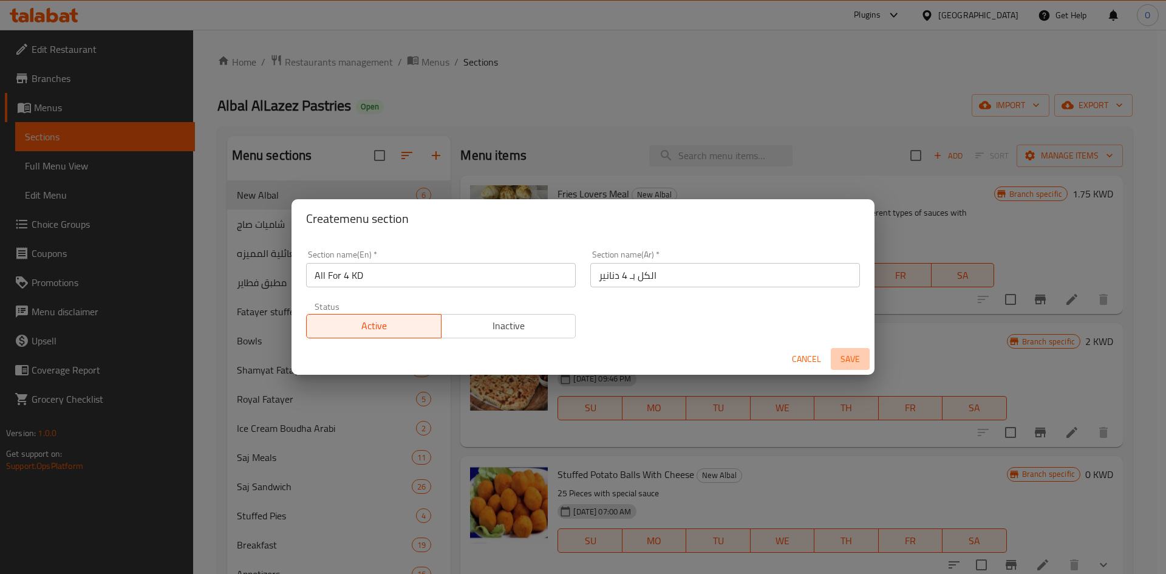
click at [849, 363] on span "Save" at bounding box center [850, 359] width 29 height 15
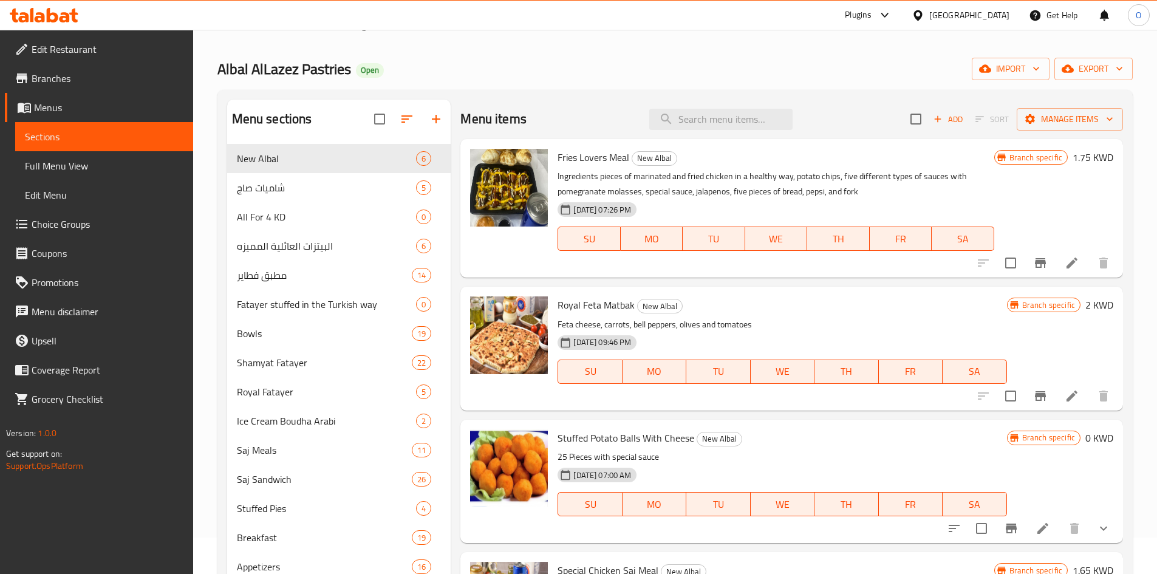
scroll to position [34, 0]
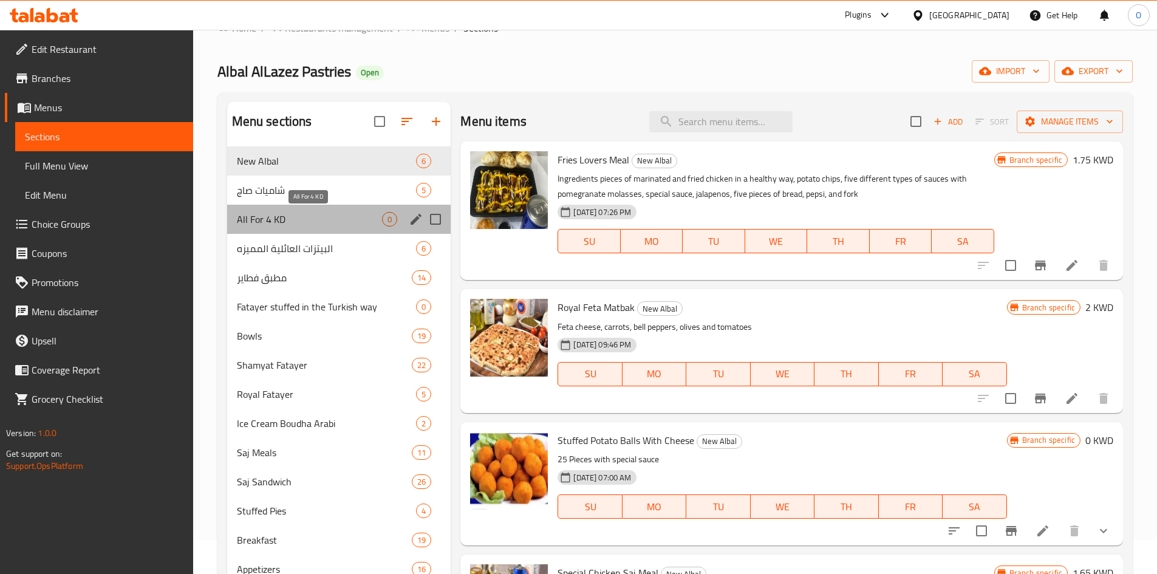
click at [273, 212] on span "All For 4 KD" at bounding box center [310, 219] width 146 height 15
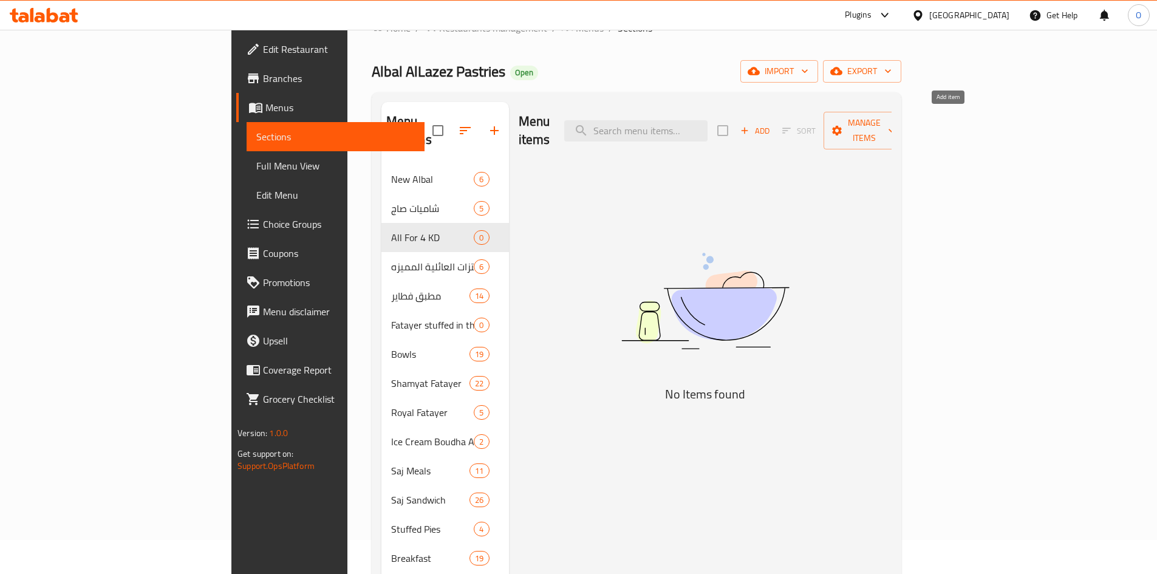
click at [891, 103] on div "Menu items Add Sort Manage items" at bounding box center [705, 131] width 373 height 58
click at [891, 135] on div "Menu items Add Sort Manage items" at bounding box center [705, 131] width 373 height 58
click at [771, 124] on span "Add" at bounding box center [754, 131] width 33 height 14
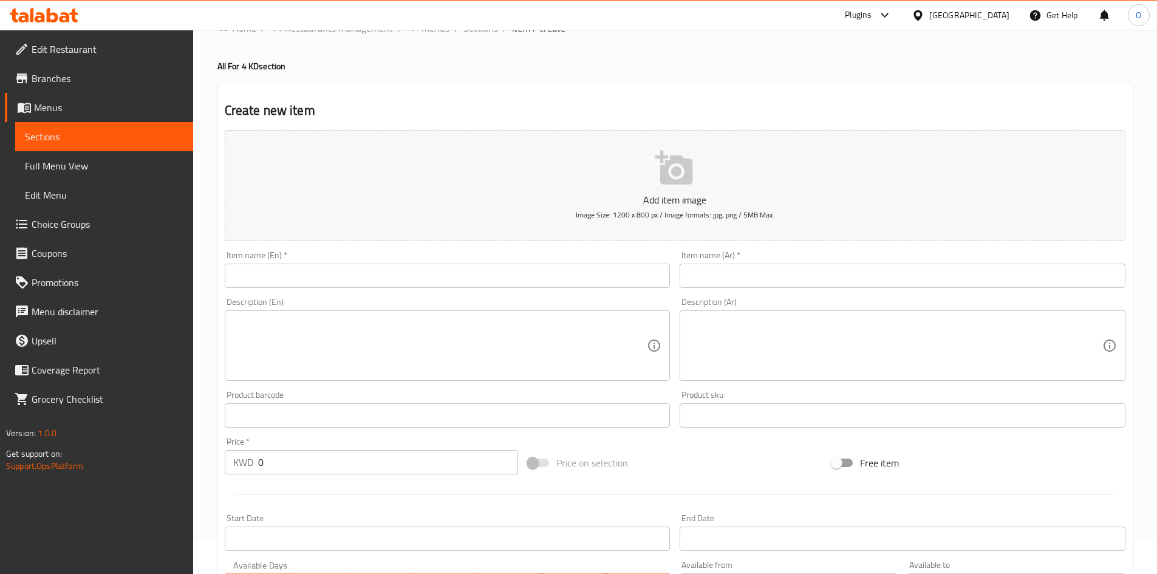
click at [364, 281] on input "text" at bounding box center [448, 276] width 446 height 24
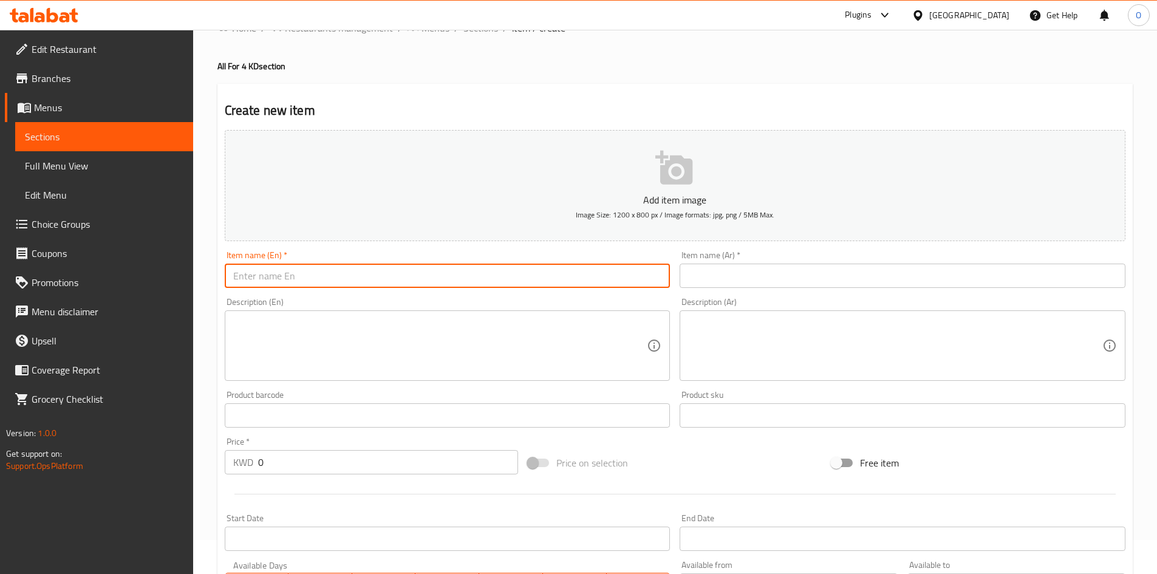
paste input "3 Medium Pizza And 1 Family Pepsi"
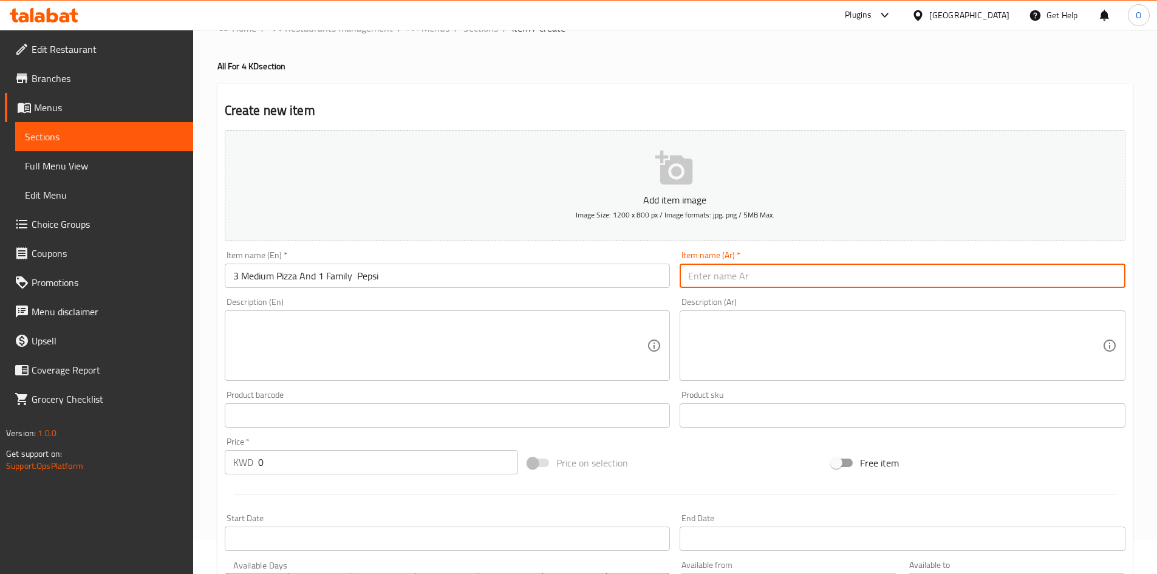
paste input "3 بيتزا متوسطة و 1 بيبسي عائلي"
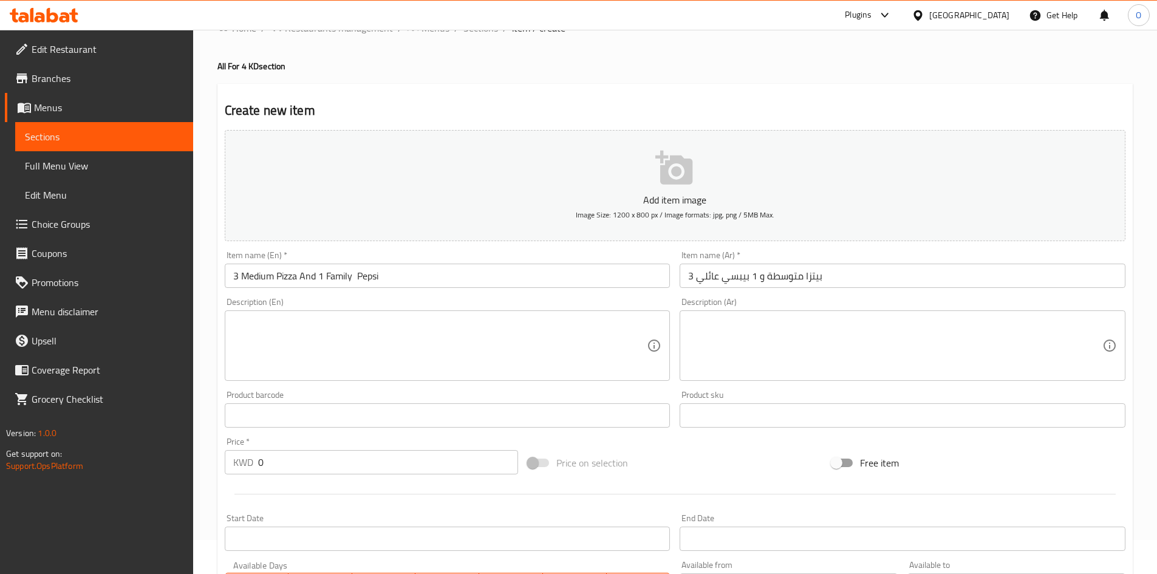
click at [730, 375] on div "Description (Ar)" at bounding box center [902, 345] width 446 height 70
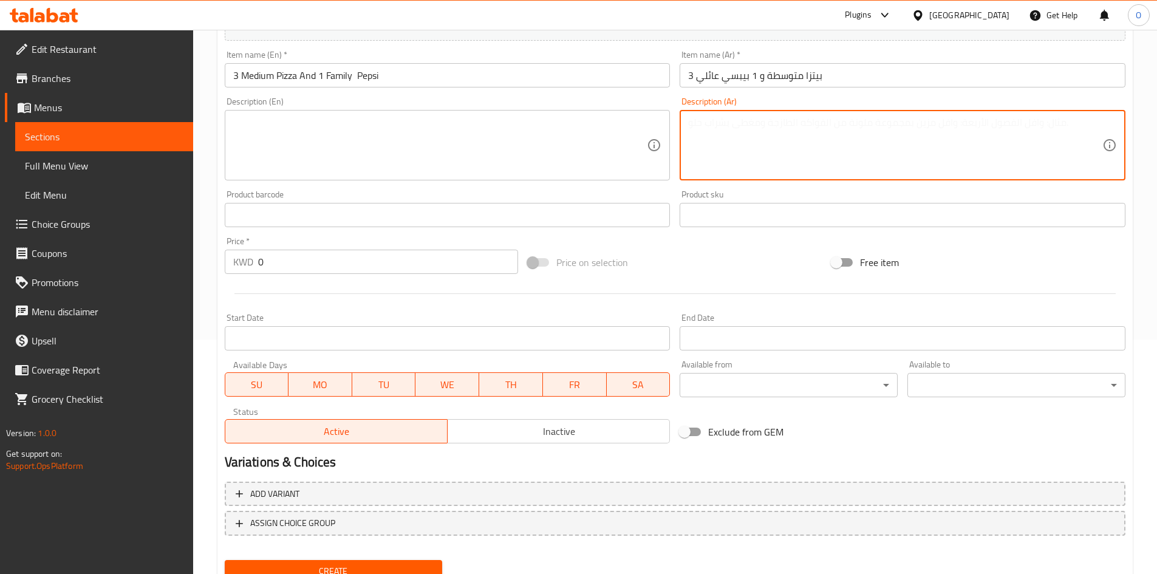
scroll to position [277, 0]
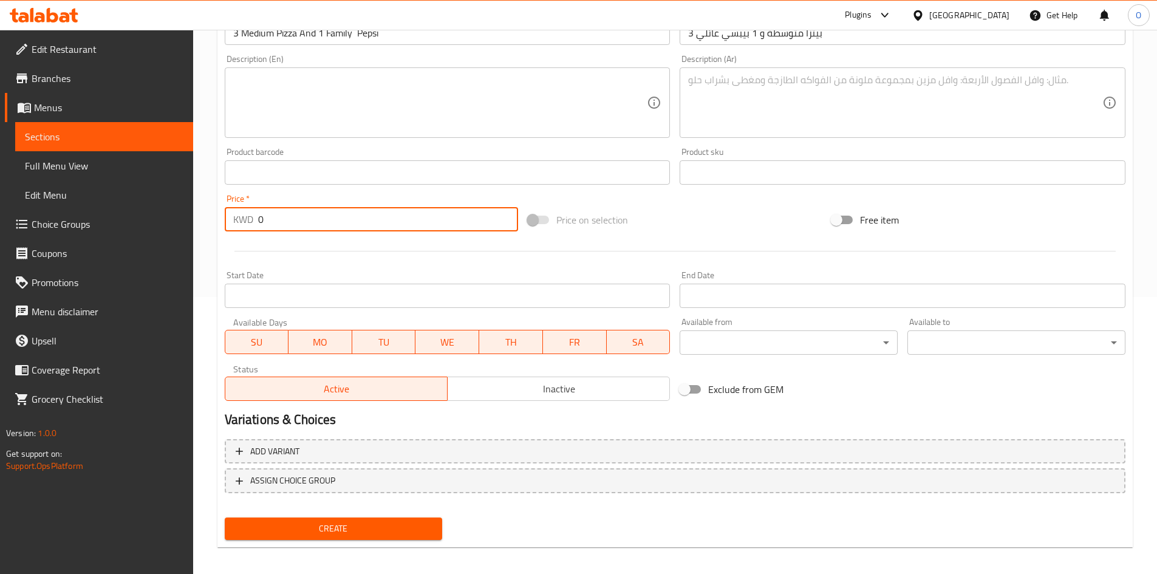
drag, startPoint x: 260, startPoint y: 218, endPoint x: 233, endPoint y: 205, distance: 30.7
click at [233, 205] on div "Price   * KWD 0 Price *" at bounding box center [372, 212] width 294 height 37
click at [245, 259] on div at bounding box center [675, 251] width 910 height 30
click at [525, 404] on div "Status Active Inactive" at bounding box center [447, 382] width 455 height 46
click at [516, 390] on span "Inactive" at bounding box center [558, 389] width 213 height 18
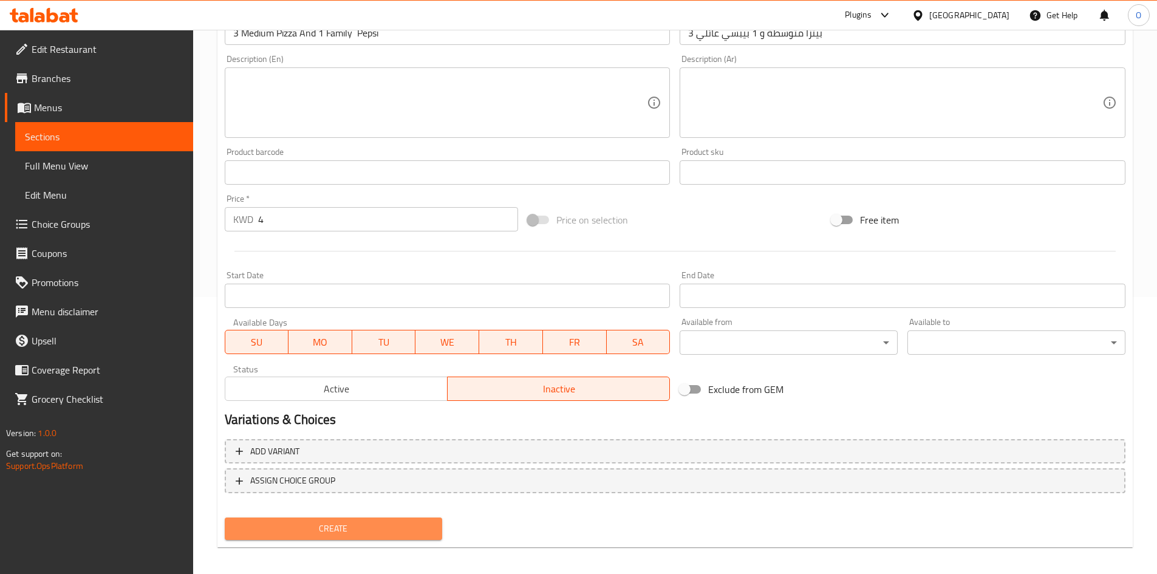
click at [376, 526] on span "Create" at bounding box center [333, 528] width 199 height 15
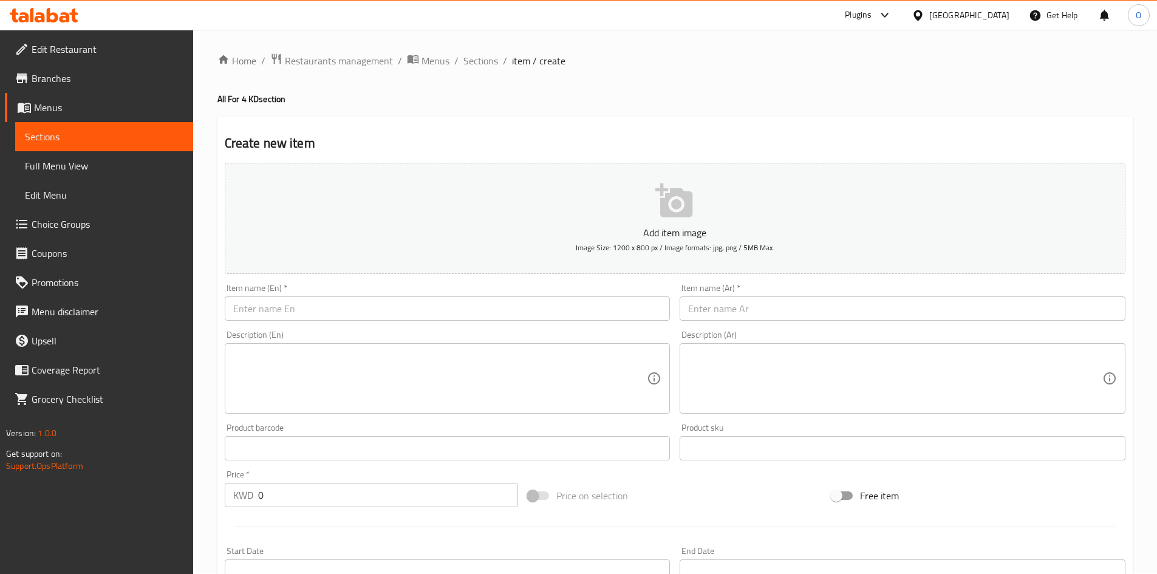
scroll to position [0, 0]
click at [492, 57] on span "Sections" at bounding box center [480, 62] width 35 height 15
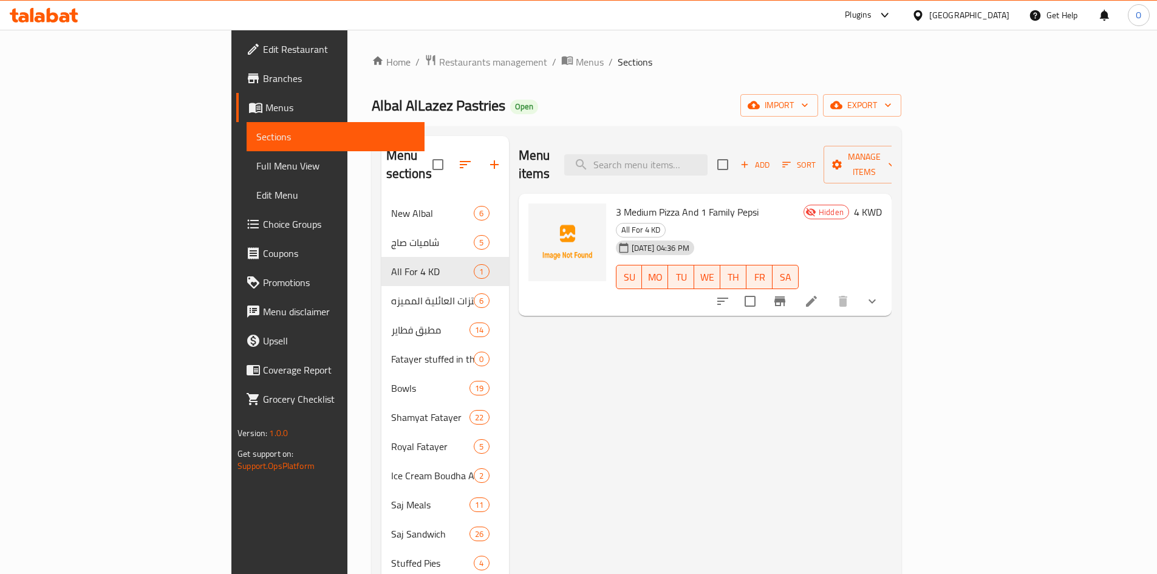
click at [828, 290] on li at bounding box center [811, 301] width 34 height 22
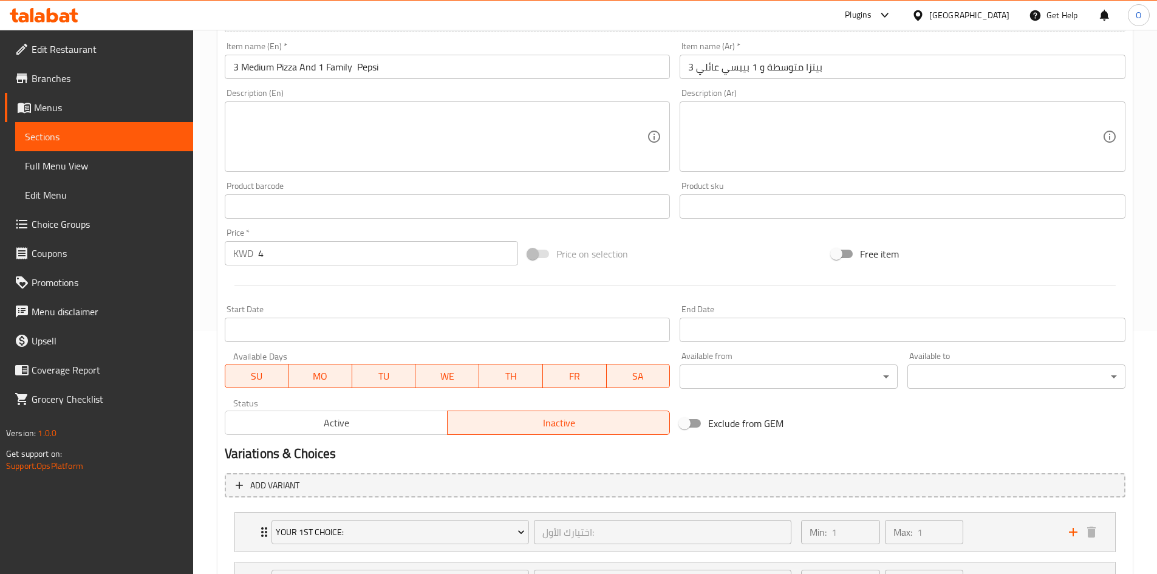
click at [386, 428] on span "Active" at bounding box center [336, 423] width 213 height 18
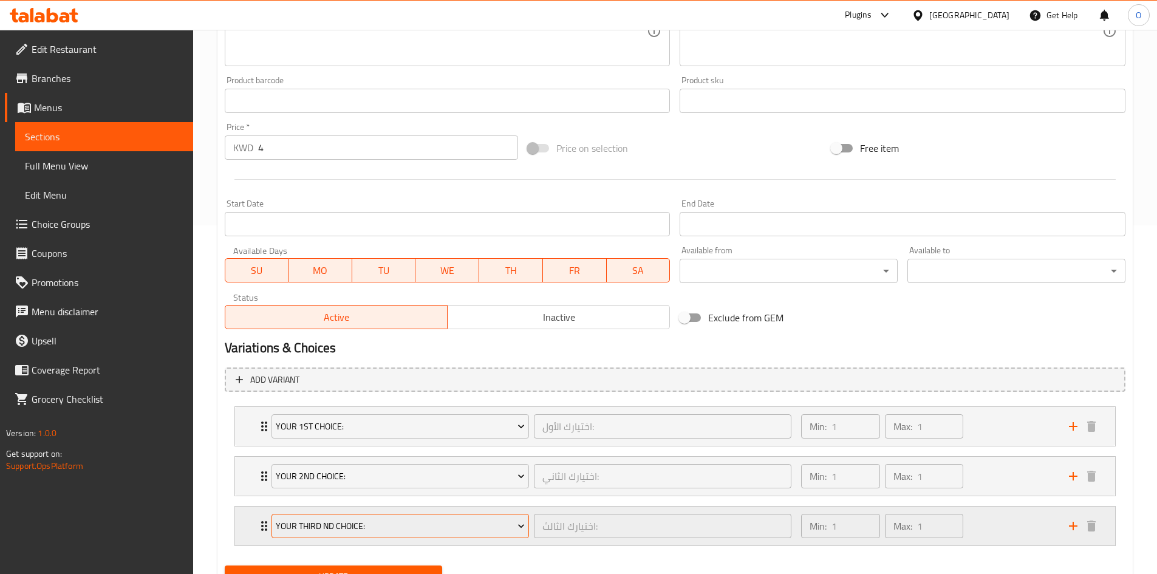
scroll to position [404, 0]
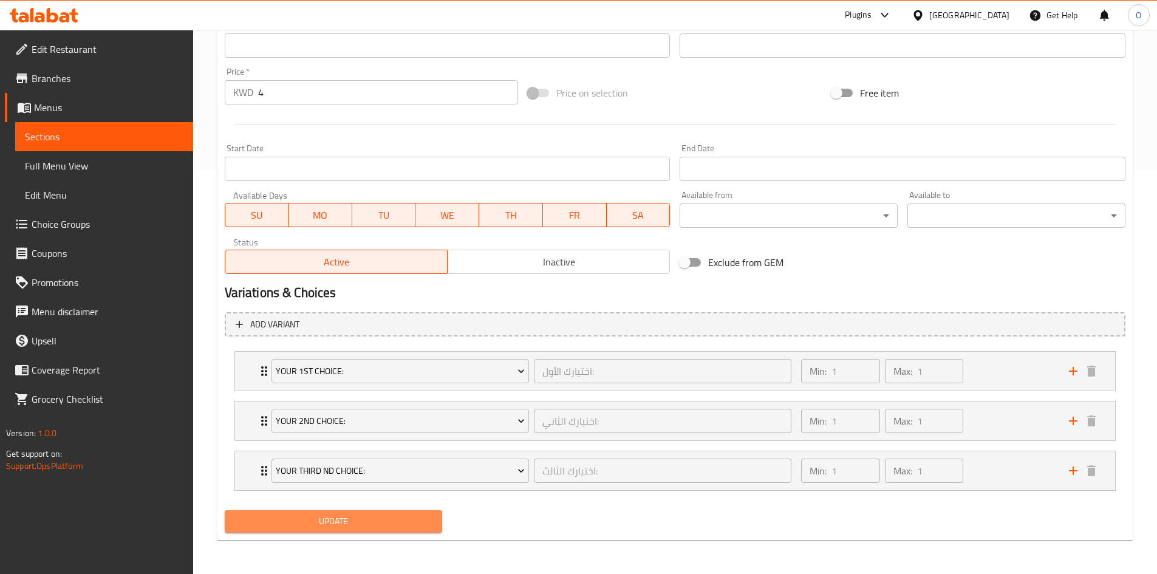
click at [354, 517] on span "Update" at bounding box center [333, 521] width 199 height 15
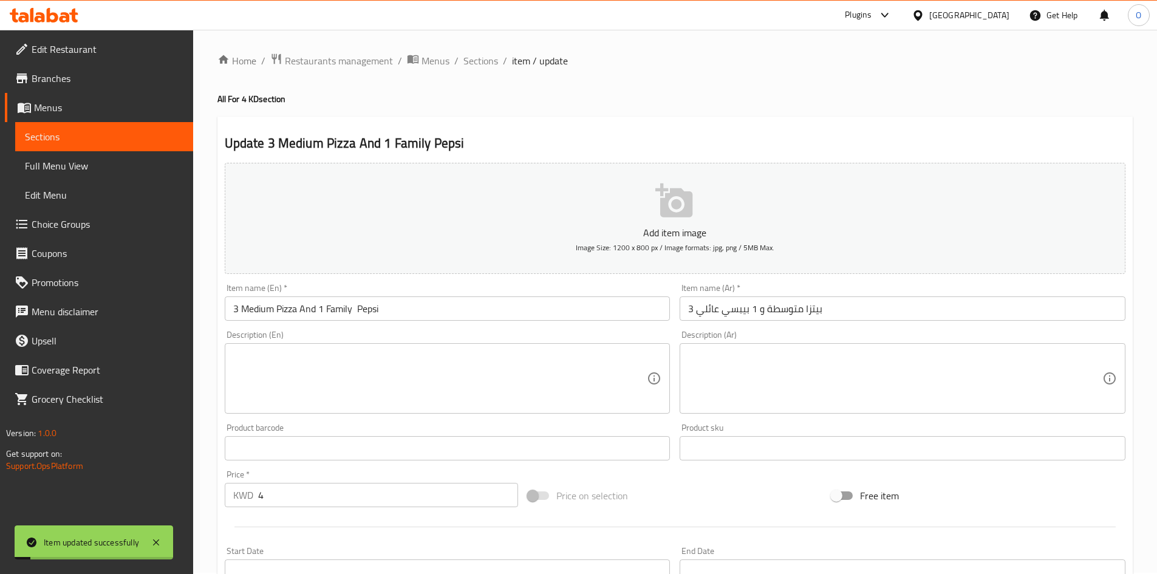
scroll to position [0, 0]
click at [489, 59] on span "Sections" at bounding box center [480, 62] width 35 height 15
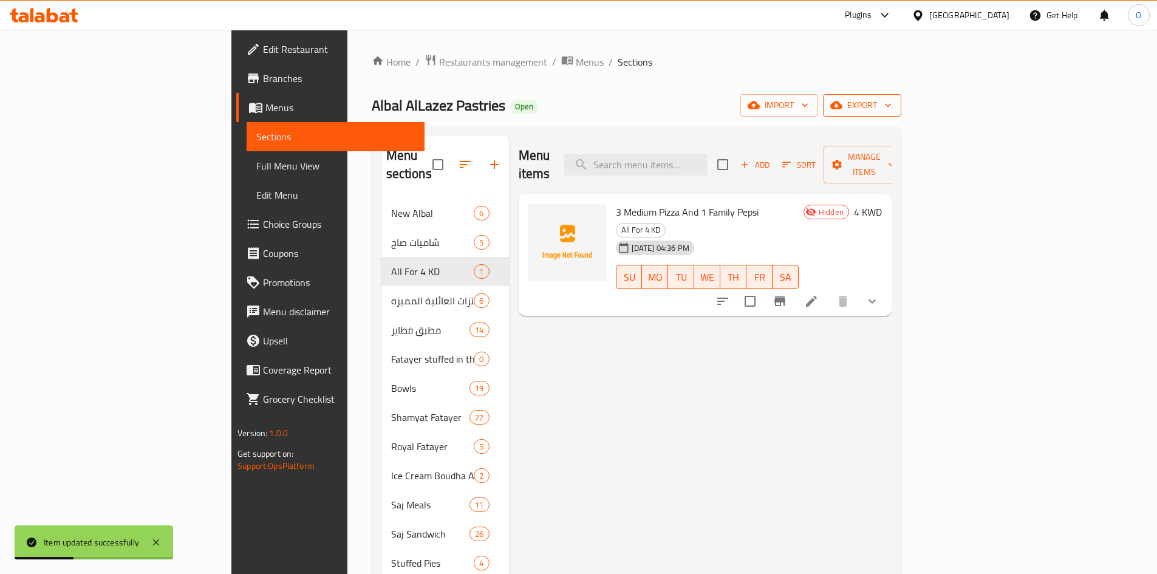
click at [842, 100] on icon "button" at bounding box center [836, 105] width 12 height 12
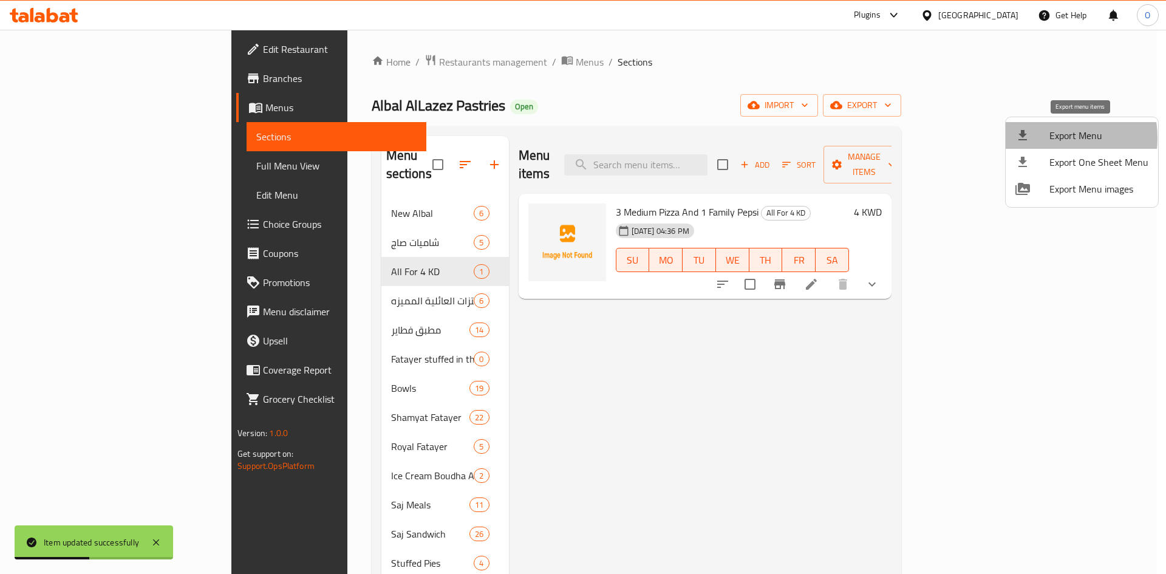
click at [1044, 138] on div at bounding box center [1032, 135] width 34 height 15
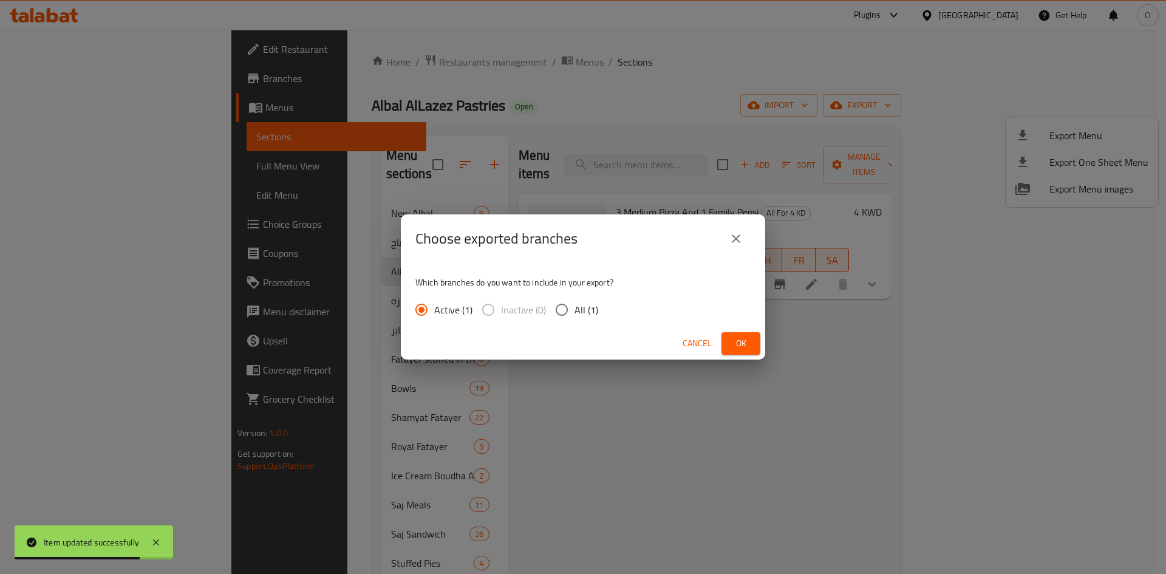
click at [854, 101] on div "Choose exported branches Which branches do you want to include in your export? …" at bounding box center [583, 287] width 1166 height 574
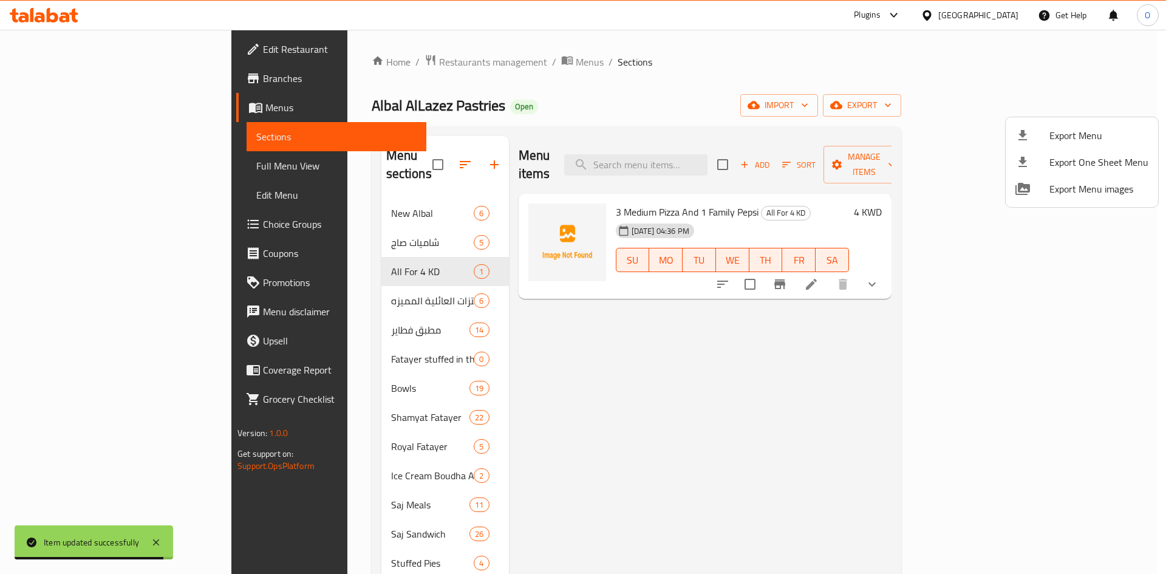
click at [1105, 127] on li "Export Menu" at bounding box center [1082, 135] width 152 height 27
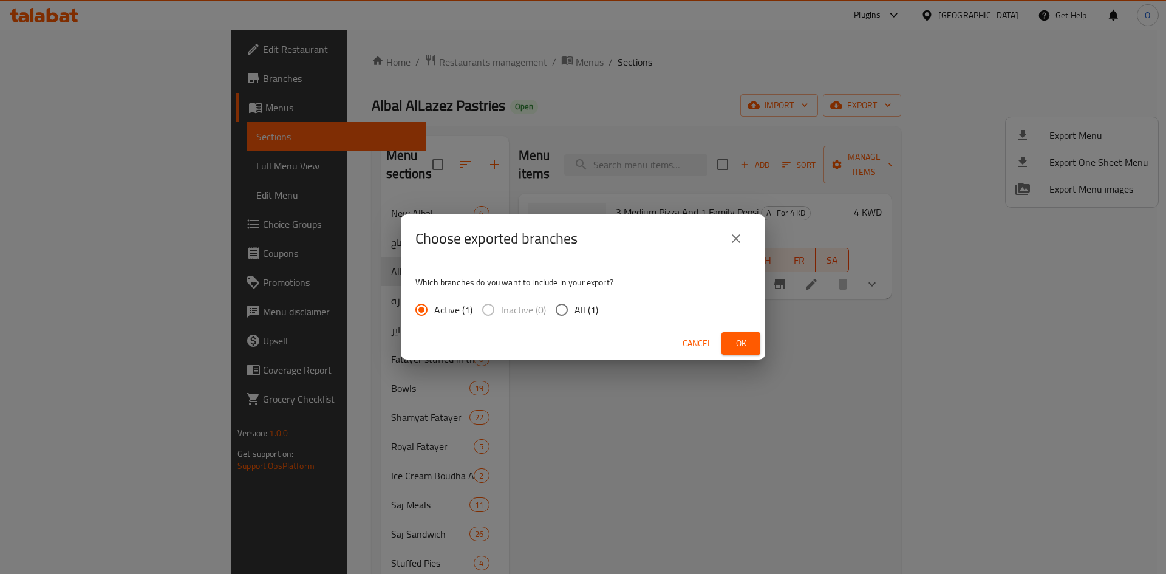
click at [737, 351] on button "Ok" at bounding box center [740, 343] width 39 height 22
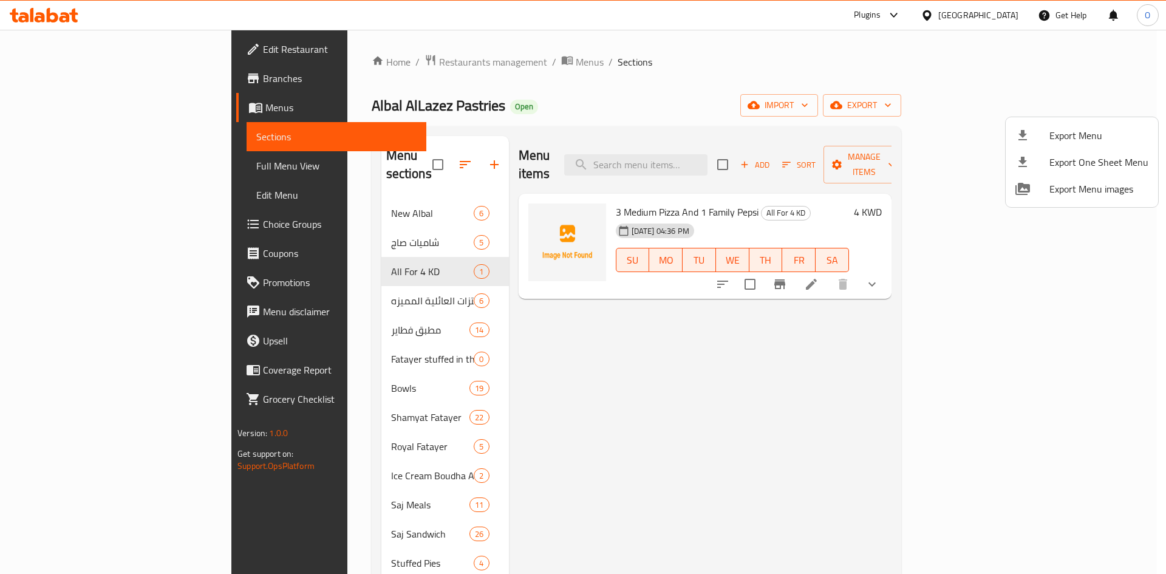
click at [995, 13] on div at bounding box center [583, 287] width 1166 height 574
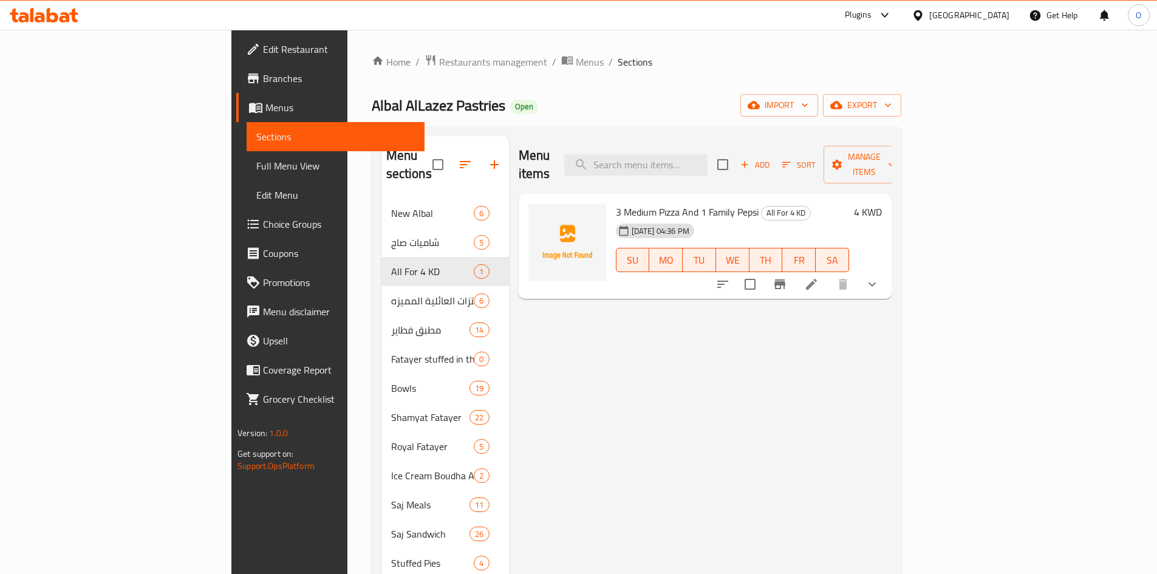
click at [993, 15] on div "[GEOGRAPHIC_DATA]" at bounding box center [969, 15] width 80 height 13
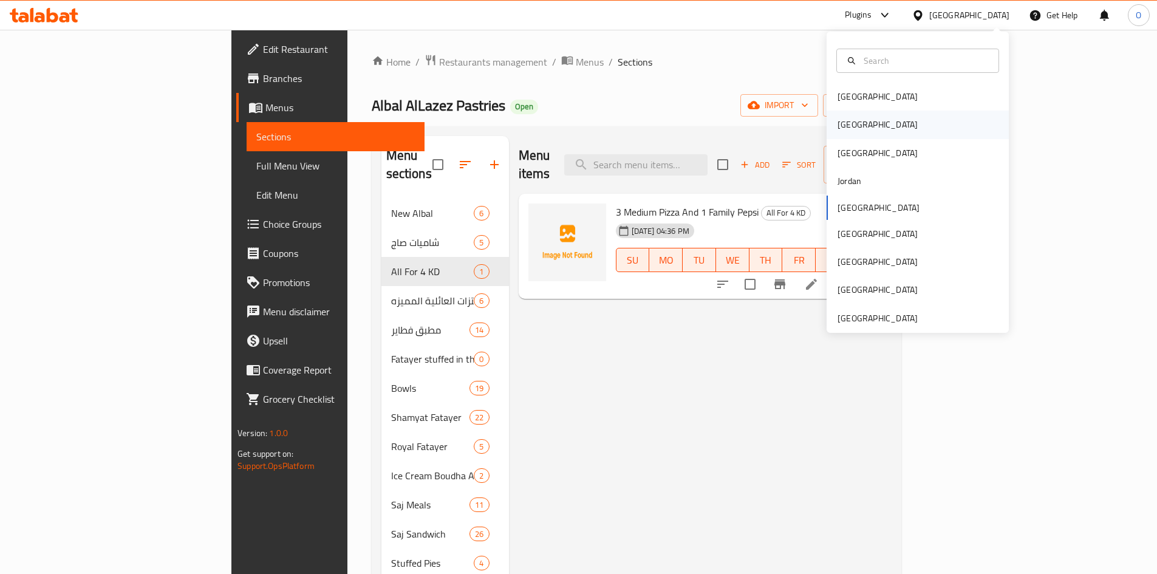
click at [866, 133] on div "Egypt" at bounding box center [917, 125] width 182 height 28
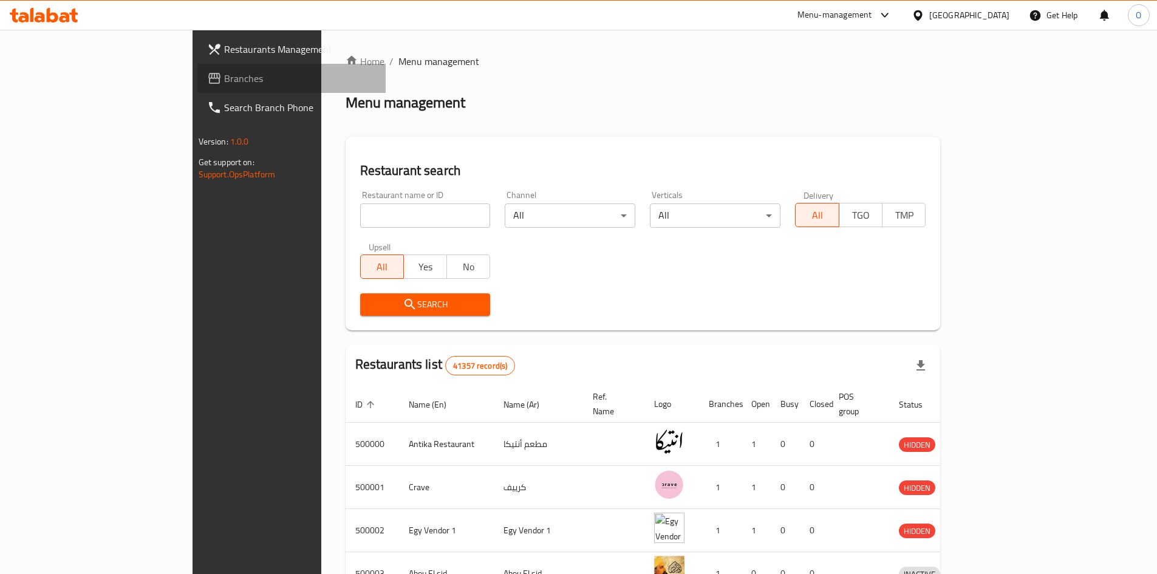
click at [197, 87] on link "Branches" at bounding box center [291, 78] width 188 height 29
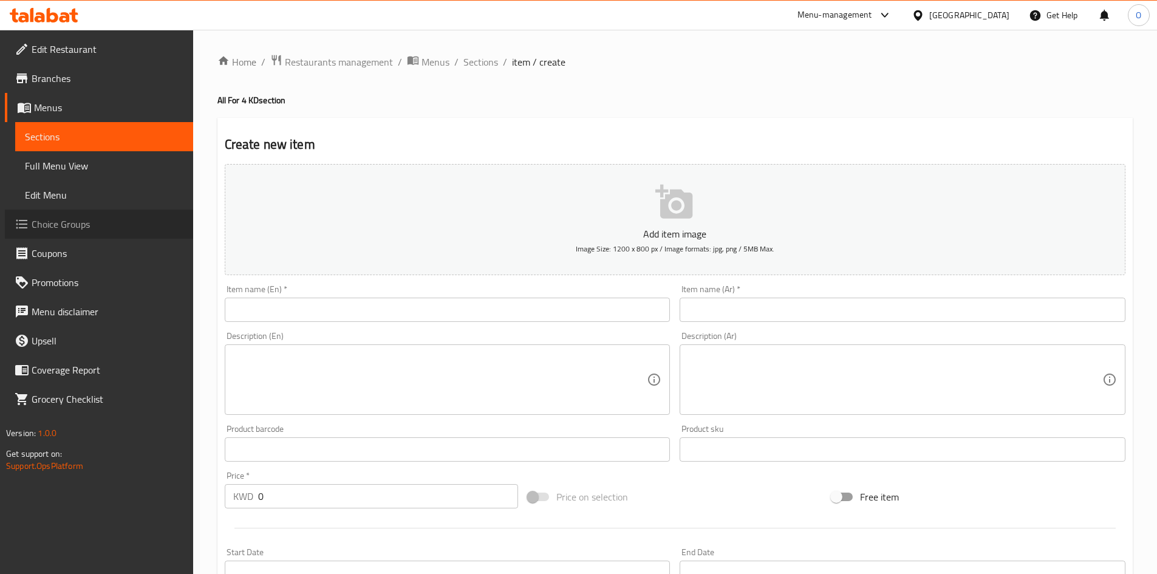
click at [94, 228] on span "Choice Groups" at bounding box center [108, 224] width 152 height 15
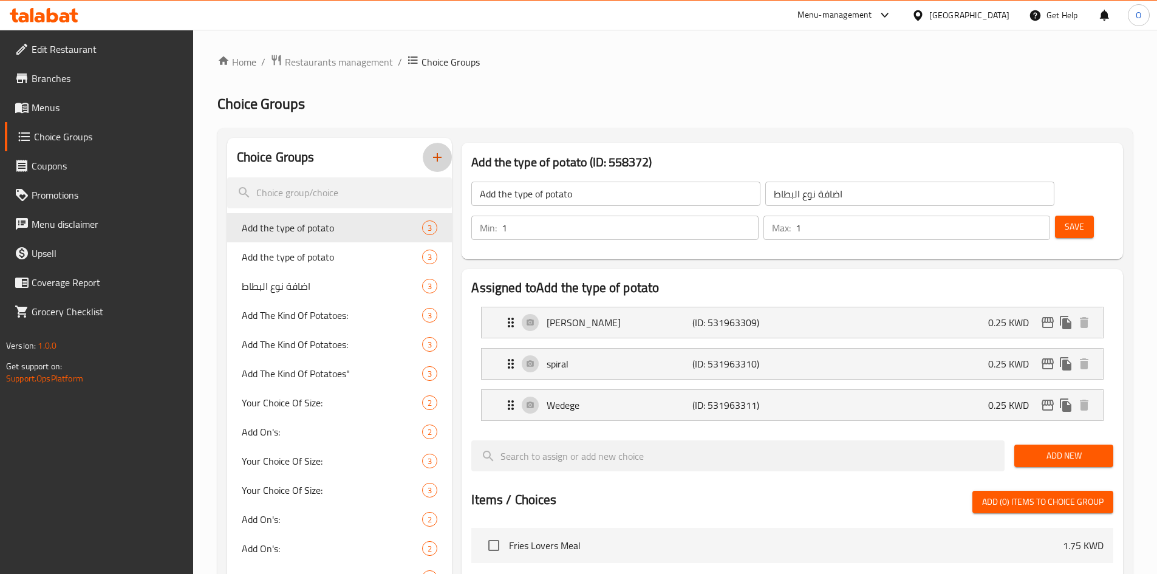
click at [445, 159] on button "button" at bounding box center [437, 157] width 29 height 29
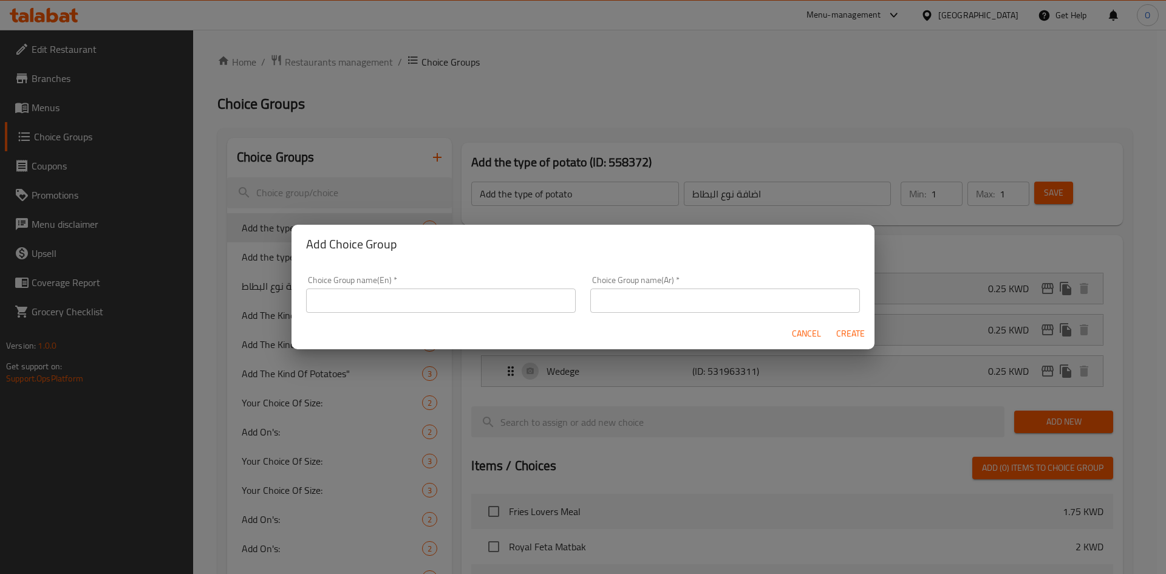
click at [370, 307] on input "text" at bounding box center [441, 300] width 270 height 24
drag, startPoint x: 378, startPoint y: 302, endPoint x: 410, endPoint y: 302, distance: 32.8
click at [410, 302] on input "Your Choice Of Flavours:" at bounding box center [441, 300] width 270 height 24
click at [336, 298] on input "Your Choice:" at bounding box center [441, 300] width 270 height 24
click at [342, 304] on input "Your 1St Choice:" at bounding box center [441, 300] width 270 height 24
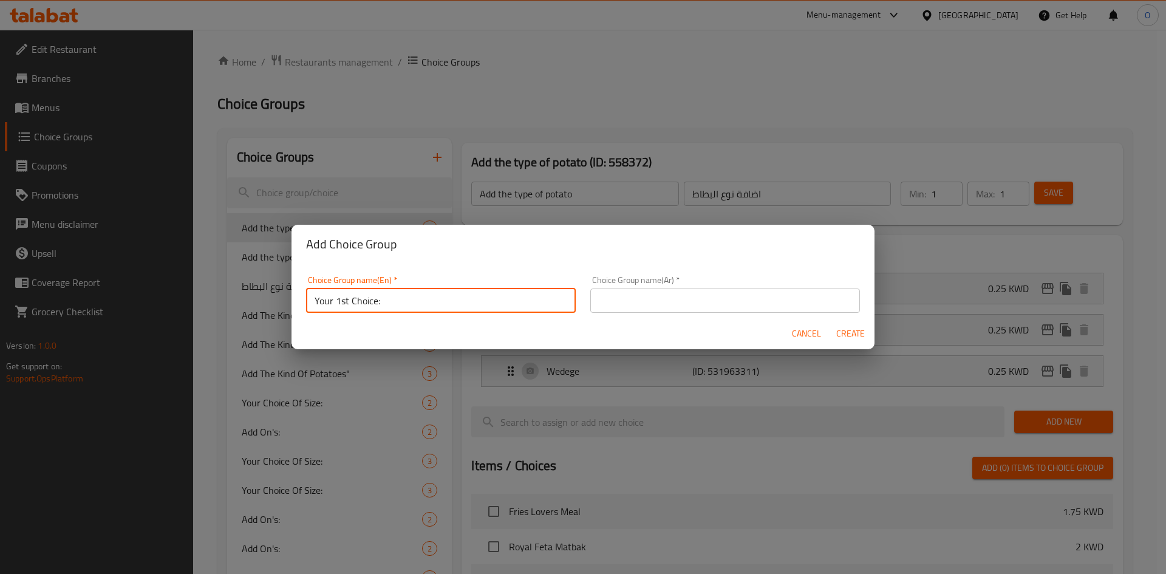
click at [438, 301] on input "Your 1st Choice:" at bounding box center [441, 300] width 270 height 24
type input "Your 1st Choice:"
click at [674, 299] on input "text" at bounding box center [725, 300] width 270 height 24
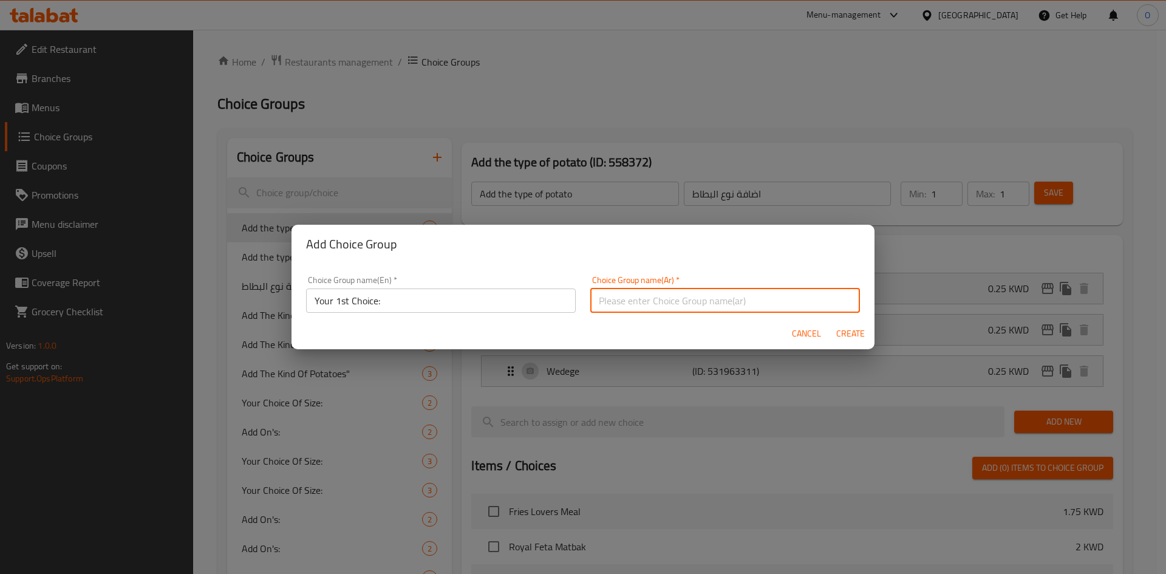
paste input "اختيارك الأول:"
type input "اختيارك الأول:"
click at [832, 325] on button "Create" at bounding box center [850, 333] width 39 height 22
type input "Your 1st Choice:"
type input "اختيارك الأول:"
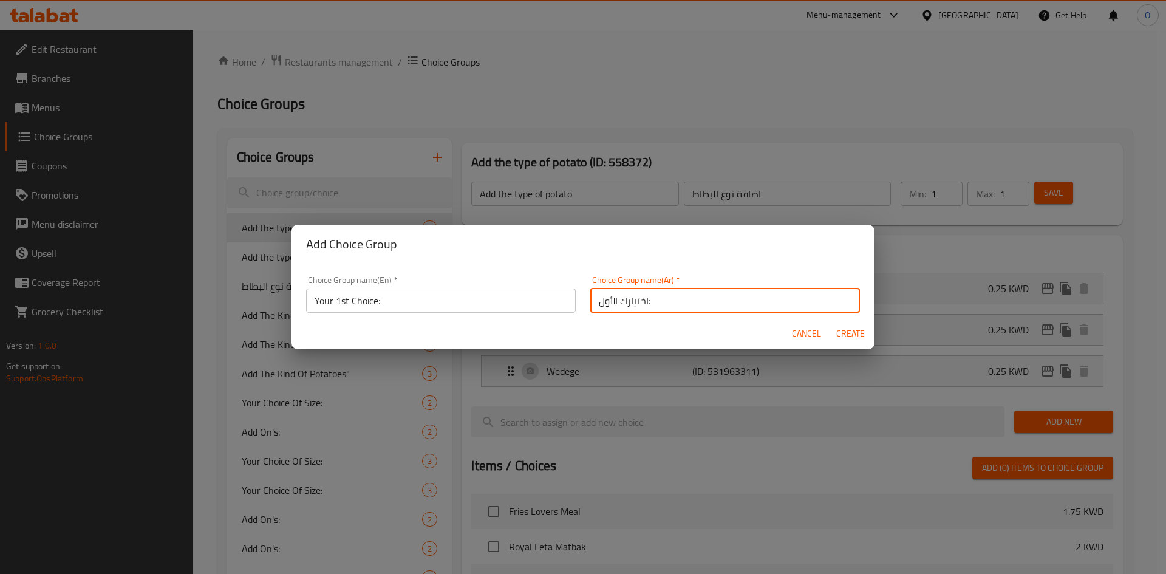
type input "0"
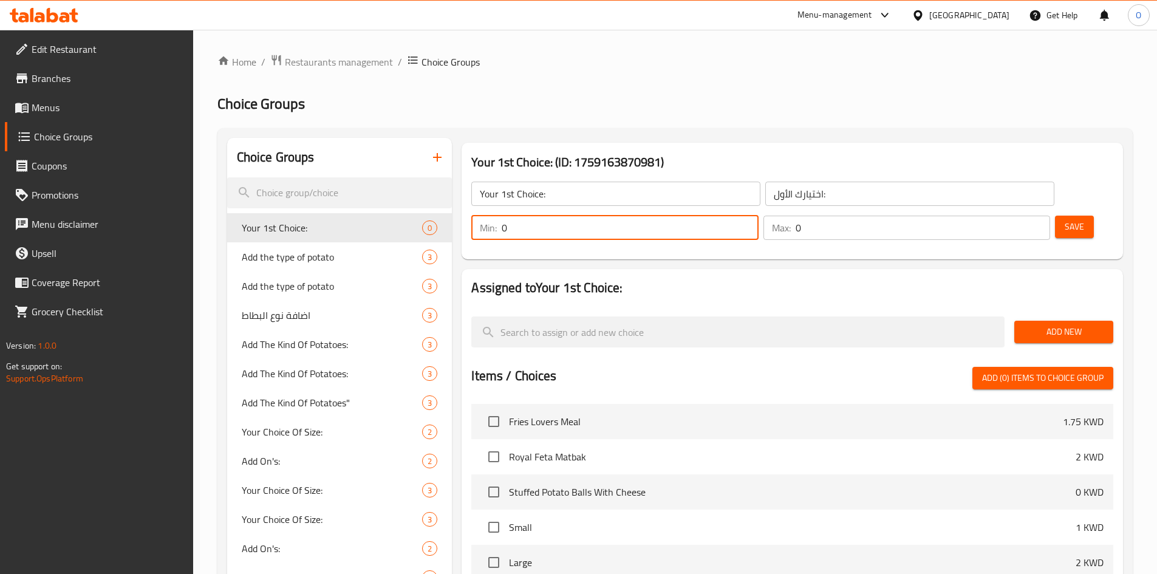
drag, startPoint x: 942, startPoint y: 202, endPoint x: 914, endPoint y: 207, distance: 28.5
click at [760, 213] on div "Min: 0 ​" at bounding box center [614, 227] width 291 height 29
type input "1"
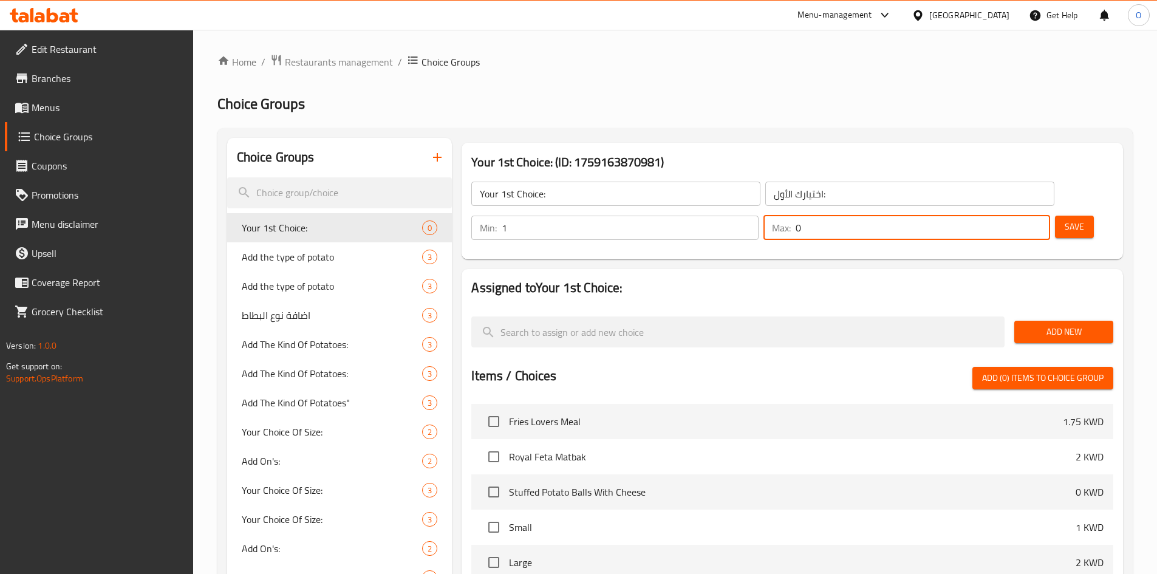
click at [975, 216] on div "Max: 0 ​" at bounding box center [906, 228] width 287 height 24
type input "1"
click at [1064, 219] on span "Save" at bounding box center [1073, 226] width 19 height 15
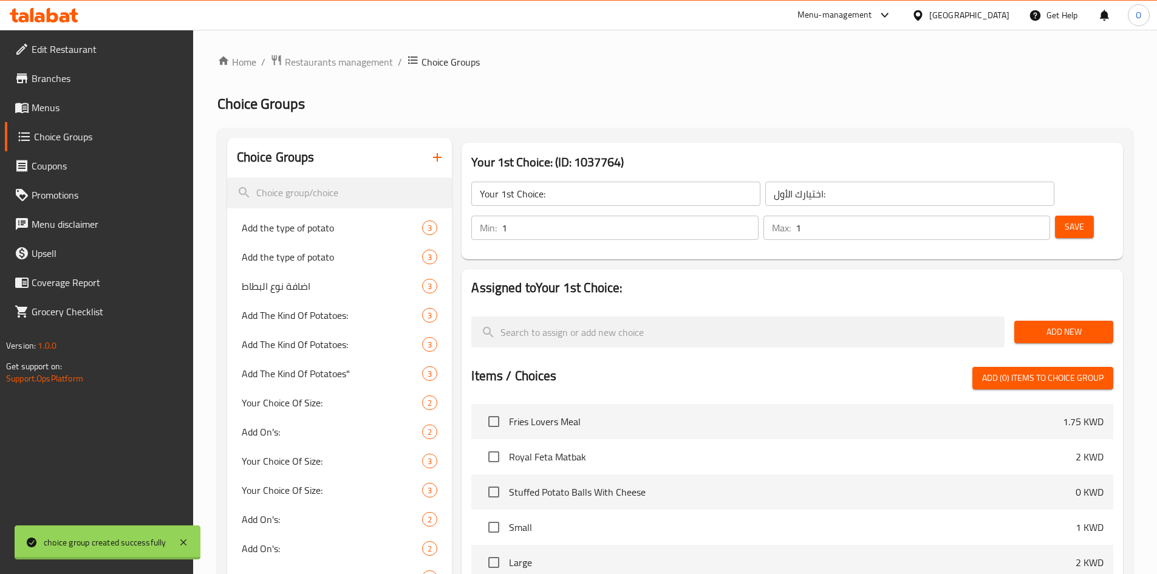
click at [1063, 291] on div at bounding box center [578, 287] width 1157 height 574
drag, startPoint x: 1060, startPoint y: 298, endPoint x: 1070, endPoint y: 303, distance: 10.9
click at [1060, 324] on span "Add New" at bounding box center [1064, 331] width 80 height 15
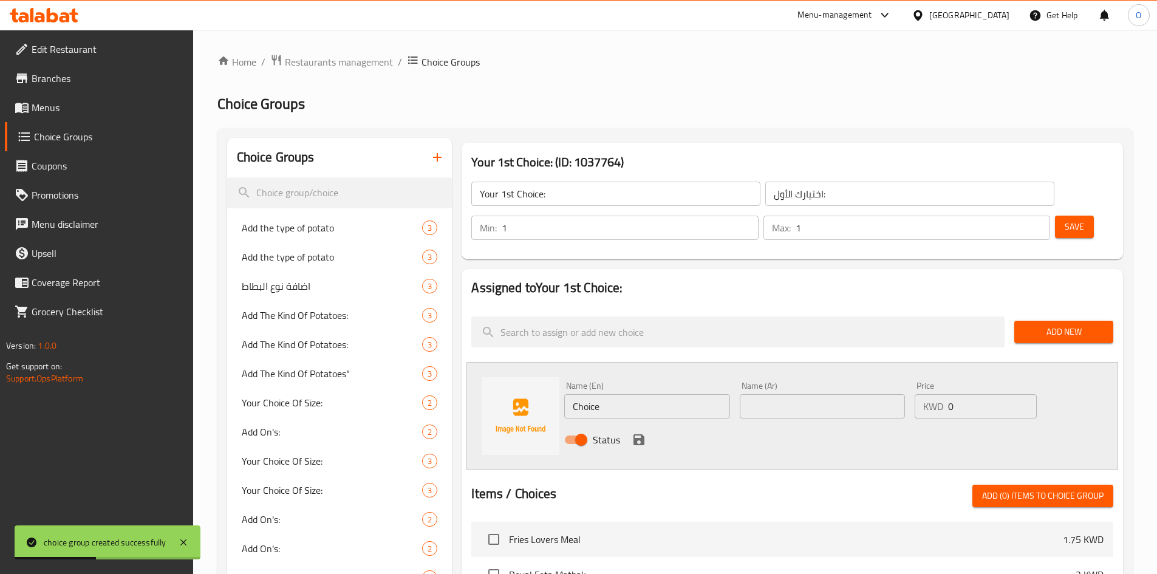
click at [623, 394] on input "Choice" at bounding box center [646, 406] width 165 height 24
paste input "Pepperoni Pizza"
type input "Pepperoni Pizza"
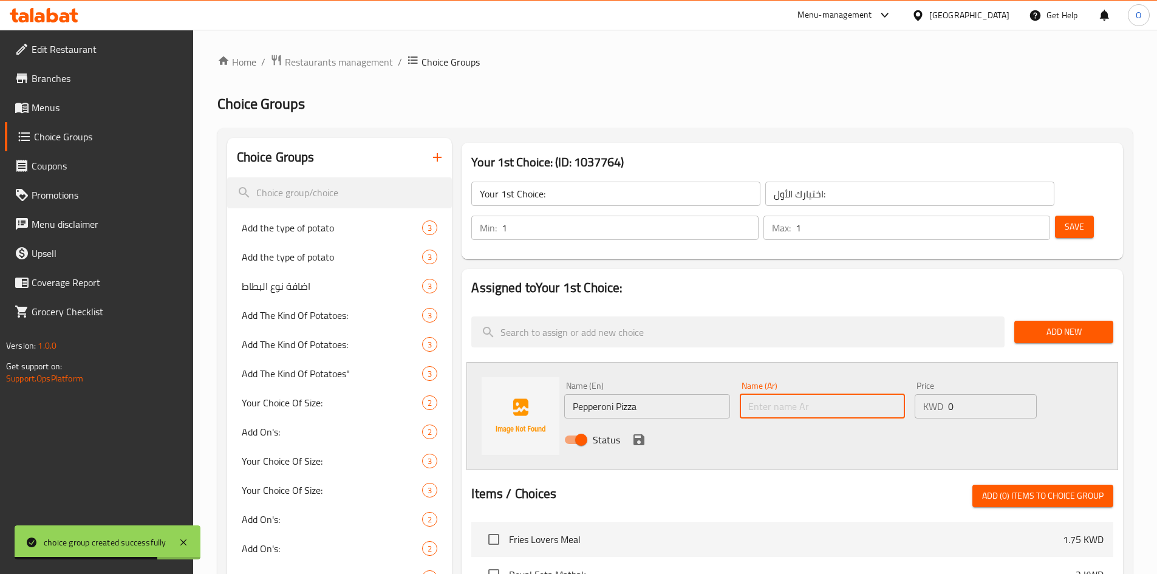
click at [811, 394] on input "text" at bounding box center [822, 406] width 165 height 24
paste input "[PERSON_NAME]"
type input "[PERSON_NAME]"
drag, startPoint x: 639, startPoint y: 410, endPoint x: 41, endPoint y: 32, distance: 707.4
click at [639, 434] on icon "save" at bounding box center [638, 439] width 11 height 11
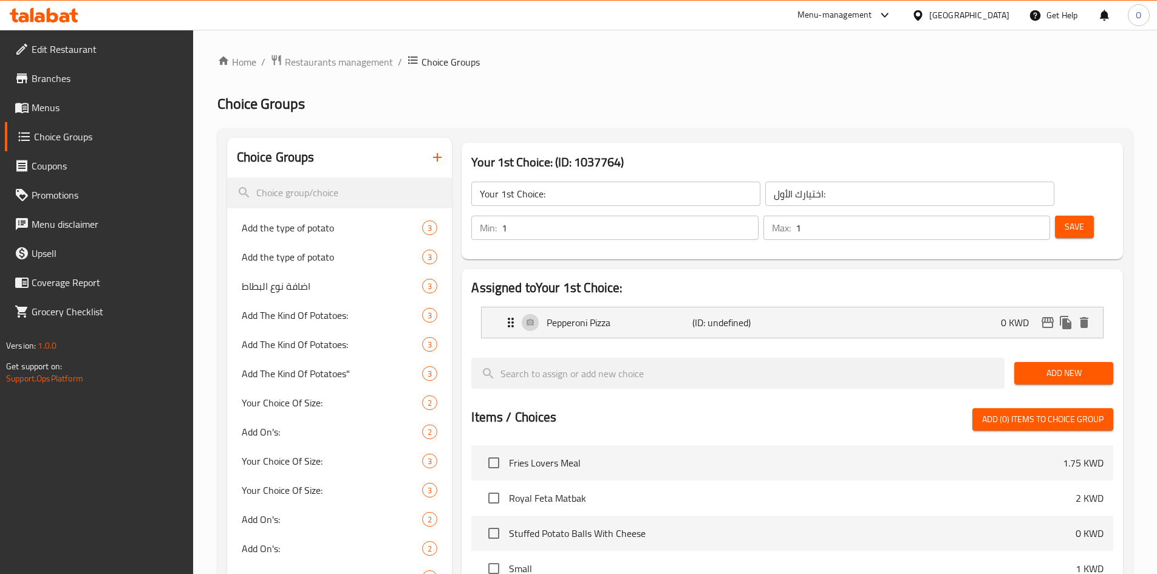
drag, startPoint x: 1060, startPoint y: 345, endPoint x: 1033, endPoint y: 361, distance: 30.5
click at [1060, 366] on span "Add New" at bounding box center [1064, 373] width 80 height 15
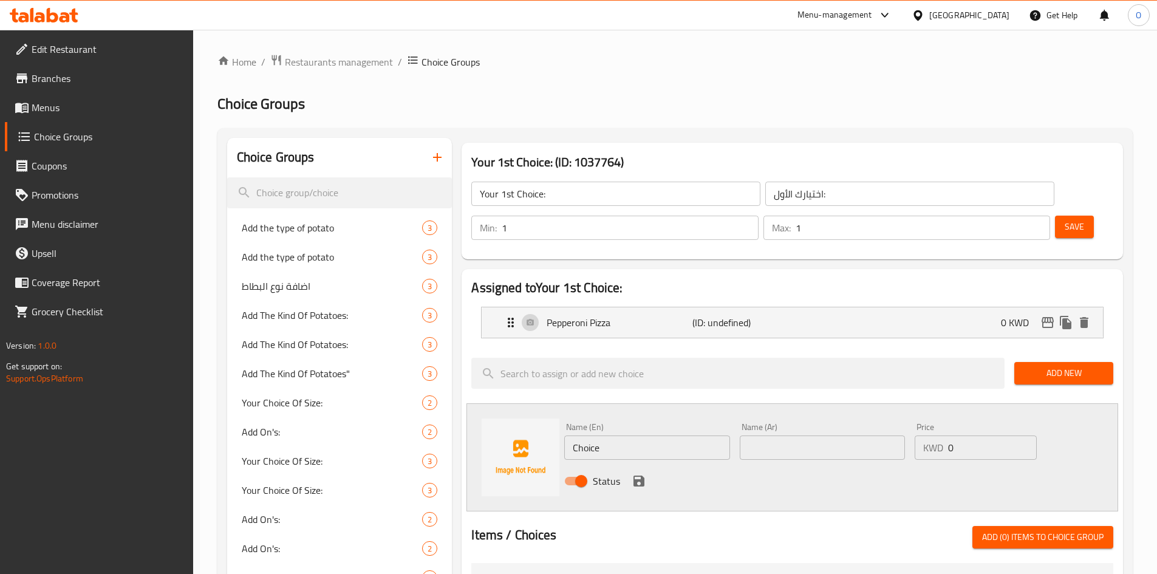
click at [650, 435] on input "Choice" at bounding box center [646, 447] width 165 height 24
paste input "Pizza With Vegetables"
type input "Pizza With Vegetables"
click at [764, 435] on input "text" at bounding box center [822, 447] width 165 height 24
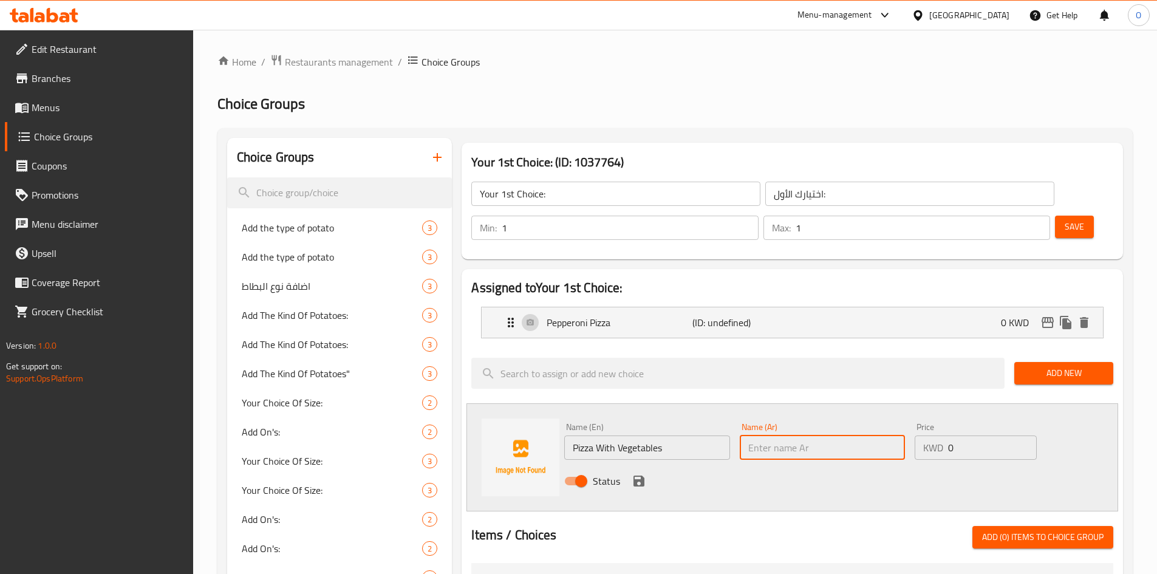
paste input "بيتزا بالخضار"
type input "بيتزا بالخضار"
click at [635, 475] on icon "save" at bounding box center [638, 480] width 11 height 11
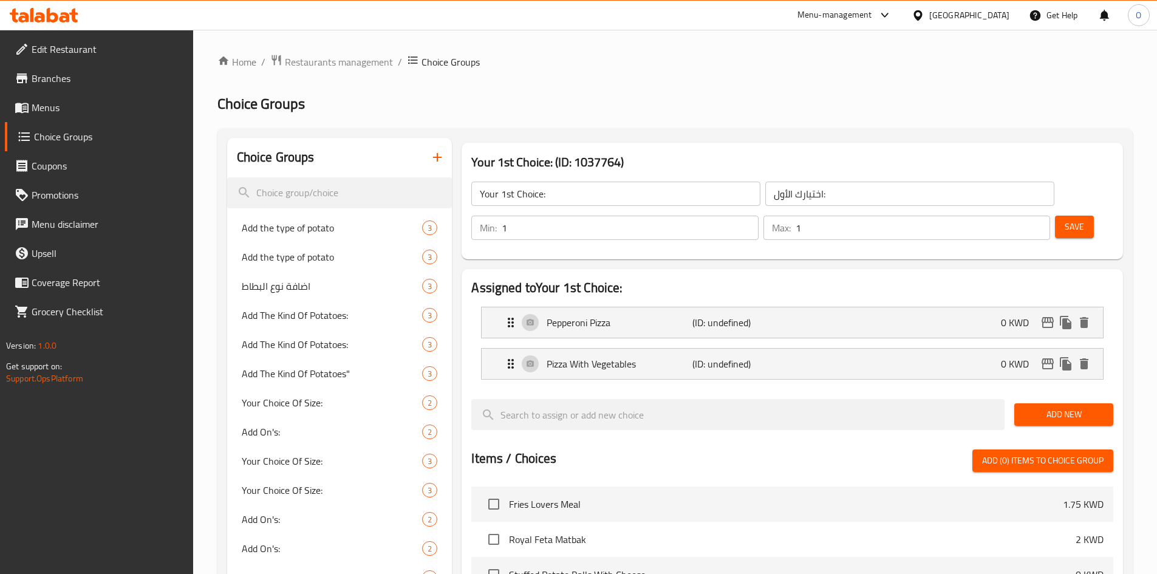
click at [1055, 407] on span "Add New" at bounding box center [1064, 414] width 80 height 15
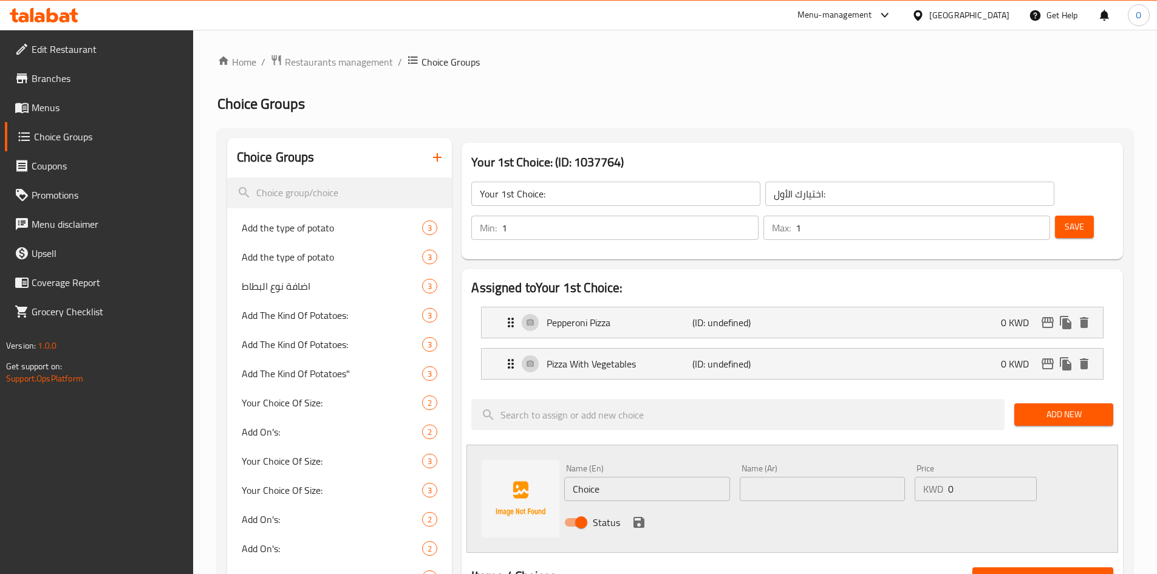
click at [608, 477] on input "Choice" at bounding box center [646, 489] width 165 height 24
paste input "Pizza With Sausag"
type input "Pizza With Sausage"
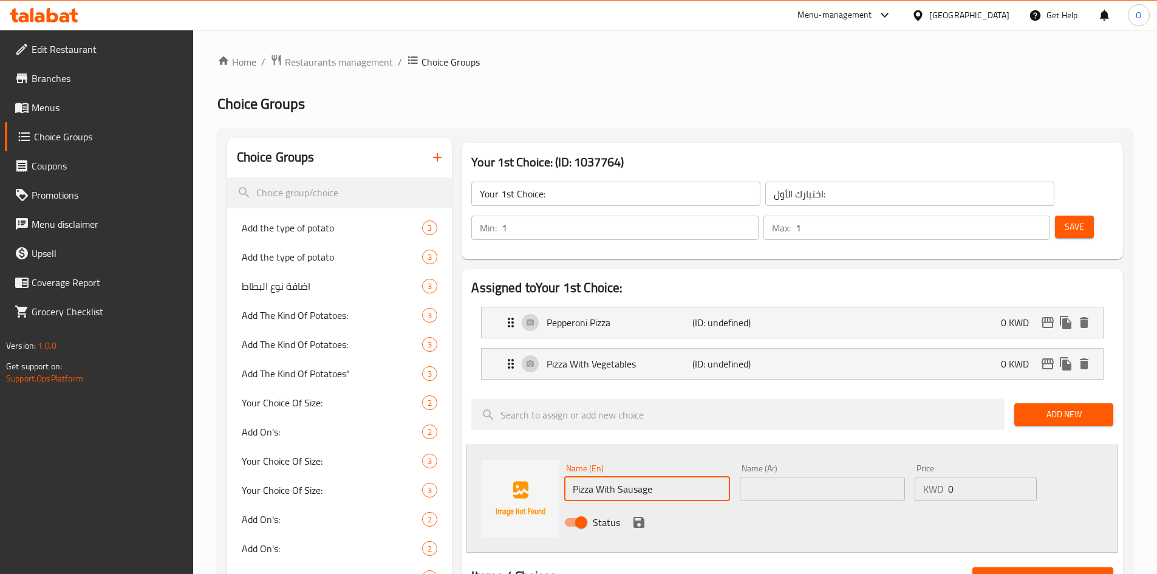
click at [810, 477] on input "text" at bounding box center [822, 489] width 165 height 24
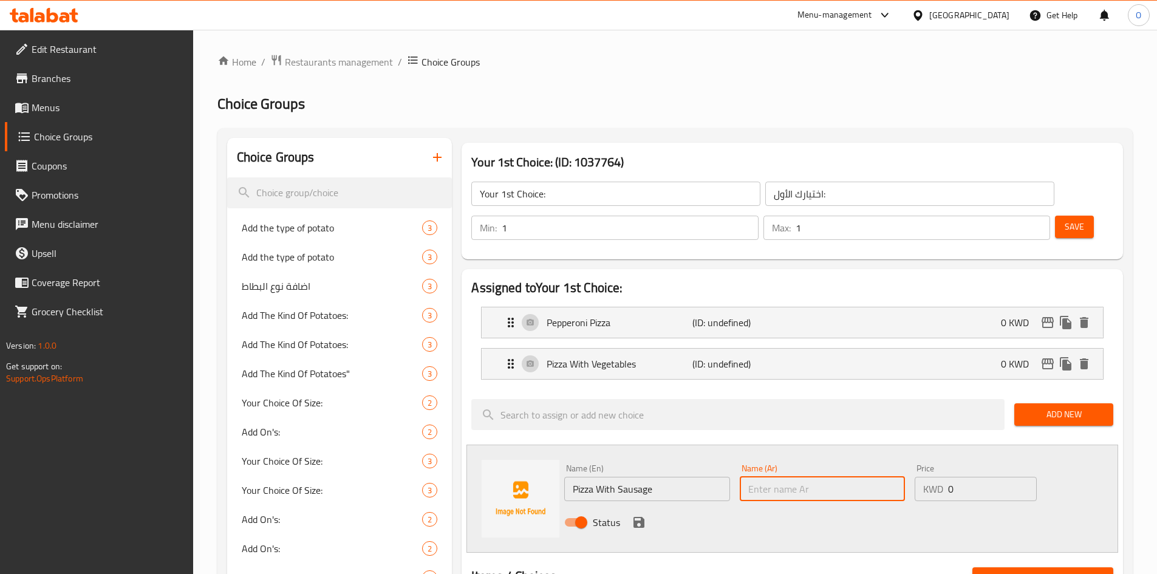
paste input "بيتزا بالنقانق"
drag, startPoint x: 770, startPoint y: 458, endPoint x: 762, endPoint y: 460, distance: 8.1
click at [762, 477] on input "بيتزا بالنقانق" at bounding box center [822, 489] width 165 height 24
click at [770, 477] on input "بيتزا بالنقانق" at bounding box center [822, 489] width 165 height 24
drag, startPoint x: 773, startPoint y: 455, endPoint x: 741, endPoint y: 458, distance: 32.3
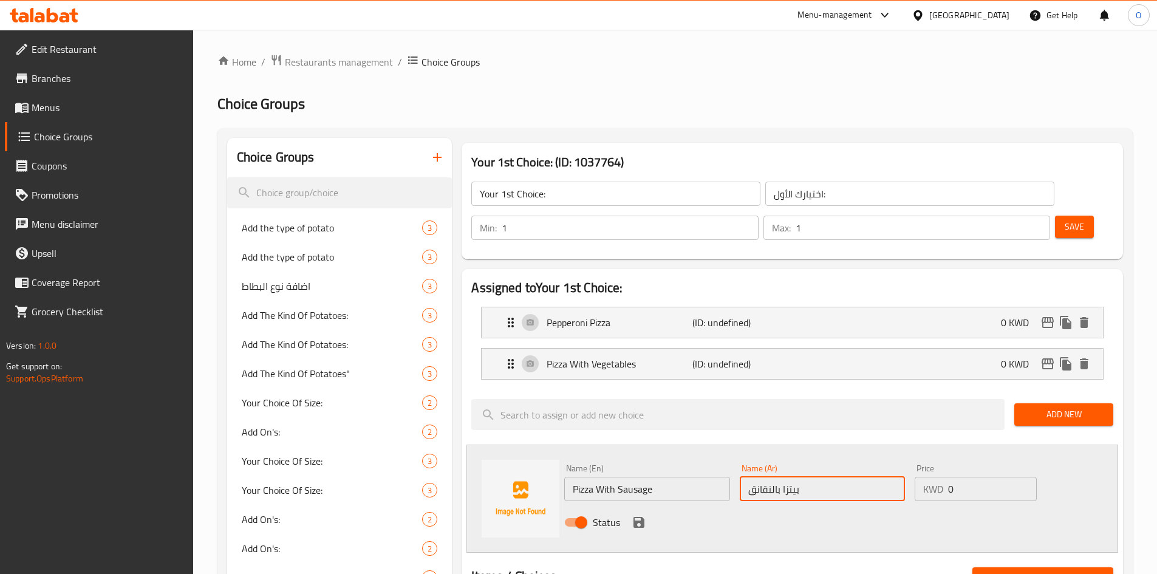
click at [741, 477] on input "بيتزا بالنقانق" at bounding box center [822, 489] width 165 height 24
type input "بيتزا بالسجق"
click at [642, 517] on icon "save" at bounding box center [638, 522] width 11 height 11
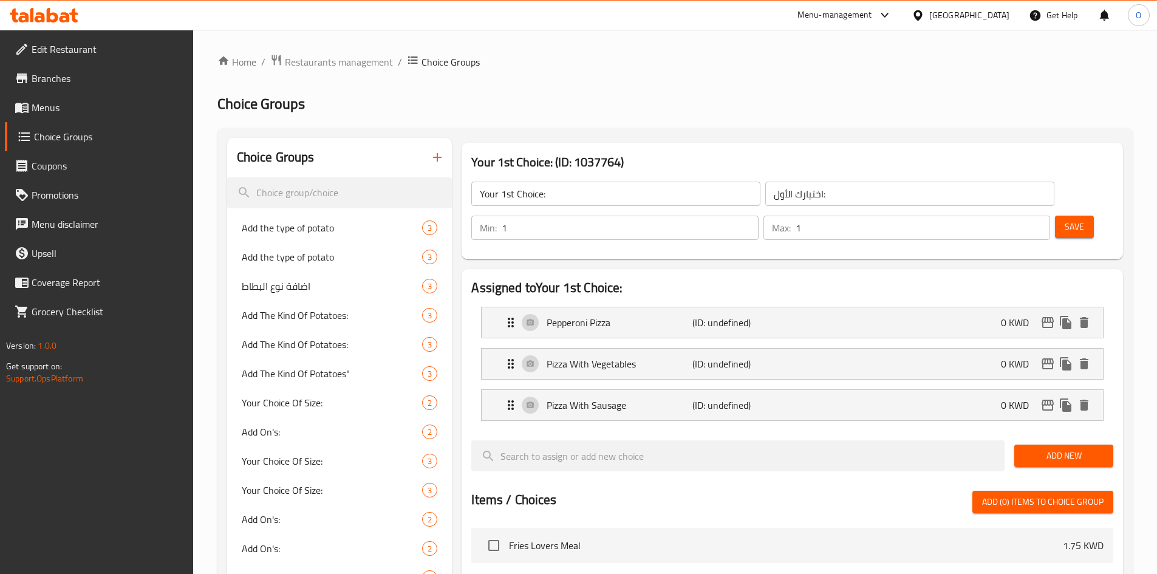
drag, startPoint x: 1071, startPoint y: 424, endPoint x: 1089, endPoint y: 199, distance: 225.4
click at [1071, 448] on span "Add New" at bounding box center [1064, 455] width 80 height 15
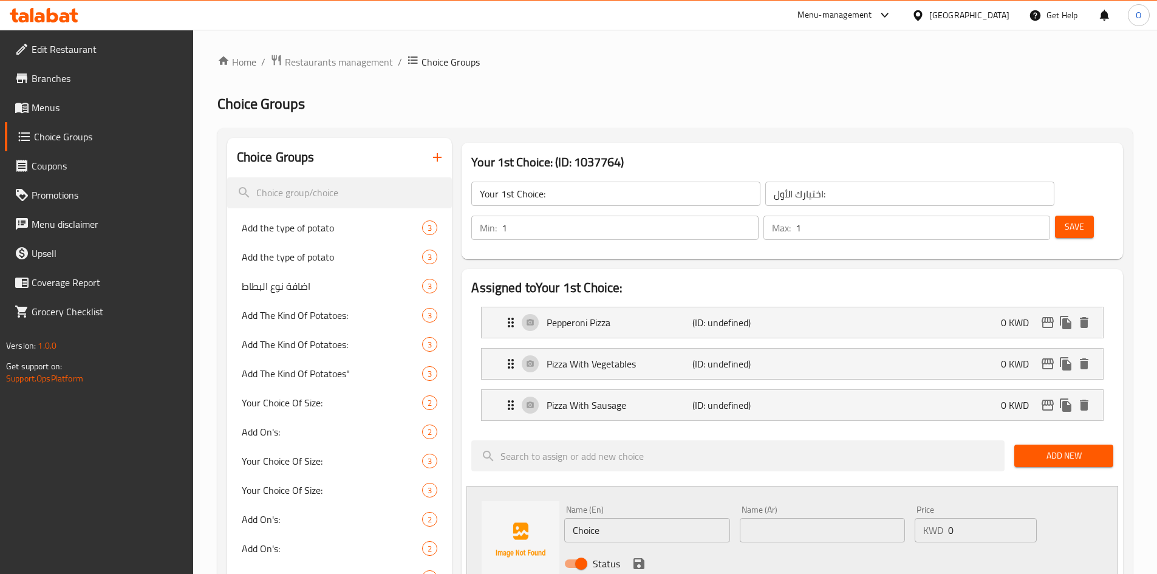
click at [651, 518] on input "Choice" at bounding box center [646, 530] width 165 height 24
click at [650, 518] on input "Choice" at bounding box center [646, 530] width 165 height 24
paste input "Meat Pizza"
type input "Meat Pizza"
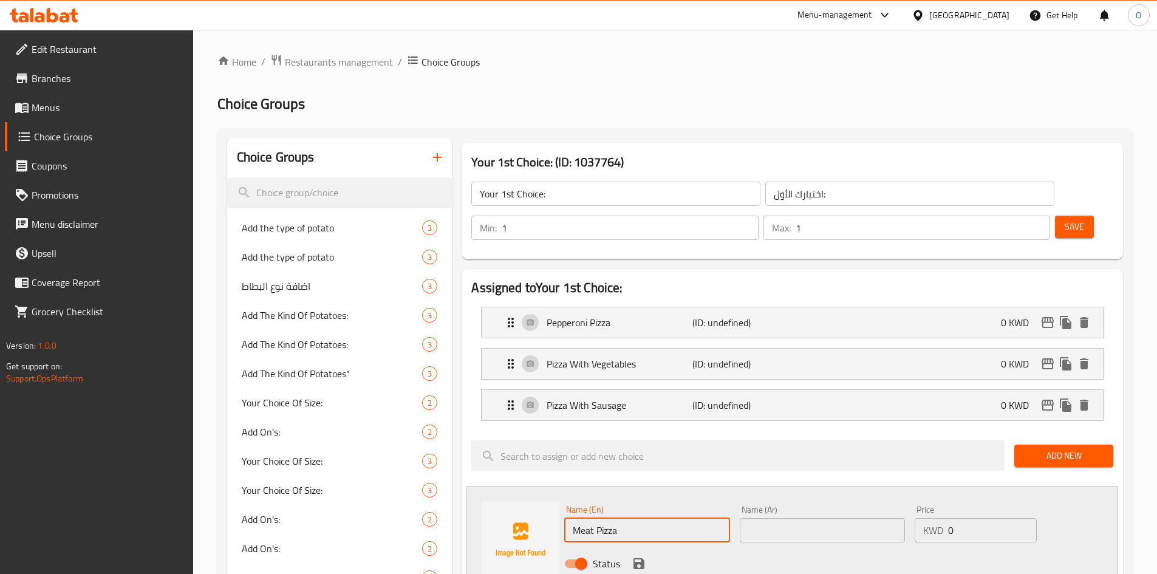
click at [773, 518] on input "text" at bounding box center [822, 530] width 165 height 24
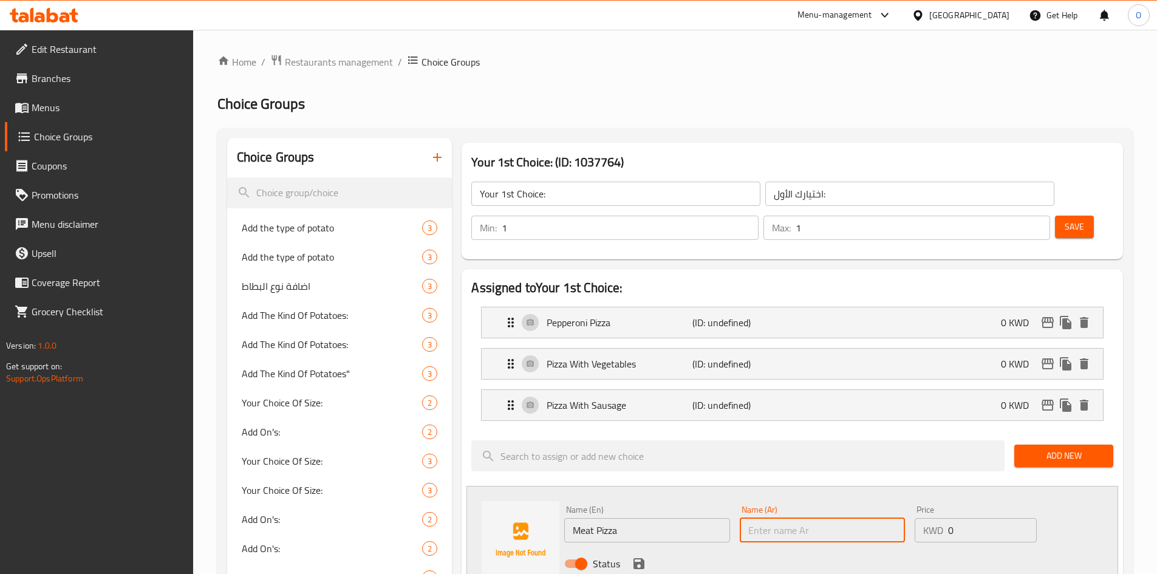
paste input "بيتزا اللحوم"
type input "بيتزا اللحوم"
click at [641, 558] on icon "save" at bounding box center [638, 563] width 11 height 11
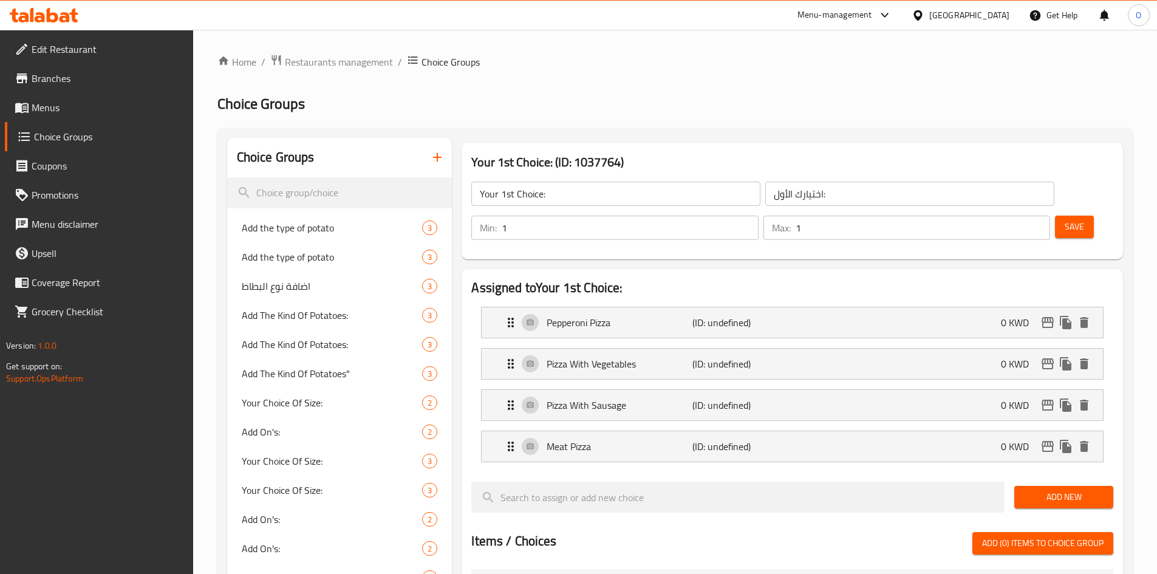
click at [1027, 486] on button "Add New" at bounding box center [1063, 497] width 99 height 22
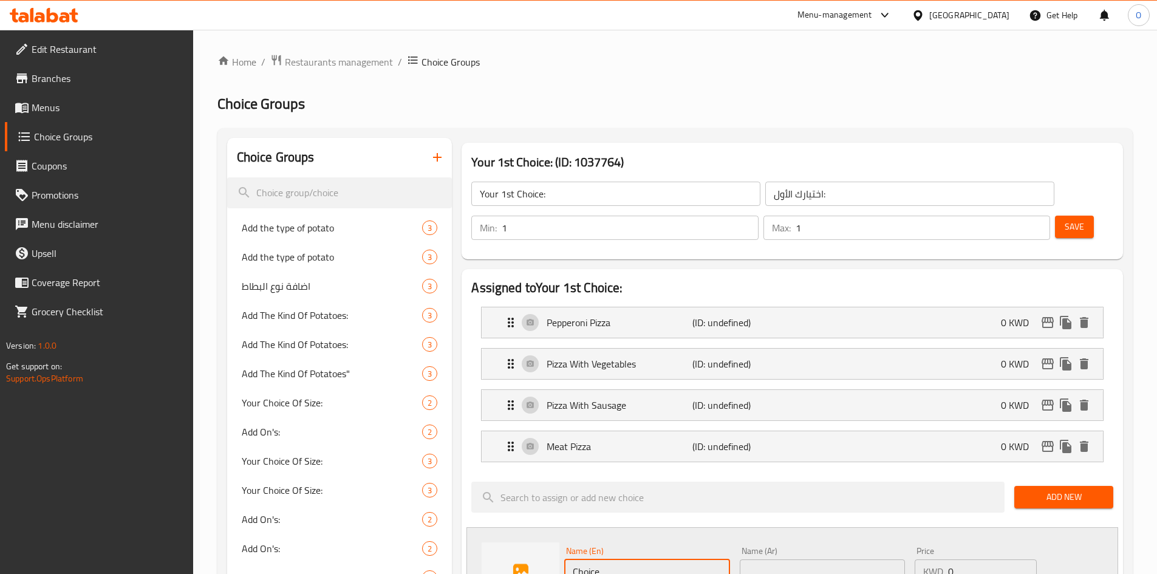
click at [617, 559] on input "Choice" at bounding box center [646, 571] width 165 height 24
paste input "icken Pizza"
type input "Chicken Pizza"
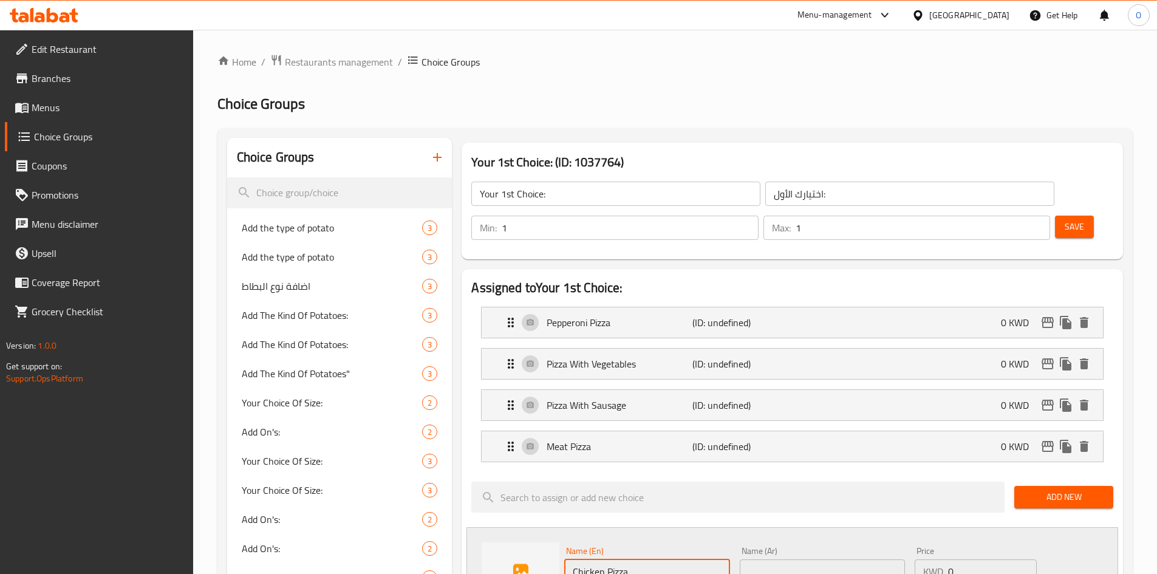
click at [764, 559] on input "text" at bounding box center [822, 571] width 165 height 24
paste input "بيتزا الدجاج"
type input "بيتزا الدجاج"
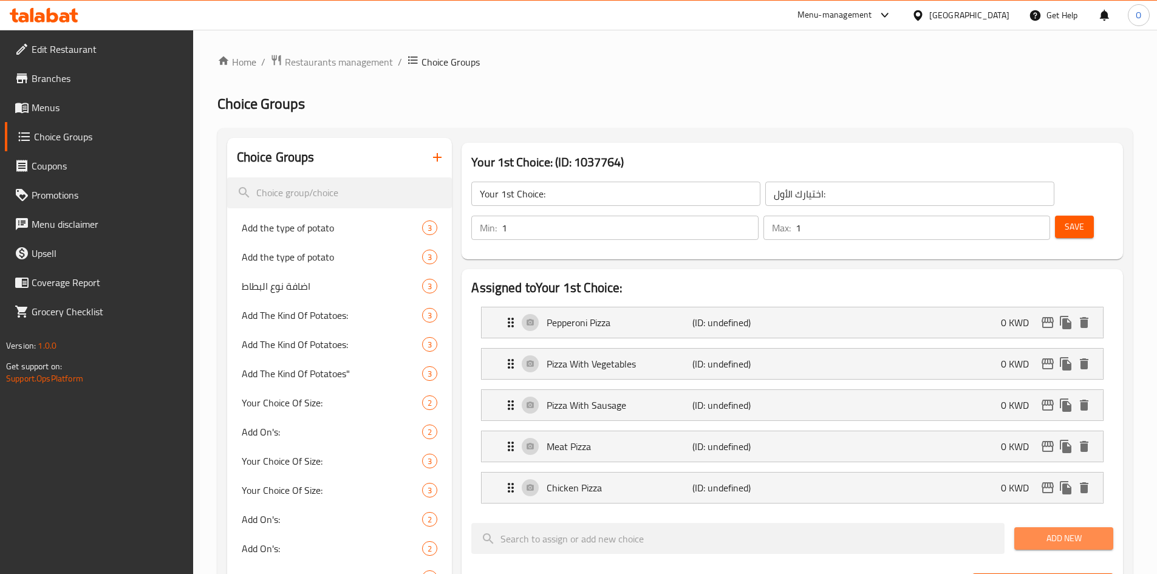
click at [1106, 527] on button "Add New" at bounding box center [1063, 538] width 99 height 22
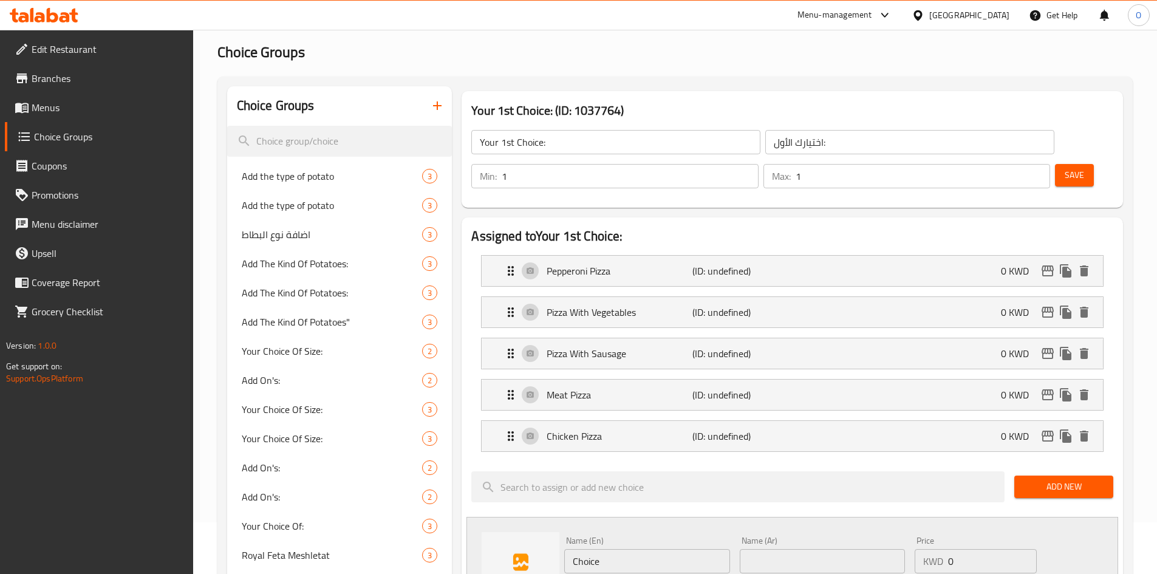
scroll to position [182, 0]
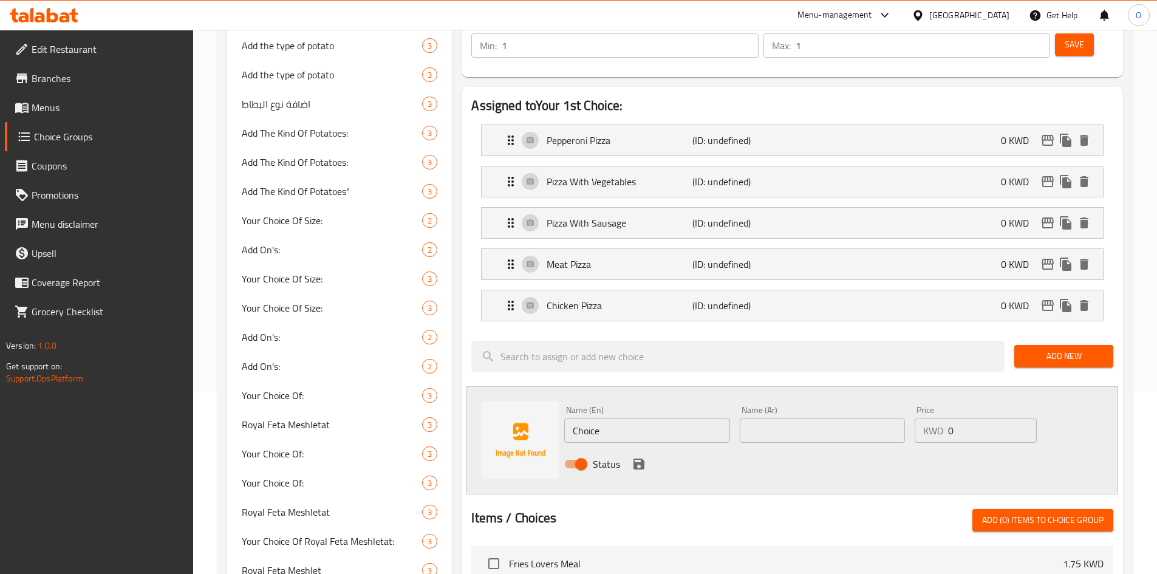
click at [621, 418] on input "Choice" at bounding box center [646, 430] width 165 height 24
paste input "[PERSON_NAME]"
type input "[PERSON_NAME]"
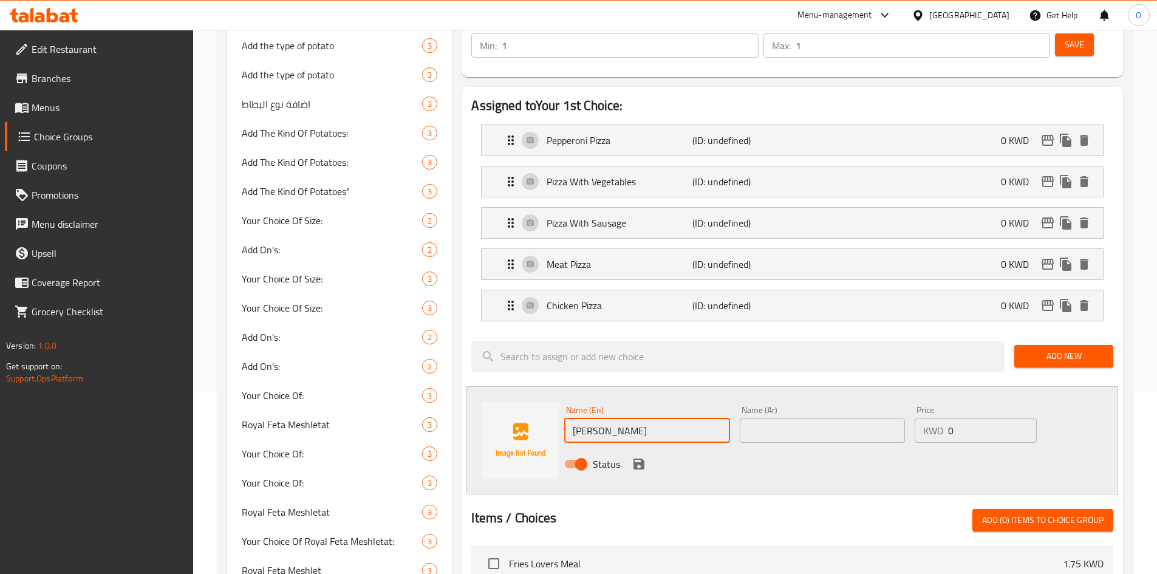
click at [752, 418] on input "text" at bounding box center [822, 430] width 165 height 24
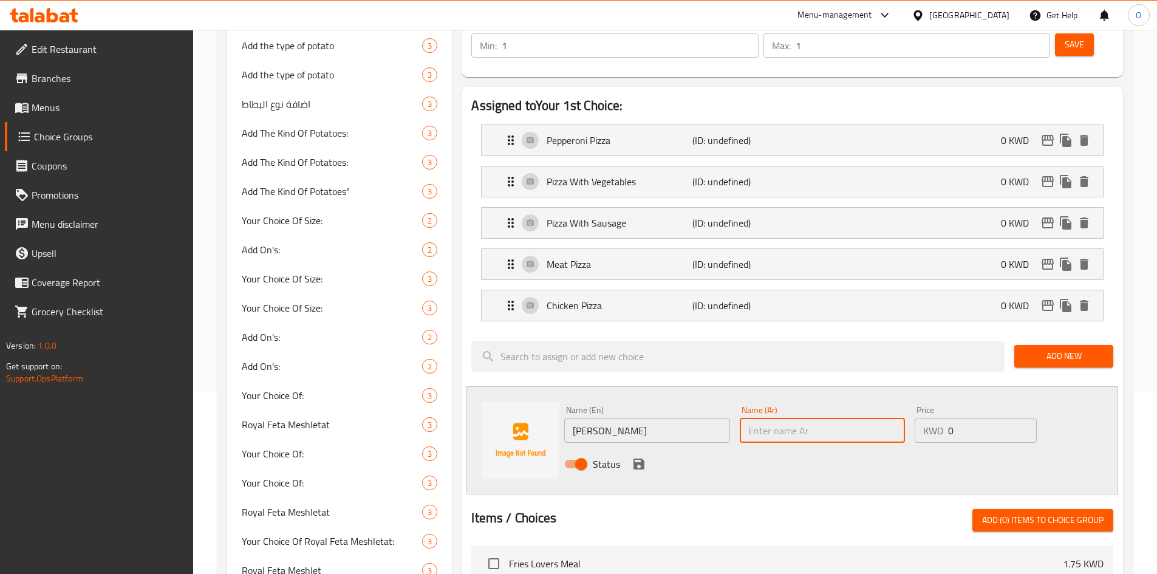
paste input "[PERSON_NAME]"
type input "[PERSON_NAME]"
click at [633, 458] on icon "save" at bounding box center [638, 463] width 11 height 11
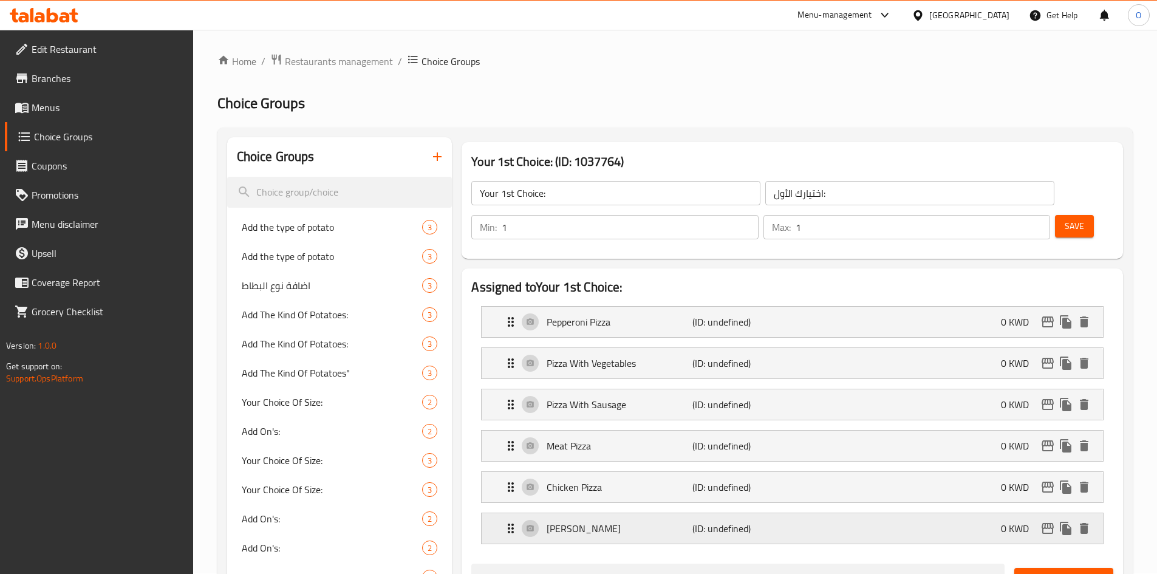
scroll to position [0, 0]
click at [1064, 219] on span "Save" at bounding box center [1073, 226] width 19 height 15
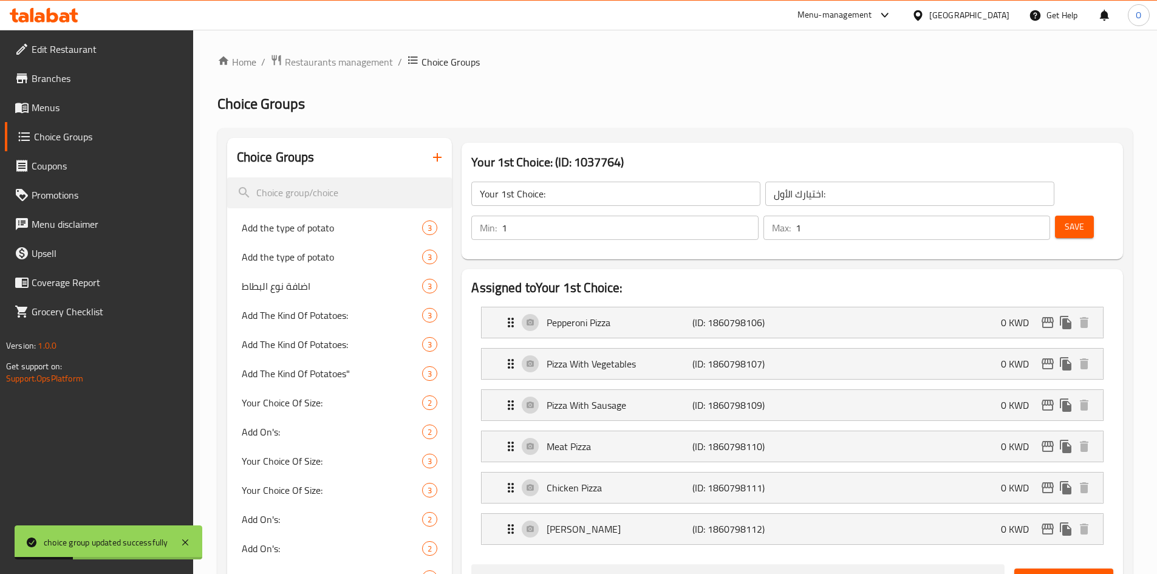
click at [1055, 208] on div "Min: 1 ​ Max: 1 ​ Save" at bounding box center [790, 227] width 652 height 39
click at [1064, 219] on span "Save" at bounding box center [1073, 226] width 19 height 15
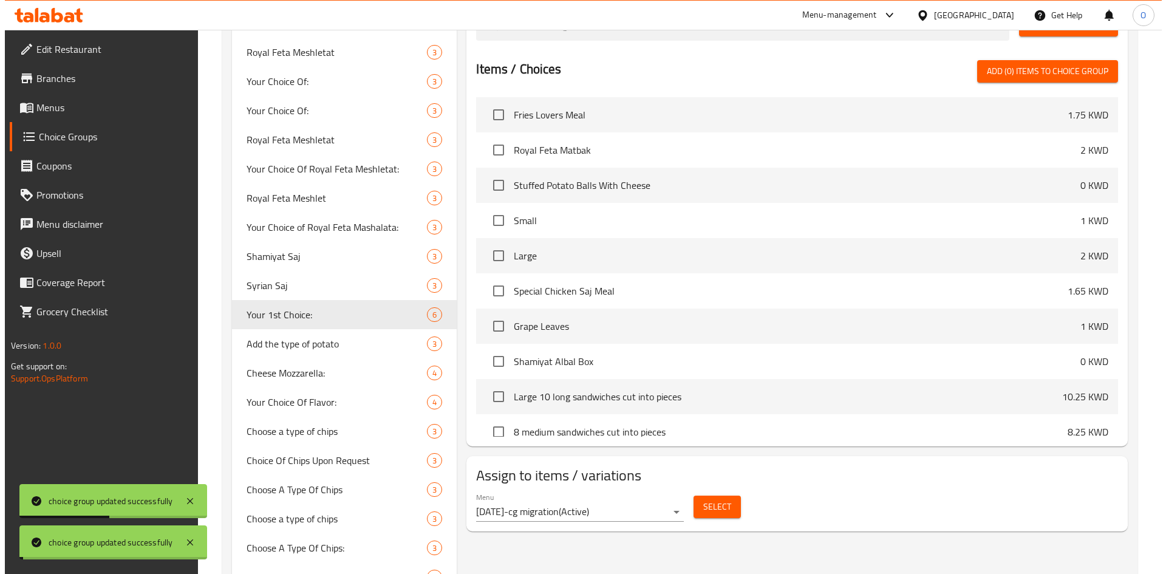
scroll to position [611, 0]
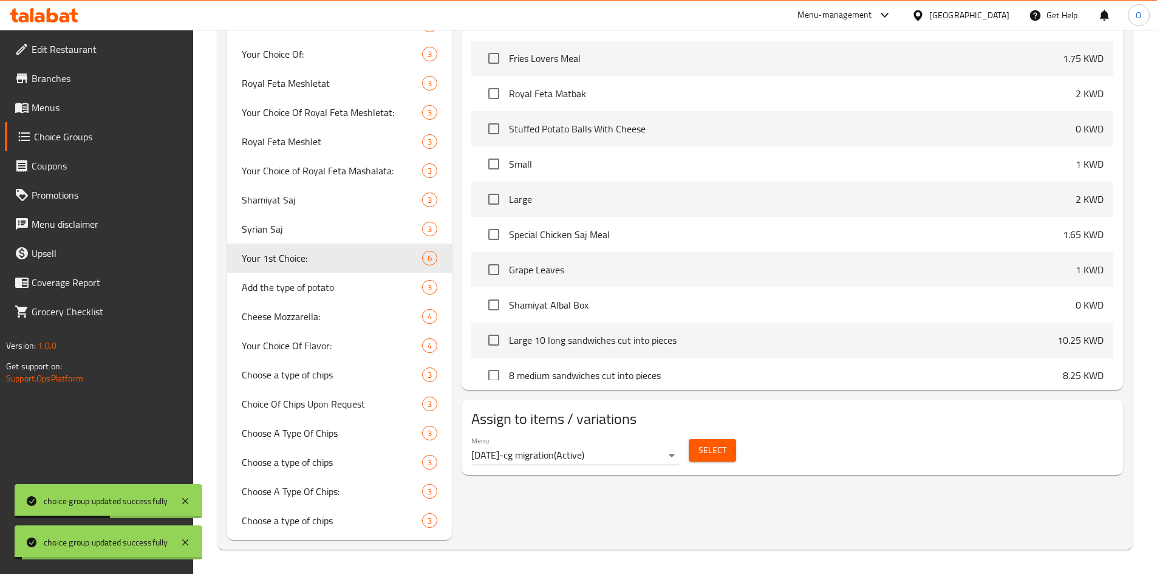
click at [710, 443] on span "Select" at bounding box center [712, 450] width 28 height 15
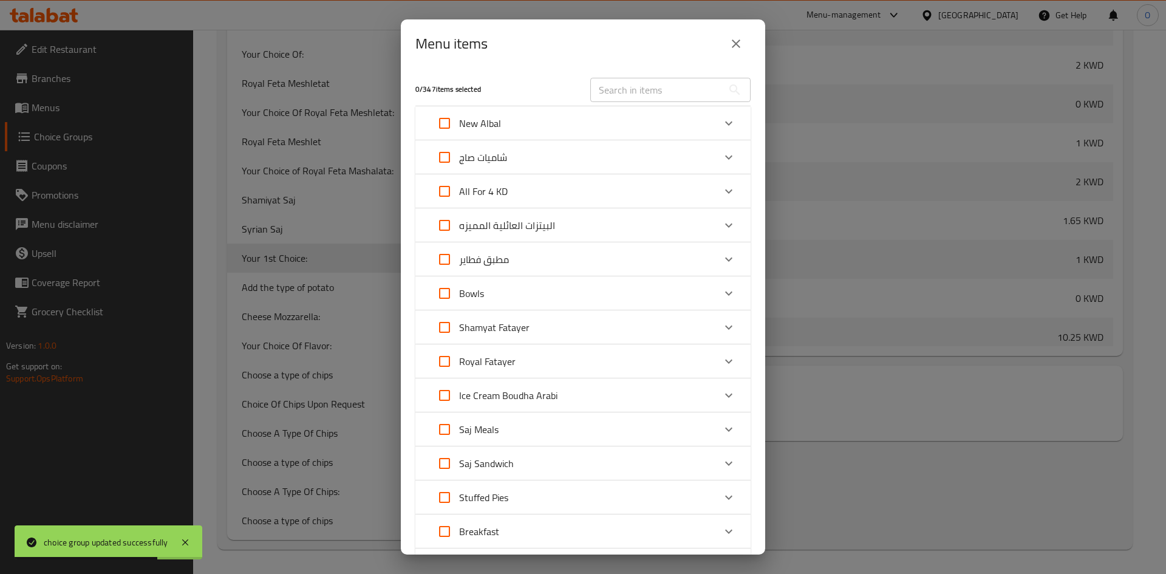
click at [518, 206] on div "All For 4 KD" at bounding box center [572, 191] width 284 height 29
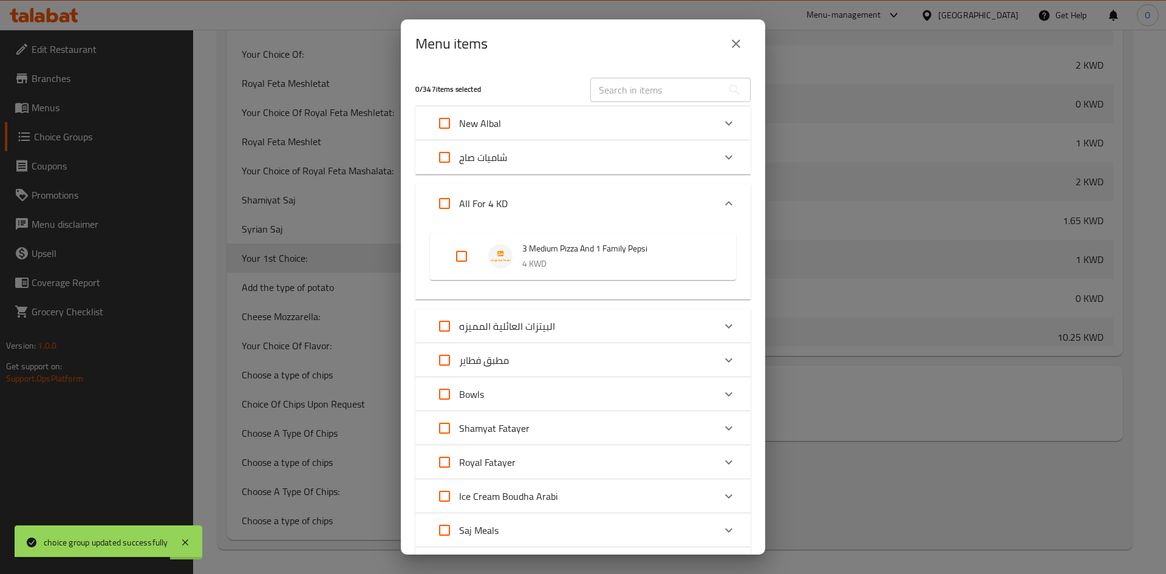
drag, startPoint x: 464, startPoint y: 263, endPoint x: 624, endPoint y: 356, distance: 185.1
click at [464, 262] on input "Expand" at bounding box center [461, 256] width 29 height 29
checkbox input "true"
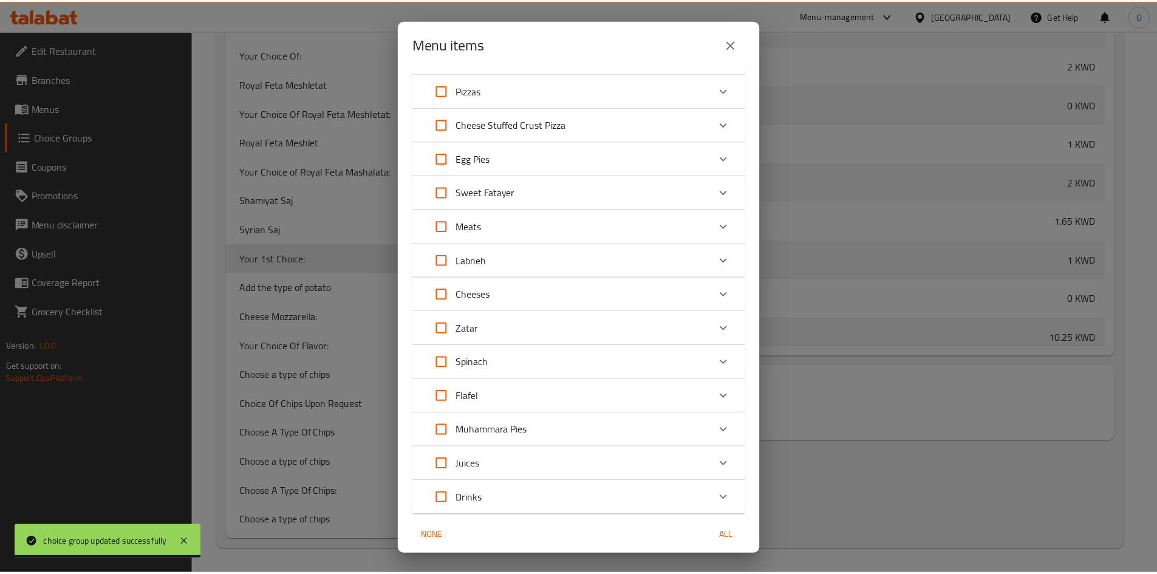
scroll to position [723, 0]
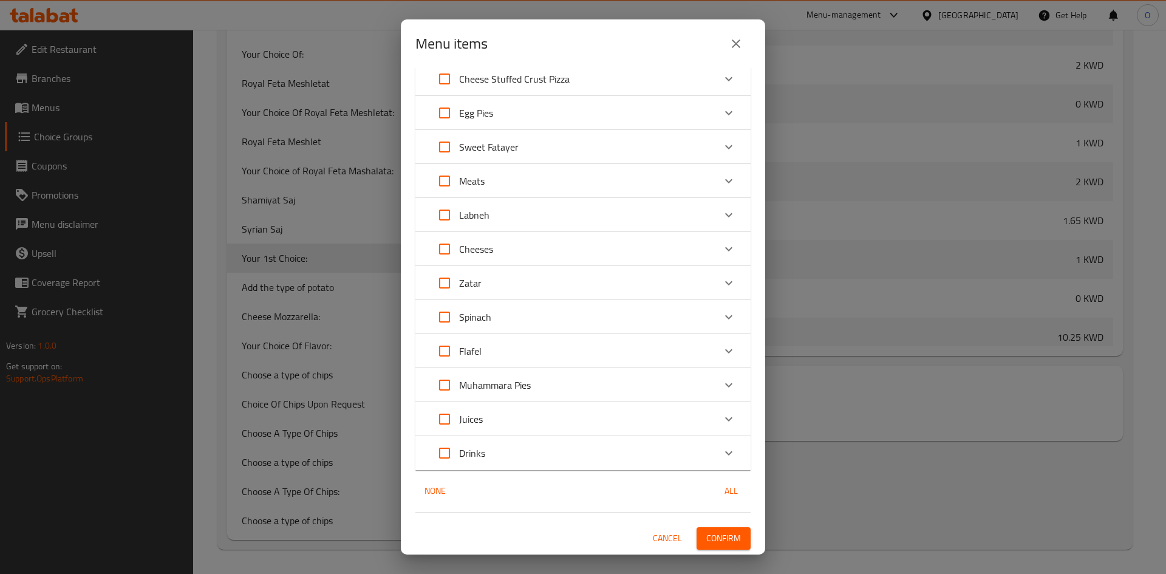
click at [729, 533] on span "Confirm" at bounding box center [723, 538] width 35 height 15
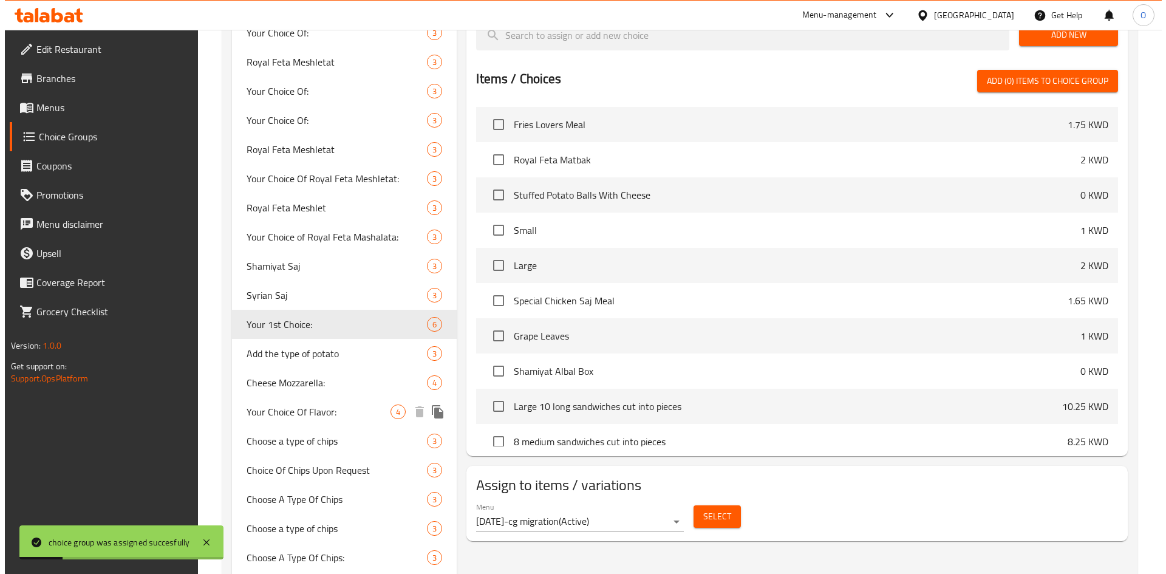
scroll to position [611, 0]
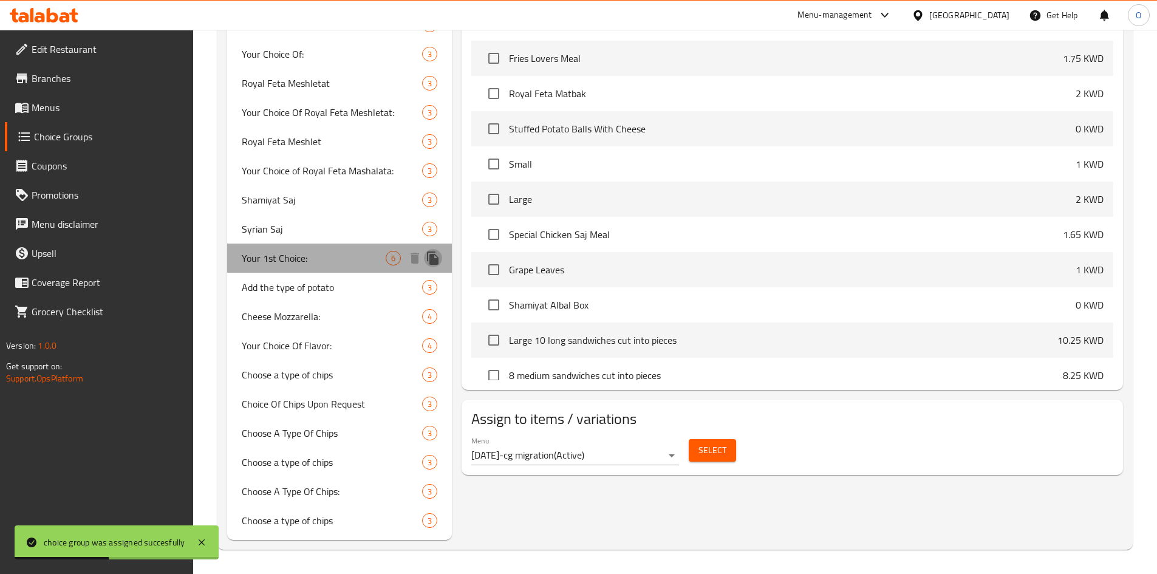
click at [432, 262] on icon "duplicate" at bounding box center [433, 257] width 12 height 13
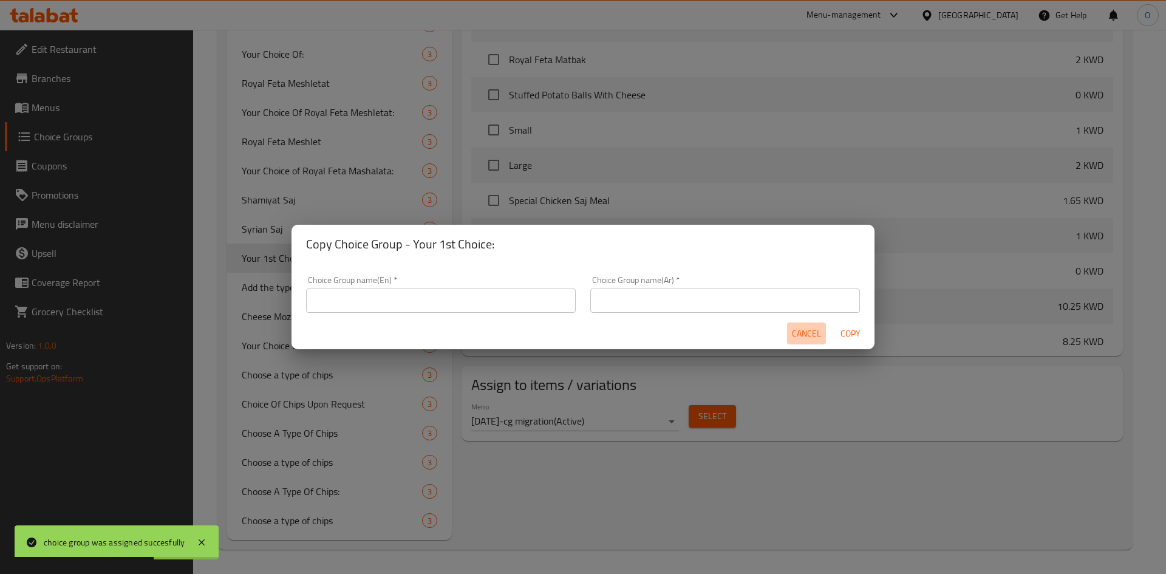
click at [795, 335] on span "Cancel" at bounding box center [806, 333] width 29 height 15
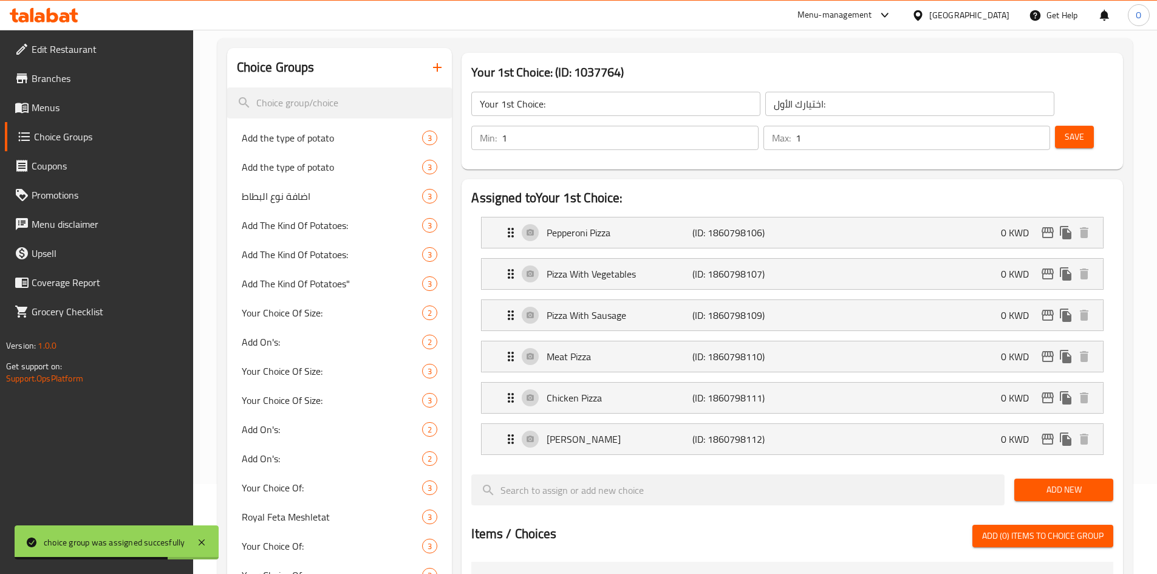
scroll to position [0, 0]
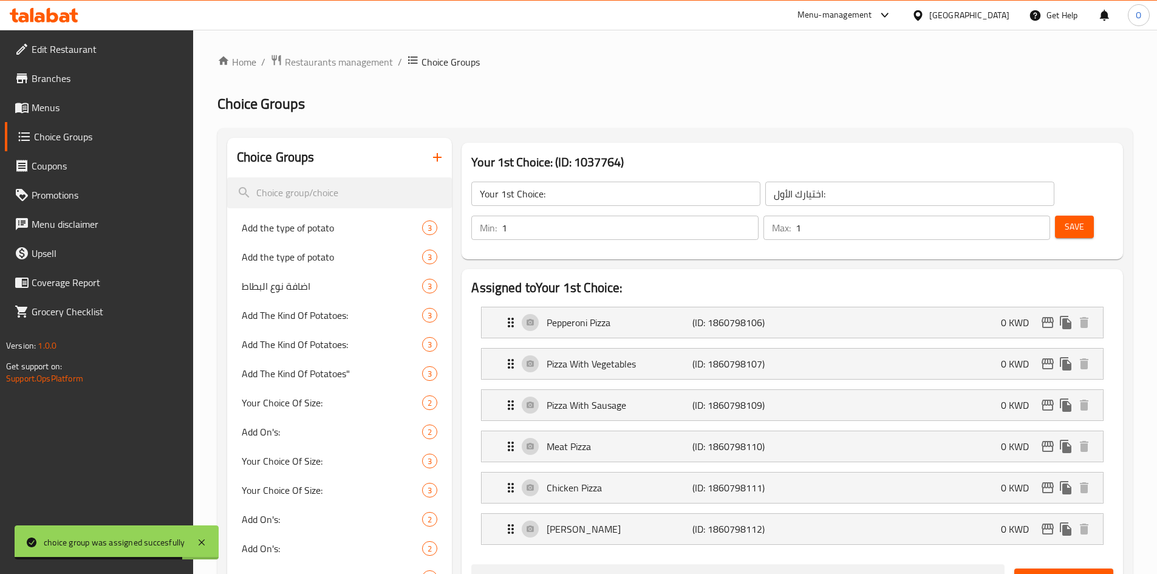
click at [574, 197] on input "Your 1st Choice:" at bounding box center [615, 194] width 289 height 24
click at [574, 196] on input "Your 1st Choice:" at bounding box center [615, 194] width 289 height 24
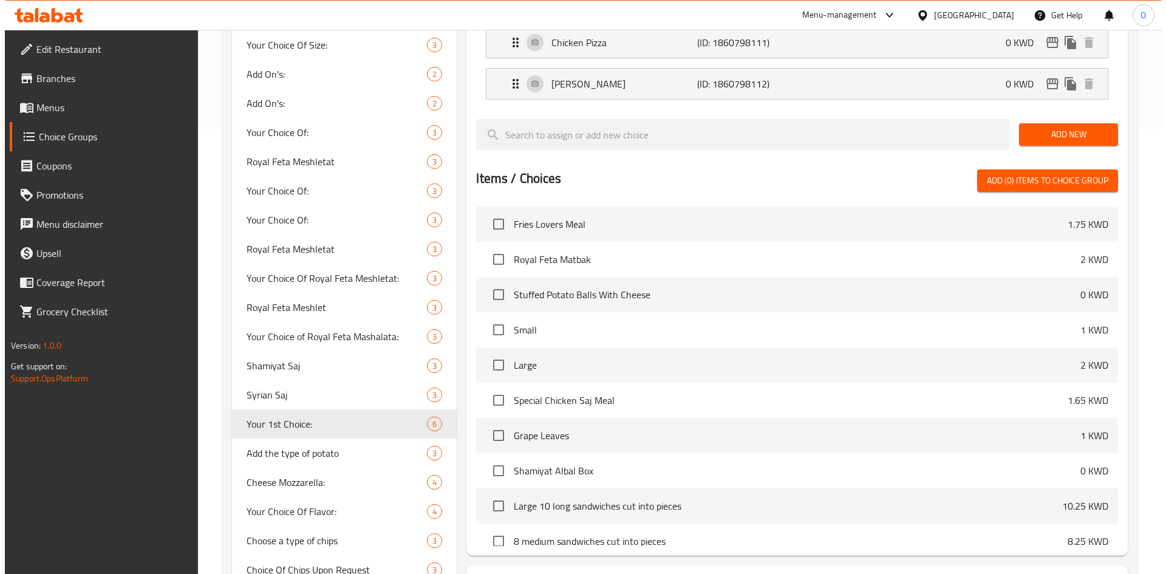
scroll to position [546, 0]
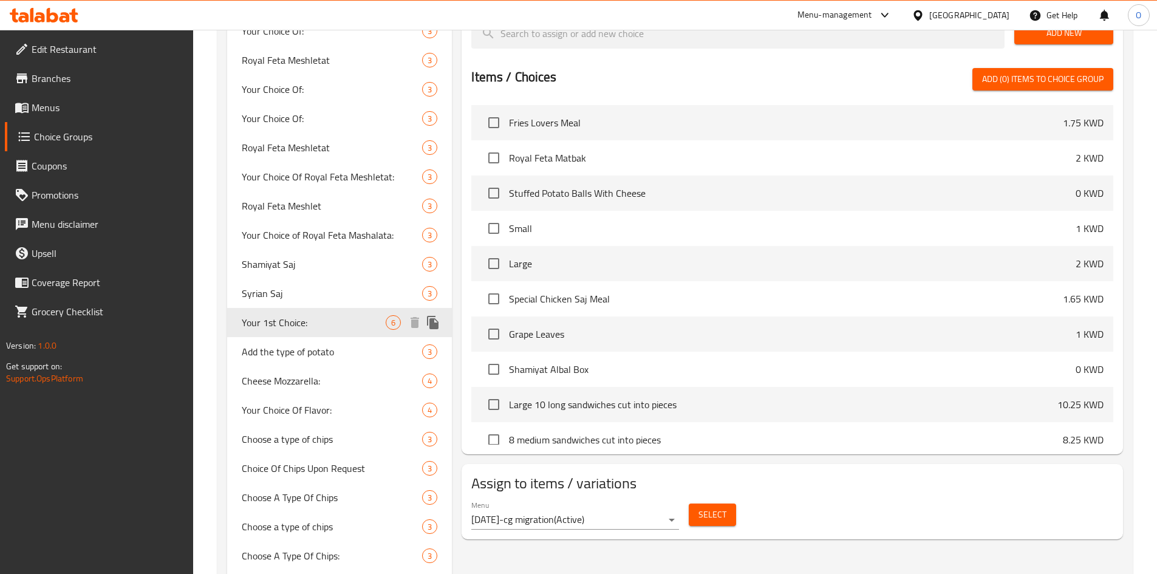
click at [440, 322] on icon "duplicate" at bounding box center [433, 322] width 15 height 15
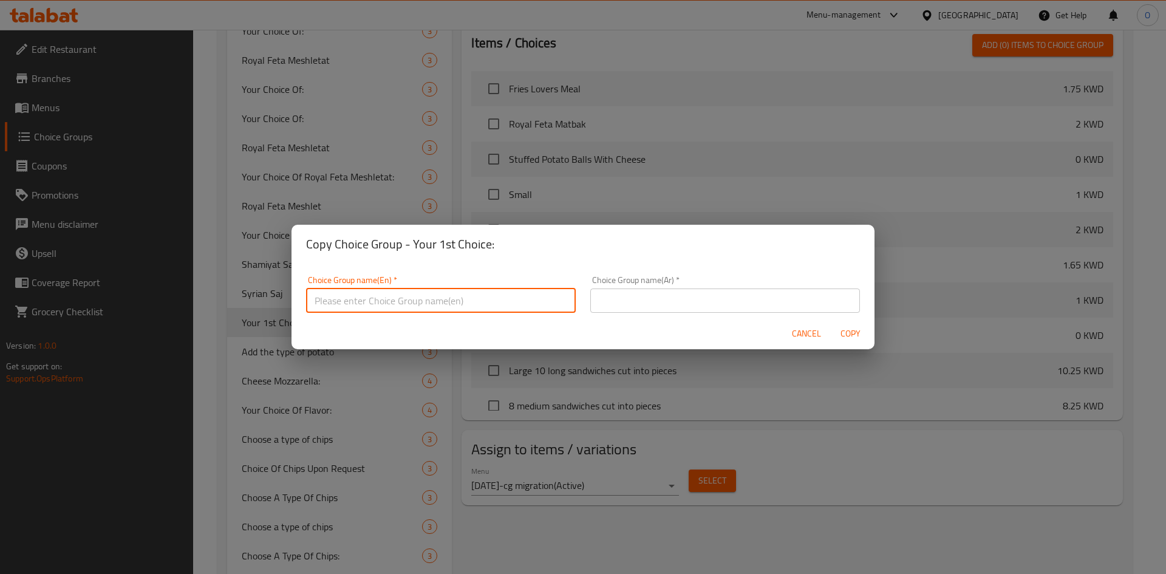
click at [443, 302] on input "text" at bounding box center [441, 300] width 270 height 24
paste input "Your 1st Choice:"
click at [346, 305] on input "Your 1st Choice:" at bounding box center [441, 300] width 270 height 24
drag, startPoint x: 349, startPoint y: 304, endPoint x: 336, endPoint y: 300, distance: 13.3
click at [336, 300] on input "Your 1st Choice:" at bounding box center [441, 300] width 270 height 24
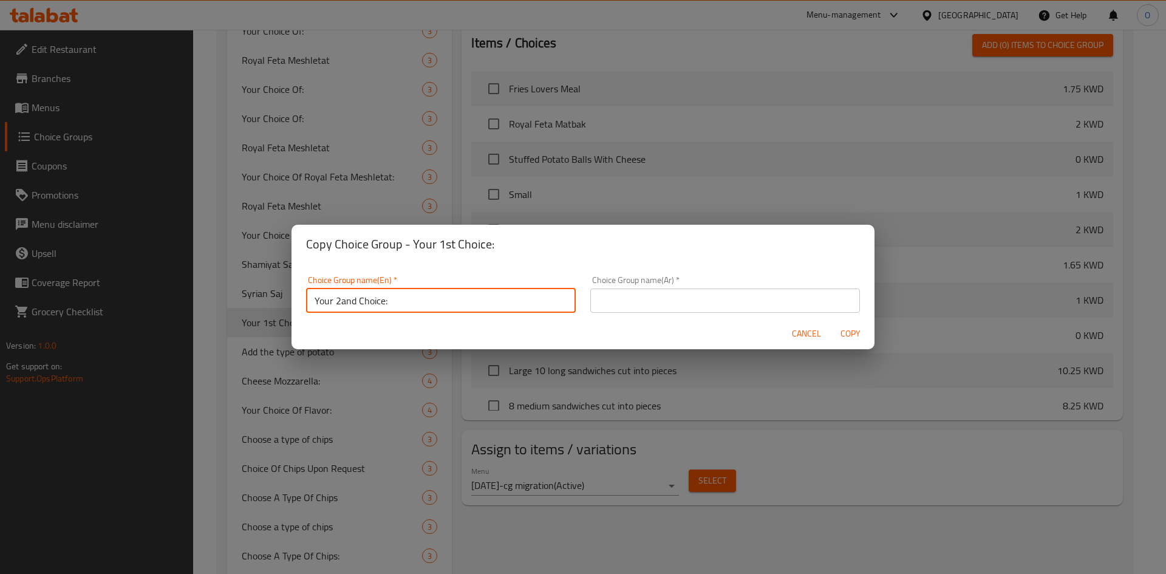
click at [342, 304] on input "Your 2and Choice:" at bounding box center [441, 300] width 270 height 24
click at [346, 304] on input "Your 2and Choice:" at bounding box center [441, 300] width 270 height 24
click at [401, 305] on input "Your 2nd Choice:" at bounding box center [441, 300] width 270 height 24
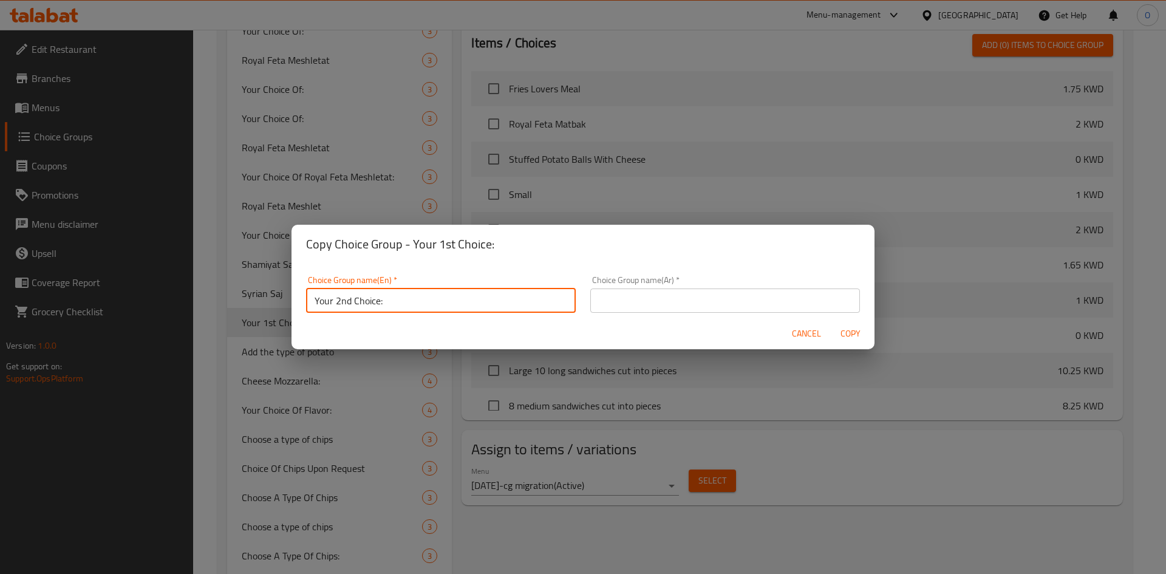
type input "Your 2nd Choice:"
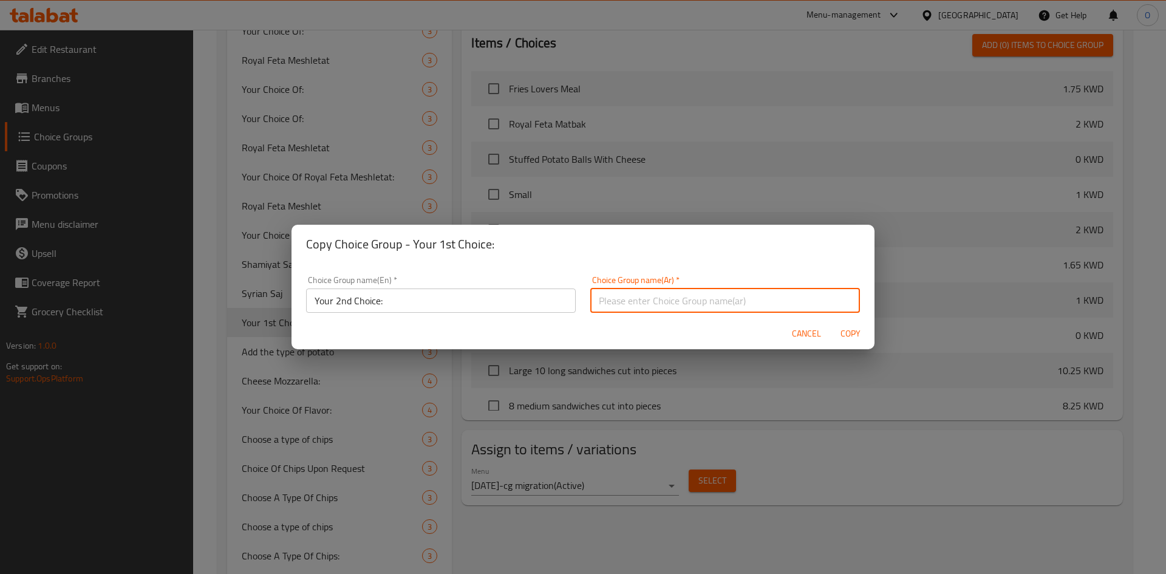
click at [707, 302] on input "text" at bounding box center [725, 300] width 270 height 24
paste input "اختيارك الثاني:"
type input "اختيارك الثاني:"
click at [848, 333] on span "Copy" at bounding box center [850, 333] width 29 height 15
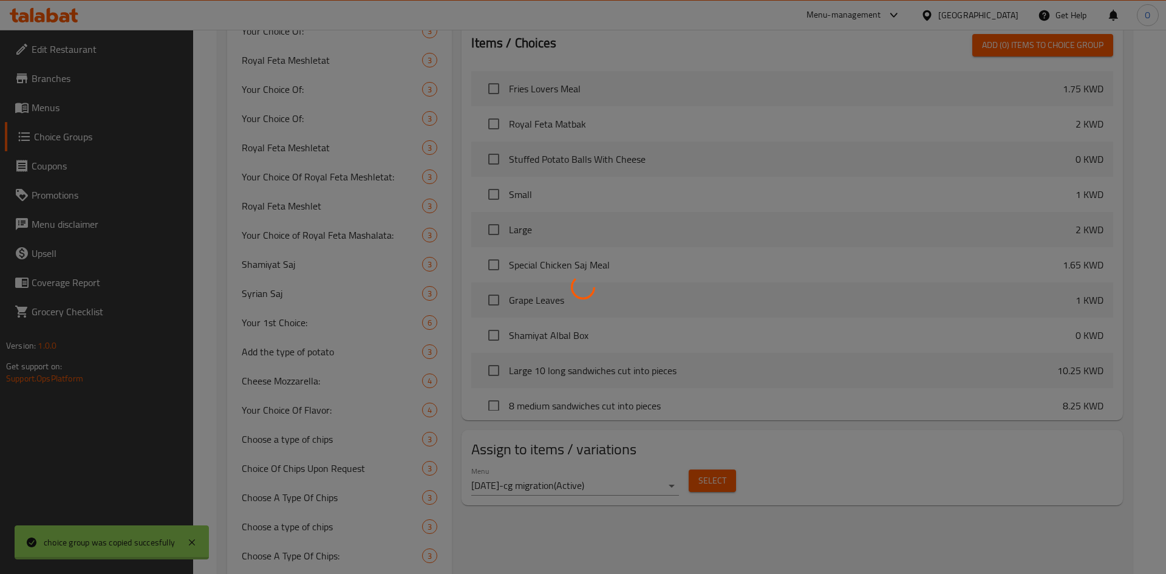
type input "Your 2nd Choice:"
type input "اختيارك الثاني:"
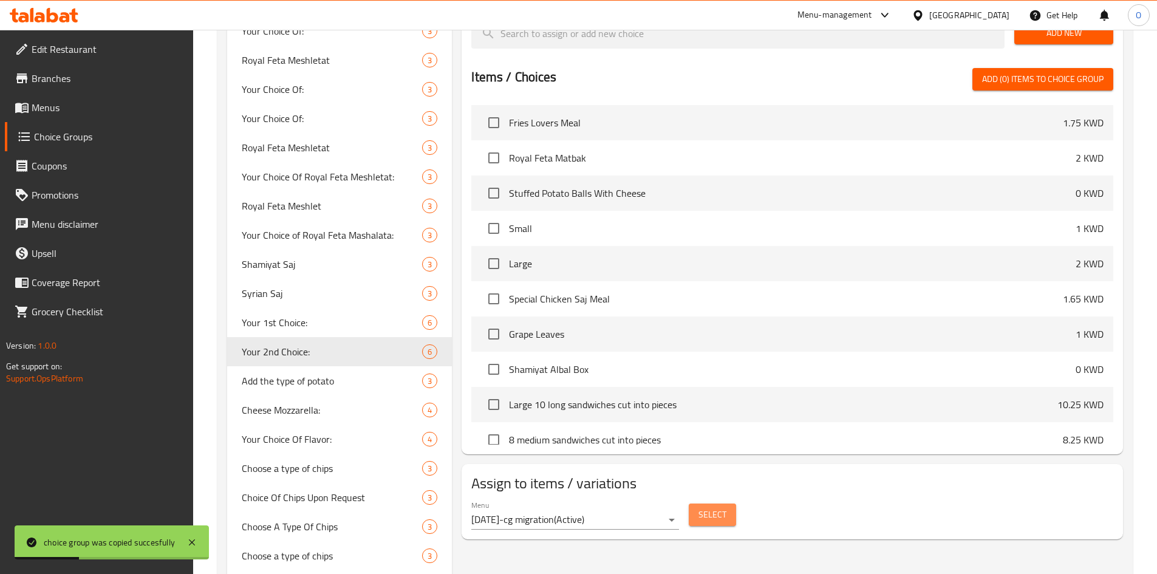
click at [707, 503] on button "Select" at bounding box center [712, 514] width 47 height 22
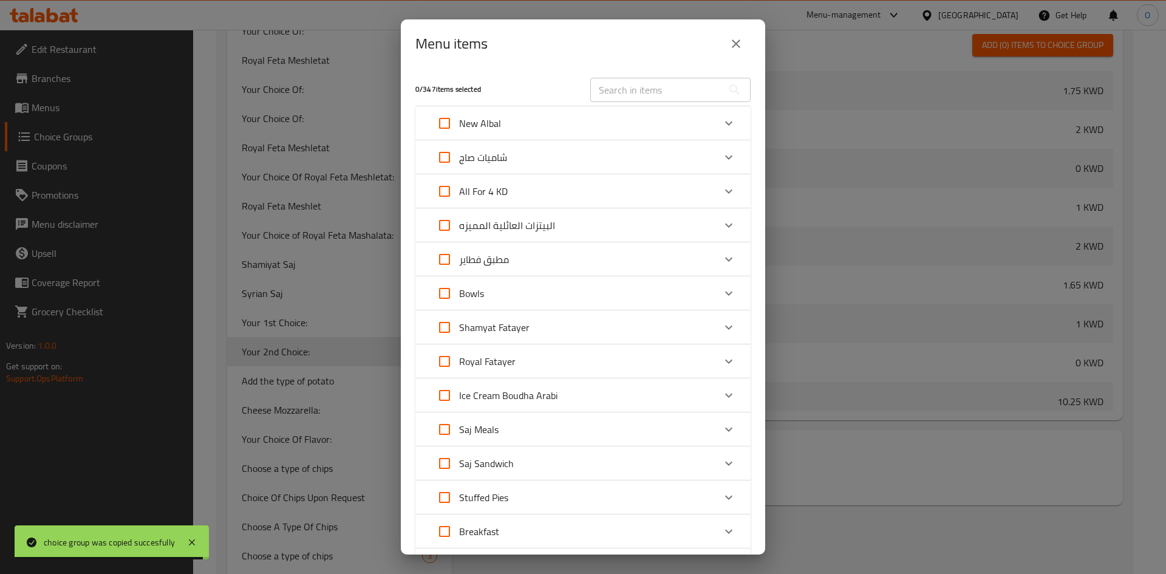
click at [510, 192] on div "All For 4 KD" at bounding box center [572, 191] width 284 height 29
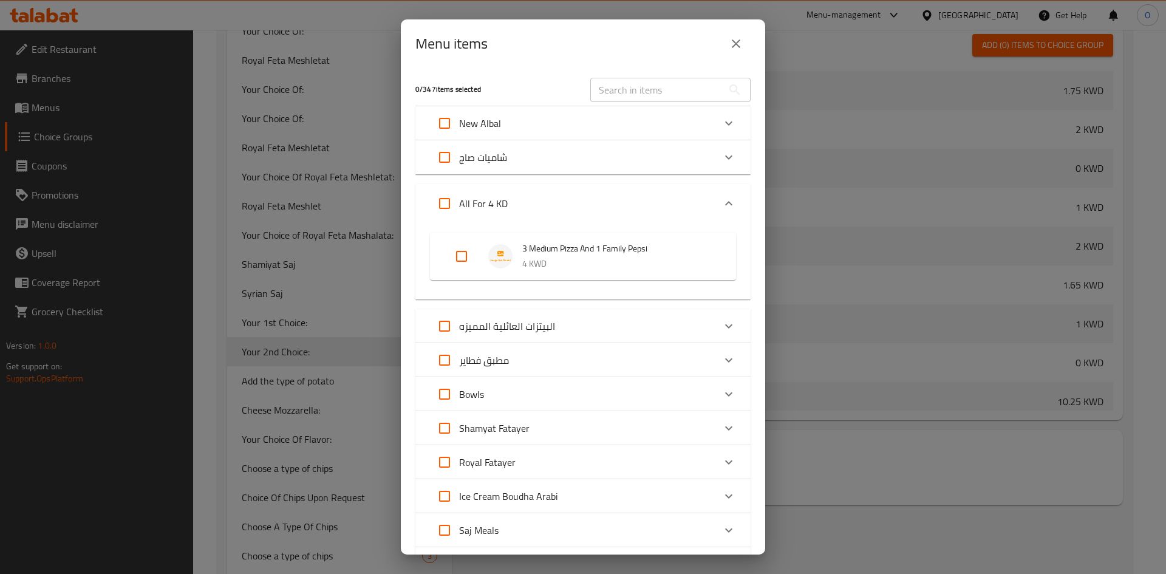
click at [459, 253] on input "Expand" at bounding box center [461, 256] width 29 height 29
checkbox input "true"
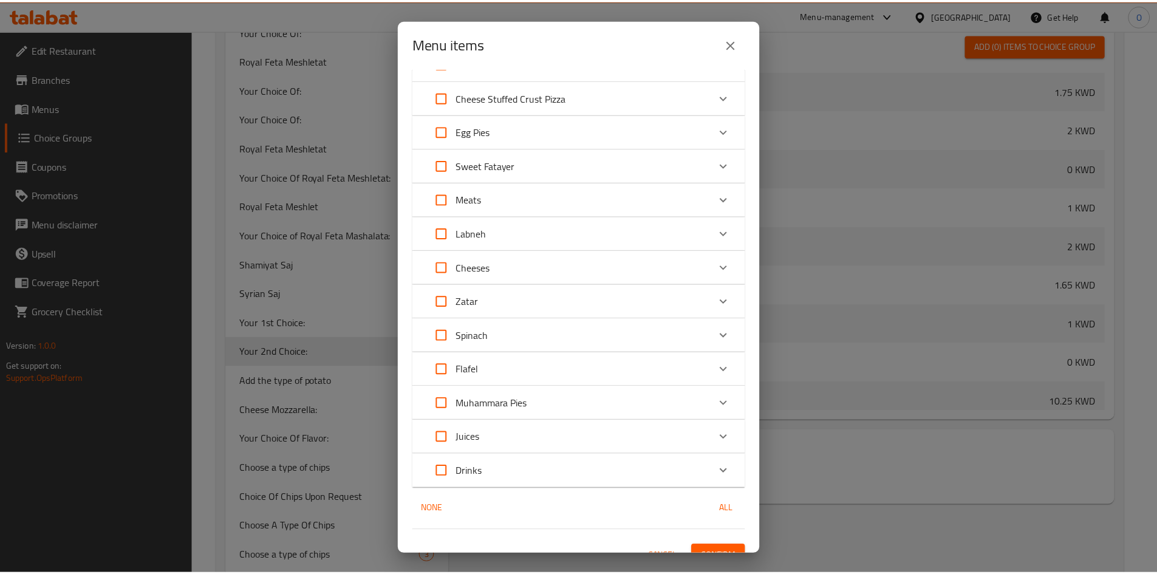
scroll to position [723, 0]
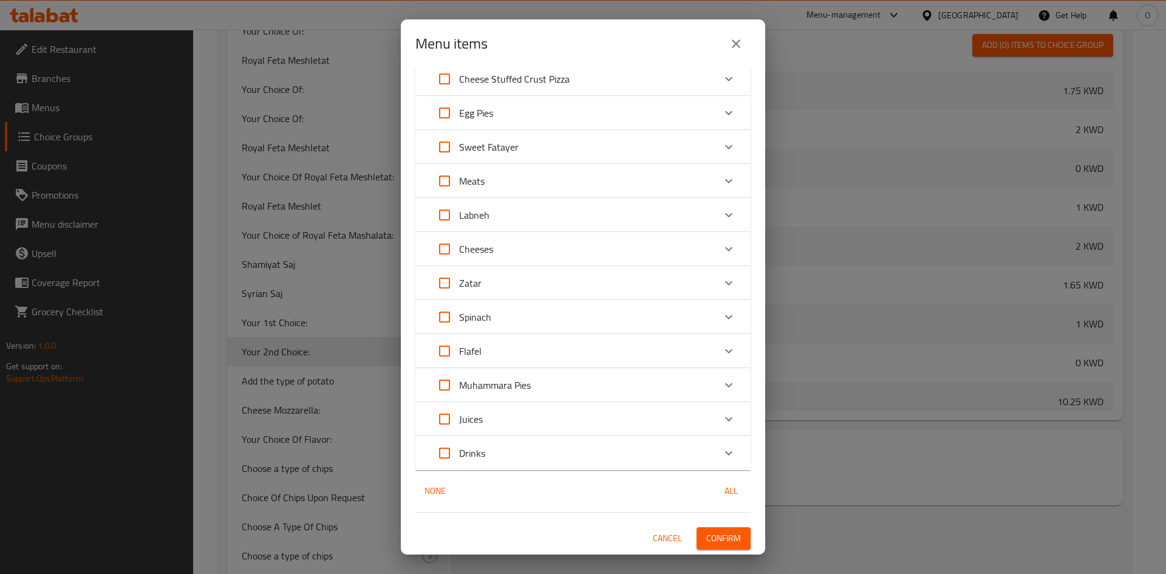
click at [724, 532] on span "Confirm" at bounding box center [723, 538] width 35 height 15
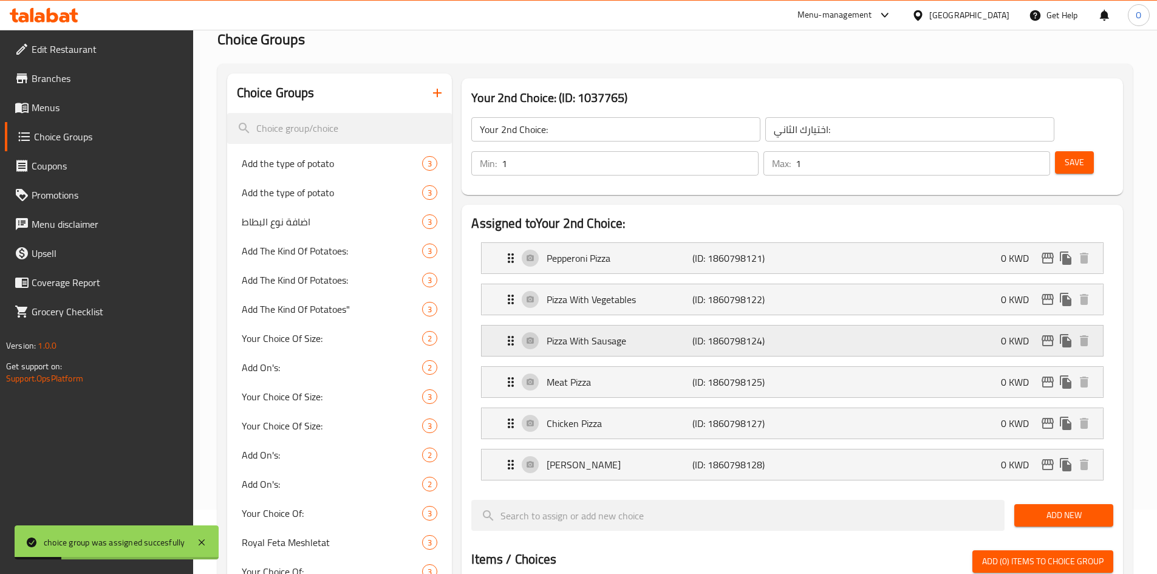
scroll to position [0, 0]
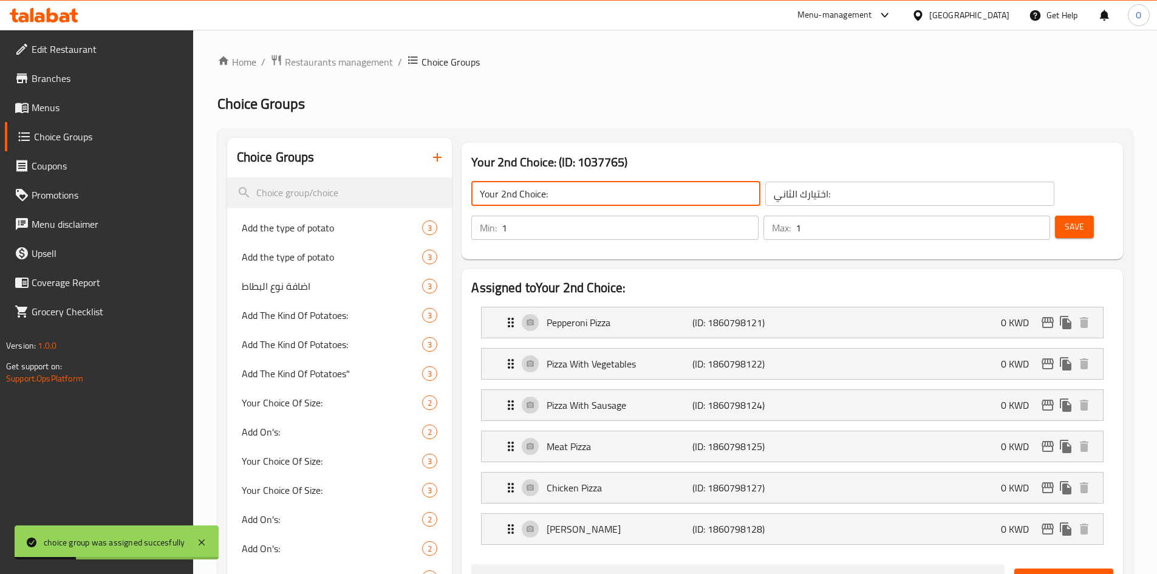
click at [573, 200] on input "Your 2nd Choice:" at bounding box center [615, 194] width 289 height 24
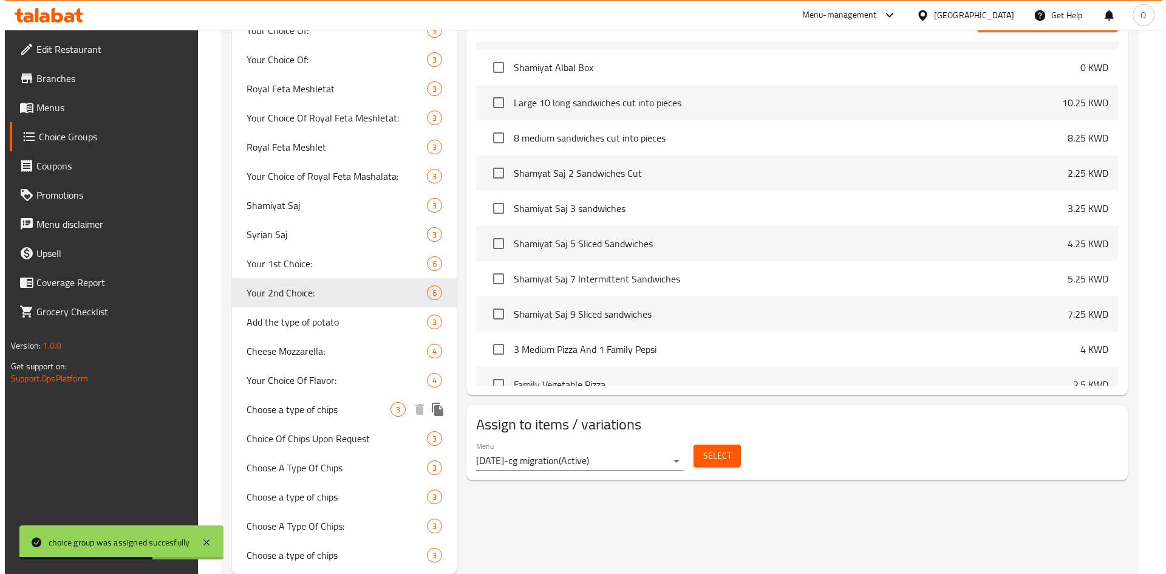
scroll to position [640, 0]
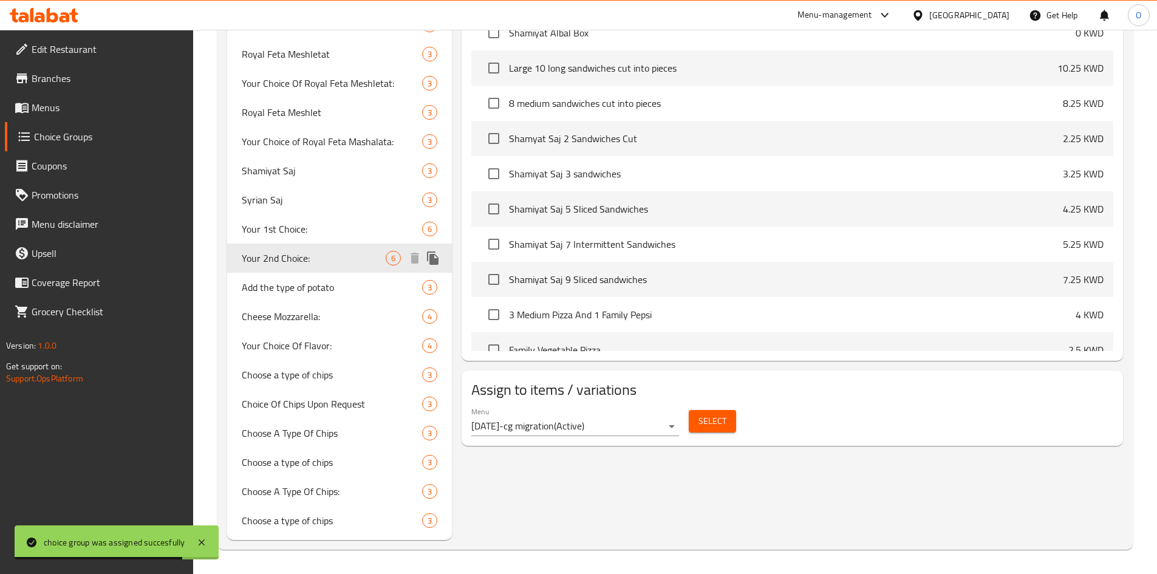
click at [438, 260] on icon "duplicate" at bounding box center [433, 257] width 12 height 13
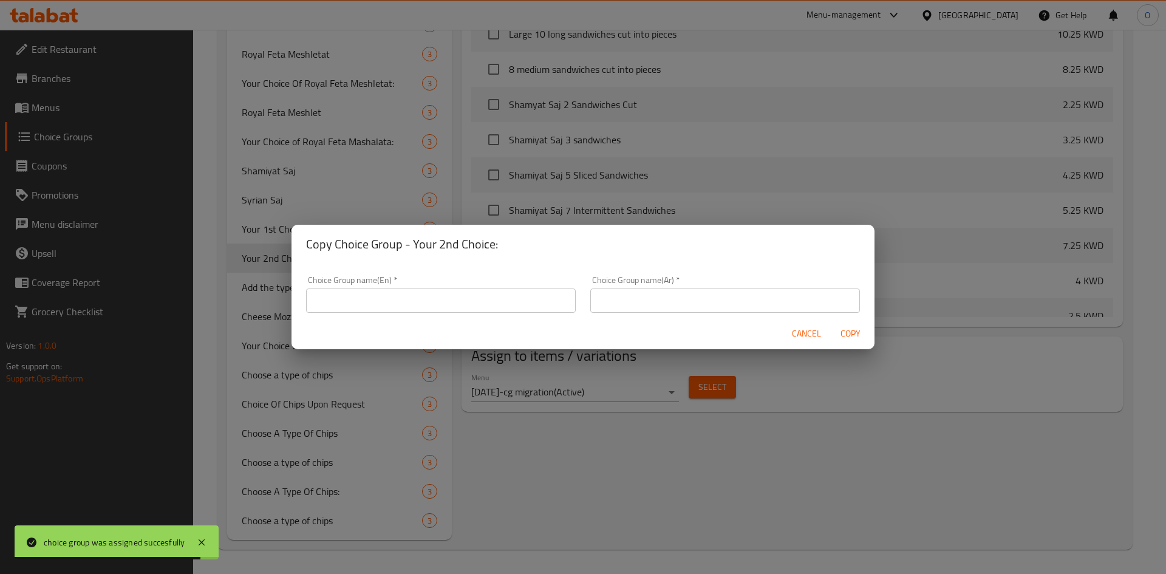
click at [430, 301] on input "text" at bounding box center [441, 300] width 270 height 24
paste input "Your 2nd Choice:"
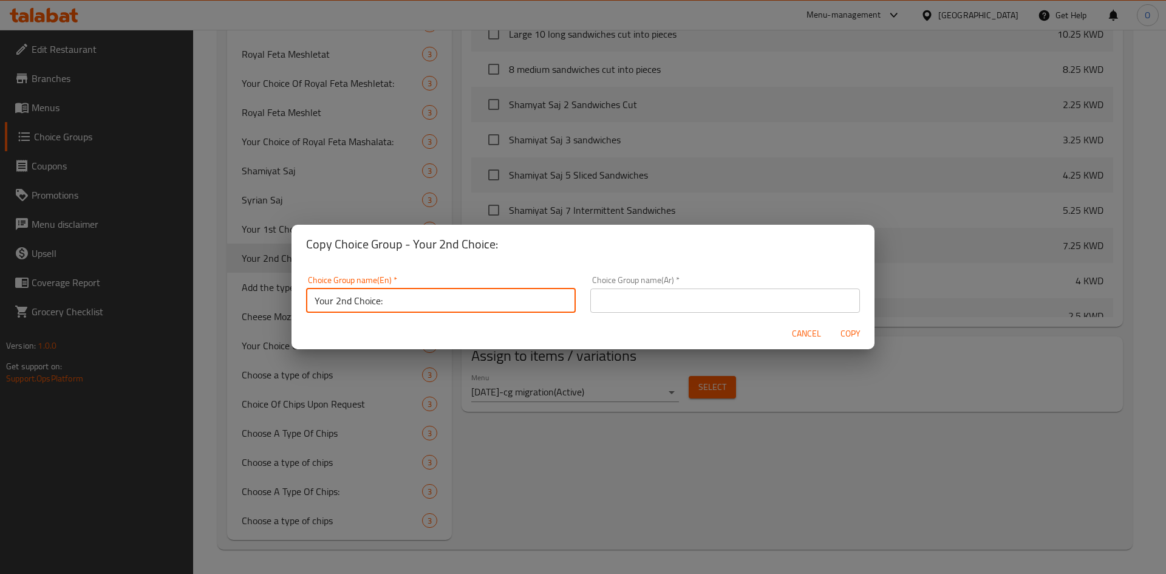
click at [341, 304] on input "Your 2nd Choice:" at bounding box center [441, 300] width 270 height 24
click at [401, 294] on input "Your 3rd nd Choice:" at bounding box center [441, 300] width 270 height 24
type input "Your 3rd nd Choice:"
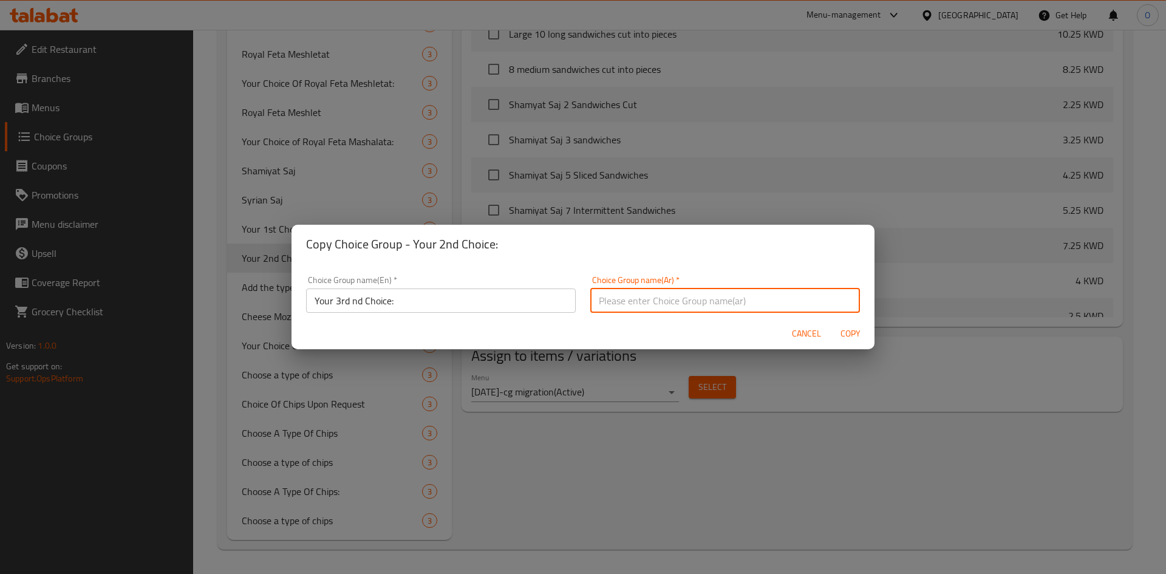
click at [707, 308] on input "text" at bounding box center [725, 300] width 270 height 24
paste input "اختيارك الثالث:"
type input "اختيارك الثالث:"
click at [341, 299] on input "Your 3rd nd Choice:" at bounding box center [441, 300] width 270 height 24
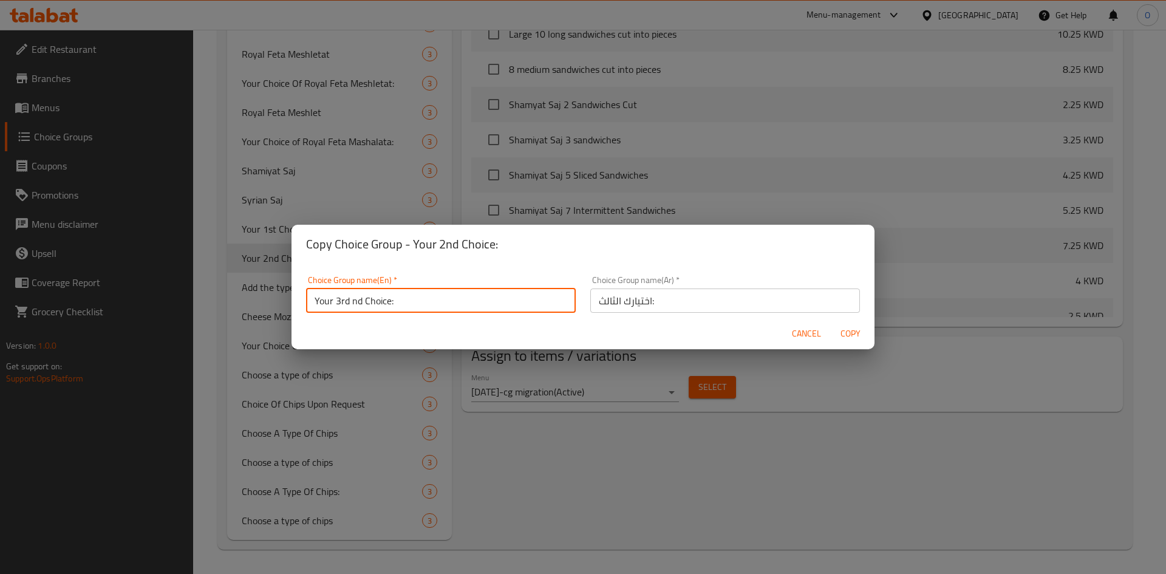
click at [341, 299] on input "Your 3rd nd Choice:" at bounding box center [441, 300] width 270 height 24
click at [341, 305] on input "Your third nd Choice:" at bounding box center [441, 300] width 270 height 24
click at [340, 305] on input "Your third nd Choice:" at bounding box center [441, 300] width 270 height 24
click at [335, 301] on input "Your third nd Choice:" at bounding box center [441, 300] width 270 height 24
click at [409, 301] on input "Your Third nd Choice:" at bounding box center [441, 300] width 270 height 24
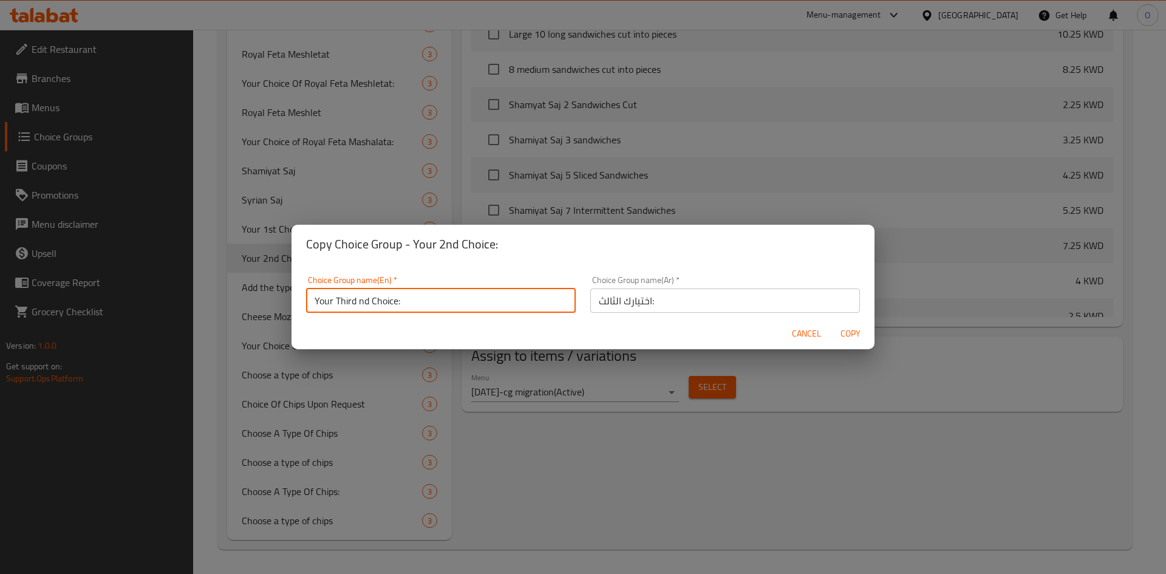
type input "Your Third nd Choice:"
click at [851, 332] on span "Copy" at bounding box center [850, 333] width 29 height 15
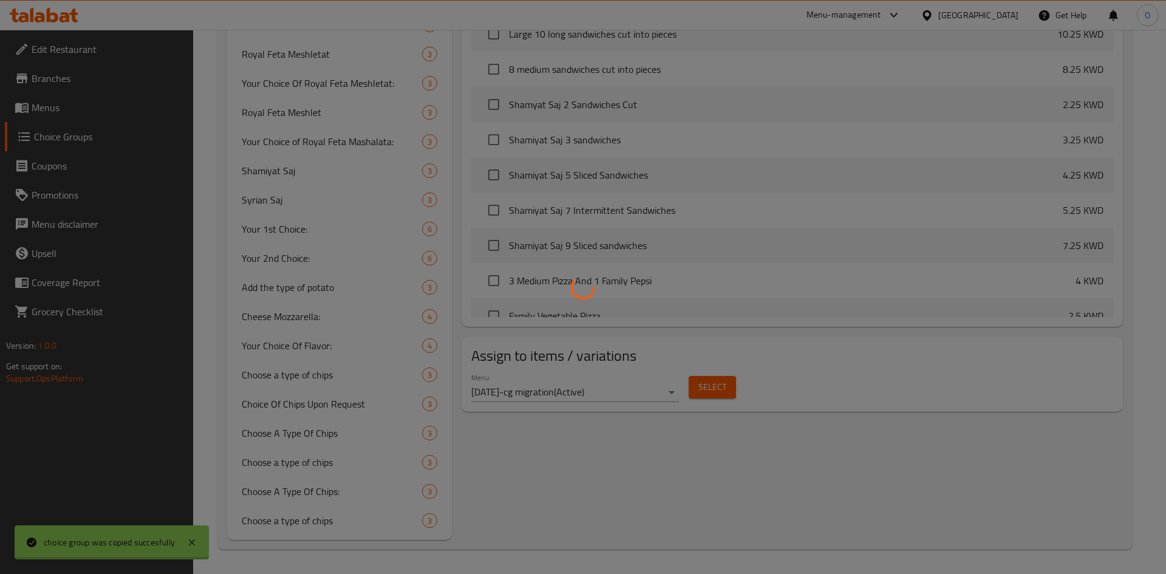
type input "Your Third nd Choice:"
type input "اختيارك الثالث:"
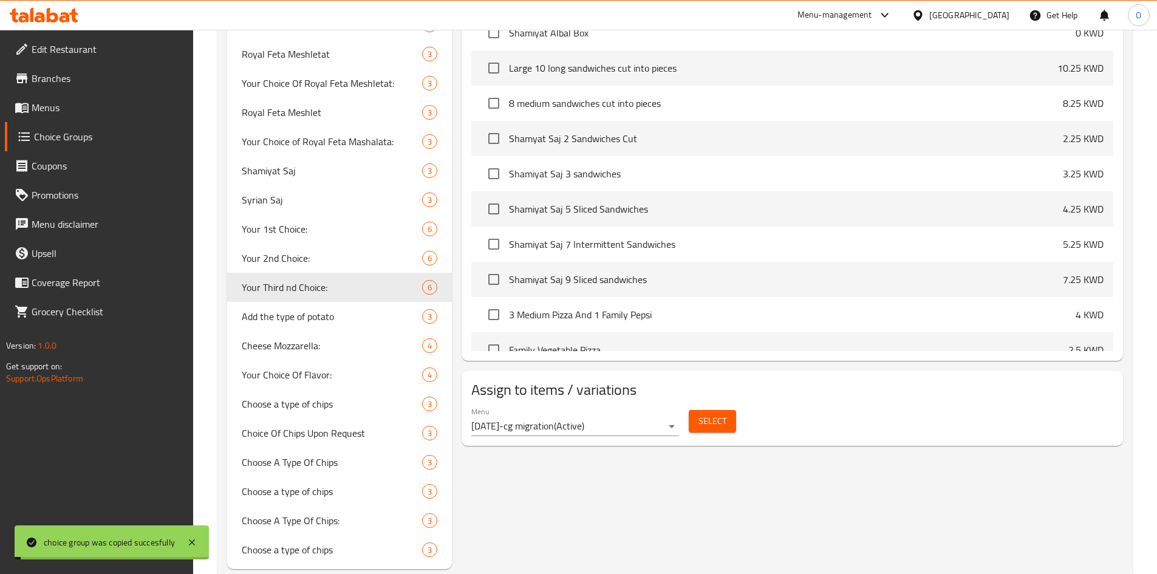
click at [723, 414] on span "Select" at bounding box center [712, 421] width 28 height 15
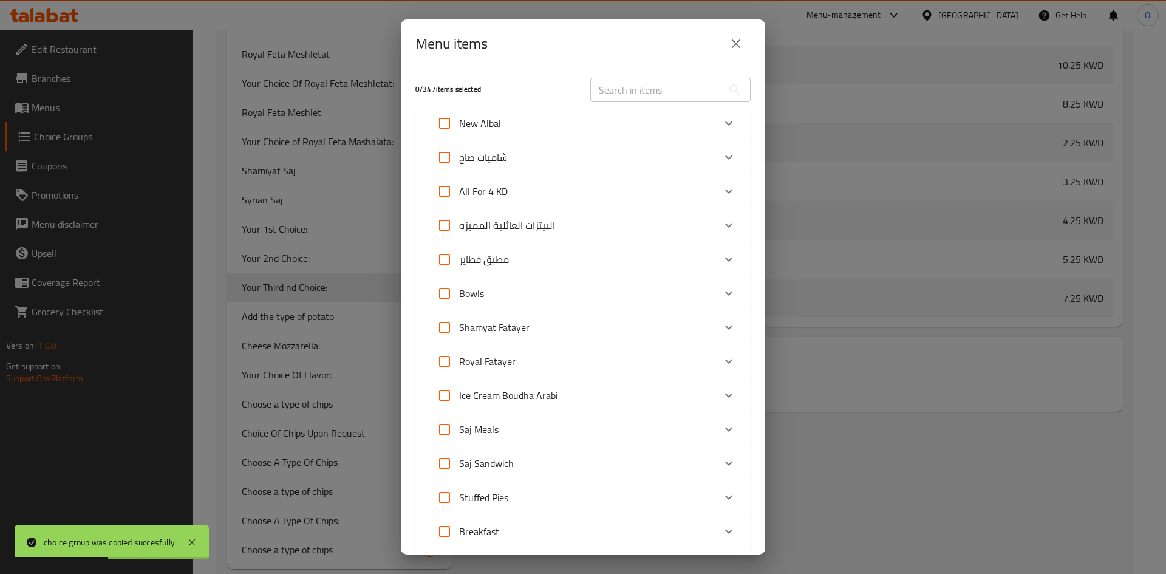
click at [514, 183] on div "All For 4 KD" at bounding box center [572, 191] width 284 height 29
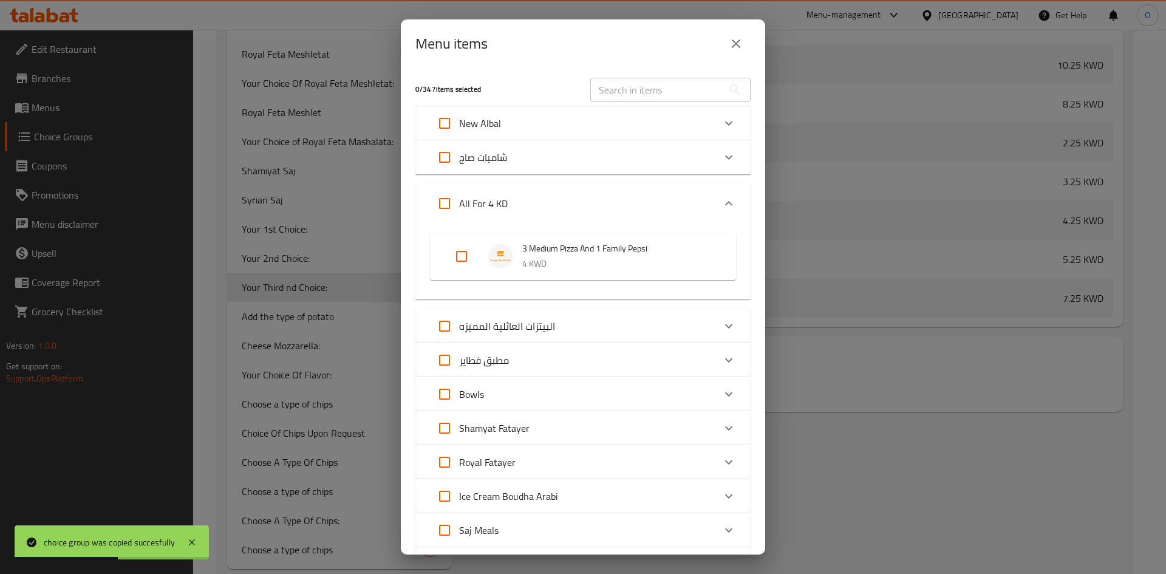
click at [454, 253] on input "Expand" at bounding box center [461, 256] width 29 height 29
checkbox input "true"
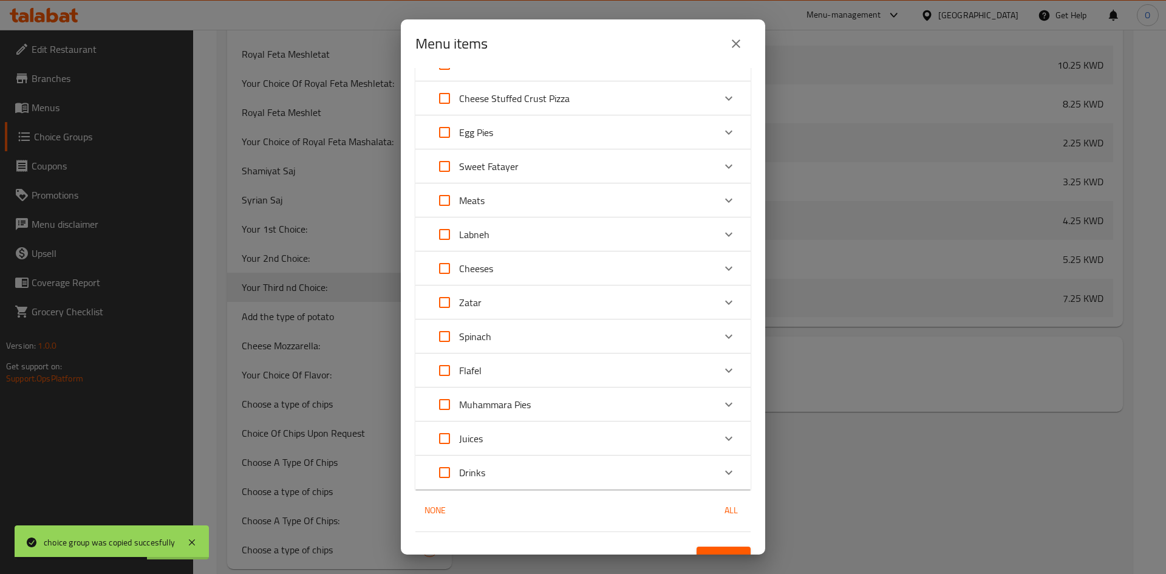
scroll to position [723, 0]
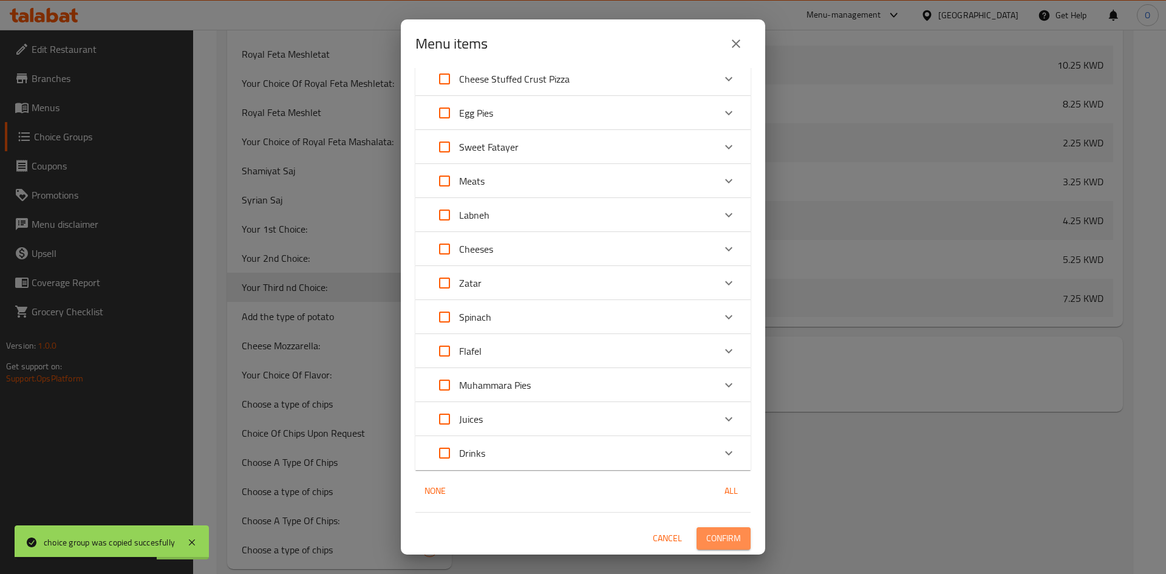
click at [730, 531] on span "Confirm" at bounding box center [723, 538] width 35 height 15
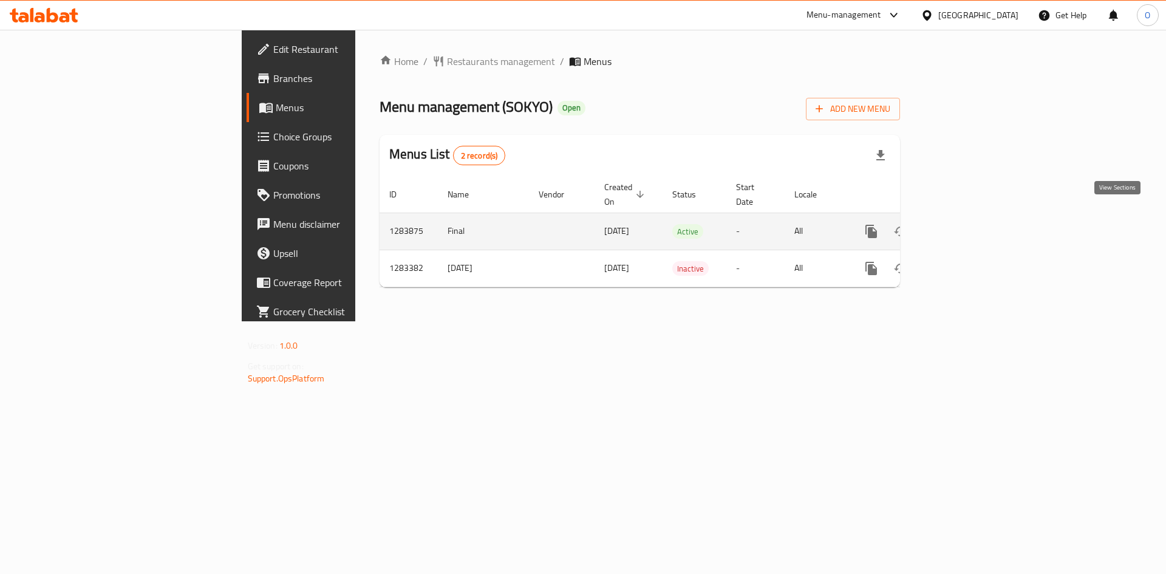
click at [966, 224] on icon "enhanced table" at bounding box center [958, 231] width 15 height 15
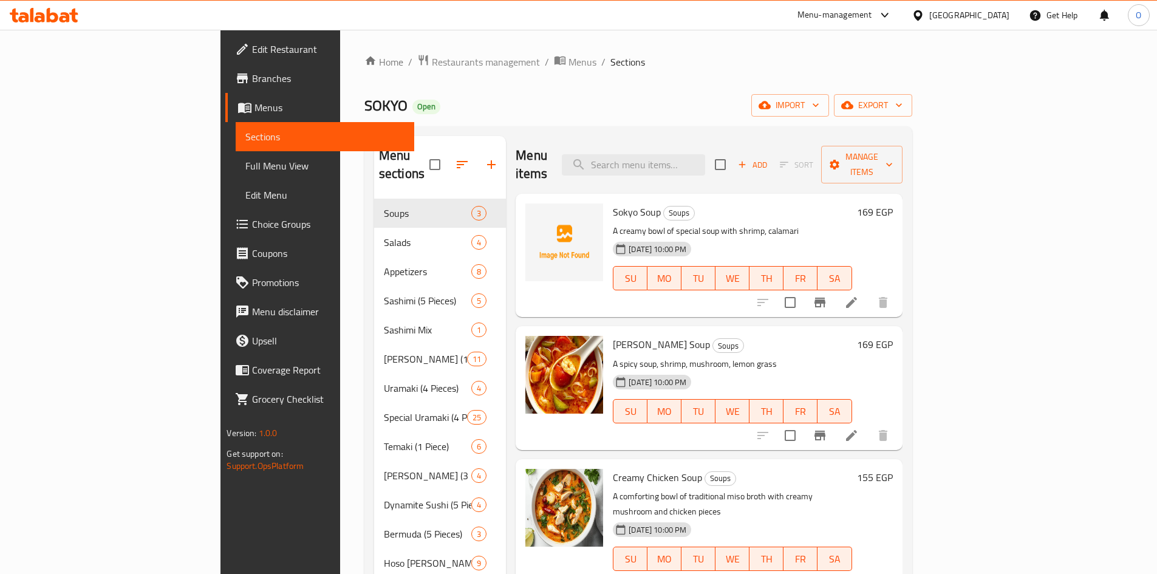
click at [929, 16] on div at bounding box center [920, 15] width 18 height 13
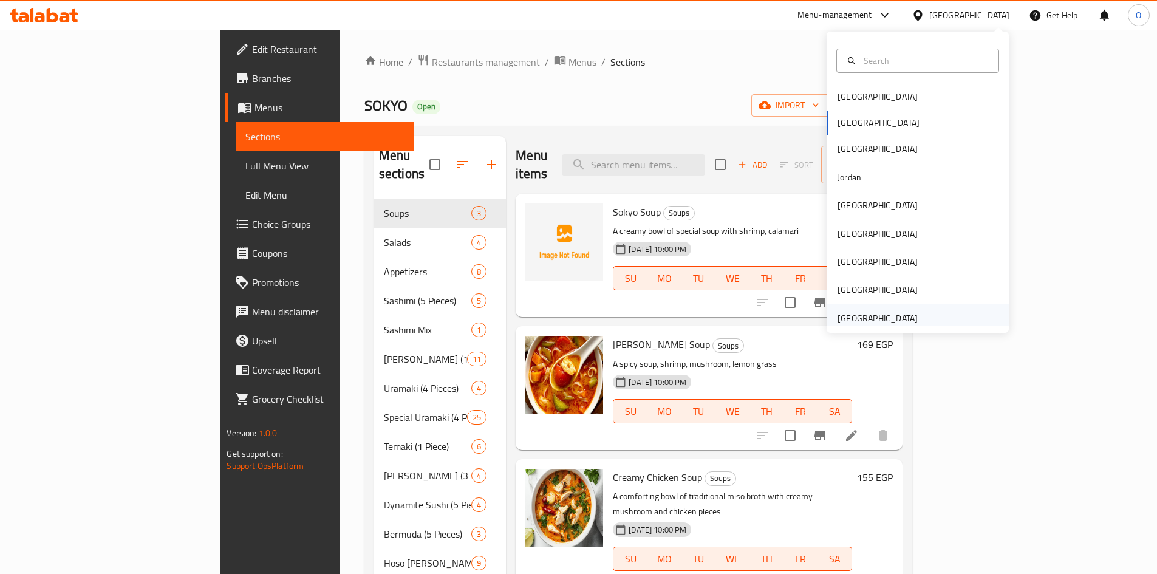
click at [855, 315] on div "[GEOGRAPHIC_DATA]" at bounding box center [877, 317] width 80 height 13
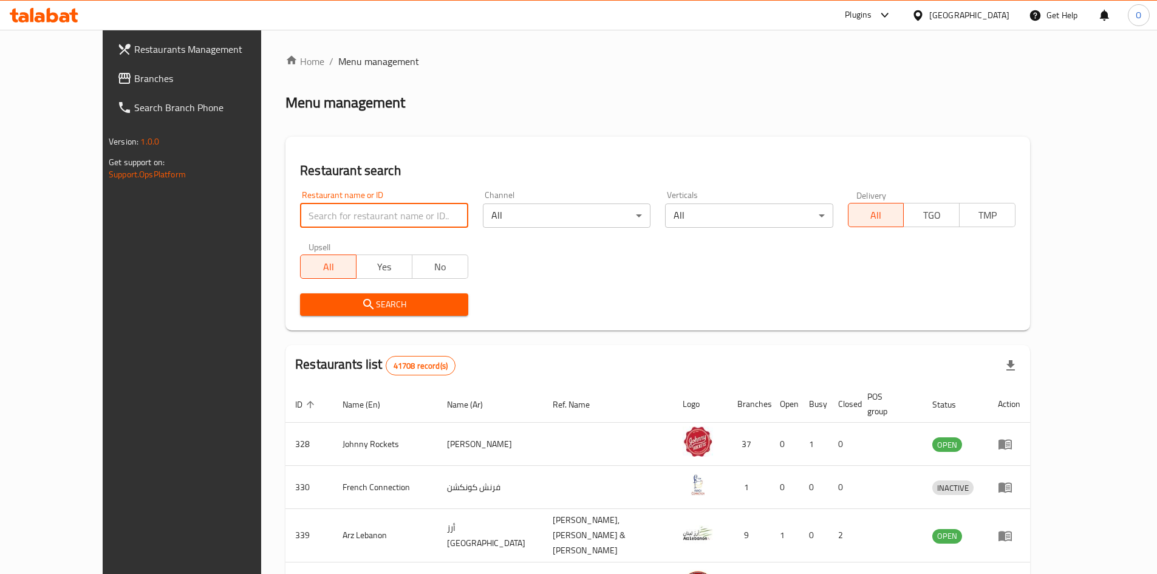
paste input "779138"
type input "779138"
click at [134, 78] on span "Branches" at bounding box center [210, 78] width 152 height 15
